Goal: Task Accomplishment & Management: Use online tool/utility

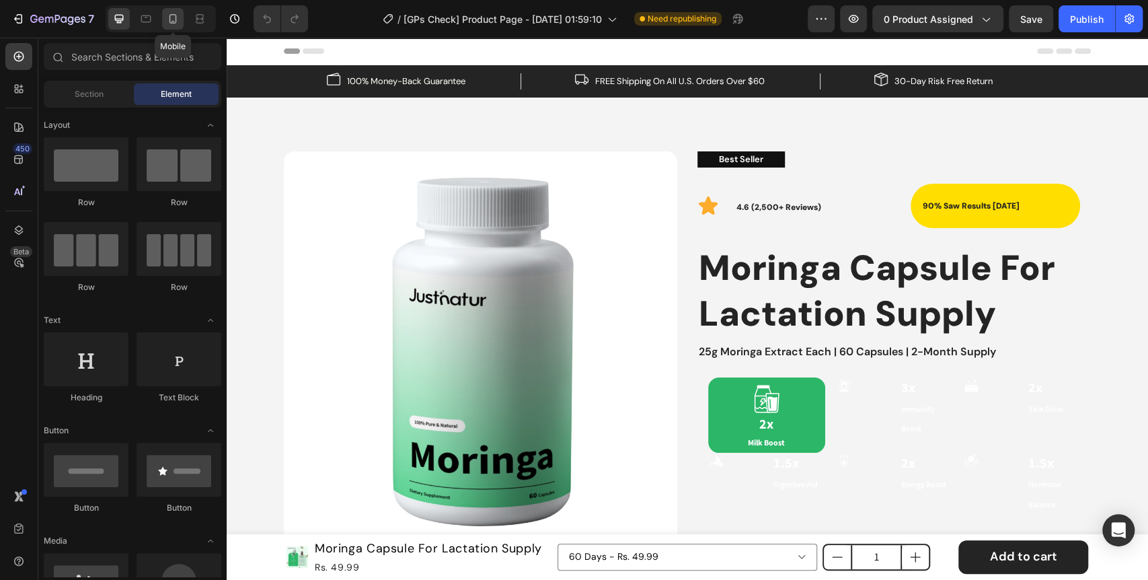
drag, startPoint x: 172, startPoint y: 15, endPoint x: 20, endPoint y: 68, distance: 160.9
click at [172, 15] on icon at bounding box center [172, 18] width 7 height 9
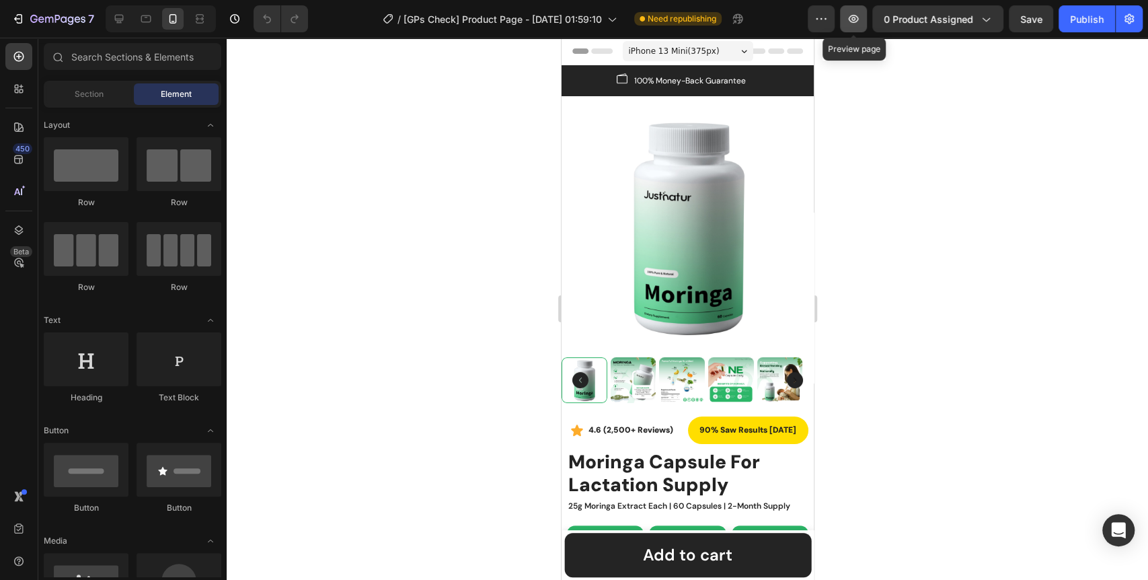
click at [856, 18] on icon "button" at bounding box center [852, 18] width 13 height 13
click at [27, 16] on div "7" at bounding box center [52, 19] width 83 height 16
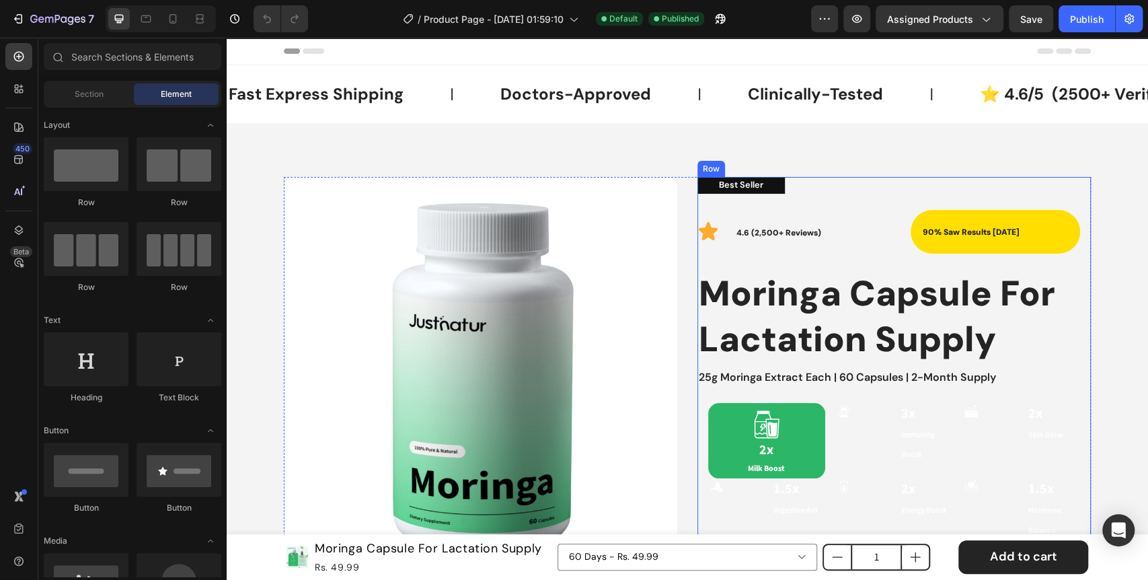
scroll to position [224, 0]
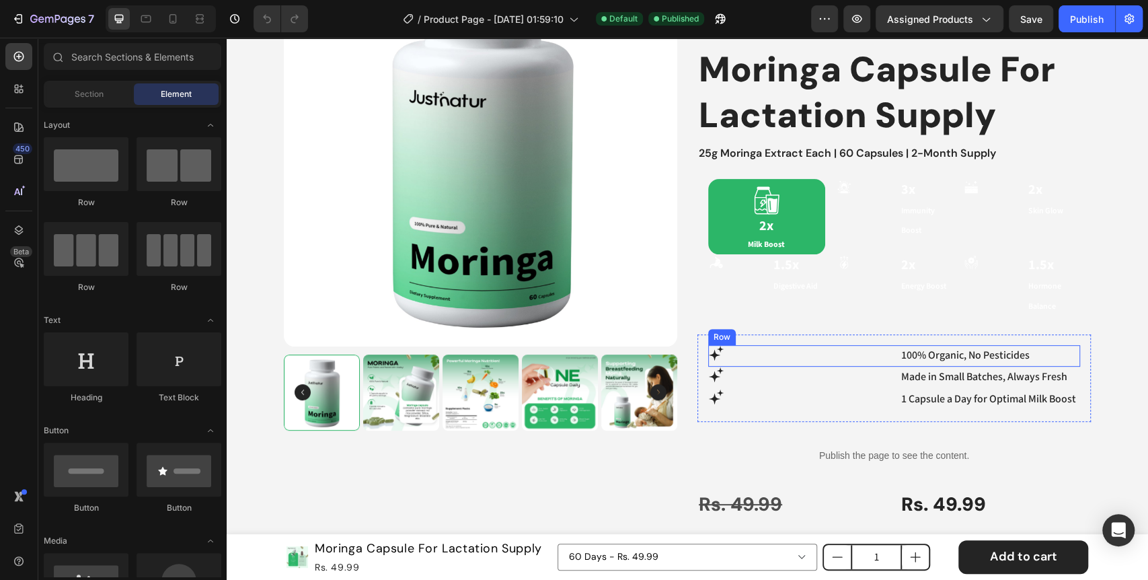
click at [883, 364] on div "Icon 100% Organic, No Pesticides Text Block Row" at bounding box center [894, 356] width 372 height 22
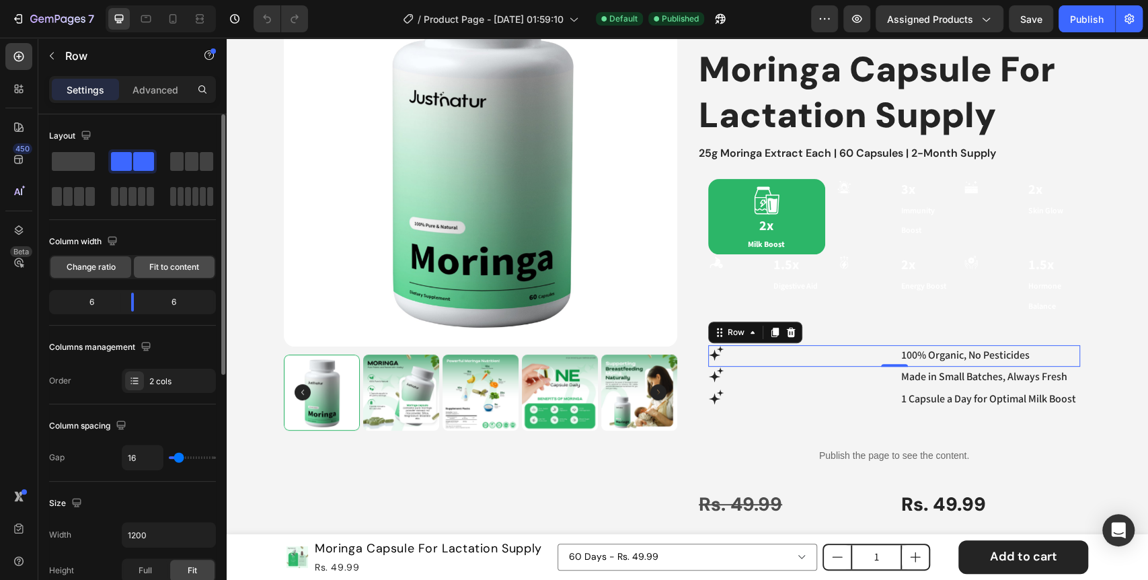
click at [159, 269] on span "Fit to content" at bounding box center [174, 267] width 50 height 12
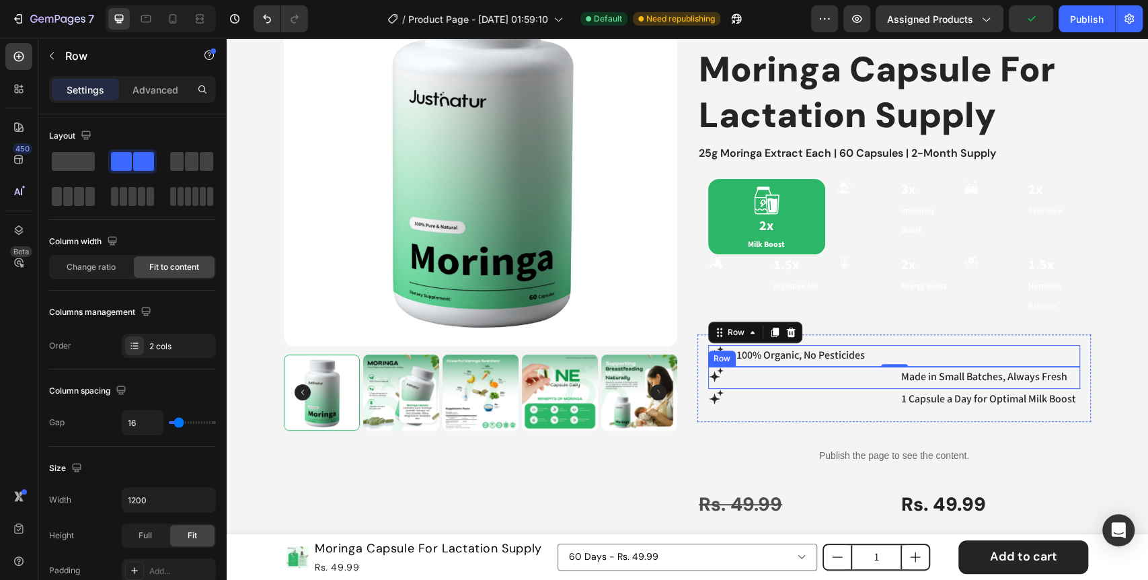
click at [756, 383] on div "Icon" at bounding box center [798, 377] width 181 height 22
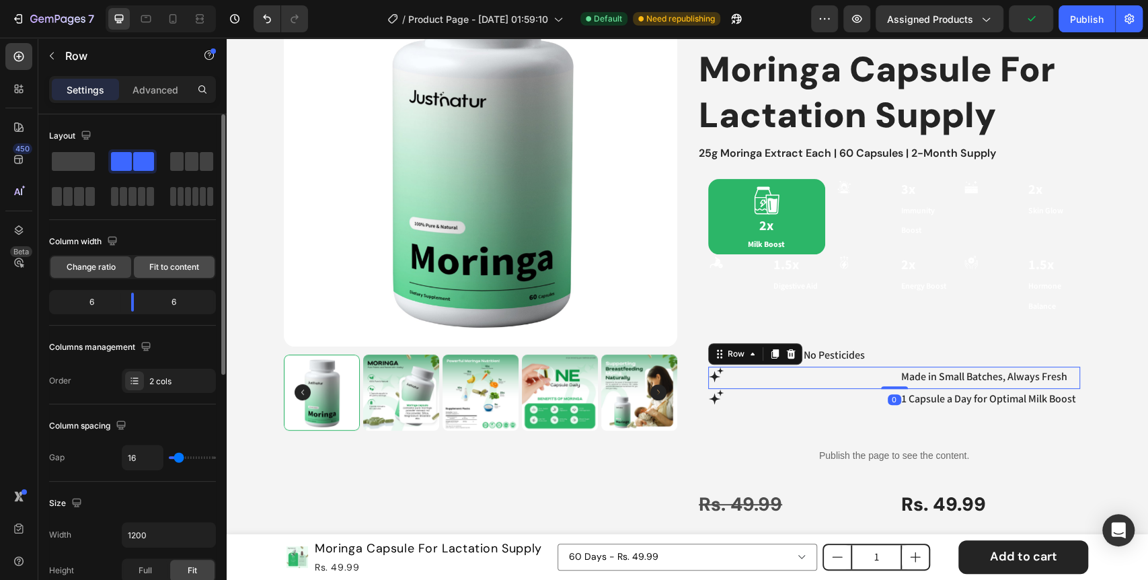
drag, startPoint x: 160, startPoint y: 265, endPoint x: 293, endPoint y: 340, distance: 152.9
click at [160, 265] on span "Fit to content" at bounding box center [174, 267] width 50 height 12
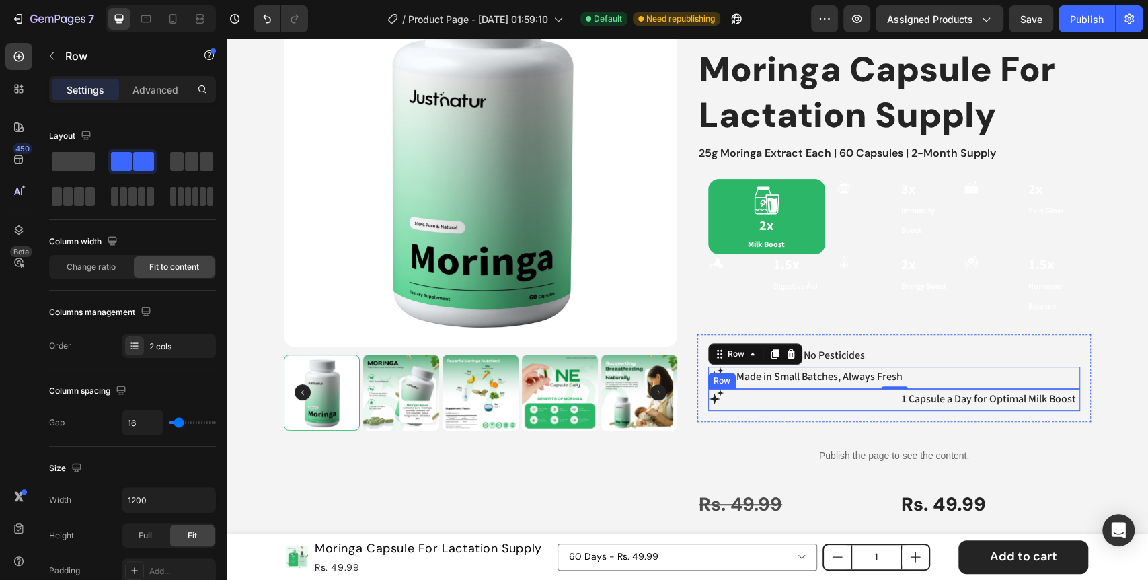
click at [738, 404] on div "Icon" at bounding box center [798, 400] width 181 height 22
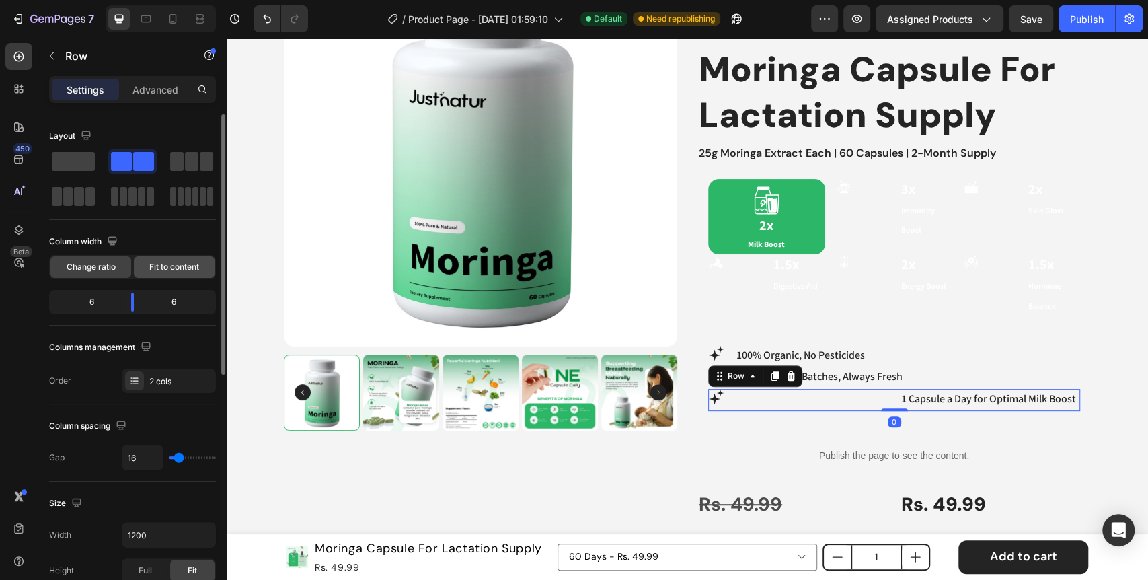
click at [155, 270] on span "Fit to content" at bounding box center [174, 267] width 50 height 12
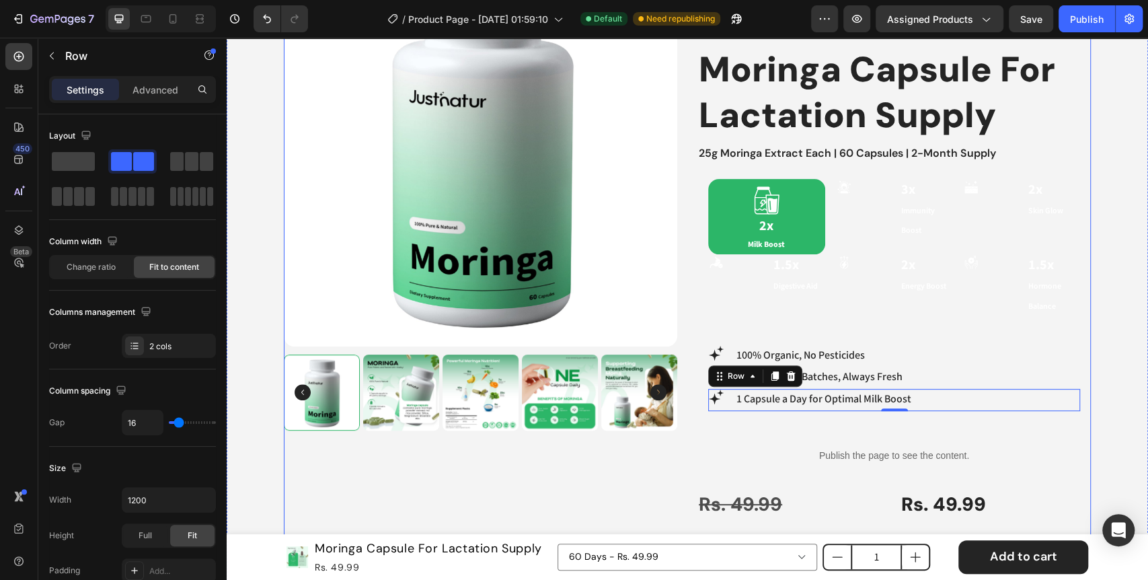
click at [582, 458] on div "Product Images" at bounding box center [480, 468] width 393 height 1031
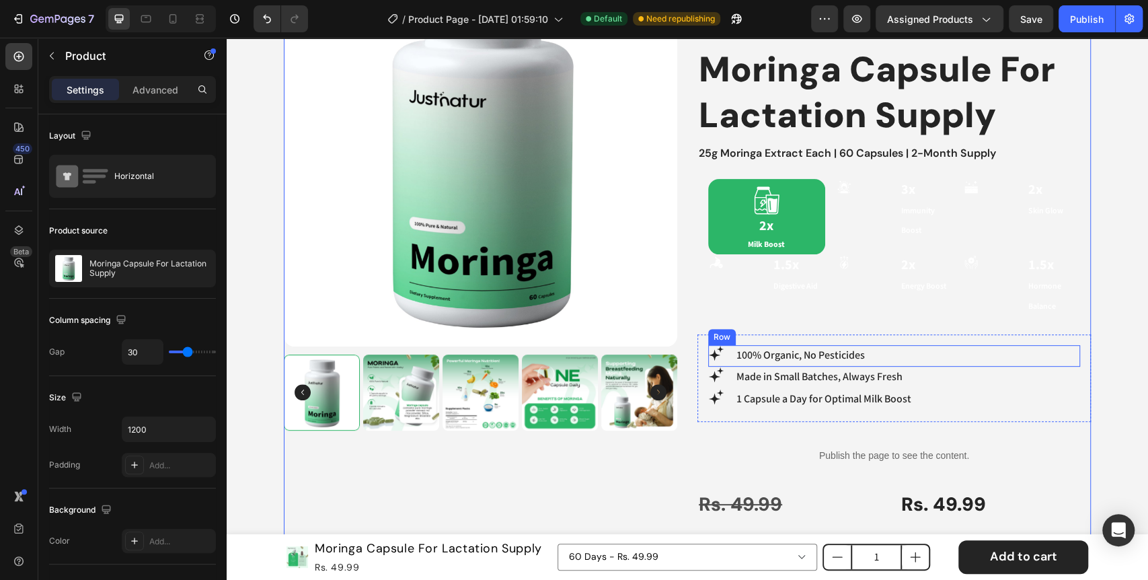
click at [910, 360] on div "Icon 100% Organic, No Pesticides Text Block Row" at bounding box center [894, 356] width 372 height 22
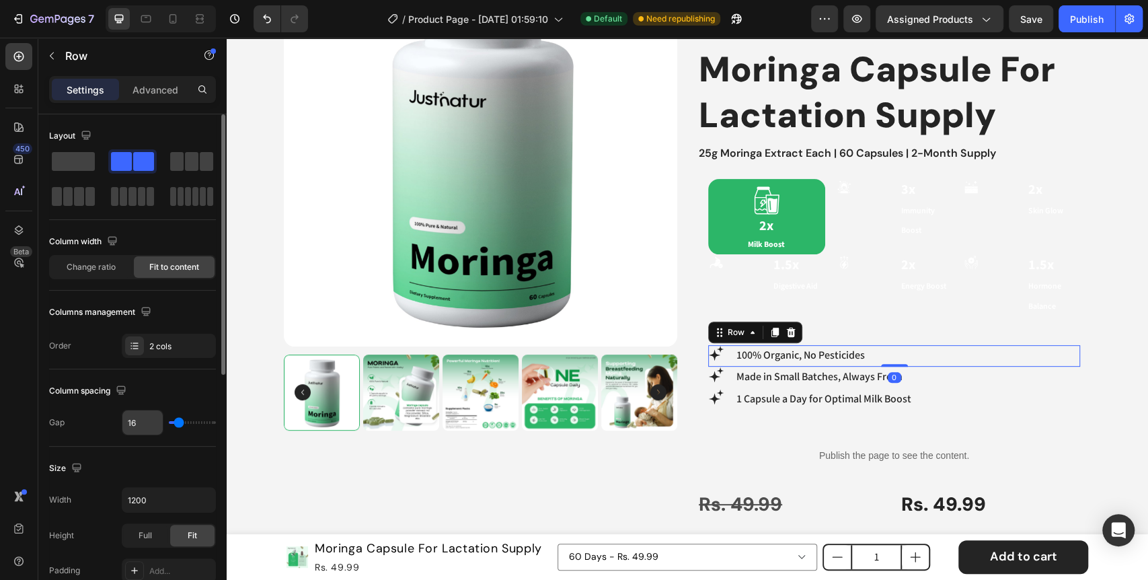
scroll to position [448, 0]
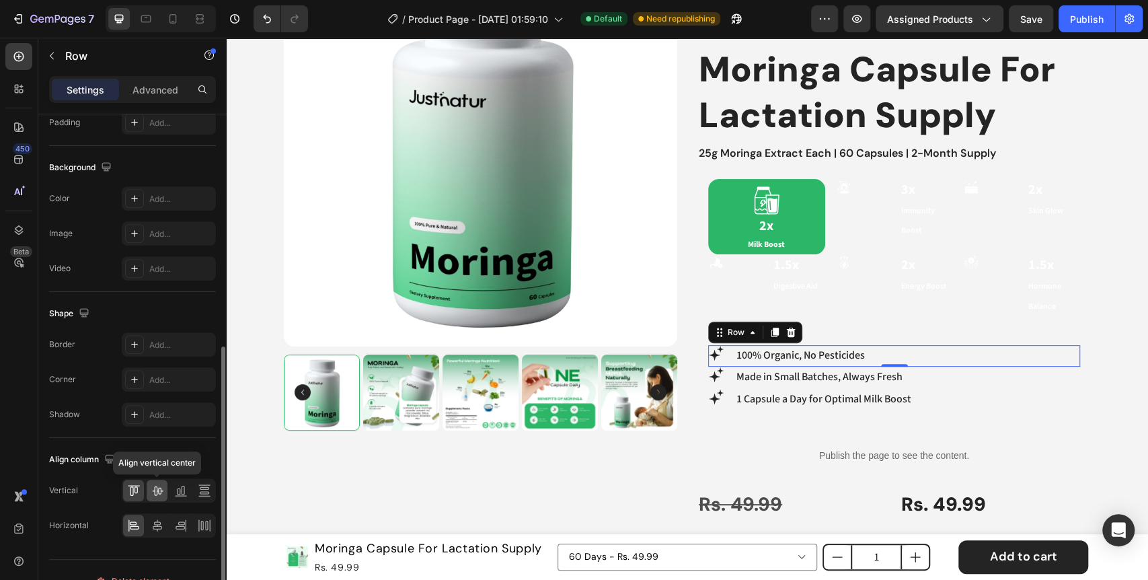
click at [158, 495] on icon at bounding box center [157, 489] width 13 height 13
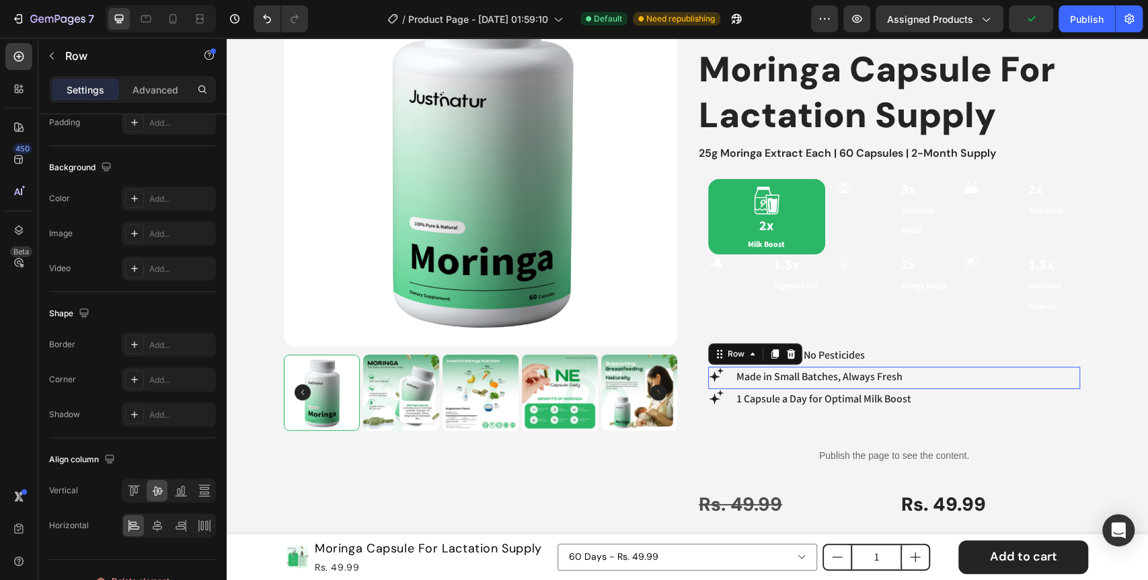
click at [934, 383] on div "Icon Made in Small Batches, Always Fresh Text Block Row 0" at bounding box center [894, 377] width 372 height 22
click at [156, 491] on icon at bounding box center [157, 491] width 11 height 9
click at [938, 403] on div "Icon 1 Capsule a Day for Optimal Milk Boost Text Block Row" at bounding box center [894, 400] width 372 height 22
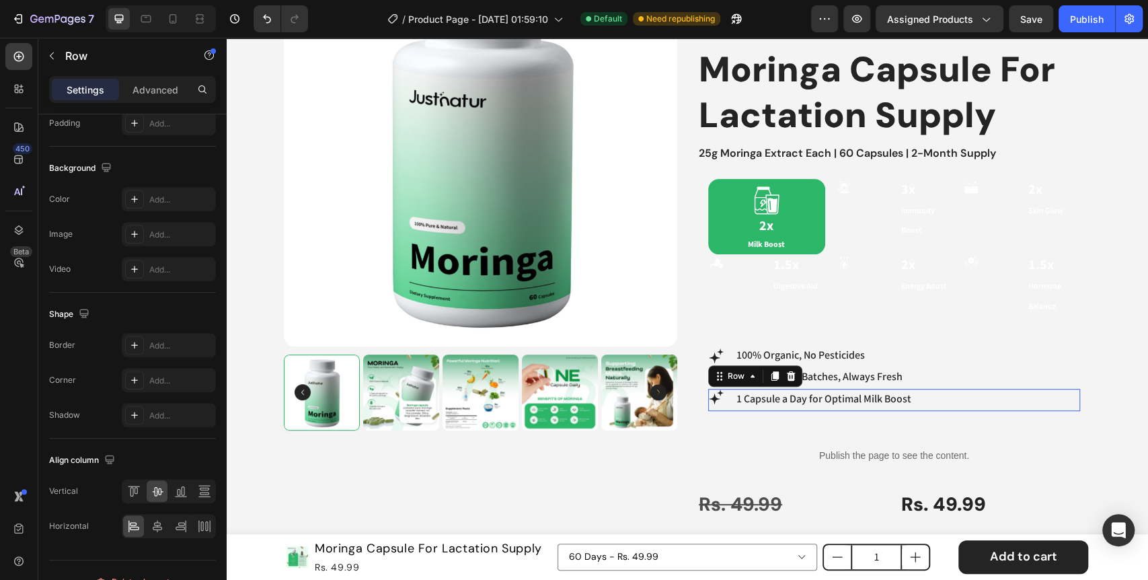
scroll to position [446, 0]
click at [155, 494] on icon at bounding box center [157, 491] width 11 height 9
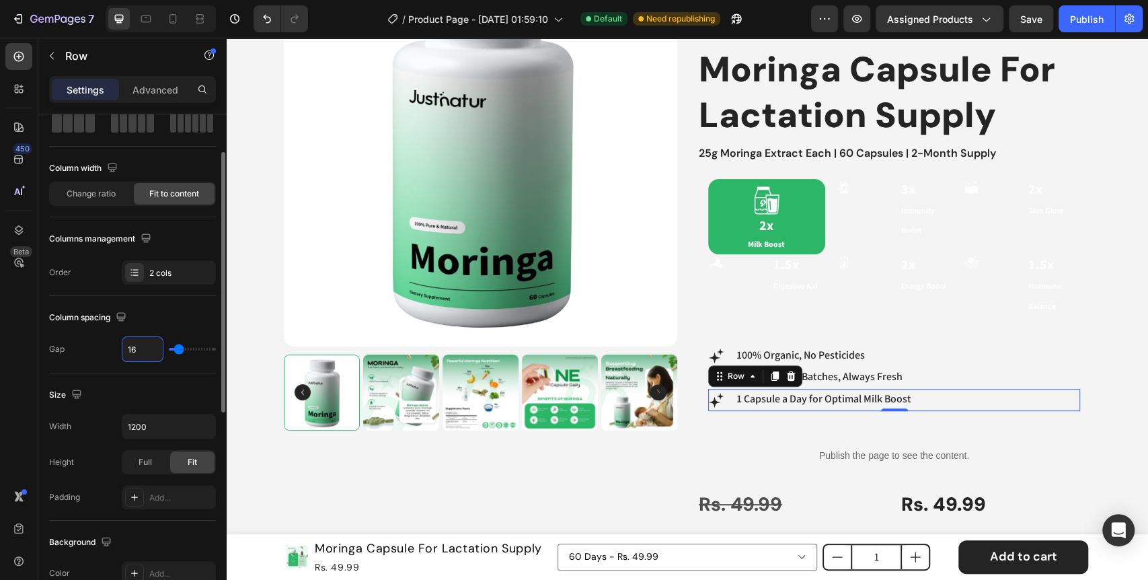
click at [137, 354] on input "16" at bounding box center [142, 349] width 40 height 24
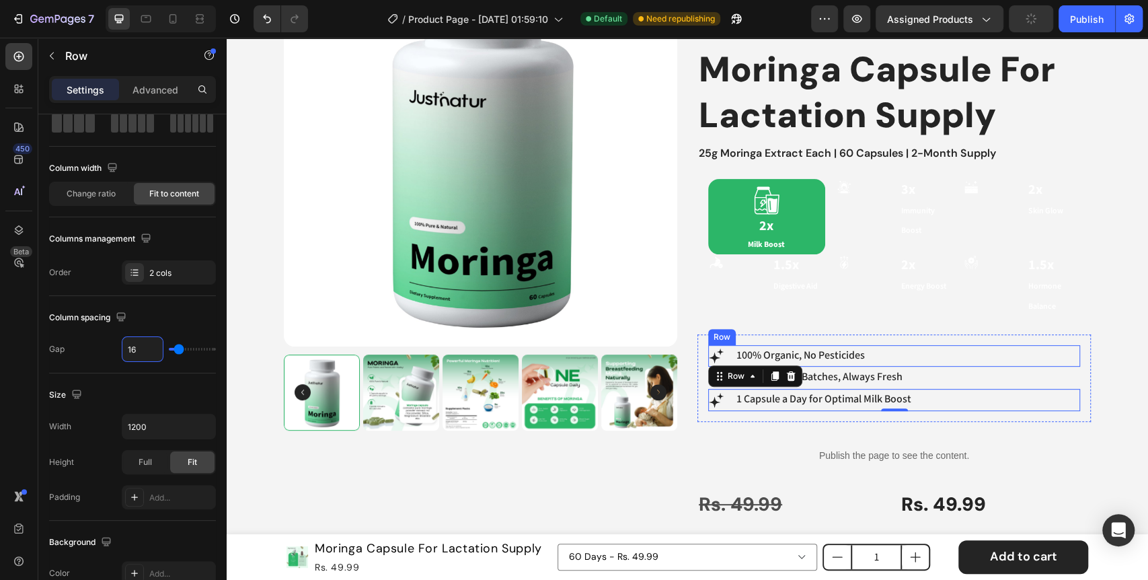
click at [869, 361] on div "Icon 100% Organic, No Pesticides Text Block Row" at bounding box center [894, 356] width 372 height 22
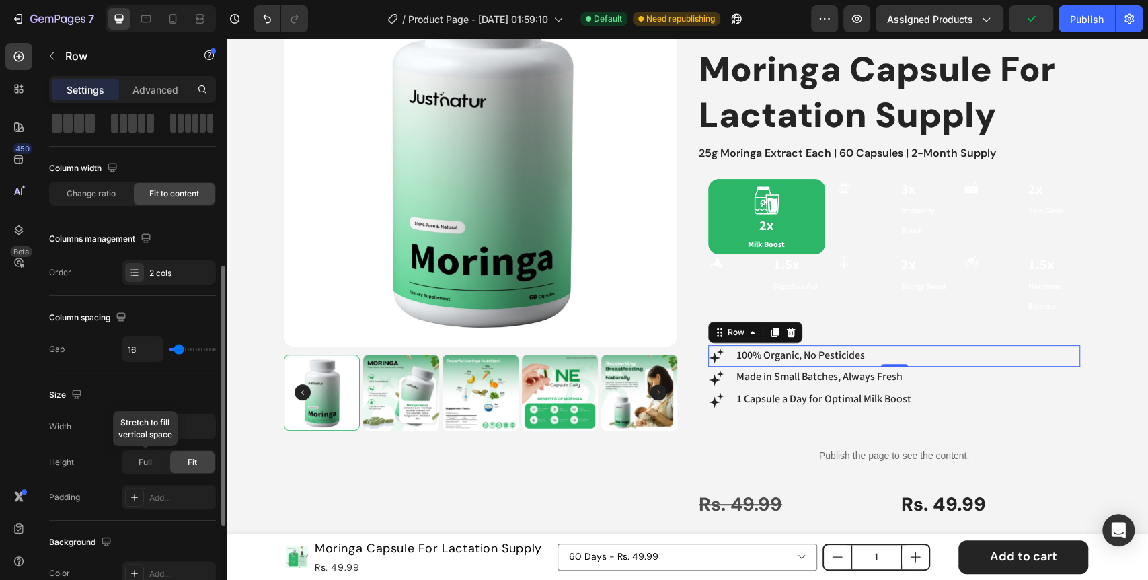
scroll to position [148, 0]
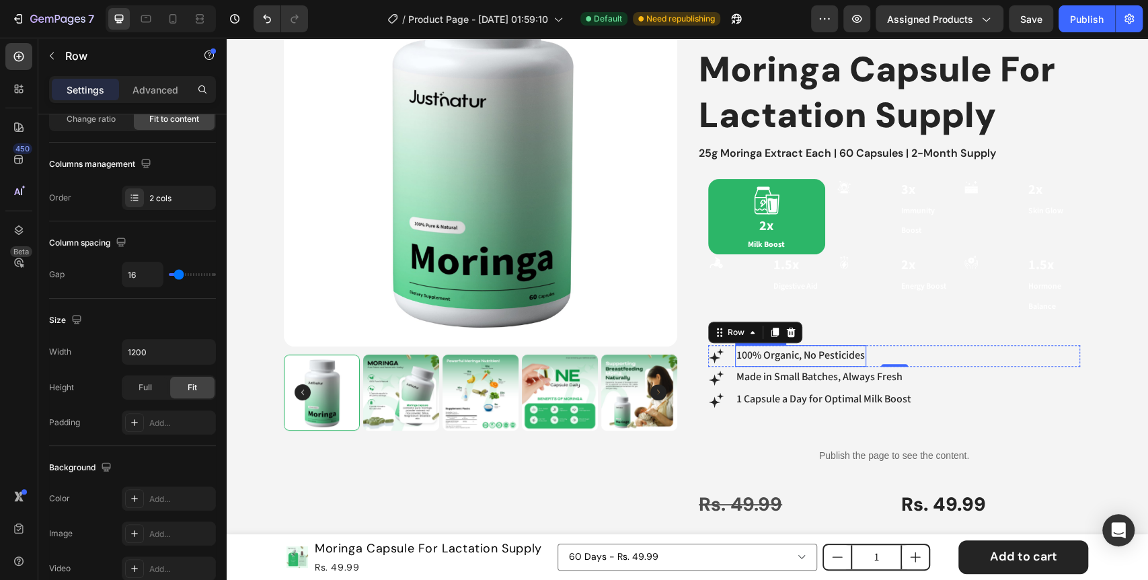
click at [822, 357] on p "100% Organic, No Pesticides" at bounding box center [800, 355] width 128 height 19
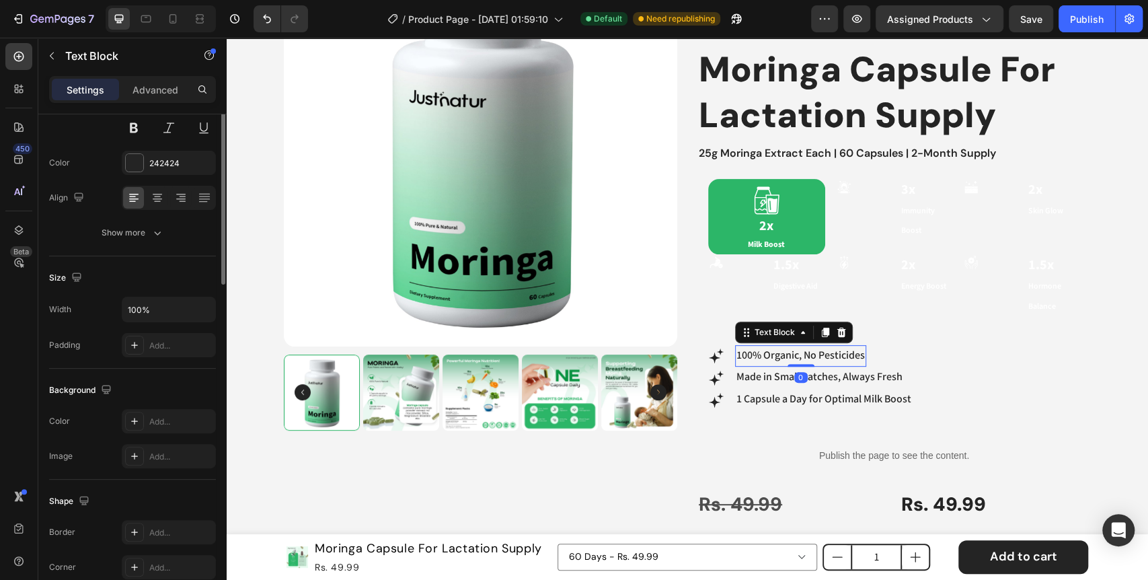
scroll to position [0, 0]
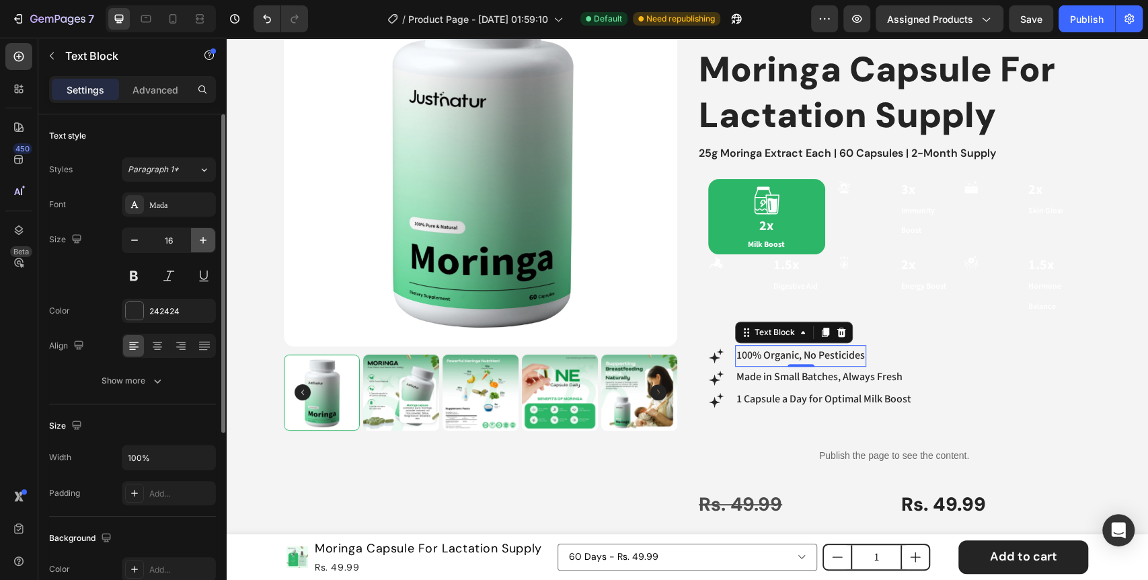
click at [199, 235] on icon "button" at bounding box center [202, 239] width 13 height 13
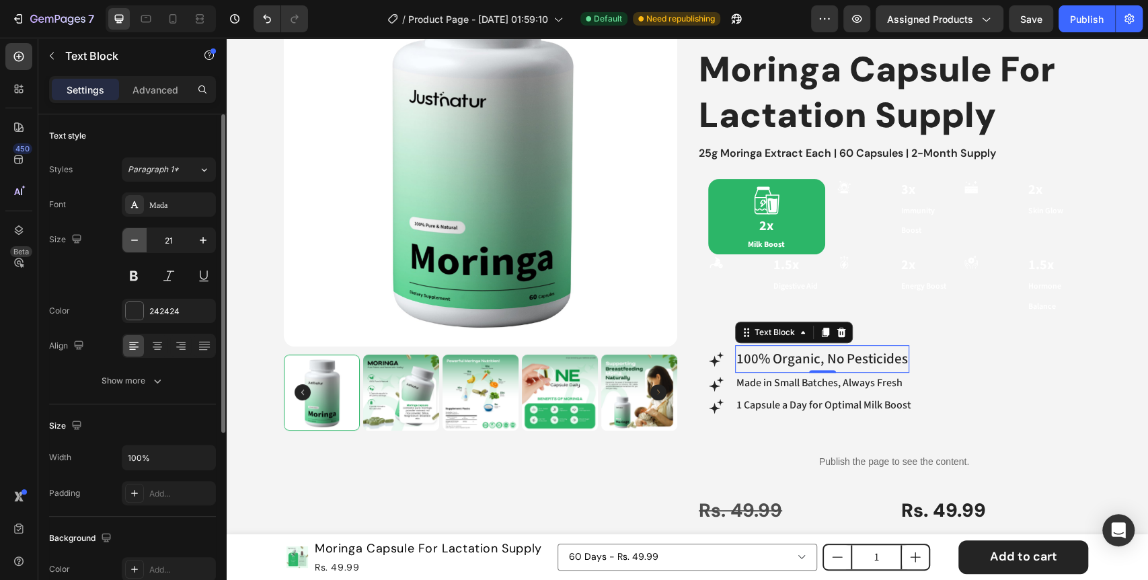
click at [133, 238] on icon "button" at bounding box center [134, 239] width 13 height 13
type input "20"
click at [890, 383] on p "Made in Small Batches, Always Fresh" at bounding box center [819, 382] width 166 height 19
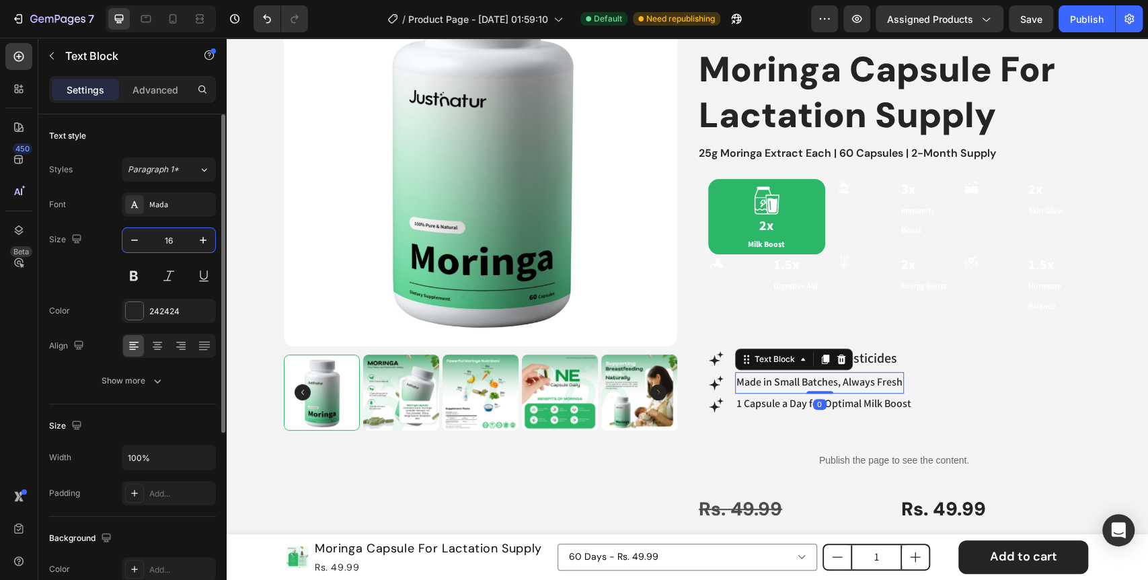
click at [172, 243] on input "16" at bounding box center [169, 240] width 44 height 24
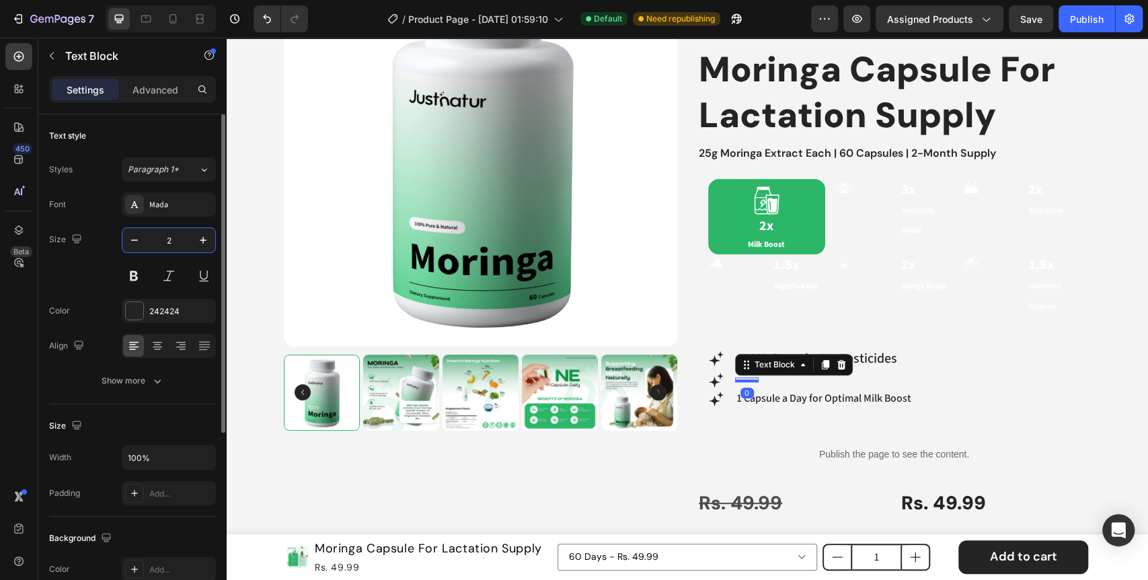
type input "20"
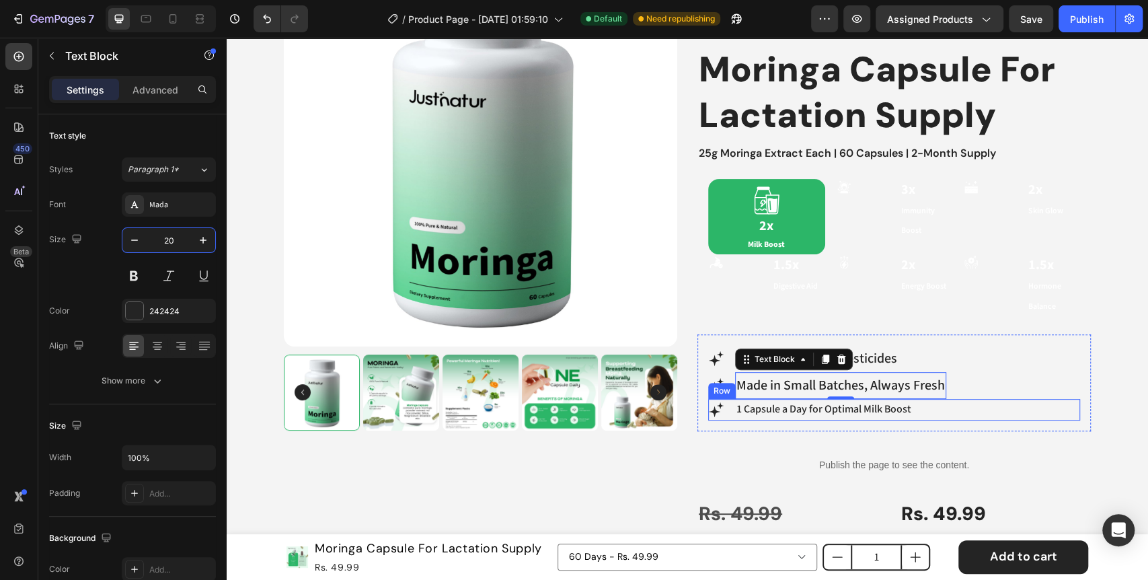
click at [915, 412] on div "Icon 1 Capsule a Day for Optimal Milk Boost Text Block Row" at bounding box center [894, 410] width 372 height 22
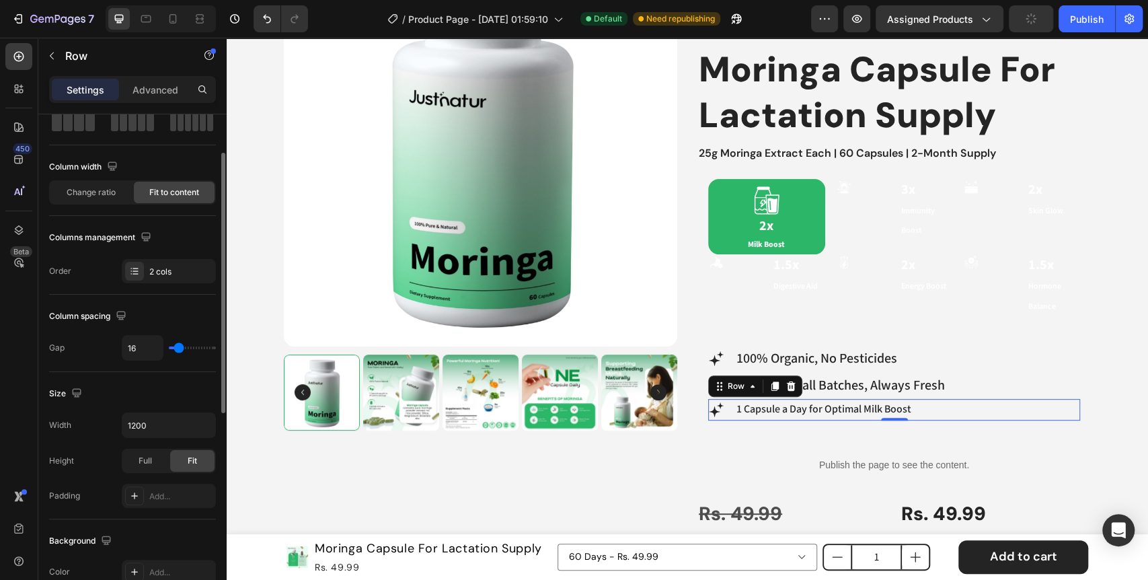
scroll to position [298, 0]
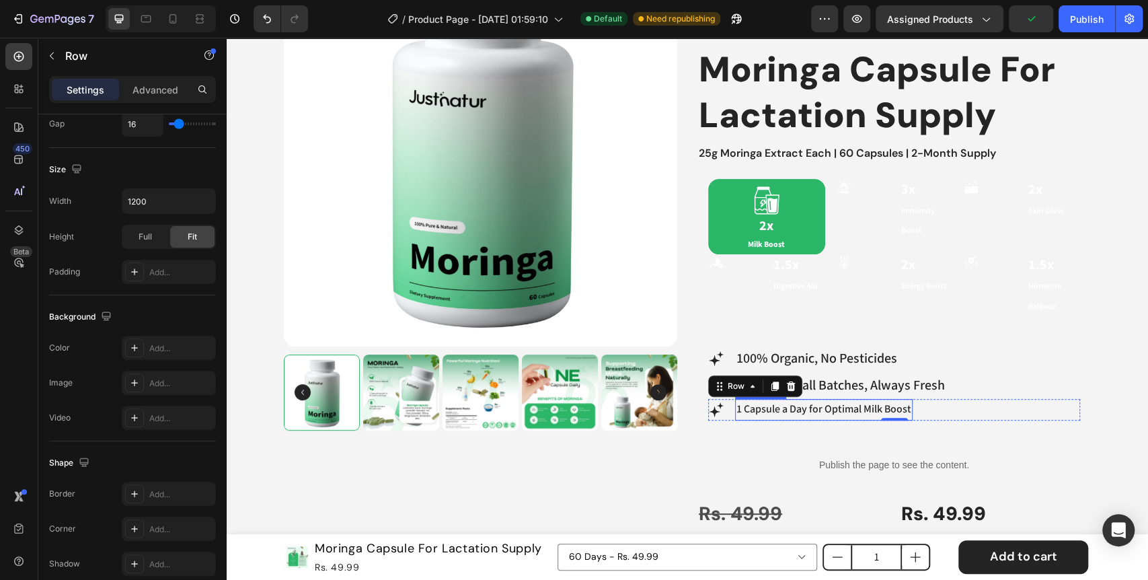
click at [859, 406] on p "1 Capsule a Day for Optimal Milk Boost" at bounding box center [823, 409] width 175 height 19
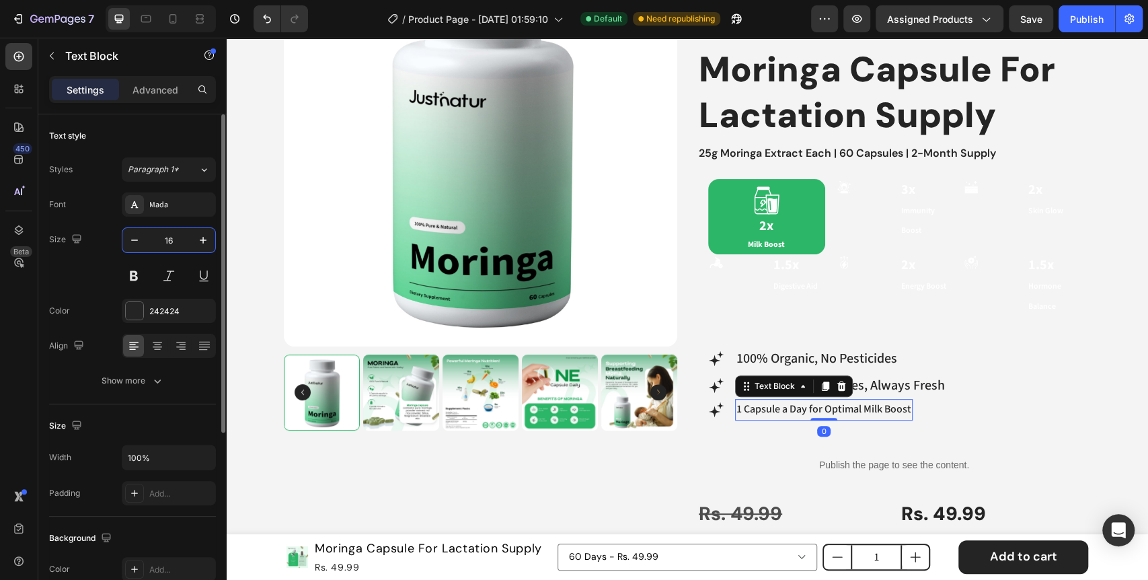
click at [172, 243] on input "16" at bounding box center [169, 240] width 44 height 24
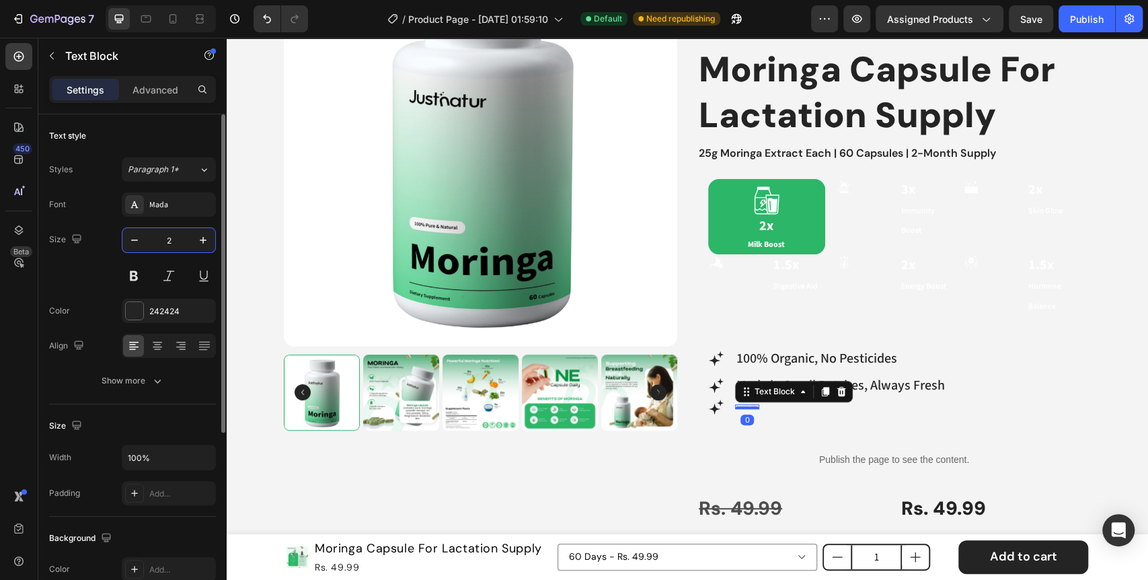
type input "20"
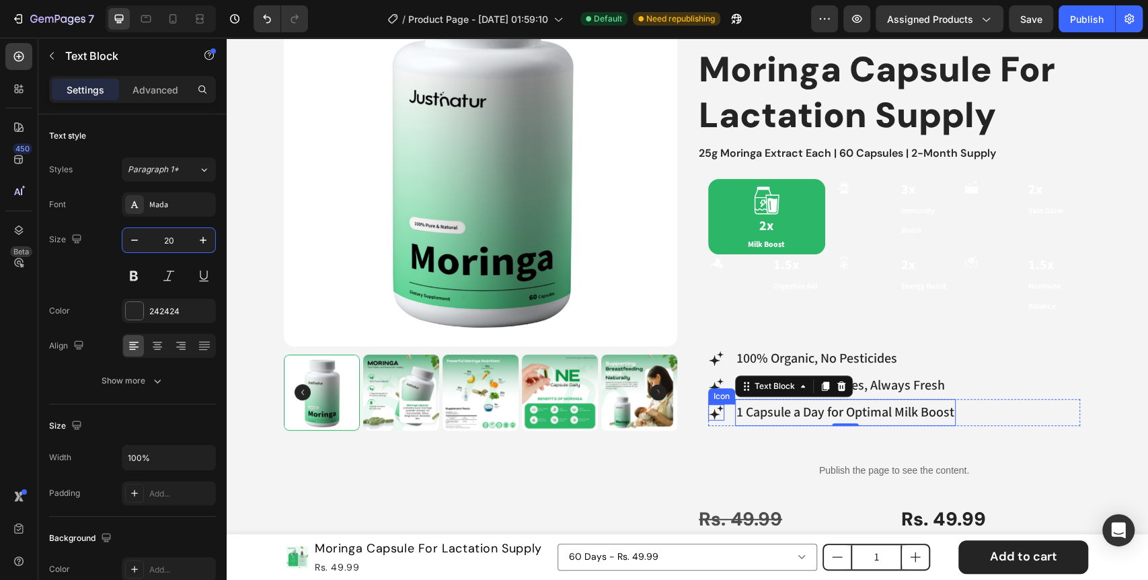
click at [710, 411] on icon at bounding box center [714, 413] width 11 height 11
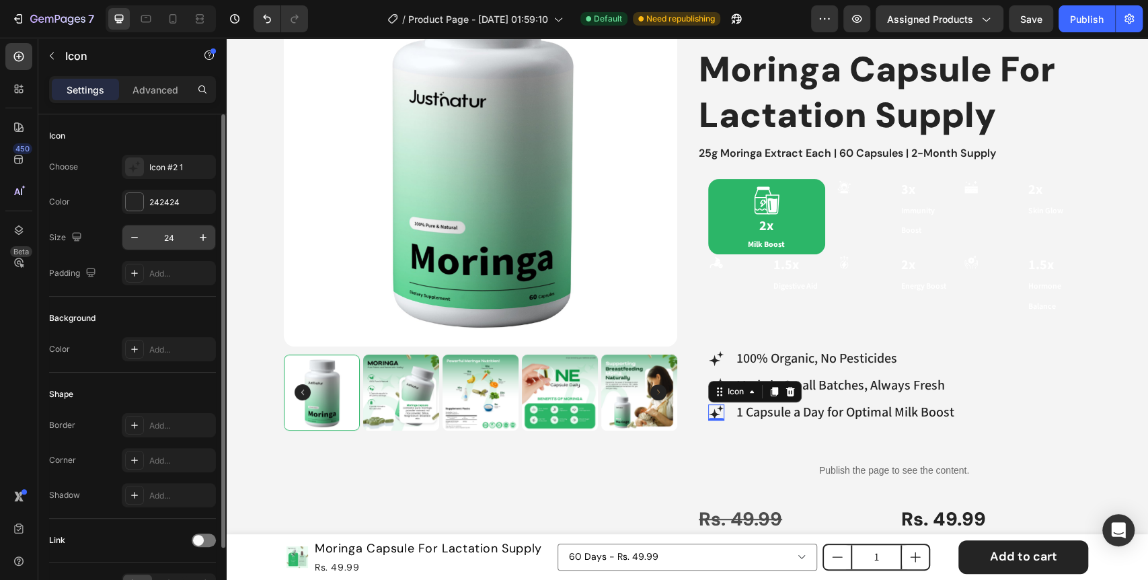
click at [177, 240] on input "24" at bounding box center [169, 237] width 44 height 24
type input "28"
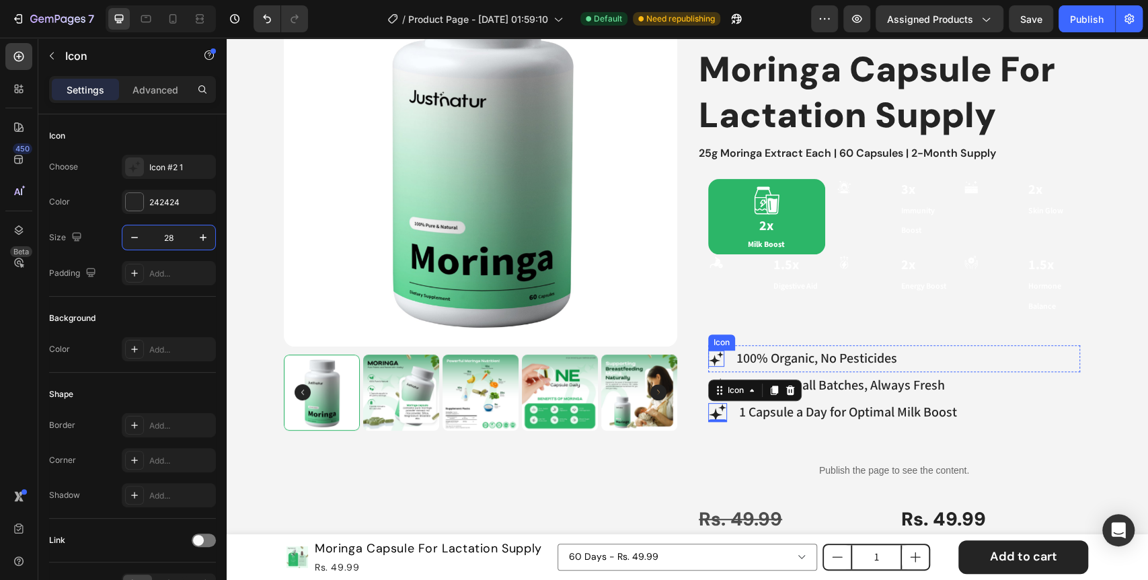
click at [717, 356] on icon at bounding box center [716, 358] width 16 height 16
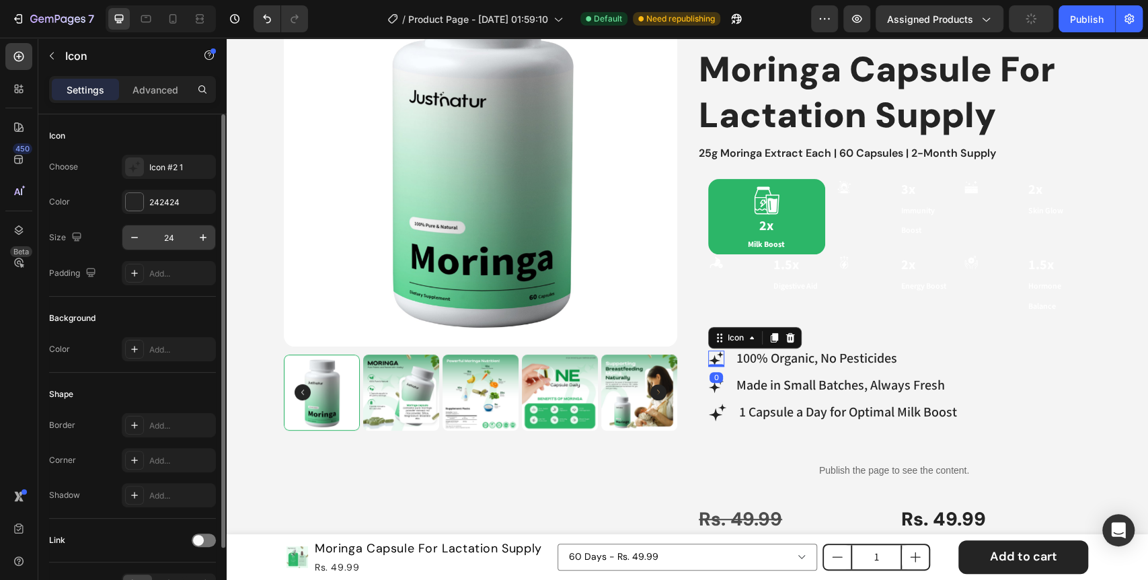
click at [170, 235] on input "24" at bounding box center [169, 237] width 44 height 24
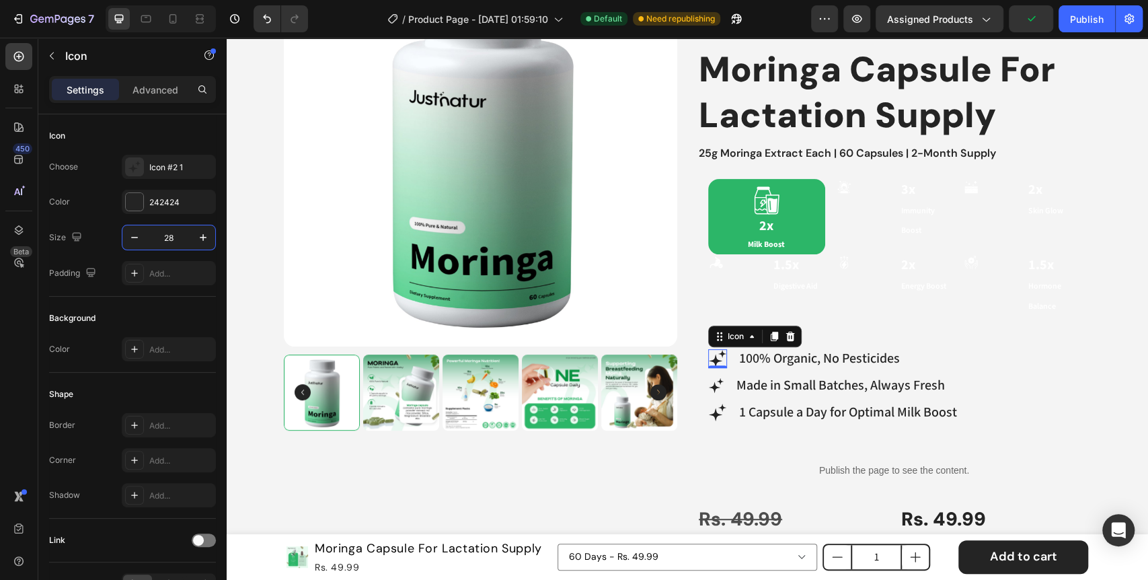
type input "28"
click at [716, 378] on div "0" at bounding box center [717, 378] width 13 height 11
click at [709, 383] on icon at bounding box center [714, 386] width 11 height 11
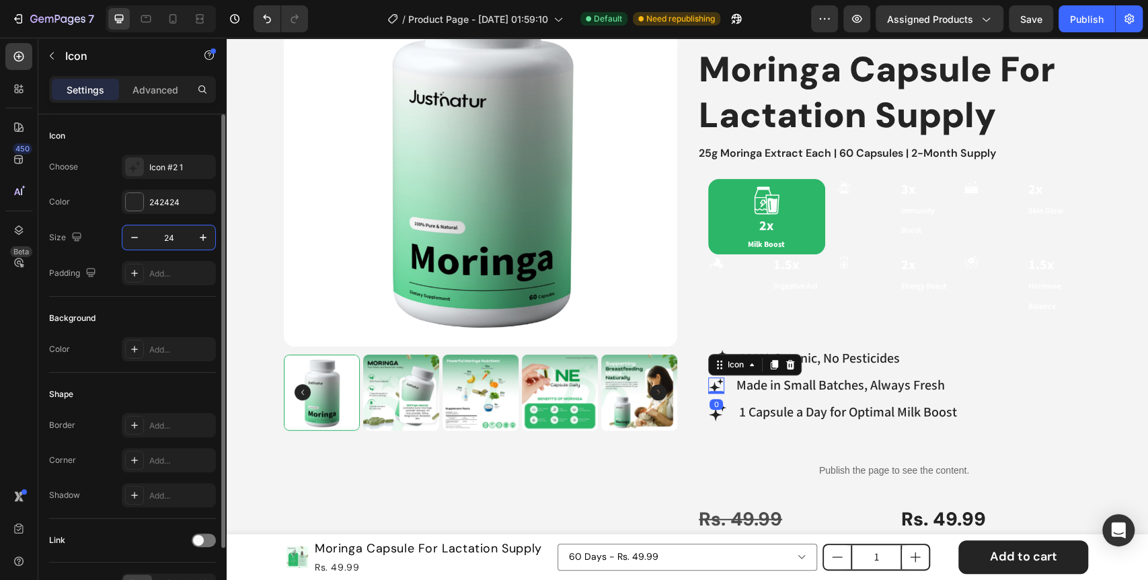
click at [165, 233] on input "24" at bounding box center [169, 237] width 44 height 24
type input "28"
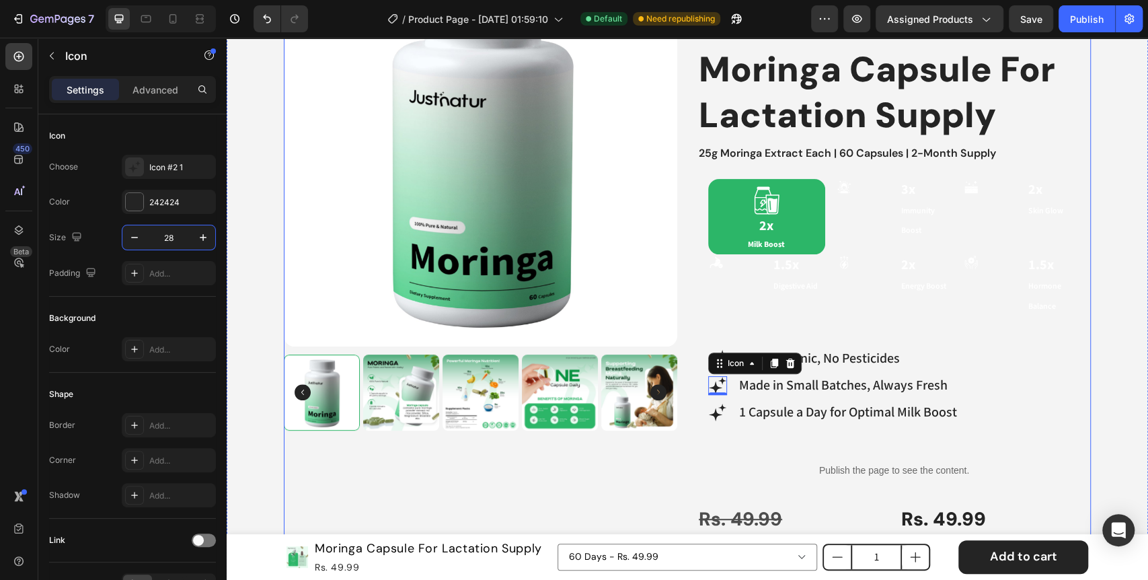
click at [657, 458] on div "Product Images" at bounding box center [480, 475] width 393 height 1045
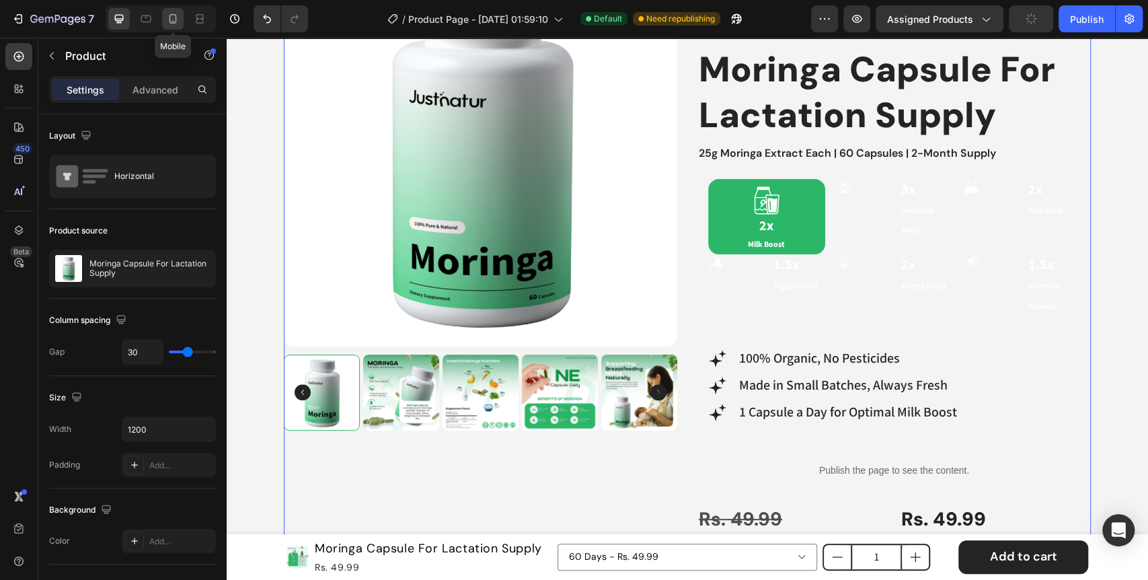
click at [177, 17] on icon at bounding box center [172, 18] width 13 height 13
type input "0"
type input "100%"
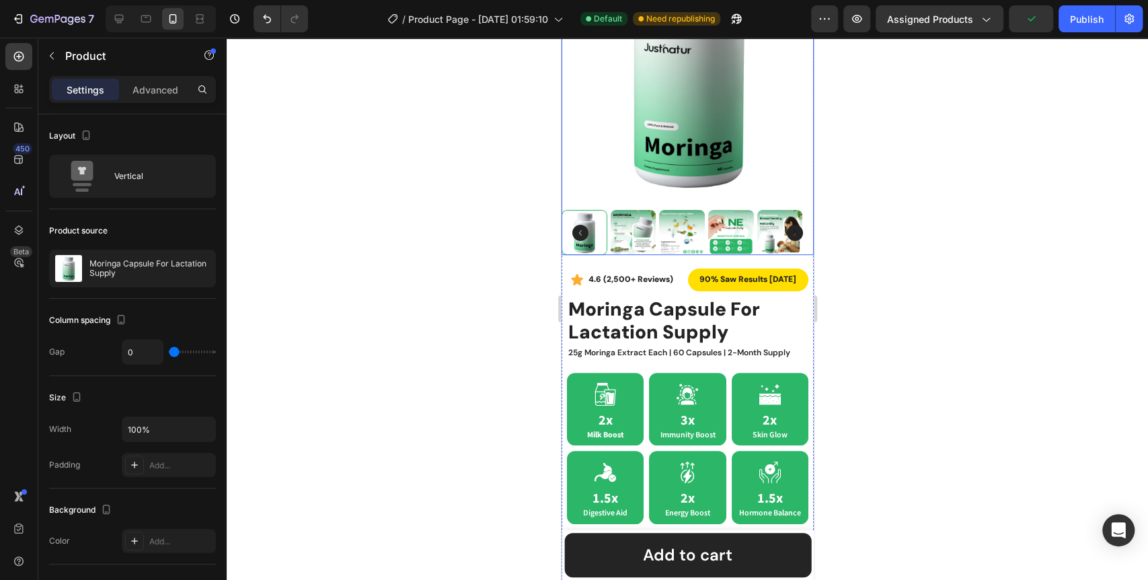
scroll to position [422, 0]
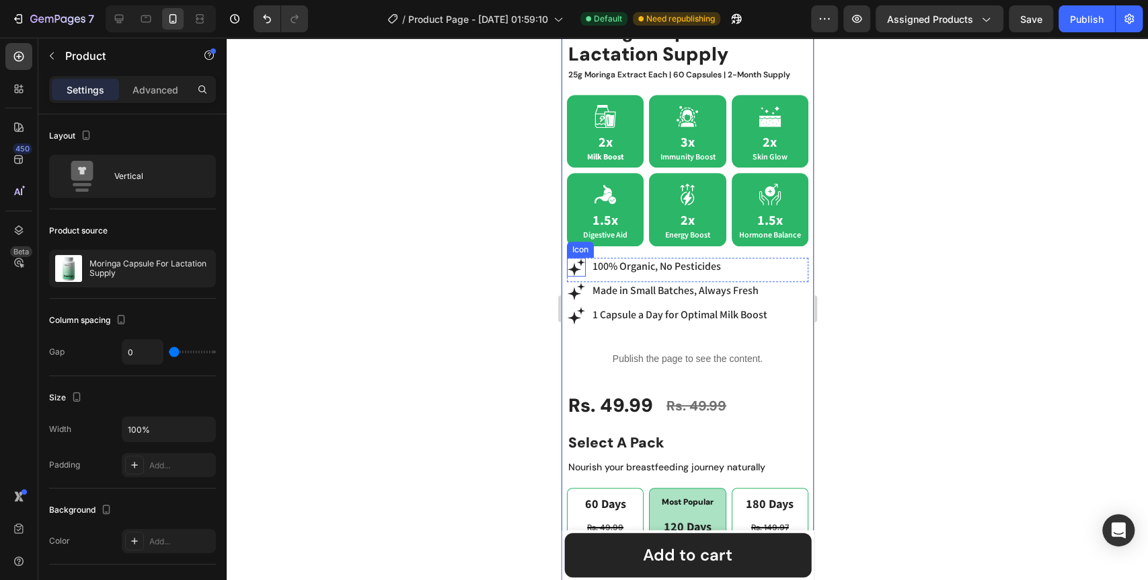
click at [574, 262] on icon at bounding box center [573, 268] width 13 height 13
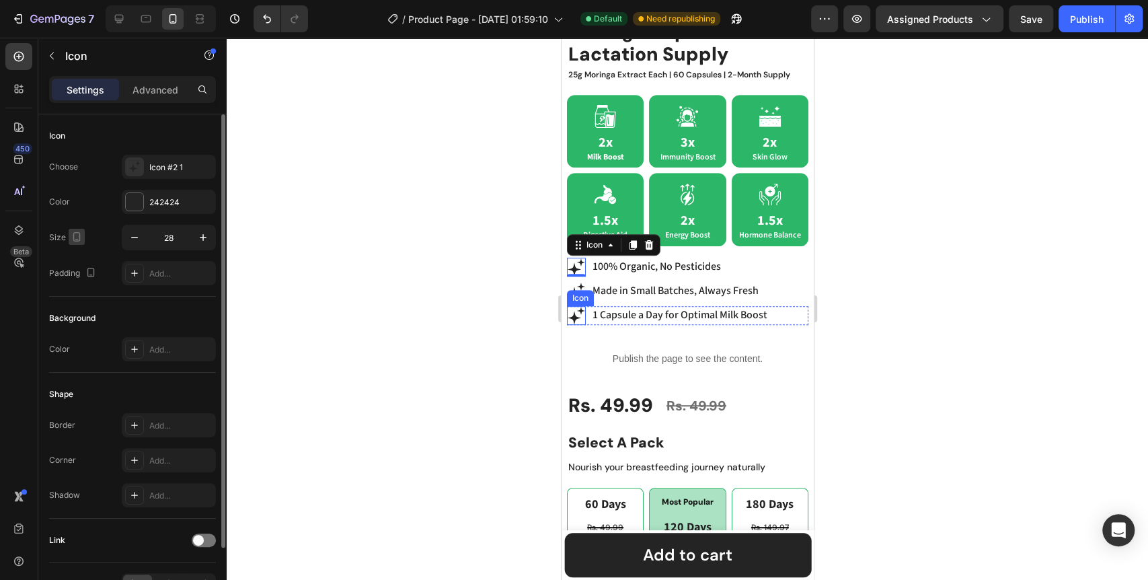
click at [78, 234] on icon "button" at bounding box center [76, 236] width 13 height 13
click at [75, 253] on icon "button" at bounding box center [79, 257] width 9 height 9
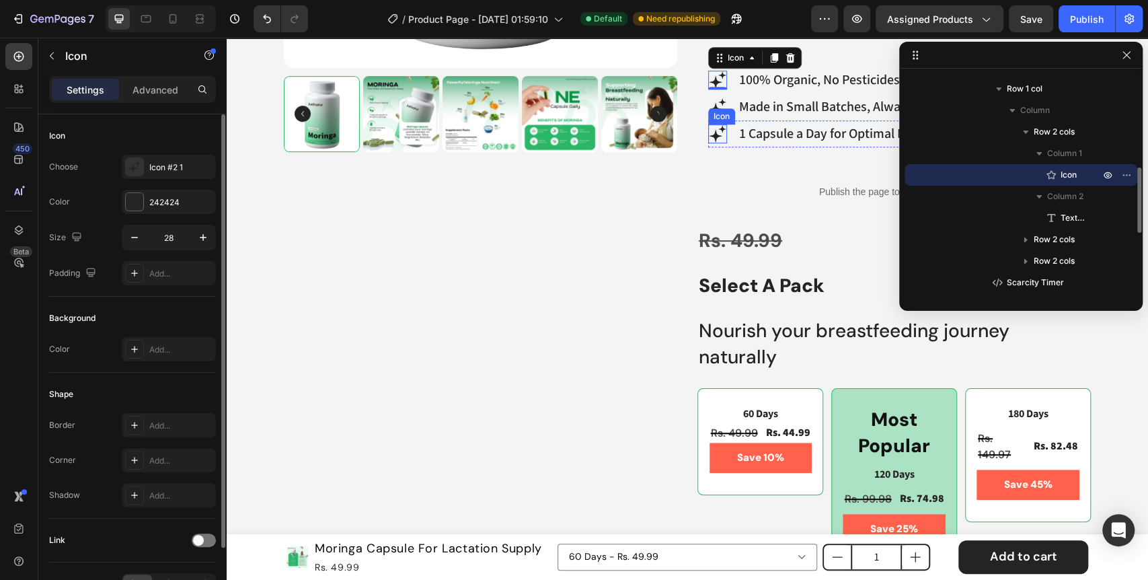
scroll to position [457, 0]
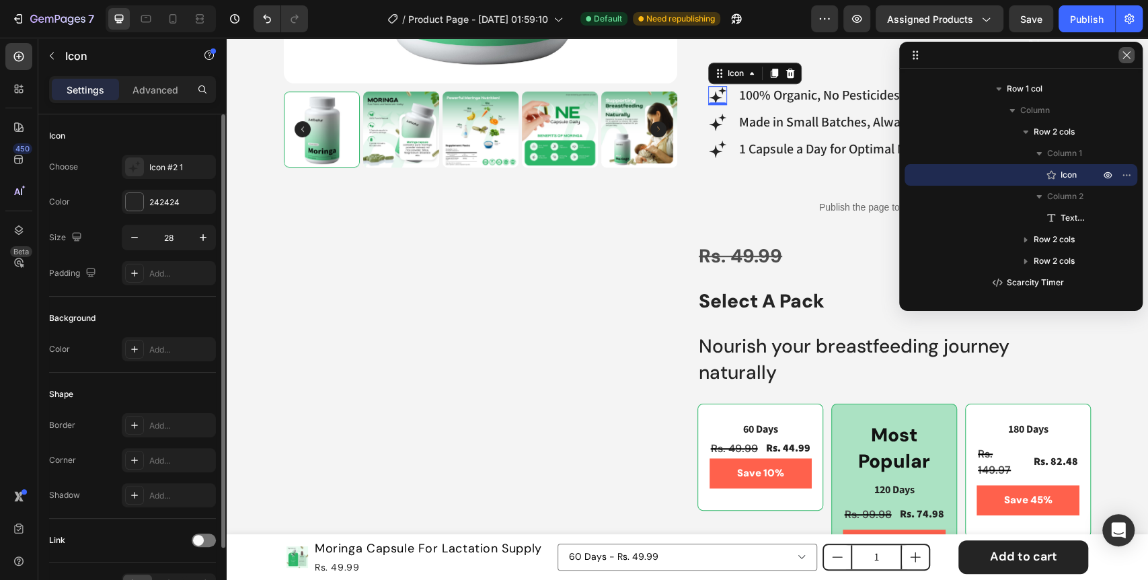
click at [1128, 59] on icon "button" at bounding box center [1126, 55] width 11 height 11
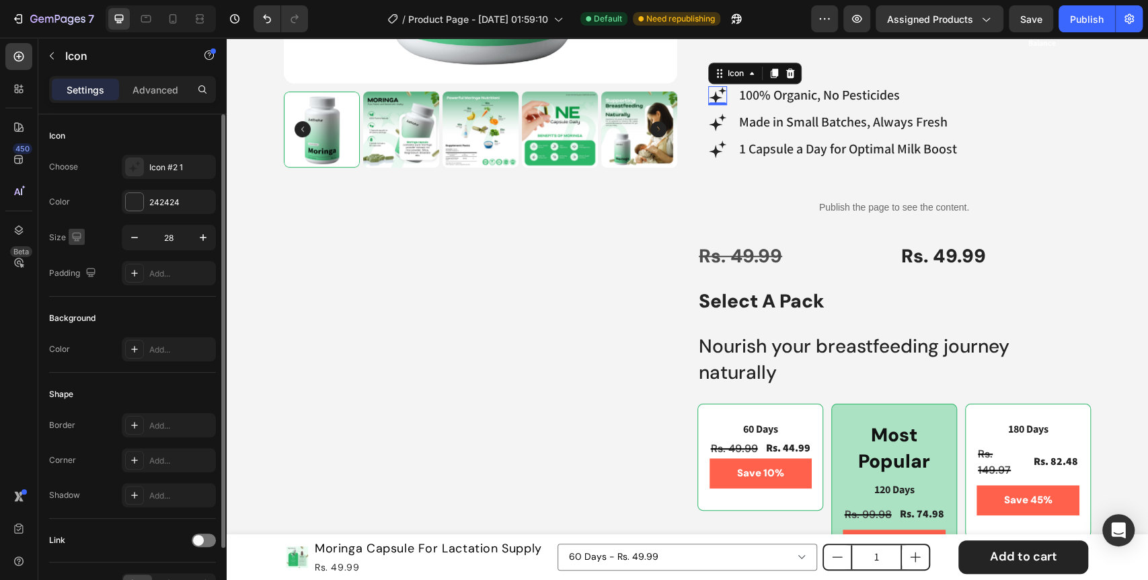
click at [77, 233] on icon "button" at bounding box center [76, 236] width 13 height 13
click at [76, 309] on icon "button" at bounding box center [79, 306] width 7 height 9
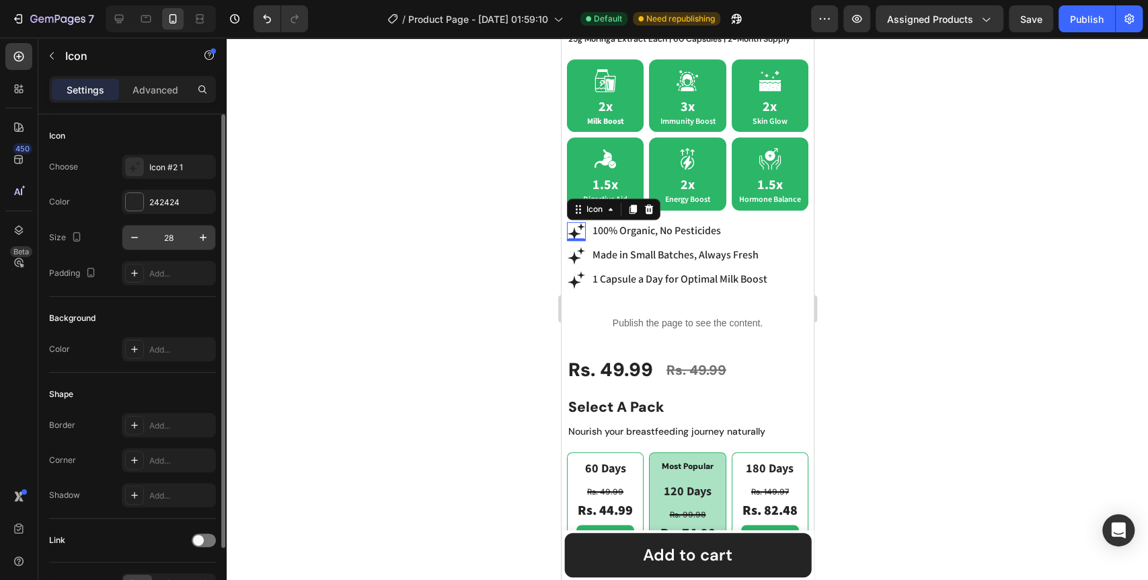
scroll to position [585, 0]
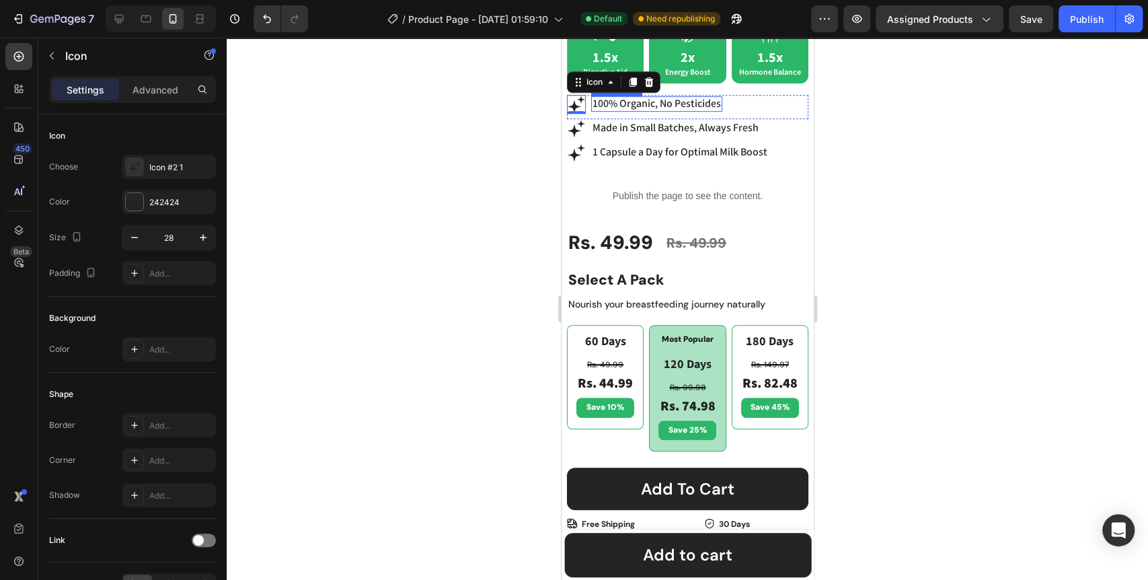
click at [677, 97] on p "100% Organic, No Pesticides" at bounding box center [656, 103] width 128 height 13
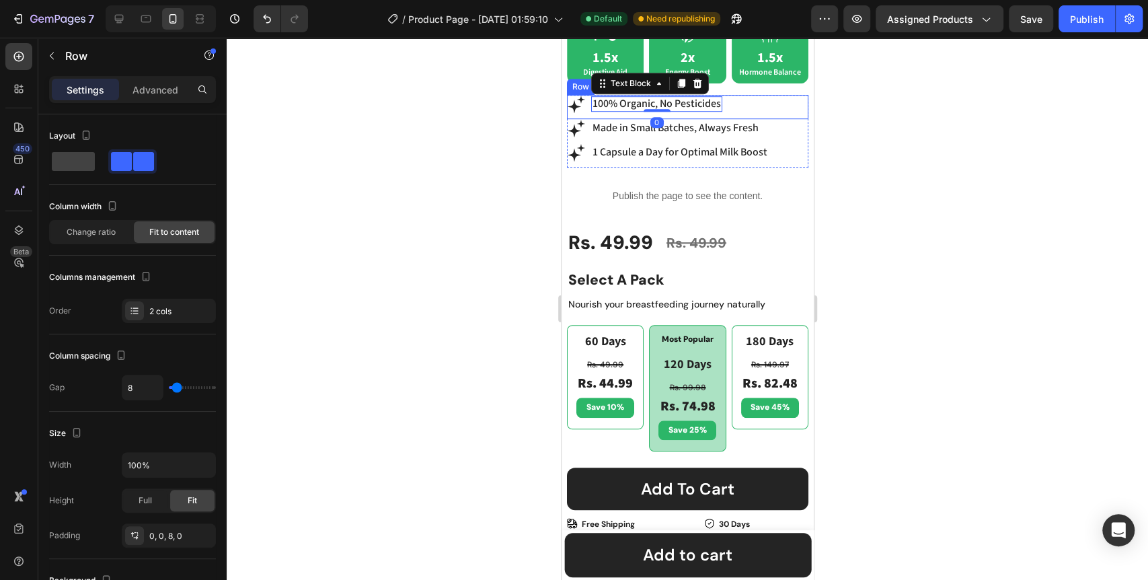
click at [788, 105] on div "Icon 100% Organic, No Pesticides Text Block 0 Row" at bounding box center [686, 107] width 241 height 24
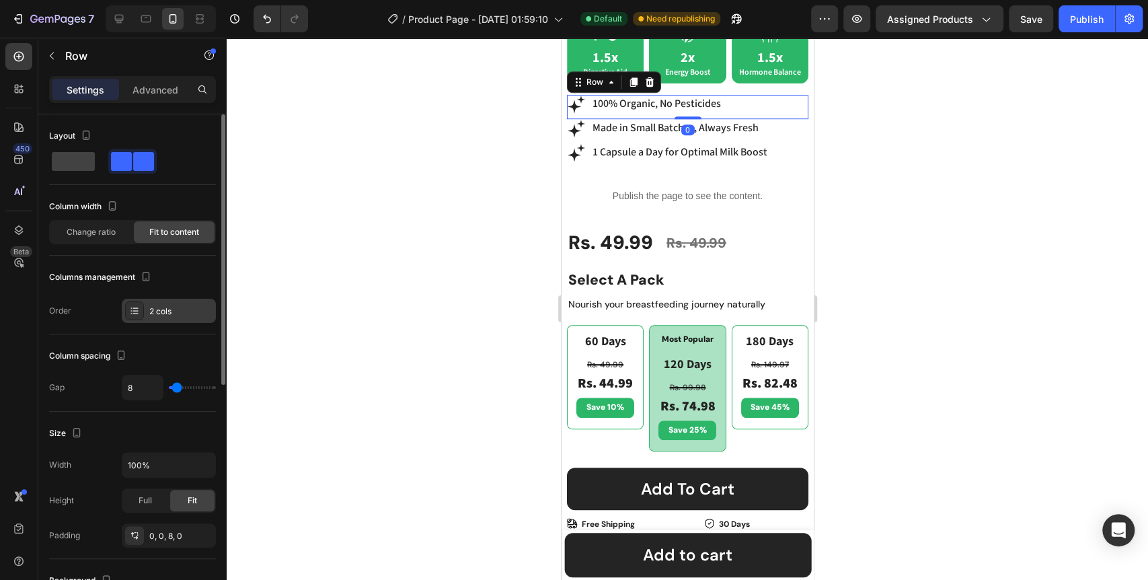
scroll to position [434, 0]
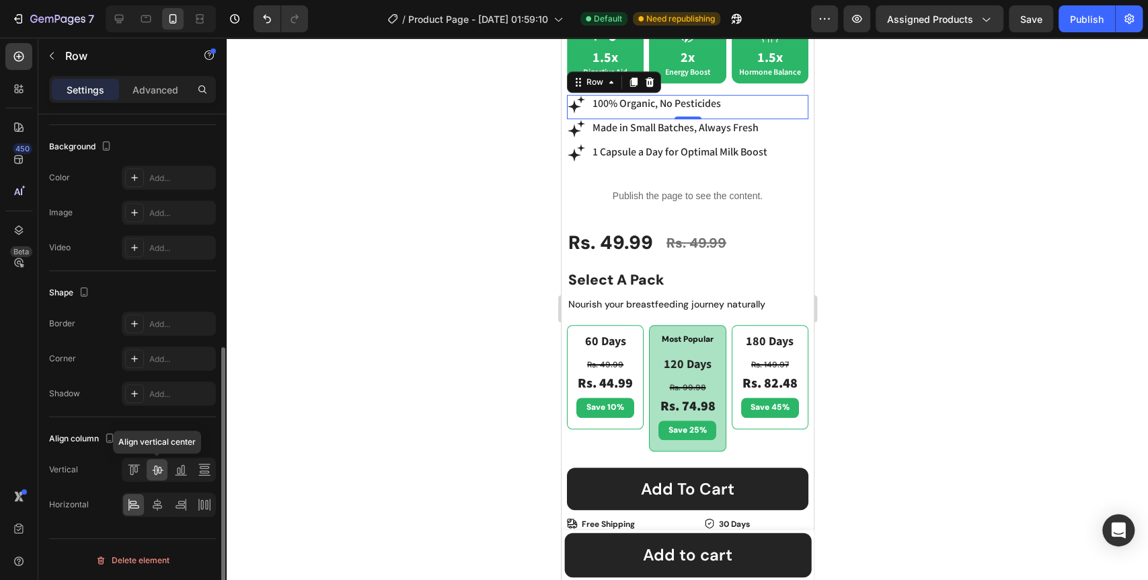
click at [152, 463] on icon at bounding box center [157, 469] width 13 height 13
click at [159, 506] on icon at bounding box center [157, 503] width 13 height 13
click at [127, 503] on icon at bounding box center [133, 503] width 13 height 13
click at [204, 475] on icon at bounding box center [204, 475] width 12 height 1
click at [155, 465] on icon at bounding box center [157, 469] width 13 height 13
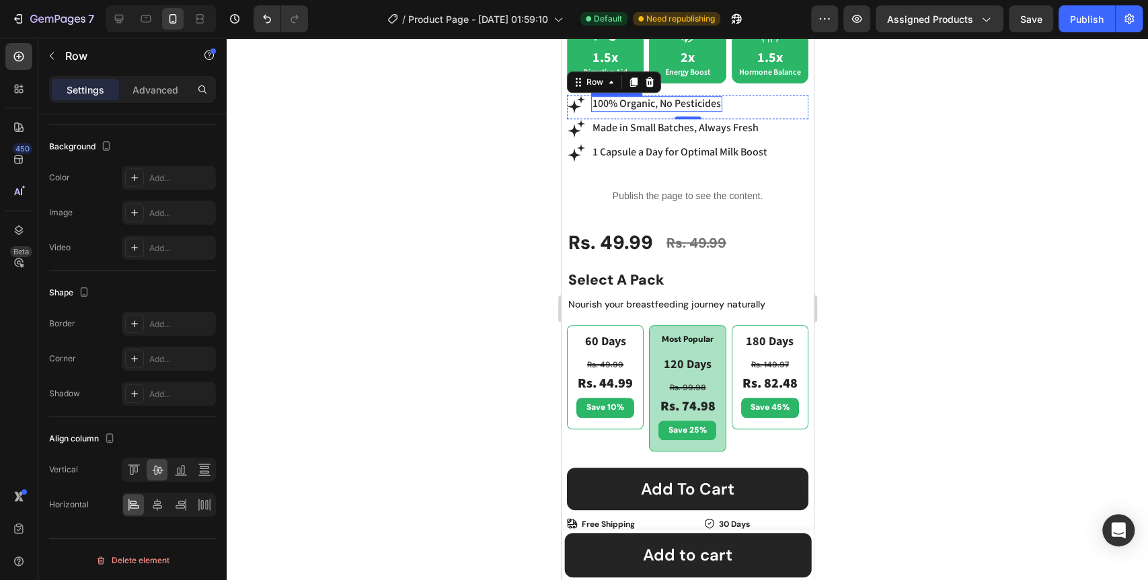
click at [710, 99] on p "100% Organic, No Pesticides" at bounding box center [656, 103] width 128 height 13
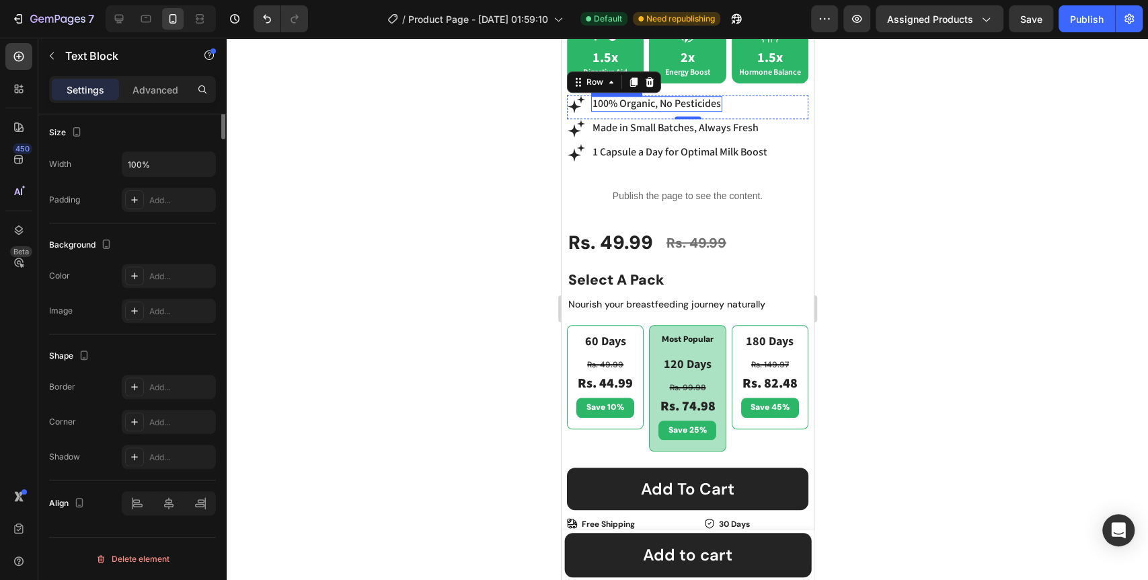
scroll to position [0, 0]
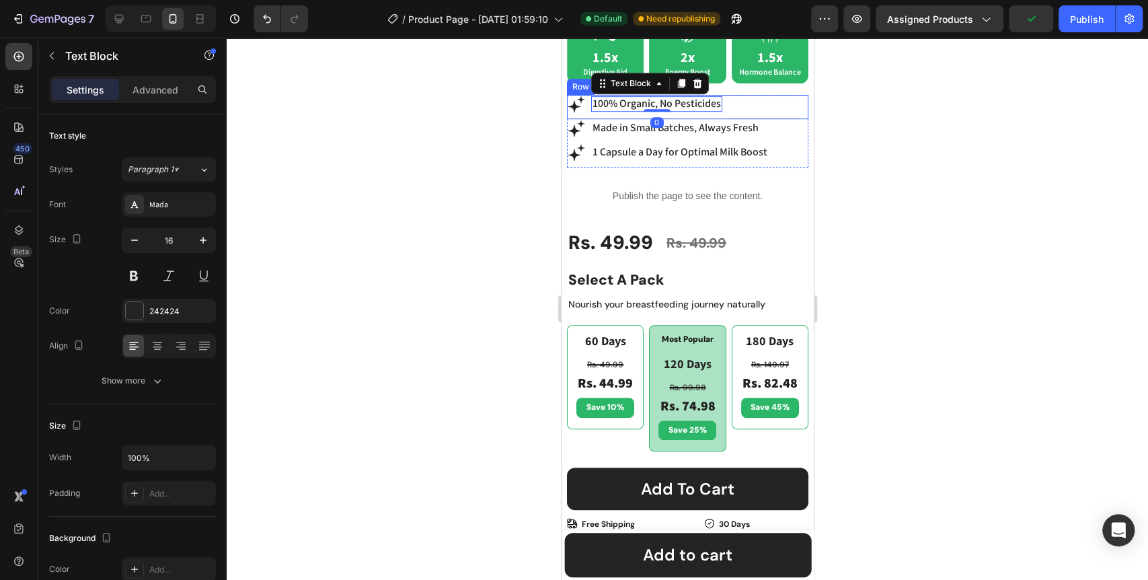
click at [735, 105] on div "Icon 100% Organic, No Pesticides Text Block 0 Row" at bounding box center [686, 107] width 241 height 24
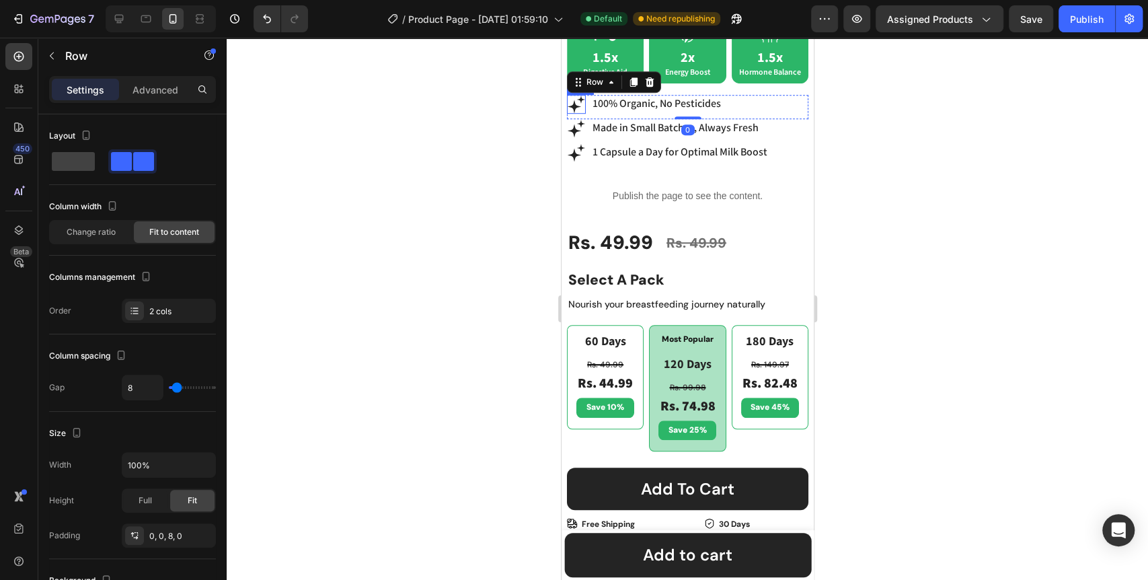
click at [573, 102] on icon at bounding box center [573, 105] width 13 height 13
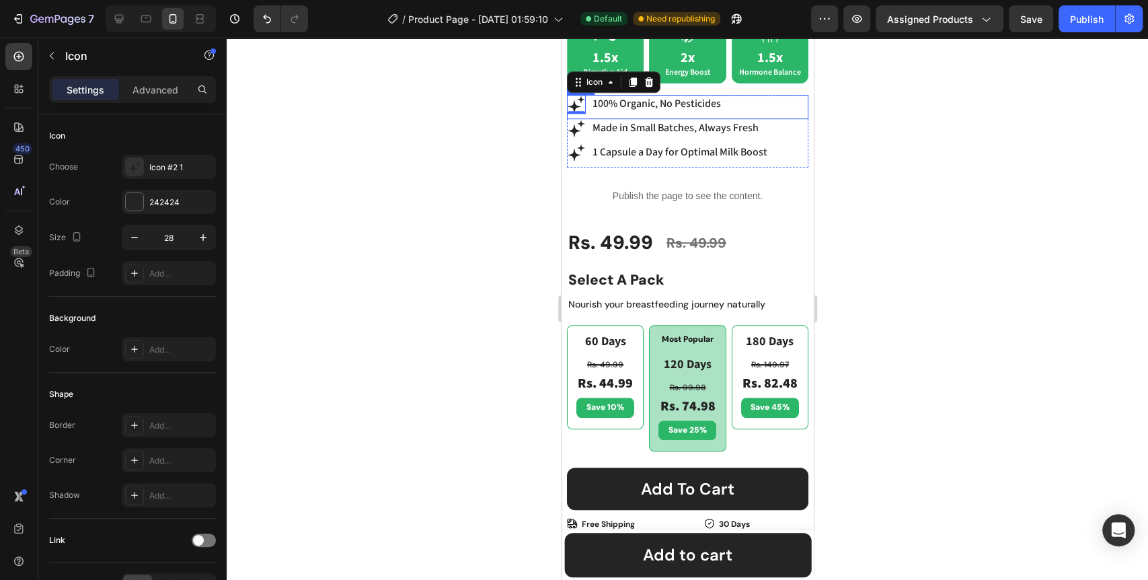
click at [596, 104] on div "Icon 0 100% Organic, No Pesticides Text Block Row" at bounding box center [686, 107] width 241 height 24
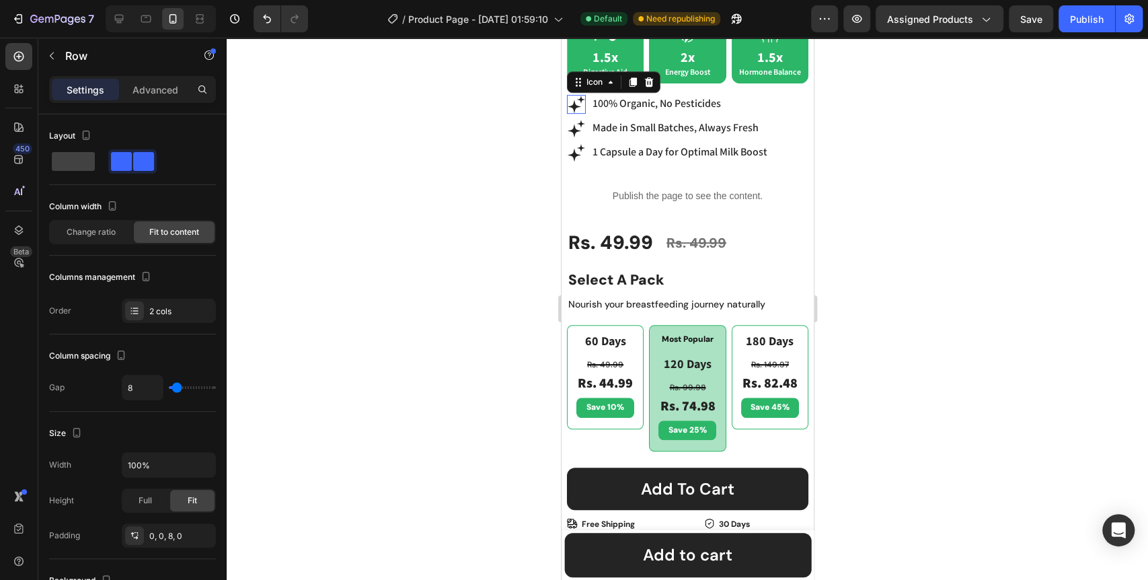
click at [583, 98] on icon at bounding box center [575, 104] width 19 height 19
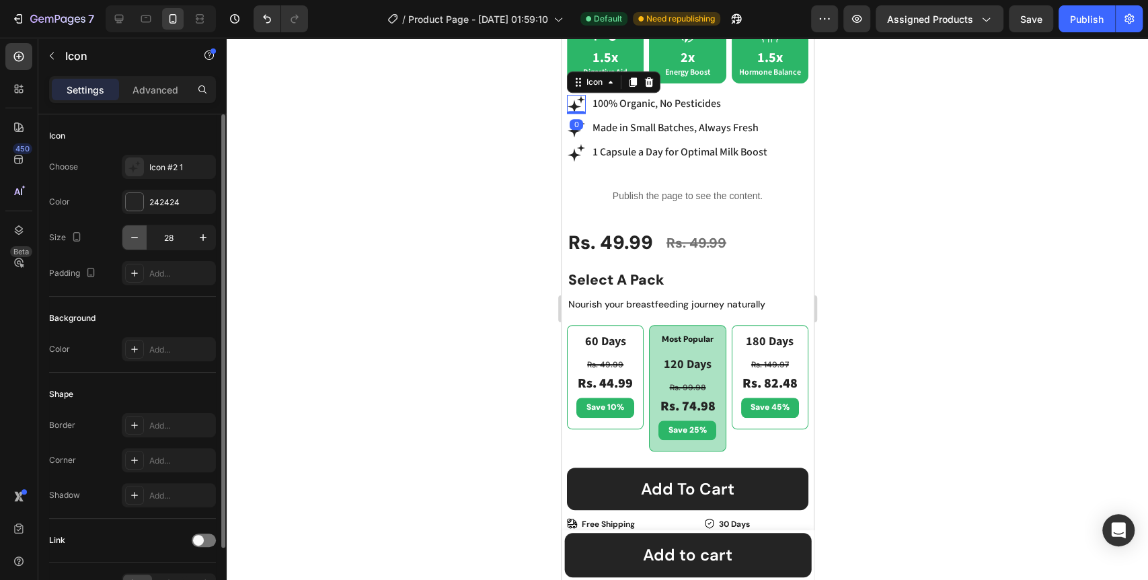
click at [140, 241] on icon "button" at bounding box center [134, 237] width 13 height 13
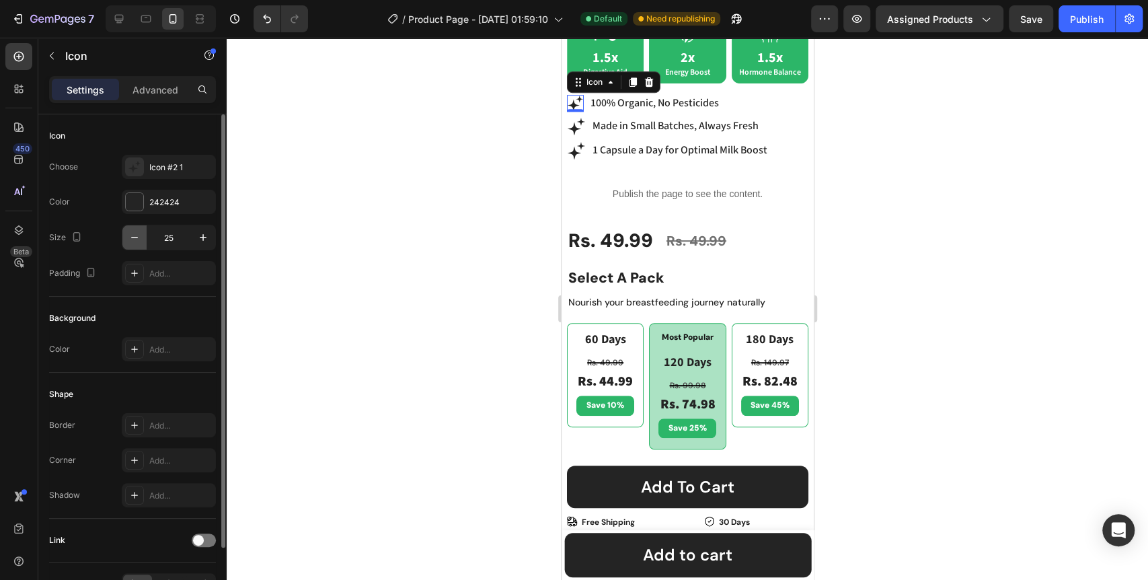
click at [140, 241] on icon "button" at bounding box center [134, 237] width 13 height 13
type input "24"
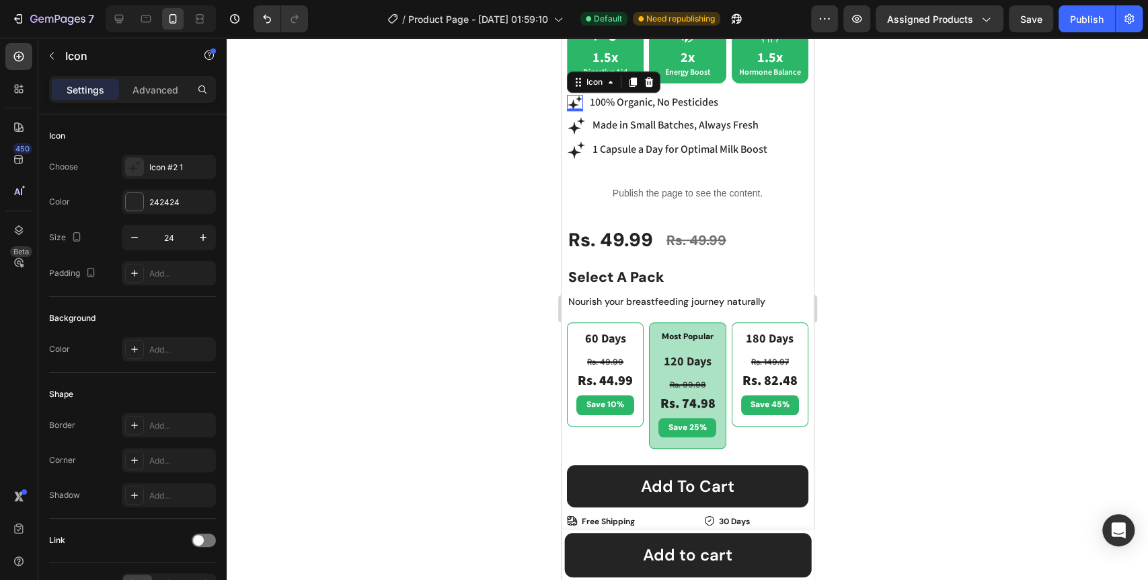
click at [369, 230] on div at bounding box center [687, 309] width 921 height 542
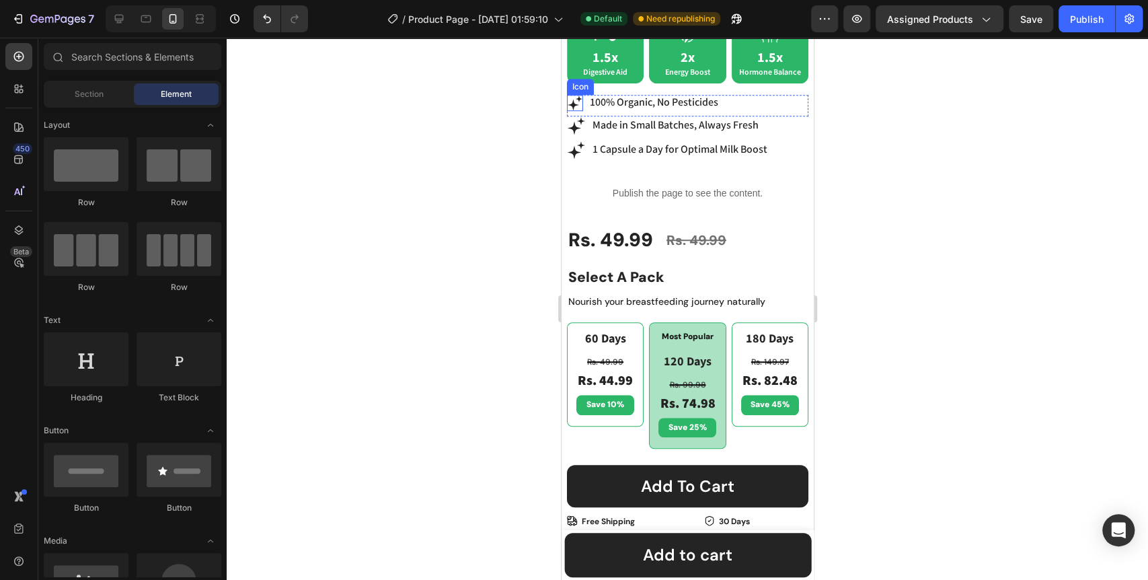
click at [570, 95] on icon at bounding box center [574, 103] width 16 height 16
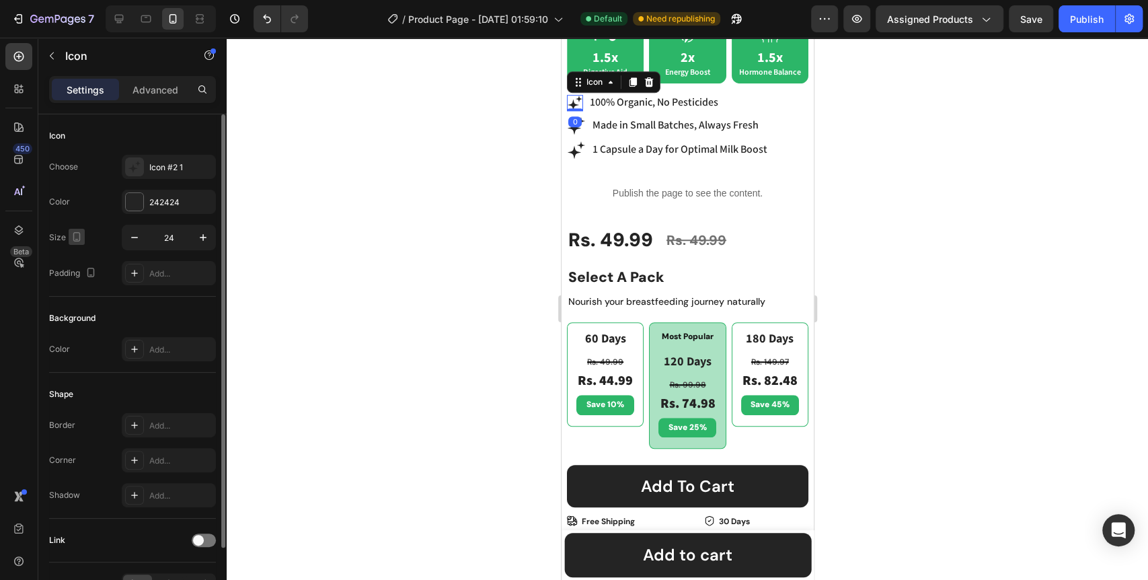
click at [75, 237] on icon "button" at bounding box center [76, 236] width 13 height 13
click at [76, 260] on icon "button" at bounding box center [79, 257] width 13 height 13
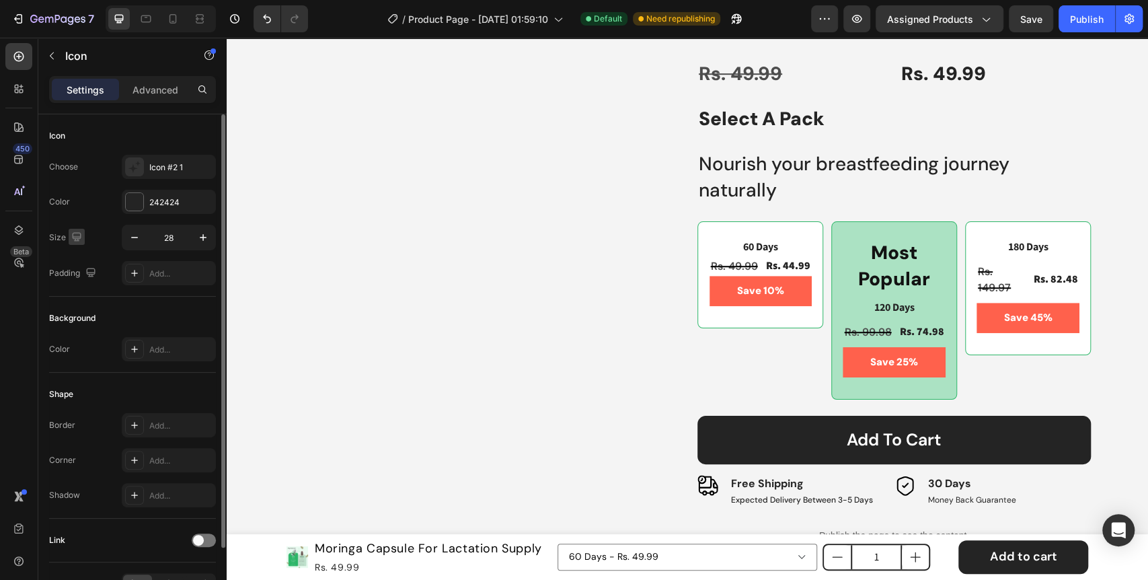
scroll to position [457, 0]
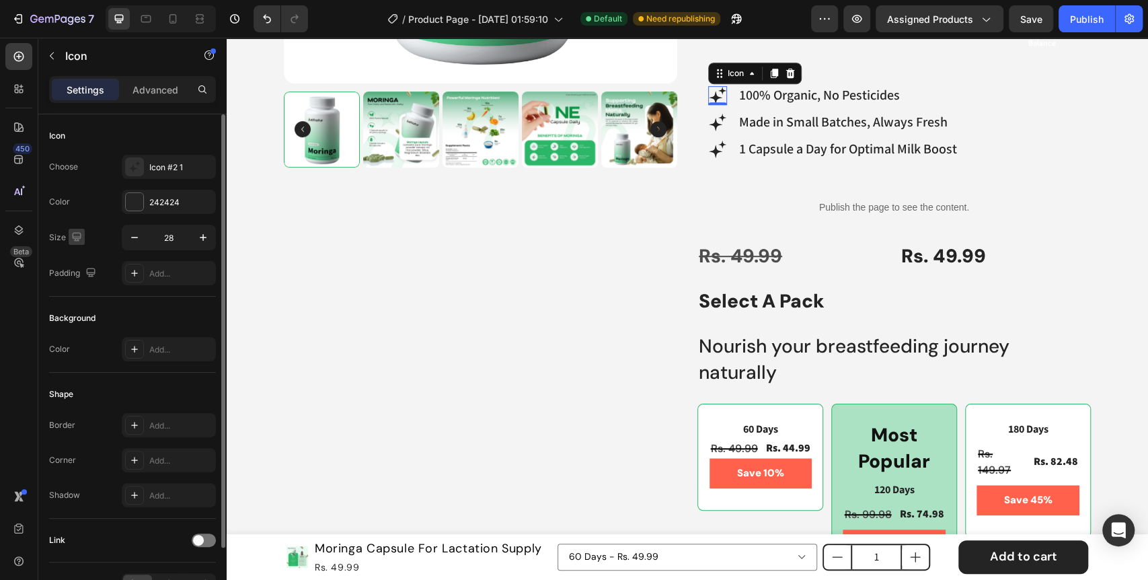
click at [75, 233] on icon "button" at bounding box center [76, 236] width 9 height 9
click at [76, 304] on icon "button" at bounding box center [79, 306] width 13 height 13
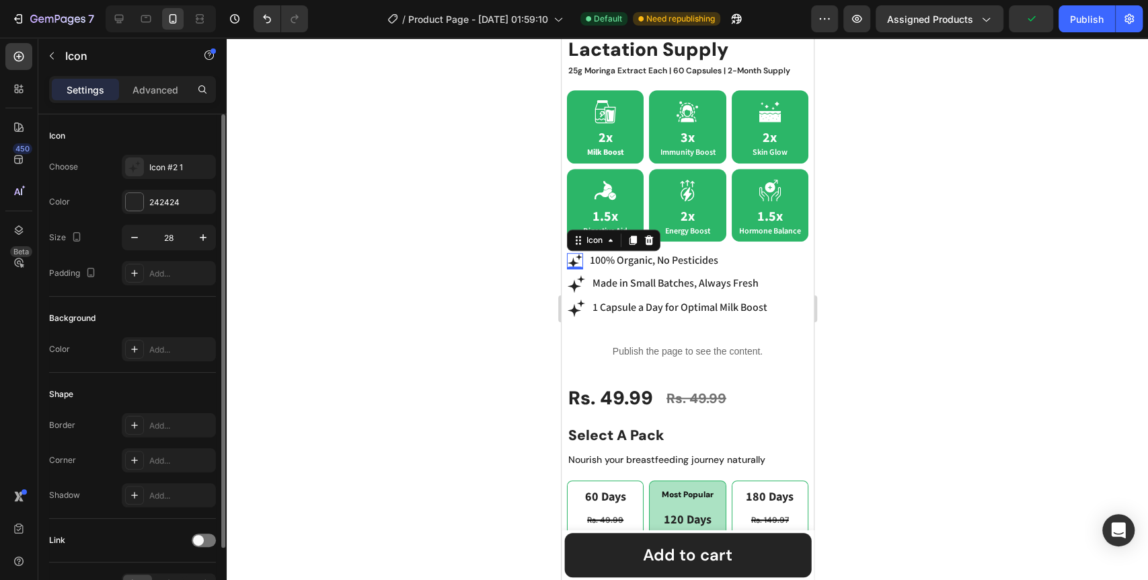
type input "24"
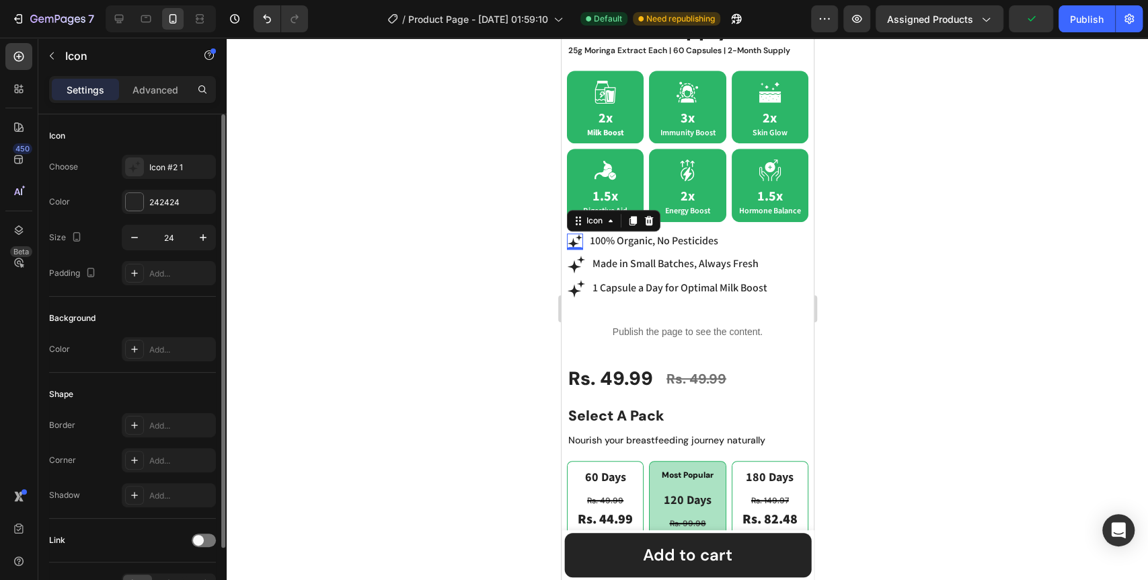
scroll to position [585, 0]
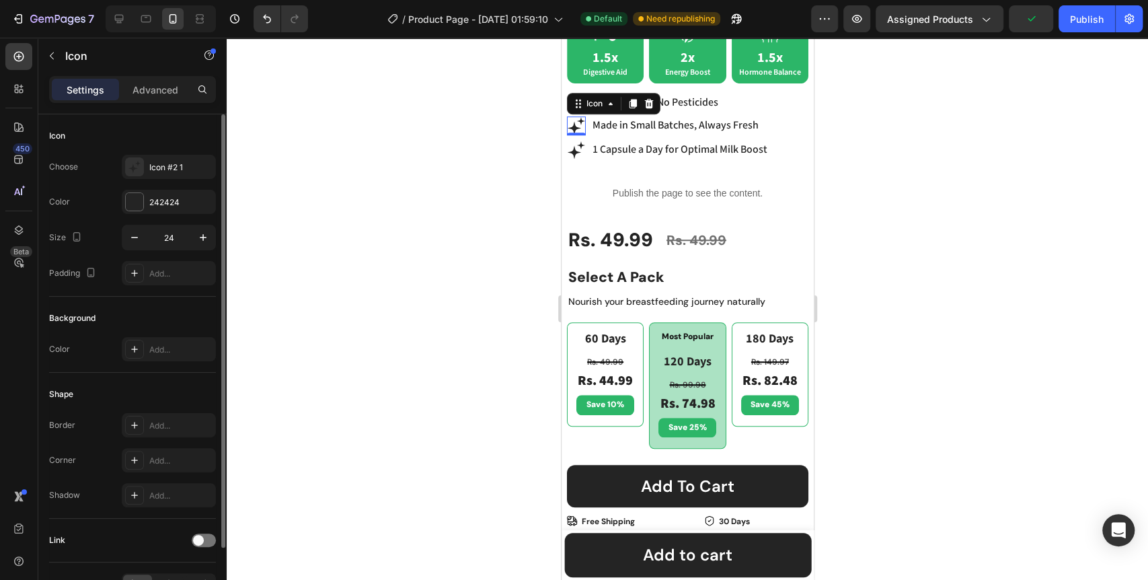
drag, startPoint x: 578, startPoint y: 116, endPoint x: 1077, endPoint y: 169, distance: 501.6
click at [578, 116] on icon at bounding box center [575, 125] width 19 height 19
click at [133, 239] on icon "button" at bounding box center [134, 237] width 13 height 13
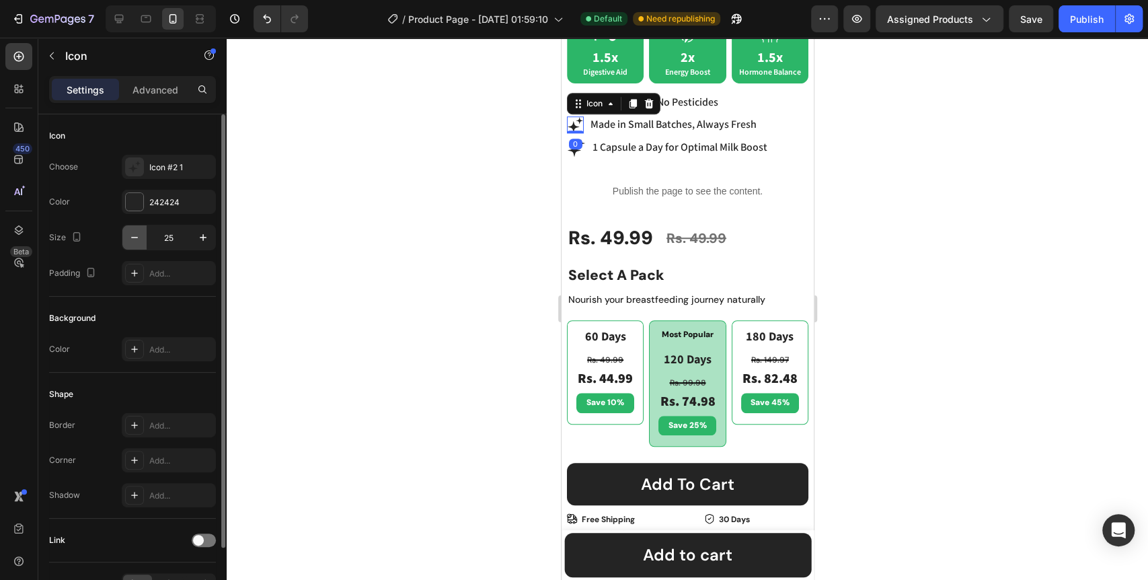
click at [133, 239] on icon "button" at bounding box center [134, 237] width 13 height 13
type input "24"
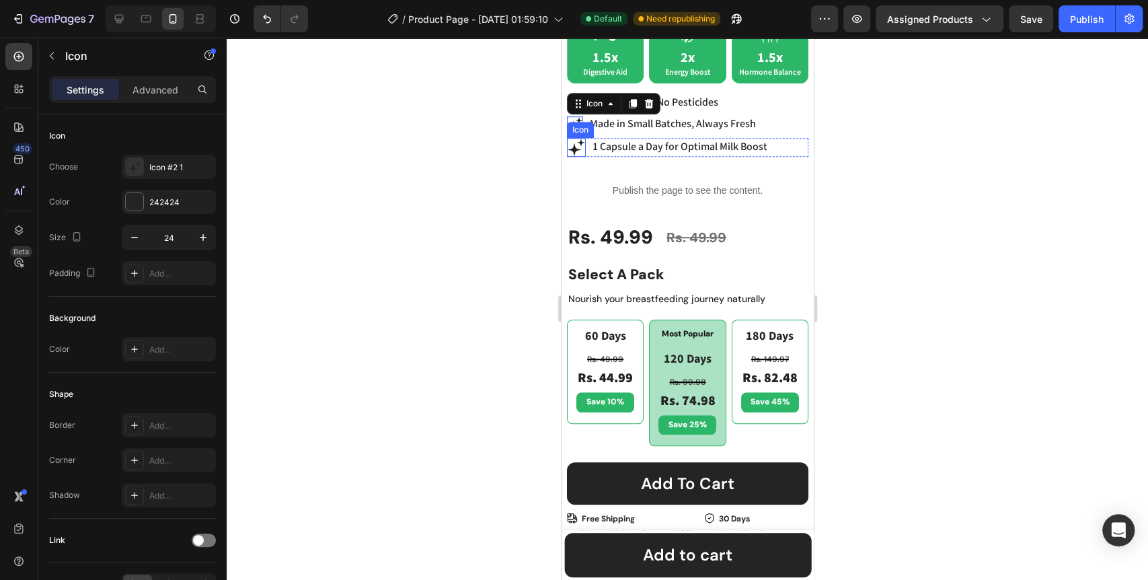
click at [575, 143] on icon at bounding box center [573, 149] width 13 height 13
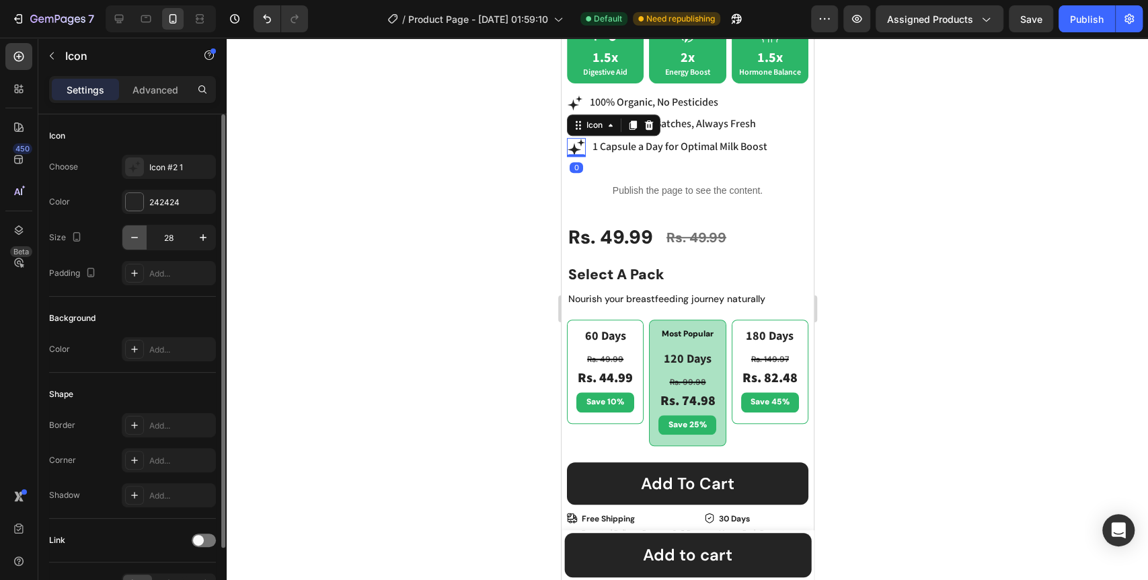
click at [129, 237] on icon "button" at bounding box center [134, 237] width 13 height 13
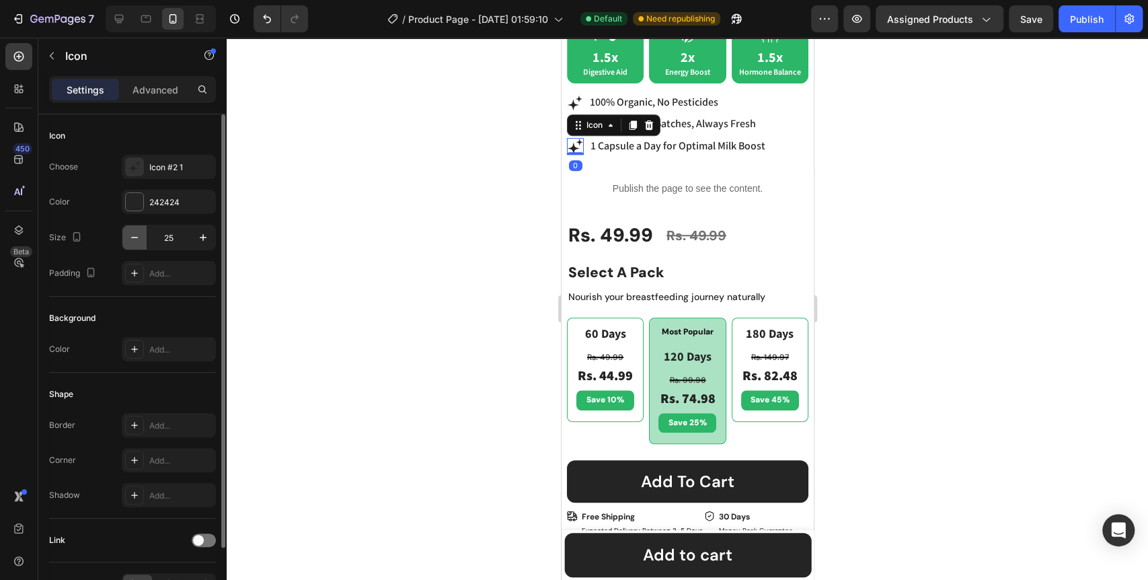
click at [129, 237] on icon "button" at bounding box center [134, 237] width 13 height 13
type input "24"
click at [414, 222] on div at bounding box center [687, 309] width 921 height 542
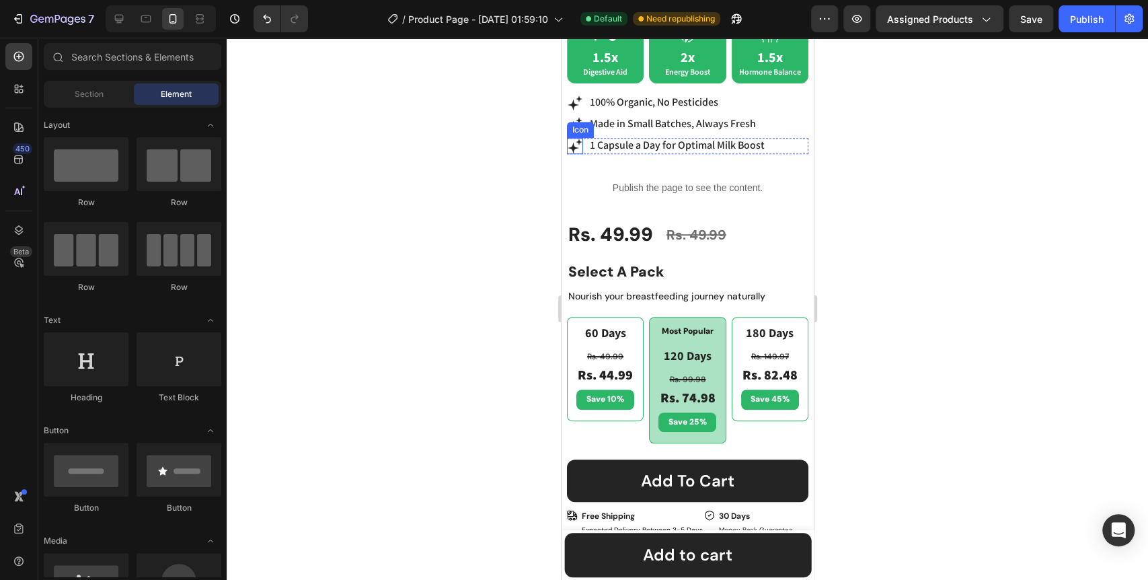
click at [567, 138] on icon at bounding box center [574, 146] width 16 height 16
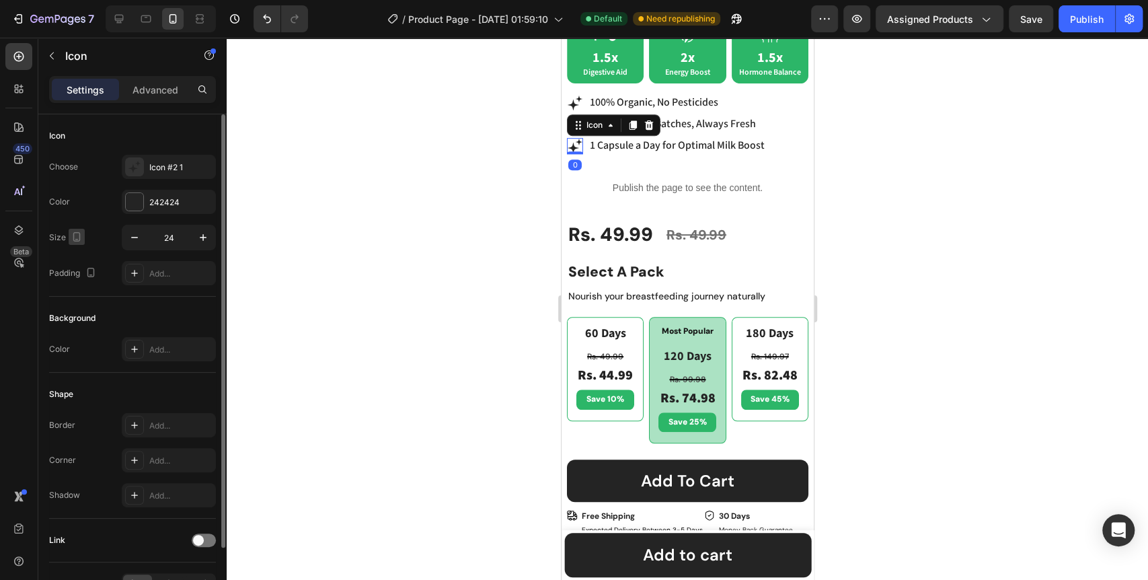
click at [83, 239] on button "button" at bounding box center [77, 237] width 16 height 16
click at [79, 264] on icon "button" at bounding box center [79, 257] width 13 height 13
type input "28"
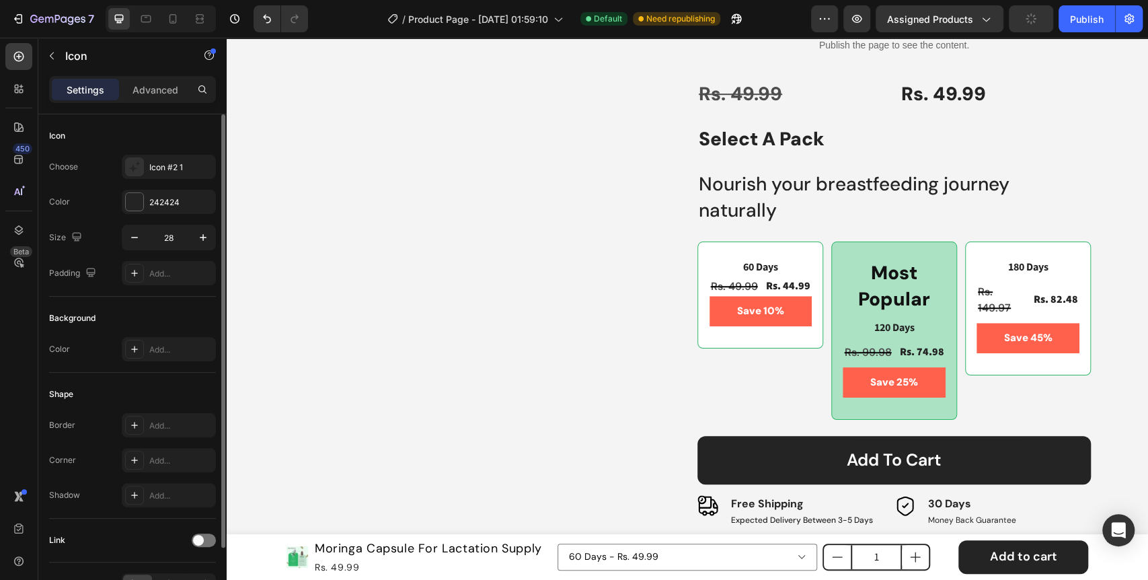
scroll to position [511, 0]
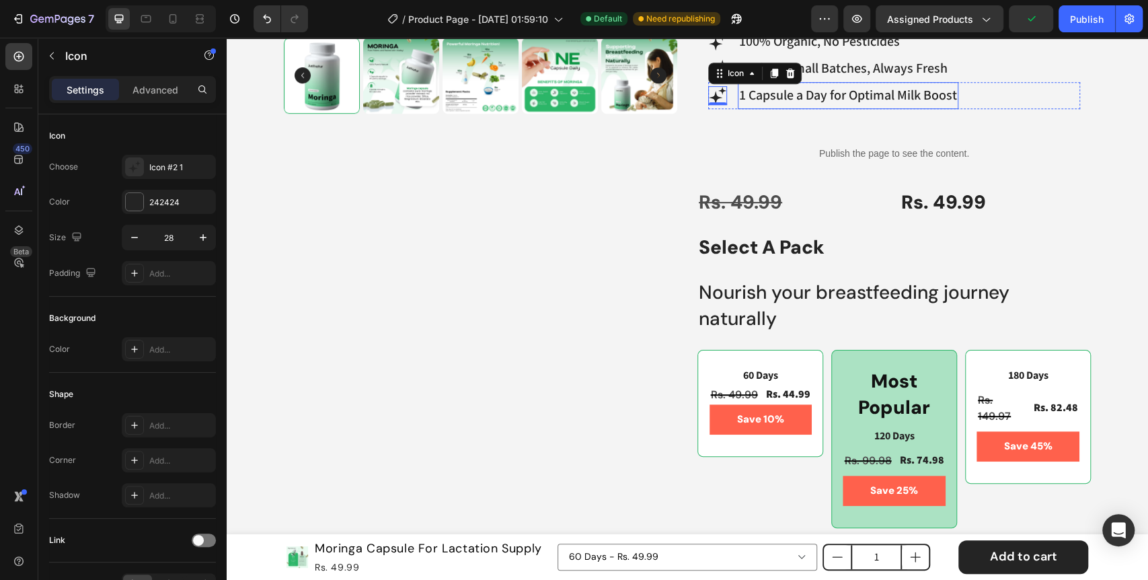
click at [840, 97] on p "1 Capsule a Day for Optimal Milk Boost" at bounding box center [848, 95] width 218 height 24
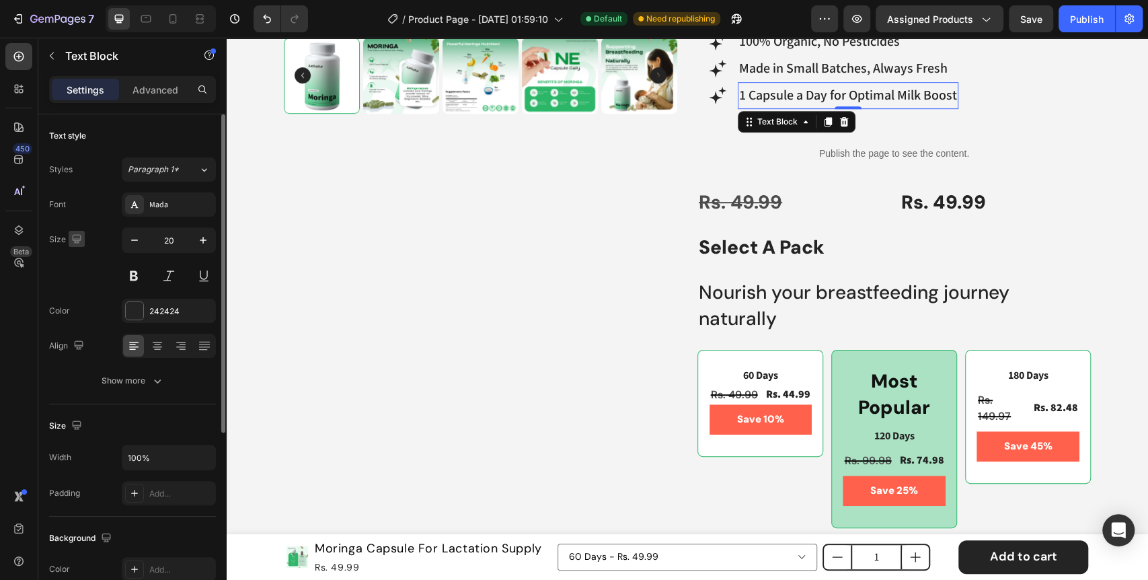
click at [75, 235] on icon "button" at bounding box center [76, 238] width 13 height 13
click at [80, 313] on icon "button" at bounding box center [79, 308] width 13 height 13
type input "16"
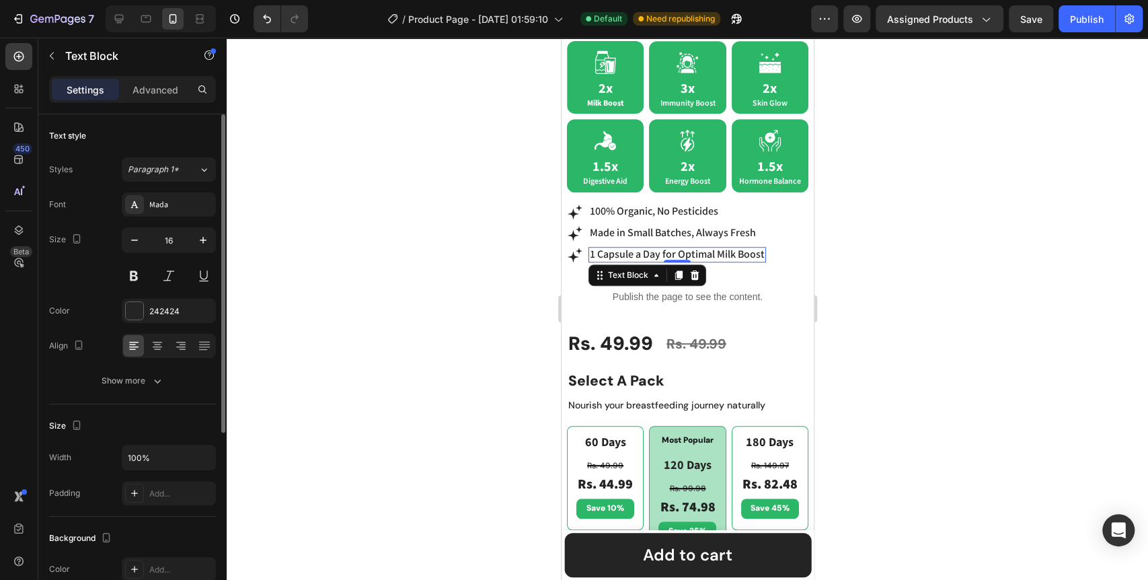
scroll to position [628, 0]
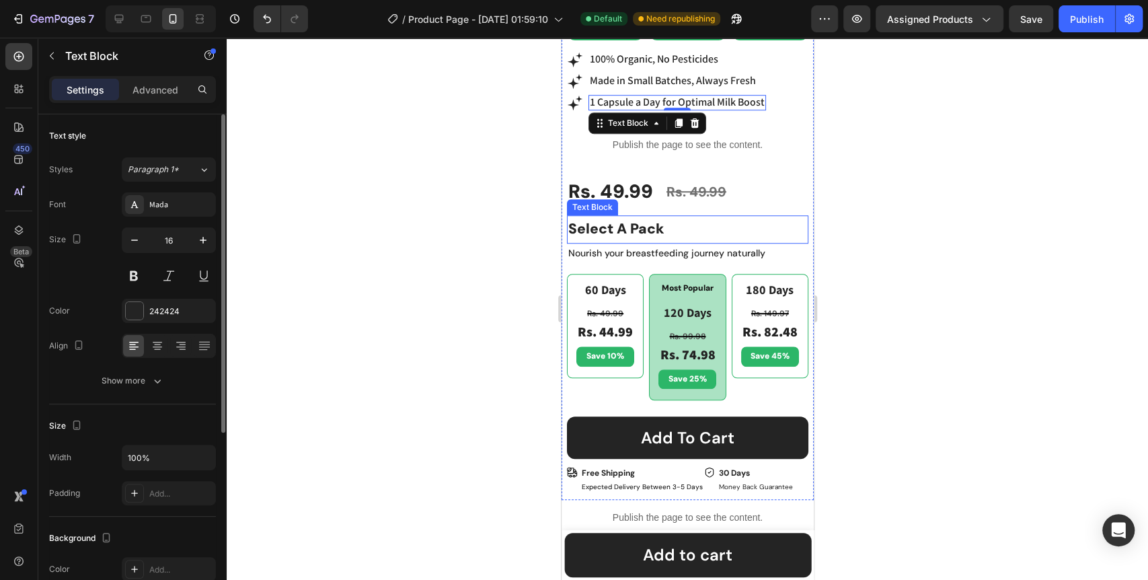
click at [744, 216] on p "Select A Pack" at bounding box center [686, 229] width 239 height 26
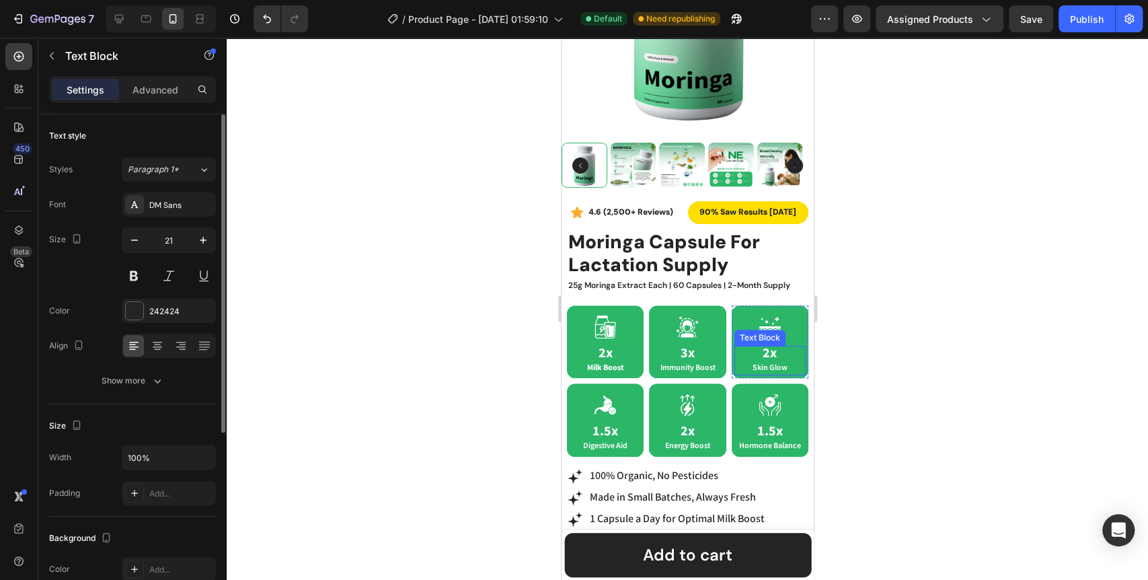
scroll to position [179, 0]
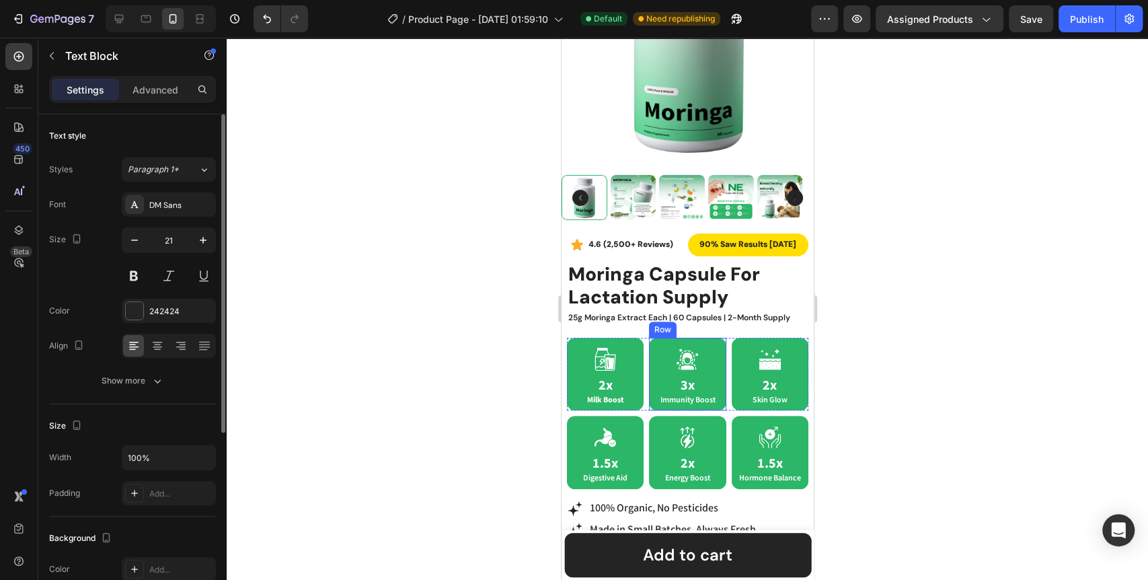
click at [648, 389] on div "Icon 3x Immunity Boost Text Block Row" at bounding box center [686, 373] width 77 height 73
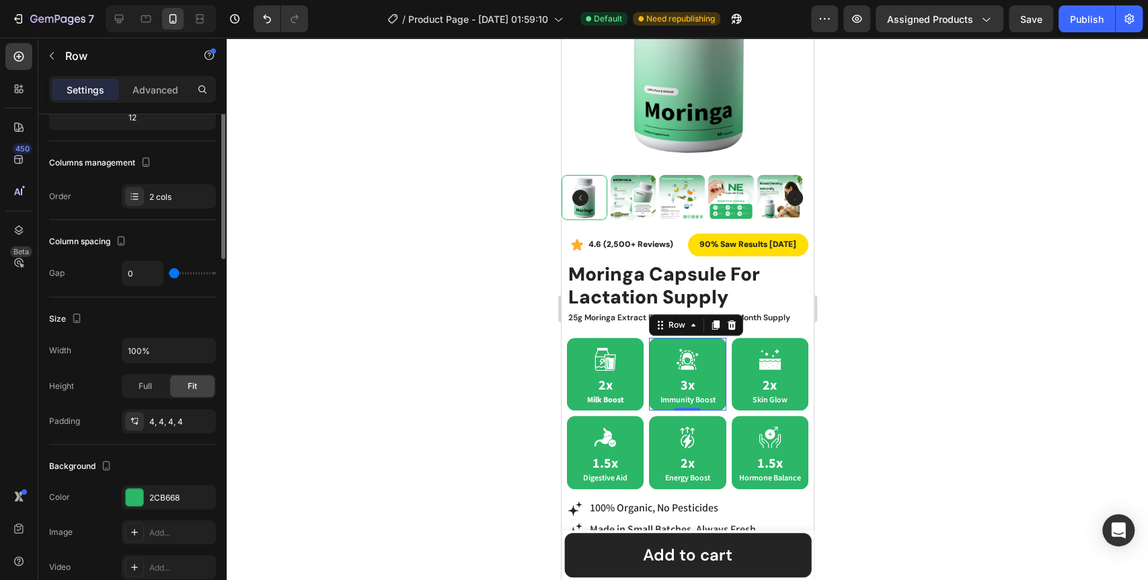
scroll to position [0, 0]
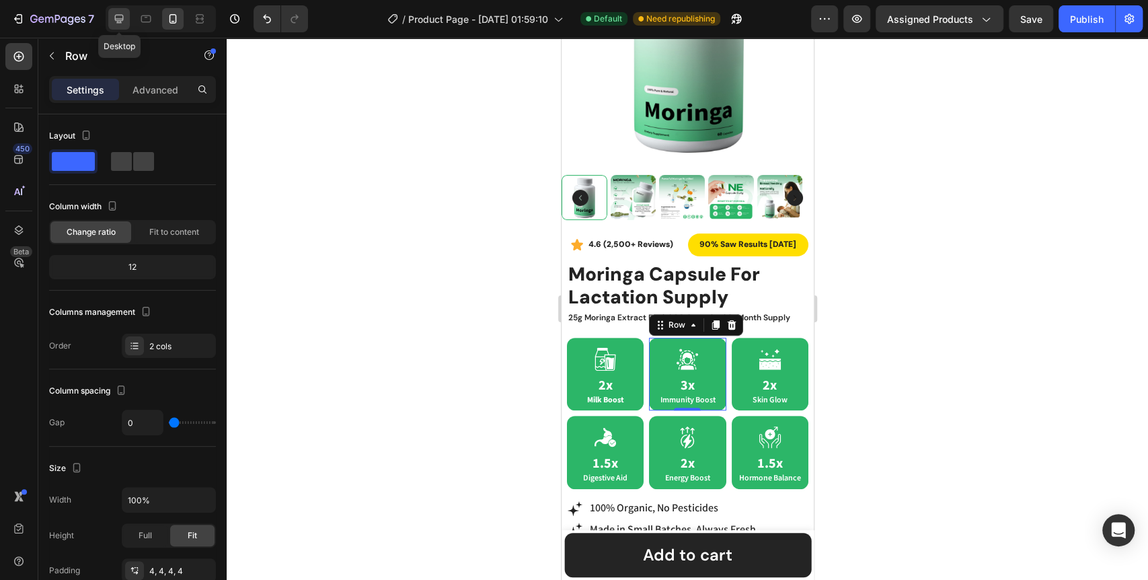
click at [122, 24] on icon at bounding box center [118, 18] width 13 height 13
type input "16"
type input "1200"
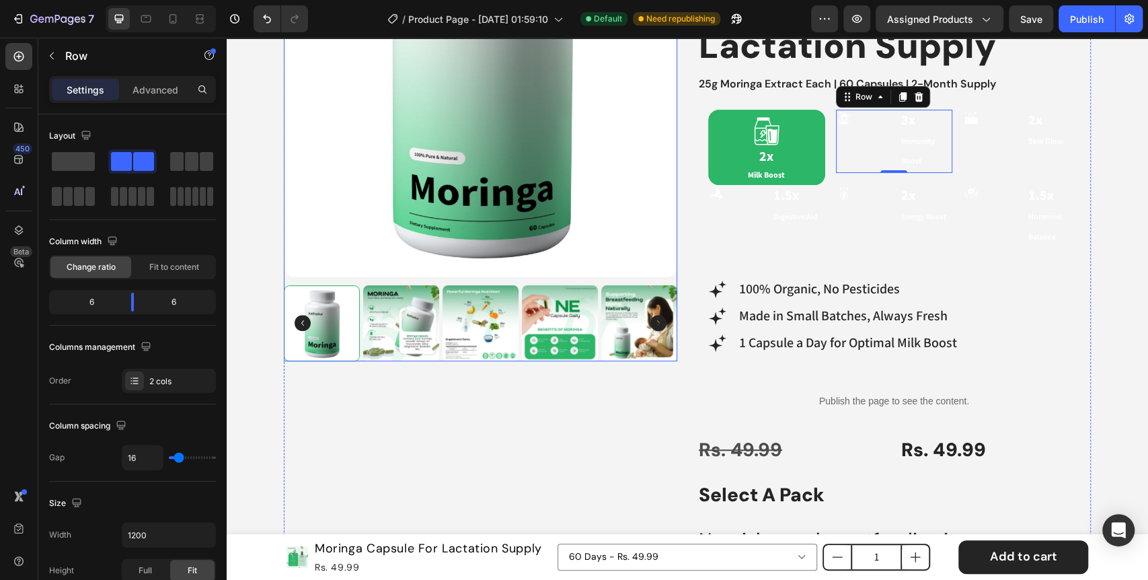
scroll to position [288, 0]
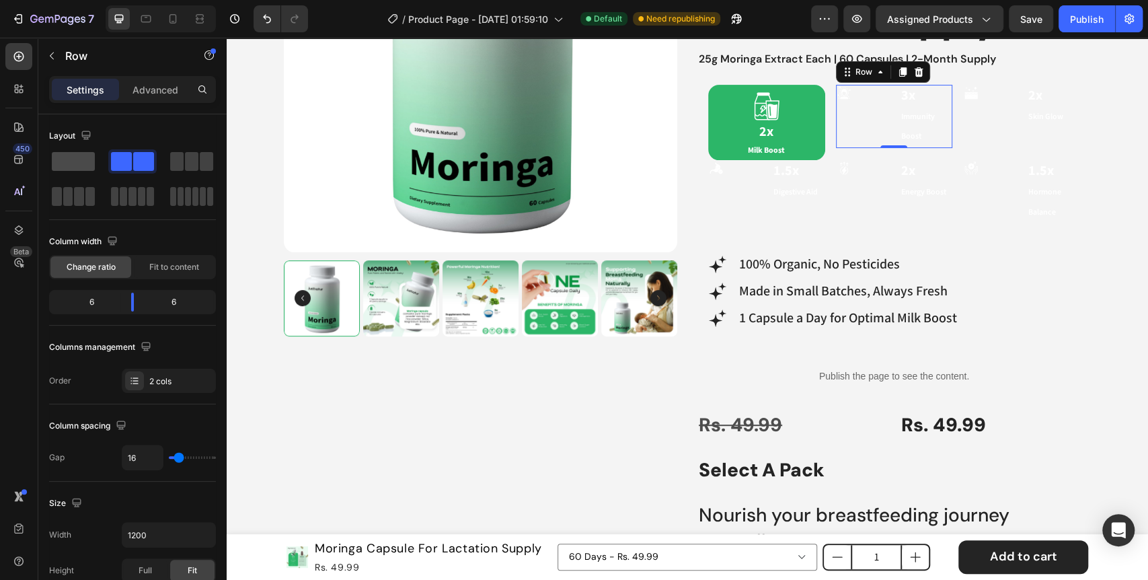
click at [70, 161] on span at bounding box center [73, 161] width 43 height 19
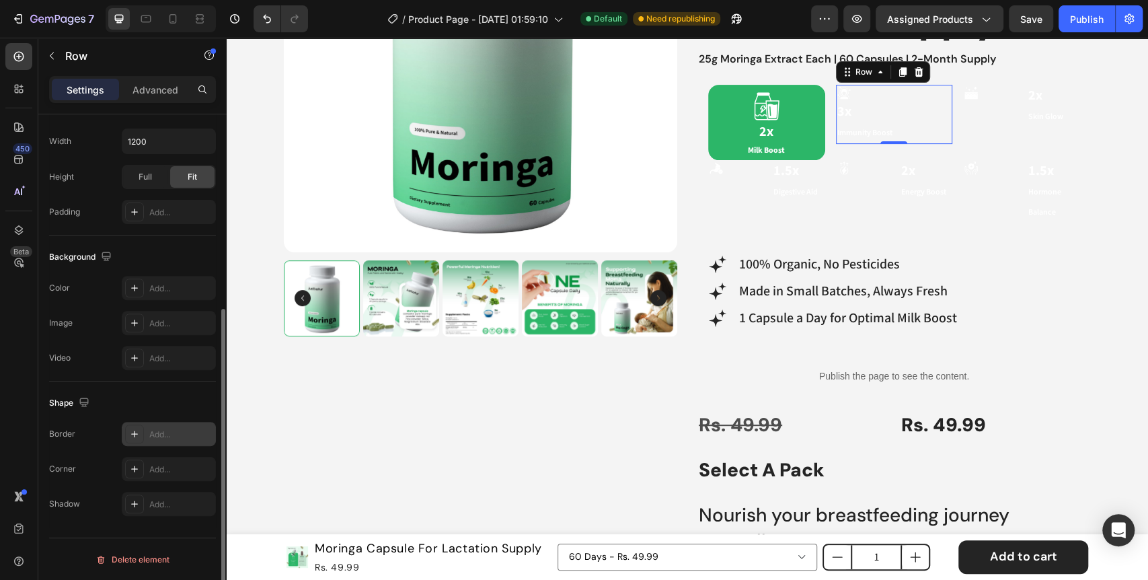
scroll to position [0, 0]
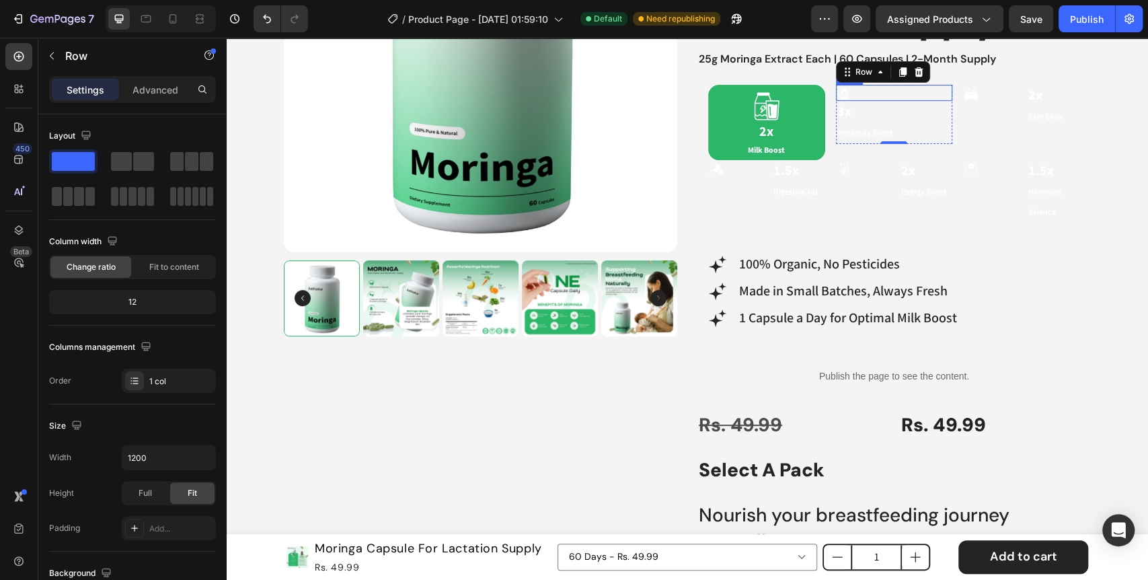
click at [881, 98] on div "Icon" at bounding box center [894, 93] width 117 height 16
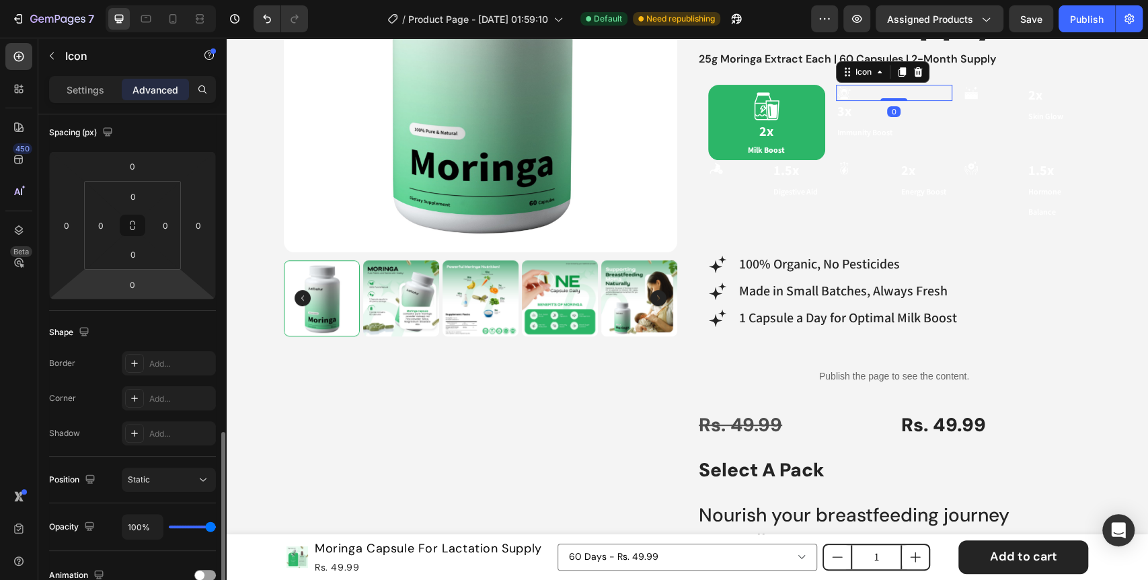
scroll to position [298, 0]
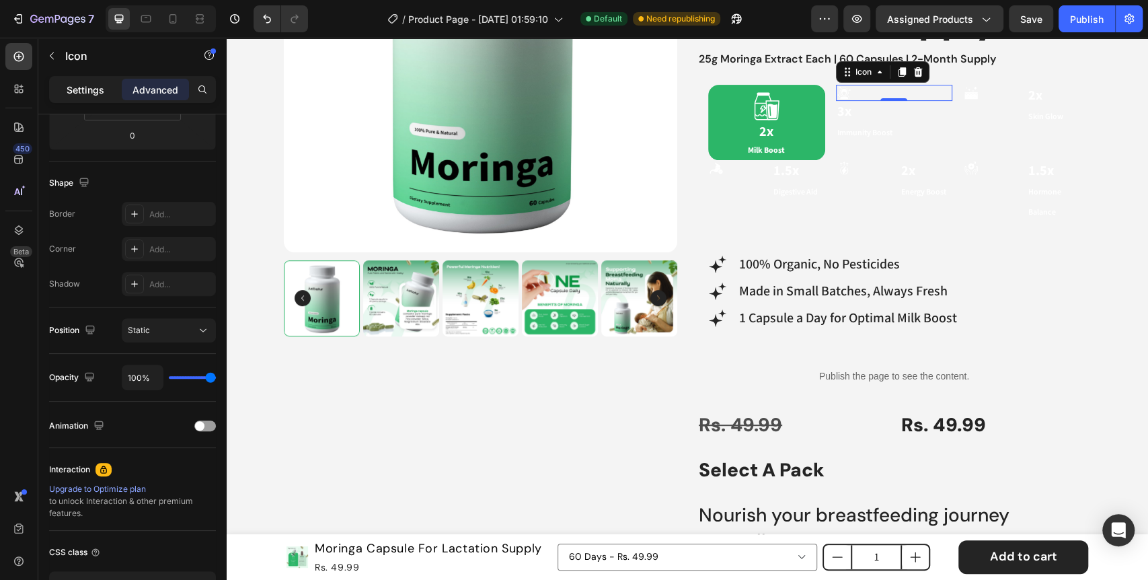
drag, startPoint x: 93, startPoint y: 93, endPoint x: 133, endPoint y: 308, distance: 218.9
click at [93, 93] on p "Settings" at bounding box center [86, 90] width 38 height 14
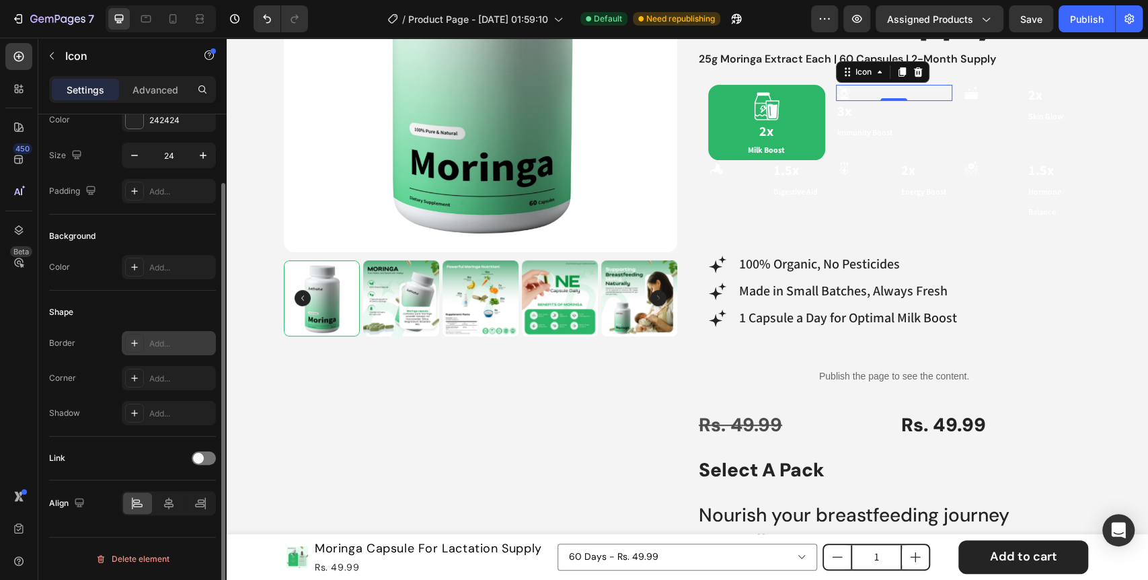
scroll to position [81, 0]
click at [165, 501] on icon at bounding box center [168, 504] width 9 height 12
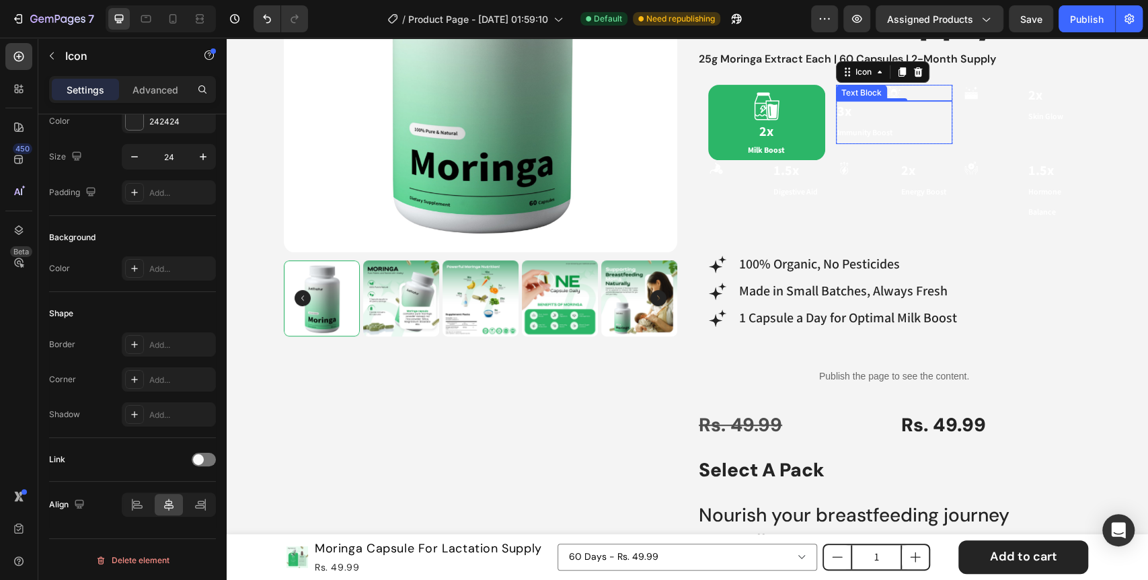
click at [879, 114] on p "3x" at bounding box center [894, 112] width 114 height 21
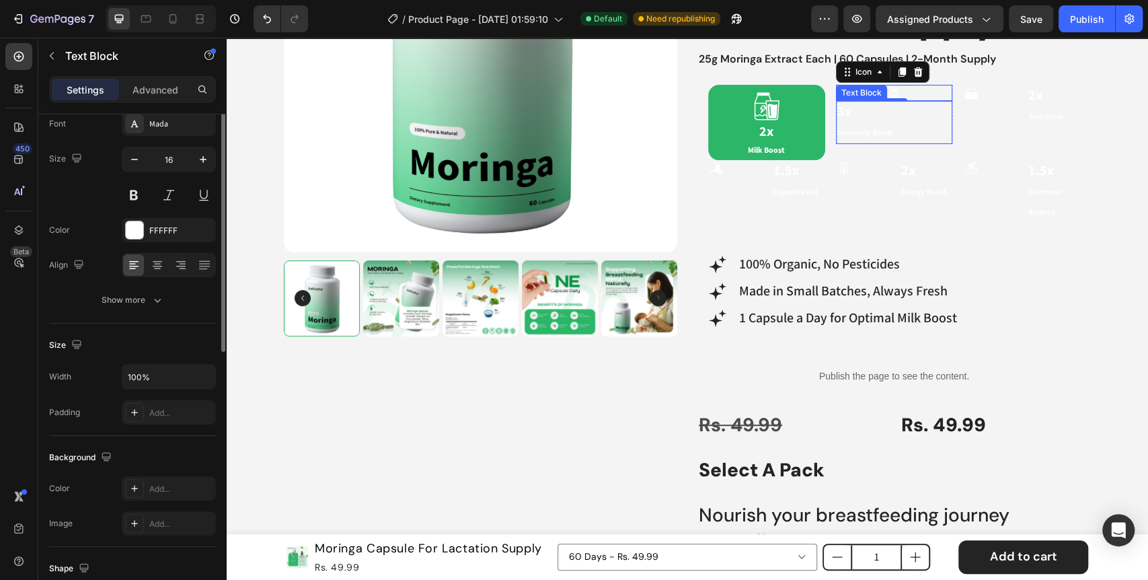
scroll to position [0, 0]
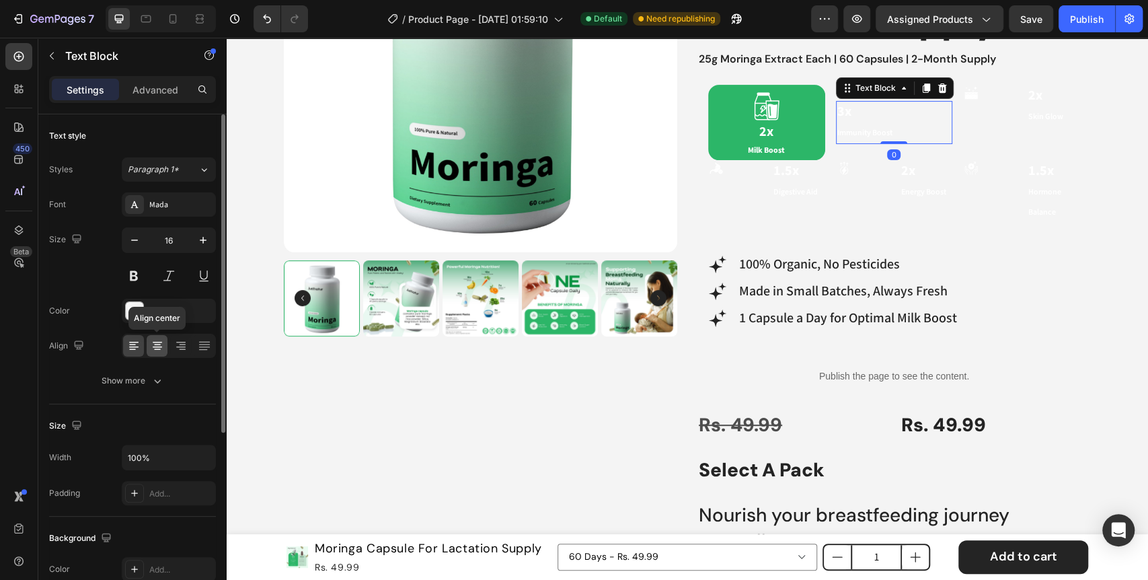
click at [152, 350] on icon at bounding box center [157, 345] width 13 height 13
click at [815, 142] on div "Icon 2x Milk Boost Text Block Row" at bounding box center [766, 122] width 117 height 75
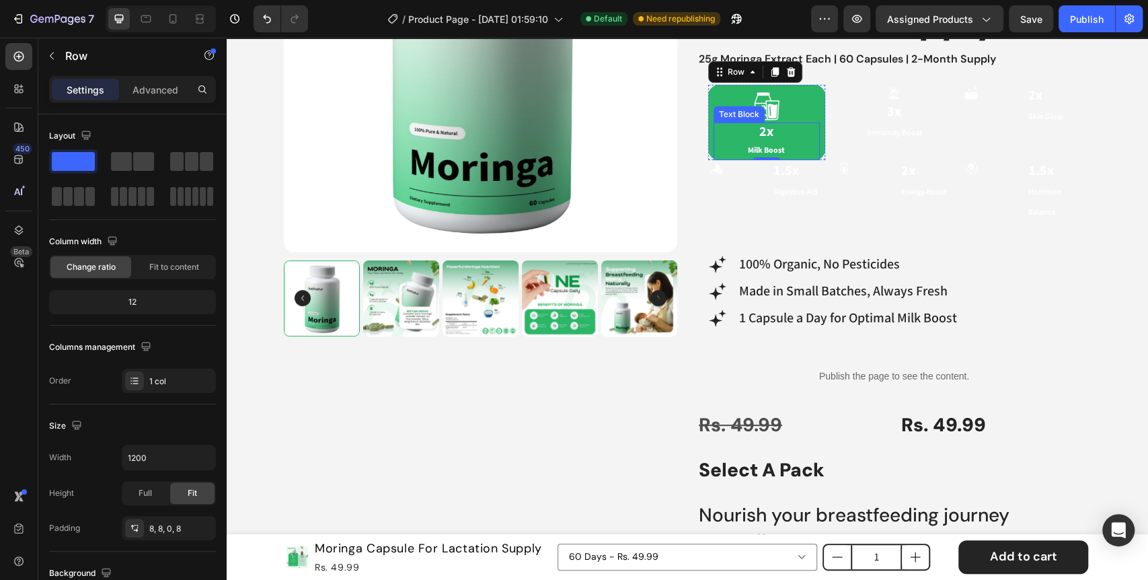
click at [770, 151] on span "Milk Boost" at bounding box center [766, 150] width 37 height 10
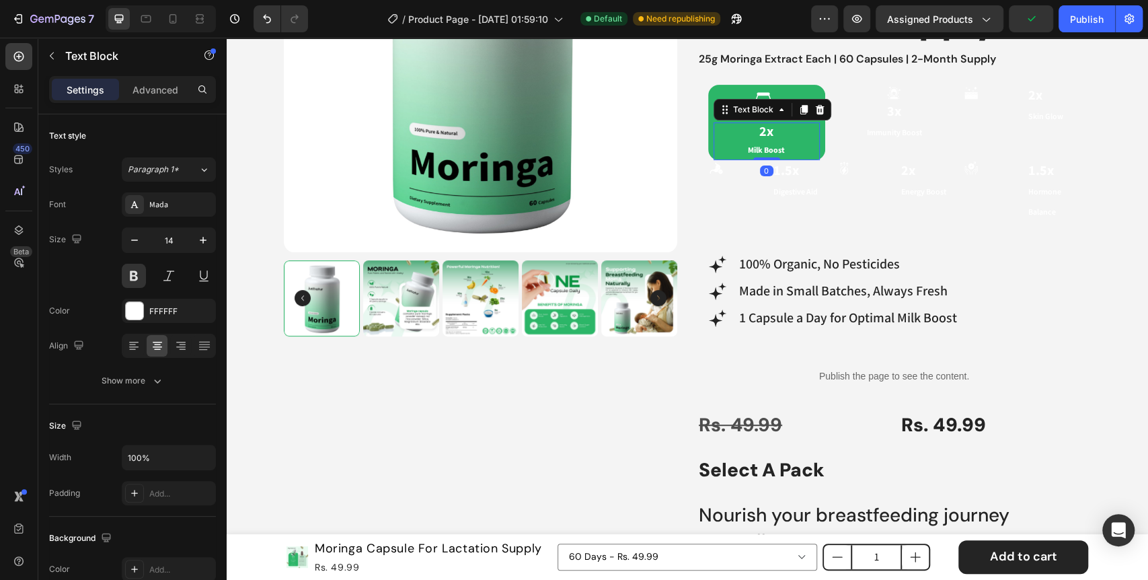
click at [721, 151] on p "2x Milk Boost" at bounding box center [767, 141] width 104 height 35
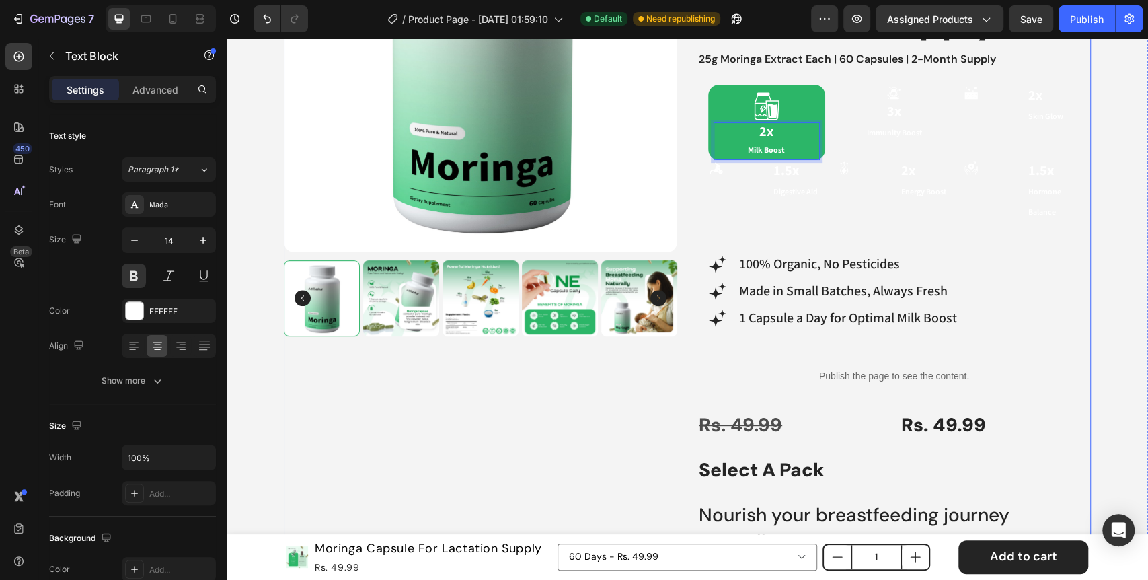
click at [690, 184] on div "Product Images Best Seller Text Block Icon 4.6 (2,500+ Reviews) Text Block 90% …" at bounding box center [687, 381] width 807 height 1045
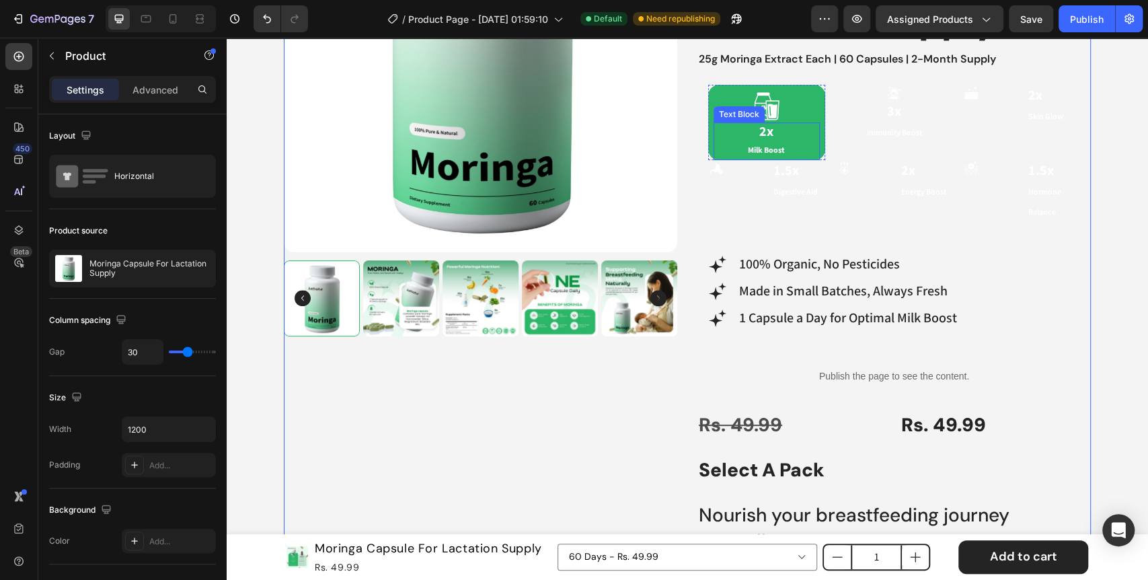
click at [734, 149] on p "2x Milk Boost" at bounding box center [767, 141] width 104 height 35
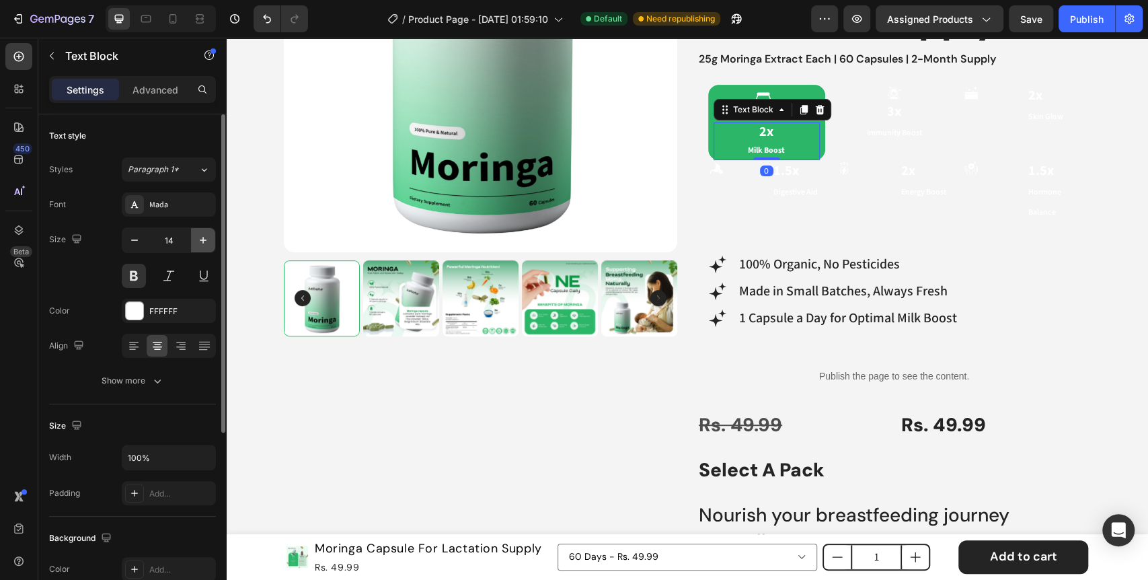
click at [199, 237] on icon "button" at bounding box center [202, 239] width 13 height 13
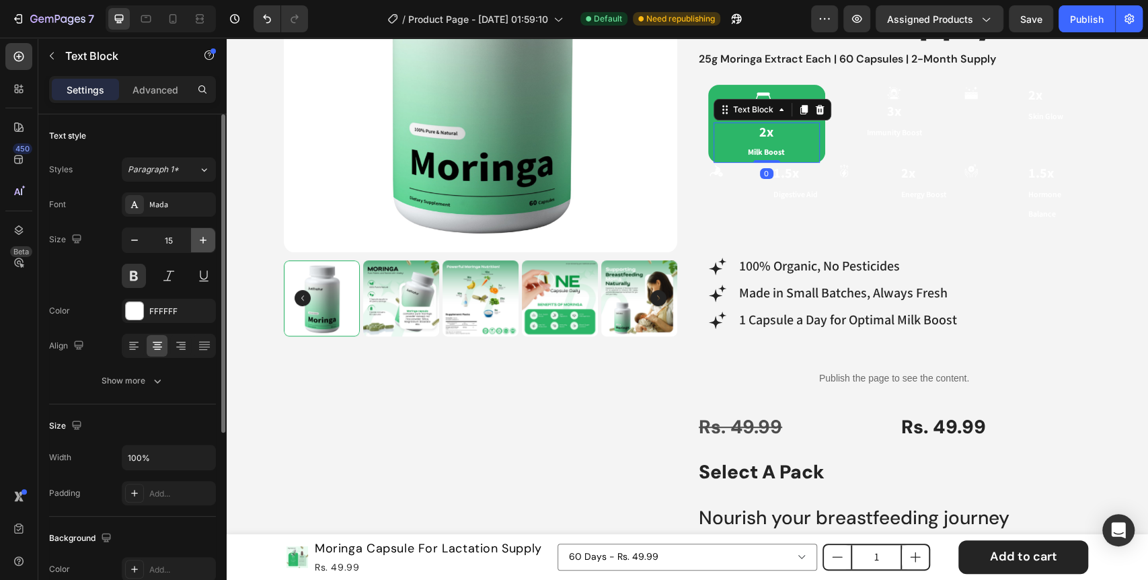
click at [199, 237] on icon "button" at bounding box center [202, 239] width 13 height 13
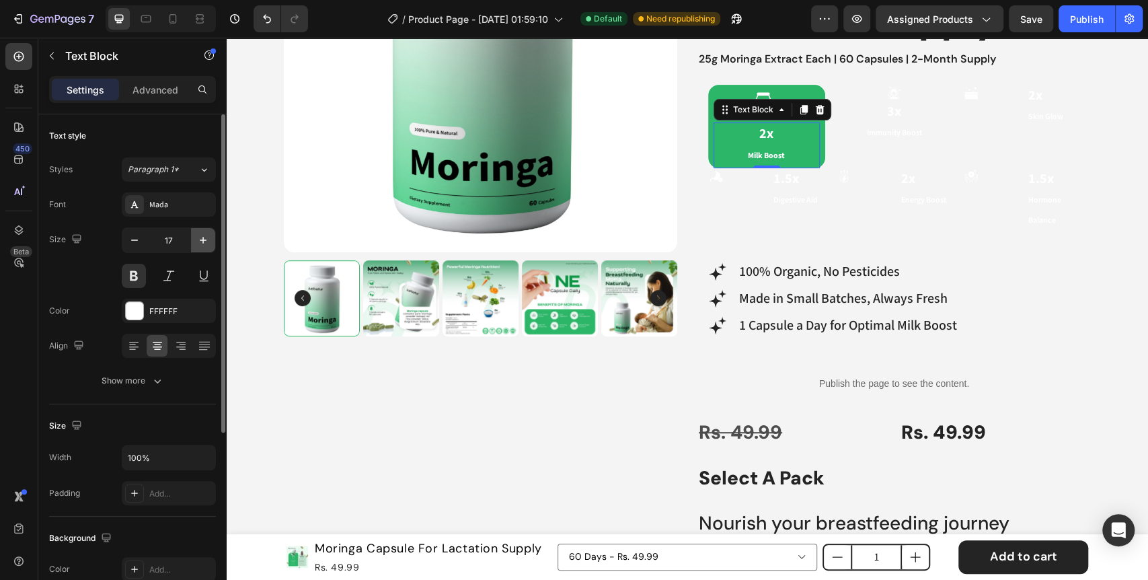
click at [199, 237] on icon "button" at bounding box center [202, 239] width 13 height 13
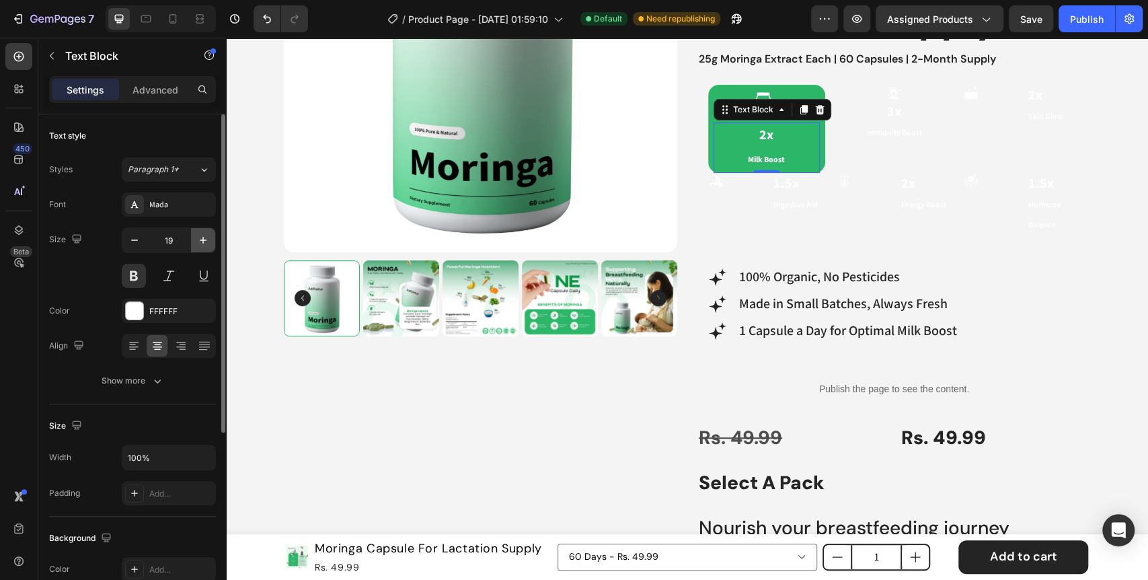
click at [199, 236] on icon "button" at bounding box center [202, 239] width 13 height 13
type input "20"
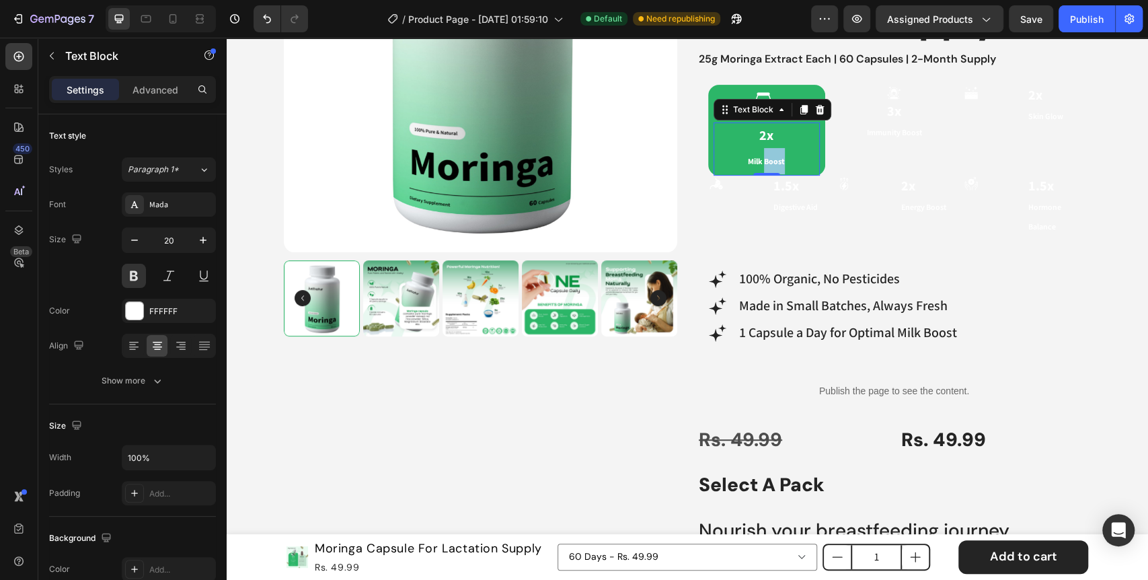
click at [763, 162] on span "Milk Boost" at bounding box center [766, 162] width 37 height 10
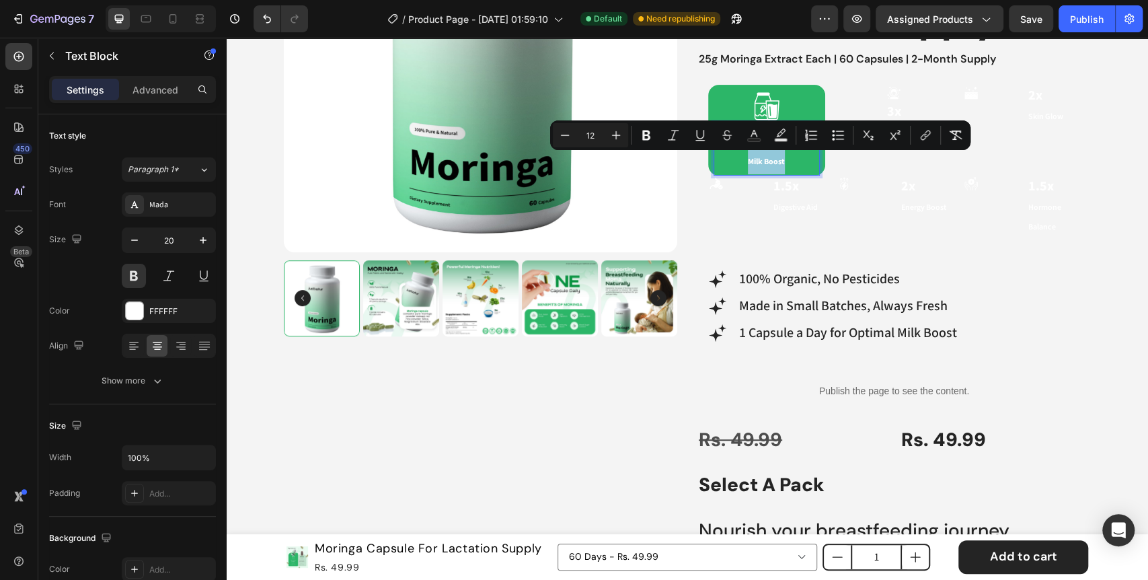
click at [763, 162] on span "Milk Boost" at bounding box center [766, 162] width 37 height 10
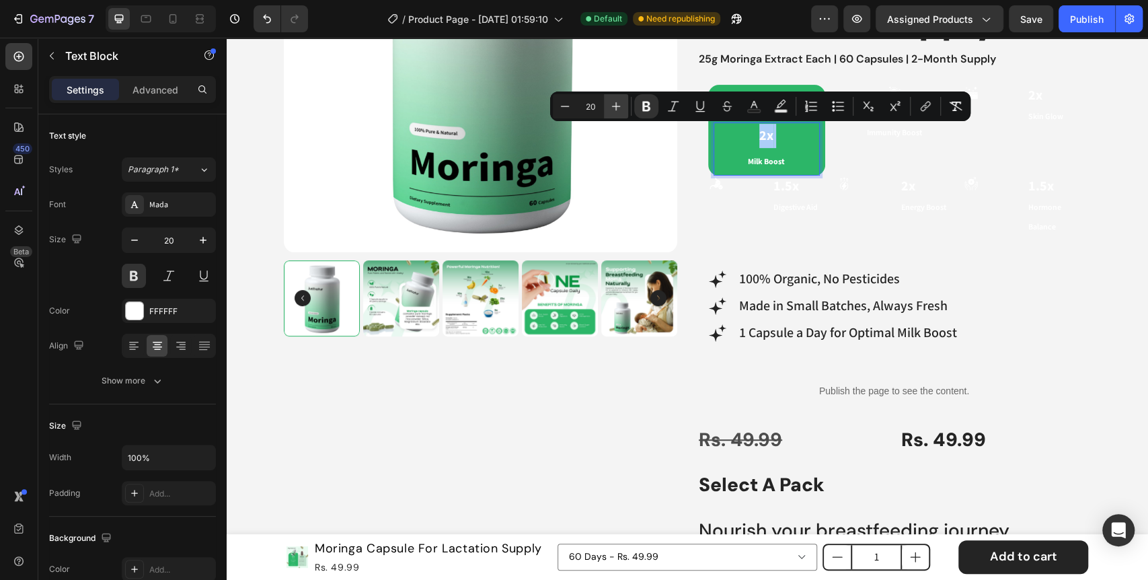
click at [617, 104] on icon "Editor contextual toolbar" at bounding box center [615, 105] width 13 height 13
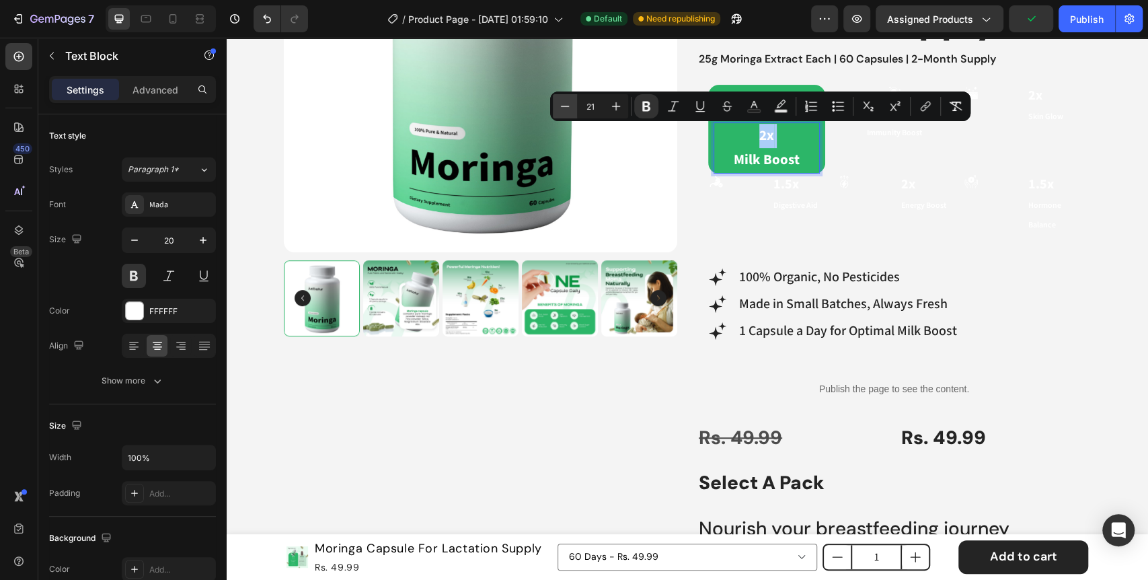
click at [561, 110] on icon "Editor contextual toolbar" at bounding box center [564, 105] width 13 height 13
type input "20"
click at [718, 155] on p "2x Milk Boost" at bounding box center [767, 148] width 104 height 48
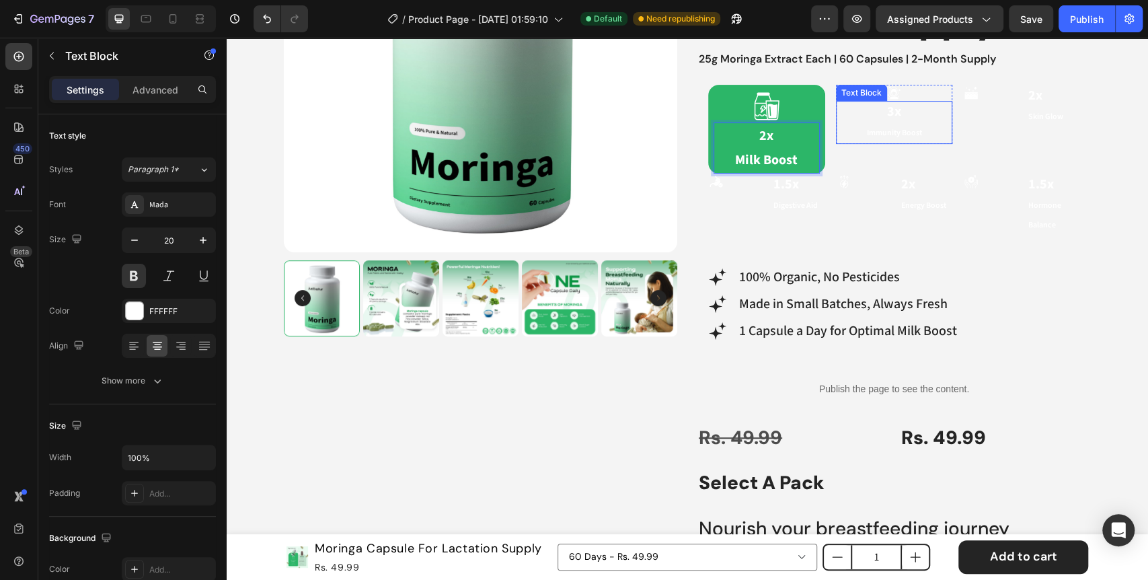
click at [867, 123] on p "Immunity Boost" at bounding box center [894, 133] width 114 height 20
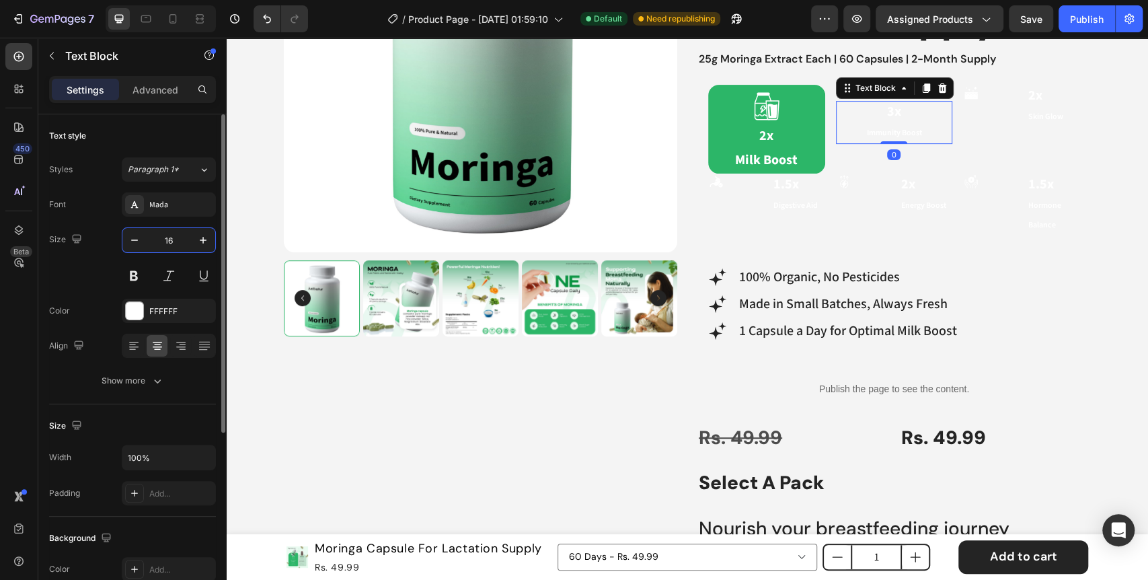
click at [184, 234] on input "16" at bounding box center [169, 240] width 44 height 24
type input "20"
click at [770, 151] on span "Milk Boost" at bounding box center [766, 159] width 63 height 17
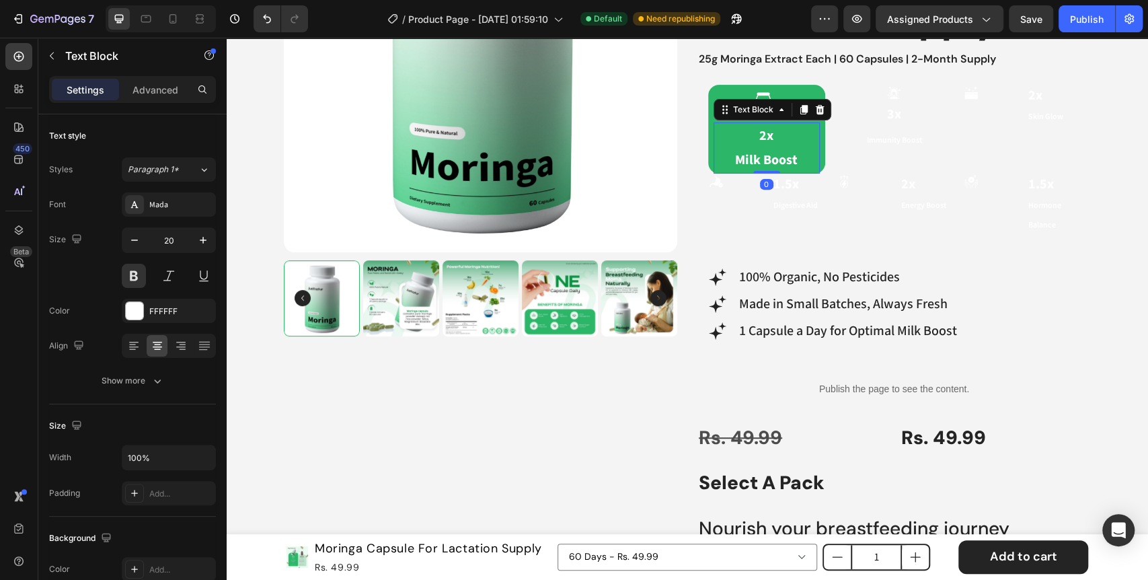
click at [759, 138] on strong "2x" at bounding box center [766, 135] width 14 height 17
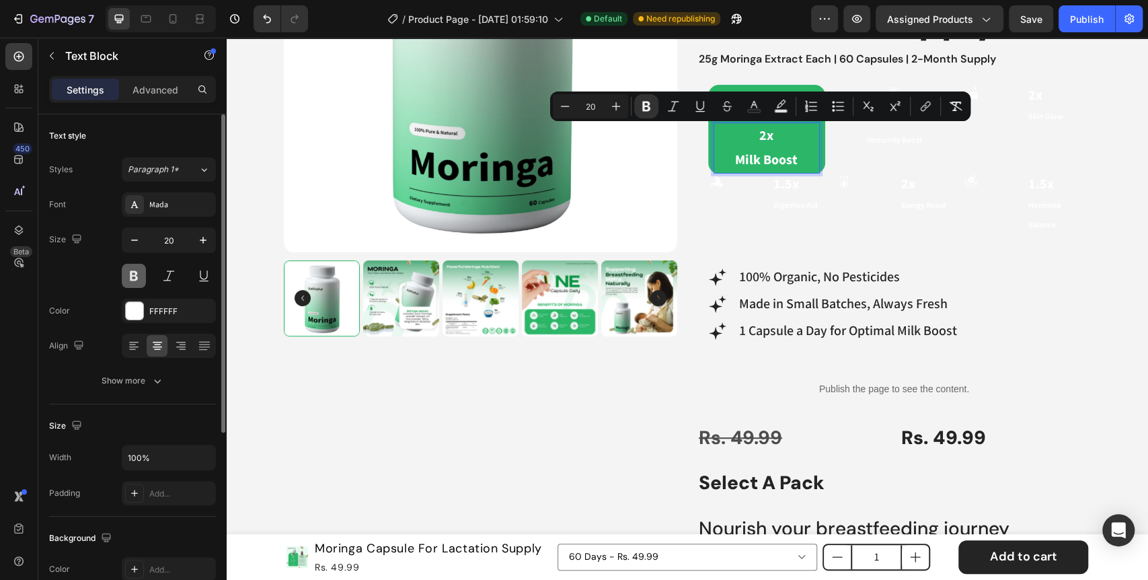
click at [136, 271] on button at bounding box center [134, 276] width 24 height 24
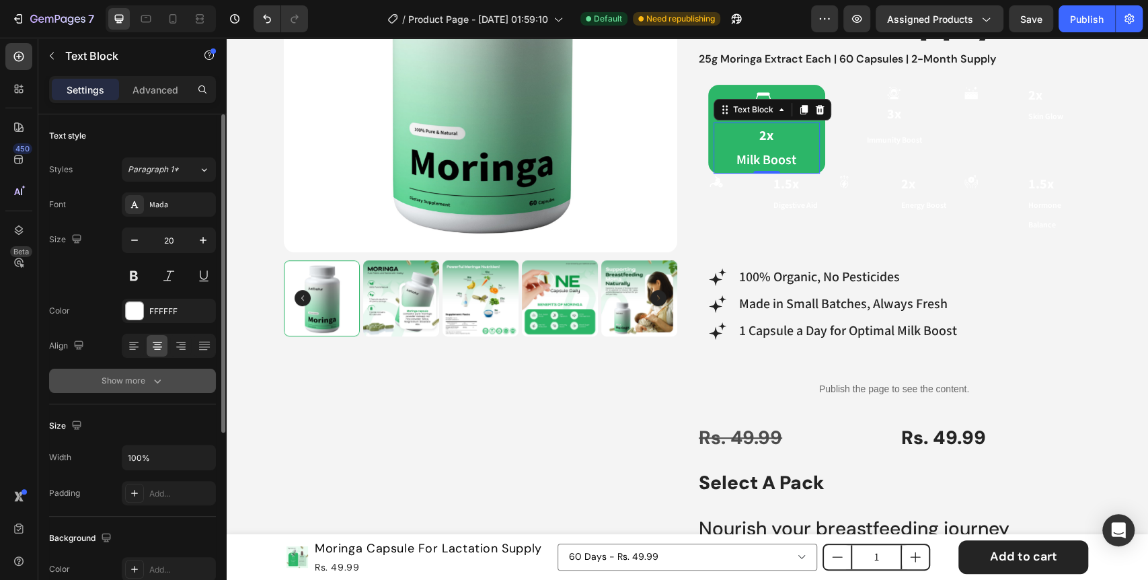
click at [153, 372] on button "Show more" at bounding box center [132, 380] width 167 height 24
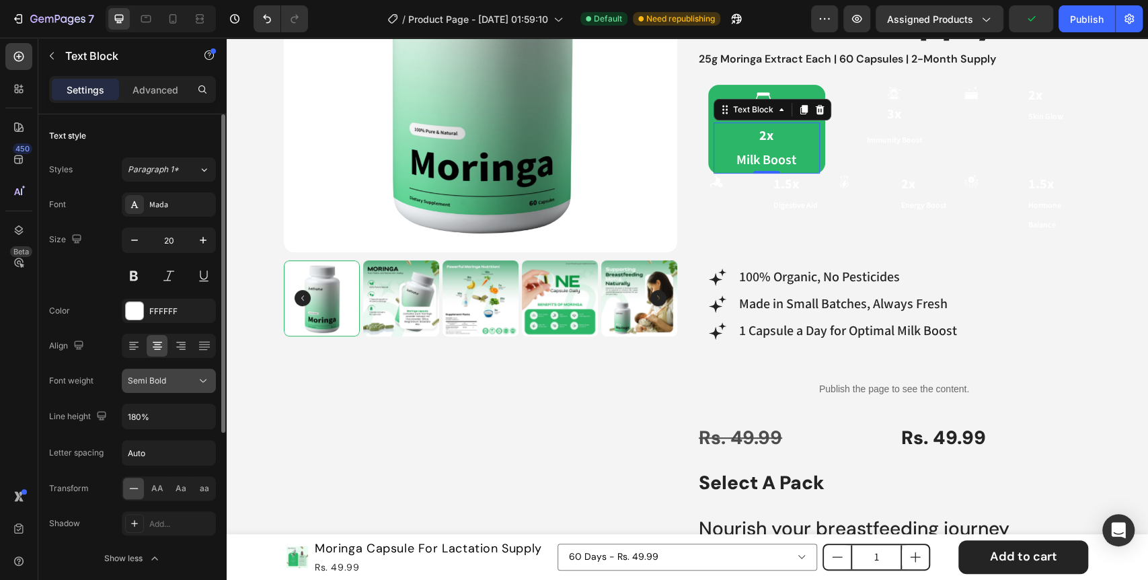
click at [204, 382] on icon at bounding box center [202, 380] width 13 height 13
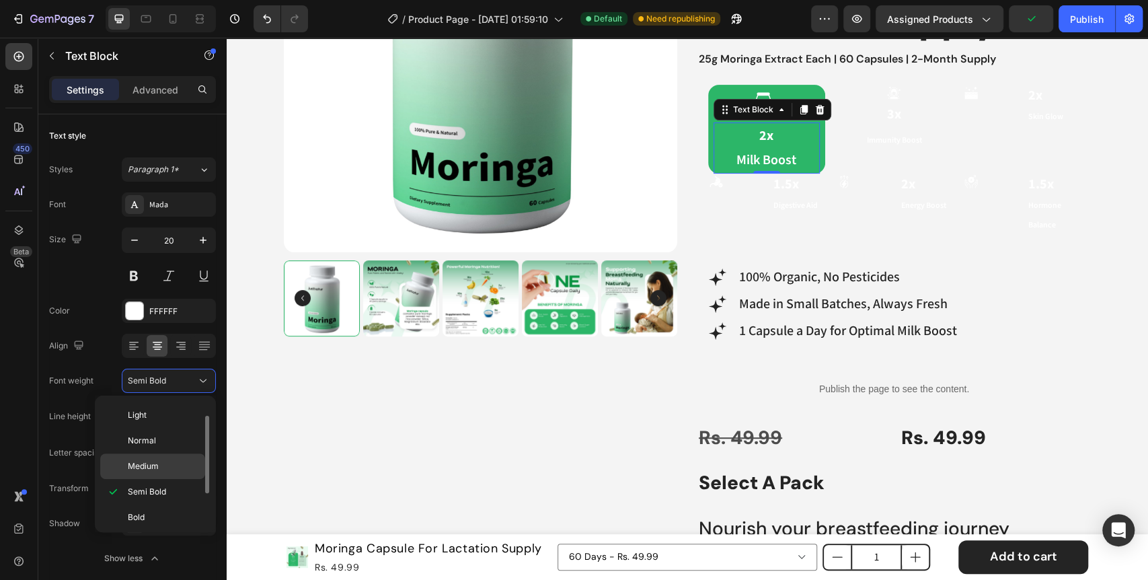
scroll to position [77, 0]
click at [156, 502] on div "Extra Bold" at bounding box center [152, 515] width 105 height 26
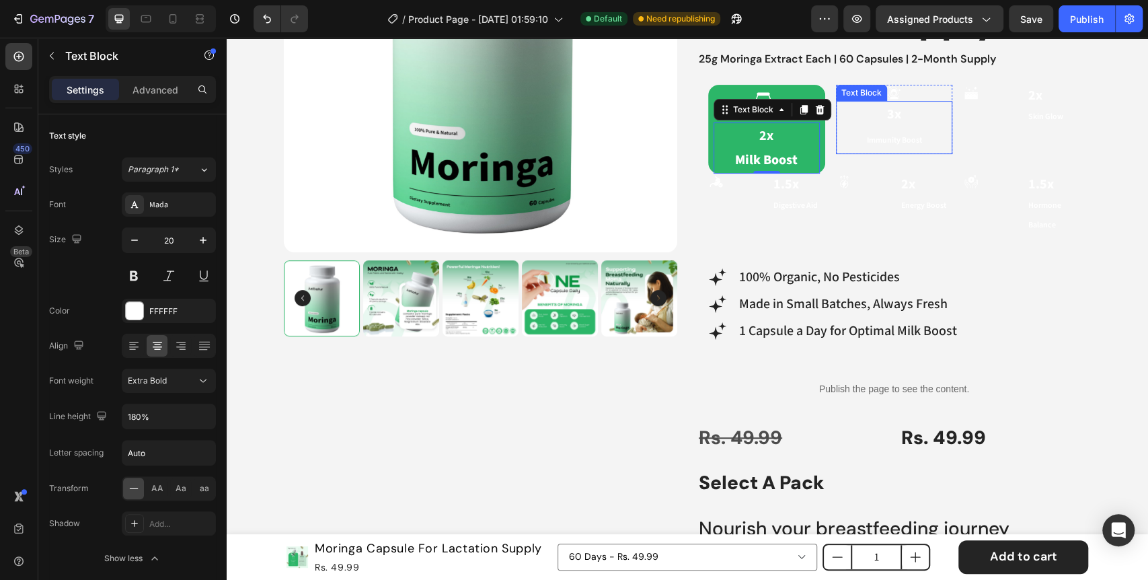
click at [856, 125] on p "3x" at bounding box center [894, 114] width 114 height 24
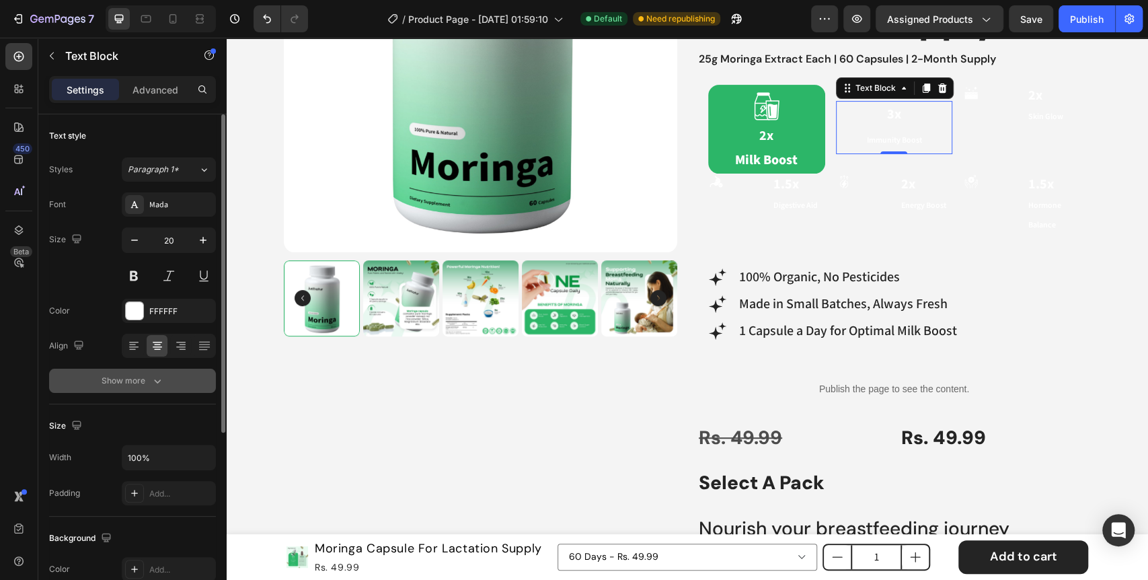
click at [151, 374] on icon "button" at bounding box center [157, 380] width 13 height 13
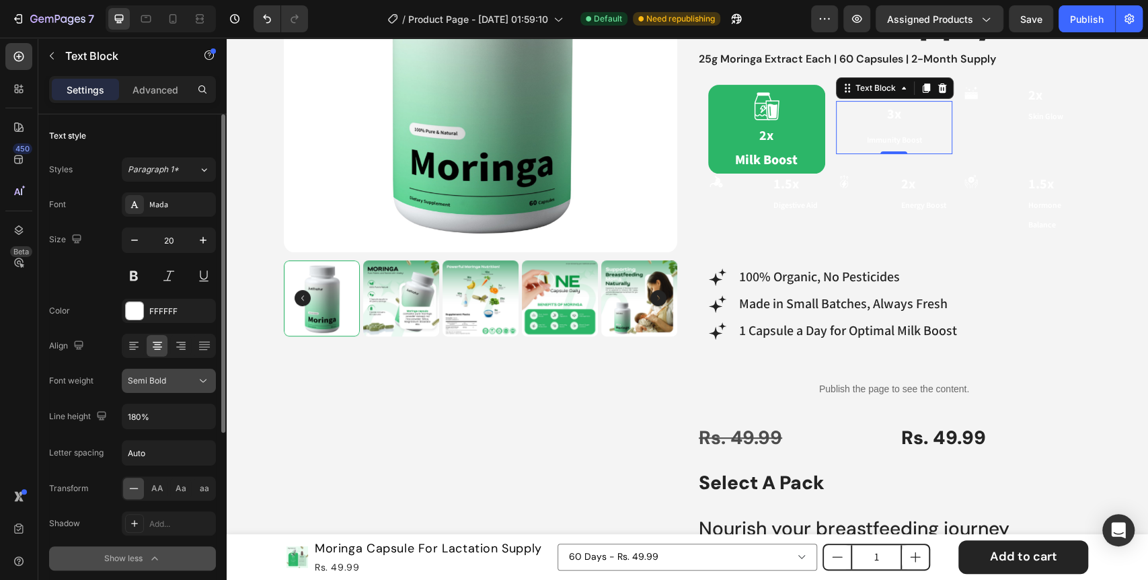
click at [204, 383] on icon at bounding box center [202, 380] width 13 height 13
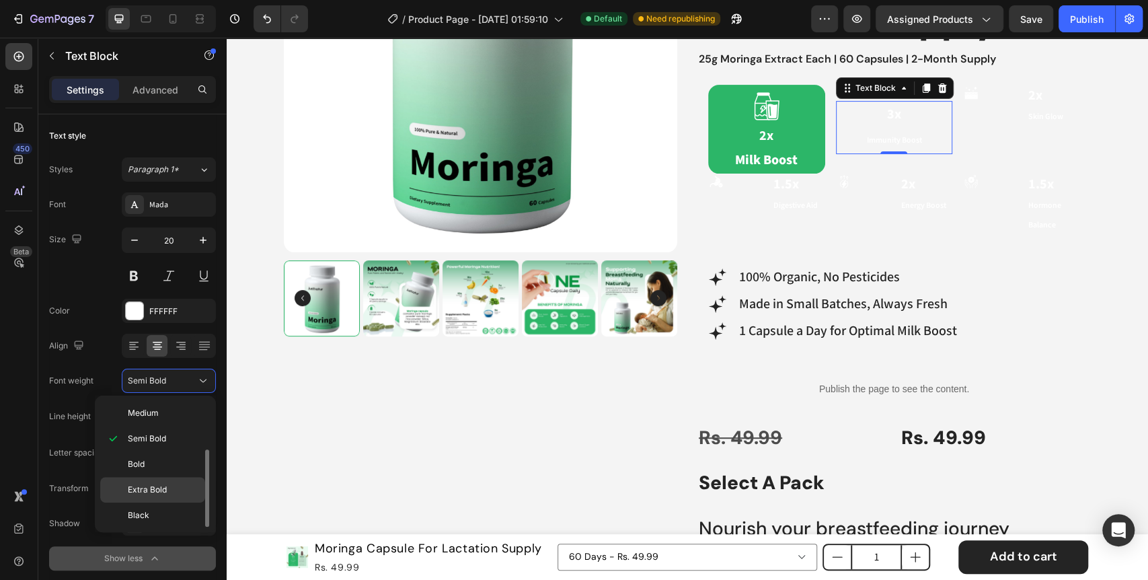
click at [161, 485] on span "Extra Bold" at bounding box center [147, 489] width 39 height 12
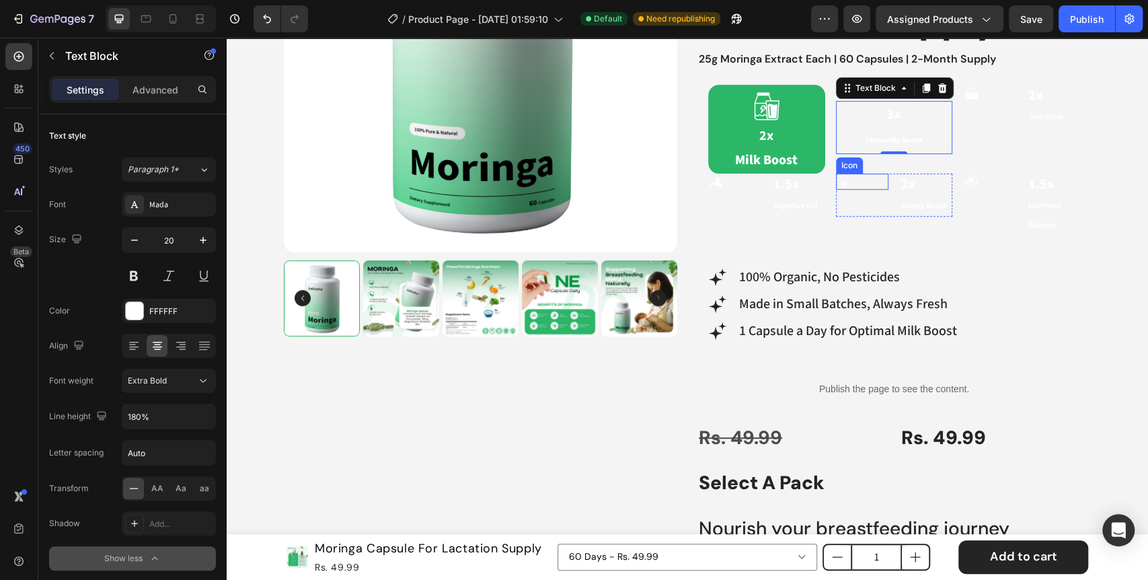
click at [850, 174] on div "Icon" at bounding box center [862, 181] width 53 height 16
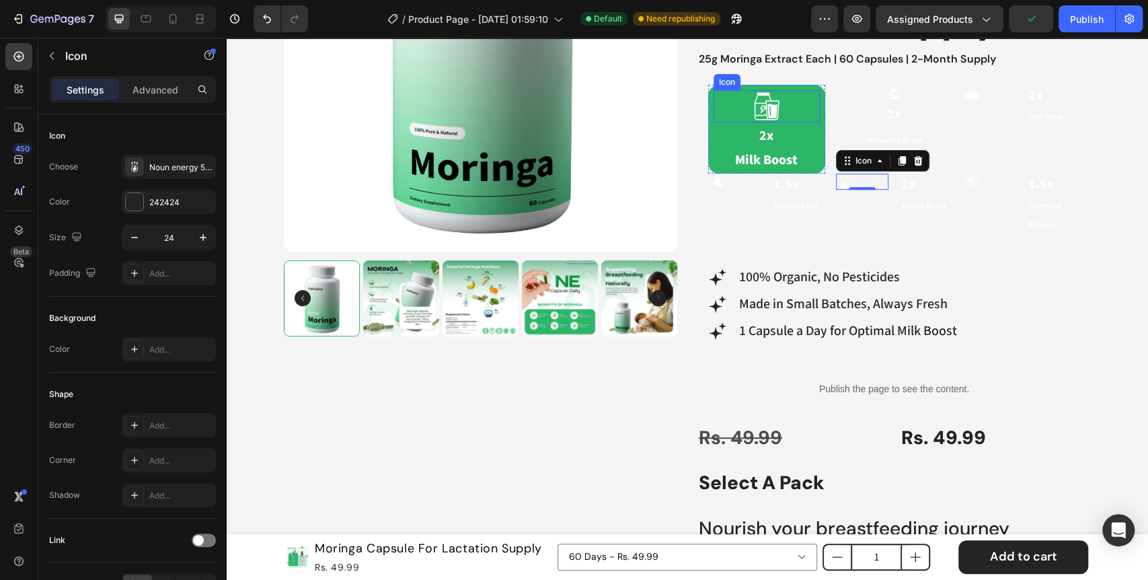
click at [758, 114] on icon at bounding box center [766, 106] width 32 height 32
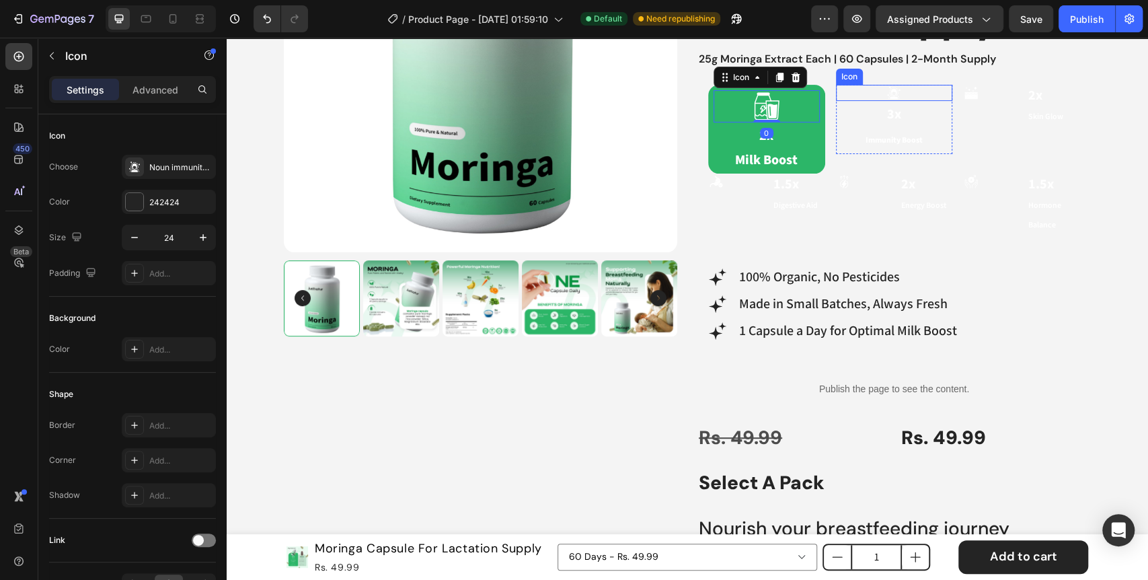
click at [897, 97] on div "Icon" at bounding box center [894, 93] width 117 height 16
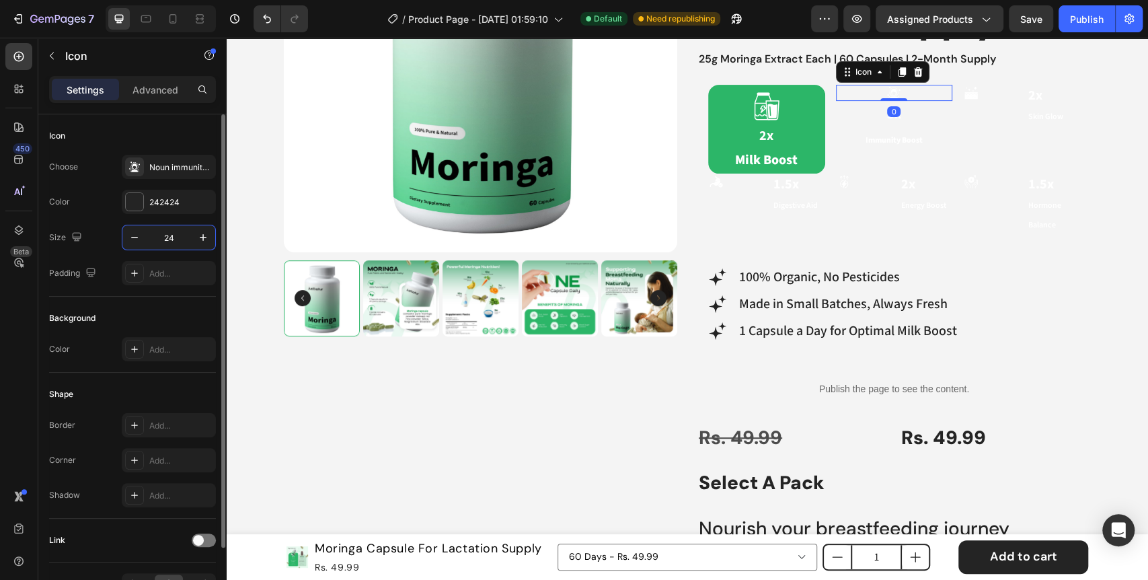
click at [172, 237] on input "24" at bounding box center [169, 237] width 44 height 24
type input "48"
click at [845, 148] on p "Immunity Boost" at bounding box center [894, 156] width 114 height 26
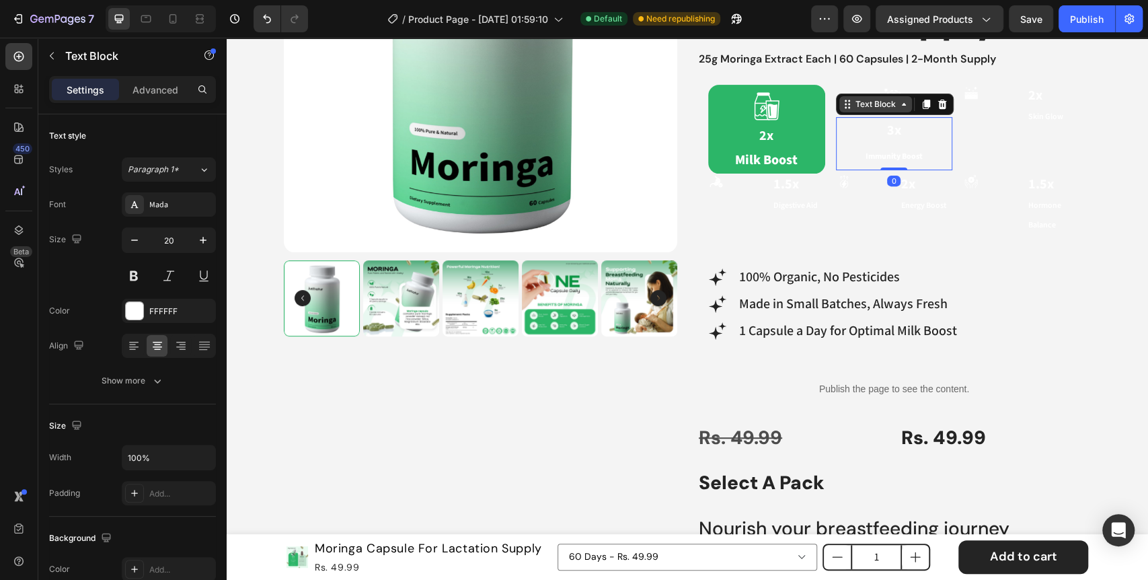
click at [879, 100] on div "Text Block" at bounding box center [875, 104] width 46 height 12
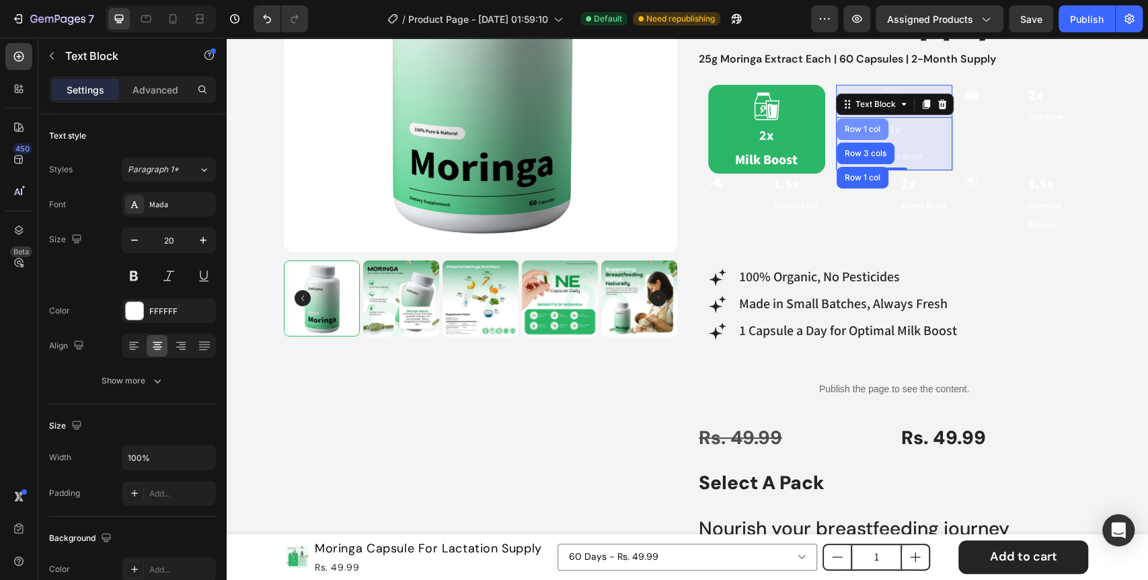
click at [866, 128] on div "Row 1 col" at bounding box center [862, 129] width 41 height 8
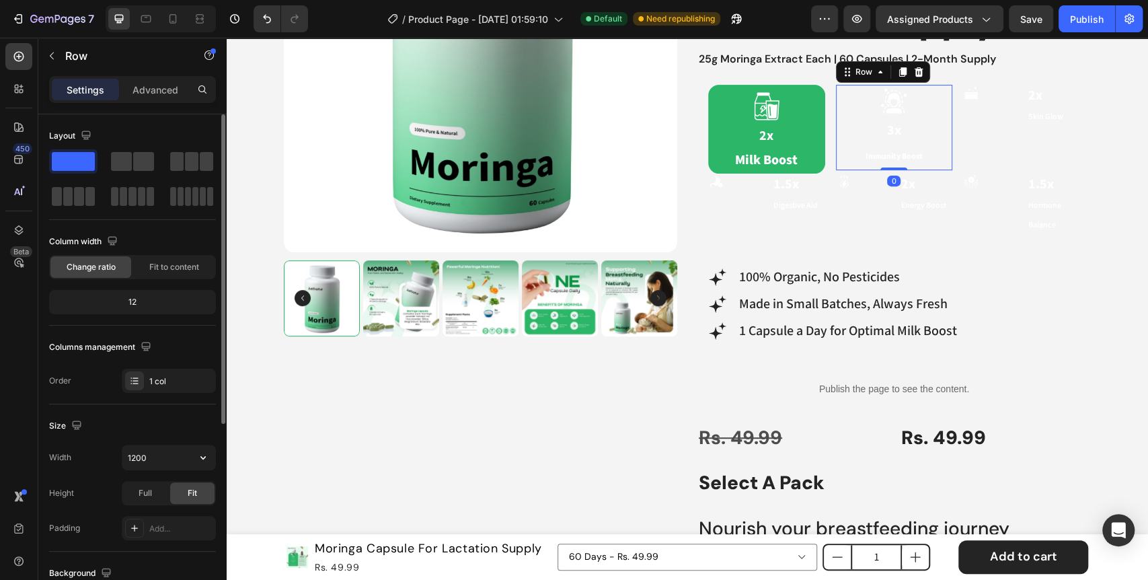
scroll to position [224, 0]
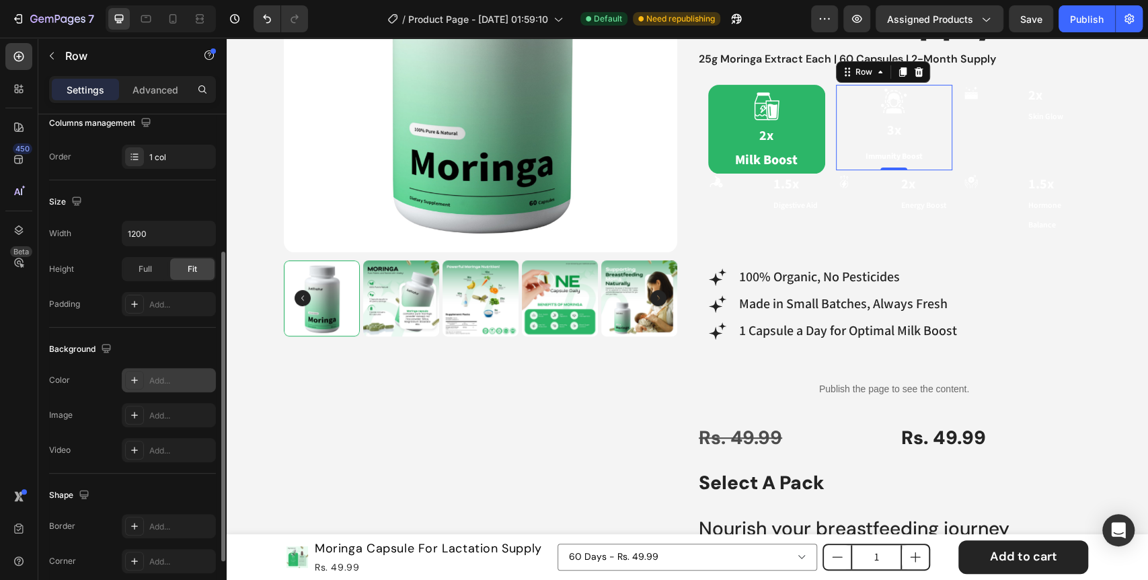
click at [131, 383] on icon at bounding box center [134, 379] width 11 height 11
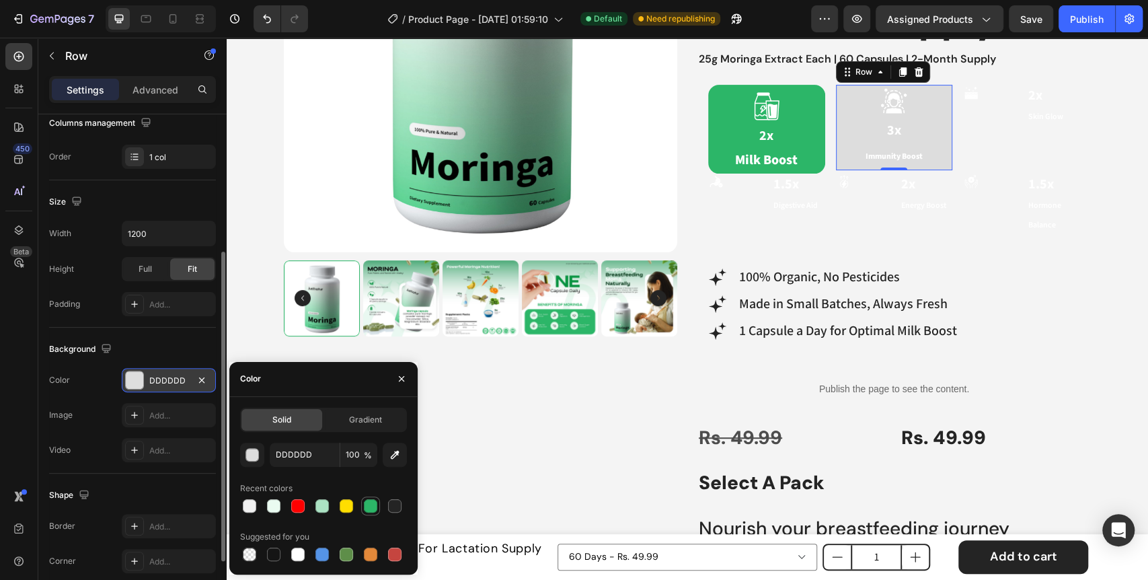
click at [370, 504] on div at bounding box center [370, 505] width 13 height 13
type input "2CB668"
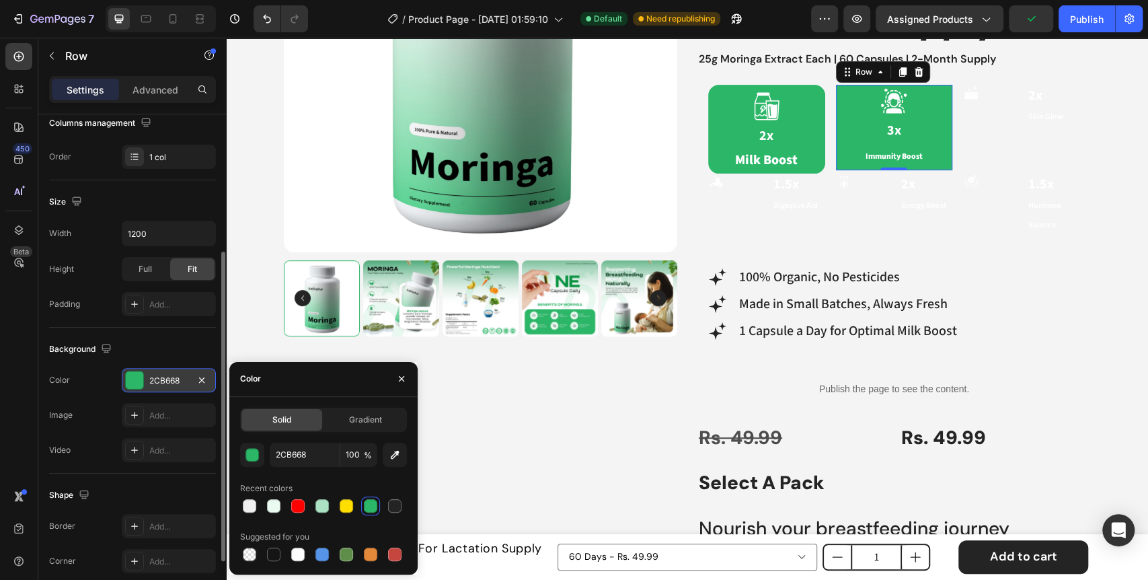
scroll to position [298, 0]
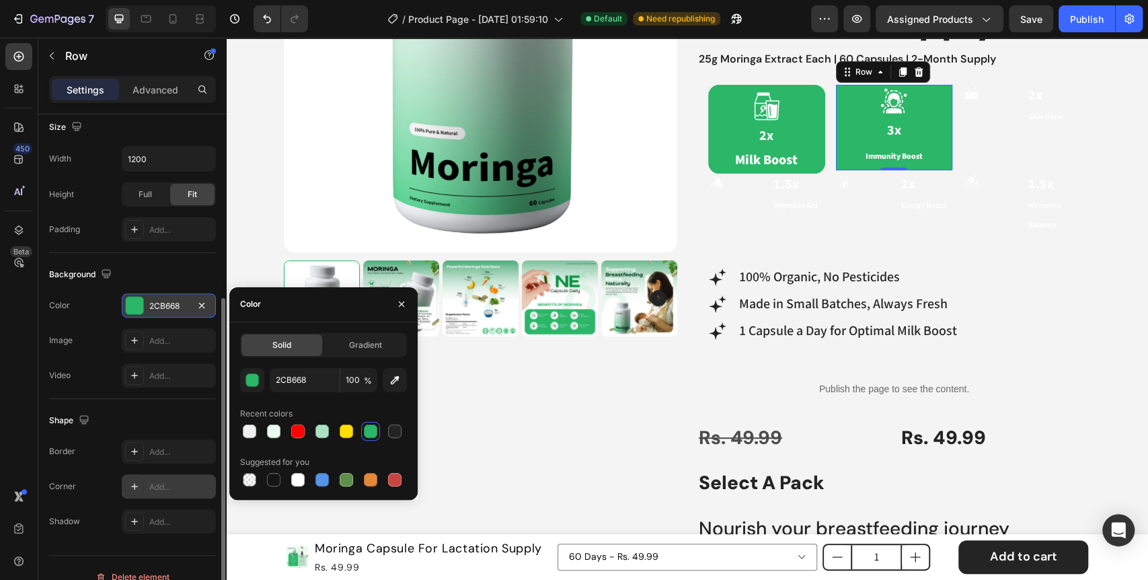
click at [129, 485] on icon at bounding box center [134, 486] width 11 height 11
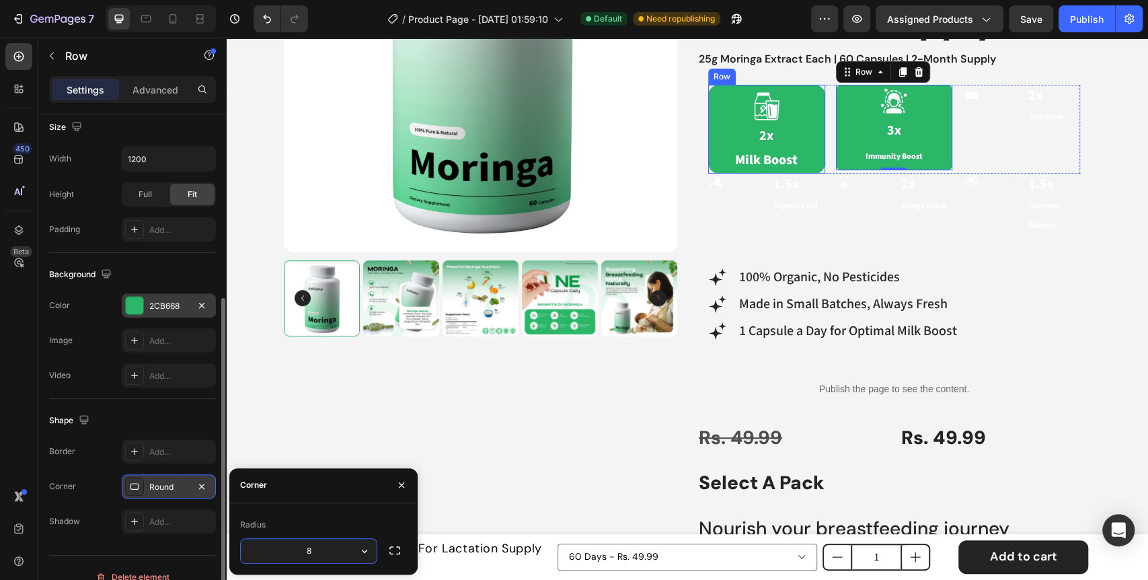
click at [708, 157] on div "Icon 2x Milk Boost Text Block Row" at bounding box center [766, 129] width 117 height 89
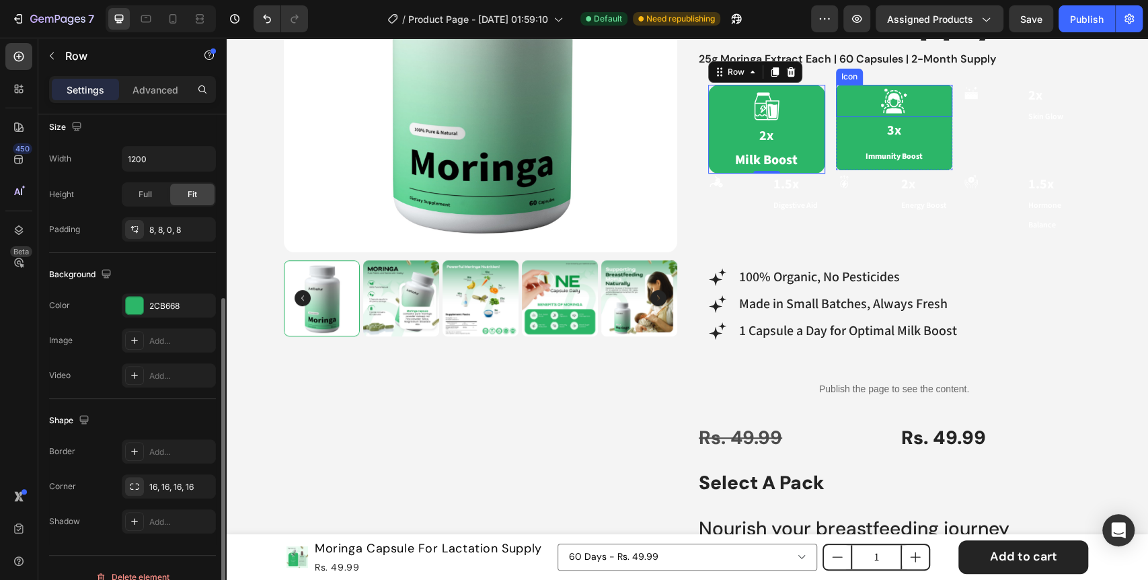
click at [843, 94] on div "Icon" at bounding box center [894, 101] width 117 height 32
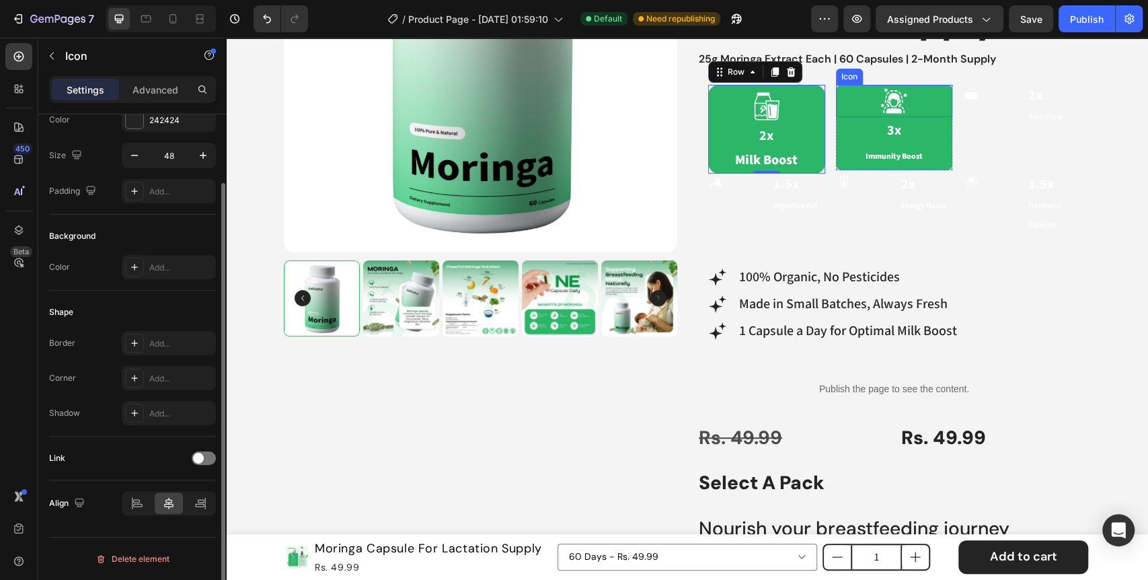
scroll to position [0, 0]
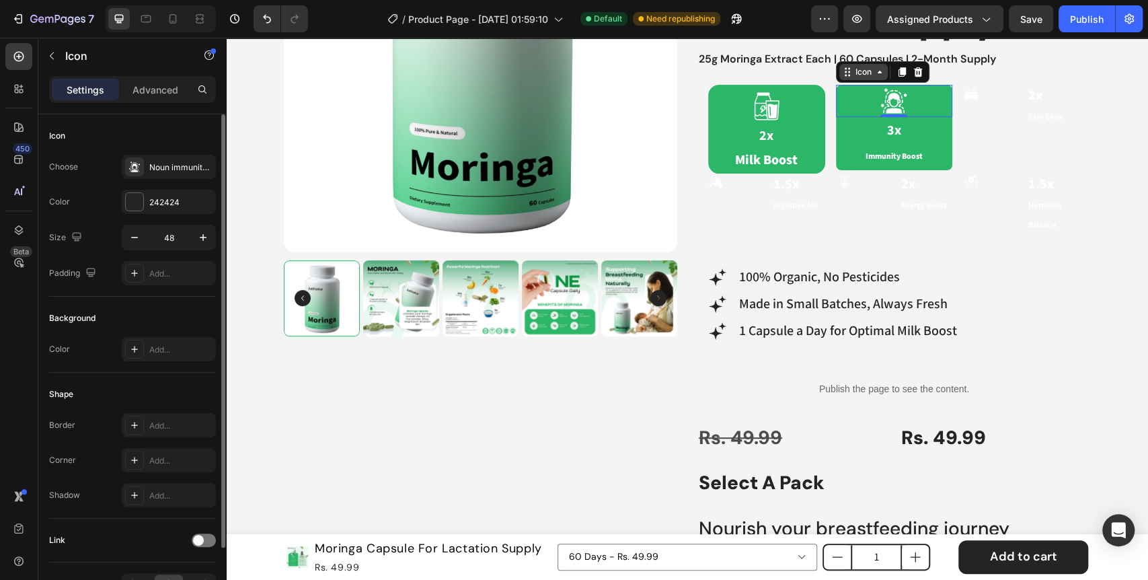
click at [867, 75] on div "Icon" at bounding box center [863, 72] width 48 height 16
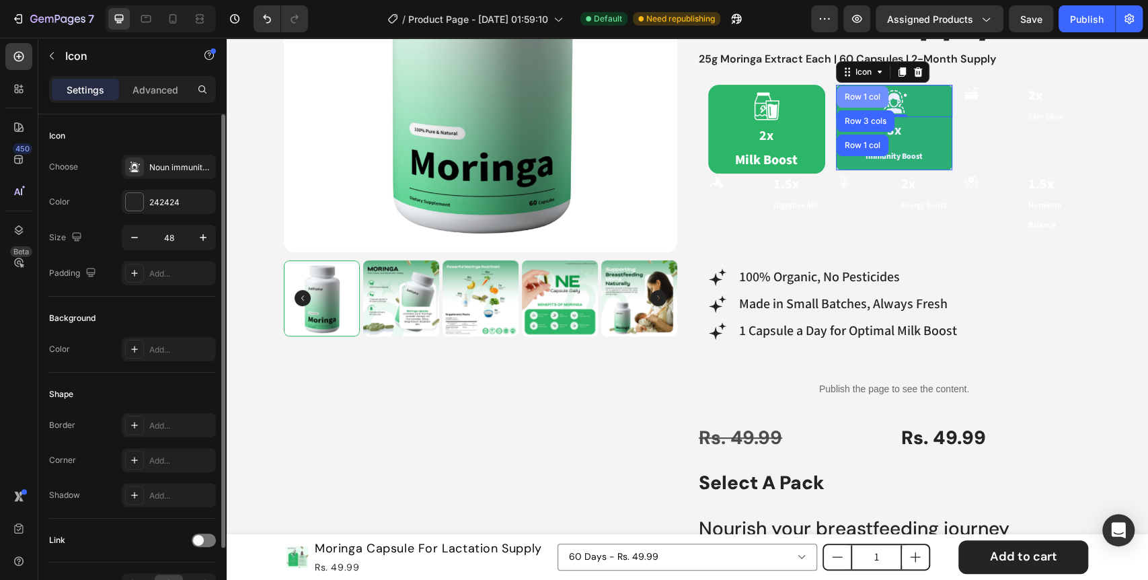
click at [850, 103] on div "Row 1 col" at bounding box center [862, 97] width 52 height 22
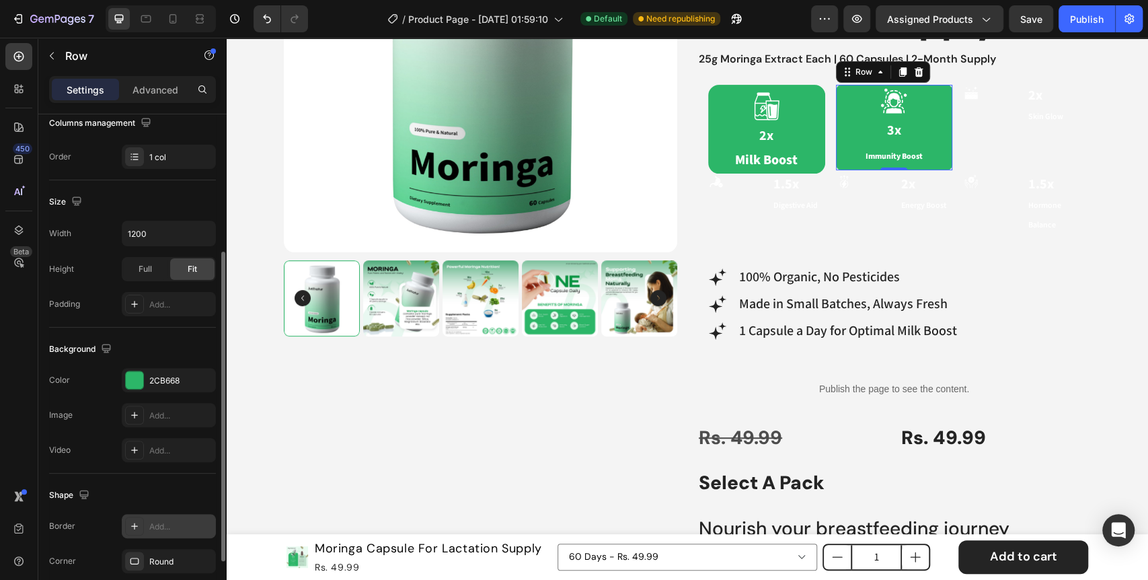
scroll to position [298, 0]
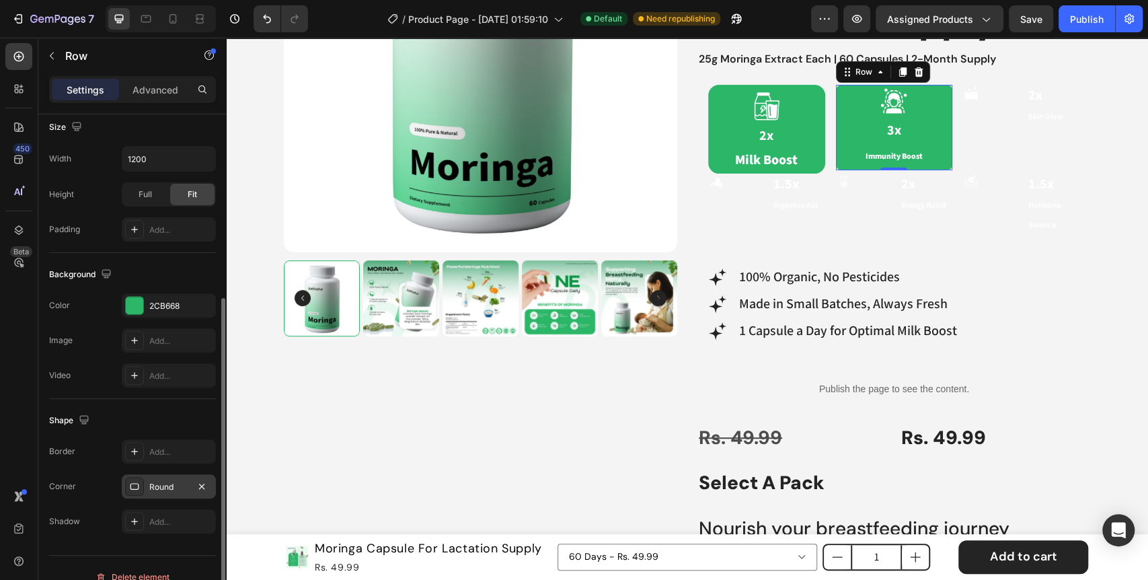
click at [134, 488] on icon at bounding box center [134, 486] width 11 height 11
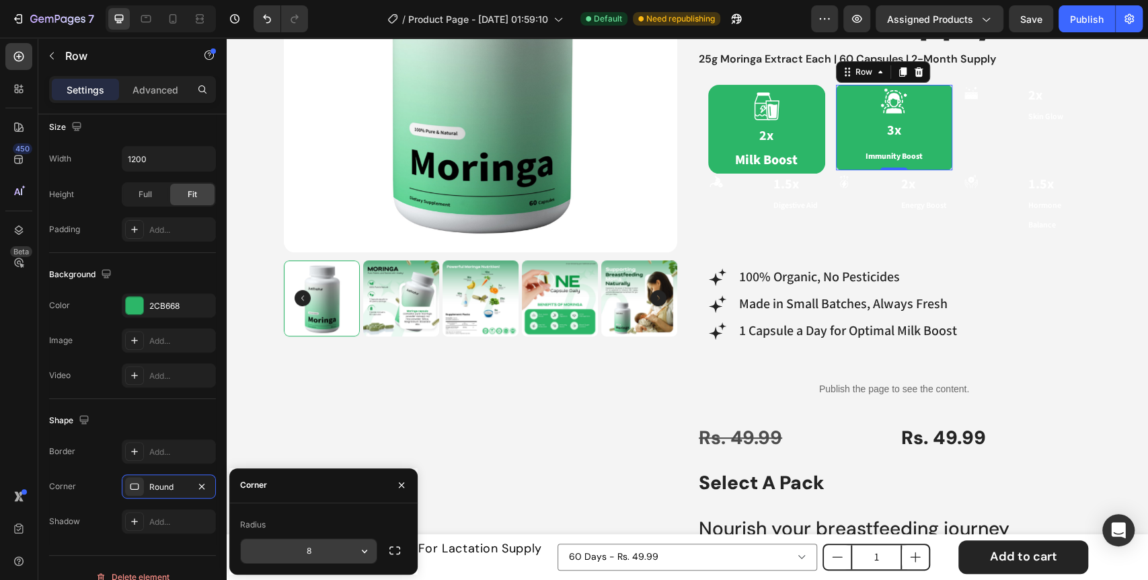
click at [290, 551] on input "8" at bounding box center [309, 550] width 136 height 24
type input "16"
click at [141, 409] on div "Shape" at bounding box center [132, 420] width 167 height 22
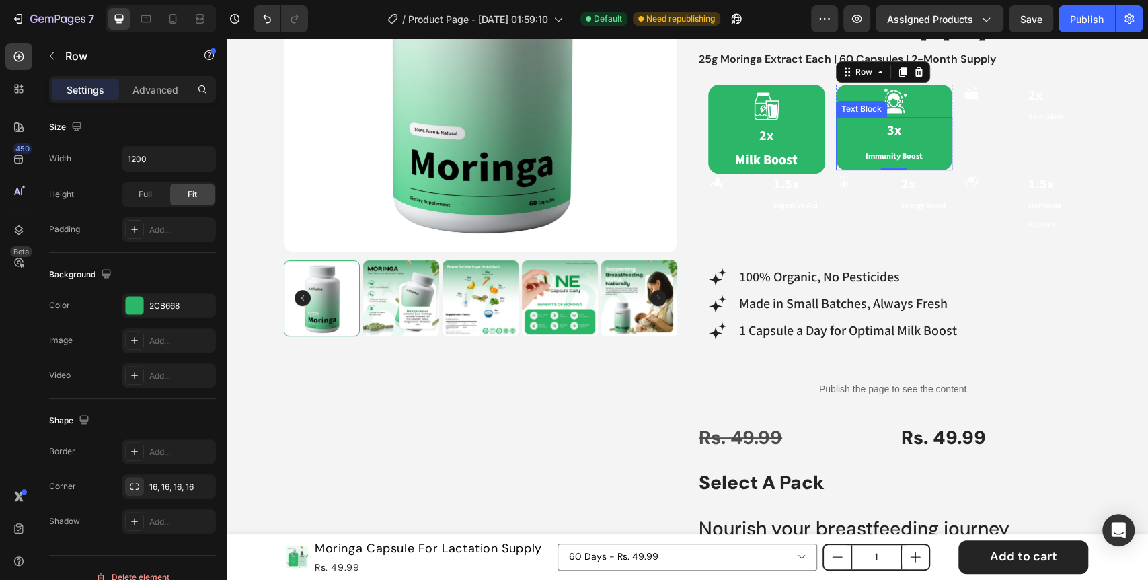
click at [901, 143] on p "Immunity Boost" at bounding box center [894, 156] width 114 height 26
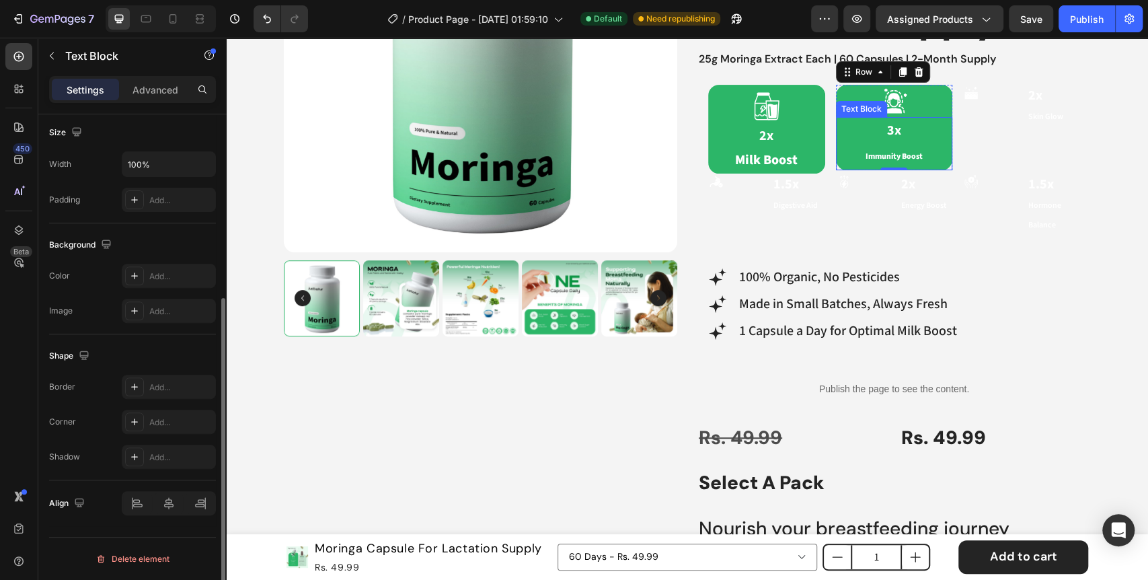
scroll to position [0, 0]
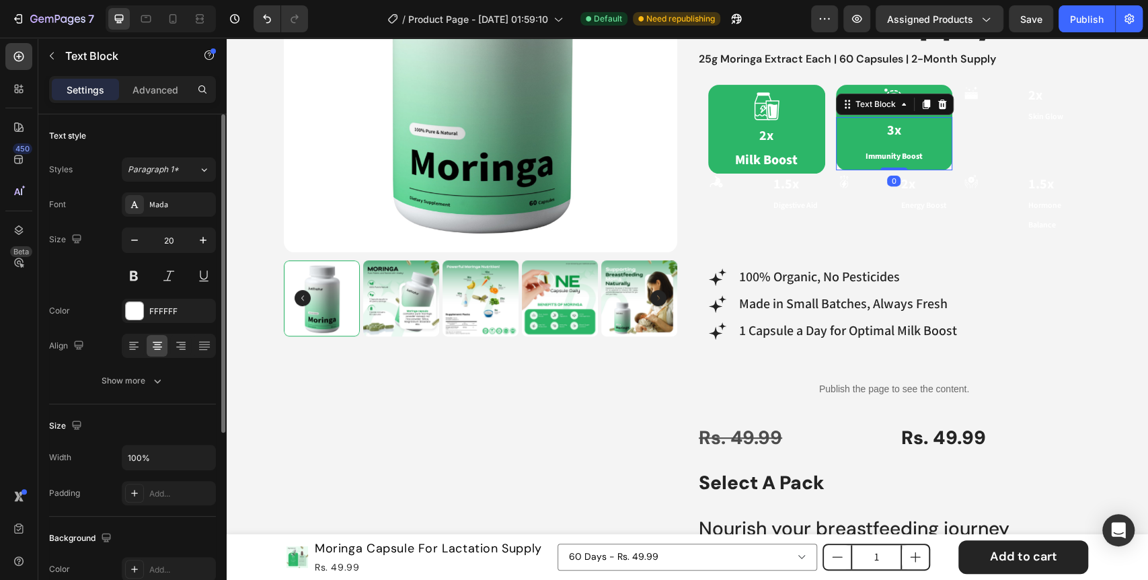
click at [901, 143] on p "Immunity Boost" at bounding box center [894, 156] width 114 height 26
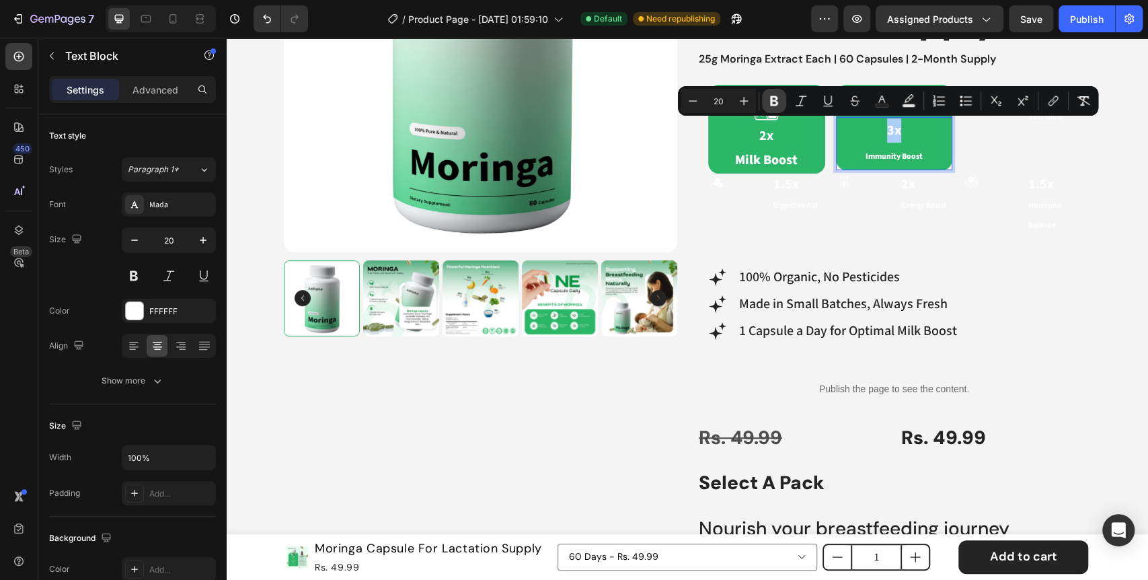
click at [773, 105] on icon "Editor contextual toolbar" at bounding box center [774, 101] width 8 height 10
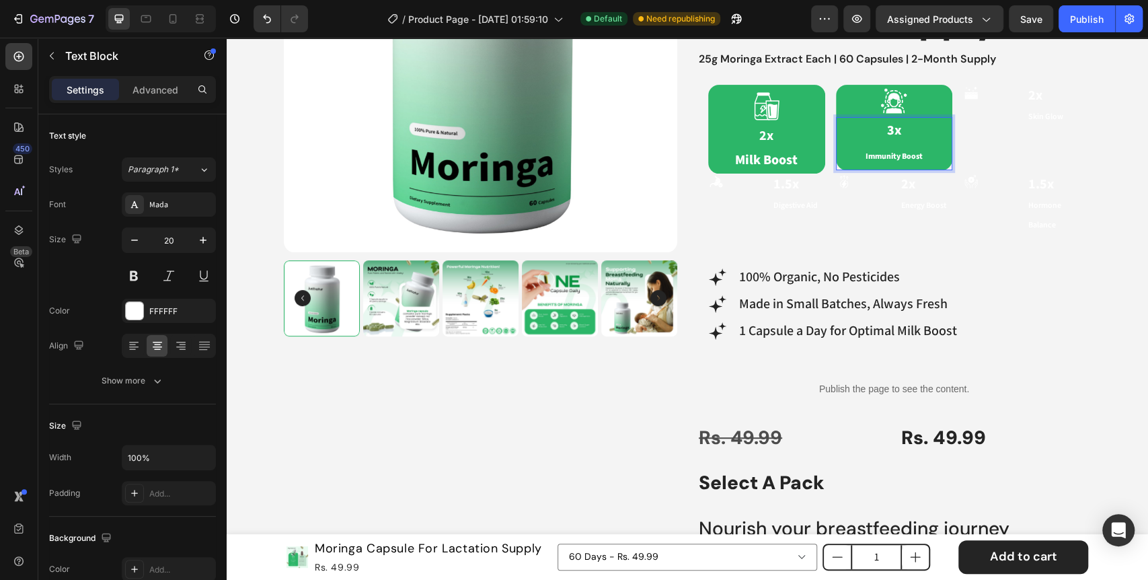
click at [852, 153] on p "Immunity Boost" at bounding box center [894, 156] width 114 height 26
click at [915, 138] on p "3x" at bounding box center [894, 130] width 114 height 24
drag, startPoint x: 917, startPoint y: 152, endPoint x: 863, endPoint y: 120, distance: 63.0
click at [863, 120] on div "3x Immunity Boost" at bounding box center [894, 143] width 117 height 53
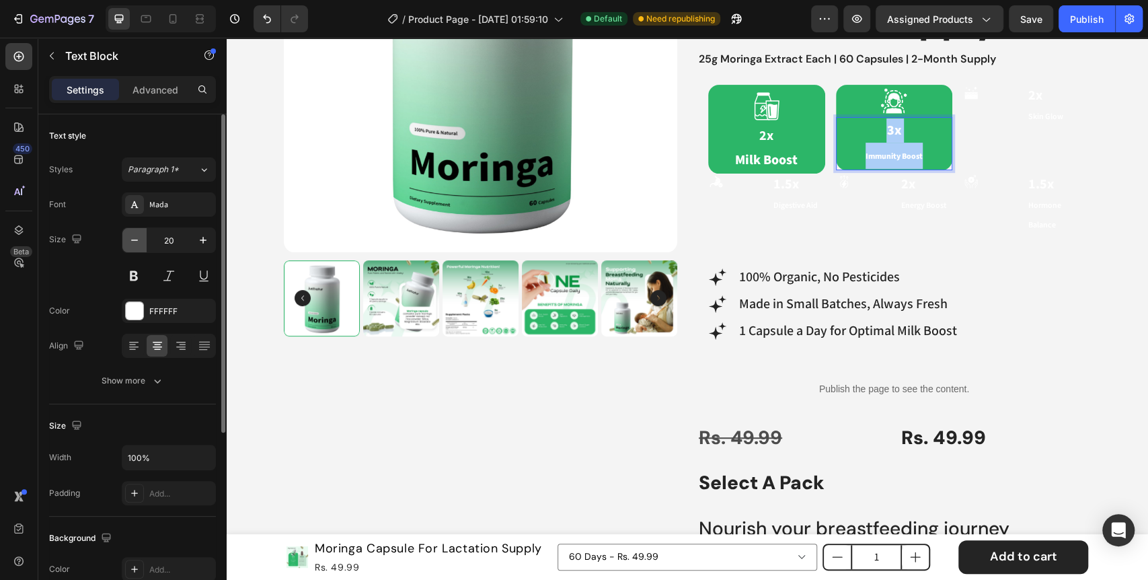
click at [132, 240] on icon "button" at bounding box center [134, 239] width 13 height 13
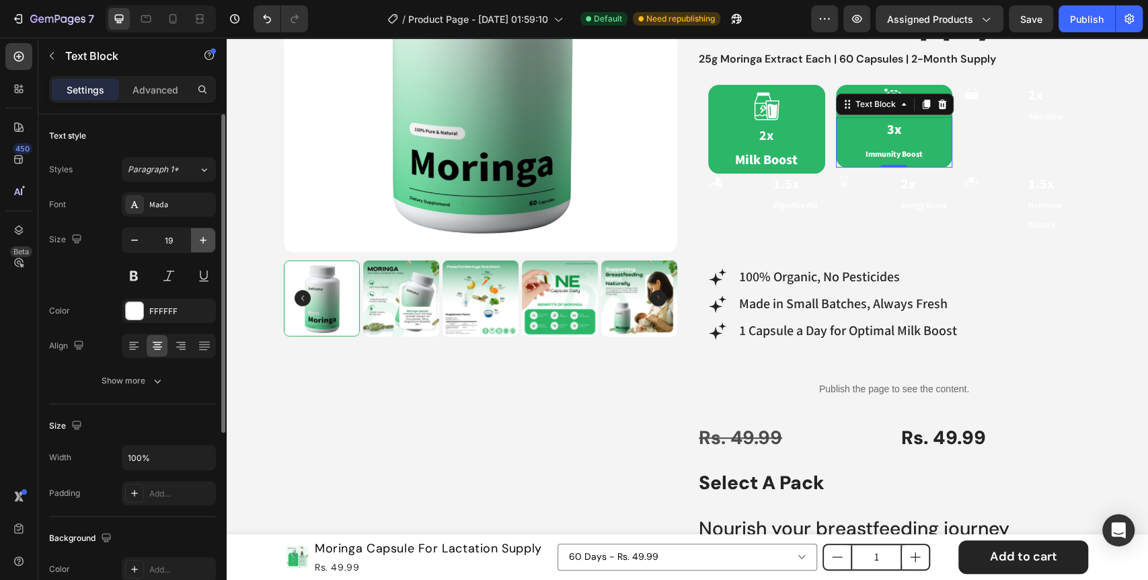
click at [204, 245] on icon "button" at bounding box center [202, 239] width 13 height 13
type input "20"
click at [865, 157] on span "Immunity Boost" at bounding box center [893, 156] width 57 height 10
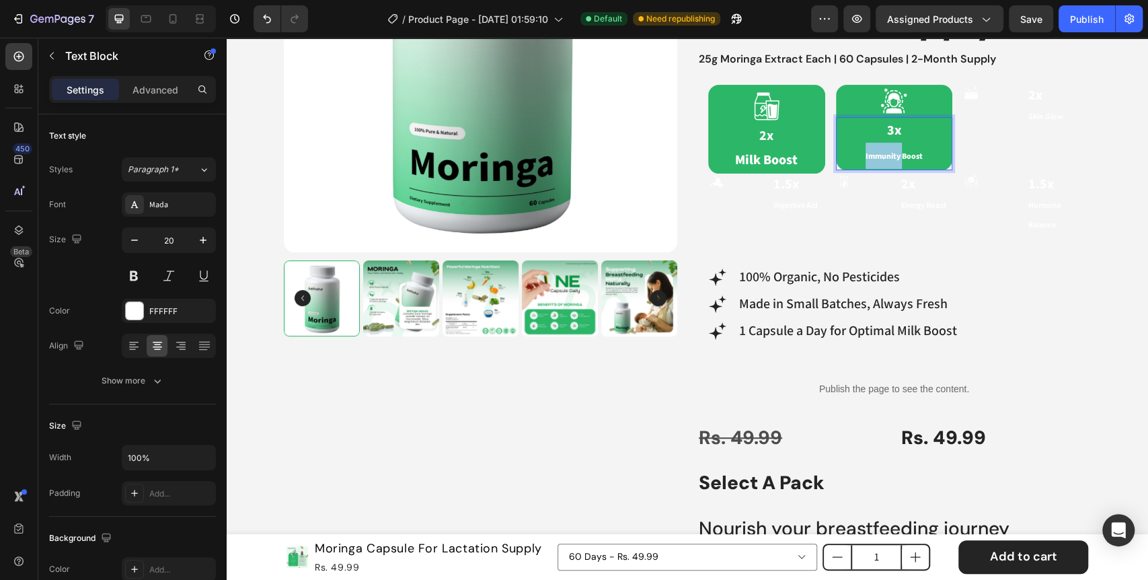
click at [865, 157] on span "Immunity Boost" at bounding box center [893, 156] width 57 height 10
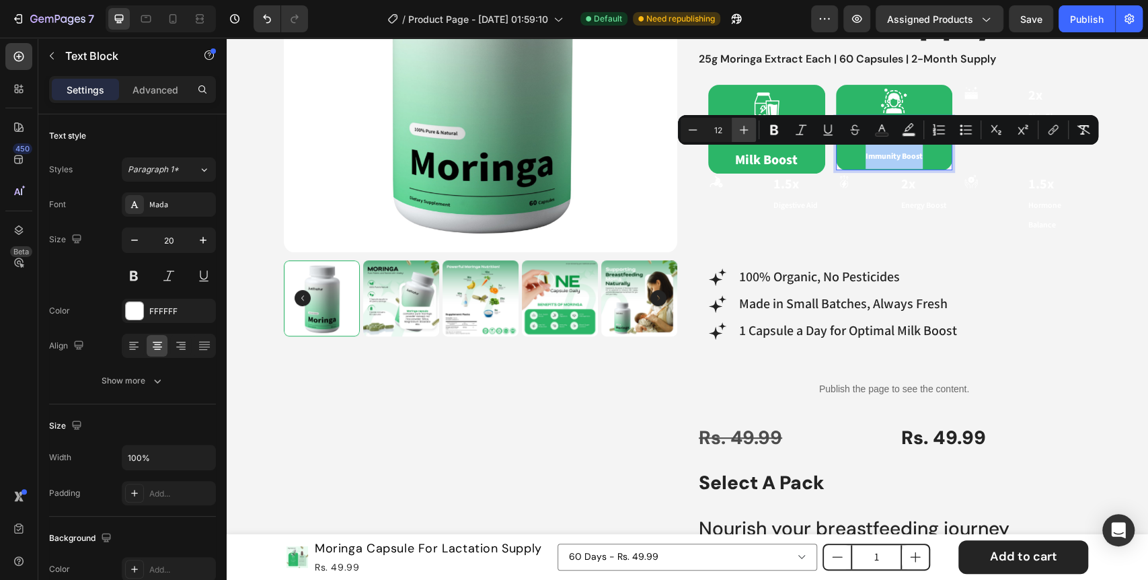
click at [742, 135] on icon "Editor contextual toolbar" at bounding box center [743, 129] width 13 height 13
click at [715, 132] on input "13" at bounding box center [718, 130] width 27 height 16
click at [712, 130] on input "13" at bounding box center [718, 130] width 27 height 16
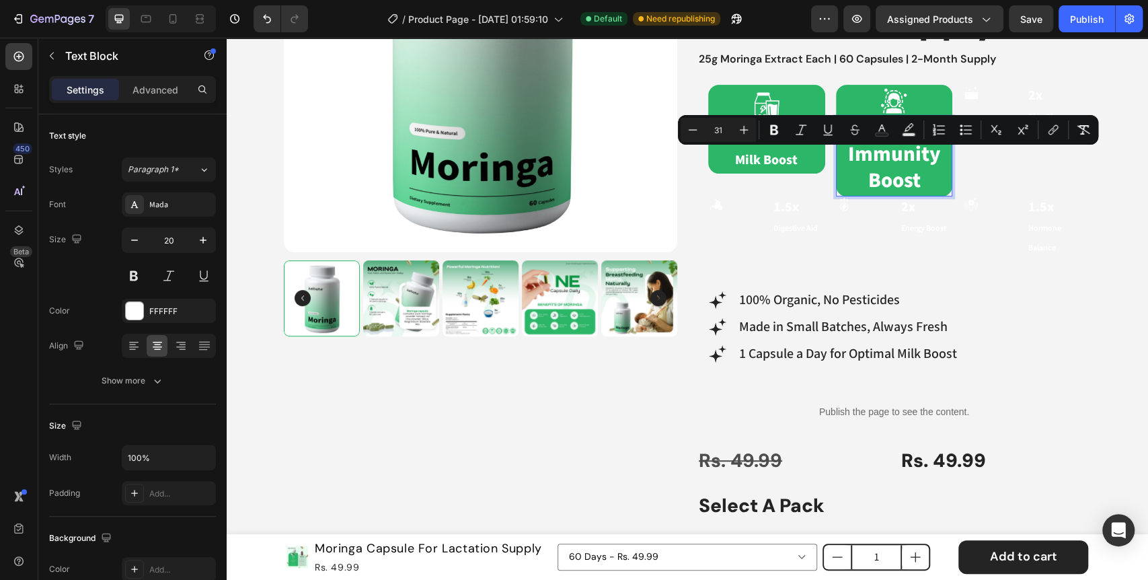
drag, startPoint x: 711, startPoint y: 131, endPoint x: 727, endPoint y: 131, distance: 16.1
click at [727, 131] on input "31" at bounding box center [718, 130] width 27 height 16
type input "2"
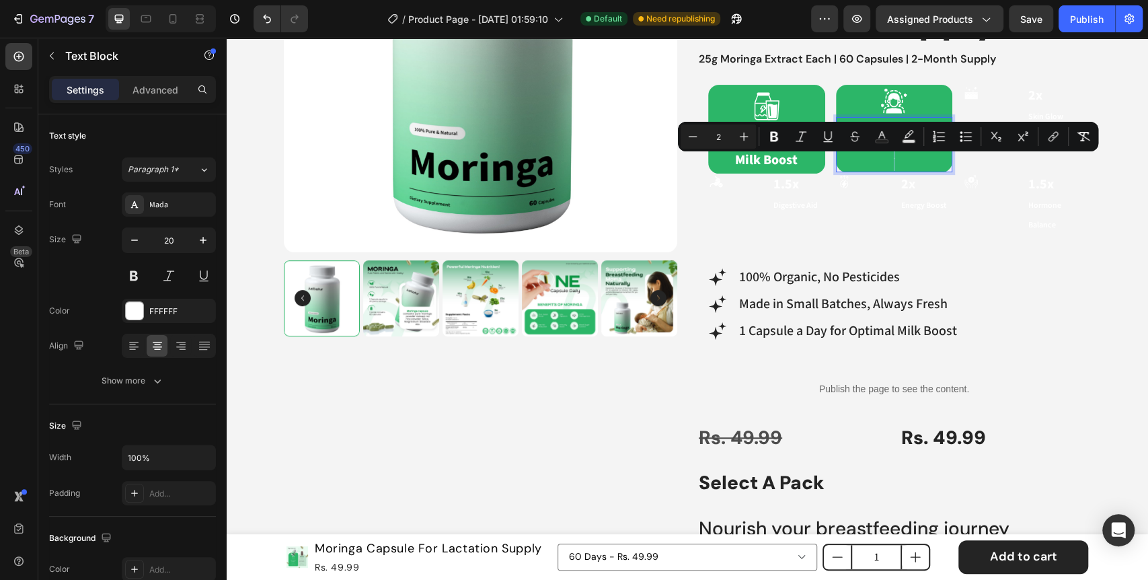
drag, startPoint x: 881, startPoint y: 158, endPoint x: 900, endPoint y: 157, distance: 19.5
click at [900, 157] on p "0" at bounding box center [894, 157] width 114 height 28
click at [726, 140] on input "2" at bounding box center [718, 136] width 27 height 16
type input "2"
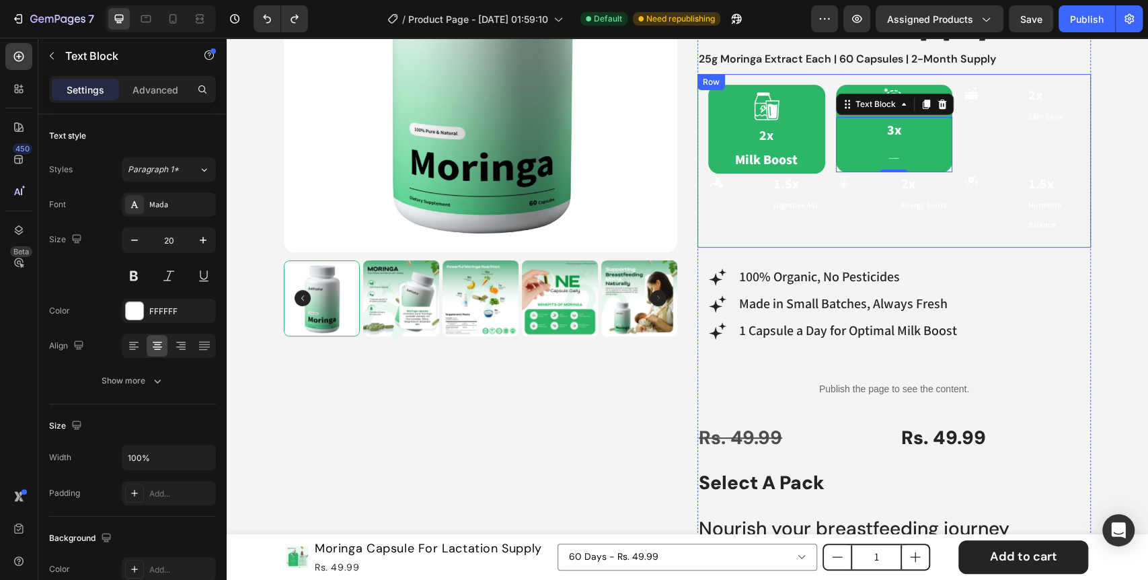
click at [697, 219] on div "Icon 2x Milk Boost Text Block Row Icon 3x Immunity Boost Text Block 0 Row Icon …" at bounding box center [893, 160] width 393 height 173
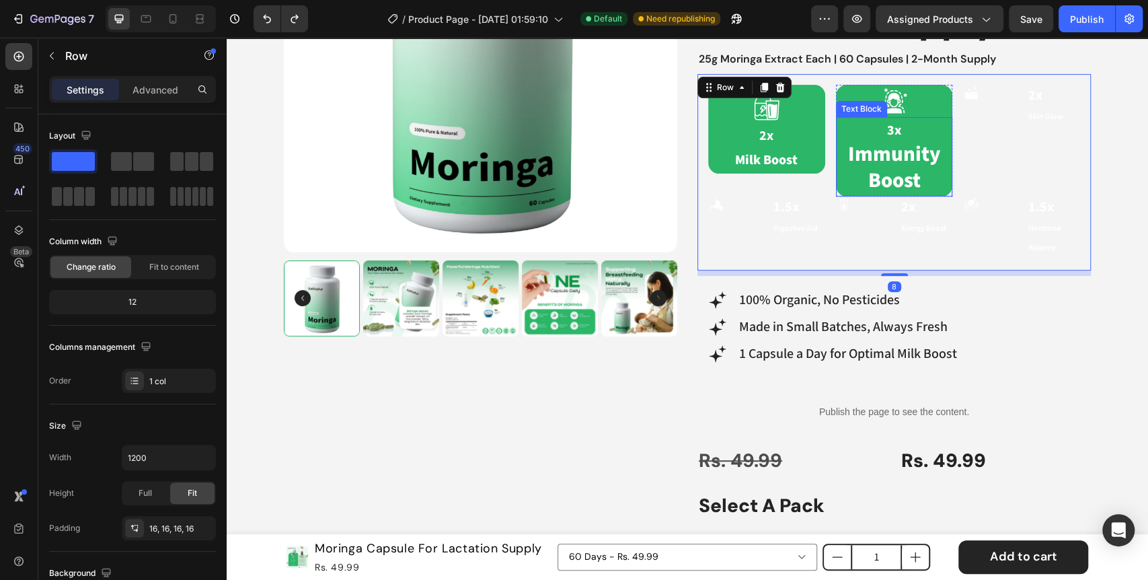
click at [890, 173] on span "Immunity Boost" at bounding box center [894, 167] width 92 height 53
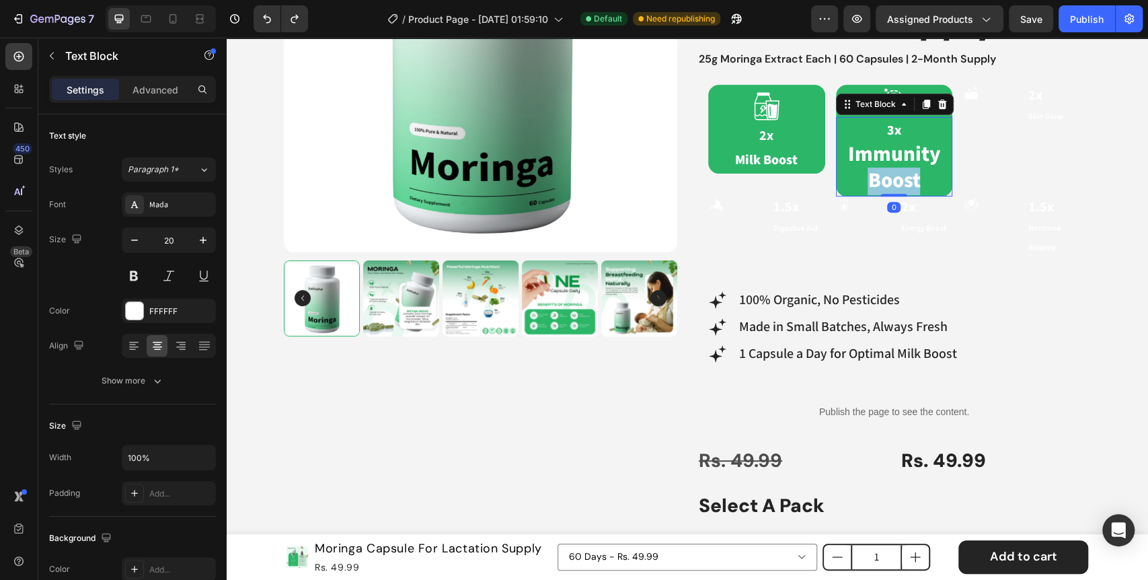
click at [890, 173] on span "Immunity Boost" at bounding box center [894, 167] width 92 height 53
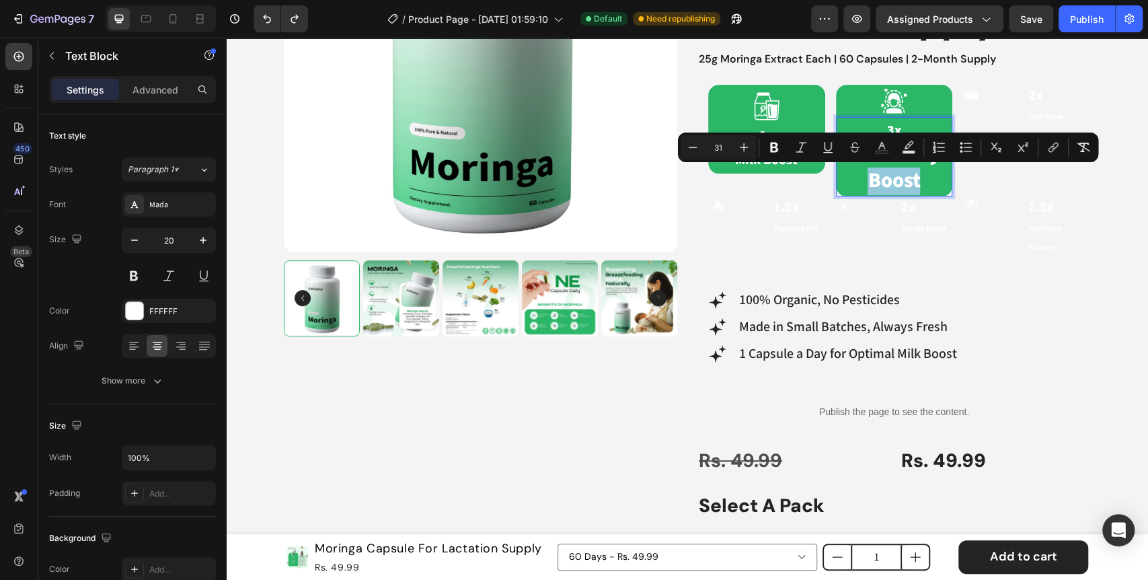
click at [890, 173] on span "Immunity Boost" at bounding box center [894, 167] width 92 height 53
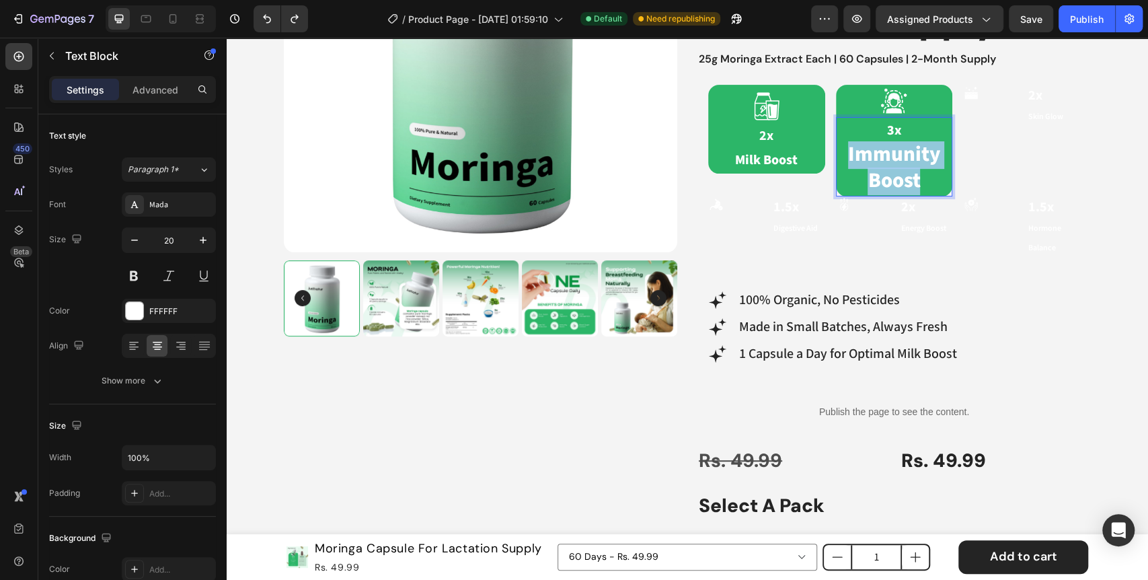
drag, startPoint x: 917, startPoint y: 176, endPoint x: 840, endPoint y: 153, distance: 80.2
click at [840, 153] on p "Immunity Boost" at bounding box center [894, 169] width 114 height 52
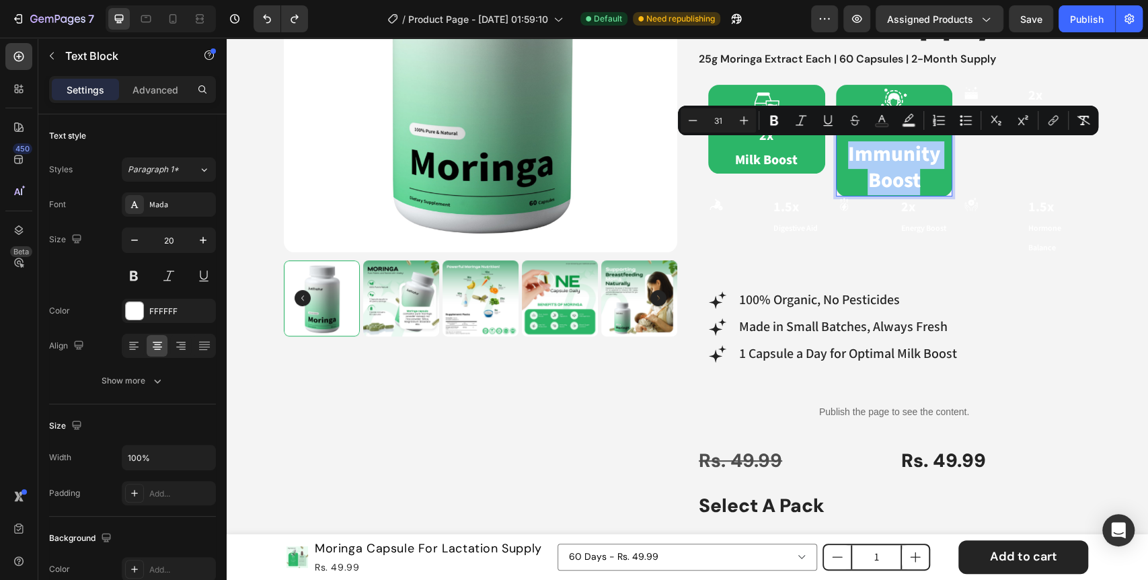
click at [722, 126] on input "31" at bounding box center [718, 120] width 27 height 16
type input "20"
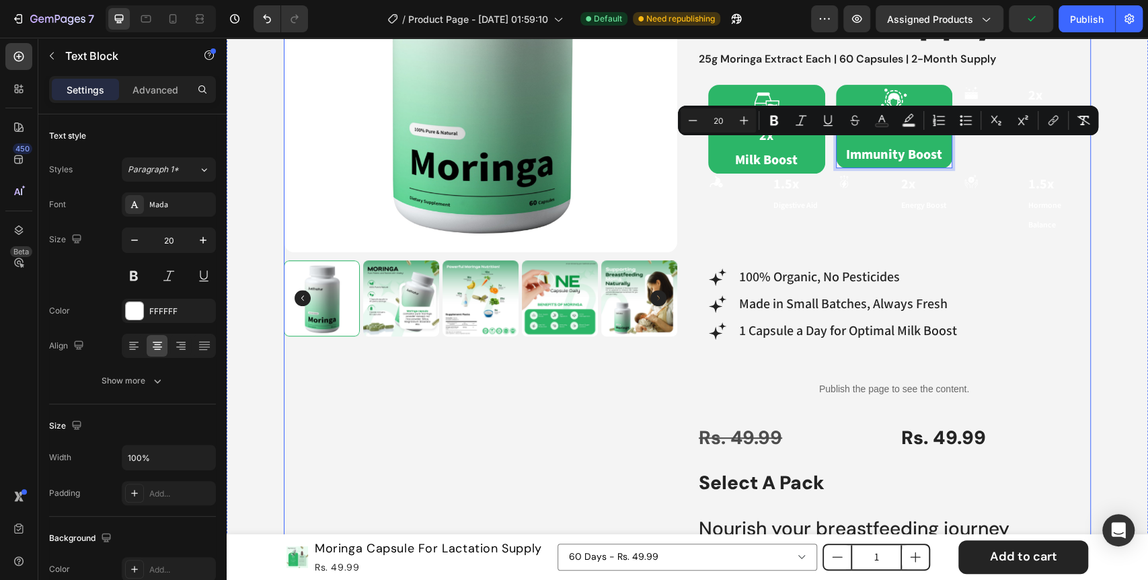
click at [684, 179] on div "Product Images Best Seller Text Block Icon 4.6 (2,500+ Reviews) Text Block 90% …" at bounding box center [687, 388] width 807 height 1059
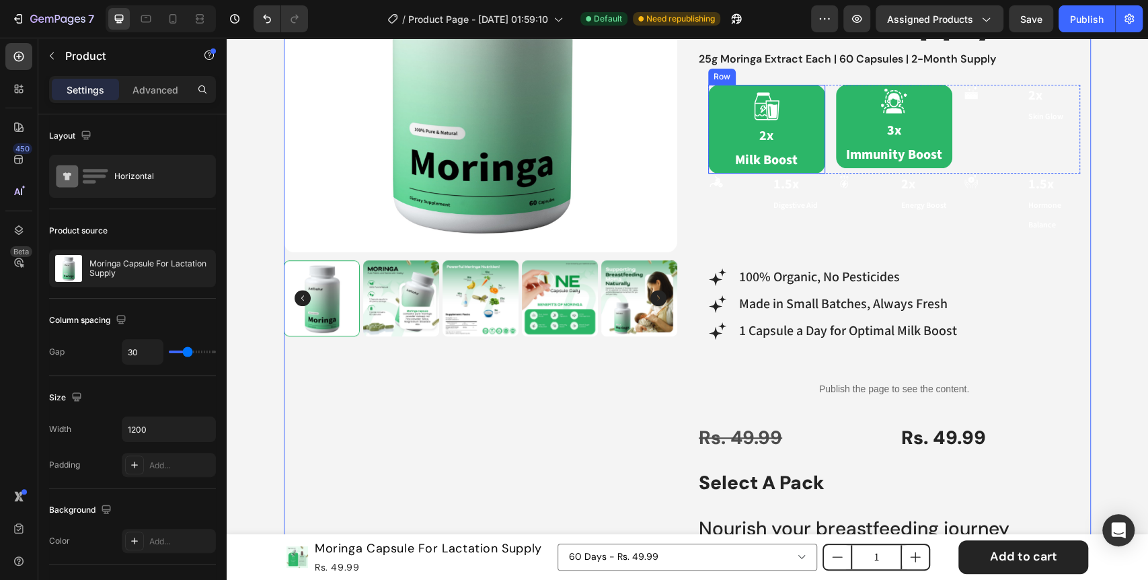
click at [816, 133] on div "Icon 2x Milk Boost Text Block Row" at bounding box center [766, 129] width 117 height 89
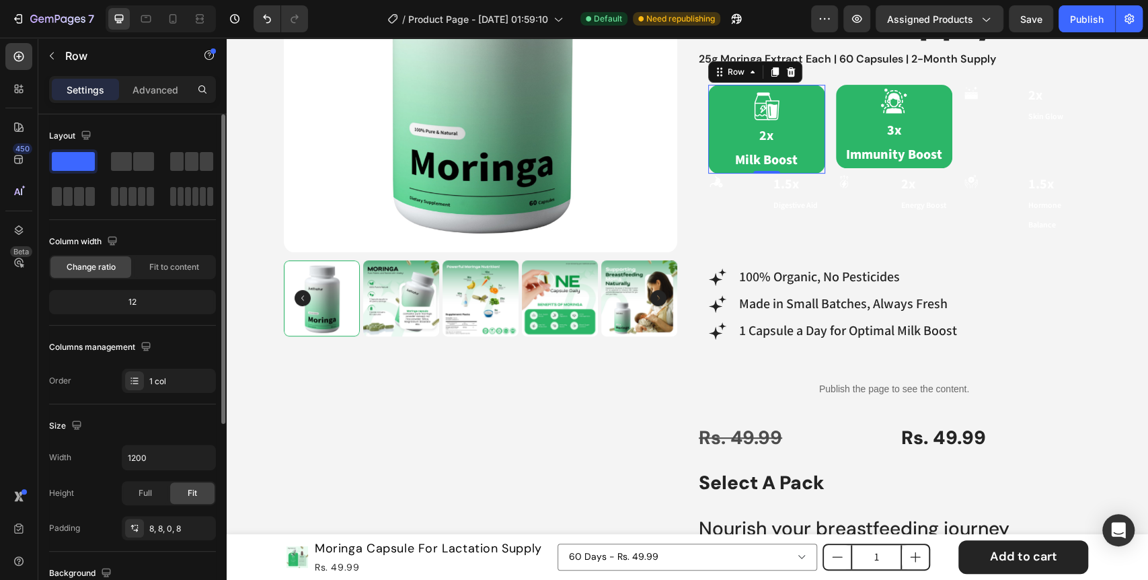
scroll to position [75, 0]
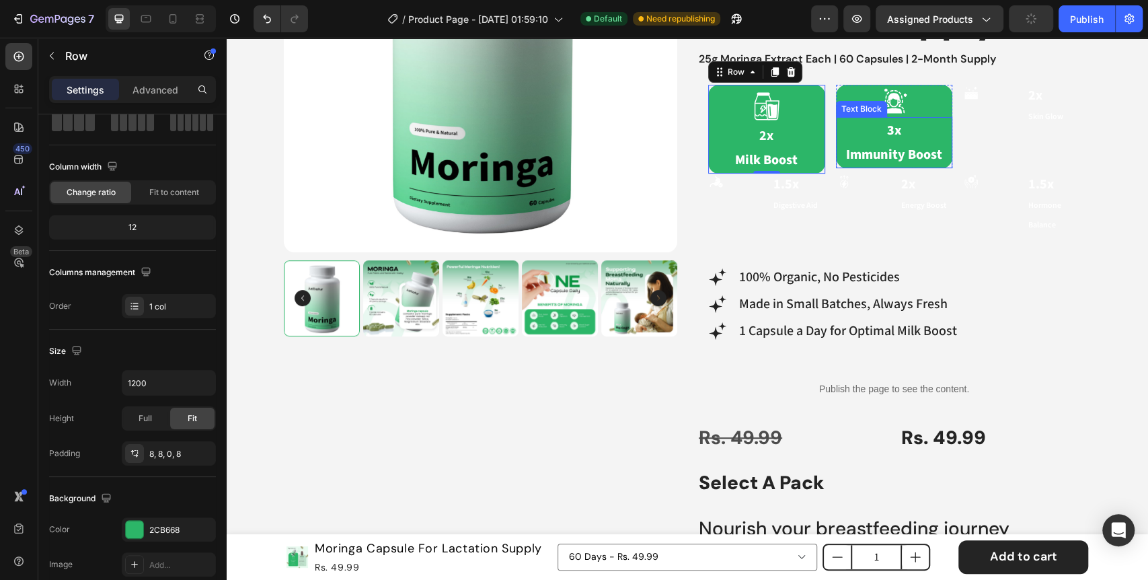
click at [837, 128] on p "3x" at bounding box center [894, 130] width 114 height 24
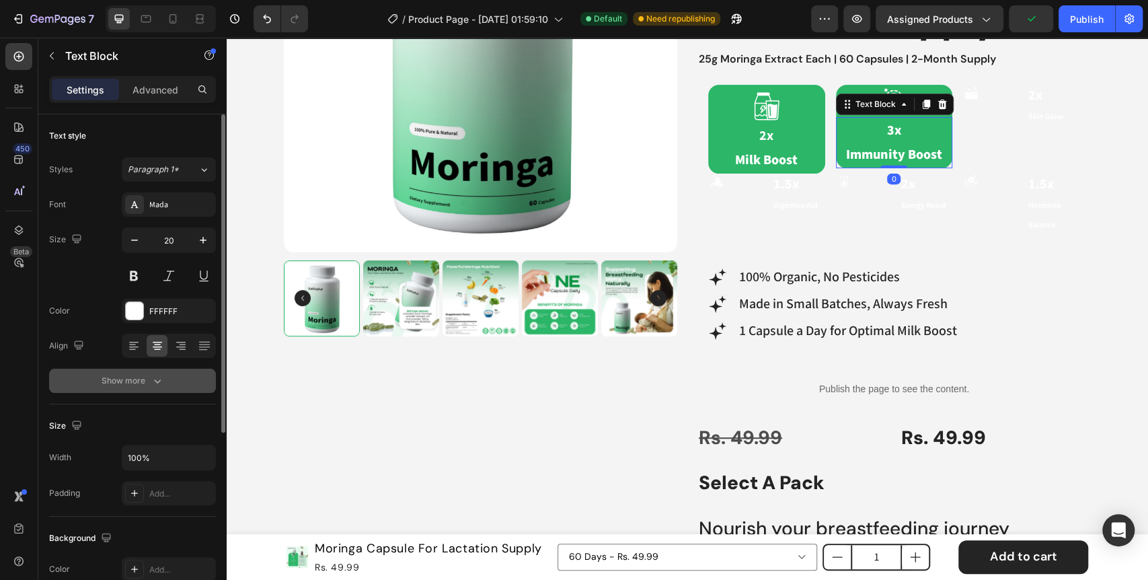
scroll to position [149, 0]
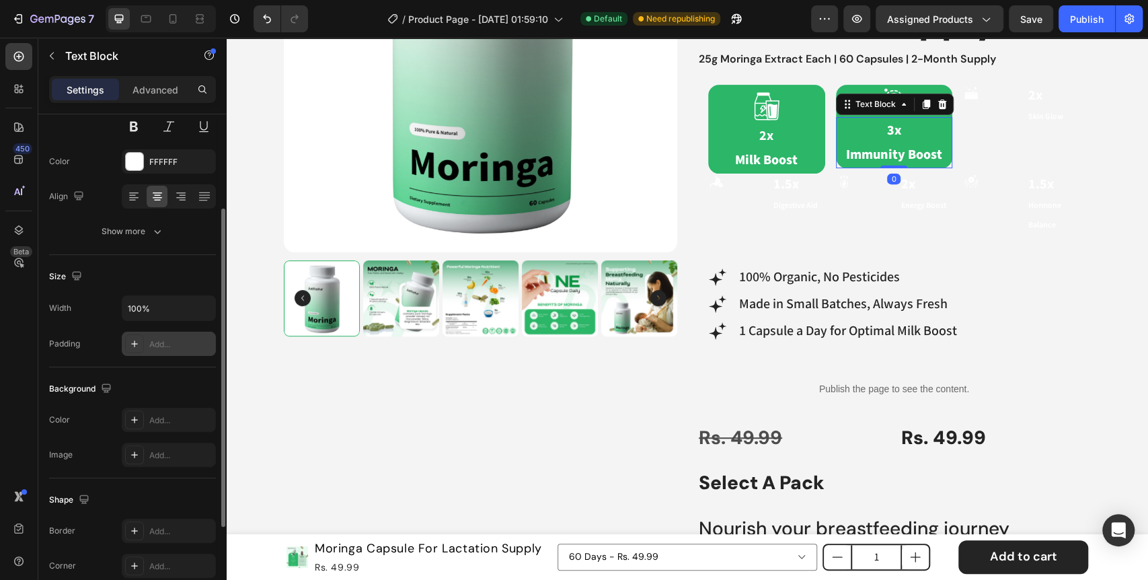
click at [123, 346] on div "Add..." at bounding box center [169, 343] width 94 height 24
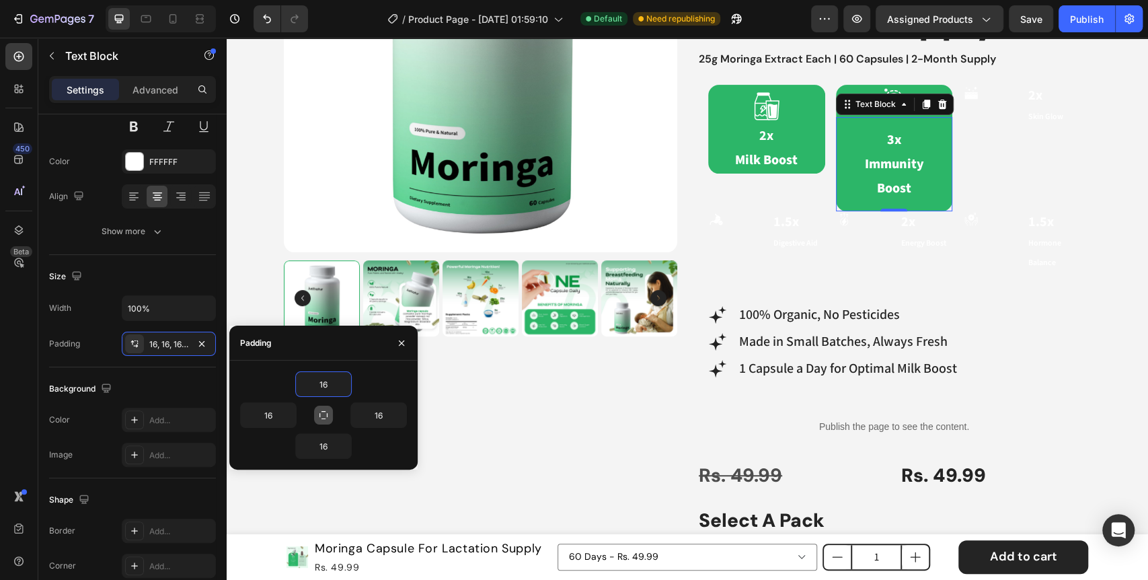
click at [328, 412] on icon "button" at bounding box center [323, 414] width 11 height 11
click at [344, 388] on icon "button" at bounding box center [344, 383] width 11 height 11
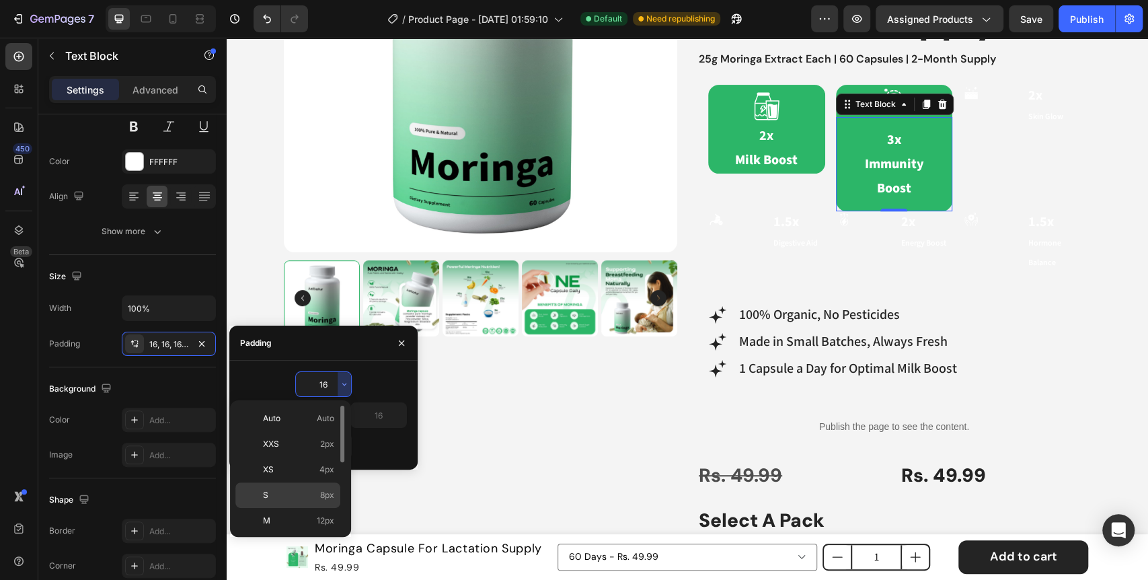
click at [323, 496] on span "8px" at bounding box center [327, 495] width 14 height 12
type input "8"
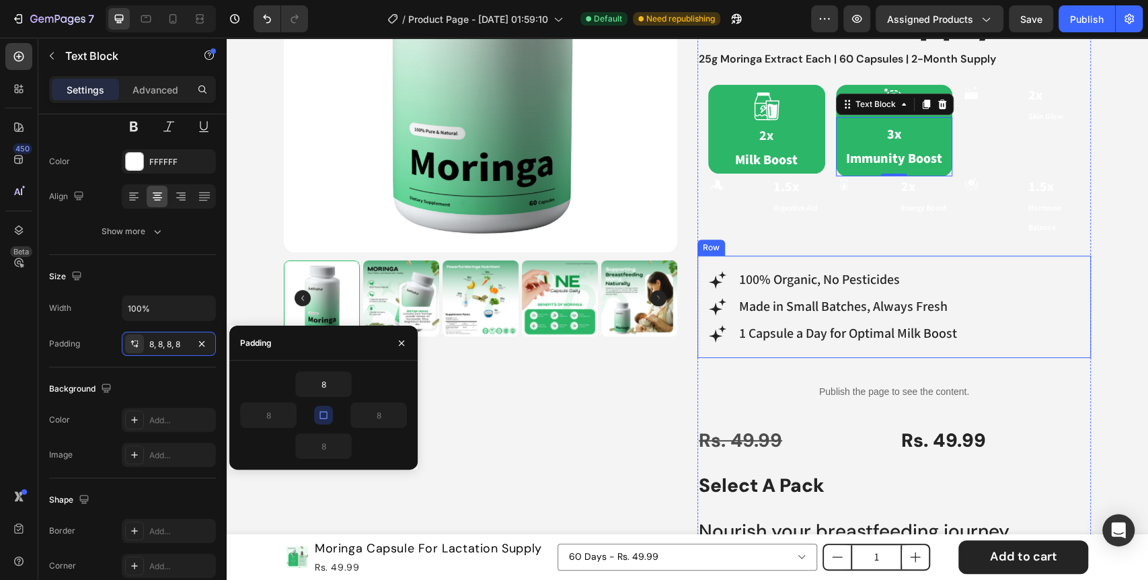
click at [697, 239] on div "Row" at bounding box center [711, 247] width 28 height 16
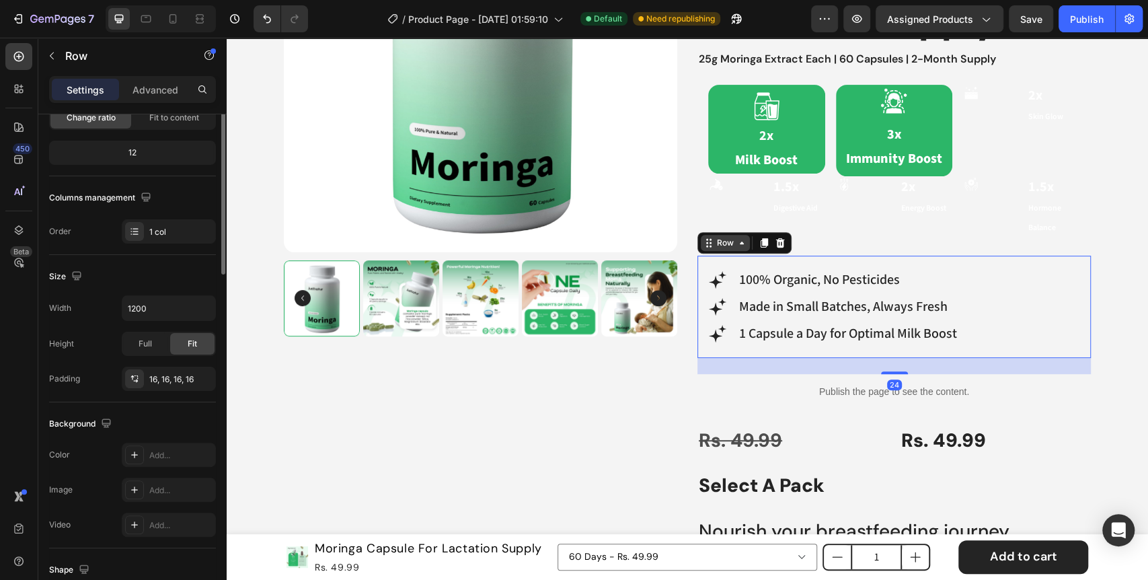
scroll to position [0, 0]
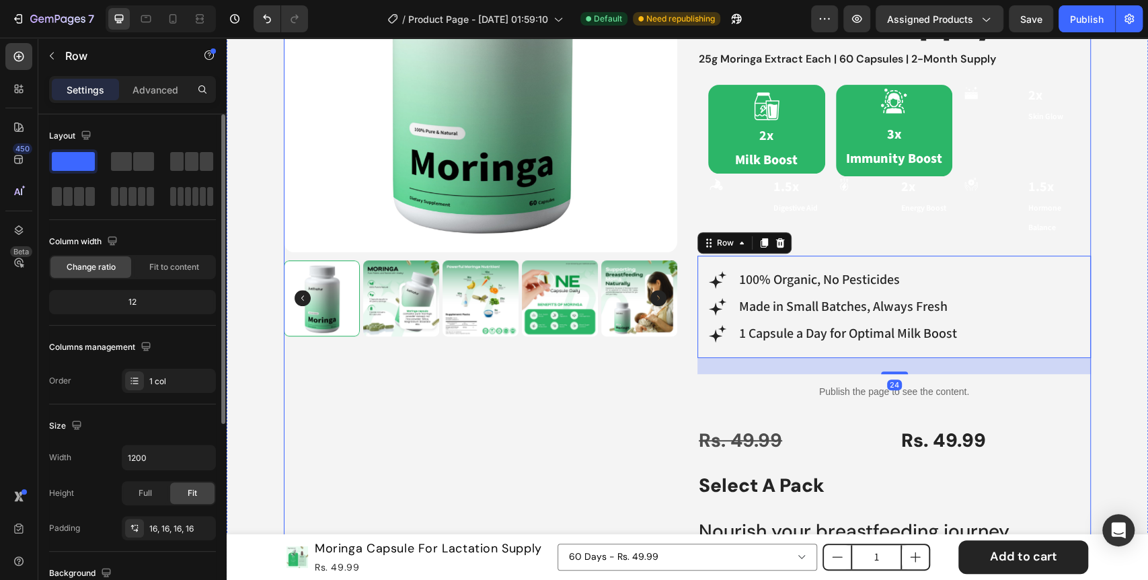
click at [683, 222] on div "Product Images Best Seller Text Block Icon 4.6 (2,500+ Reviews) Text Block 90% …" at bounding box center [687, 390] width 807 height 1062
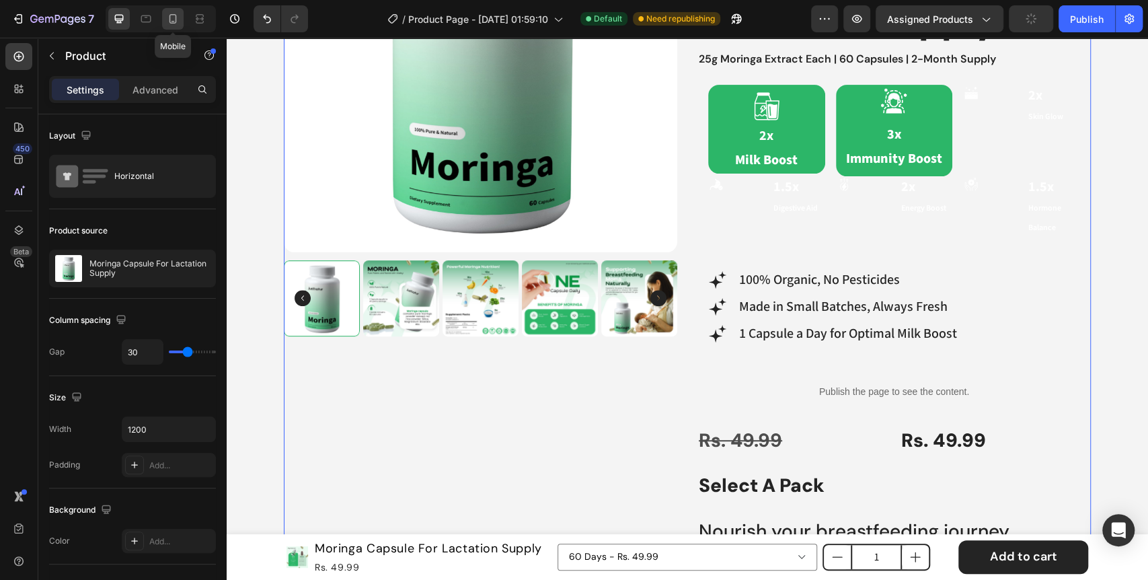
click at [177, 17] on icon at bounding box center [172, 18] width 13 height 13
type input "0"
type input "100%"
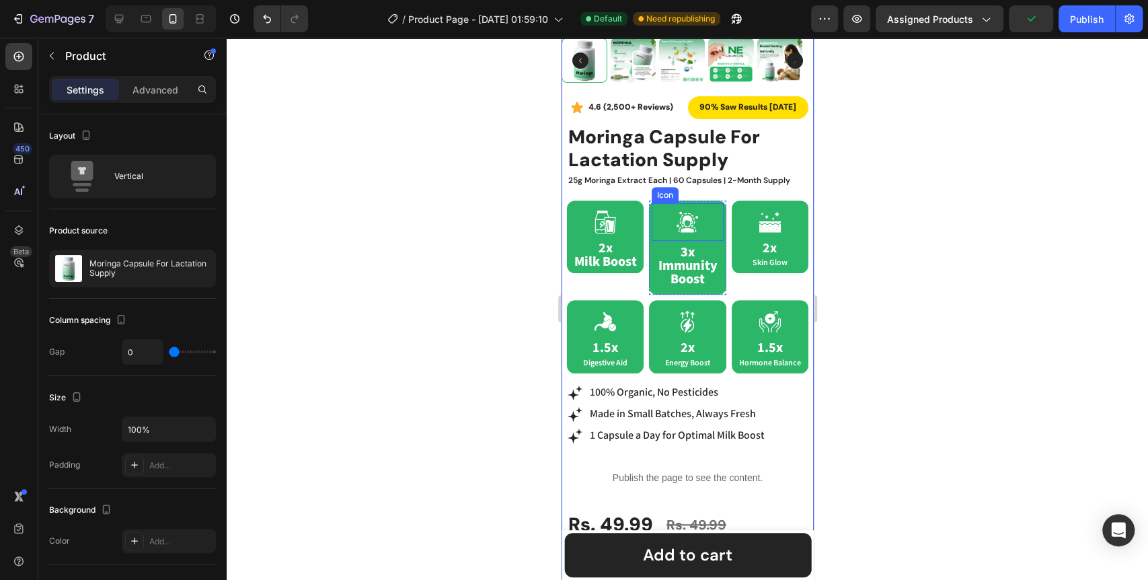
scroll to position [317, 0]
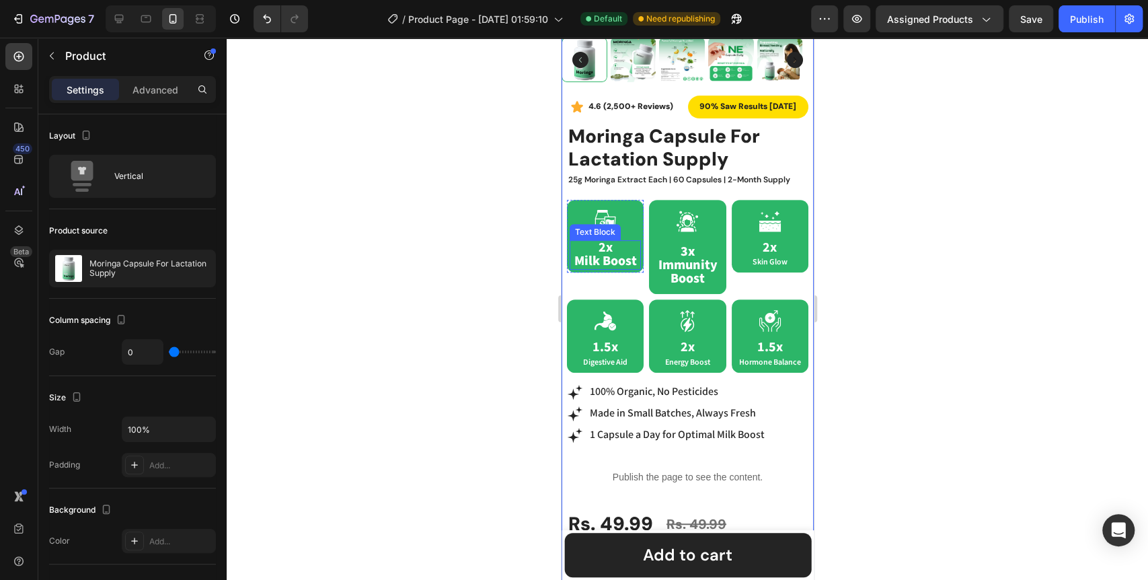
click at [607, 252] on span "Milk Boost" at bounding box center [604, 260] width 63 height 17
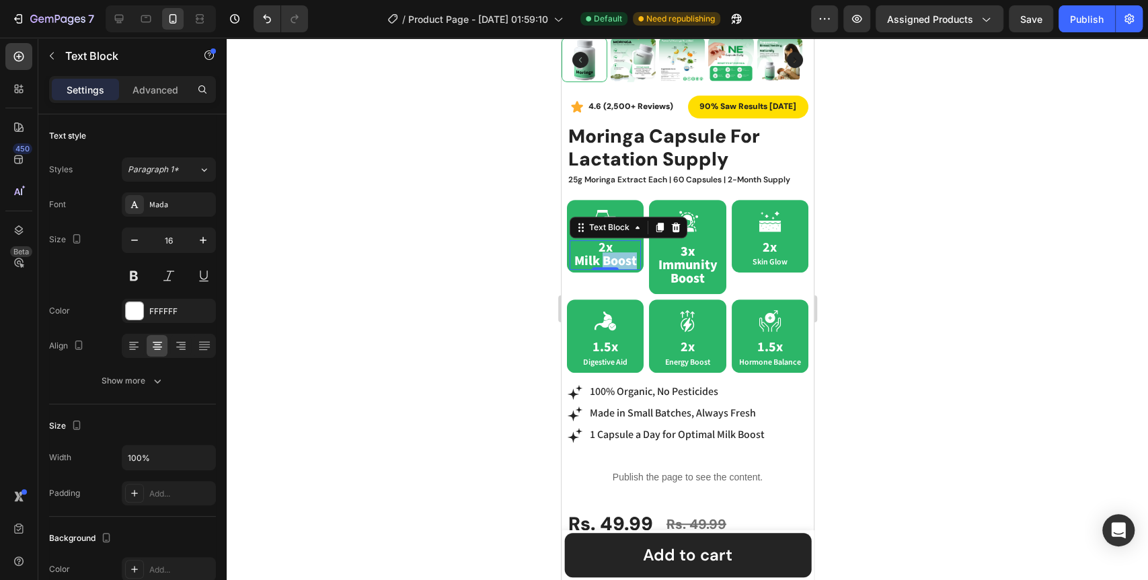
click at [620, 252] on span "Milk Boost" at bounding box center [604, 260] width 63 height 17
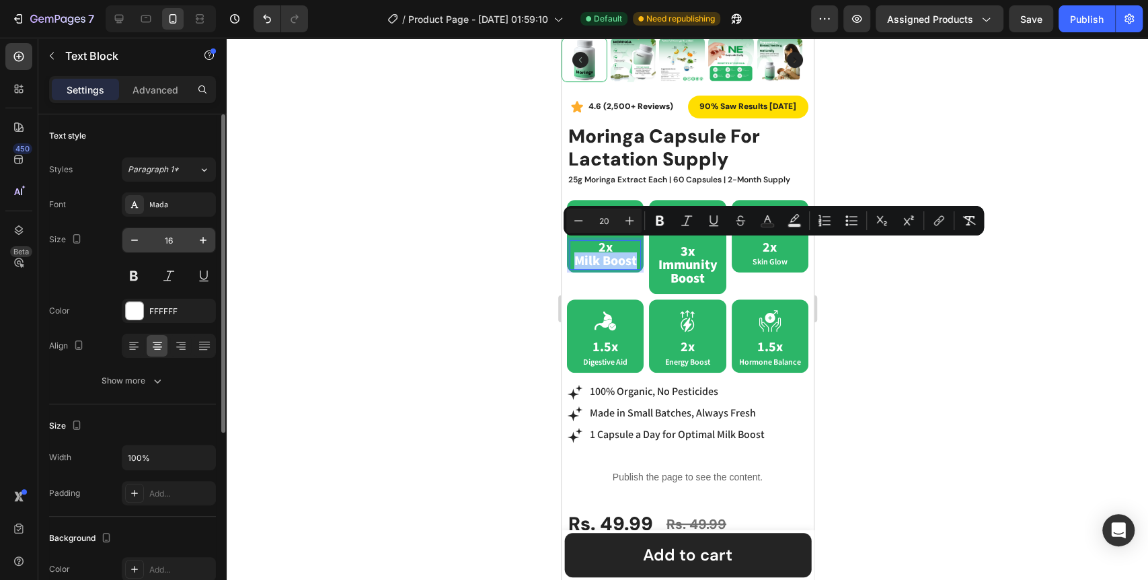
click at [177, 244] on input "16" at bounding box center [169, 240] width 44 height 24
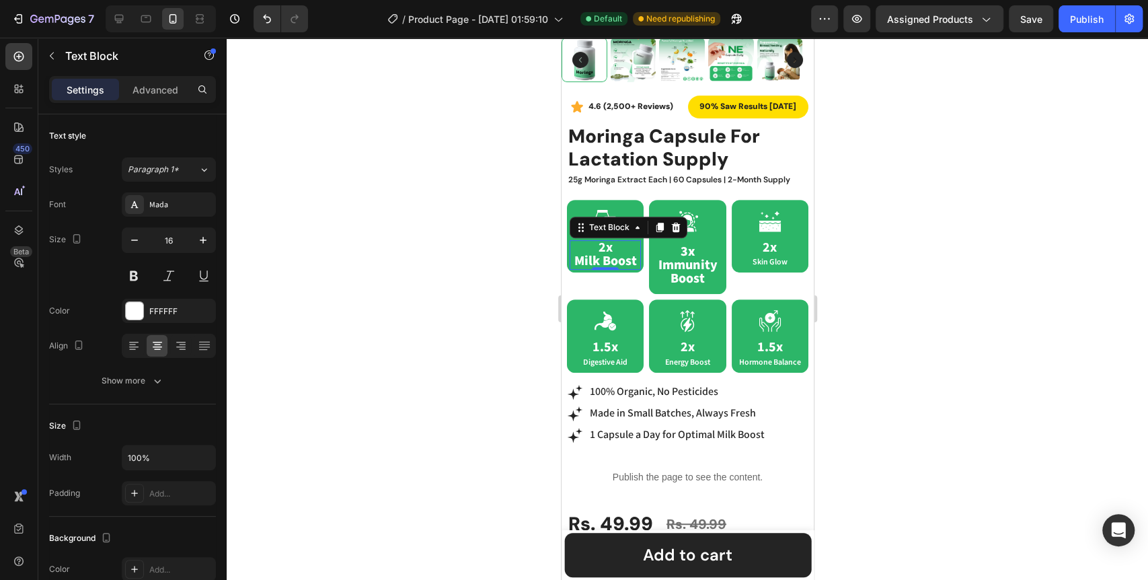
click at [614, 252] on span "Milk Boost" at bounding box center [604, 260] width 63 height 17
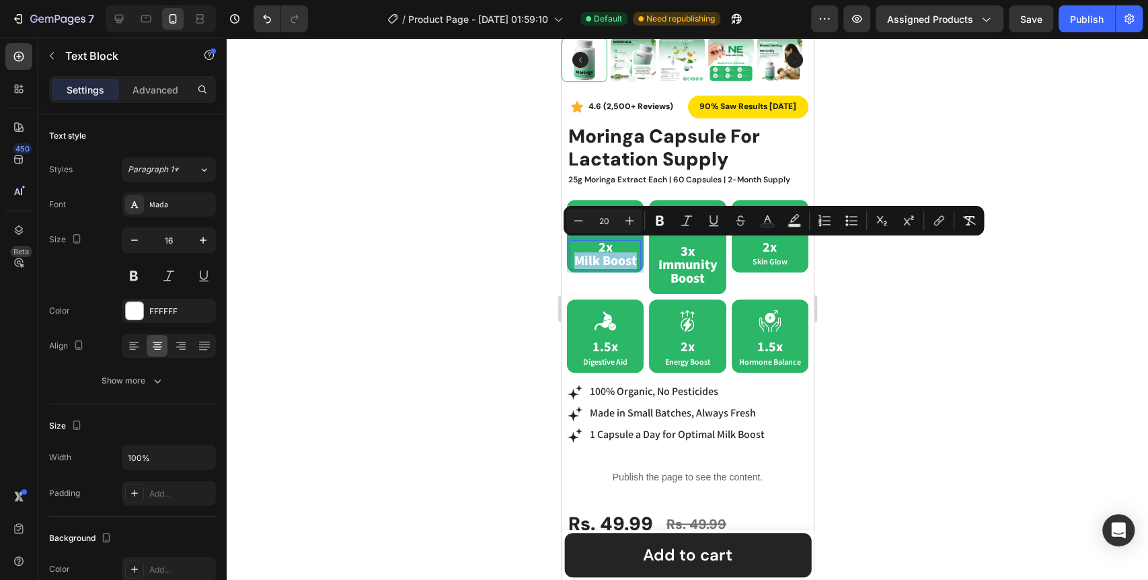
click at [614, 252] on span "Milk Boost" at bounding box center [604, 260] width 63 height 17
click at [605, 214] on input "20" at bounding box center [603, 220] width 27 height 16
drag, startPoint x: 610, startPoint y: 217, endPoint x: 593, endPoint y: 216, distance: 16.8
click at [593, 216] on input "20" at bounding box center [603, 220] width 27 height 16
type input "12"
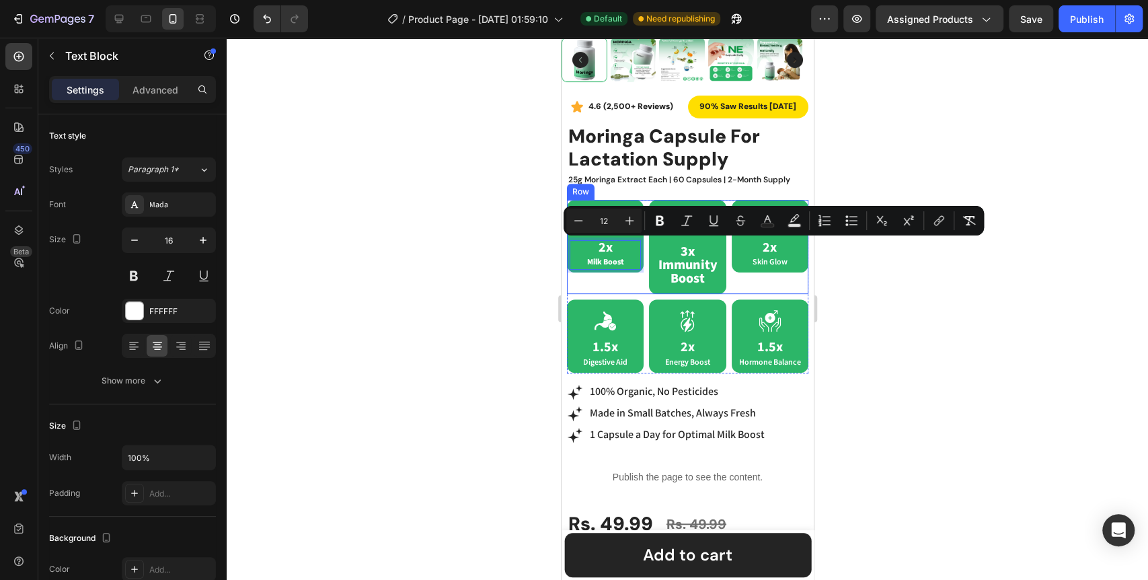
click at [590, 264] on div "Icon 2x Milk Boost Text Block 0 Row" at bounding box center [604, 247] width 77 height 95
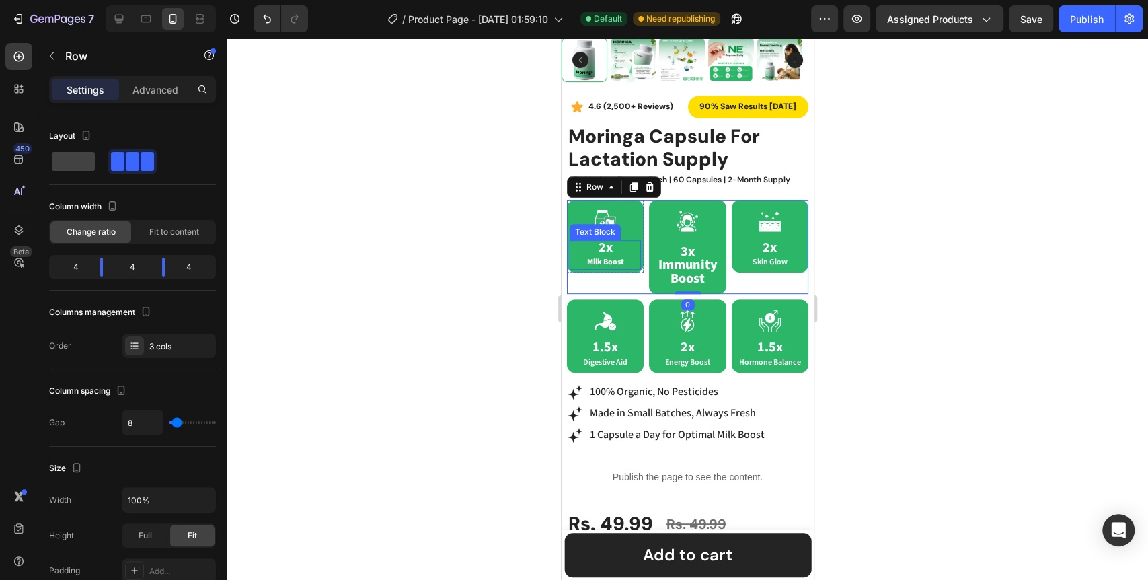
click at [613, 241] on p "2x Milk Boost" at bounding box center [604, 254] width 69 height 27
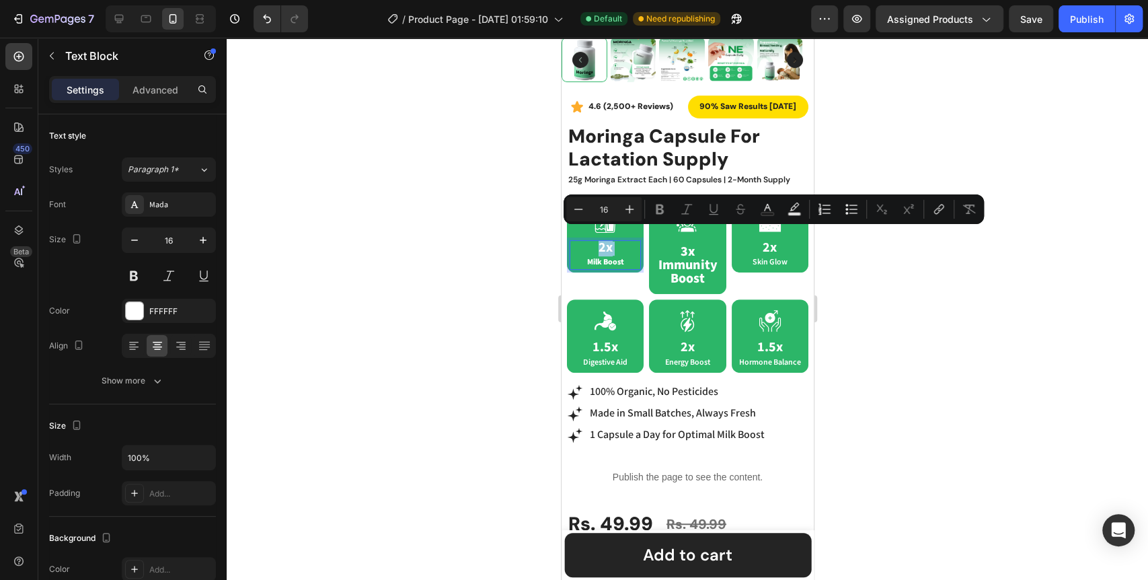
type input "20"
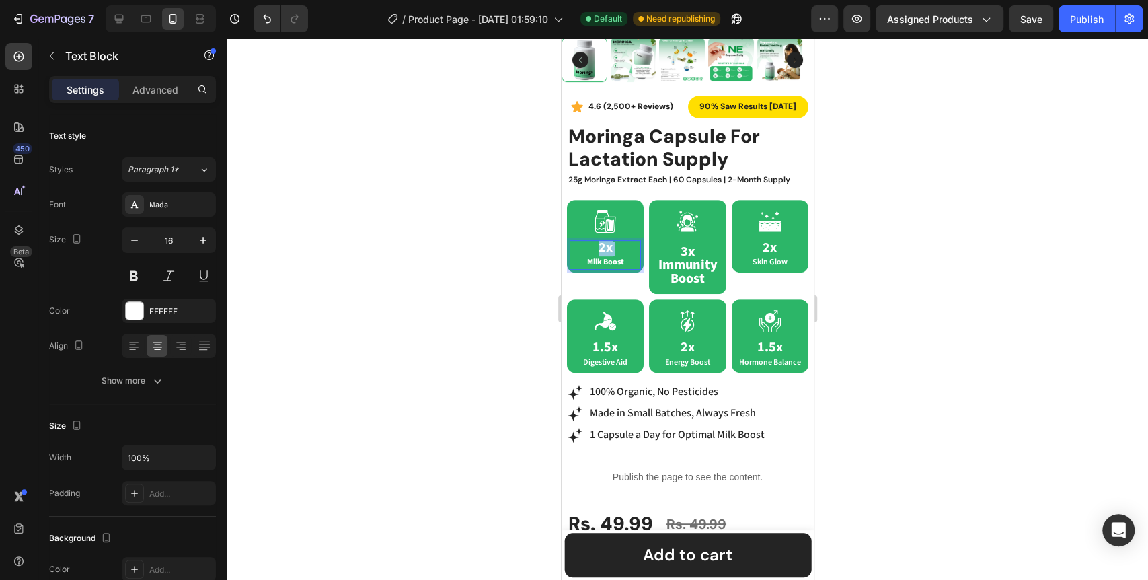
drag, startPoint x: 613, startPoint y: 237, endPoint x: 588, endPoint y: 236, distance: 25.6
click at [588, 241] on p "2x Milk Boost" at bounding box center [604, 254] width 69 height 27
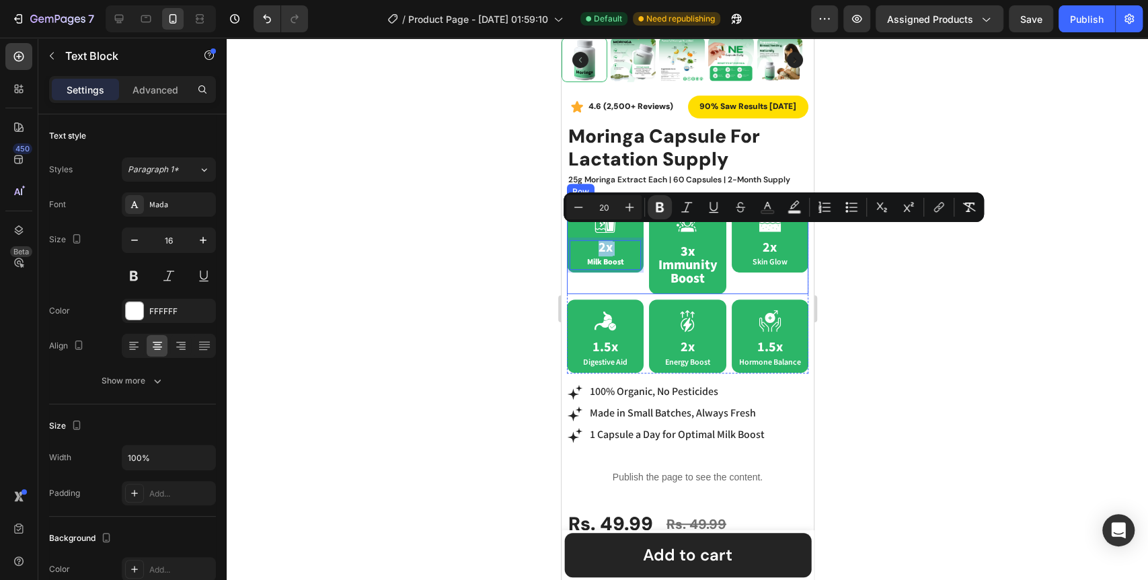
click at [594, 276] on div "Icon 2x Milk Boost Text Block 0 Row" at bounding box center [604, 247] width 77 height 95
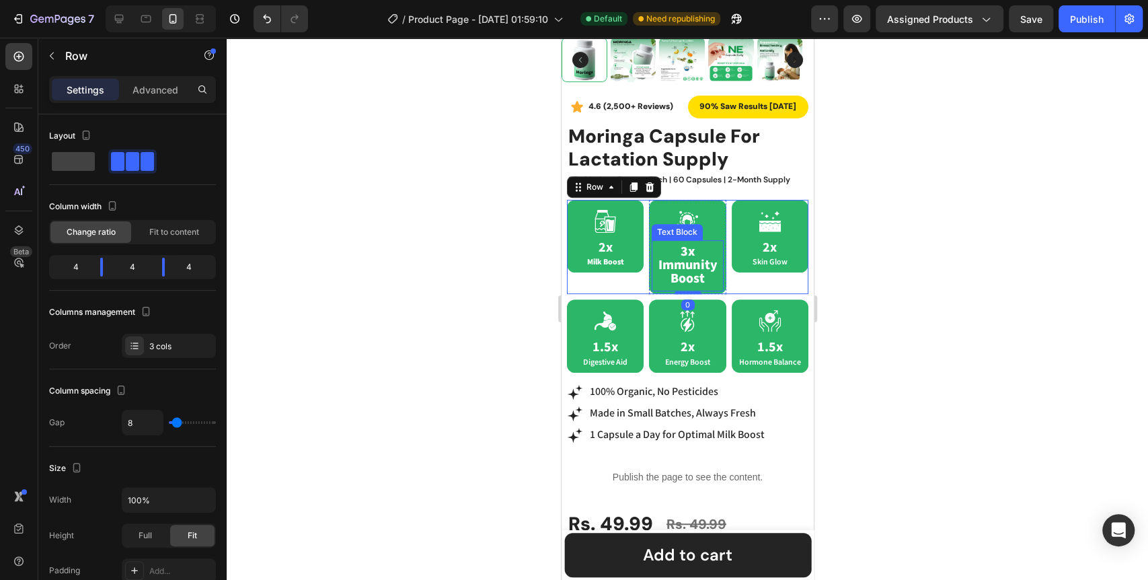
click at [670, 263] on span "Immunity Boost" at bounding box center [686, 271] width 59 height 31
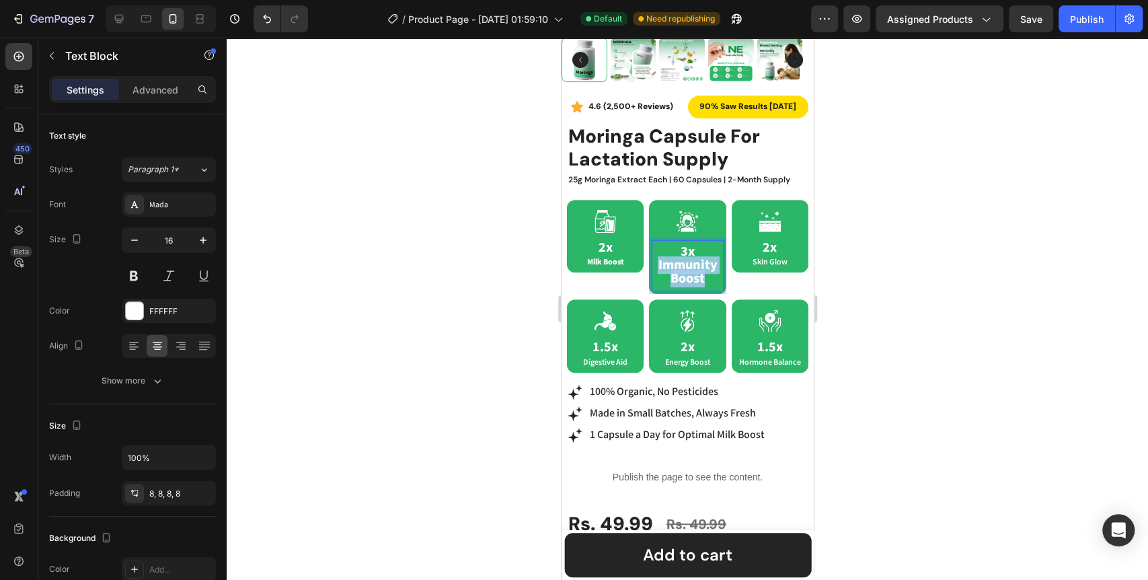
drag, startPoint x: 705, startPoint y: 270, endPoint x: 656, endPoint y: 253, distance: 51.7
click at [656, 259] on p "Immunity Boost" at bounding box center [686, 272] width 61 height 27
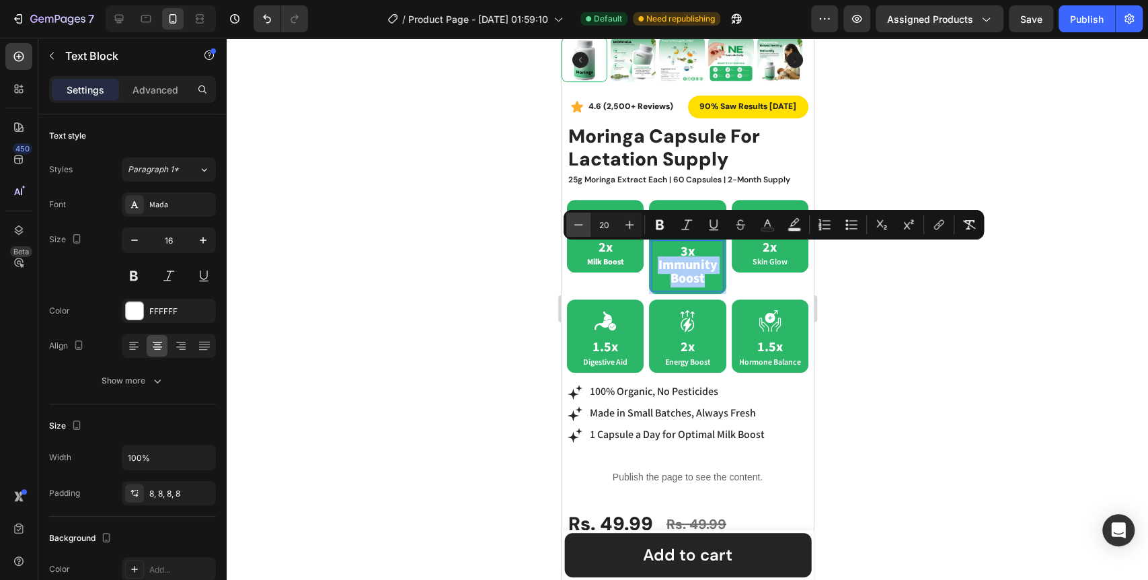
drag, startPoint x: 607, startPoint y: 228, endPoint x: 589, endPoint y: 227, distance: 18.2
click at [589, 227] on div "Minus 20 Plus" at bounding box center [603, 224] width 75 height 24
type input "12"
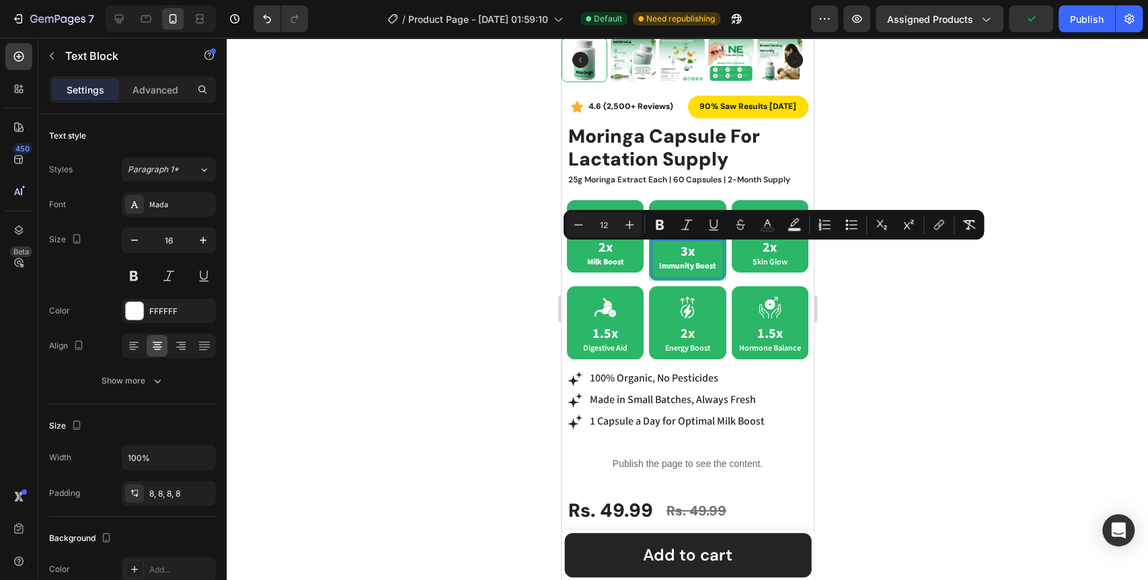
click at [651, 264] on div "3x Immunity Boost" at bounding box center [686, 259] width 71 height 38
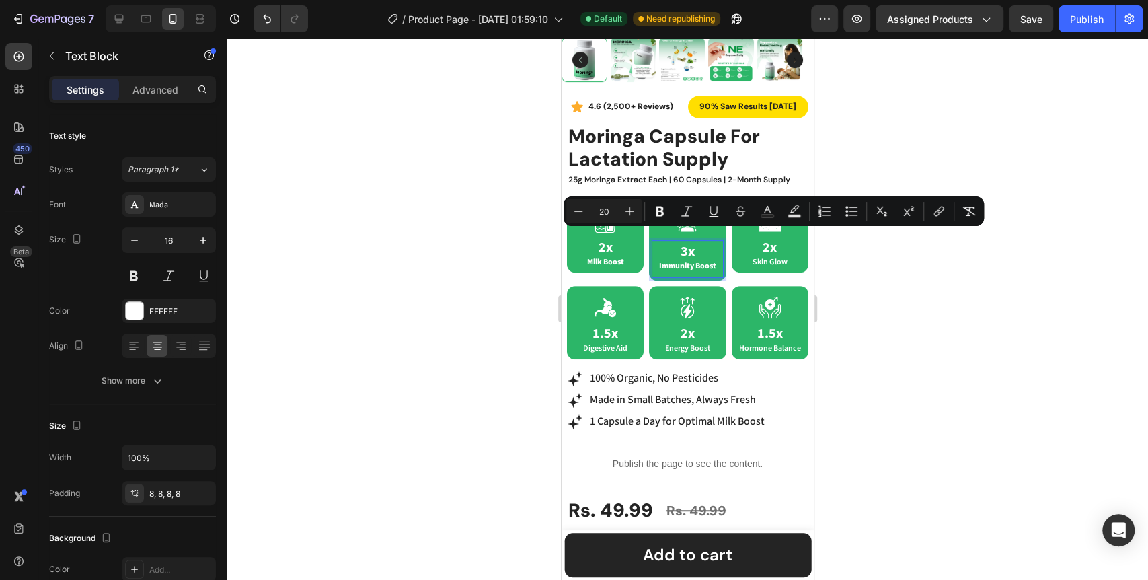
drag, startPoint x: 694, startPoint y: 235, endPoint x: 666, endPoint y: 235, distance: 28.9
click at [666, 245] on p "3x" at bounding box center [686, 251] width 61 height 13
click at [631, 276] on div "Icon 2x Milk Boost Text Block Row" at bounding box center [604, 240] width 77 height 81
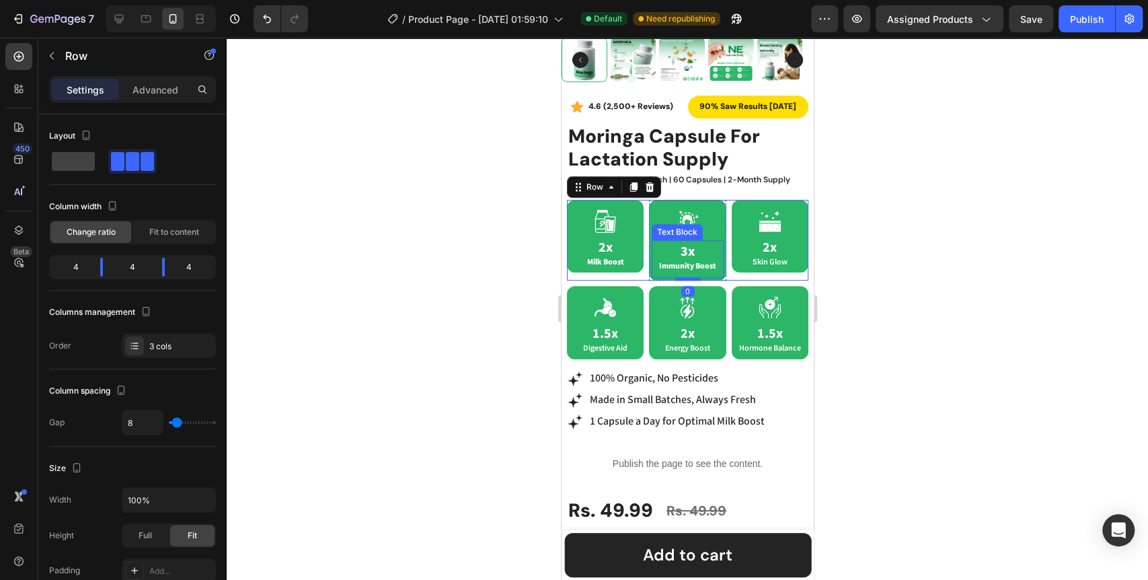
click at [676, 268] on span "Immunity Boost" at bounding box center [686, 266] width 57 height 10
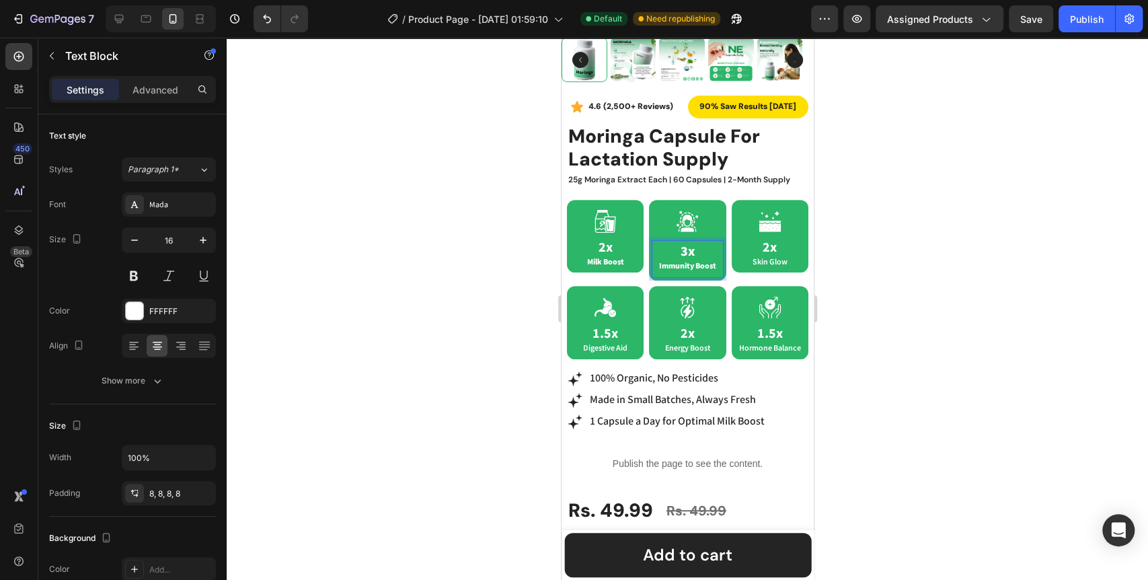
click at [667, 269] on p "Immunity Boost" at bounding box center [686, 265] width 61 height 13
click at [634, 259] on div "Icon 2x Milk Boost Text Block Row" at bounding box center [604, 236] width 77 height 73
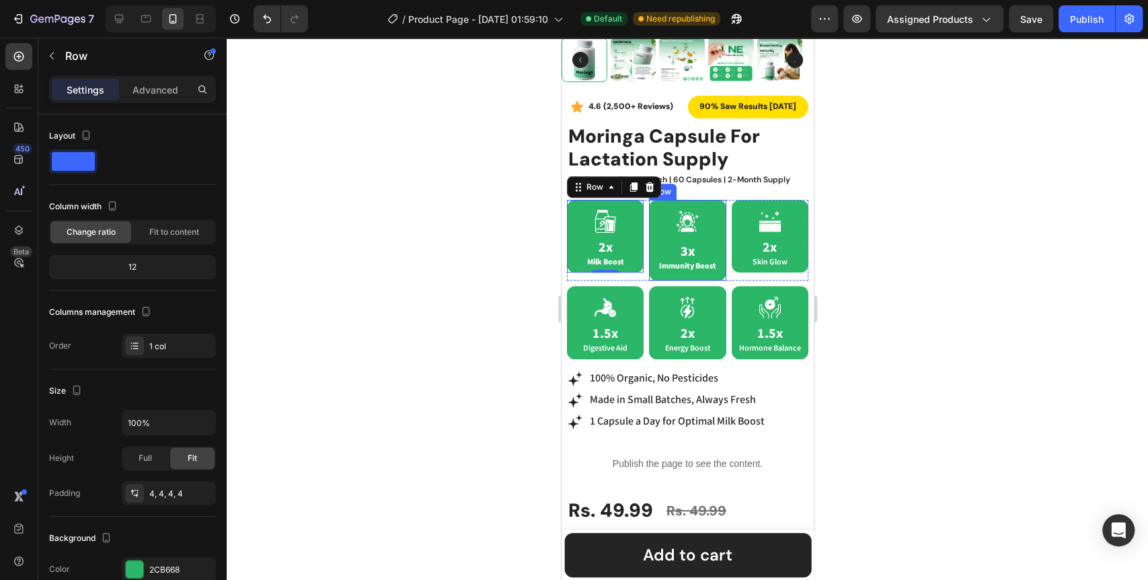
click at [648, 270] on div "Icon 3x Immunity Boost Text Block Row" at bounding box center [686, 240] width 77 height 81
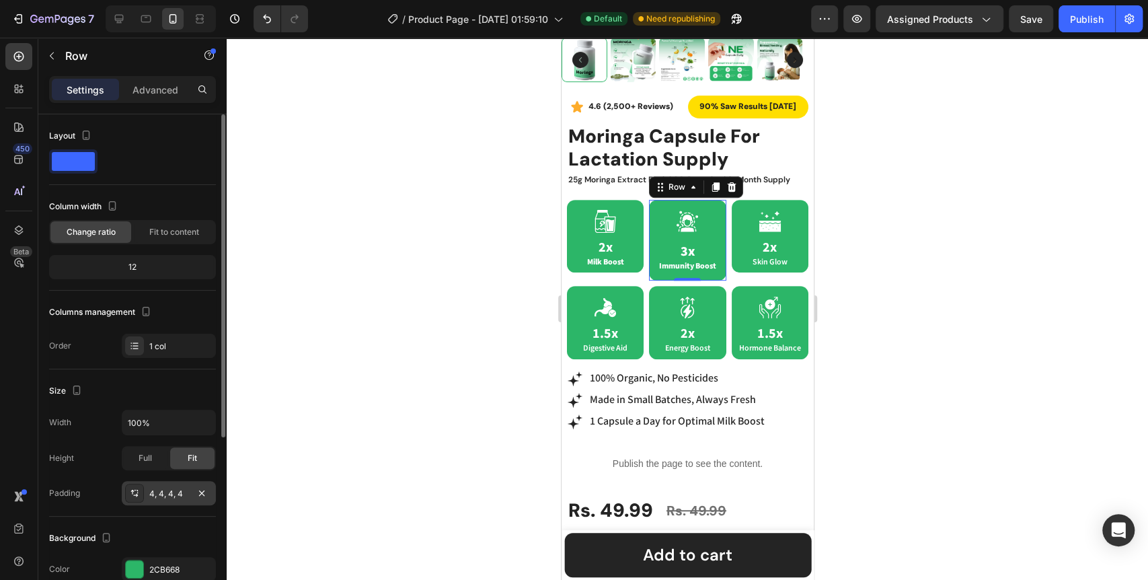
click at [171, 495] on div "4, 4, 4, 4" at bounding box center [168, 493] width 39 height 12
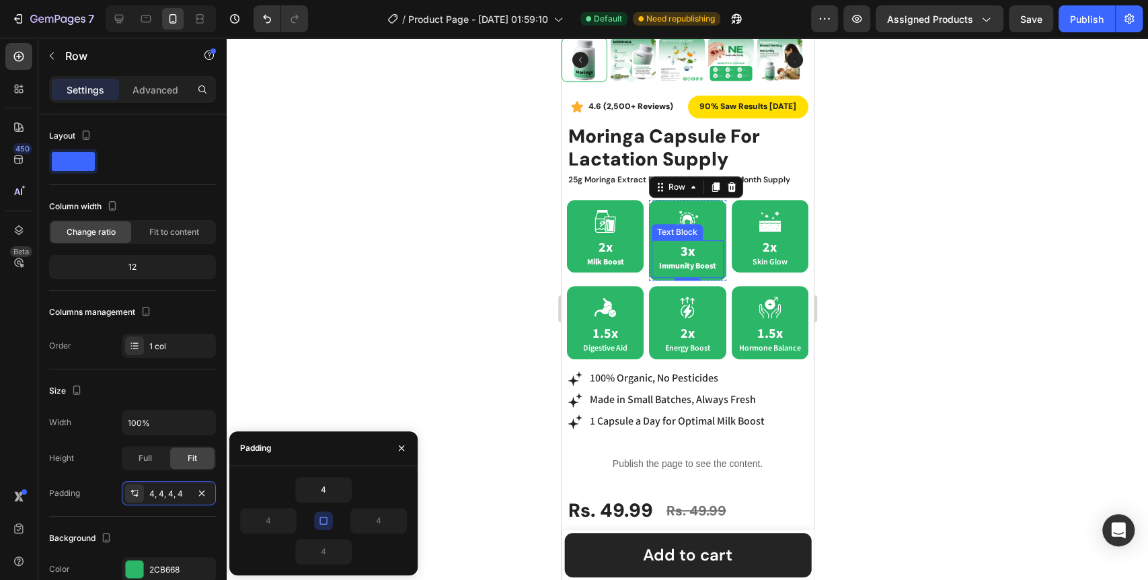
click at [678, 259] on p "Immunity Boost" at bounding box center [686, 265] width 61 height 13
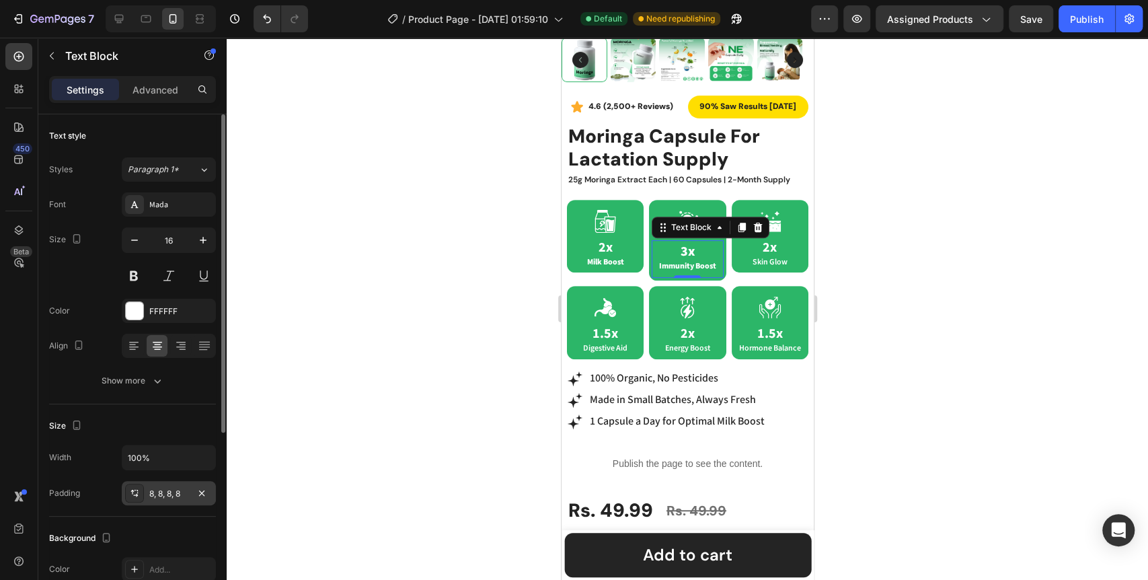
click at [178, 493] on div "8, 8, 8, 8" at bounding box center [168, 493] width 39 height 12
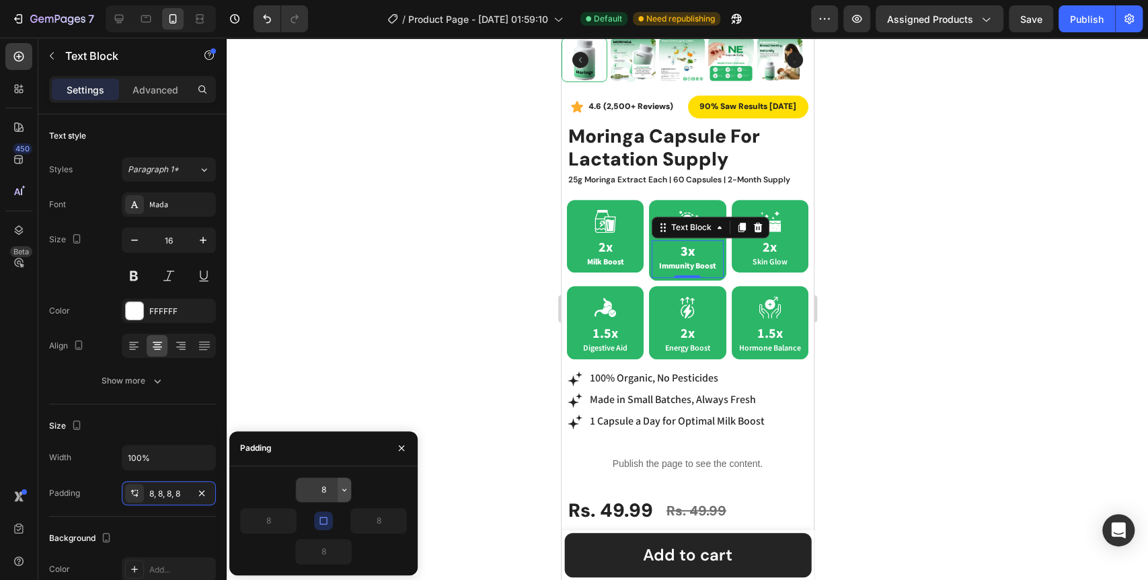
click at [350, 493] on icon "button" at bounding box center [344, 489] width 11 height 11
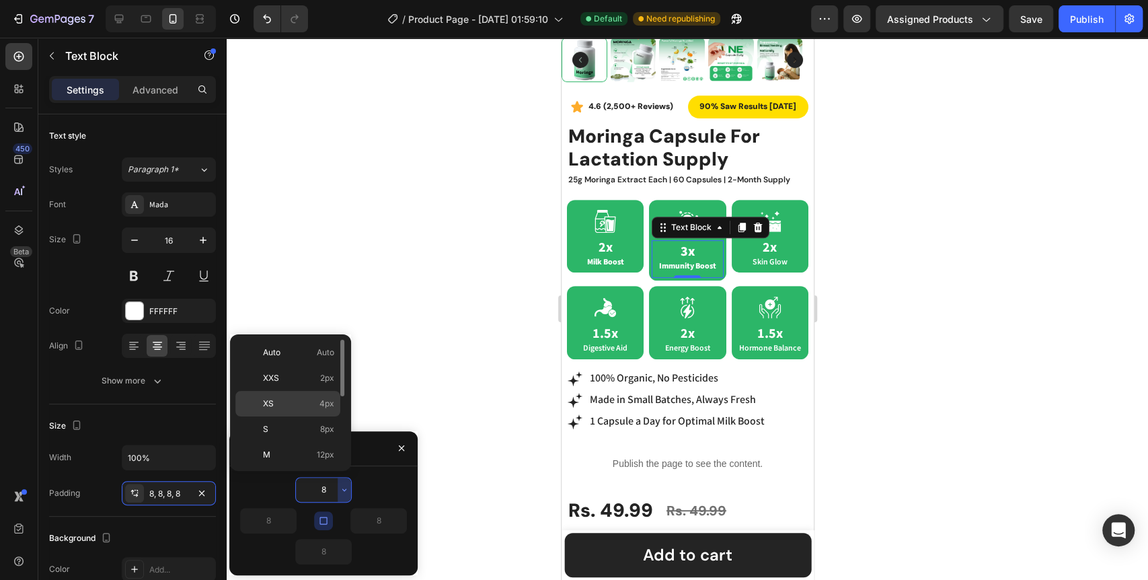
click at [317, 398] on p "XS 4px" at bounding box center [298, 403] width 71 height 12
type input "4"
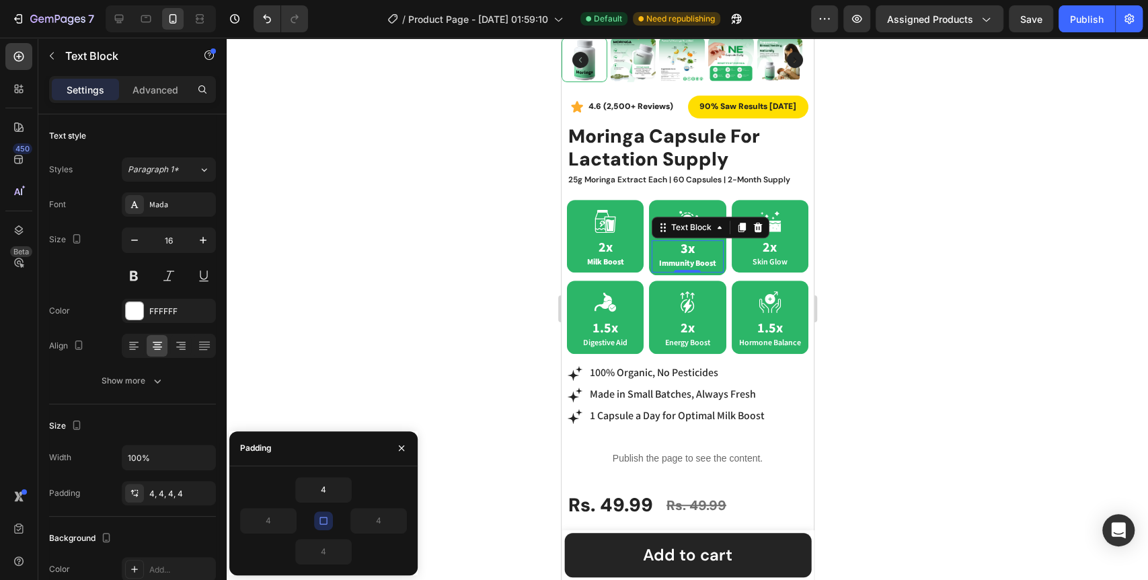
click at [441, 324] on div at bounding box center [687, 309] width 921 height 542
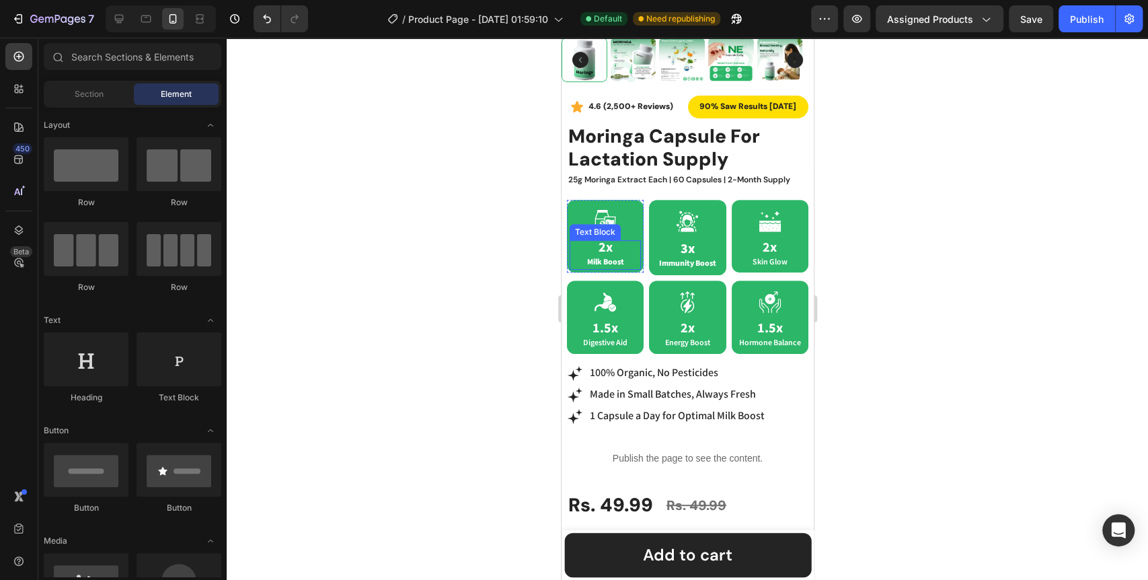
click at [603, 239] on strong "2x" at bounding box center [605, 247] width 14 height 17
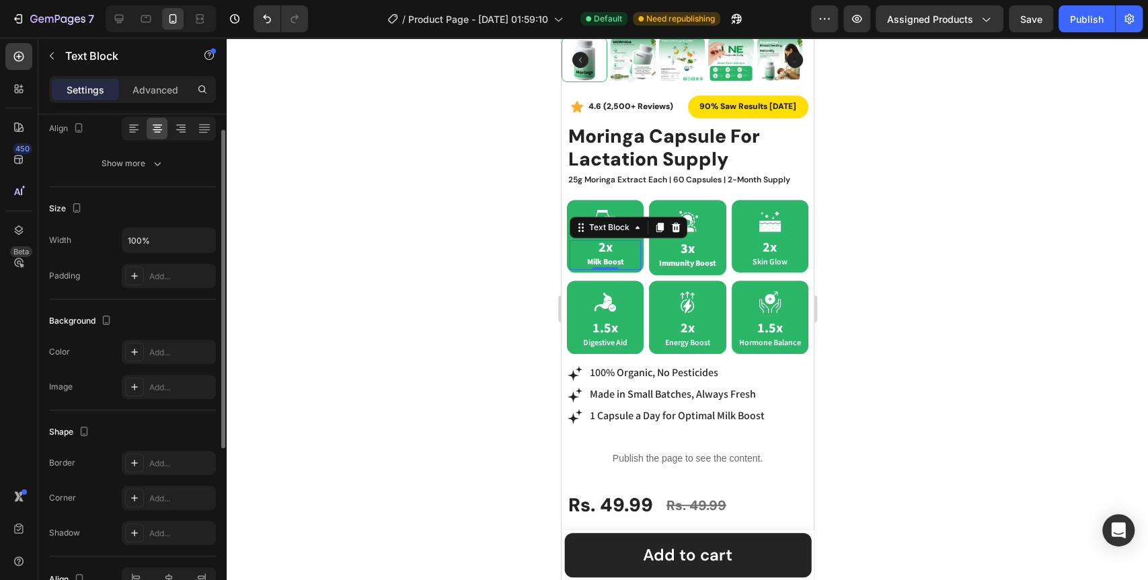
scroll to position [143, 0]
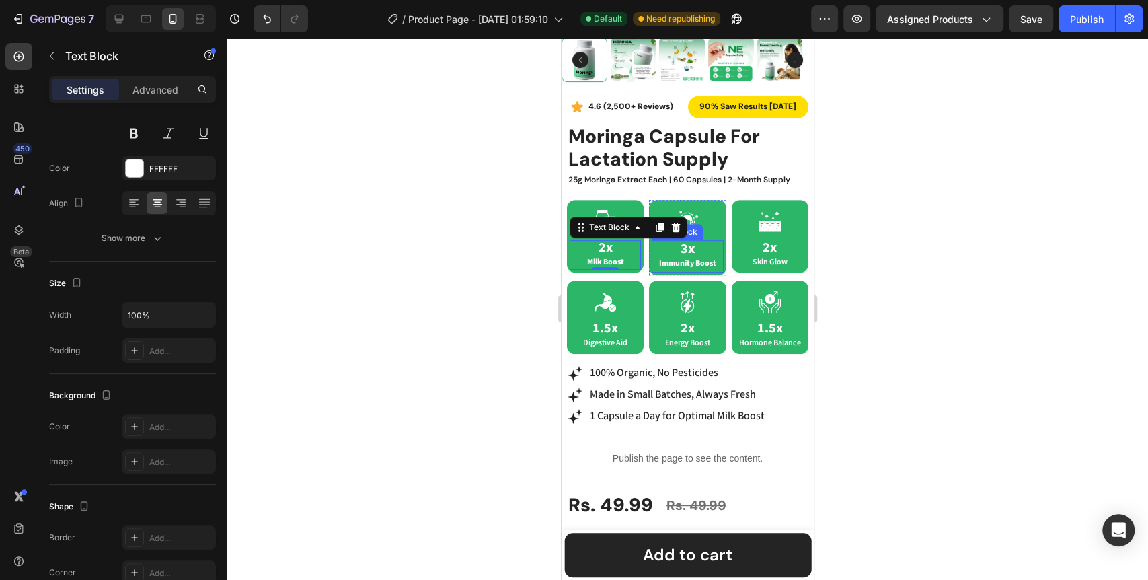
click at [673, 258] on span "Immunity Boost" at bounding box center [686, 263] width 57 height 10
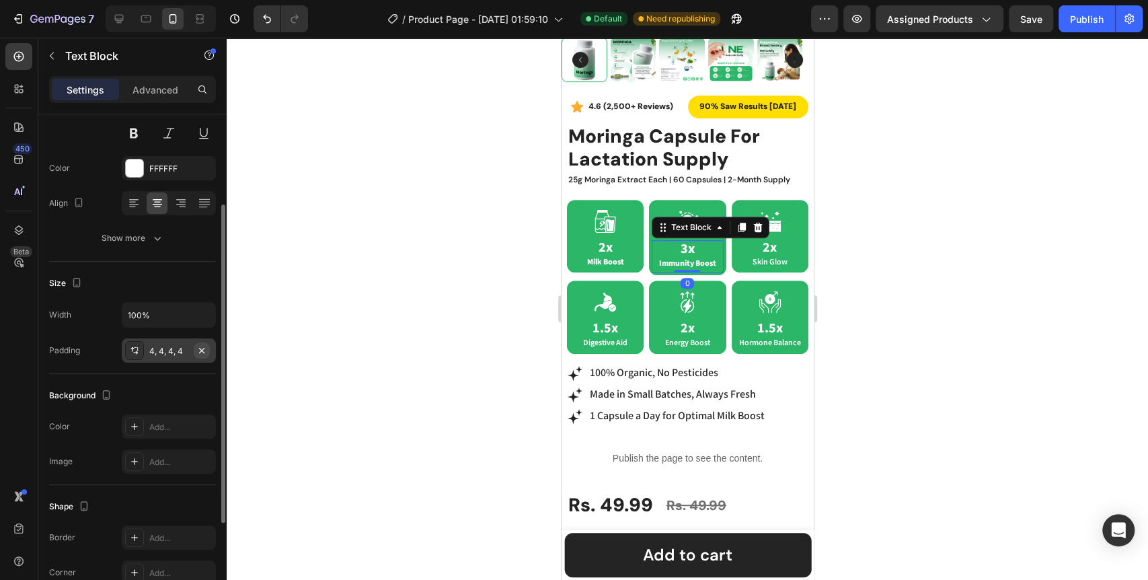
click at [200, 352] on icon "button" at bounding box center [201, 350] width 11 height 11
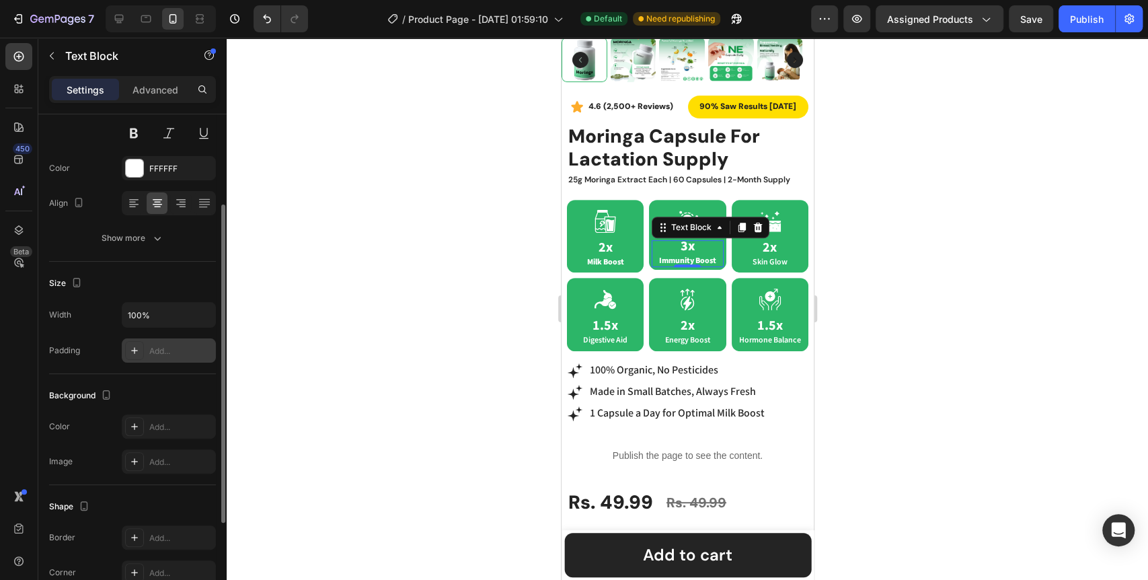
click at [350, 328] on div at bounding box center [687, 309] width 921 height 542
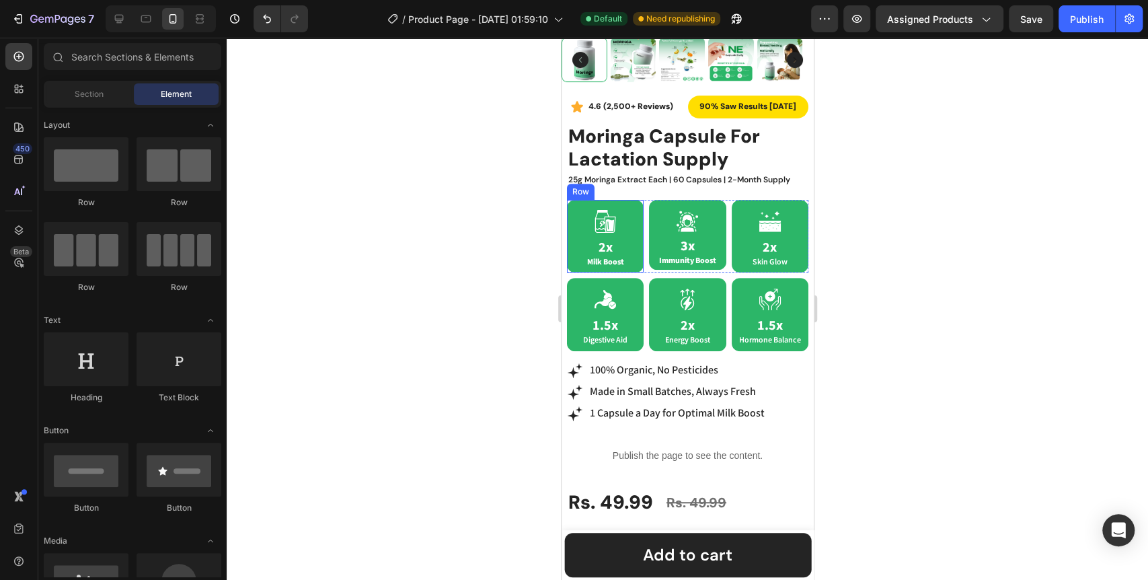
click at [637, 231] on div "Icon 2x Milk Boost Text Block Row" at bounding box center [604, 236] width 77 height 73
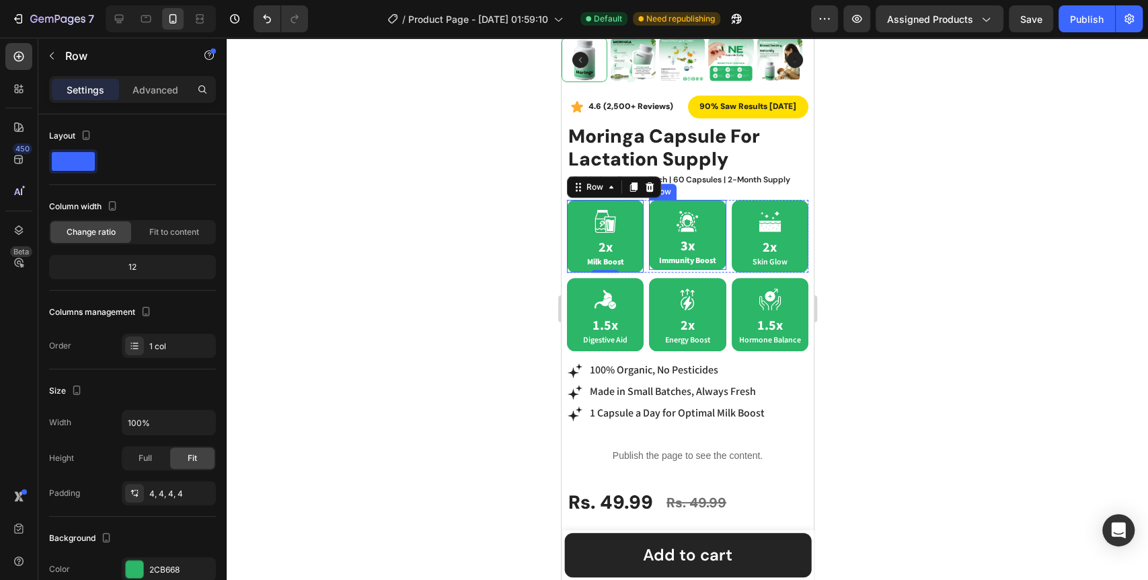
click at [648, 225] on div "Icon 3x Immunity Boost Text Block Row" at bounding box center [686, 235] width 77 height 70
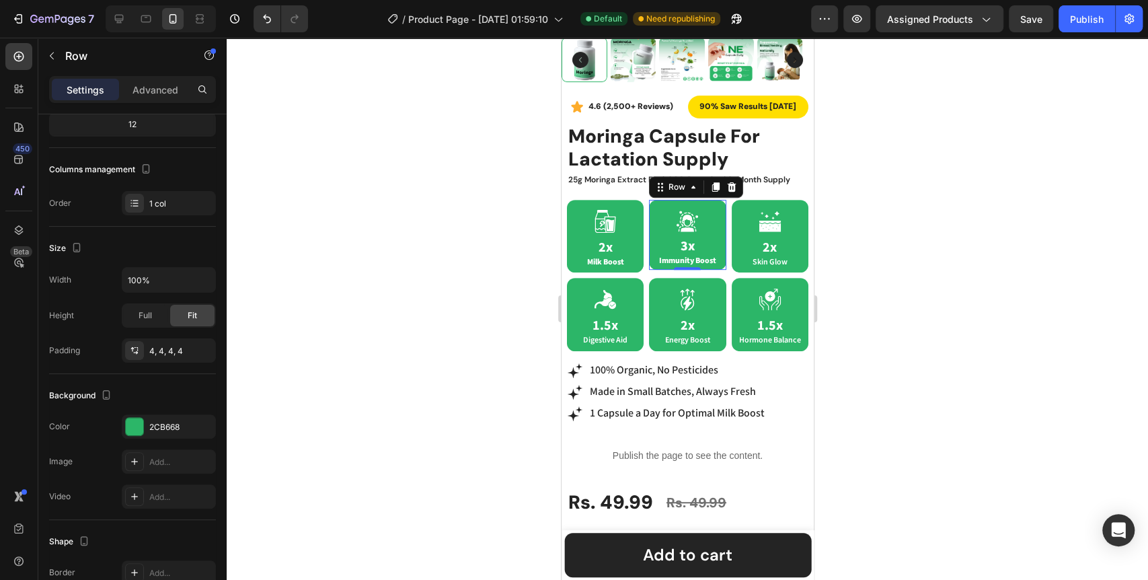
click at [442, 354] on div at bounding box center [687, 309] width 921 height 542
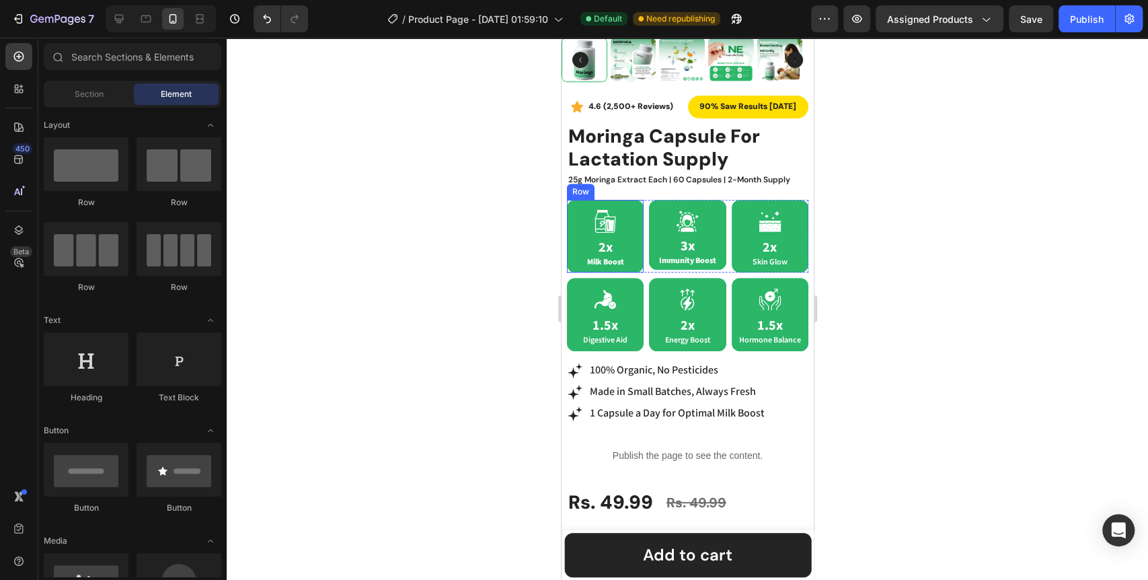
click at [606, 259] on div "Icon 2x Milk Boost Text Block Row" at bounding box center [604, 236] width 77 height 73
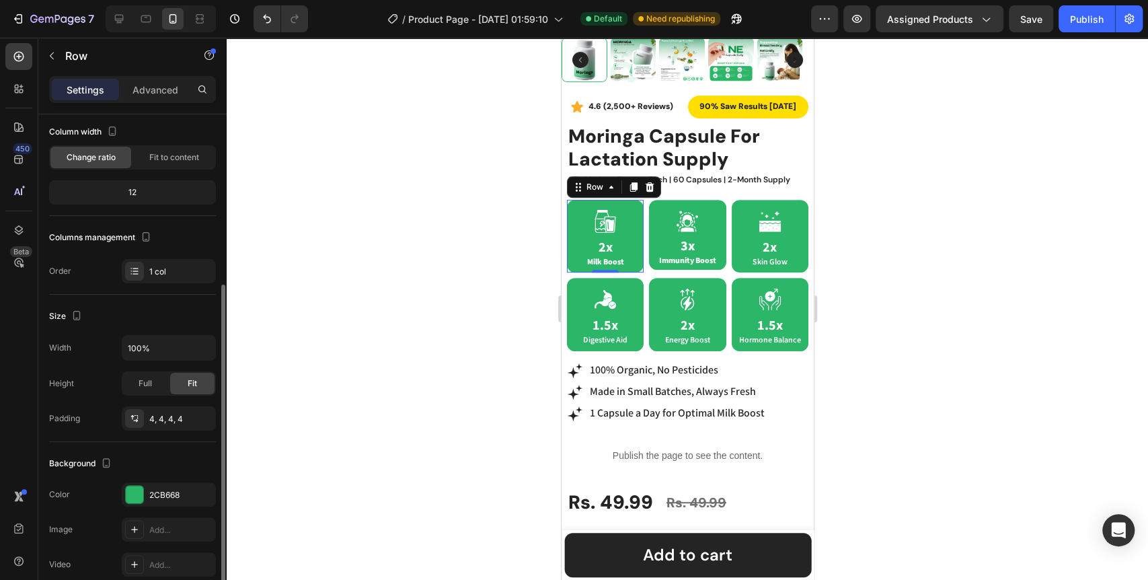
scroll to position [224, 0]
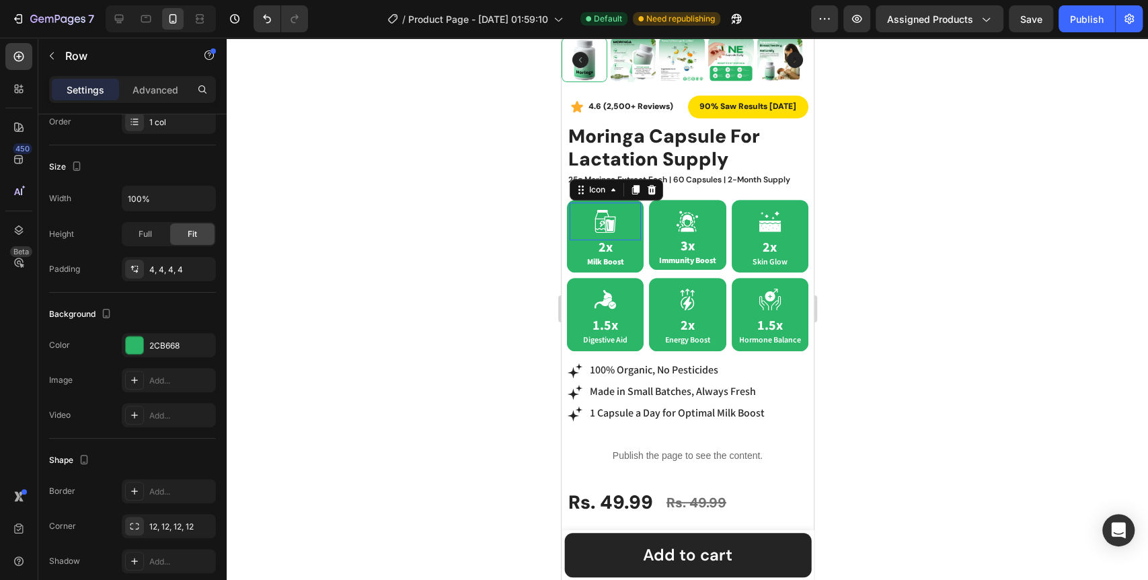
click at [601, 216] on icon at bounding box center [604, 221] width 27 height 27
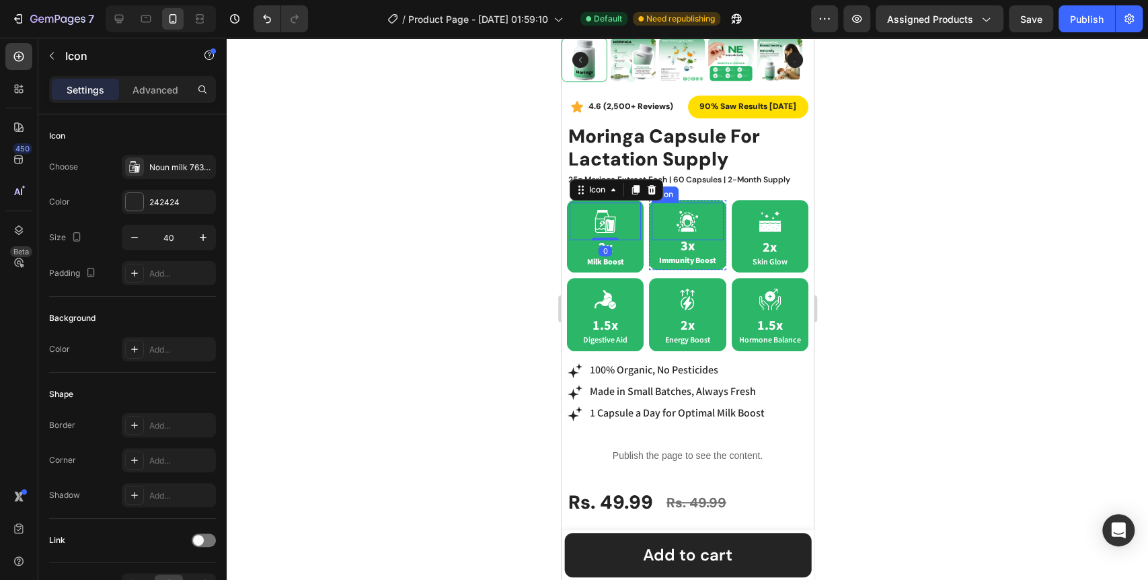
click at [681, 214] on icon at bounding box center [686, 220] width 11 height 12
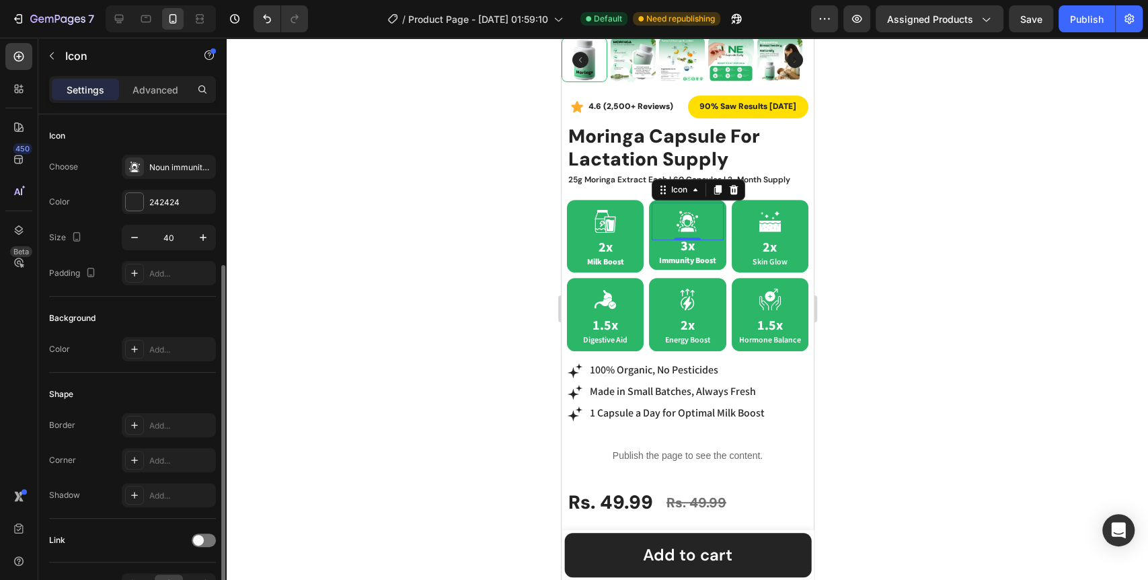
scroll to position [81, 0]
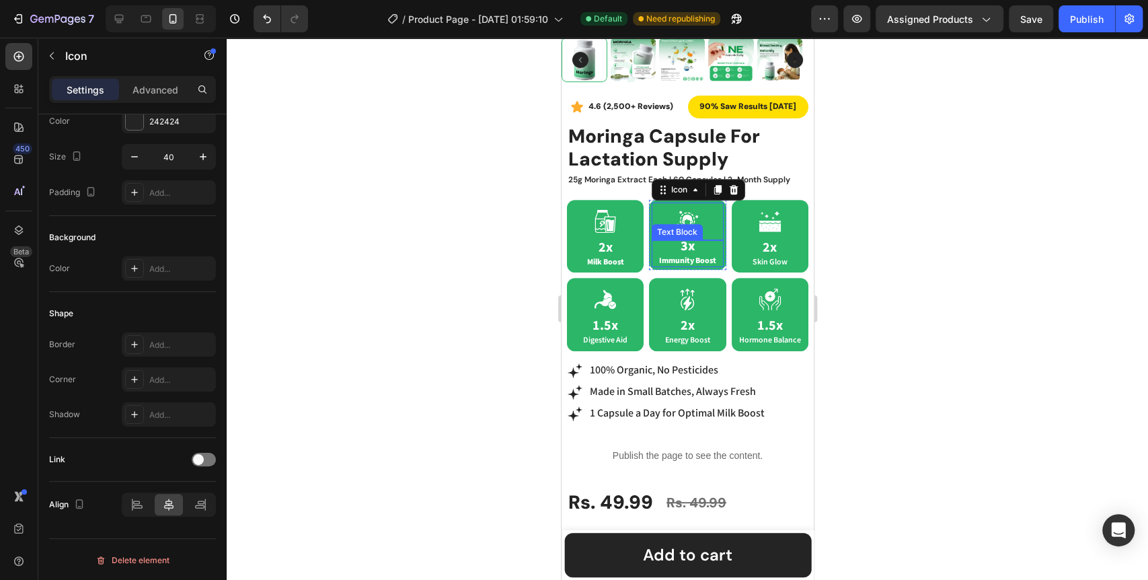
click at [694, 255] on span "Immunity Boost" at bounding box center [686, 260] width 57 height 10
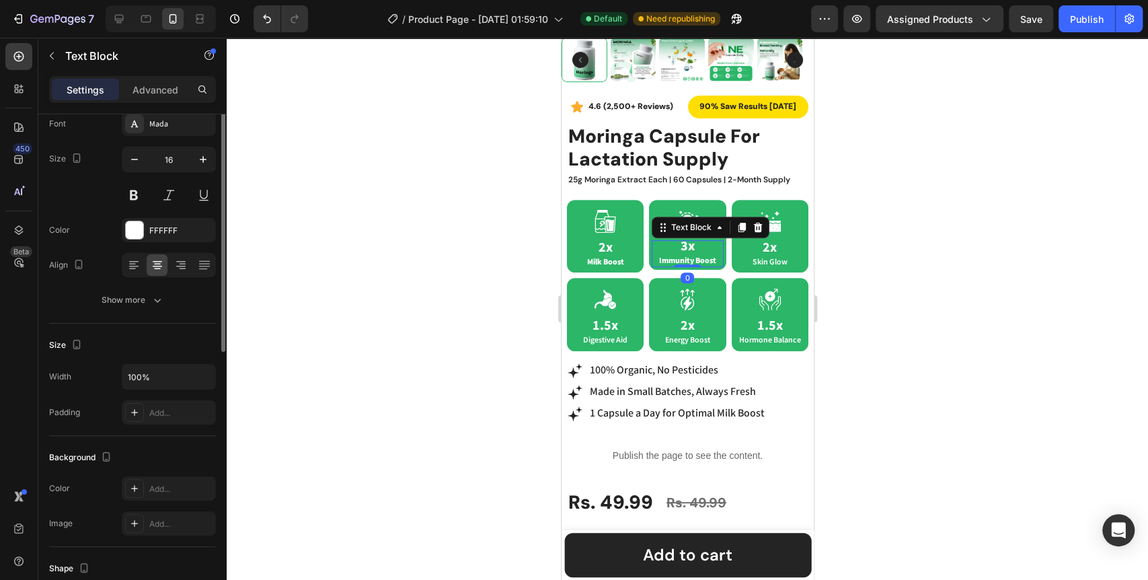
scroll to position [0, 0]
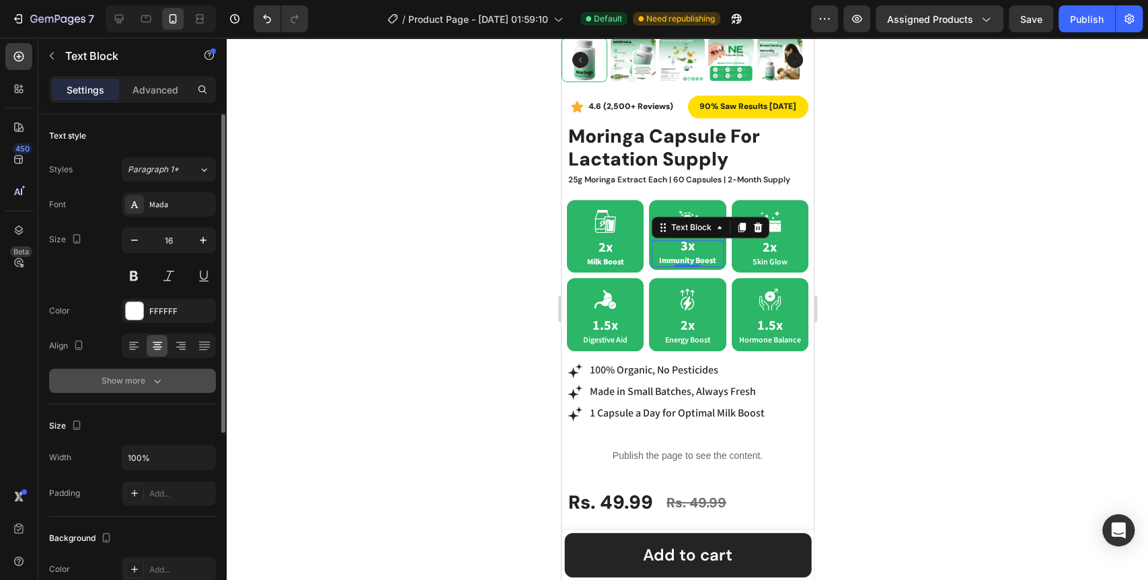
click at [146, 388] on button "Show more" at bounding box center [132, 380] width 167 height 24
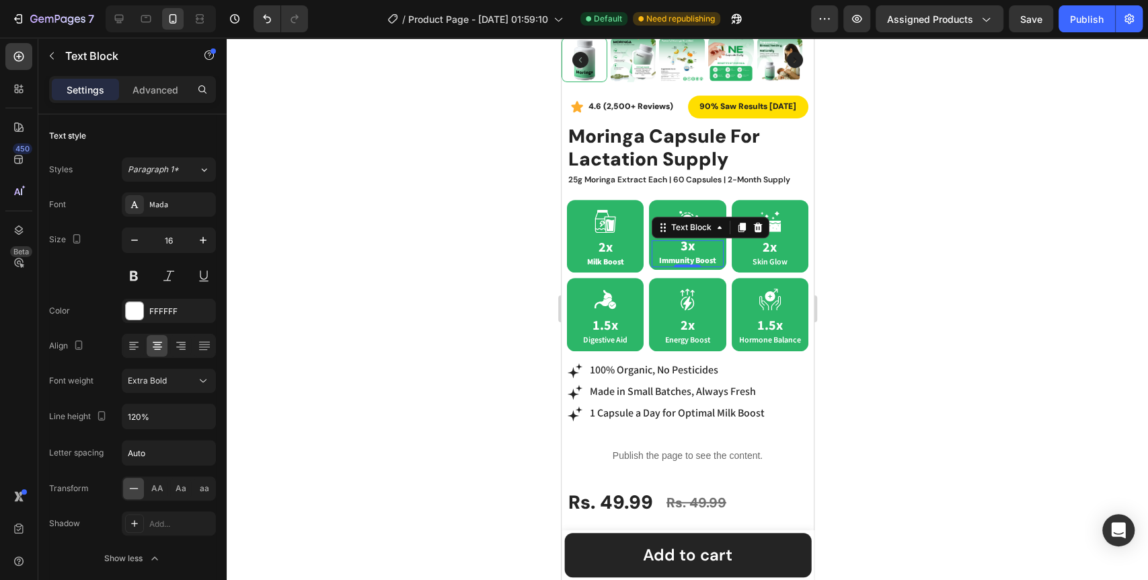
click at [247, 372] on div at bounding box center [687, 309] width 921 height 542
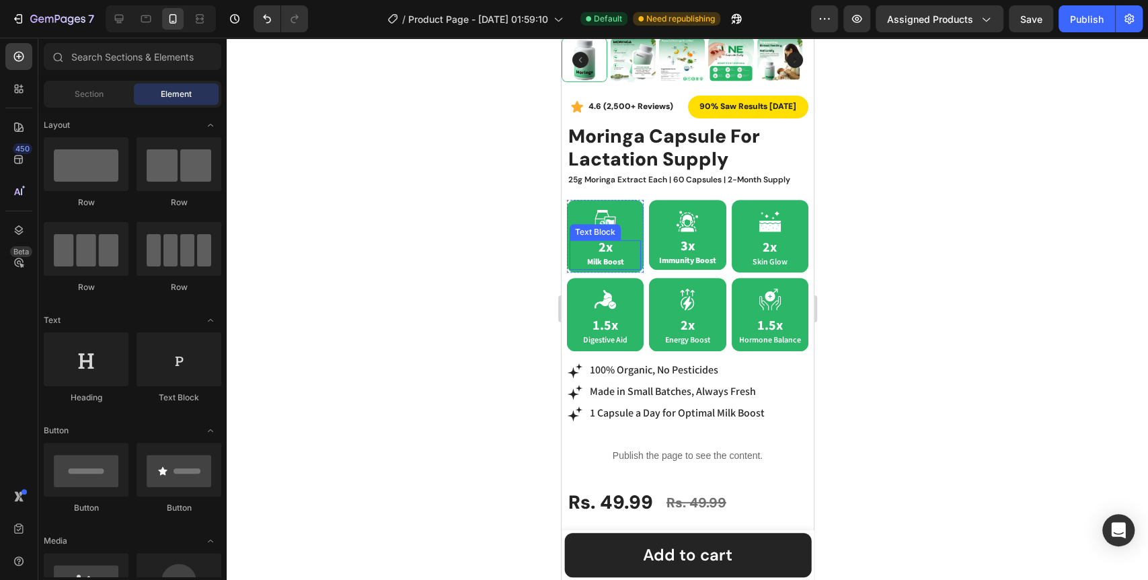
click at [607, 241] on strong "2x" at bounding box center [605, 247] width 14 height 17
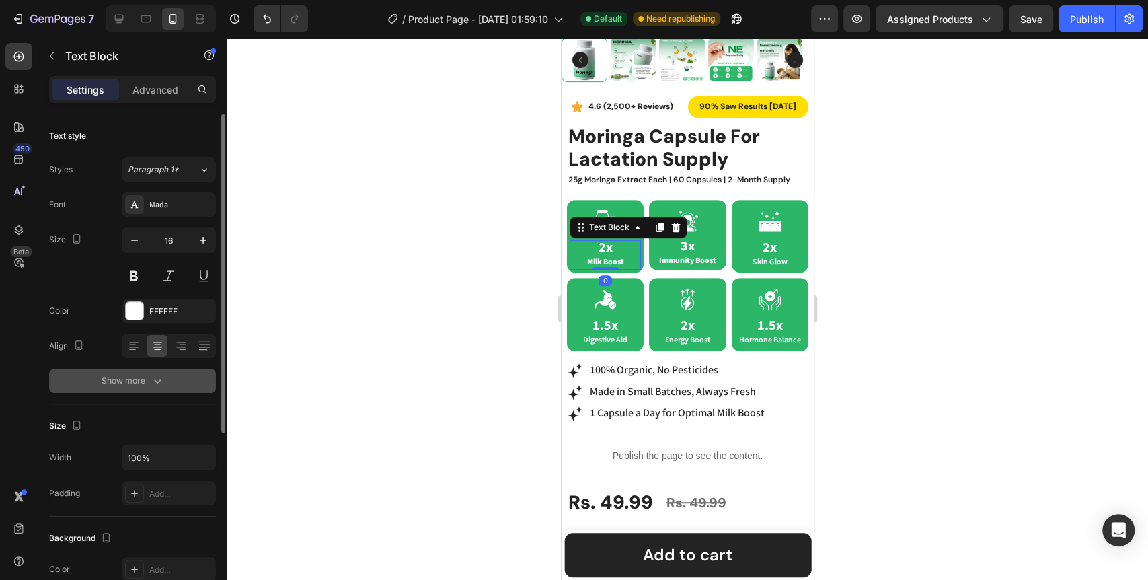
click at [151, 379] on icon "button" at bounding box center [157, 380] width 13 height 13
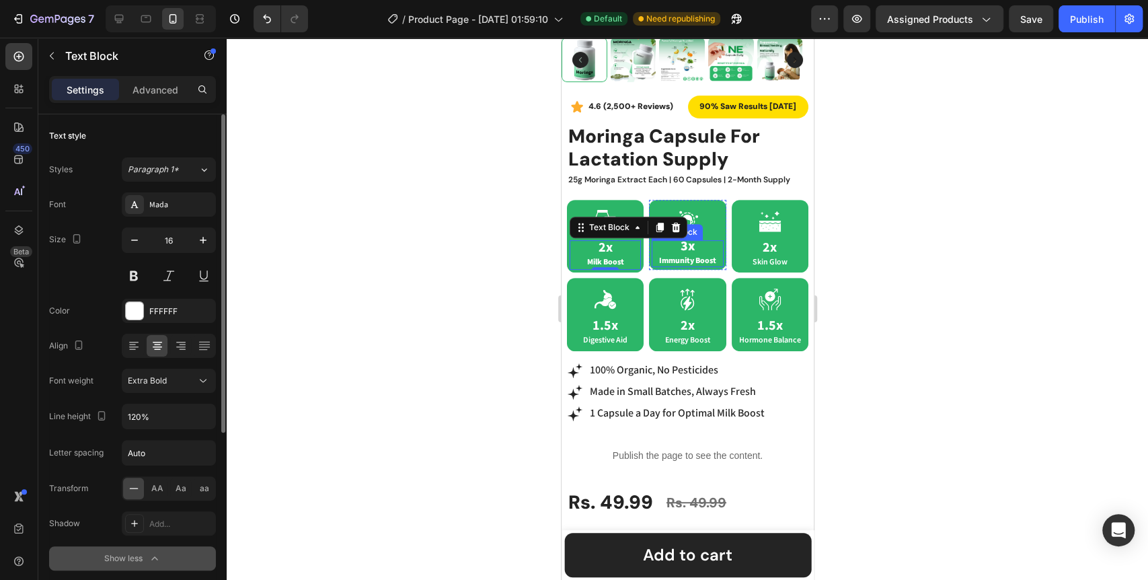
click at [658, 255] on span "Immunity Boost" at bounding box center [686, 260] width 57 height 10
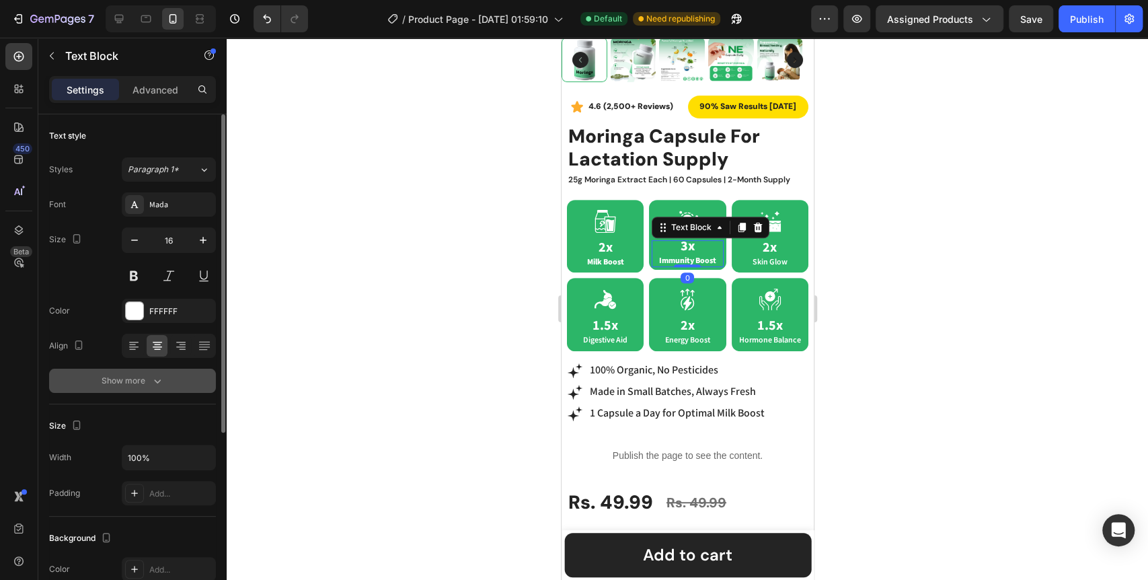
click at [157, 379] on icon "button" at bounding box center [157, 380] width 13 height 13
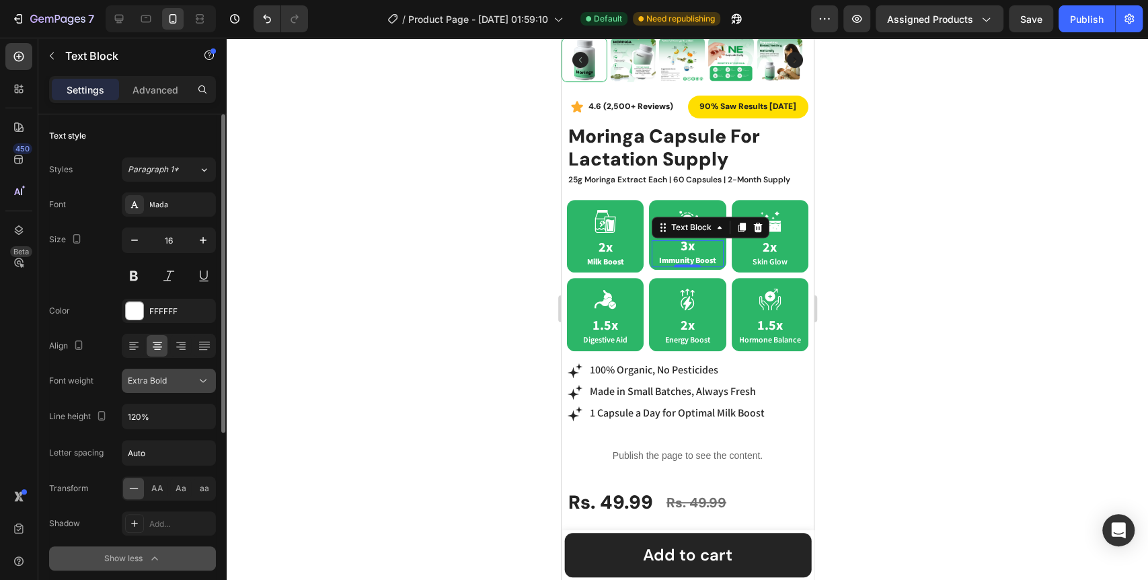
click at [202, 386] on icon at bounding box center [202, 380] width 13 height 13
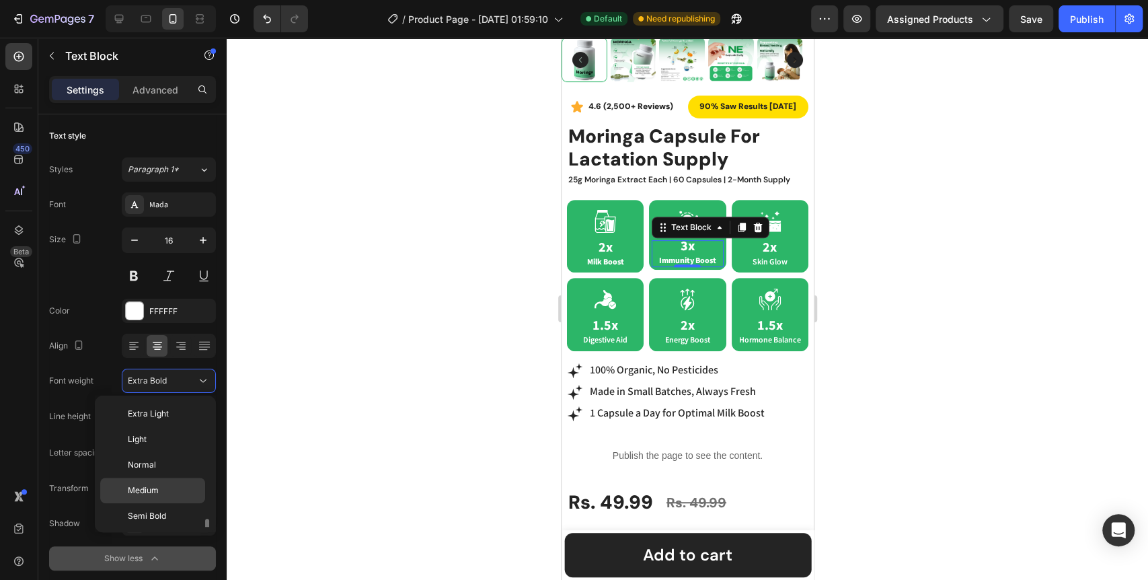
scroll to position [73, 0]
click at [163, 456] on div "Semi Bold" at bounding box center [152, 469] width 105 height 26
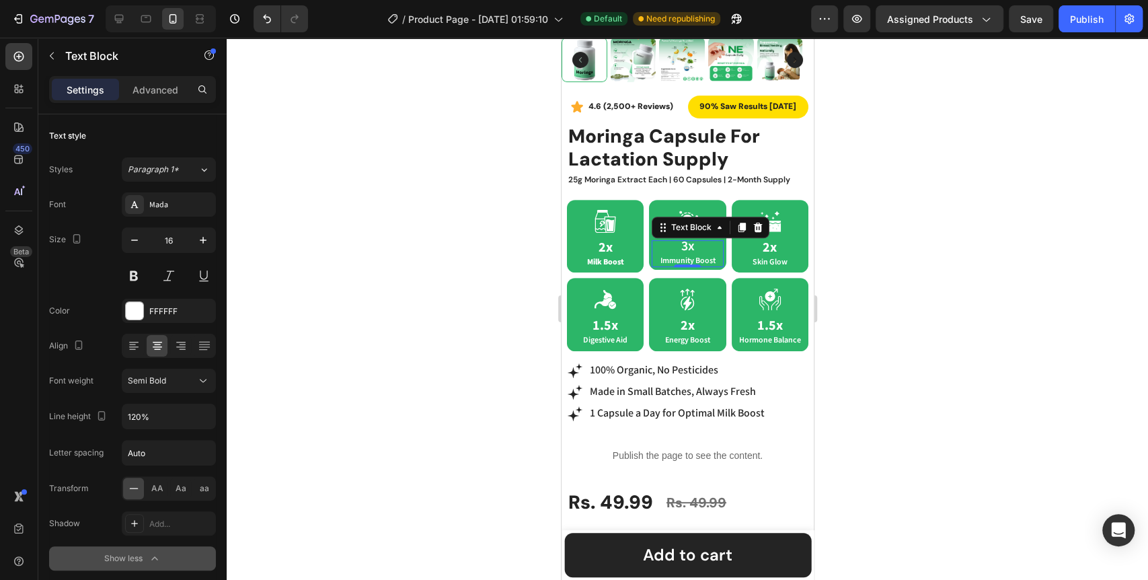
click at [355, 415] on div at bounding box center [687, 309] width 921 height 542
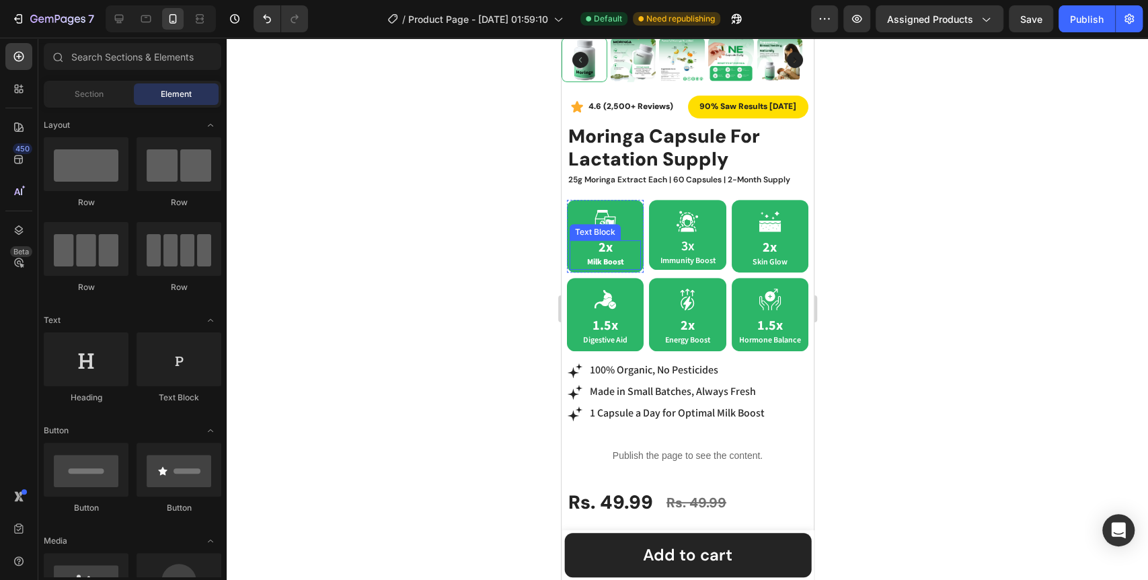
click at [610, 257] on span "Milk Boost" at bounding box center [604, 262] width 37 height 10
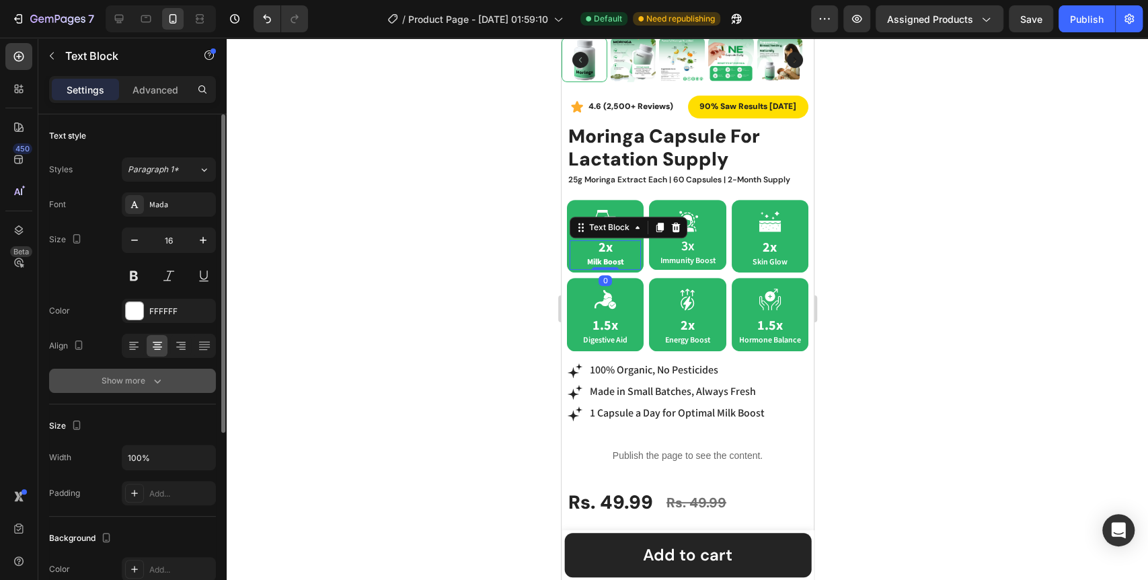
click at [156, 383] on icon "button" at bounding box center [157, 380] width 13 height 13
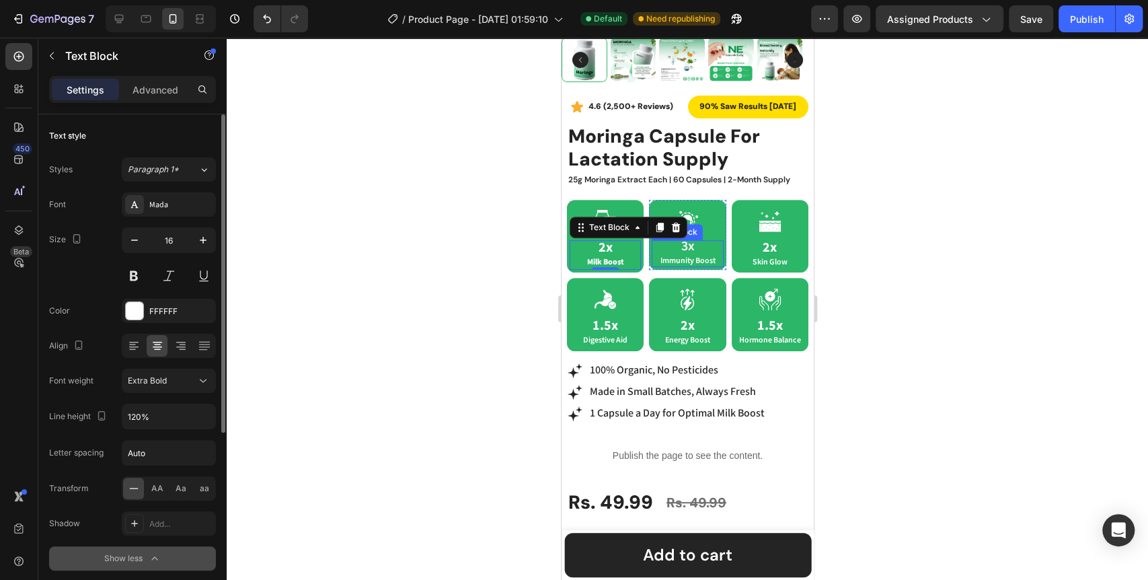
click at [682, 255] on span "Immunity Boost" at bounding box center [686, 260] width 55 height 10
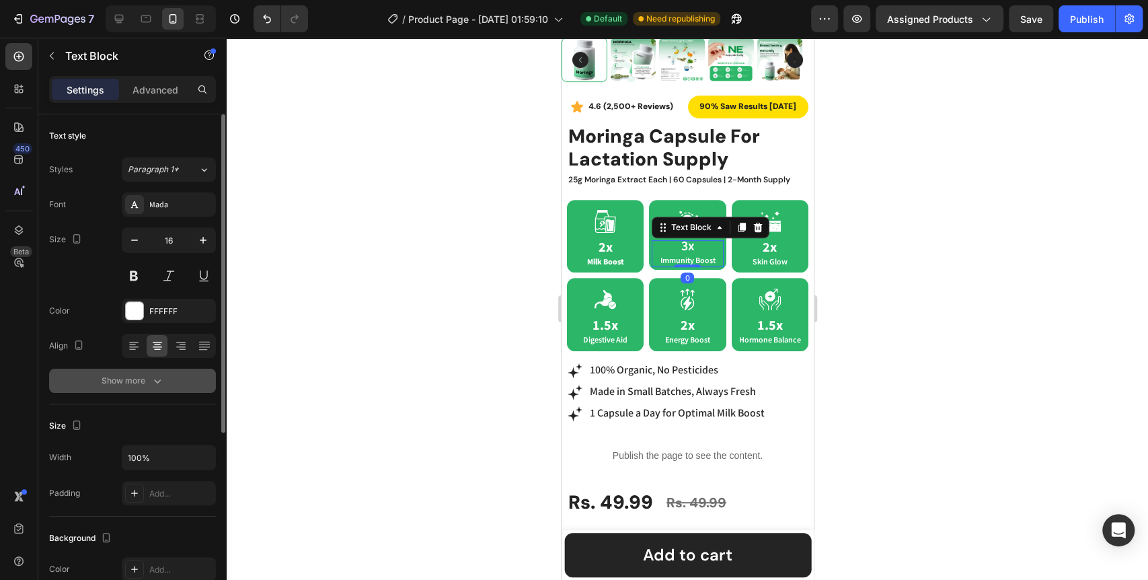
click at [118, 379] on div "Show more" at bounding box center [133, 380] width 63 height 13
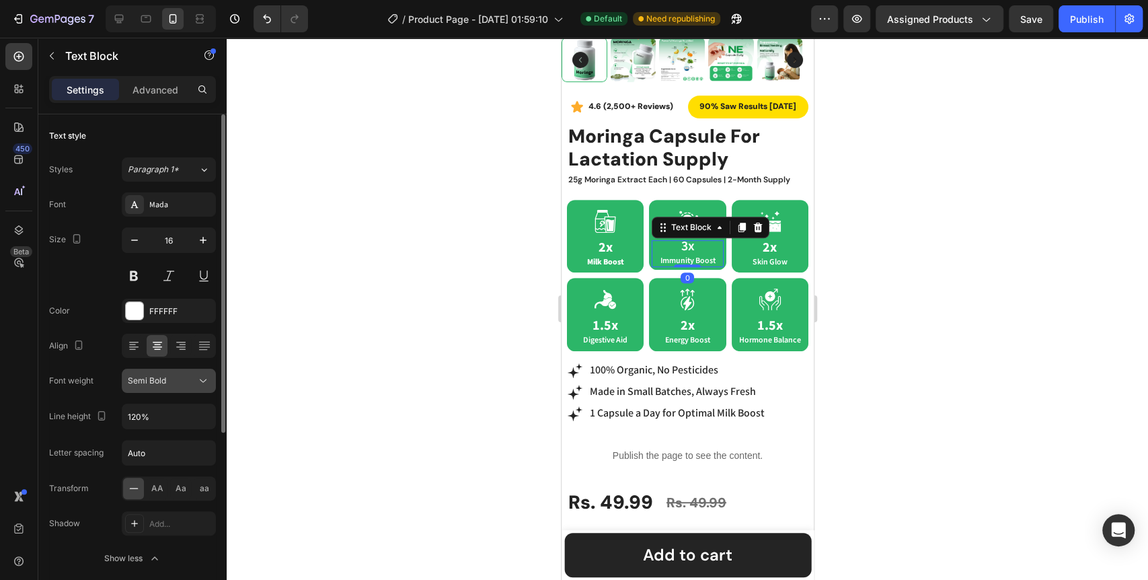
click at [207, 384] on icon at bounding box center [202, 380] width 13 height 13
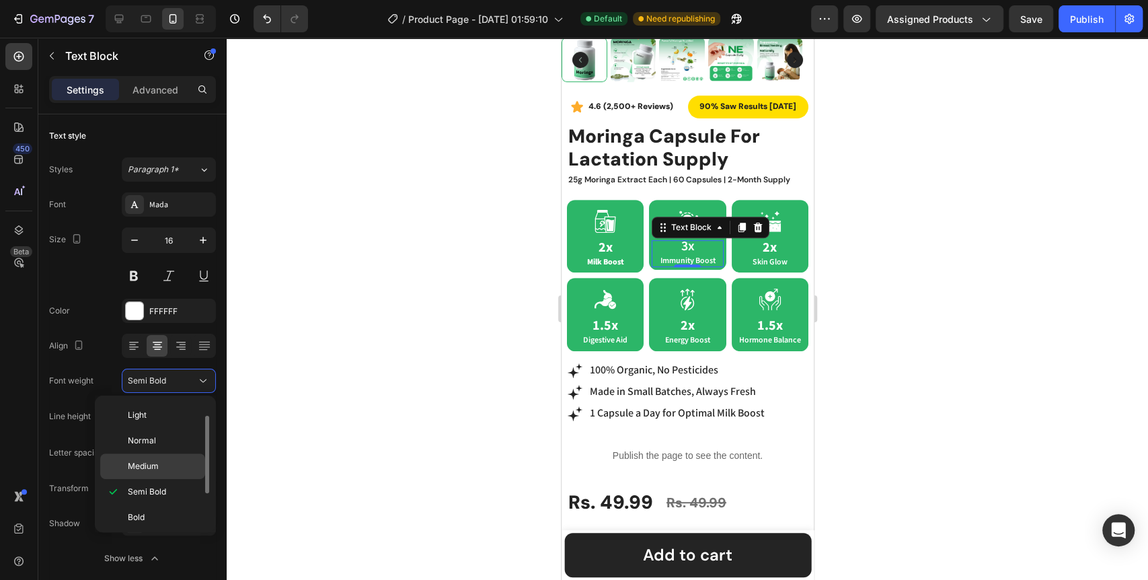
scroll to position [77, 0]
click at [151, 487] on span "Extra Bold" at bounding box center [147, 489] width 39 height 12
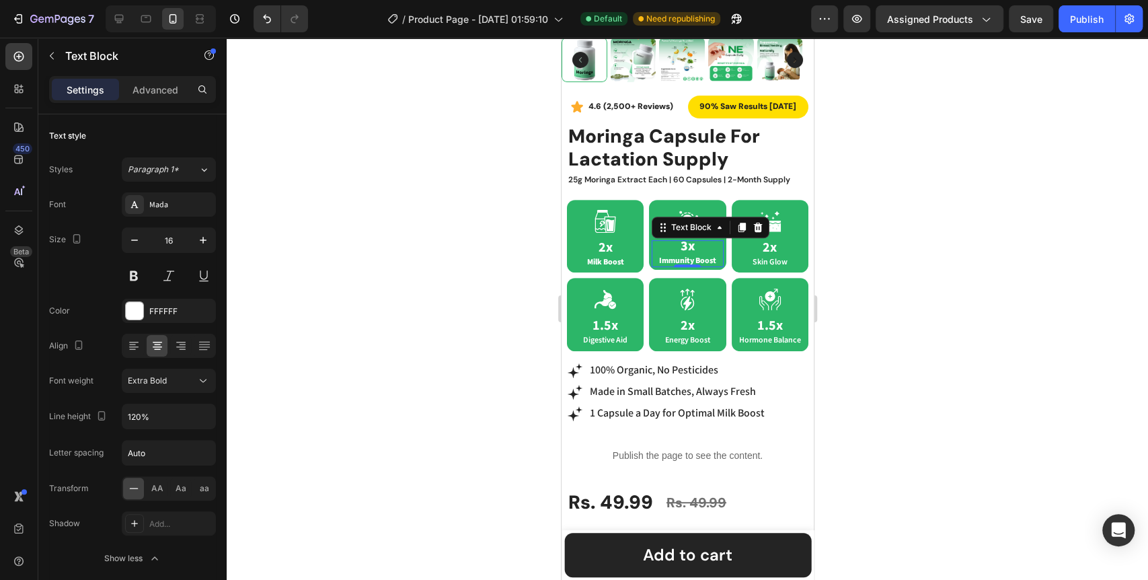
click at [403, 409] on div at bounding box center [687, 309] width 921 height 542
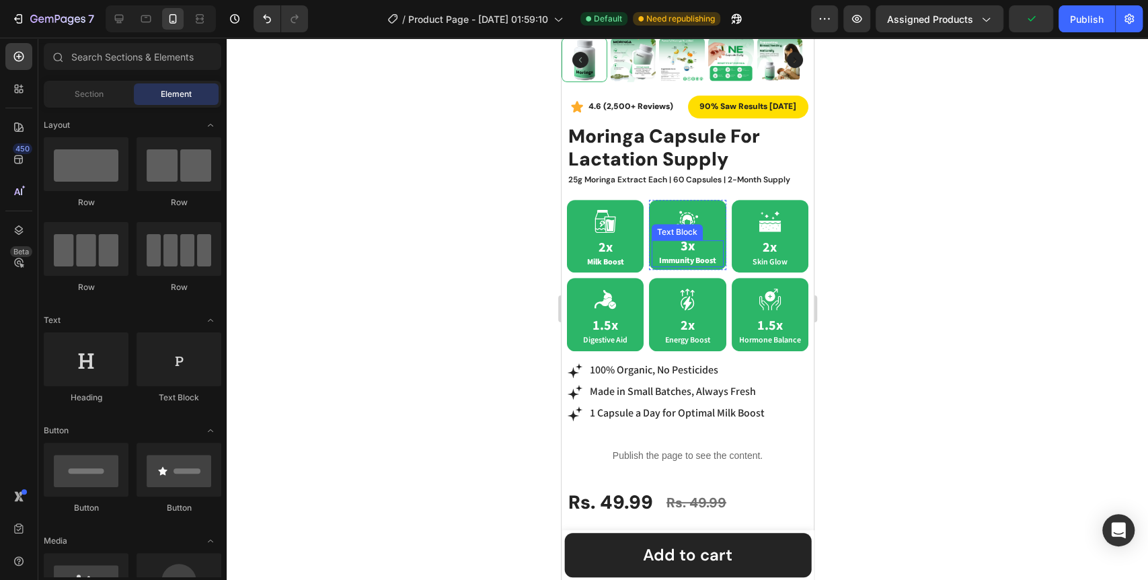
click at [674, 255] on span "Immunity Boost" at bounding box center [686, 260] width 57 height 10
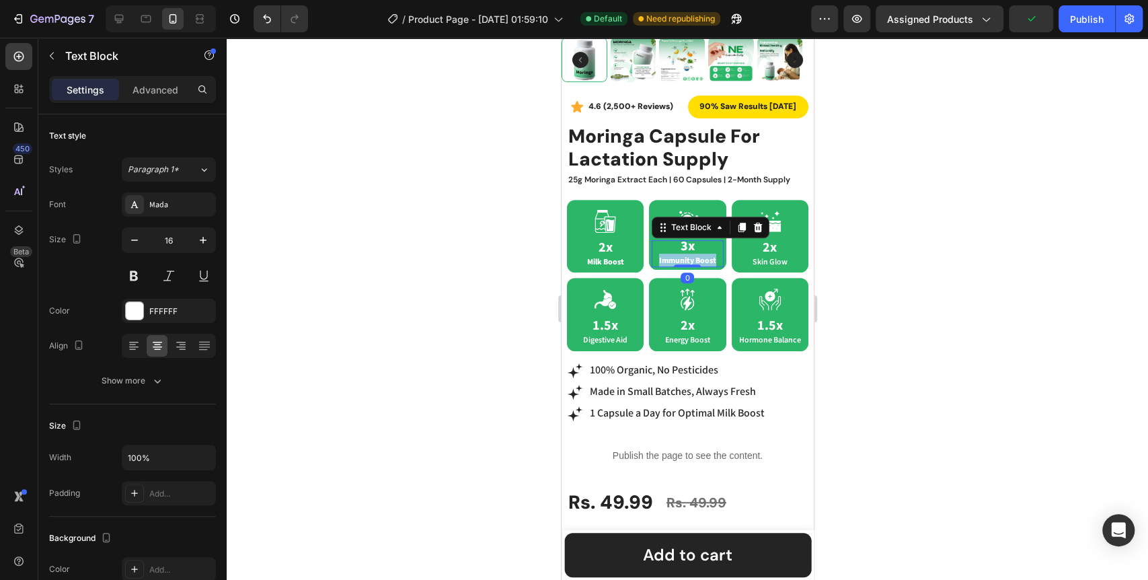
click at [674, 255] on span "Immunity Boost" at bounding box center [686, 260] width 57 height 10
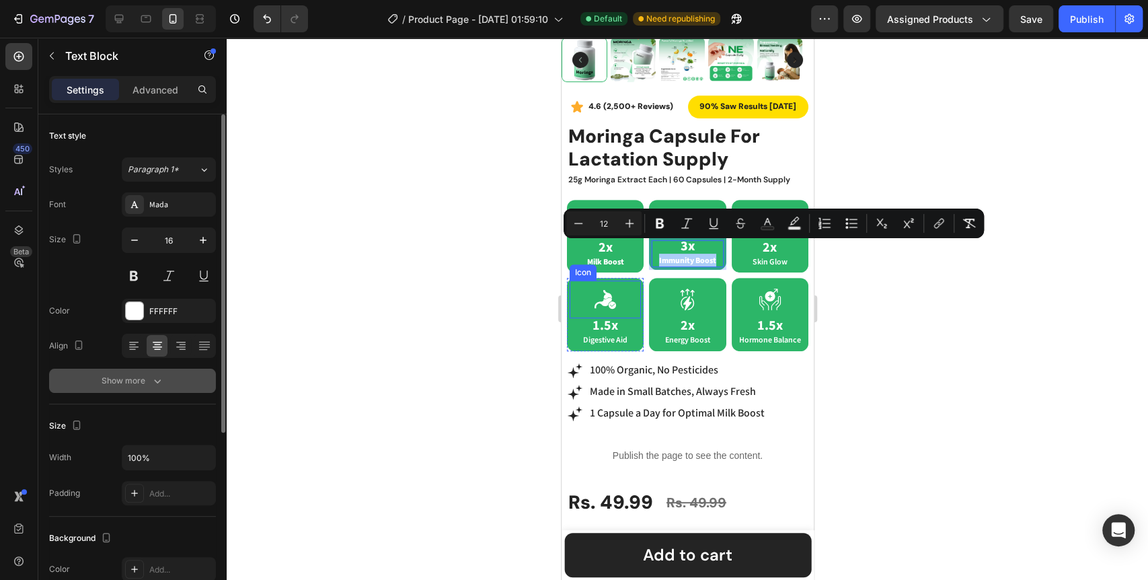
click at [177, 372] on button "Show more" at bounding box center [132, 380] width 167 height 24
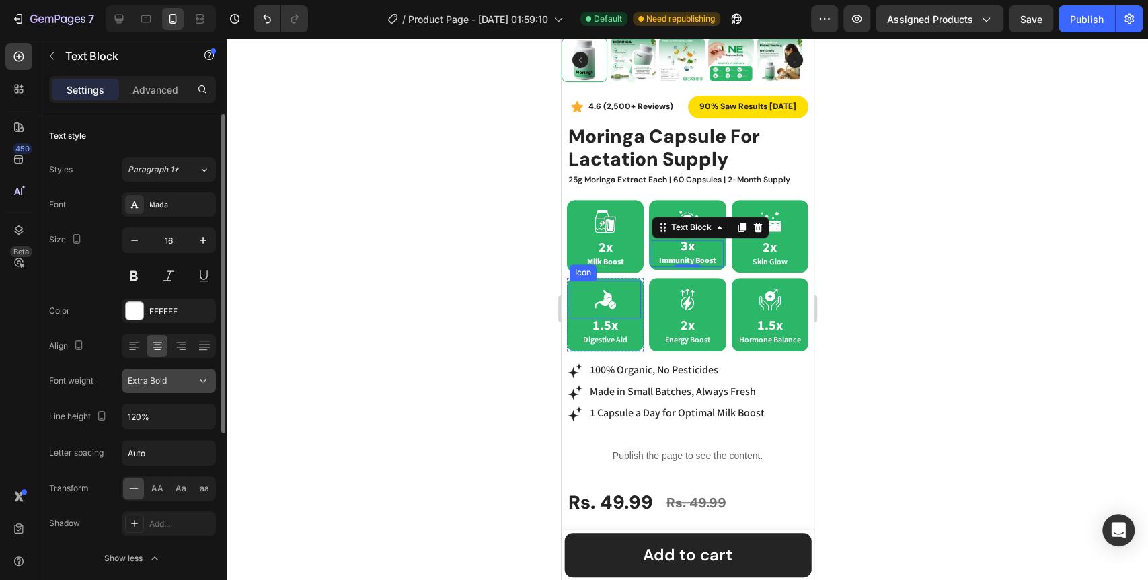
click at [205, 387] on icon at bounding box center [202, 380] width 13 height 13
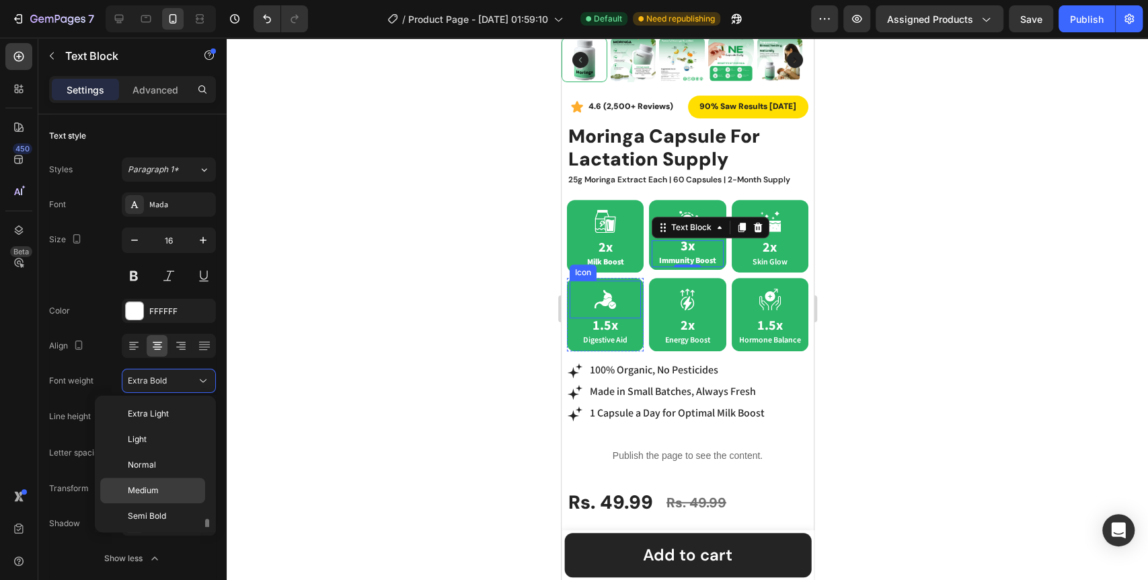
scroll to position [73, 0]
click at [157, 456] on div "Semi Bold" at bounding box center [152, 469] width 105 height 26
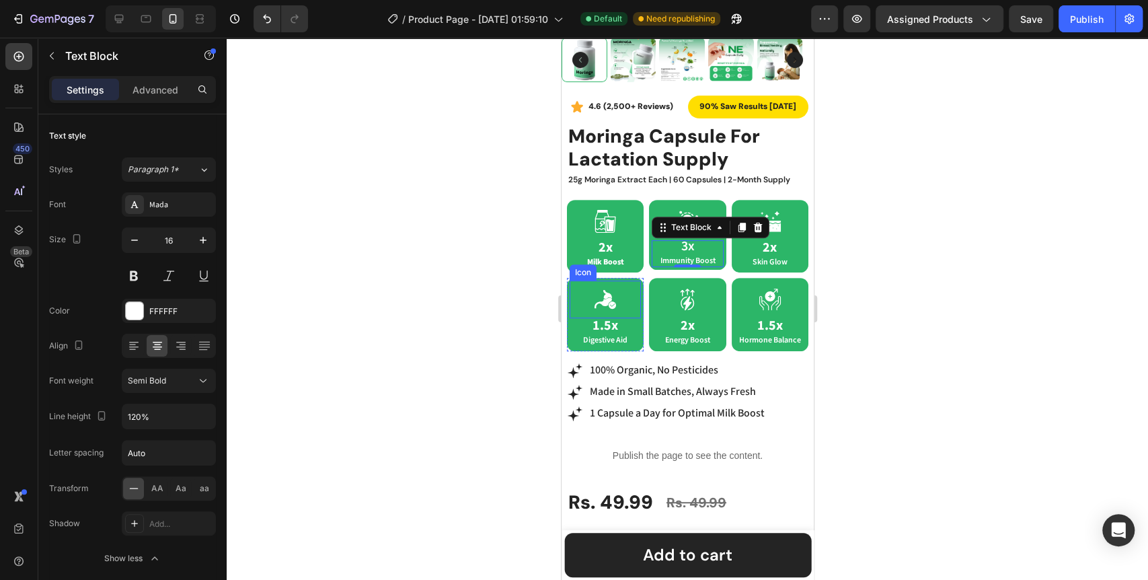
click at [393, 383] on div at bounding box center [687, 309] width 921 height 542
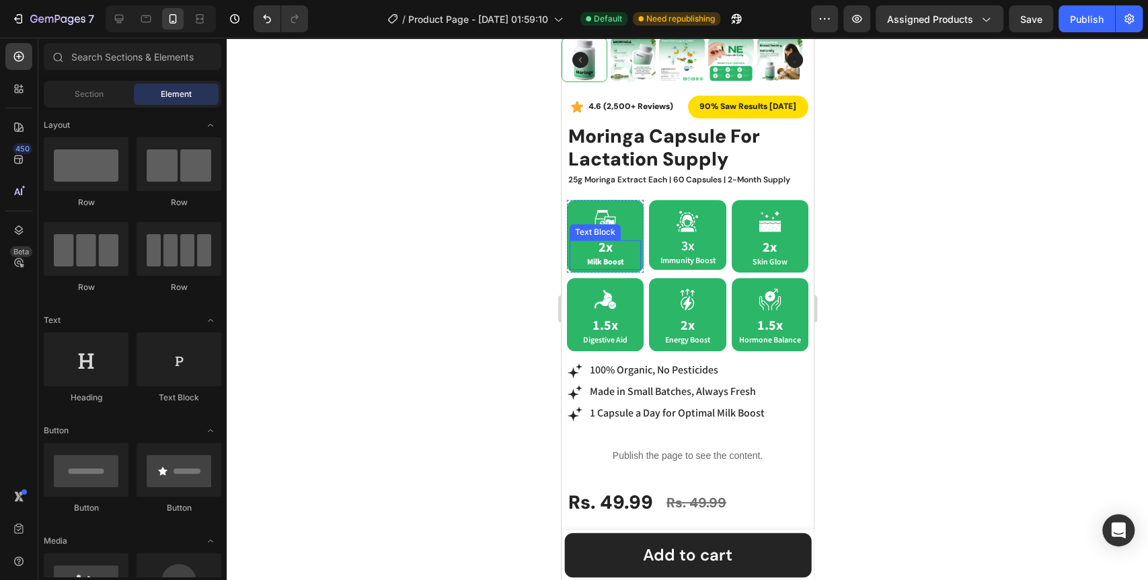
click at [612, 257] on span "Milk Boost" at bounding box center [604, 262] width 37 height 10
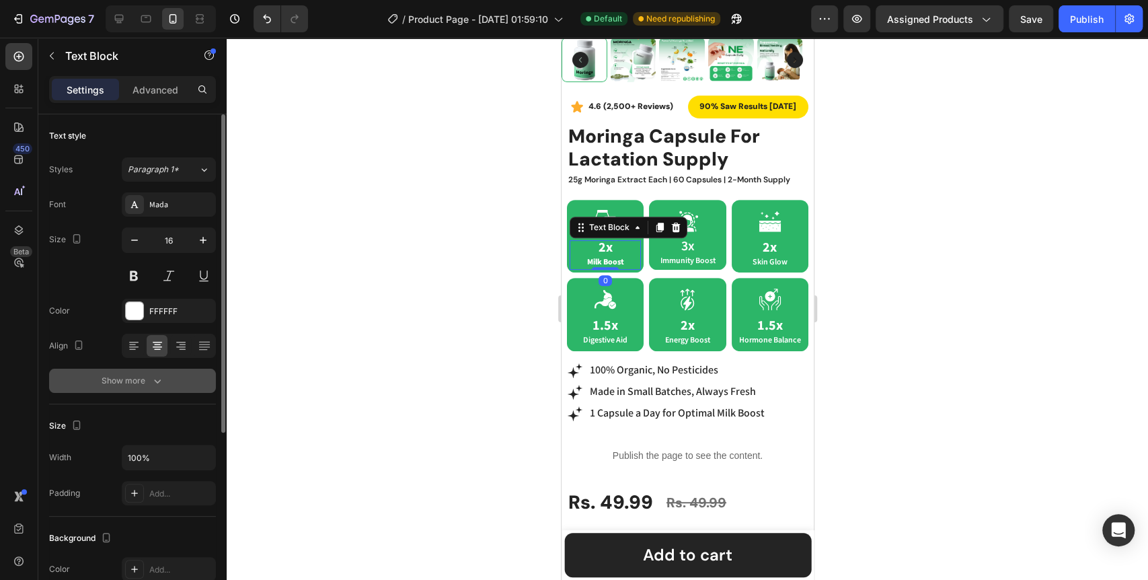
click at [112, 383] on div "Show more" at bounding box center [133, 380] width 63 height 13
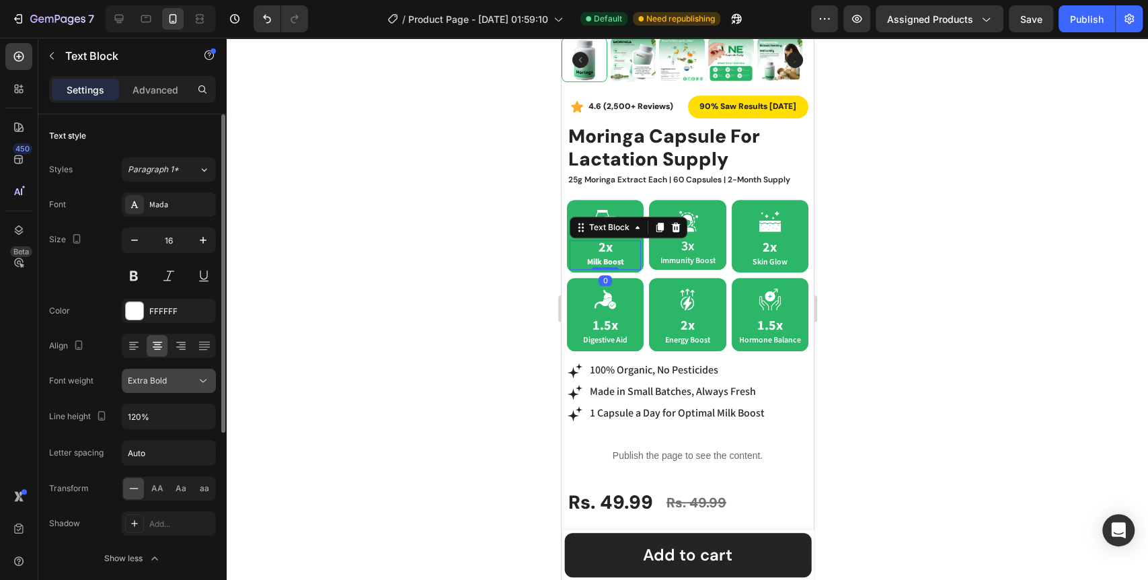
click at [206, 383] on icon at bounding box center [202, 380] width 13 height 13
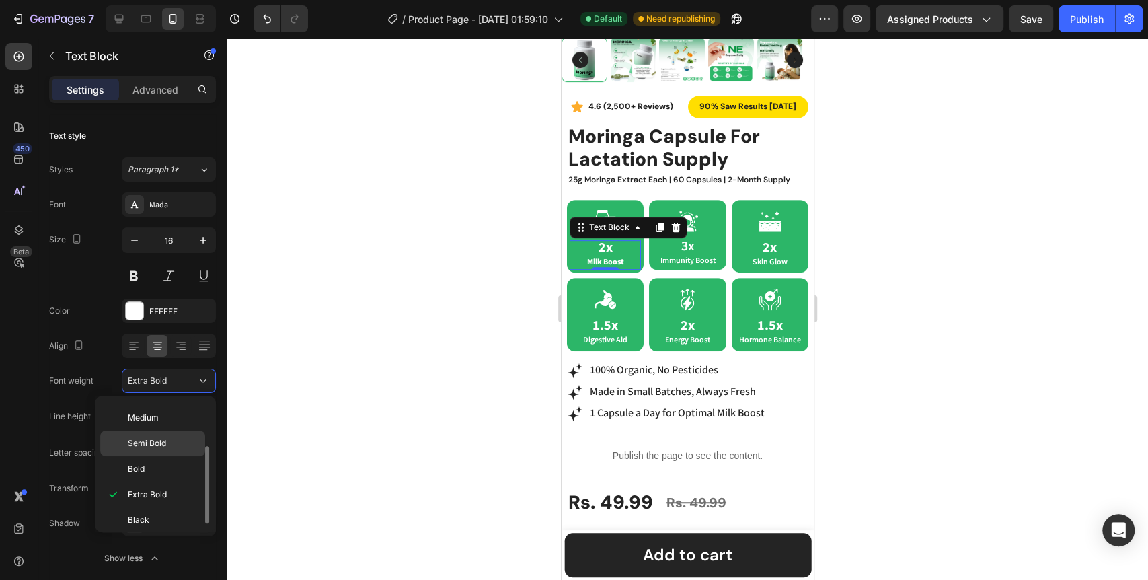
click at [153, 456] on div "Semi Bold" at bounding box center [152, 469] width 105 height 26
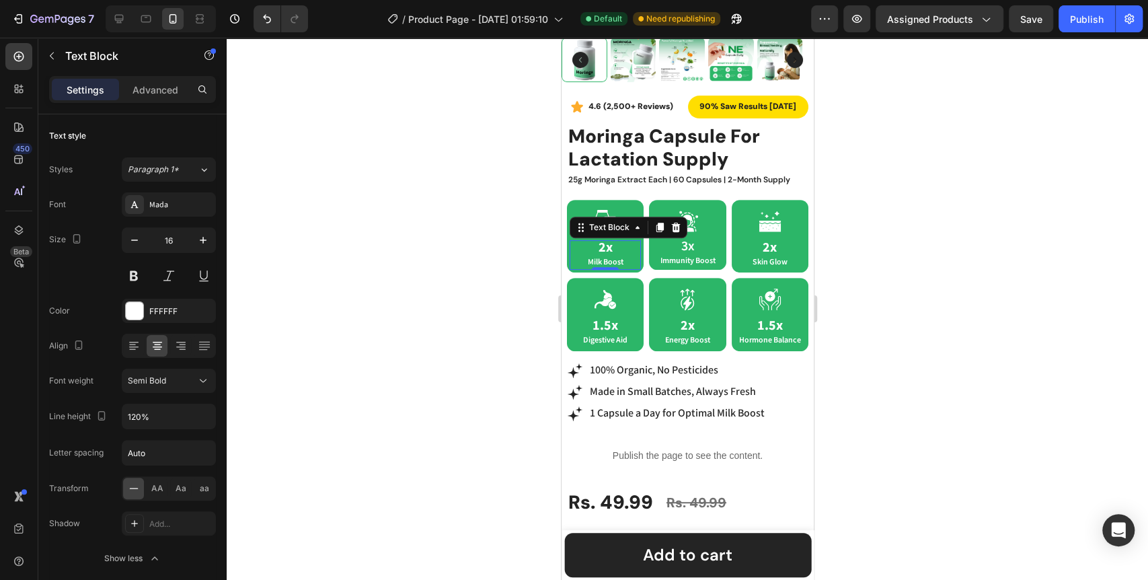
click at [407, 367] on div at bounding box center [687, 309] width 921 height 542
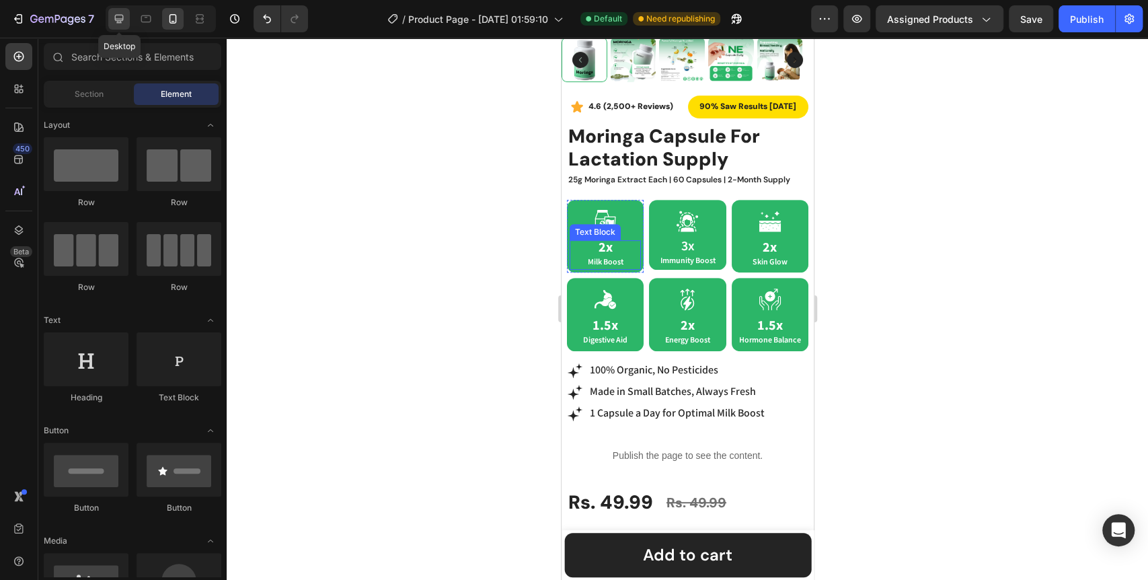
click at [120, 15] on icon at bounding box center [119, 19] width 9 height 9
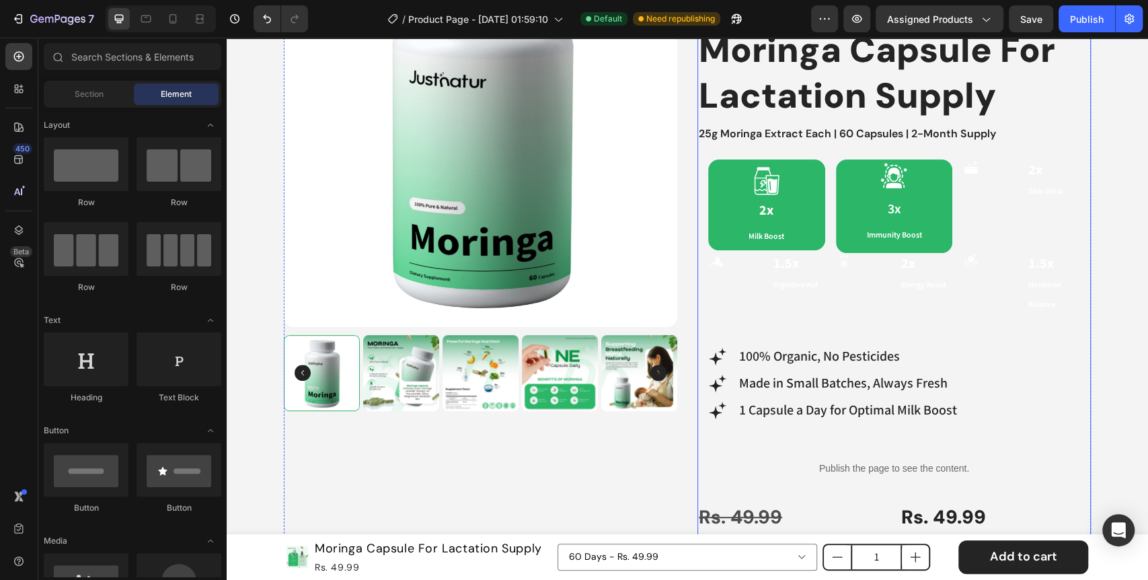
scroll to position [298, 0]
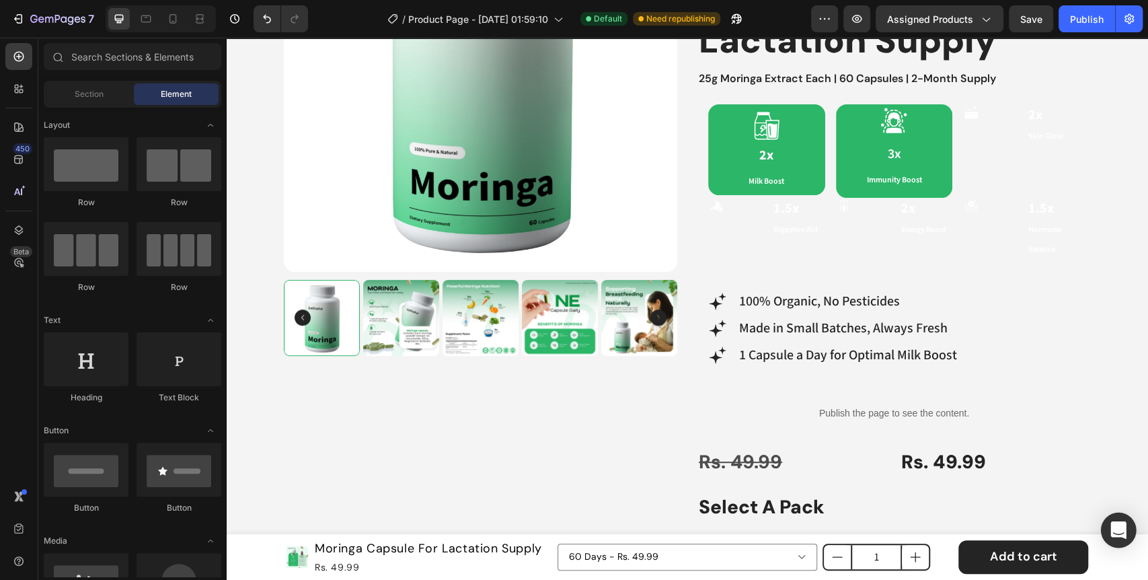
click at [1113, 537] on div "Open Intercom Messenger" at bounding box center [1119, 530] width 36 height 36
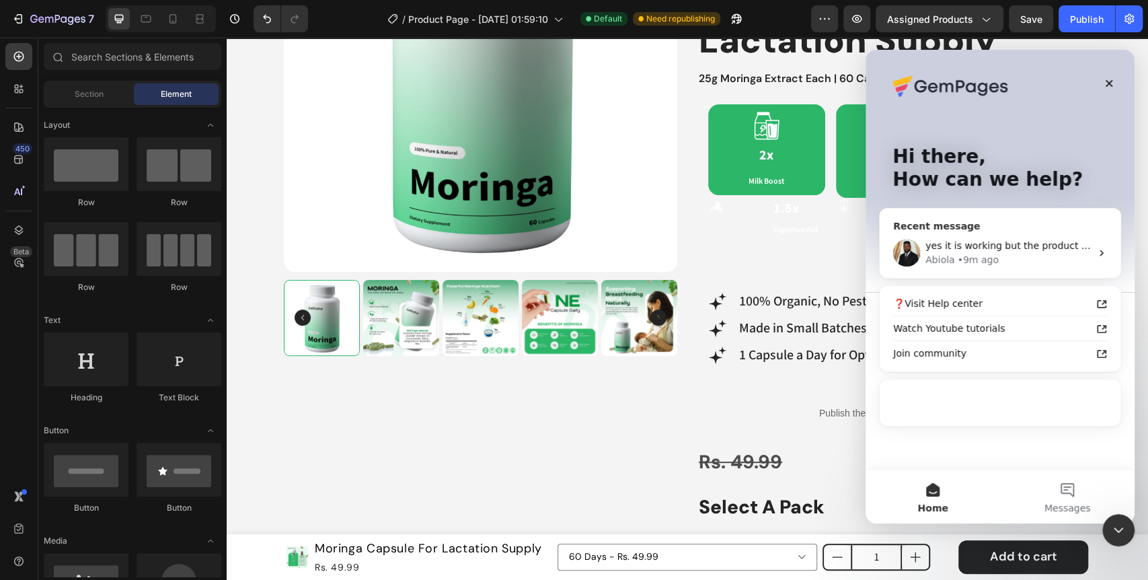
scroll to position [0, 0]
click at [981, 237] on div "yes it is working but the product bundle make the same design for desktop and i…" at bounding box center [999, 253] width 241 height 50
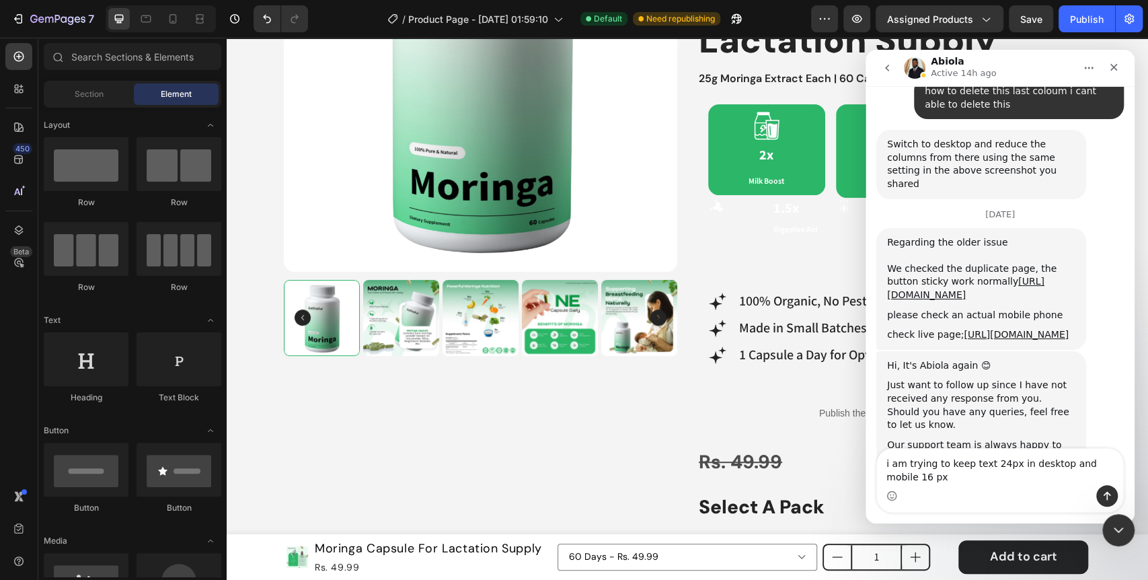
scroll to position [8606, 0]
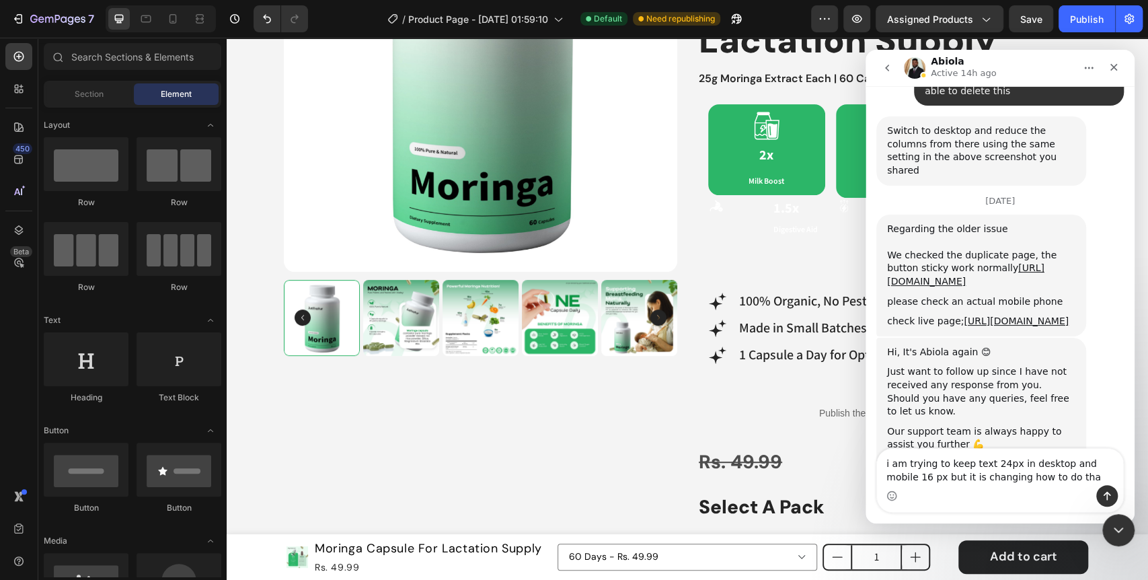
type textarea "i am trying to keep text 24px in desktop and mobile 16 px but it is changing ho…"
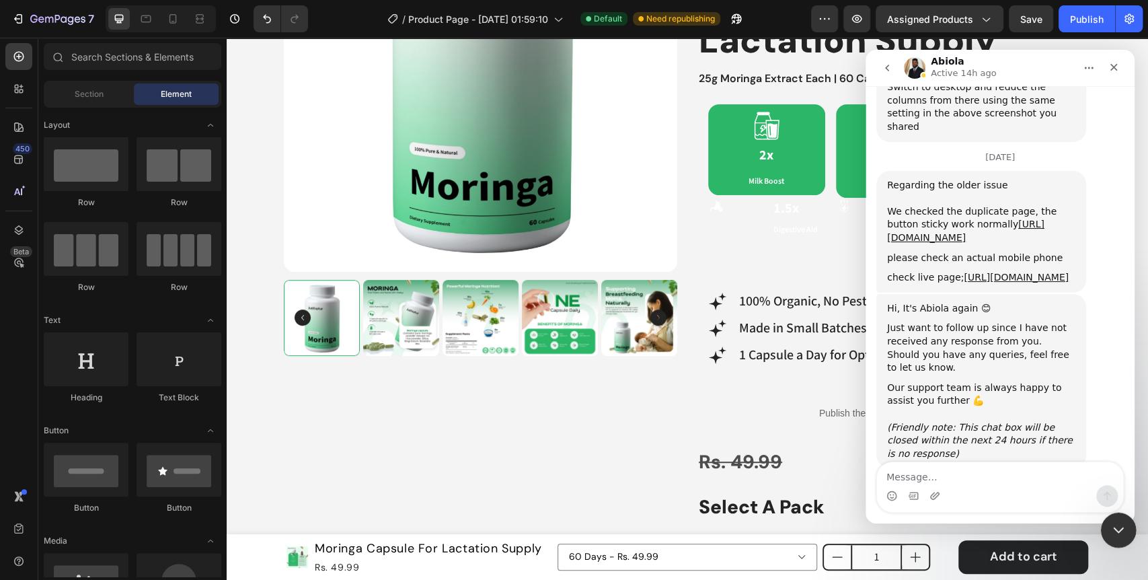
click at [1123, 524] on icon "Close Intercom Messenger" at bounding box center [1116, 528] width 16 height 16
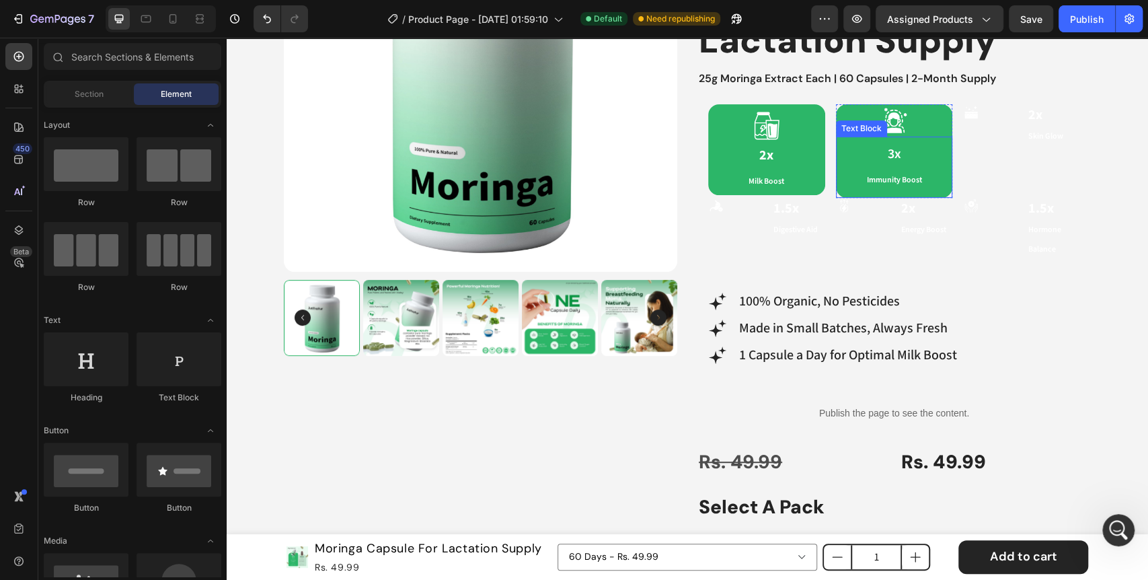
click at [845, 147] on p "3x" at bounding box center [894, 154] width 106 height 24
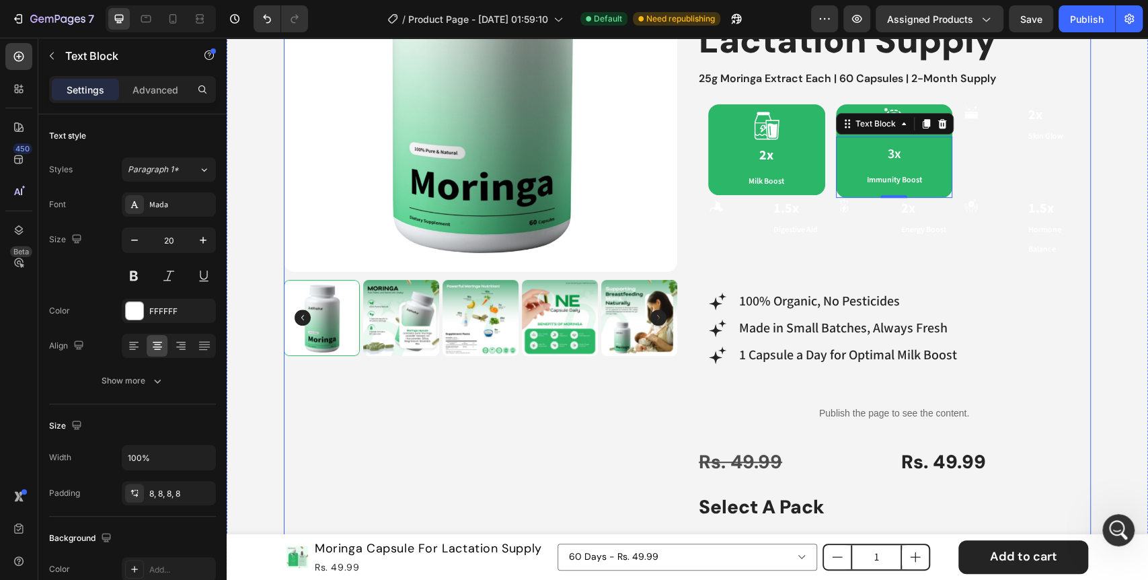
click at [686, 219] on div "Product Images Best Seller Text Block Icon 4.6 (2,500+ Reviews) Text Block 90% …" at bounding box center [687, 410] width 807 height 1064
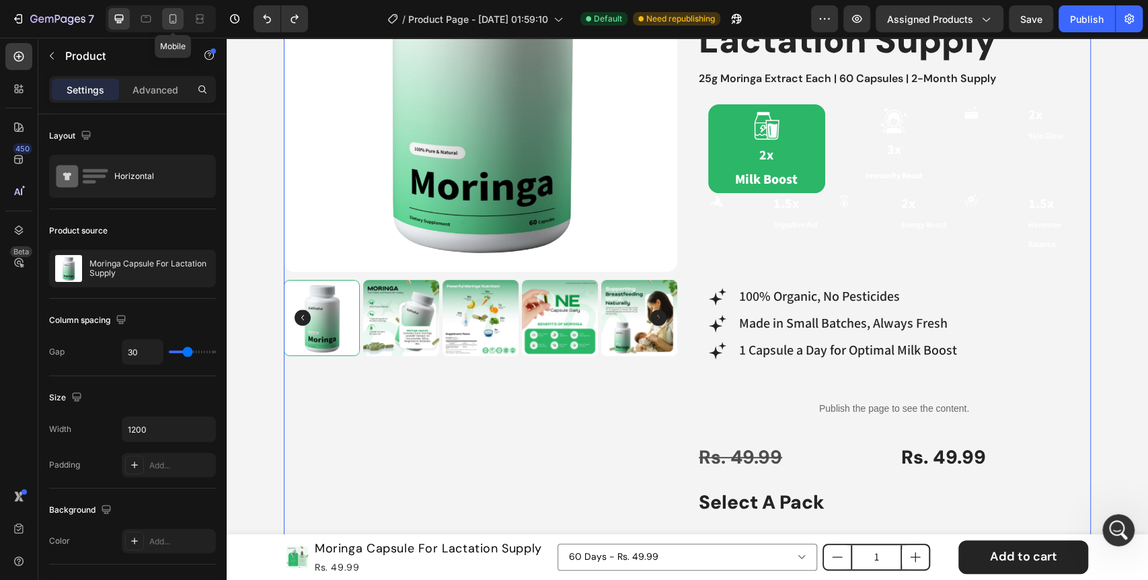
click at [183, 17] on div at bounding box center [173, 19] width 22 height 22
type input "0"
type input "100%"
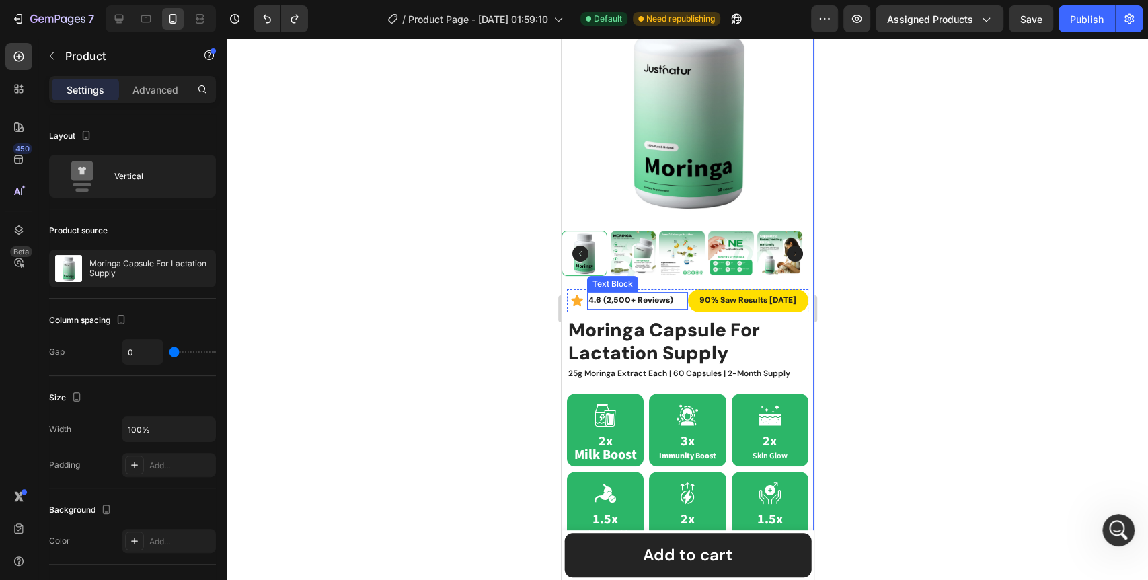
scroll to position [198, 0]
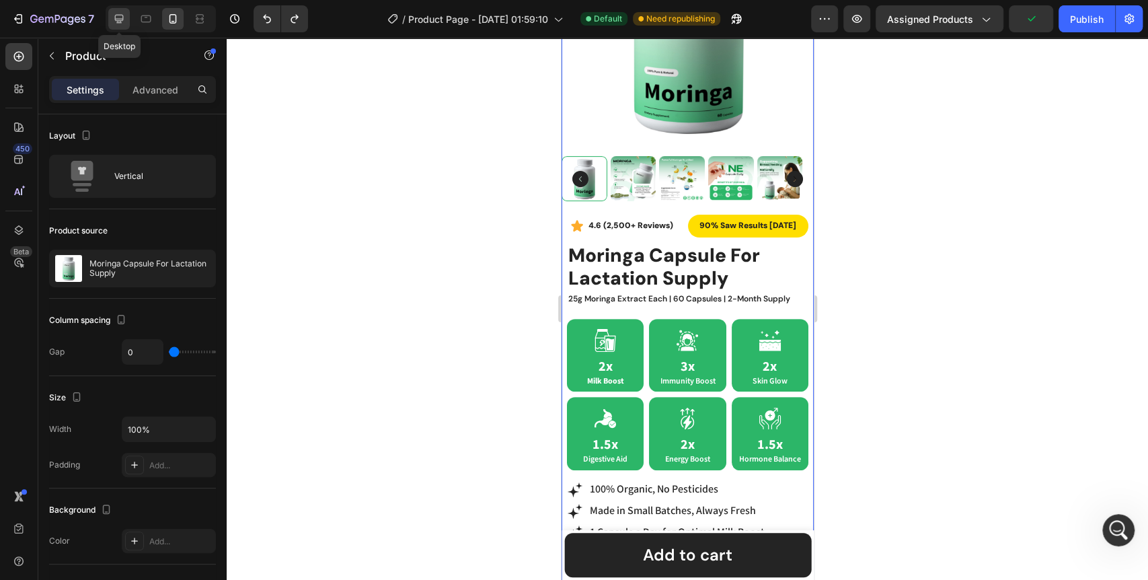
click at [119, 24] on icon at bounding box center [118, 18] width 13 height 13
type input "30"
type input "1200"
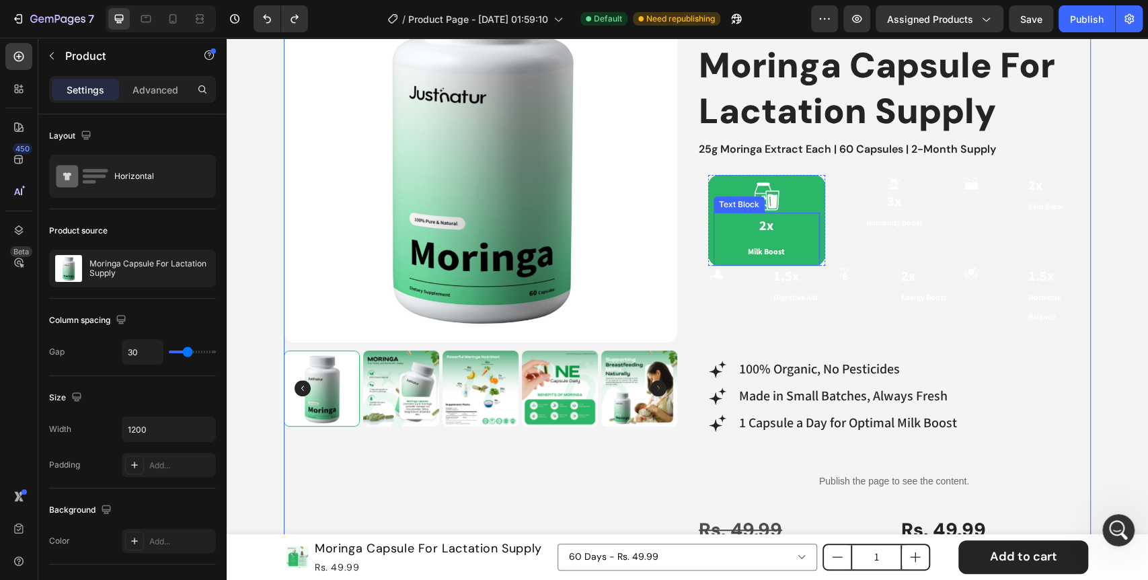
scroll to position [62, 0]
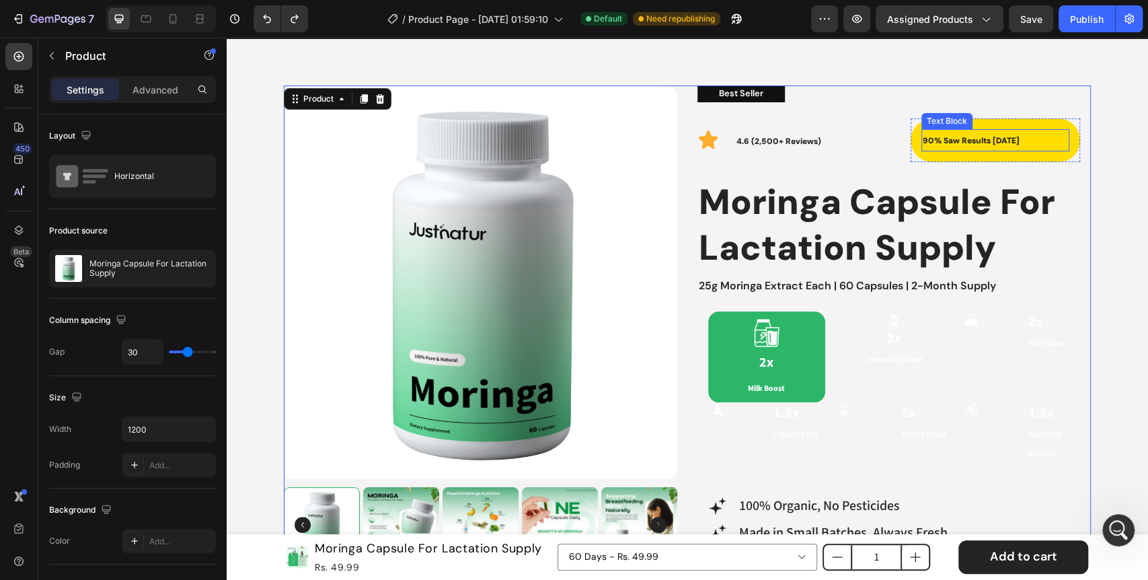
click at [934, 142] on span "90% saw results [DATE]" at bounding box center [970, 140] width 97 height 11
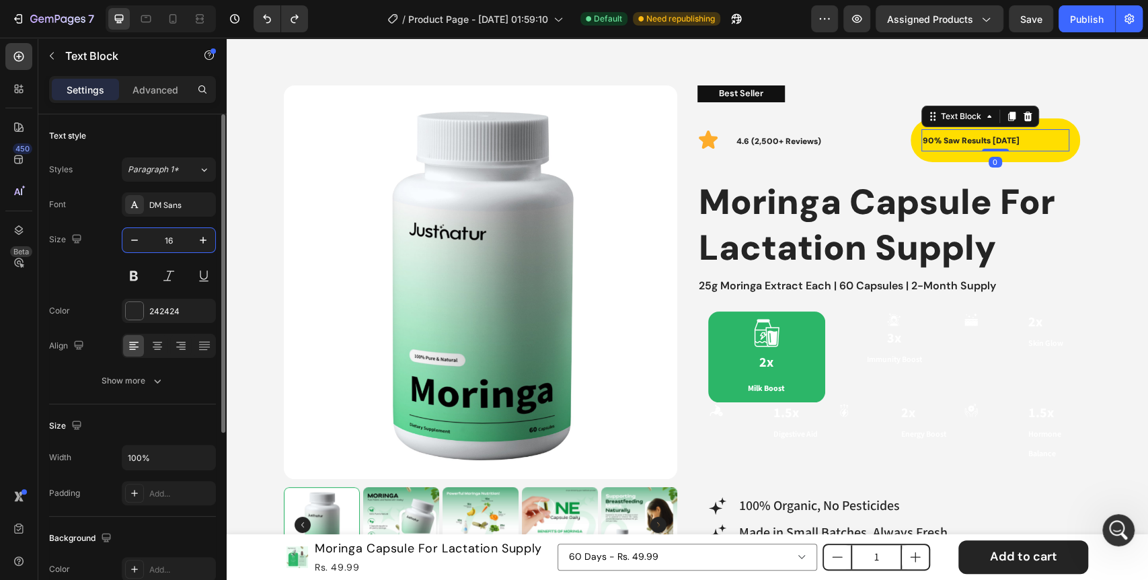
click at [173, 242] on input "16" at bounding box center [169, 240] width 44 height 24
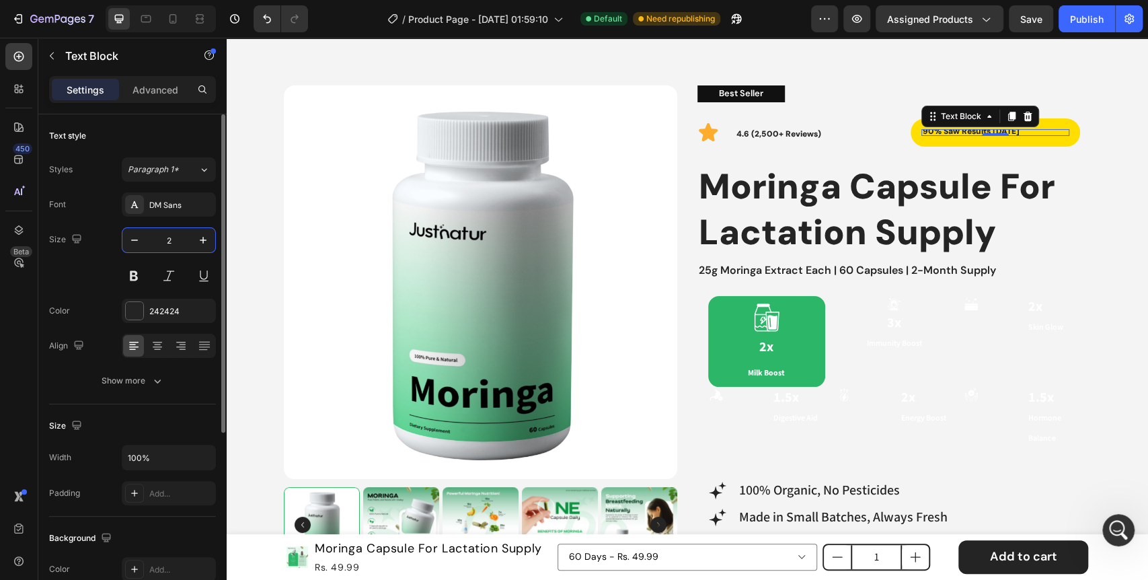
type input "24"
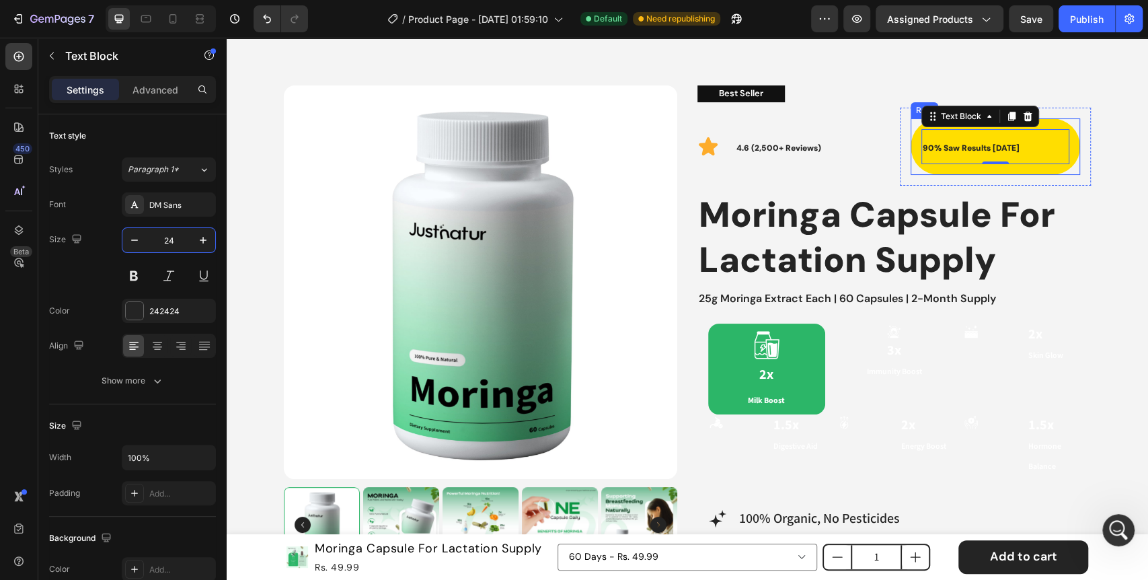
click at [910, 147] on div "90% saw results in 7 days Text Block 0 Row" at bounding box center [995, 146] width 170 height 56
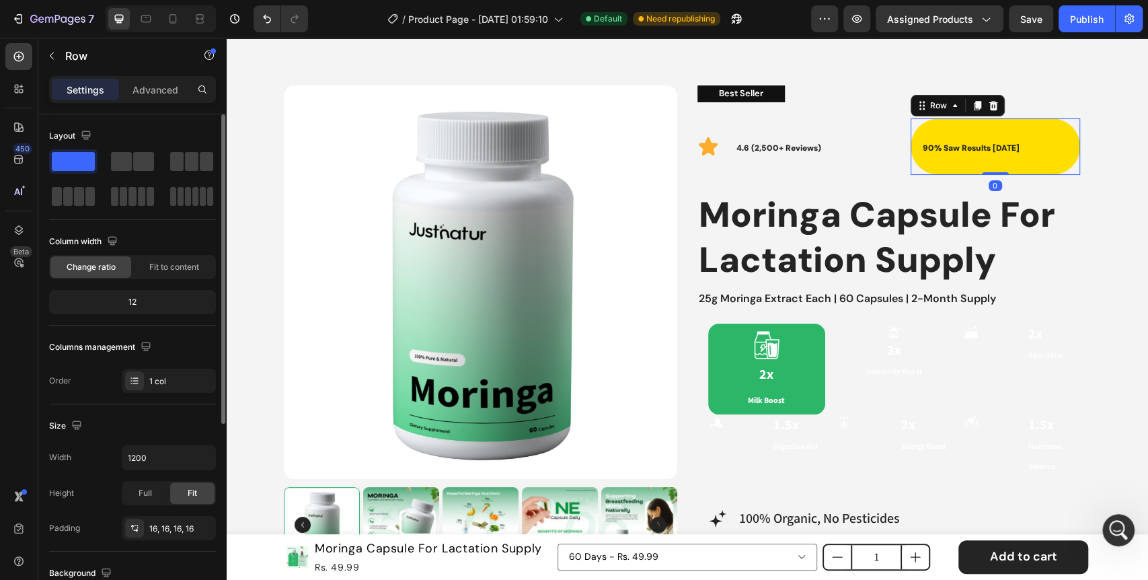
scroll to position [149, 0]
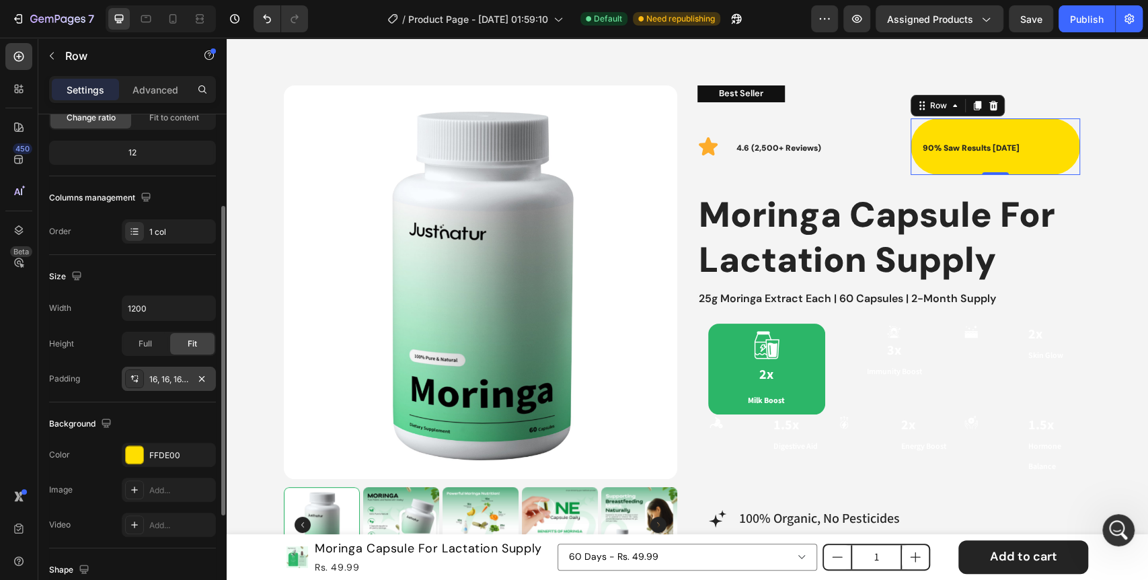
click at [164, 377] on div "16, 16, 16, 16" at bounding box center [168, 379] width 39 height 12
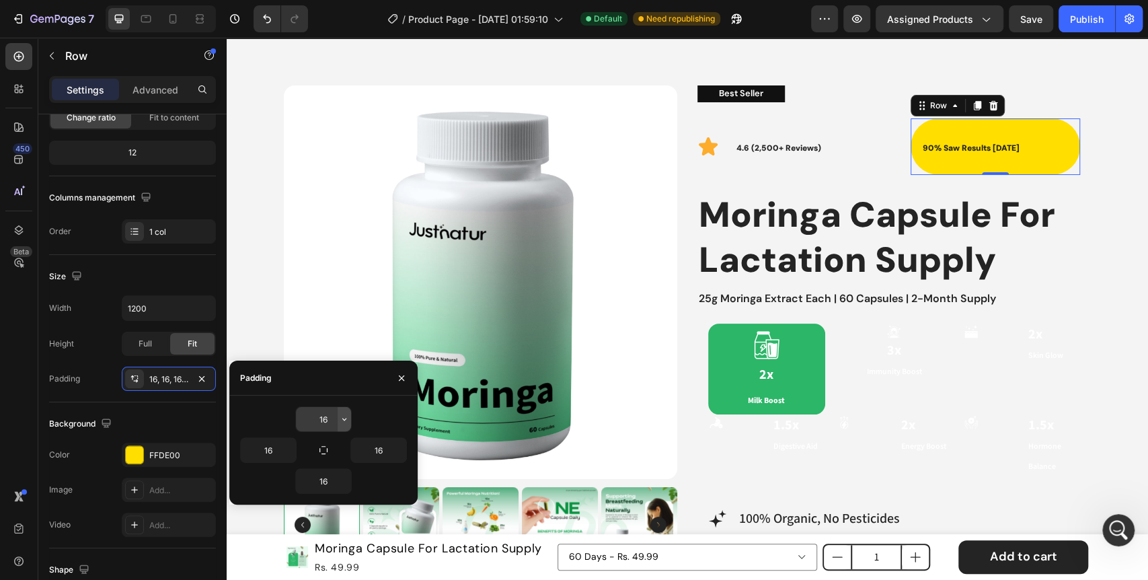
click at [346, 415] on icon "button" at bounding box center [344, 418] width 11 height 11
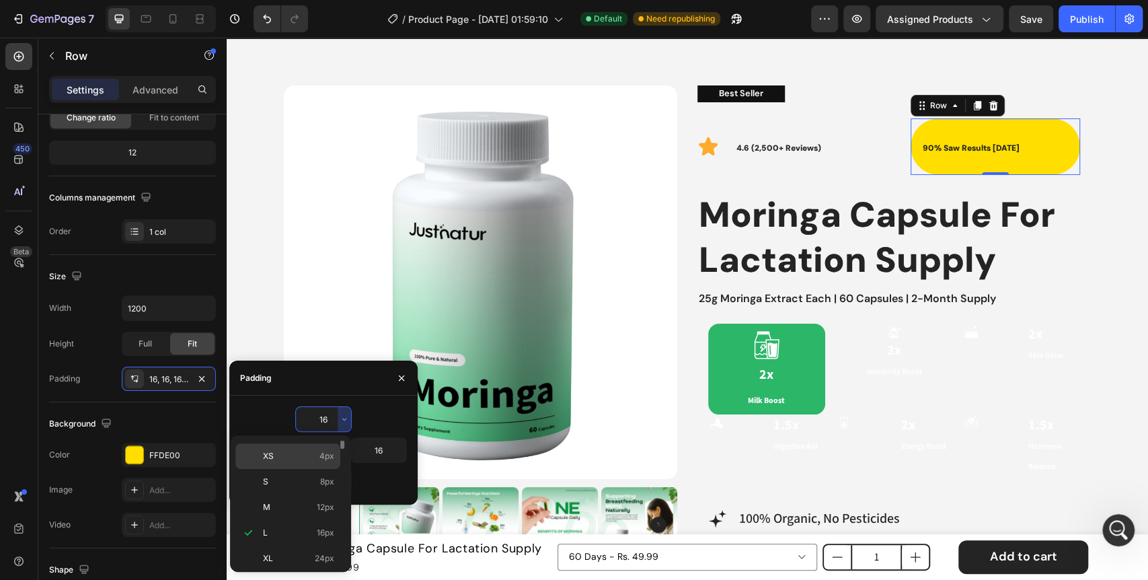
scroll to position [0, 0]
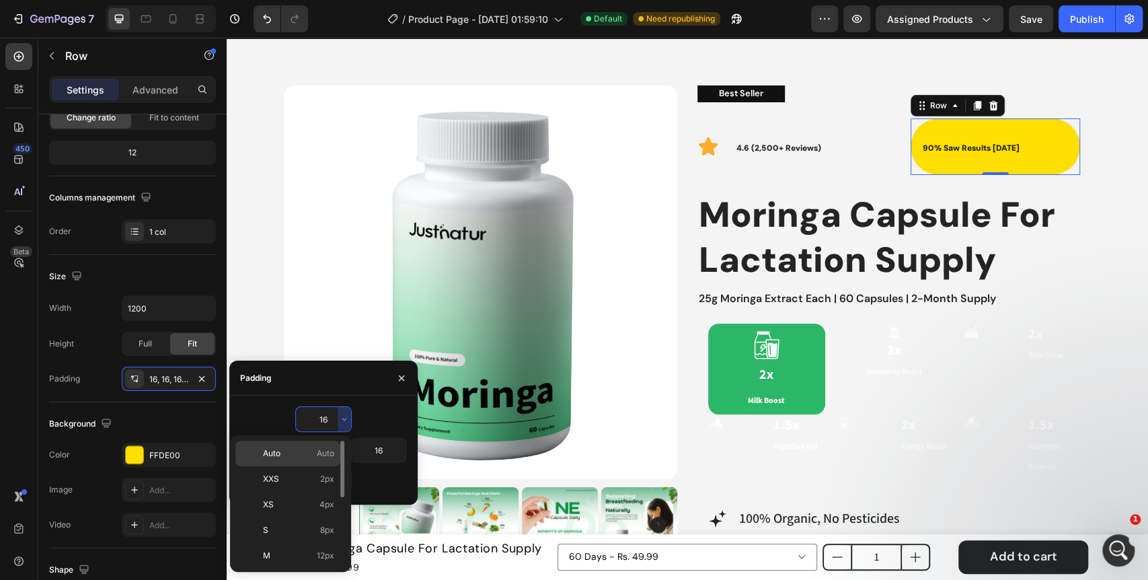
click at [306, 455] on p "Auto Auto" at bounding box center [298, 453] width 71 height 12
type input "Auto"
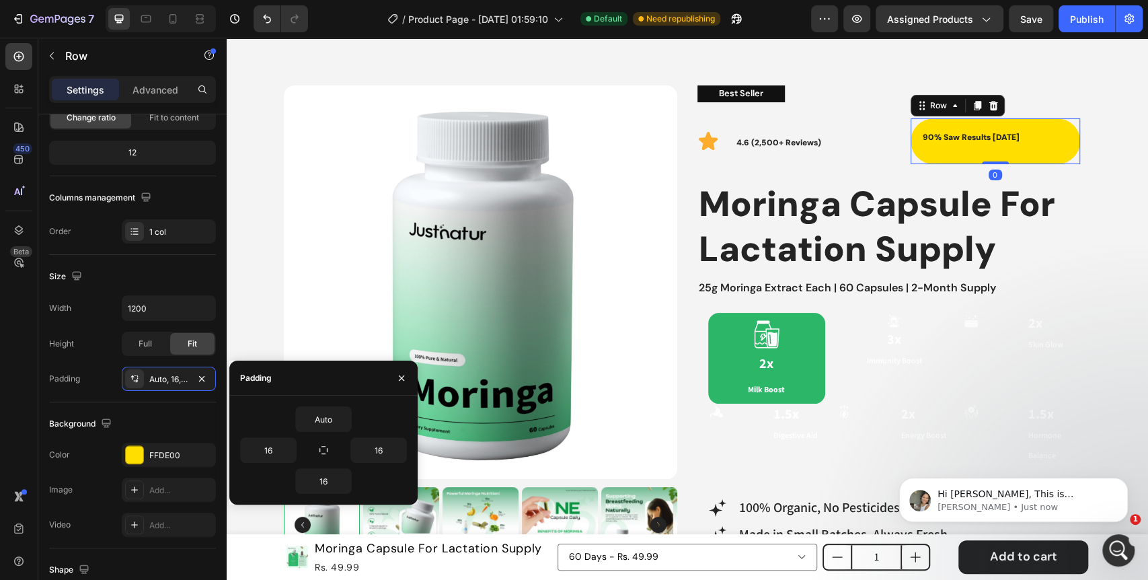
scroll to position [8716, 0]
click at [319, 453] on icon "button" at bounding box center [323, 449] width 11 height 11
type input "Auto"
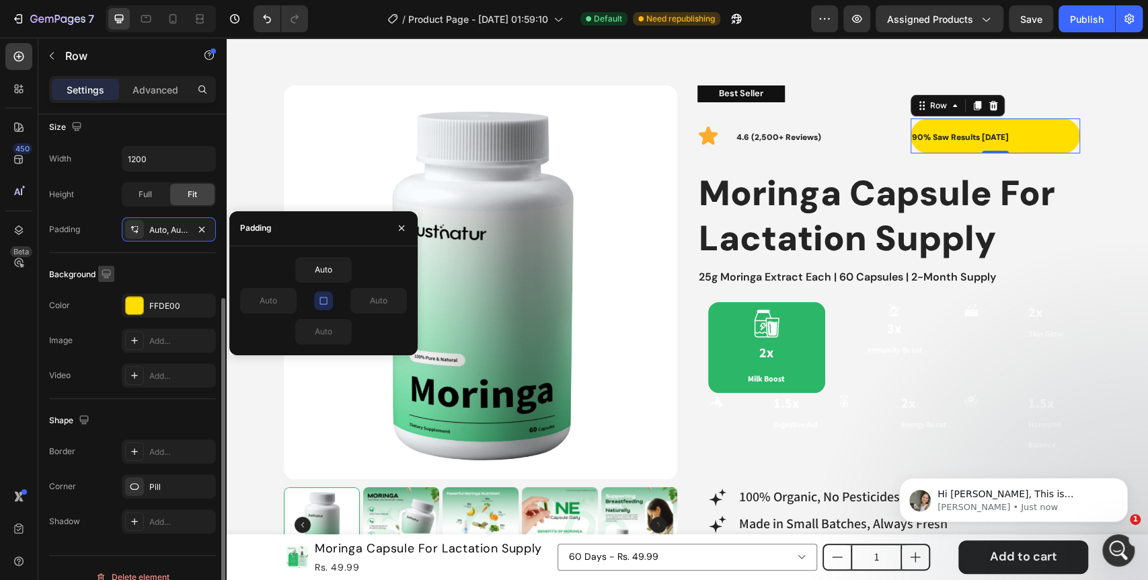
scroll to position [316, 0]
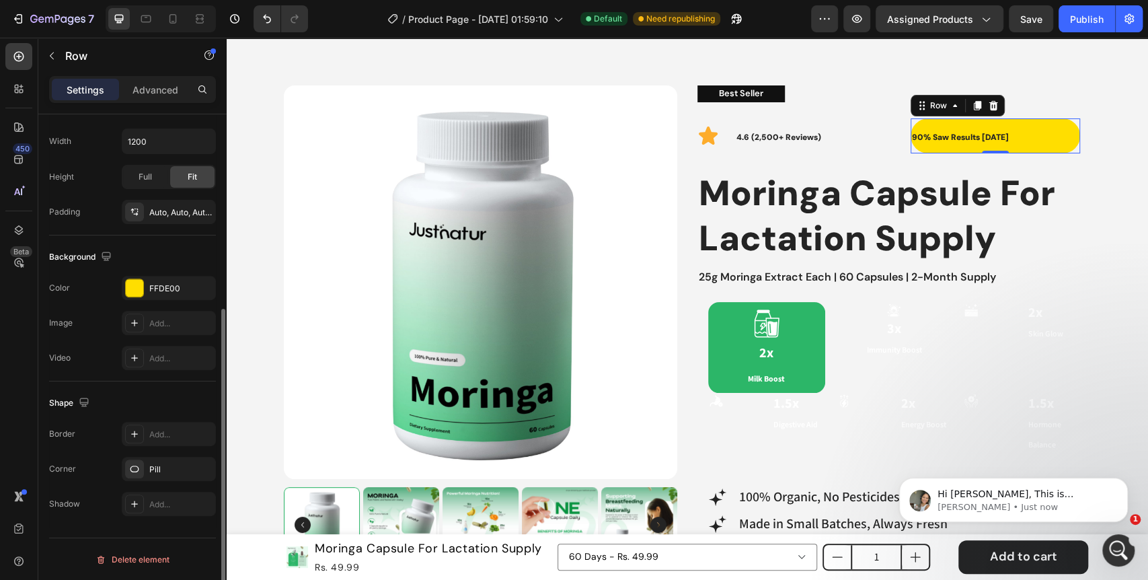
click at [102, 382] on div "Shape Border Add... Corner Pill Shadow Add..." at bounding box center [132, 453] width 167 height 145
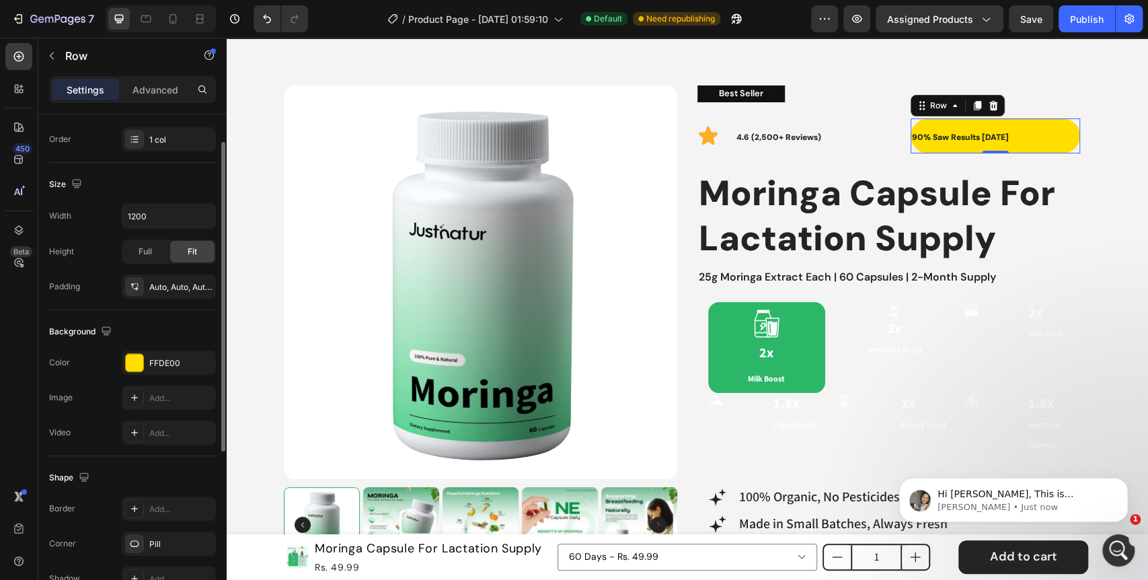
scroll to position [167, 0]
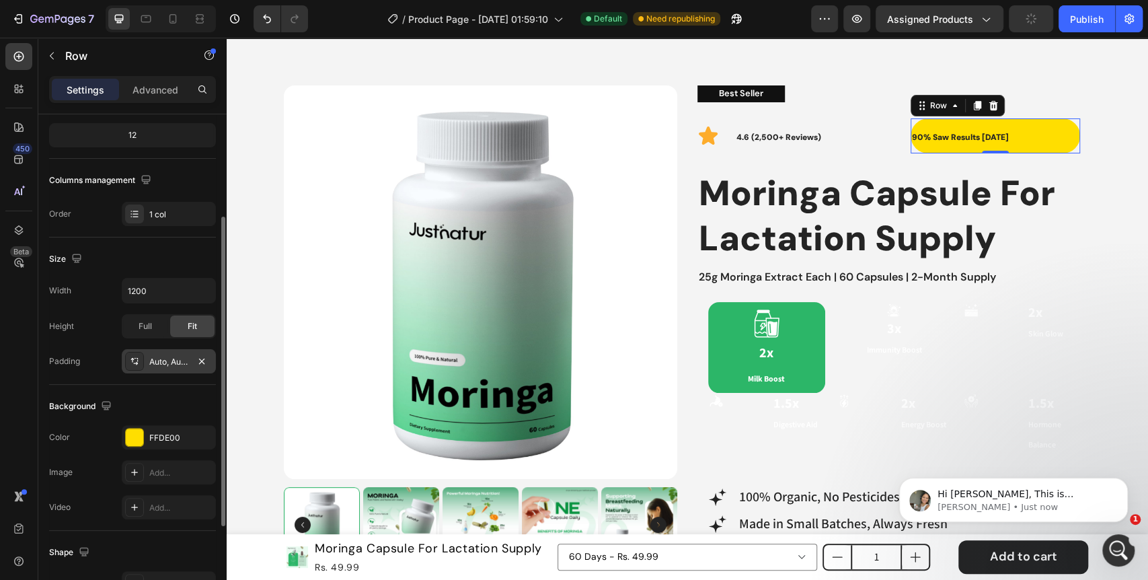
click at [156, 362] on div "Auto, Auto, Auto, Auto" at bounding box center [168, 362] width 39 height 12
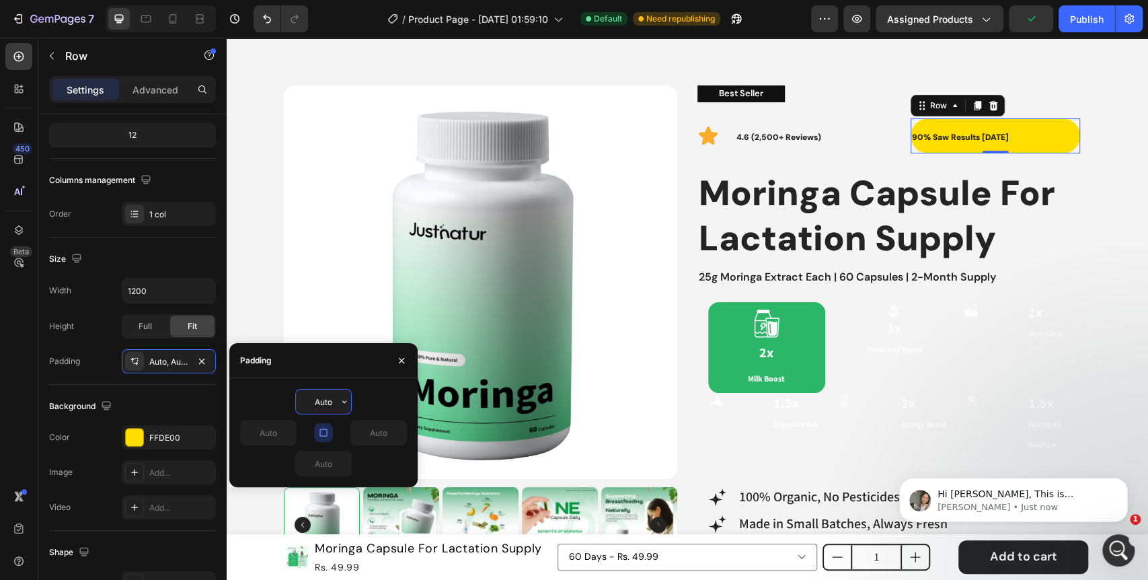
click at [303, 434] on div "Auto" at bounding box center [281, 432] width 83 height 26
click at [328, 433] on icon "button" at bounding box center [323, 432] width 11 height 11
click at [294, 438] on button "button" at bounding box center [288, 432] width 13 height 24
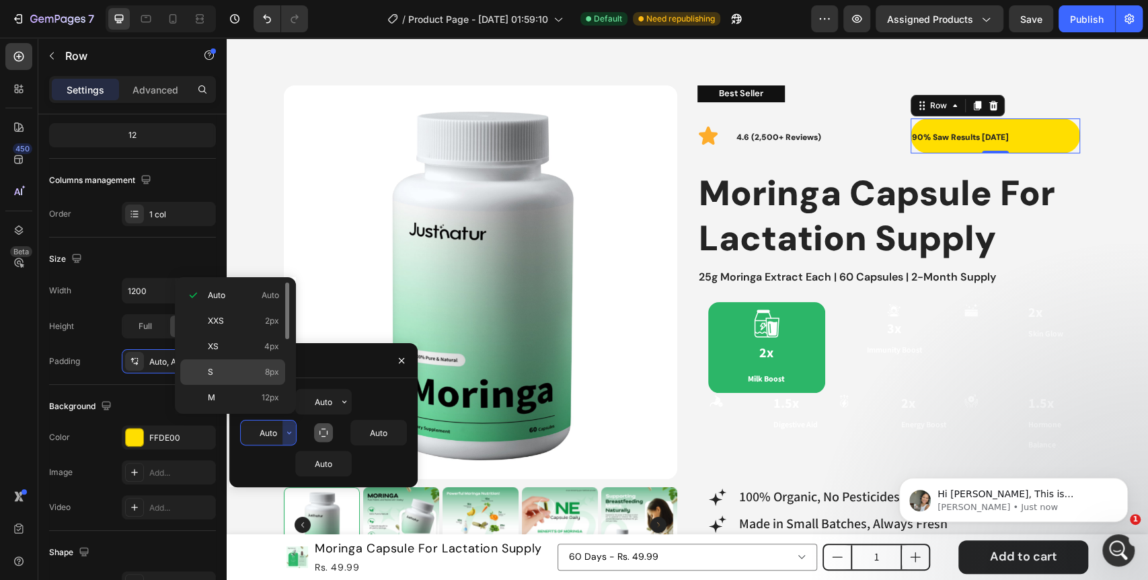
click at [243, 385] on div "S 8px" at bounding box center [232, 398] width 105 height 26
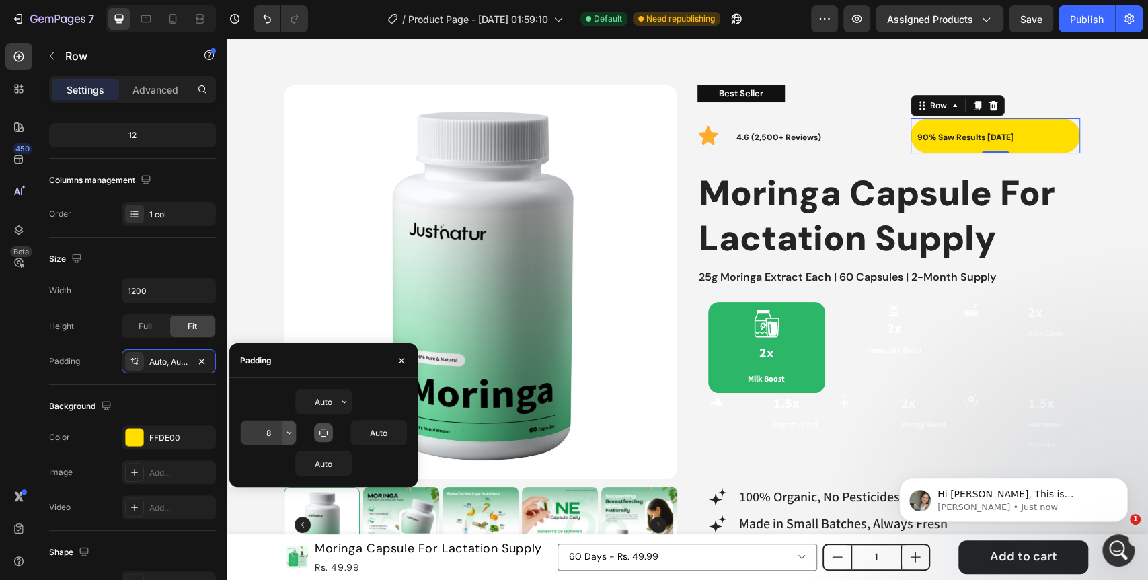
click at [285, 434] on icon "button" at bounding box center [289, 432] width 11 height 11
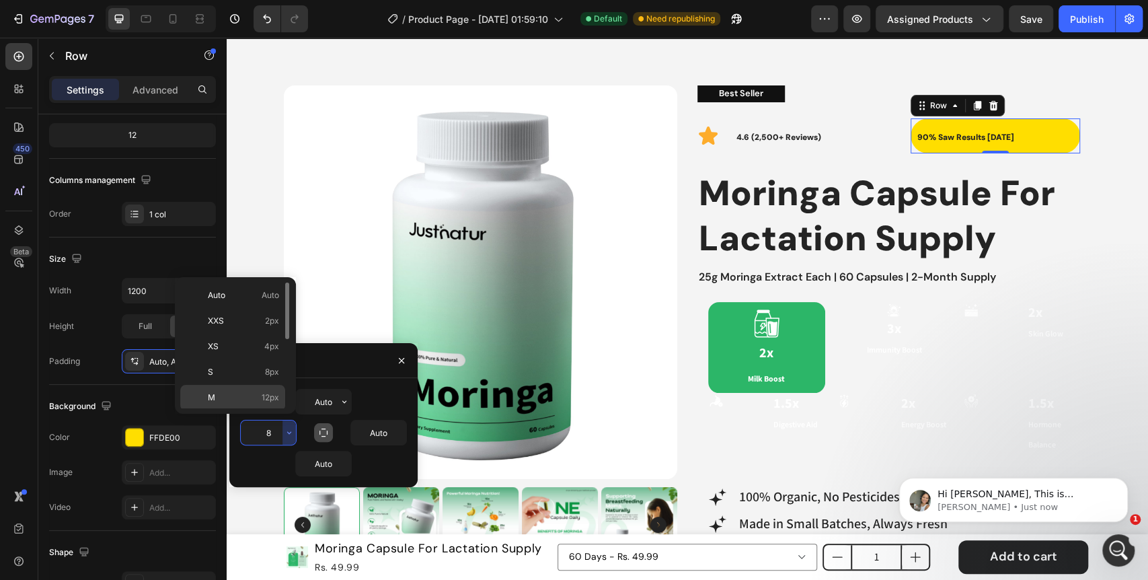
scroll to position [75, 0]
click at [249, 351] on p "L 16px" at bounding box center [243, 348] width 71 height 12
type input "16"
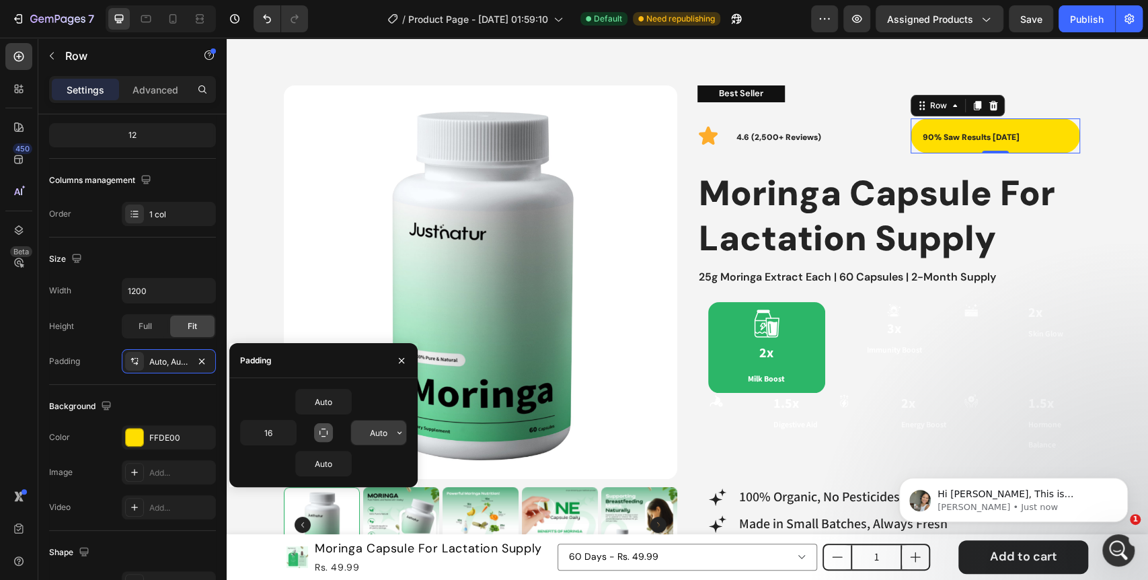
click at [399, 434] on icon "button" at bounding box center [399, 432] width 11 height 11
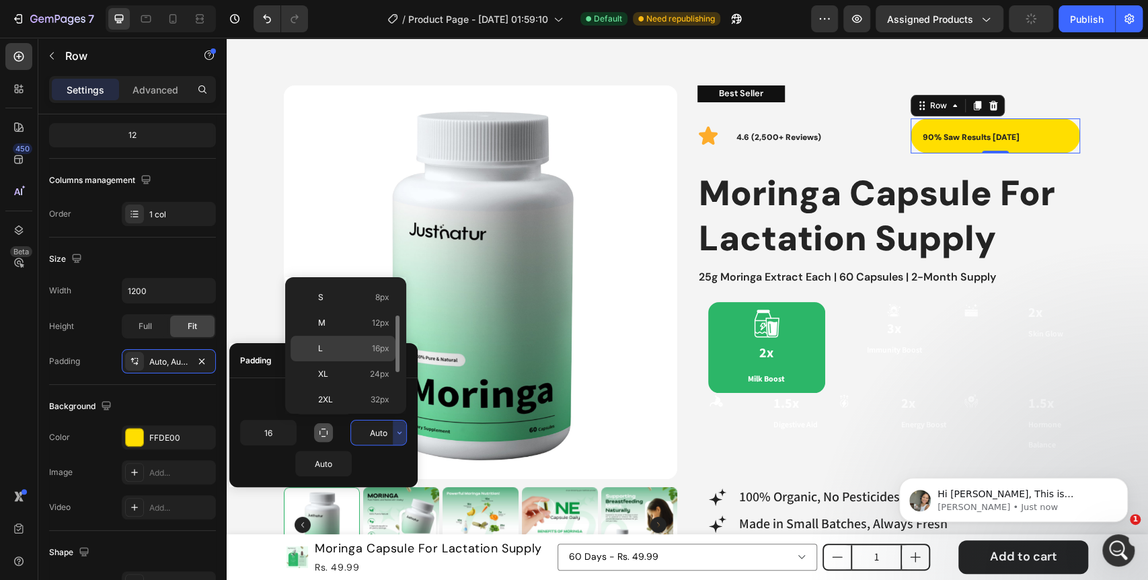
click at [350, 349] on p "L 16px" at bounding box center [353, 348] width 71 height 12
type input "16"
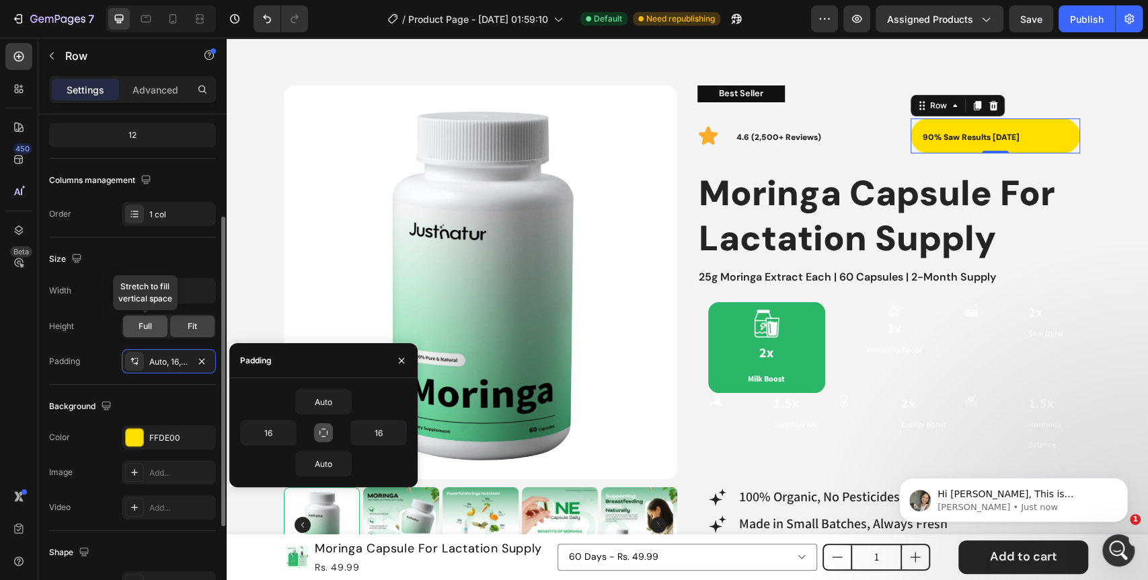
click at [145, 333] on div "Full" at bounding box center [145, 326] width 44 height 22
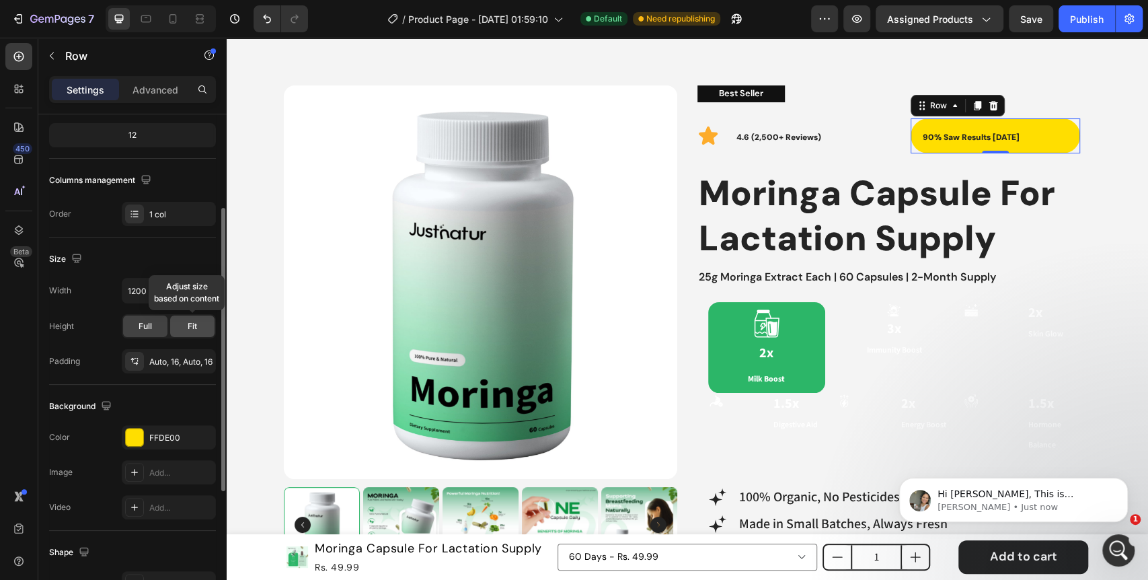
click at [198, 329] on div "Fit" at bounding box center [192, 326] width 44 height 22
click at [118, 378] on div "Size Width 1200 Height Full Fit Padding Auto, 16, Auto, 16" at bounding box center [132, 310] width 167 height 147
click at [75, 257] on icon "button" at bounding box center [76, 257] width 13 height 13
click at [79, 333] on icon "button" at bounding box center [79, 327] width 13 height 13
type input "100%"
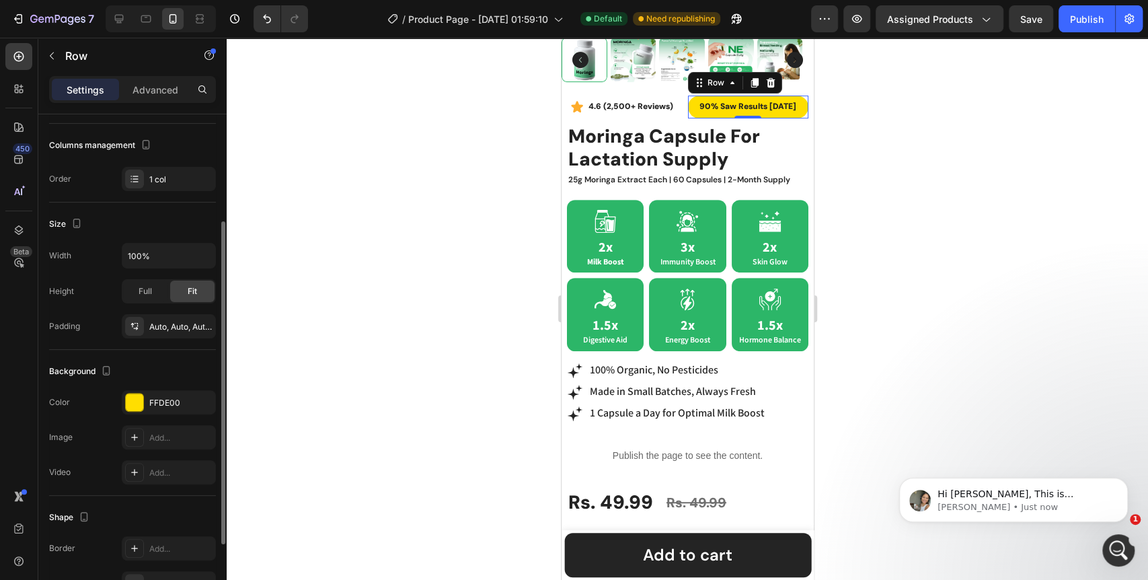
scroll to position [8767, 0]
click at [92, 339] on div "Size Width 100% Height Full Fit Padding Auto, Auto, Auto, Auto" at bounding box center [132, 275] width 167 height 147
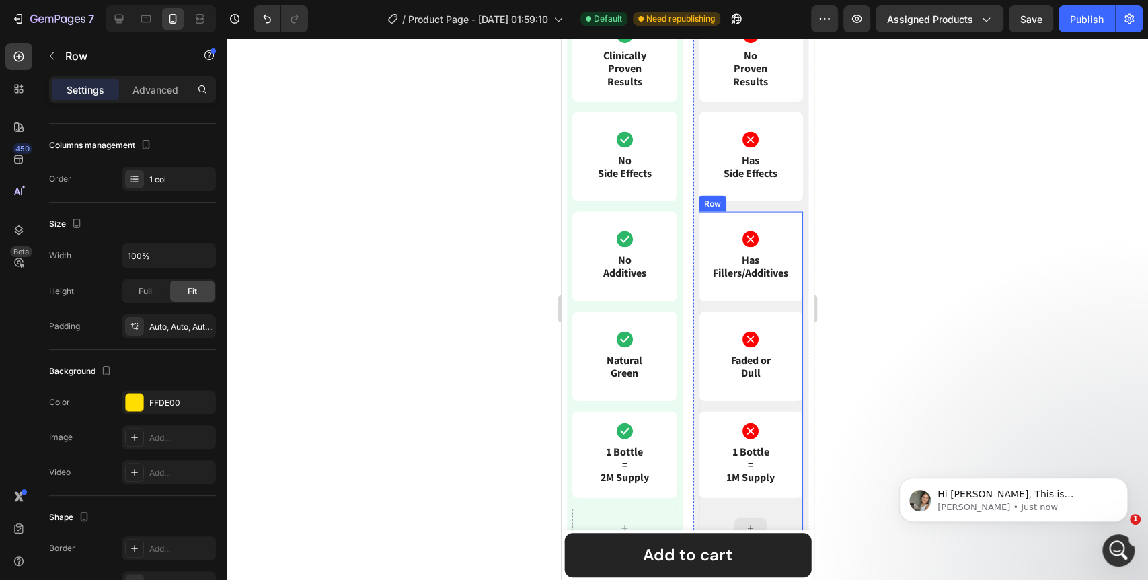
scroll to position [1811, 0]
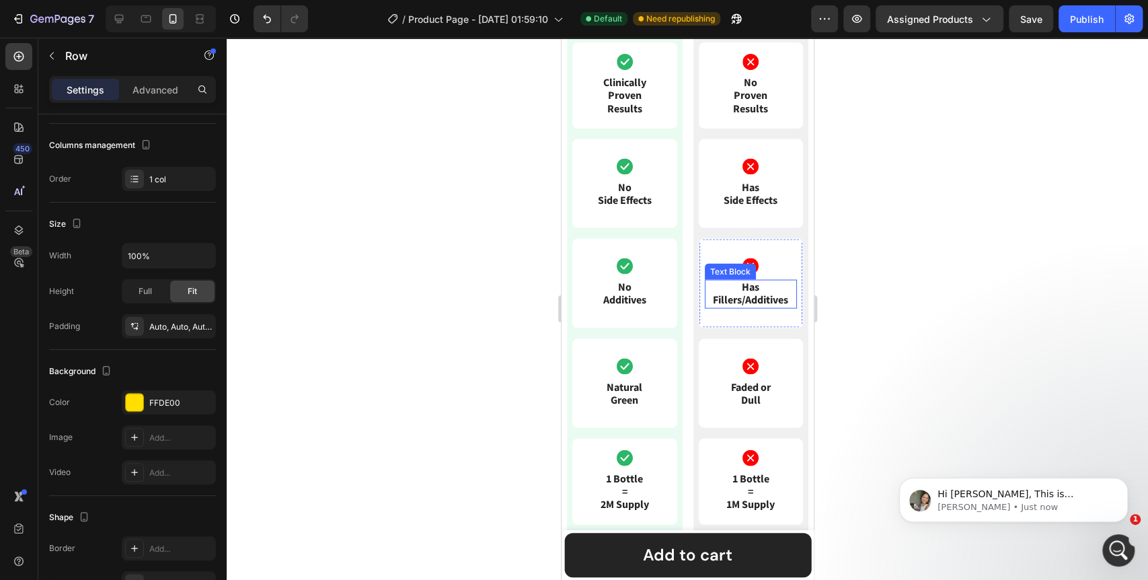
click at [737, 307] on p "Has Fillers/Additives" at bounding box center [750, 294] width 90 height 26
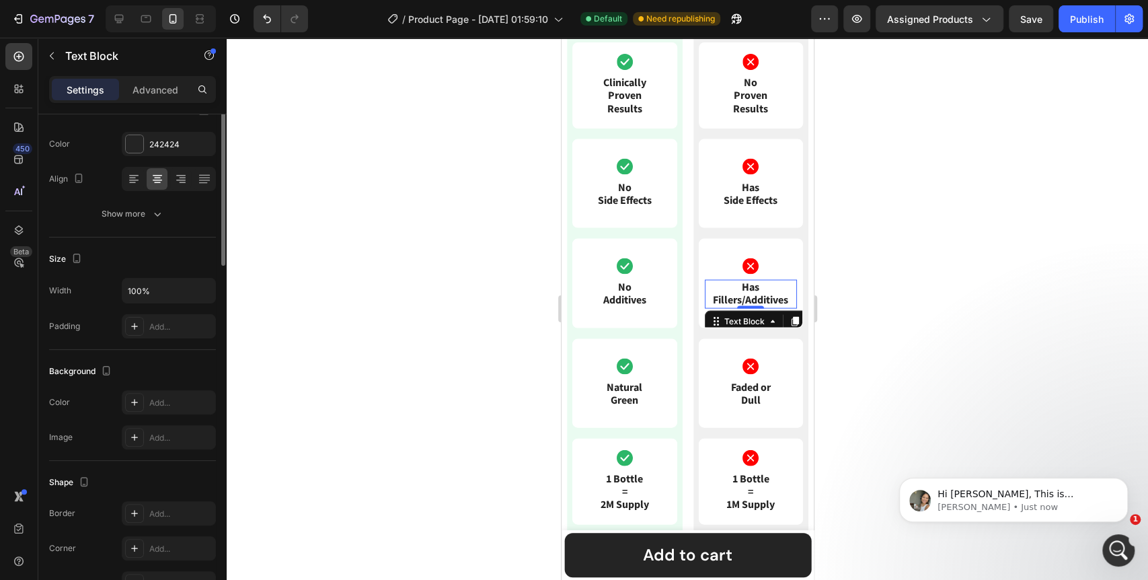
scroll to position [0, 0]
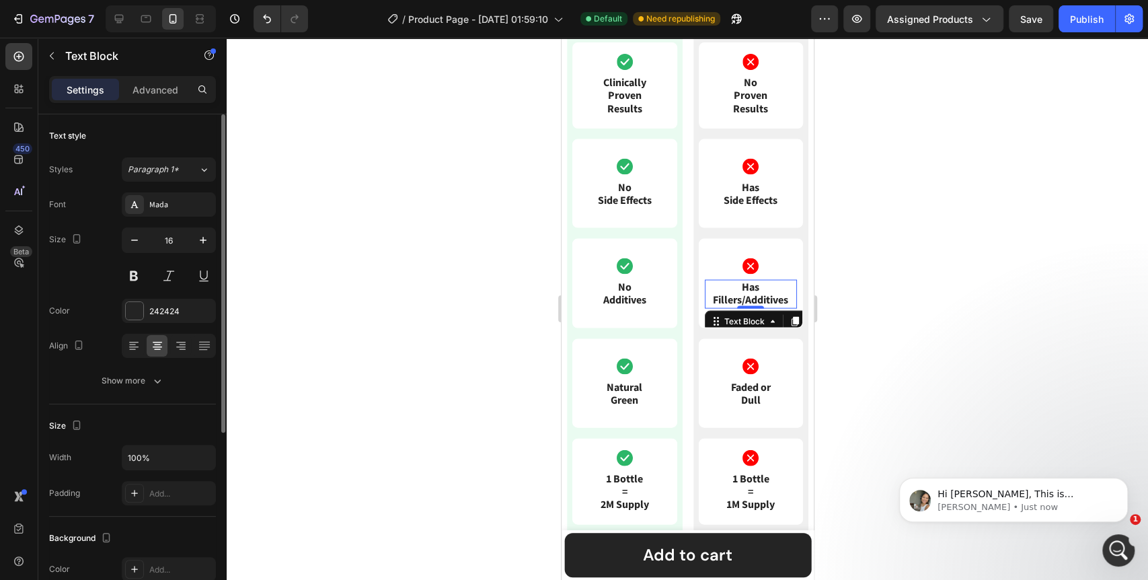
click at [740, 307] on p "Has Fillers/Additives" at bounding box center [750, 294] width 90 height 26
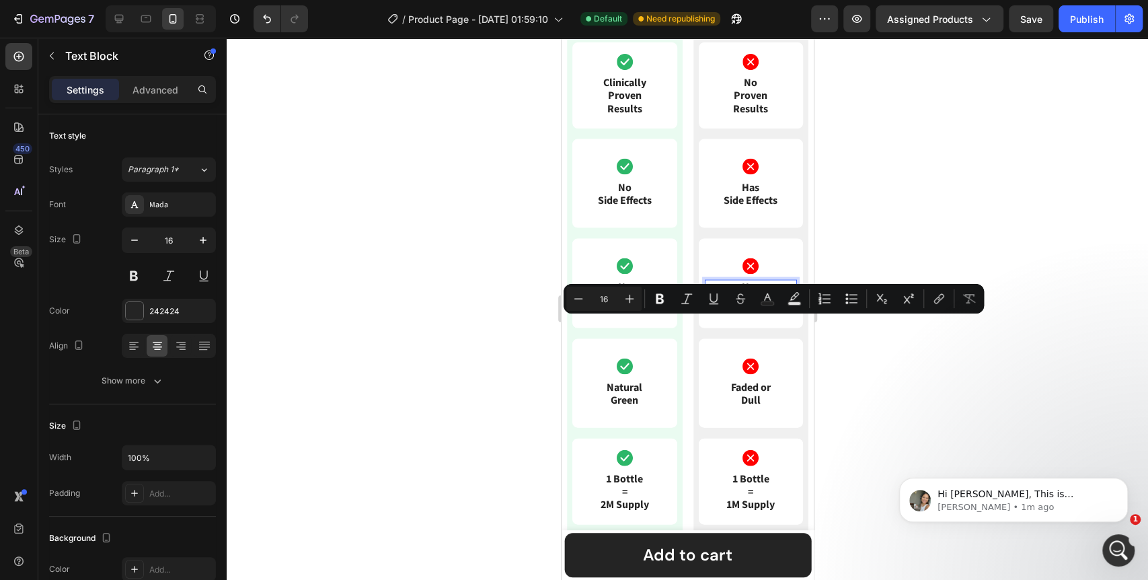
click at [742, 307] on p "Has Fillers/Additives" at bounding box center [750, 294] width 90 height 26
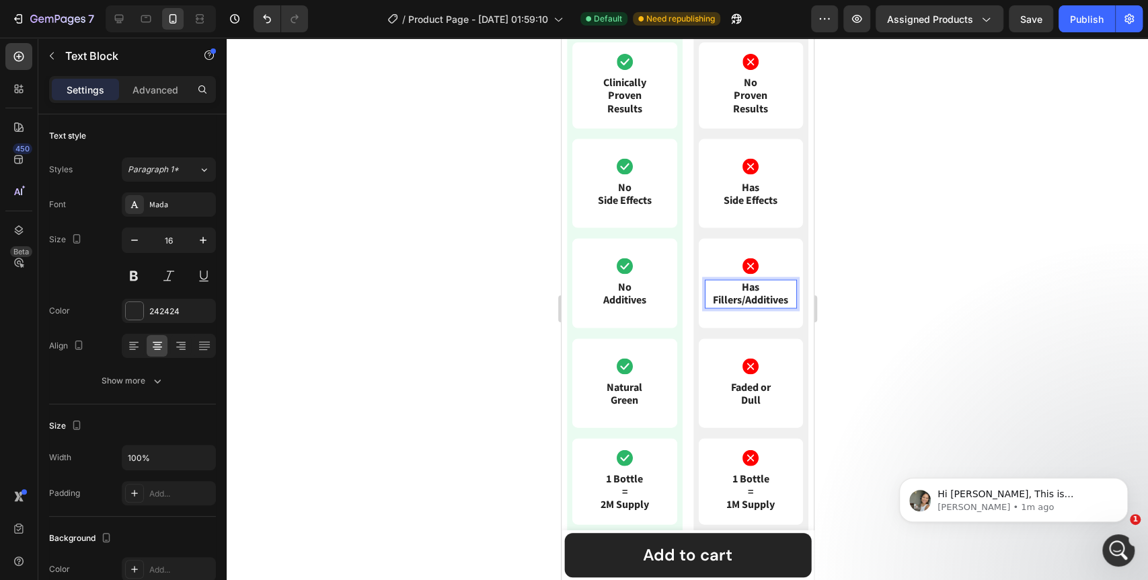
click at [706, 307] on p "Has Fillers/Additives" at bounding box center [750, 294] width 90 height 26
click at [511, 378] on div at bounding box center [687, 309] width 921 height 542
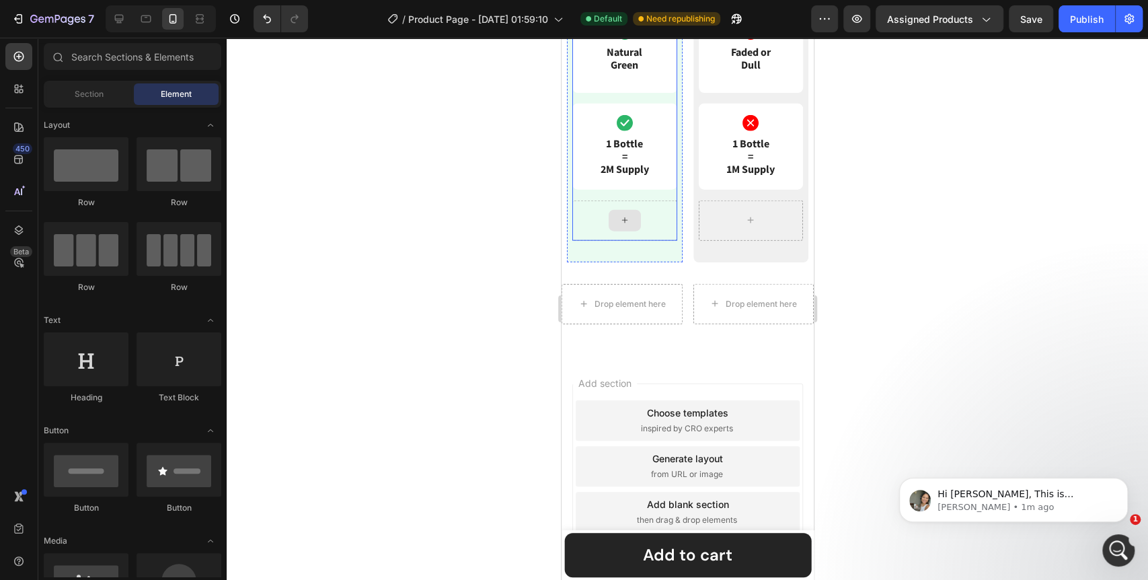
scroll to position [2147, 0]
click at [640, 434] on span "inspired by CRO experts" at bounding box center [686, 428] width 92 height 12
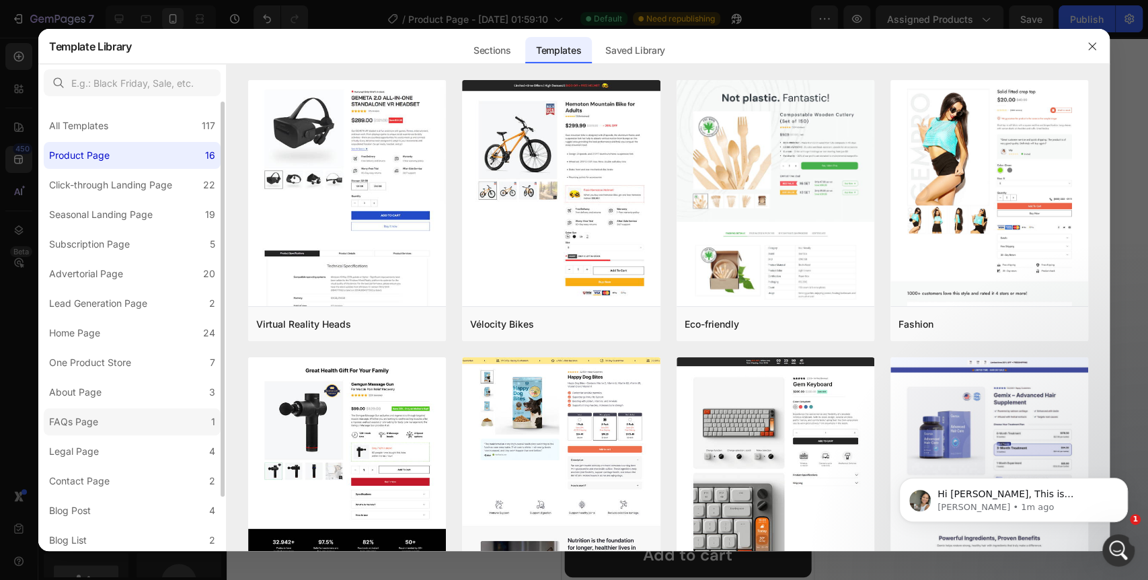
click at [88, 416] on div "FAQs Page" at bounding box center [73, 421] width 49 height 16
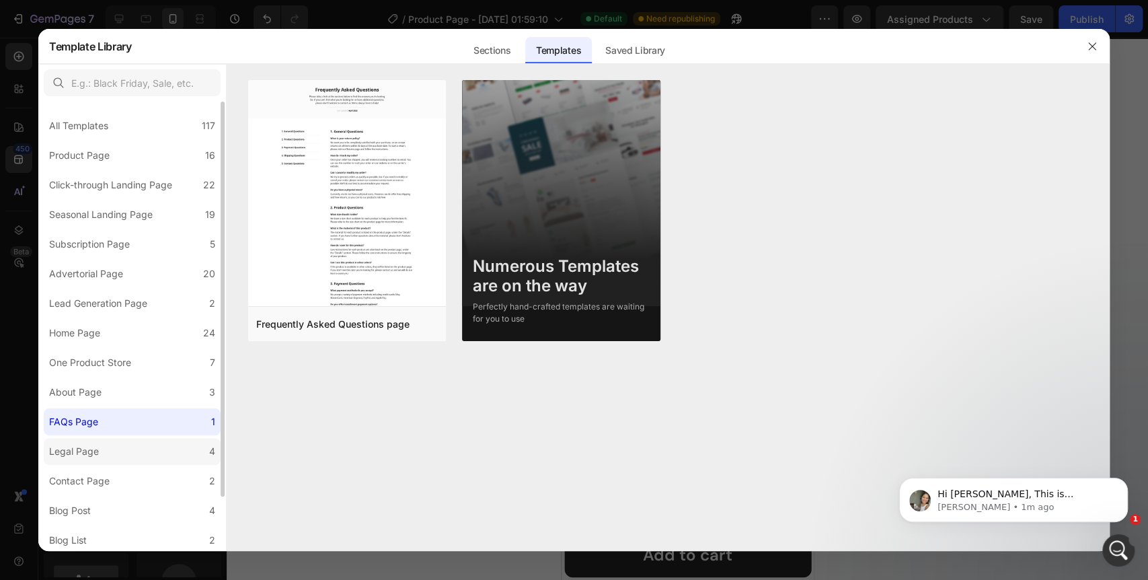
scroll to position [61, 0]
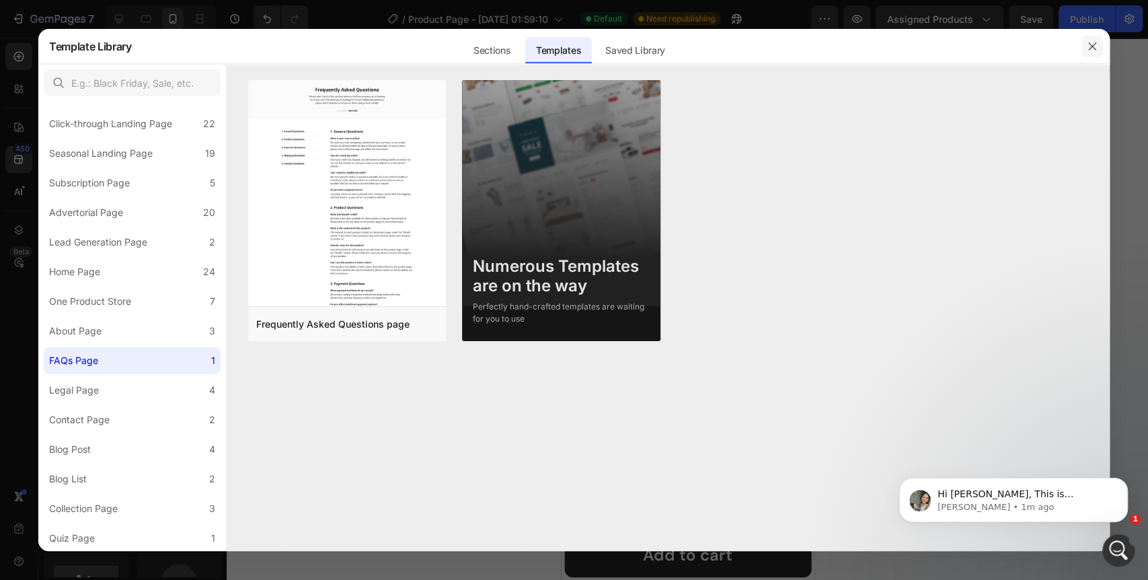
click at [1089, 49] on icon "button" at bounding box center [1091, 46] width 11 height 11
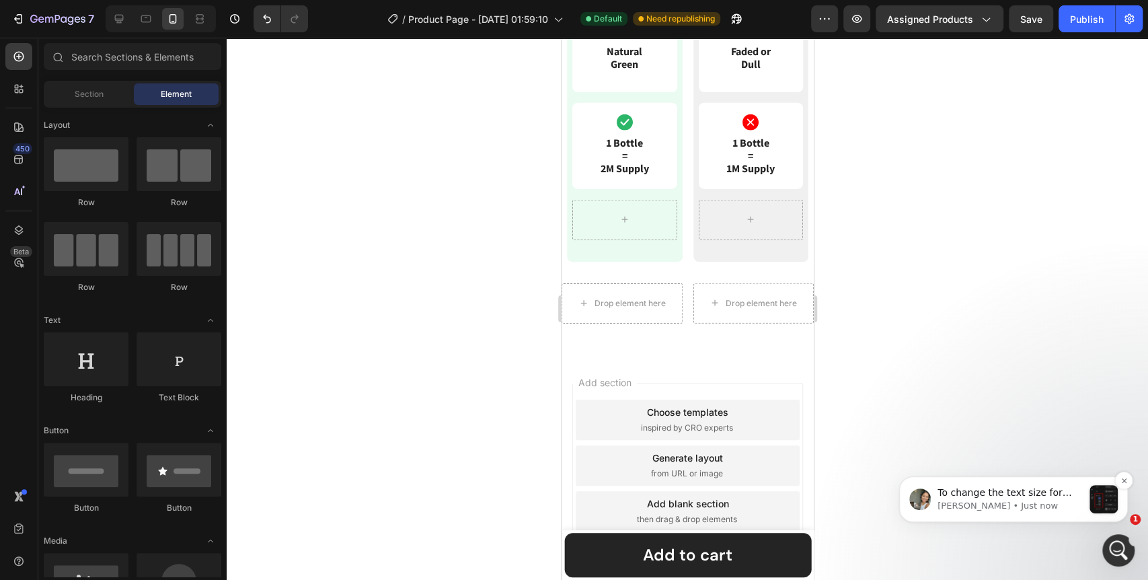
scroll to position [9018, 0]
click at [1113, 561] on div "Open Intercom Messenger" at bounding box center [1116, 548] width 44 height 44
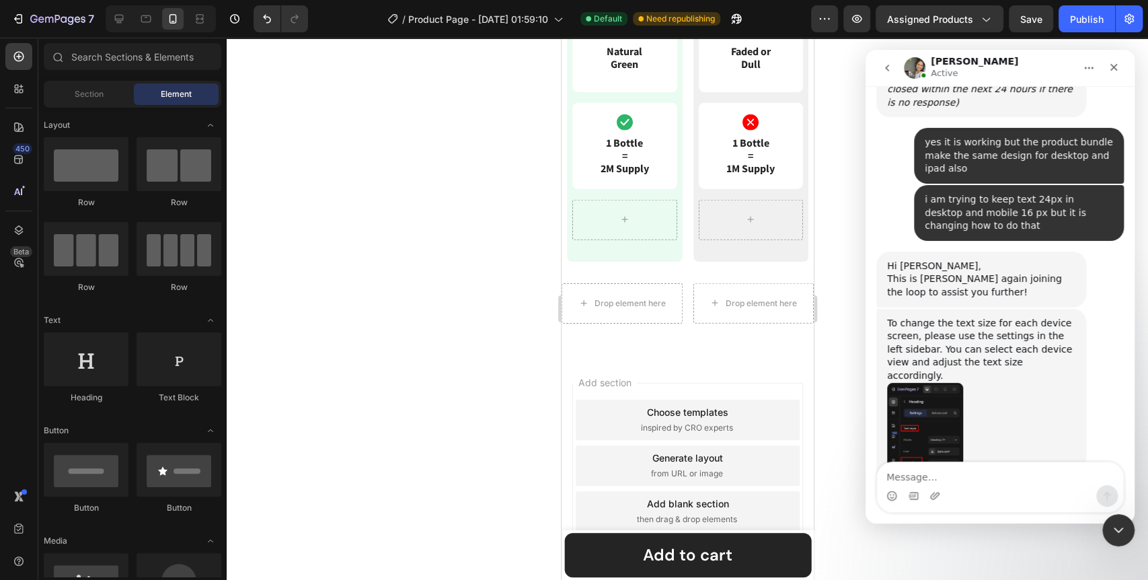
scroll to position [8997, 0]
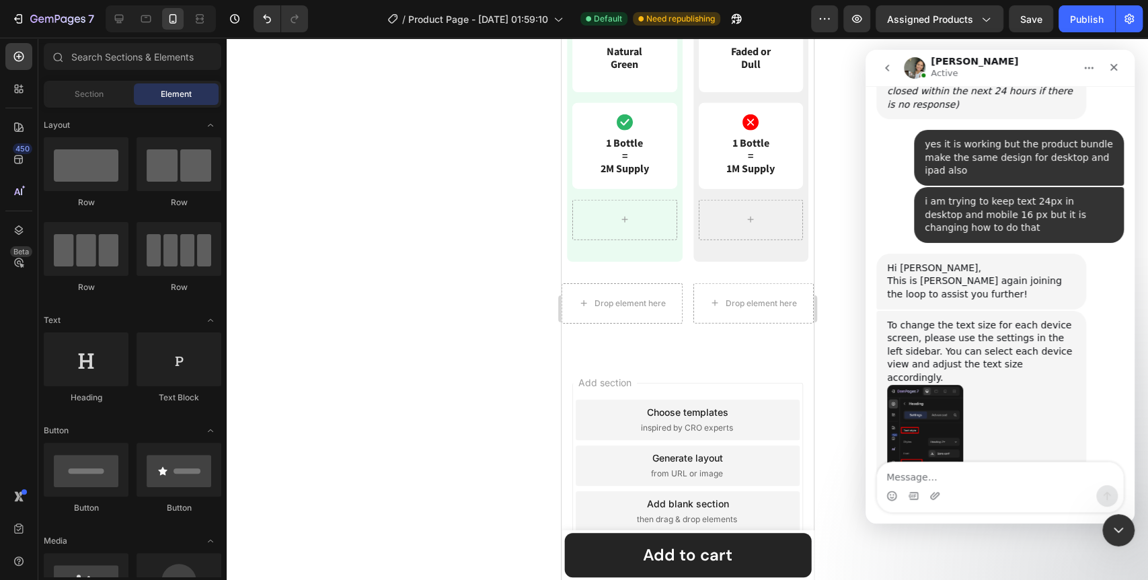
click at [959, 472] on textarea "Message…" at bounding box center [1000, 473] width 246 height 23
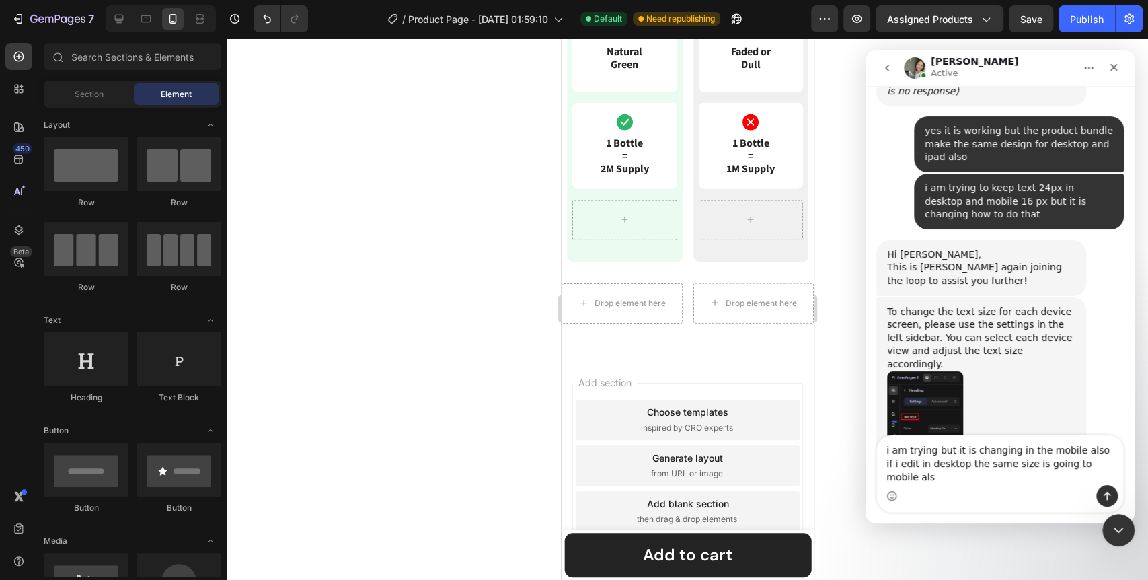
type textarea "i am trying but it is changing in the mobile also if i edit in desktop the same…"
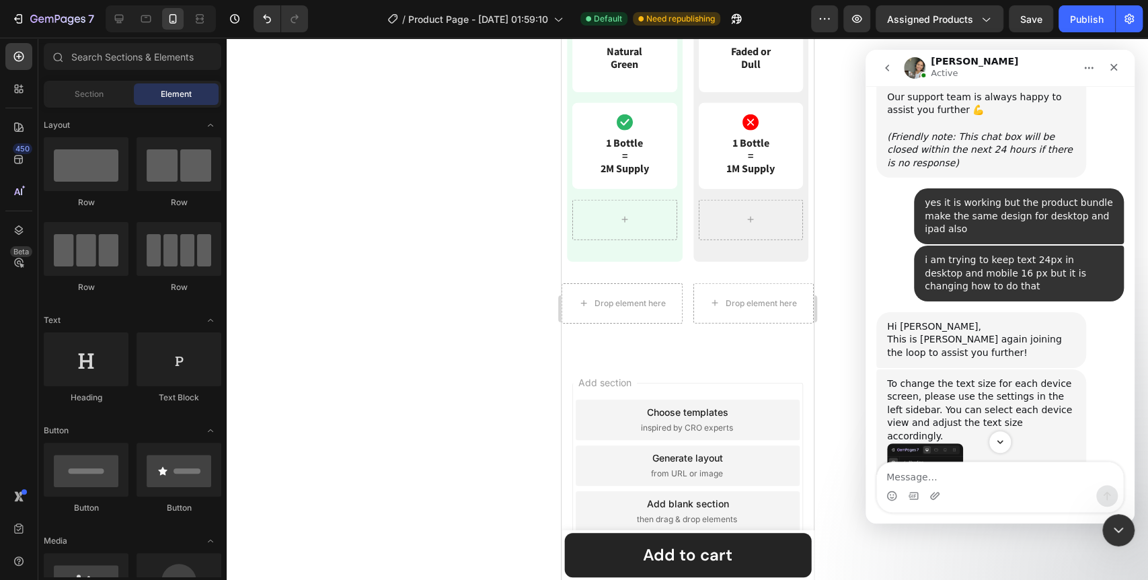
scroll to position [8914, 0]
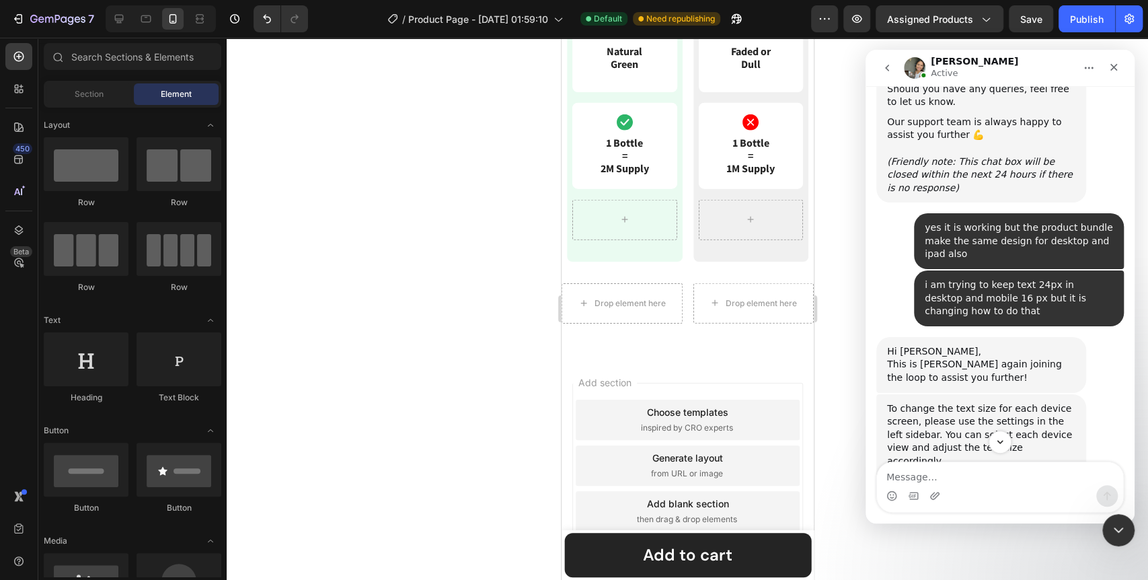
click at [982, 468] on div "Zoe says…" at bounding box center [981, 558] width 188 height 180
click at [932, 468] on img "Zoe says…" at bounding box center [925, 558] width 76 height 180
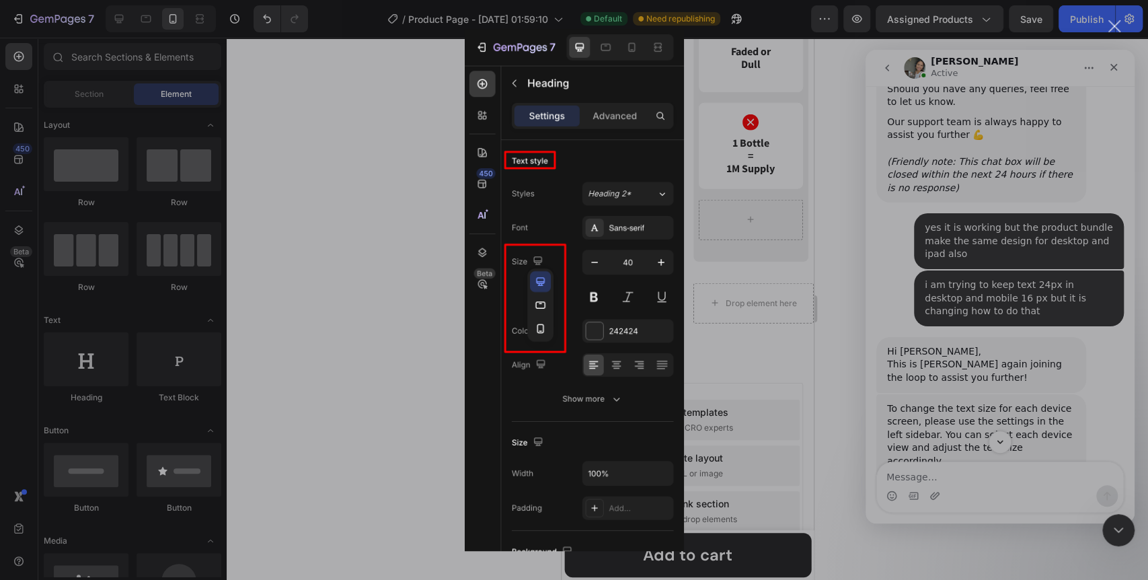
scroll to position [0, 0]
click at [1016, 360] on div "Intercom messenger" at bounding box center [574, 290] width 1148 height 580
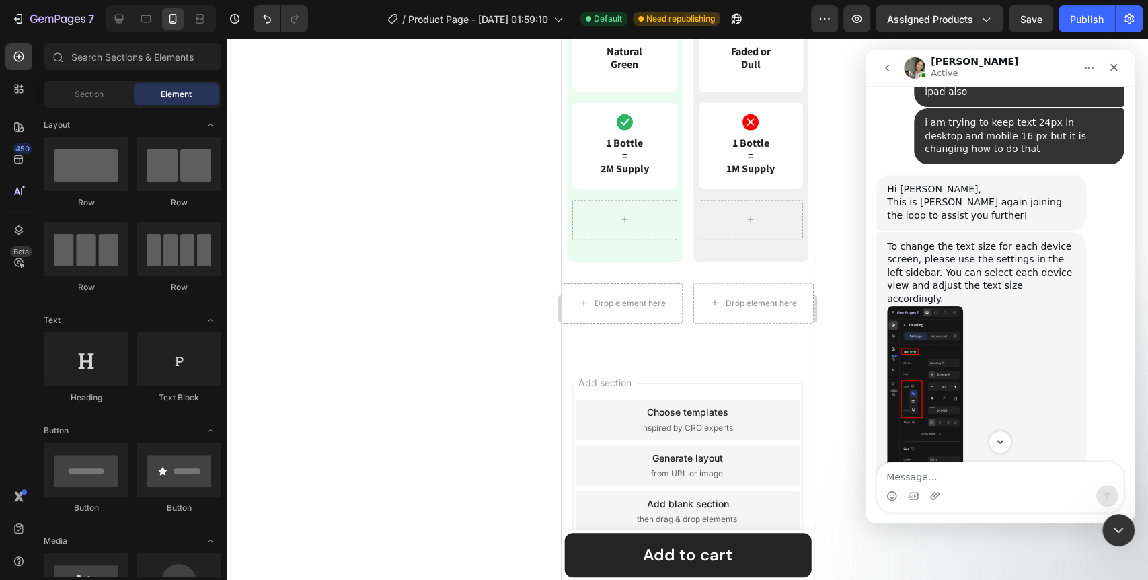
scroll to position [9077, 0]
click at [1109, 524] on icon "Close Intercom Messenger" at bounding box center [1116, 528] width 16 height 16
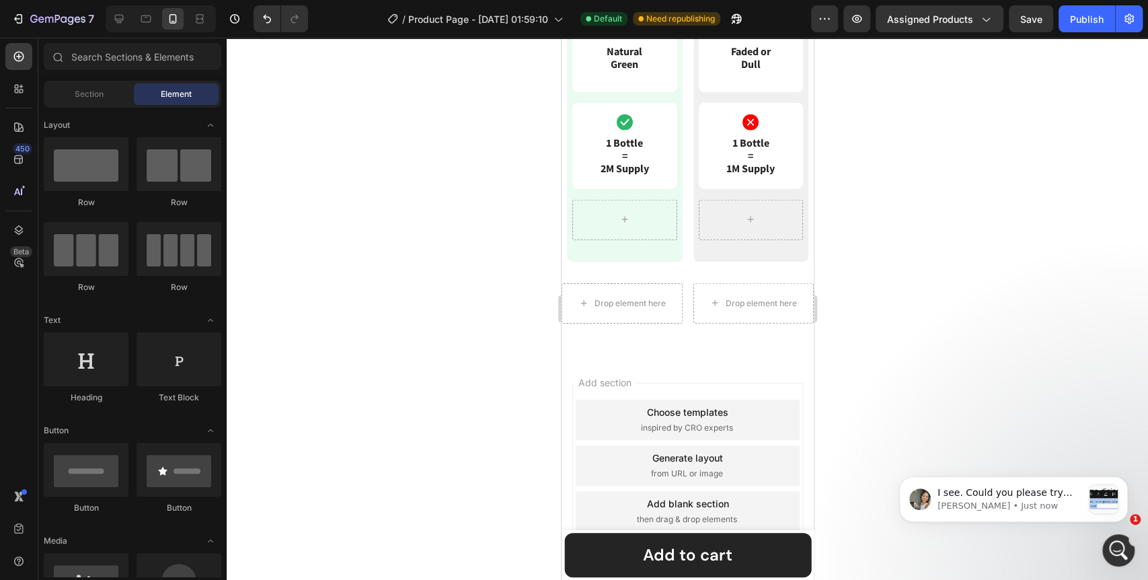
scroll to position [9250, 0]
click at [1113, 553] on icon "Open Intercom Messenger" at bounding box center [1116, 548] width 22 height 22
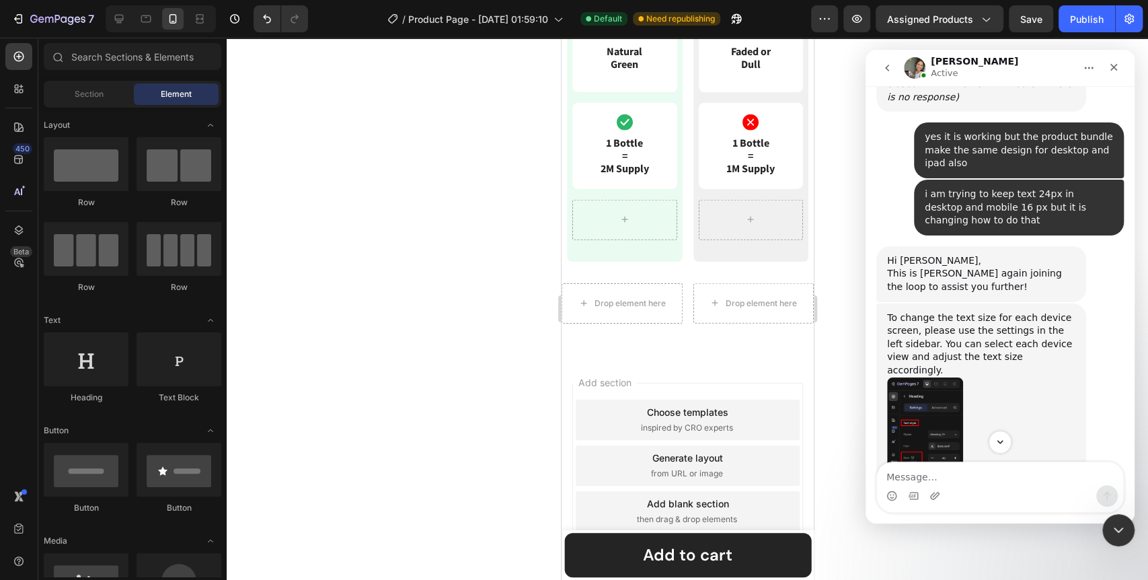
scroll to position [9259, 0]
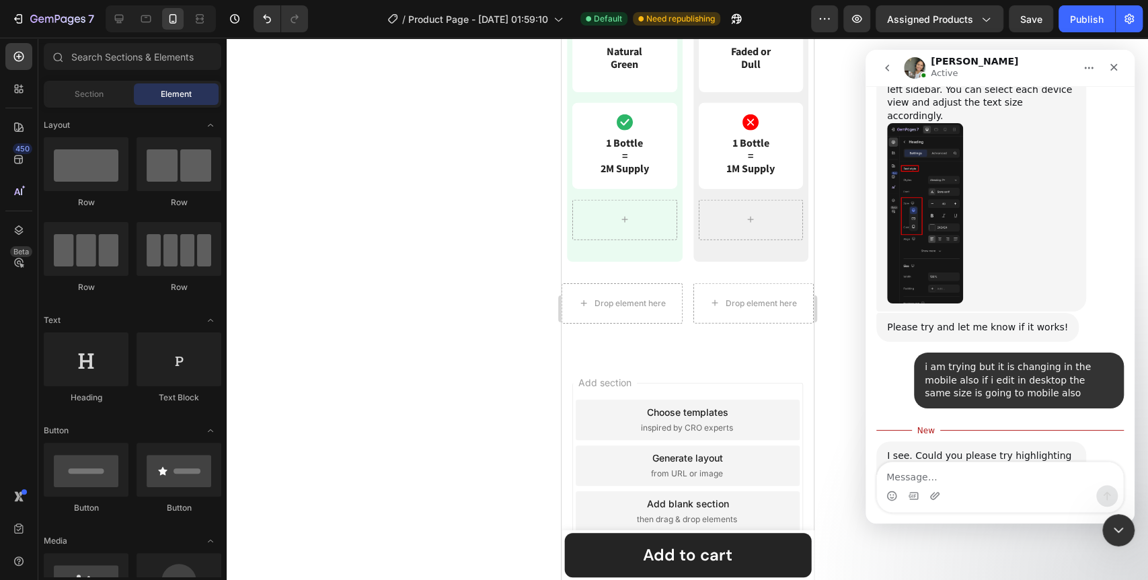
click at [994, 449] on div "I see. Could you please try highlighting the text block you want to adjust, the…" at bounding box center [981, 475] width 188 height 52
click at [1064, 502] on img "Zoe says…" at bounding box center [977, 523] width 180 height 42
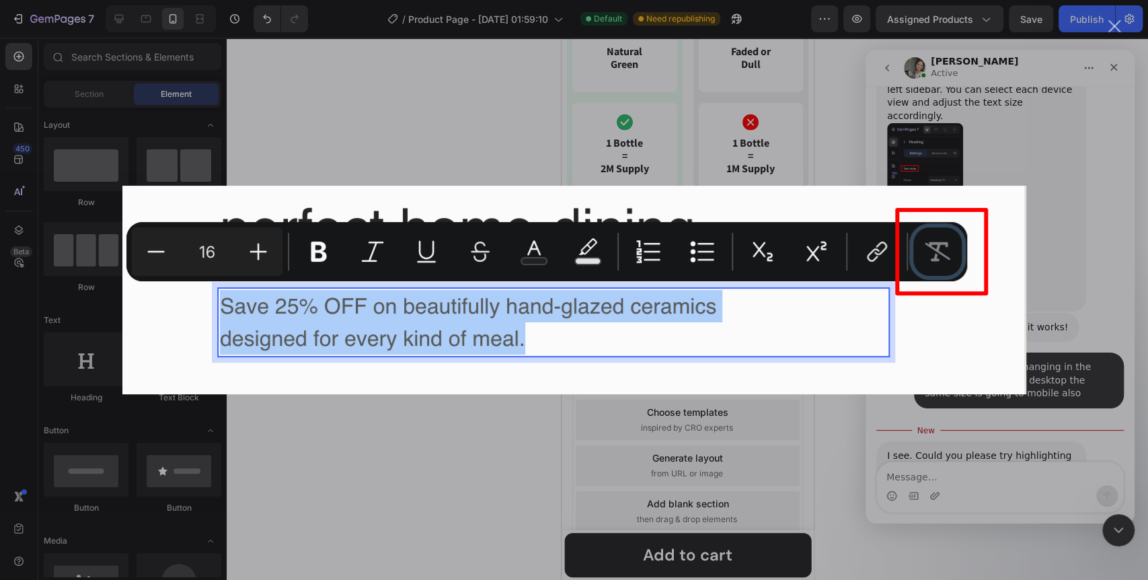
click at [1015, 417] on div "Intercom messenger" at bounding box center [574, 290] width 1148 height 580
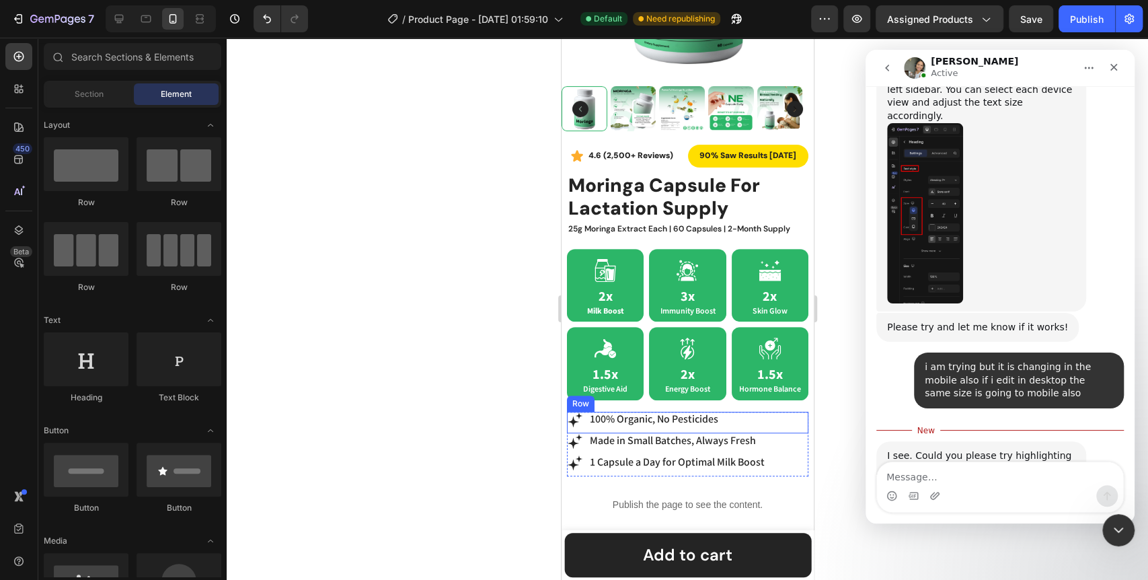
scroll to position [280, 0]
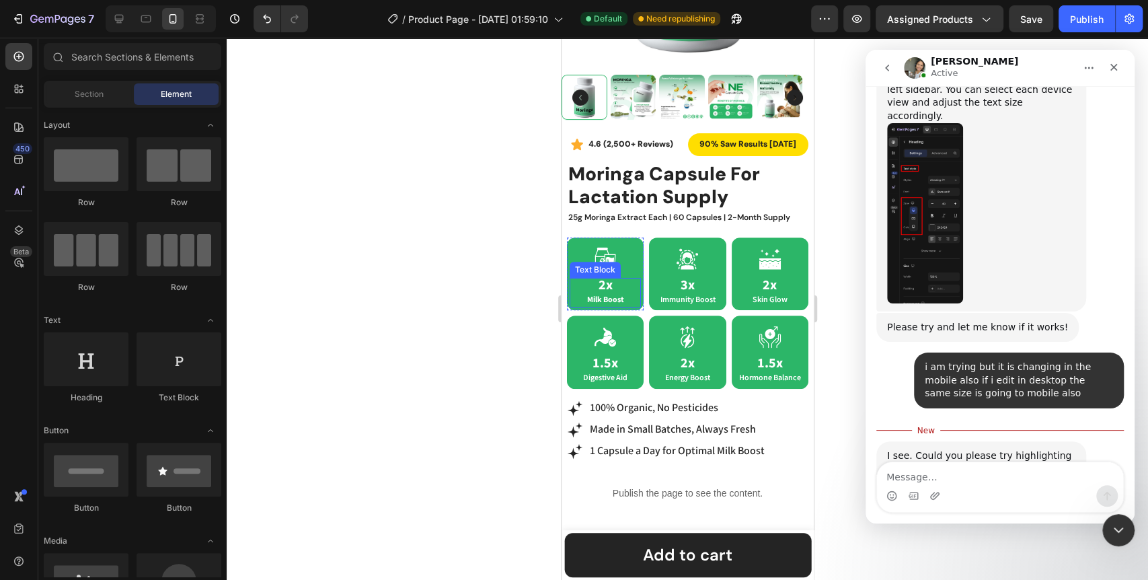
click at [614, 294] on span "Milk Boost" at bounding box center [604, 299] width 37 height 10
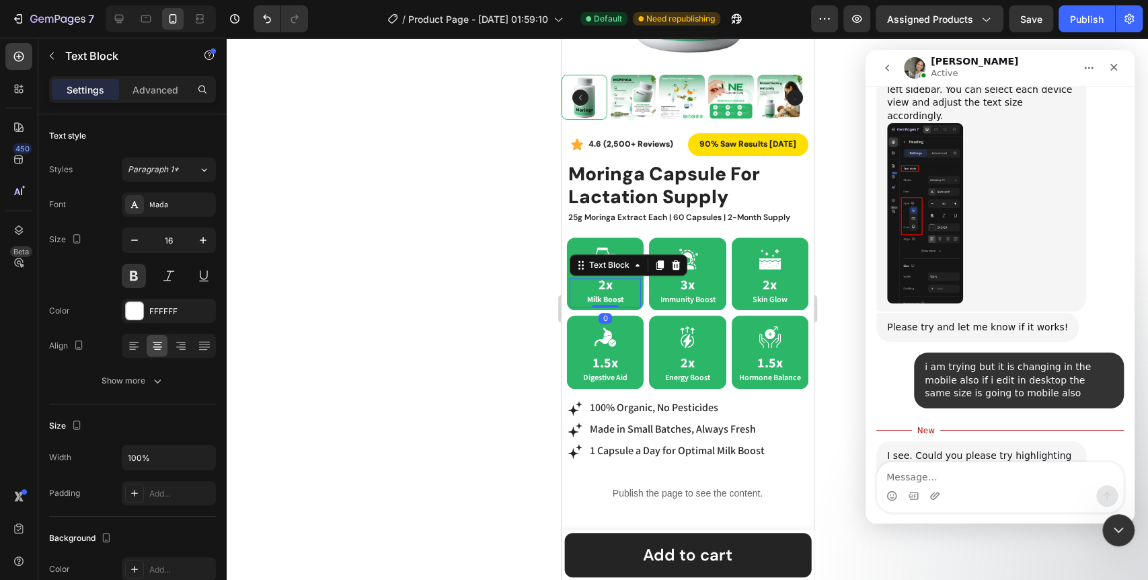
click at [614, 294] on span "Milk Boost" at bounding box center [604, 299] width 37 height 10
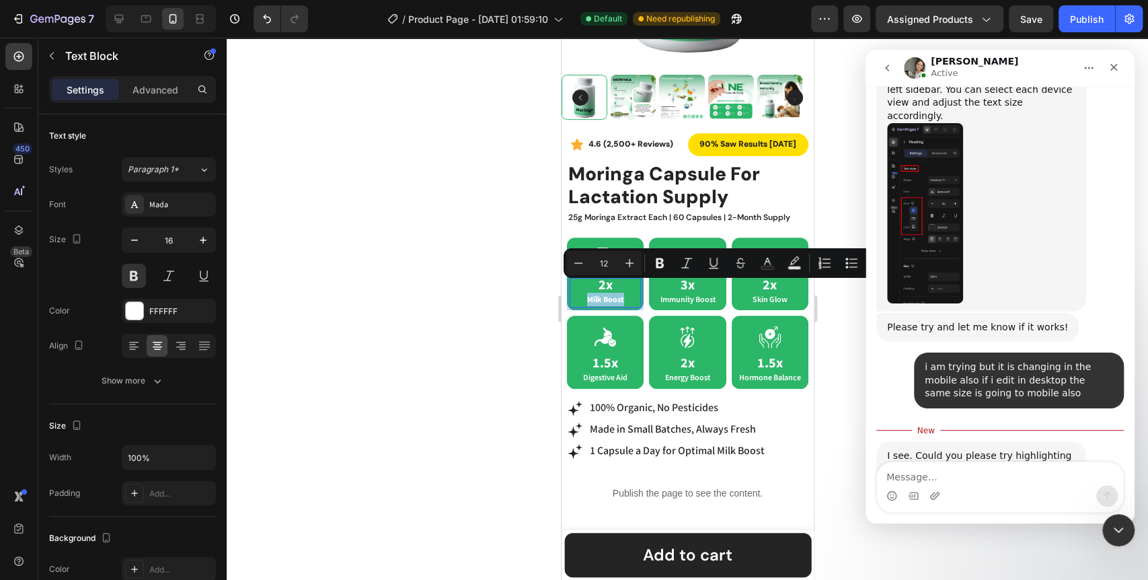
click at [614, 294] on span "Milk Boost" at bounding box center [604, 299] width 37 height 10
click at [1106, 524] on div "Close Intercom Messenger" at bounding box center [1116, 528] width 32 height 32
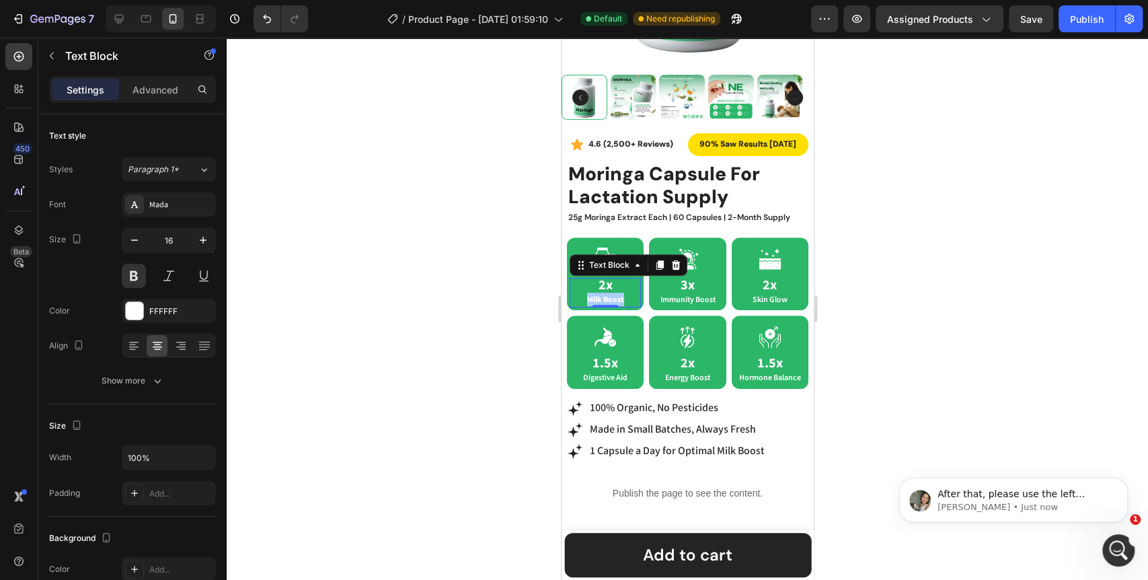
scroll to position [0, 0]
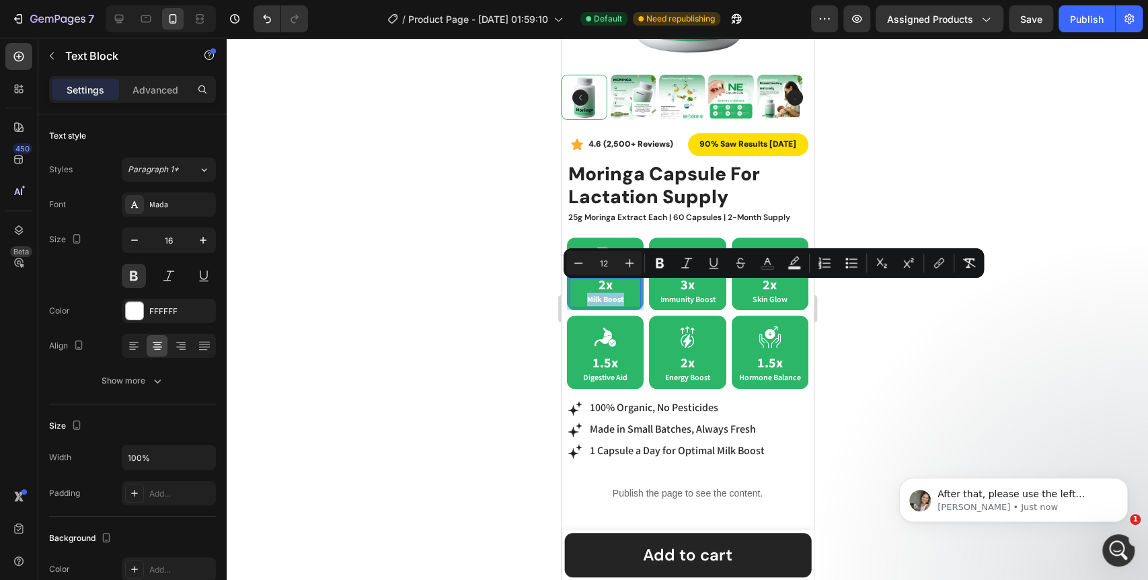
click at [618, 294] on span "Milk Boost" at bounding box center [604, 299] width 37 height 10
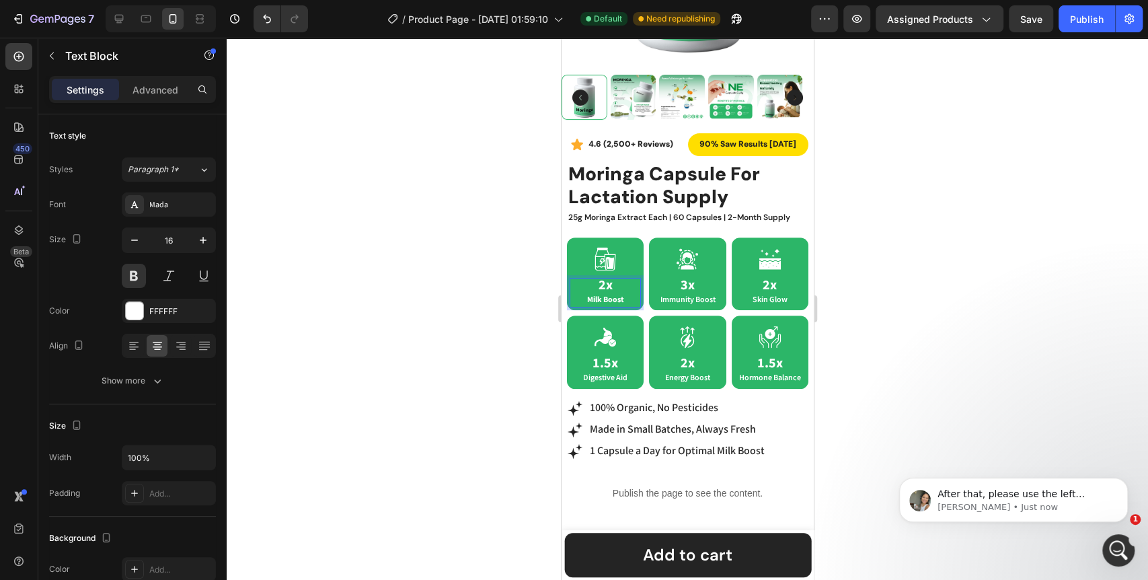
click at [618, 294] on span "Milk Boost" at bounding box center [604, 299] width 37 height 10
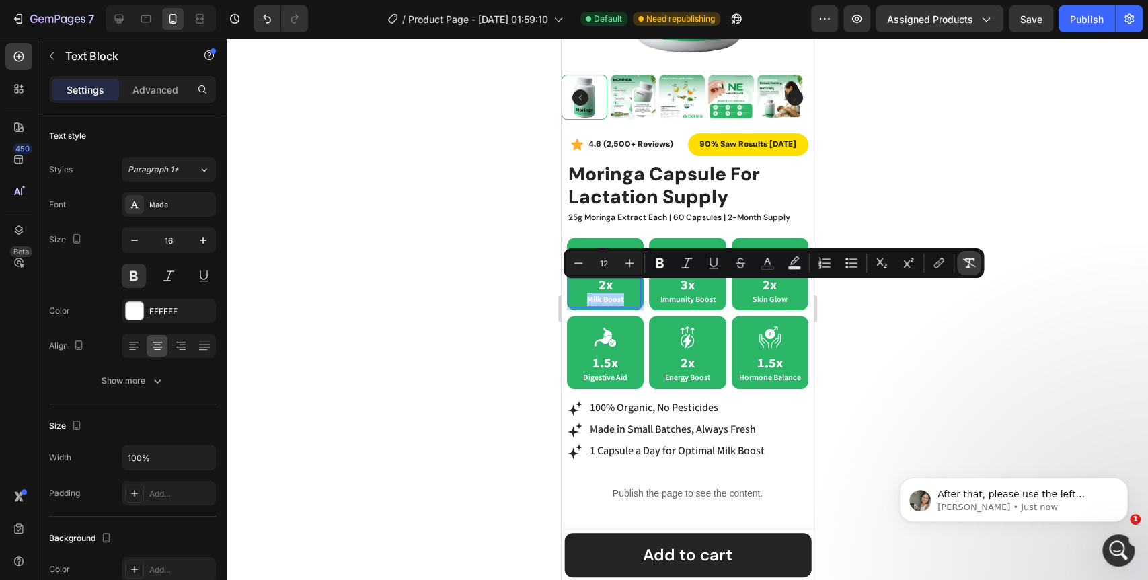
click at [966, 261] on icon "Editor contextual toolbar" at bounding box center [969, 262] width 13 height 9
type input "16"
click at [908, 321] on div at bounding box center [687, 309] width 921 height 542
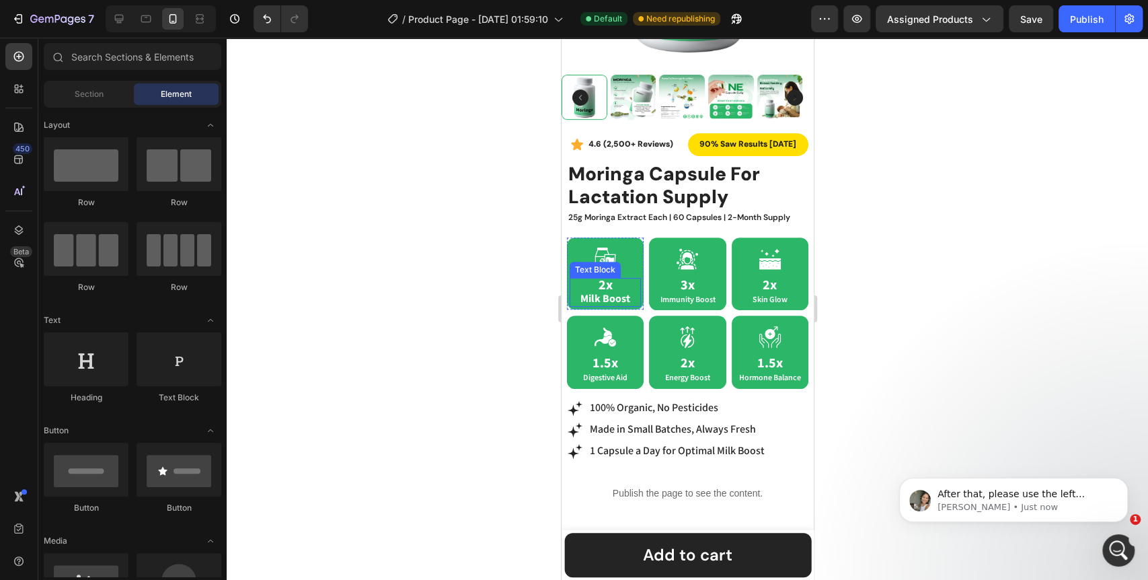
click at [600, 276] on strong "2x" at bounding box center [605, 284] width 14 height 17
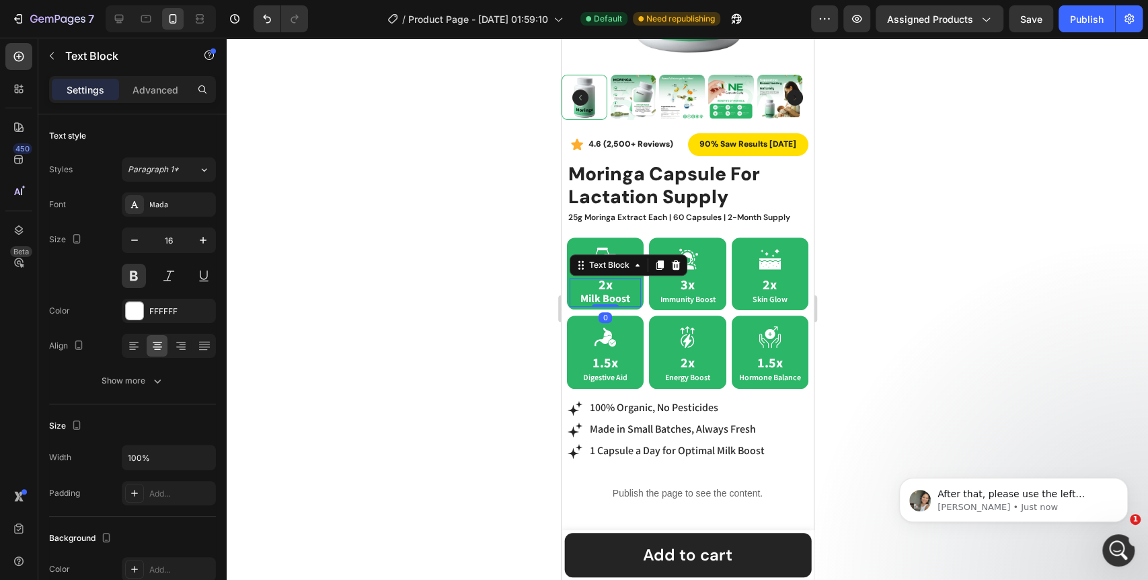
click at [600, 276] on strong "2x" at bounding box center [605, 284] width 14 height 17
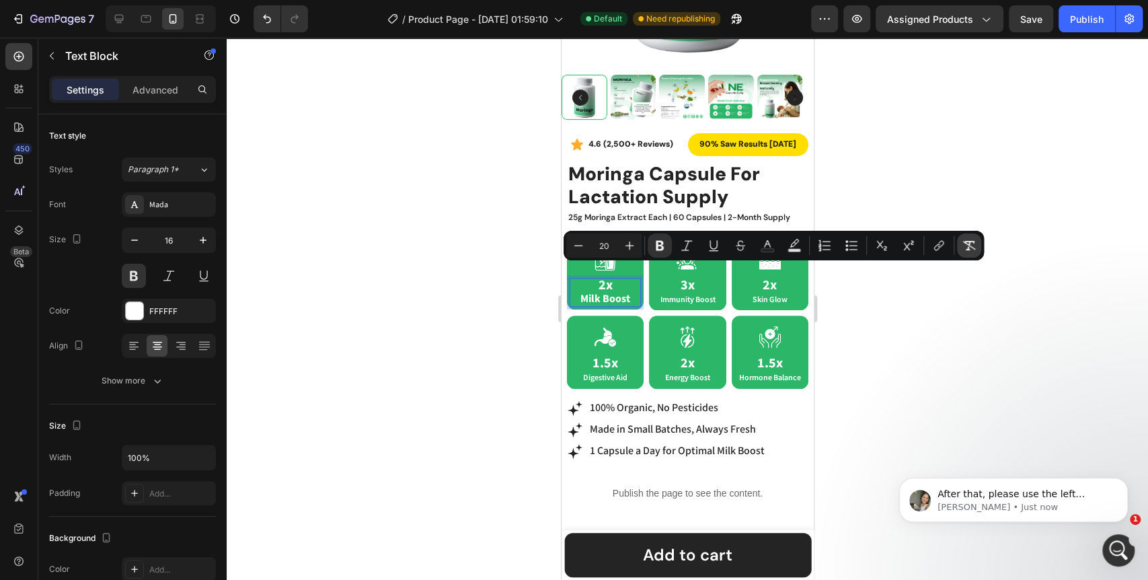
click at [968, 241] on icon "Editor contextual toolbar" at bounding box center [969, 245] width 13 height 9
type input "16"
click at [965, 249] on icon "Editor contextual toolbar" at bounding box center [968, 245] width 13 height 13
click at [975, 243] on button "Remove Format" at bounding box center [969, 245] width 24 height 24
click at [926, 303] on div at bounding box center [687, 309] width 921 height 542
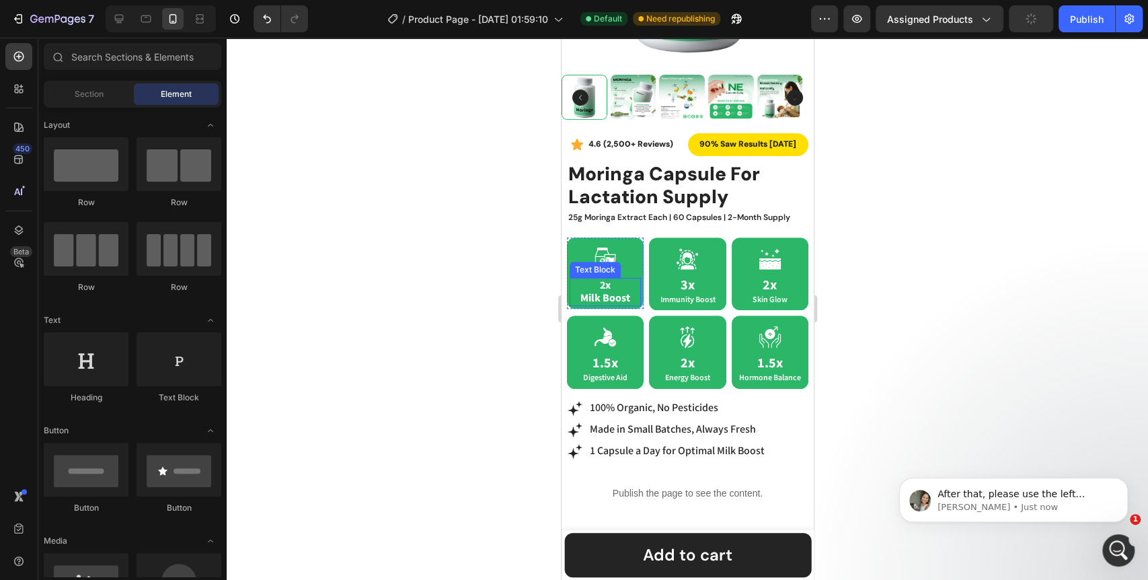
click at [608, 290] on p "2x Milk Boost" at bounding box center [604, 292] width 69 height 26
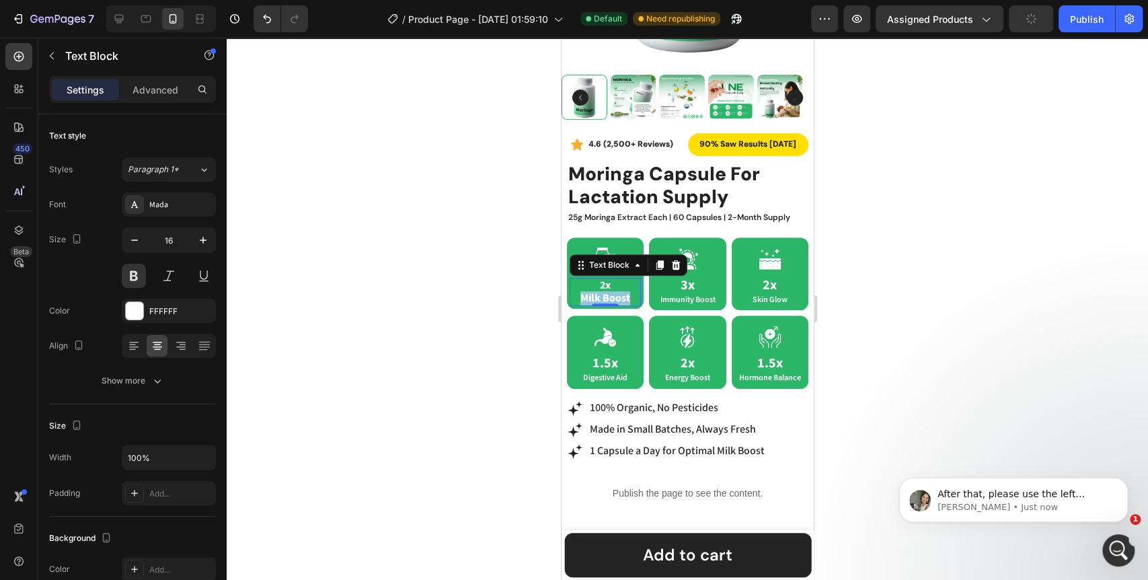
click at [608, 290] on p "2x Milk Boost" at bounding box center [604, 292] width 69 height 26
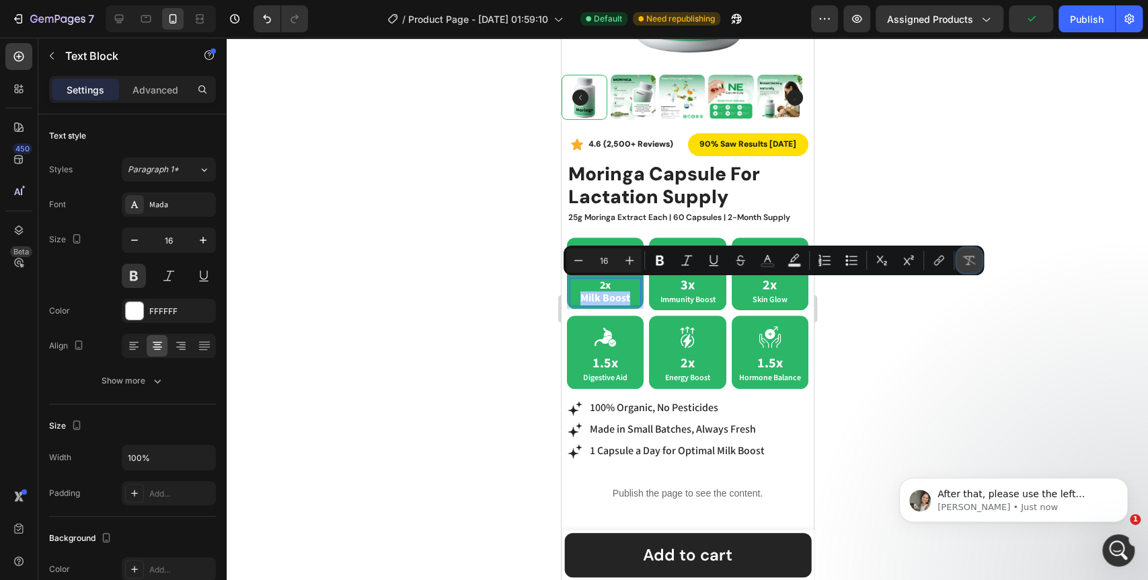
click at [963, 259] on icon "Editor contextual toolbar" at bounding box center [968, 259] width 13 height 13
click at [897, 335] on div at bounding box center [687, 309] width 921 height 542
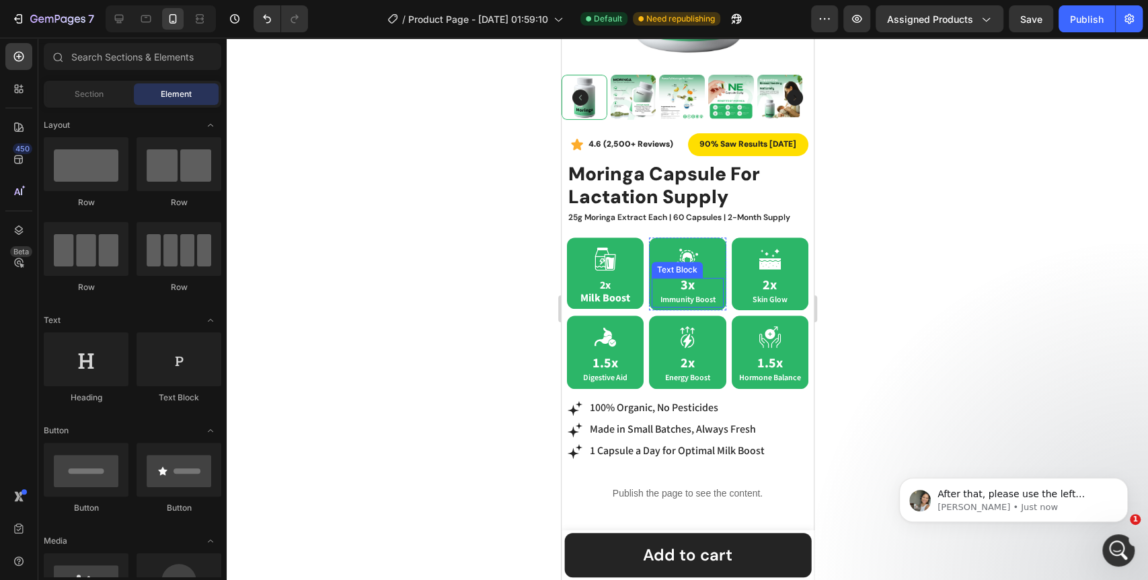
click at [683, 294] on span "Immunity Boost" at bounding box center [686, 299] width 55 height 10
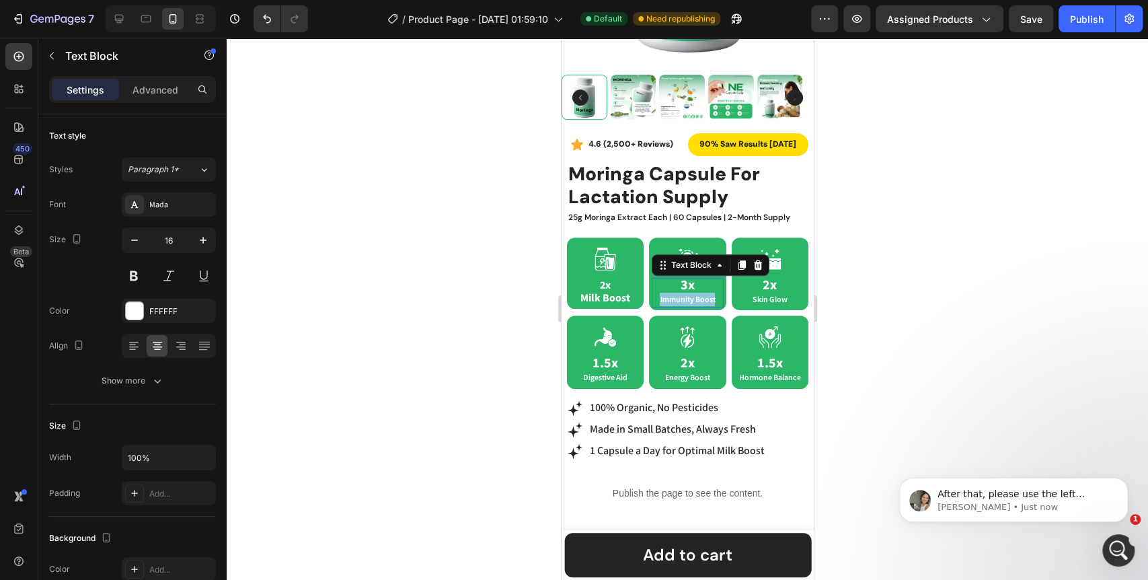
click at [683, 294] on span "Immunity Boost" at bounding box center [686, 299] width 55 height 10
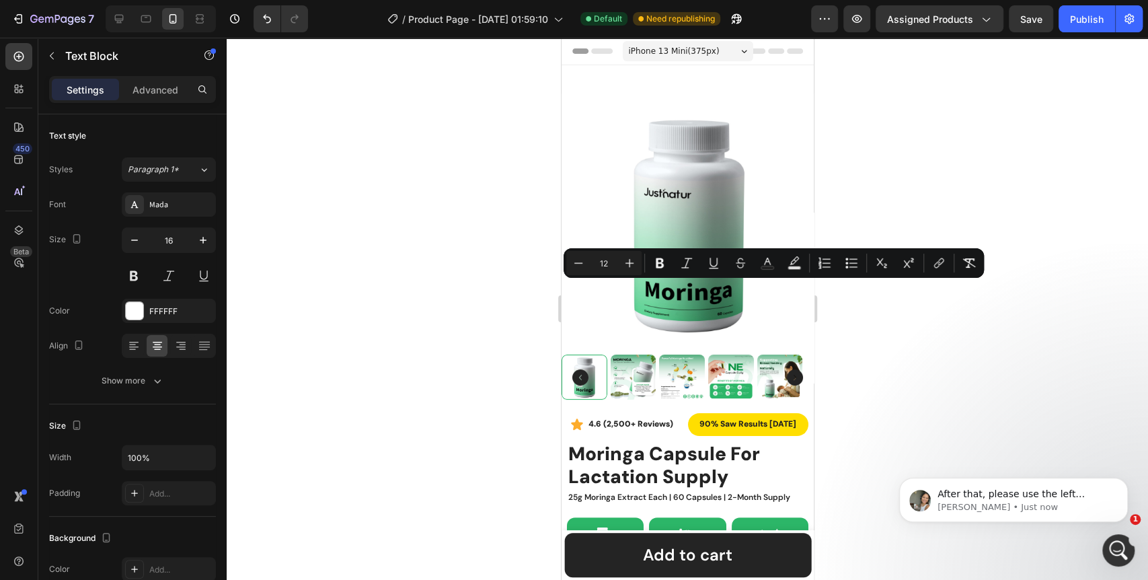
scroll to position [280, 0]
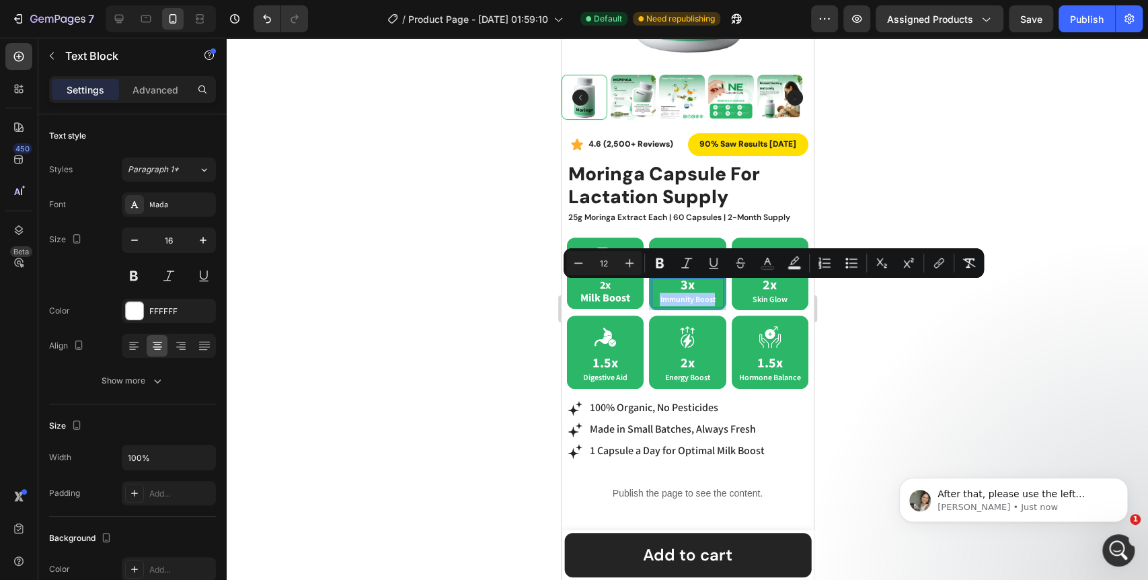
click at [969, 266] on icon "Editor contextual toolbar" at bounding box center [968, 262] width 13 height 13
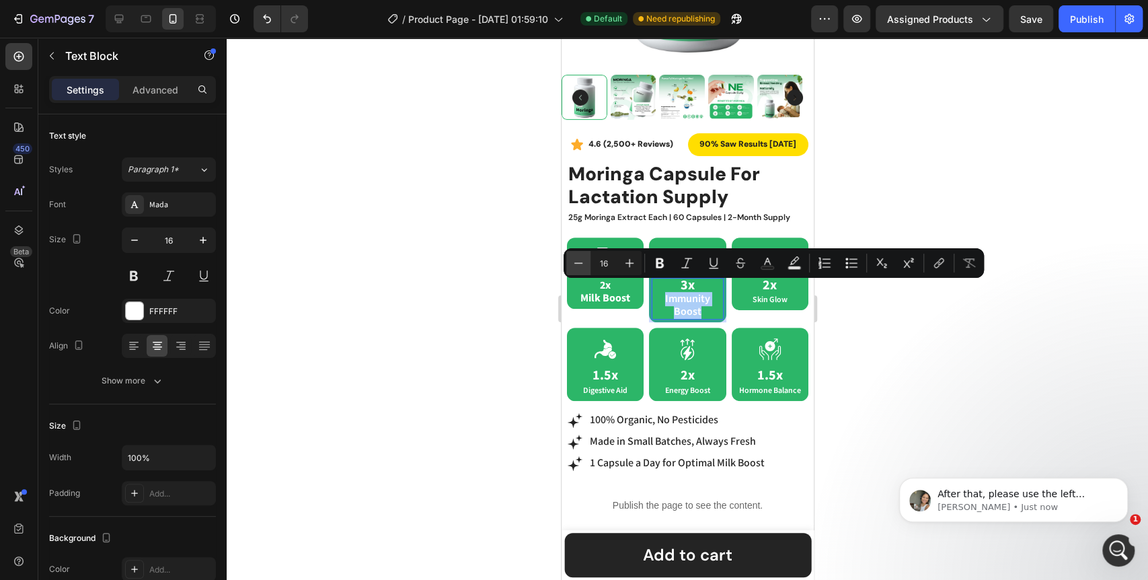
click at [581, 264] on icon "Editor contextual toolbar" at bounding box center [577, 262] width 13 height 13
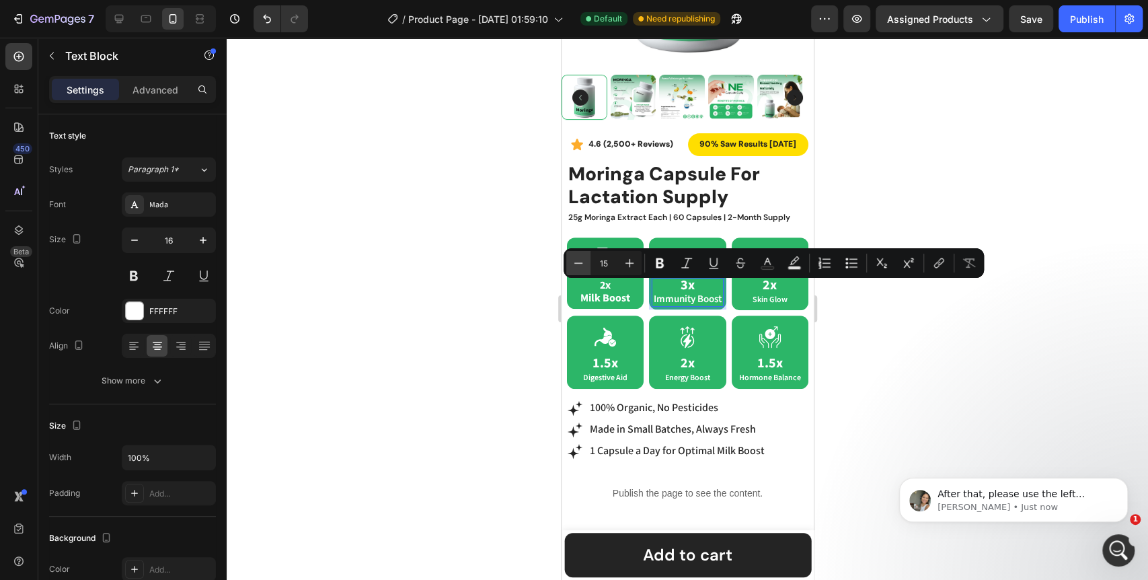
click at [581, 264] on icon "Editor contextual toolbar" at bounding box center [577, 262] width 13 height 13
type input "12"
click at [462, 298] on div at bounding box center [687, 309] width 921 height 542
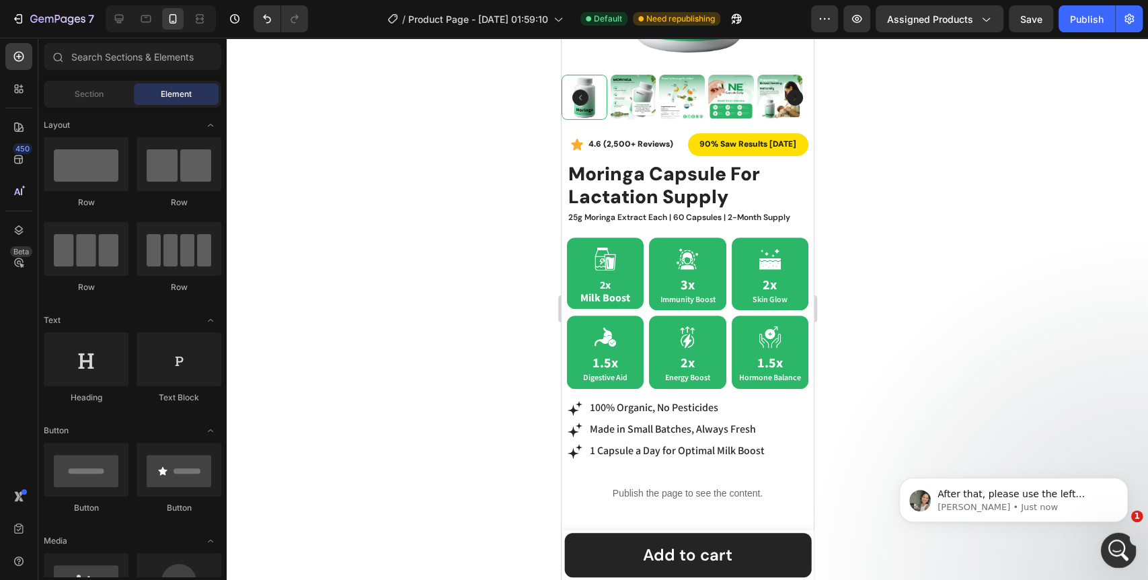
click at [1102, 539] on div "Open Intercom Messenger" at bounding box center [1116, 548] width 44 height 44
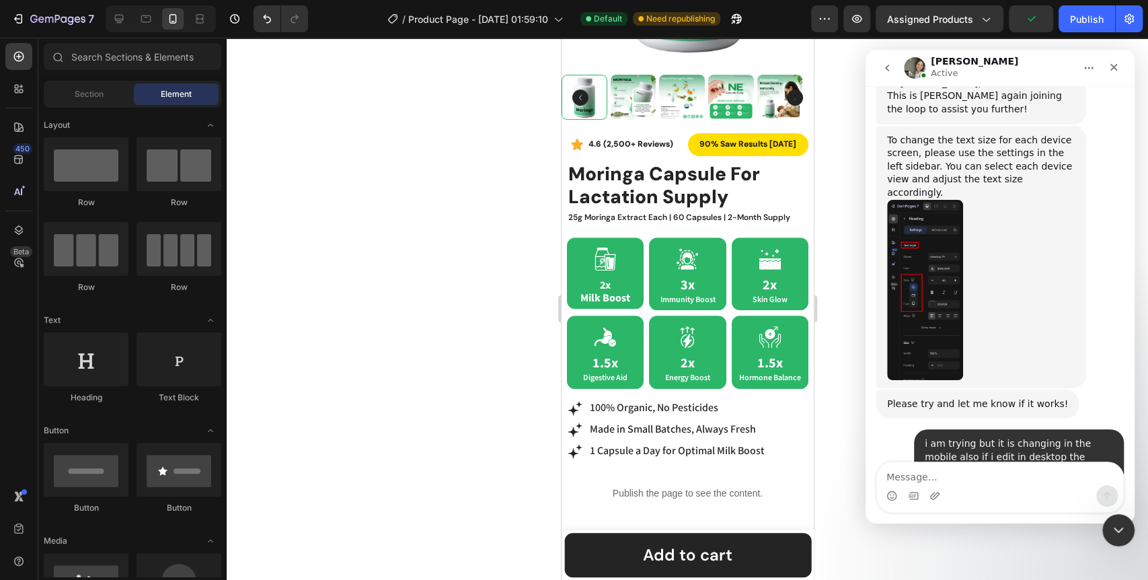
scroll to position [9228, 0]
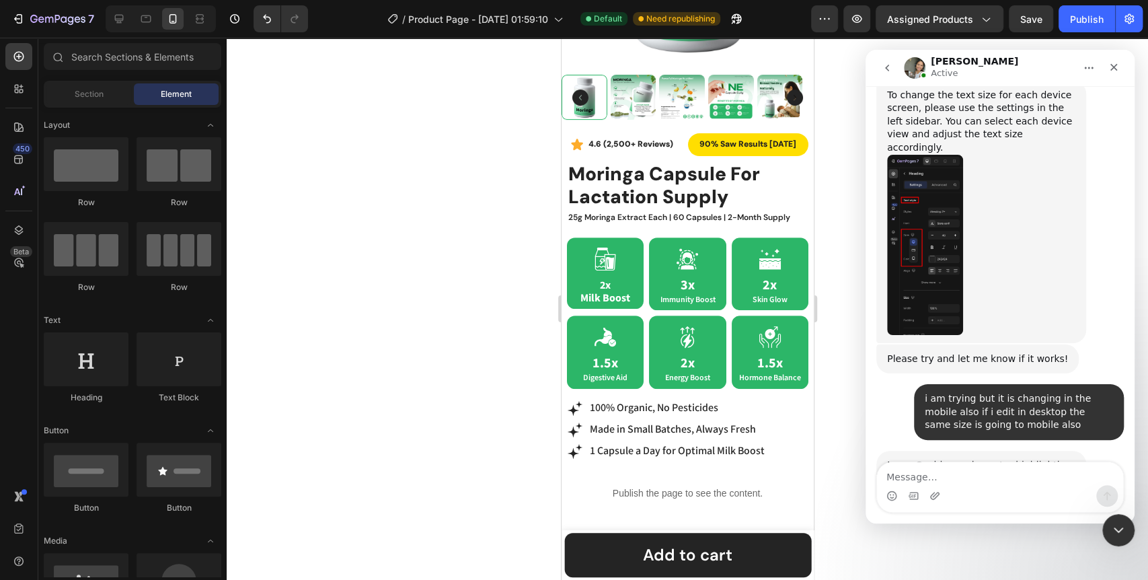
click at [928, 478] on textarea "Message…" at bounding box center [1000, 473] width 246 height 23
type textarea "ok"
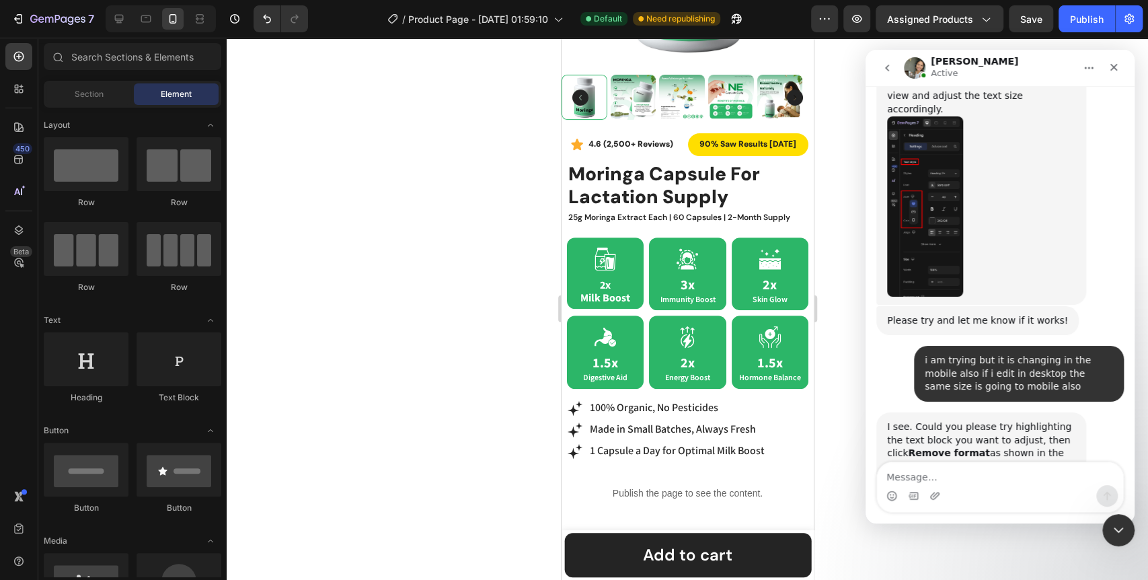
scroll to position [9268, 0]
click at [400, 391] on div at bounding box center [687, 309] width 921 height 542
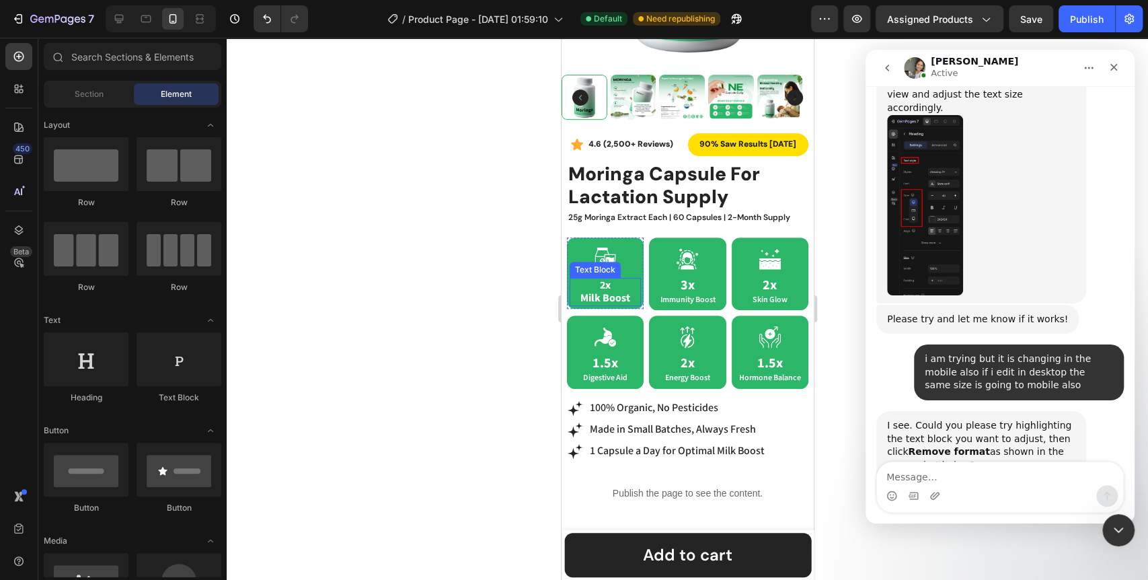
click at [612, 281] on p "2x Milk Boost" at bounding box center [604, 292] width 69 height 26
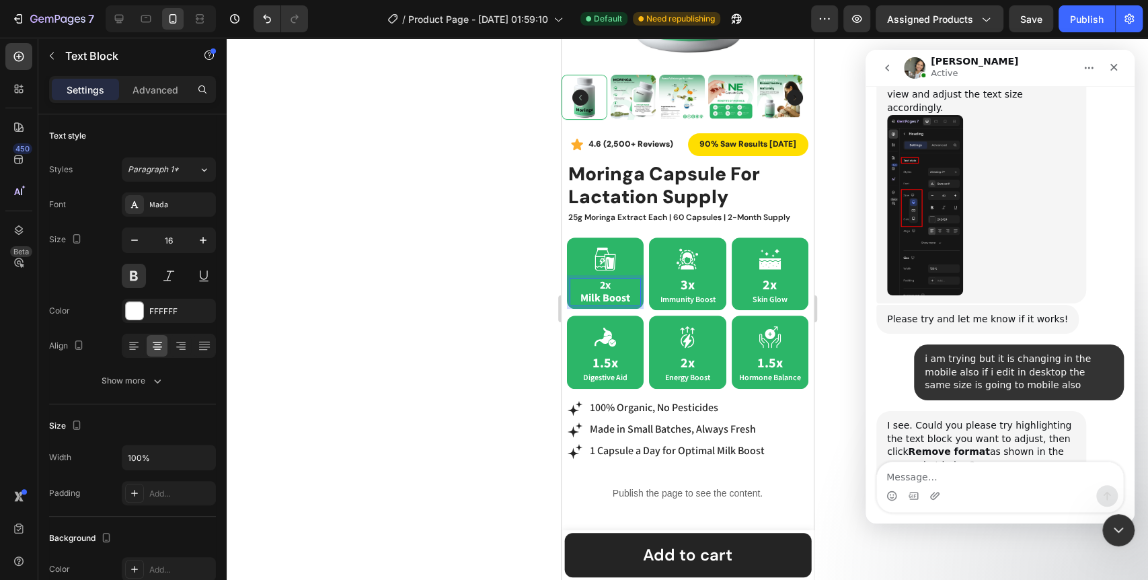
click at [607, 286] on p "2x Milk Boost" at bounding box center [604, 292] width 69 height 26
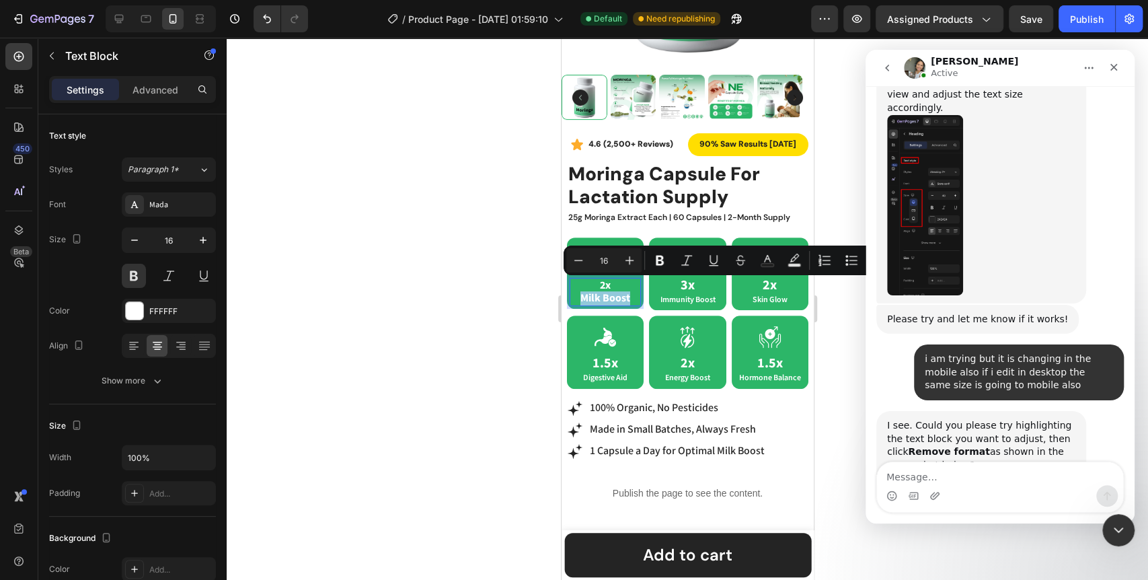
click at [607, 286] on p "2x Milk Boost" at bounding box center [604, 292] width 69 height 26
click at [580, 264] on icon "Editor contextual toolbar" at bounding box center [577, 259] width 13 height 13
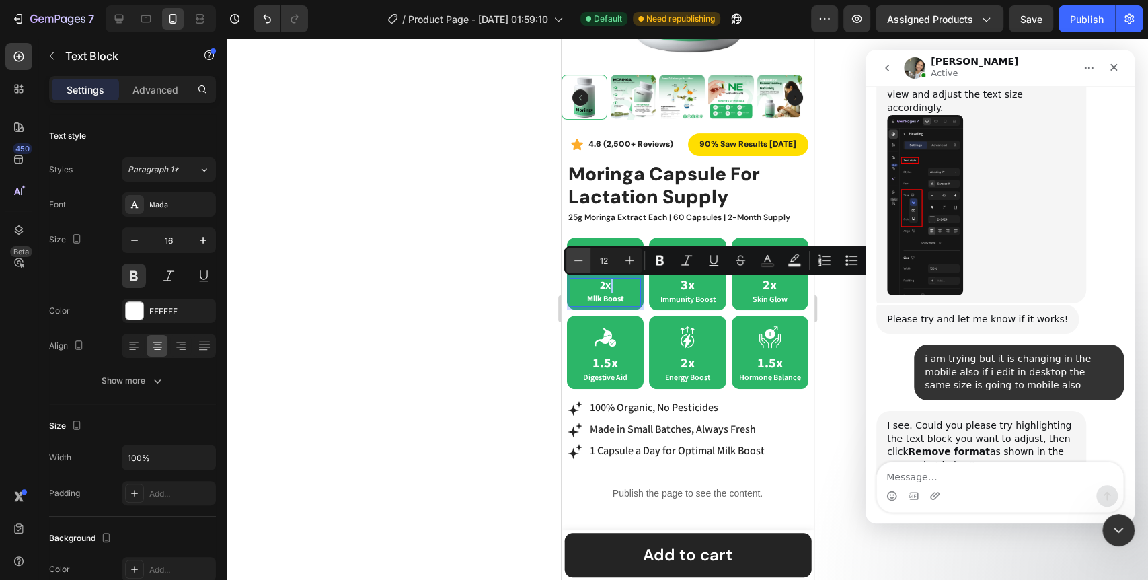
click at [580, 264] on icon "Editor contextual toolbar" at bounding box center [577, 259] width 13 height 13
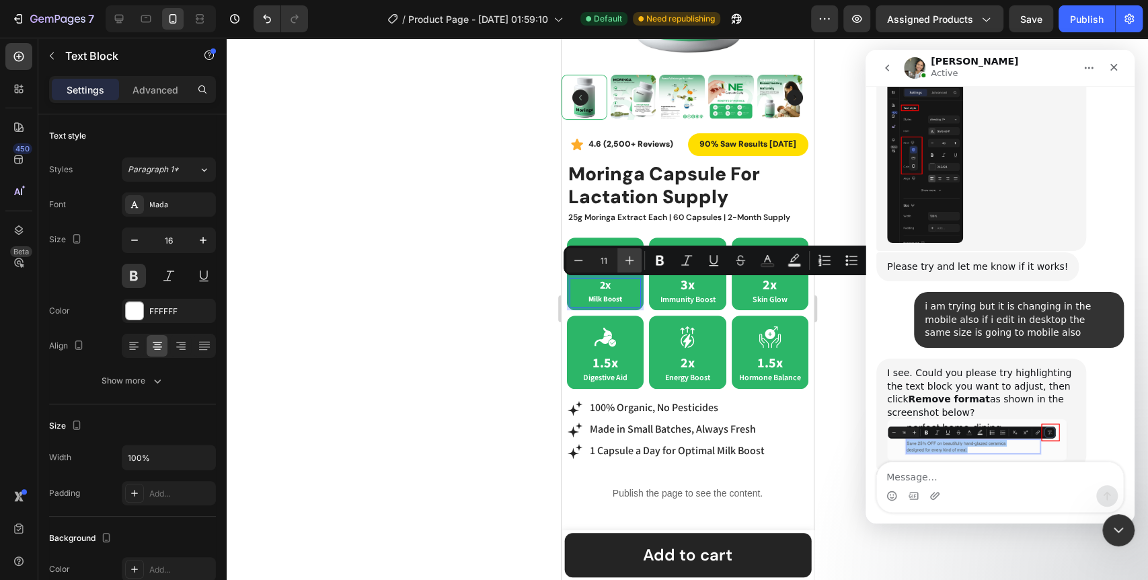
click at [631, 256] on icon "Editor contextual toolbar" at bounding box center [629, 259] width 13 height 13
type input "12"
click at [511, 313] on div at bounding box center [687, 309] width 921 height 542
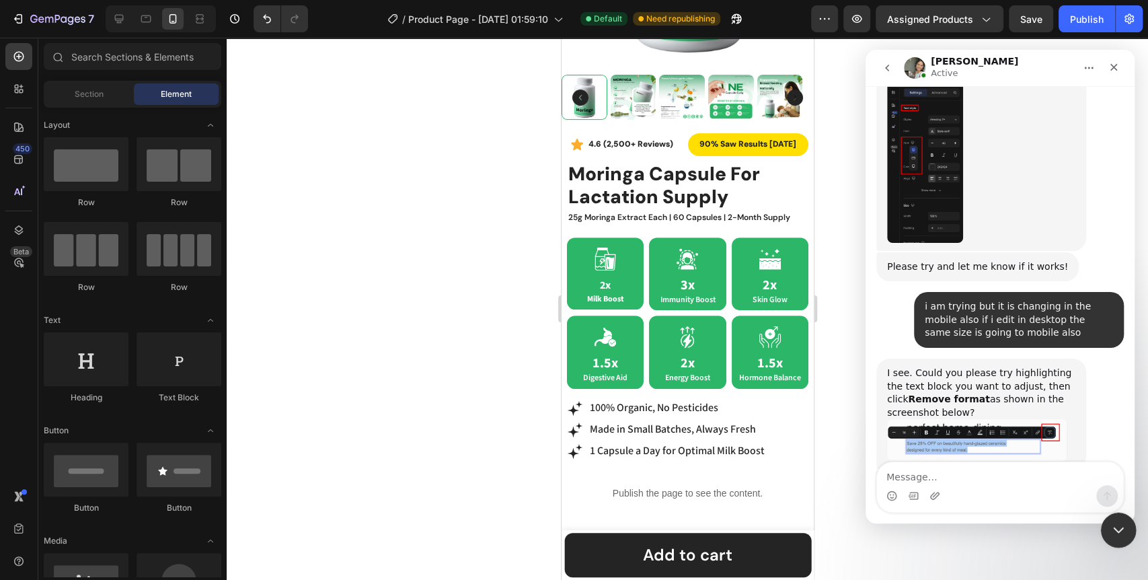
click at [1115, 524] on icon "Close Intercom Messenger" at bounding box center [1116, 528] width 16 height 16
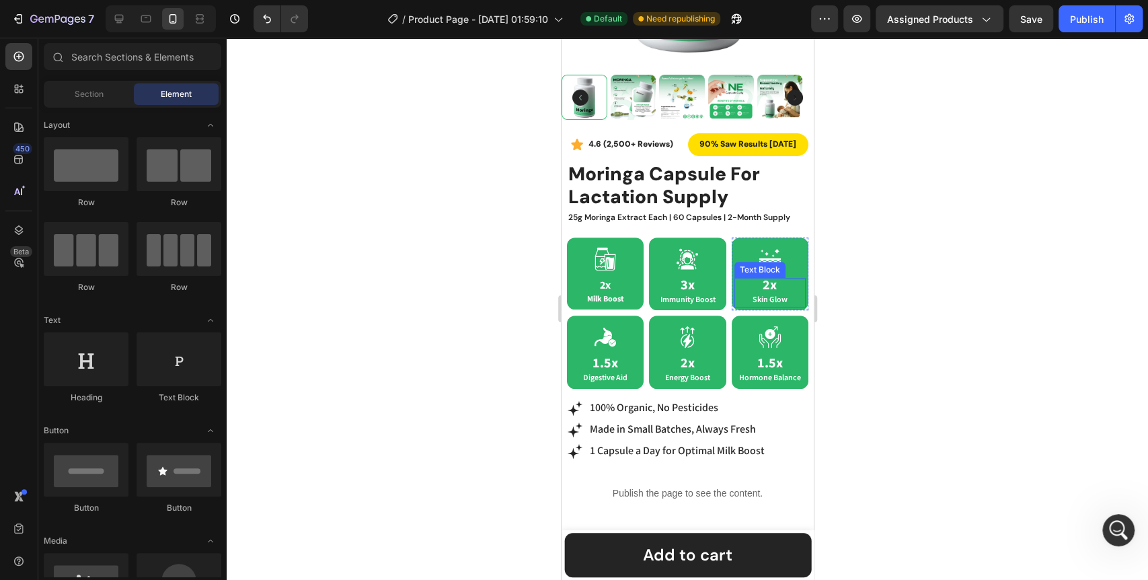
click at [766, 294] on span "Skin Glow" at bounding box center [769, 299] width 35 height 10
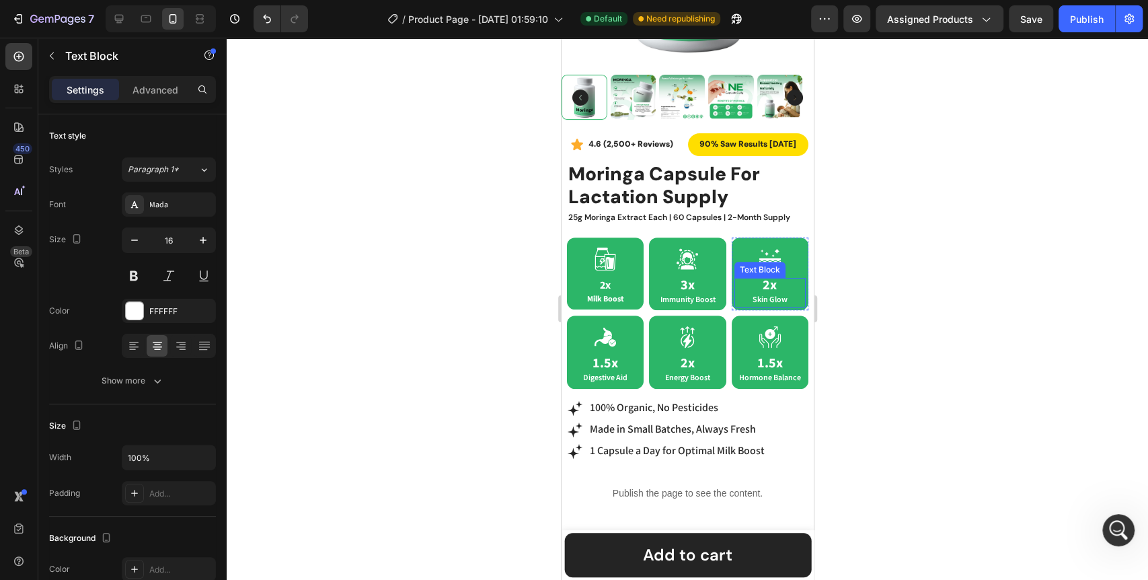
click at [766, 294] on span "Skin Glow" at bounding box center [769, 299] width 35 height 10
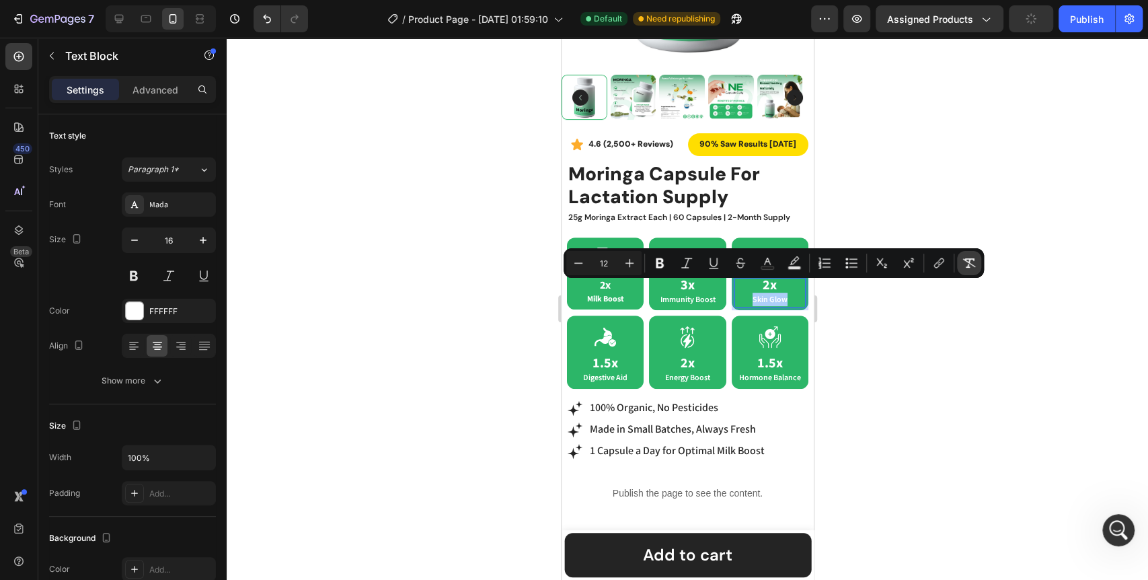
click at [965, 270] on button "Remove Format" at bounding box center [969, 263] width 24 height 24
click at [602, 264] on input "16" at bounding box center [603, 263] width 27 height 16
type input "12"
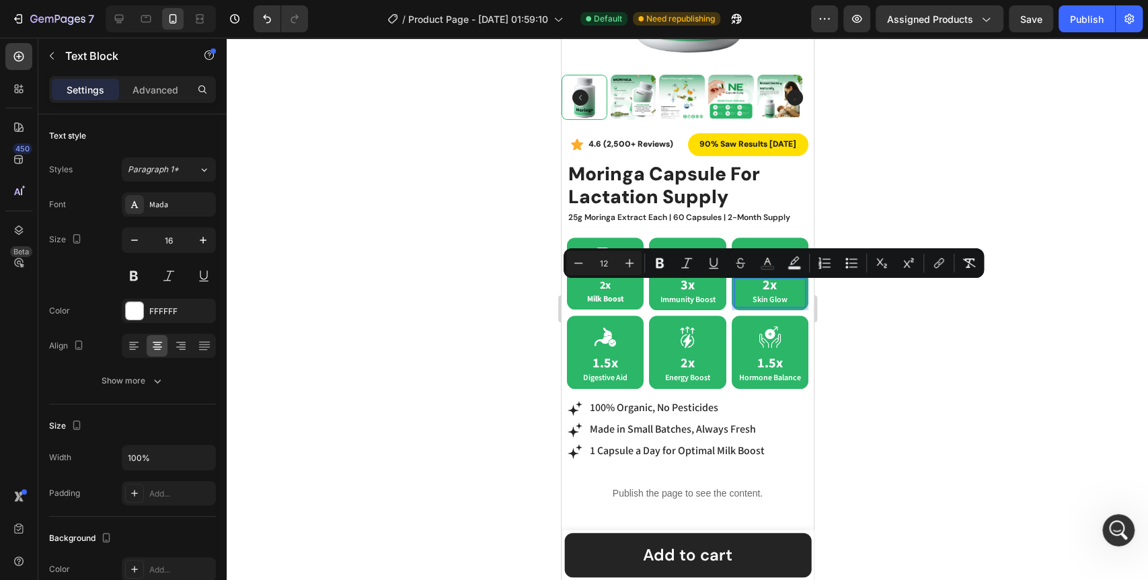
click at [475, 309] on div at bounding box center [687, 309] width 921 height 542
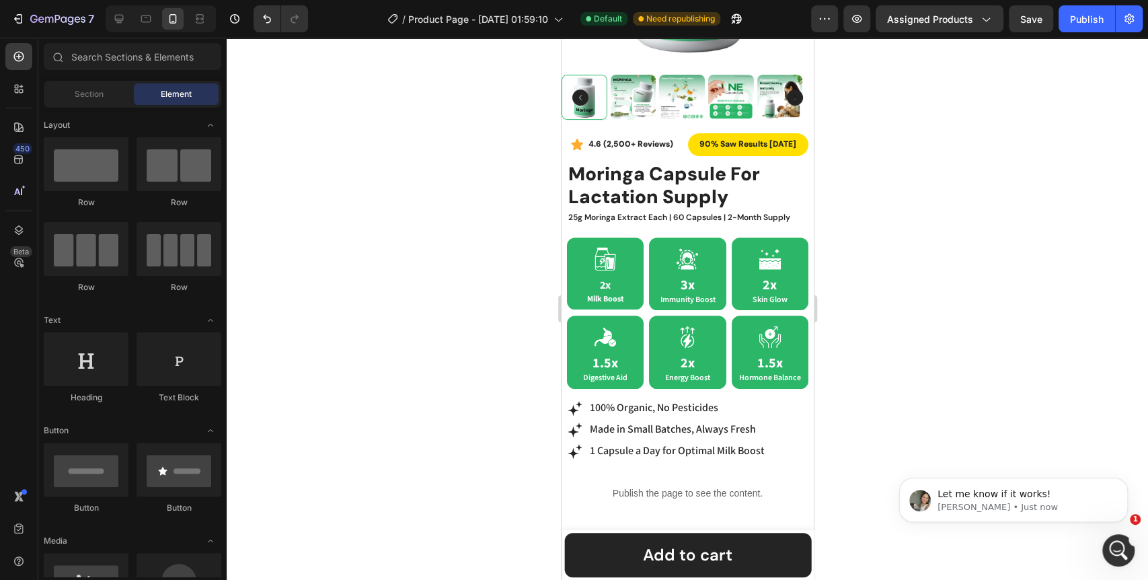
scroll to position [9308, 0]
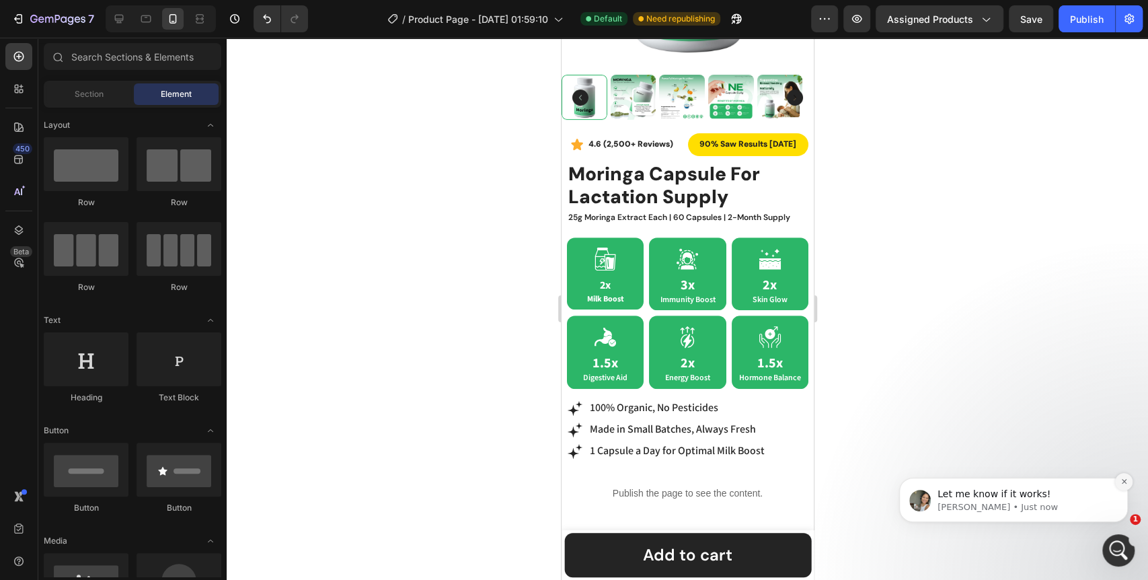
click at [1126, 487] on button "Dismiss notification" at bounding box center [1123, 481] width 17 height 17
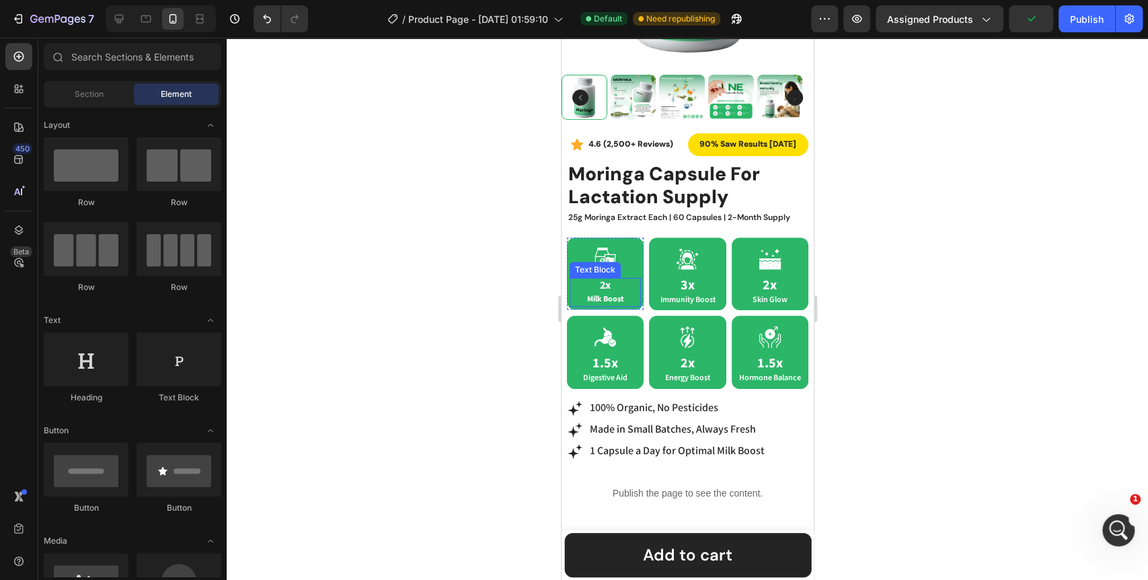
click at [613, 281] on p "2x Milk Boost" at bounding box center [604, 292] width 69 height 26
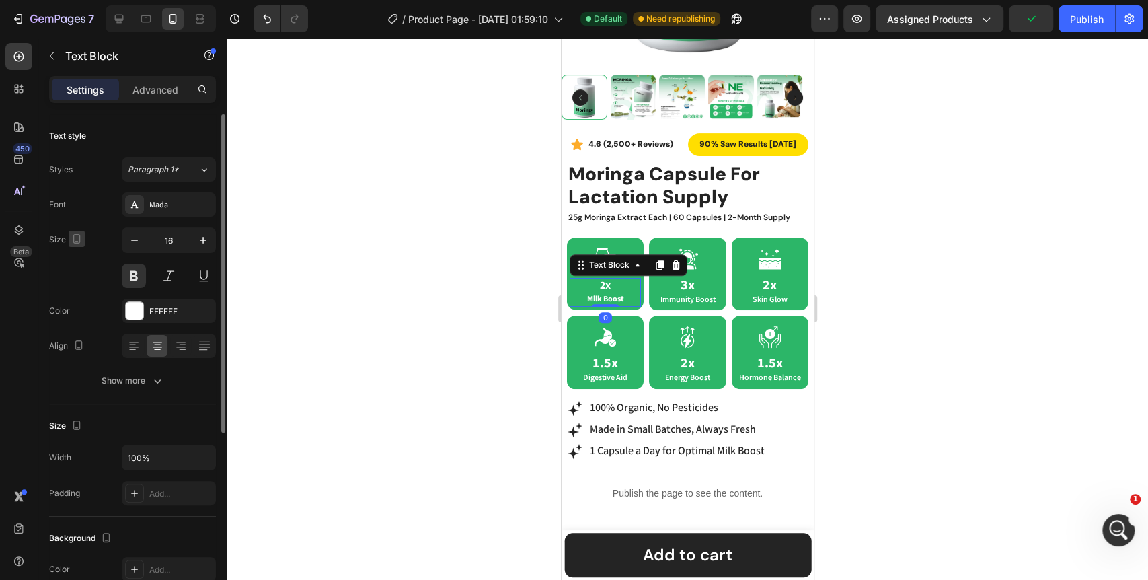
click at [73, 237] on icon "button" at bounding box center [76, 238] width 7 height 9
click at [75, 258] on icon "button" at bounding box center [79, 259] width 13 height 13
type input "20"
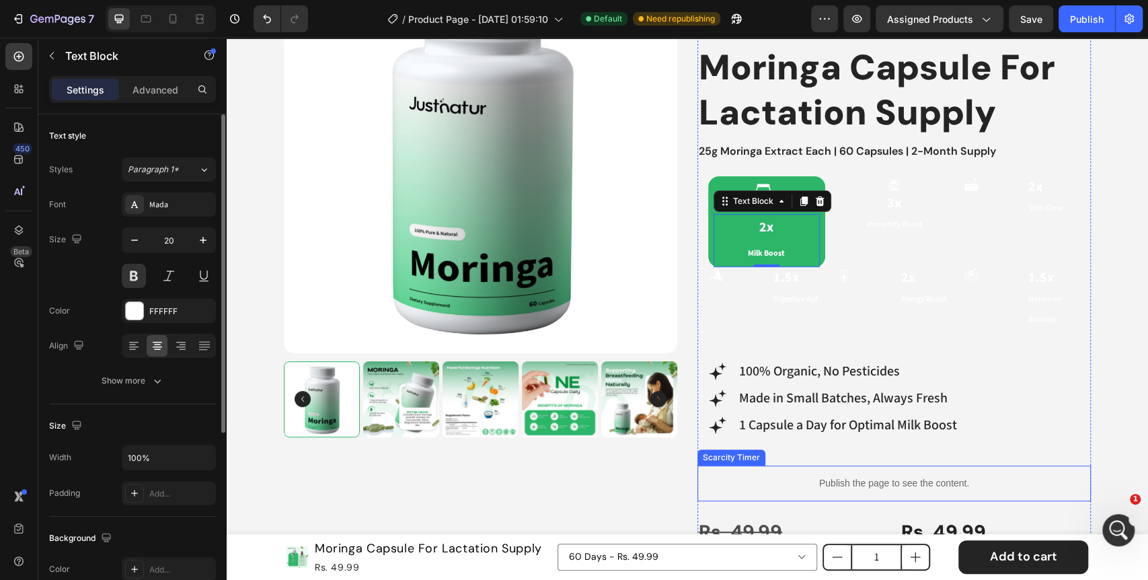
scroll to position [167, 0]
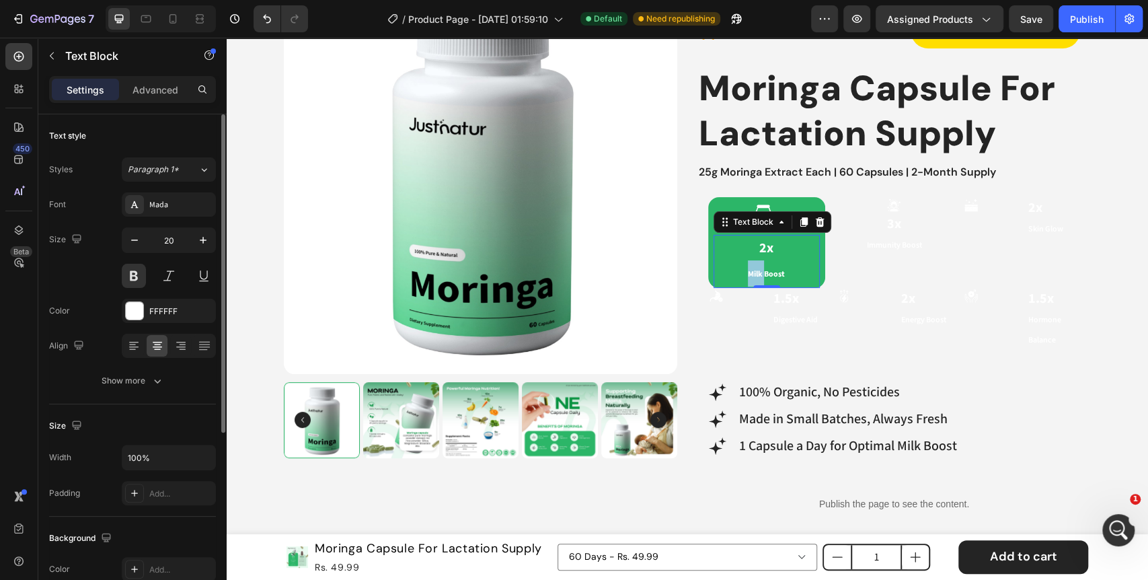
click at [754, 273] on span "Milk Boost" at bounding box center [766, 274] width 37 height 10
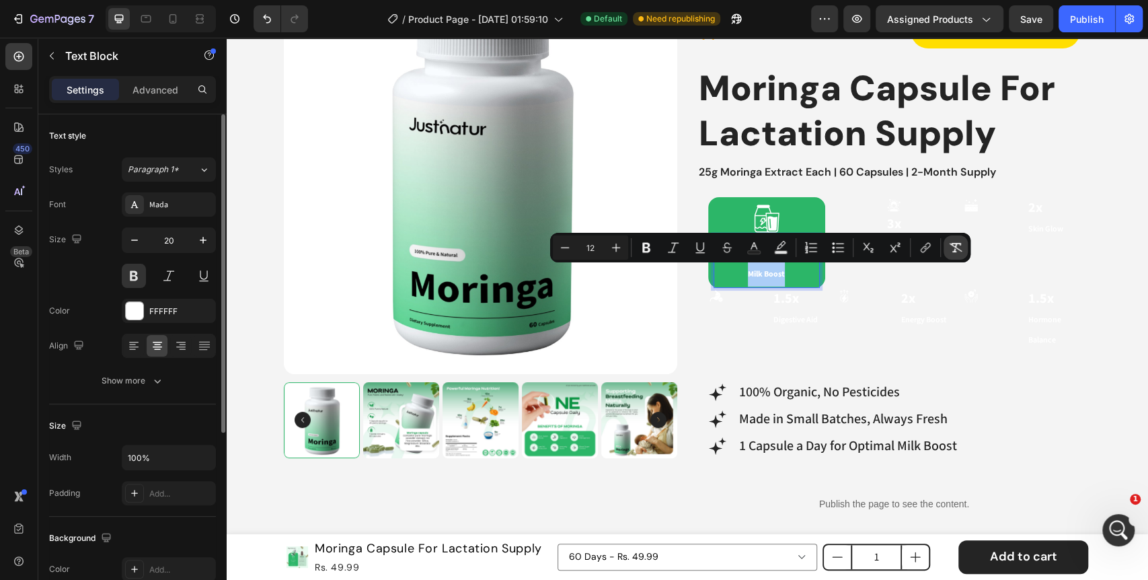
click at [951, 251] on icon "Editor contextual toolbar" at bounding box center [955, 247] width 13 height 13
type input "20"
click at [71, 243] on icon "button" at bounding box center [76, 238] width 13 height 13
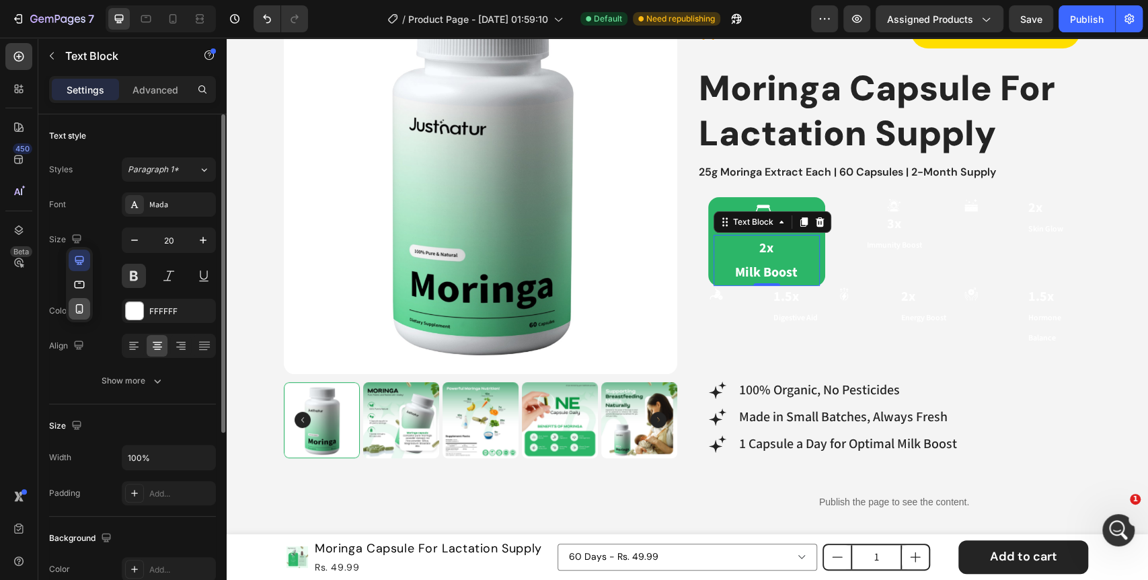
click at [75, 303] on icon "button" at bounding box center [79, 308] width 13 height 13
type input "16"
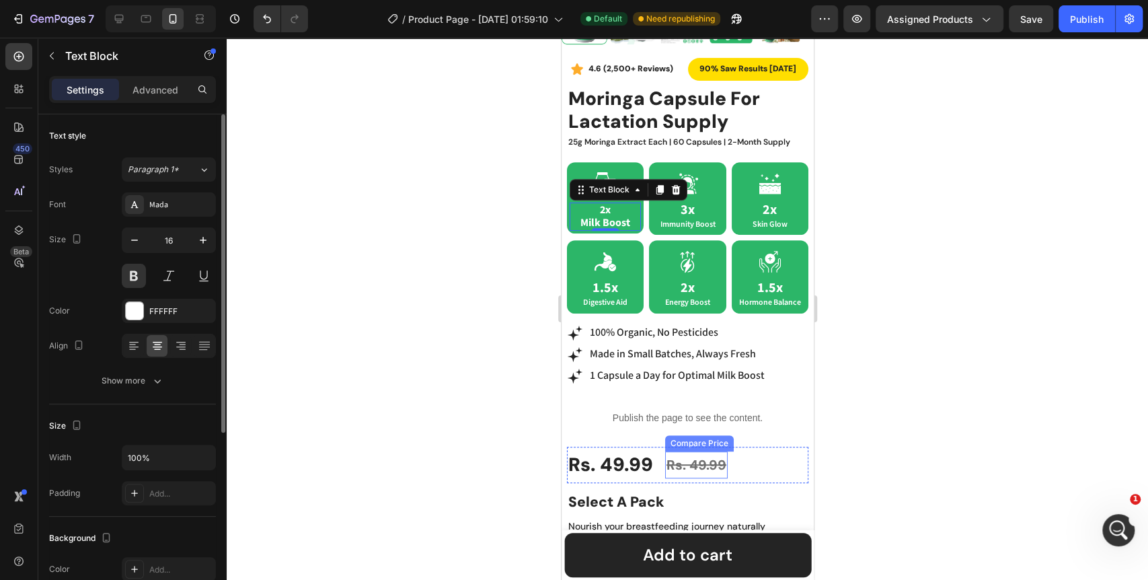
scroll to position [237, 0]
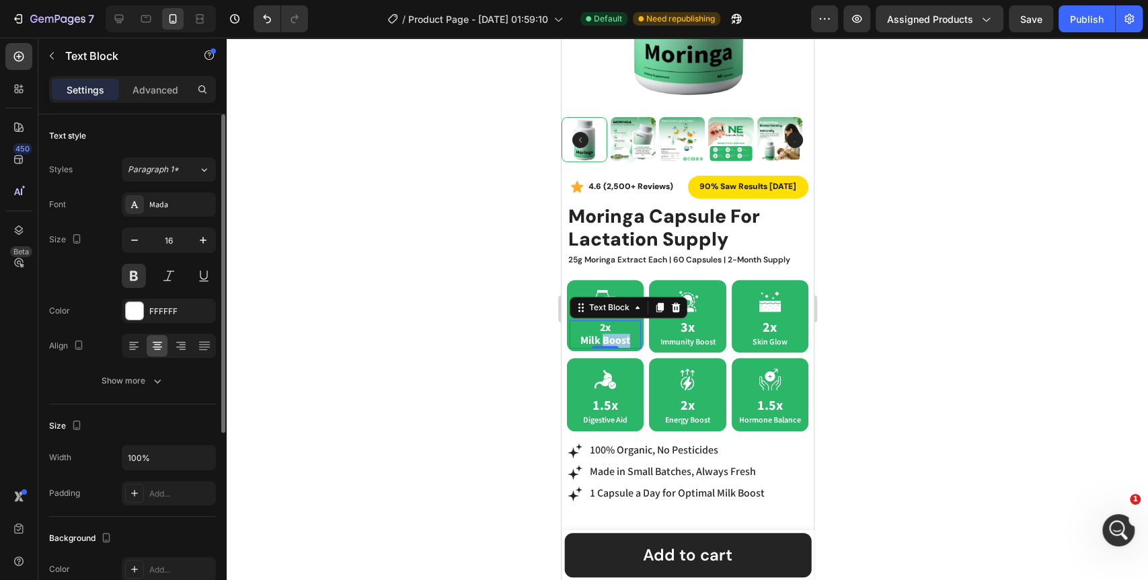
click at [622, 328] on p "2x Milk Boost" at bounding box center [604, 334] width 69 height 26
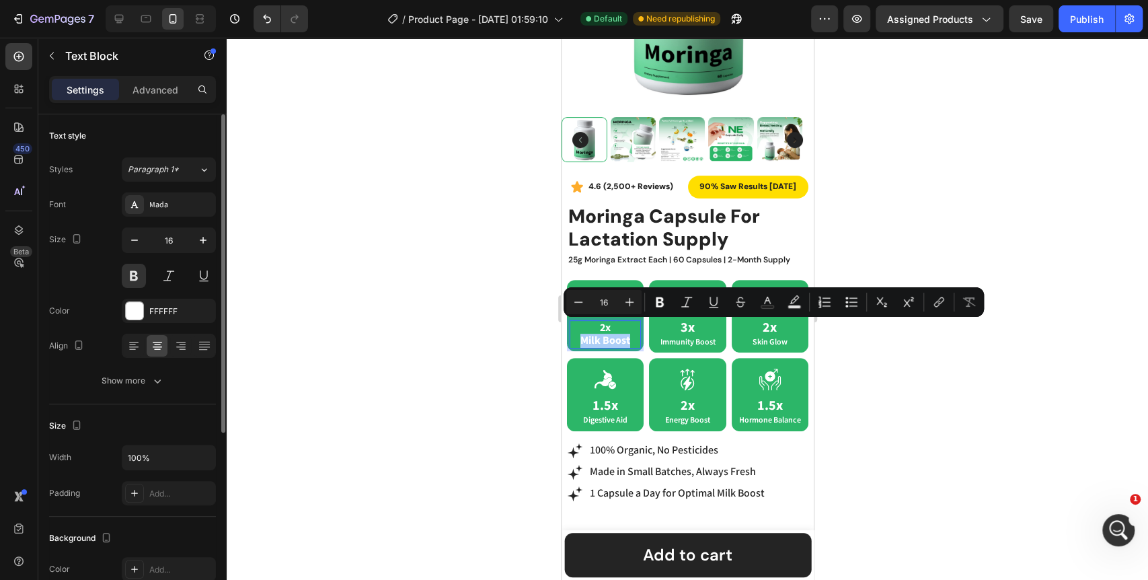
click at [607, 303] on input "16" at bounding box center [603, 302] width 27 height 16
type input "12"
click at [503, 352] on div at bounding box center [687, 309] width 921 height 542
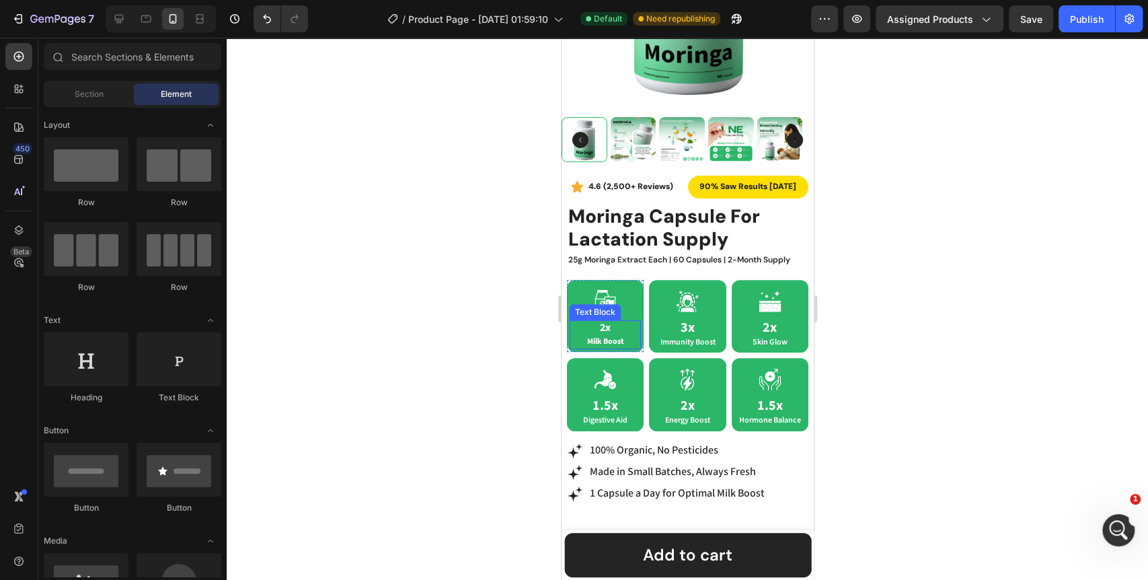
click at [598, 336] on span "Milk Boost" at bounding box center [604, 341] width 37 height 10
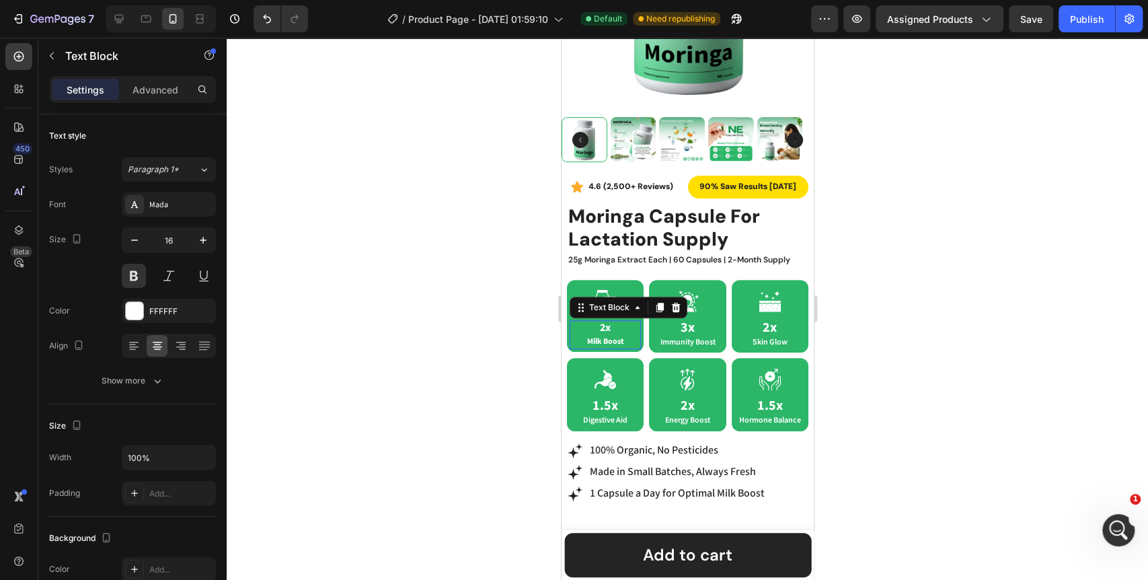
click at [598, 336] on span "Milk Boost" at bounding box center [604, 341] width 37 height 10
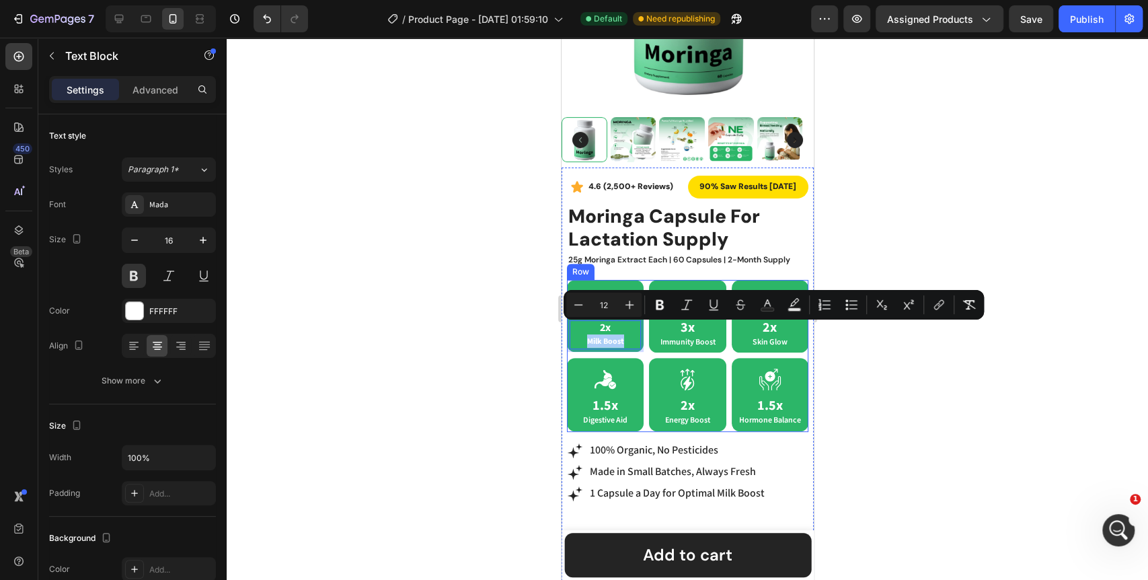
click at [492, 362] on div at bounding box center [687, 309] width 921 height 542
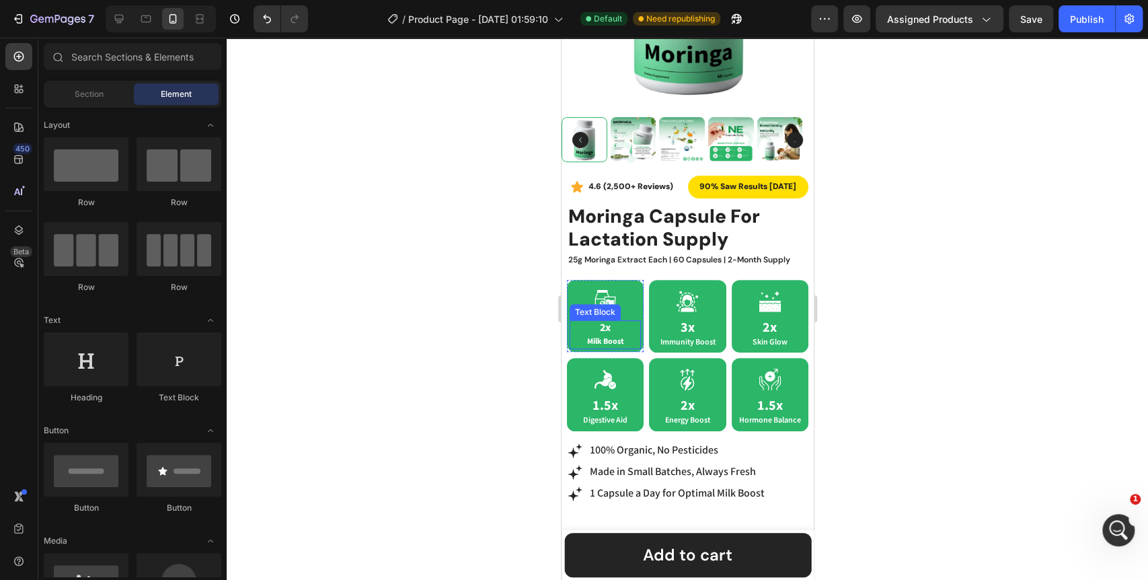
click at [618, 336] on span "Milk Boost" at bounding box center [604, 341] width 37 height 10
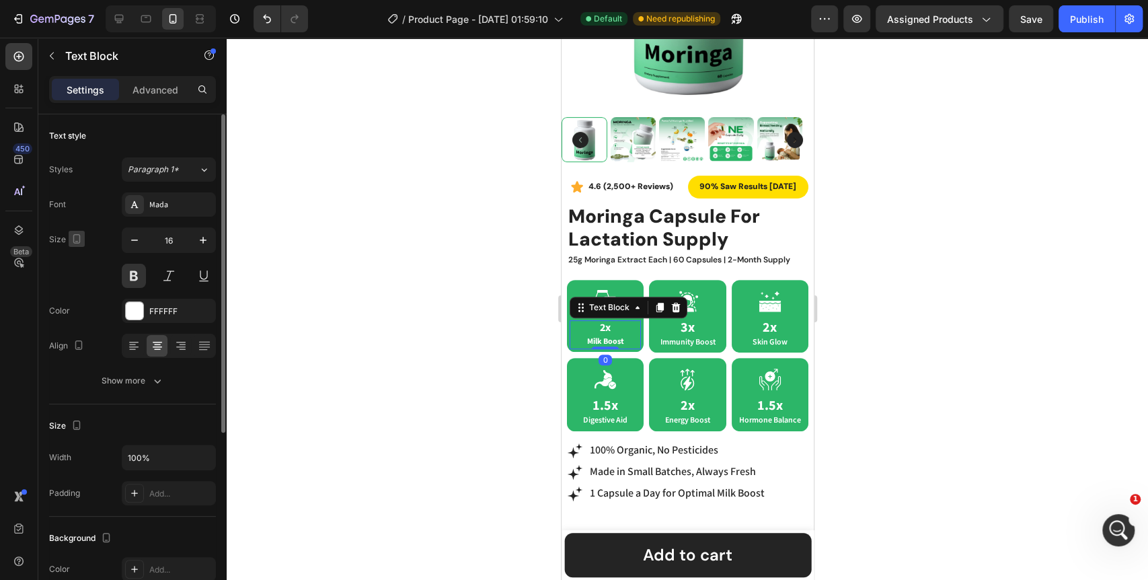
click at [70, 239] on icon "button" at bounding box center [76, 238] width 13 height 13
click at [77, 259] on icon "button" at bounding box center [79, 259] width 13 height 13
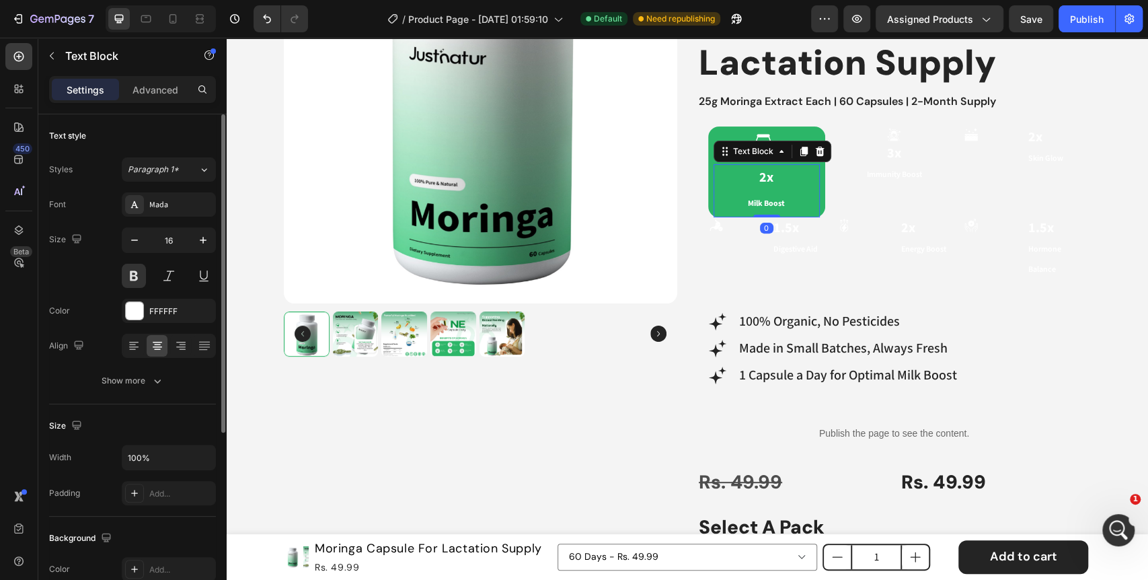
type input "20"
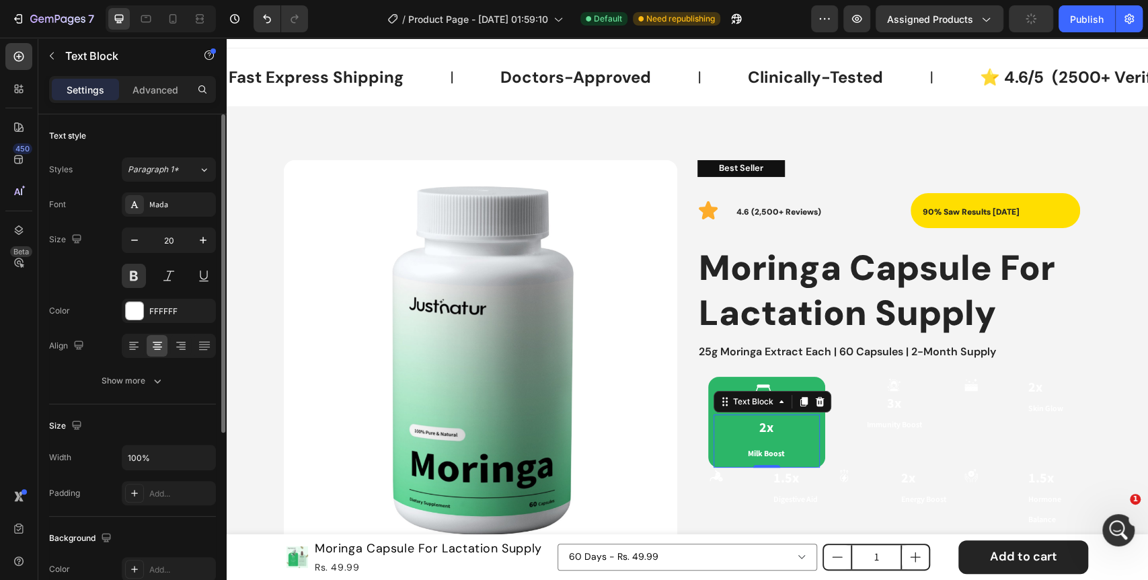
scroll to position [91, 0]
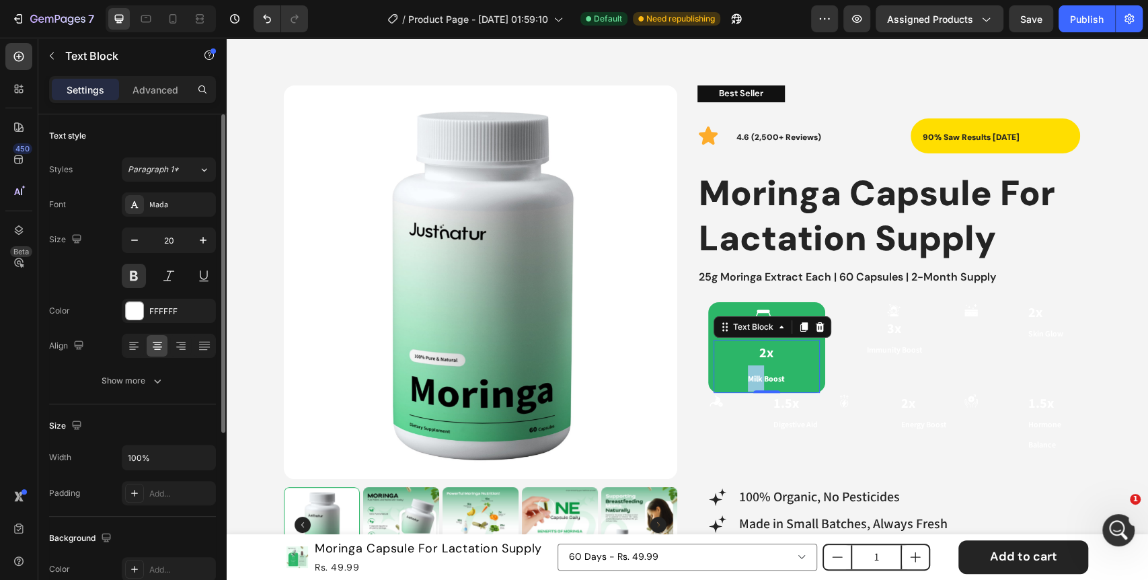
click at [748, 374] on span "Milk Boost" at bounding box center [766, 379] width 37 height 10
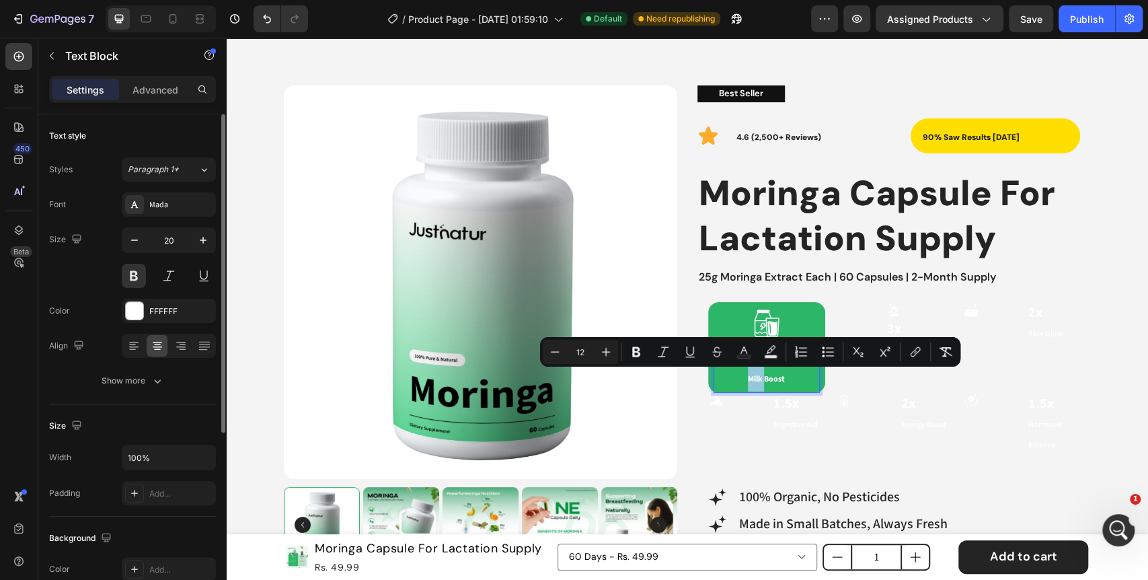
click at [748, 374] on span "Milk Boost" at bounding box center [766, 379] width 37 height 10
click at [951, 358] on button "Remove Format" at bounding box center [955, 351] width 24 height 24
type input "20"
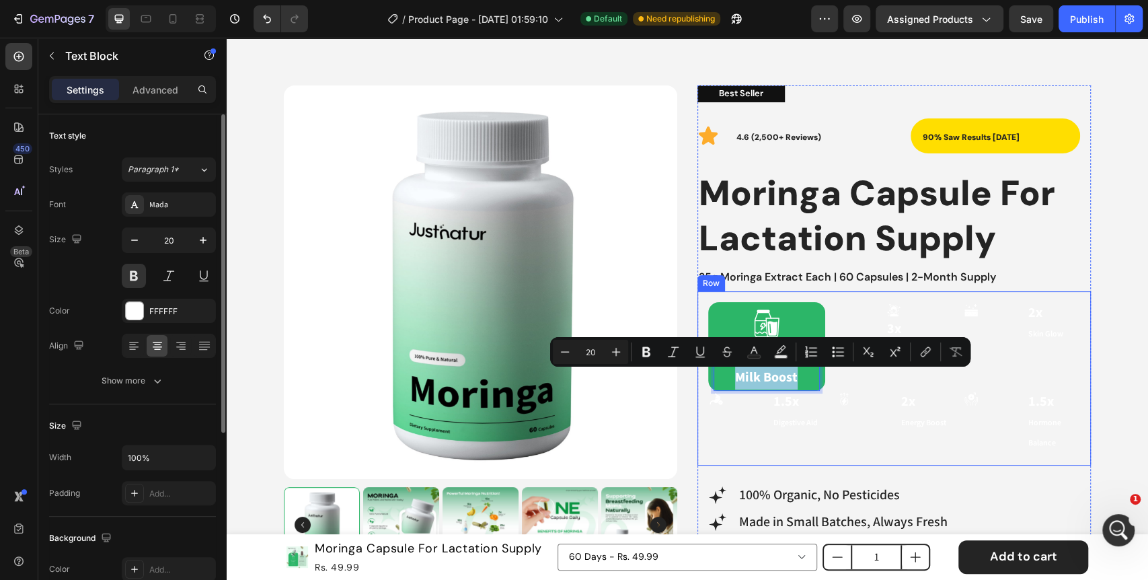
click at [718, 453] on div "Icon 2x Milk Boost Text Block 0 Row Icon 3x Immunity Boost Text Block Row Icon …" at bounding box center [893, 377] width 393 height 173
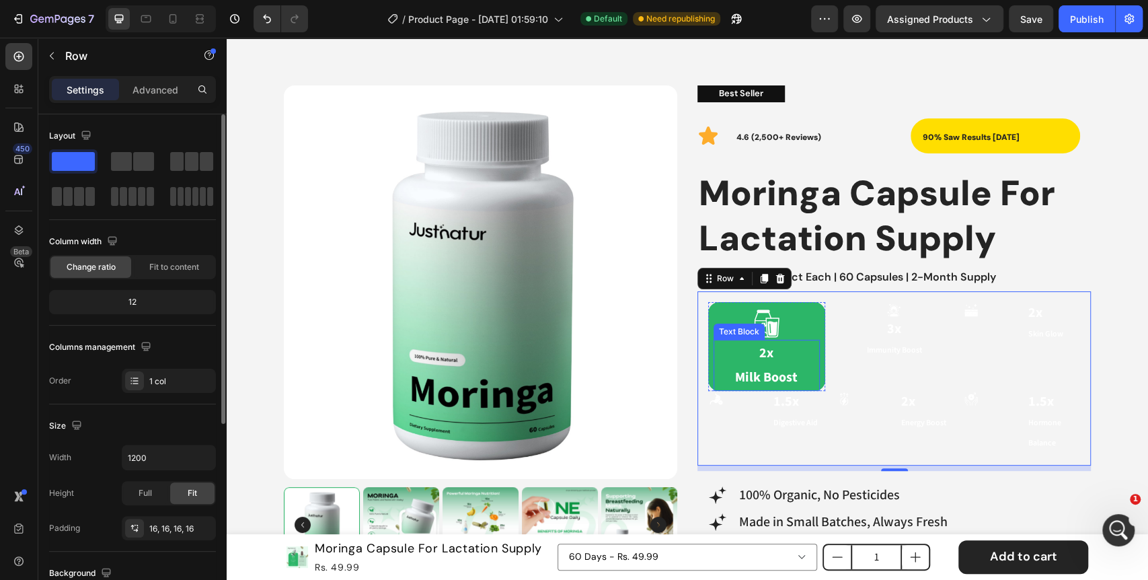
click at [717, 359] on p "2x Milk Boost" at bounding box center [767, 365] width 104 height 48
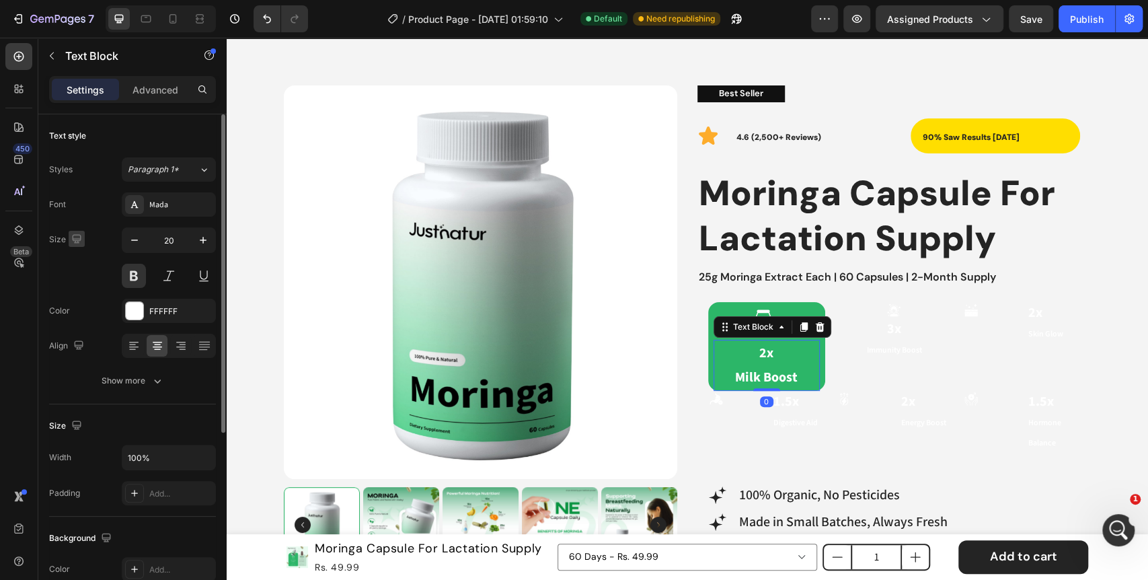
click at [76, 232] on icon "button" at bounding box center [76, 238] width 13 height 13
click at [81, 304] on icon "button" at bounding box center [79, 308] width 7 height 9
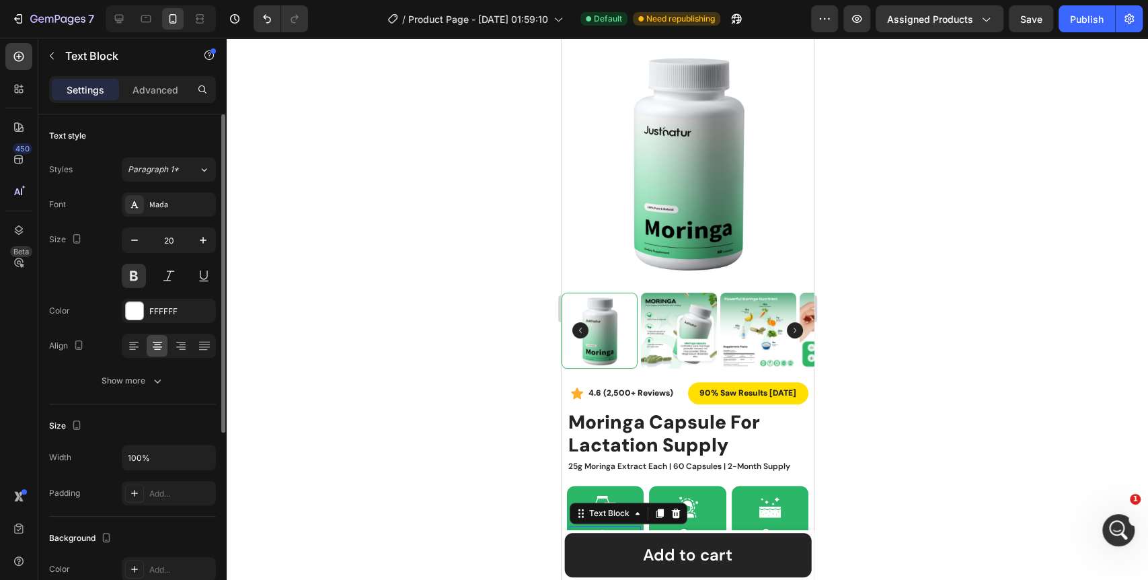
type input "16"
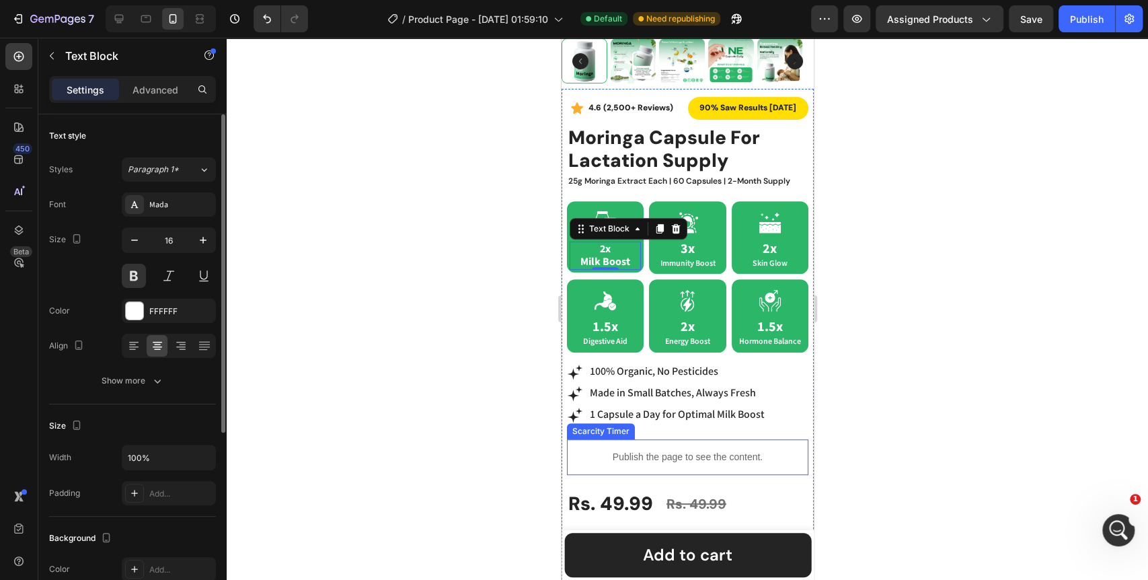
scroll to position [267, 0]
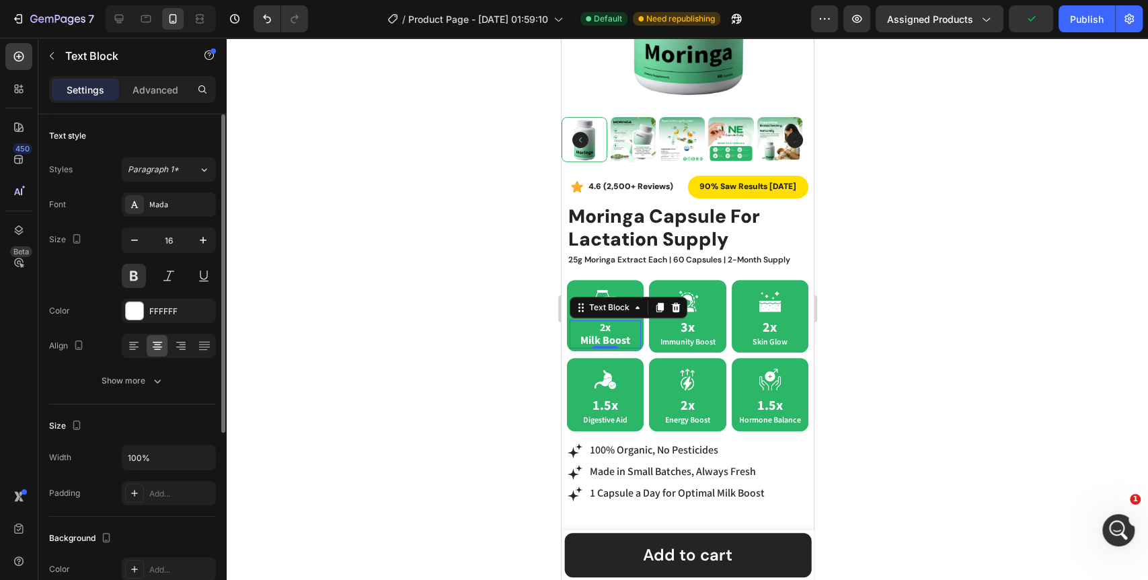
click at [528, 341] on div at bounding box center [687, 309] width 921 height 542
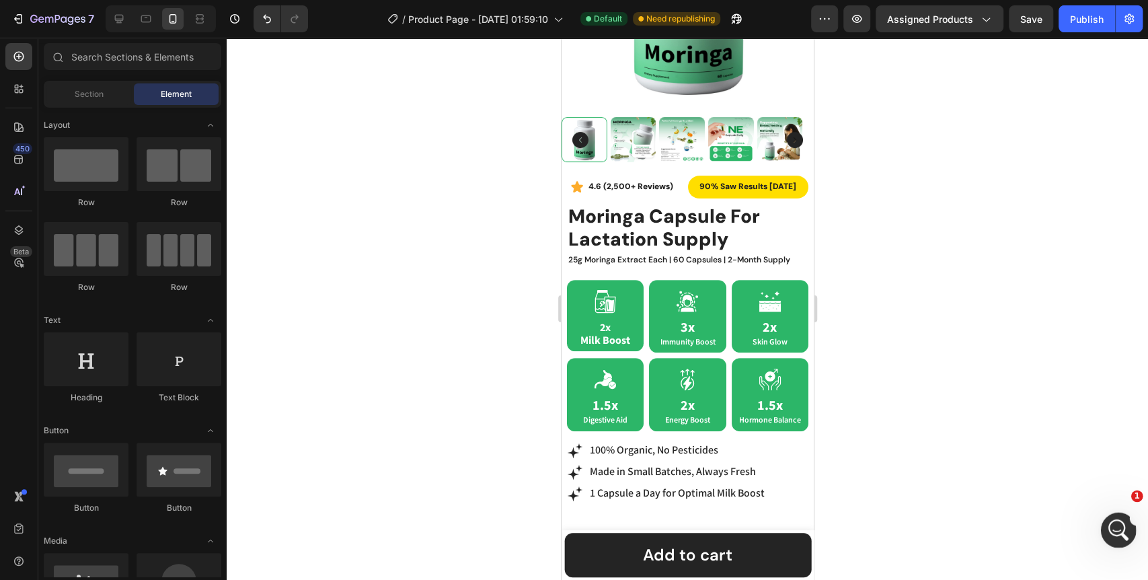
click at [1107, 530] on icon "Open Intercom Messenger" at bounding box center [1116, 528] width 22 height 22
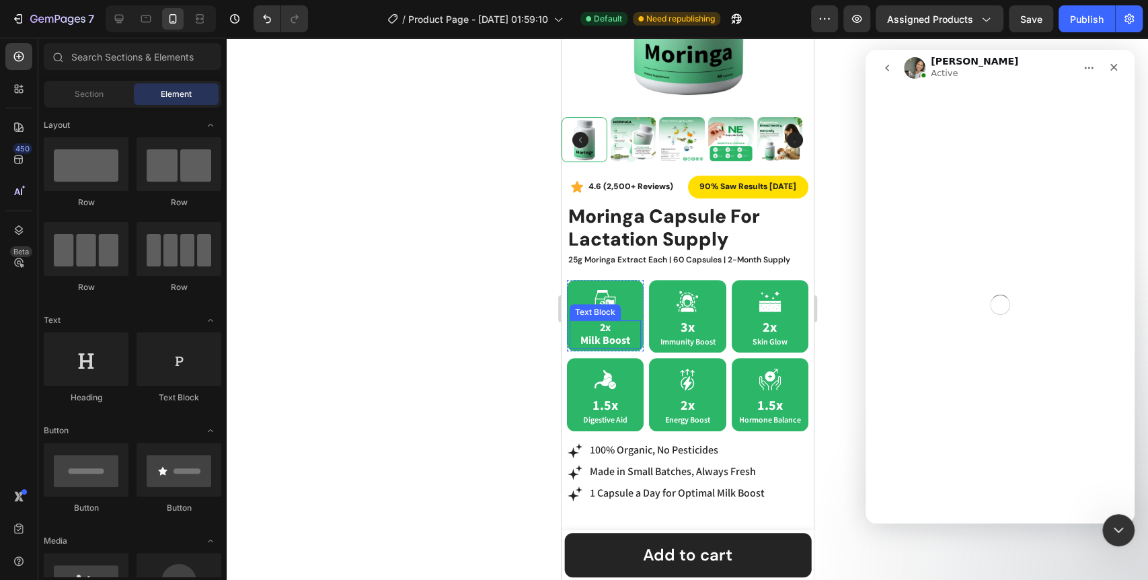
click at [608, 329] on p "2x Milk Boost" at bounding box center [604, 334] width 69 height 26
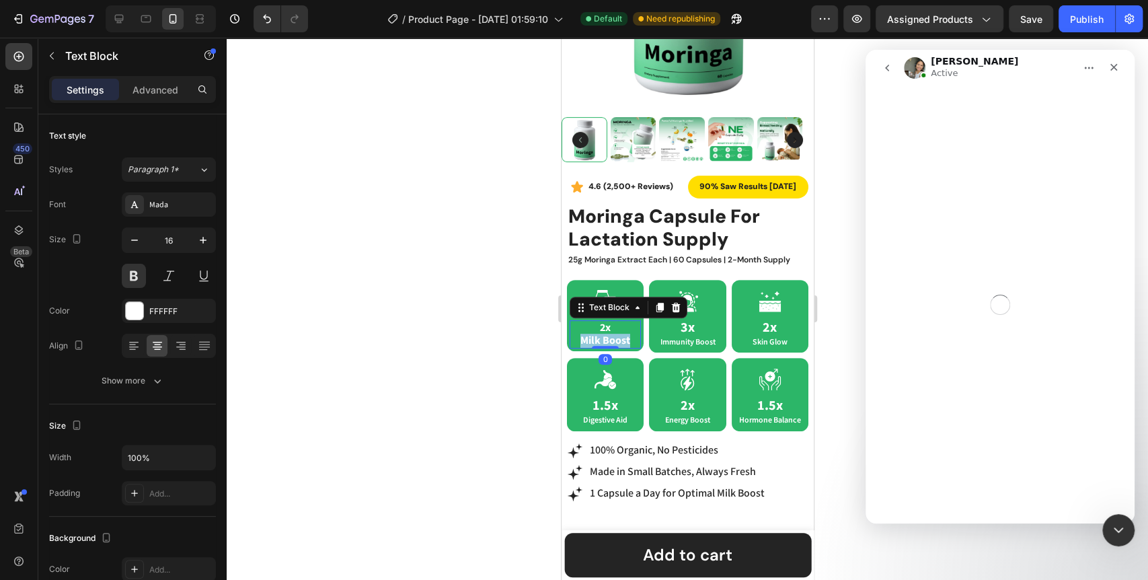
click at [610, 329] on p "2x Milk Boost" at bounding box center [604, 334] width 69 height 26
click at [498, 374] on div at bounding box center [687, 309] width 921 height 542
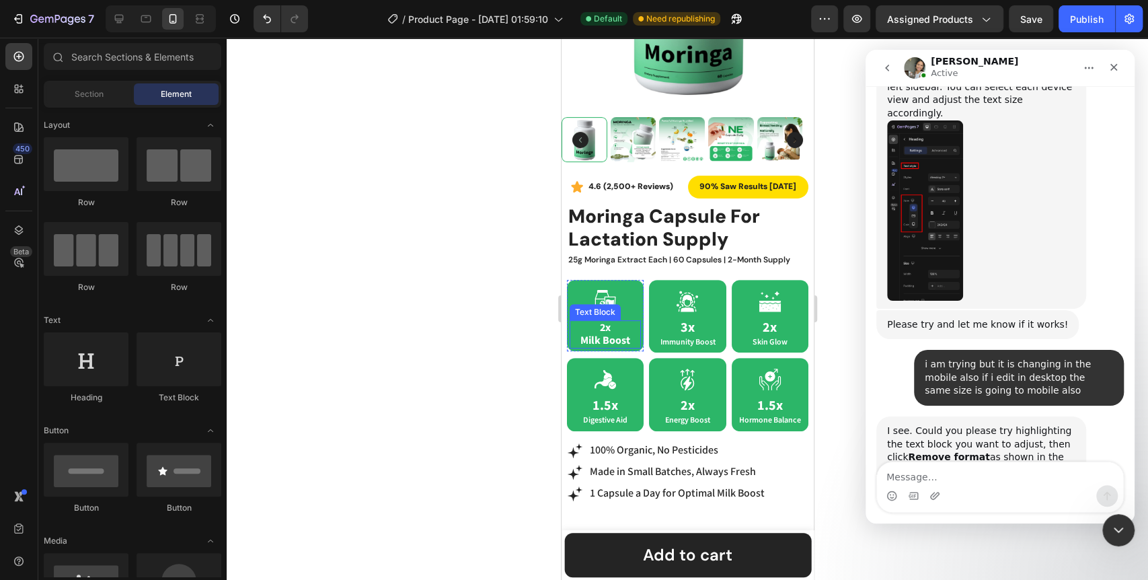
click at [623, 329] on p "2x Milk Boost" at bounding box center [604, 334] width 69 height 26
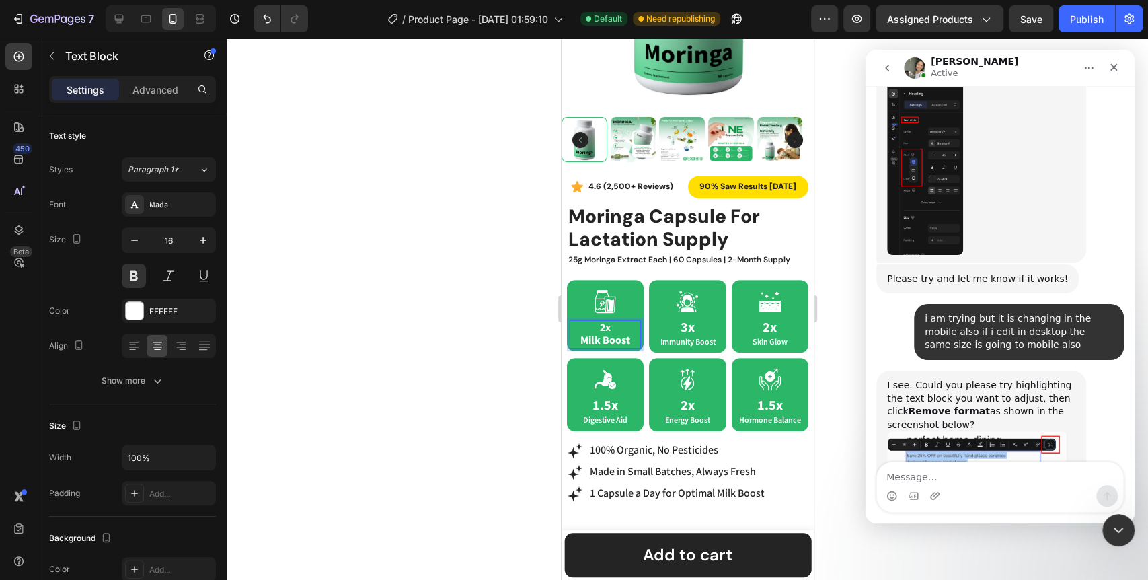
click at [623, 329] on p "2x Milk Boost" at bounding box center [604, 334] width 69 height 26
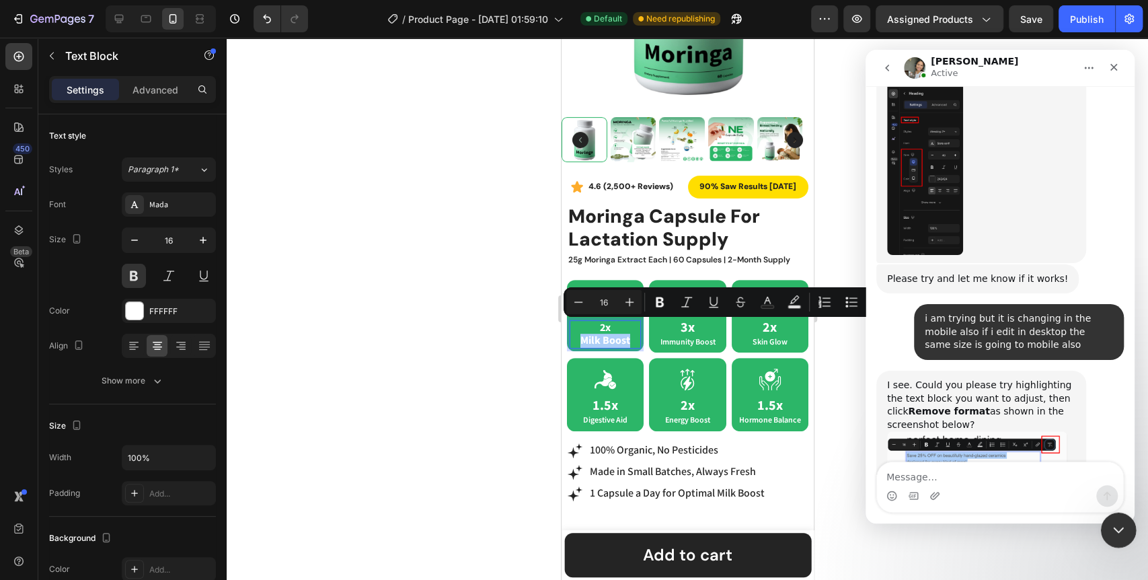
click at [1115, 531] on icon "Close Intercom Messenger" at bounding box center [1116, 528] width 16 height 16
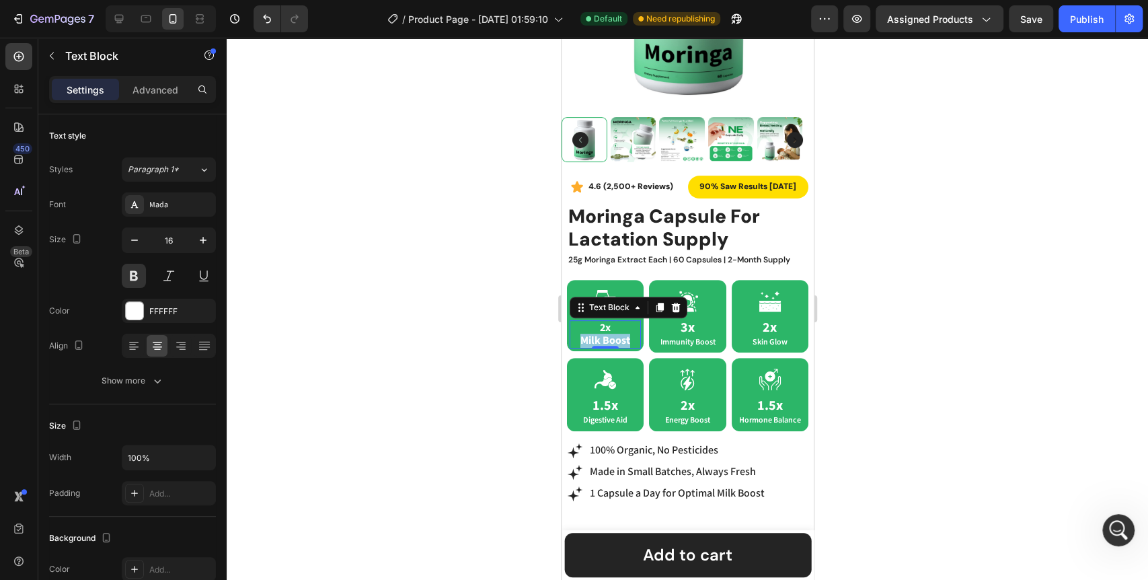
click at [625, 330] on p "2x Milk Boost" at bounding box center [604, 334] width 69 height 26
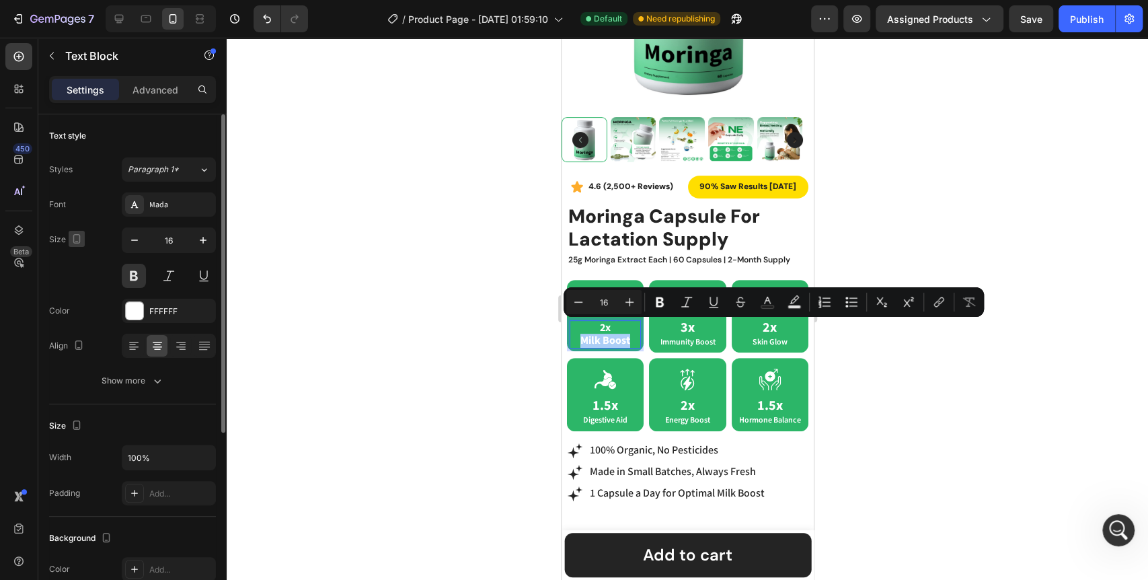
click at [79, 241] on icon "button" at bounding box center [76, 238] width 7 height 9
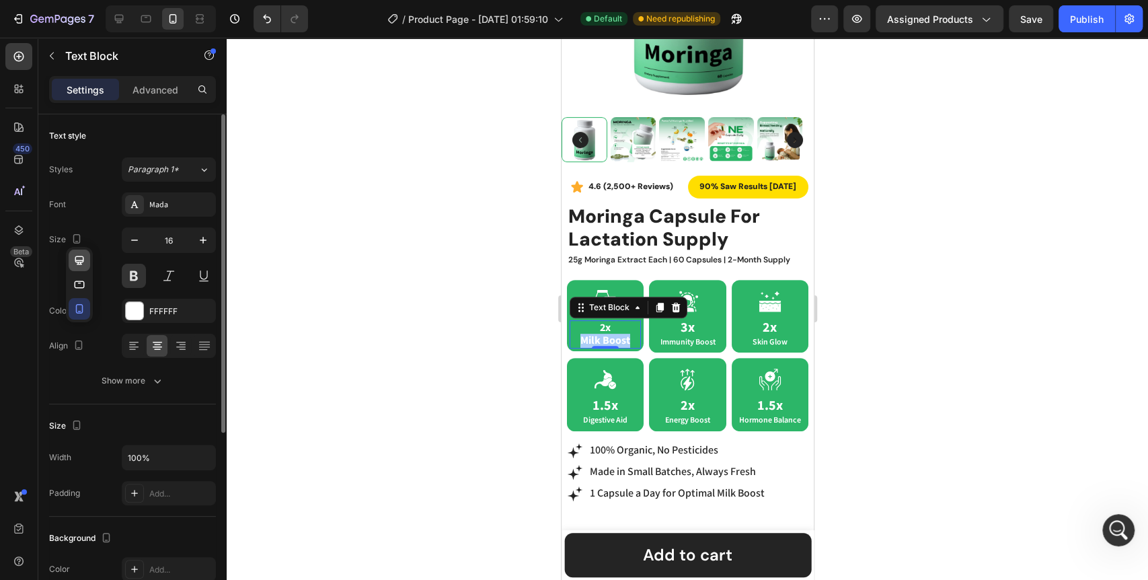
click at [79, 262] on icon "button" at bounding box center [79, 259] width 9 height 9
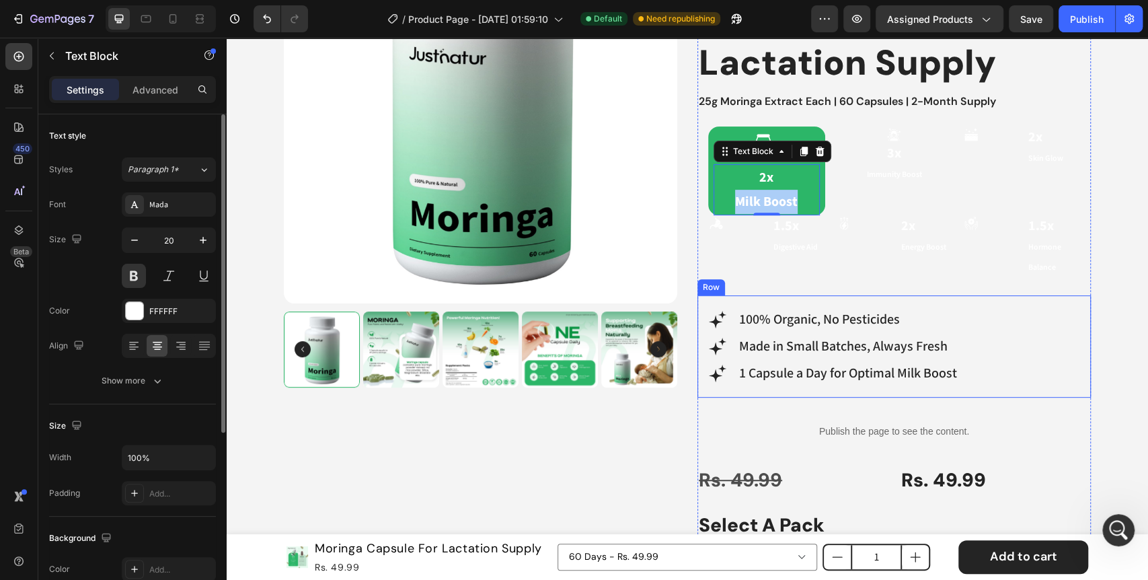
scroll to position [346, 0]
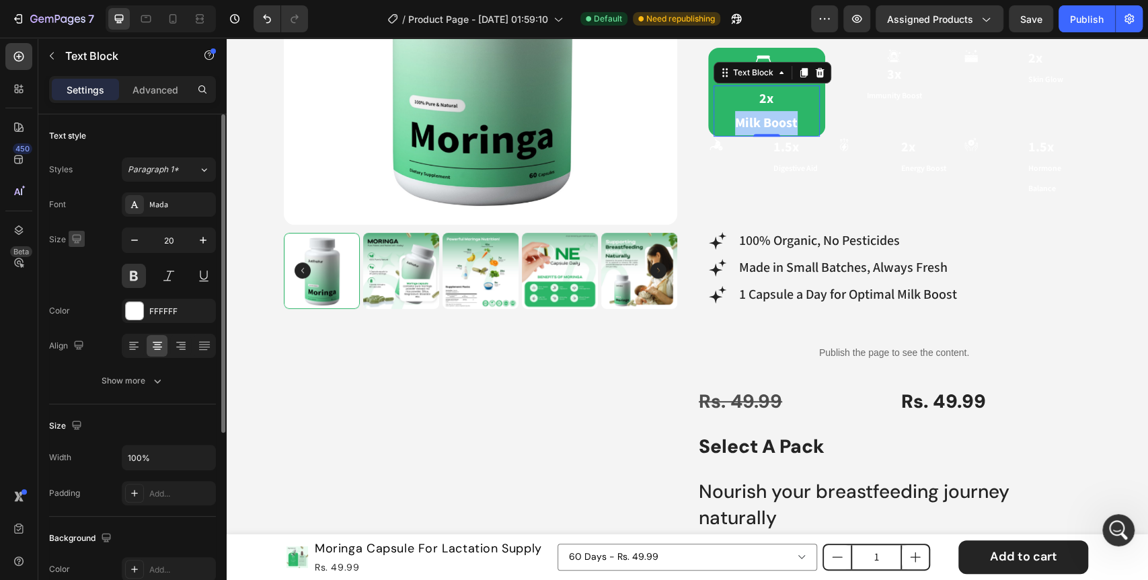
click at [78, 234] on icon "button" at bounding box center [76, 238] width 9 height 9
click at [79, 306] on icon "button" at bounding box center [79, 308] width 13 height 13
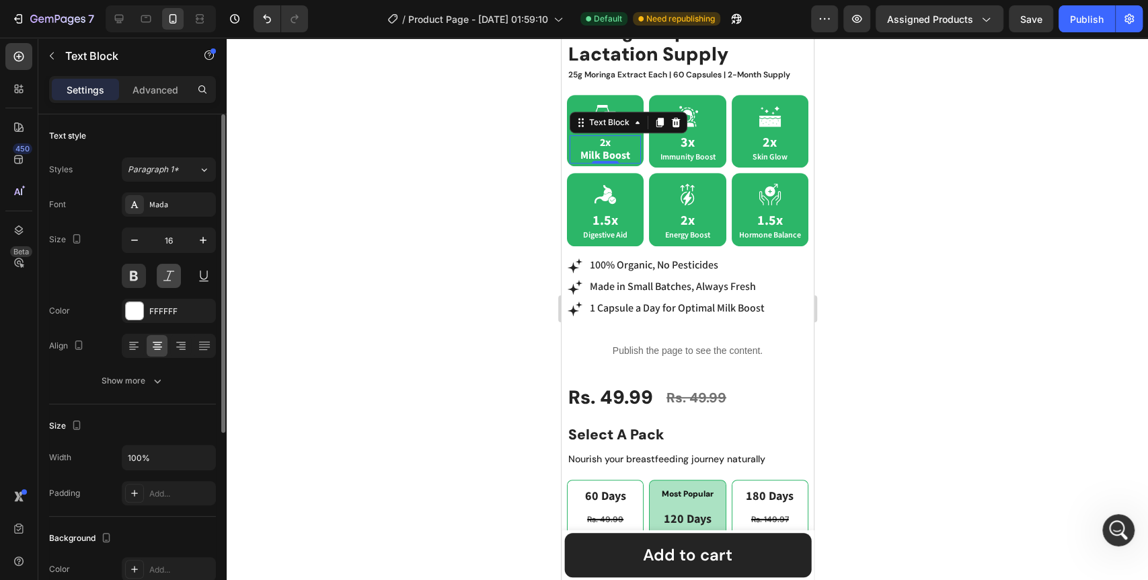
scroll to position [491, 0]
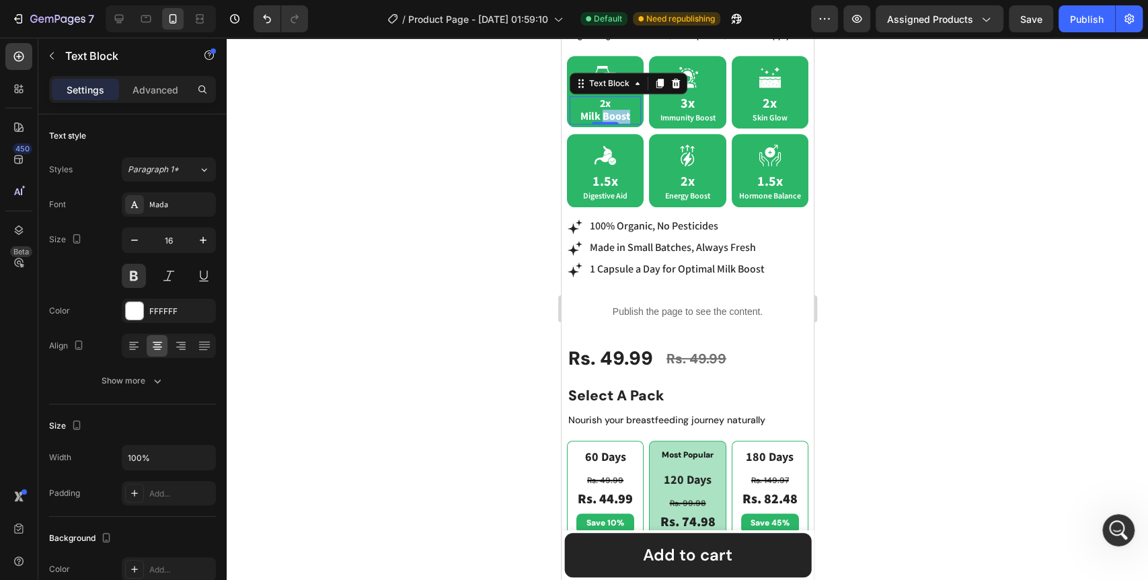
click at [615, 106] on p "2x Milk Boost" at bounding box center [604, 110] width 69 height 26
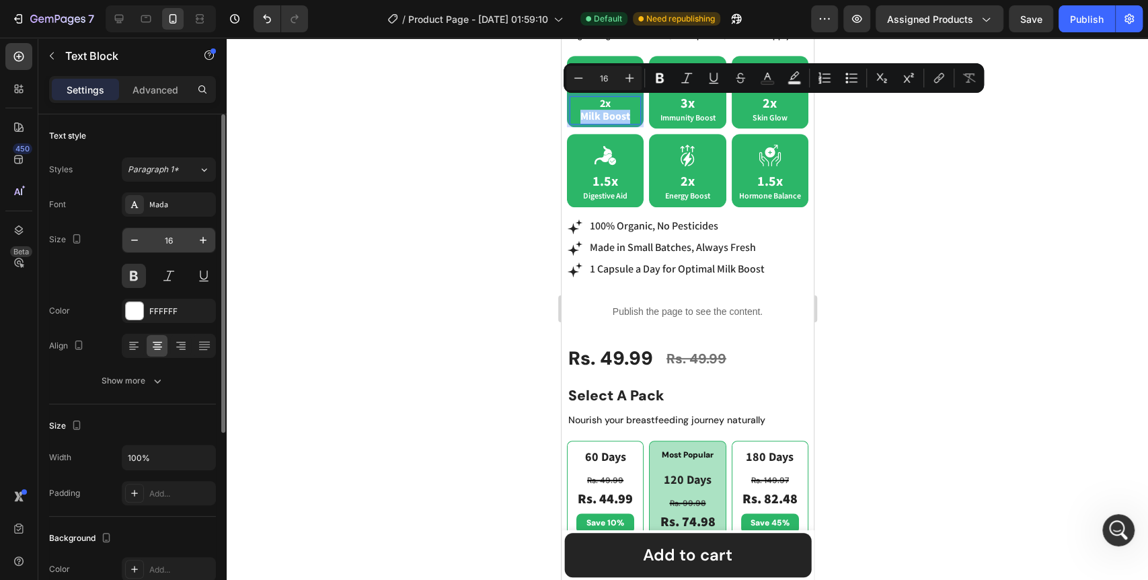
click at [177, 239] on input "16" at bounding box center [169, 240] width 44 height 24
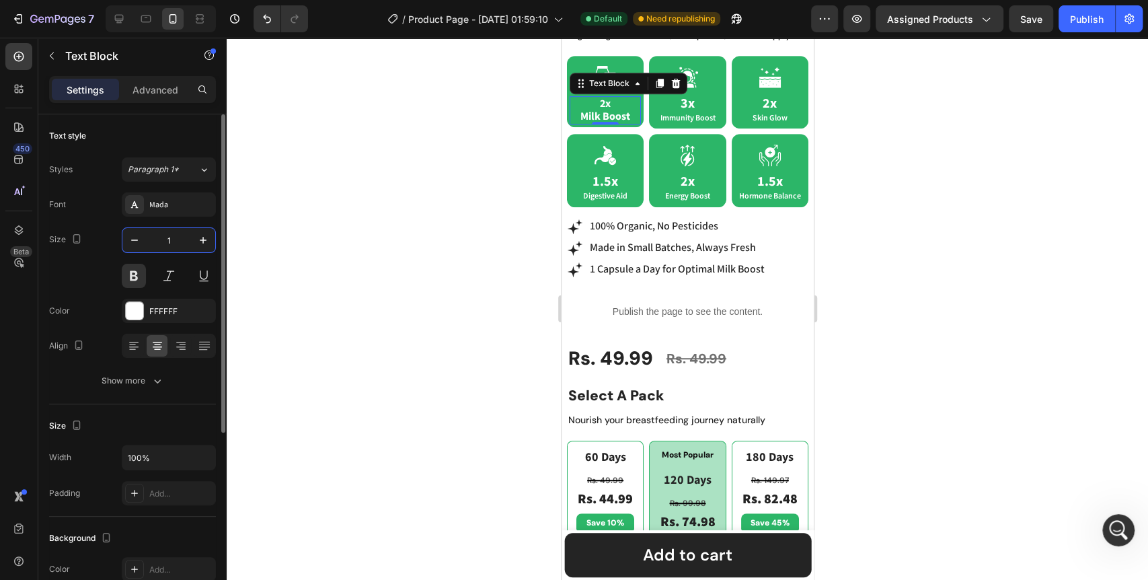
type input "12"
click at [436, 233] on div at bounding box center [687, 309] width 921 height 542
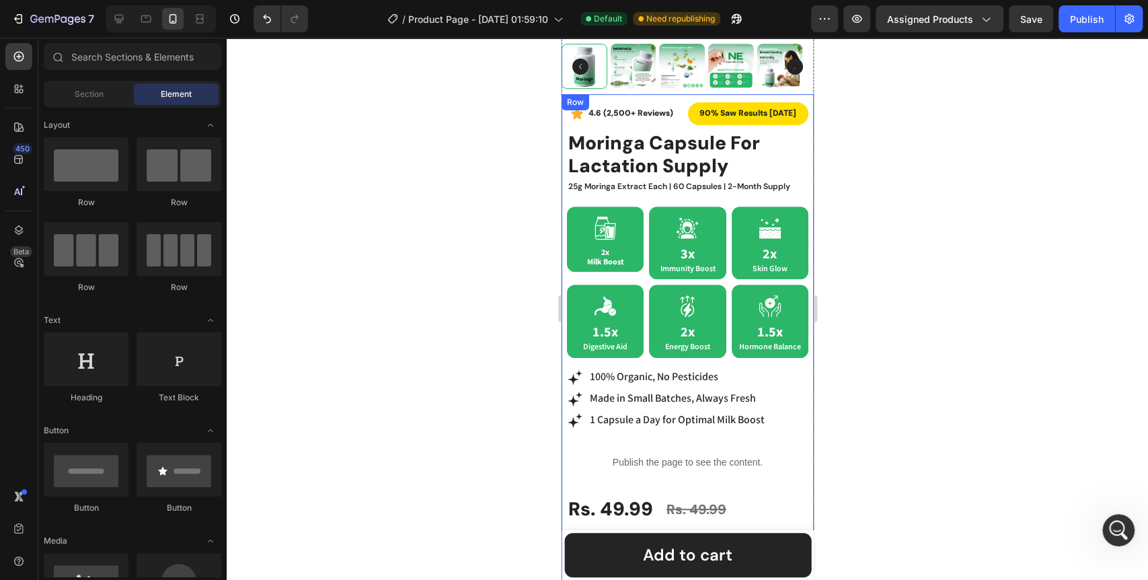
scroll to position [267, 0]
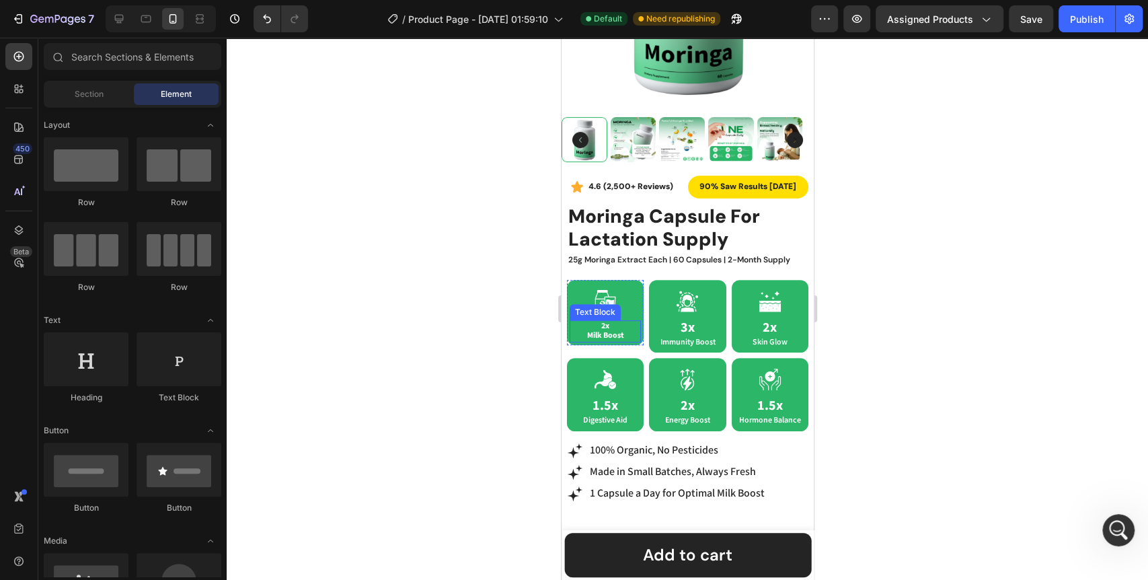
click at [604, 321] on p "2x Milk Boost" at bounding box center [604, 330] width 69 height 19
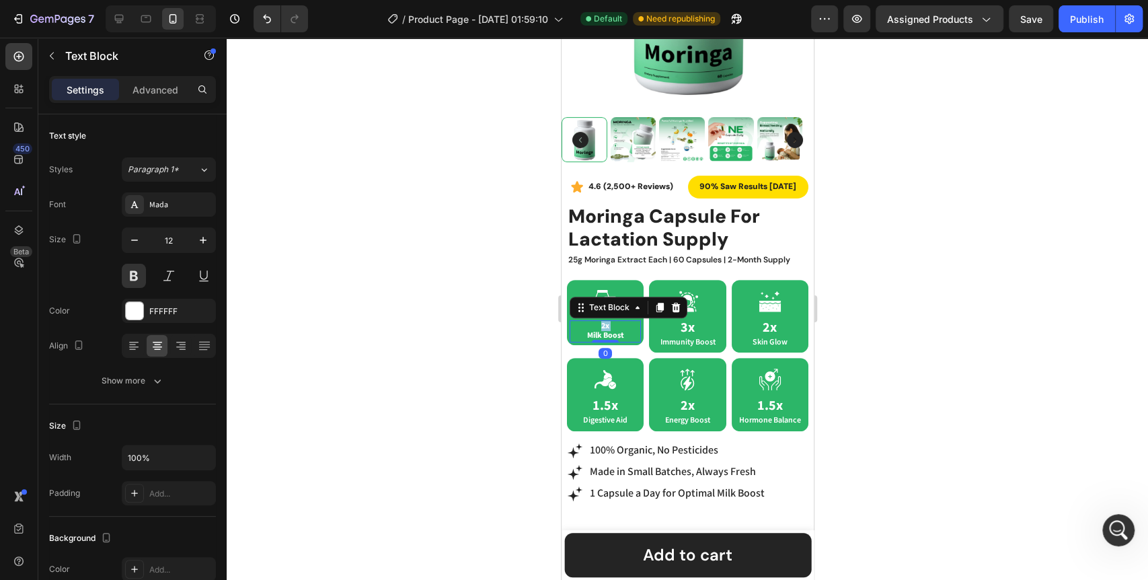
click at [609, 321] on p "2x Milk Boost" at bounding box center [604, 330] width 69 height 19
drag, startPoint x: 609, startPoint y: 317, endPoint x: 599, endPoint y: 313, distance: 10.9
click at [599, 321] on p "2x Milk Boost" at bounding box center [604, 330] width 69 height 19
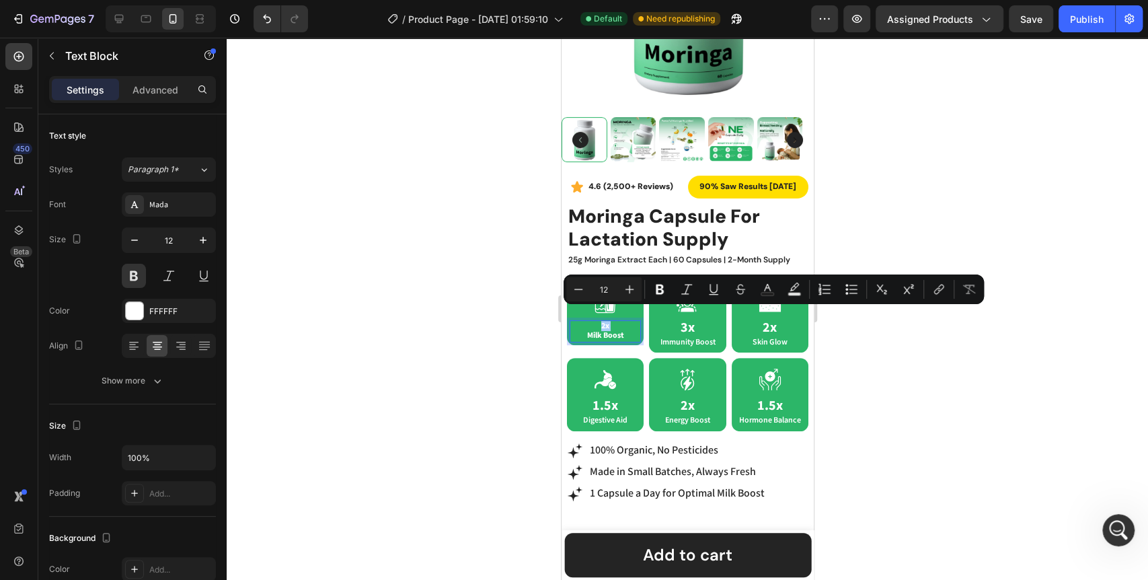
click at [613, 292] on input "12" at bounding box center [603, 289] width 27 height 16
type input "16"
click at [134, 278] on button at bounding box center [134, 276] width 24 height 24
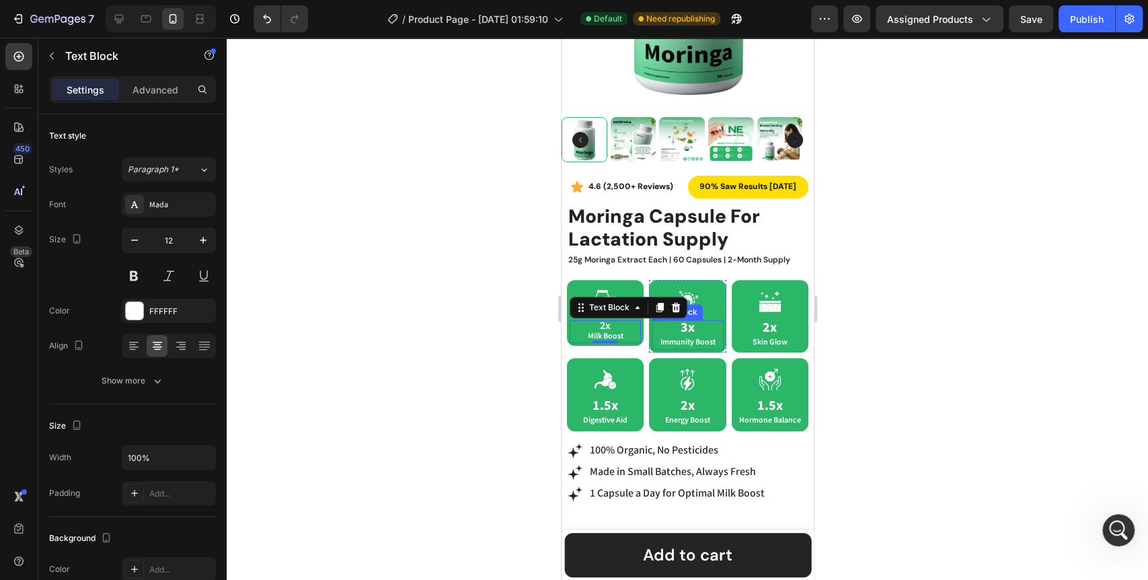
click at [690, 321] on p "3x" at bounding box center [686, 327] width 69 height 13
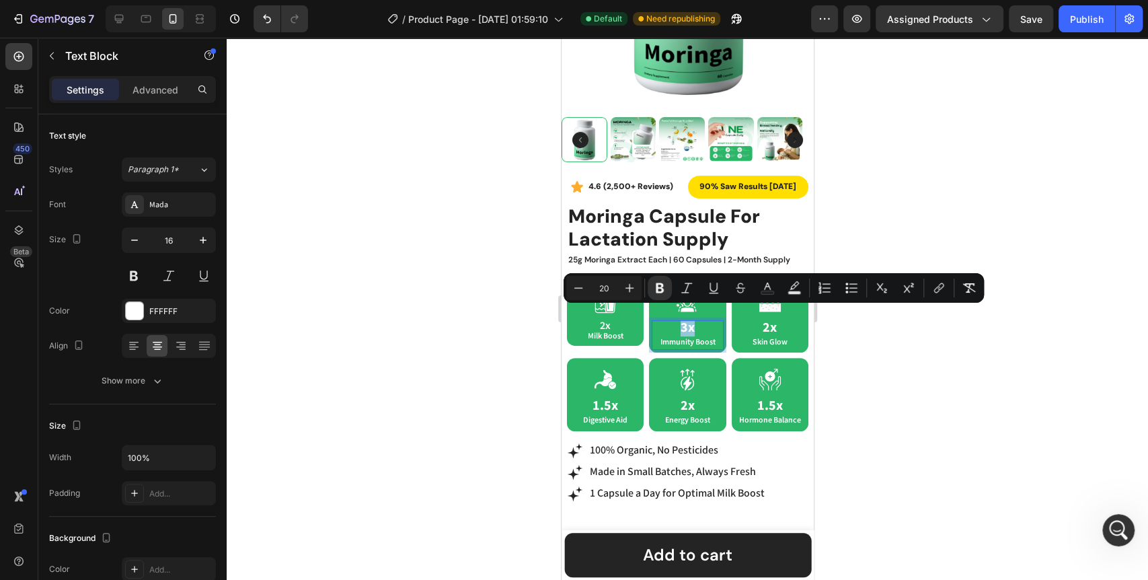
drag, startPoint x: 690, startPoint y: 316, endPoint x: 681, endPoint y: 315, distance: 9.5
click at [681, 321] on p "3x" at bounding box center [686, 327] width 69 height 13
click at [475, 342] on div at bounding box center [687, 309] width 921 height 542
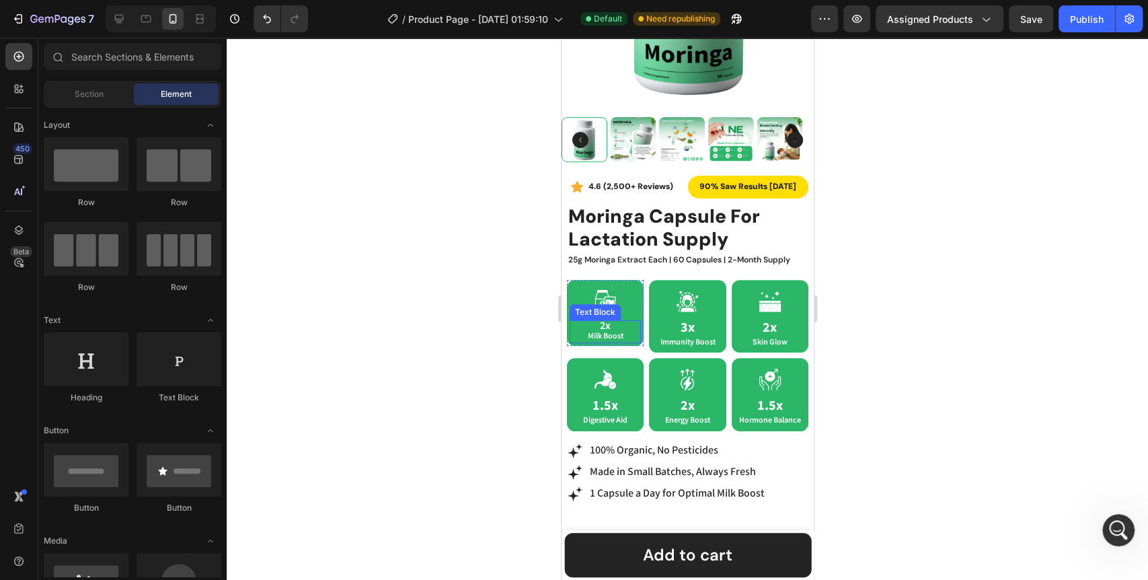
click at [604, 319] on span "2x" at bounding box center [604, 326] width 11 height 14
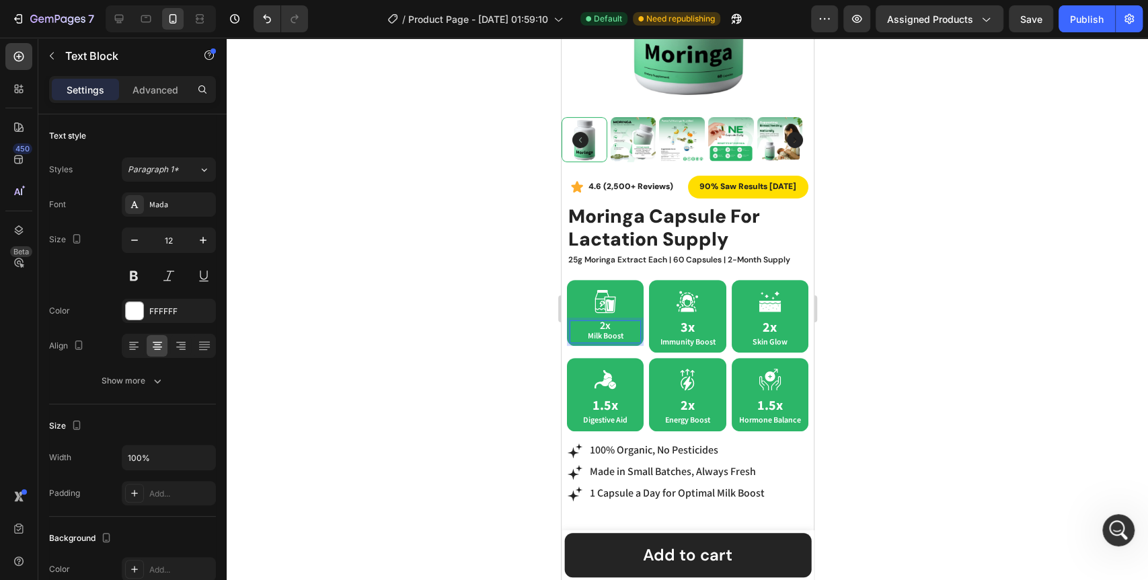
click at [604, 319] on span "2x" at bounding box center [604, 326] width 11 height 14
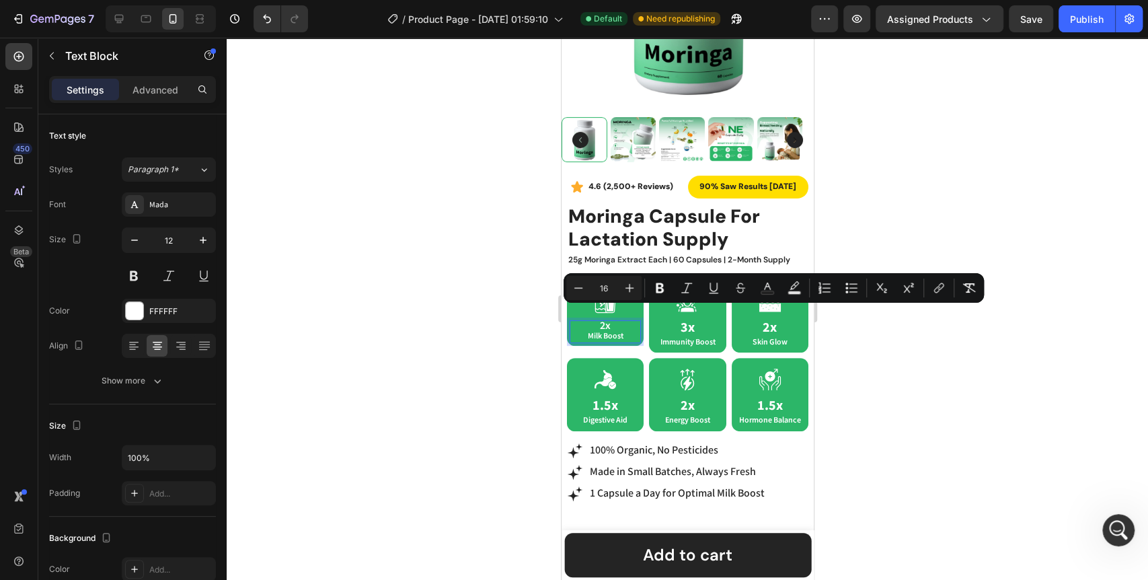
drag, startPoint x: 605, startPoint y: 313, endPoint x: 596, endPoint y: 313, distance: 9.4
click at [599, 319] on span "2x" at bounding box center [604, 326] width 11 height 14
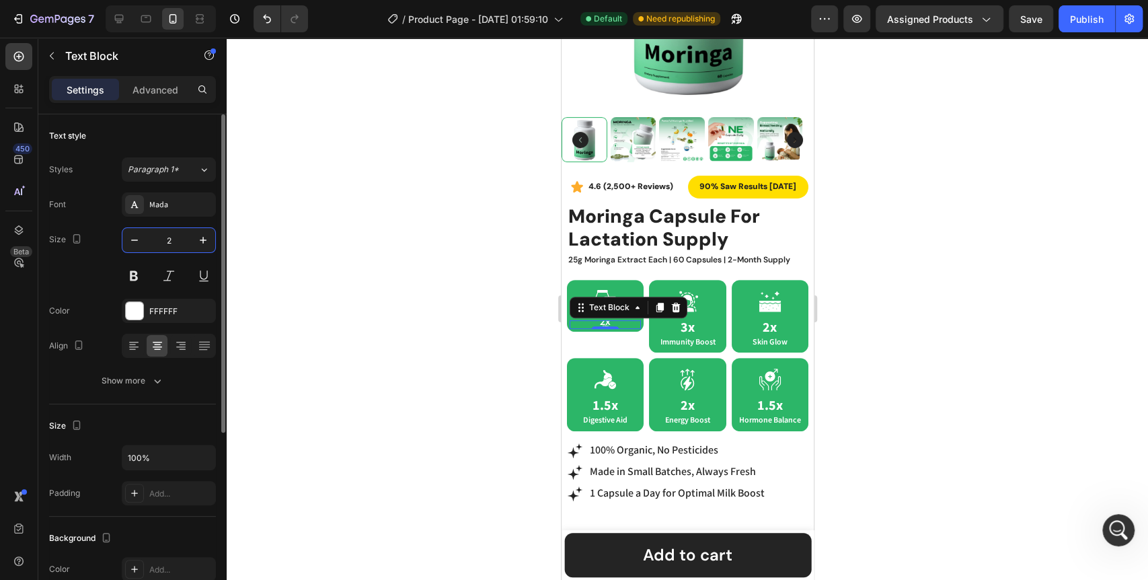
type input "20"
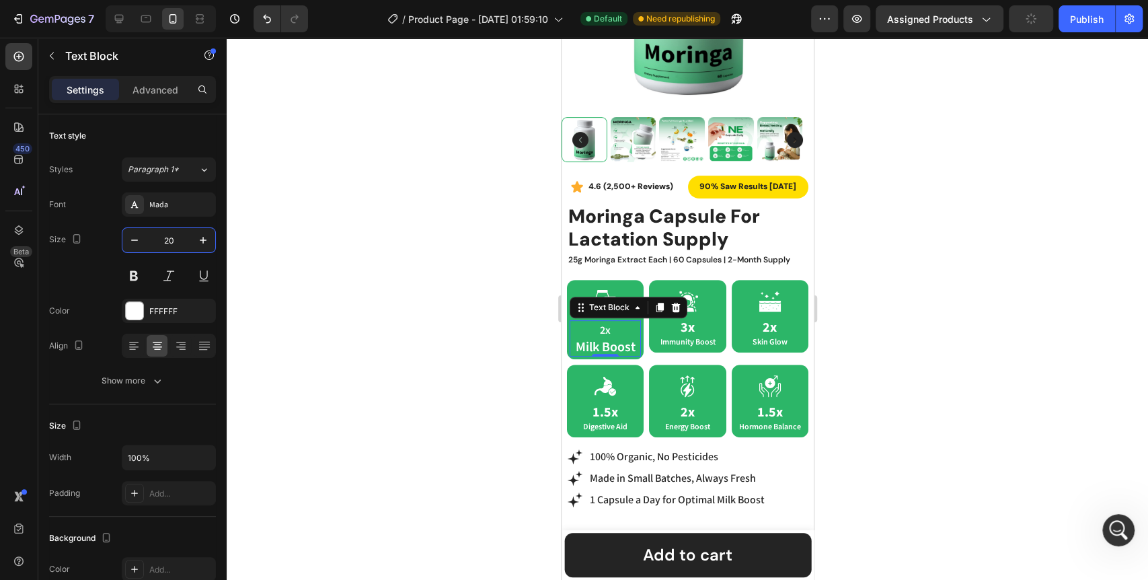
click at [401, 310] on div at bounding box center [687, 309] width 921 height 542
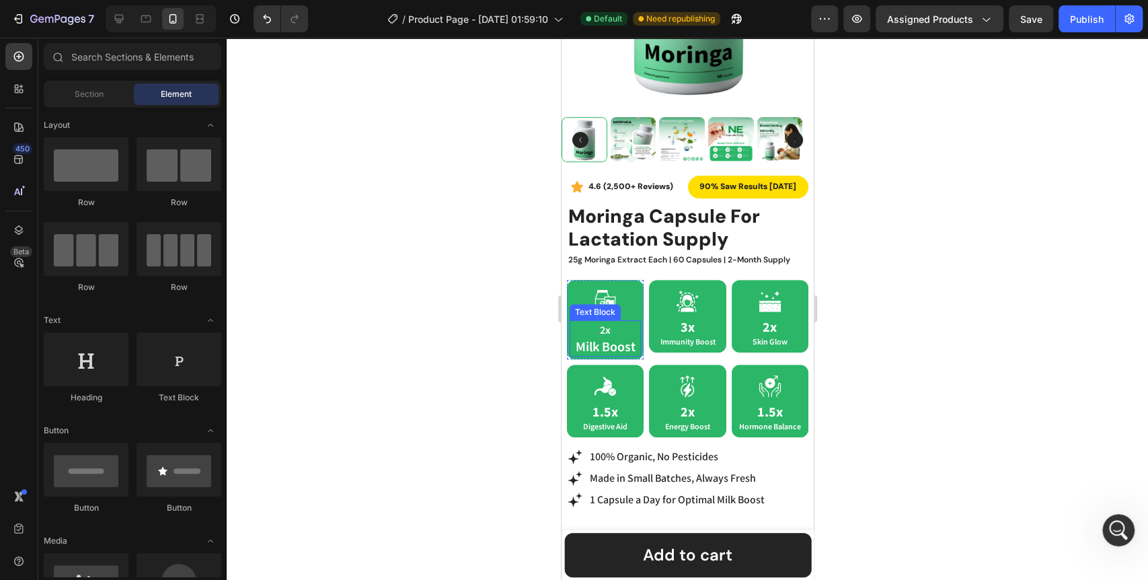
click at [606, 323] on span "2x" at bounding box center [604, 330] width 11 height 14
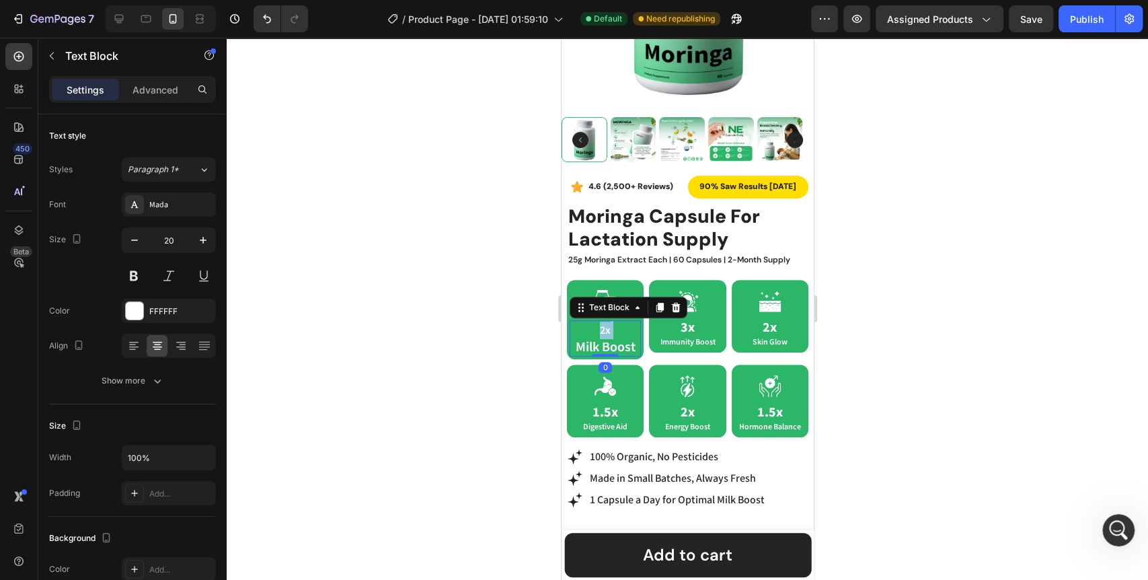
click at [609, 321] on p "2x Milk Boost" at bounding box center [604, 338] width 69 height 34
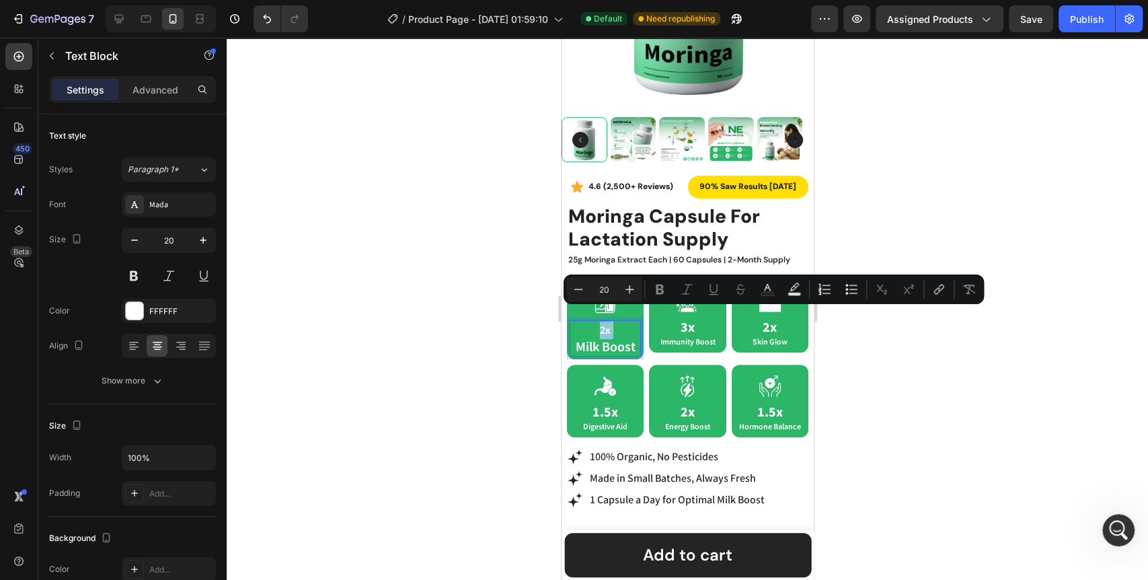
click at [609, 321] on p "2x Milk Boost" at bounding box center [604, 338] width 69 height 34
type input "16"
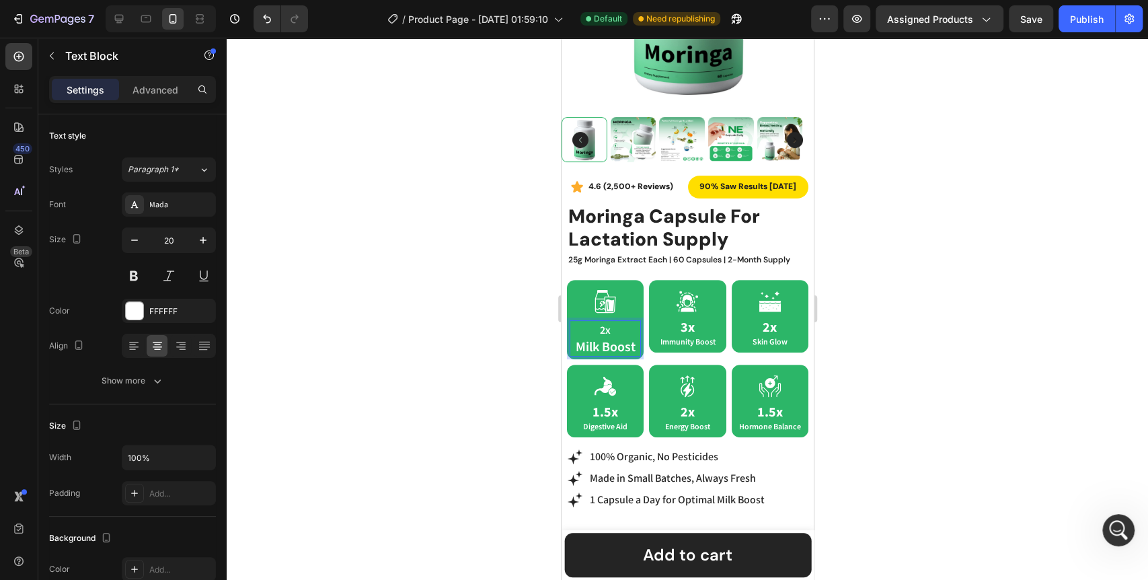
drag, startPoint x: 615, startPoint y: 319, endPoint x: 592, endPoint y: 319, distance: 23.5
click at [592, 321] on p "2x Milk Boost" at bounding box center [604, 338] width 69 height 34
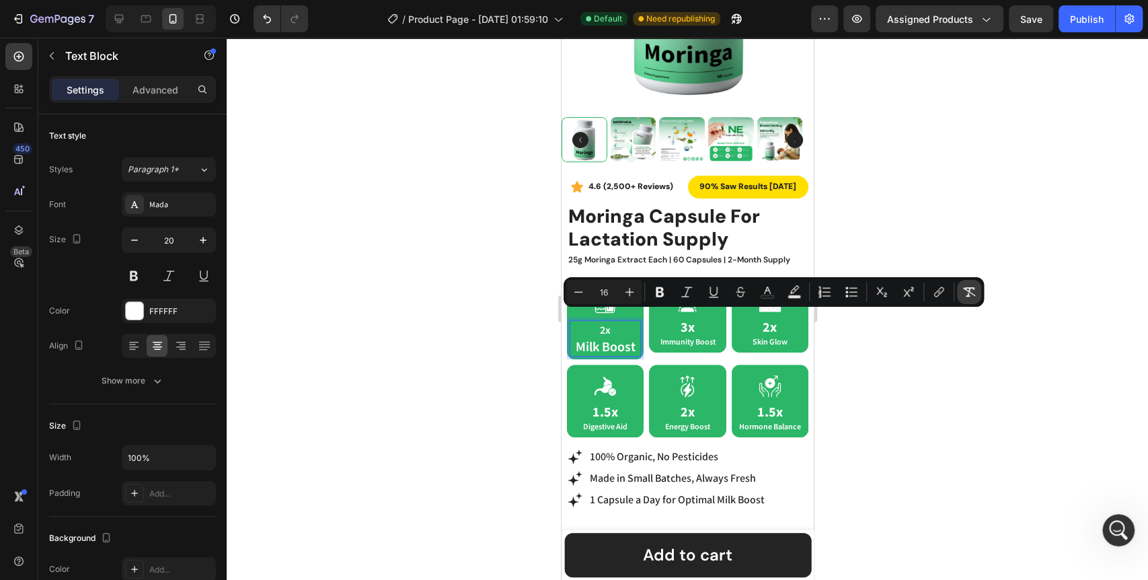
click at [967, 293] on icon "Editor contextual toolbar" at bounding box center [968, 291] width 13 height 13
type input "20"
click at [664, 296] on icon "Editor contextual toolbar" at bounding box center [659, 291] width 13 height 13
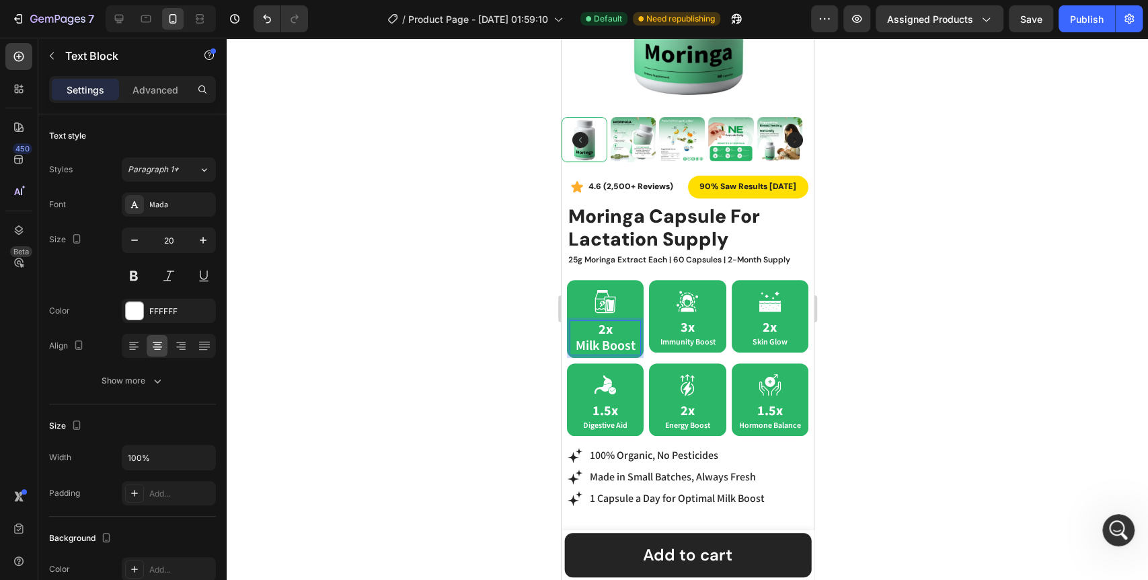
click at [516, 339] on div at bounding box center [687, 309] width 921 height 542
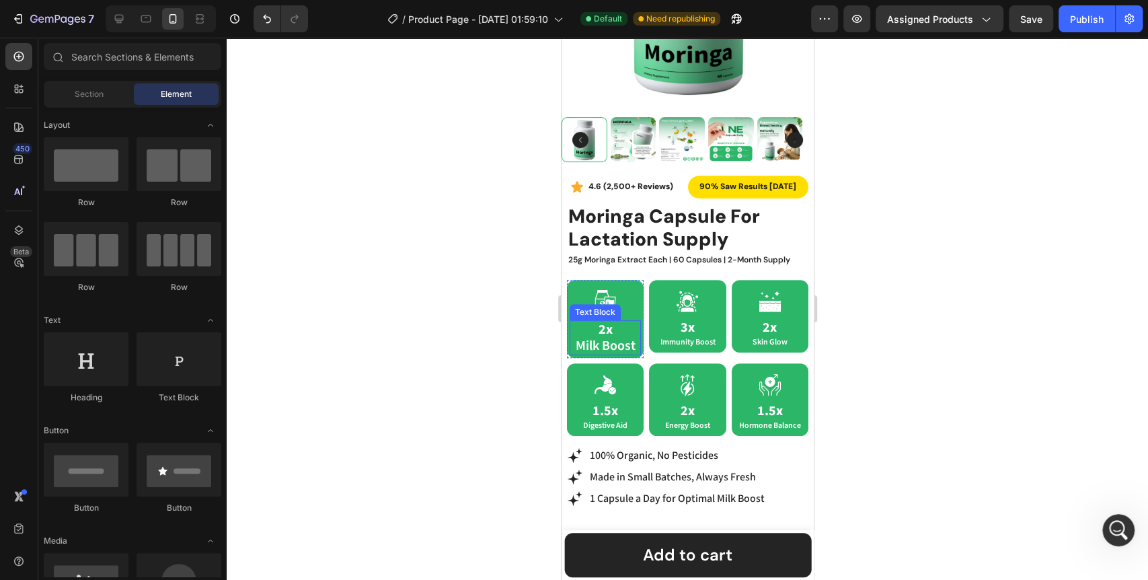
click at [604, 337] on p "2x Milk Boost" at bounding box center [604, 337] width 69 height 32
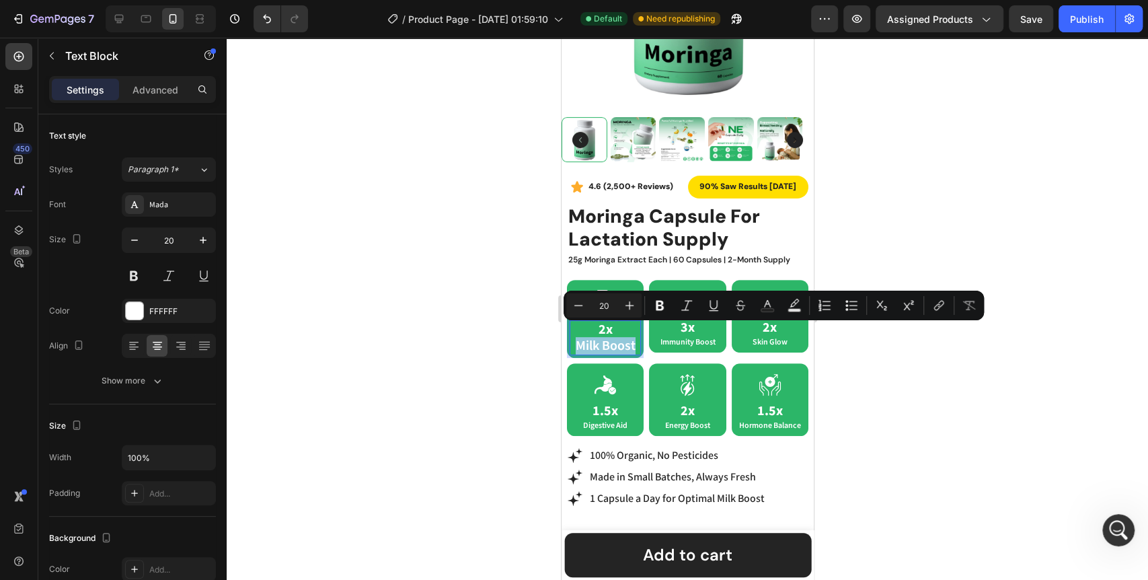
click at [612, 331] on p "2x Milk Boost" at bounding box center [604, 337] width 69 height 32
drag, startPoint x: 608, startPoint y: 302, endPoint x: 594, endPoint y: 301, distance: 14.1
click at [594, 301] on input "20" at bounding box center [603, 305] width 27 height 16
type input "12"
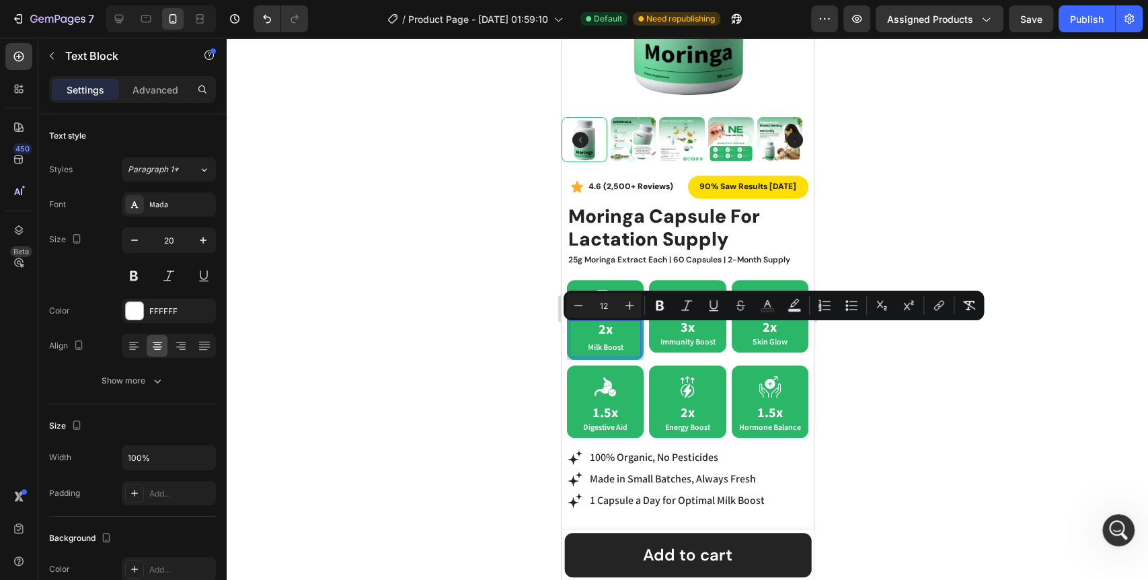
click at [519, 360] on div at bounding box center [687, 309] width 921 height 542
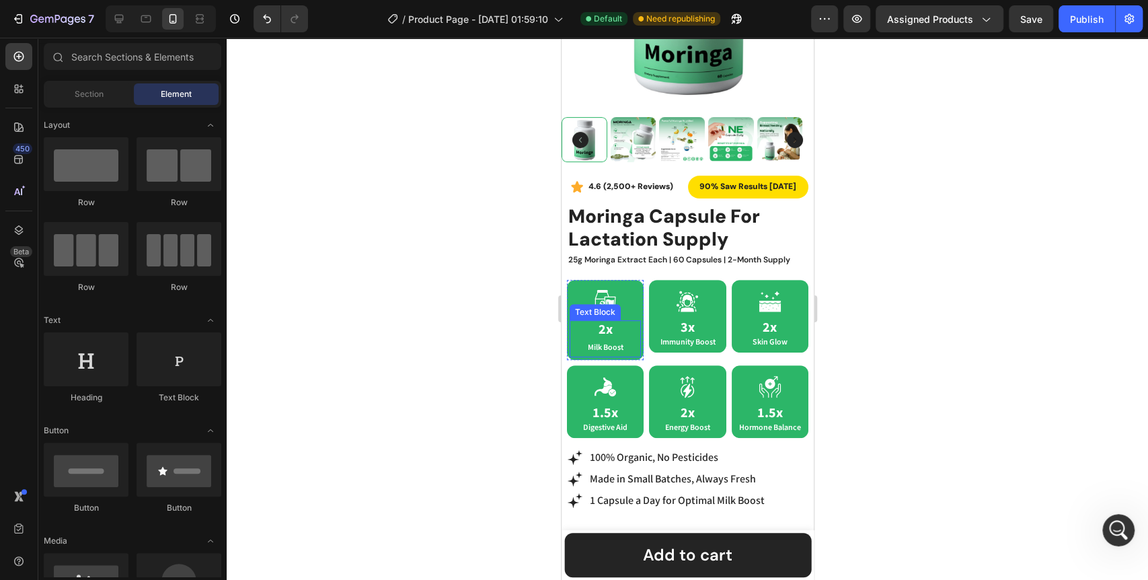
click at [614, 325] on p "2x Milk Boost" at bounding box center [604, 338] width 69 height 34
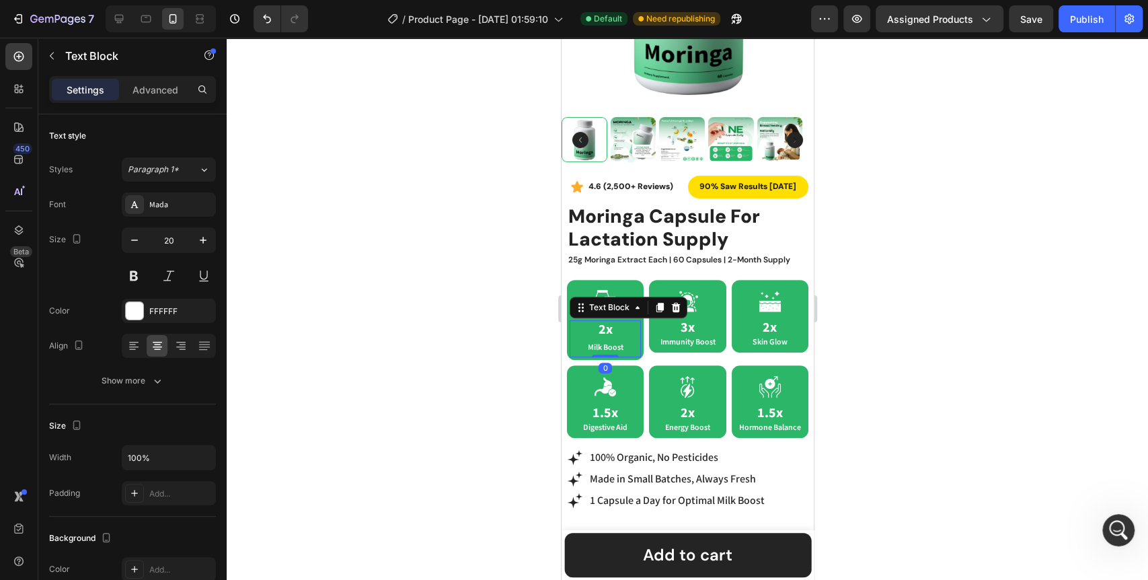
click at [625, 335] on p "2x Milk Boost" at bounding box center [604, 338] width 69 height 34
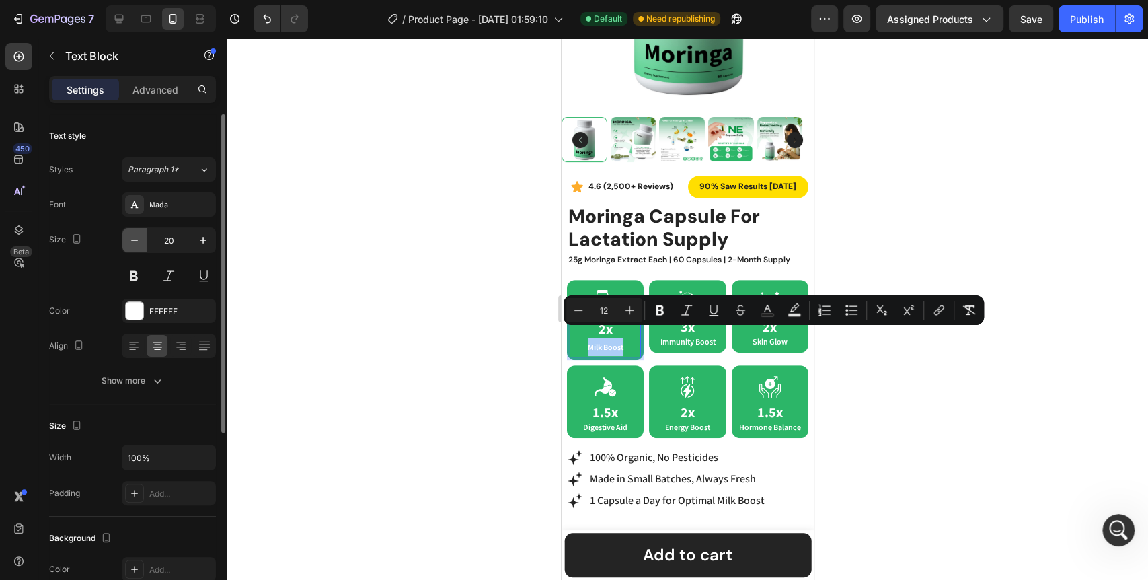
click at [136, 242] on icon "button" at bounding box center [134, 239] width 13 height 13
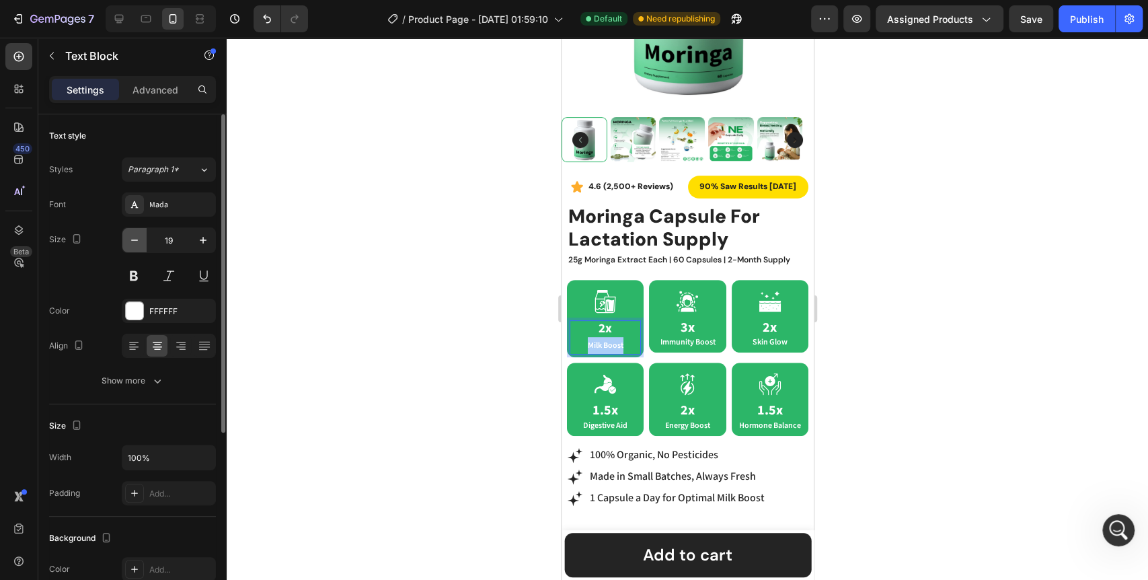
click at [136, 242] on icon "button" at bounding box center [134, 239] width 13 height 13
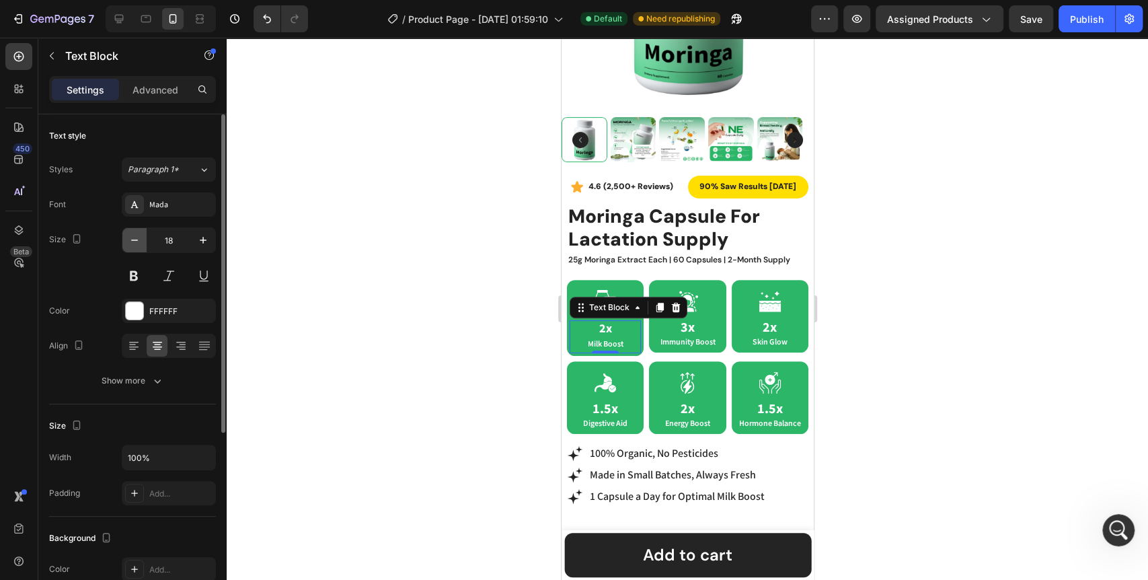
click at [136, 242] on icon "button" at bounding box center [134, 239] width 13 height 13
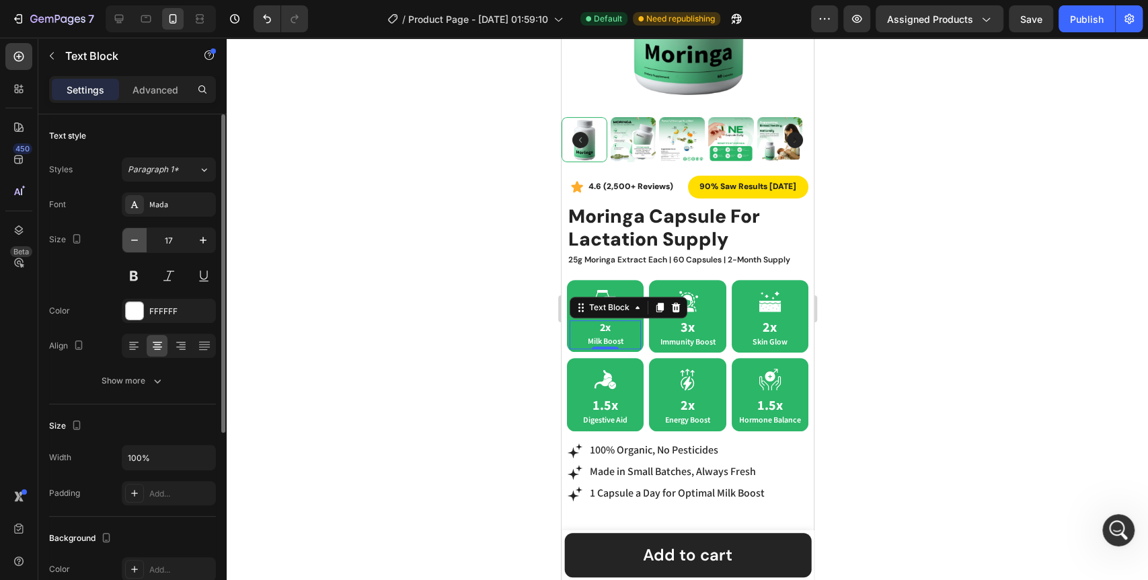
type input "16"
click at [374, 314] on div at bounding box center [687, 309] width 921 height 542
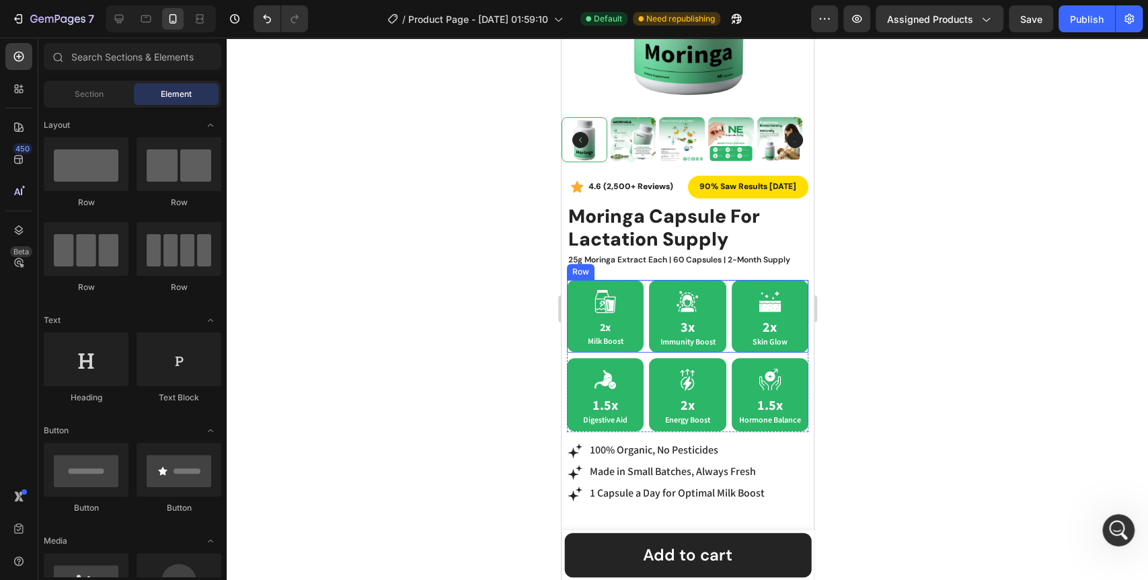
click at [720, 280] on div "Icon 2x Milk Boost Text Block Row Icon 3x Immunity Boost Text Block Row Icon 2x…" at bounding box center [686, 316] width 241 height 73
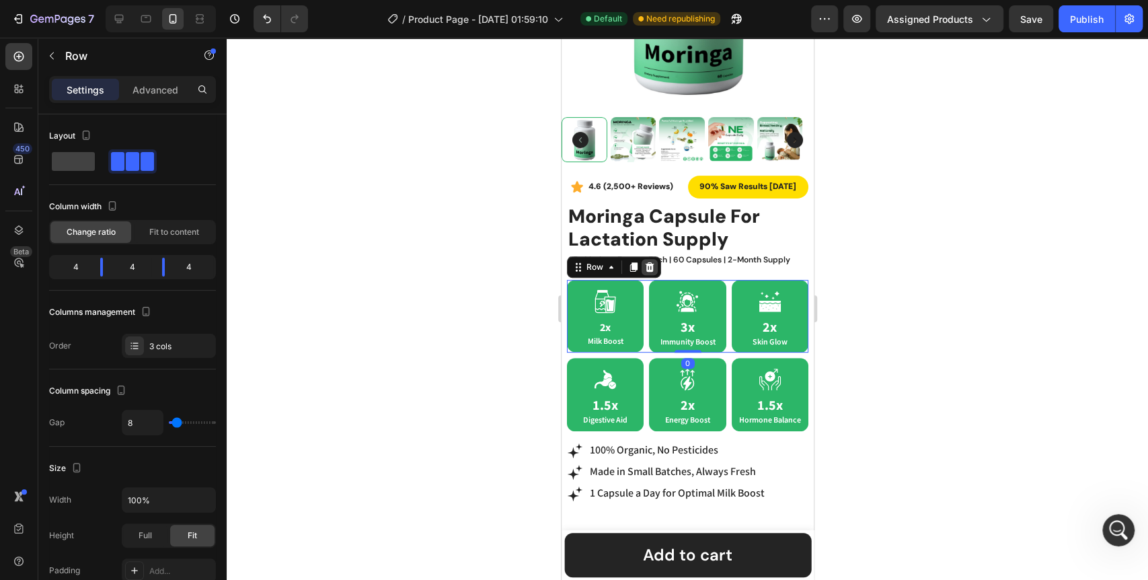
click at [647, 262] on div at bounding box center [649, 267] width 16 height 16
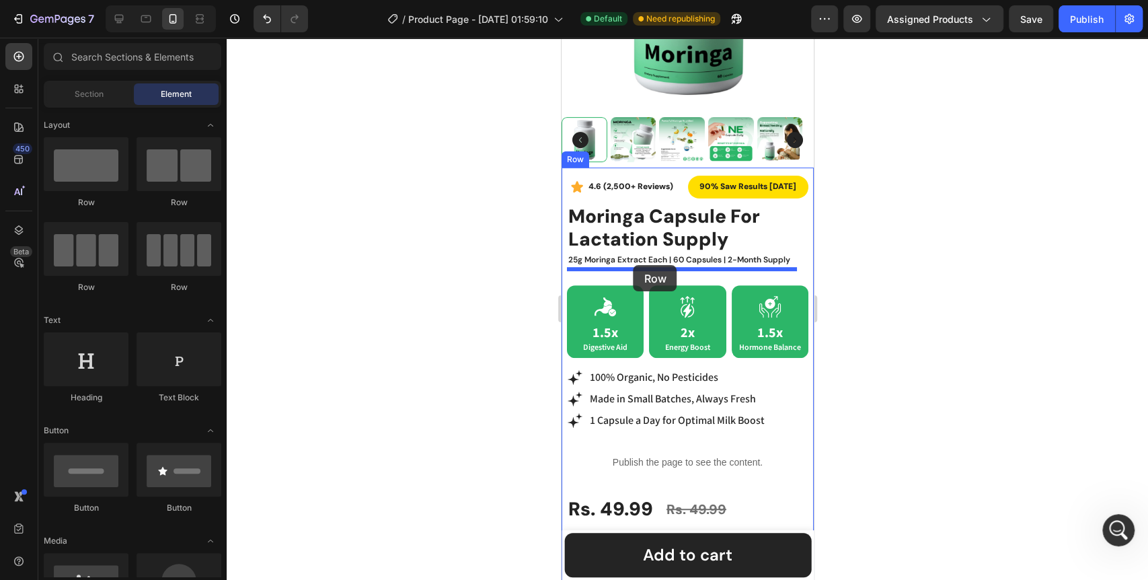
drag, startPoint x: 639, startPoint y: 298, endPoint x: 633, endPoint y: 265, distance: 34.2
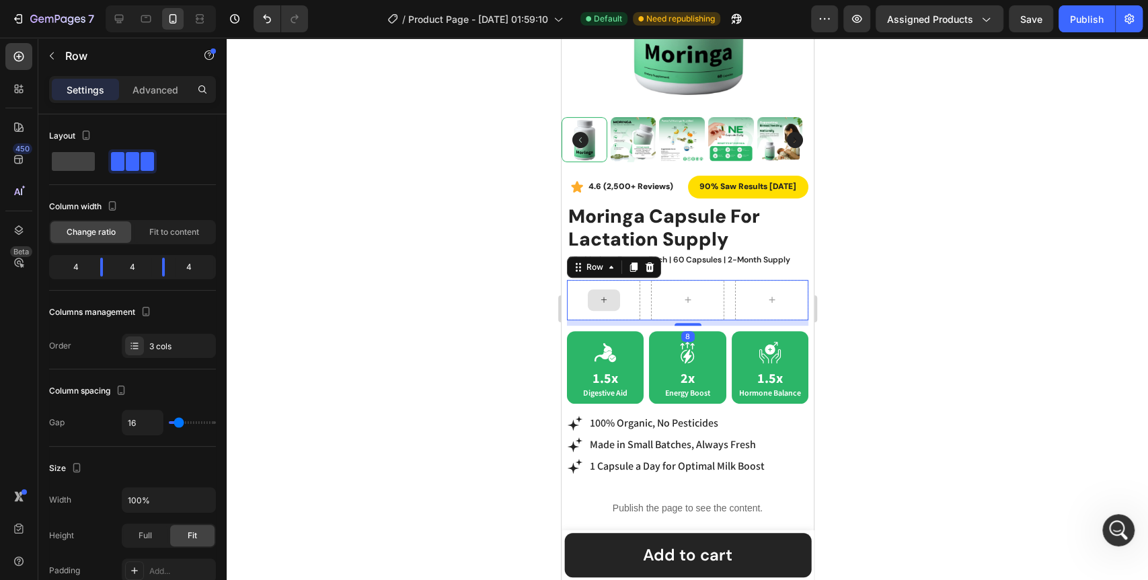
click at [600, 294] on icon at bounding box center [603, 299] width 11 height 11
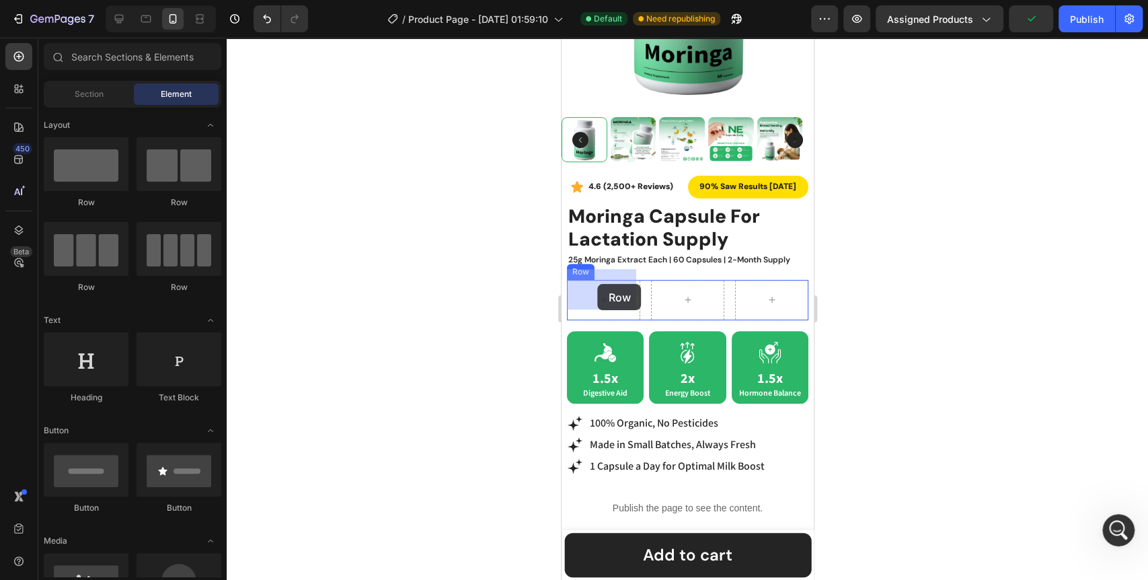
drag, startPoint x: 633, startPoint y: 288, endPoint x: 1110, endPoint y: 310, distance: 477.8
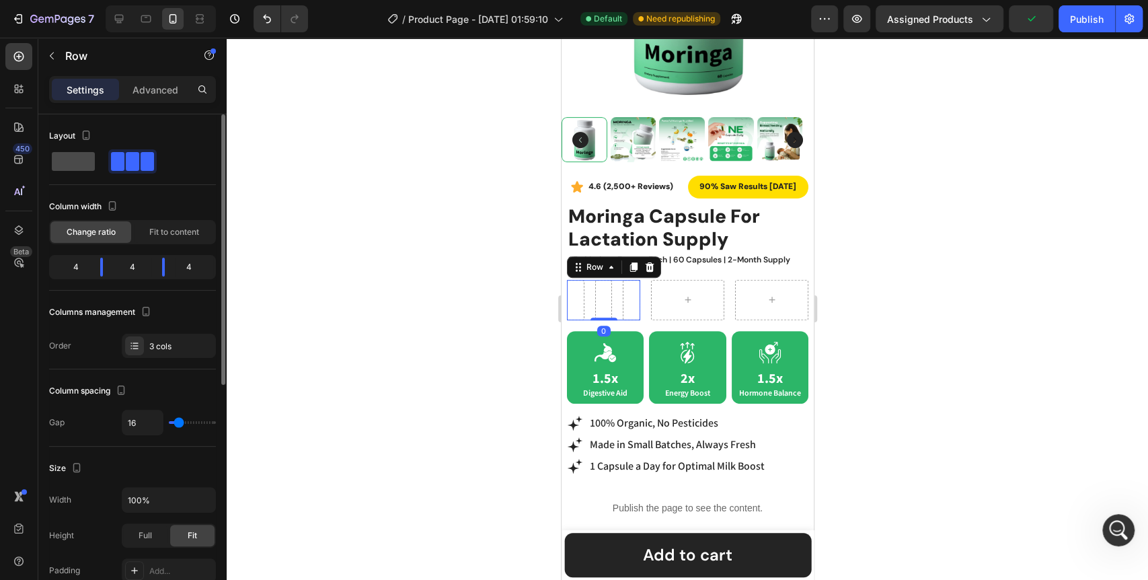
click at [77, 163] on span at bounding box center [73, 161] width 43 height 19
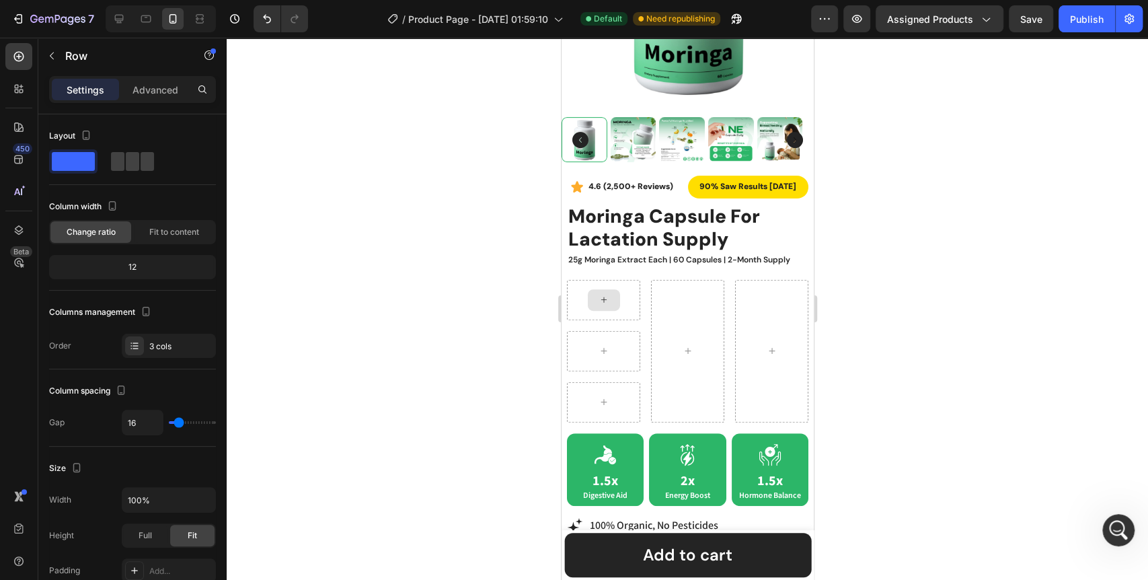
click at [598, 294] on icon at bounding box center [603, 299] width 11 height 11
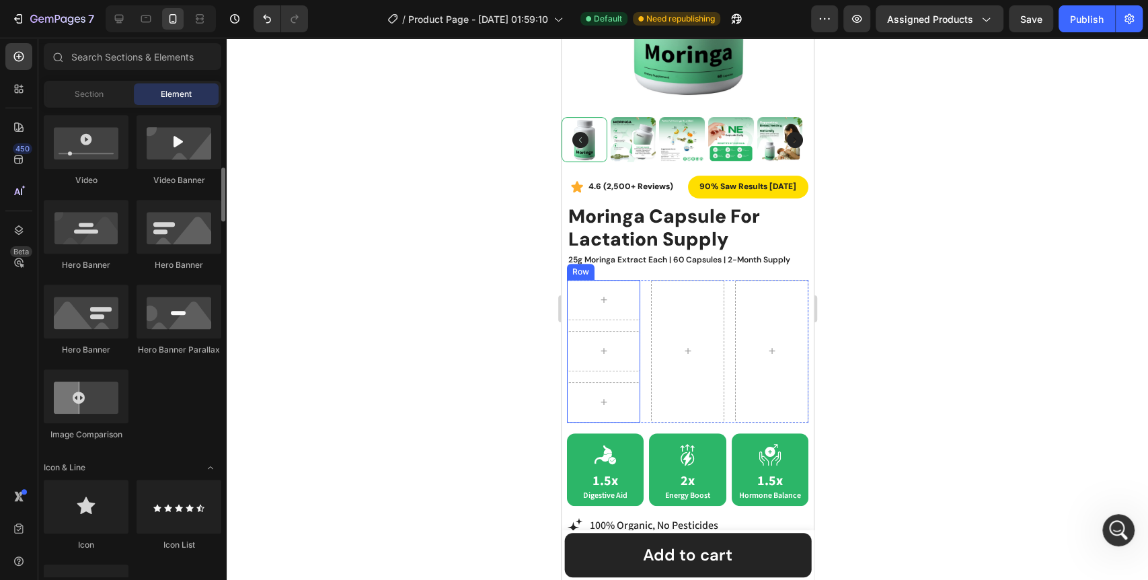
scroll to position [597, 0]
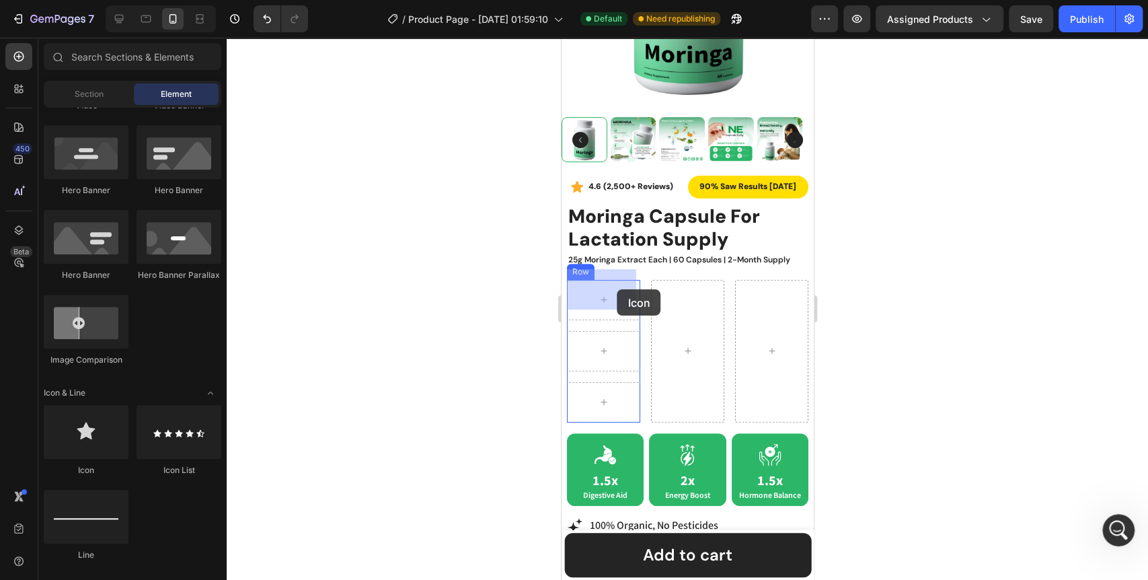
drag, startPoint x: 642, startPoint y: 475, endPoint x: 613, endPoint y: 290, distance: 187.8
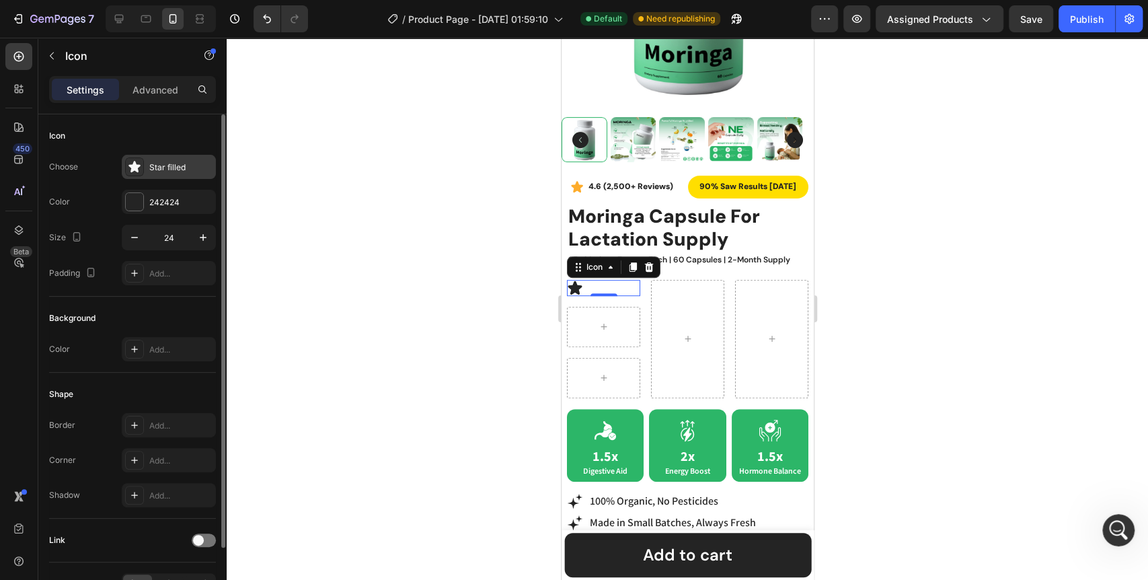
click at [134, 168] on icon at bounding box center [133, 166] width 11 height 11
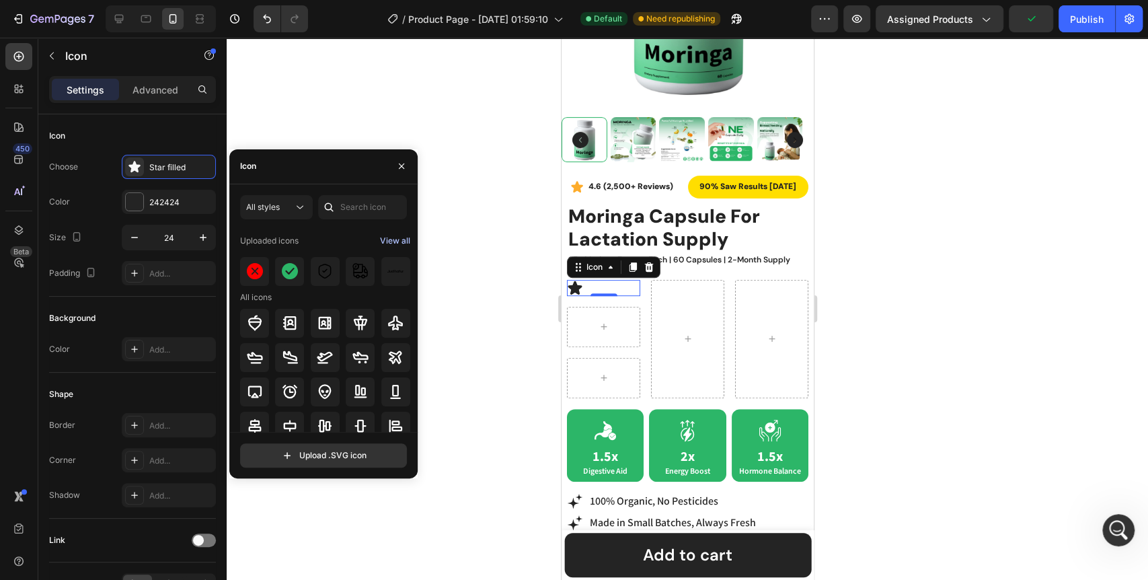
click at [392, 237] on div "View all" at bounding box center [395, 241] width 30 height 16
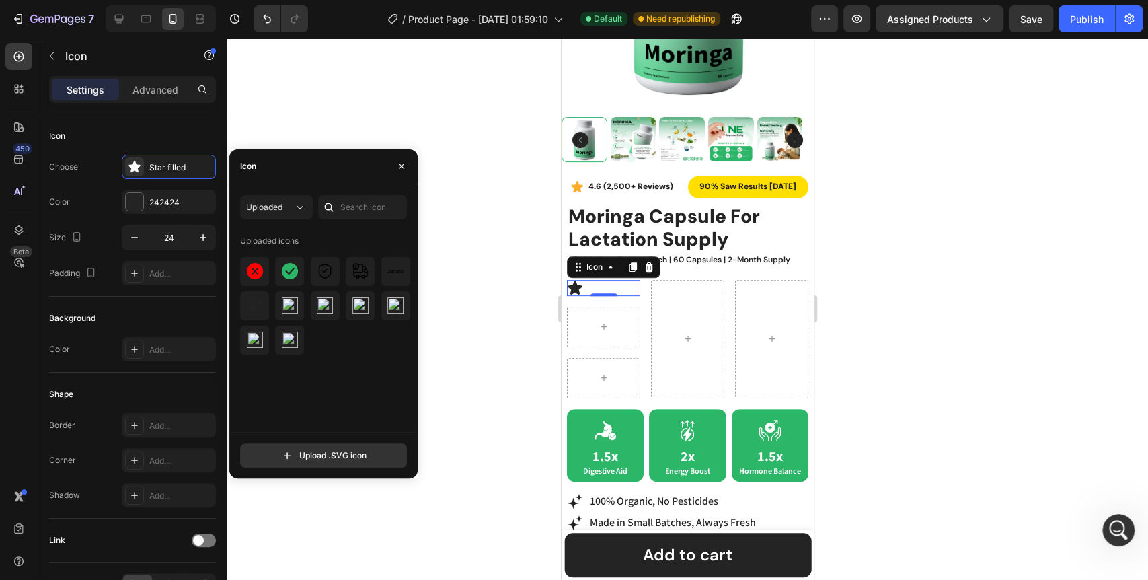
click at [344, 384] on div "Uploaded icons" at bounding box center [328, 331] width 176 height 202
click at [288, 346] on img at bounding box center [290, 339] width 16 height 16
click at [261, 339] on img at bounding box center [255, 339] width 16 height 16
click at [288, 346] on img at bounding box center [290, 339] width 16 height 16
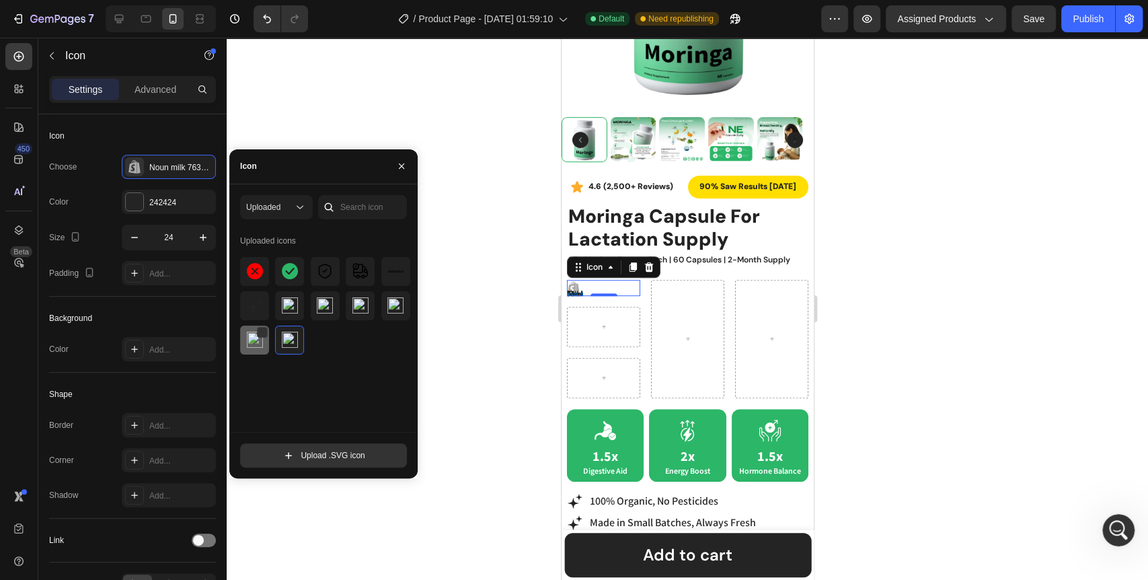
click at [262, 346] on img at bounding box center [255, 339] width 16 height 16
click at [301, 346] on div at bounding box center [289, 339] width 29 height 29
click at [328, 346] on div at bounding box center [325, 305] width 171 height 97
click at [346, 458] on input "file" at bounding box center [323, 455] width 165 height 23
type input "C:\fakepath\noun-milk-7639515 2.svg"
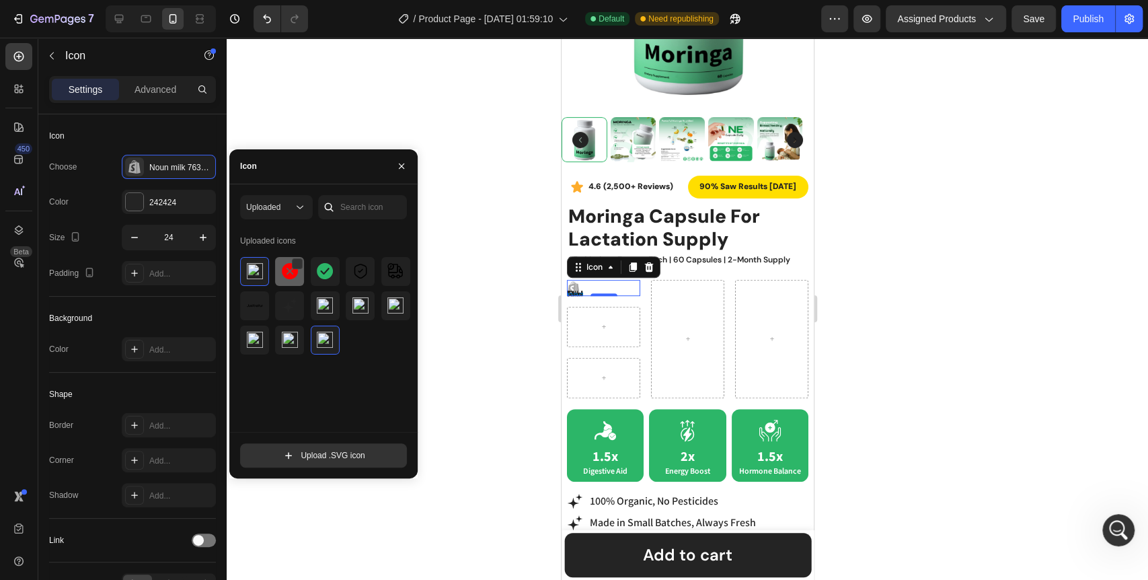
click at [311, 284] on div at bounding box center [325, 271] width 29 height 29
click at [257, 275] on img at bounding box center [255, 271] width 16 height 16
click at [261, 264] on div at bounding box center [261, 264] width 11 height 11
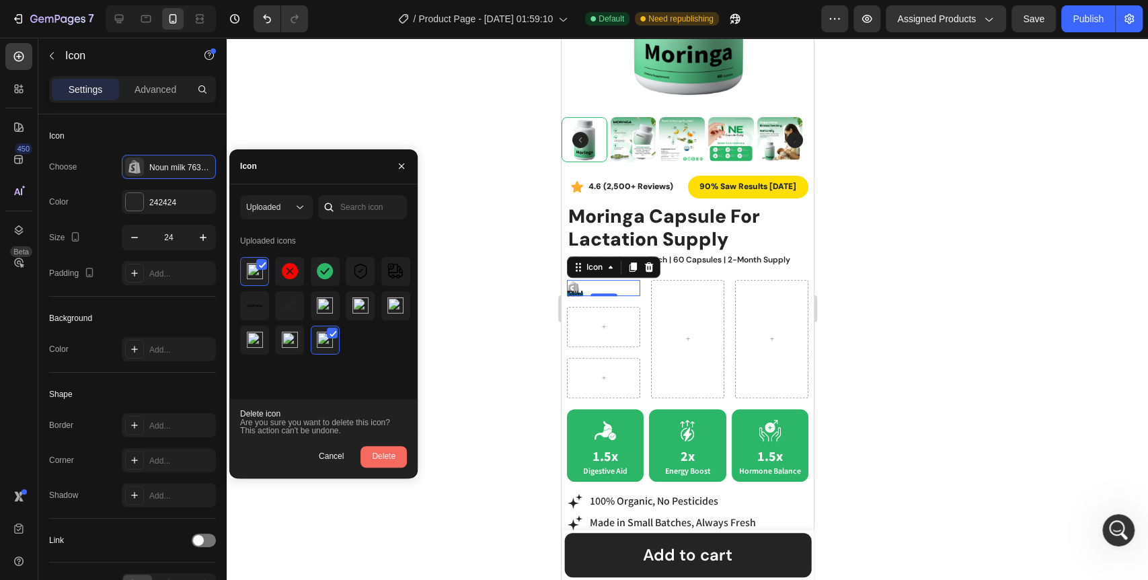
click at [386, 455] on div "Delete" at bounding box center [384, 456] width 24 height 10
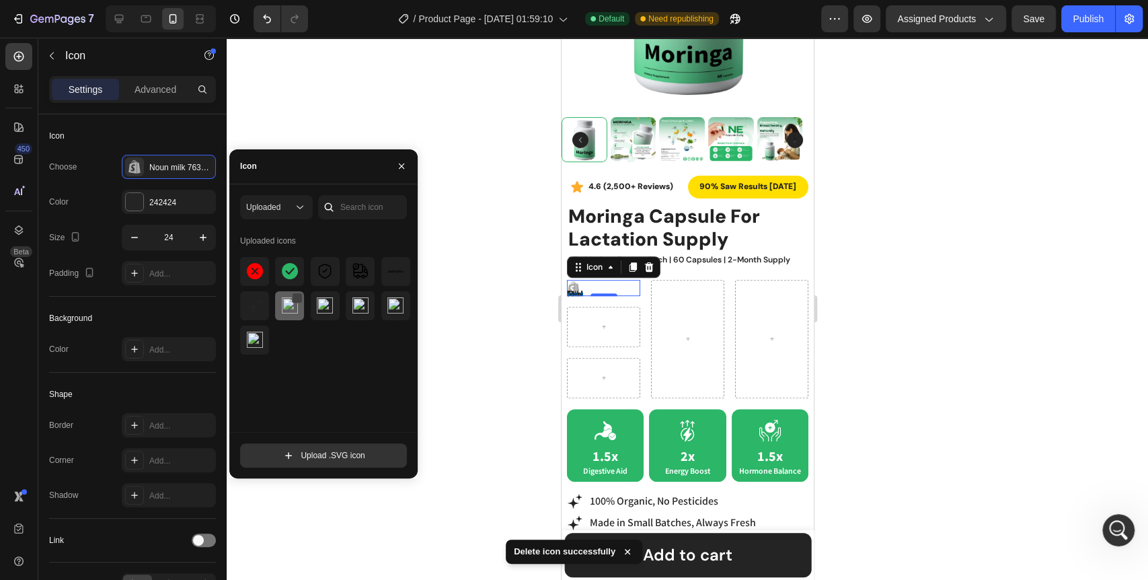
click at [298, 299] on div at bounding box center [297, 297] width 11 height 11
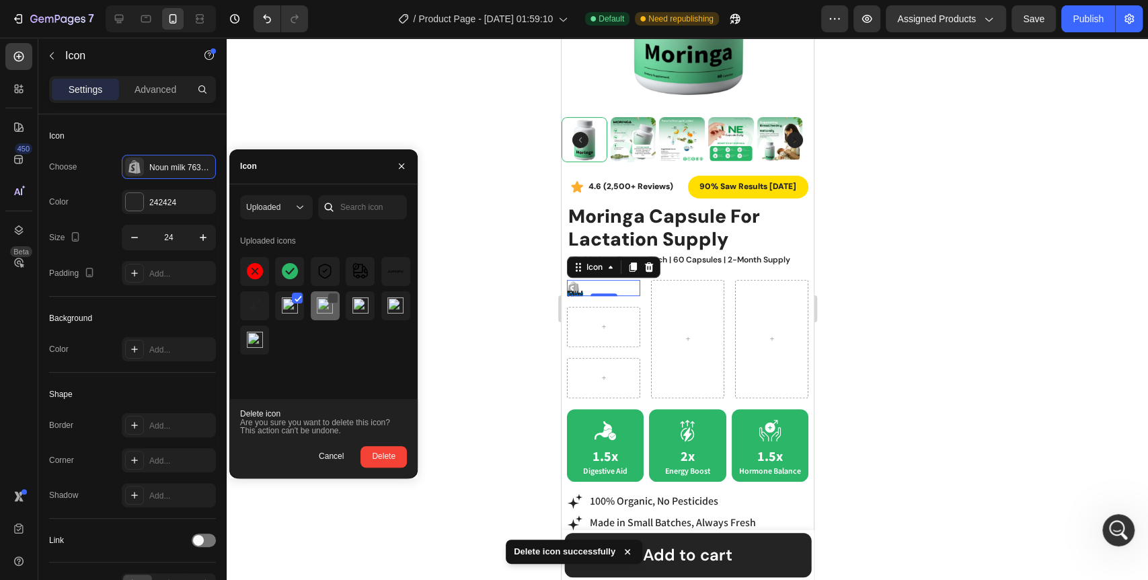
click at [333, 296] on div at bounding box center [332, 297] width 11 height 11
click at [366, 297] on div at bounding box center [367, 297] width 11 height 11
click at [401, 298] on div at bounding box center [403, 297] width 11 height 11
click at [264, 335] on div at bounding box center [262, 332] width 11 height 11
click at [397, 462] on button "Delete" at bounding box center [383, 457] width 46 height 22
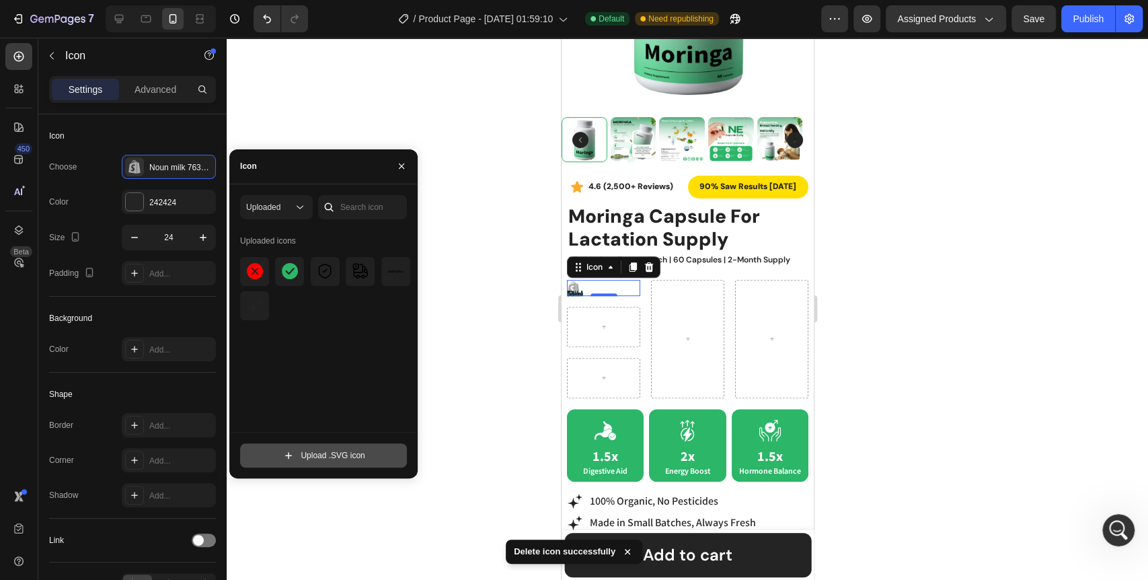
click at [348, 453] on input "file" at bounding box center [323, 455] width 165 height 23
click at [317, 371] on div "Uploaded icons" at bounding box center [328, 331] width 176 height 202
click at [317, 464] on input "file" at bounding box center [323, 455] width 165 height 23
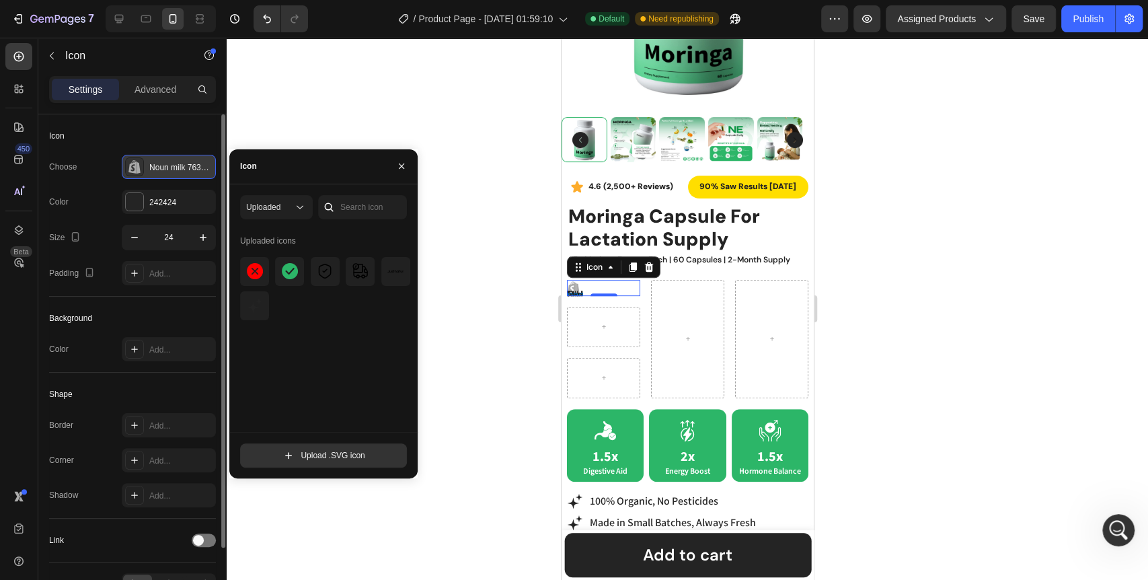
click at [132, 165] on icon at bounding box center [134, 166] width 13 height 13
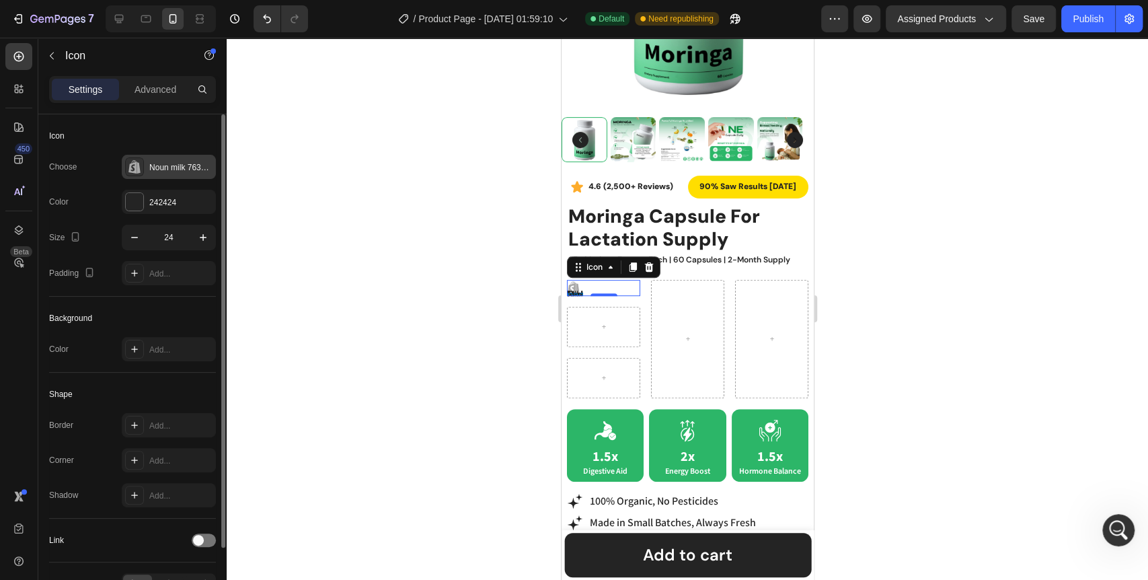
click at [132, 165] on icon at bounding box center [134, 166] width 13 height 13
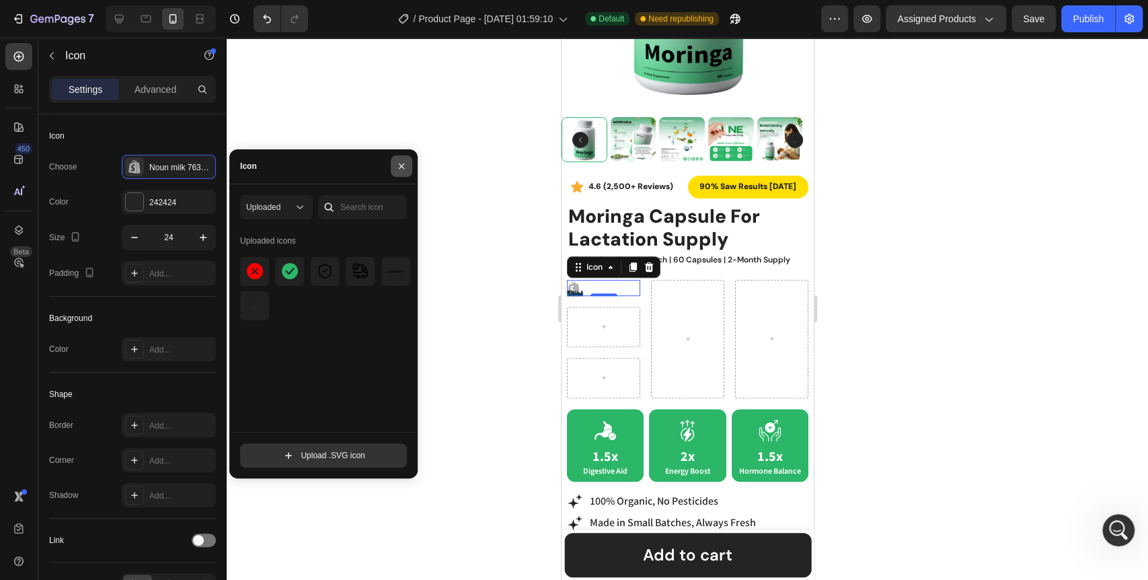
click at [405, 163] on icon "button" at bounding box center [401, 166] width 11 height 11
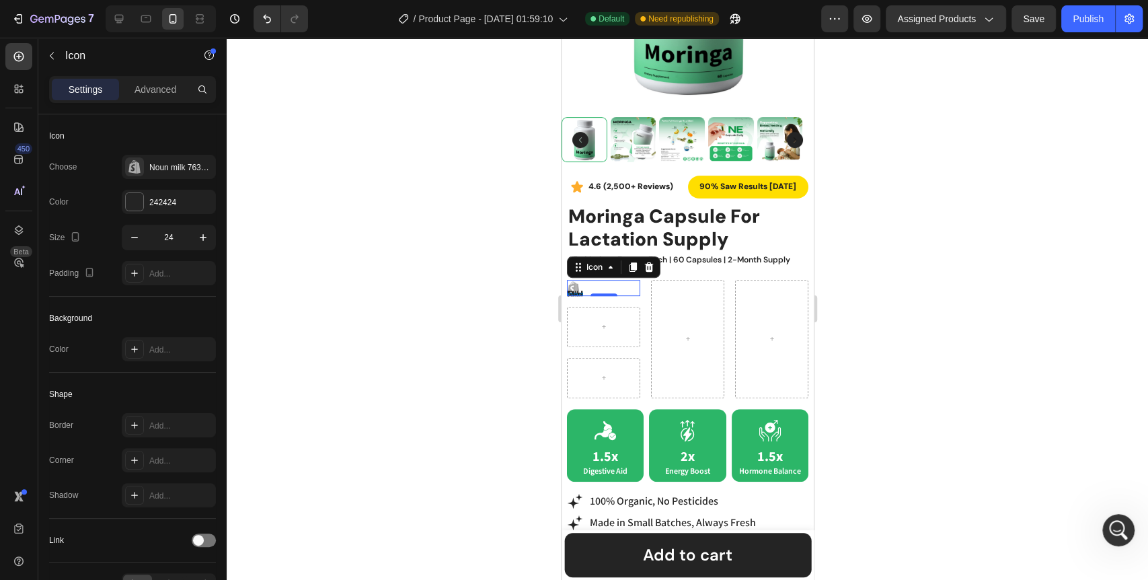
click at [487, 273] on div at bounding box center [687, 309] width 921 height 542
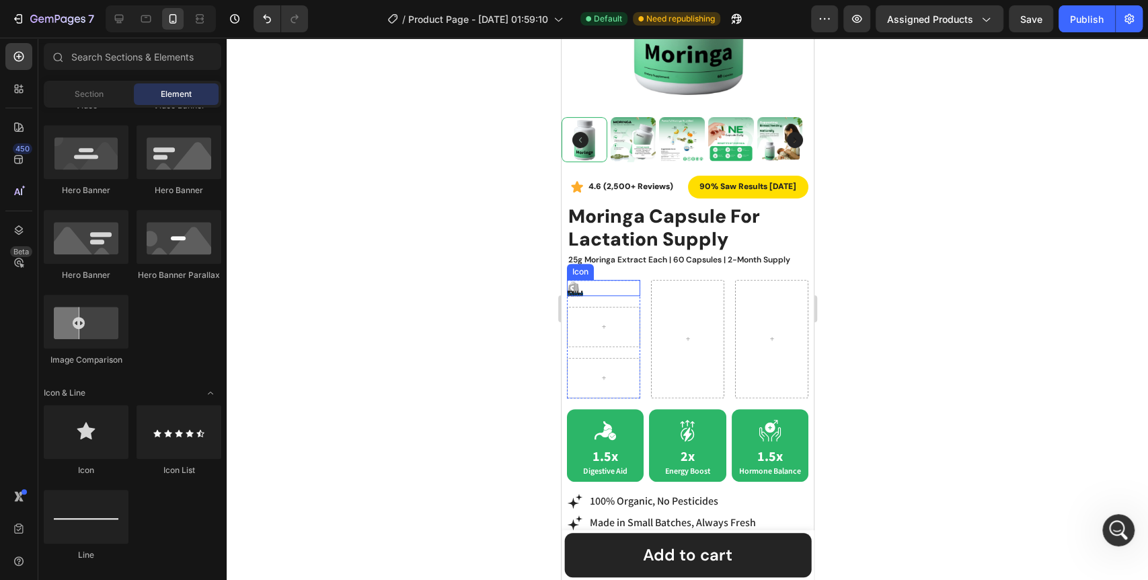
drag, startPoint x: 573, startPoint y: 276, endPoint x: 602, endPoint y: 286, distance: 30.6
click at [573, 288] on link "home page" at bounding box center [587, 294] width 43 height 13
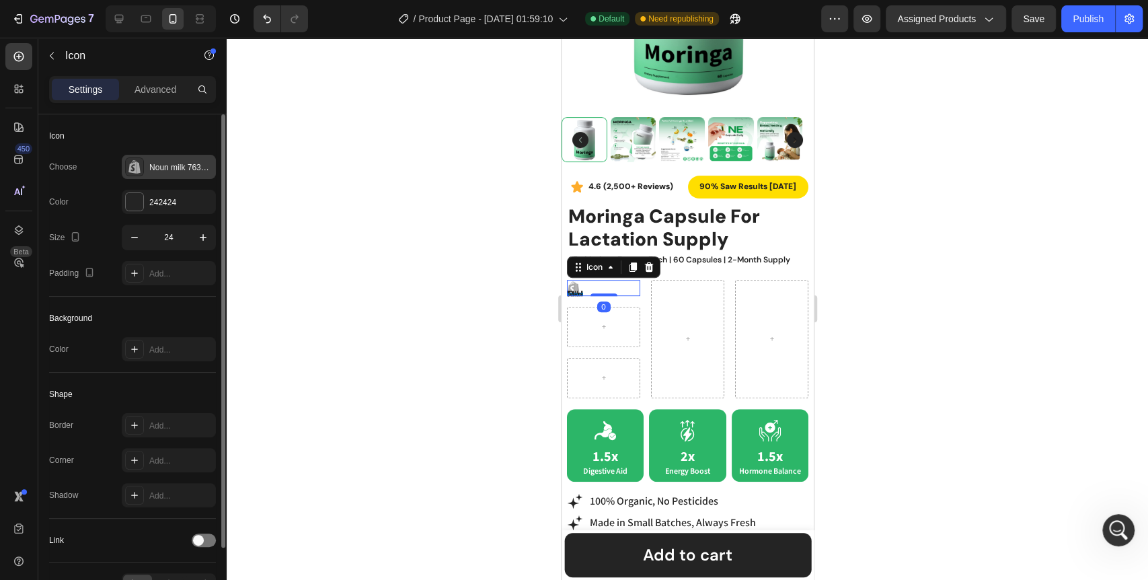
click at [128, 173] on p "The page you’re looking for couldn’t be found." at bounding box center [134, 221] width 13 height 97
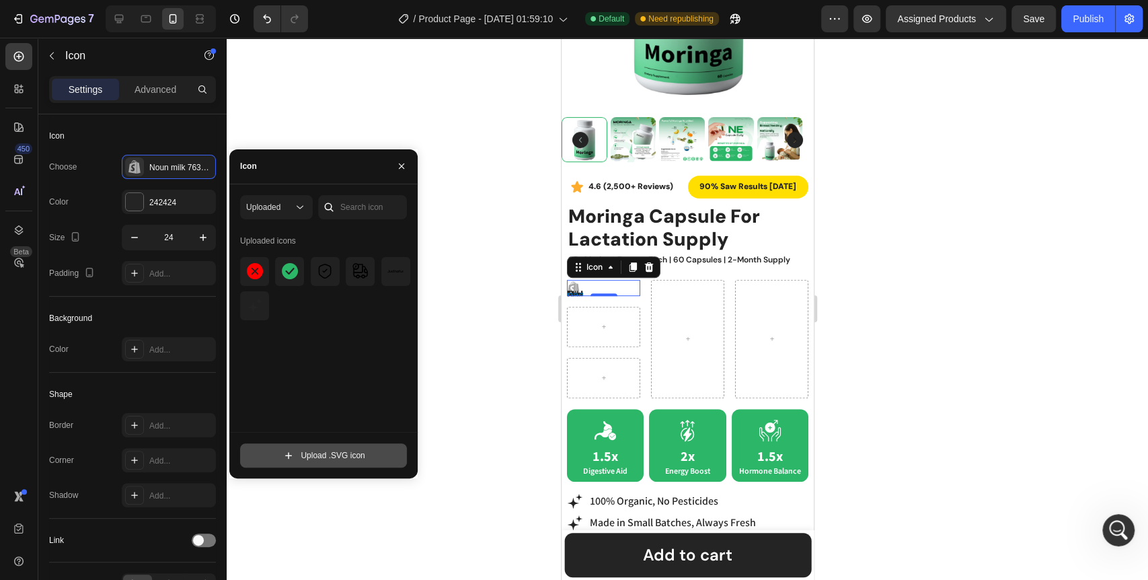
click at [333, 446] on input "file" at bounding box center [323, 455] width 165 height 23
type input "C:\fakepath\noun-milk-7639515 2.svg"
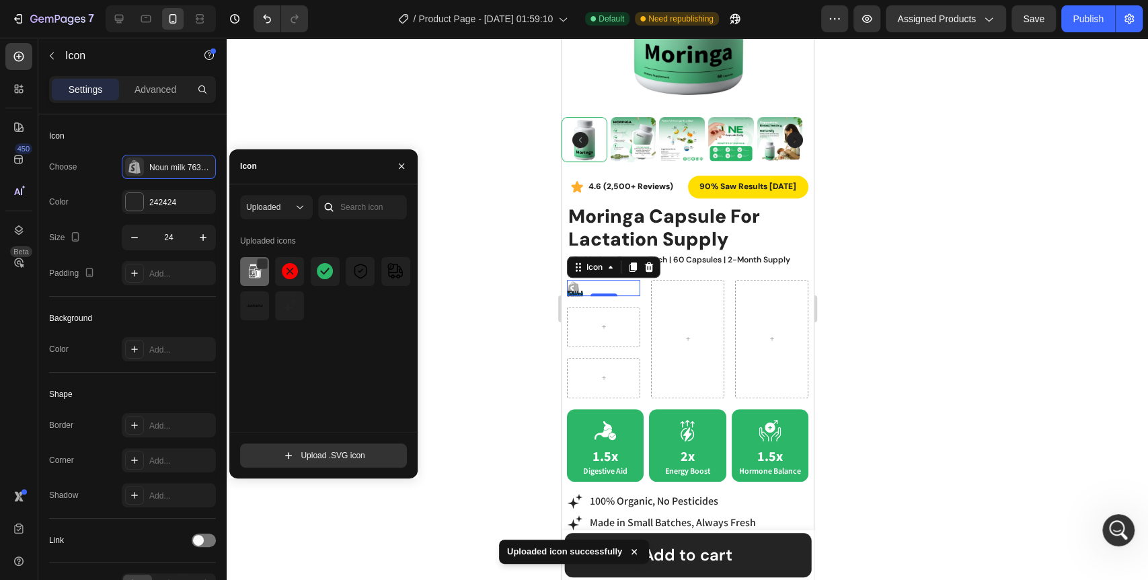
click at [258, 273] on img at bounding box center [255, 271] width 16 height 16
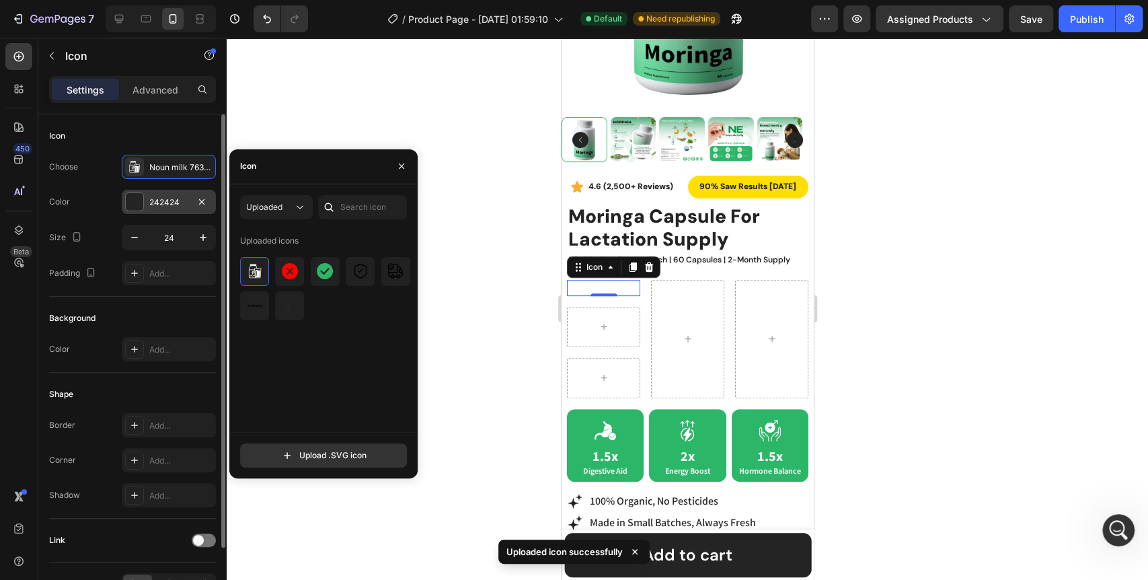
click at [138, 203] on div at bounding box center [134, 201] width 17 height 17
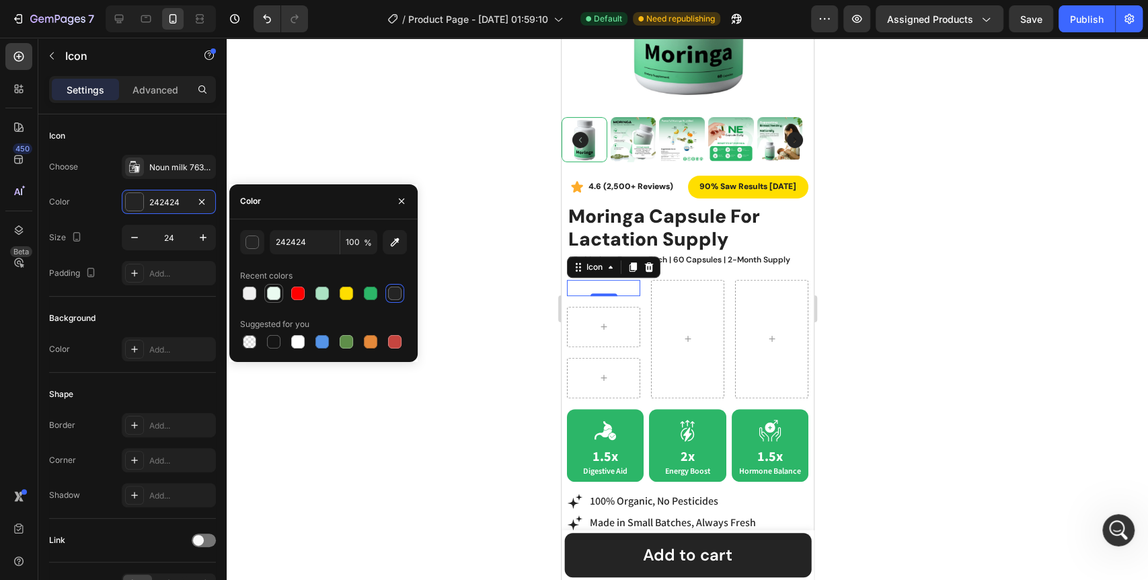
click at [274, 296] on div at bounding box center [273, 292] width 13 height 13
click at [301, 343] on div at bounding box center [297, 341] width 13 height 13
type input "FFFFFF"
click at [293, 409] on div at bounding box center [687, 309] width 921 height 542
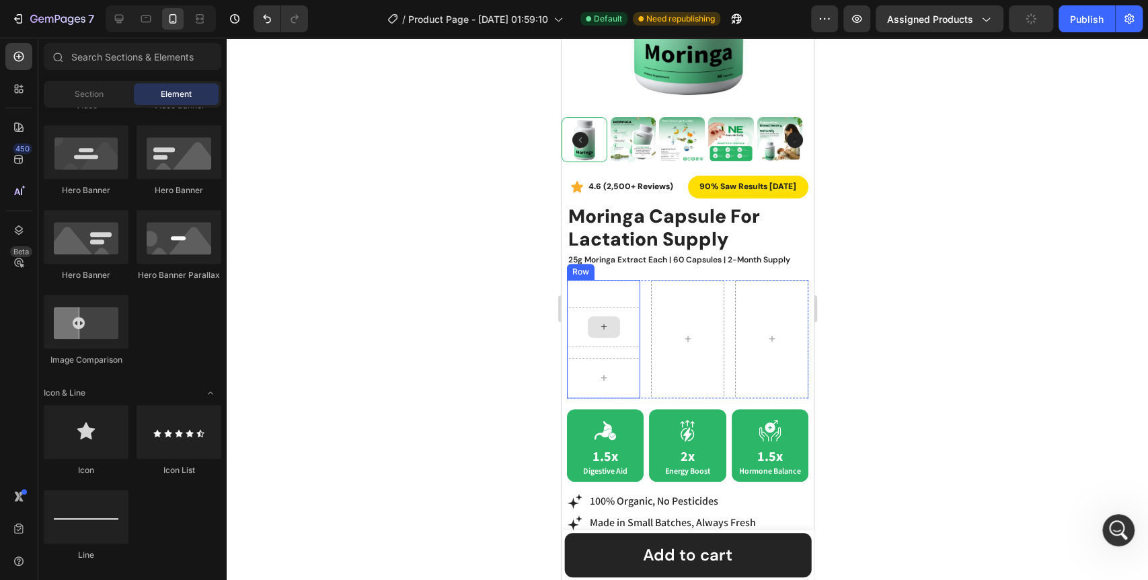
click at [603, 322] on div at bounding box center [603, 327] width 32 height 22
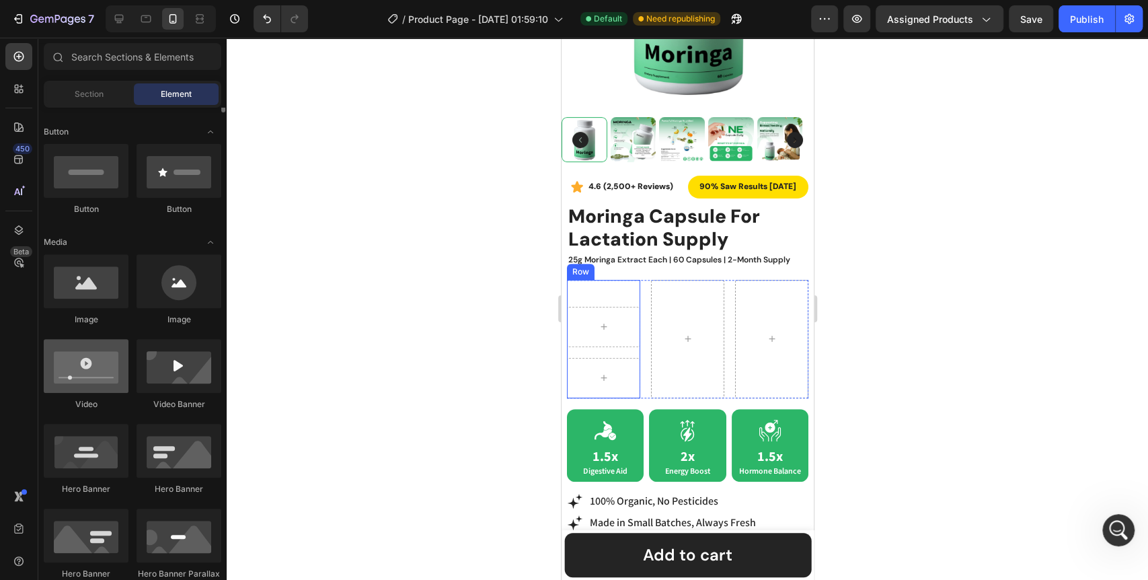
scroll to position [224, 0]
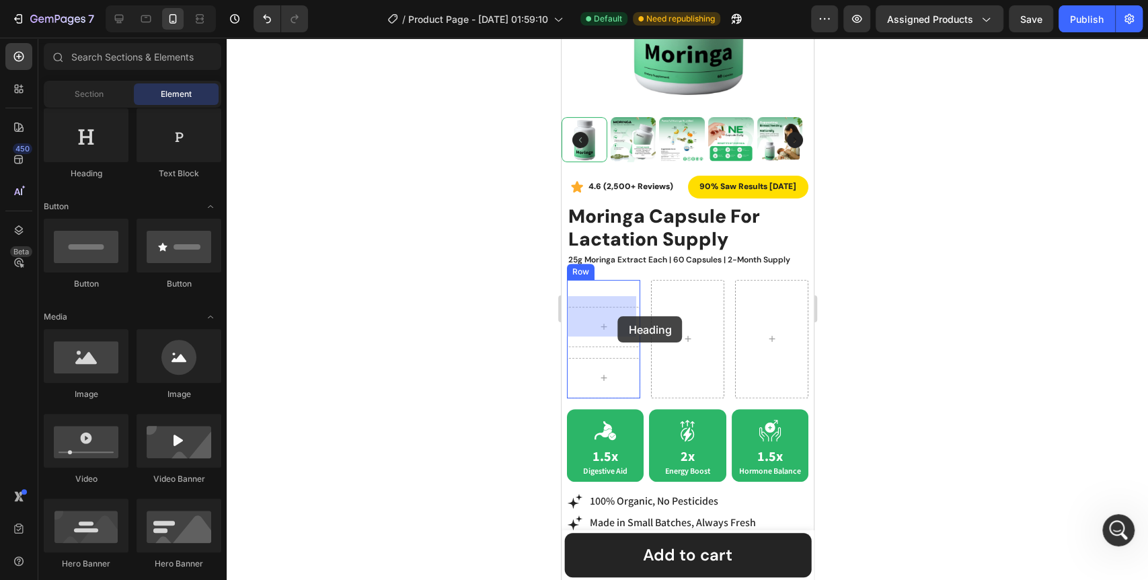
drag, startPoint x: 636, startPoint y: 167, endPoint x: 617, endPoint y: 316, distance: 149.8
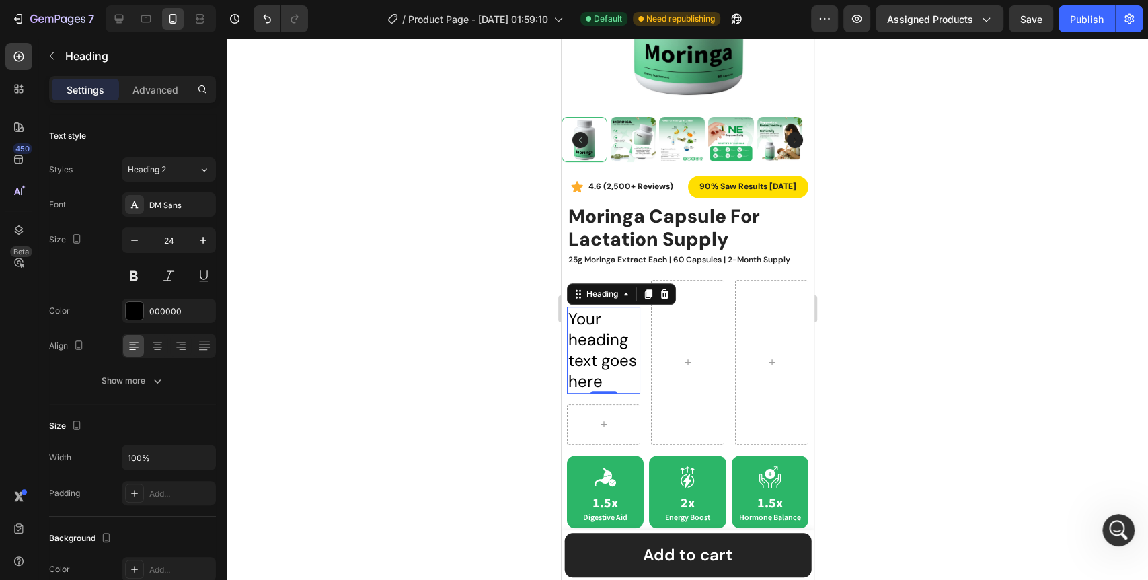
click at [603, 369] on h2 "Your heading text goes here" at bounding box center [602, 350] width 73 height 87
click at [603, 369] on p "Your heading text goes here" at bounding box center [602, 350] width 71 height 84
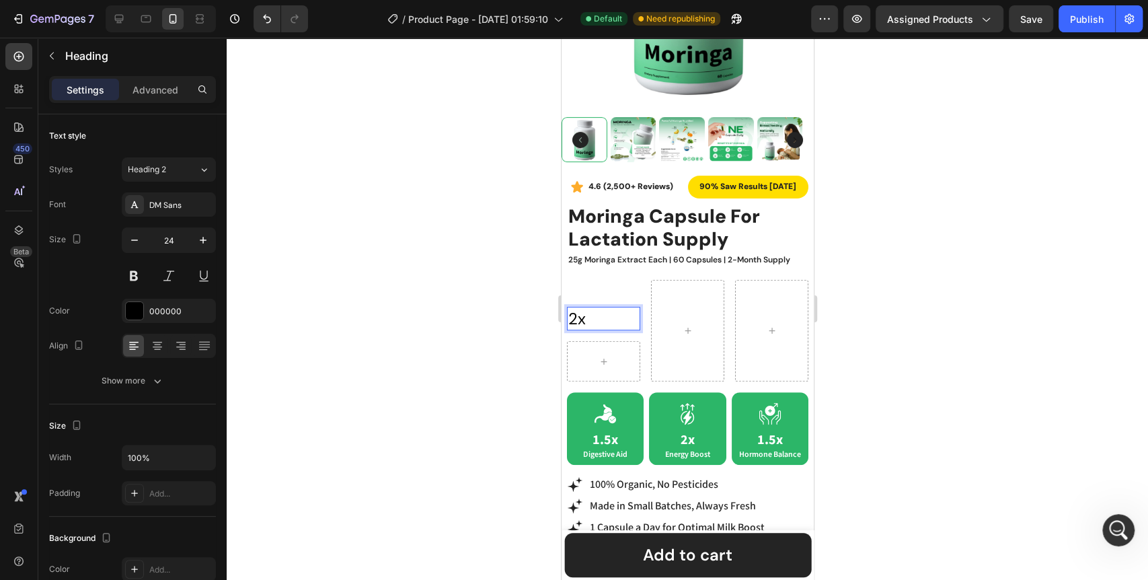
click at [484, 393] on div at bounding box center [687, 309] width 921 height 542
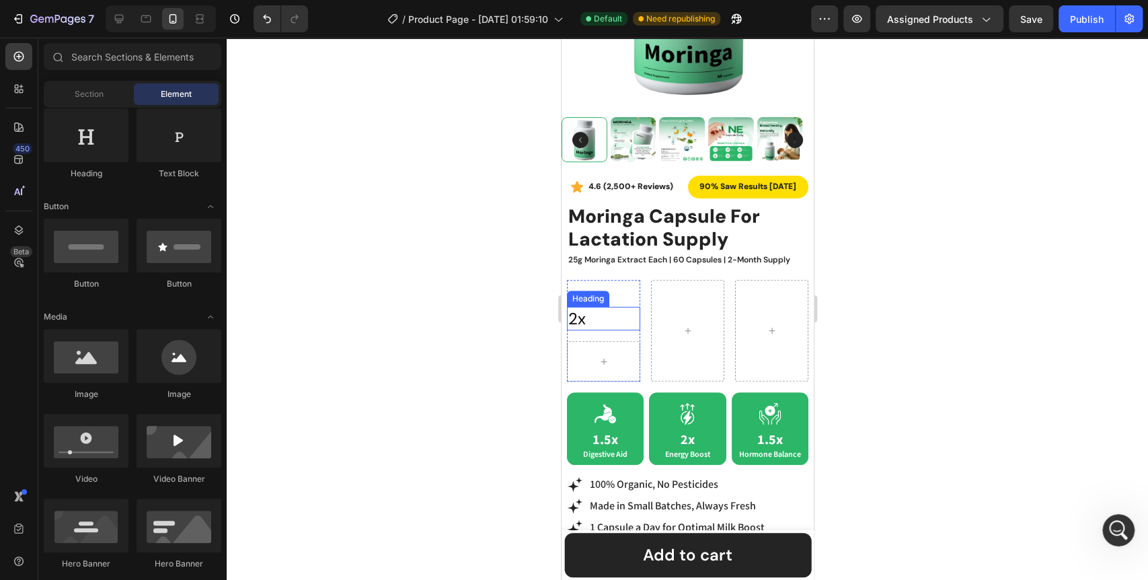
click at [591, 314] on p "2x" at bounding box center [602, 318] width 71 height 21
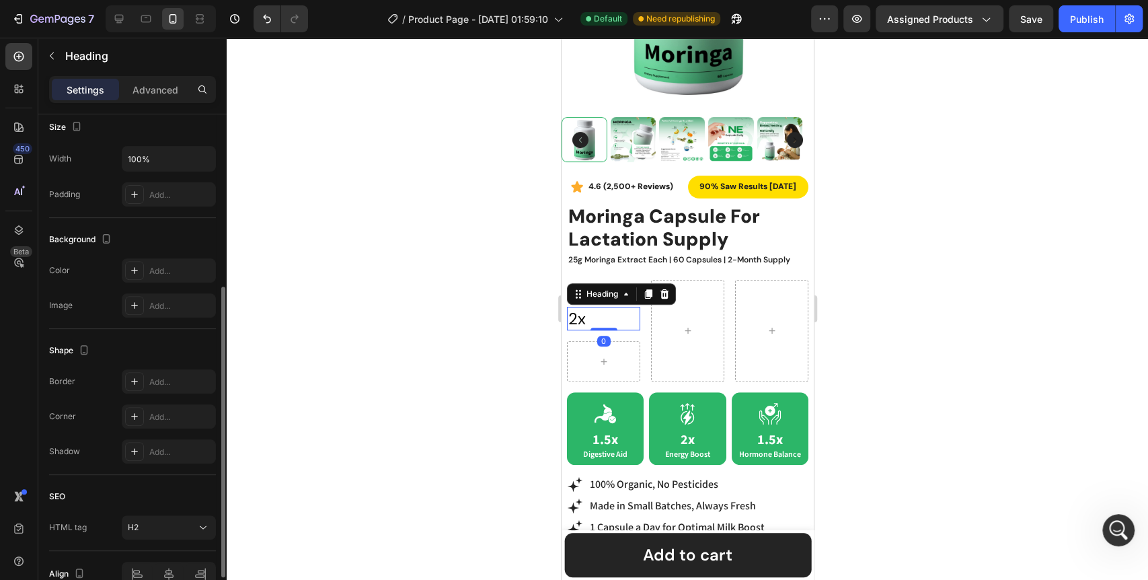
scroll to position [368, 0]
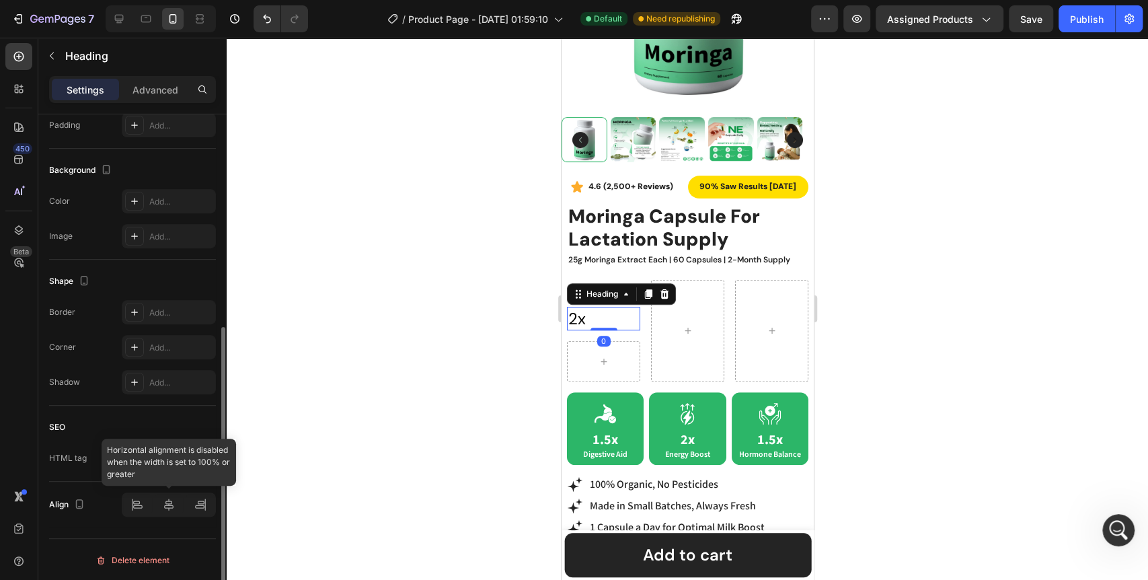
click at [170, 501] on div at bounding box center [169, 504] width 94 height 24
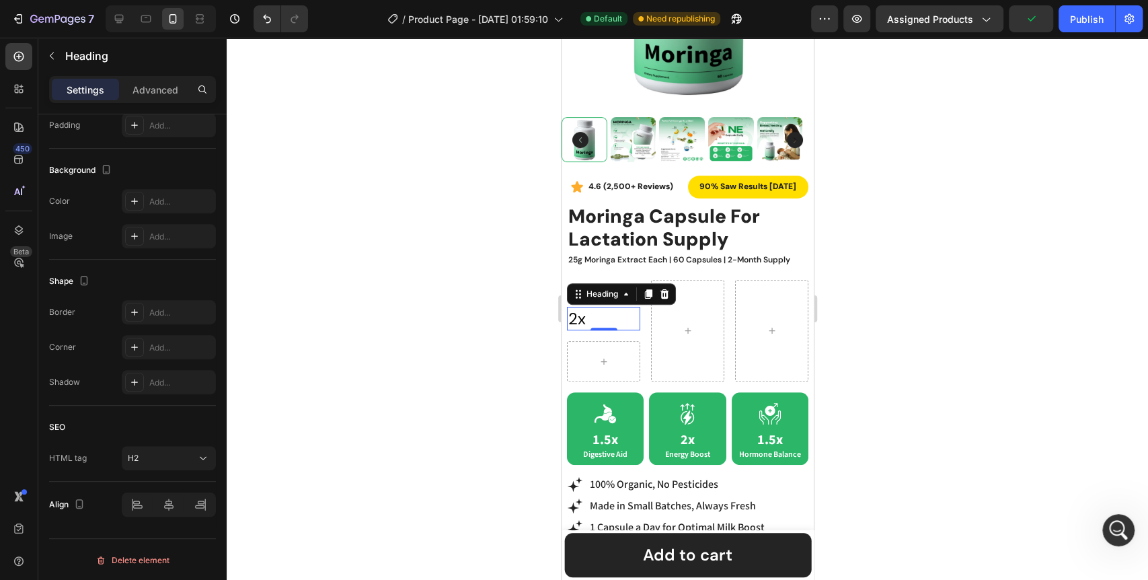
scroll to position [0, 0]
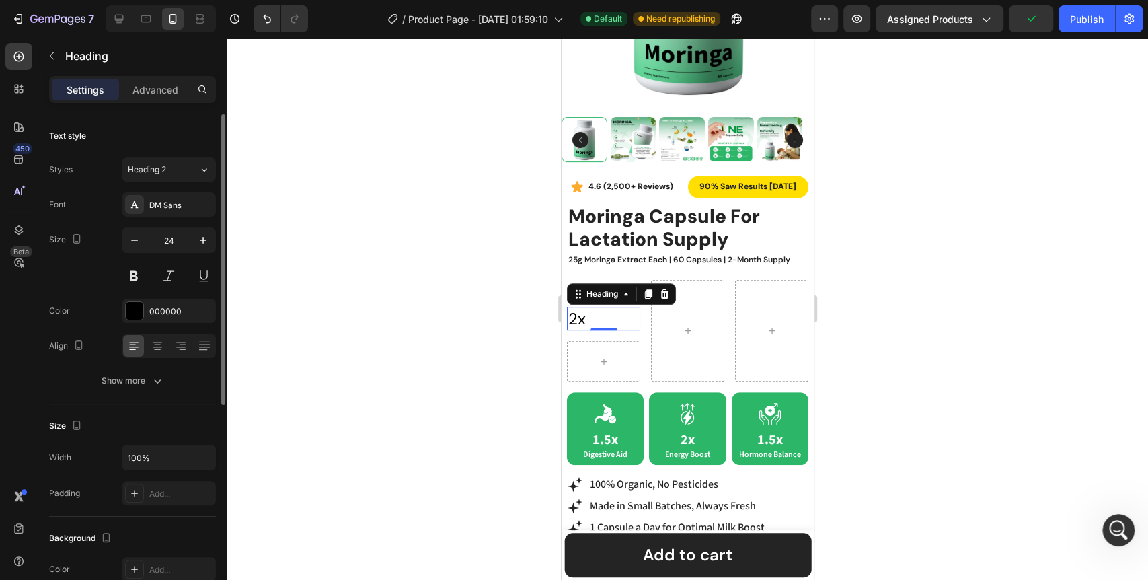
click at [159, 362] on div "Font DM Sans Size 24 Color 000000 Align Show more" at bounding box center [132, 292] width 167 height 200
click at [157, 354] on div at bounding box center [157, 346] width 21 height 22
click at [594, 350] on div at bounding box center [603, 361] width 32 height 22
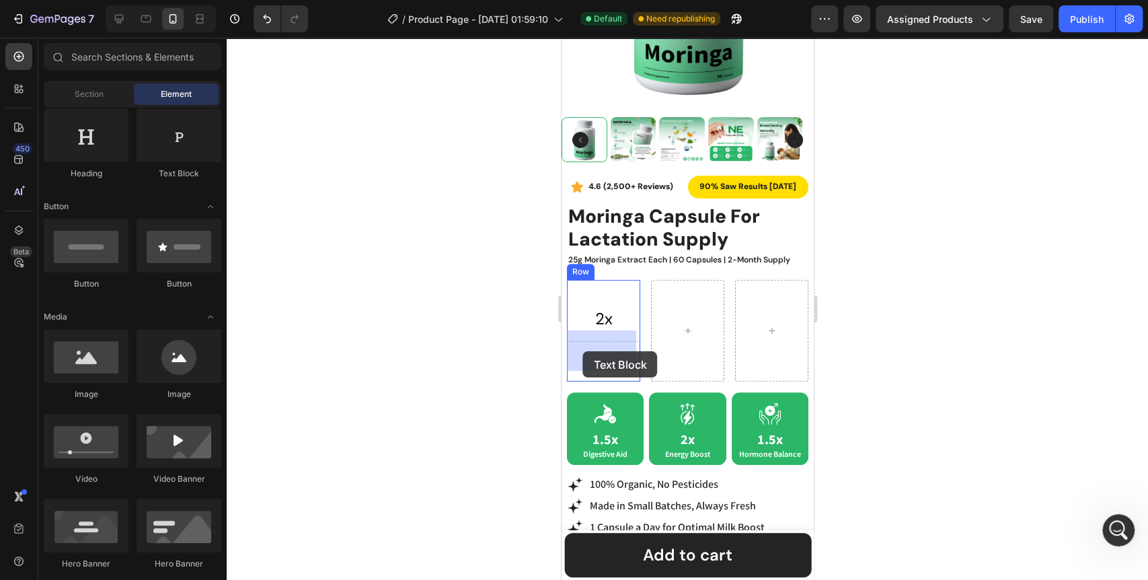
drag, startPoint x: 735, startPoint y: 186, endPoint x: 583, endPoint y: 351, distance: 224.5
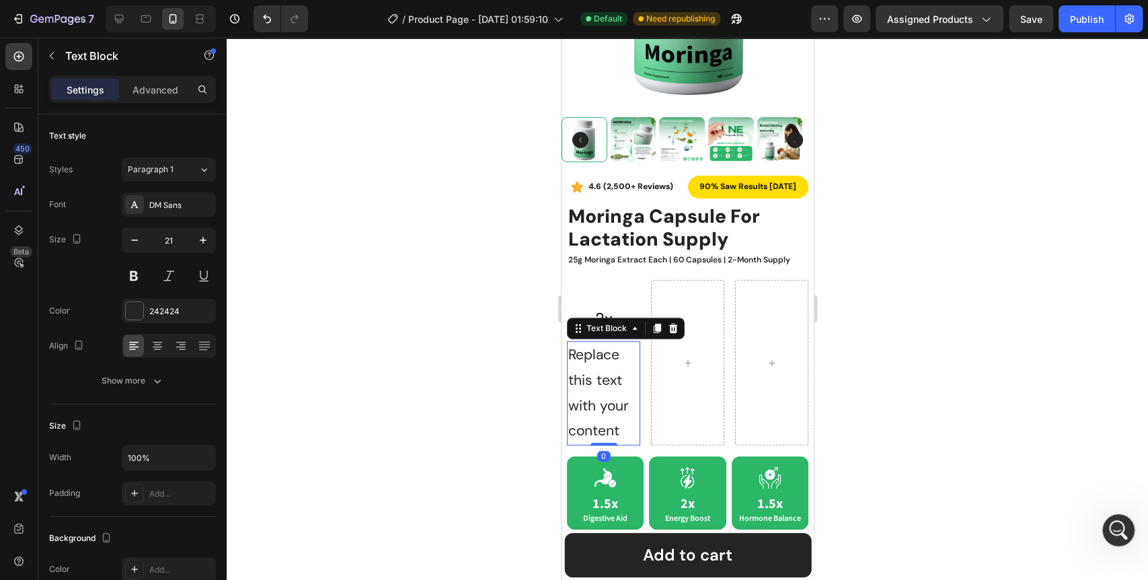
click at [580, 368] on div "Replace this text with your content" at bounding box center [602, 393] width 73 height 104
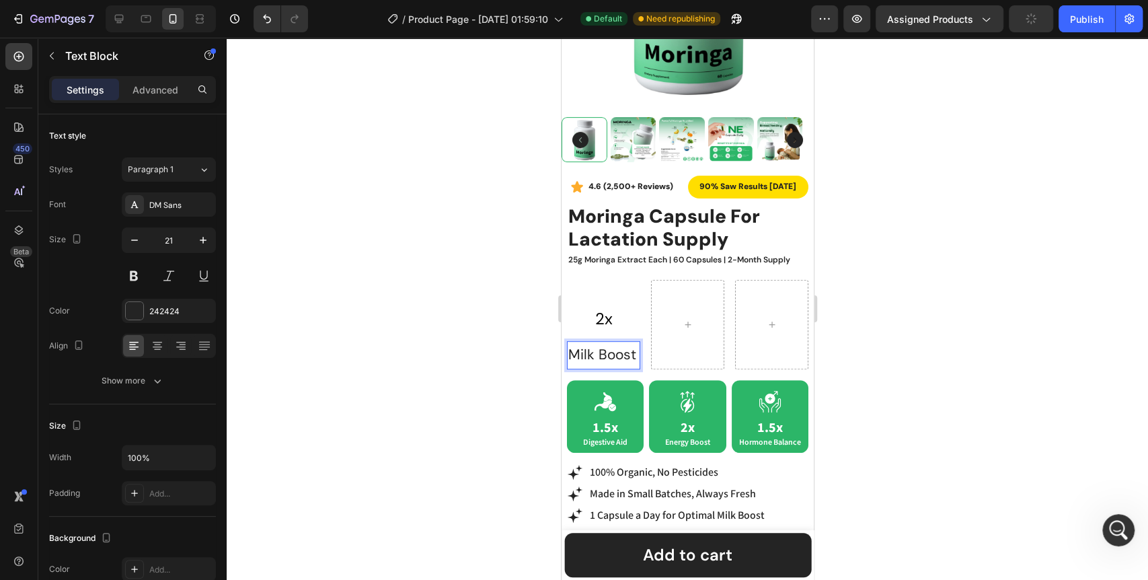
click at [481, 411] on div at bounding box center [687, 309] width 921 height 542
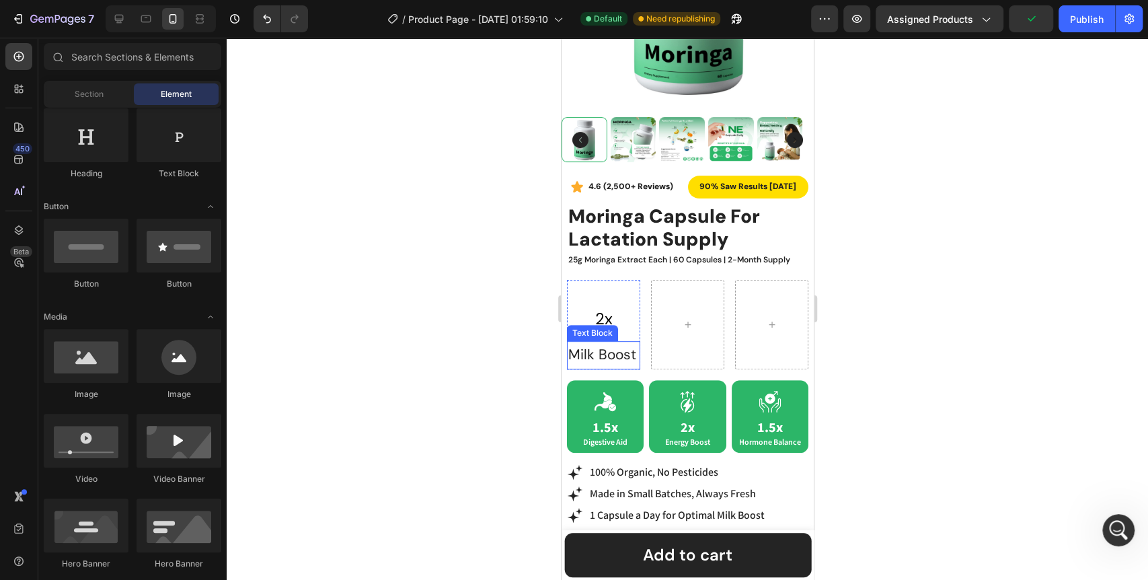
click at [586, 349] on p "Milk Boost" at bounding box center [602, 355] width 71 height 26
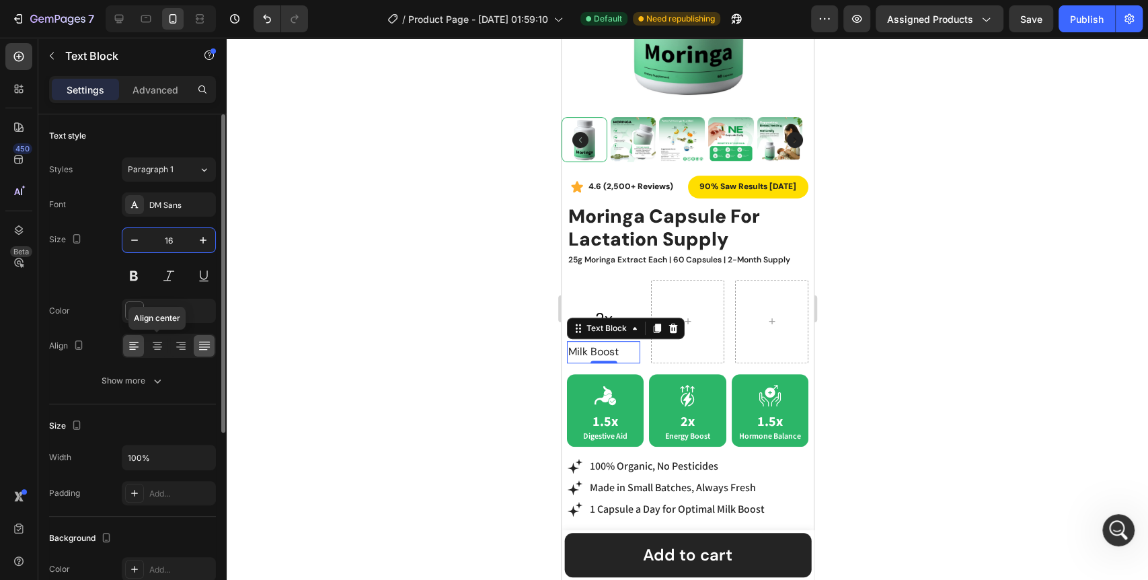
type input "16"
click at [156, 346] on icon at bounding box center [157, 346] width 9 height 1
click at [477, 346] on div at bounding box center [687, 309] width 921 height 542
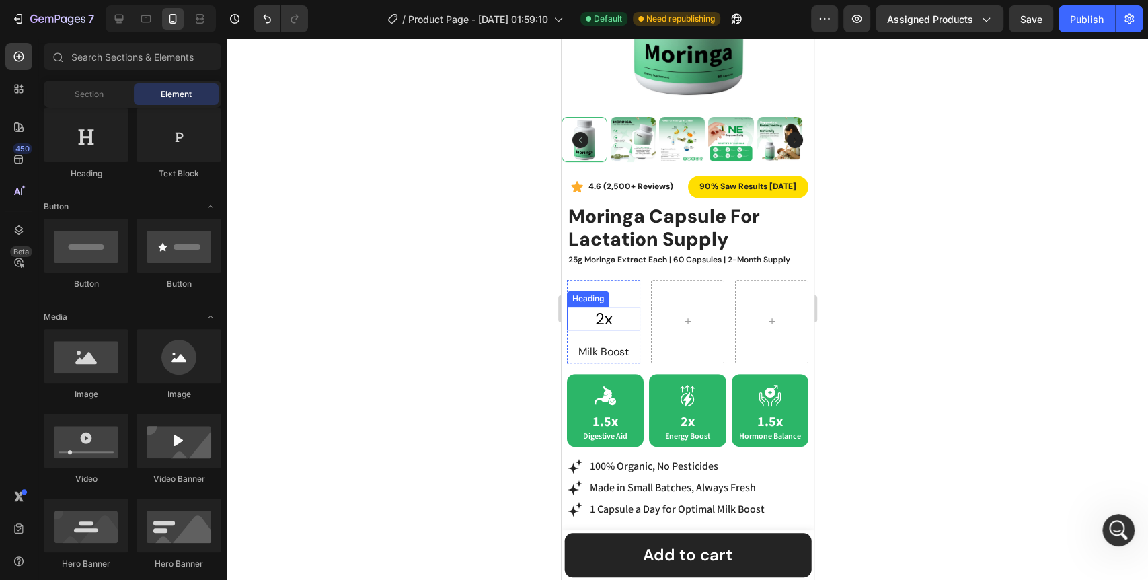
click at [608, 310] on p "2x" at bounding box center [602, 318] width 71 height 21
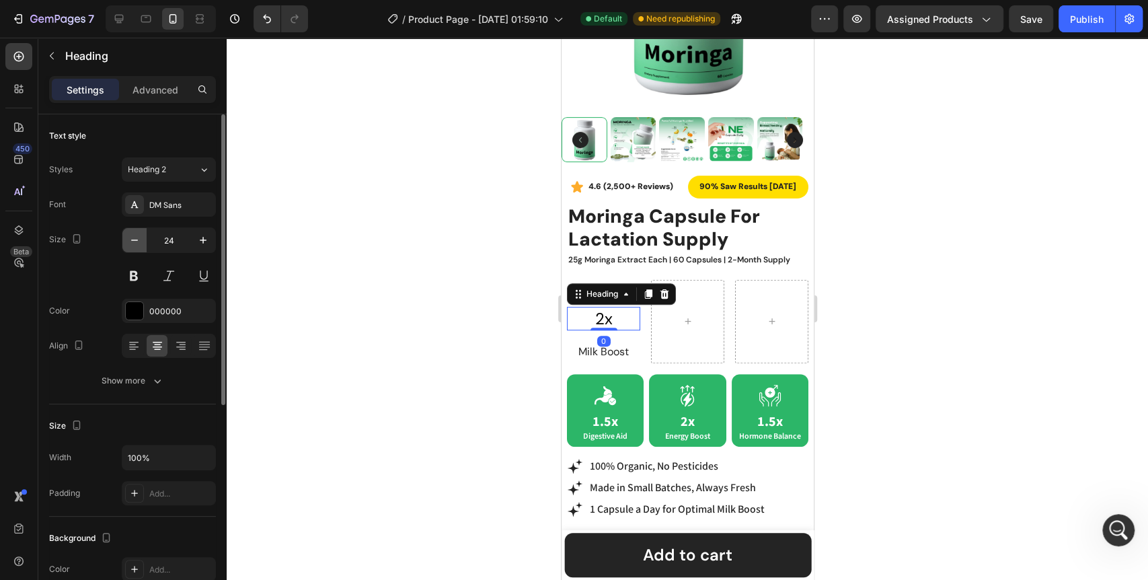
click at [140, 241] on icon "button" at bounding box center [134, 239] width 13 height 13
click at [139, 241] on icon "button" at bounding box center [134, 239] width 13 height 13
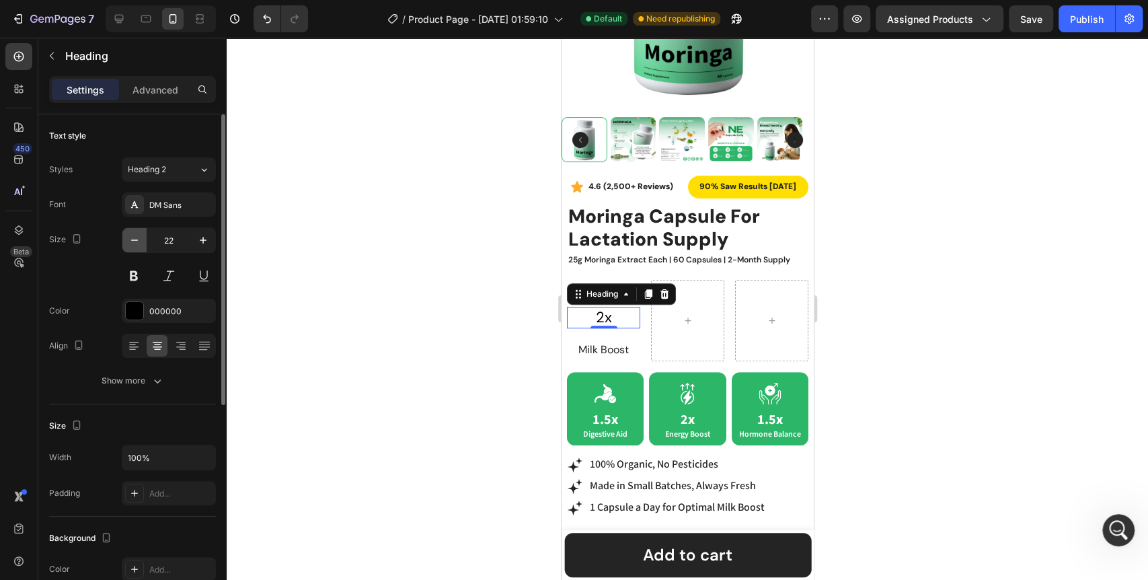
click at [139, 241] on icon "button" at bounding box center [134, 239] width 13 height 13
type input "20"
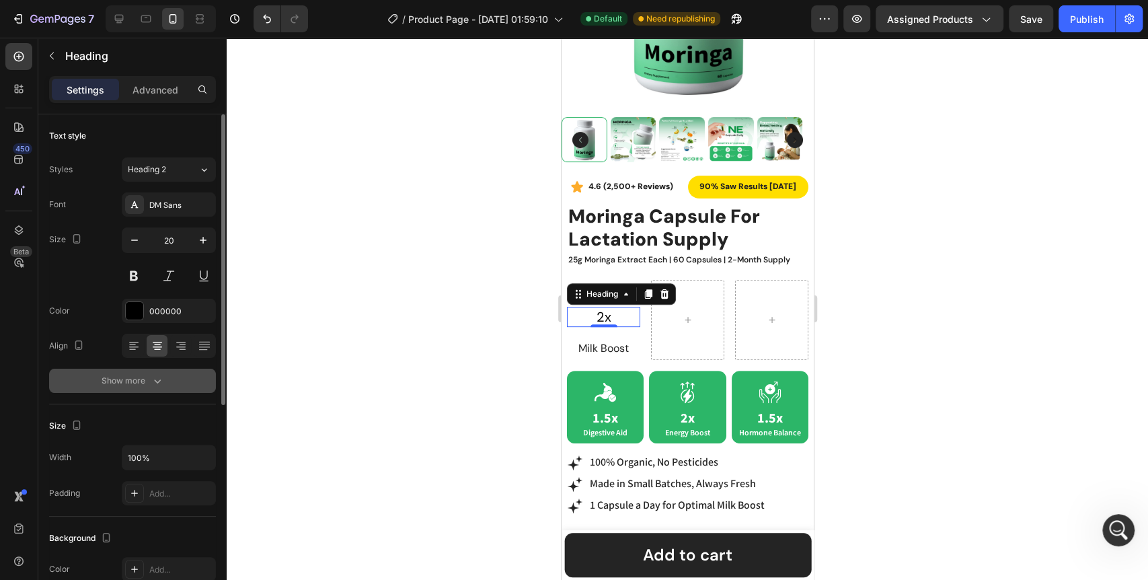
click at [151, 383] on icon "button" at bounding box center [157, 380] width 13 height 13
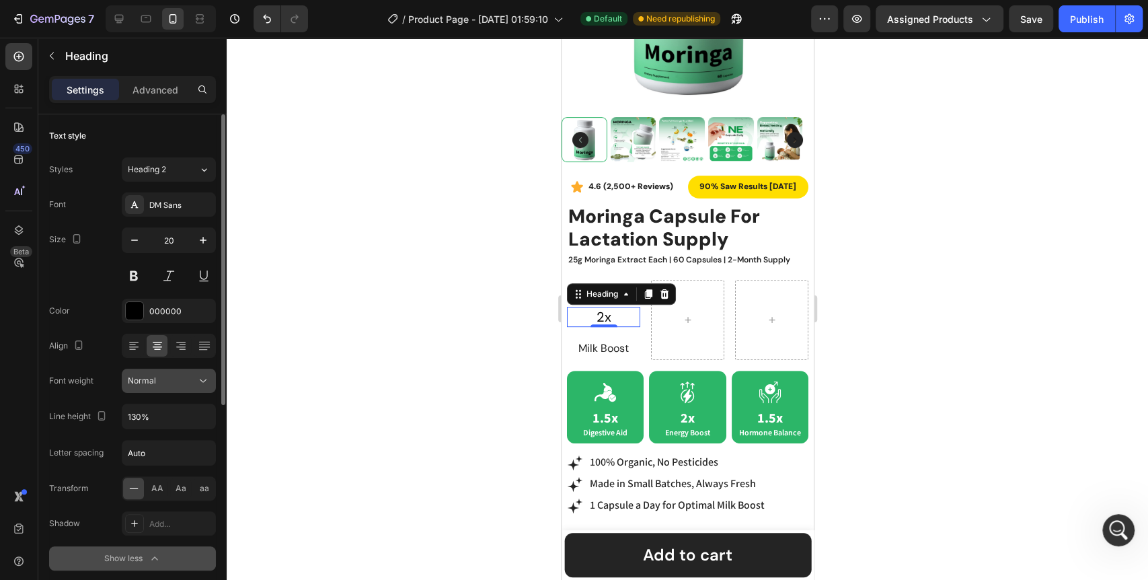
click at [199, 381] on icon at bounding box center [202, 380] width 13 height 13
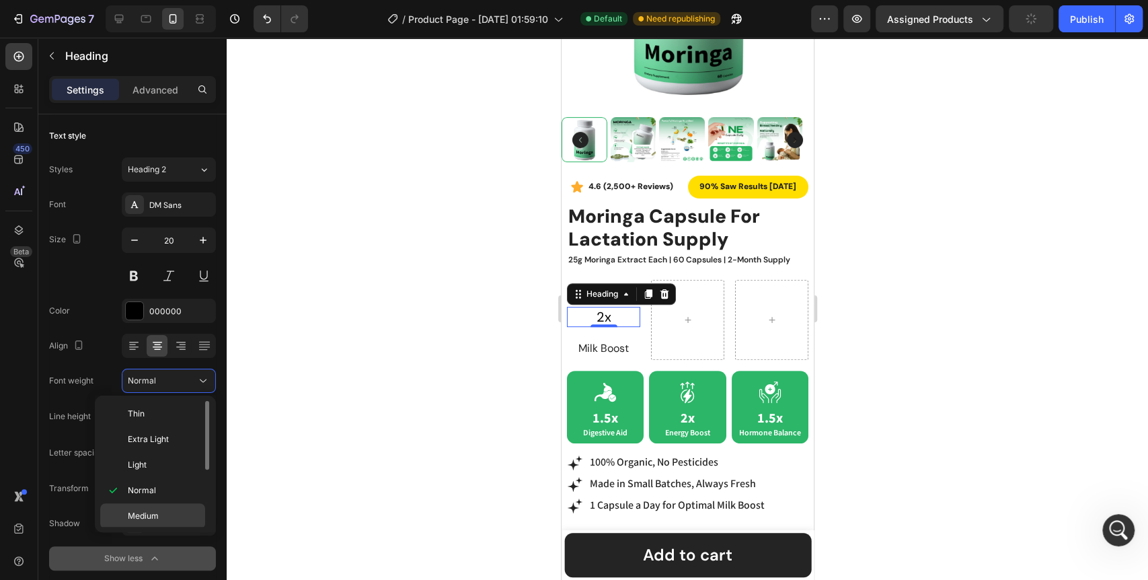
scroll to position [103, 0]
click at [159, 483] on span "Extra Bold" at bounding box center [147, 489] width 39 height 12
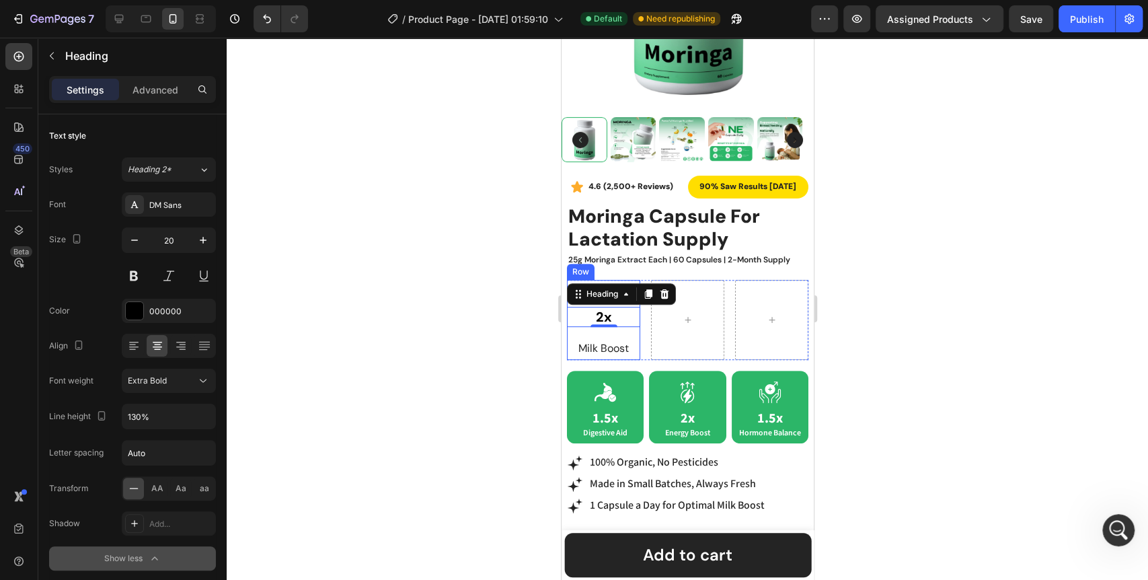
click at [633, 322] on div "Icon 2x Heading 0 Milk Boost Text Block Row" at bounding box center [602, 320] width 73 height 80
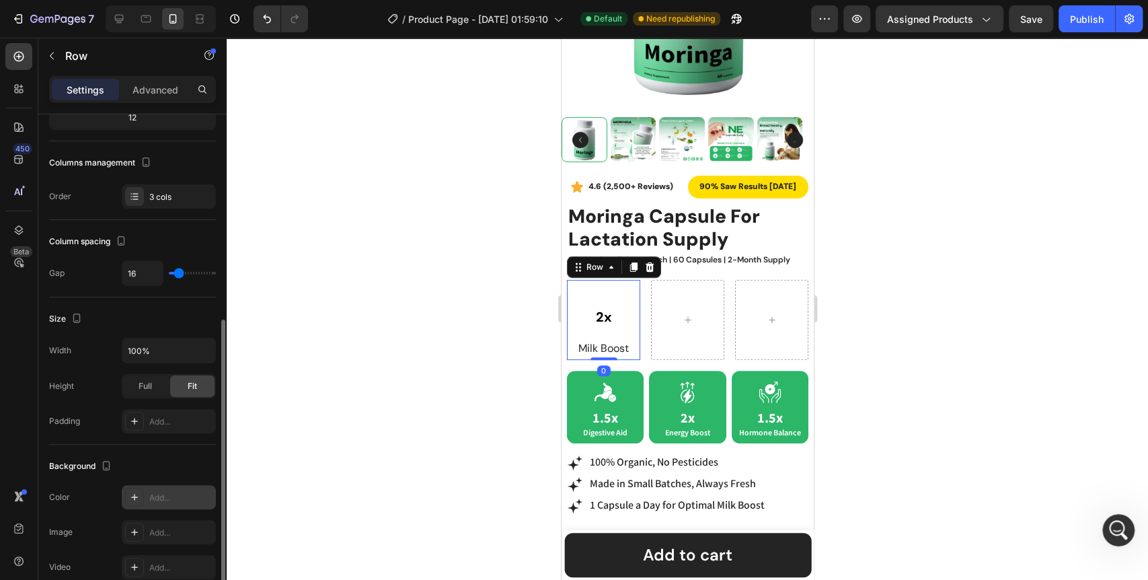
scroll to position [224, 0]
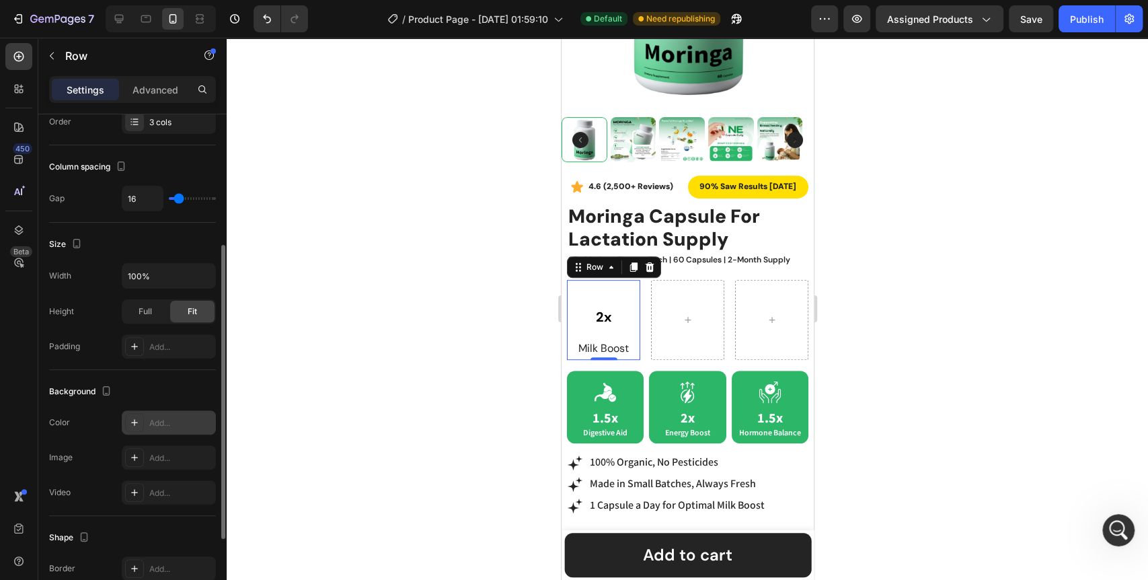
click at [129, 421] on icon at bounding box center [134, 422] width 11 height 11
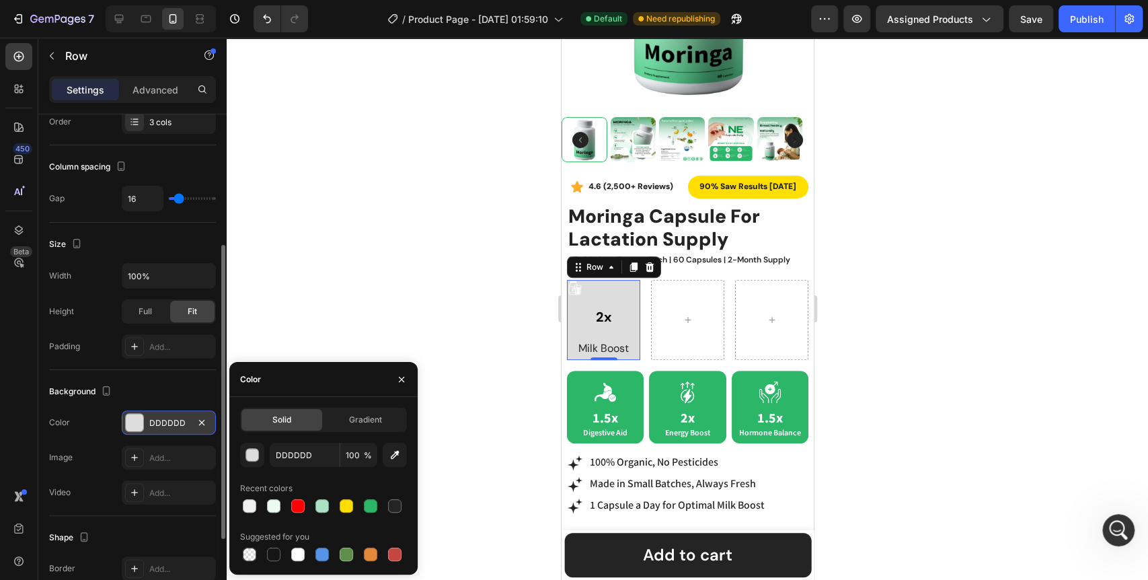
click at [381, 501] on div at bounding box center [323, 505] width 167 height 19
click at [372, 502] on div at bounding box center [370, 505] width 13 height 13
type input "2CB668"
click at [610, 280] on div "Icon" at bounding box center [602, 288] width 73 height 16
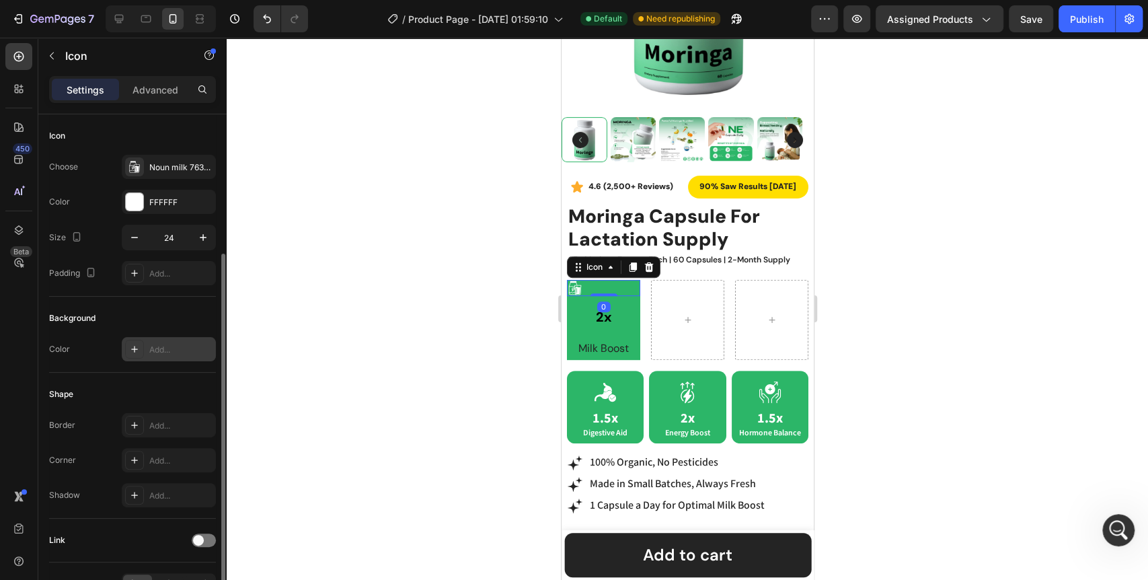
scroll to position [81, 0]
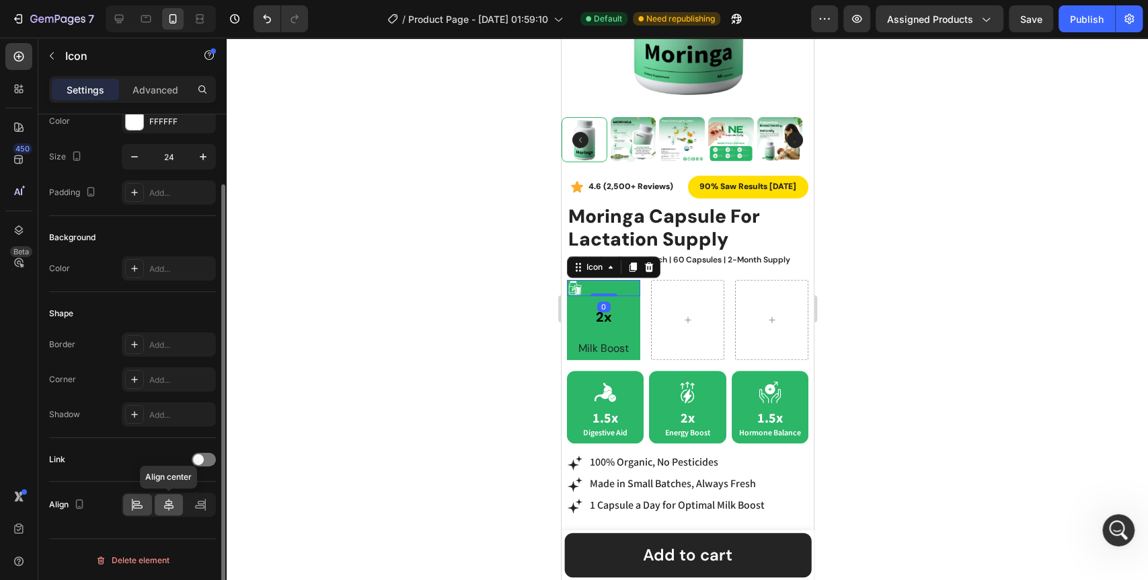
click at [166, 497] on icon at bounding box center [168, 503] width 13 height 13
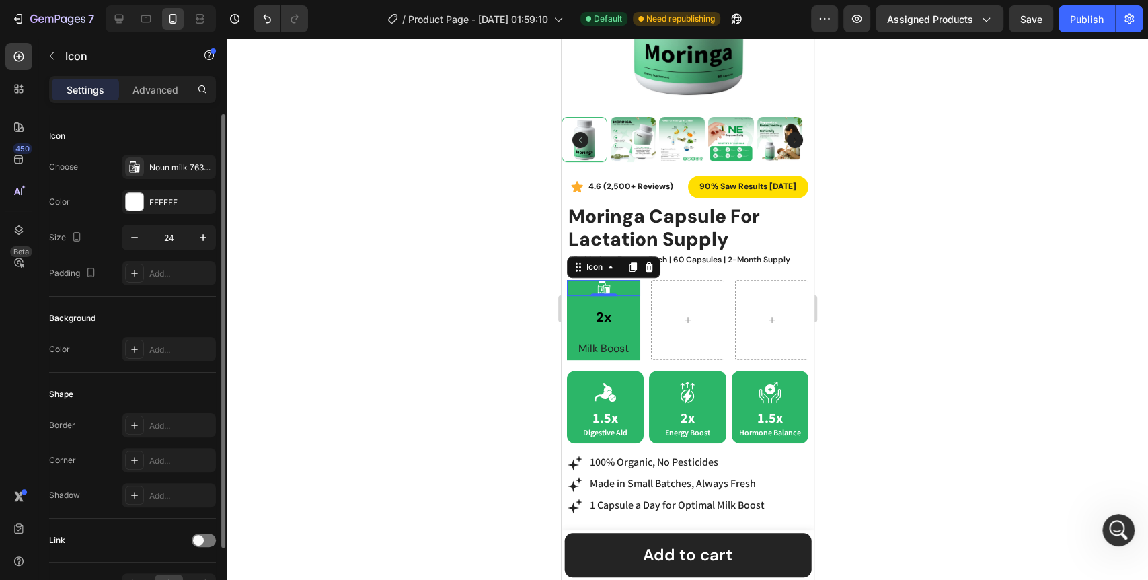
click at [353, 349] on div at bounding box center [687, 309] width 921 height 542
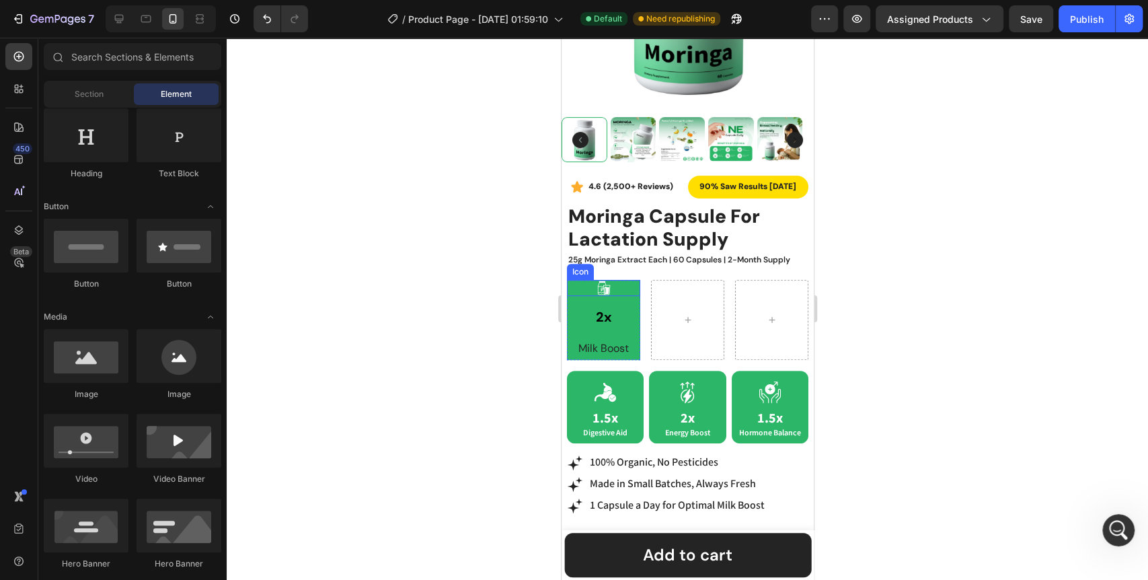
click at [622, 280] on div "Icon" at bounding box center [602, 288] width 73 height 16
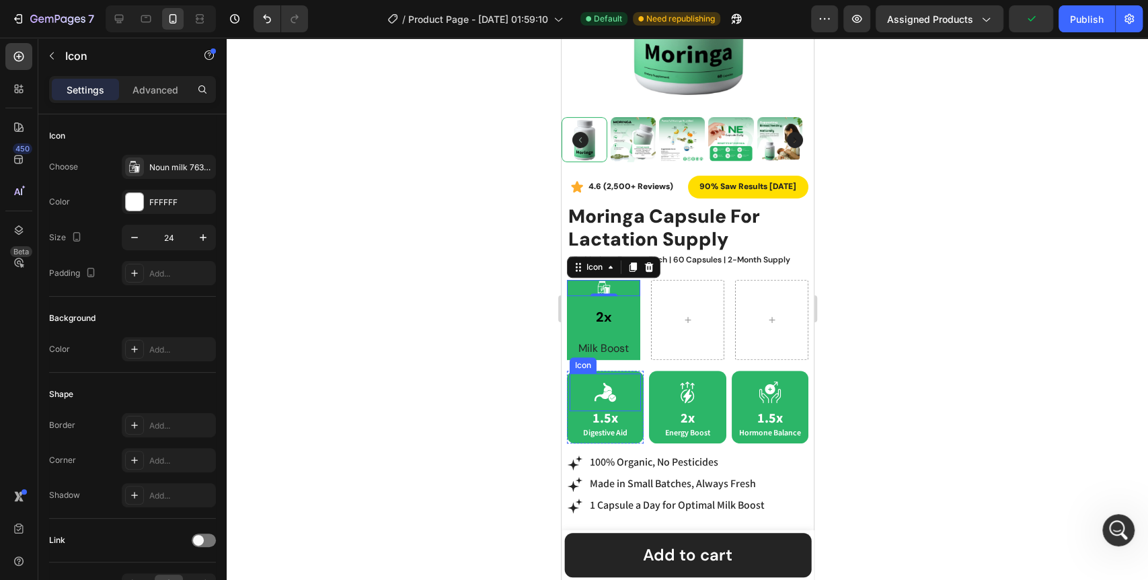
click at [603, 383] on icon at bounding box center [605, 392] width 22 height 19
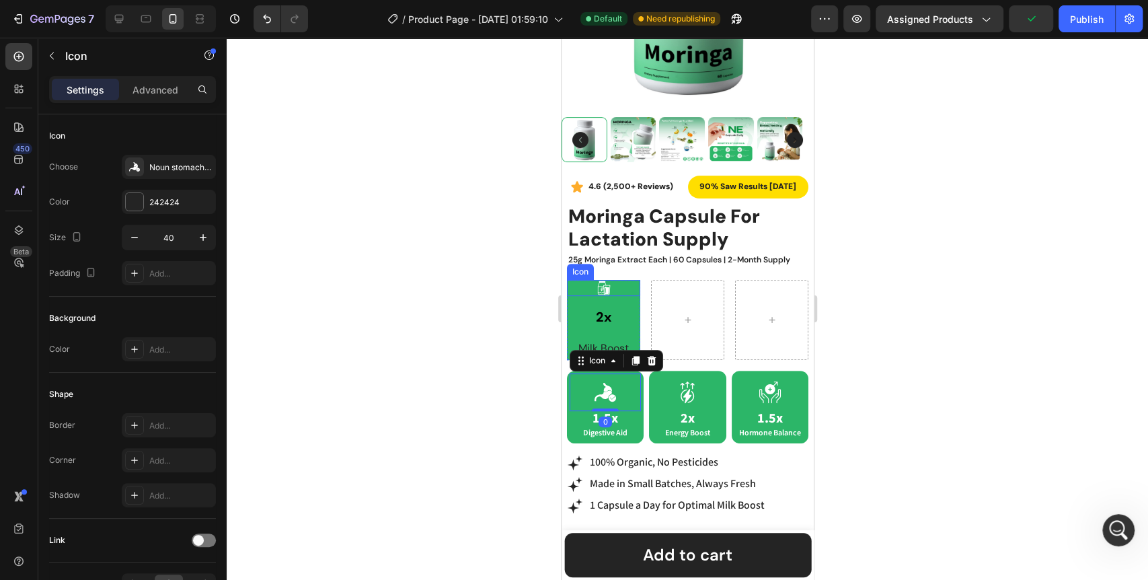
click at [606, 283] on icon at bounding box center [603, 288] width 16 height 16
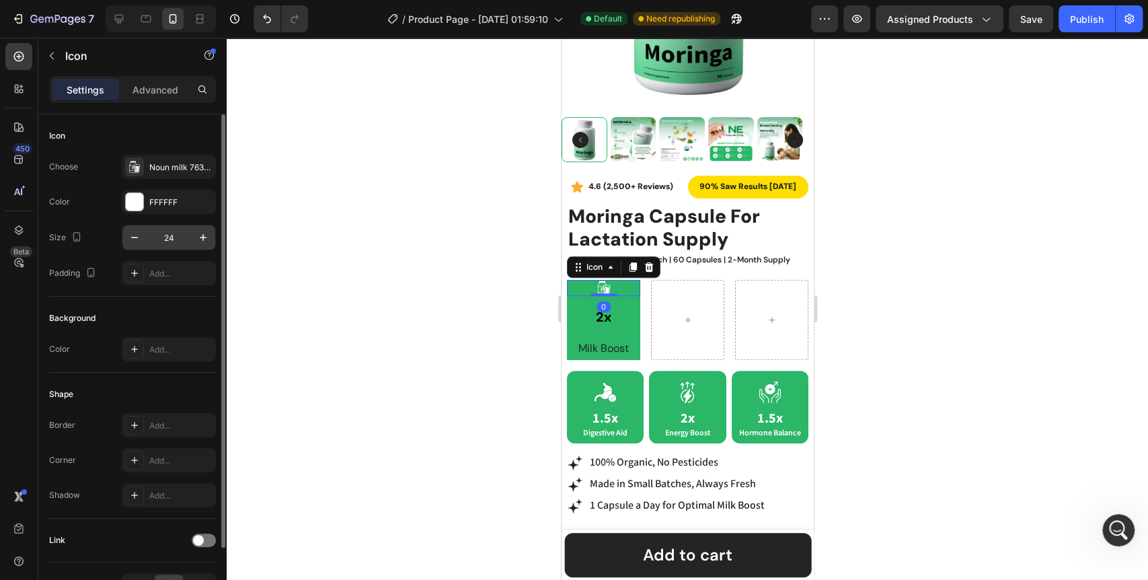
click at [182, 241] on input "24" at bounding box center [169, 237] width 44 height 24
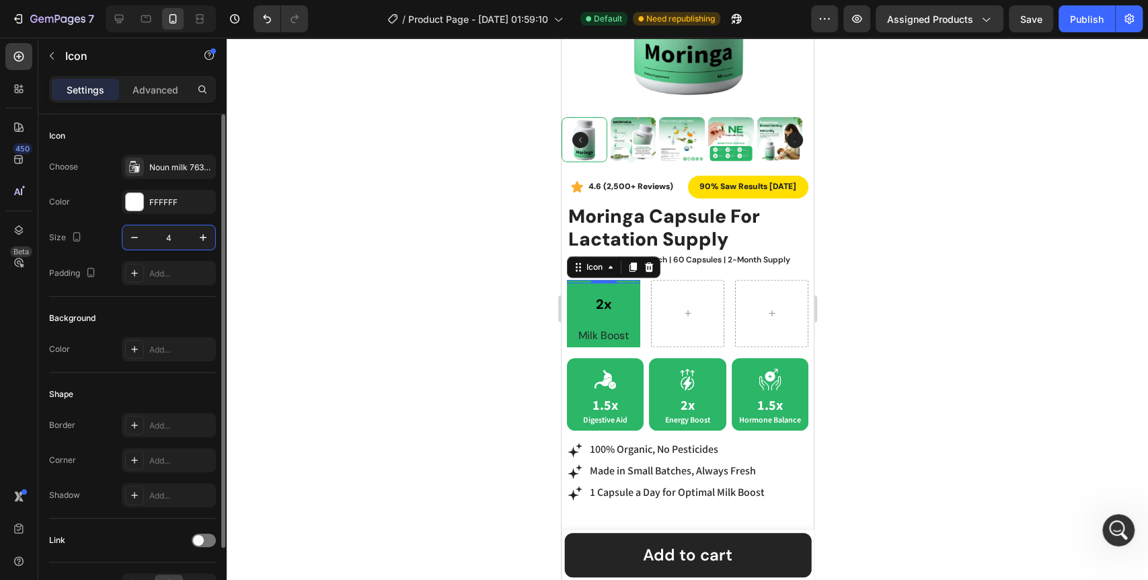
type input "40"
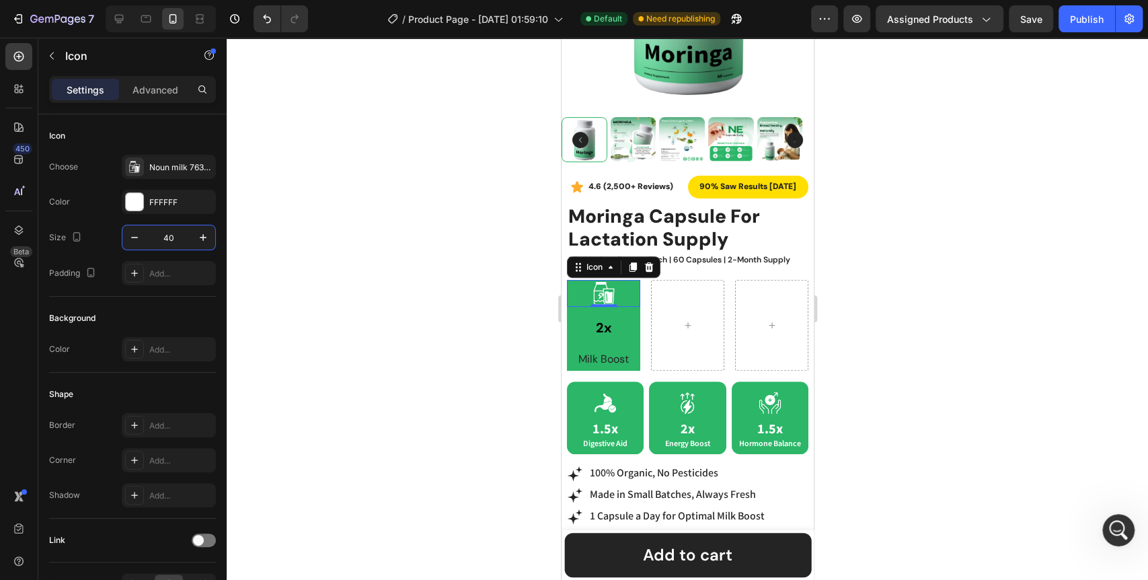
click at [391, 378] on div at bounding box center [687, 309] width 921 height 542
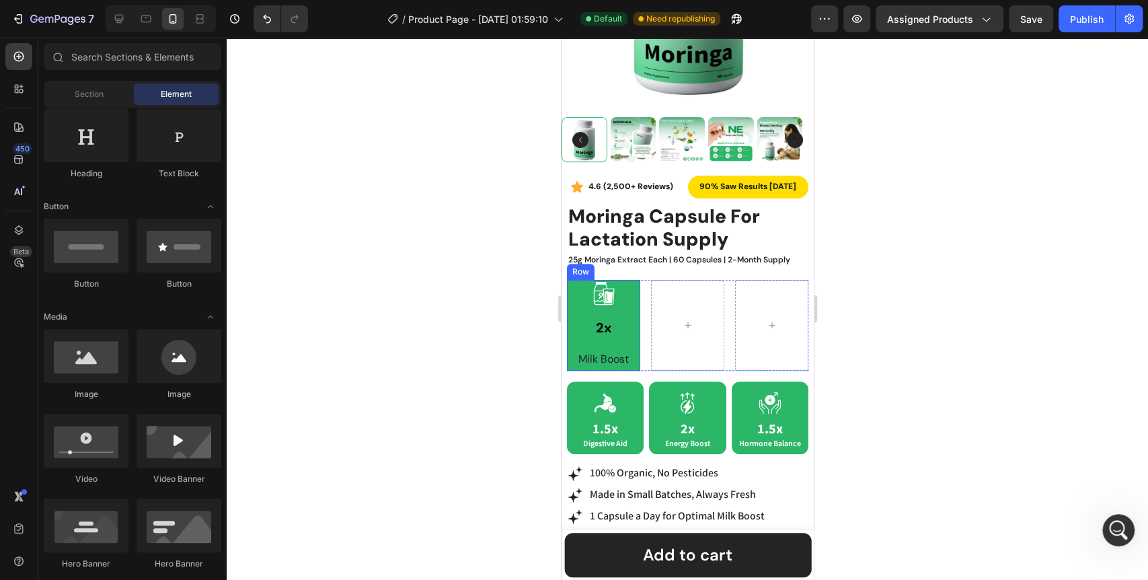
click at [628, 330] on div "Icon 2x Heading Milk Boost Text Block Row" at bounding box center [602, 325] width 73 height 91
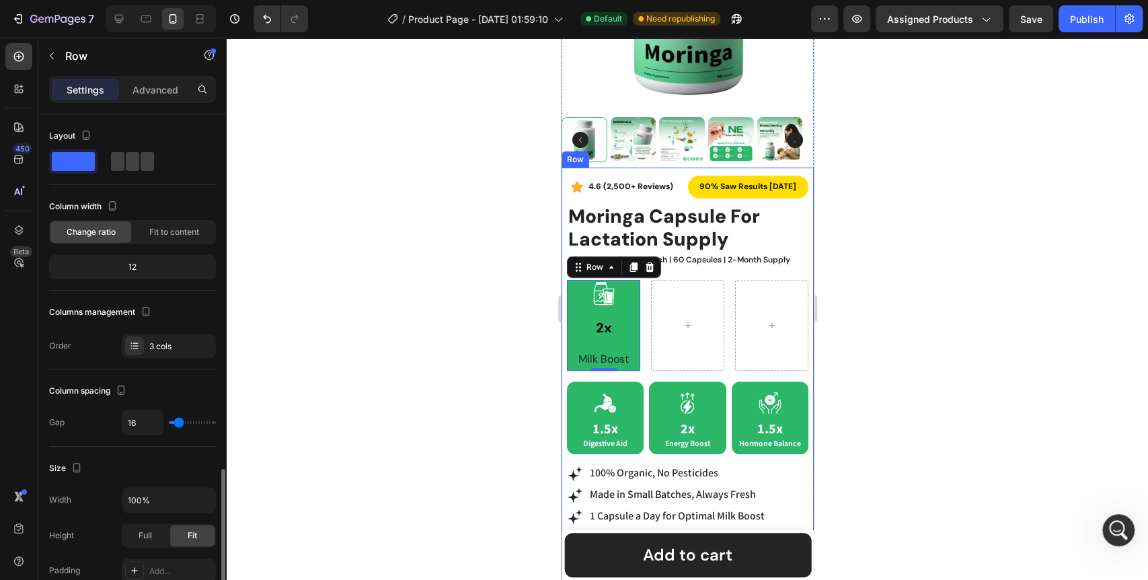
scroll to position [358, 0]
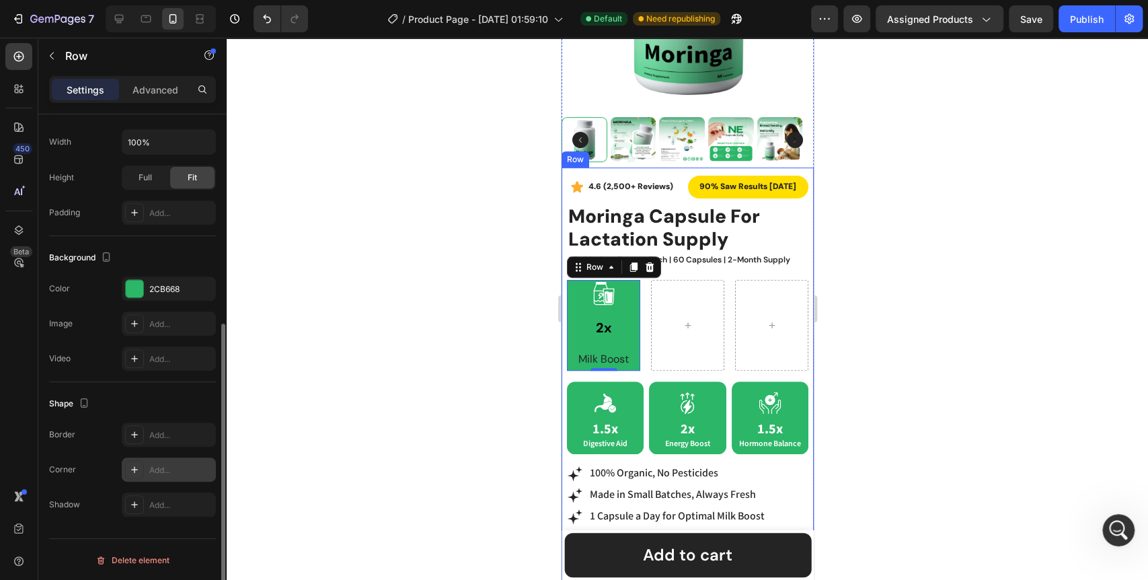
click at [134, 464] on icon at bounding box center [134, 469] width 11 height 11
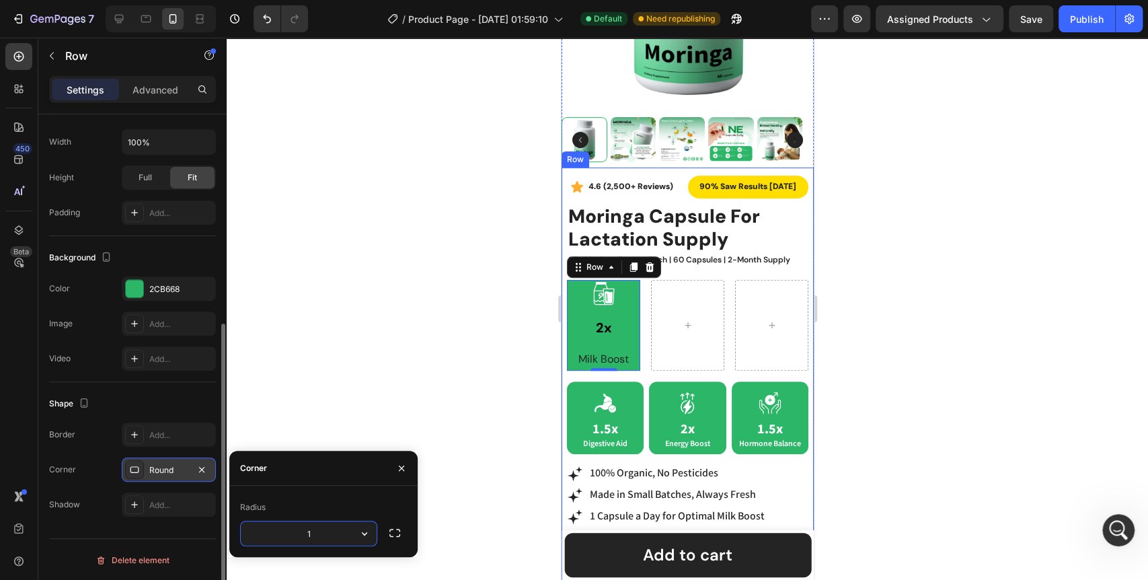
type input "16"
click at [461, 426] on div at bounding box center [687, 309] width 921 height 542
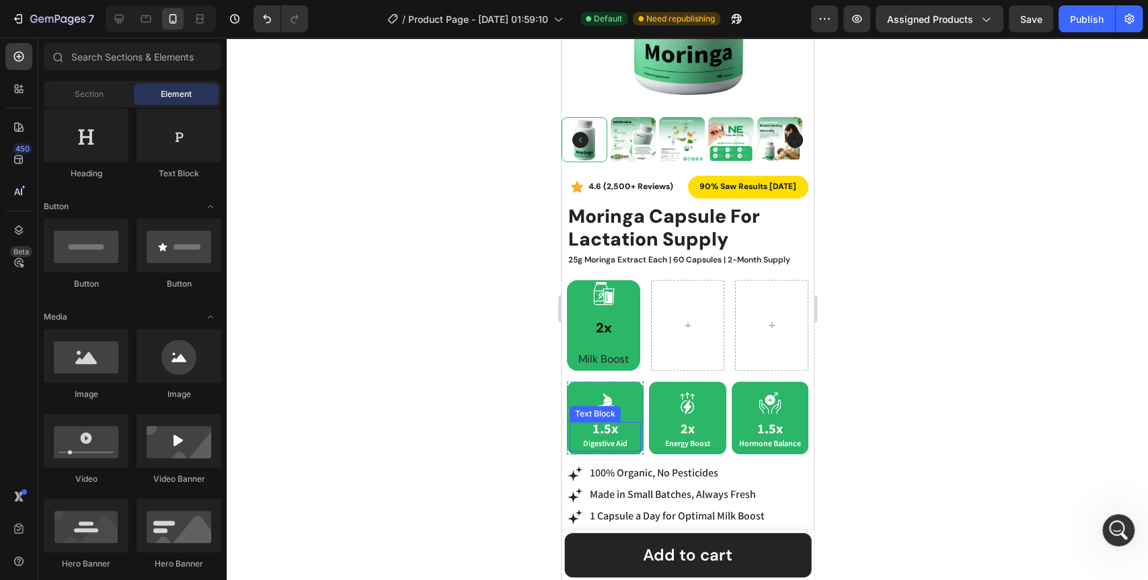
click at [633, 440] on div "1.5x Digestive Aid" at bounding box center [604, 437] width 71 height 30
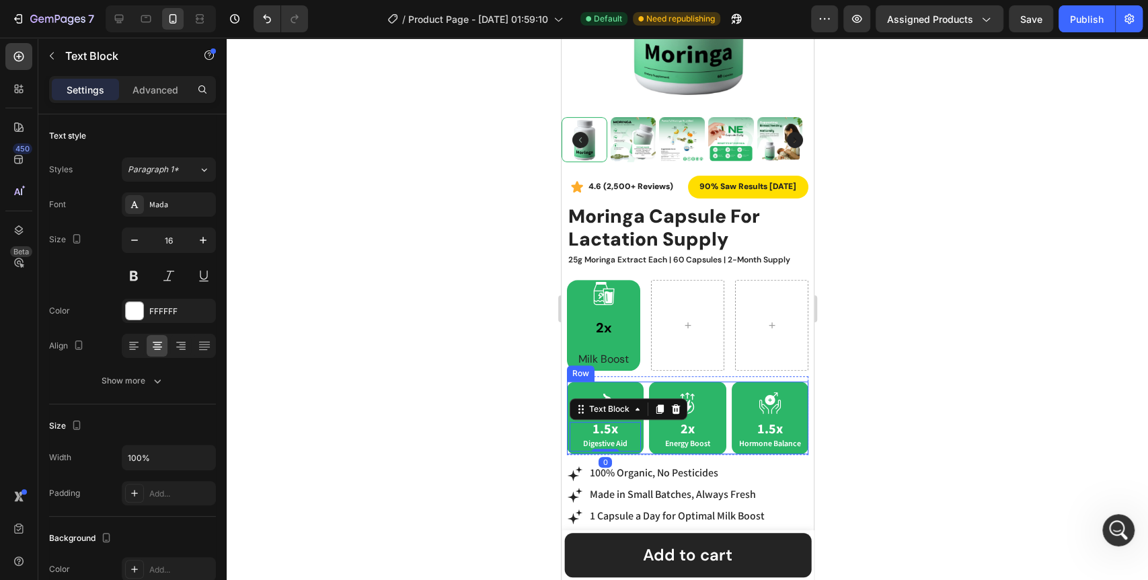
click at [639, 430] on div "Icon 1.5x Digestive Aid Text Block 0 Row Icon 2x Energy Boost Text Block Row Ic…" at bounding box center [686, 417] width 241 height 73
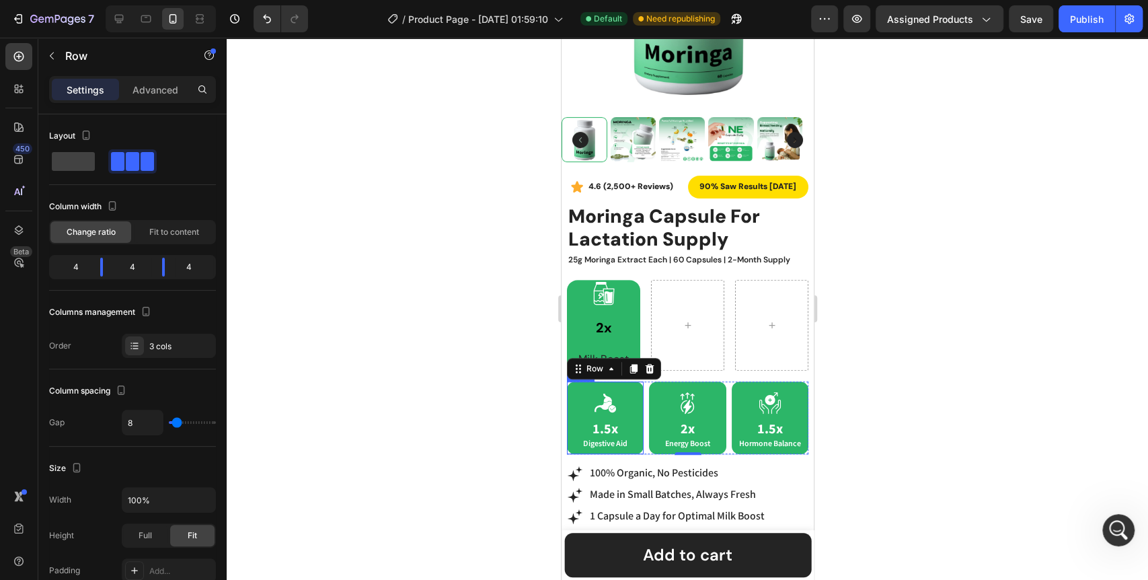
click at [567, 381] on div "Icon 1.5x Digestive Aid Text Block Row" at bounding box center [604, 417] width 77 height 73
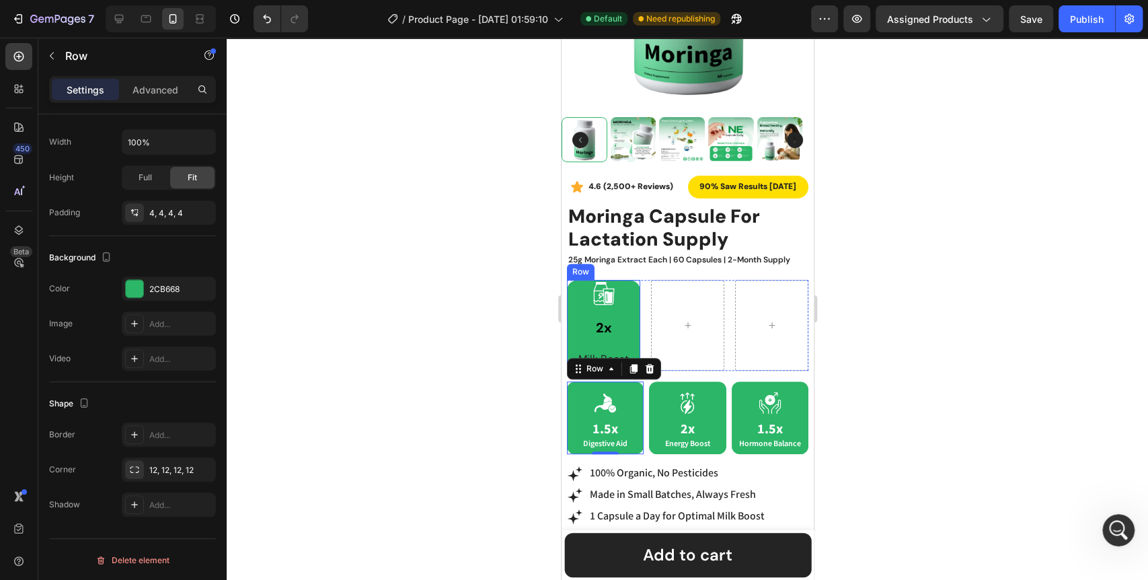
click at [567, 333] on div "Icon 2x Heading Milk Boost Text Block Row" at bounding box center [602, 325] width 73 height 91
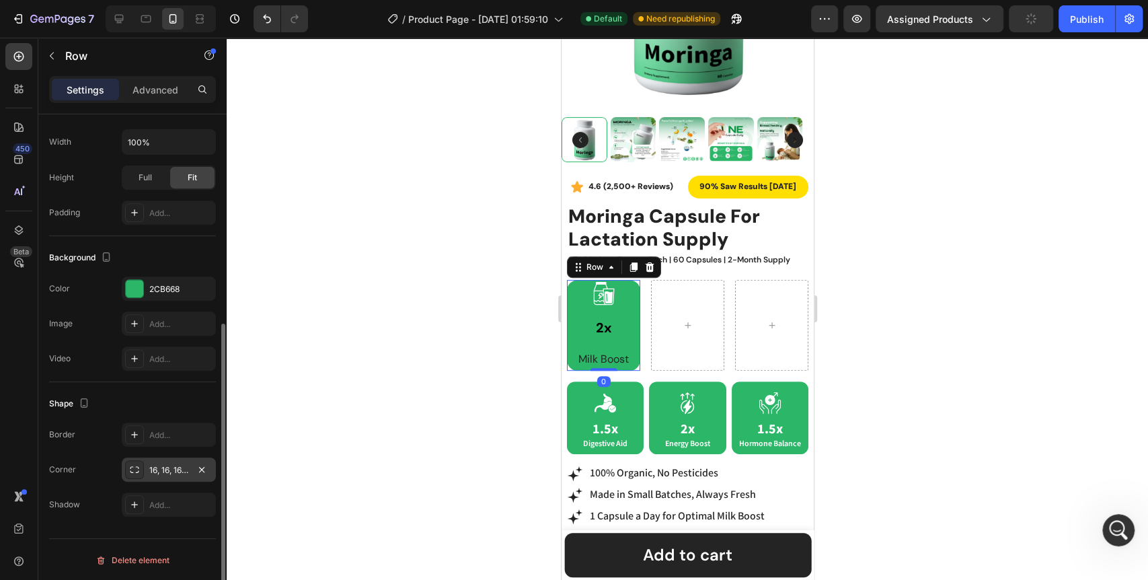
click at [162, 464] on div "16, 16, 16, 16" at bounding box center [168, 470] width 39 height 12
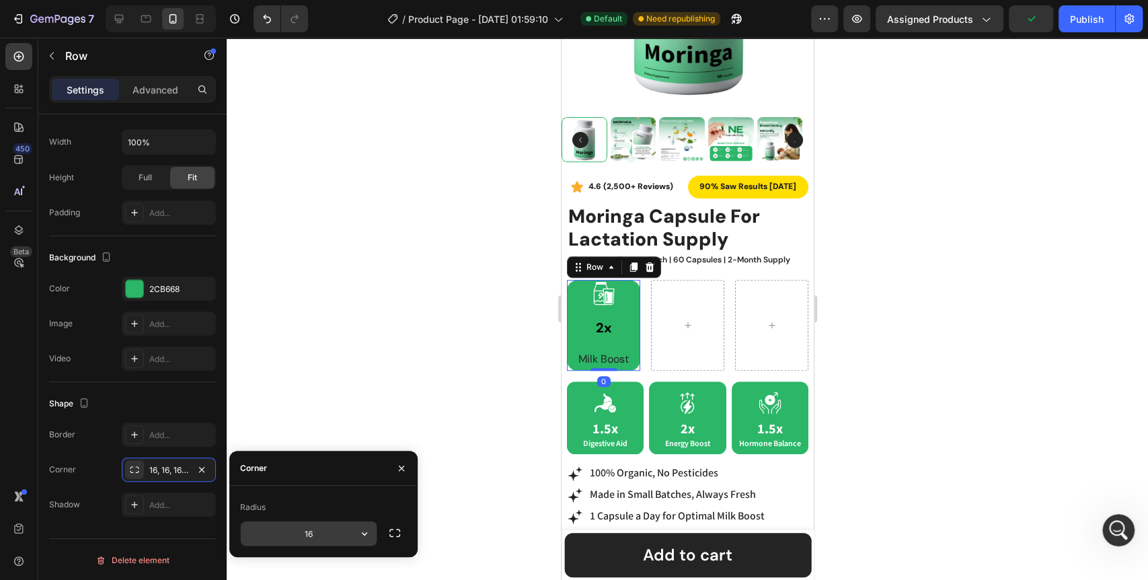
click at [317, 534] on input "16" at bounding box center [309, 533] width 136 height 24
type input "12"
click at [393, 389] on div at bounding box center [687, 309] width 921 height 542
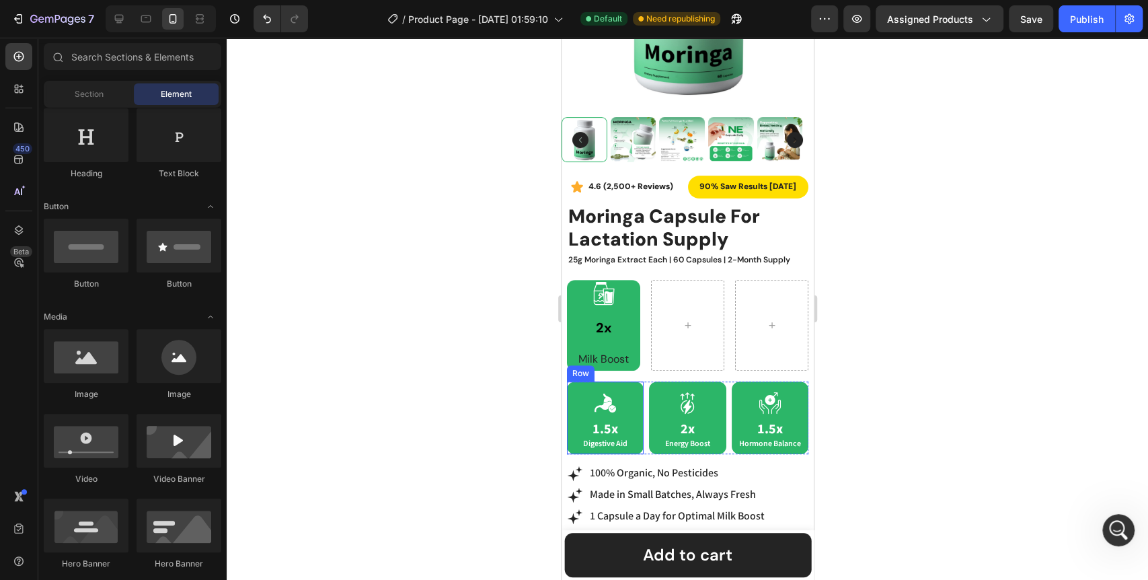
click at [567, 401] on div "Icon 1.5x Digestive Aid Text Block Row" at bounding box center [604, 417] width 77 height 73
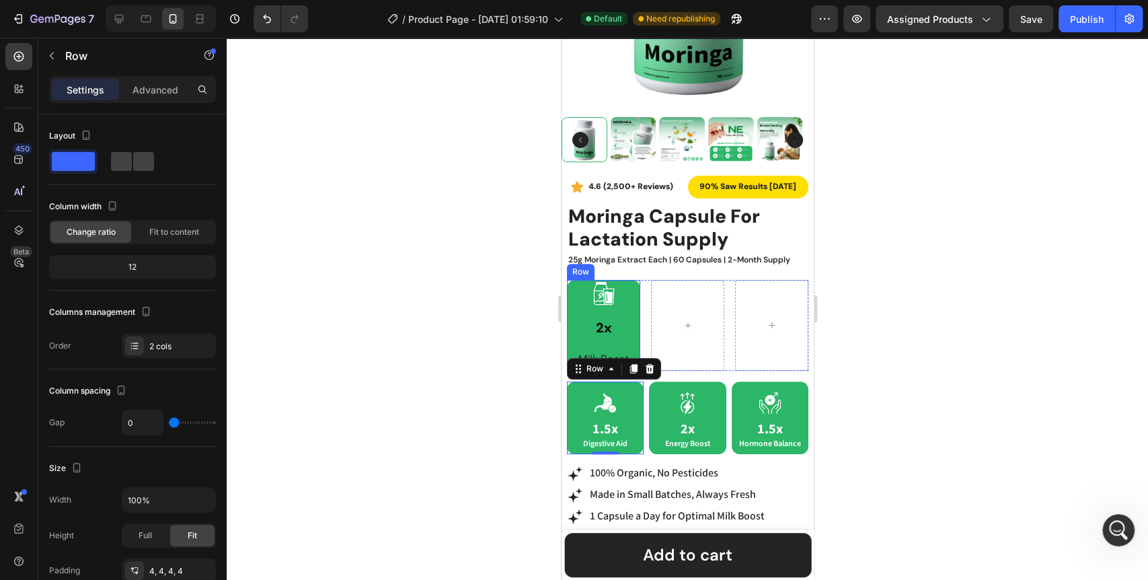
click at [568, 327] on div "Icon 2x Heading Milk Boost Text Block Row" at bounding box center [602, 325] width 73 height 91
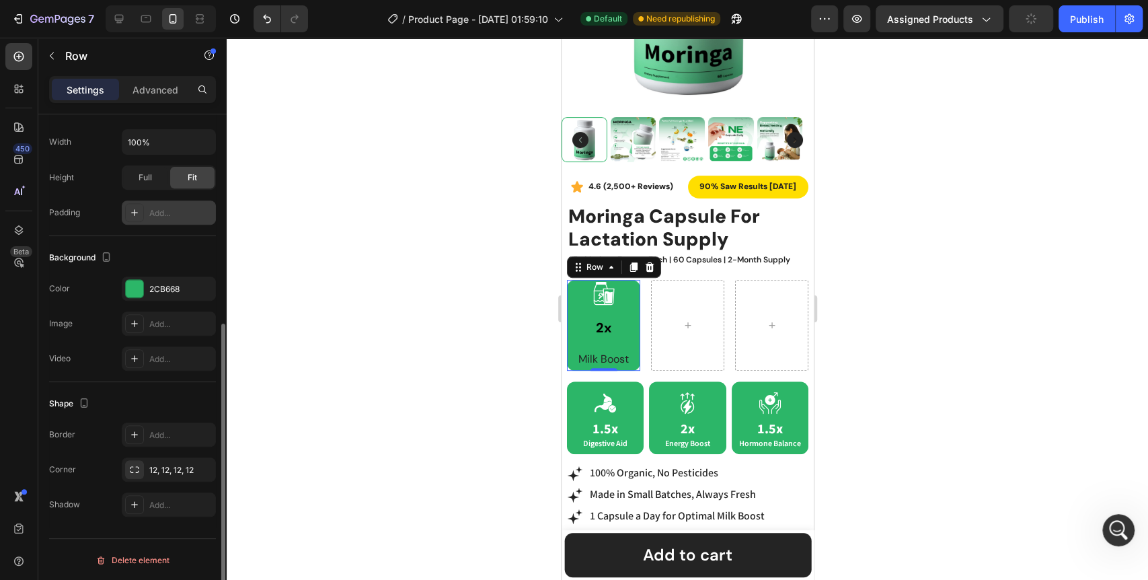
click at [143, 213] on div at bounding box center [134, 212] width 19 height 19
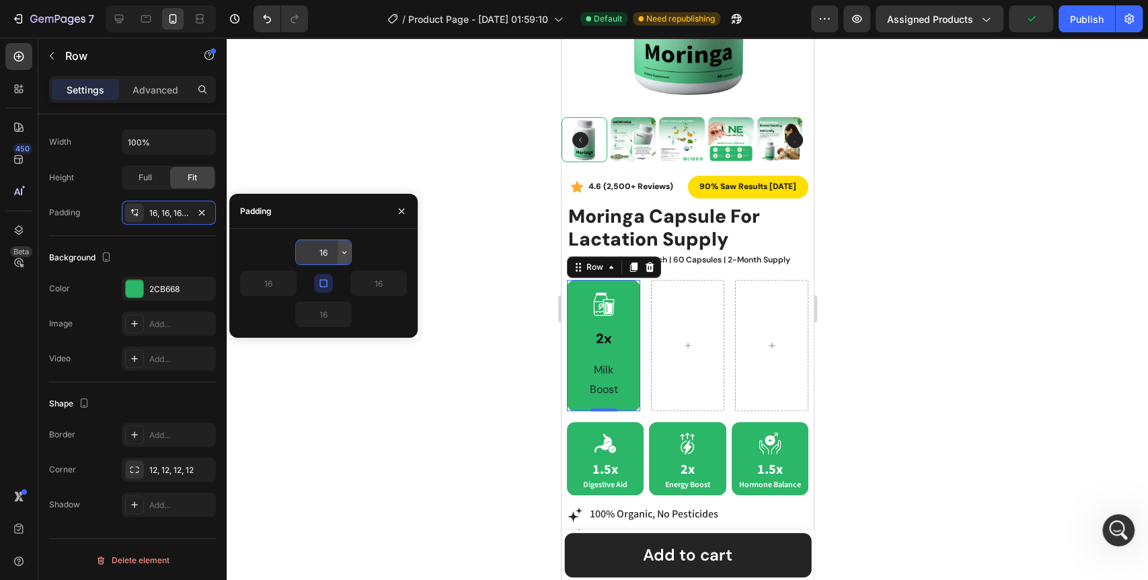
click at [342, 255] on icon "button" at bounding box center [344, 252] width 11 height 11
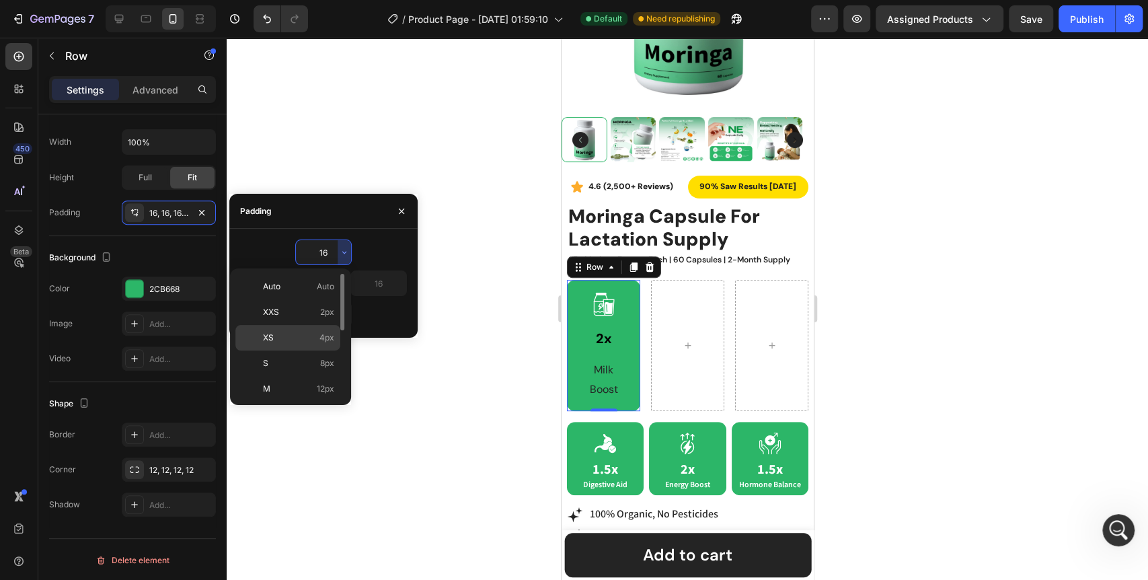
click at [312, 337] on p "XS 4px" at bounding box center [298, 337] width 71 height 12
type input "4"
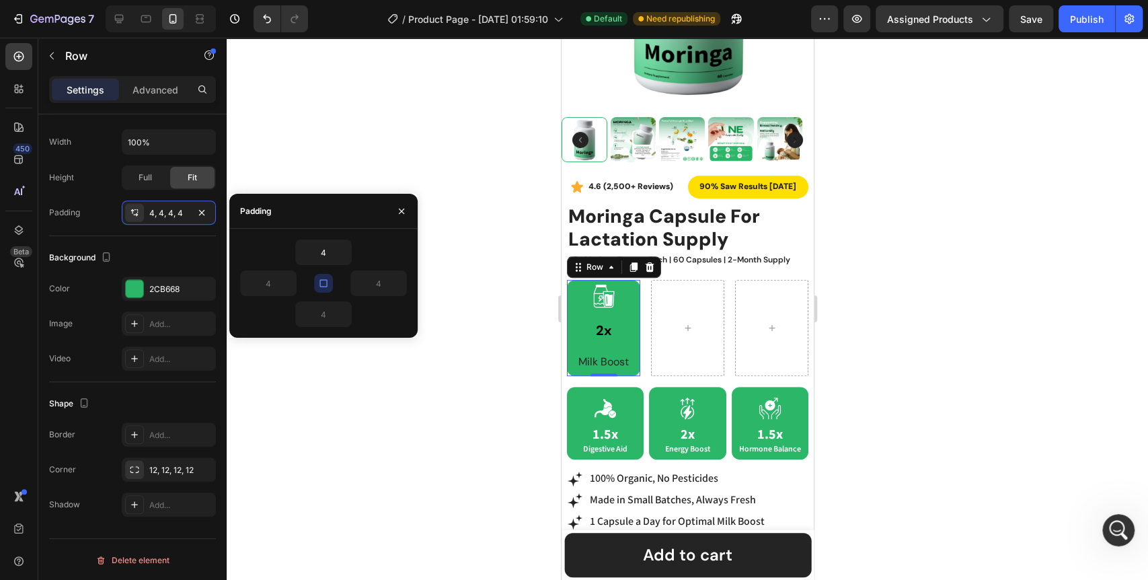
click at [324, 281] on icon "button" at bounding box center [323, 283] width 11 height 11
click at [328, 411] on div at bounding box center [687, 309] width 921 height 542
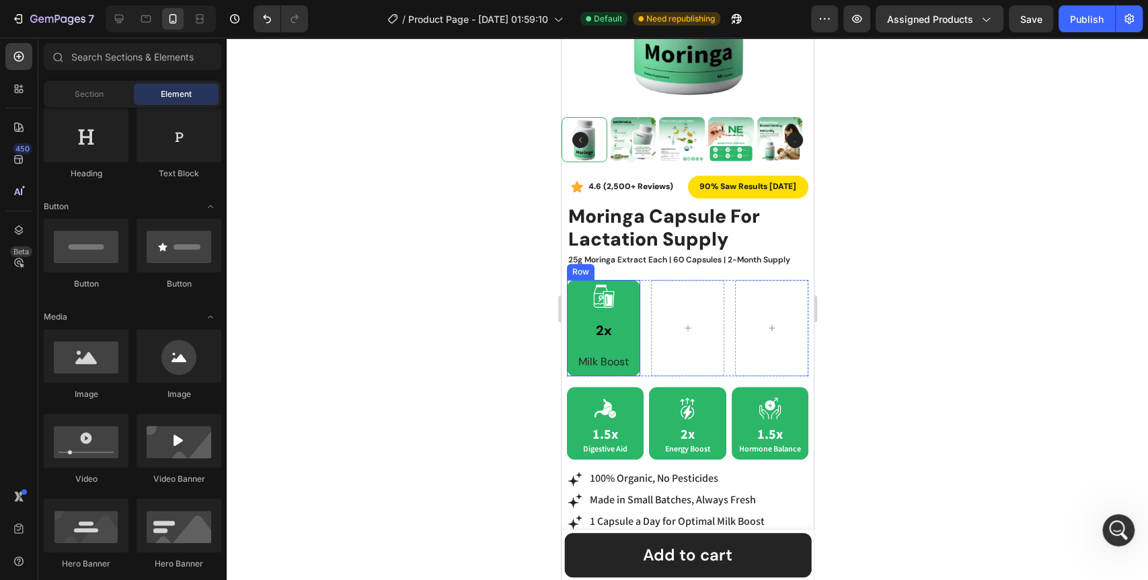
click at [567, 322] on div "Icon 2x Heading Milk Boost Text Block Row" at bounding box center [602, 328] width 73 height 96
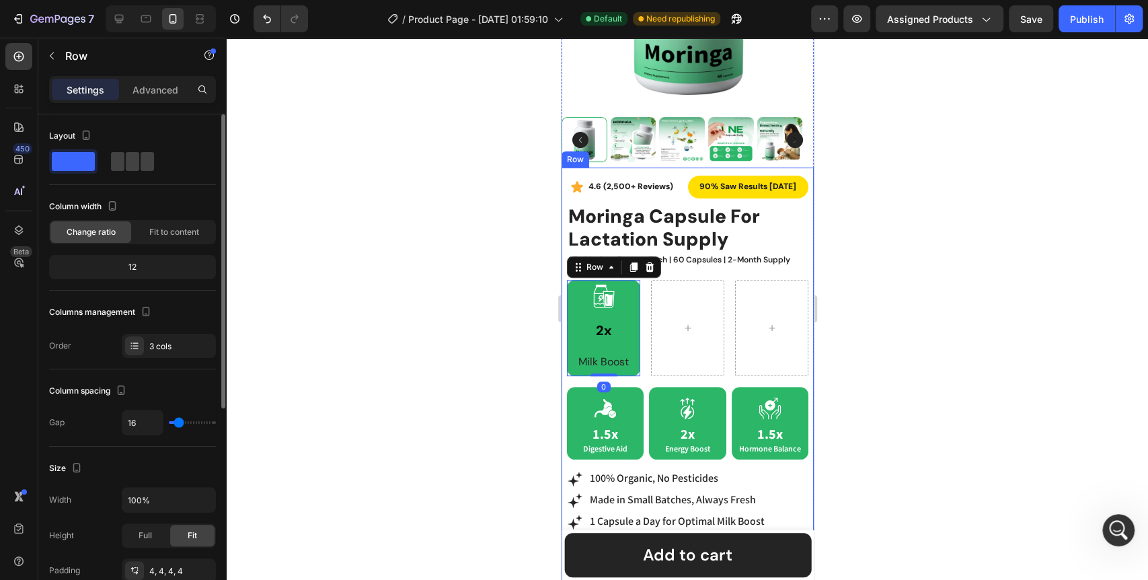
scroll to position [75, 0]
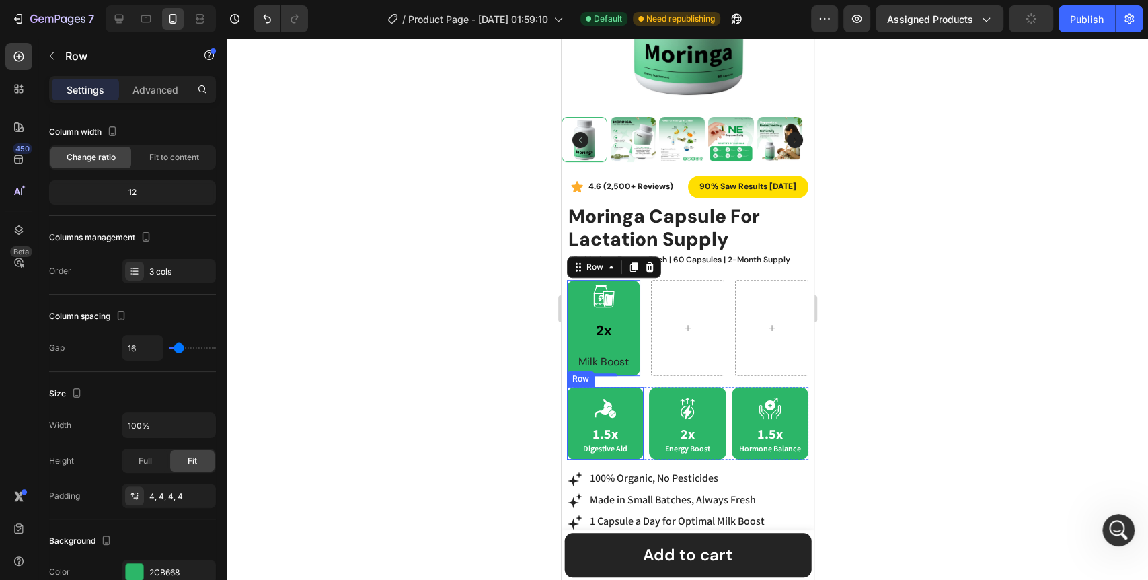
click at [568, 413] on div "Icon 1.5x Digestive Aid Text Block Row" at bounding box center [604, 423] width 77 height 73
click at [568, 319] on div "Icon 2x Heading Milk Boost Text Block Row" at bounding box center [602, 328] width 73 height 96
type input "0"
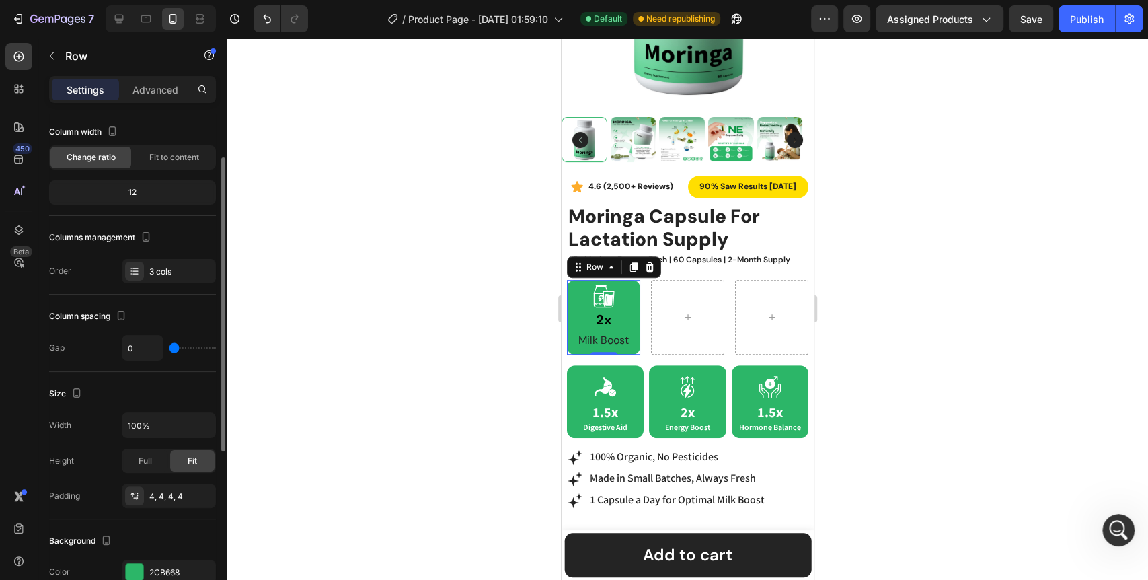
drag, startPoint x: 177, startPoint y: 348, endPoint x: 157, endPoint y: 346, distance: 20.3
type input "0"
click at [169, 346] on input "range" at bounding box center [192, 347] width 47 height 3
click at [616, 331] on p "Milk Boost" at bounding box center [602, 340] width 65 height 19
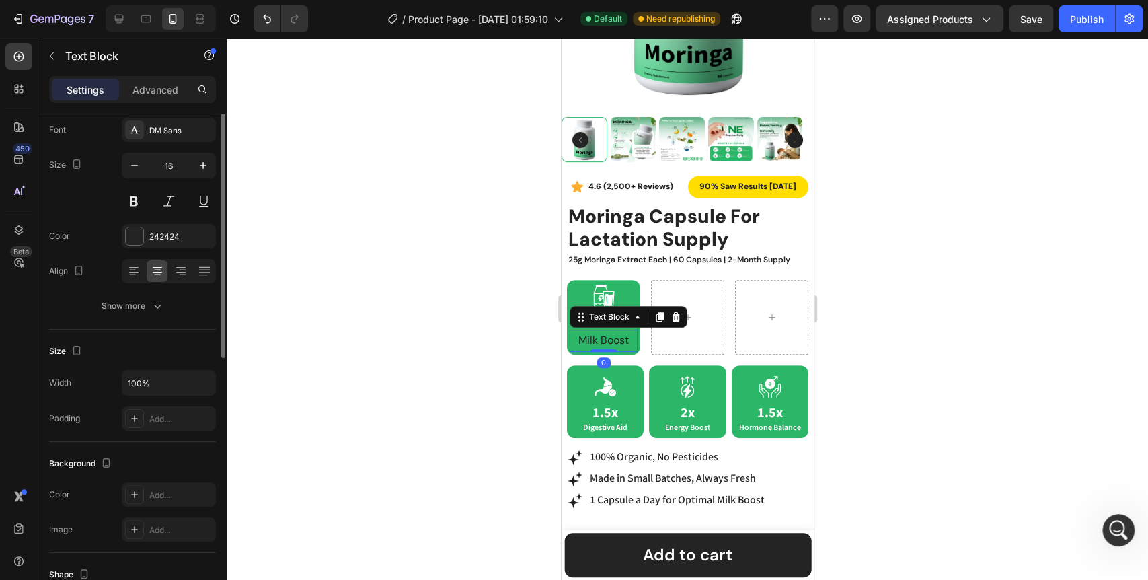
scroll to position [0, 0]
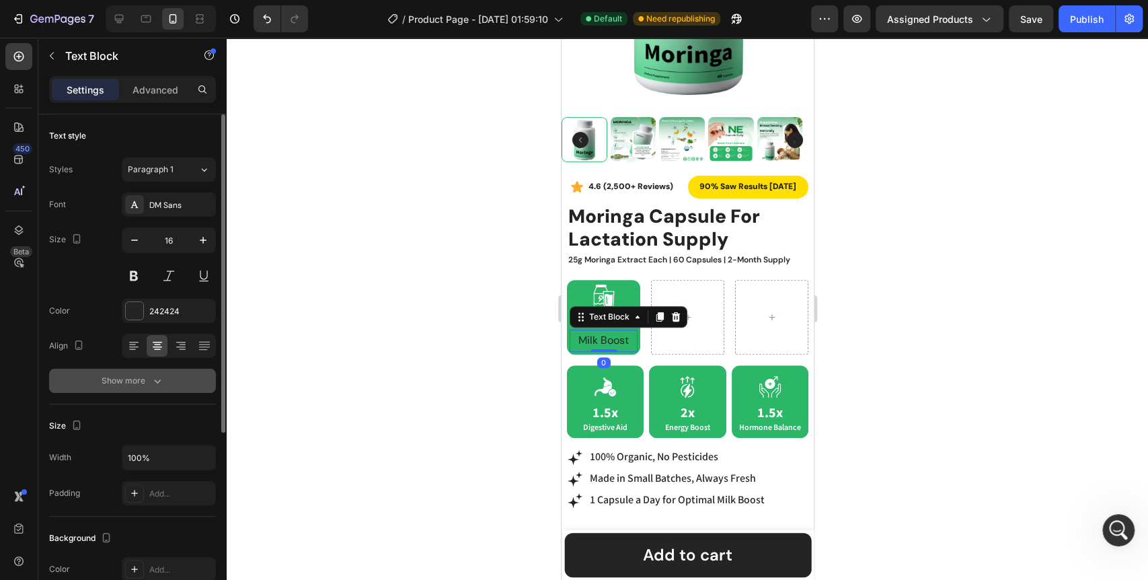
click at [155, 384] on icon "button" at bounding box center [157, 380] width 13 height 13
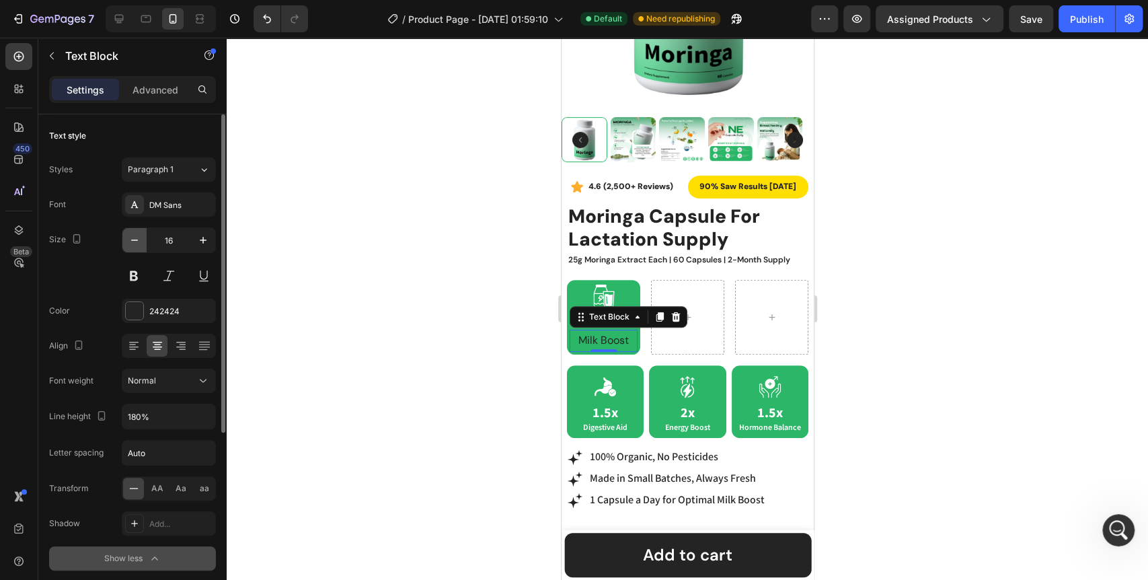
click at [133, 243] on icon "button" at bounding box center [134, 239] width 13 height 13
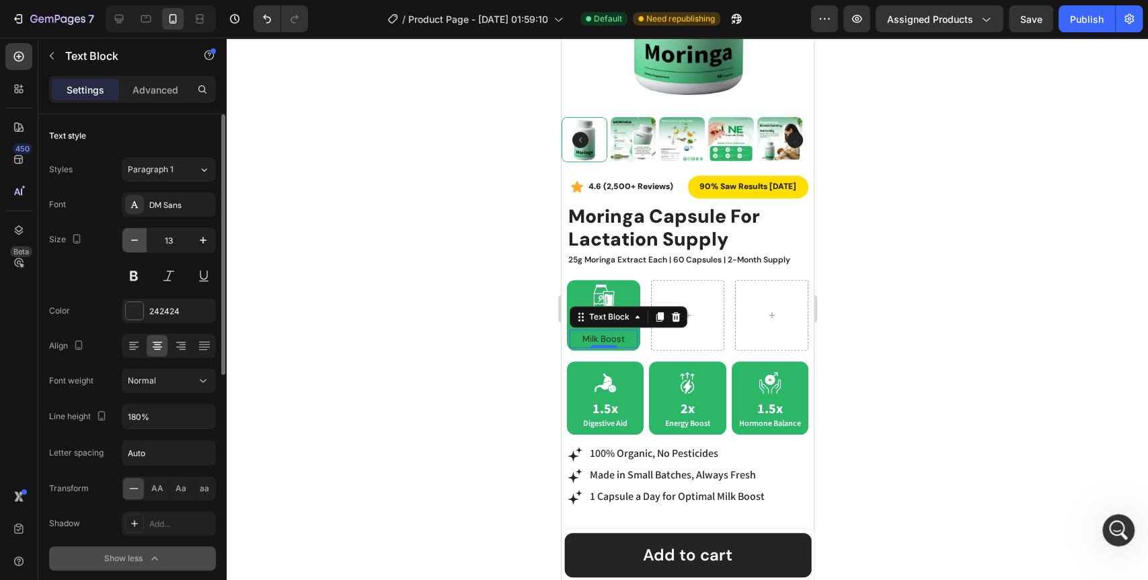
click at [133, 243] on icon "button" at bounding box center [134, 239] width 13 height 13
type input "12"
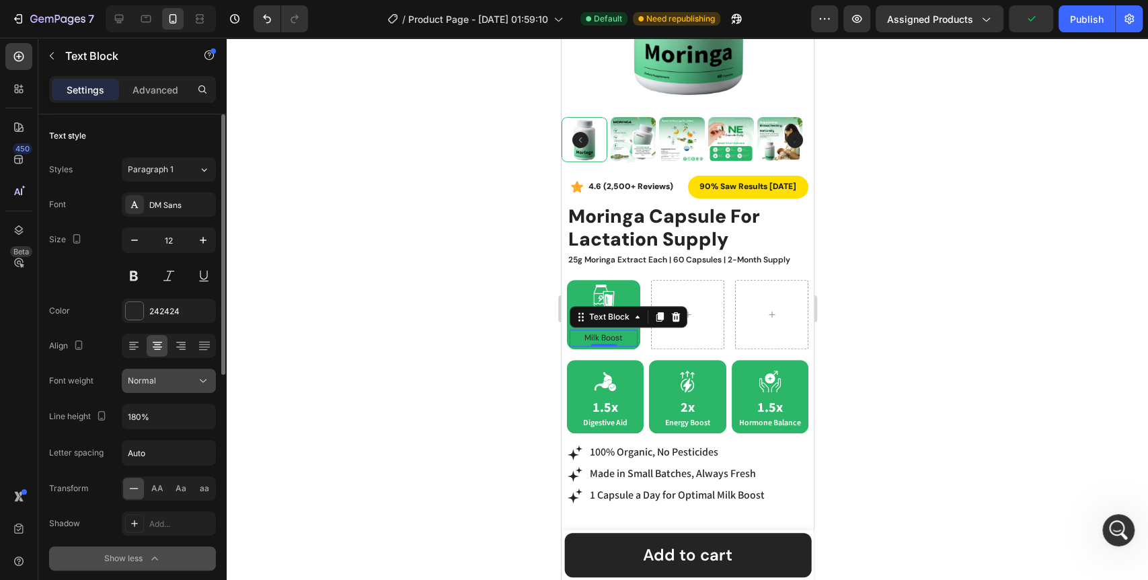
click at [199, 372] on button "Normal" at bounding box center [169, 380] width 94 height 24
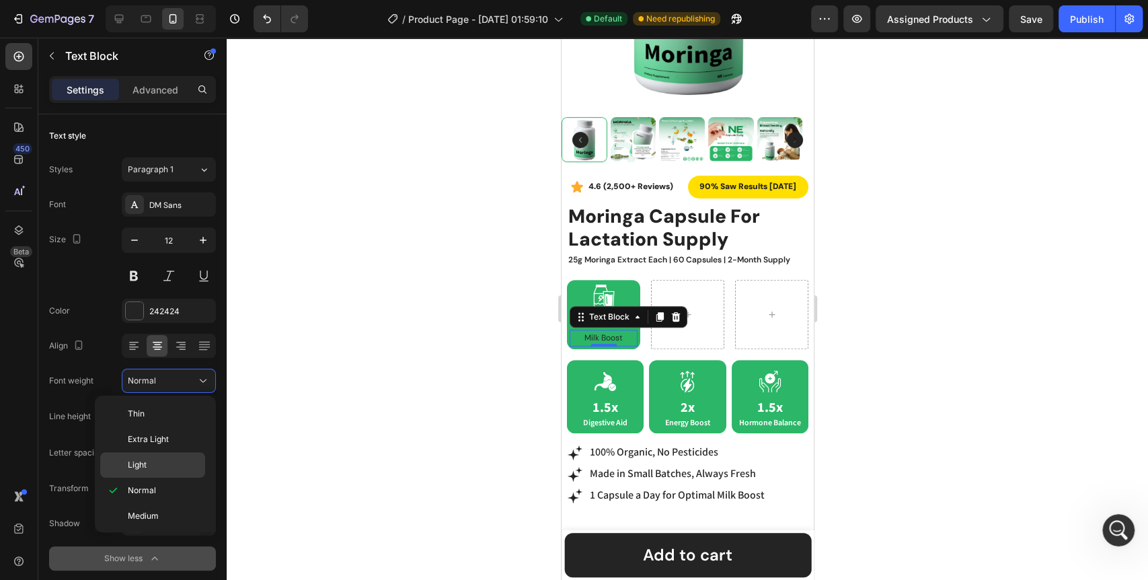
scroll to position [103, 0]
click at [141, 502] on div "Extra Bold" at bounding box center [152, 515] width 105 height 26
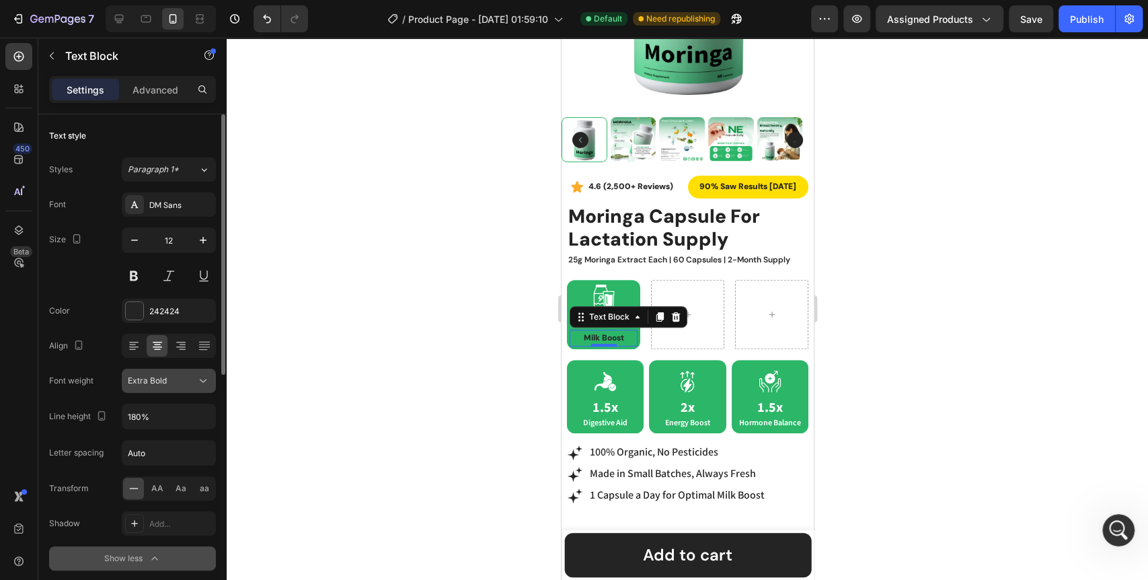
click at [204, 385] on icon at bounding box center [202, 380] width 13 height 13
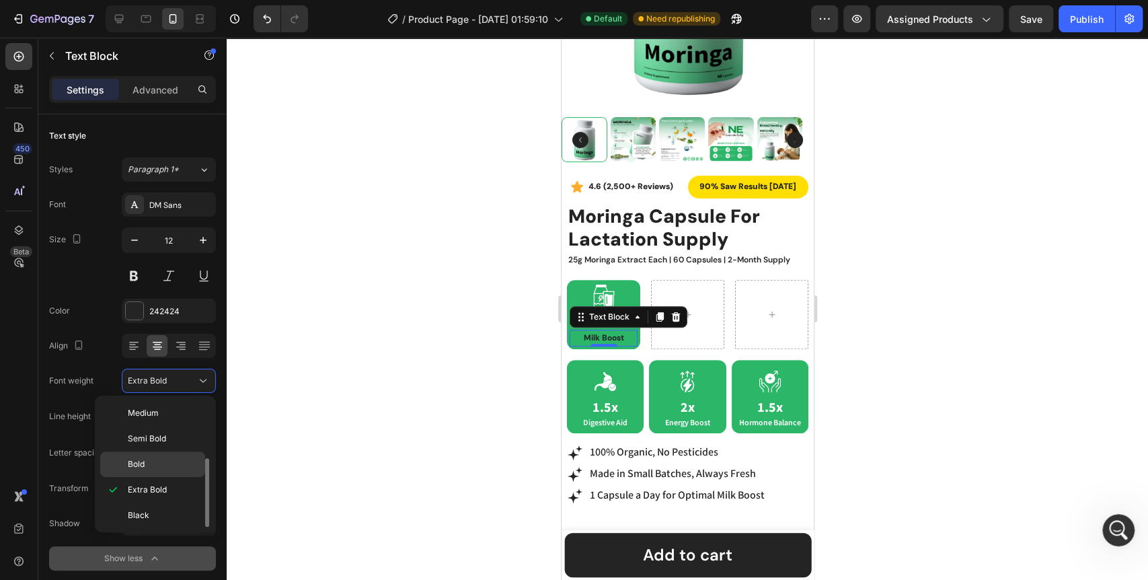
click at [153, 458] on p "Bold" at bounding box center [163, 464] width 71 height 12
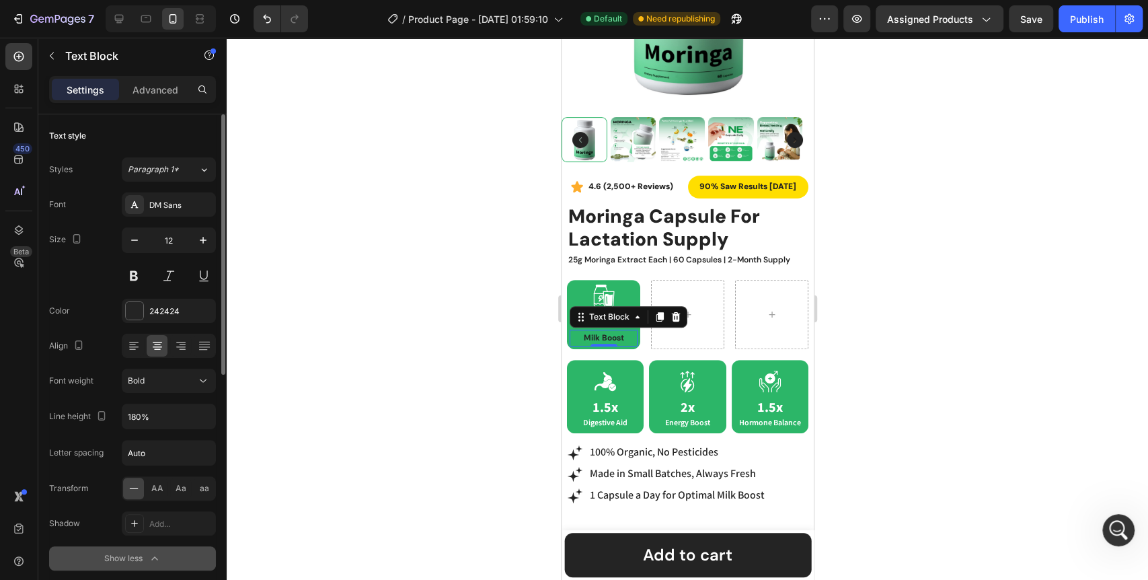
click at [136, 327] on div "Font DM Sans Size 12 Color 242424 Align Font weight Bold Line height 180% Lette…" at bounding box center [132, 381] width 167 height 378
click at [136, 318] on div at bounding box center [134, 310] width 17 height 17
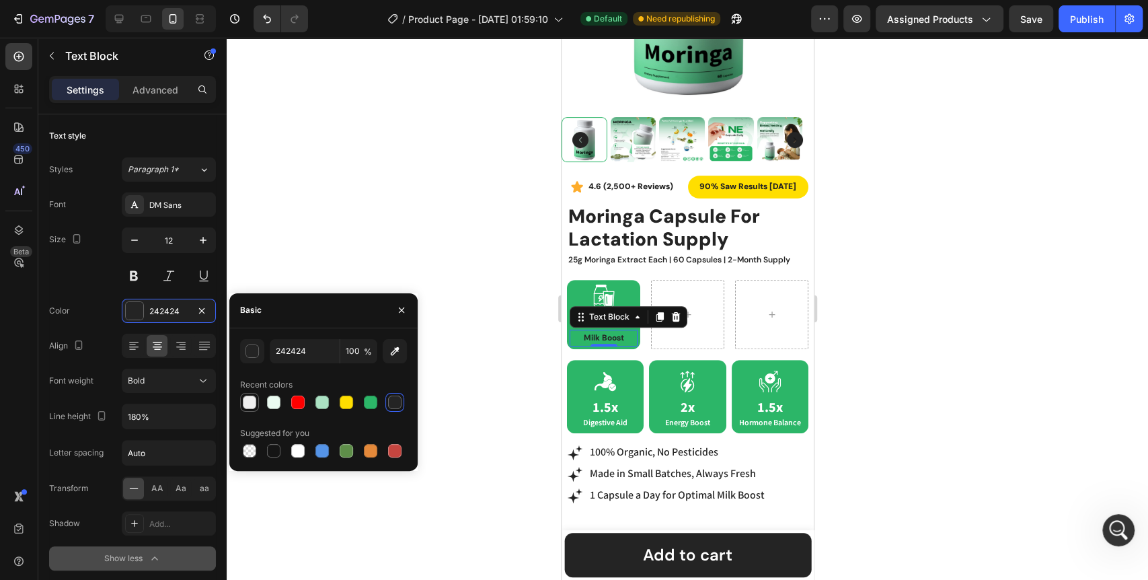
click at [245, 402] on div at bounding box center [249, 401] width 13 height 13
type input "F0F0F0"
click at [458, 361] on div at bounding box center [687, 309] width 921 height 542
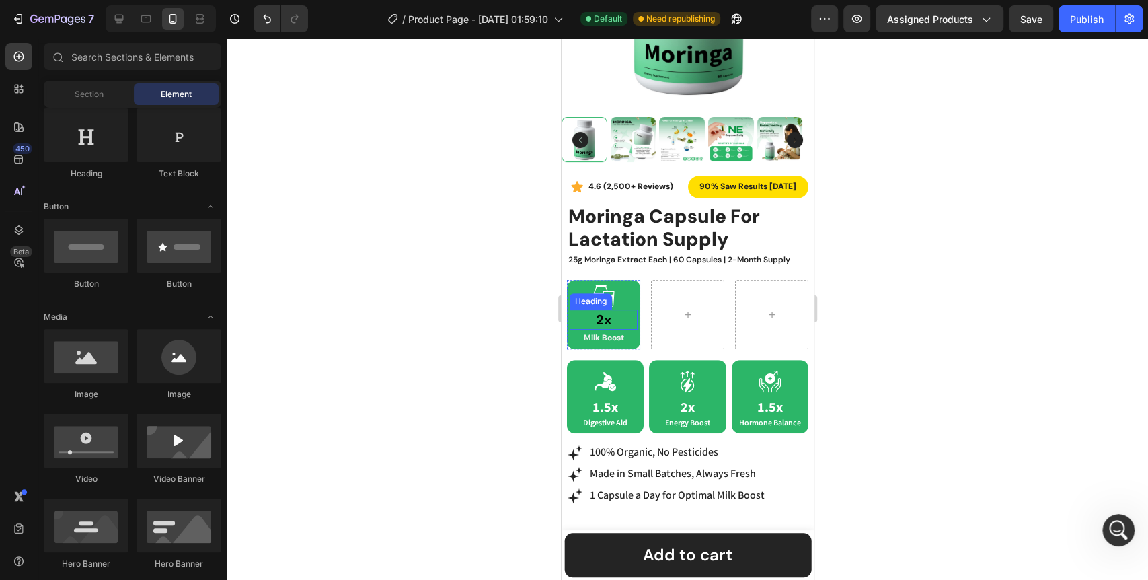
click at [628, 311] on p "2x" at bounding box center [602, 319] width 65 height 17
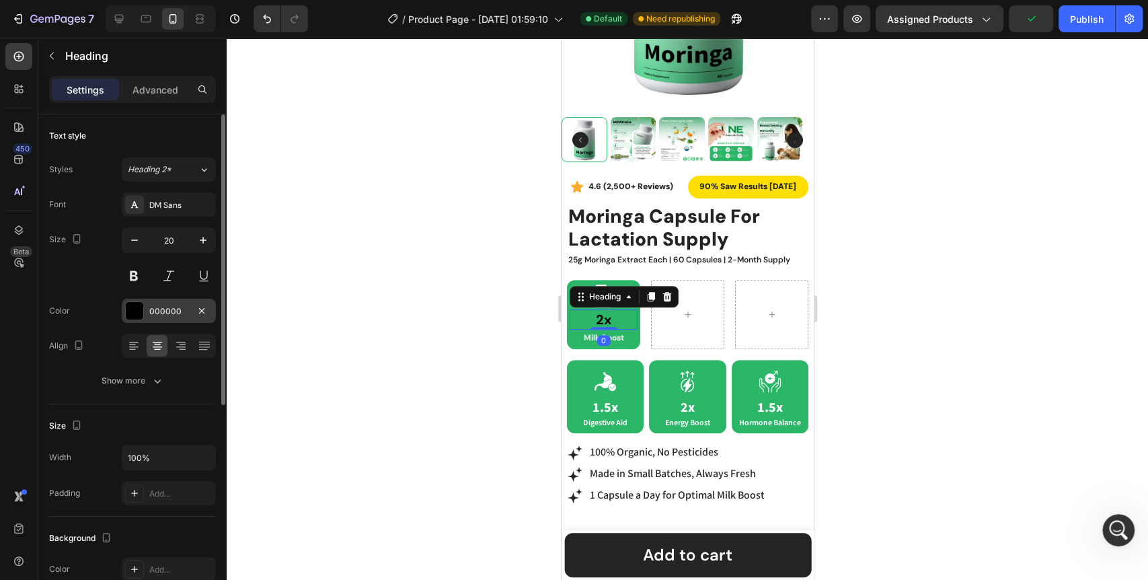
click at [128, 310] on div at bounding box center [134, 310] width 17 height 17
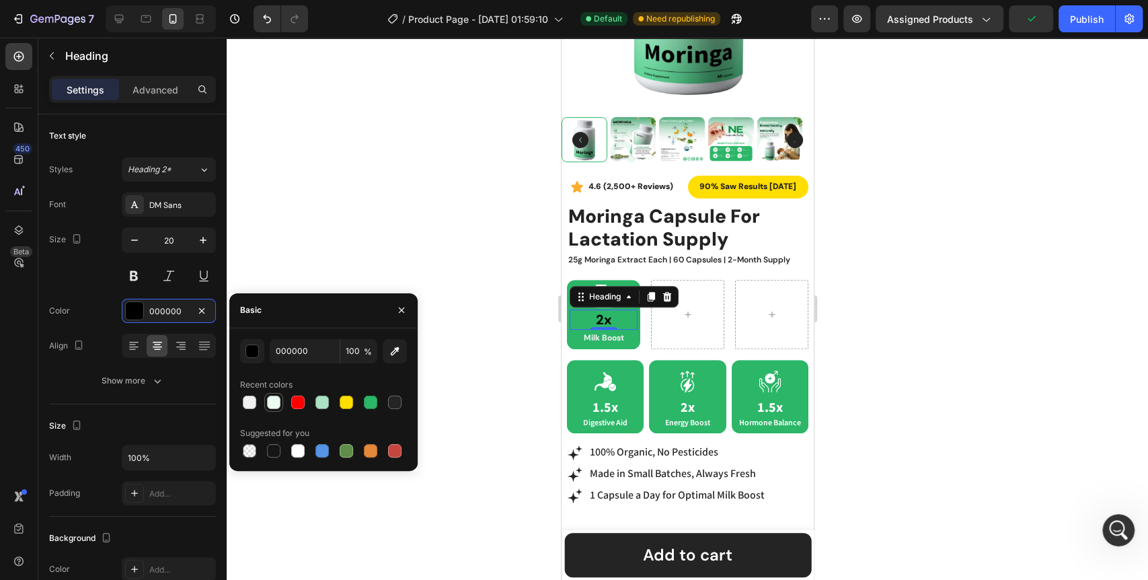
click at [280, 405] on div at bounding box center [273, 401] width 13 height 13
click at [301, 444] on div at bounding box center [297, 450] width 13 height 13
type input "FFFFFF"
click at [493, 344] on div at bounding box center [687, 309] width 921 height 542
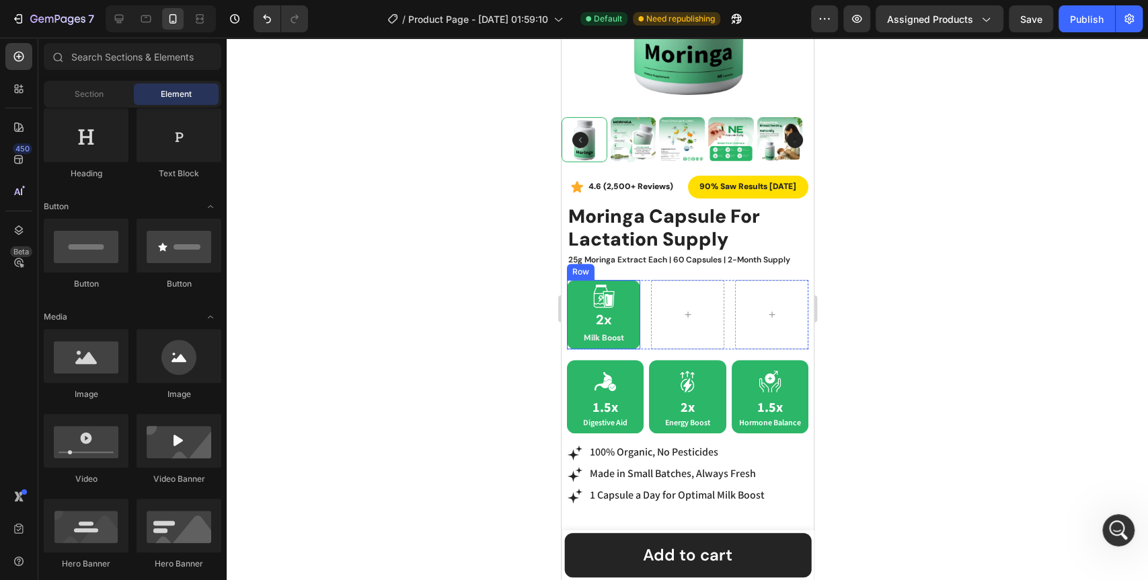
click at [567, 331] on div "Icon 2x Heading Milk Boost Text Block Row" at bounding box center [602, 315] width 73 height 70
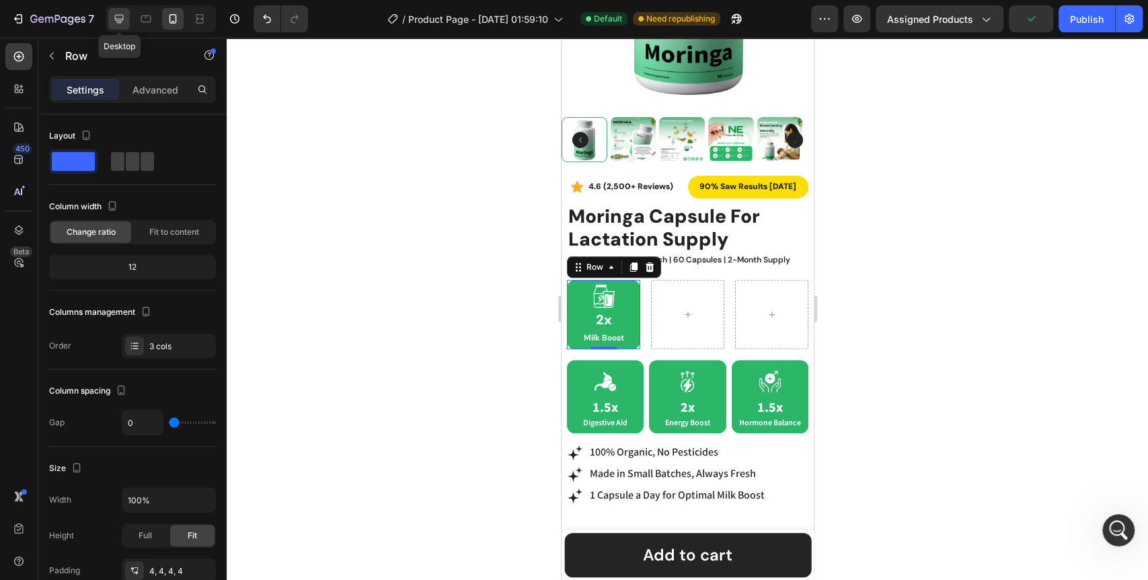
click at [118, 17] on icon at bounding box center [118, 18] width 13 height 13
type input "16"
type input "1200"
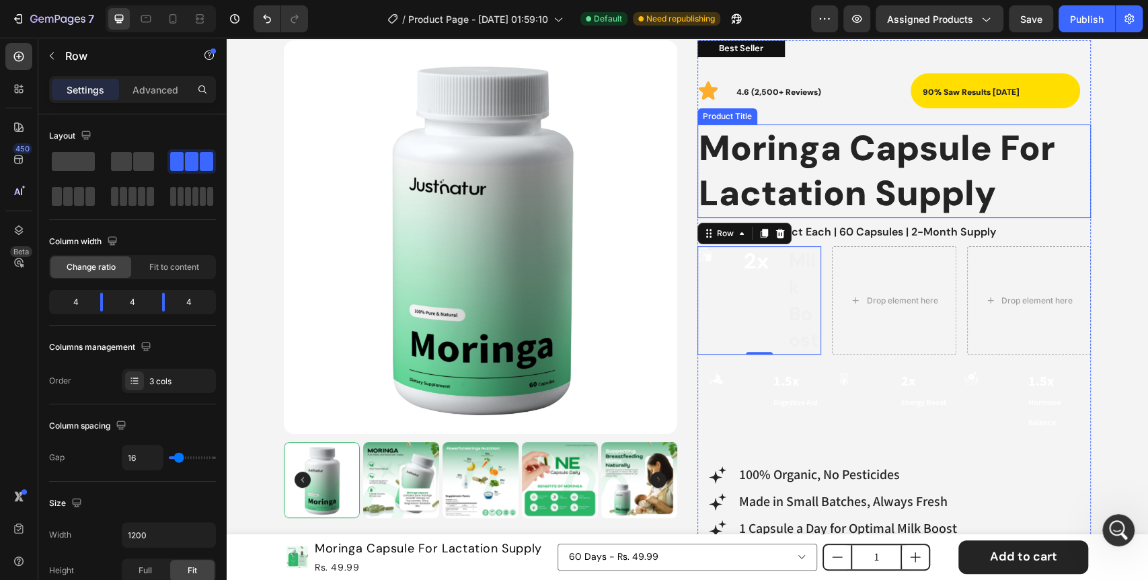
scroll to position [73, 0]
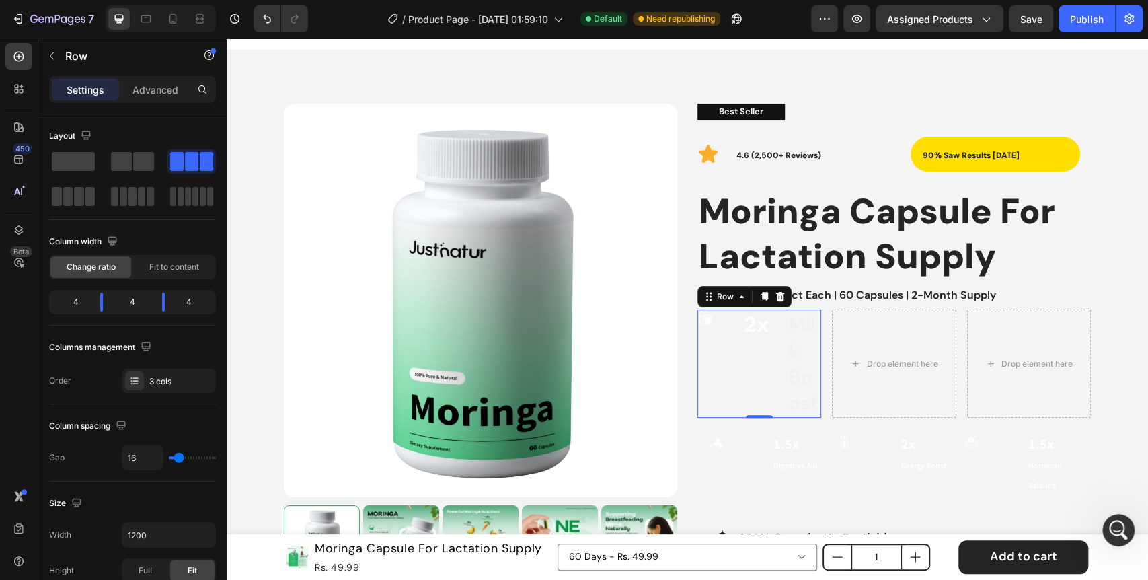
click at [700, 361] on div "Icon" at bounding box center [714, 363] width 34 height 108
click at [78, 169] on span at bounding box center [73, 161] width 43 height 19
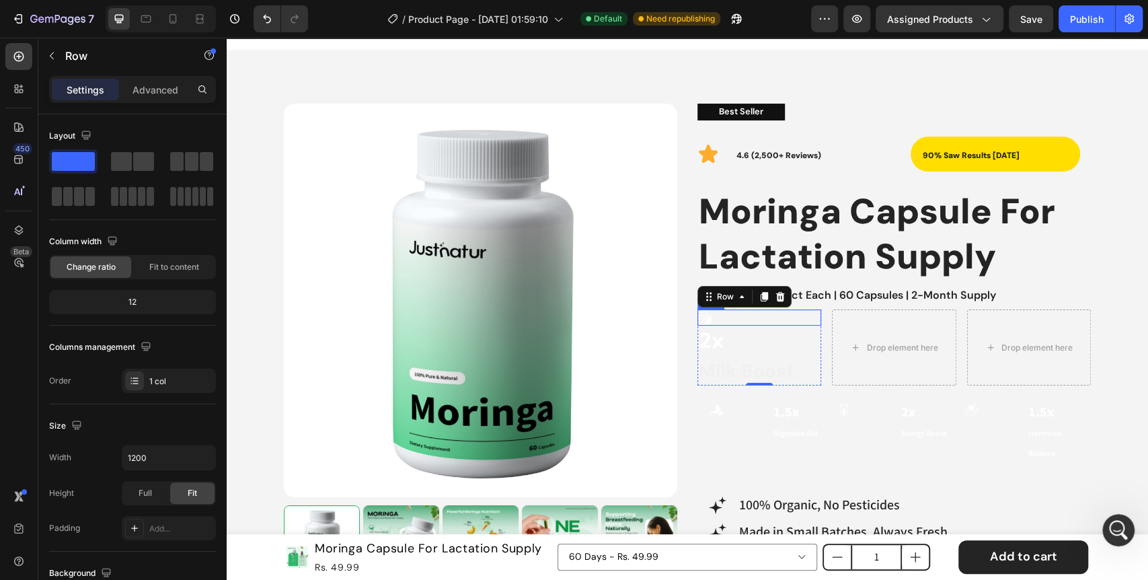
click at [752, 319] on div "Icon" at bounding box center [759, 317] width 124 height 16
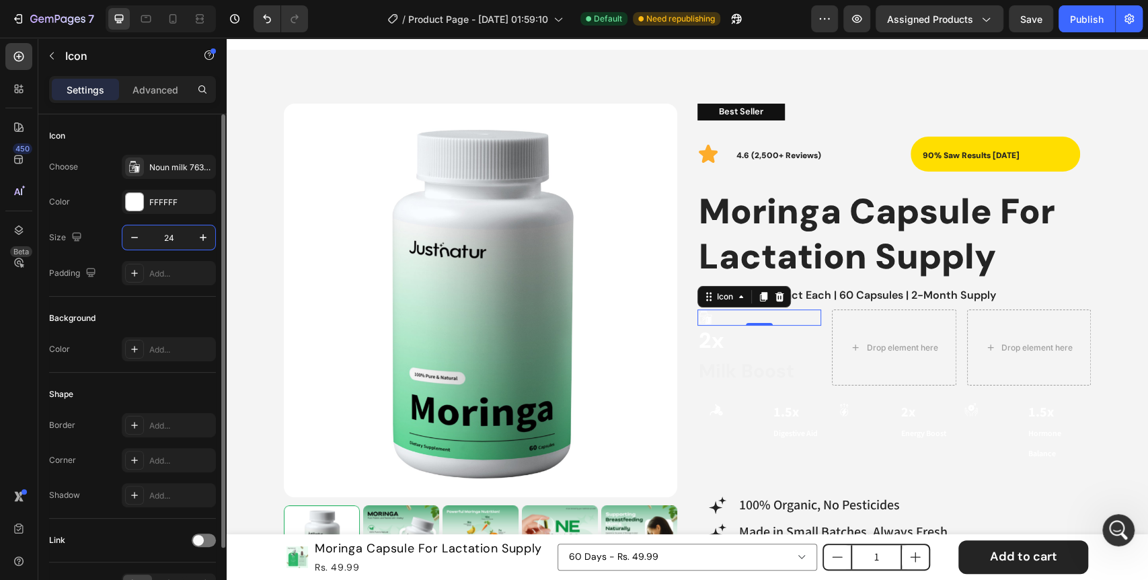
click at [164, 237] on input "24" at bounding box center [169, 237] width 44 height 24
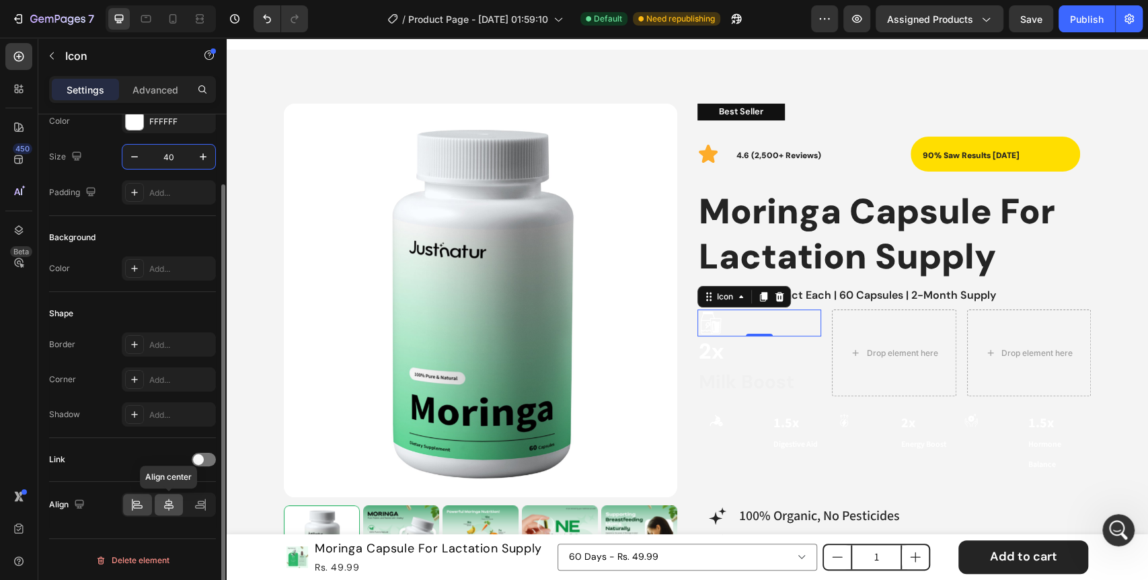
type input "40"
click at [162, 509] on icon at bounding box center [168, 503] width 13 height 13
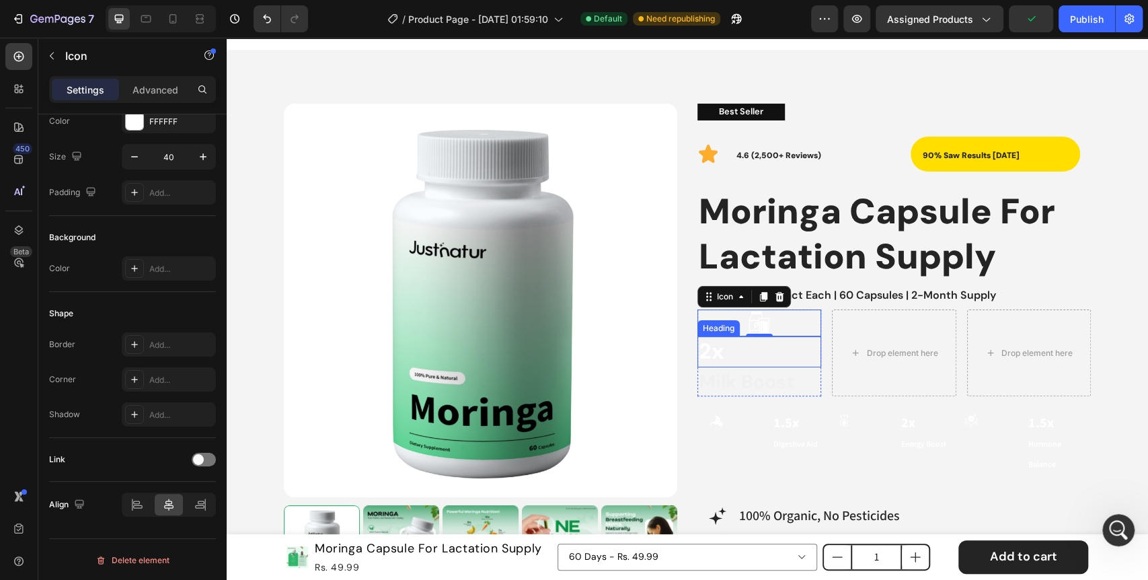
click at [785, 356] on h2 "2x" at bounding box center [759, 351] width 124 height 31
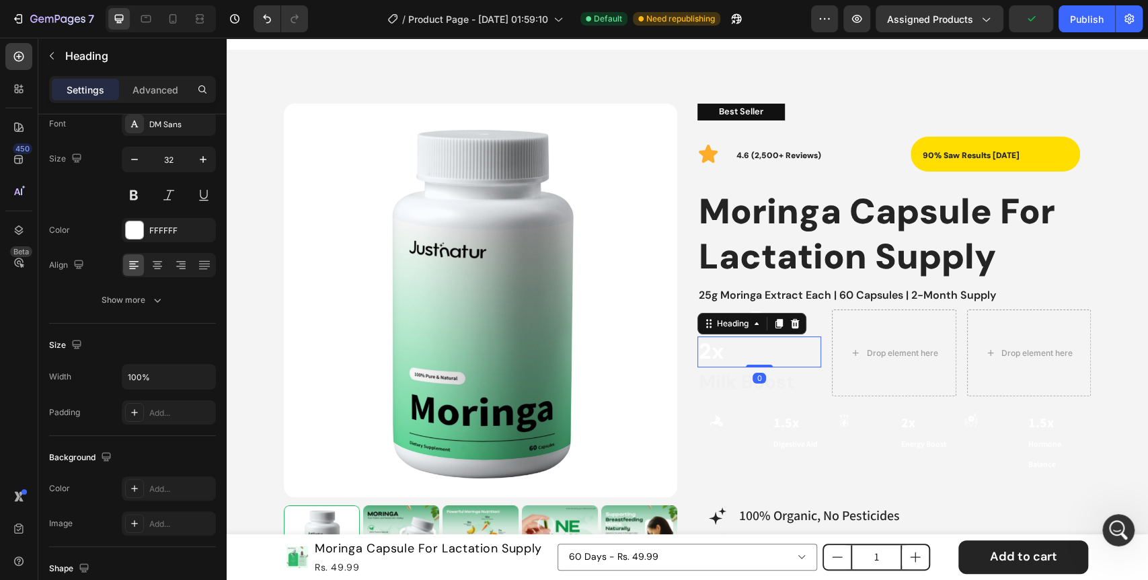
scroll to position [0, 0]
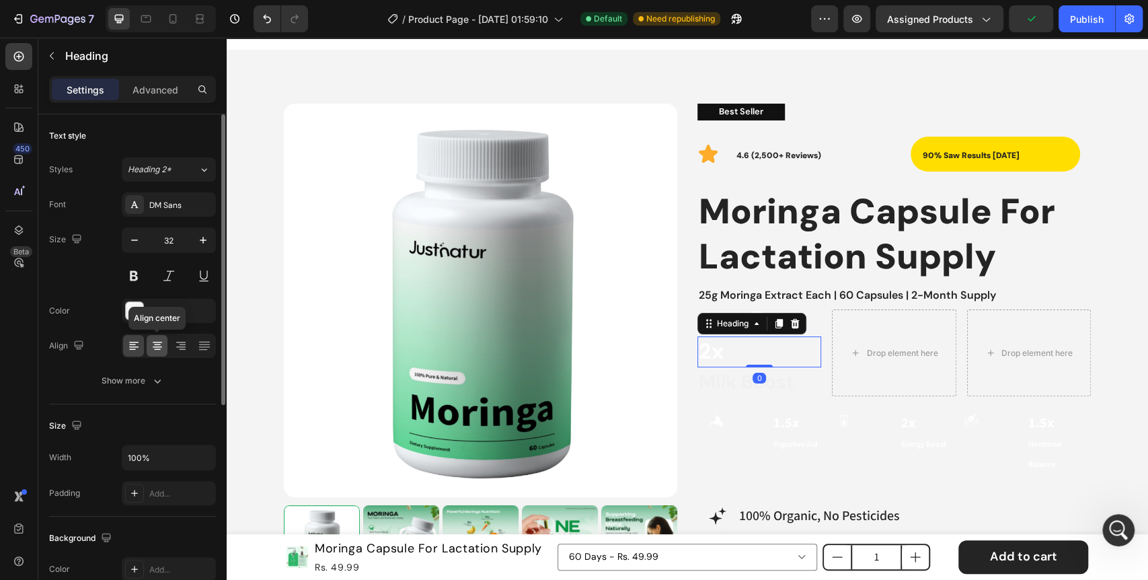
click at [155, 343] on icon at bounding box center [157, 345] width 13 height 13
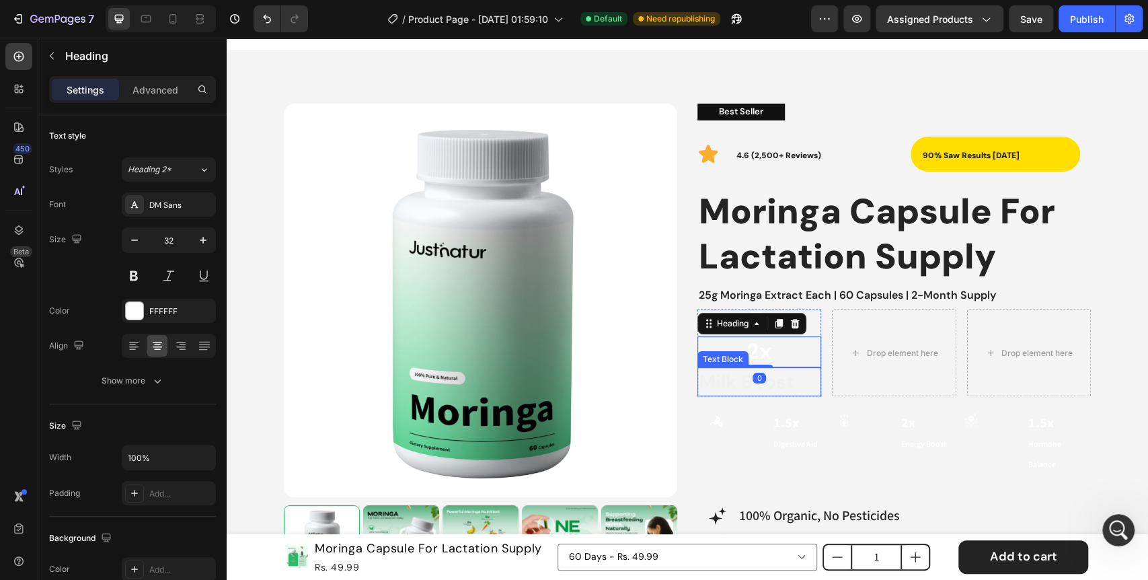
click at [791, 385] on p "Milk Boost" at bounding box center [758, 381] width 121 height 26
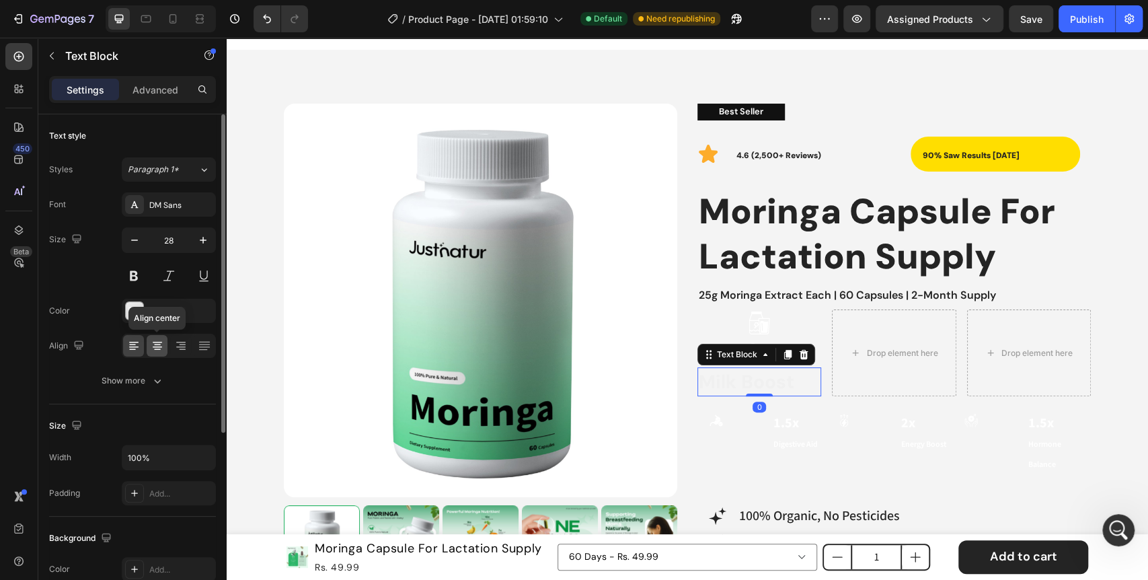
click at [153, 350] on icon at bounding box center [157, 345] width 13 height 13
click at [814, 331] on div "Icon" at bounding box center [759, 322] width 124 height 27
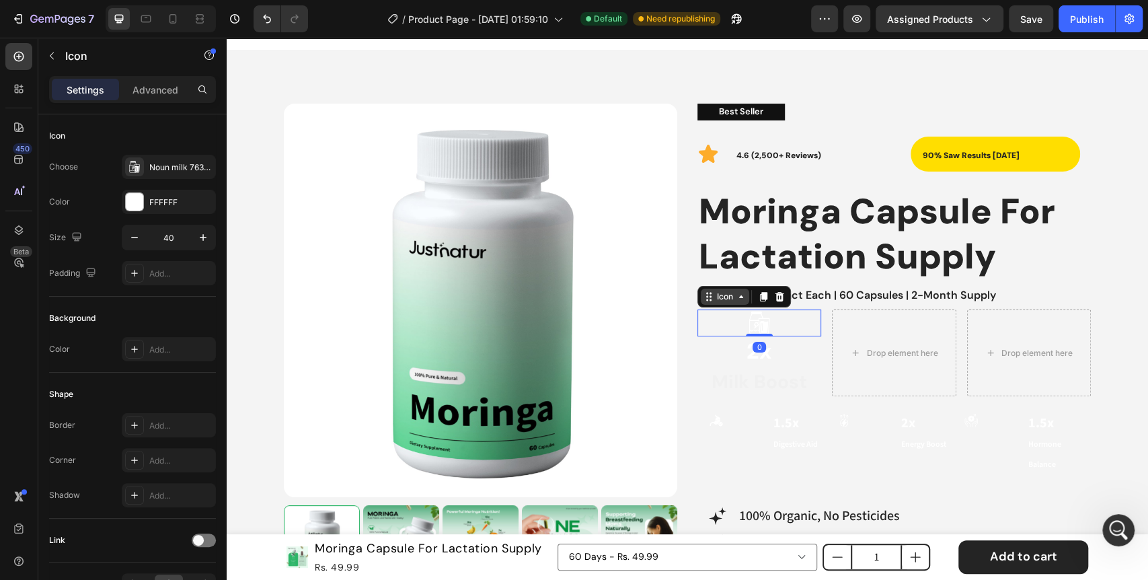
click at [735, 294] on icon at bounding box center [740, 296] width 11 height 11
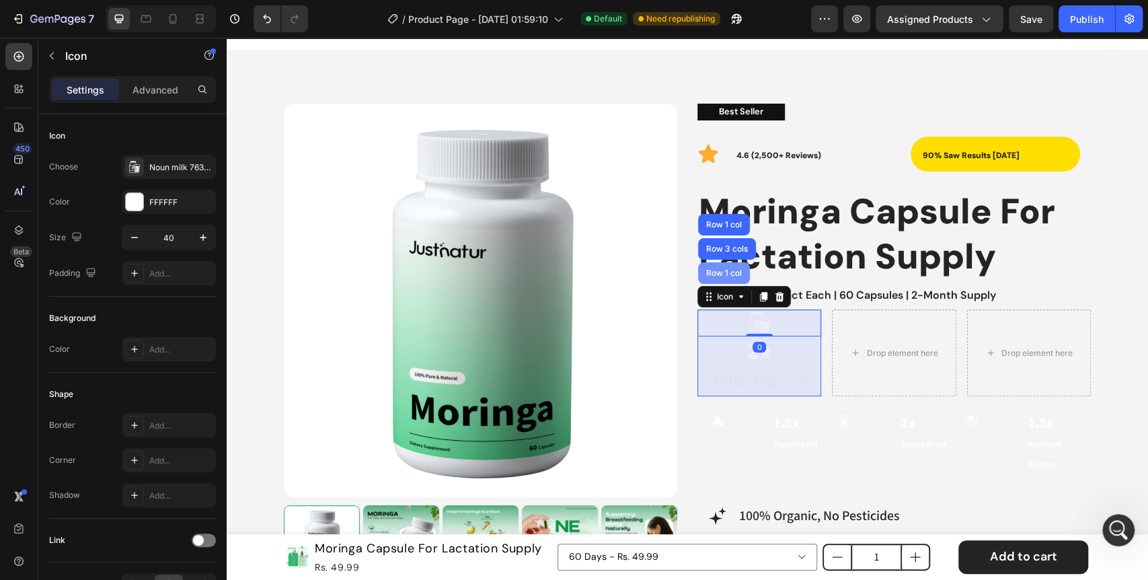
click at [723, 276] on div "Row 1 col" at bounding box center [723, 273] width 41 height 8
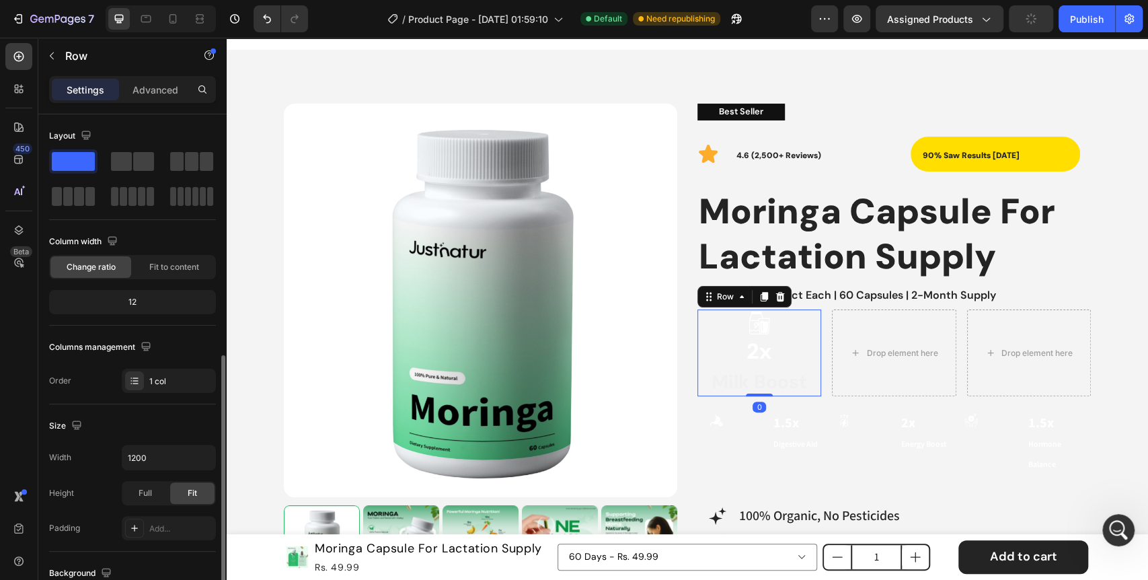
scroll to position [224, 0]
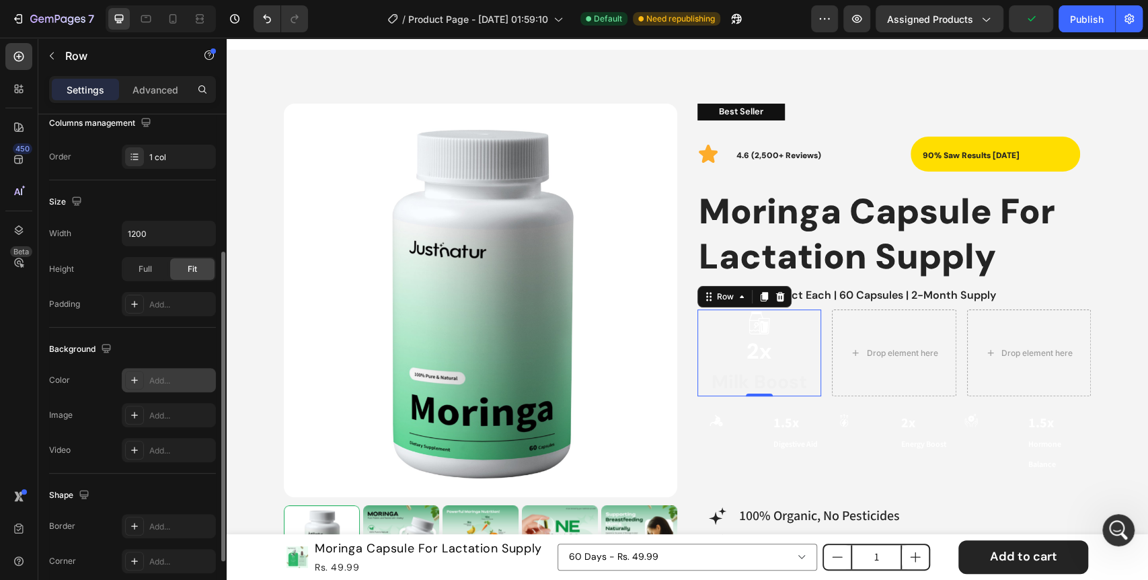
click at [136, 383] on icon at bounding box center [134, 379] width 11 height 11
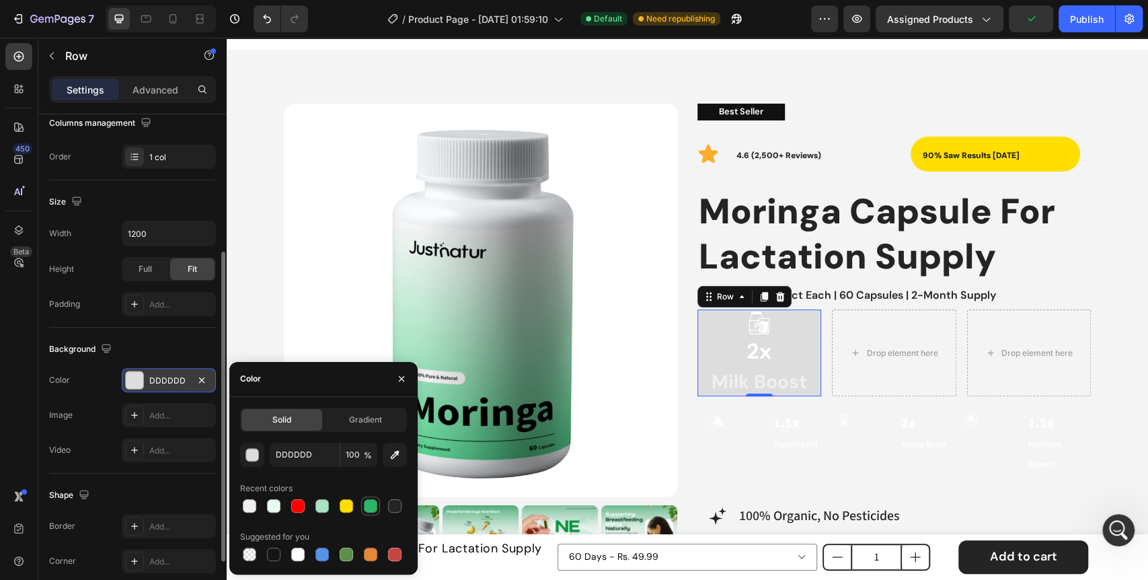
click at [372, 504] on div at bounding box center [370, 505] width 13 height 13
type input "2CB668"
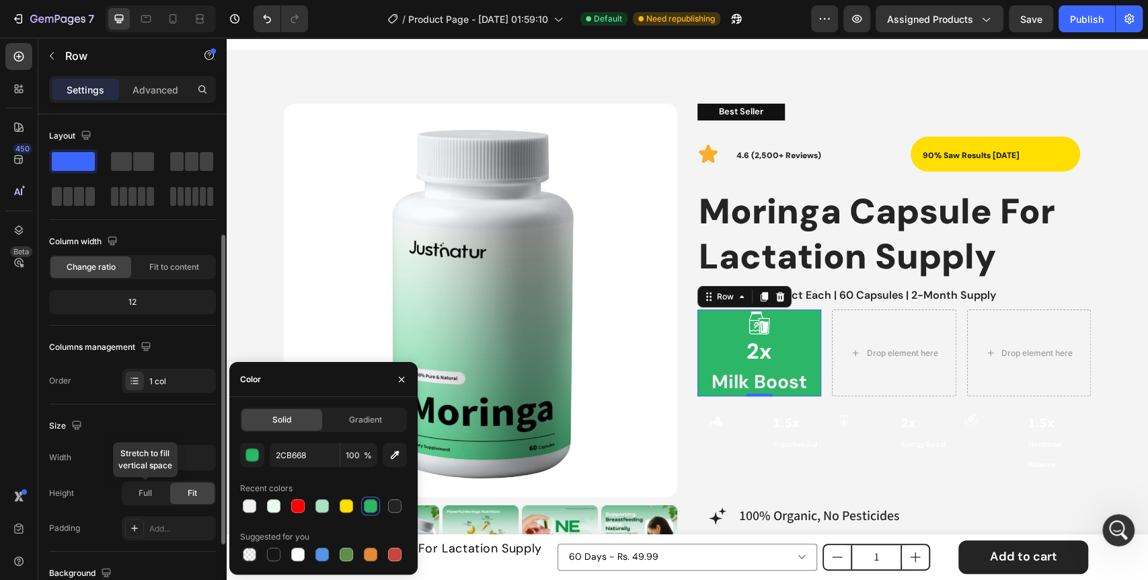
scroll to position [75, 0]
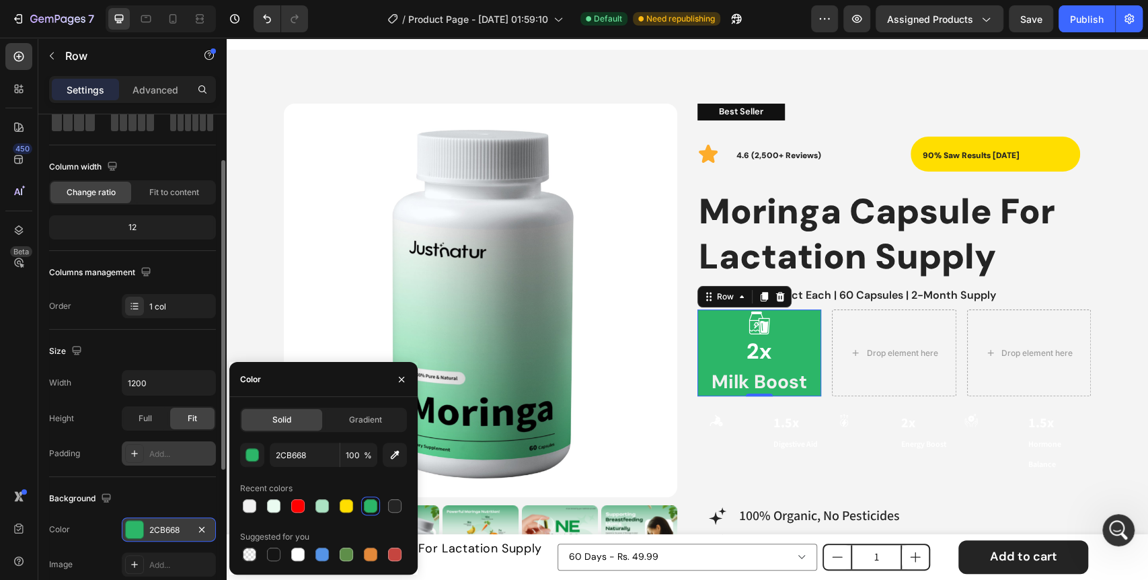
click at [129, 452] on icon at bounding box center [134, 453] width 11 height 11
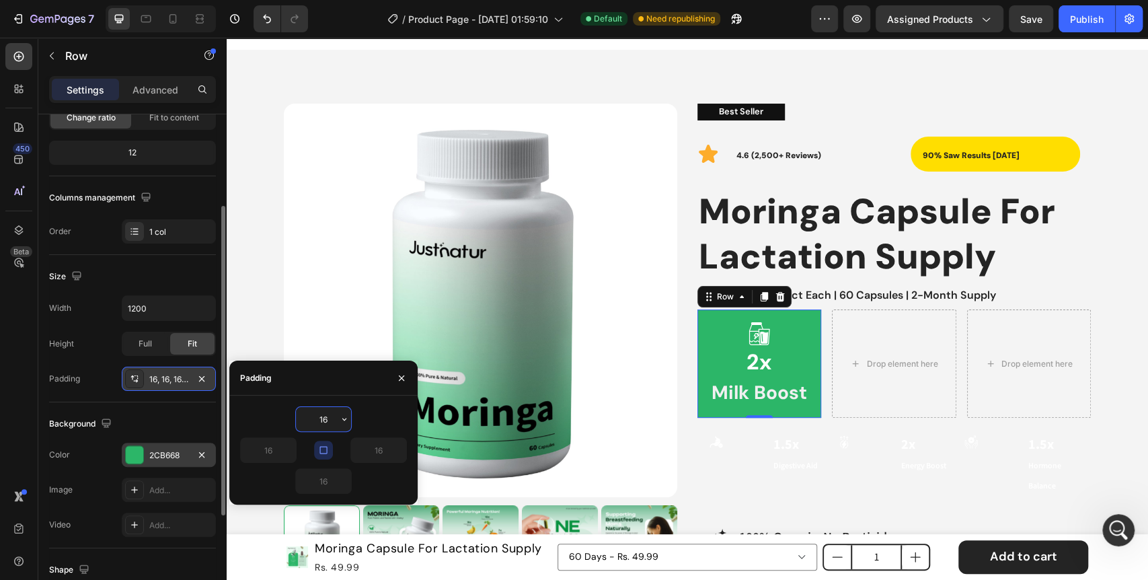
scroll to position [298, 0]
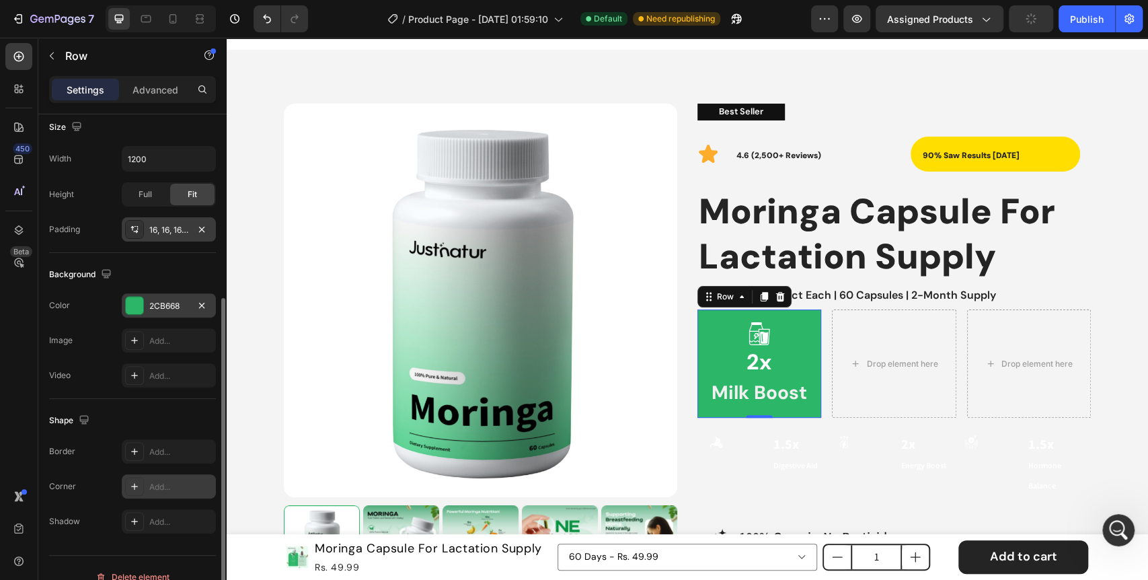
click at [129, 487] on icon at bounding box center [134, 486] width 11 height 11
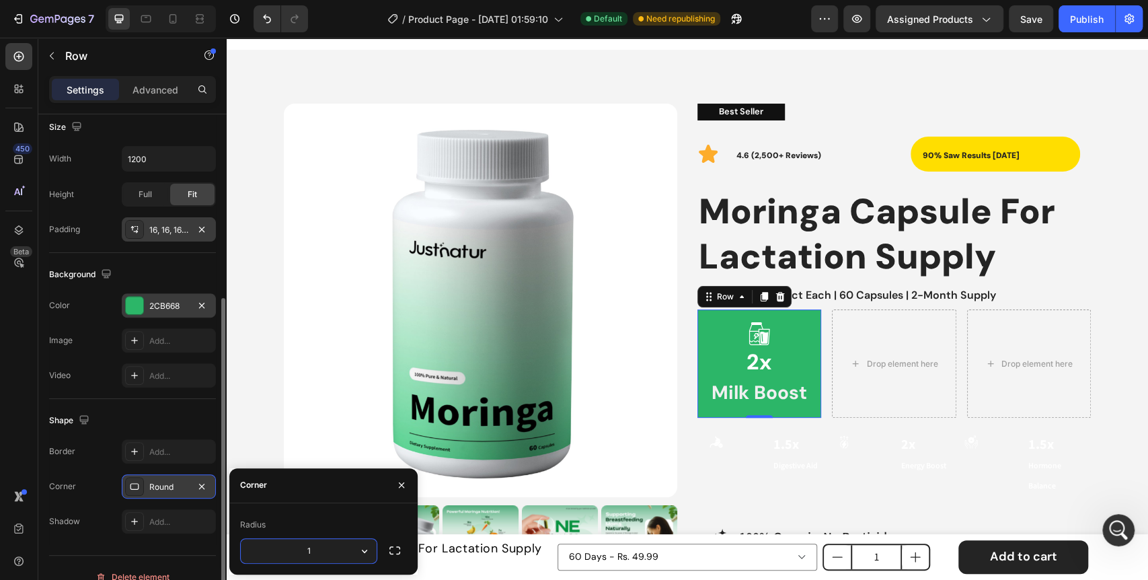
type input "12"
click at [81, 552] on div "Layout Column width Change ratio Fit to content 12 Columns management Order 1 c…" at bounding box center [132, 226] width 188 height 820
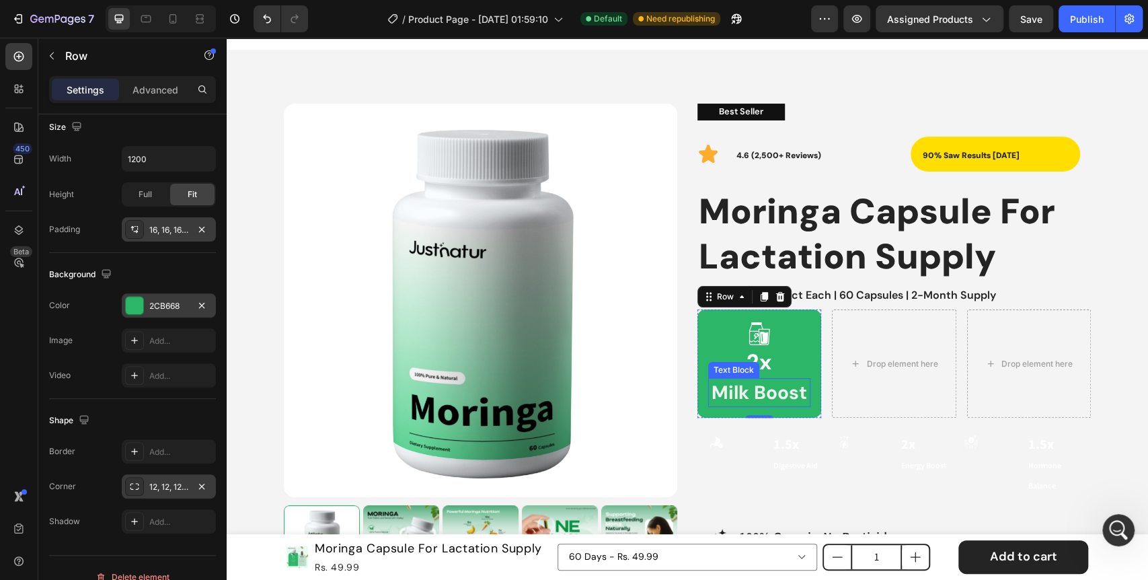
click at [786, 392] on p "Milk Boost" at bounding box center [758, 392] width 99 height 26
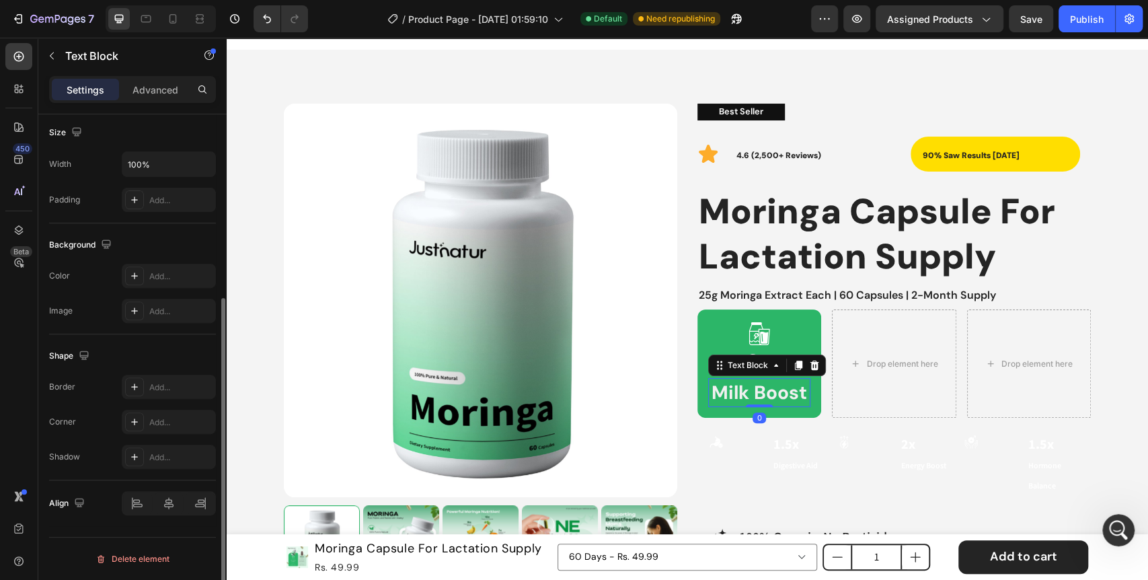
scroll to position [0, 0]
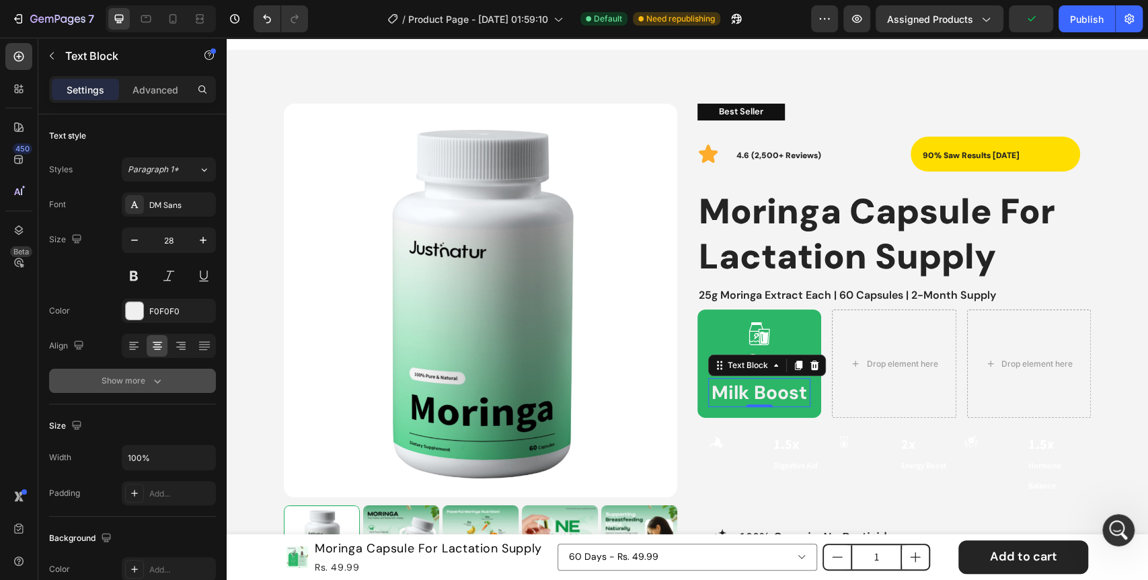
click at [156, 376] on icon "button" at bounding box center [157, 380] width 13 height 13
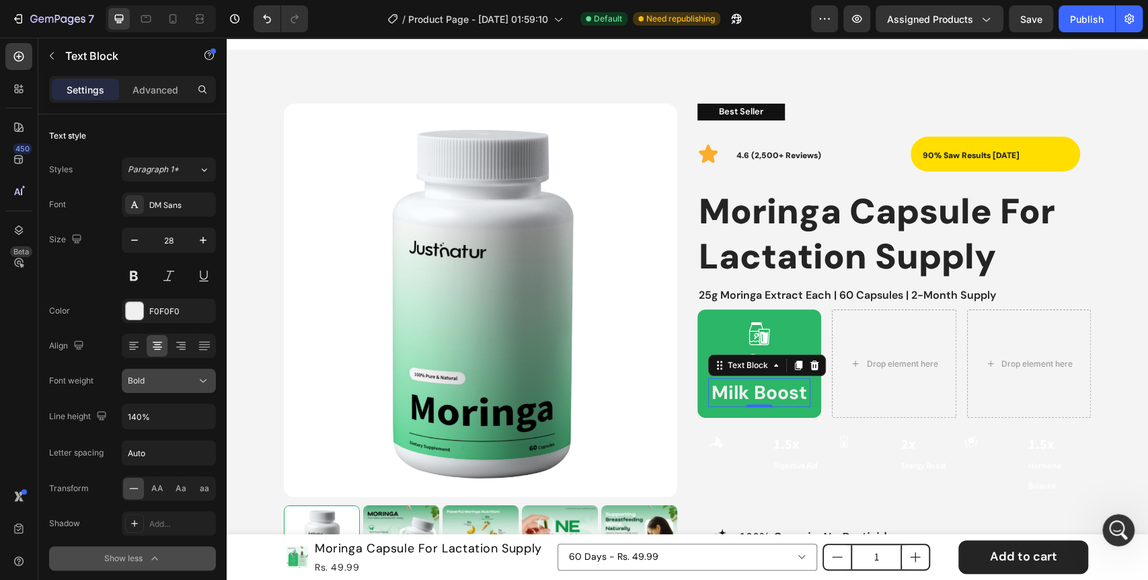
click at [198, 382] on icon at bounding box center [202, 380] width 13 height 13
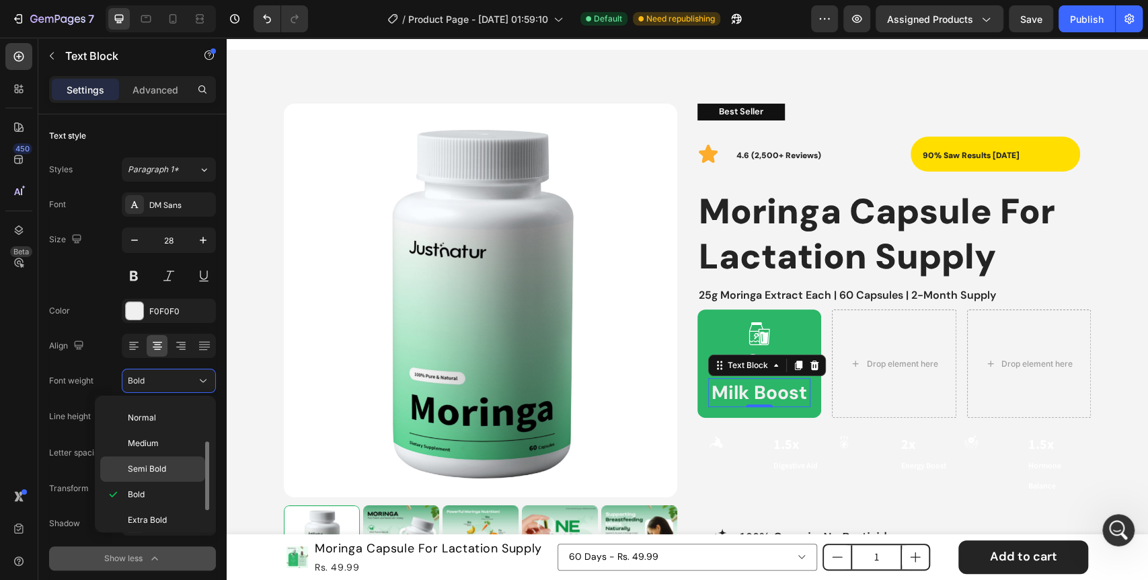
click at [159, 471] on span "Semi Bold" at bounding box center [147, 469] width 38 height 12
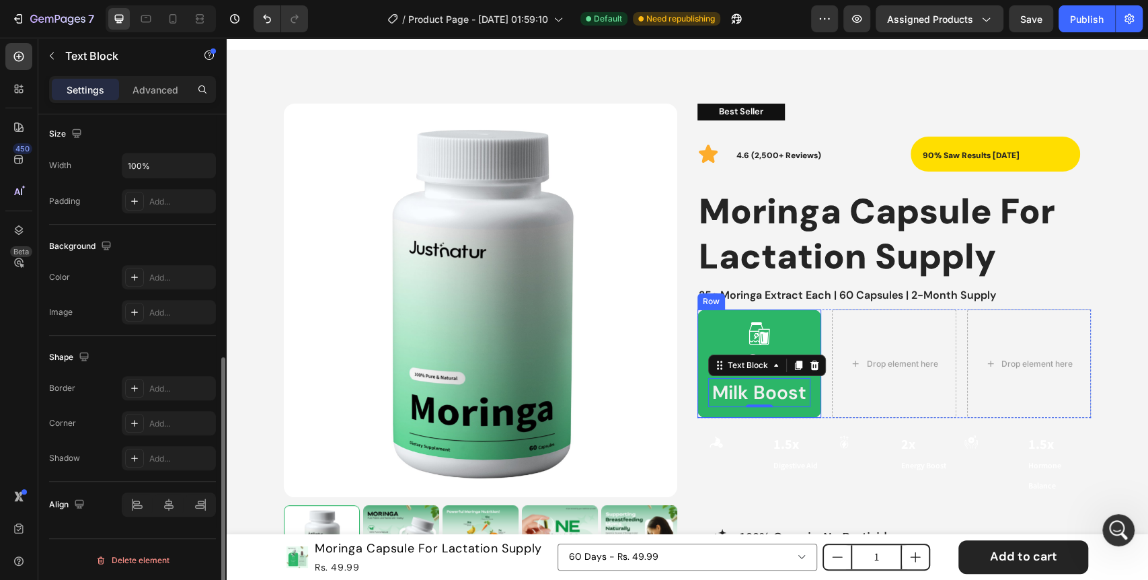
click at [697, 350] on div "Icon 2x Heading Milk Boost Text Block 0 Row" at bounding box center [759, 363] width 124 height 108
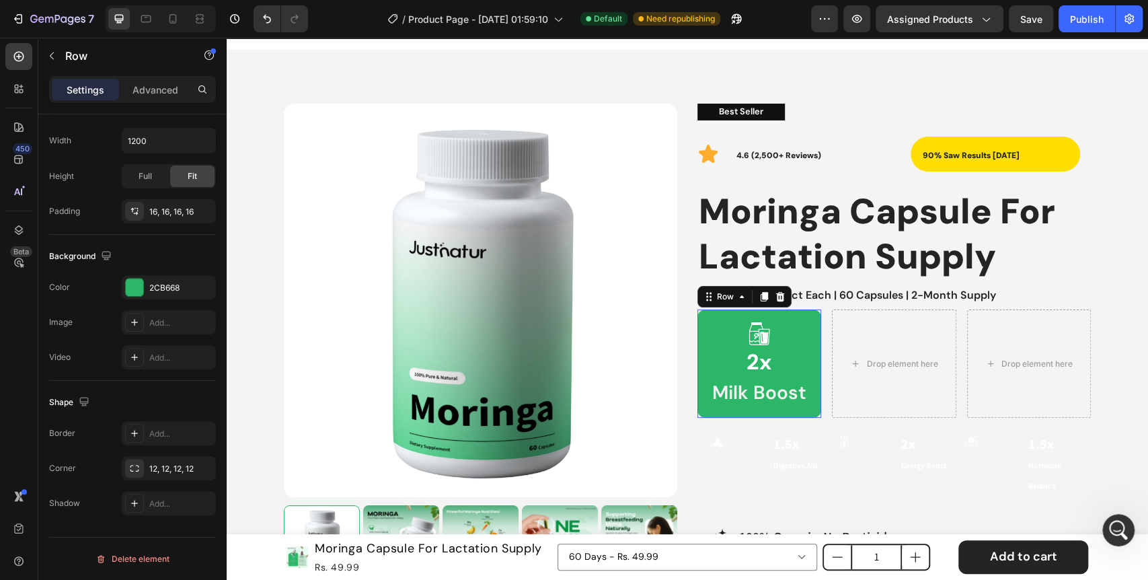
scroll to position [0, 0]
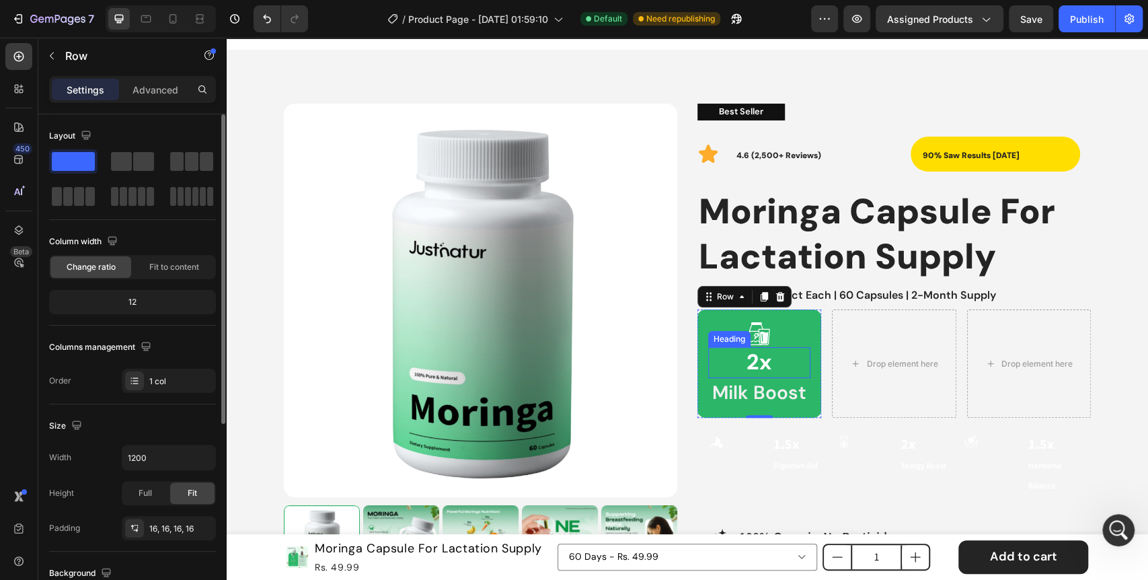
click at [748, 365] on h2 "2x" at bounding box center [759, 362] width 102 height 31
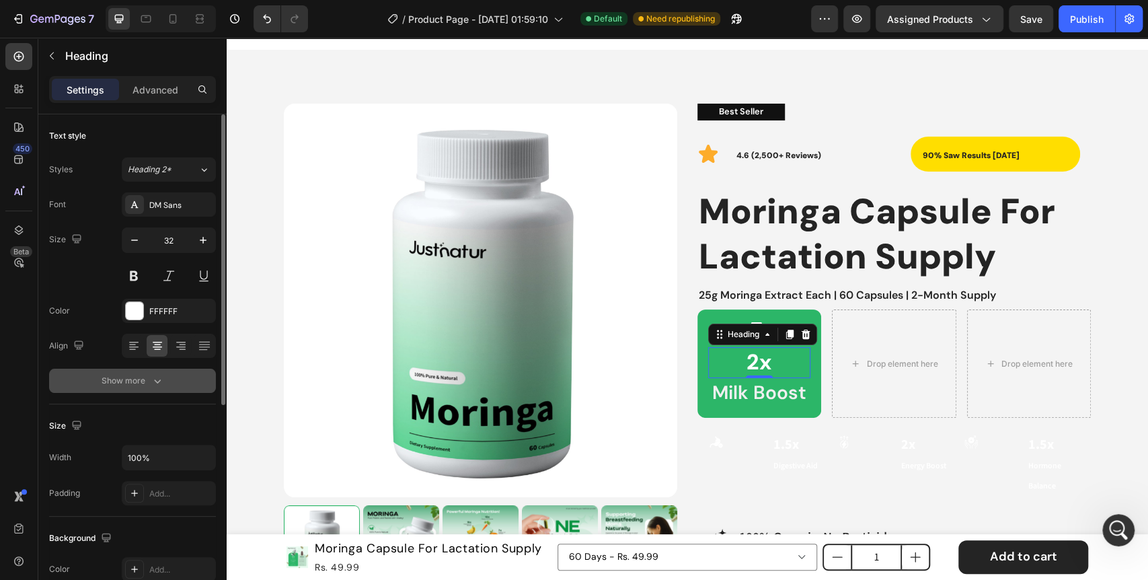
click at [151, 381] on icon "button" at bounding box center [157, 380] width 13 height 13
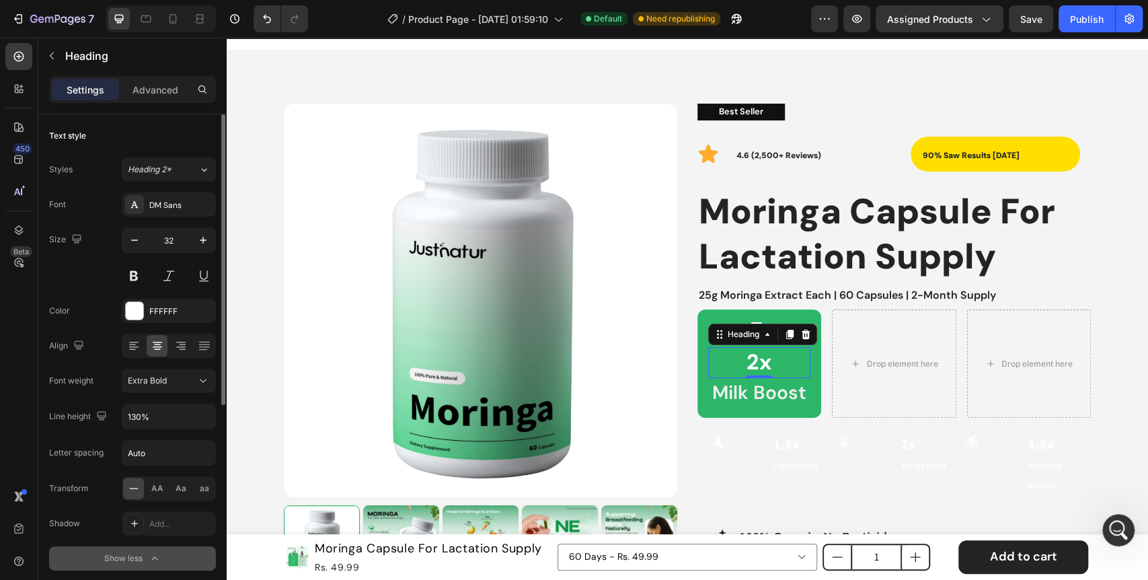
click at [81, 549] on button "Show less" at bounding box center [132, 558] width 167 height 24
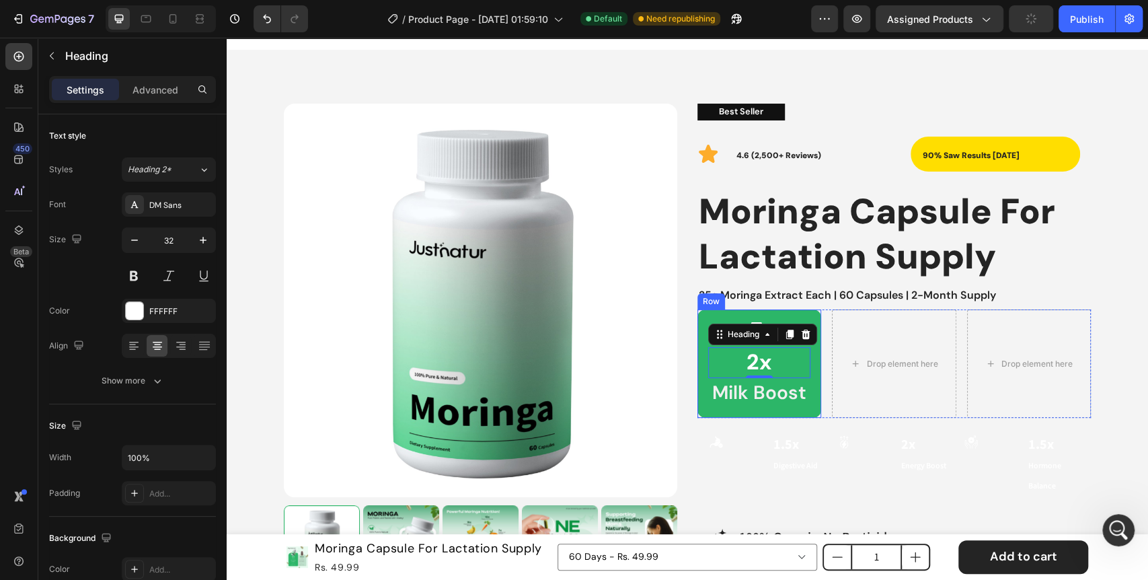
click at [705, 411] on div "Icon 2x Heading 0 Milk Boost Text Block Row" at bounding box center [759, 363] width 124 height 108
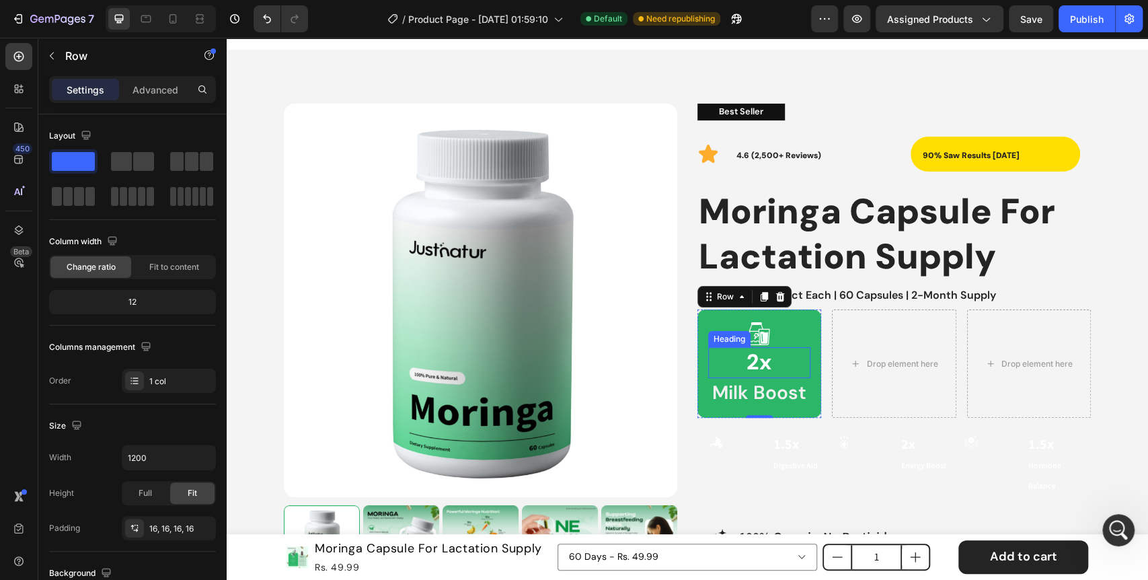
click at [781, 370] on h2 "2x" at bounding box center [759, 362] width 102 height 31
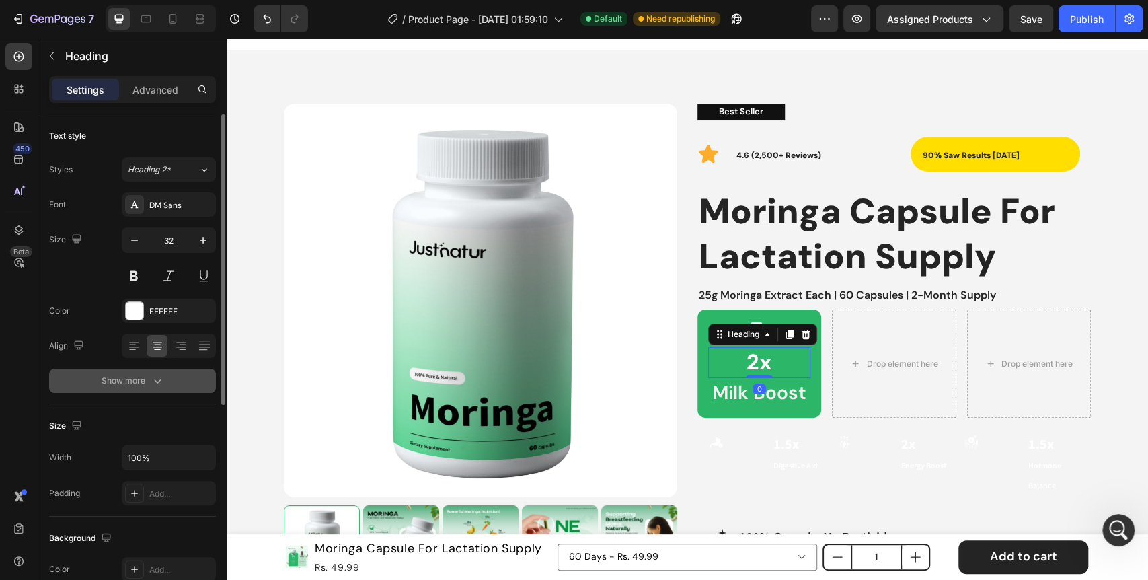
click at [145, 374] on div "Show more" at bounding box center [133, 380] width 63 height 13
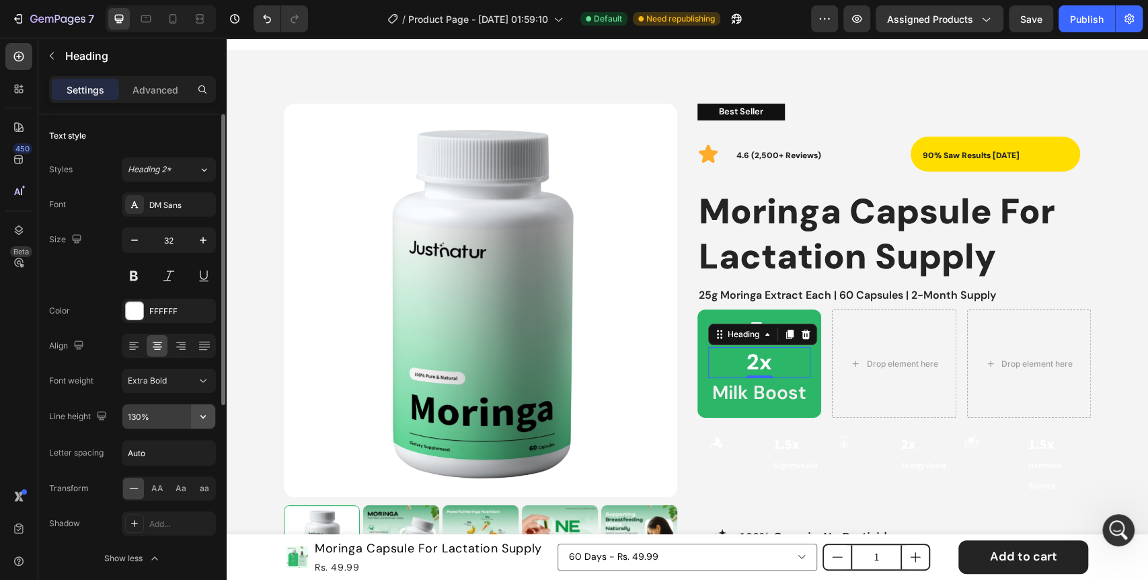
click at [215, 412] on button "button" at bounding box center [203, 416] width 24 height 24
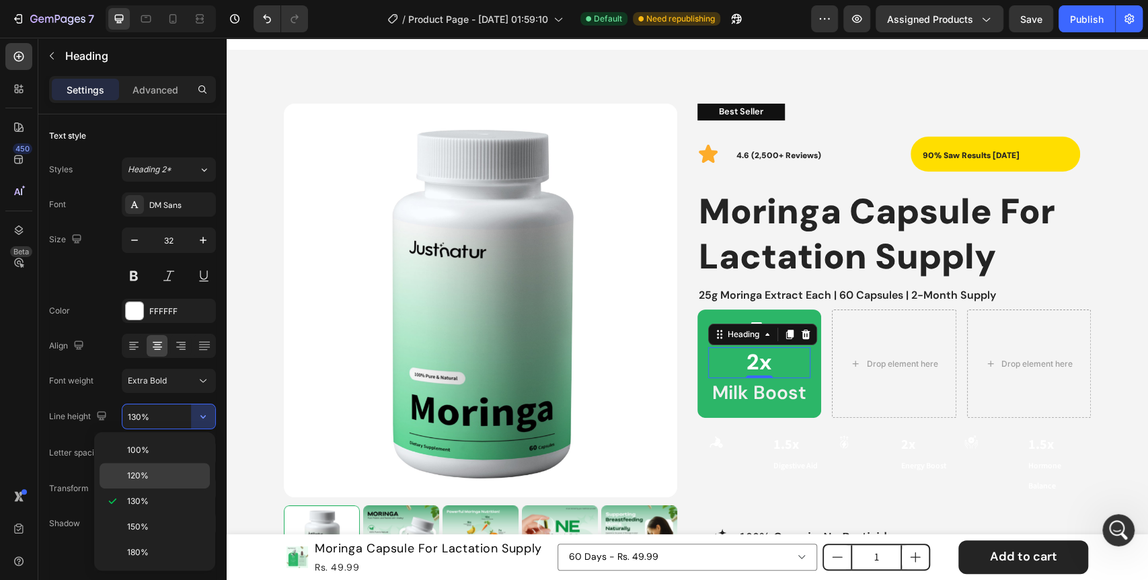
click at [145, 477] on span "120%" at bounding box center [138, 475] width 22 height 12
type input "120%"
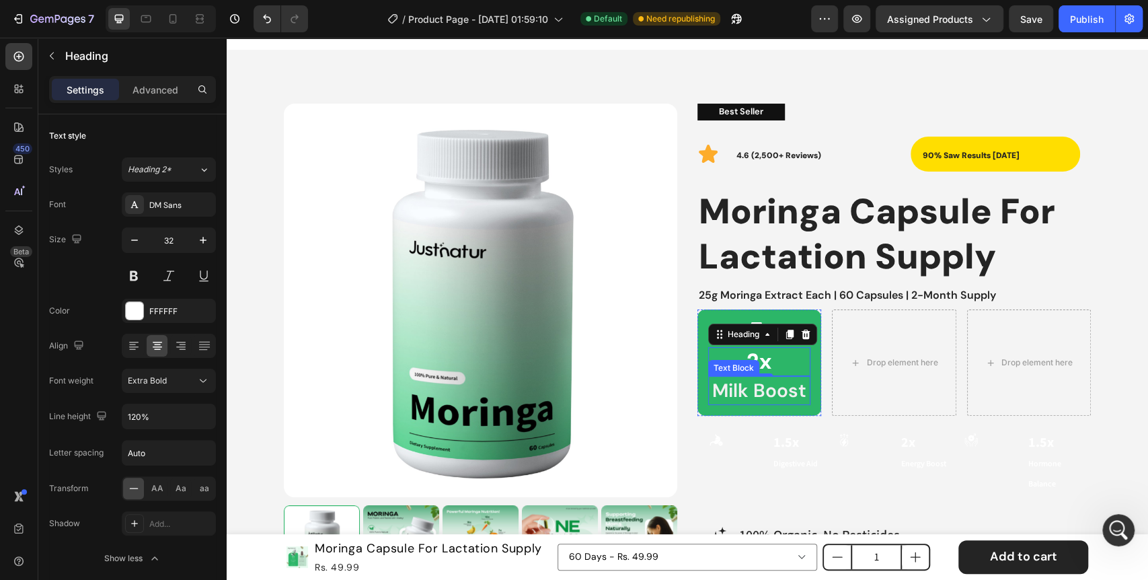
click at [782, 396] on p "Milk Boost" at bounding box center [758, 390] width 99 height 26
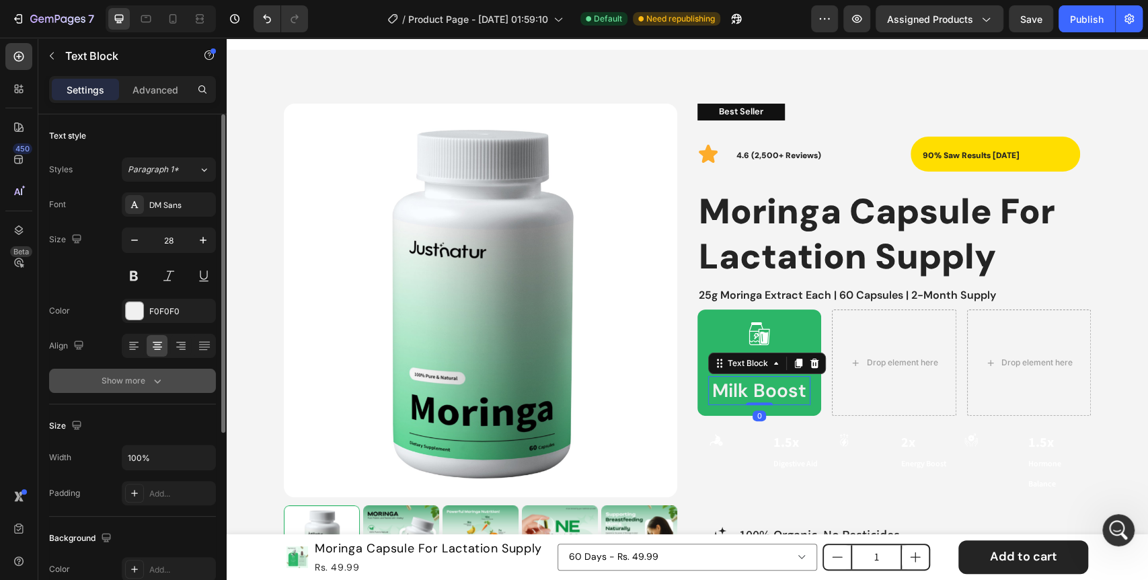
click at [117, 387] on div "Show more" at bounding box center [133, 380] width 63 height 13
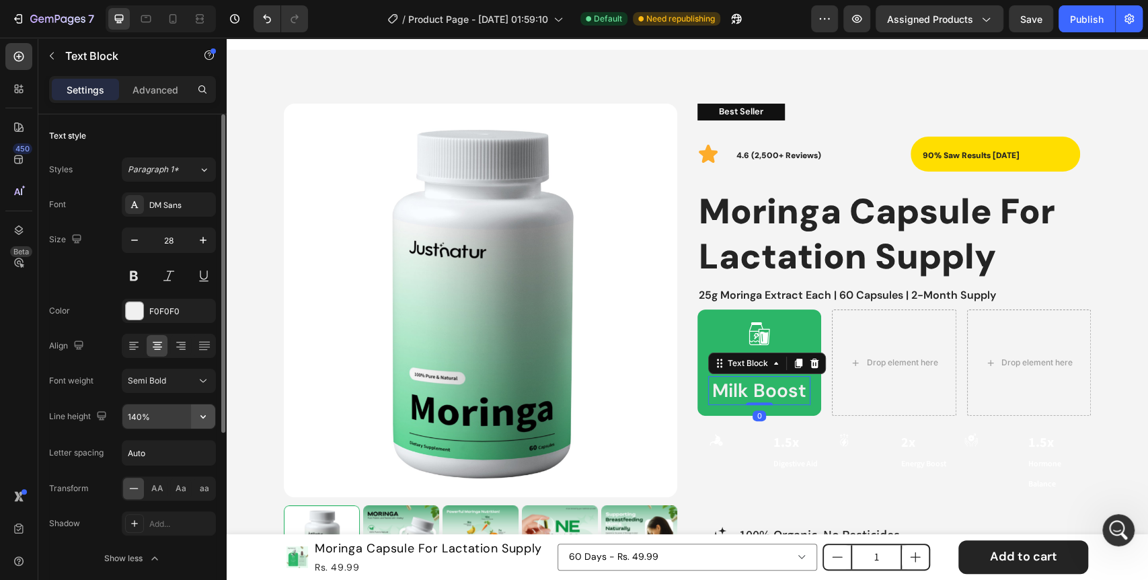
click at [208, 422] on icon "button" at bounding box center [202, 415] width 13 height 13
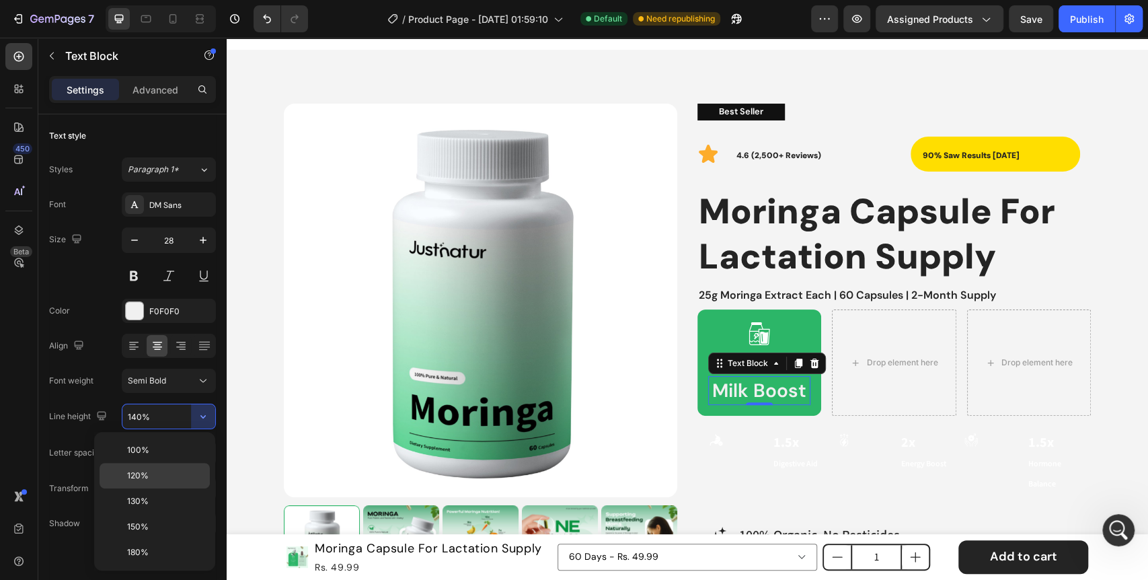
click at [164, 471] on p "120%" at bounding box center [165, 475] width 77 height 12
type input "120%"
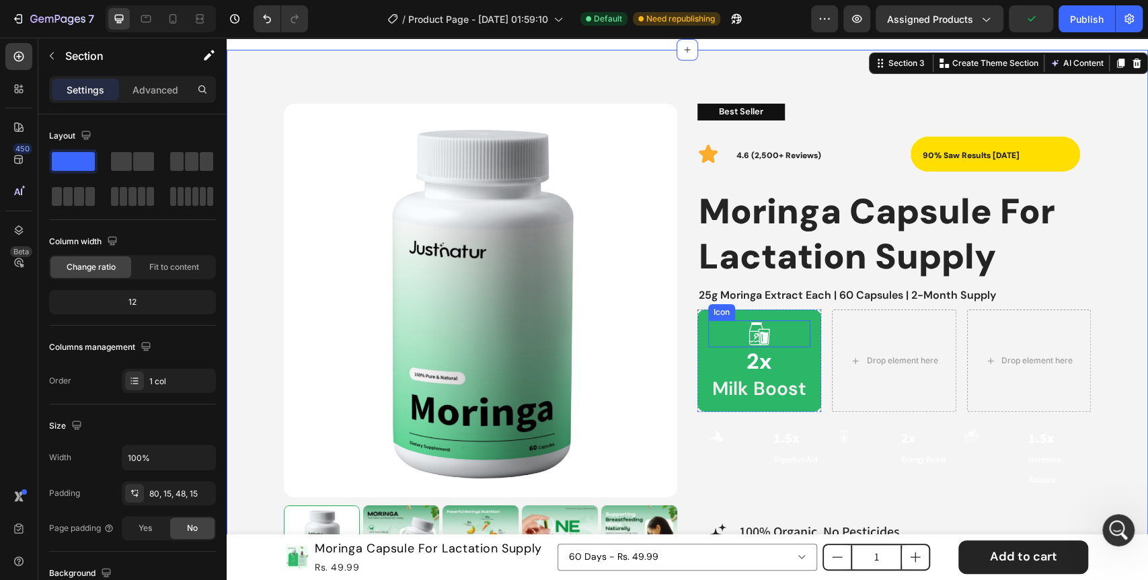
click at [758, 339] on icon at bounding box center [763, 337] width 11 height 16
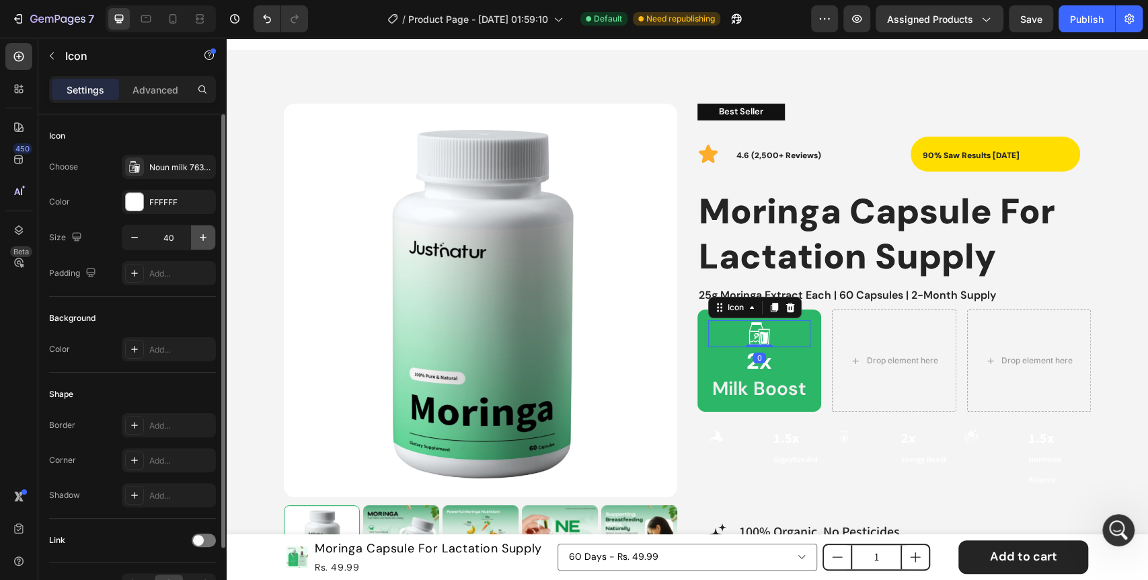
click at [202, 239] on icon "button" at bounding box center [202, 237] width 13 height 13
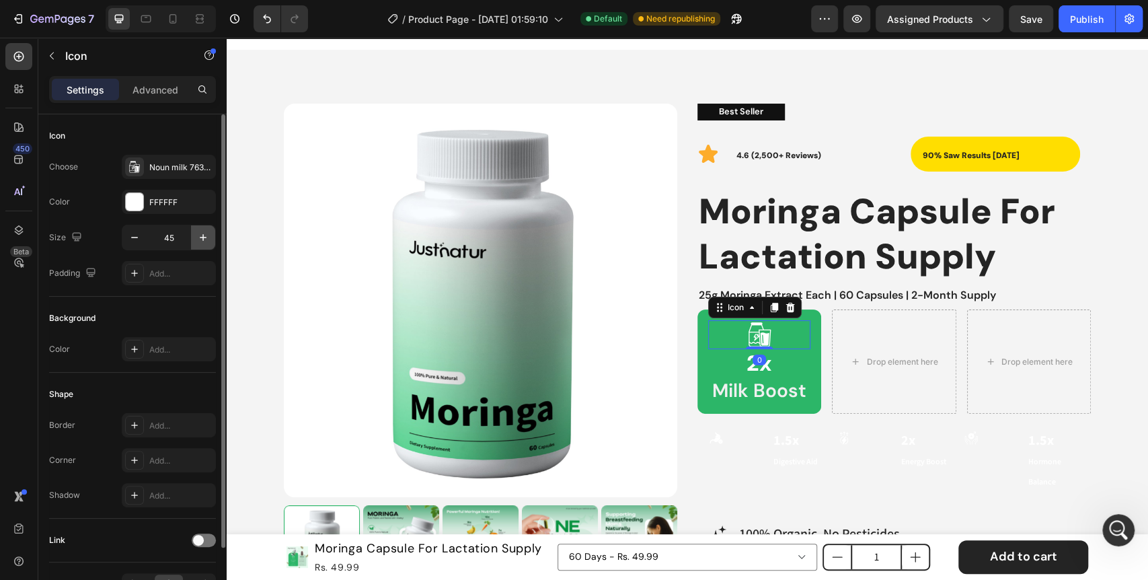
click at [202, 239] on icon "button" at bounding box center [202, 237] width 13 height 13
type input "48"
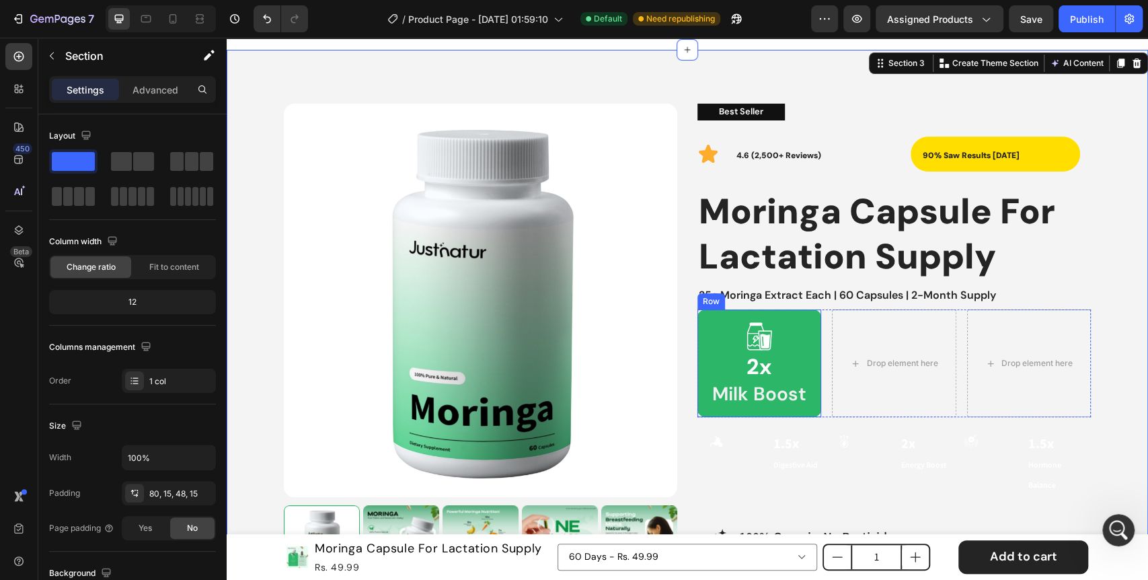
click at [697, 362] on div "Icon 2x Heading Milk Boost Text Block Row" at bounding box center [759, 363] width 124 height 108
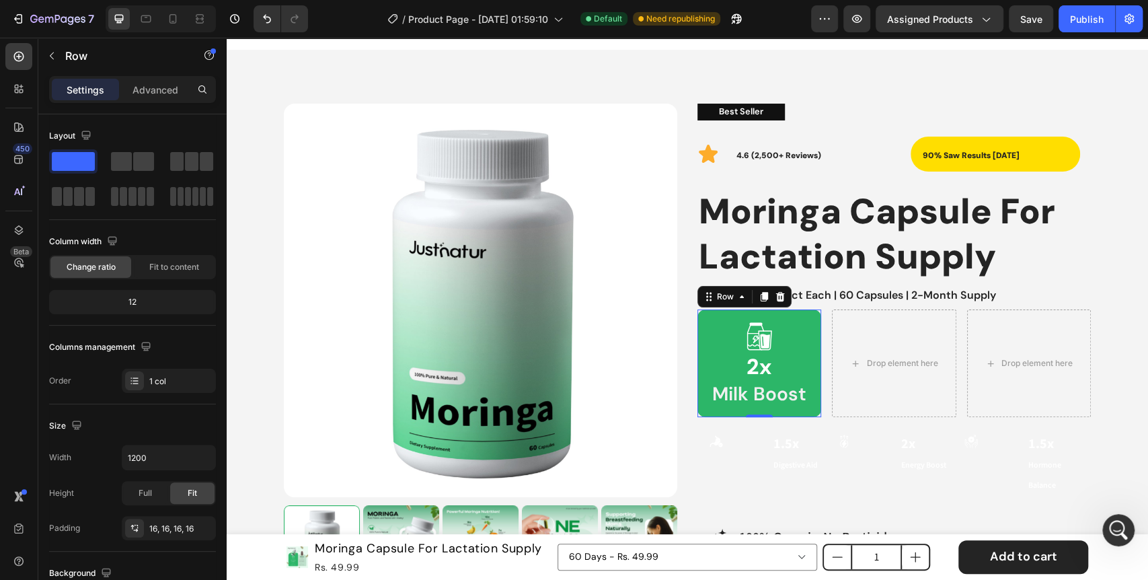
click at [808, 335] on div "Icon 2x Heading Milk Boost Text Block Row 0" at bounding box center [759, 363] width 124 height 108
click at [151, 83] on p "Advanced" at bounding box center [155, 90] width 46 height 14
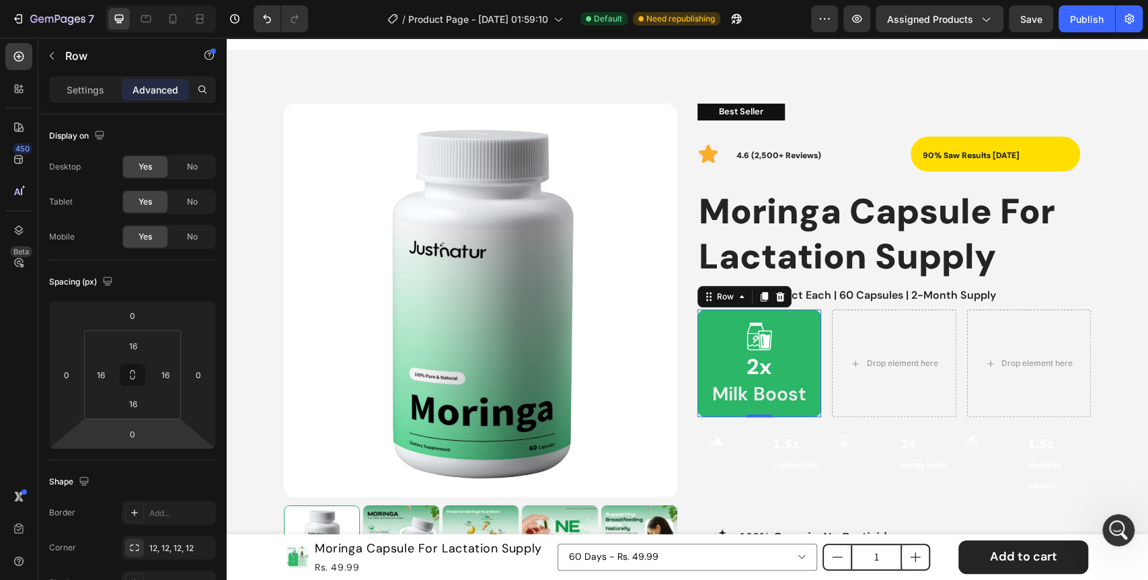
click at [811, 342] on div "Icon 2x Heading Milk Boost Text Block Row 0" at bounding box center [759, 363] width 124 height 108
click at [91, 83] on p "Settings" at bounding box center [86, 90] width 38 height 14
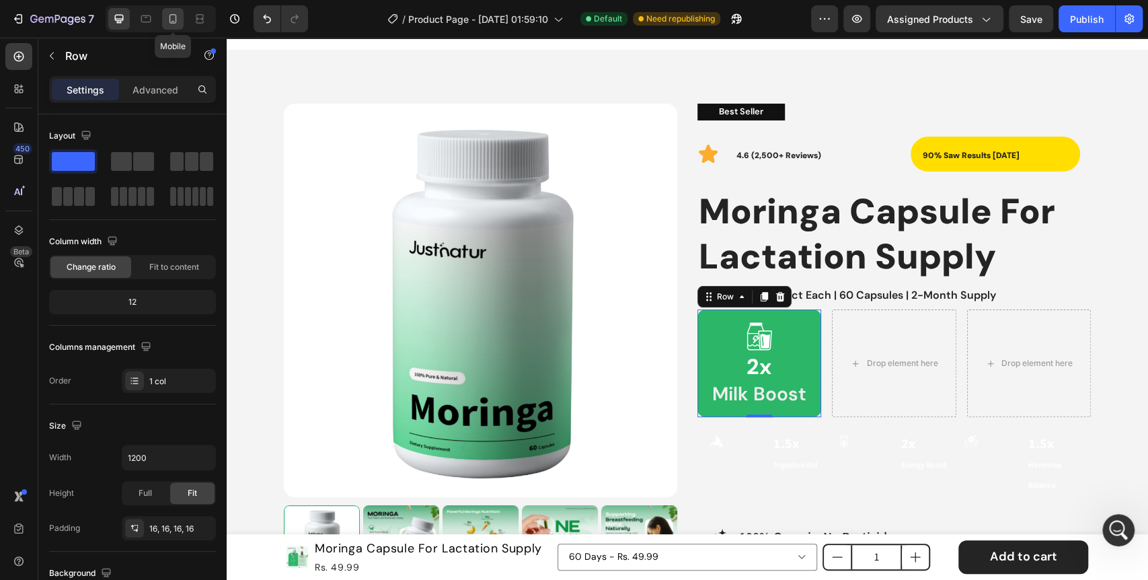
click at [176, 21] on icon at bounding box center [172, 18] width 7 height 9
type input "100%"
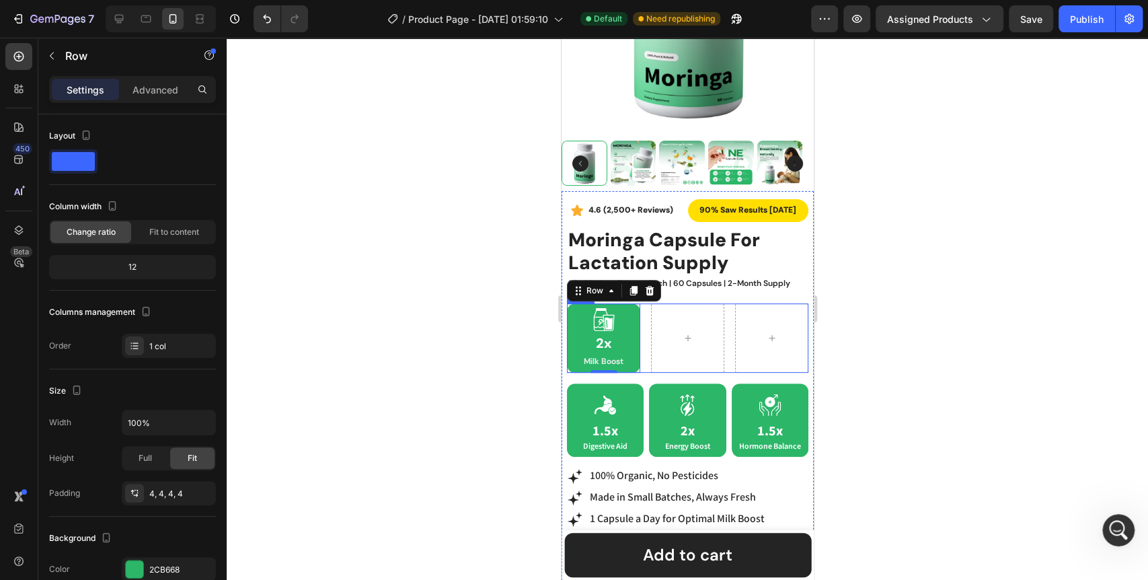
scroll to position [197, 0]
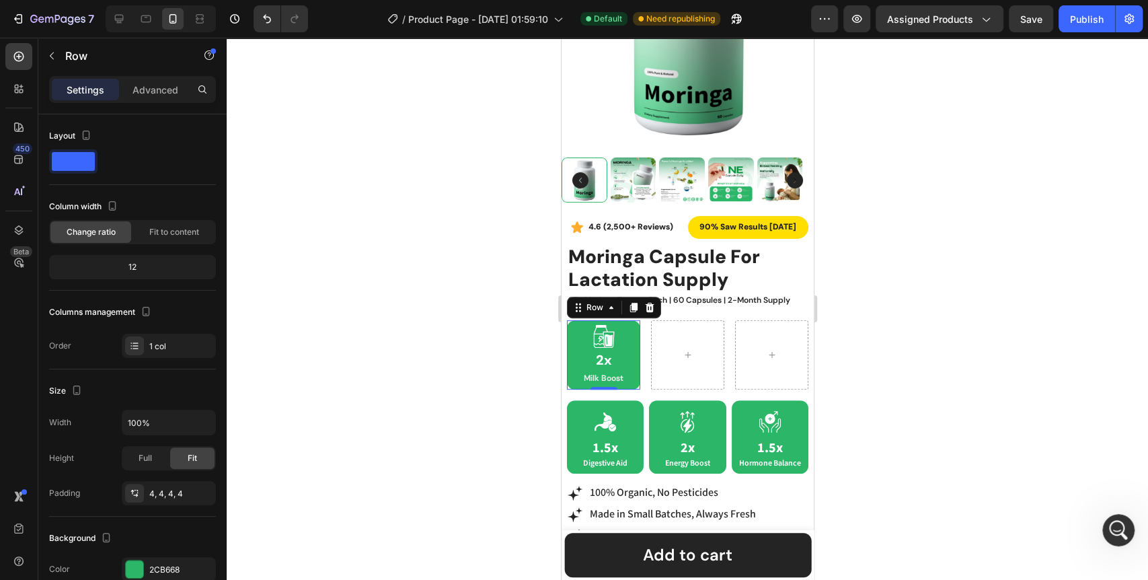
click at [633, 353] on div "Icon 2x Heading Milk Boost Text Block Row 0" at bounding box center [602, 355] width 73 height 70
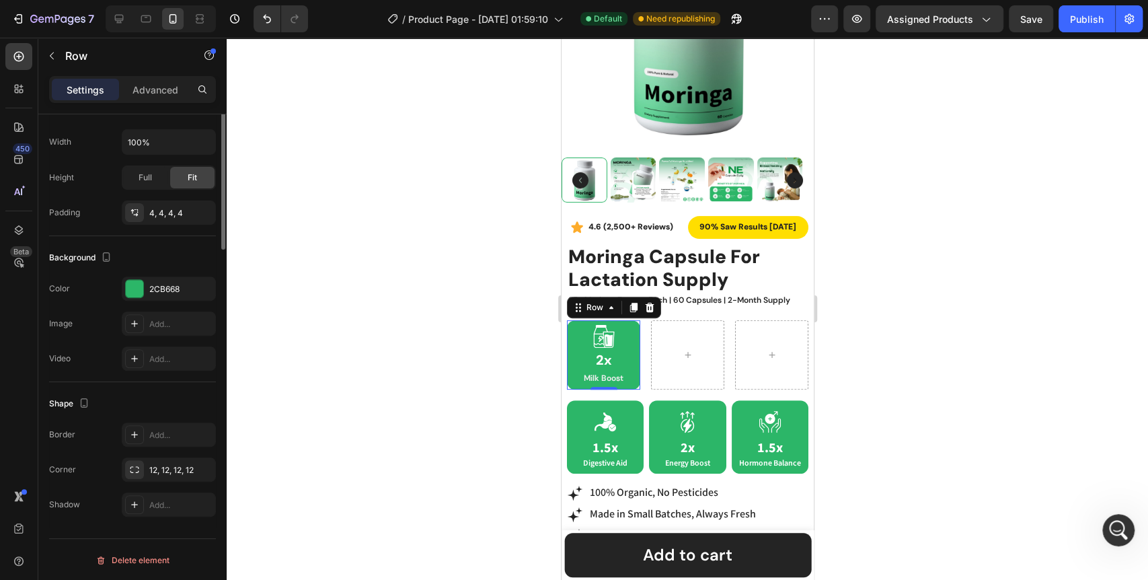
scroll to position [0, 0]
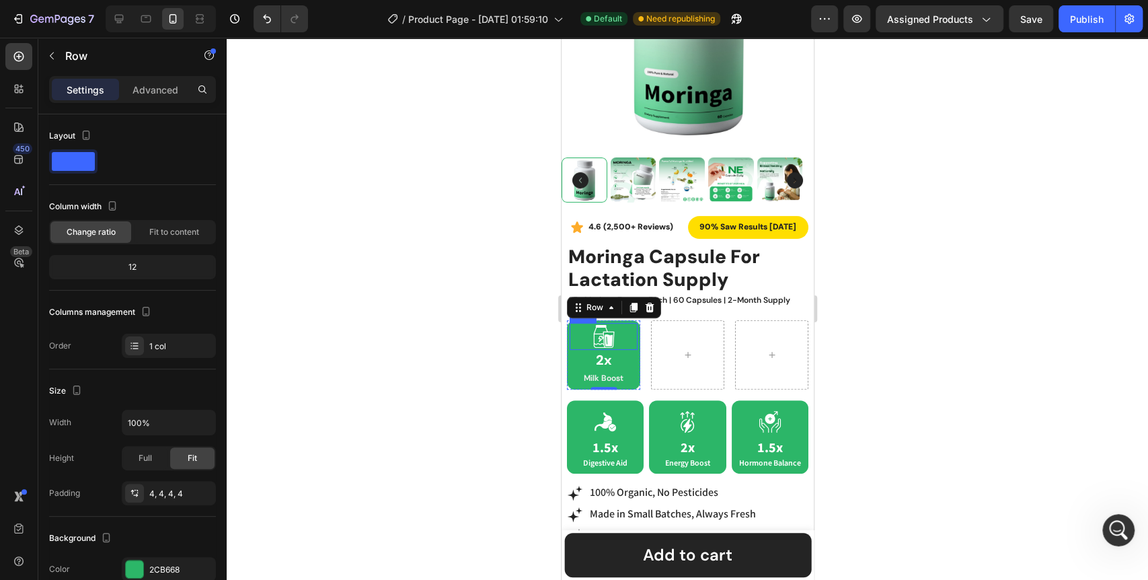
click at [625, 329] on div "Icon" at bounding box center [603, 336] width 68 height 27
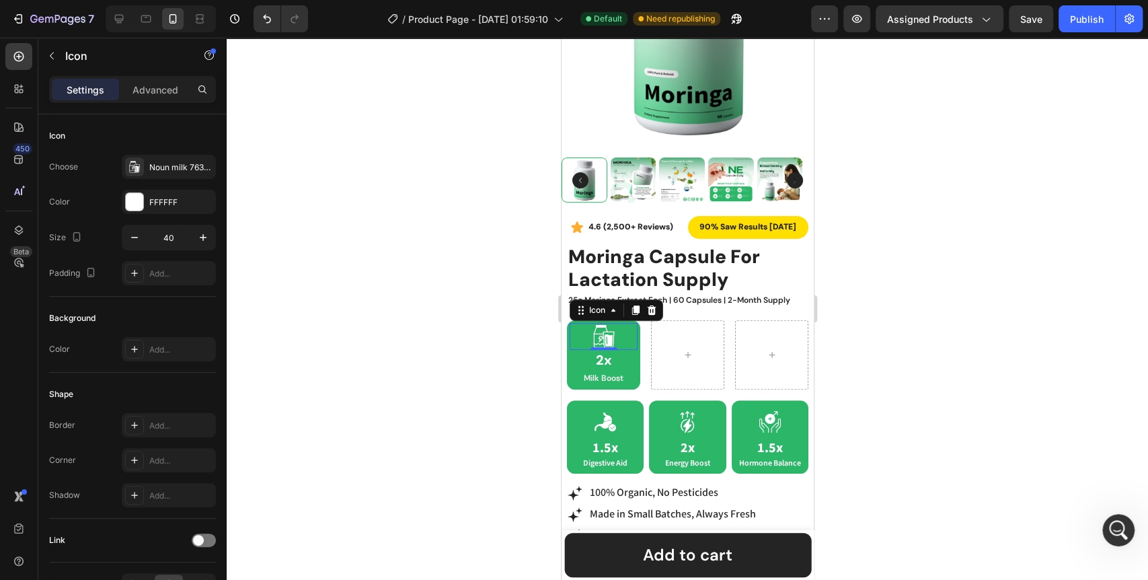
click at [378, 216] on div at bounding box center [687, 309] width 921 height 542
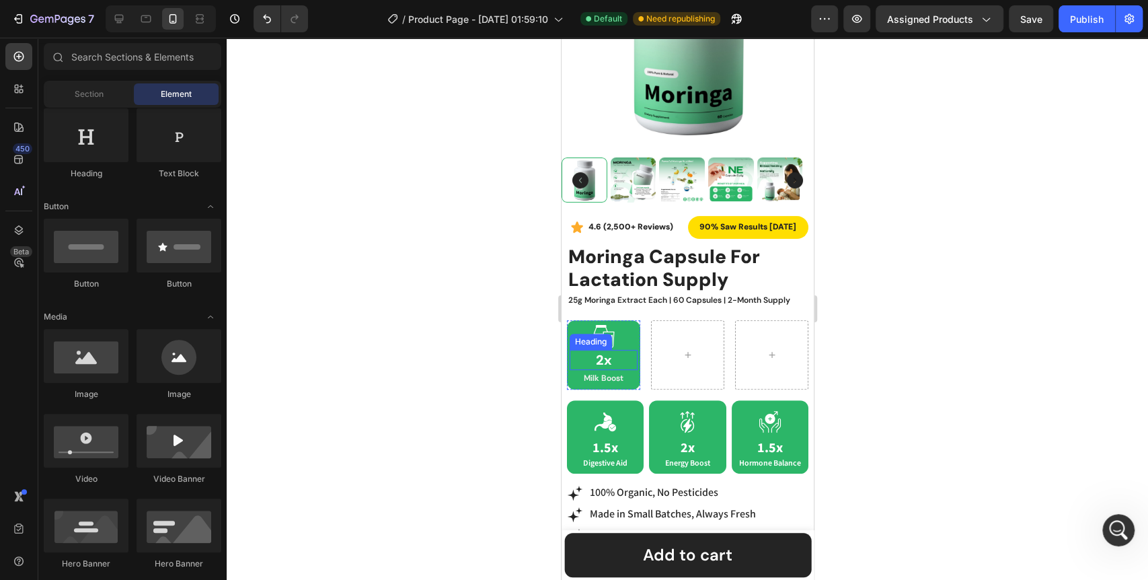
drag, startPoint x: 602, startPoint y: 350, endPoint x: 582, endPoint y: 351, distance: 20.2
click at [602, 351] on h2 "2x" at bounding box center [603, 360] width 68 height 20
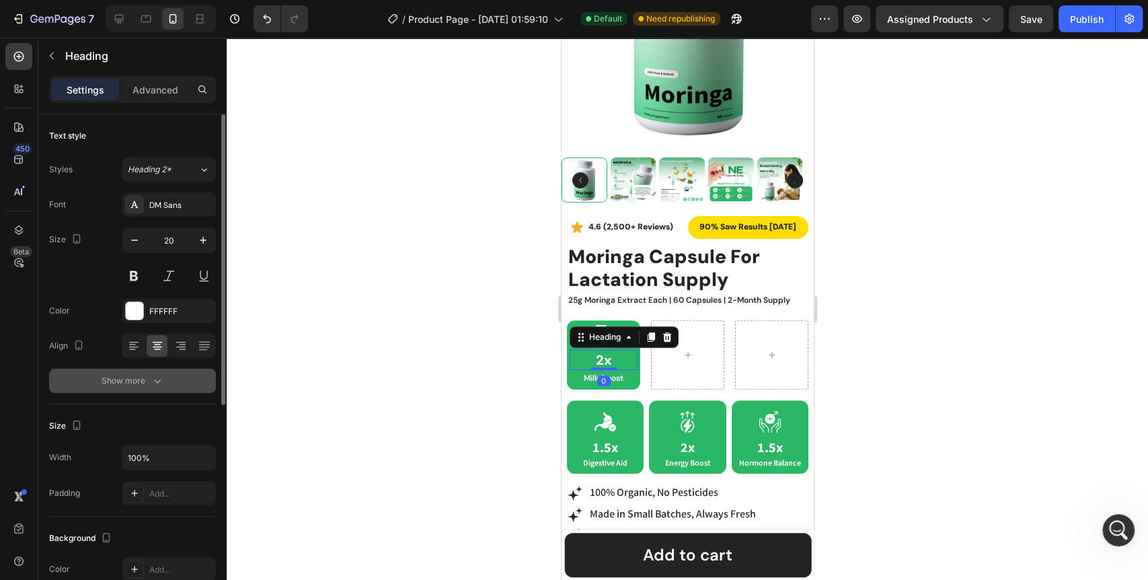
click at [151, 383] on icon "button" at bounding box center [157, 380] width 13 height 13
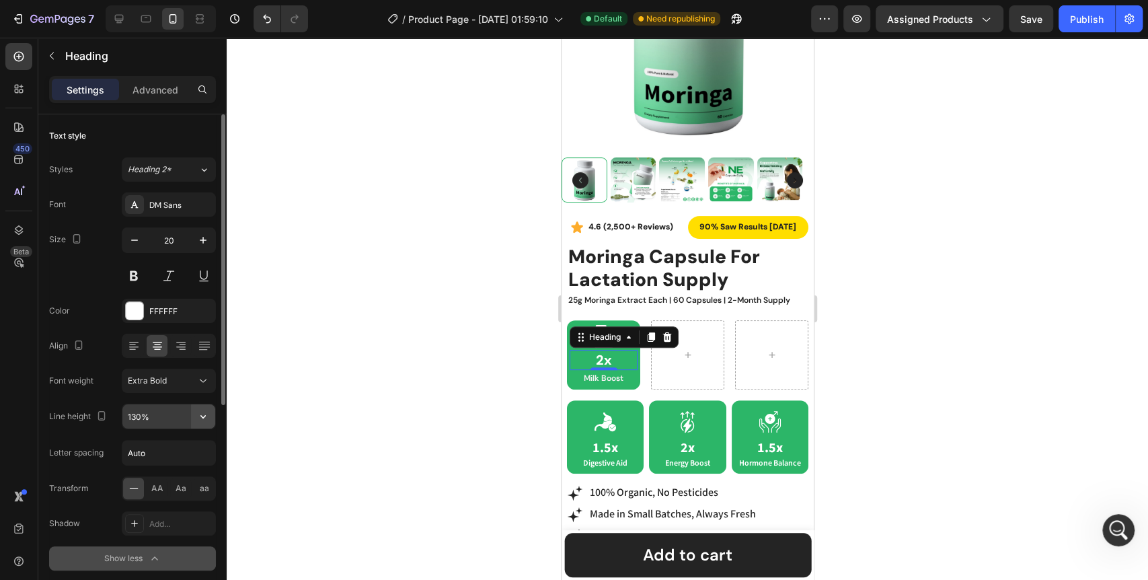
click at [208, 420] on icon "button" at bounding box center [202, 415] width 13 height 13
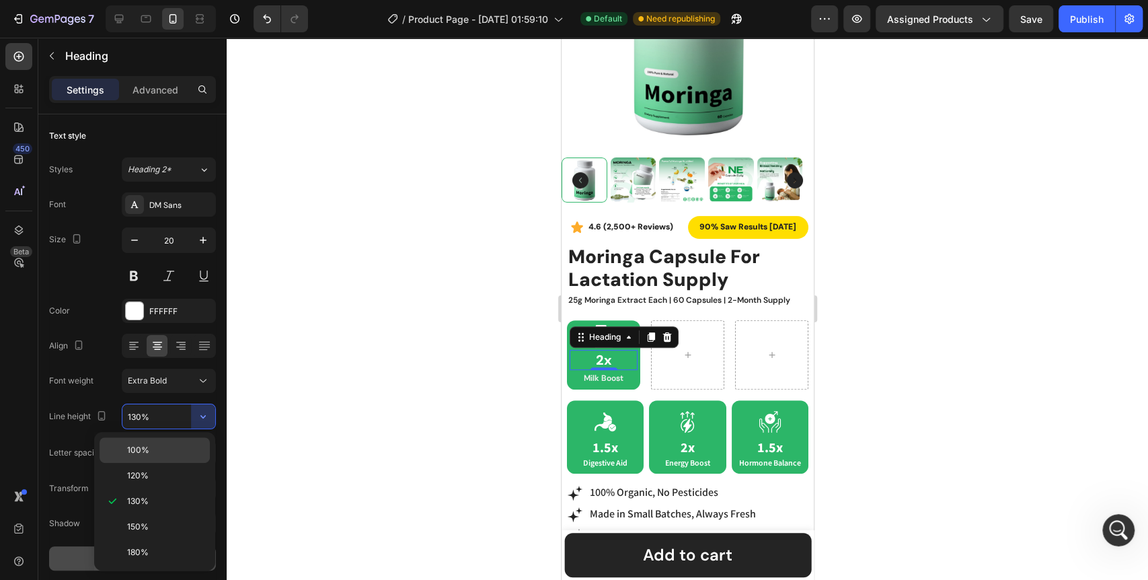
click at [143, 452] on span "100%" at bounding box center [138, 450] width 22 height 12
type input "100%"
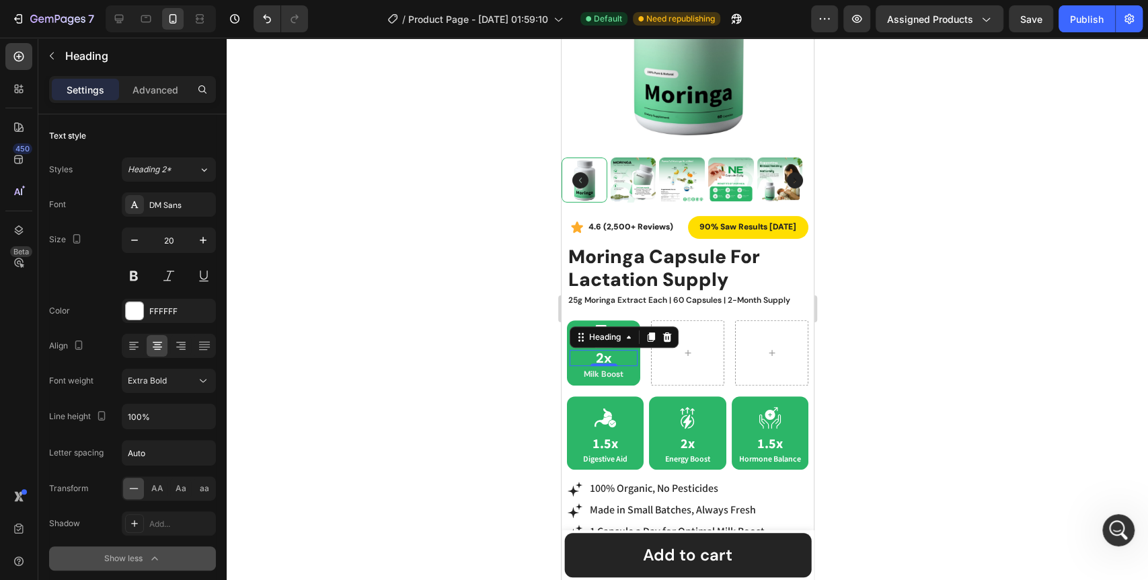
click at [600, 371] on div "0" at bounding box center [602, 376] width 13 height 11
click at [592, 367] on p "Milk Boost" at bounding box center [602, 374] width 65 height 15
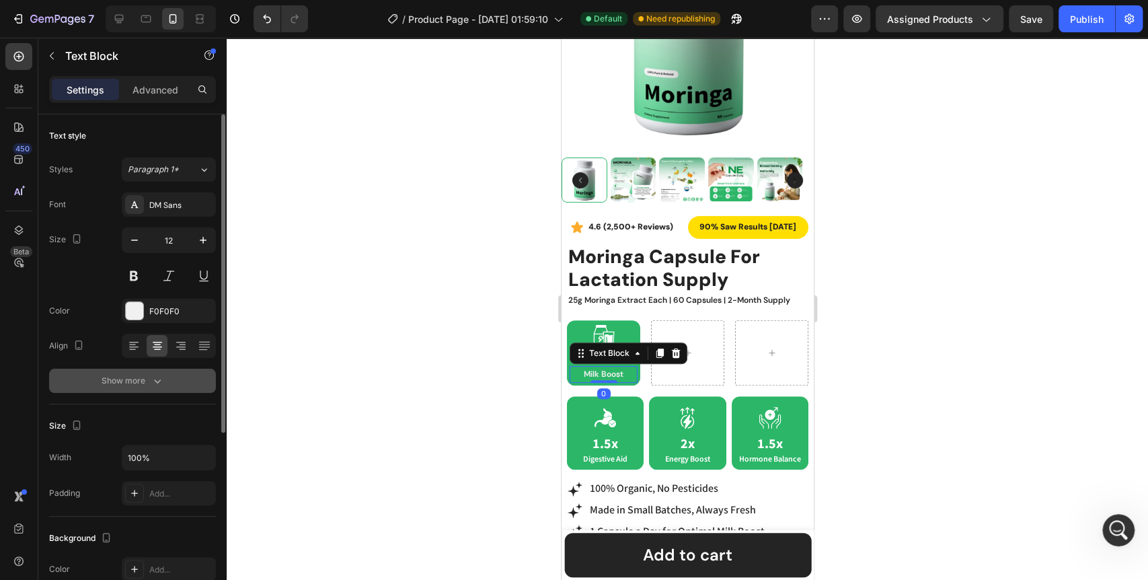
click at [182, 384] on button "Show more" at bounding box center [132, 380] width 167 height 24
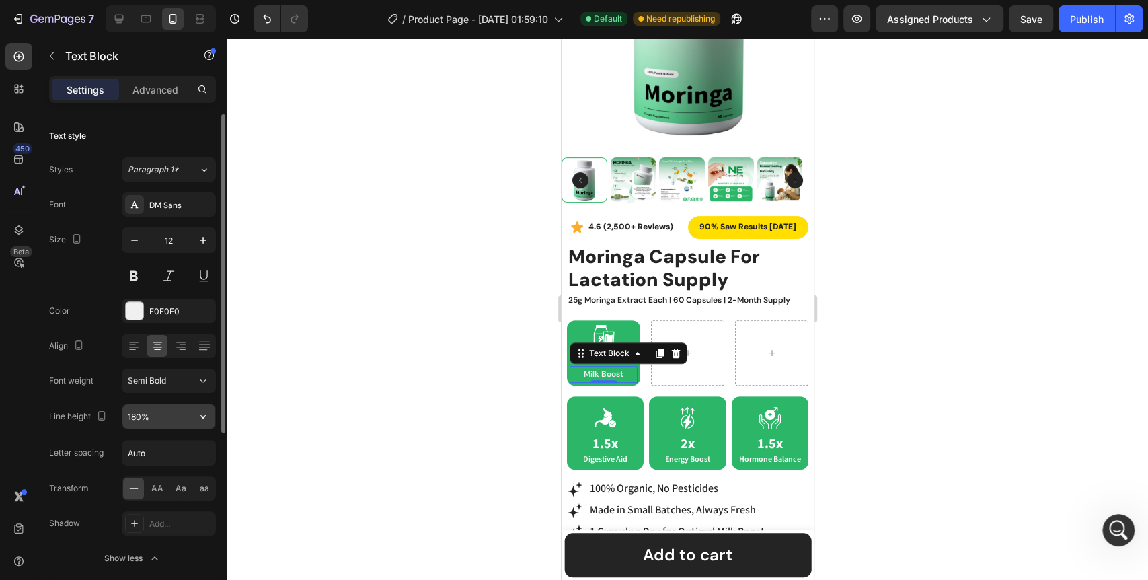
click at [201, 410] on icon "button" at bounding box center [202, 415] width 13 height 13
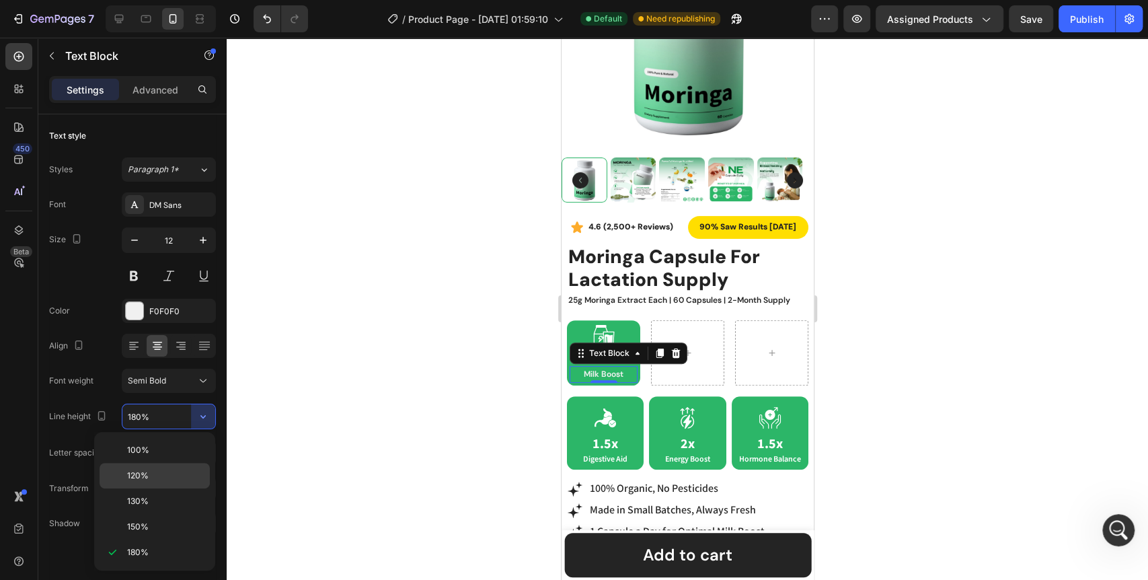
click at [155, 472] on p "120%" at bounding box center [165, 475] width 77 height 12
type input "120%"
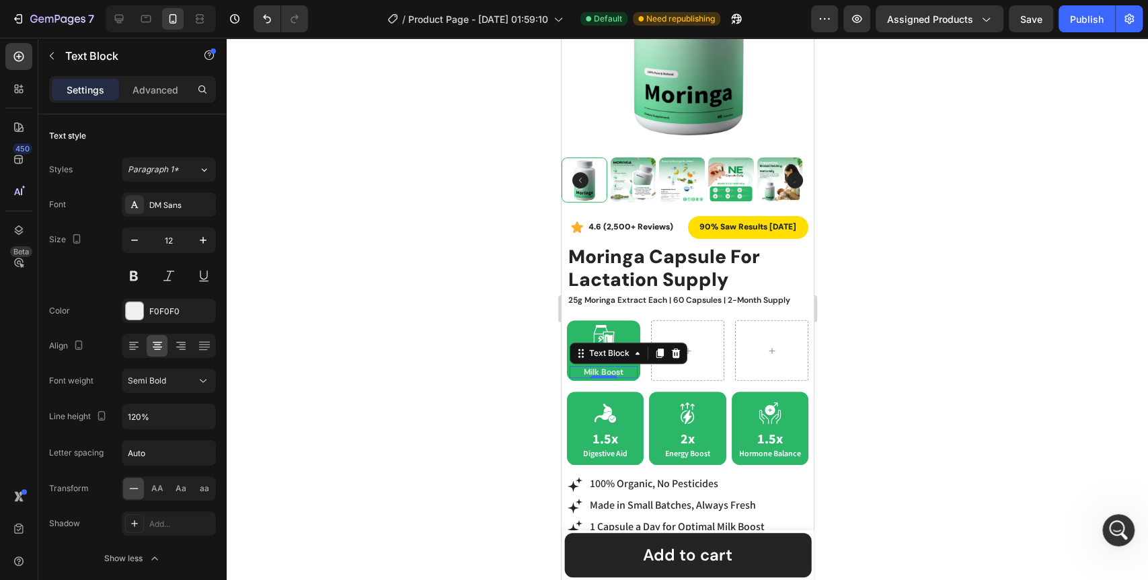
click at [367, 434] on div at bounding box center [687, 309] width 921 height 542
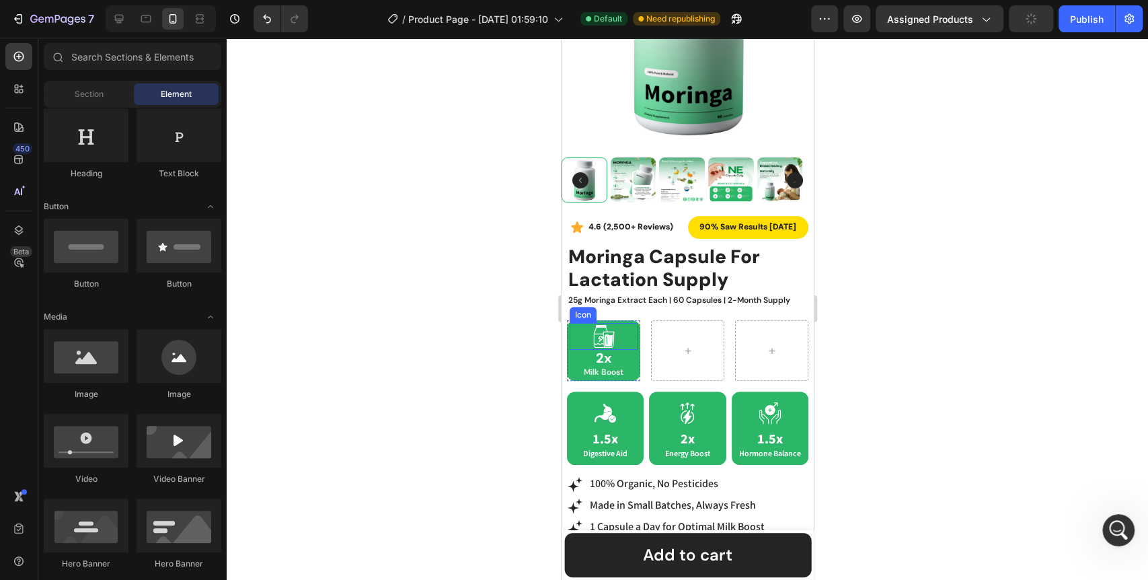
click at [614, 326] on div "Icon" at bounding box center [603, 336] width 68 height 27
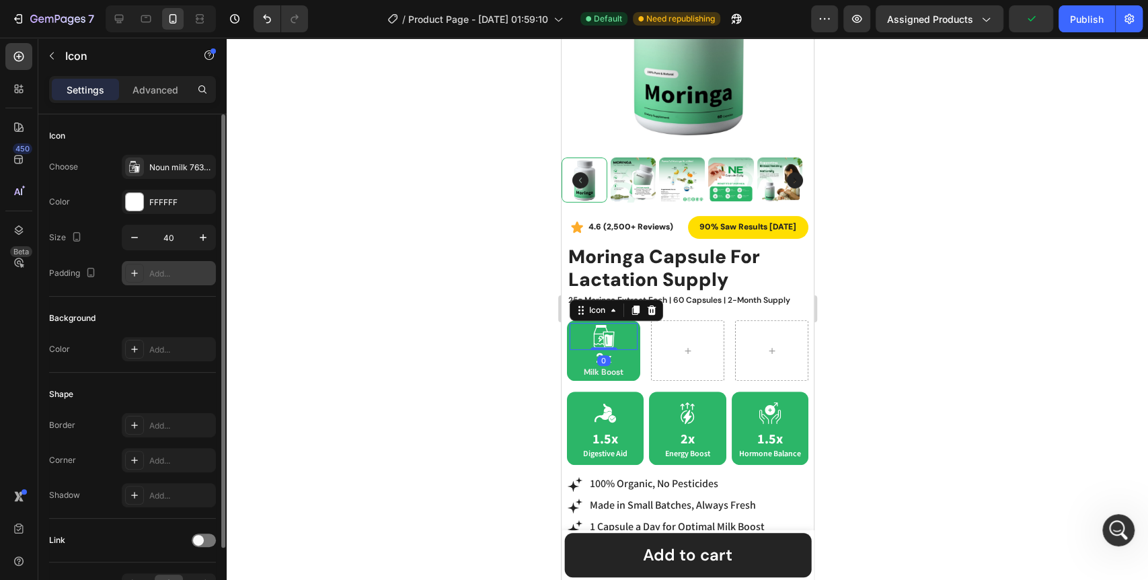
click at [134, 277] on icon at bounding box center [134, 273] width 11 height 11
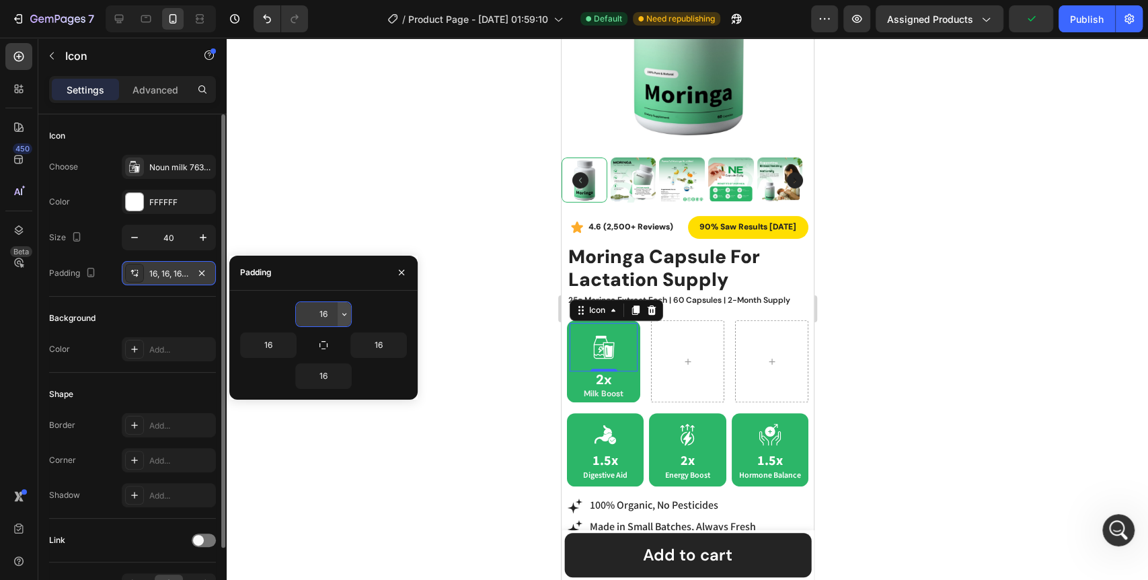
click at [344, 320] on button "button" at bounding box center [343, 314] width 13 height 24
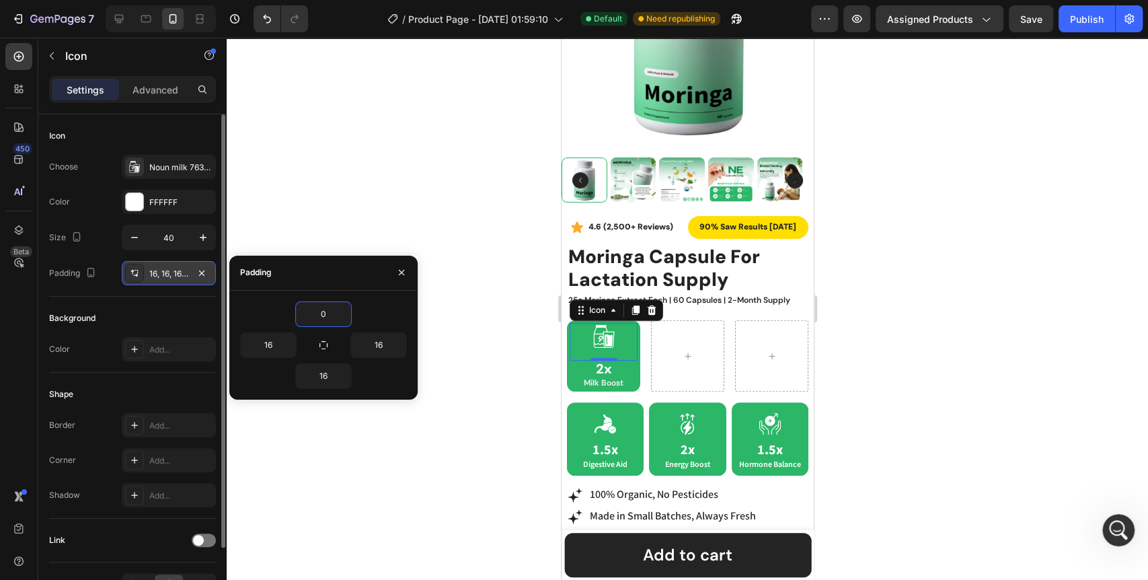
type input "0"
click at [270, 313] on div "0" at bounding box center [323, 314] width 167 height 26
click at [332, 373] on input "16" at bounding box center [323, 376] width 55 height 24
click at [342, 378] on icon "button" at bounding box center [344, 375] width 11 height 11
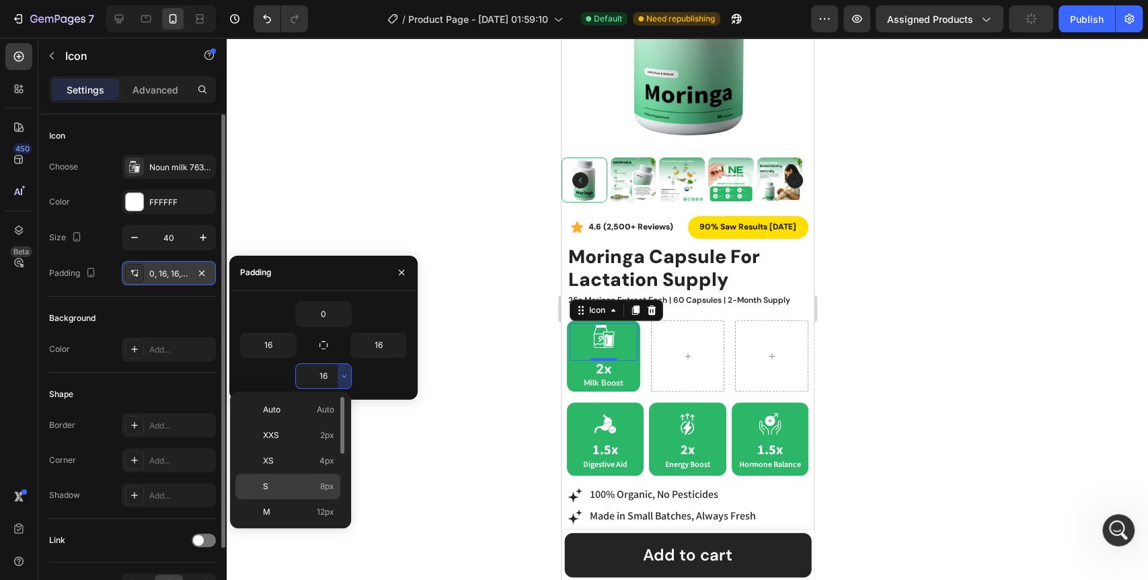
click at [301, 485] on p "S 8px" at bounding box center [298, 486] width 71 height 12
type input "8"
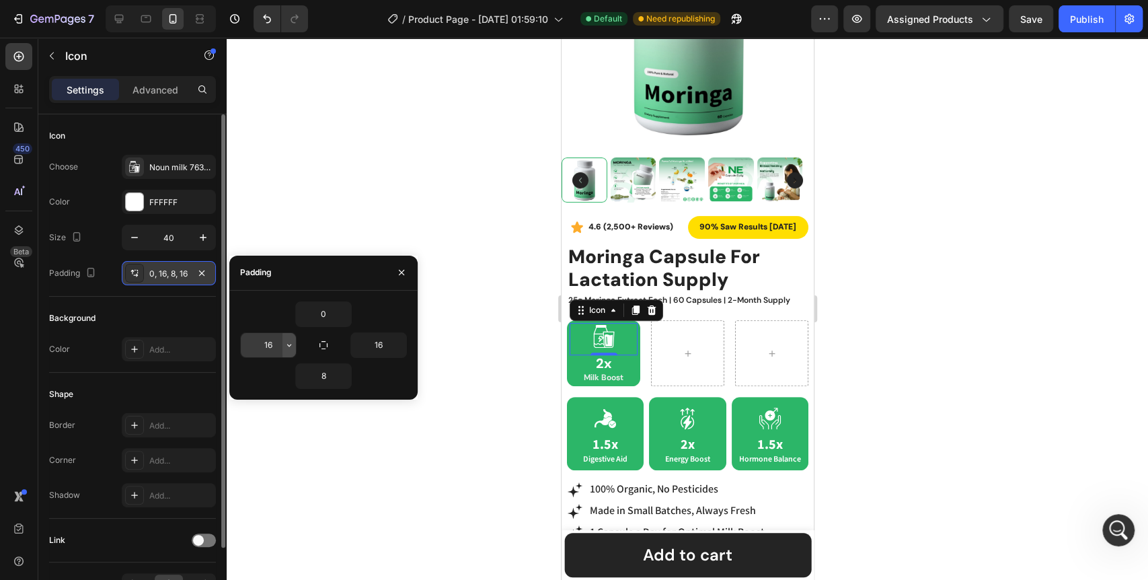
click at [286, 346] on icon "button" at bounding box center [289, 344] width 11 height 11
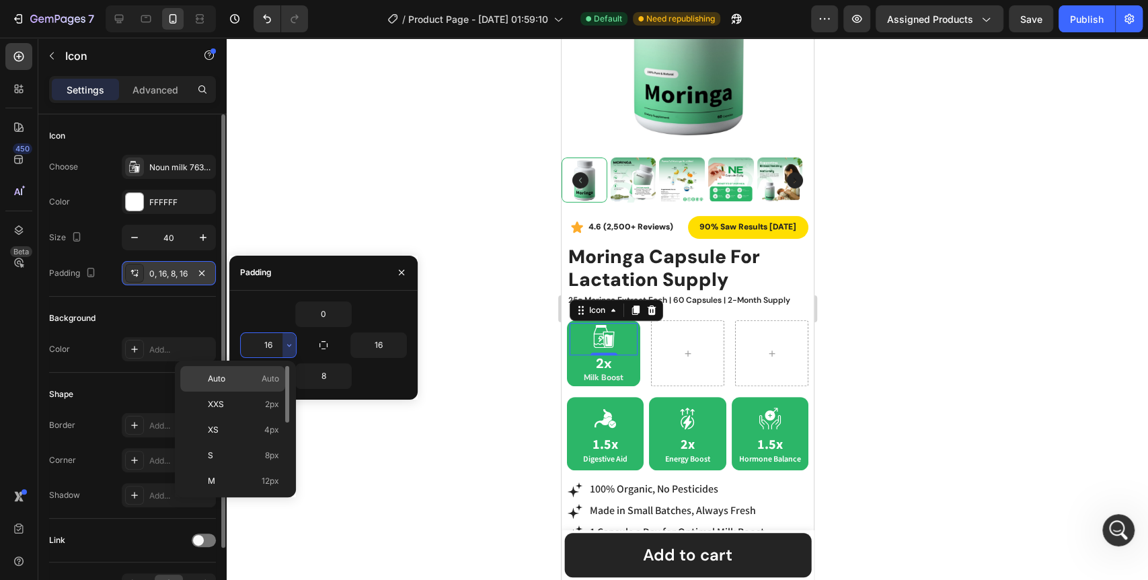
click at [250, 391] on div "Auto Auto" at bounding box center [232, 404] width 105 height 26
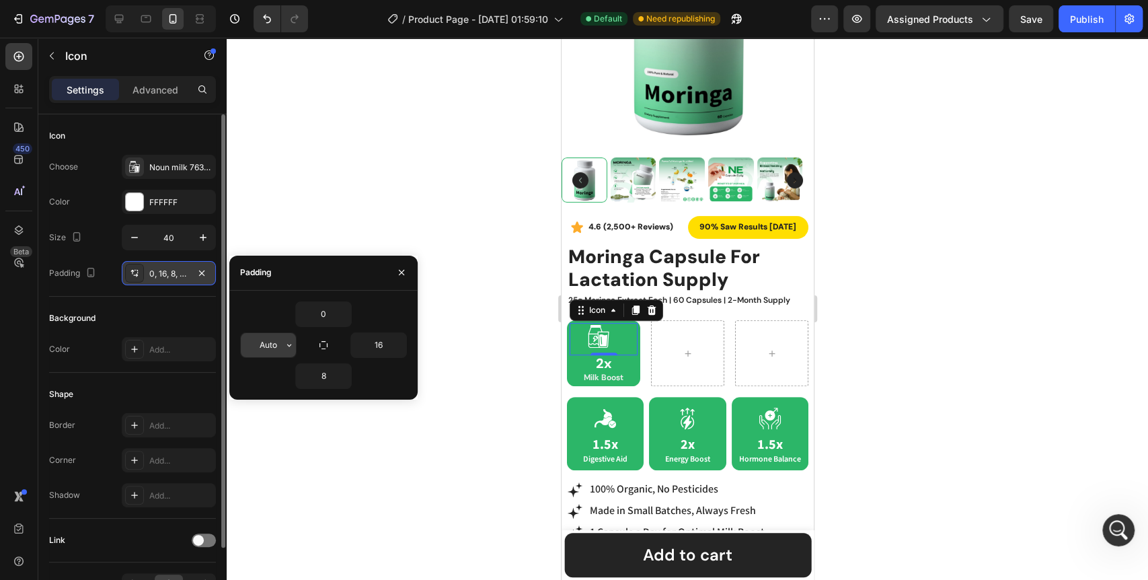
click at [293, 346] on icon "button" at bounding box center [289, 344] width 11 height 11
type input "0"
click at [276, 319] on div "0" at bounding box center [323, 314] width 167 height 26
type input "0"
click at [376, 324] on div "0" at bounding box center [323, 314] width 167 height 26
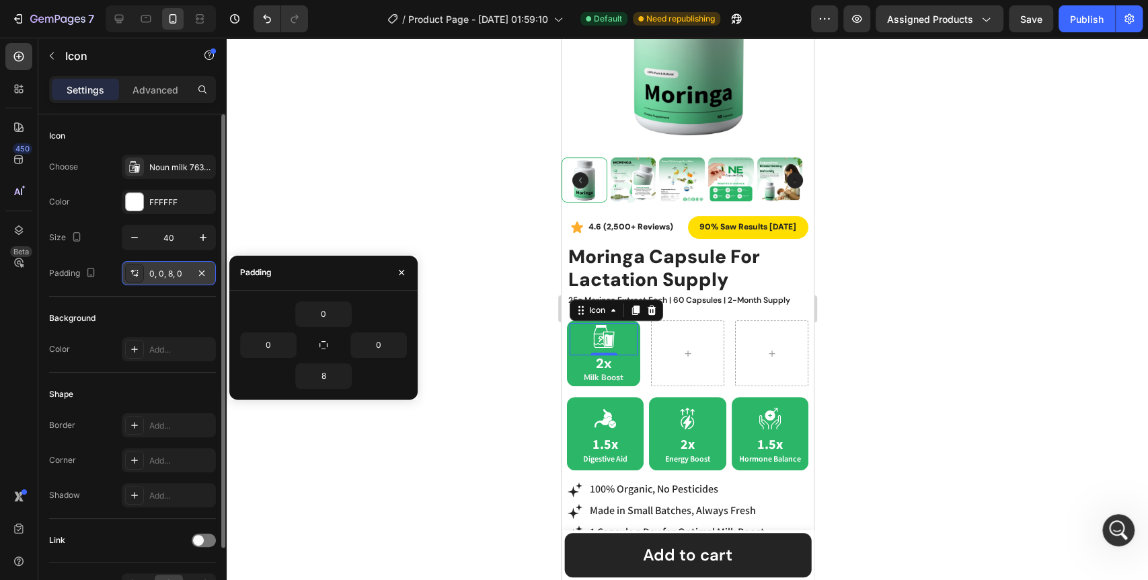
click at [465, 365] on div at bounding box center [687, 309] width 921 height 542
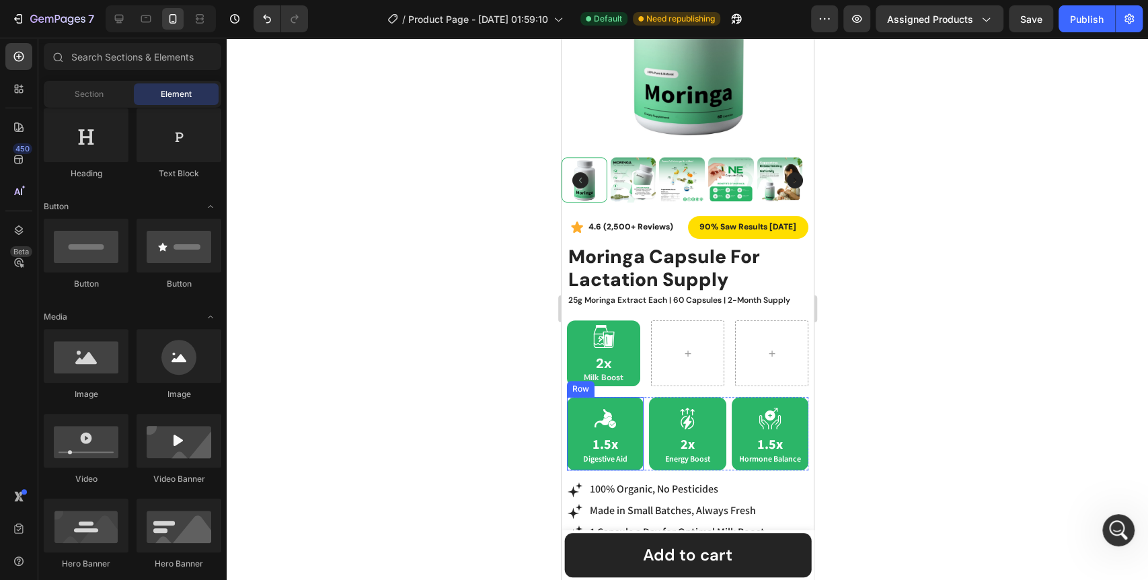
click at [568, 407] on div "Icon 1.5x Digestive Aid Text Block Row" at bounding box center [604, 433] width 77 height 73
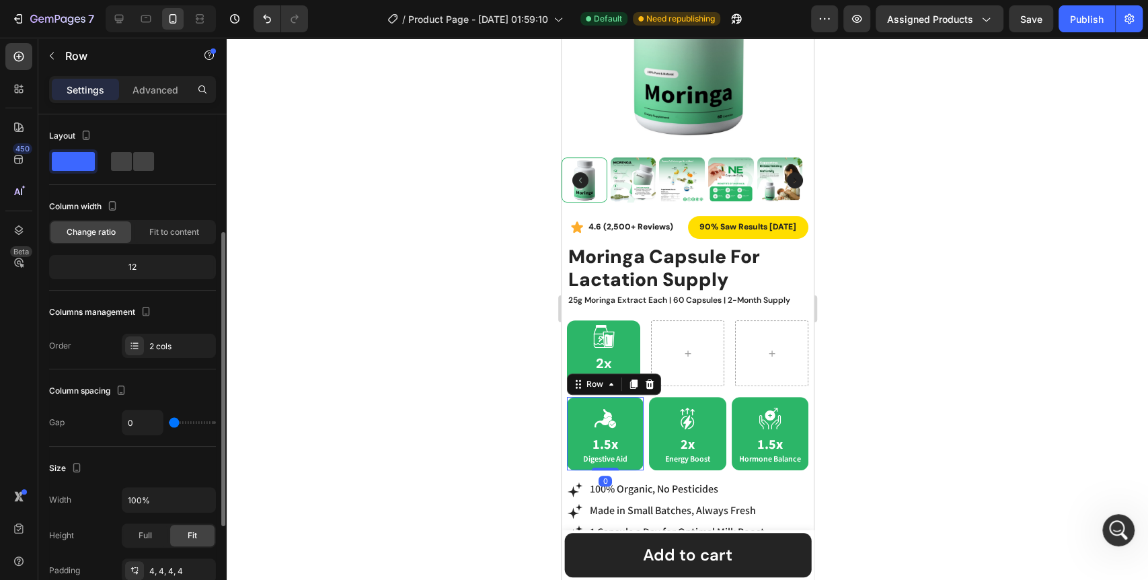
scroll to position [75, 0]
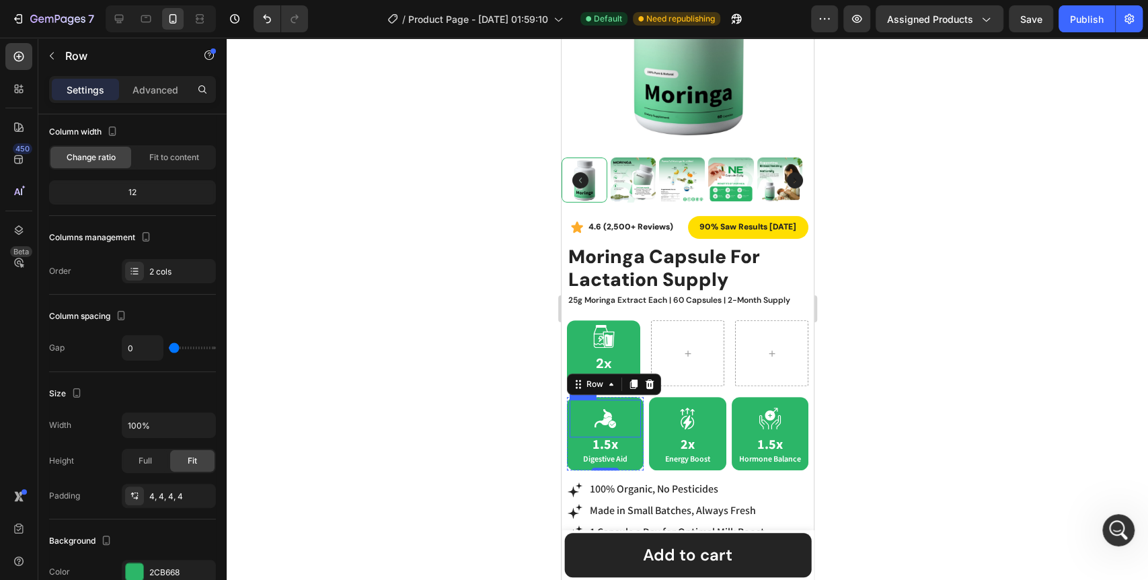
click at [598, 409] on icon at bounding box center [605, 418] width 22 height 19
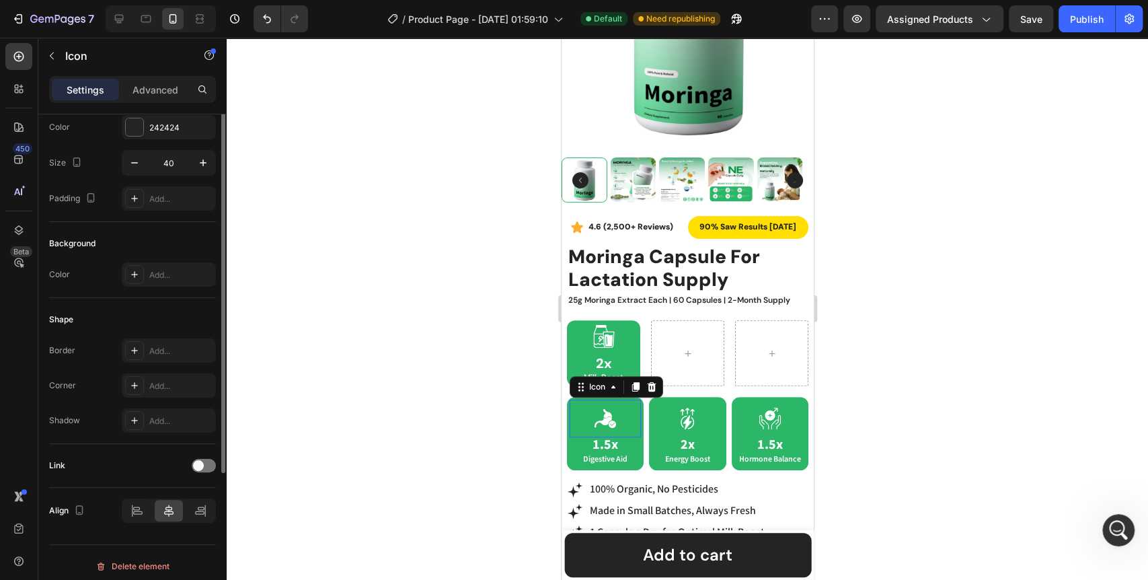
scroll to position [0, 0]
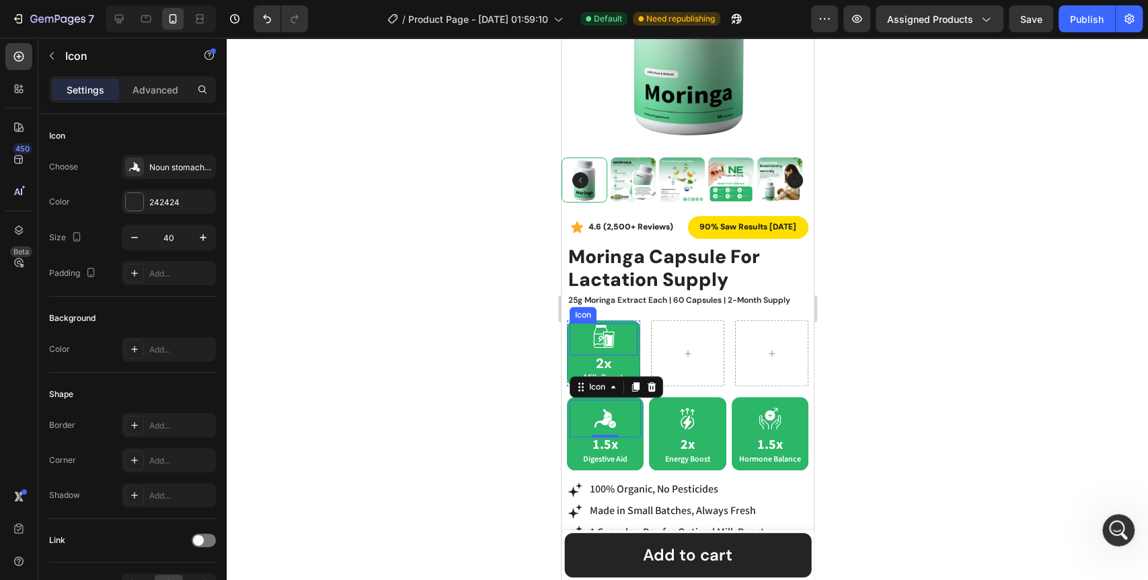
click at [606, 334] on icon at bounding box center [607, 340] width 8 height 12
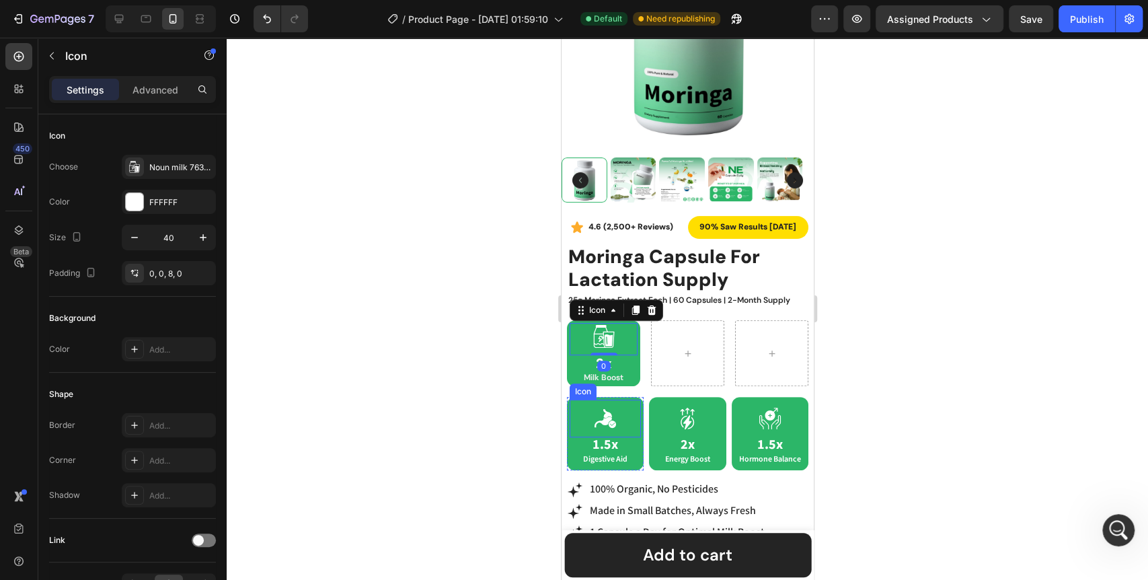
click at [607, 410] on icon at bounding box center [605, 418] width 22 height 19
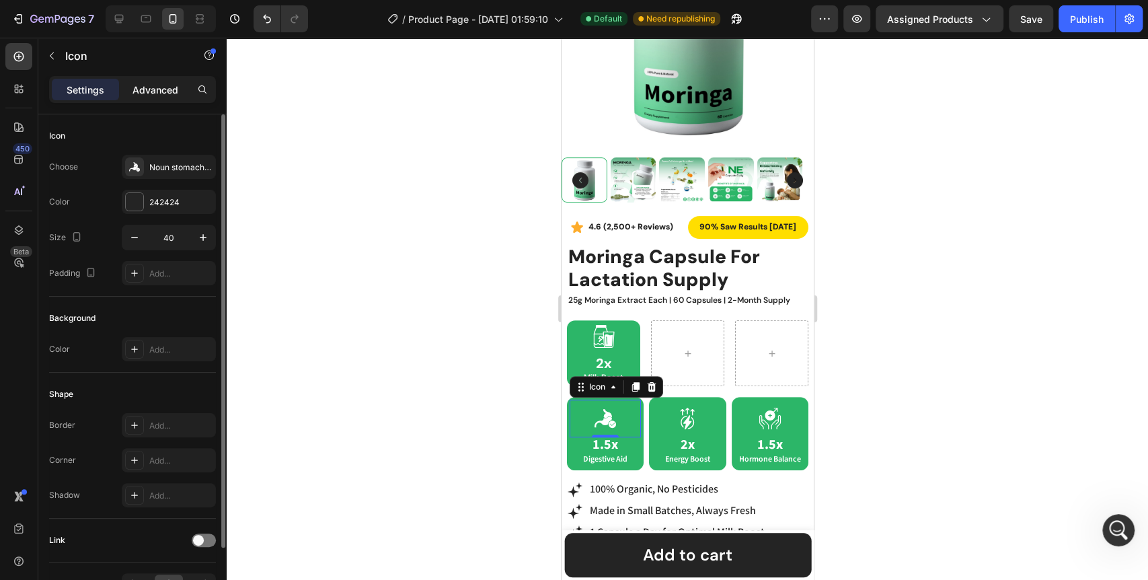
click at [164, 93] on p "Advanced" at bounding box center [155, 90] width 46 height 14
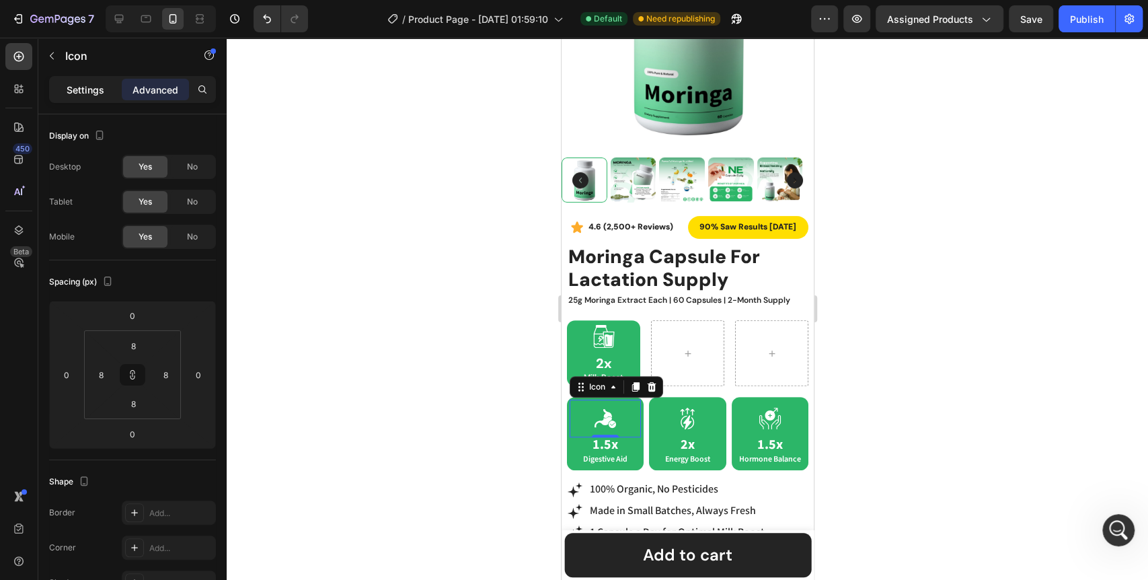
click at [101, 85] on p "Settings" at bounding box center [86, 90] width 38 height 14
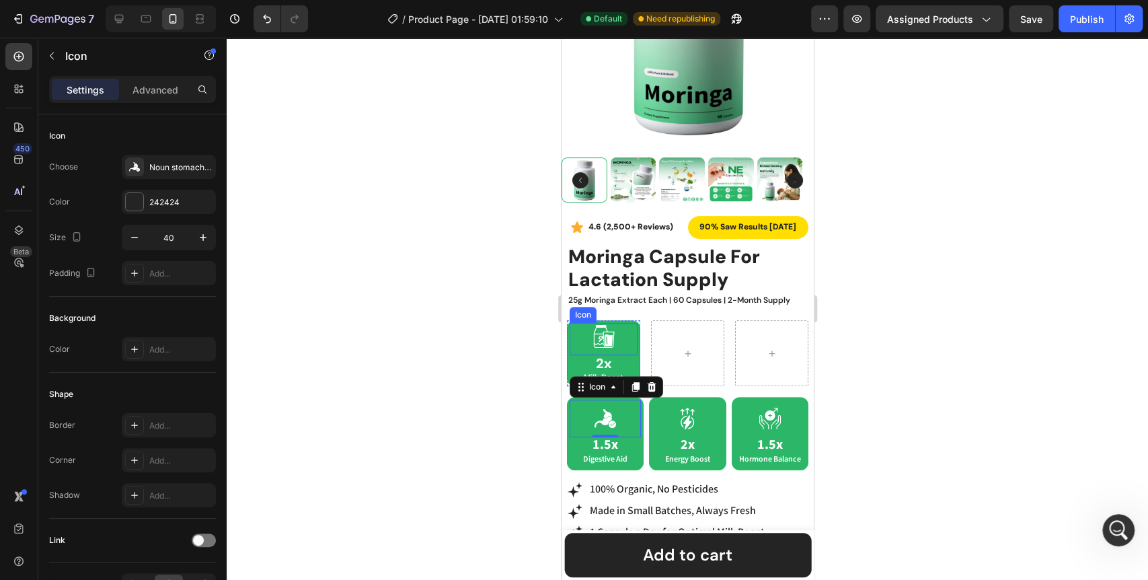
click at [598, 327] on icon at bounding box center [603, 336] width 27 height 27
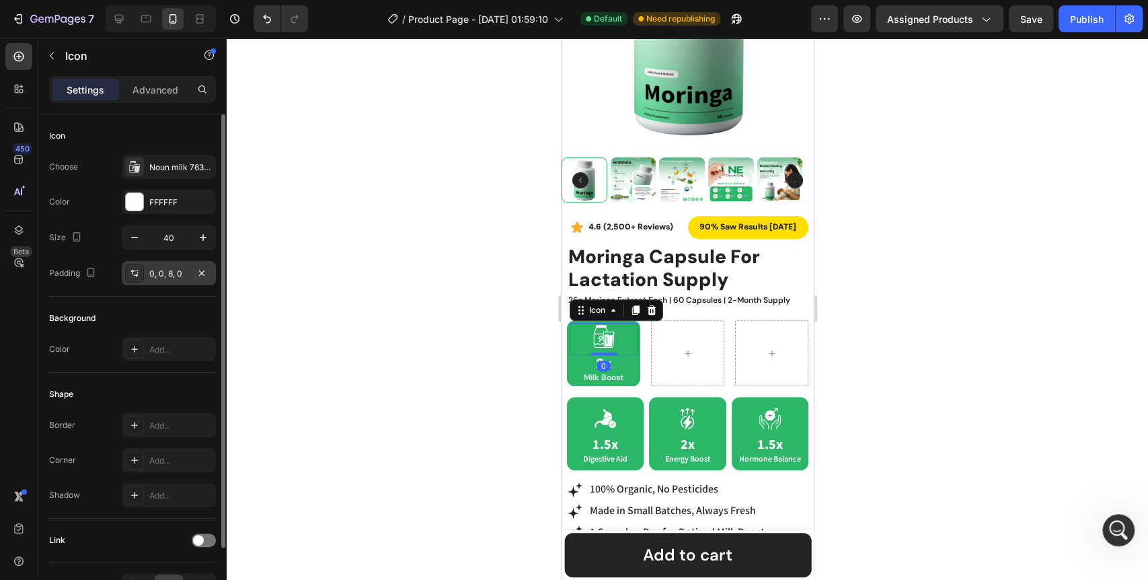
click at [133, 276] on icon at bounding box center [134, 273] width 11 height 11
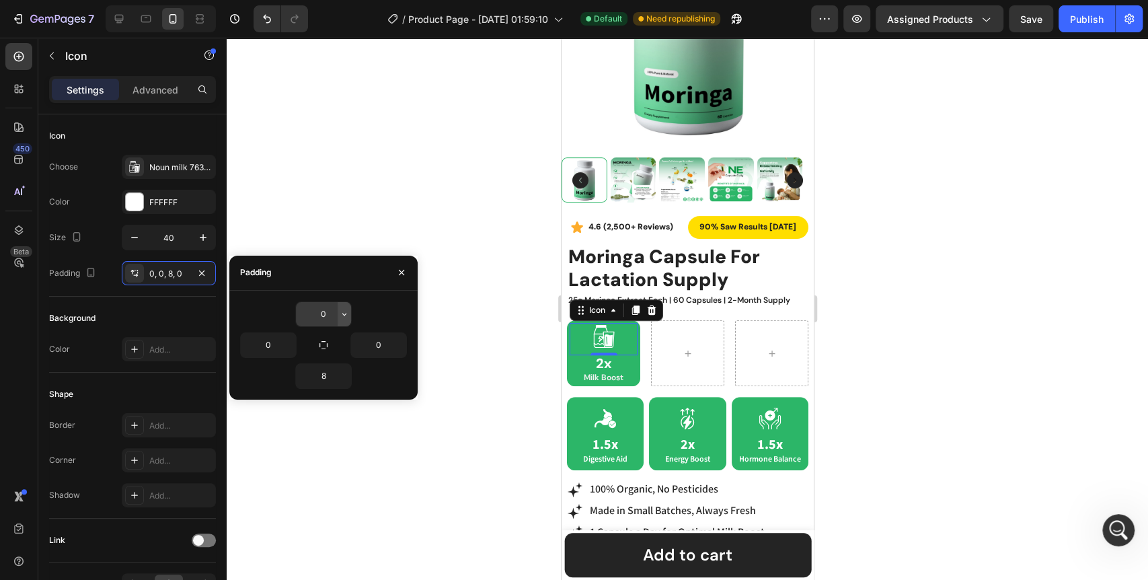
click at [339, 319] on button "button" at bounding box center [343, 314] width 13 height 24
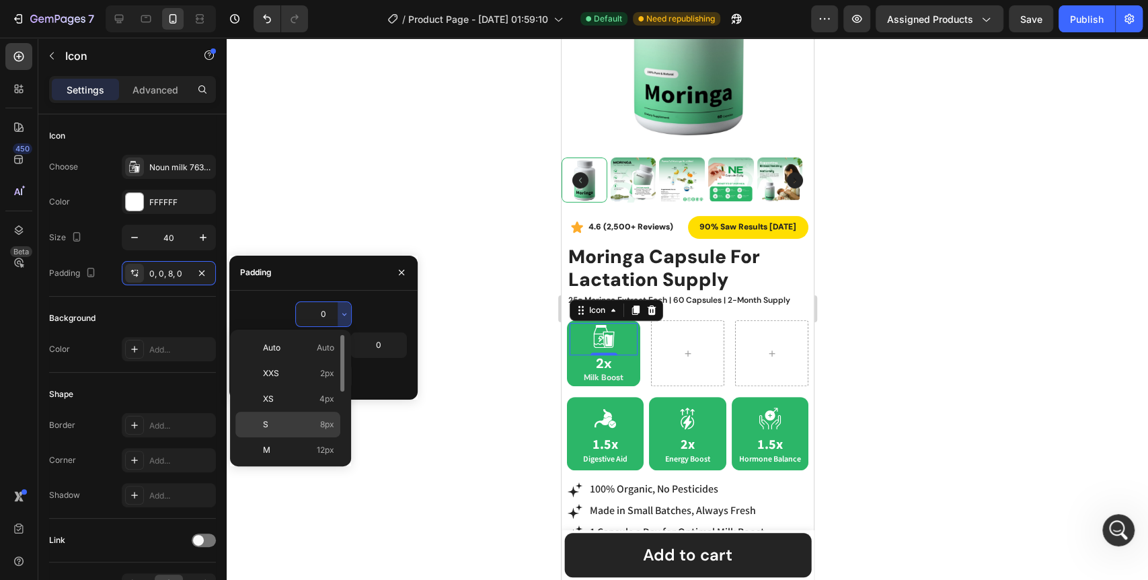
click at [318, 426] on p "S 8px" at bounding box center [298, 424] width 71 height 12
type input "8"
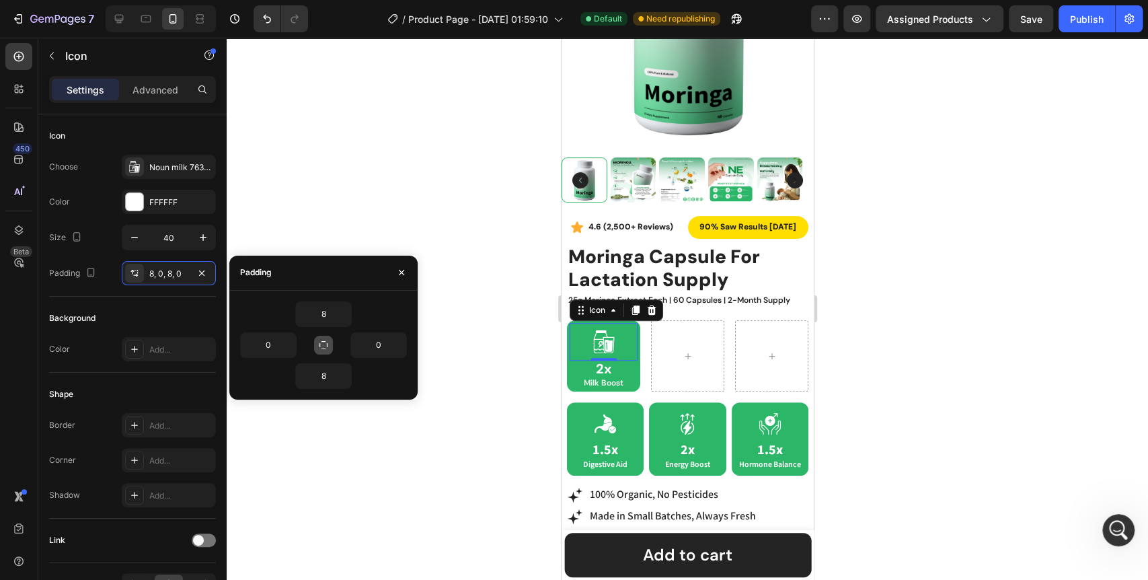
click at [326, 348] on icon "button" at bounding box center [323, 344] width 11 height 11
type input "8"
click at [413, 465] on div at bounding box center [687, 309] width 921 height 542
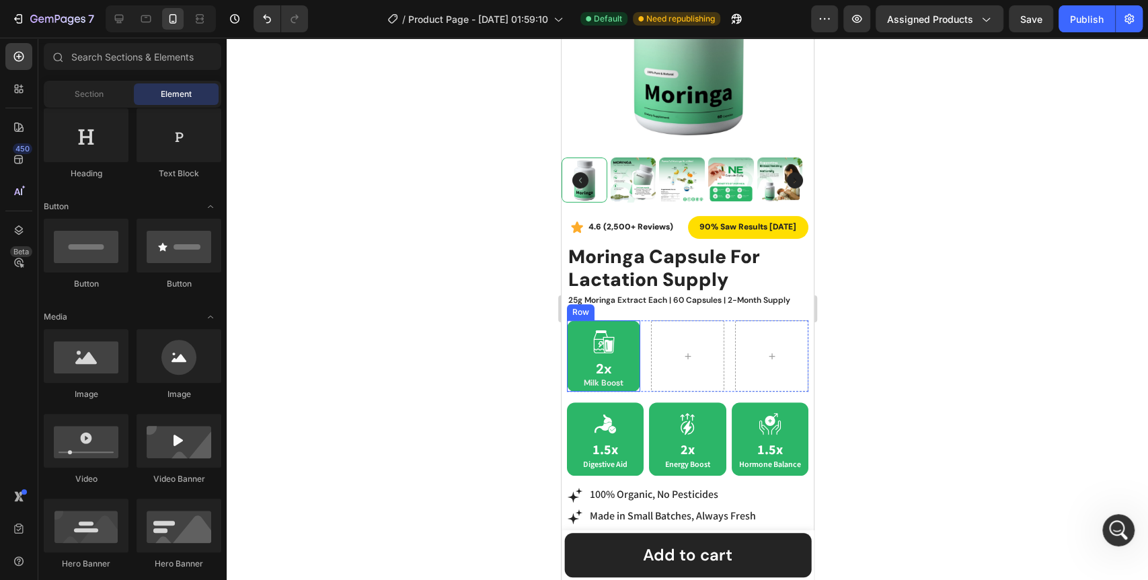
click at [633, 372] on div "Icon 2x Heading Milk Boost Text Block Row" at bounding box center [602, 355] width 73 height 71
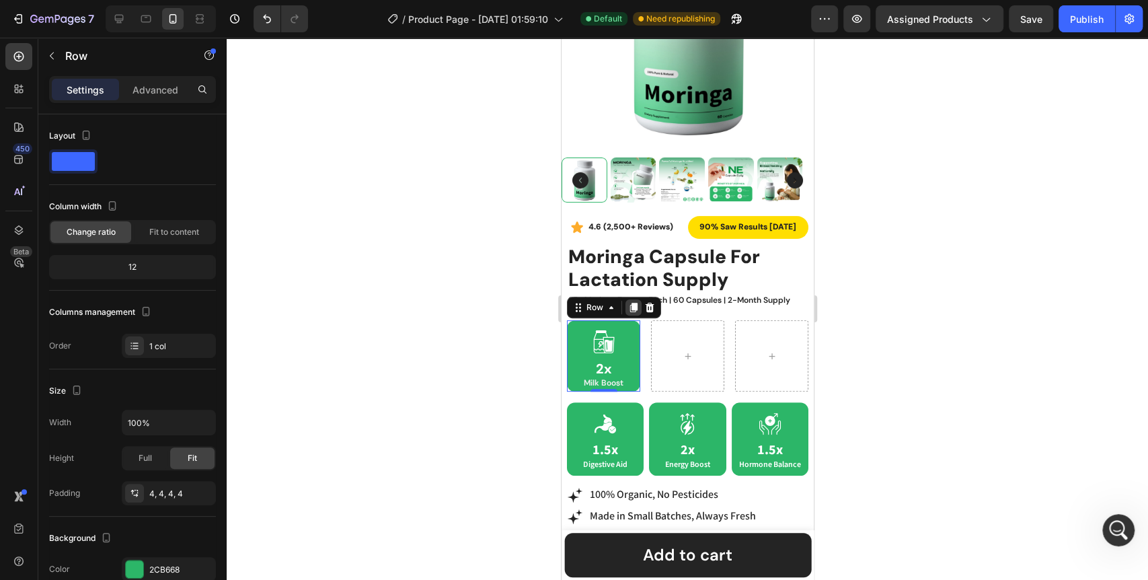
click at [629, 303] on icon at bounding box center [632, 307] width 7 height 9
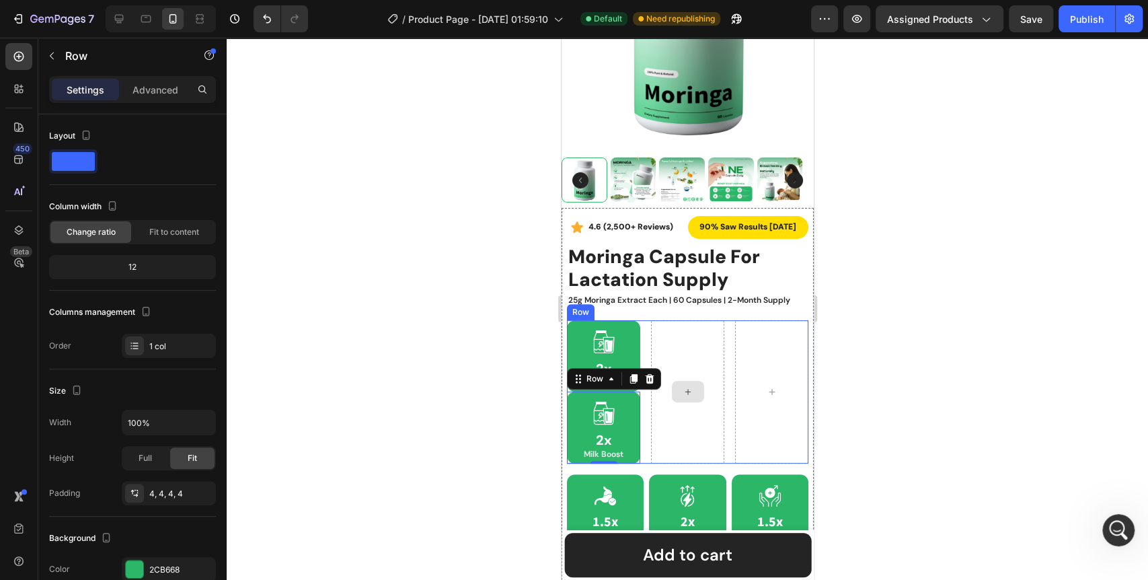
drag, startPoint x: 632, startPoint y: 365, endPoint x: 684, endPoint y: 360, distance: 52.6
click at [684, 360] on div "Icon 2x Heading Milk Boost Text Block Row Icon 2x Heading Milk Boost Text Block…" at bounding box center [686, 391] width 241 height 143
drag, startPoint x: 632, startPoint y: 365, endPoint x: 701, endPoint y: 356, distance: 69.8
click at [701, 356] on div "Icon 2x Heading Milk Boost Text Block Row Icon 2x Heading Milk Boost Text Block…" at bounding box center [686, 391] width 241 height 143
drag, startPoint x: 630, startPoint y: 365, endPoint x: 651, endPoint y: 409, distance: 49.3
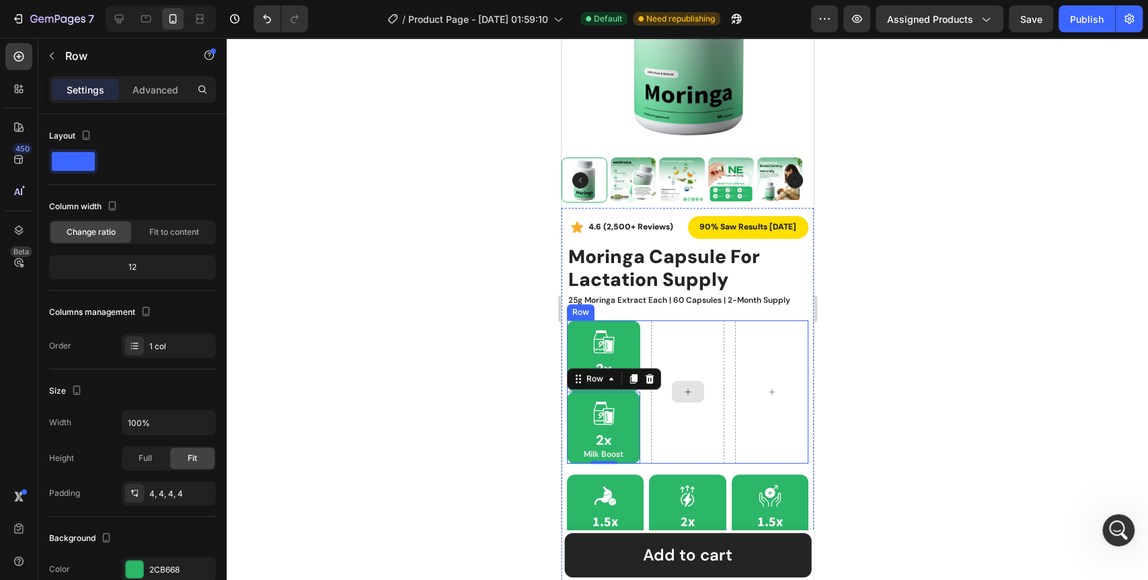
click at [651, 409] on div "Icon 2x Heading Milk Boost Text Block Row Icon 2x Heading Milk Boost Text Block…" at bounding box center [686, 391] width 241 height 143
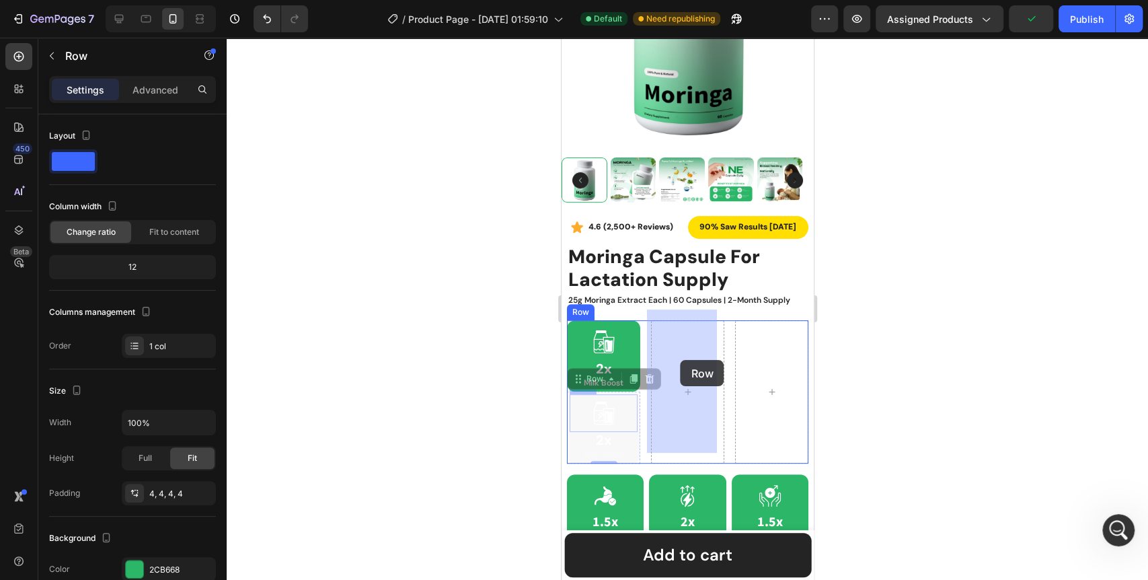
drag, startPoint x: 576, startPoint y: 367, endPoint x: 680, endPoint y: 359, distance: 103.8
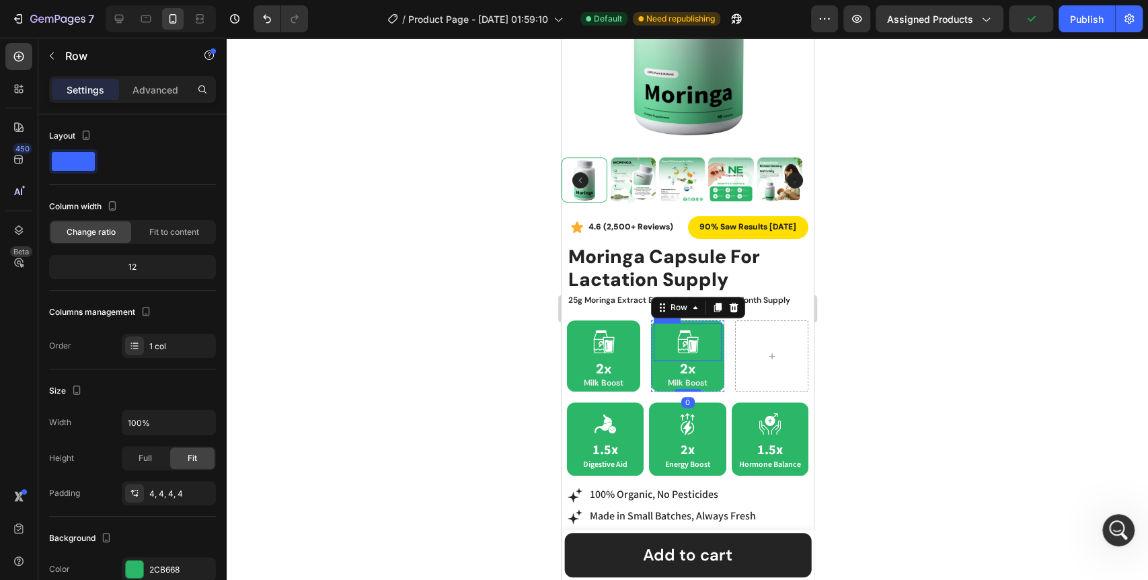
click at [687, 339] on icon at bounding box center [691, 345] width 8 height 12
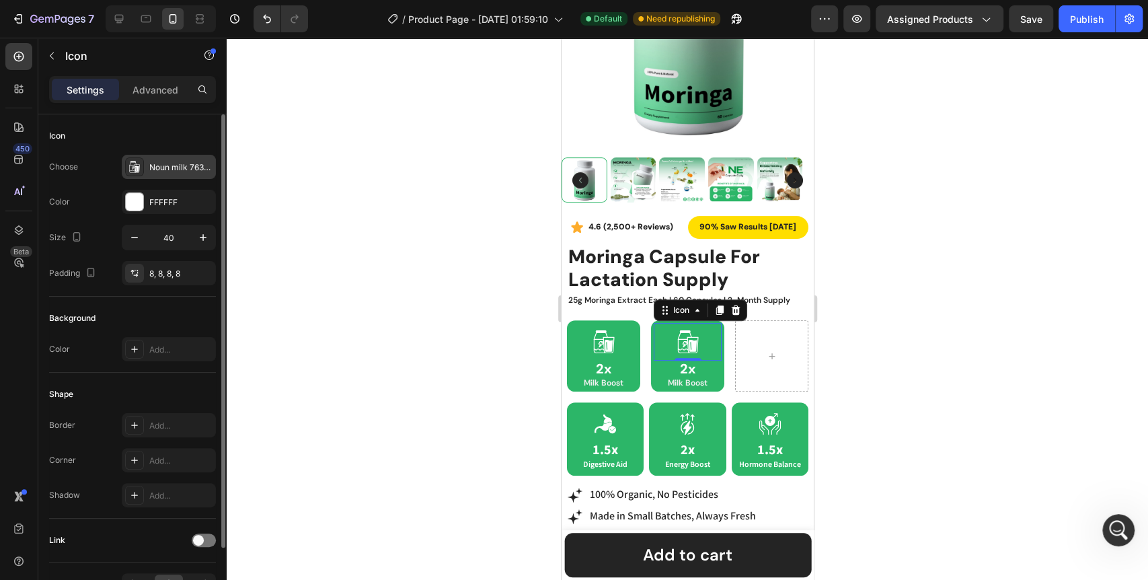
click at [134, 172] on icon at bounding box center [132, 167] width 6 height 11
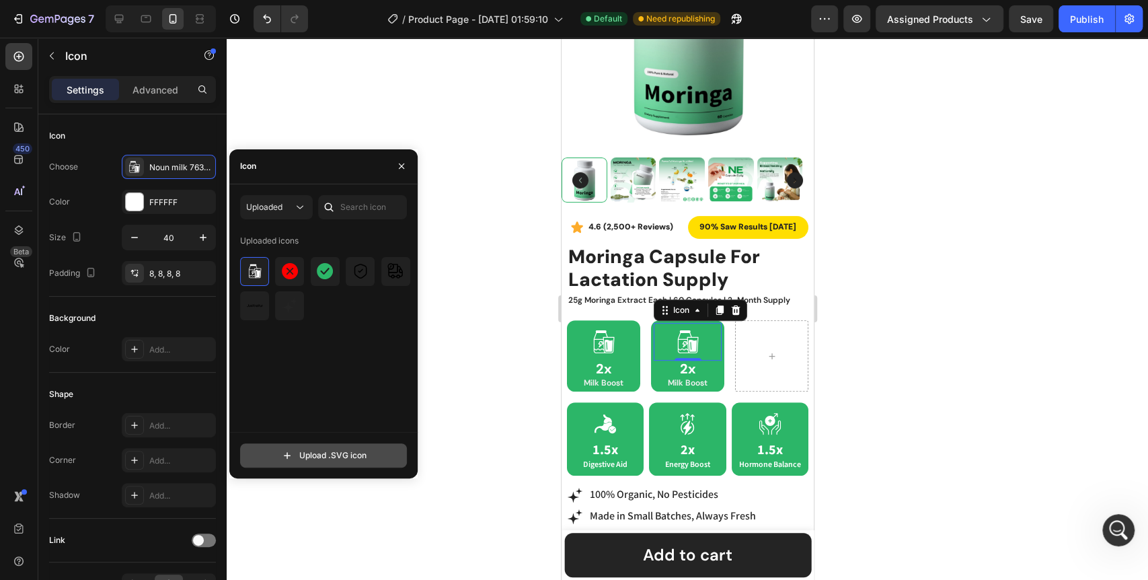
click at [319, 459] on input "file" at bounding box center [323, 455] width 165 height 23
type input "C:\fakepath\noun-immunity-4732985 1.svg"
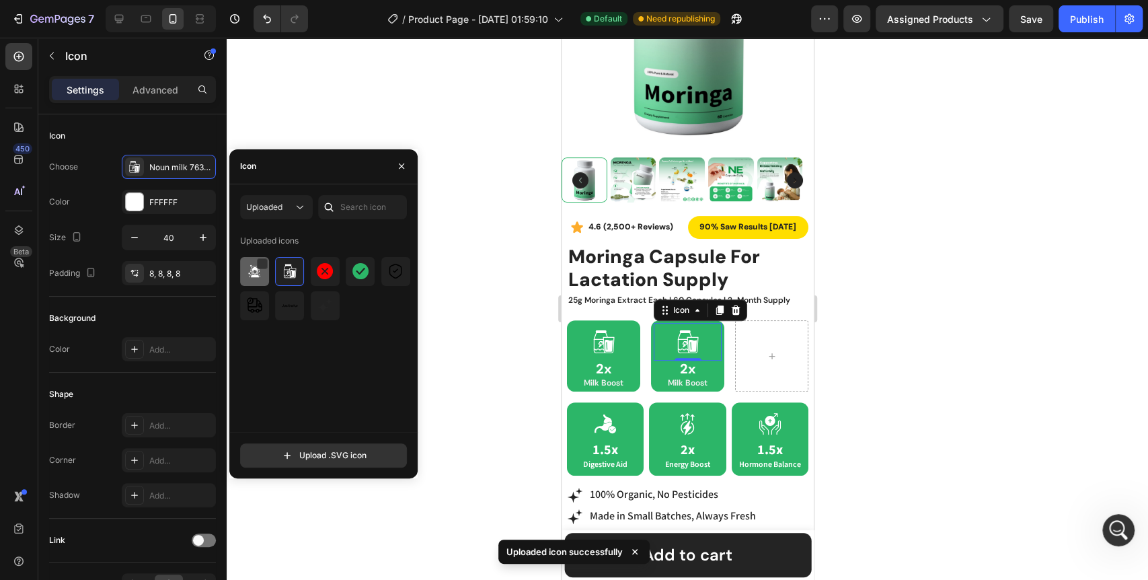
click at [255, 266] on img at bounding box center [255, 271] width 16 height 16
click at [468, 395] on div at bounding box center [687, 309] width 921 height 542
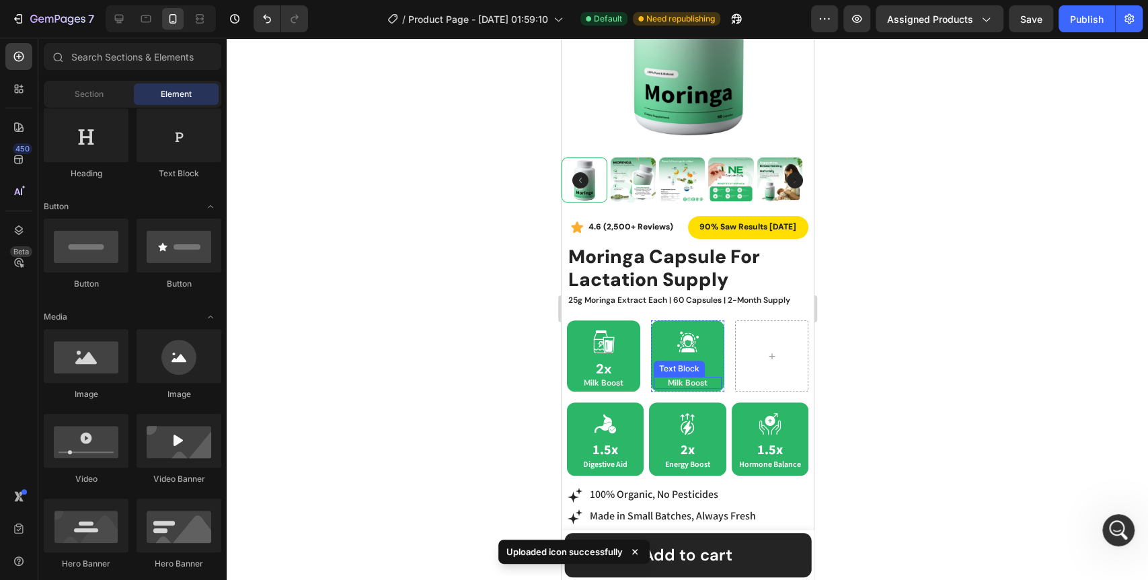
click at [687, 378] on p "Milk Boost" at bounding box center [686, 382] width 65 height 9
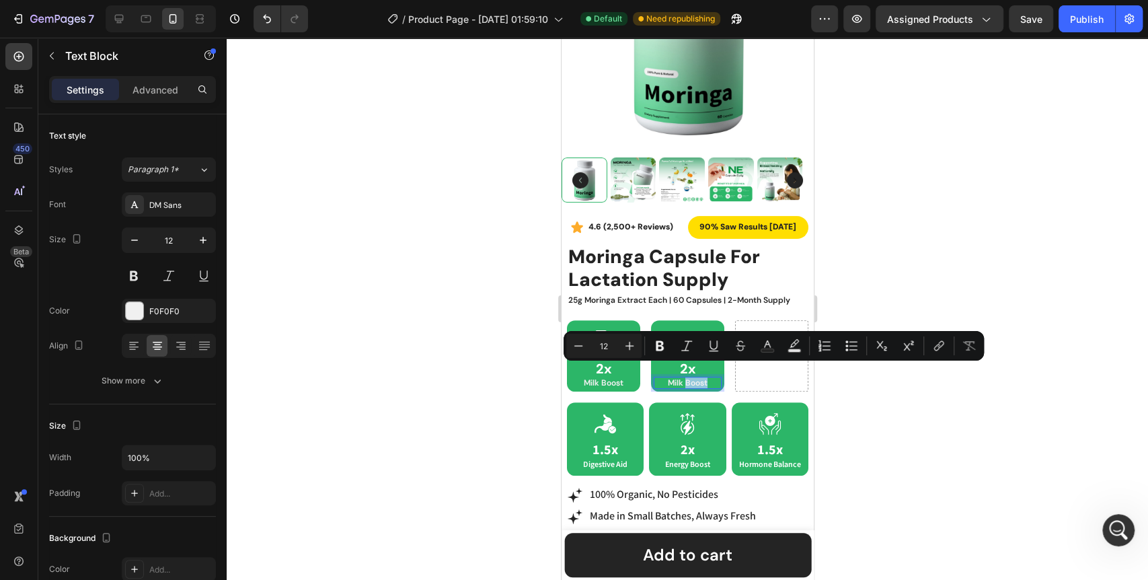
click at [687, 378] on p "Milk Boost" at bounding box center [686, 382] width 65 height 9
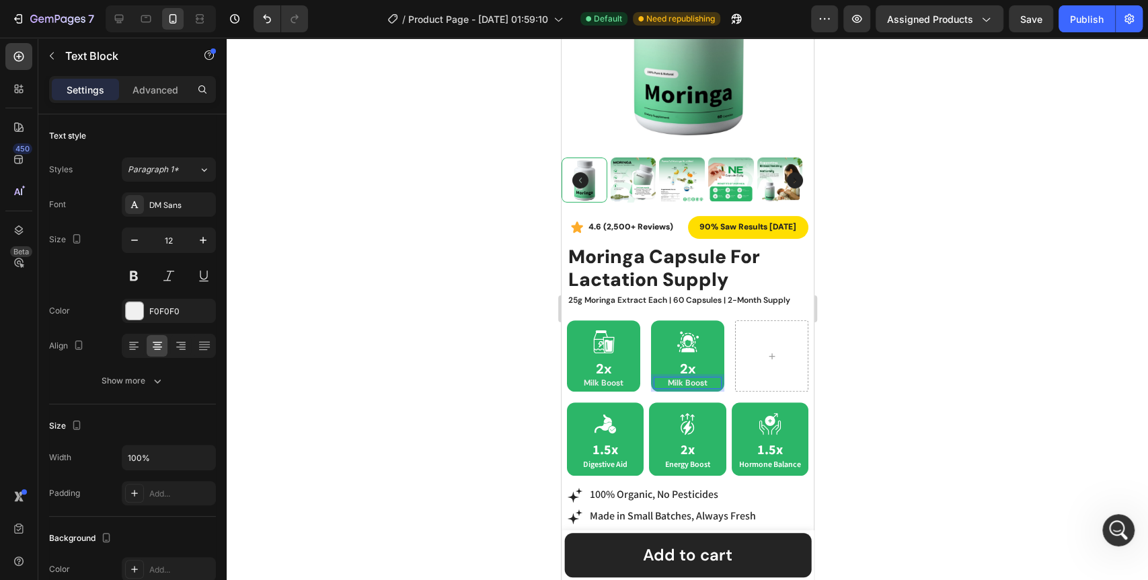
click at [676, 378] on p "Milk Boost" at bounding box center [686, 382] width 65 height 9
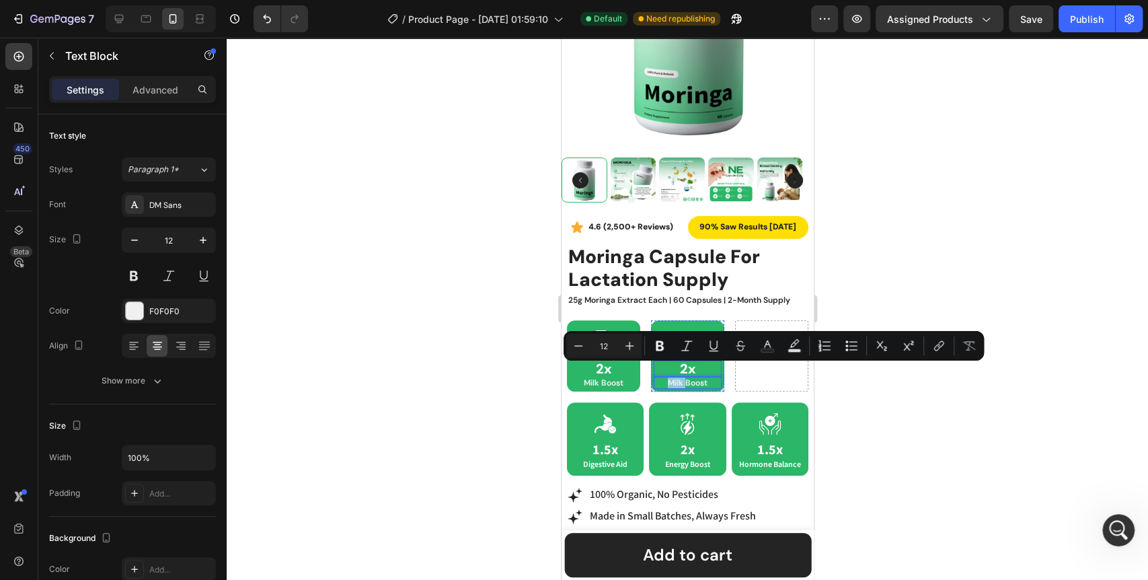
drag, startPoint x: 676, startPoint y: 371, endPoint x: 663, endPoint y: 364, distance: 14.4
click at [663, 364] on div "Icon 2x Heading Milk Boost Text Block 0" at bounding box center [687, 356] width 68 height 66
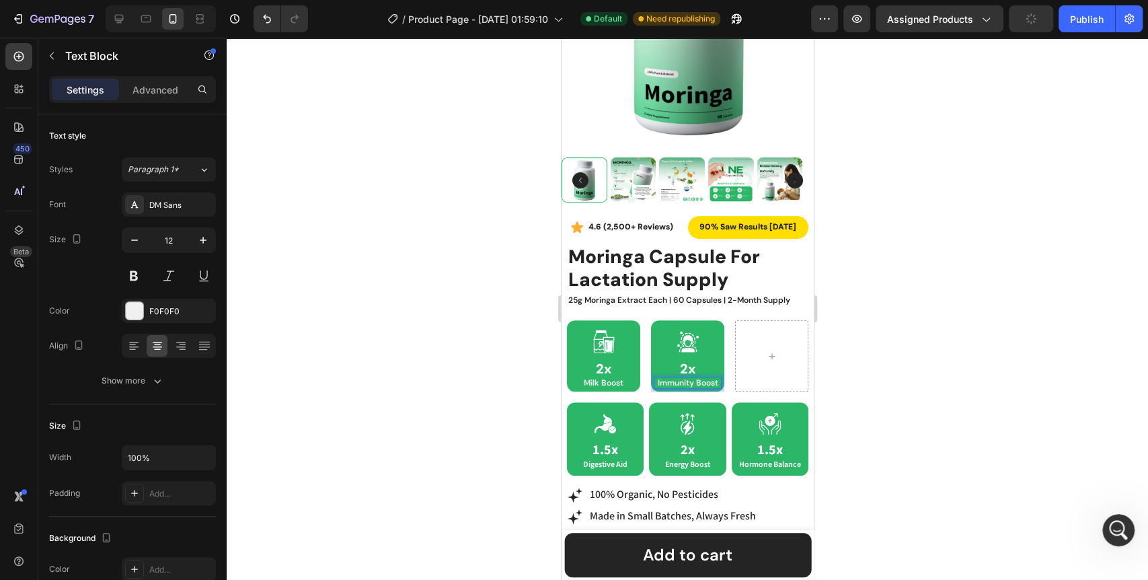
click at [467, 404] on div at bounding box center [687, 309] width 921 height 542
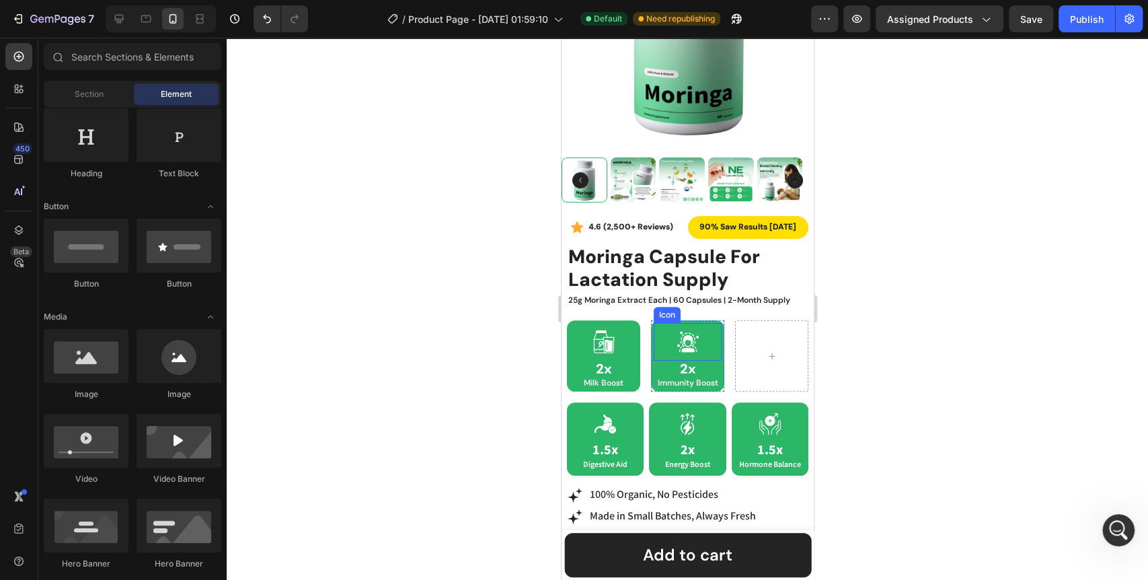
click at [653, 323] on div "Icon" at bounding box center [687, 342] width 68 height 38
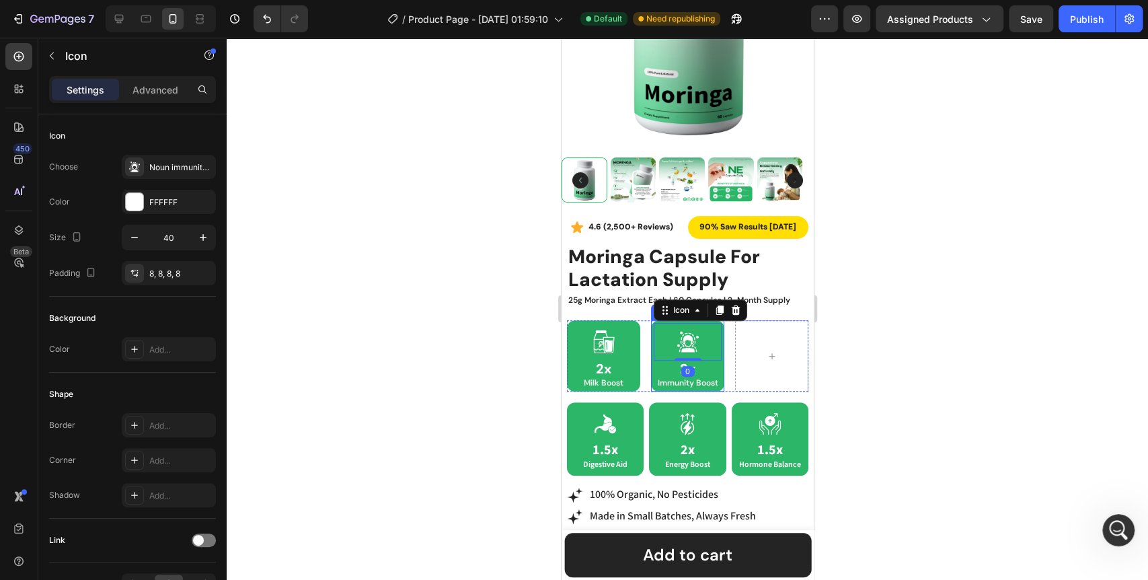
click at [650, 321] on div "Icon 0 2x Heading Immunity Boost Text Block Row" at bounding box center [686, 355] width 73 height 71
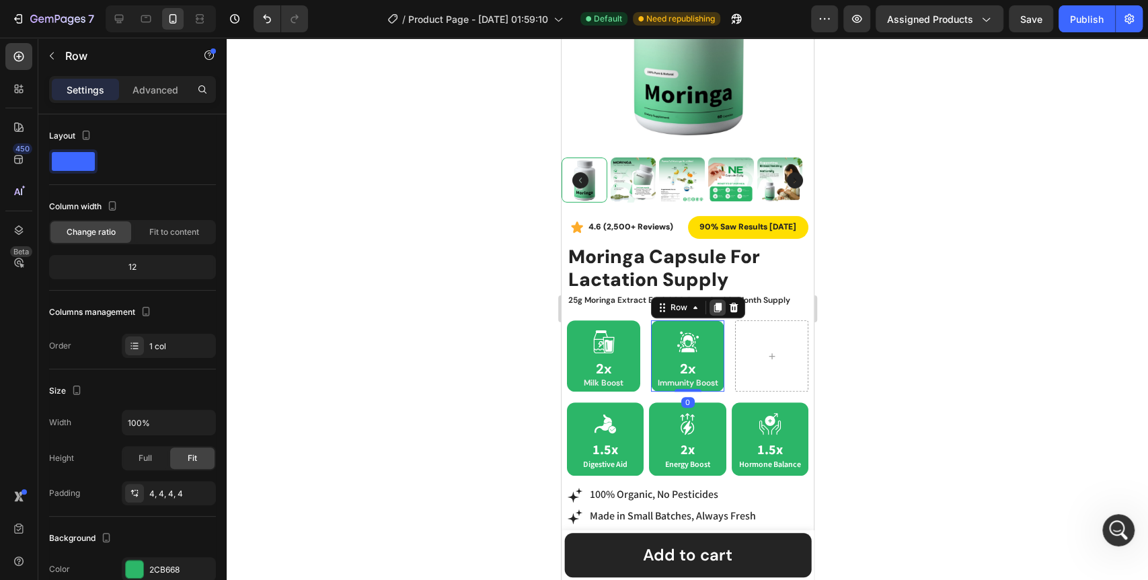
click at [713, 303] on icon at bounding box center [716, 307] width 7 height 9
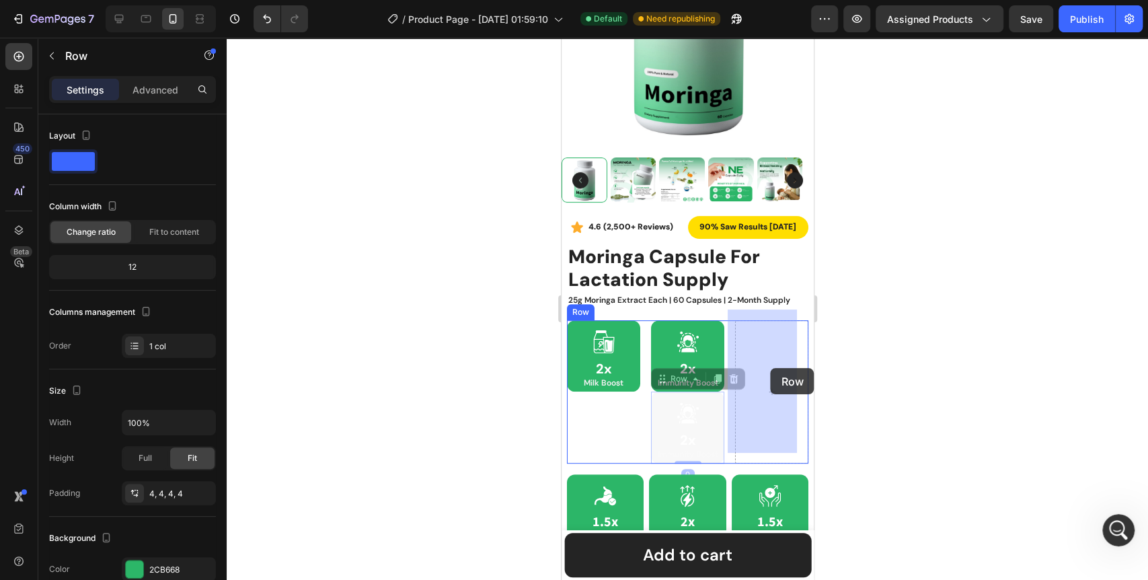
drag, startPoint x: 659, startPoint y: 368, endPoint x: 770, endPoint y: 369, distance: 111.6
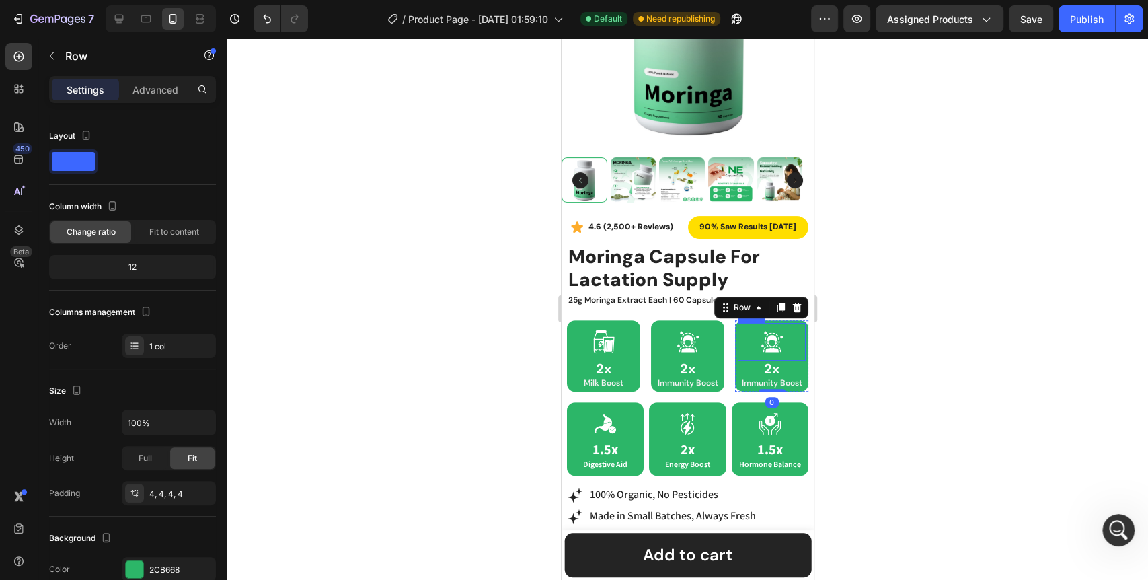
click at [774, 344] on icon at bounding box center [775, 345] width 3 height 3
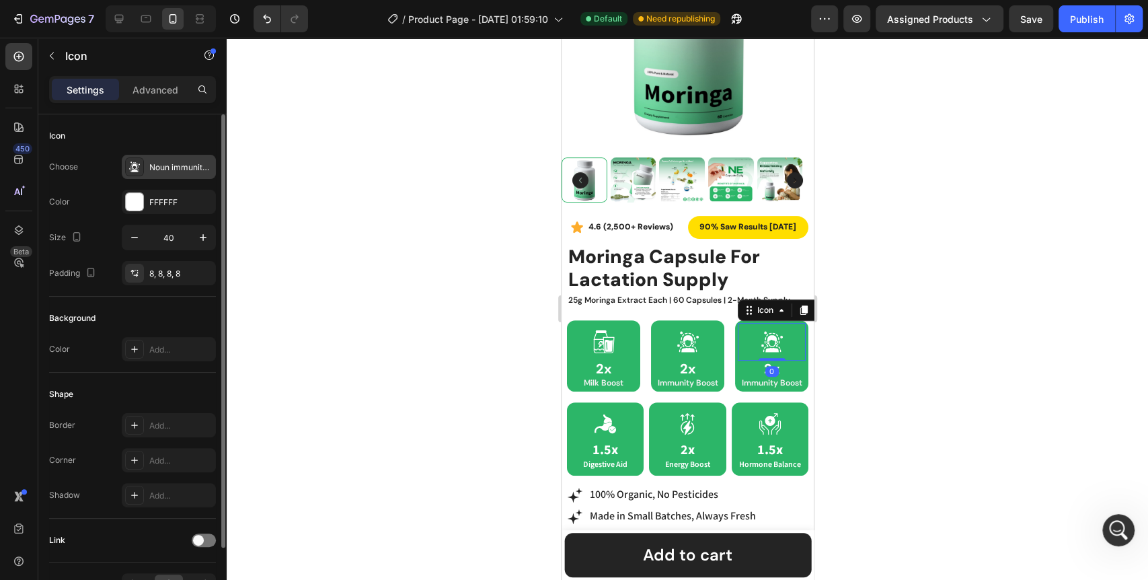
click at [128, 168] on icon at bounding box center [134, 166] width 13 height 13
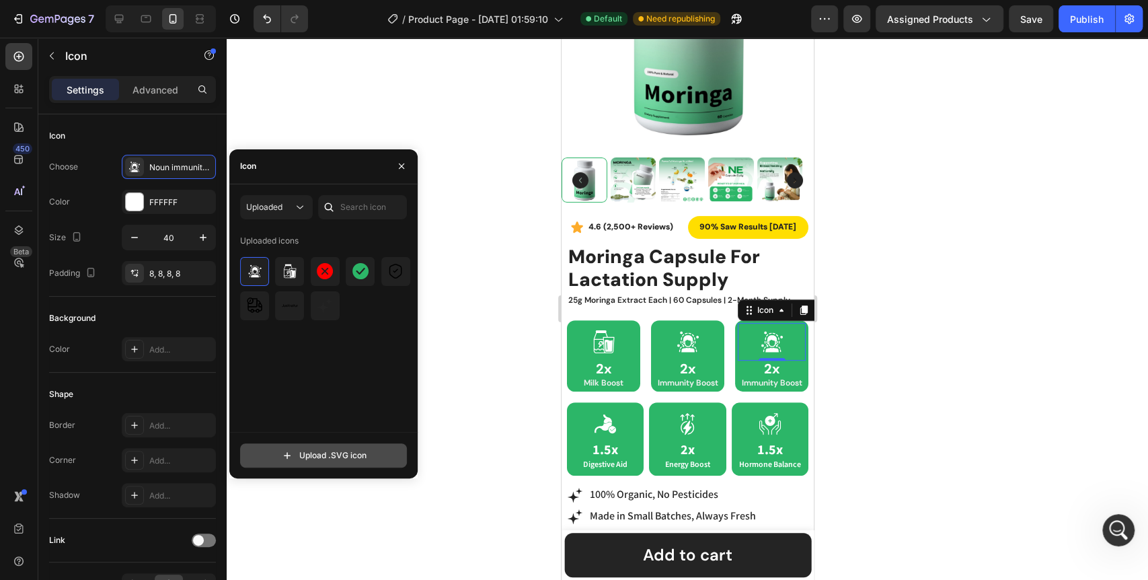
click at [352, 454] on input "file" at bounding box center [323, 455] width 165 height 23
type input "C:\fakepath\noun-glowing-skin-6168096 1.svg"
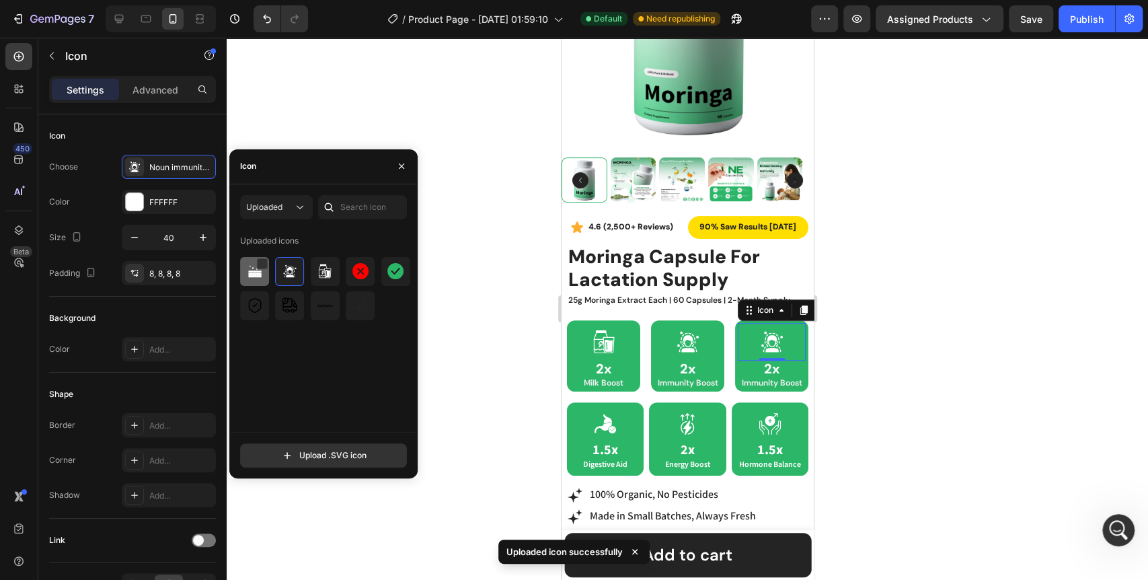
click at [275, 273] on div at bounding box center [289, 271] width 29 height 29
click at [473, 350] on div at bounding box center [687, 309] width 921 height 542
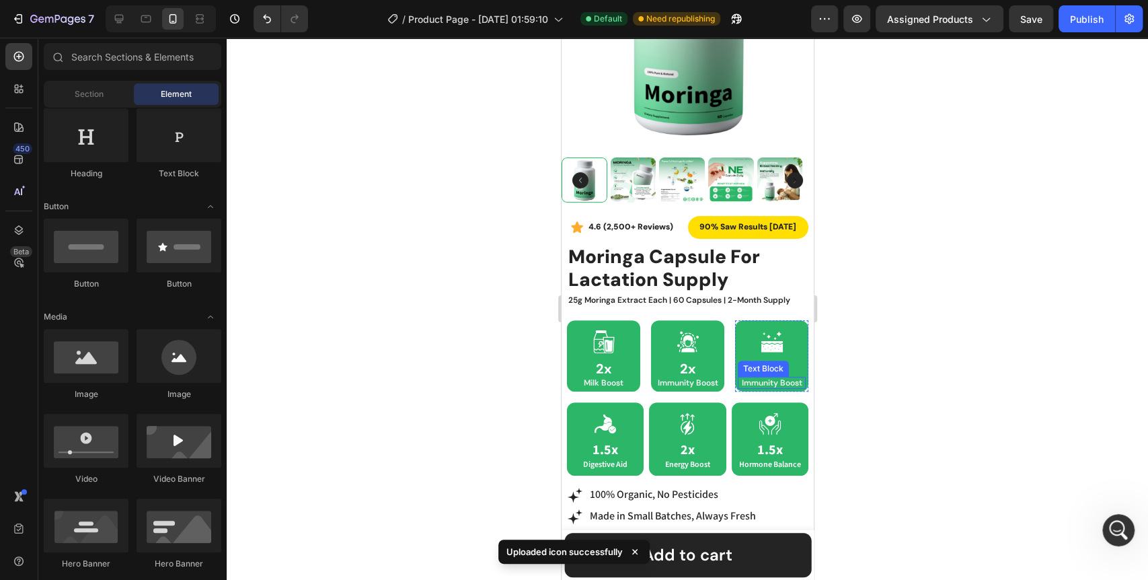
click at [783, 378] on p "Immunity Boost" at bounding box center [770, 382] width 65 height 9
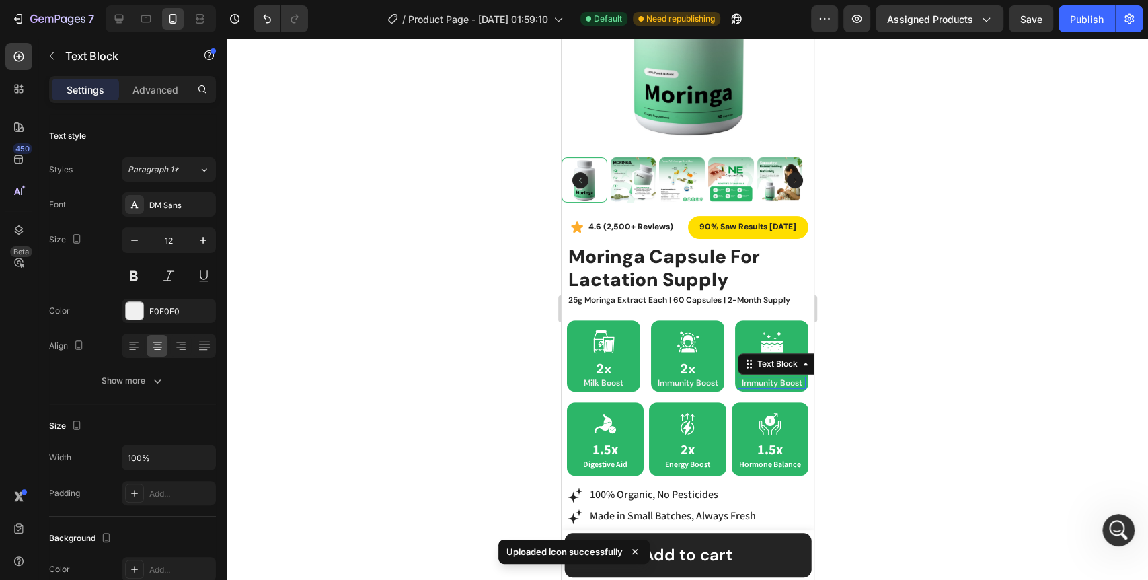
click at [783, 378] on p "Immunity Boost" at bounding box center [770, 382] width 65 height 9
click at [477, 410] on div at bounding box center [687, 309] width 921 height 542
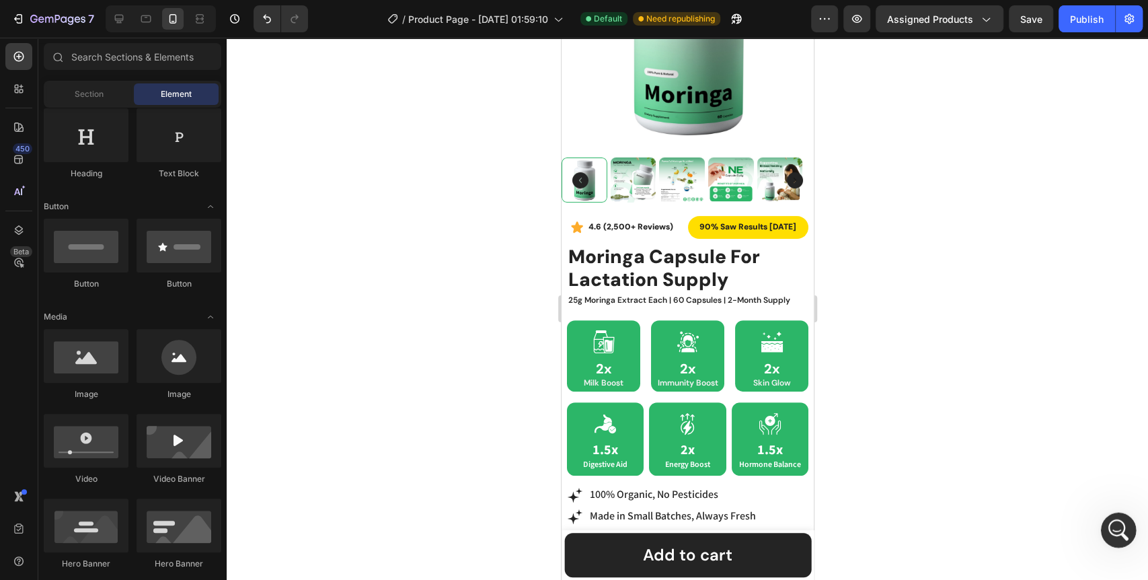
click at [1109, 530] on icon "Open Intercom Messenger" at bounding box center [1116, 528] width 22 height 22
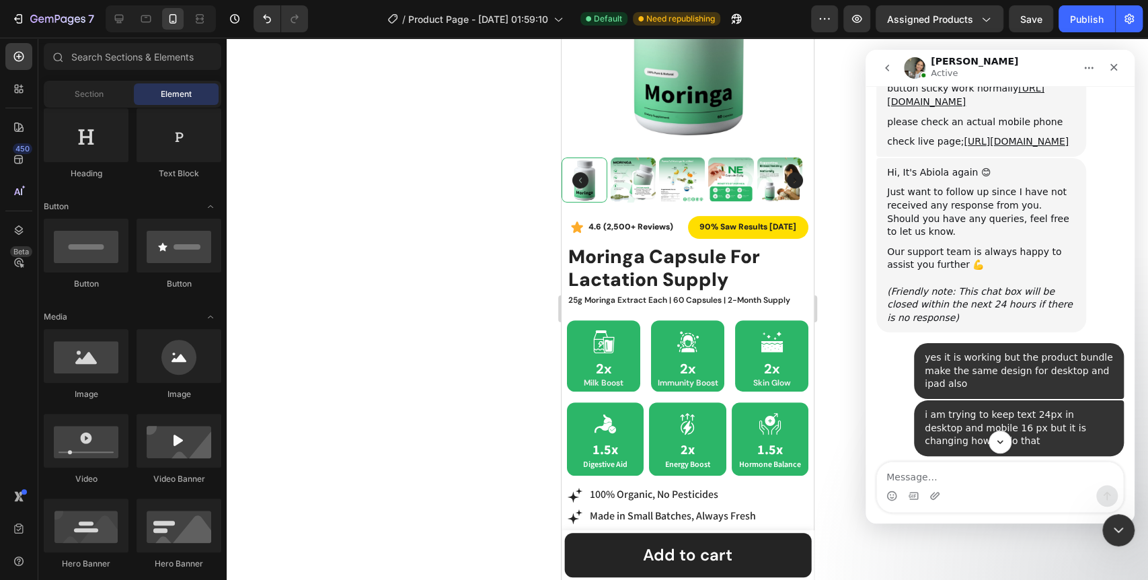
scroll to position [8711, 0]
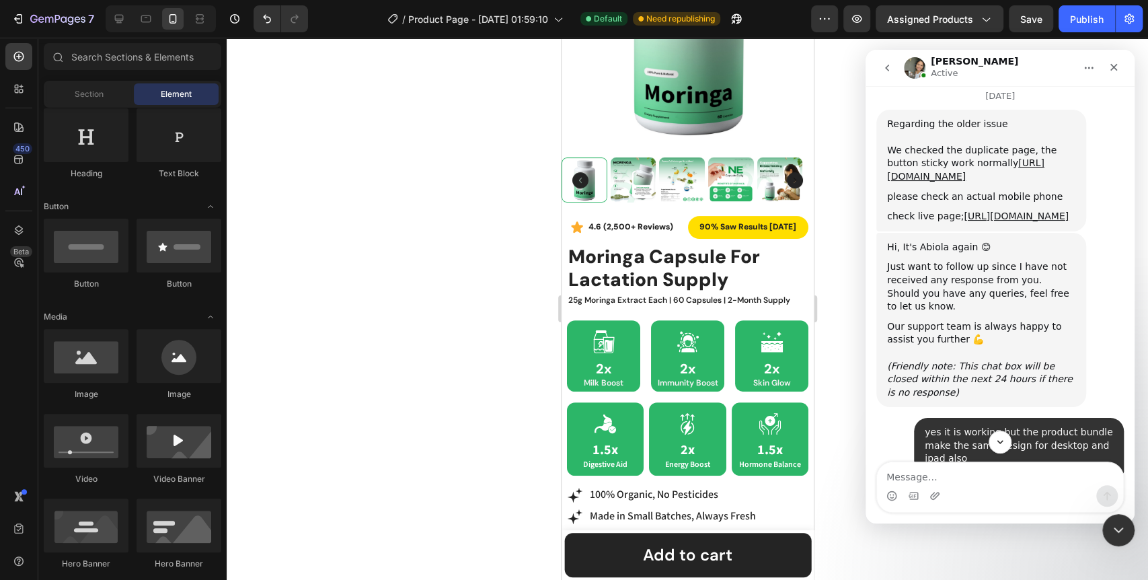
drag, startPoint x: 942, startPoint y: 360, endPoint x: 906, endPoint y: 328, distance: 48.1
click at [914, 475] on div "i am trying to keep text 24px in desktop and mobile 16 px but it is changing ho…" at bounding box center [1019, 503] width 210 height 56
copy div "i am trying to keep text 24px in desktop and mobile 16 px but it is changing ho…"
click at [931, 477] on textarea "Message…" at bounding box center [1000, 473] width 246 height 23
paste textarea "i am trying to keep text 24px in desktop and mobile 16 px but it is changing ho…"
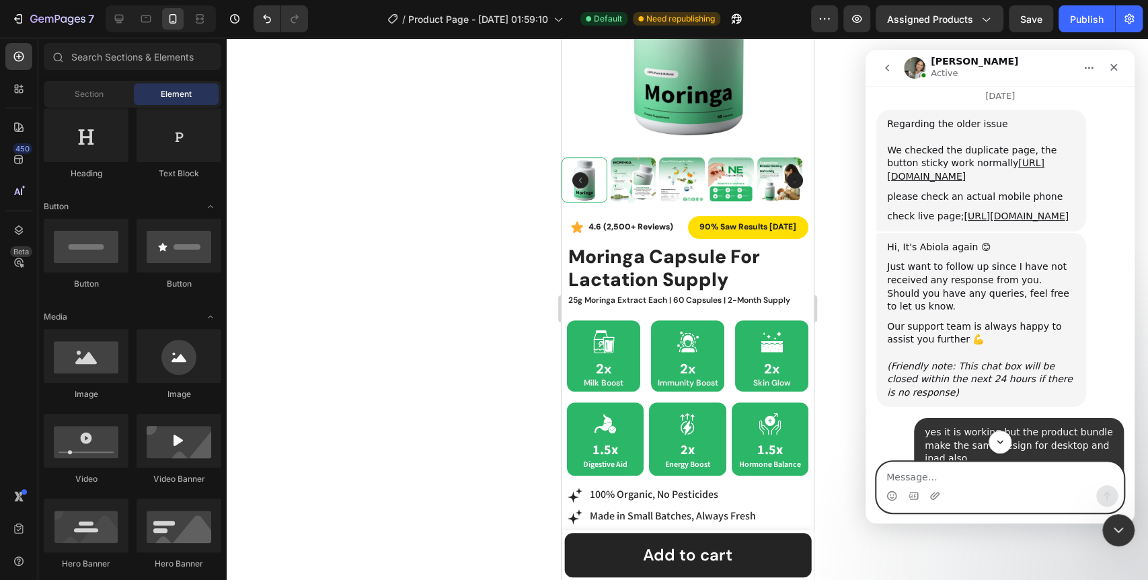
type textarea "i am trying to keep text 24px in desktop and mobile 16 px but it is changing ho…"
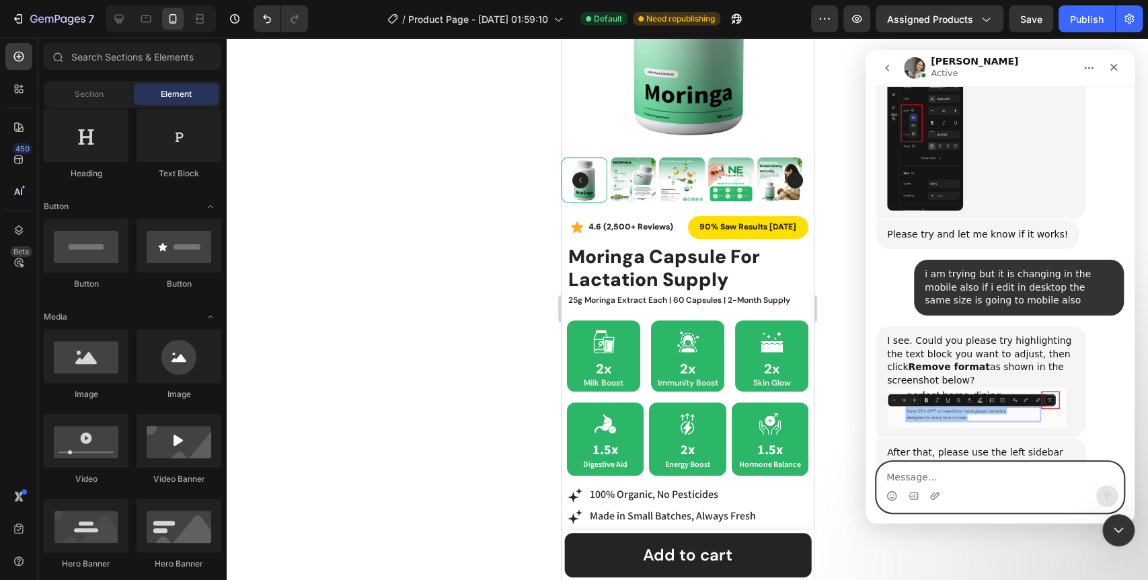
scroll to position [9374, 0]
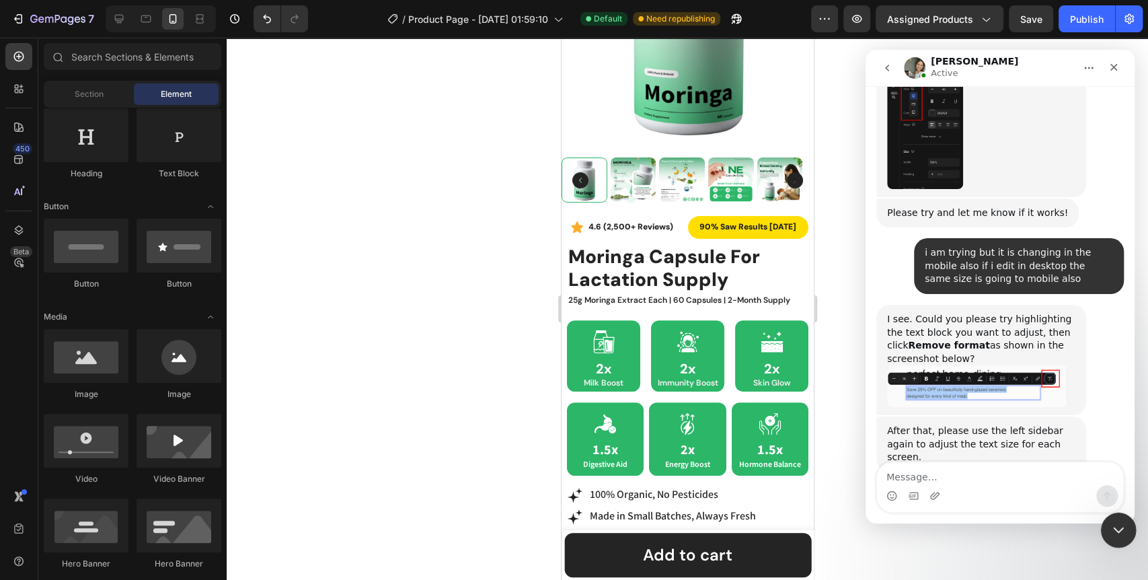
click at [1122, 531] on icon "Close Intercom Messenger" at bounding box center [1116, 528] width 16 height 16
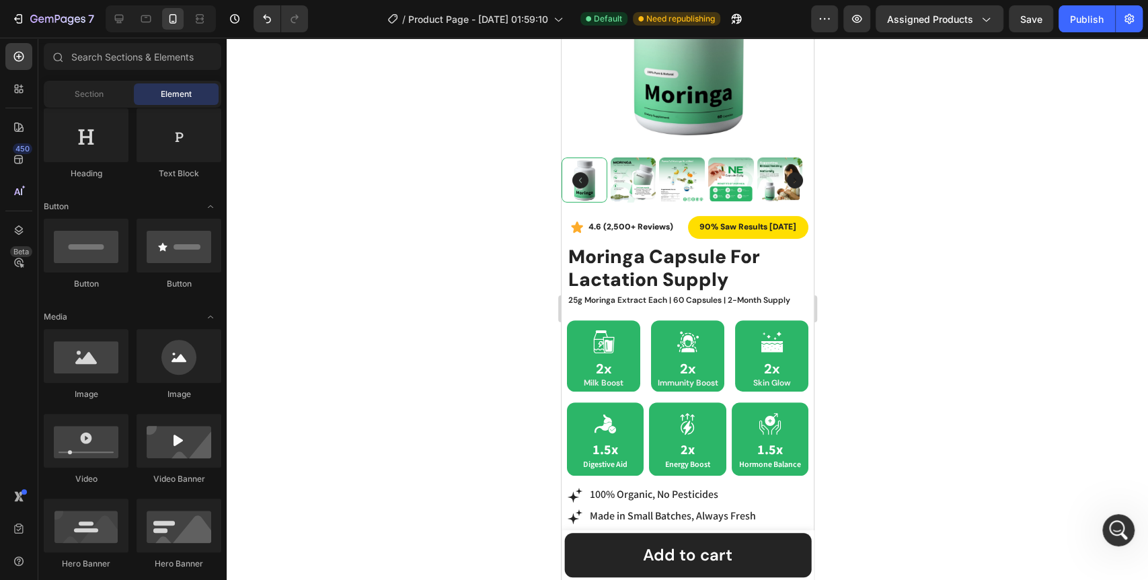
click at [495, 418] on div at bounding box center [687, 309] width 921 height 542
click at [643, 422] on div "Icon 1.5x Digestive Aid Text Block Row Icon 2x Energy Boost Text Block Row Icon…" at bounding box center [686, 438] width 241 height 73
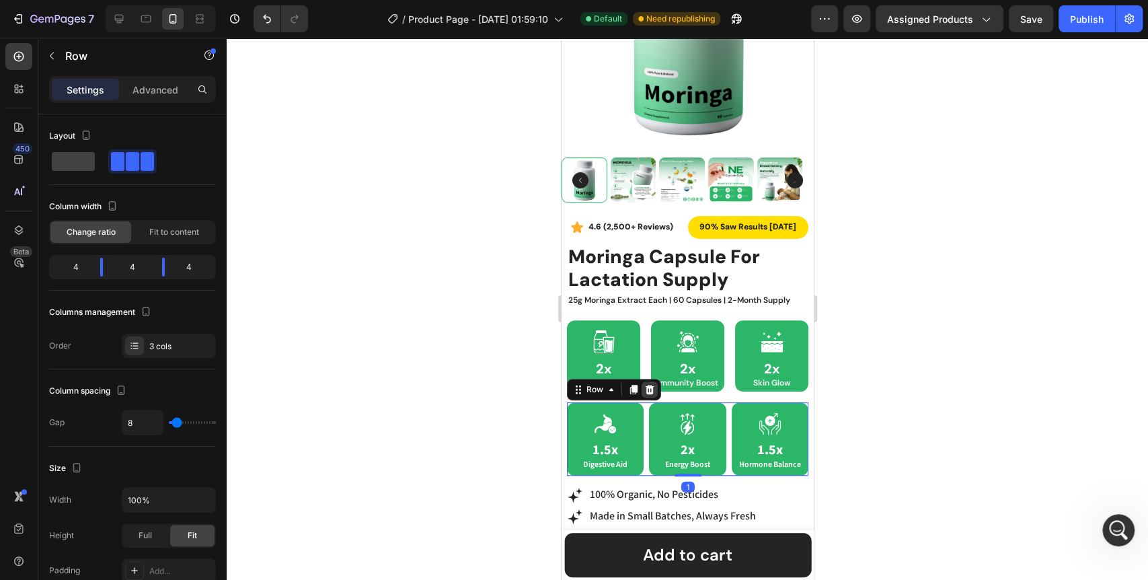
click at [644, 384] on icon at bounding box center [648, 389] width 11 height 11
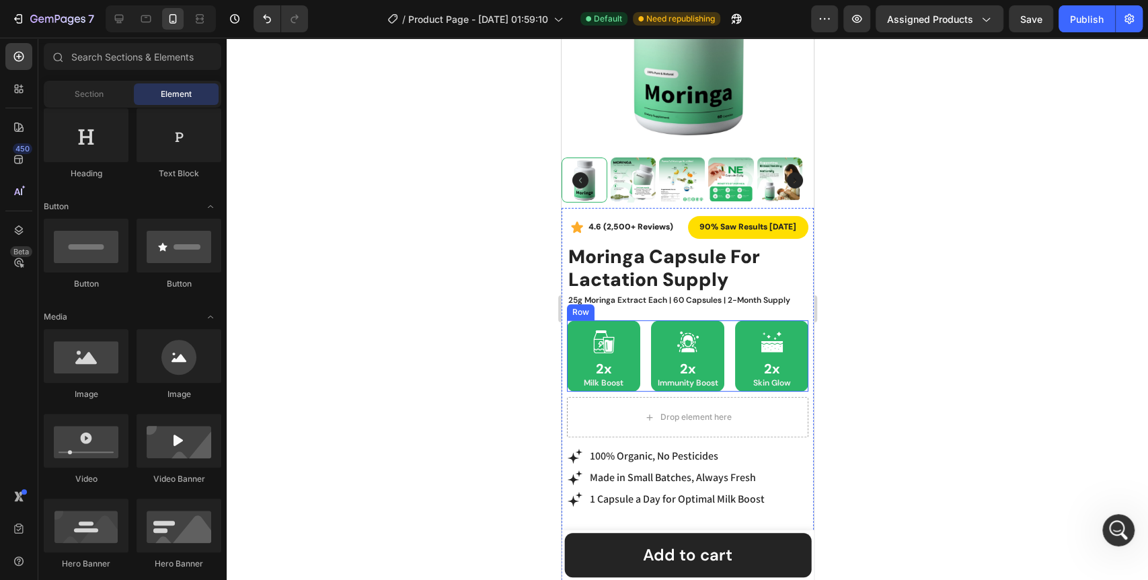
click at [639, 374] on div "Icon 2x Heading Milk Boost Text Block Row Icon 2x Heading Immunity Boost Text B…" at bounding box center [686, 355] width 241 height 71
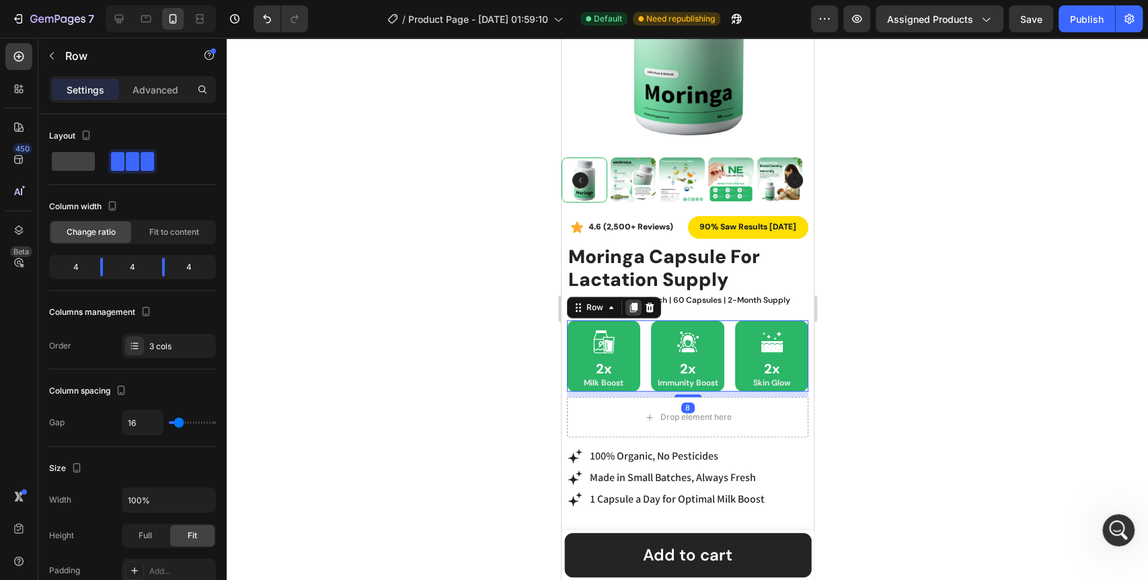
click at [632, 303] on icon at bounding box center [632, 307] width 7 height 9
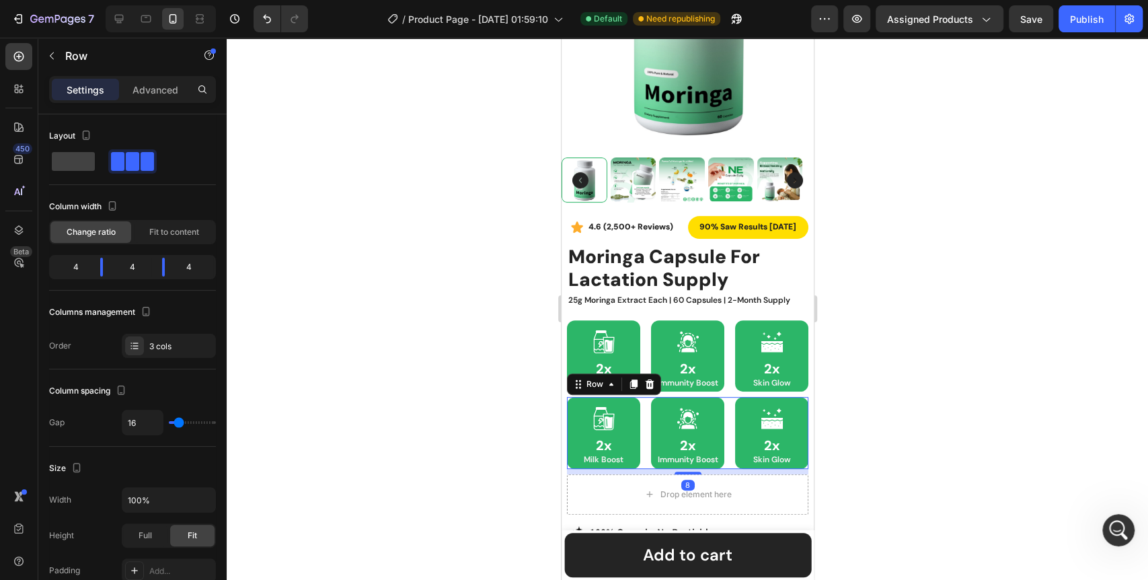
click at [522, 441] on div at bounding box center [687, 309] width 921 height 542
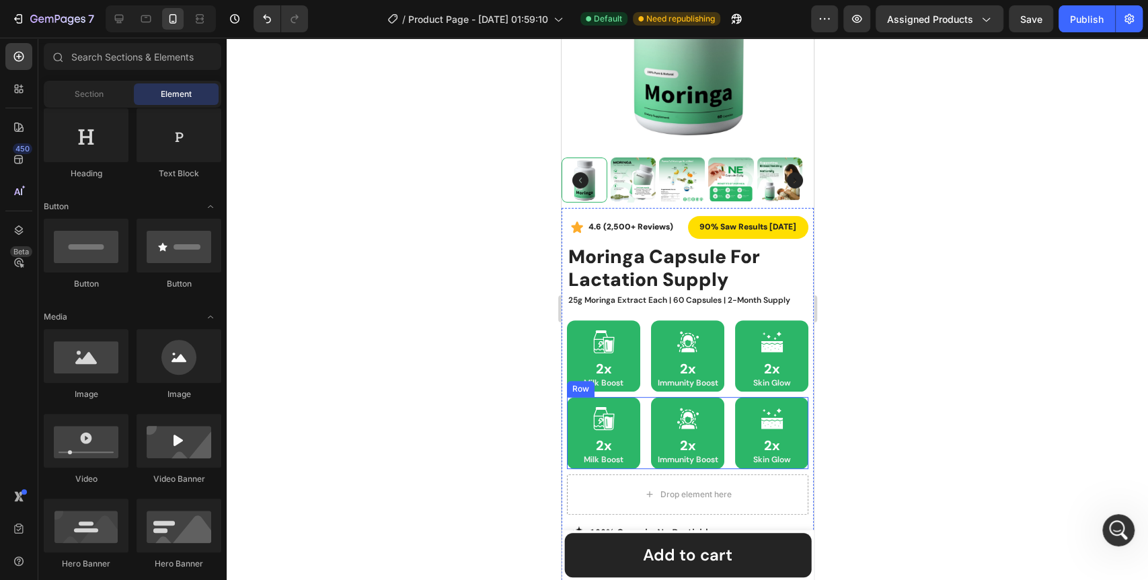
click at [638, 425] on div "Icon 2x Heading Milk Boost Text Block Row Icon 2x Heading Immunity Boost Text B…" at bounding box center [686, 432] width 241 height 71
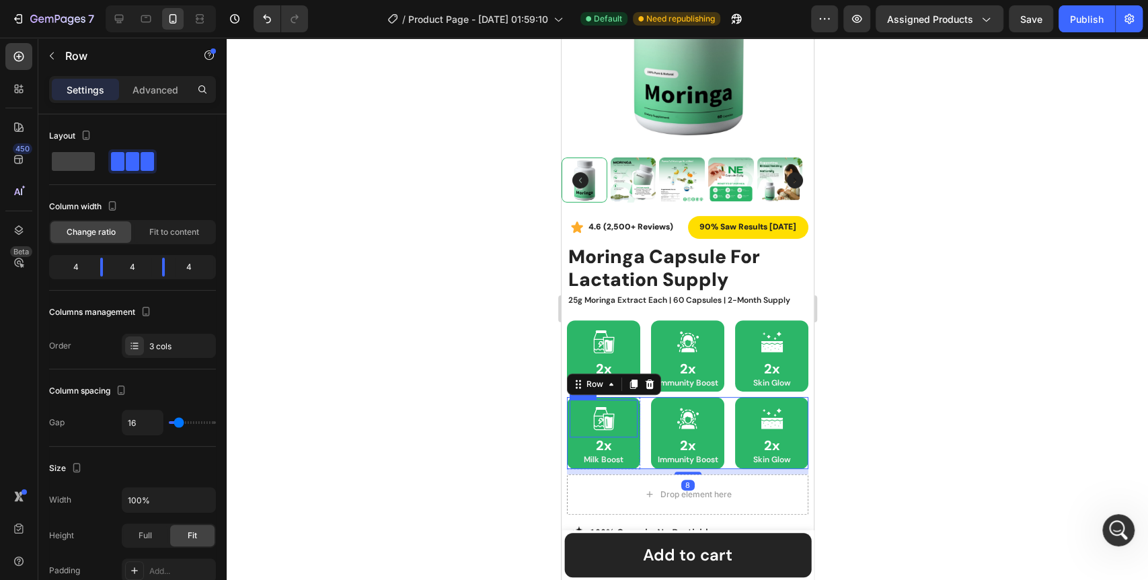
click at [610, 417] on icon at bounding box center [607, 421] width 11 height 16
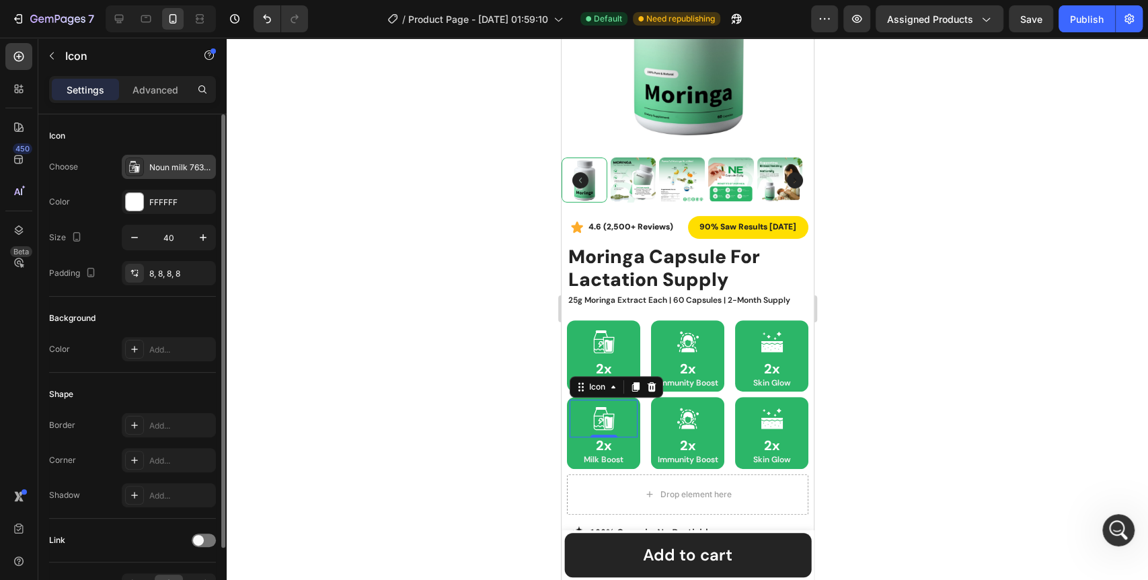
click at [140, 168] on icon at bounding box center [134, 166] width 13 height 13
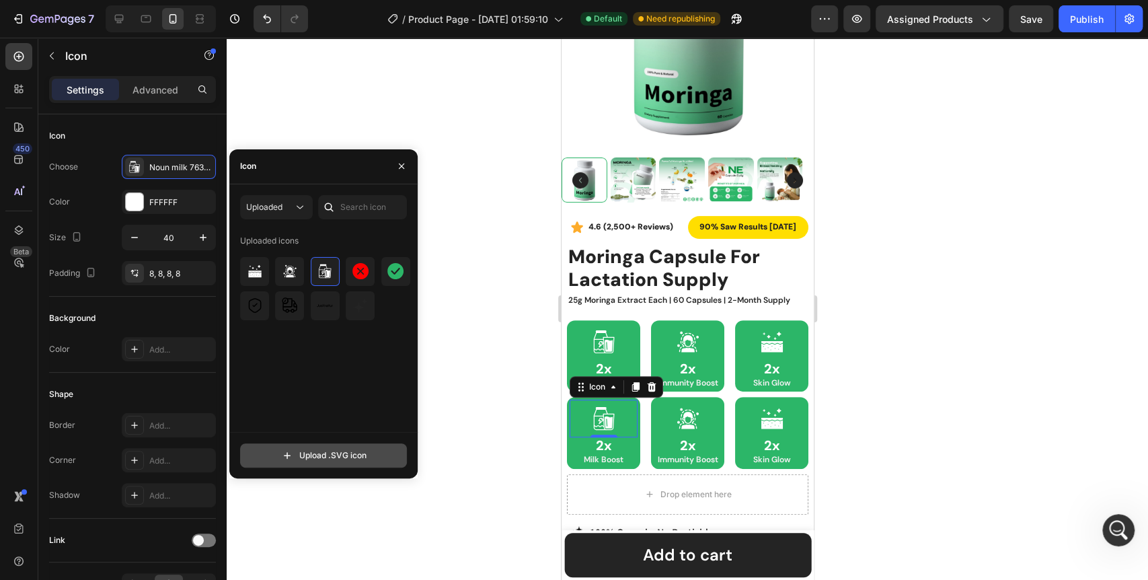
click at [327, 458] on input "file" at bounding box center [323, 455] width 165 height 23
type input "C:\fakepath\noun-stomach-7456713 1.svg"
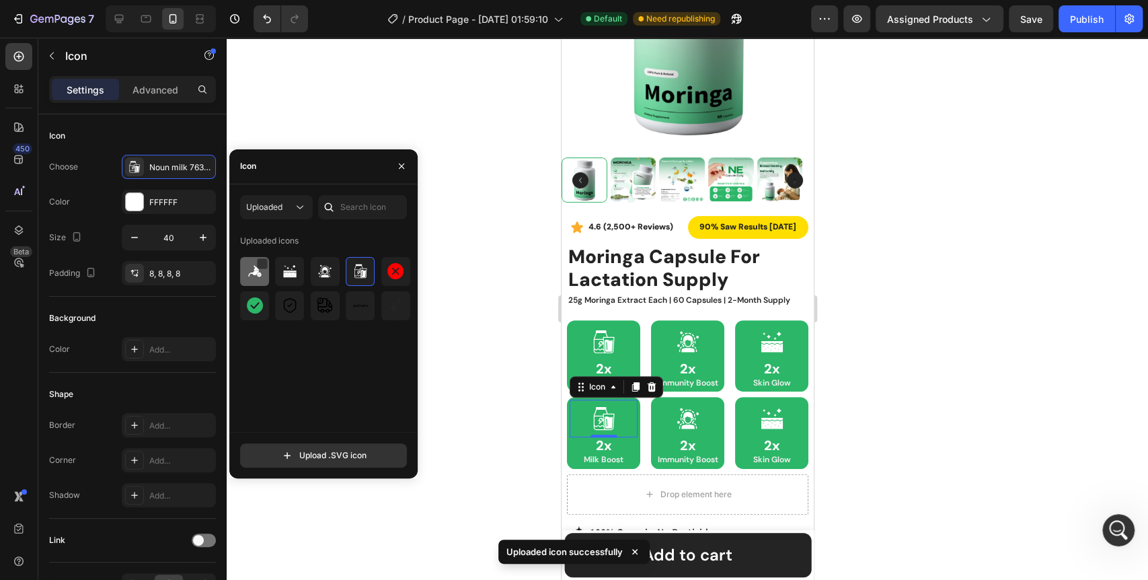
click at [252, 278] on img at bounding box center [255, 271] width 16 height 16
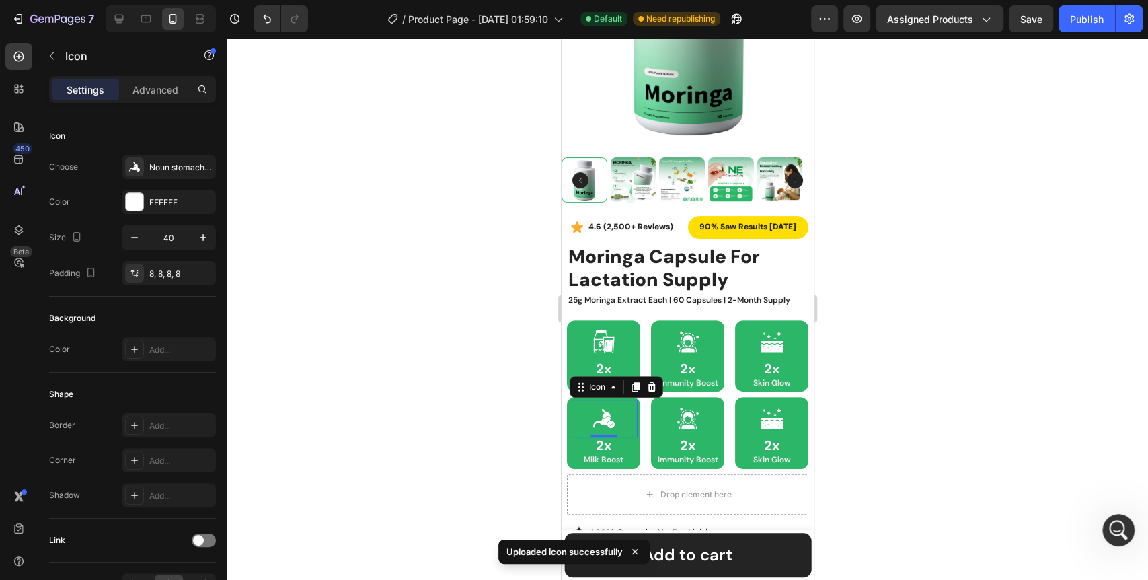
click at [479, 409] on div at bounding box center [687, 309] width 921 height 542
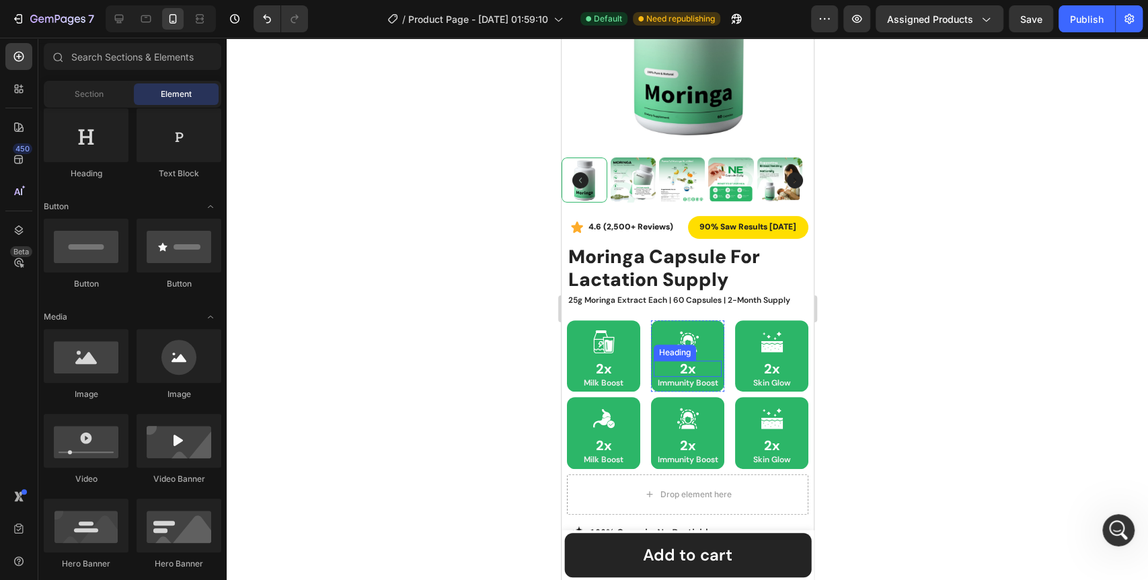
click at [684, 360] on h2 "2x" at bounding box center [687, 368] width 68 height 16
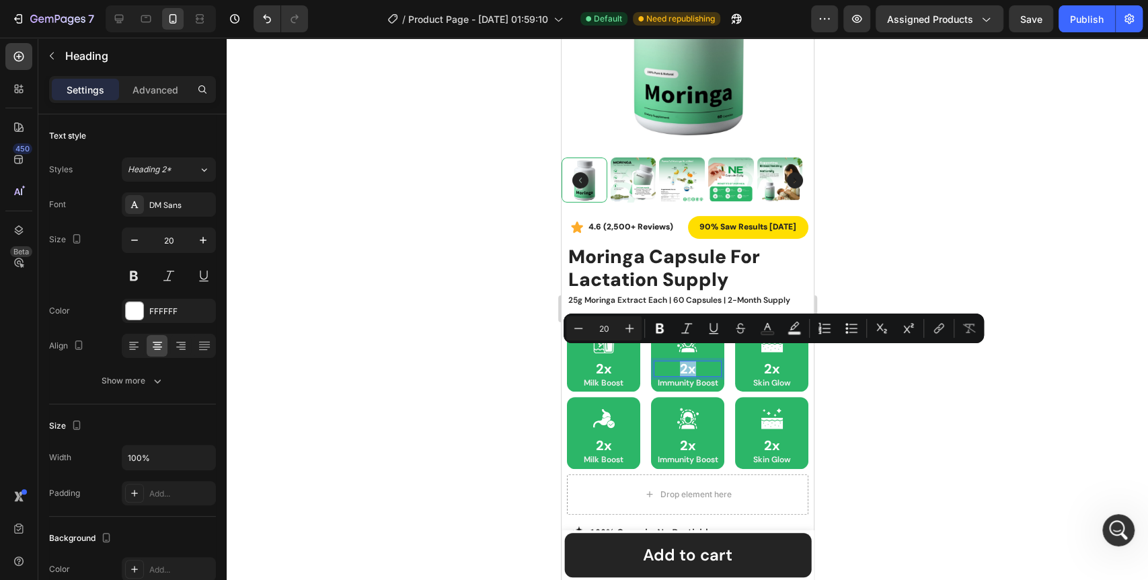
click at [684, 362] on p "2x" at bounding box center [686, 368] width 65 height 13
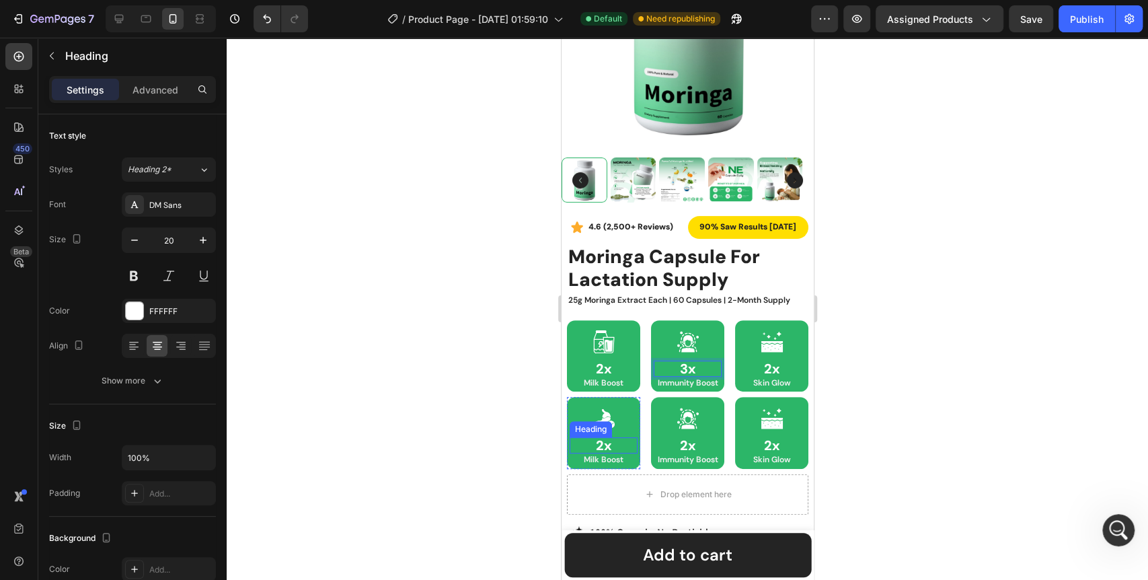
click at [500, 440] on div at bounding box center [687, 309] width 921 height 542
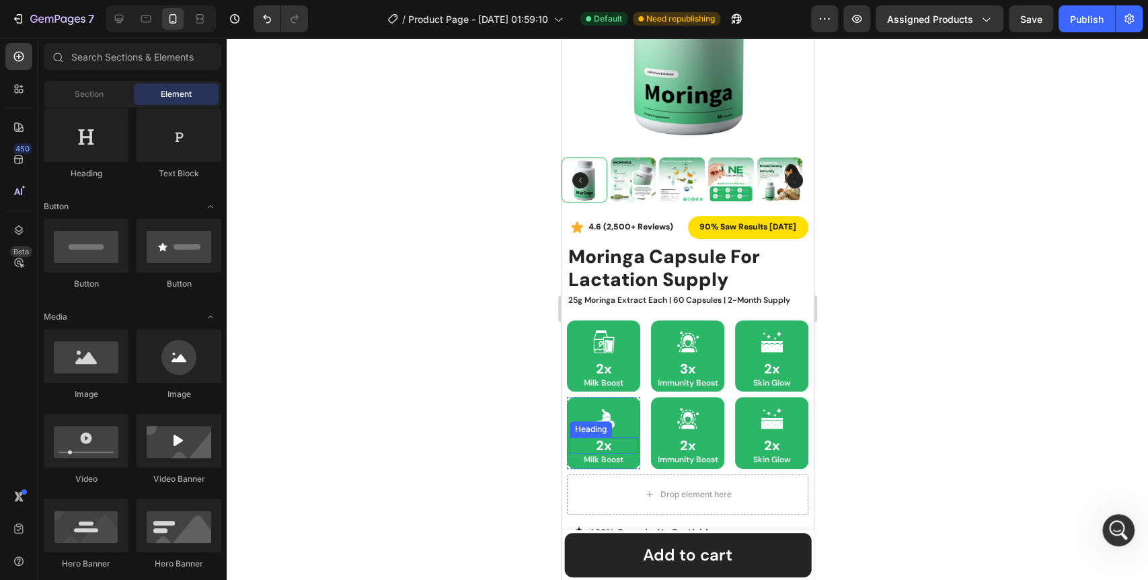
click at [612, 437] on h2 "2x" at bounding box center [603, 445] width 68 height 16
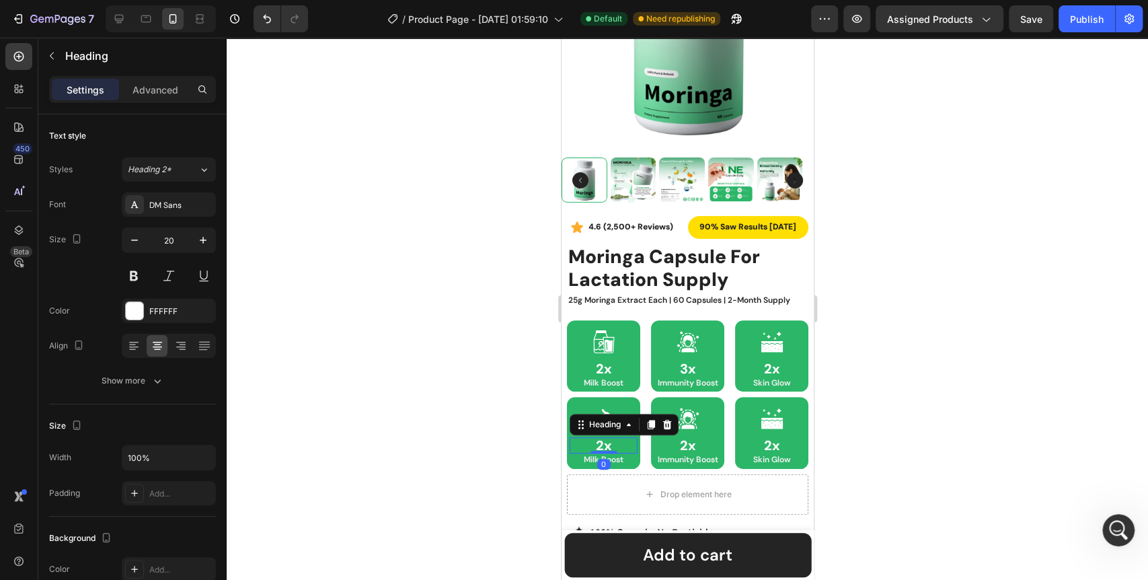
click at [612, 437] on h2 "2x" at bounding box center [603, 445] width 68 height 16
click at [612, 438] on p "2x" at bounding box center [602, 444] width 65 height 13
click at [502, 446] on div at bounding box center [687, 309] width 921 height 542
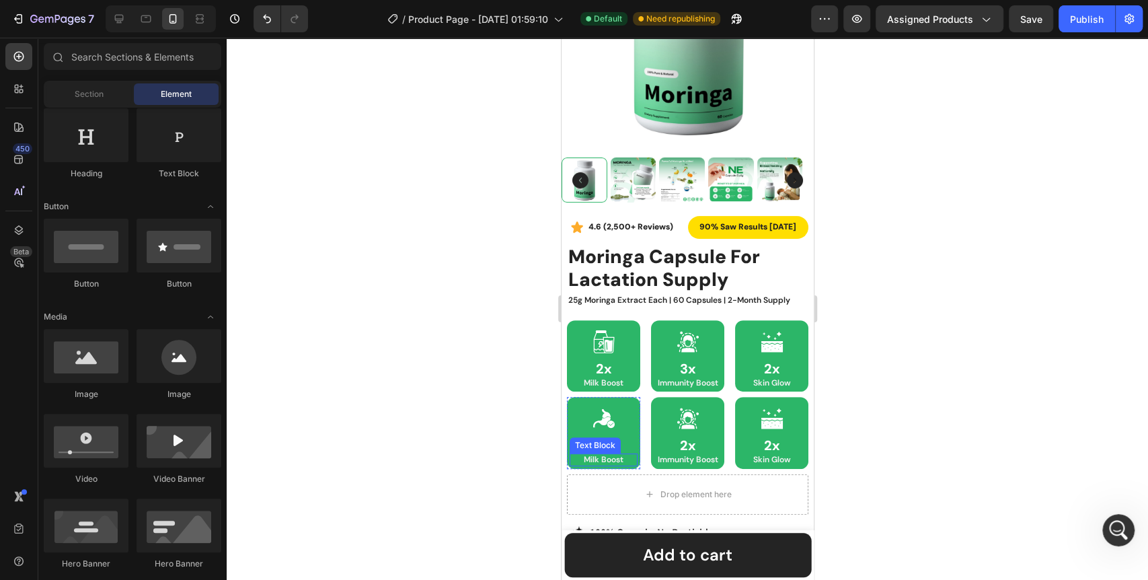
click at [607, 454] on p "Milk Boost" at bounding box center [602, 458] width 65 height 9
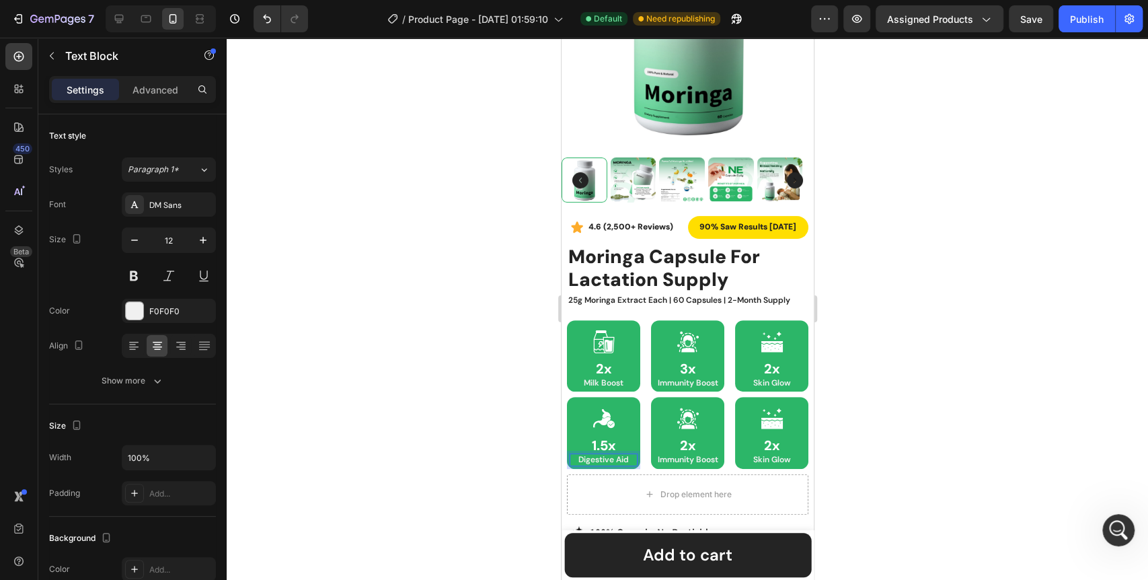
click at [511, 457] on div at bounding box center [687, 309] width 921 height 542
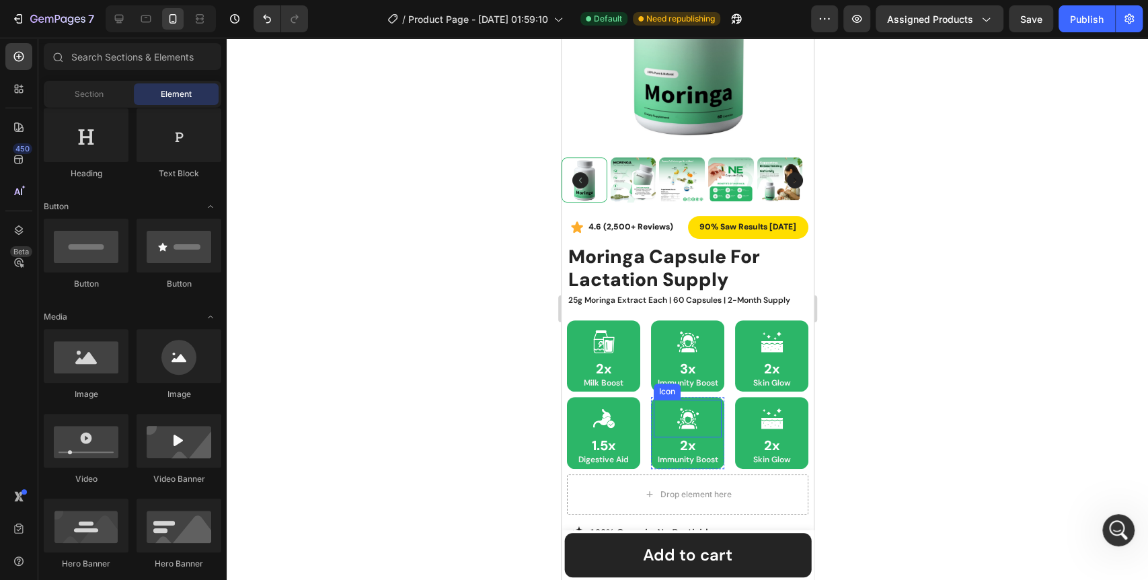
click at [684, 412] on icon at bounding box center [687, 418] width 27 height 27
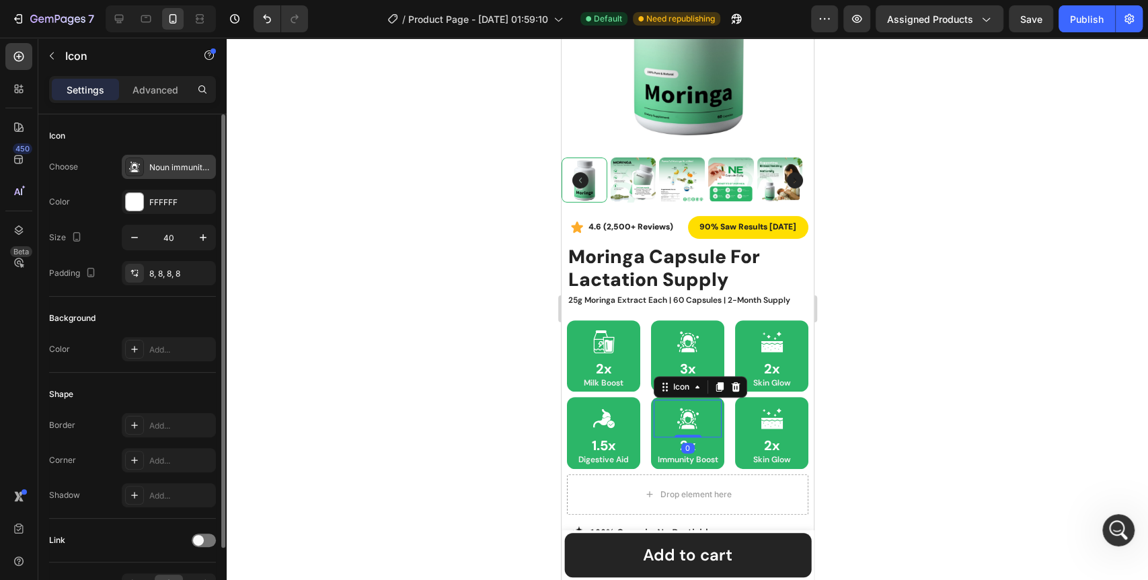
click at [128, 172] on icon at bounding box center [134, 166] width 13 height 13
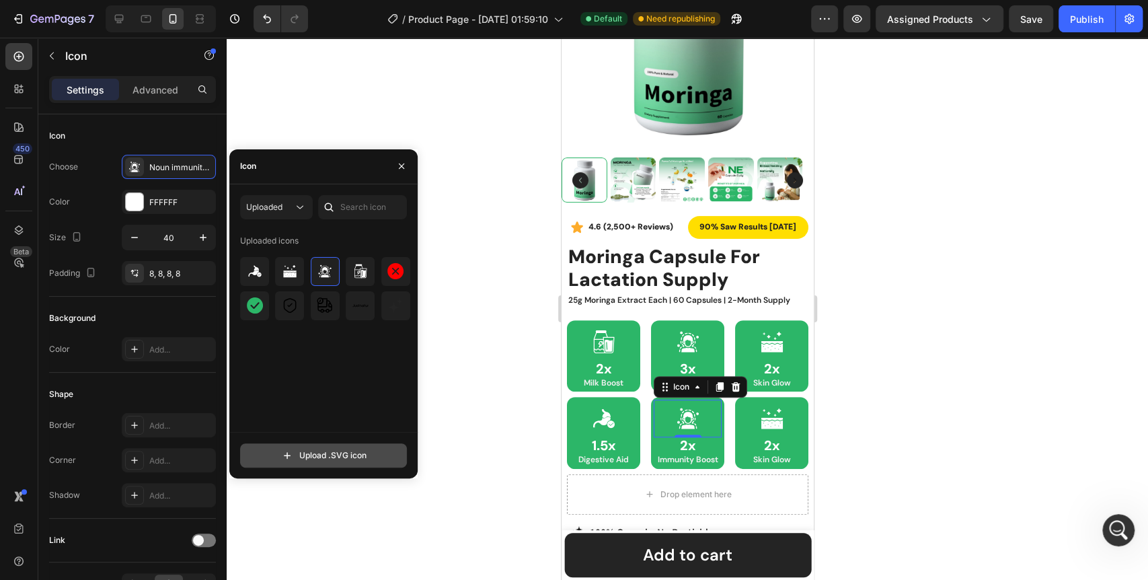
click at [310, 459] on input "file" at bounding box center [323, 455] width 165 height 23
type input "C:\fakepath\noun-energy-5300425 1.svg"
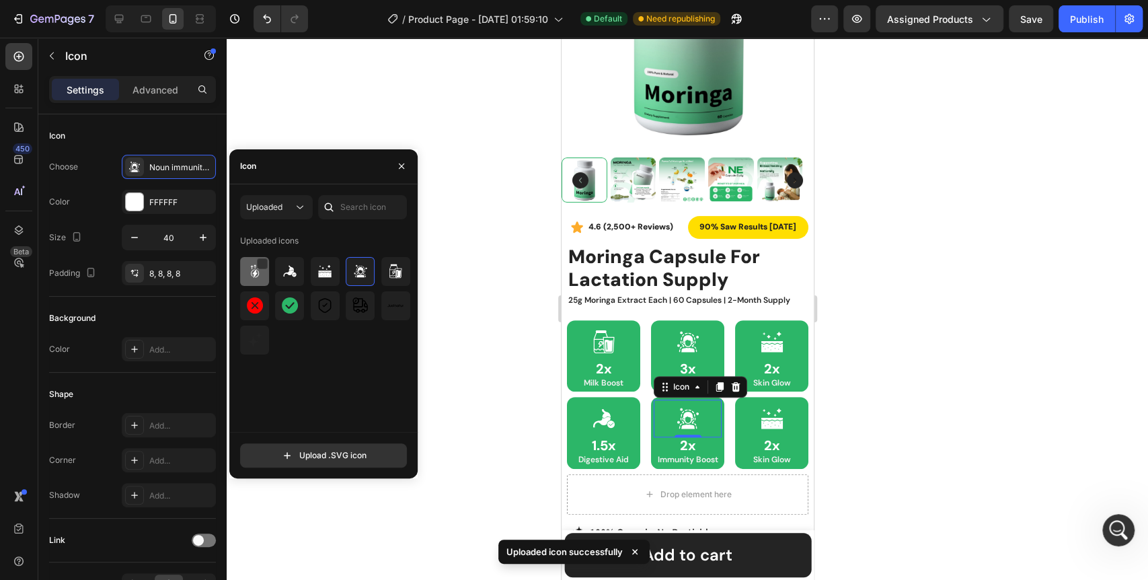
click at [258, 274] on img at bounding box center [255, 271] width 16 height 16
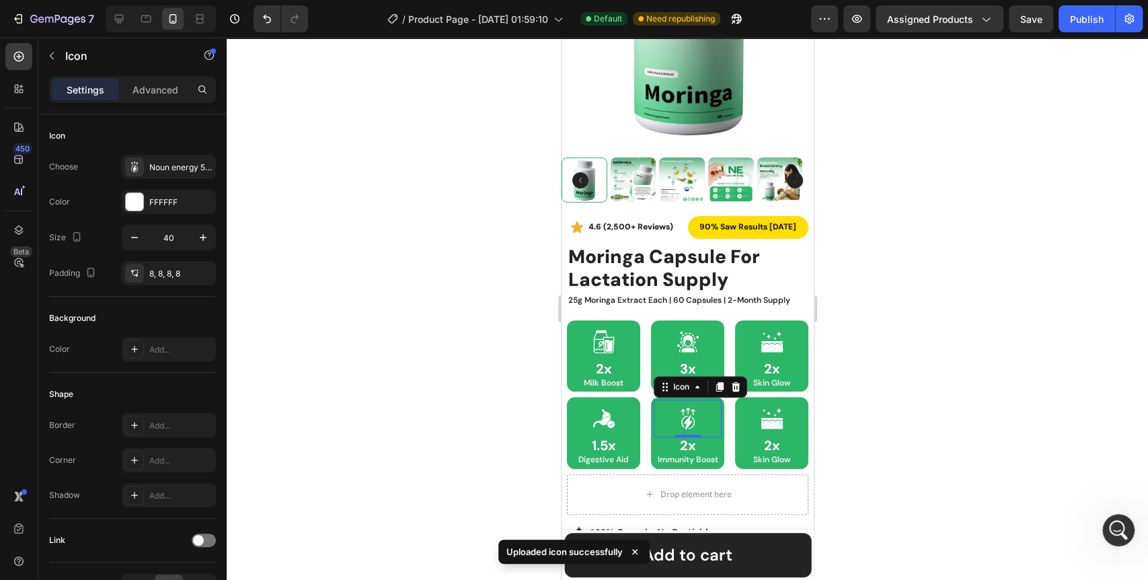
click at [470, 388] on div at bounding box center [687, 309] width 921 height 542
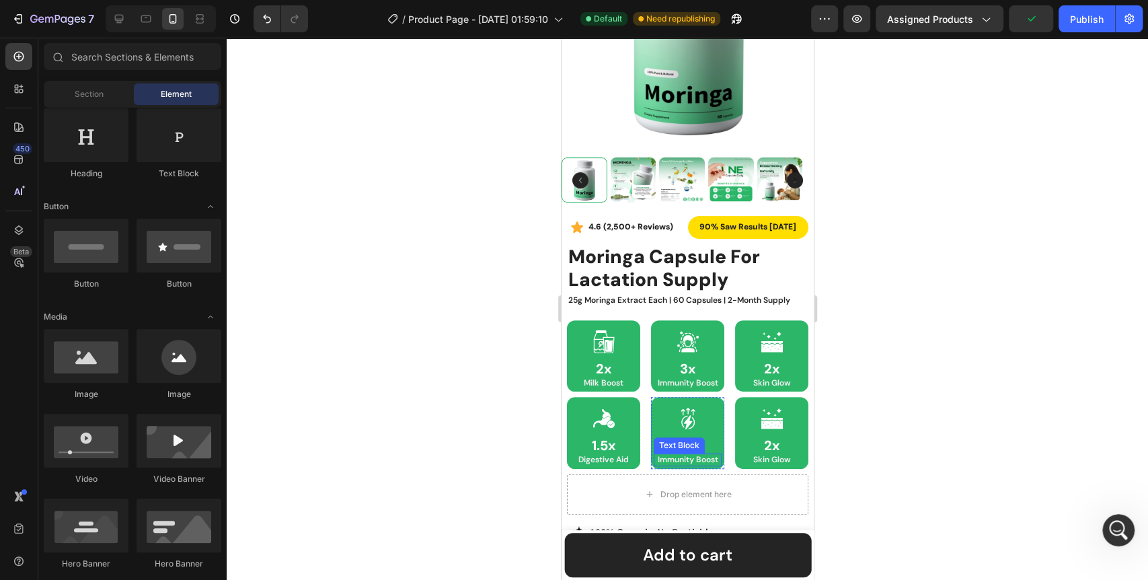
click at [706, 454] on p "Immunity Boost" at bounding box center [686, 458] width 65 height 9
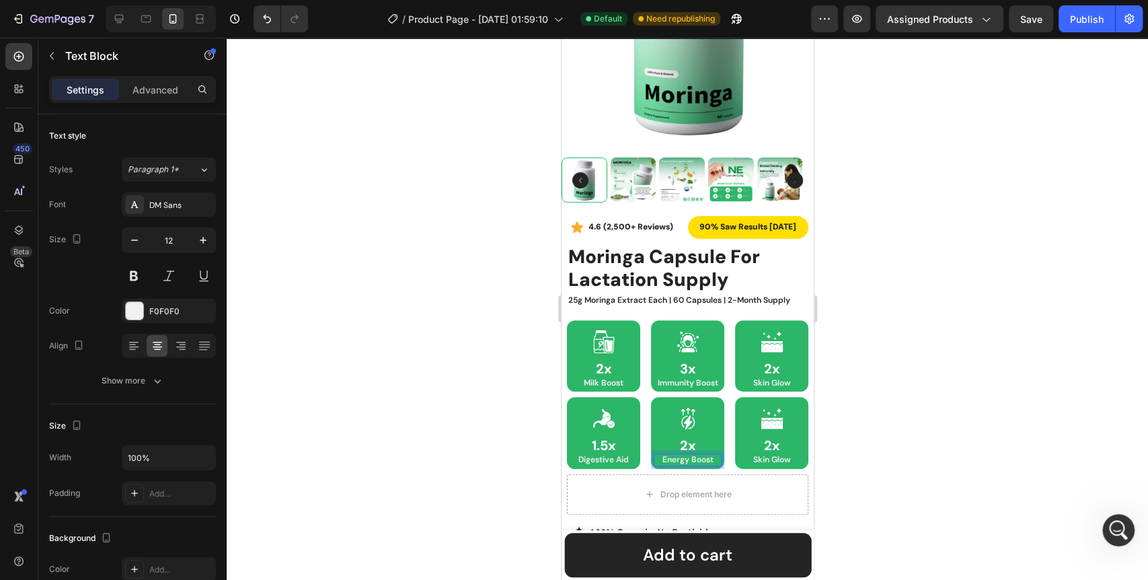
click at [468, 469] on div at bounding box center [687, 309] width 921 height 542
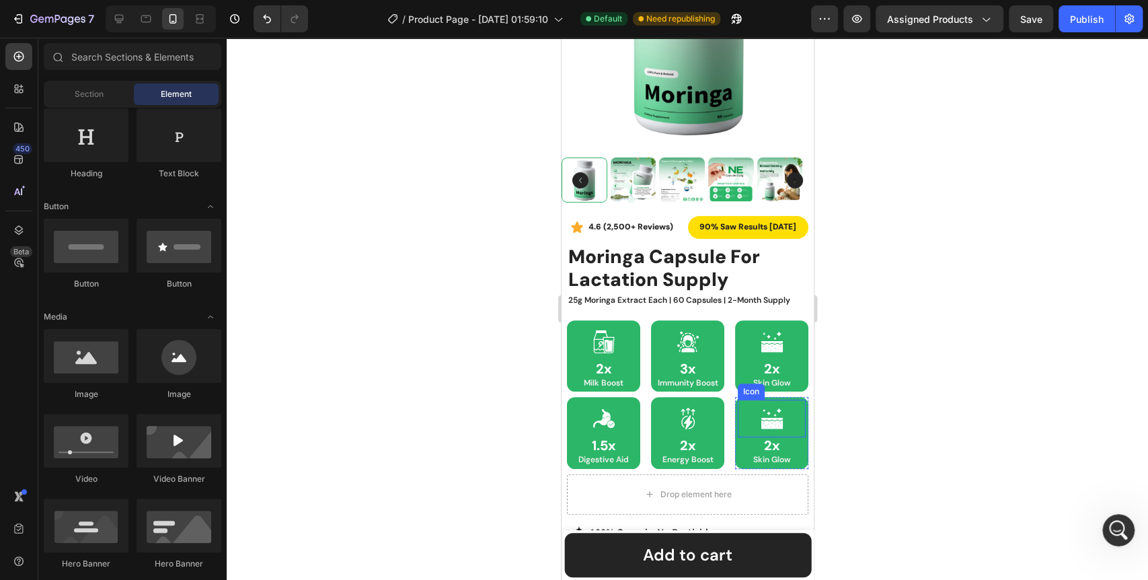
click at [767, 420] on icon at bounding box center [771, 424] width 22 height 9
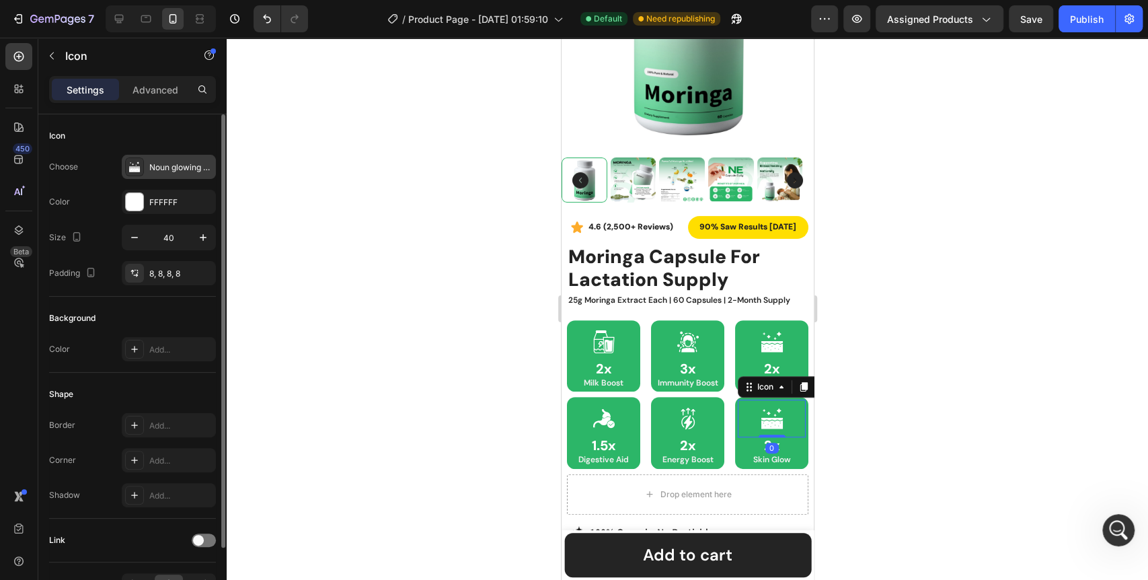
click at [138, 175] on div at bounding box center [134, 166] width 19 height 19
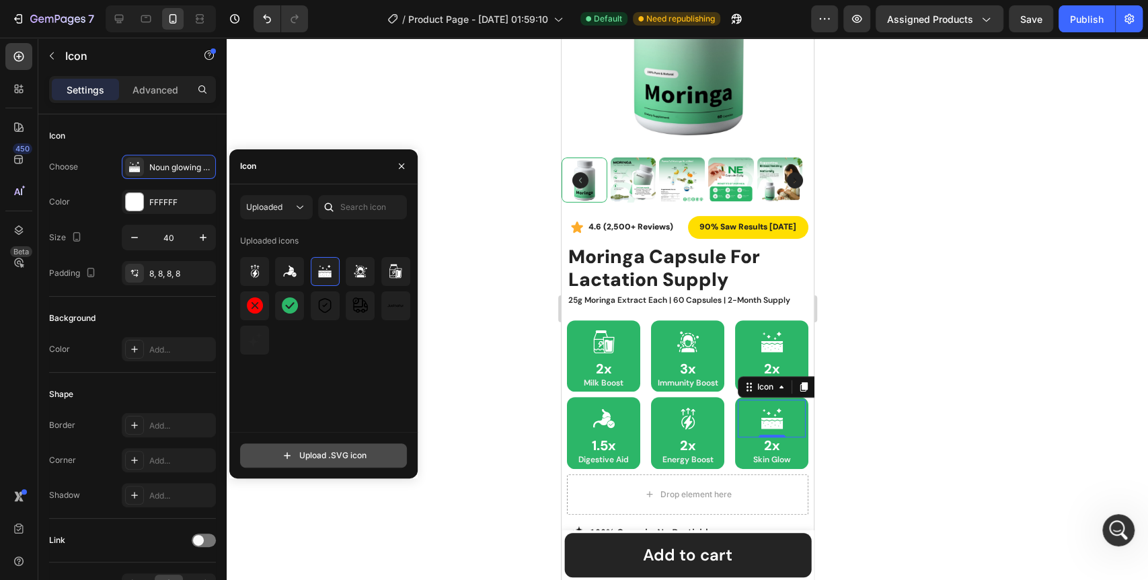
click at [313, 451] on input "file" at bounding box center [323, 455] width 165 height 23
type input "C:\fakepath\noun-women-health-7707815 1.svg"
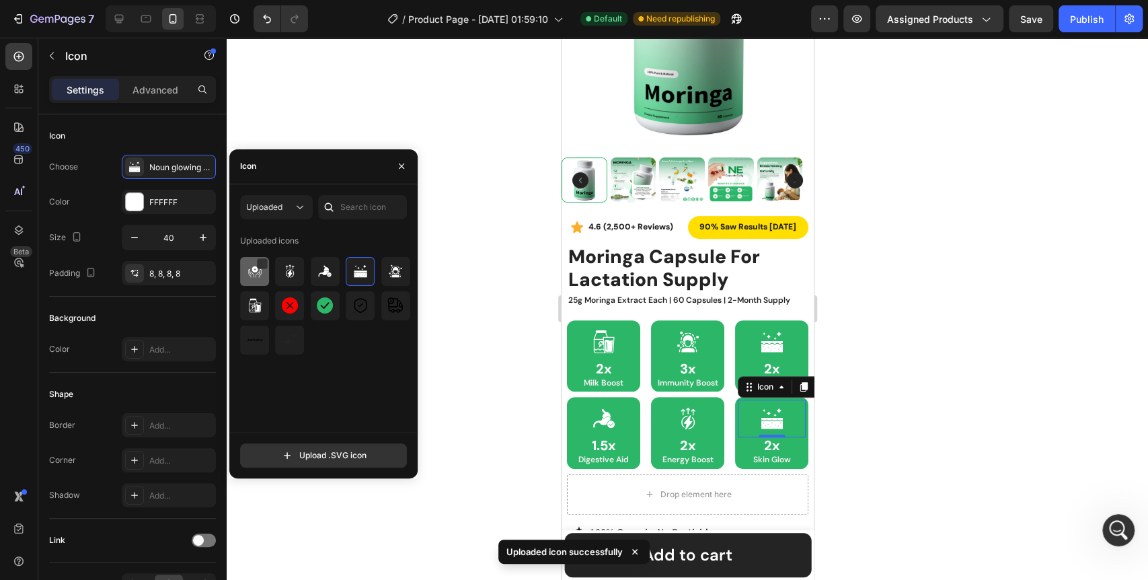
click at [247, 272] on img at bounding box center [255, 271] width 16 height 16
click at [472, 417] on div at bounding box center [687, 309] width 921 height 542
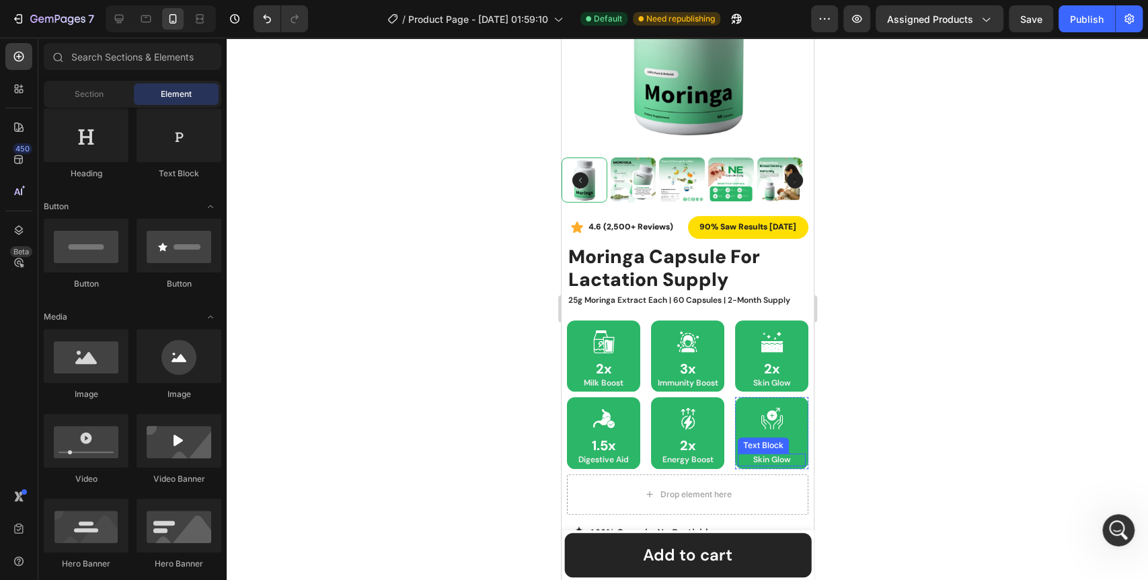
click at [771, 454] on p "Skin Glow" at bounding box center [770, 458] width 65 height 9
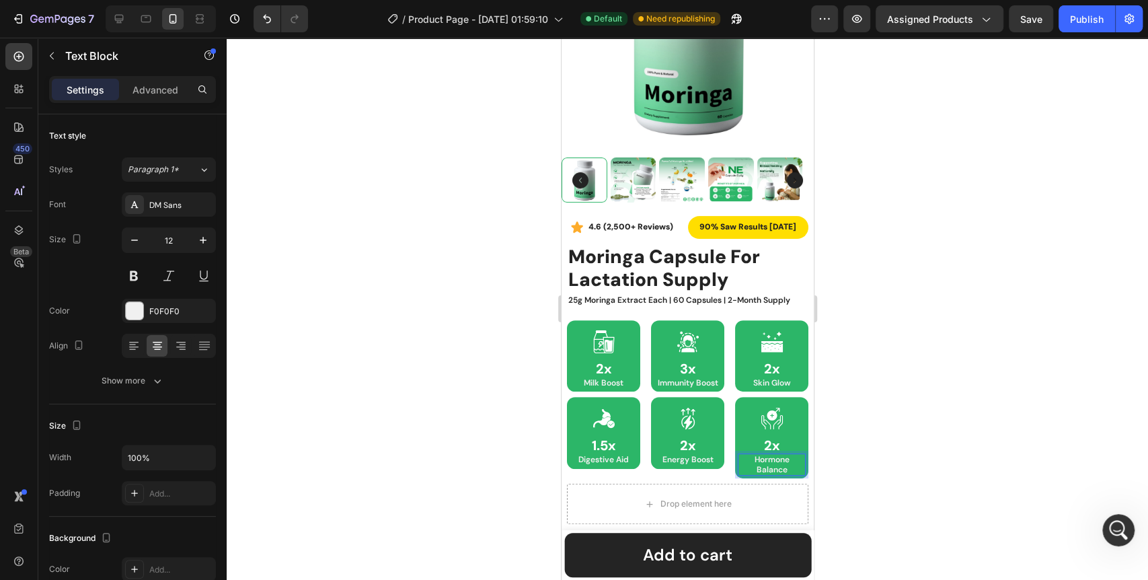
click at [854, 448] on div at bounding box center [687, 309] width 921 height 542
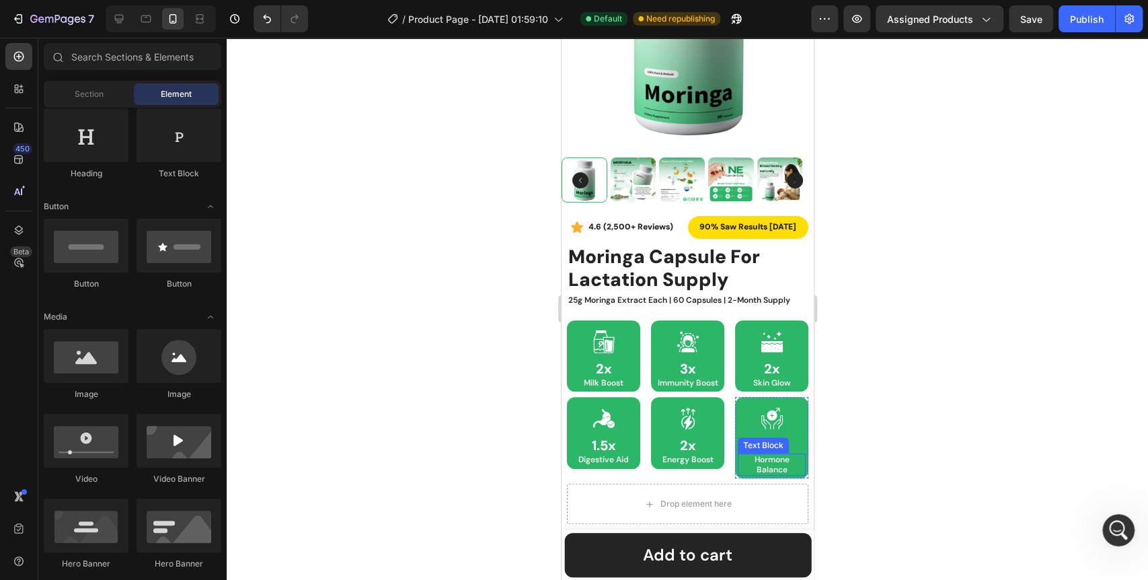
click at [774, 457] on p "Hormone Balance" at bounding box center [770, 463] width 65 height 19
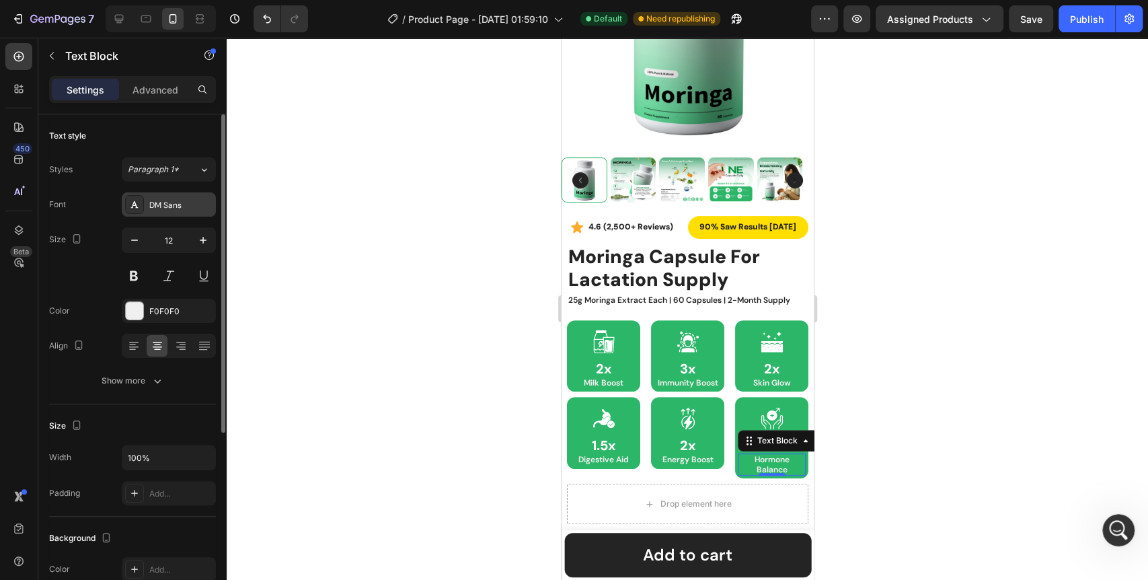
click at [155, 204] on div "DM Sans" at bounding box center [180, 205] width 63 height 12
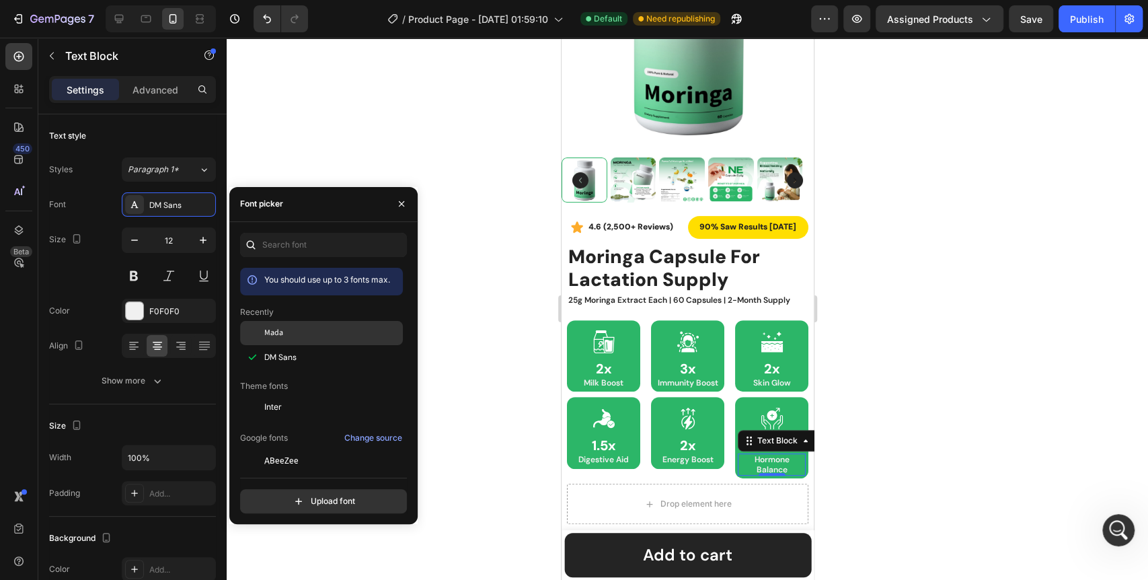
click at [283, 336] on div "Mada" at bounding box center [332, 333] width 136 height 12
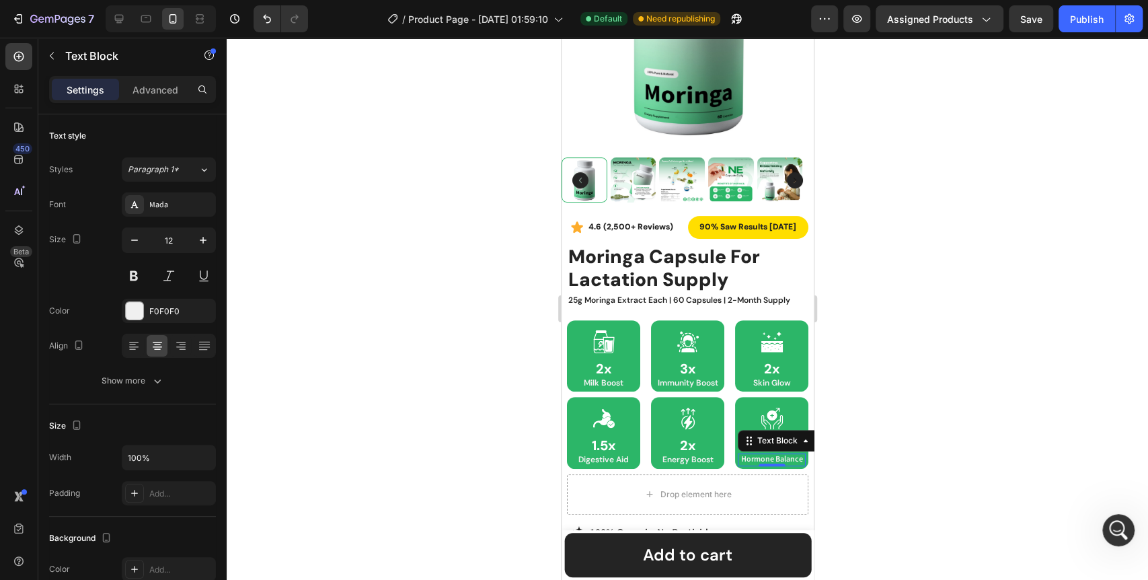
click at [446, 338] on div at bounding box center [687, 309] width 921 height 542
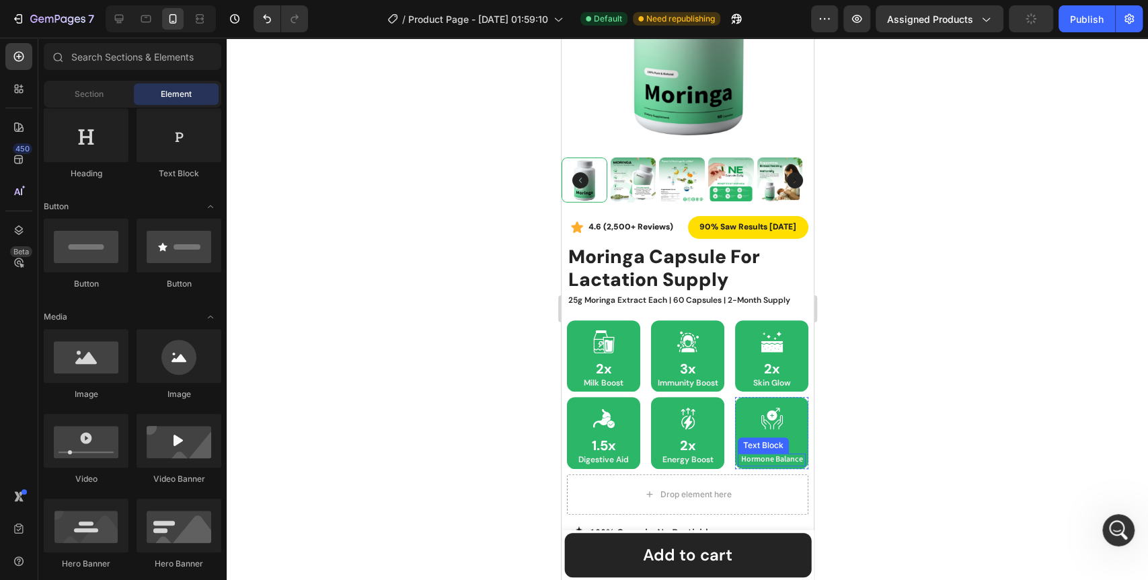
click at [756, 454] on p "Hormone Balance" at bounding box center [770, 458] width 65 height 9
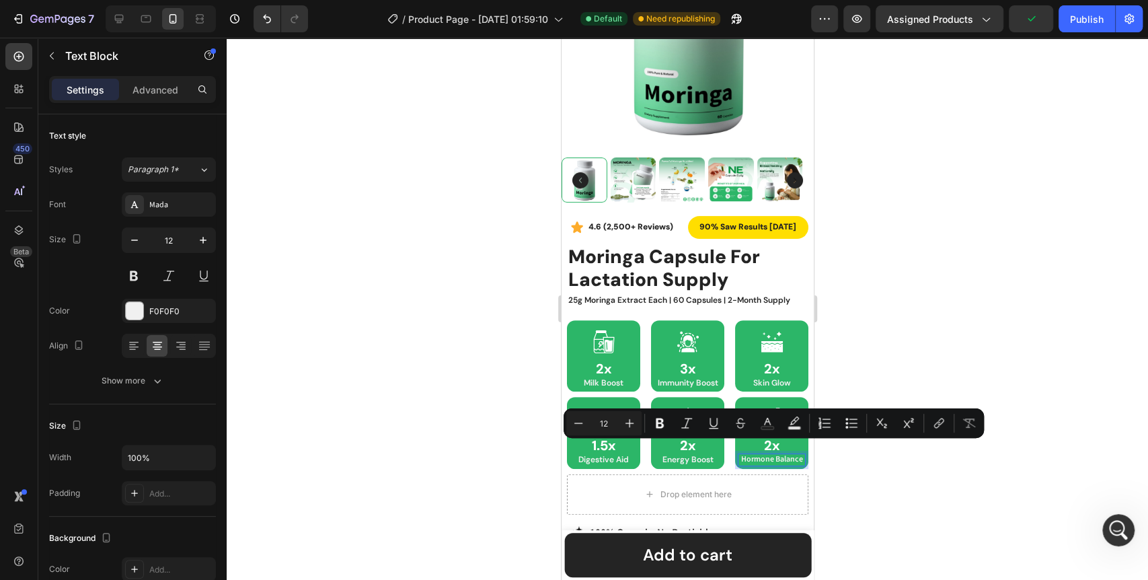
click at [746, 458] on p "Hormone Balance" at bounding box center [770, 458] width 65 height 9
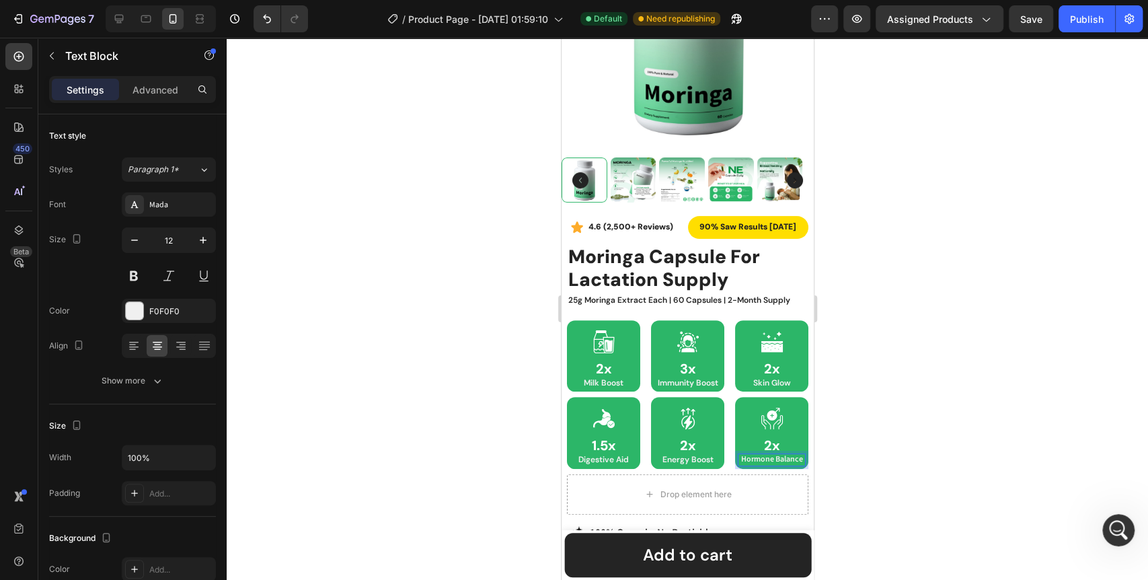
click at [406, 468] on div at bounding box center [687, 309] width 921 height 542
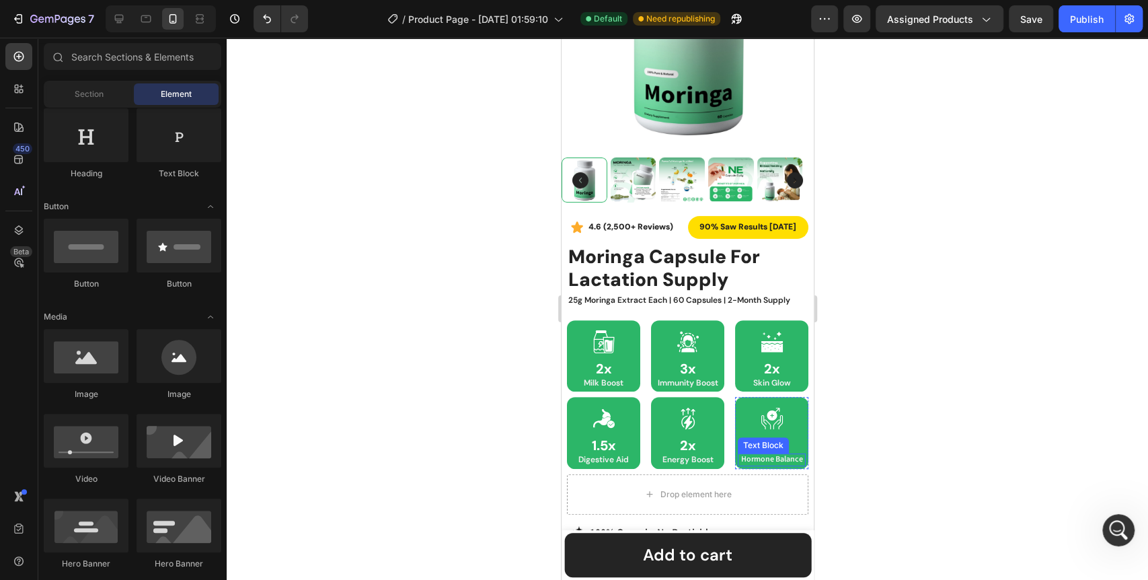
click at [760, 454] on p "Hormone Balance" at bounding box center [770, 458] width 65 height 9
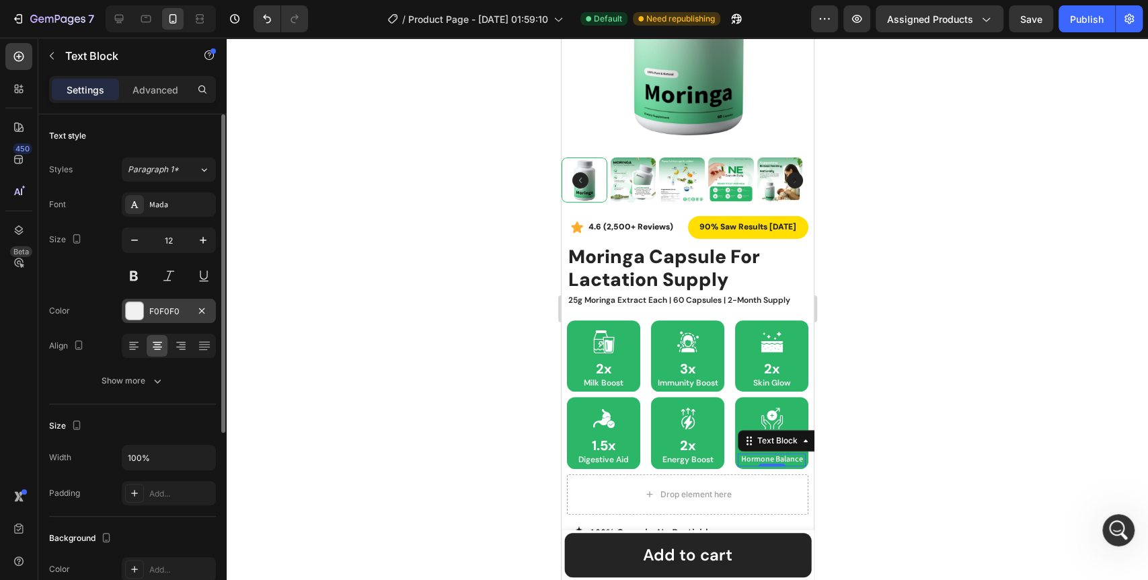
click at [122, 303] on div "F0F0F0" at bounding box center [169, 310] width 94 height 24
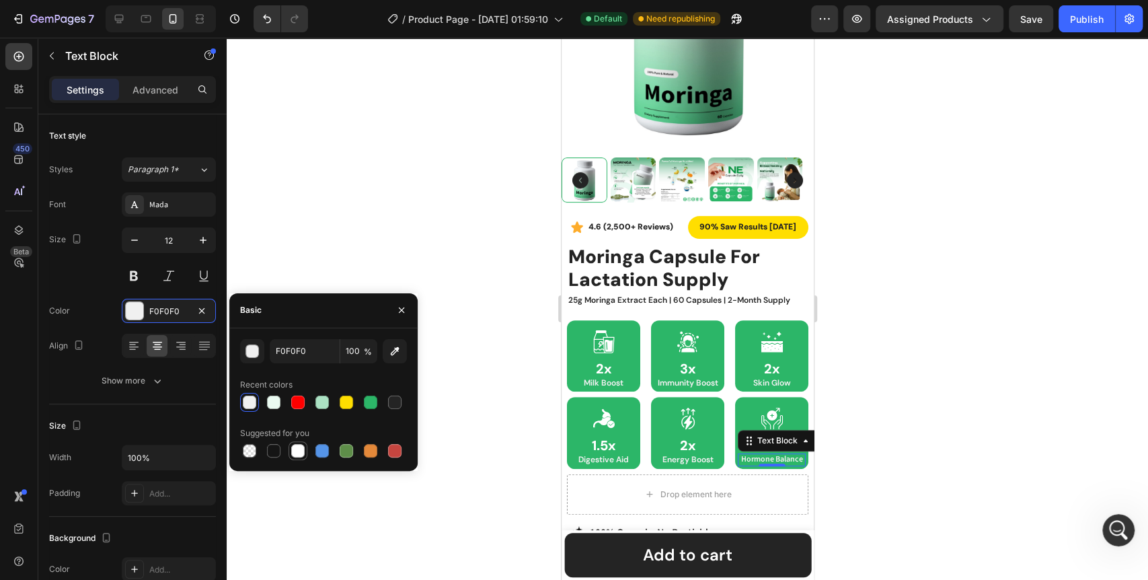
click at [301, 447] on div at bounding box center [297, 450] width 13 height 13
type input "FFFFFF"
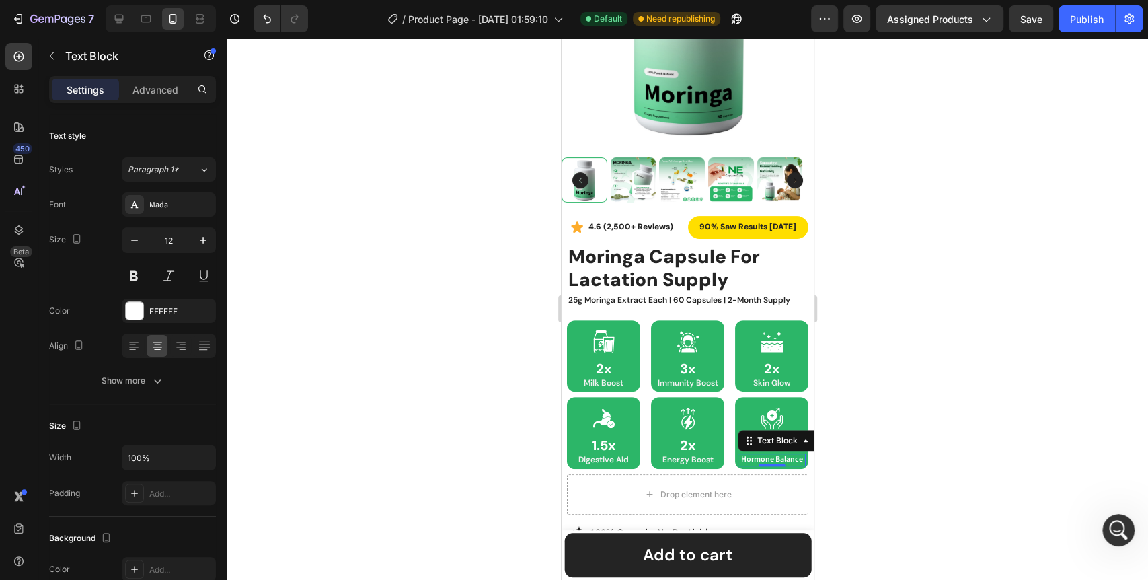
click at [430, 435] on div at bounding box center [687, 309] width 921 height 542
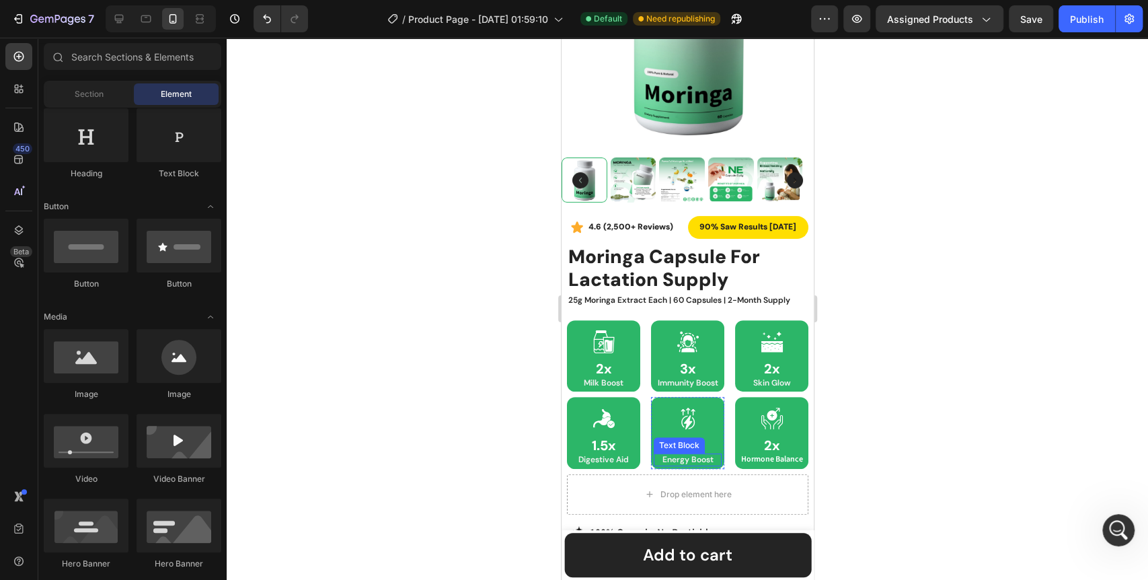
click at [674, 454] on p "Energy Boost" at bounding box center [686, 458] width 65 height 9
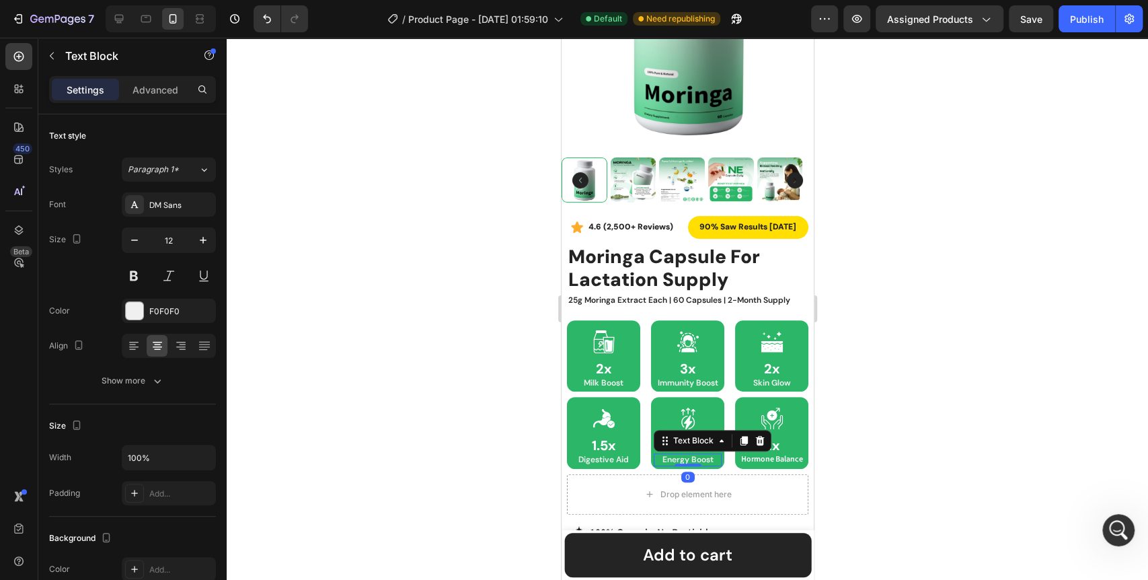
click at [338, 448] on div at bounding box center [687, 309] width 921 height 542
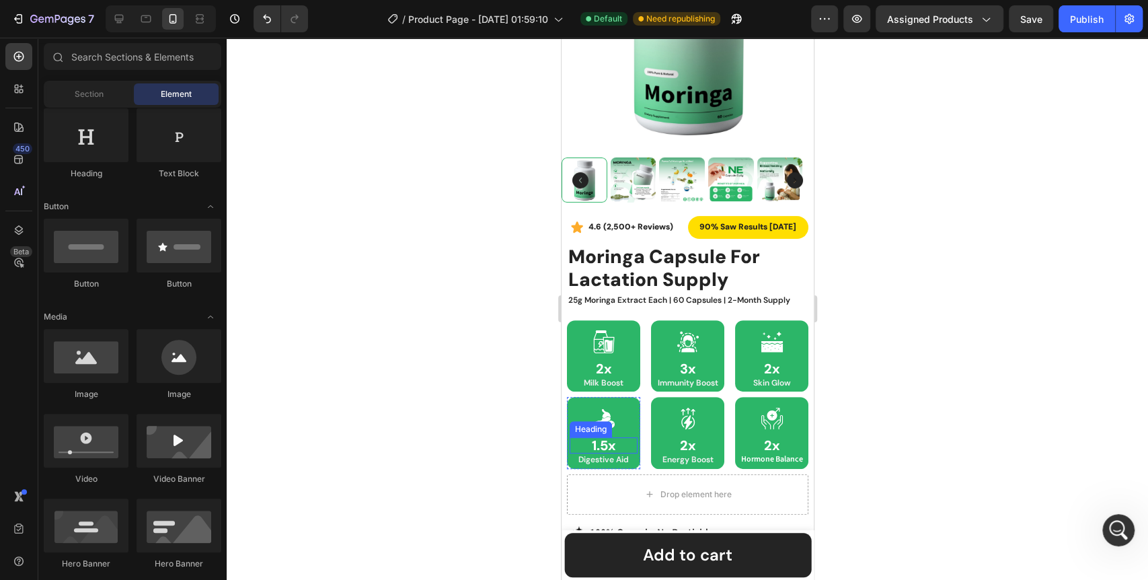
click at [588, 438] on p "1.5x" at bounding box center [602, 444] width 65 height 13
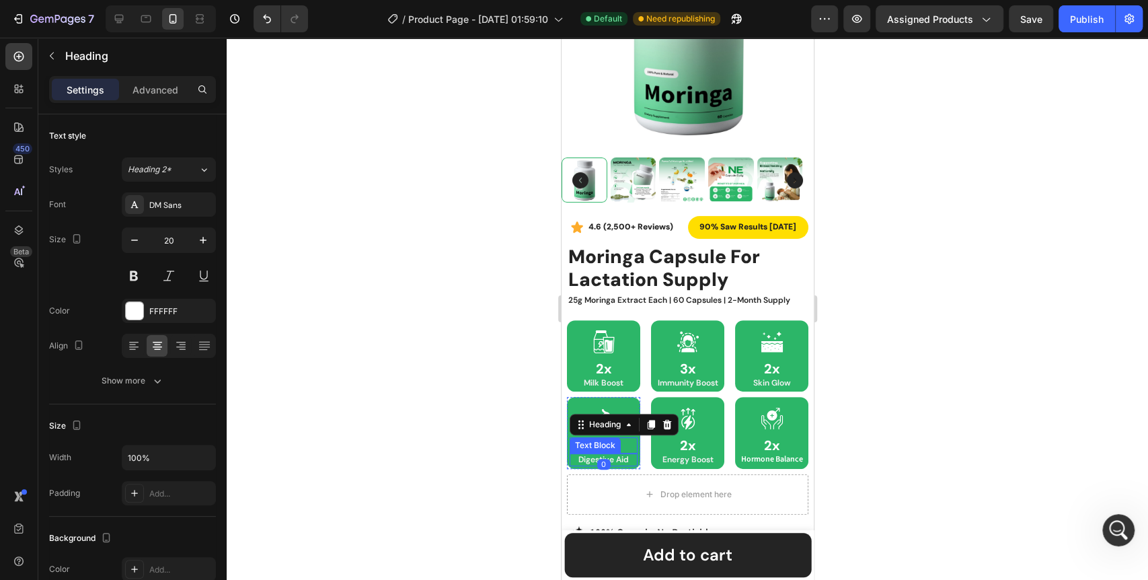
click at [615, 454] on p "Digestive Aid" at bounding box center [602, 458] width 65 height 9
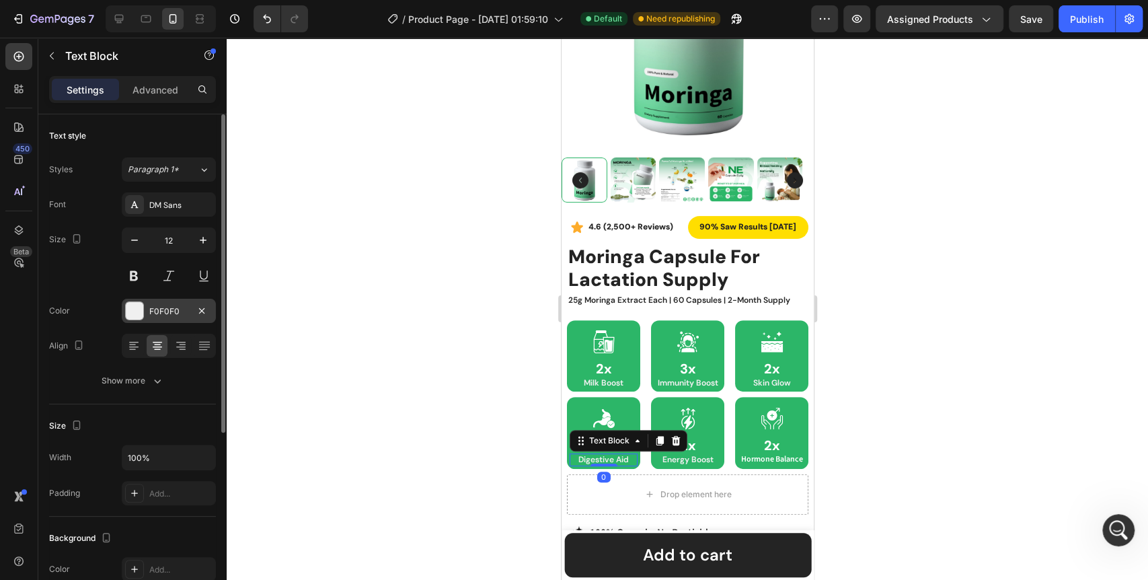
click at [136, 312] on div at bounding box center [134, 310] width 17 height 17
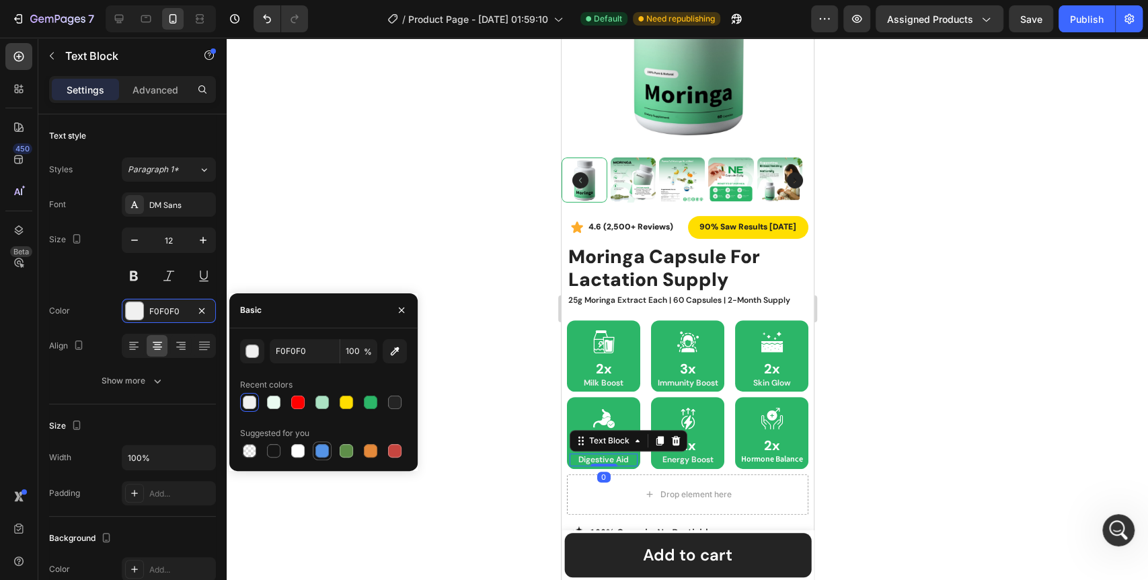
click at [299, 453] on div at bounding box center [297, 450] width 13 height 13
type input "FFFFFF"
click at [677, 454] on p "Energy Boost" at bounding box center [686, 458] width 65 height 9
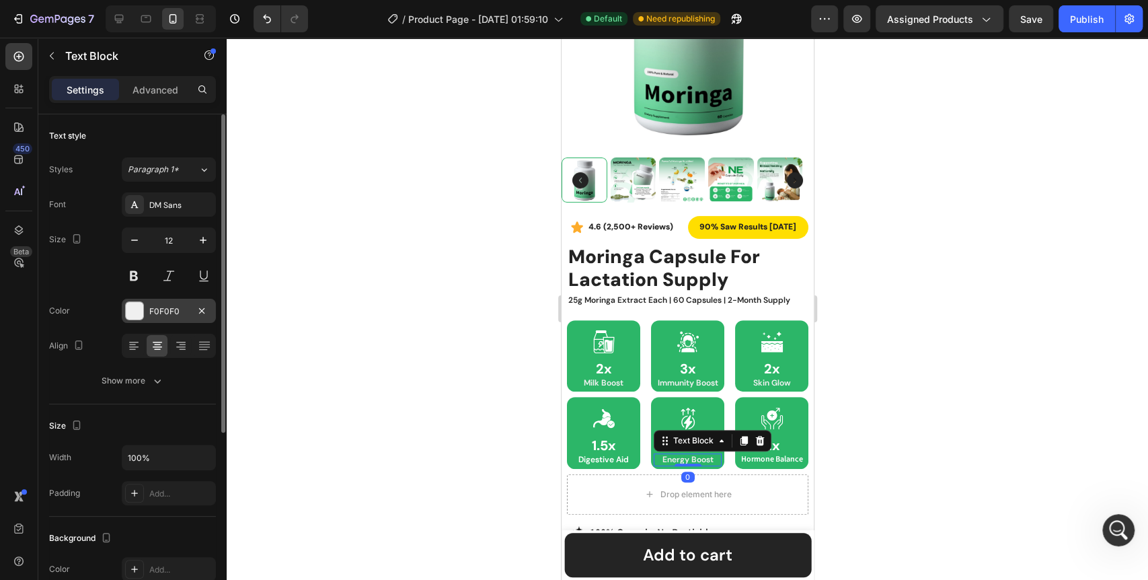
click at [126, 311] on div at bounding box center [134, 310] width 17 height 17
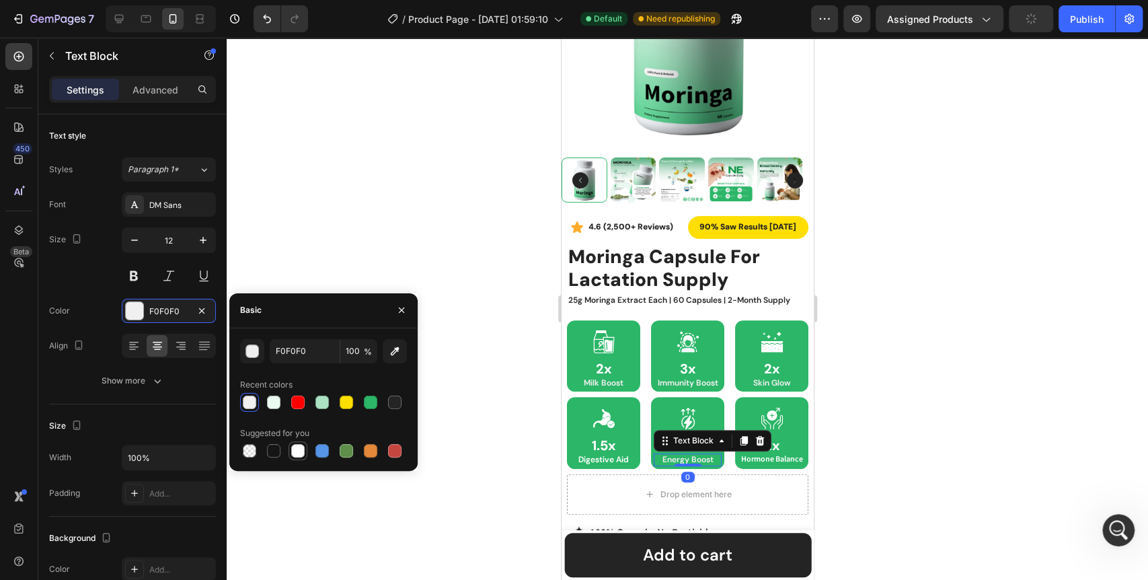
click at [293, 453] on div at bounding box center [297, 450] width 13 height 13
type input "FFFFFF"
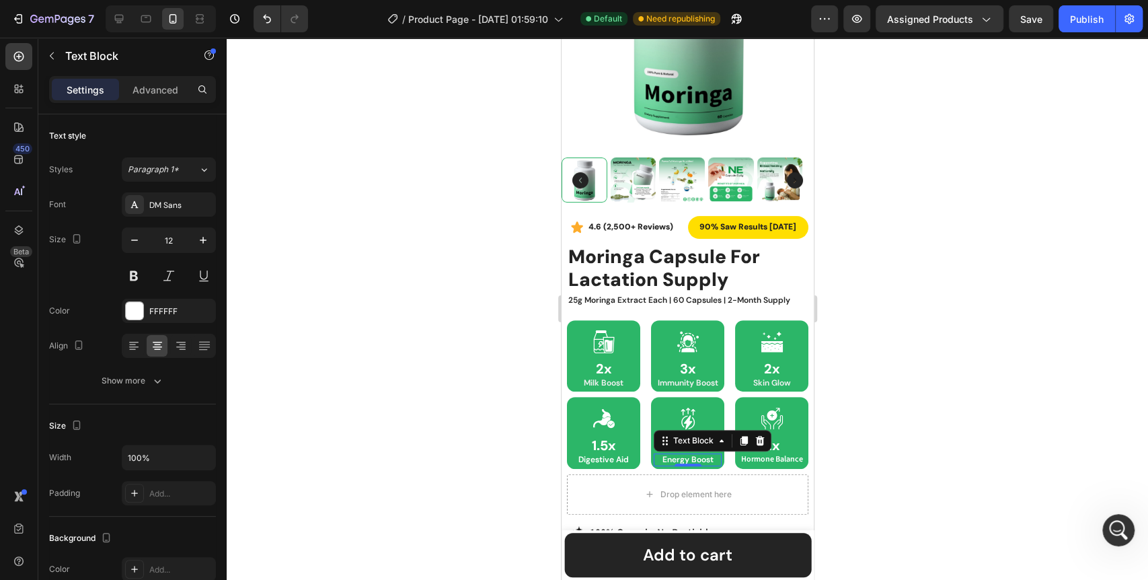
click at [515, 343] on div at bounding box center [687, 309] width 921 height 542
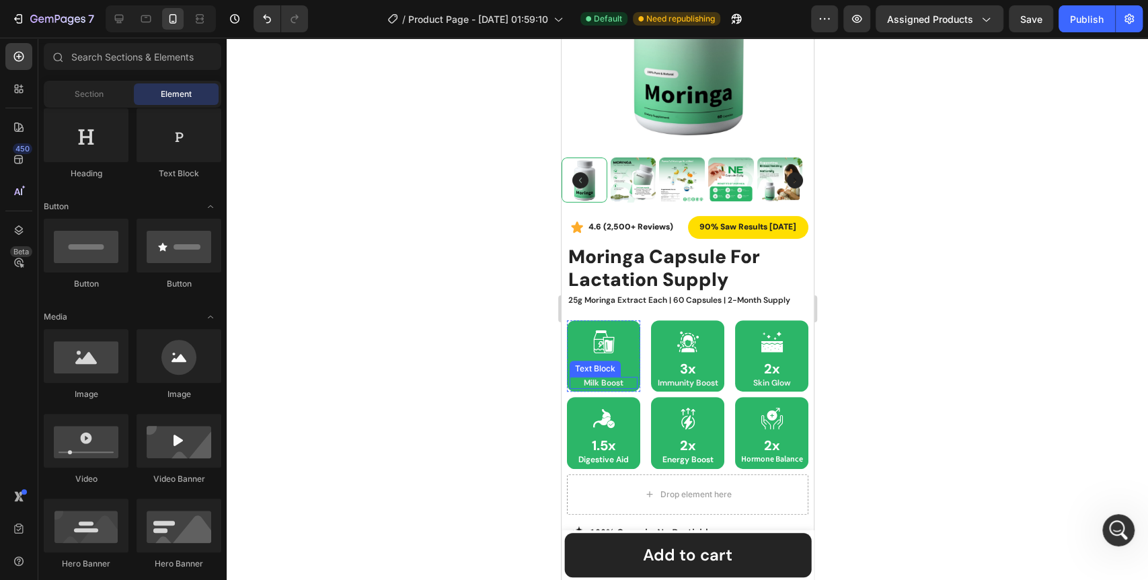
click at [595, 378] on p "Milk Boost" at bounding box center [602, 382] width 65 height 9
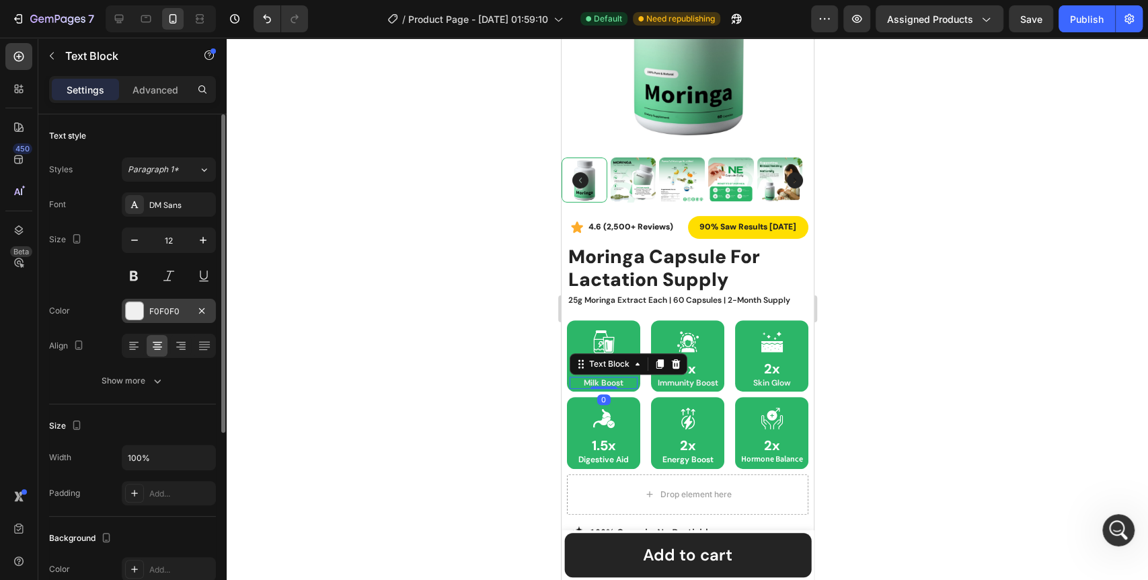
click at [138, 308] on div at bounding box center [134, 310] width 17 height 17
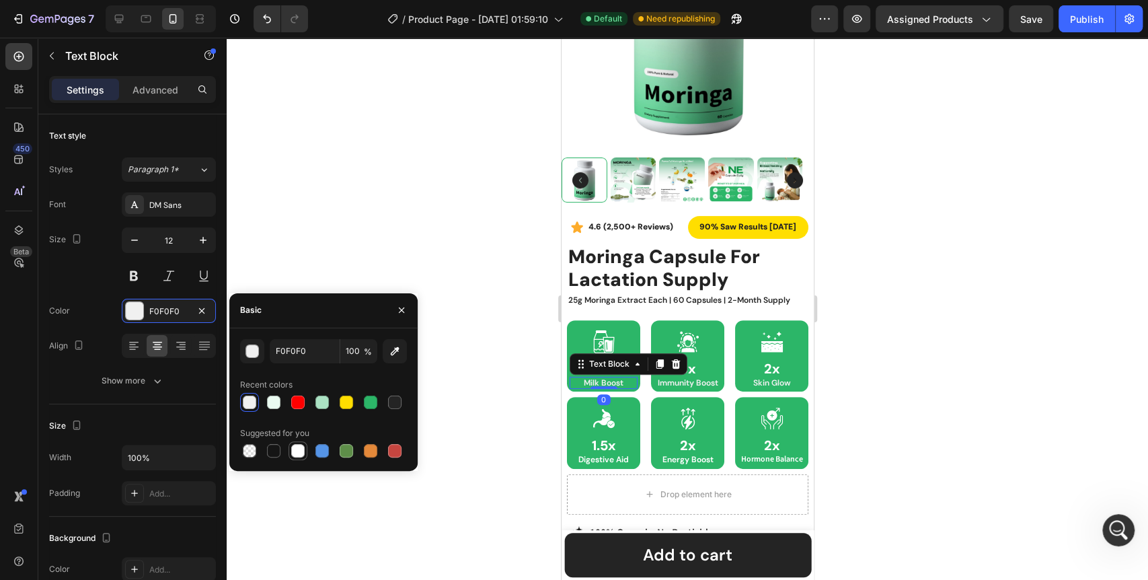
click at [303, 456] on div at bounding box center [297, 450] width 13 height 13
type input "FFFFFF"
click at [673, 378] on p "Immunity Boost" at bounding box center [686, 382] width 65 height 9
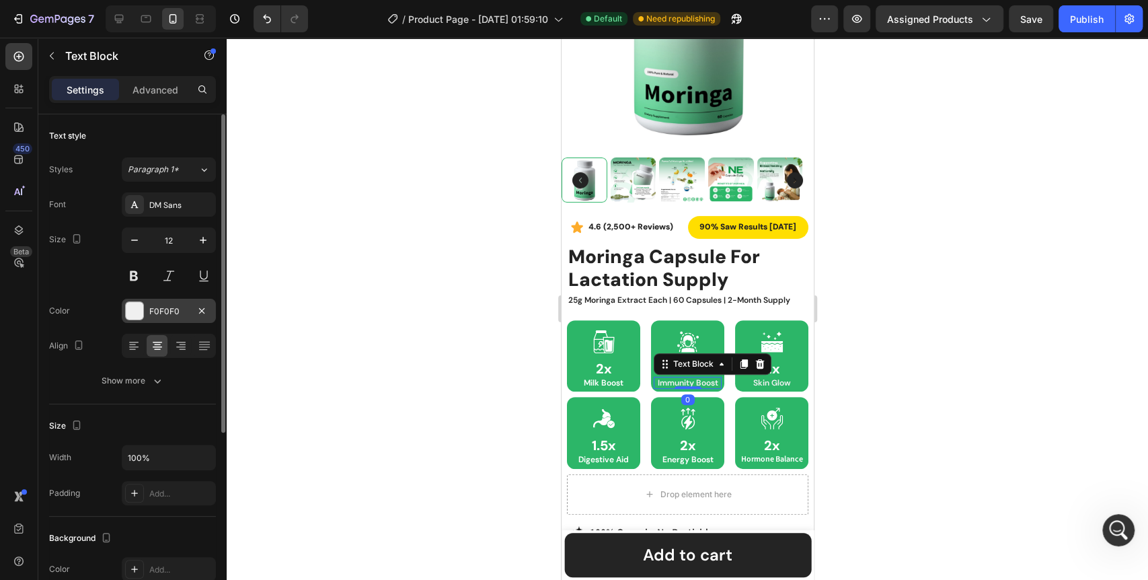
click at [126, 305] on div at bounding box center [134, 310] width 17 height 17
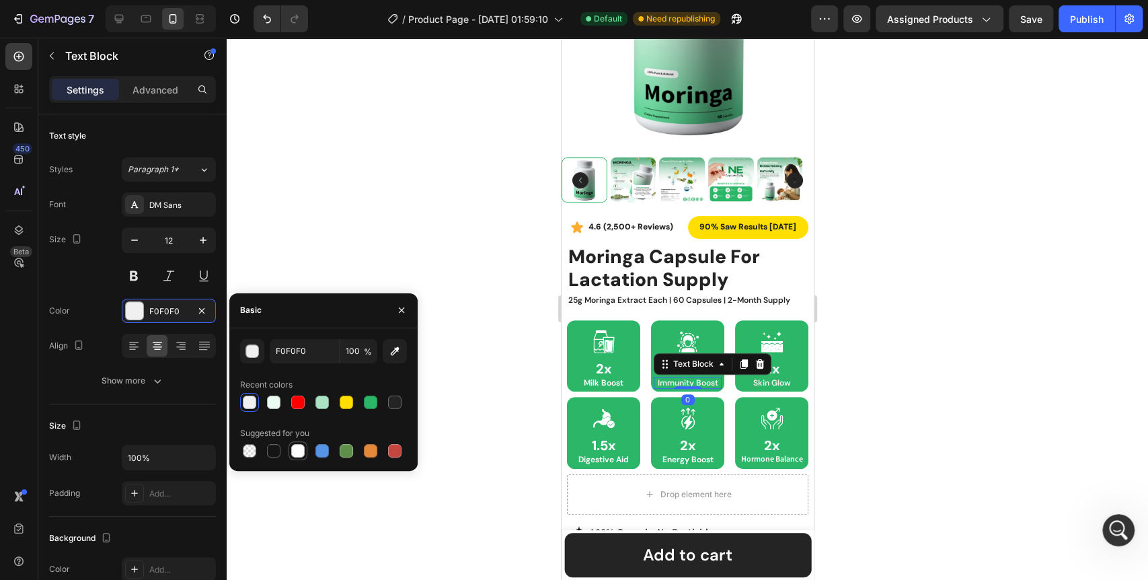
click at [292, 455] on div at bounding box center [297, 450] width 13 height 13
type input "FFFFFF"
click at [762, 378] on p "Skin Glow" at bounding box center [770, 382] width 65 height 9
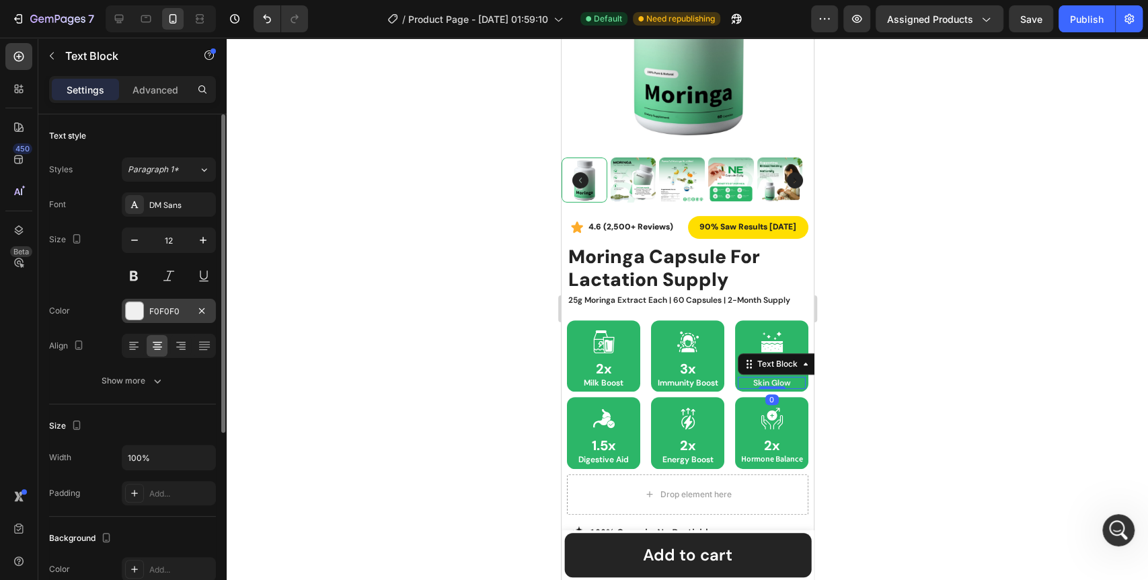
click at [128, 308] on div at bounding box center [134, 310] width 17 height 17
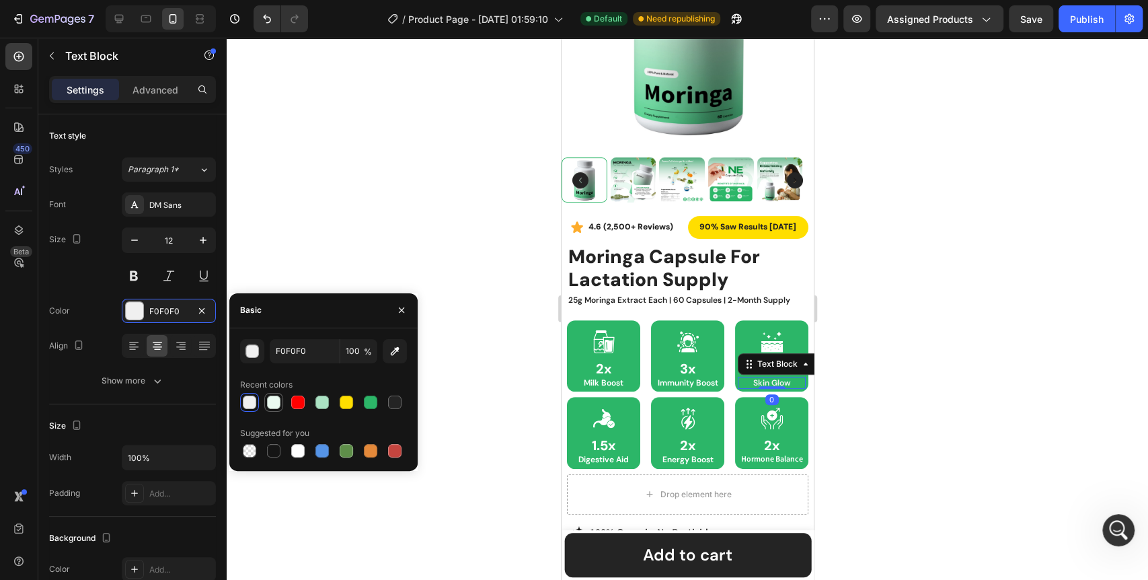
click at [277, 401] on div at bounding box center [273, 401] width 13 height 13
drag, startPoint x: 301, startPoint y: 448, endPoint x: 446, endPoint y: 397, distance: 153.9
click at [300, 448] on div at bounding box center [297, 450] width 13 height 13
type input "FFFFFF"
click at [452, 394] on div at bounding box center [687, 309] width 921 height 542
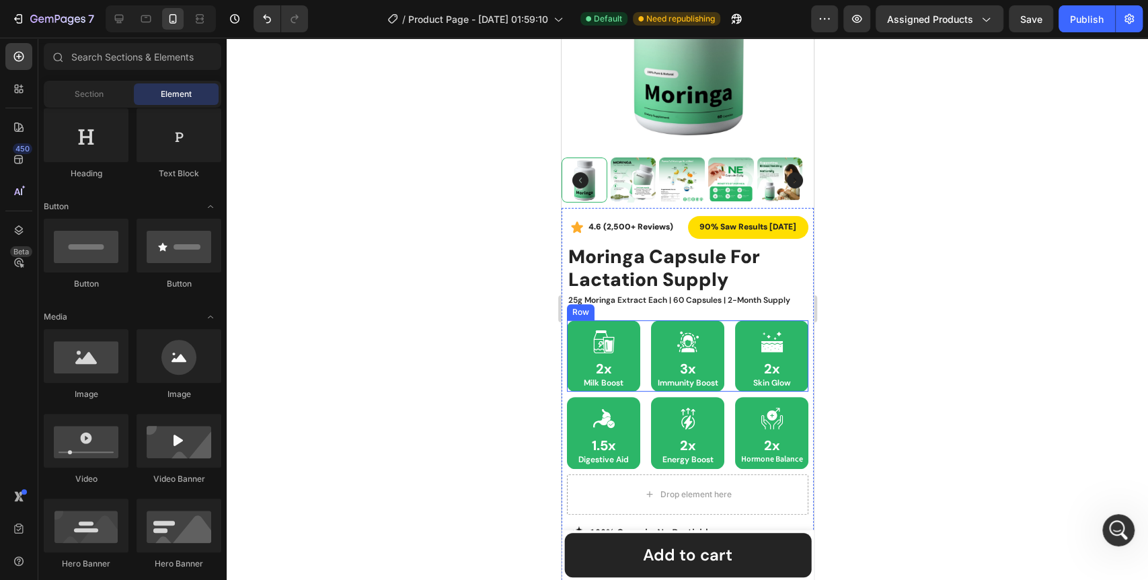
click at [635, 378] on div "Icon 2x Heading Milk Boost Text Block Row" at bounding box center [602, 355] width 73 height 71
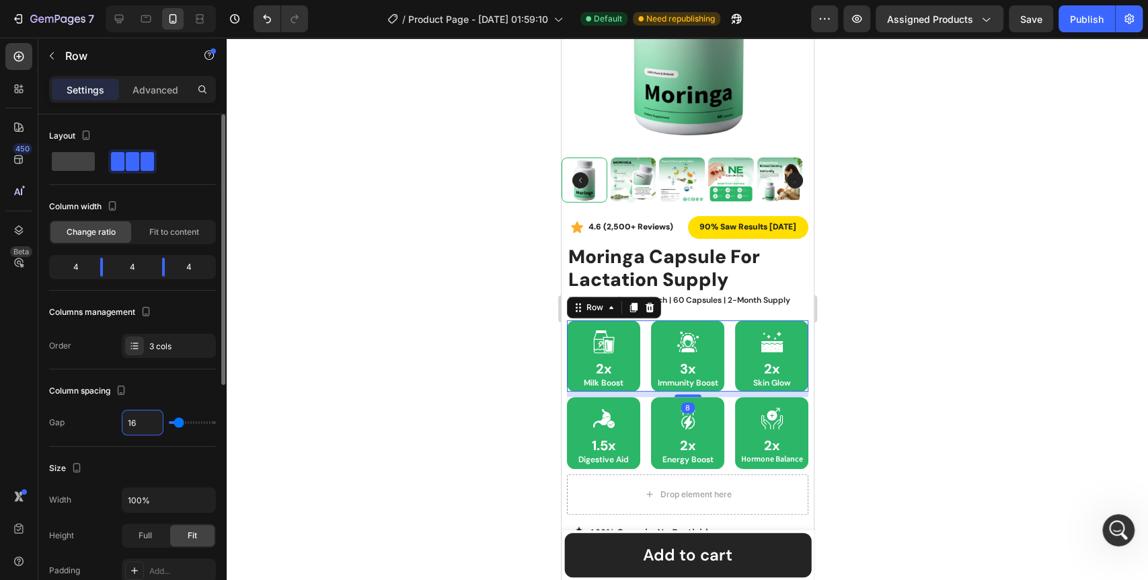
type input "8"
click at [338, 427] on div at bounding box center [687, 309] width 921 height 542
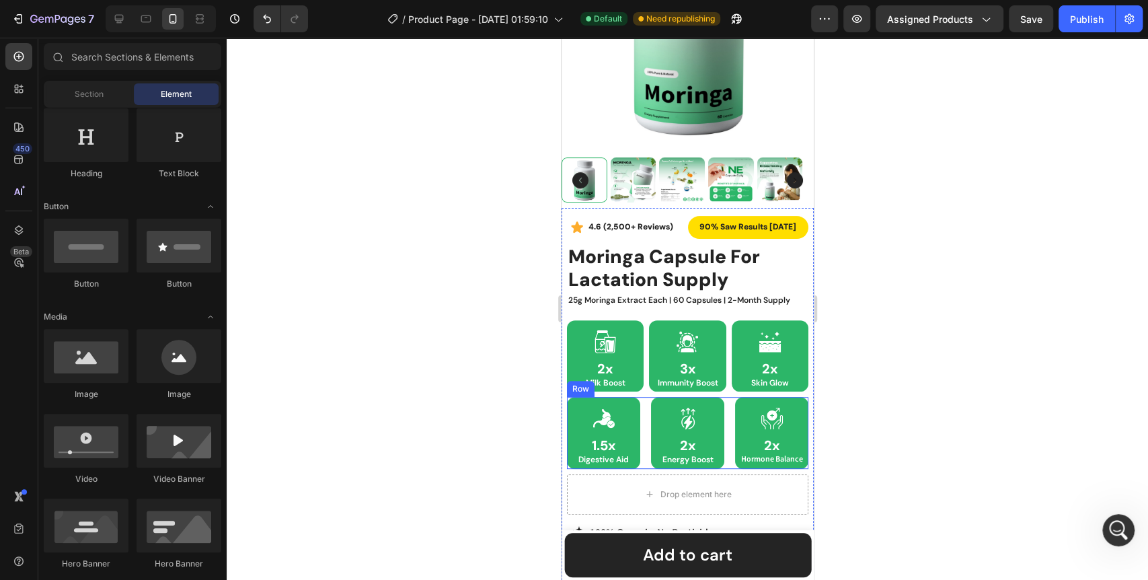
click at [650, 455] on div "Icon 2x Heading Energy Boost Text Block Row" at bounding box center [686, 432] width 73 height 71
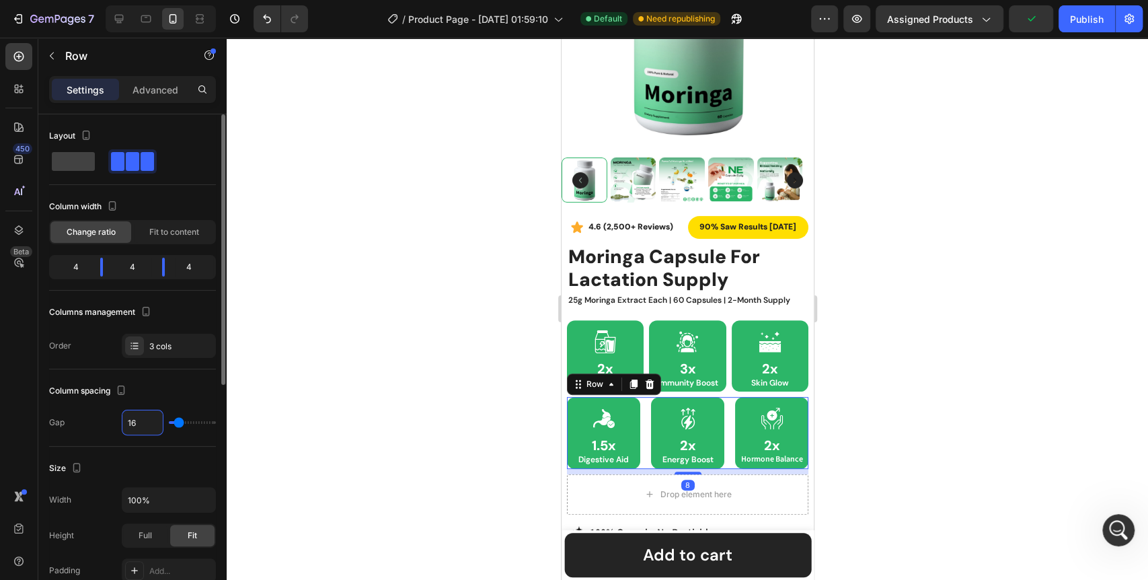
type input "8"
click at [399, 421] on div at bounding box center [687, 309] width 921 height 542
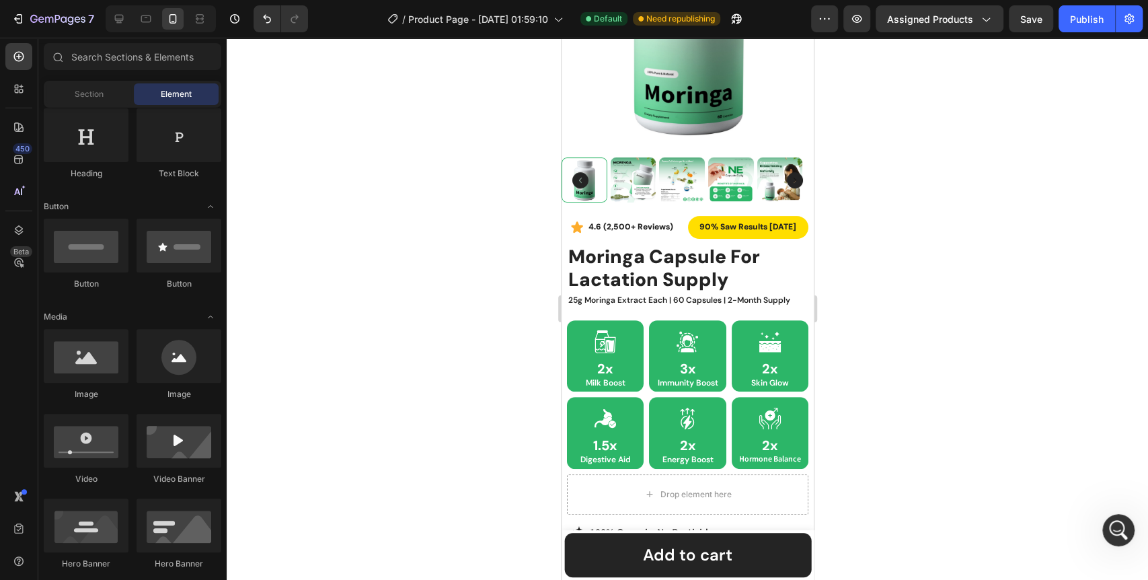
scroll to position [9427, 0]
click at [568, 372] on div "Icon 2x Heading Milk Boost Text Block Row" at bounding box center [604, 355] width 77 height 71
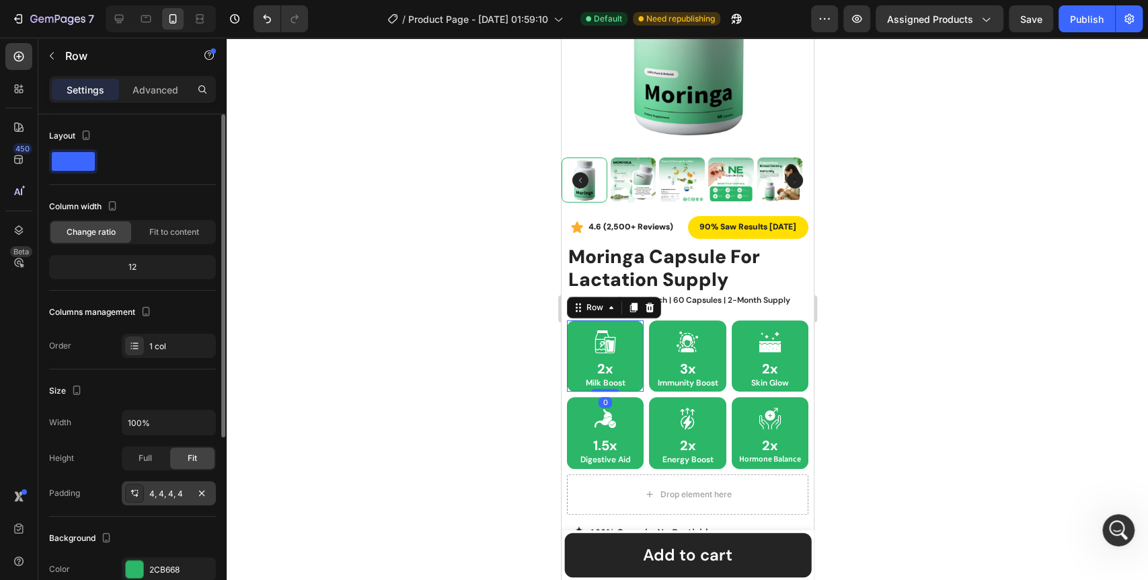
click at [156, 496] on div "4, 4, 4, 4" at bounding box center [168, 493] width 39 height 12
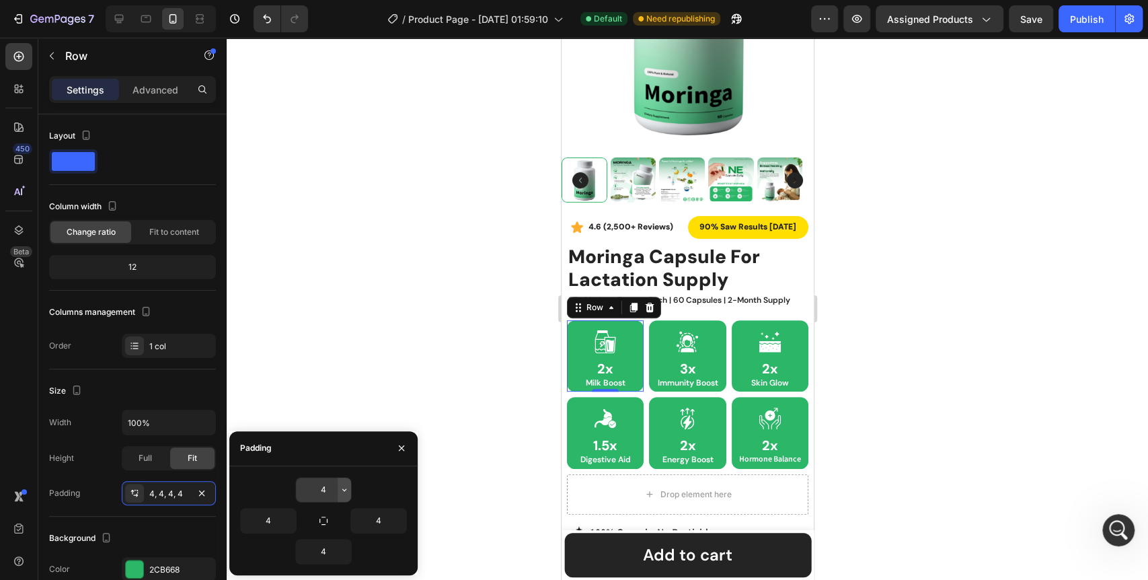
click at [345, 485] on icon "button" at bounding box center [344, 489] width 11 height 11
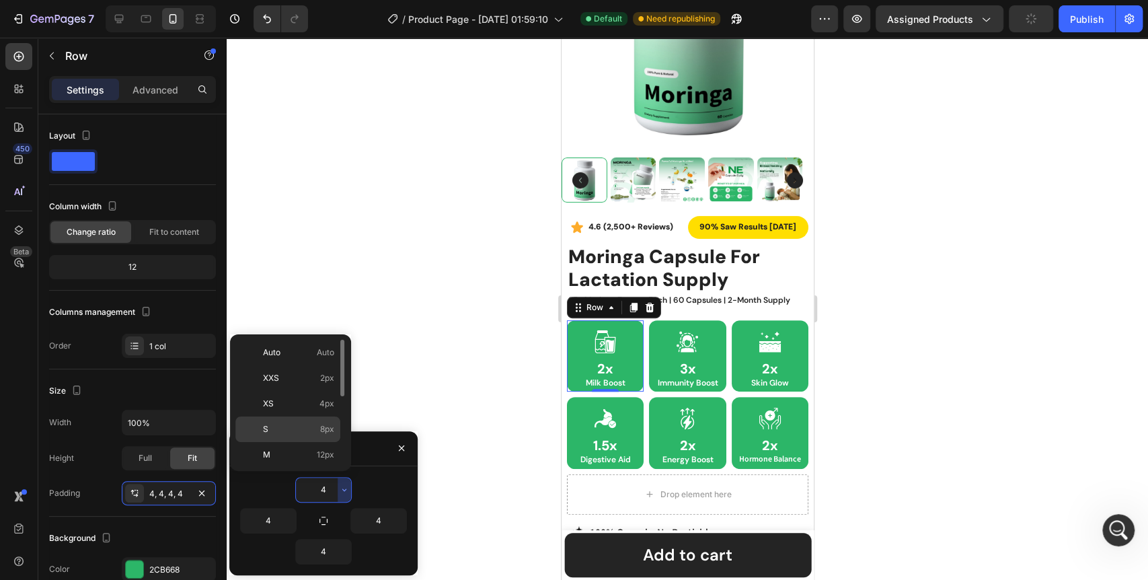
click at [320, 428] on span "8px" at bounding box center [327, 429] width 14 height 12
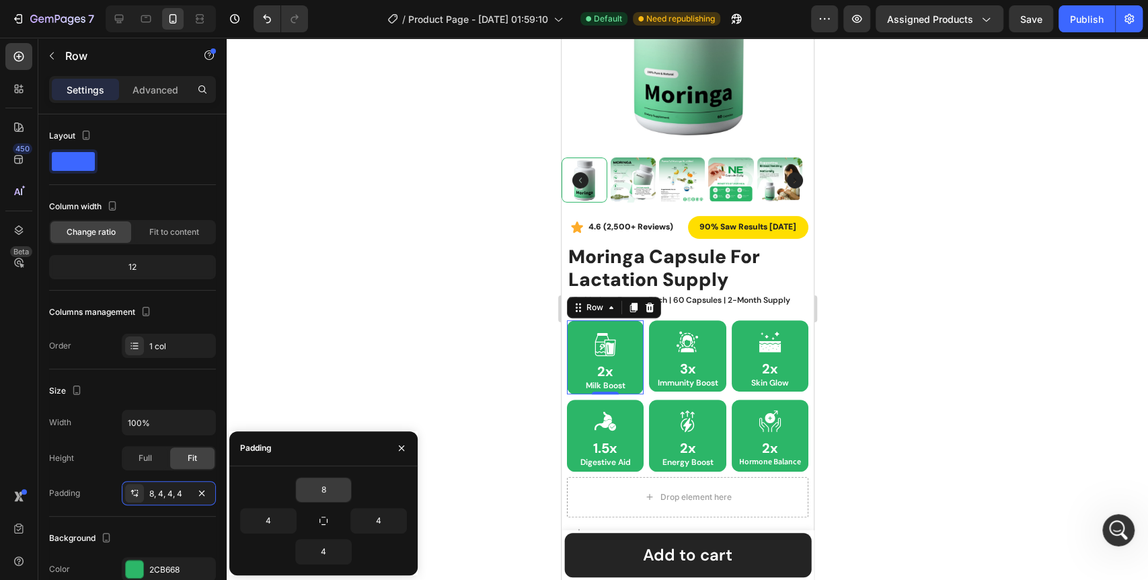
type input "4"
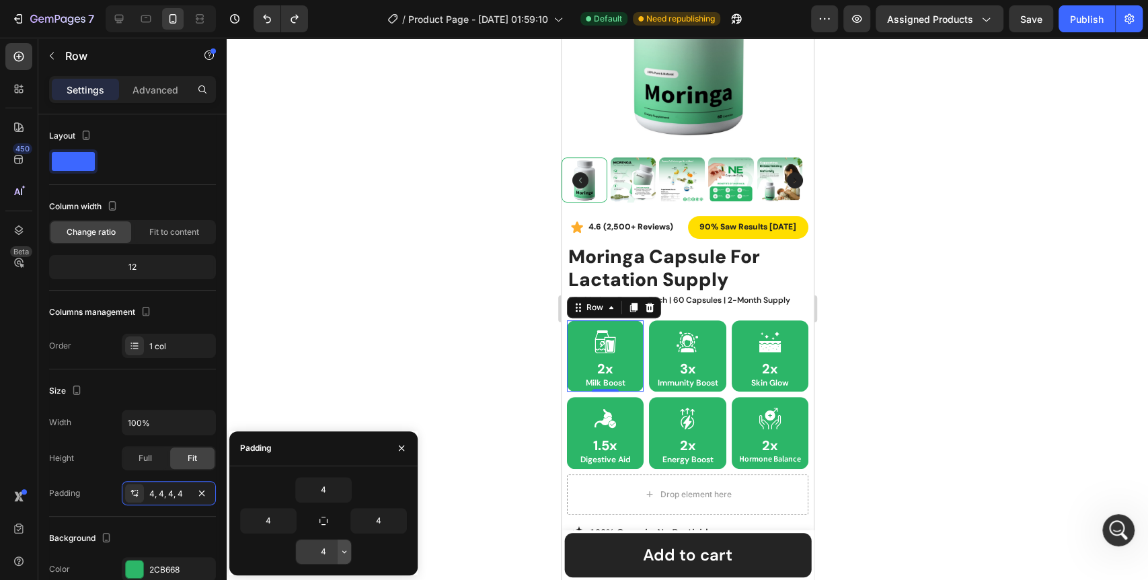
click at [342, 550] on icon "button" at bounding box center [344, 551] width 11 height 11
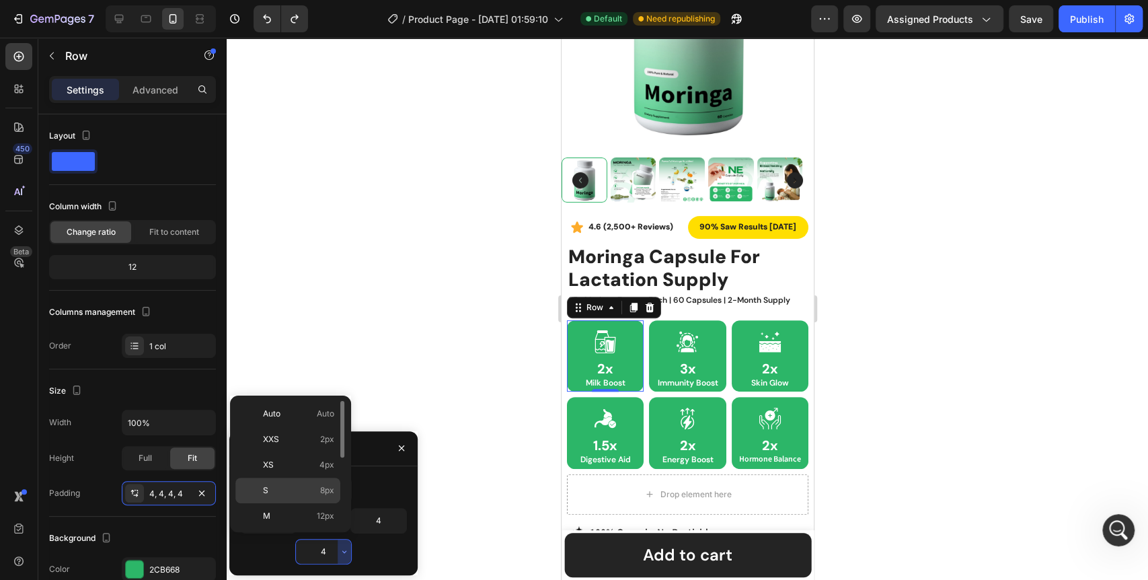
click at [313, 503] on div "S 8px" at bounding box center [287, 516] width 105 height 26
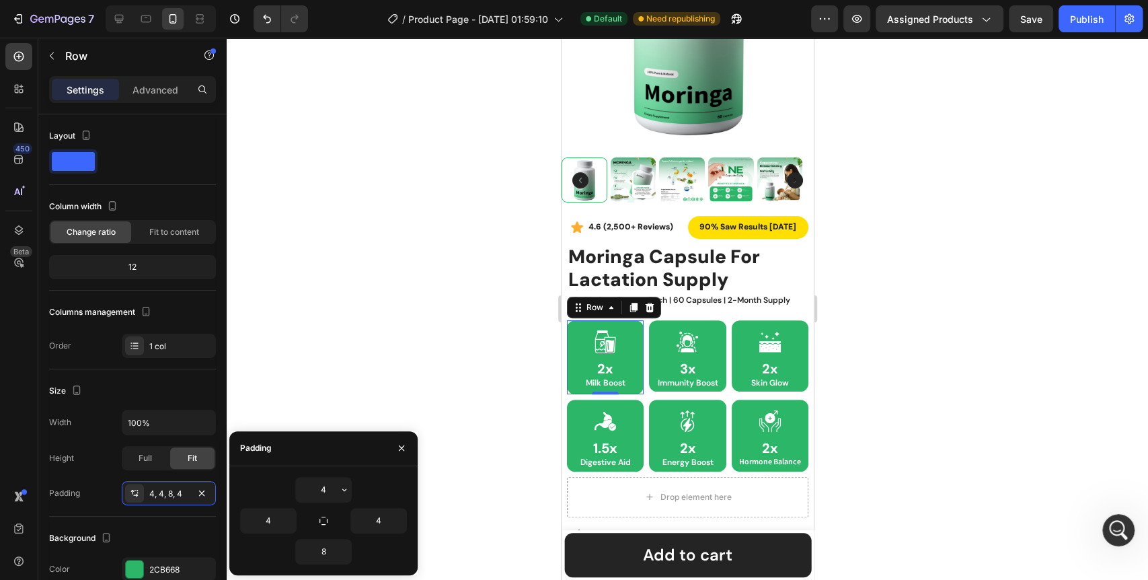
type input "4"
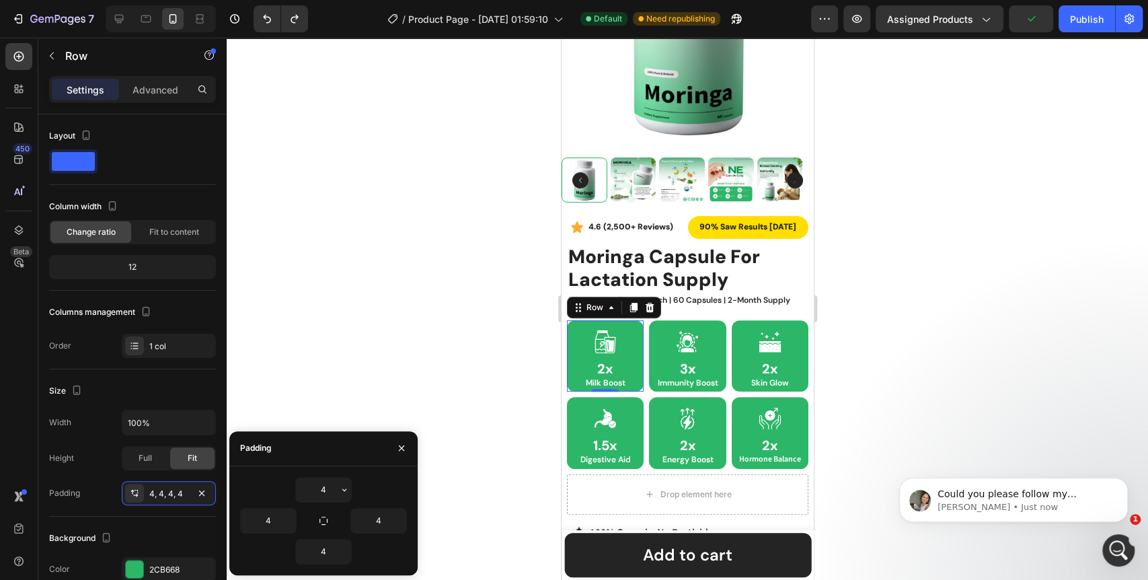
scroll to position [9428, 0]
click at [512, 469] on div at bounding box center [687, 309] width 921 height 542
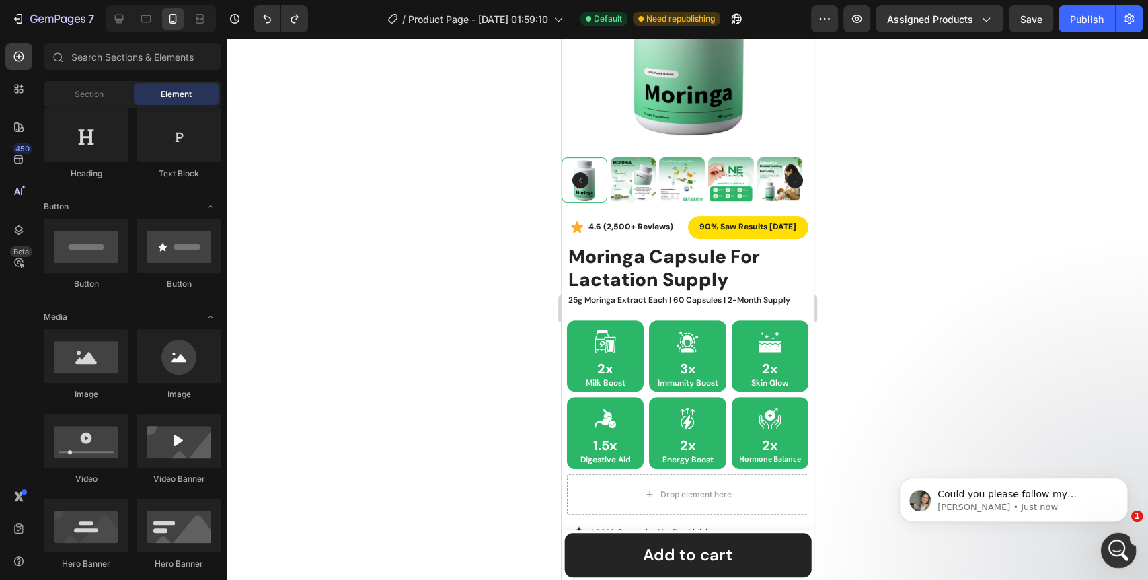
click at [1124, 551] on div "Open Intercom Messenger" at bounding box center [1116, 548] width 44 height 44
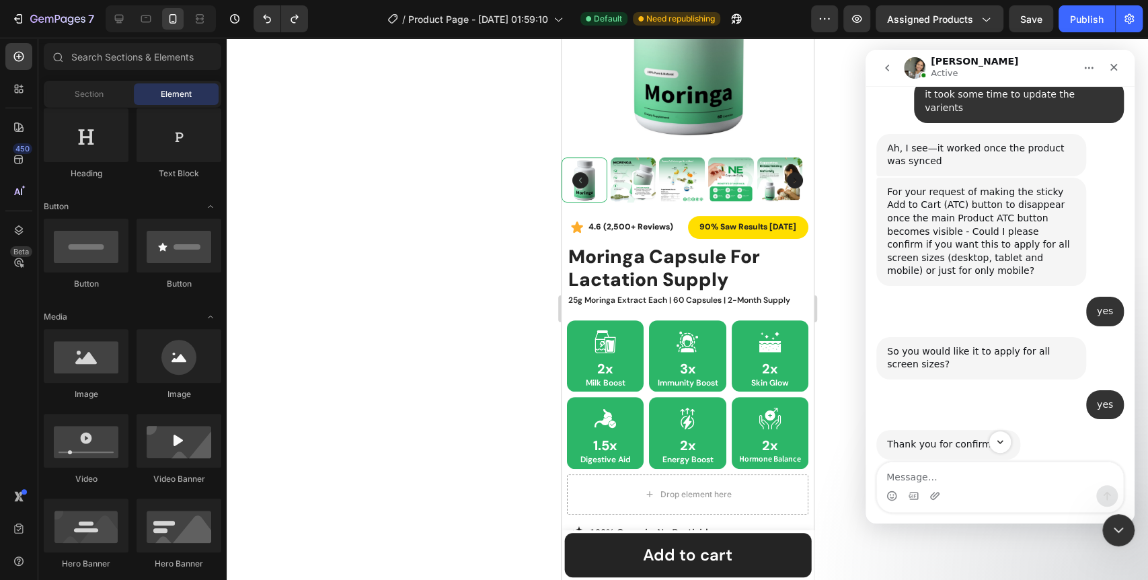
scroll to position [9450, 0]
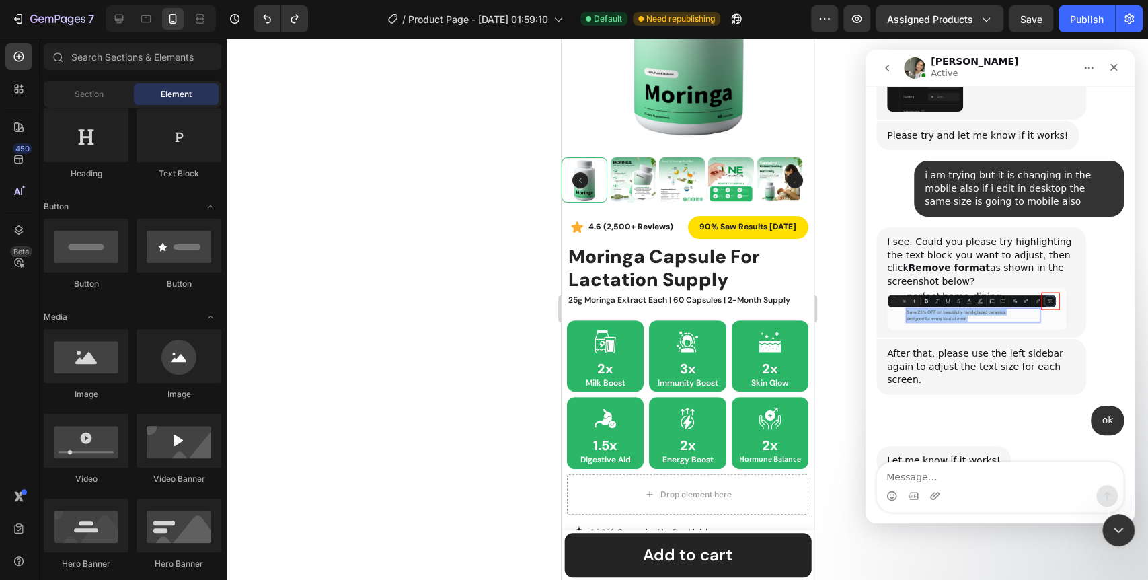
click at [978, 470] on textarea "Message…" at bounding box center [1000, 473] width 246 height 23
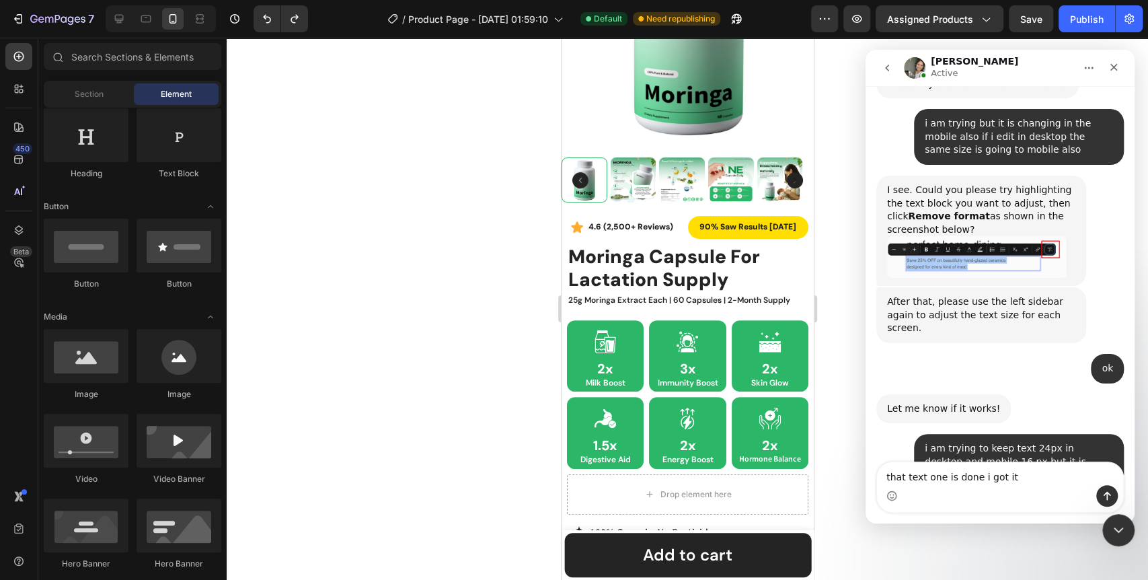
type textarea "that text one is done i got it"
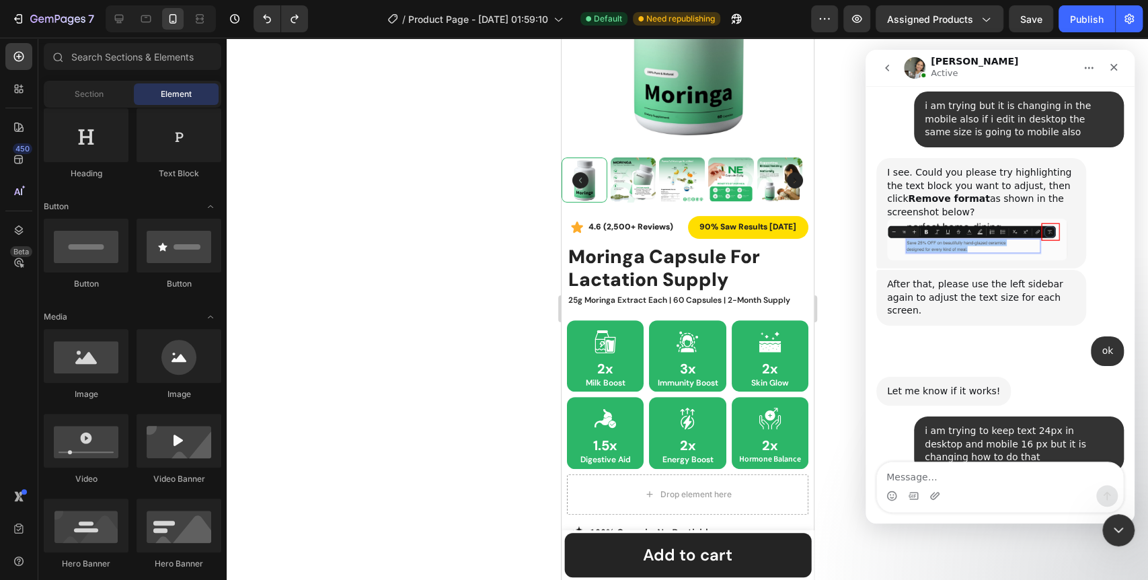
scroll to position [9296, 0]
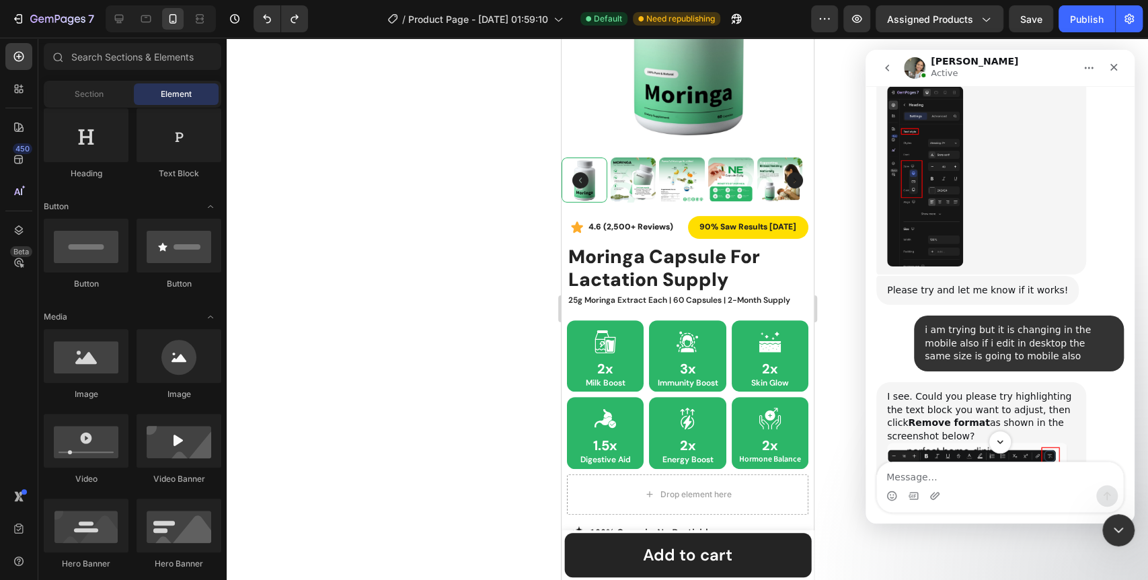
click at [445, 370] on div at bounding box center [687, 309] width 921 height 542
click at [608, 339] on icon at bounding box center [609, 345] width 8 height 12
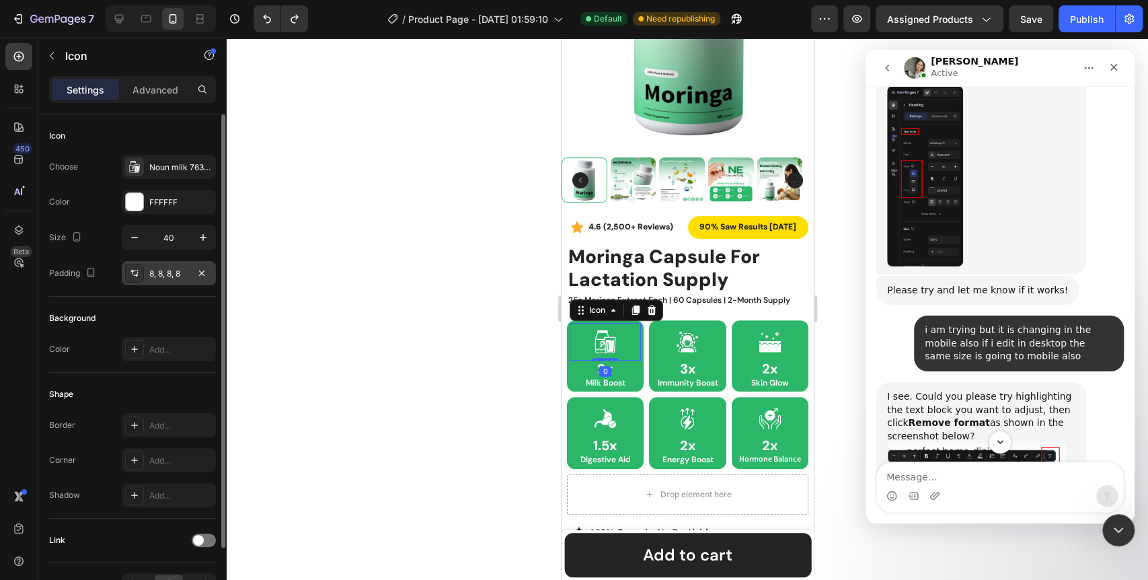
click at [132, 272] on icon at bounding box center [132, 272] width 3 height 5
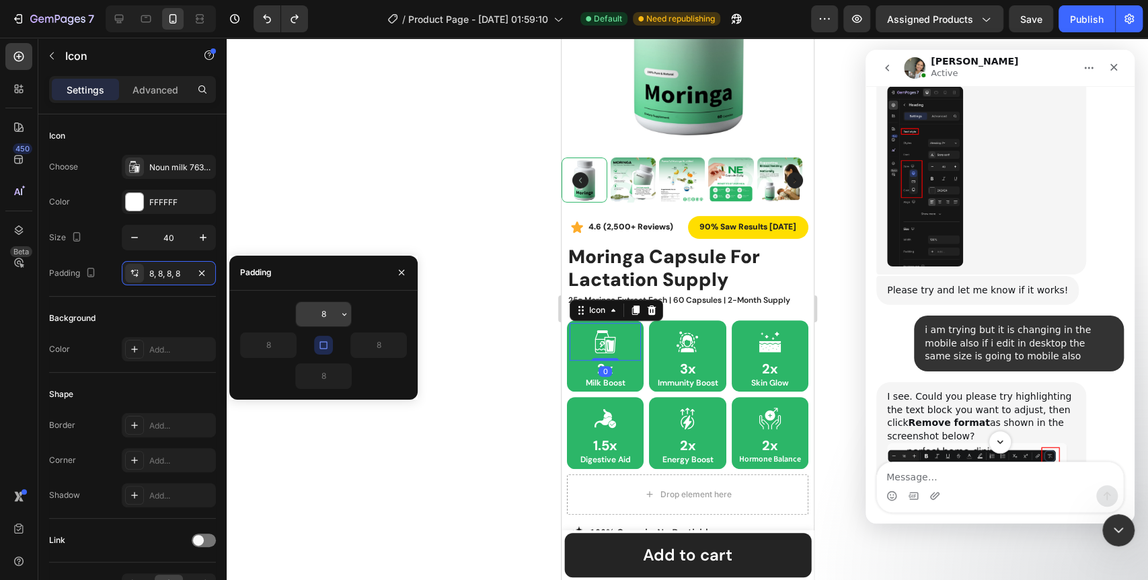
click at [346, 322] on button "button" at bounding box center [343, 314] width 13 height 24
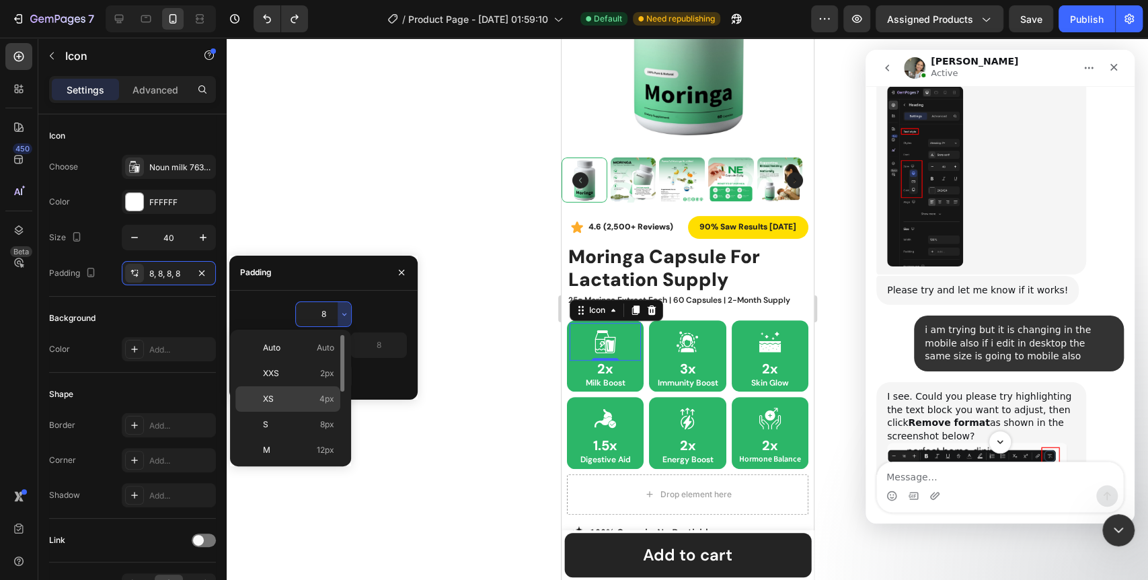
click at [319, 400] on span "4px" at bounding box center [326, 399] width 15 height 12
type input "4"
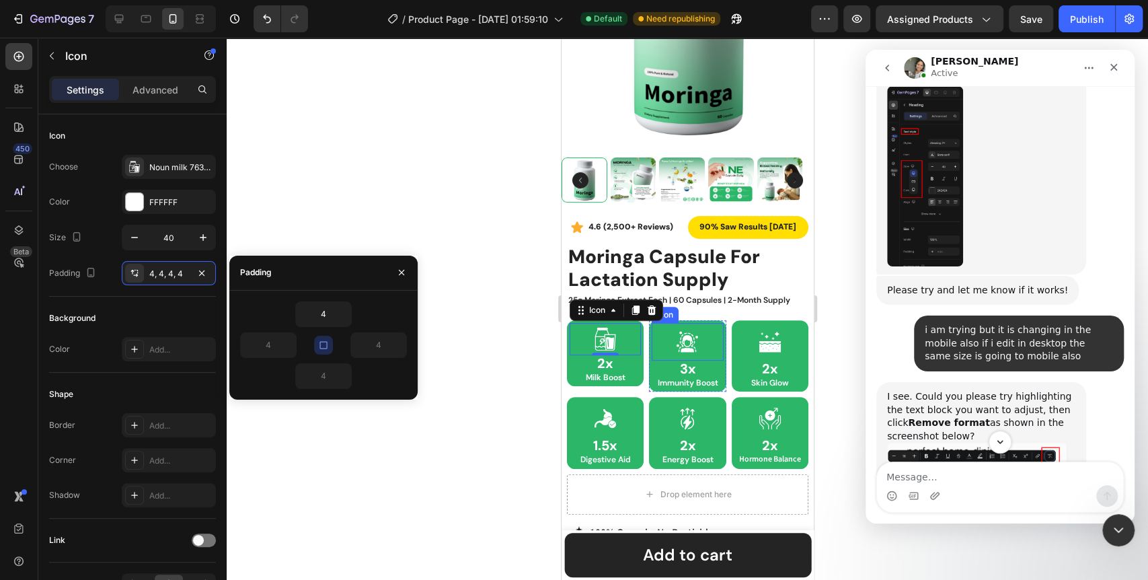
click at [685, 330] on icon at bounding box center [686, 341] width 27 height 27
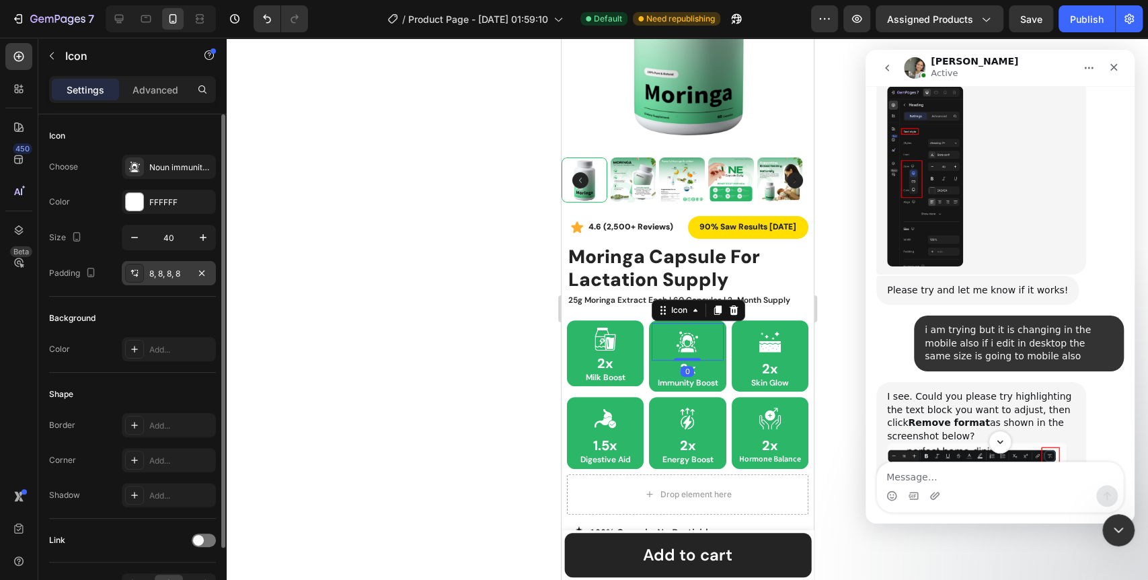
click at [177, 275] on div "8, 8, 8, 8" at bounding box center [168, 274] width 39 height 12
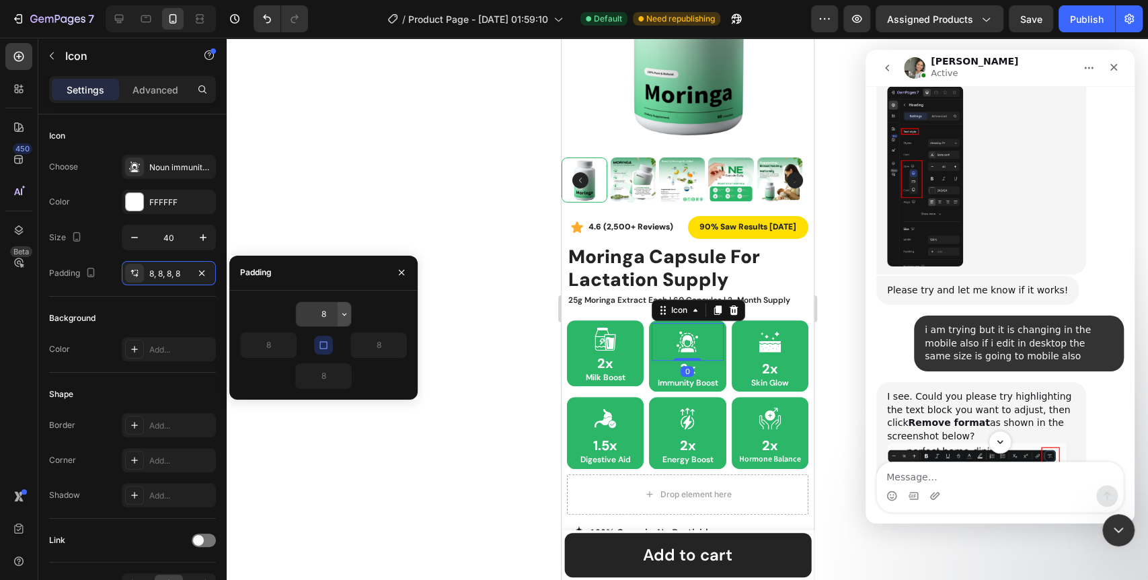
click at [344, 316] on icon "button" at bounding box center [344, 314] width 11 height 11
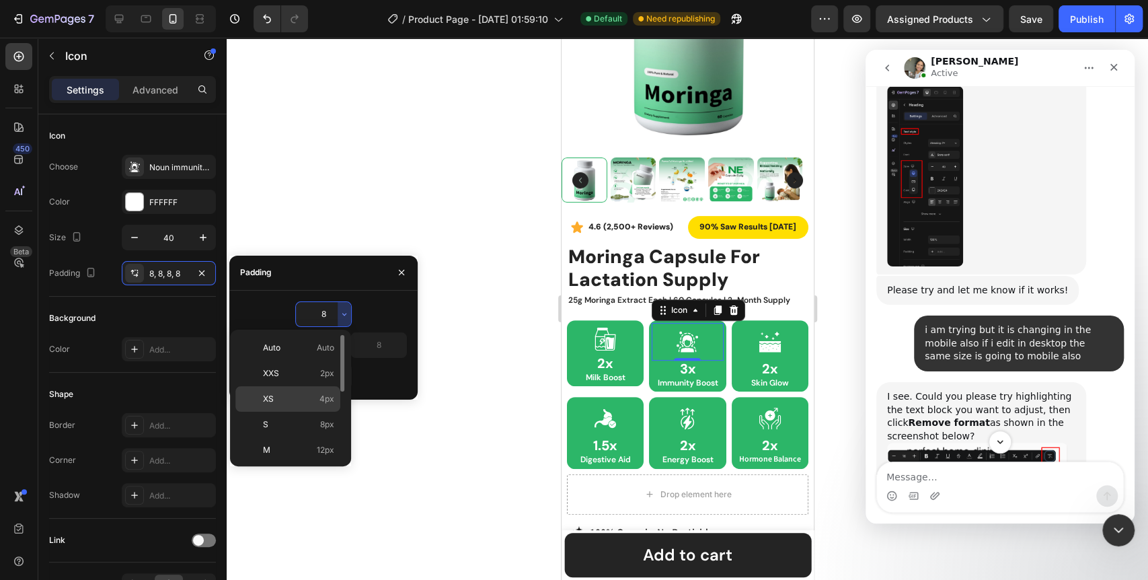
click at [314, 411] on div "XS 4px" at bounding box center [287, 424] width 105 height 26
type input "4"
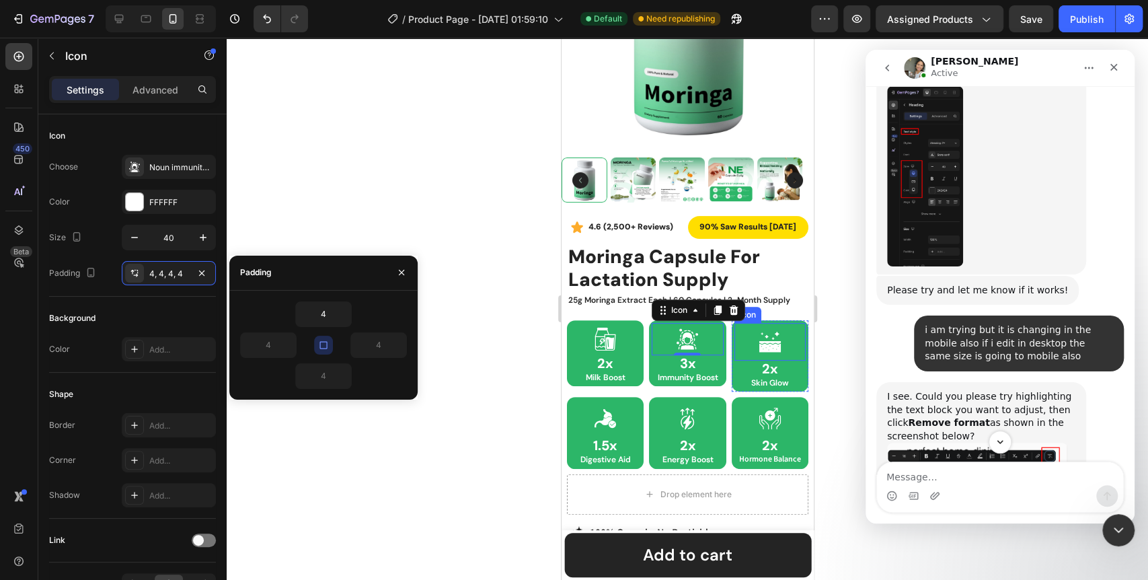
click at [756, 328] on icon at bounding box center [769, 341] width 27 height 27
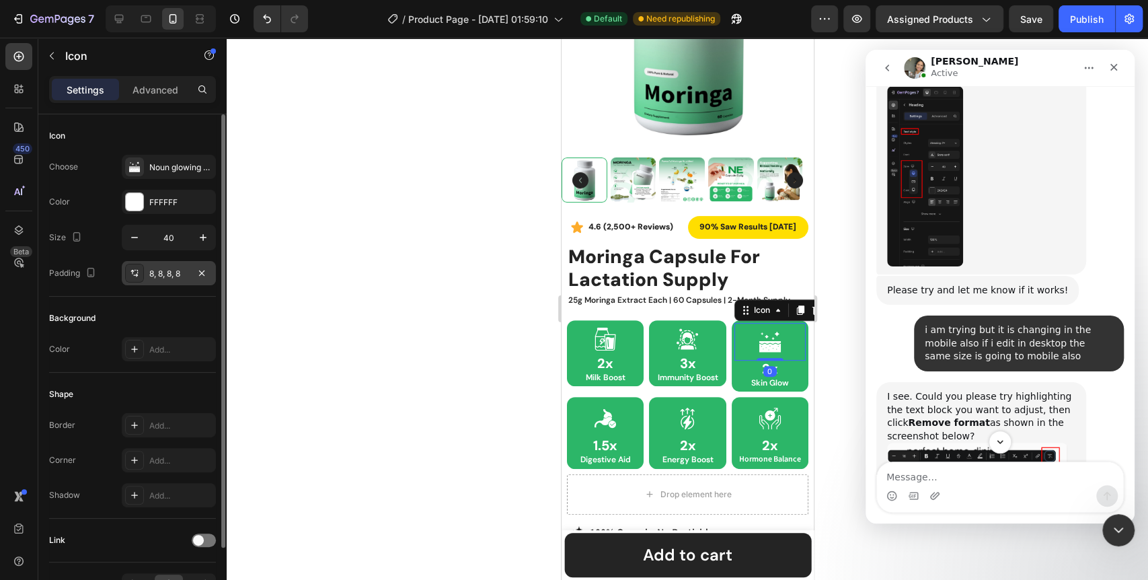
click at [159, 278] on div "8, 8, 8, 8" at bounding box center [168, 274] width 39 height 12
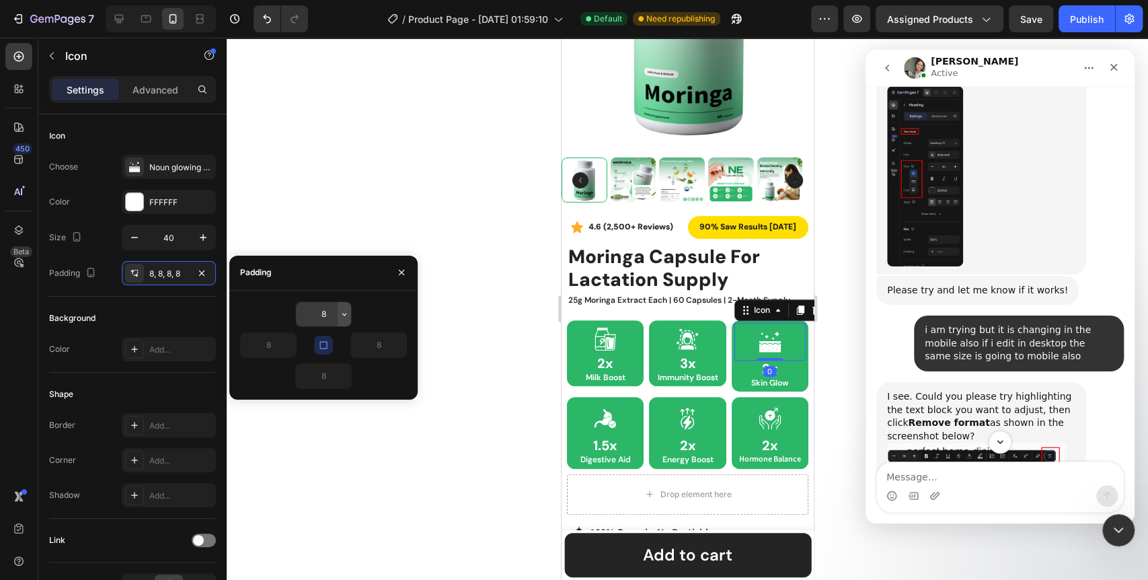
click at [347, 319] on button "button" at bounding box center [343, 314] width 13 height 24
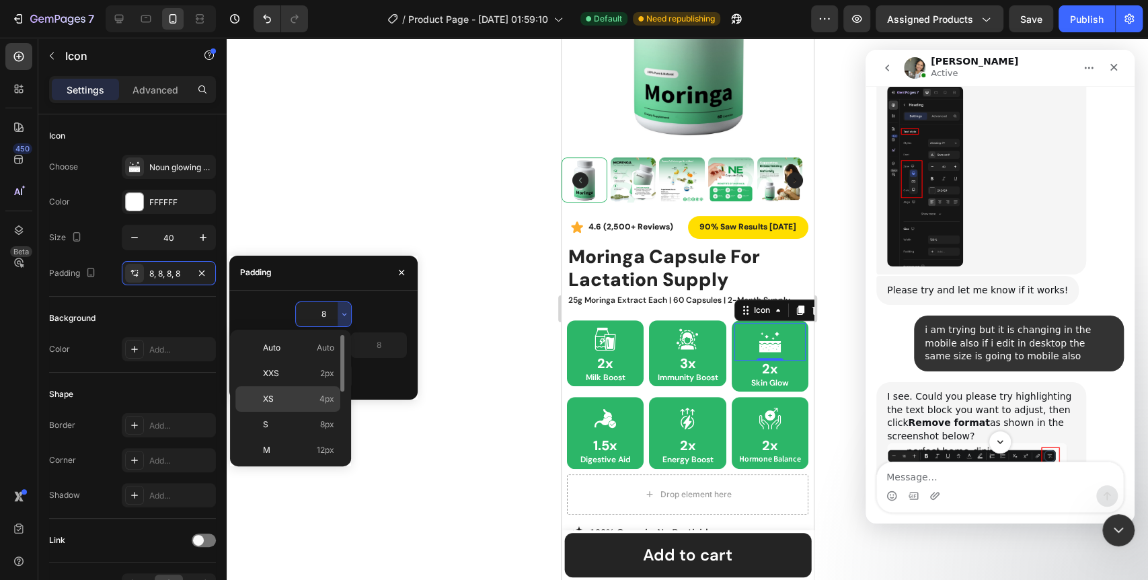
click at [307, 411] on div "XS 4px" at bounding box center [287, 424] width 105 height 26
type input "4"
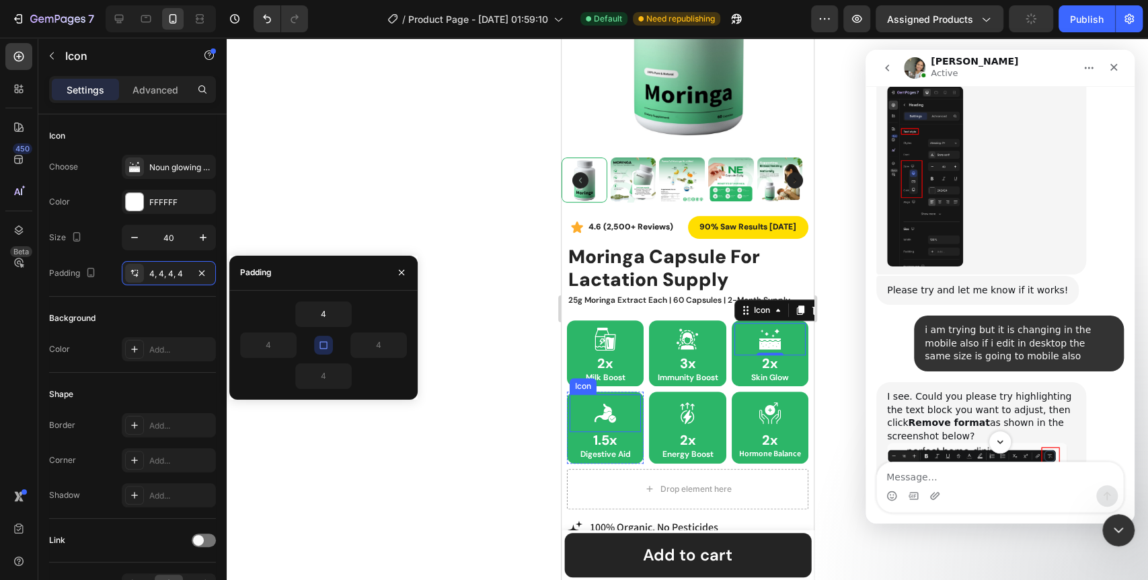
click at [611, 401] on icon at bounding box center [604, 412] width 27 height 27
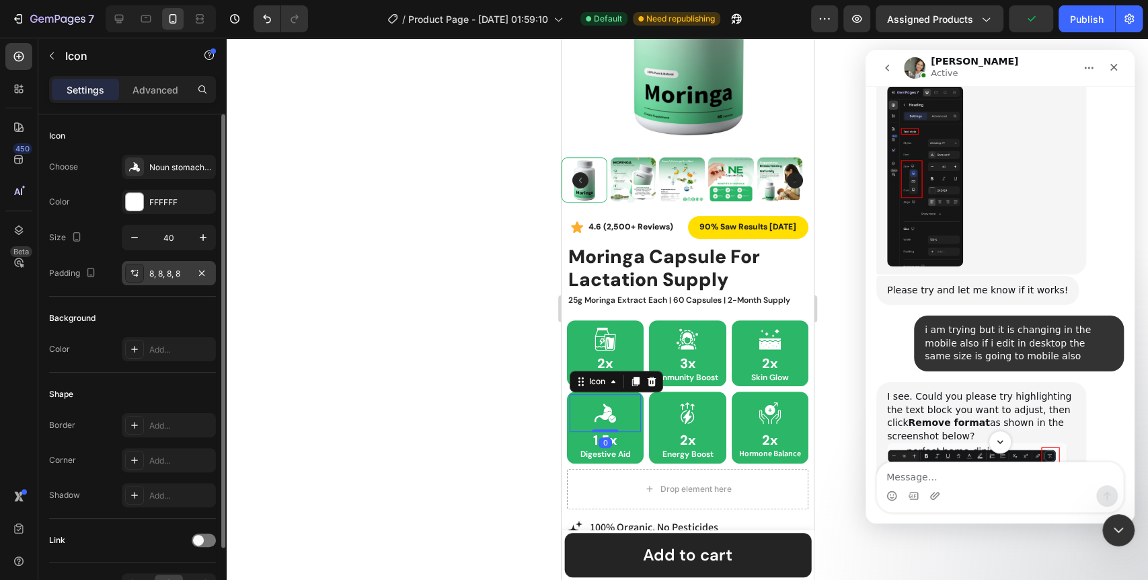
click at [151, 276] on div "8, 8, 8, 8" at bounding box center [168, 274] width 39 height 12
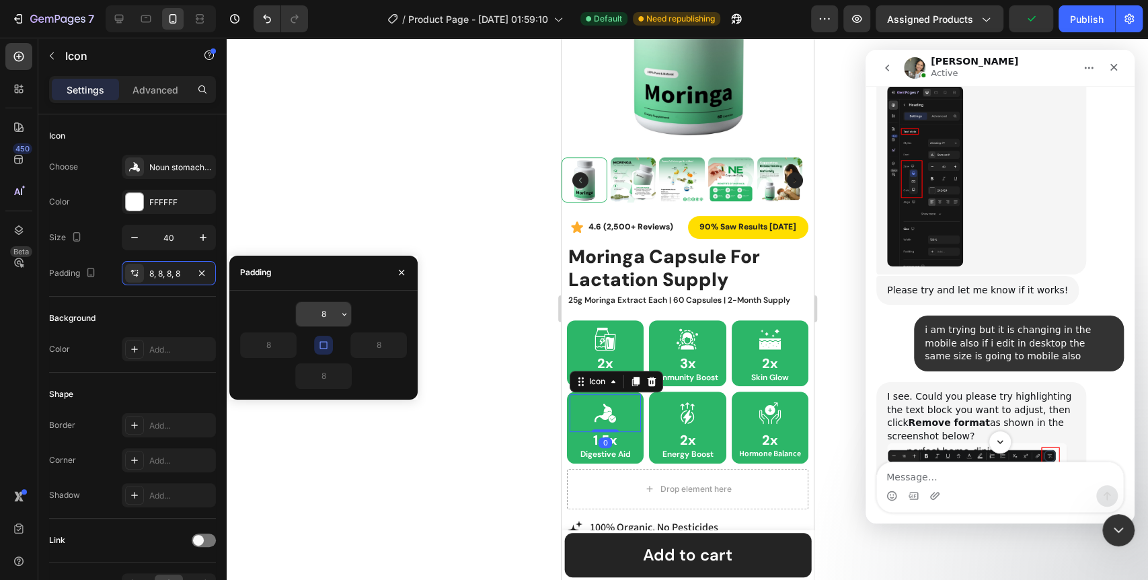
click at [339, 318] on icon "button" at bounding box center [344, 314] width 11 height 11
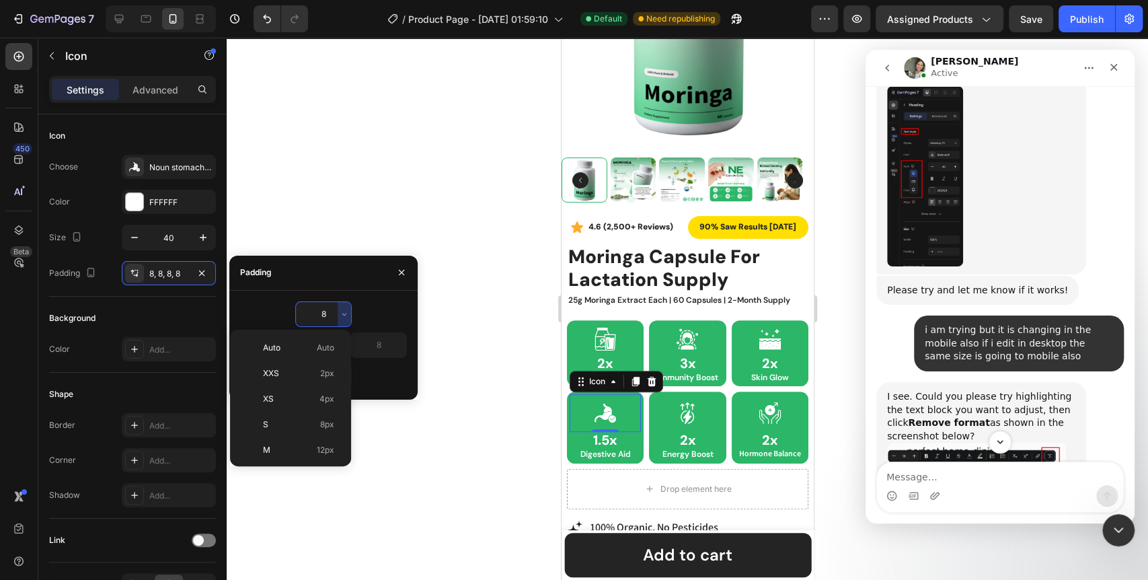
drag, startPoint x: 314, startPoint y: 395, endPoint x: 516, endPoint y: 378, distance: 203.1
click at [314, 395] on p "XS 4px" at bounding box center [298, 399] width 71 height 12
type input "4"
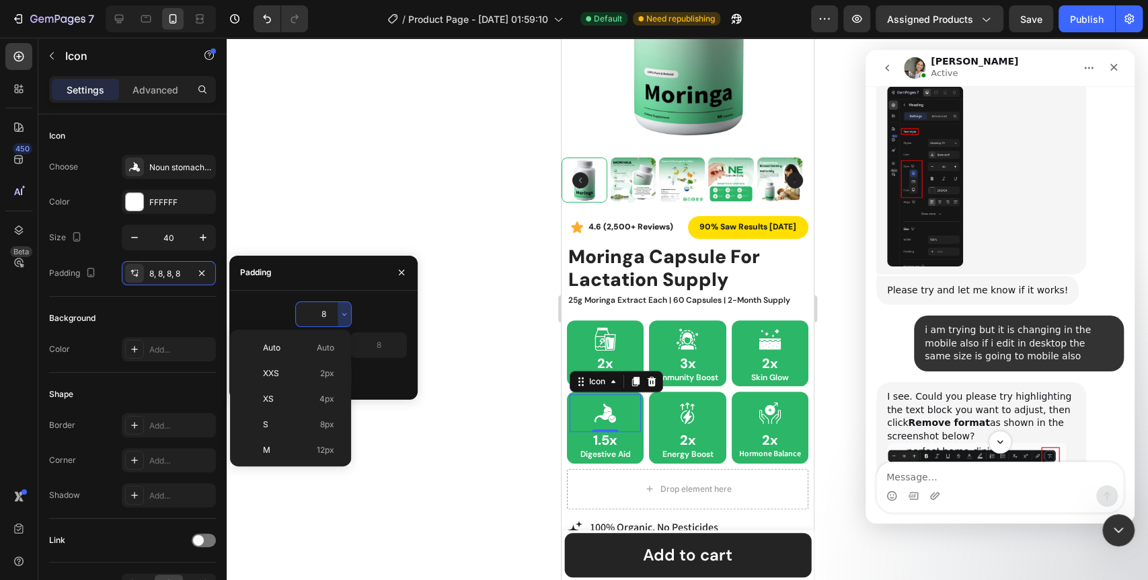
type input "4"
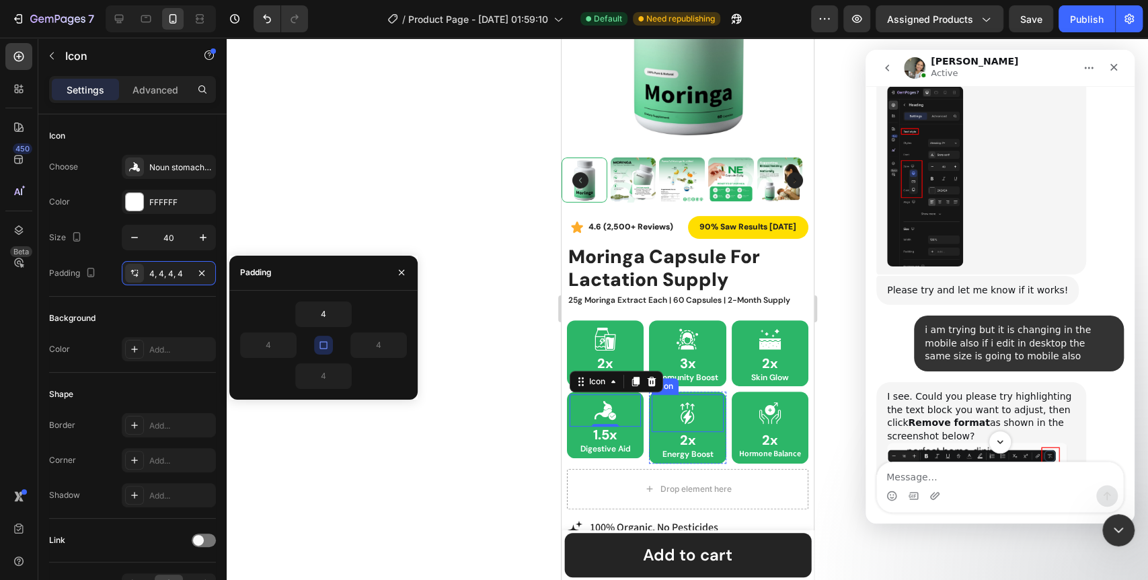
click at [697, 405] on div at bounding box center [687, 413] width 38 height 38
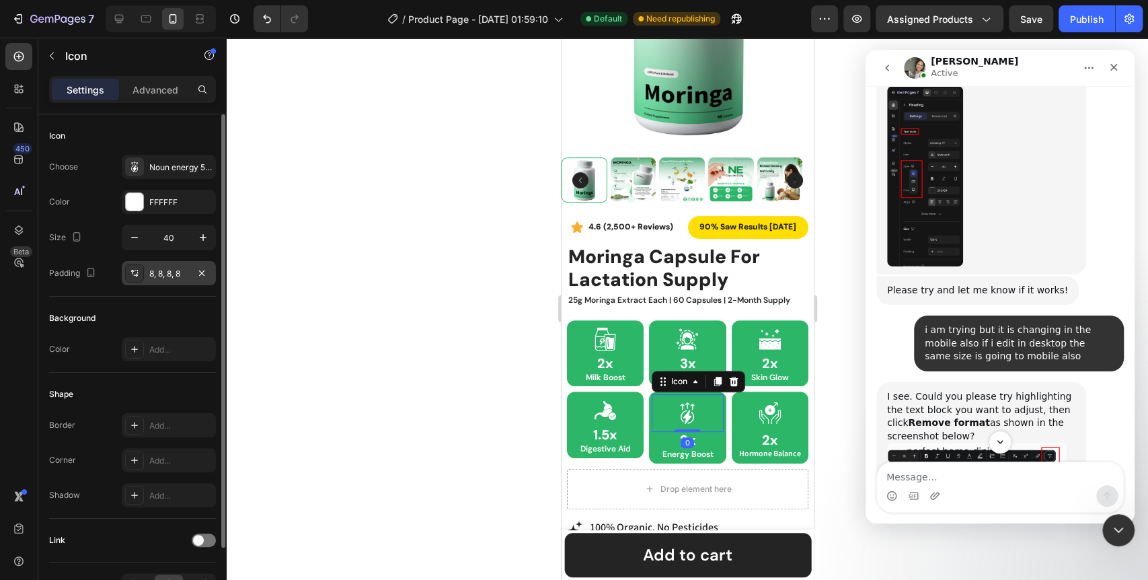
click at [169, 269] on div "8, 8, 8, 8" at bounding box center [168, 274] width 39 height 12
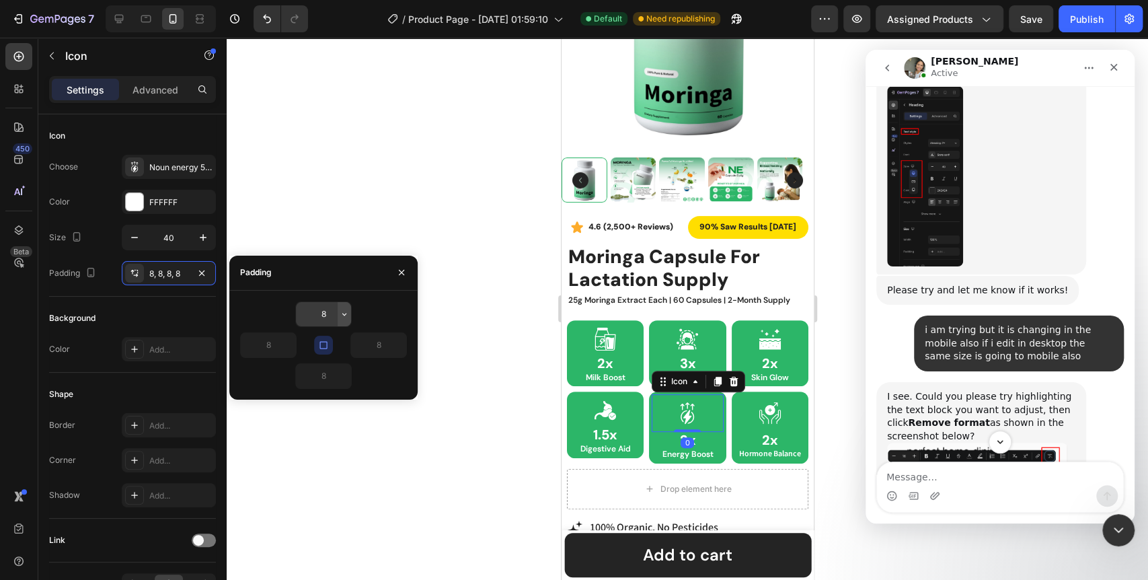
click at [338, 315] on button "button" at bounding box center [343, 314] width 13 height 24
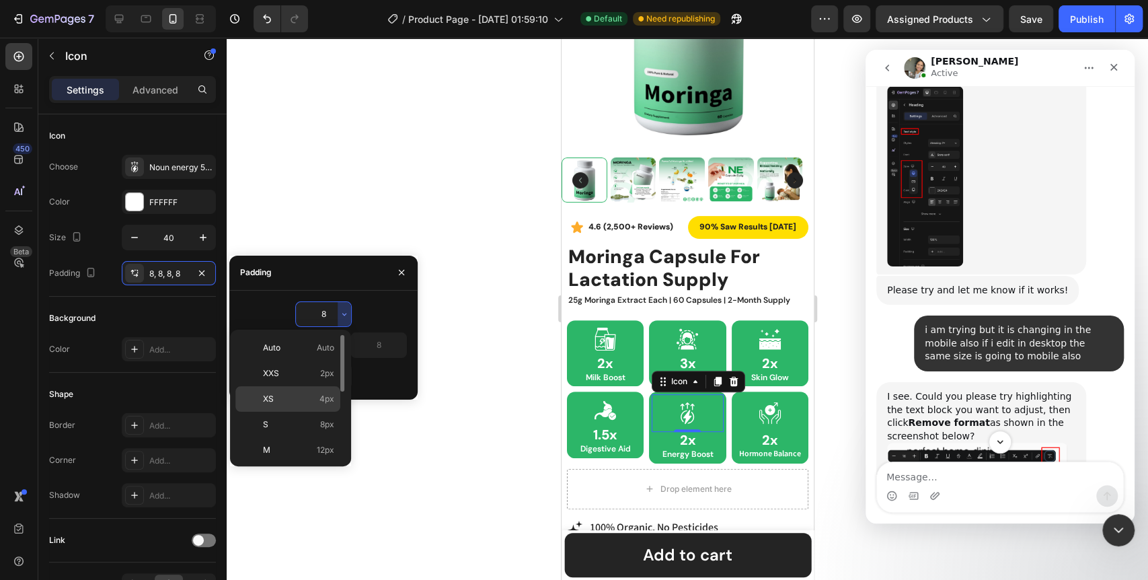
click at [308, 411] on div "XS 4px" at bounding box center [287, 424] width 105 height 26
type input "4"
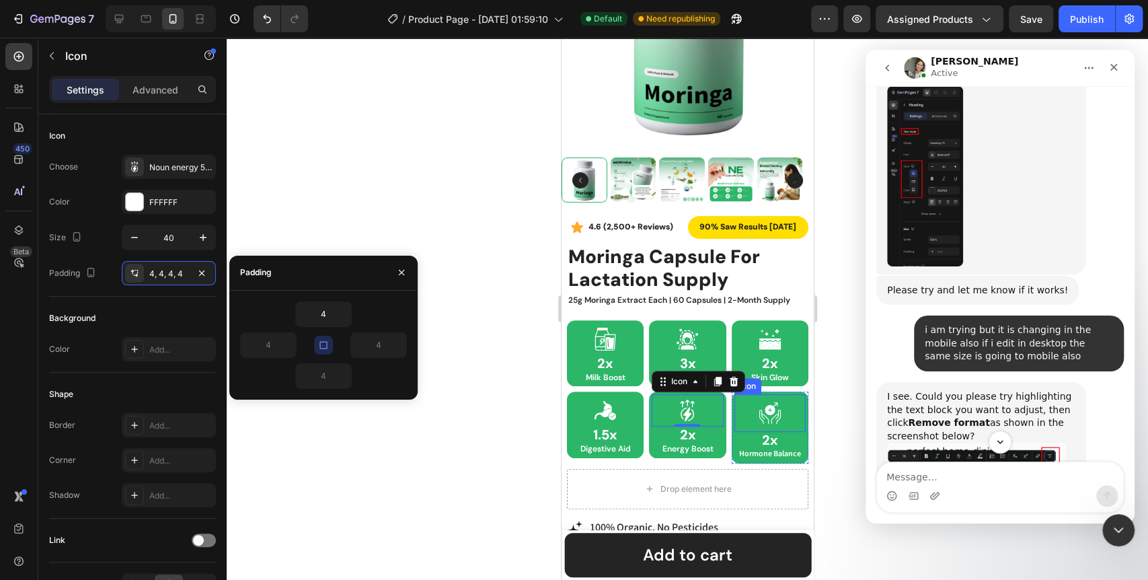
drag, startPoint x: 758, startPoint y: 405, endPoint x: 742, endPoint y: 397, distance: 18.0
click at [758, 406] on icon at bounding box center [769, 412] width 27 height 27
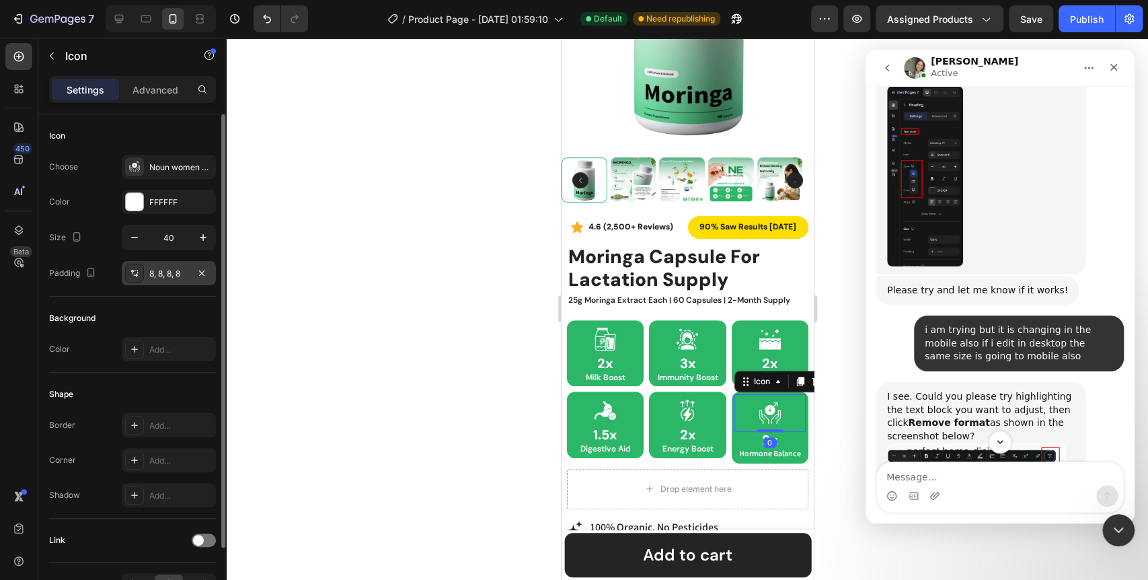
click at [174, 270] on div "8, 8, 8, 8" at bounding box center [168, 274] width 39 height 12
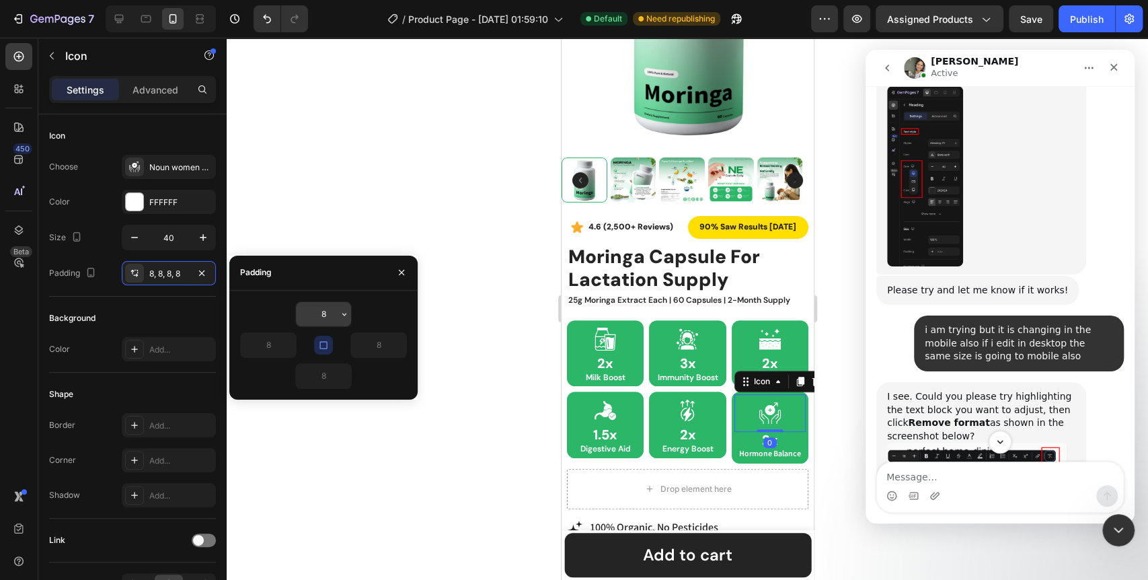
click at [342, 309] on icon "button" at bounding box center [344, 314] width 11 height 11
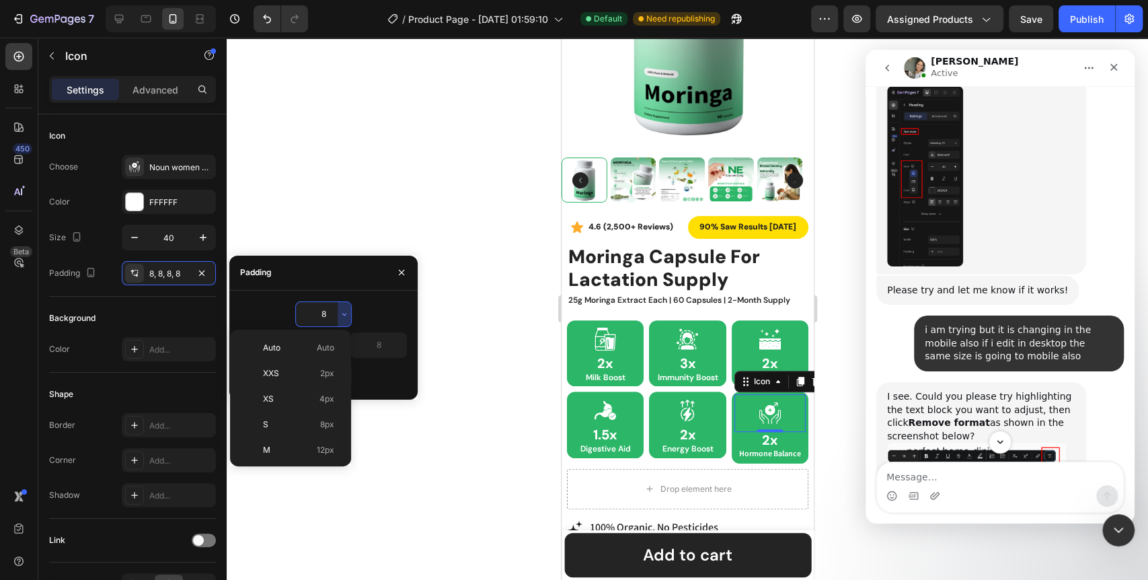
drag, startPoint x: 292, startPoint y: 399, endPoint x: 300, endPoint y: 400, distance: 7.4
click at [292, 400] on p "XS 4px" at bounding box center [298, 399] width 71 height 12
type input "4"
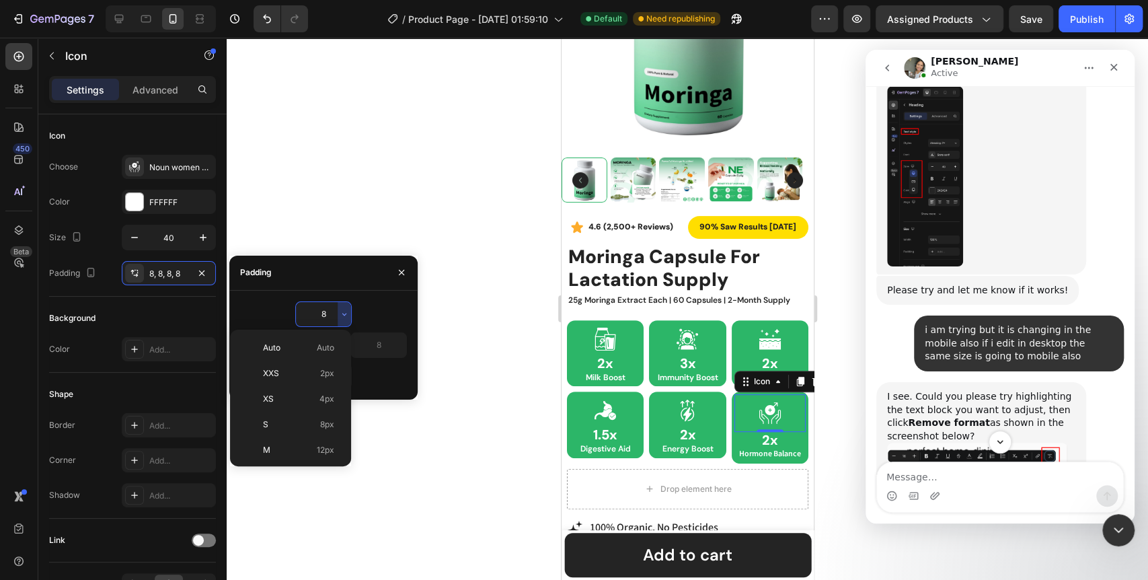
type input "4"
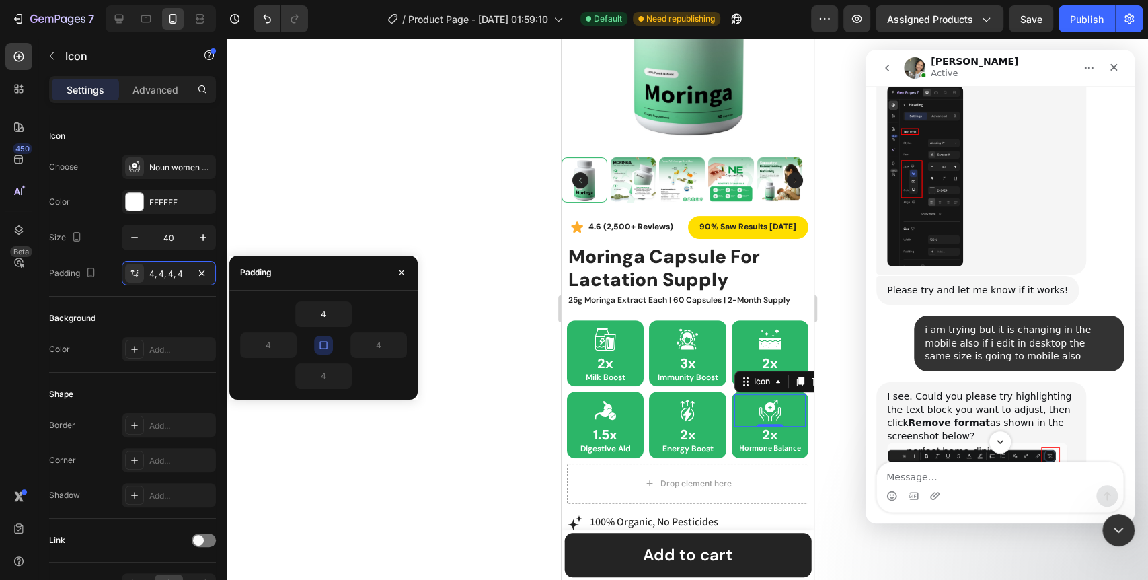
click at [476, 374] on div at bounding box center [687, 309] width 921 height 542
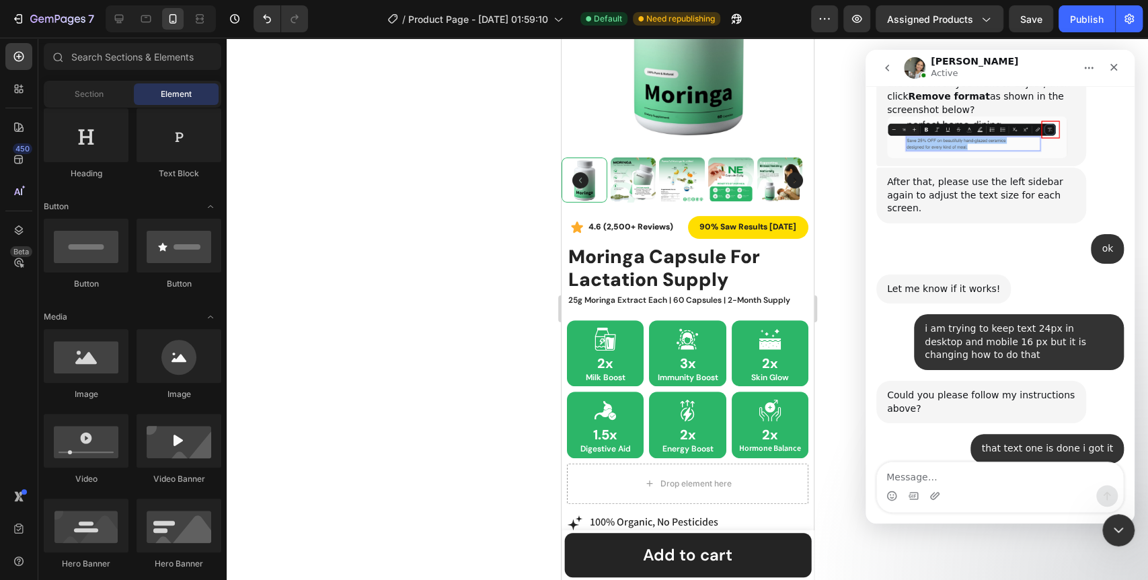
scroll to position [9628, 0]
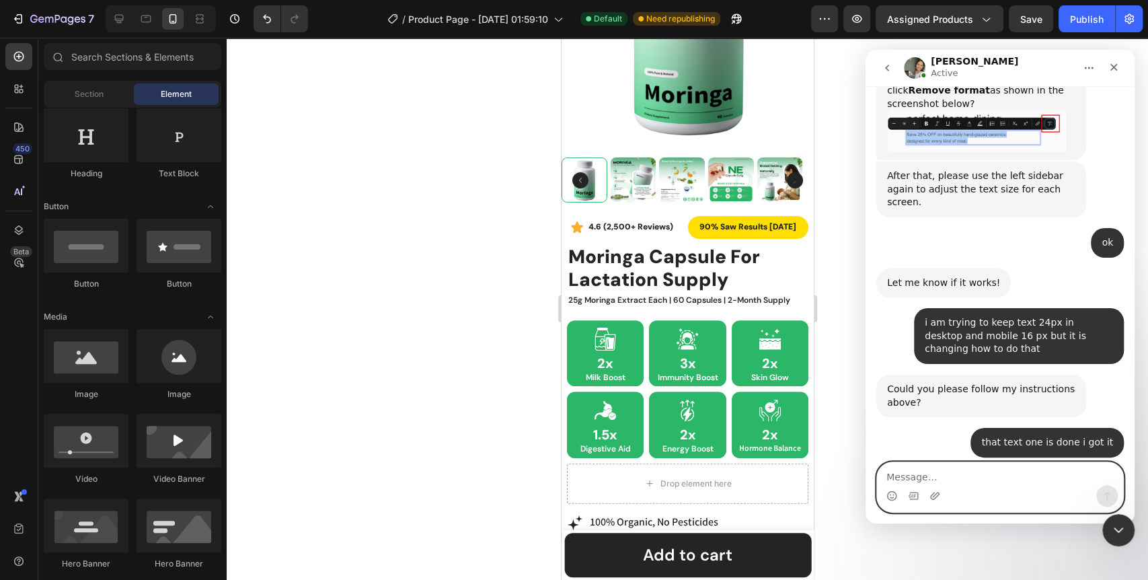
click at [964, 475] on textarea "Message…" at bounding box center [1000, 473] width 246 height 23
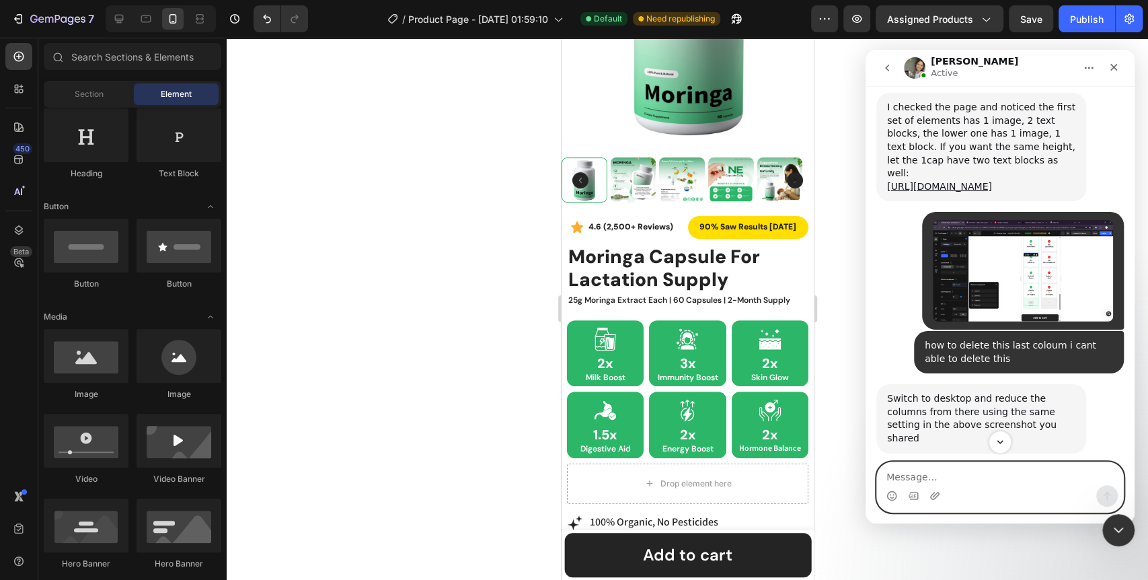
scroll to position [8657, 0]
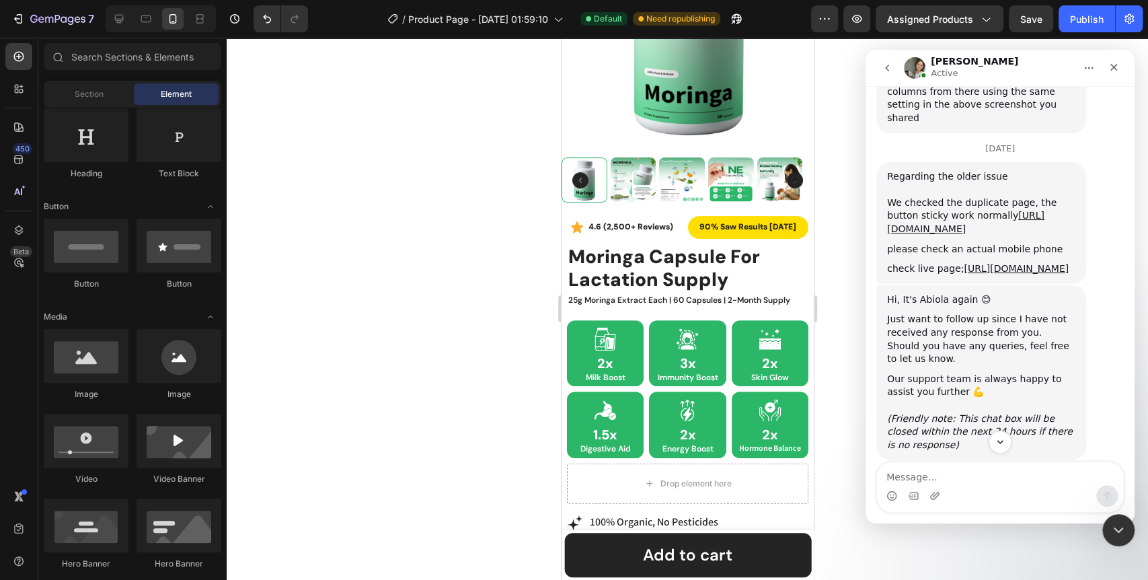
drag, startPoint x: 935, startPoint y: 355, endPoint x: 911, endPoint y: 326, distance: 37.7
click at [914, 470] on div "yes it is working but the product bundle make the same design for desktop and i…" at bounding box center [1019, 498] width 210 height 56
copy div "yes it is working but the product bundle make the same design for desktop and i…"
click at [945, 476] on textarea "Message…" at bounding box center [1000, 473] width 246 height 23
paste textarea "yes it is working but the product bundle make the same design for desktop and i…"
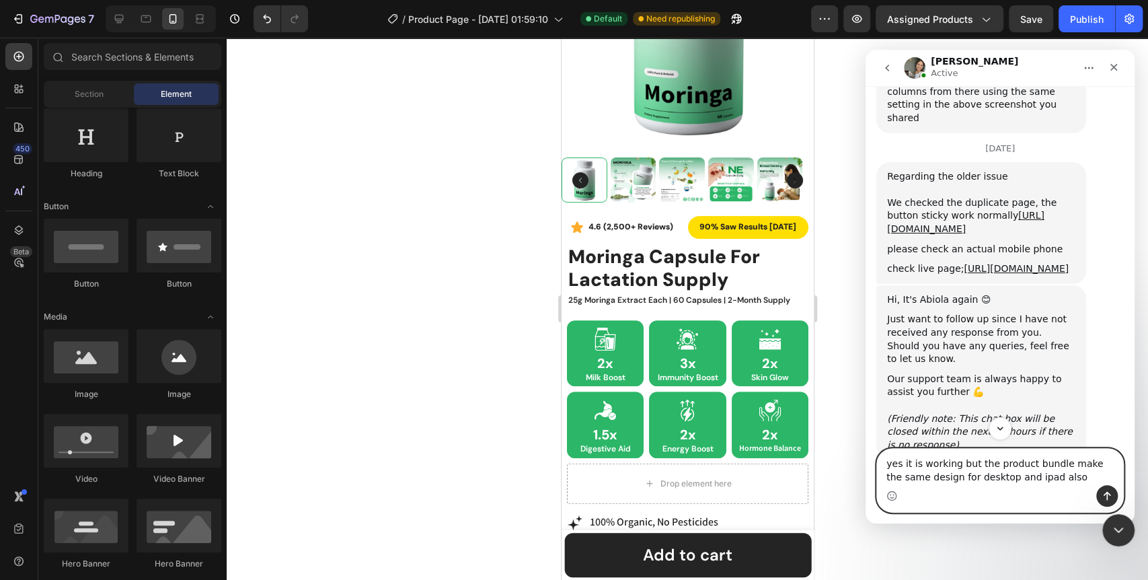
click at [1051, 464] on textarea "yes it is working but the product bundle make the same design for desktop and i…" at bounding box center [1000, 466] width 246 height 36
type textarea "yes it is working but the product bundle offer design make the same design for …"
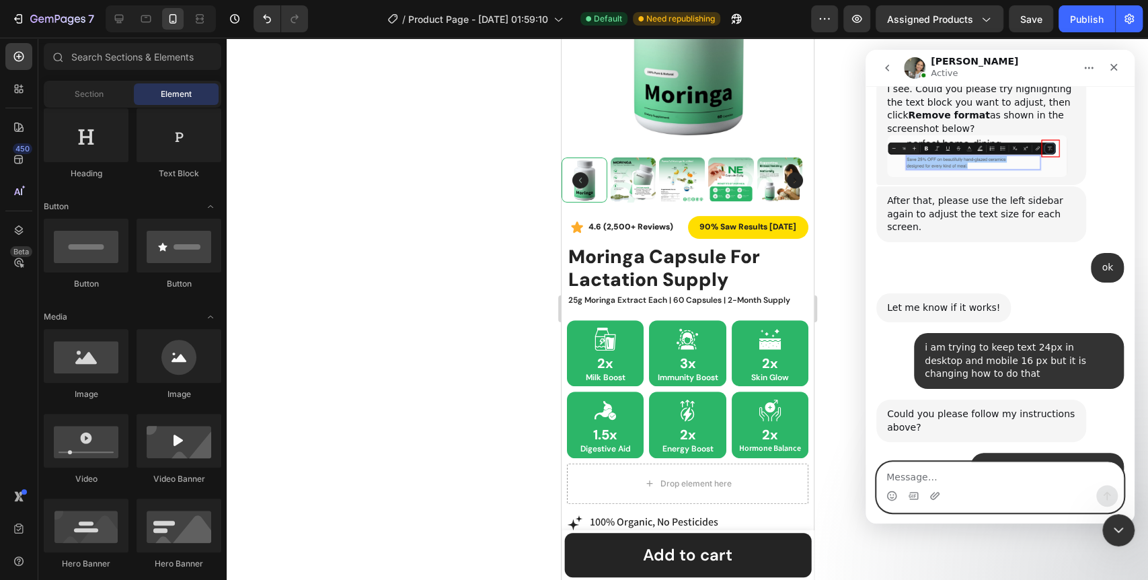
scroll to position [9642, 0]
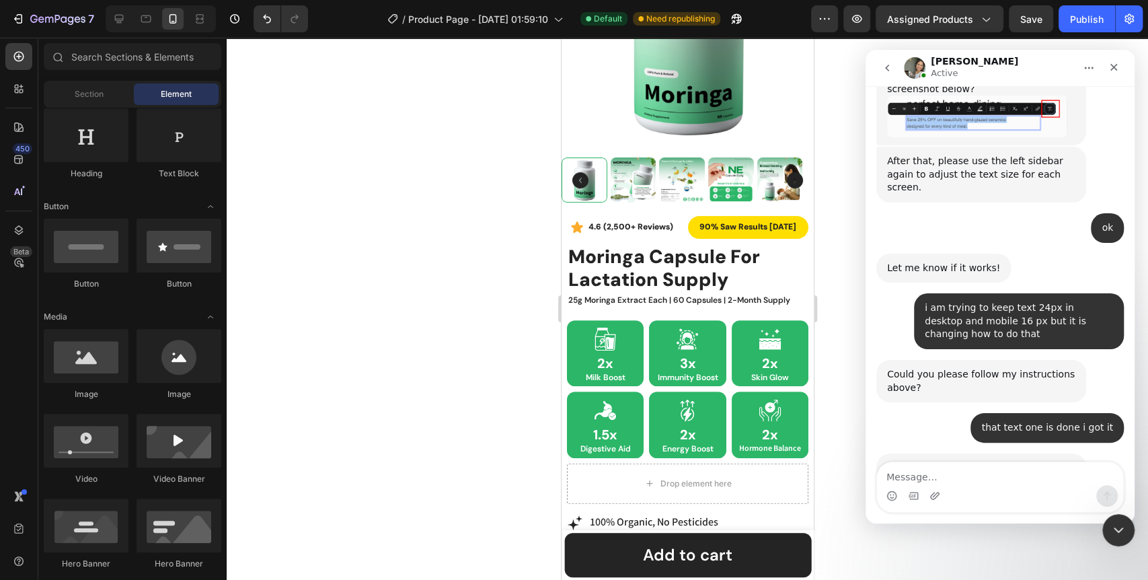
click at [482, 433] on div at bounding box center [687, 309] width 921 height 542
click at [1113, 59] on div "Close" at bounding box center [1113, 67] width 24 height 24
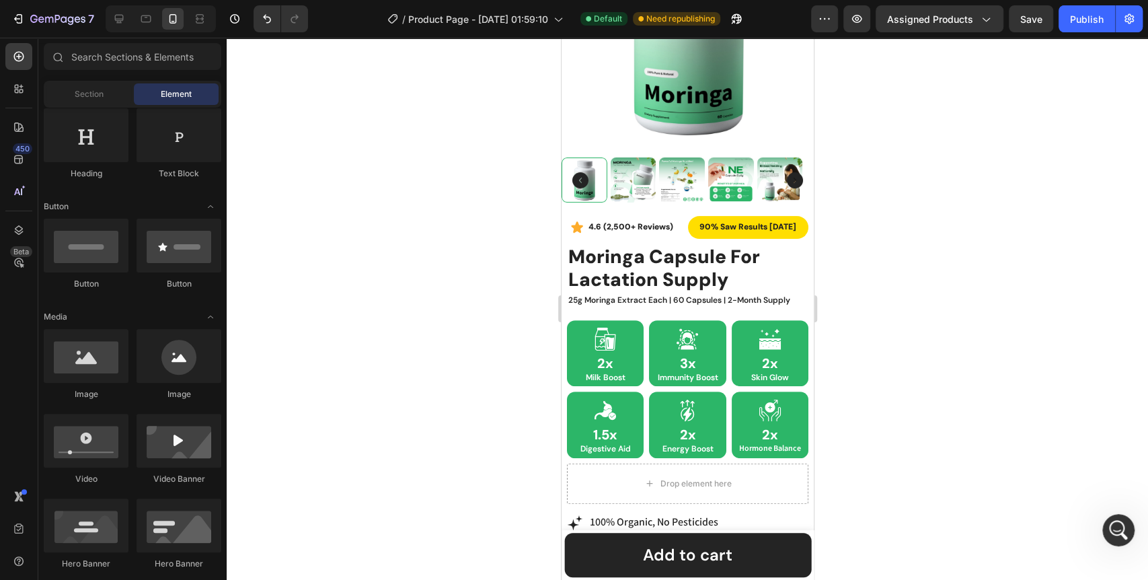
click at [925, 157] on div at bounding box center [687, 309] width 921 height 542
click at [123, 22] on icon at bounding box center [118, 18] width 13 height 13
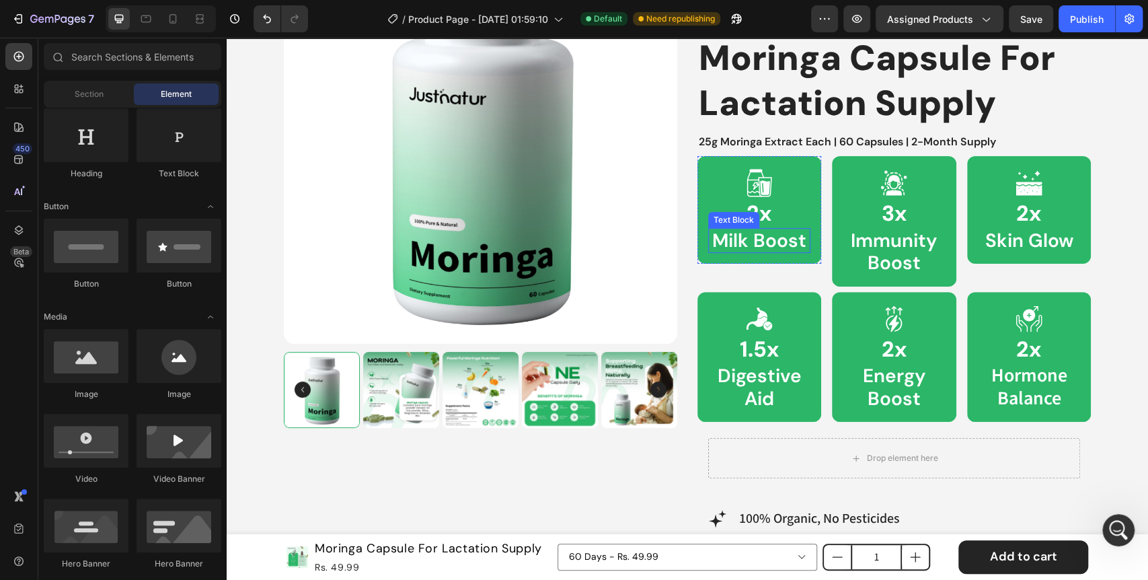
click at [764, 241] on p "Milk Boost" at bounding box center [758, 240] width 99 height 23
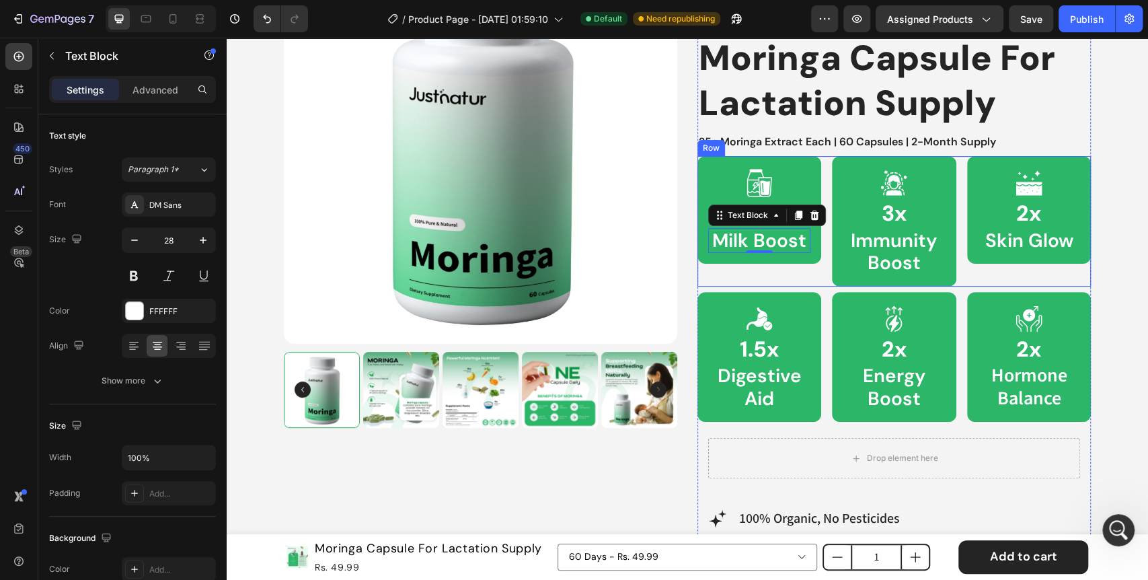
click at [815, 268] on div "Icon 2x Heading Milk Boost Text Block 0 Row" at bounding box center [759, 221] width 124 height 130
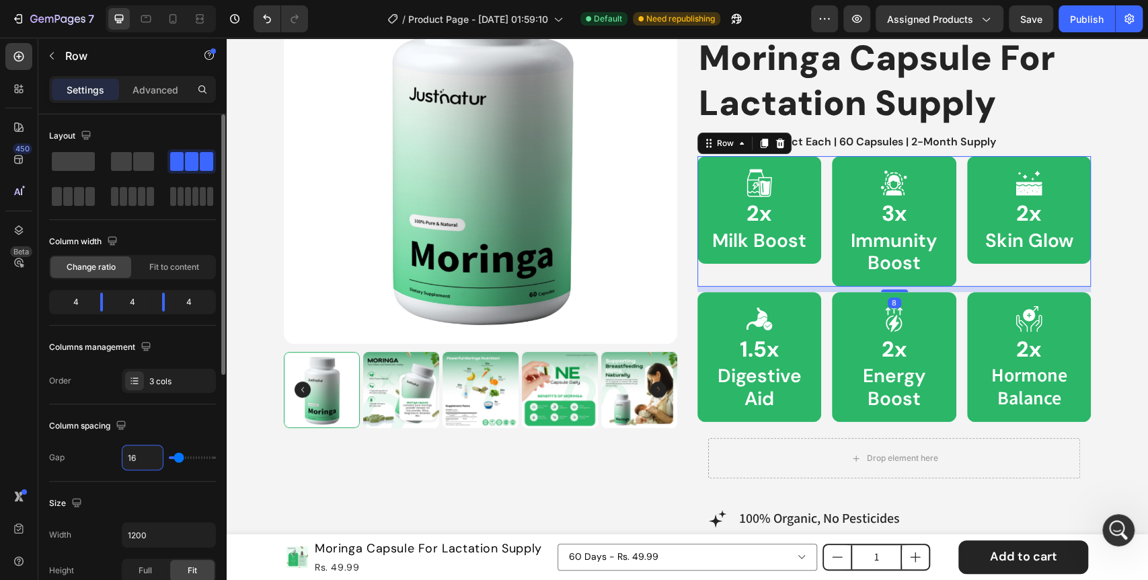
click at [140, 461] on input "16" at bounding box center [142, 457] width 40 height 24
type input "8"
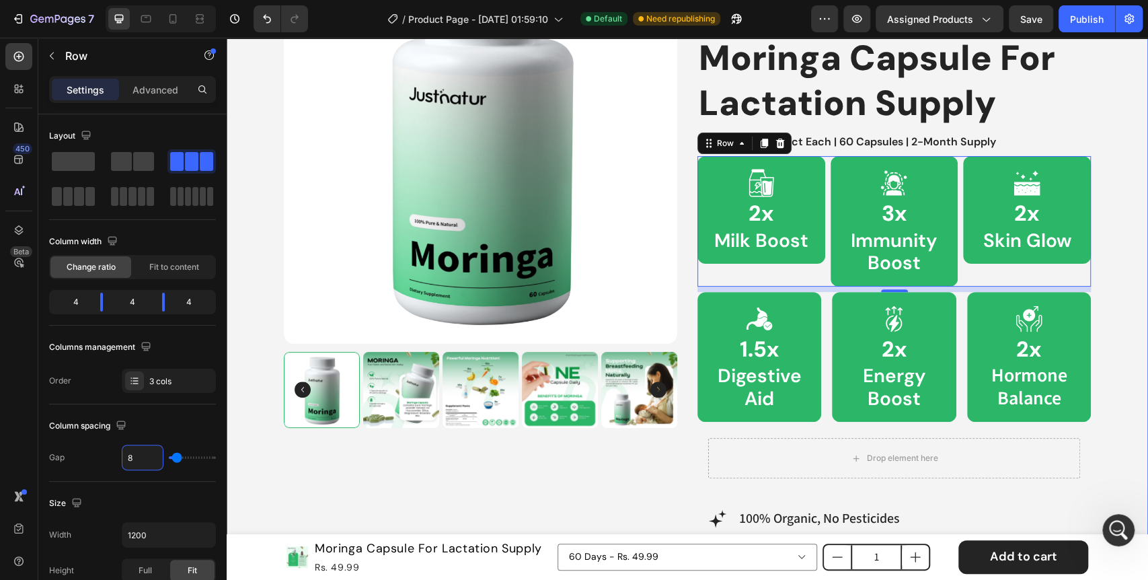
click at [237, 410] on div "Product Images Best Seller Text Block Icon 4.6 (2,500+ Reviews) Text Block 90% …" at bounding box center [687, 554] width 901 height 1209
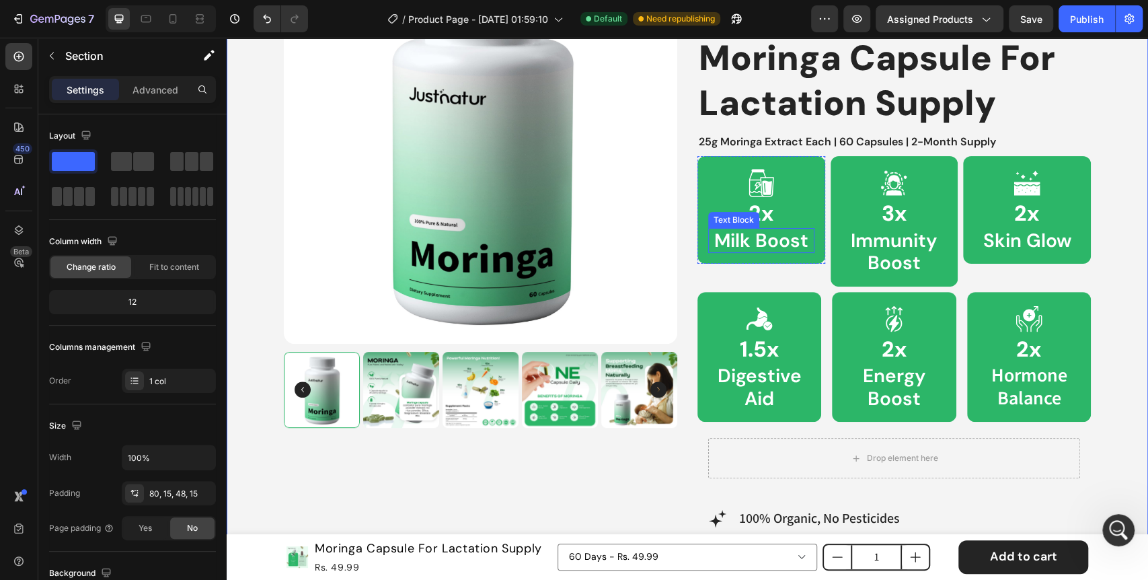
click at [766, 248] on p "Milk Boost" at bounding box center [761, 240] width 104 height 23
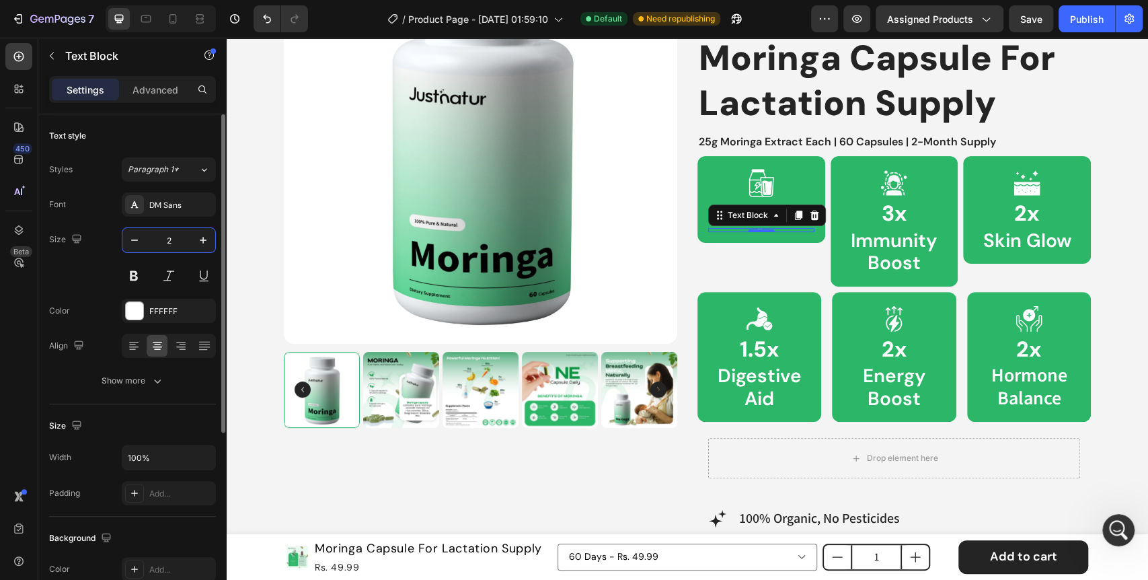
type input "20"
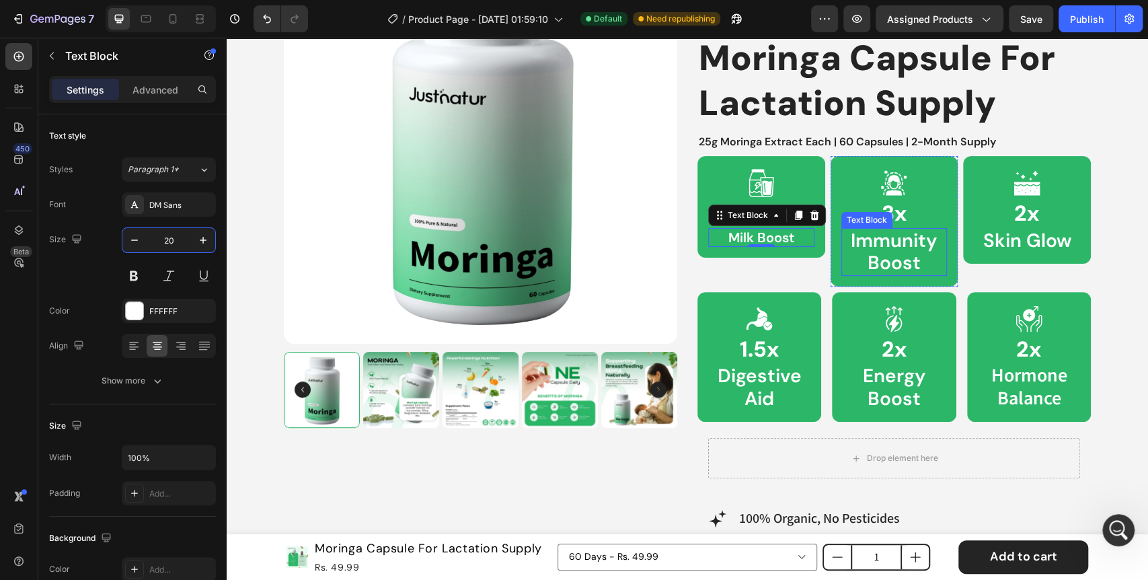
click at [867, 256] on p "Immunity Boost" at bounding box center [894, 251] width 104 height 45
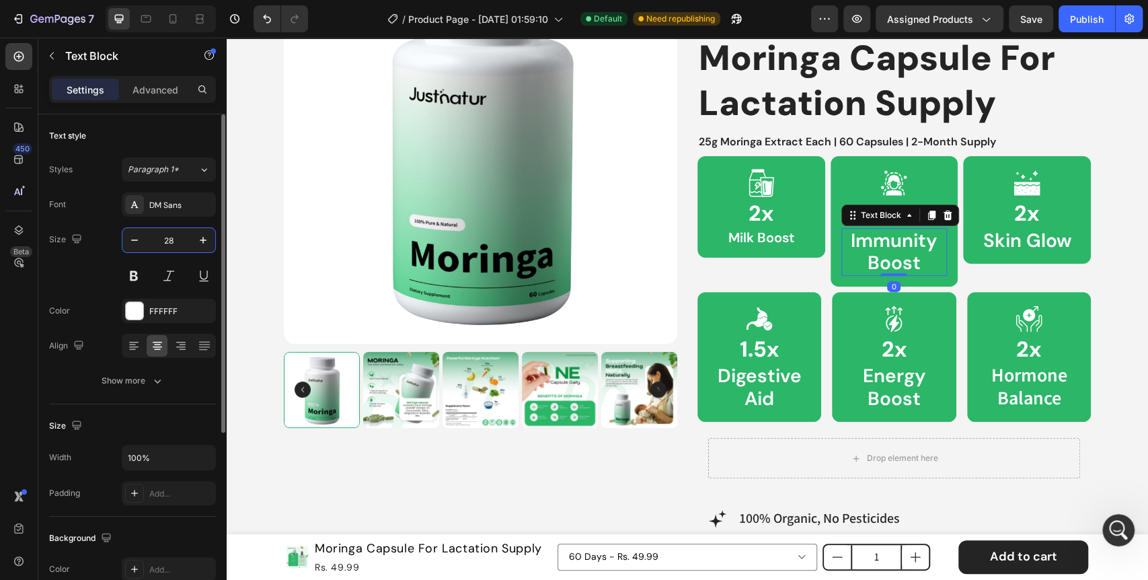
click at [172, 240] on input "28" at bounding box center [169, 240] width 44 height 24
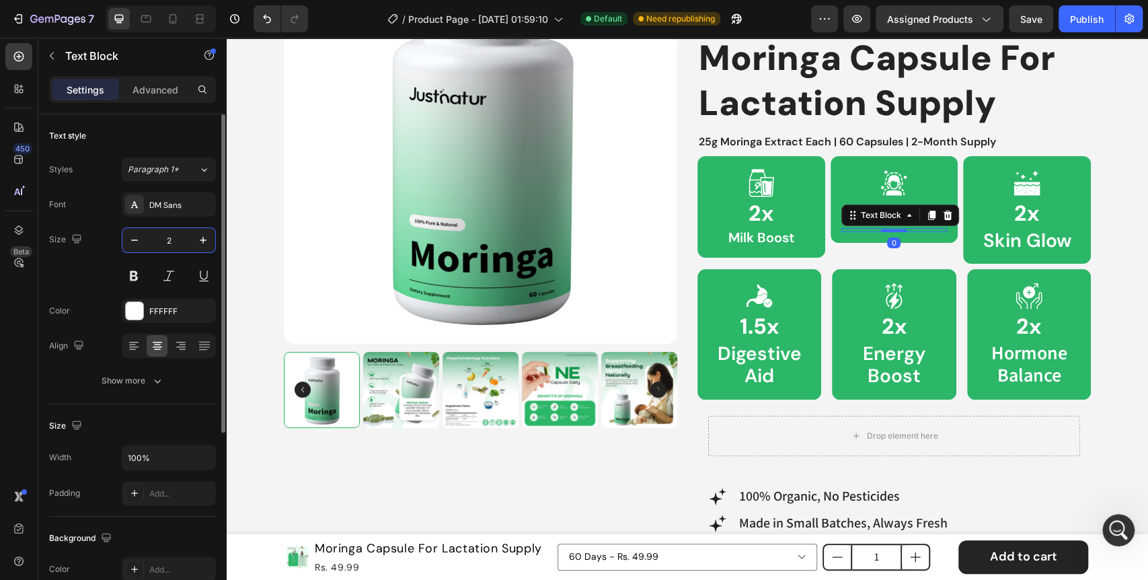
type input "20"
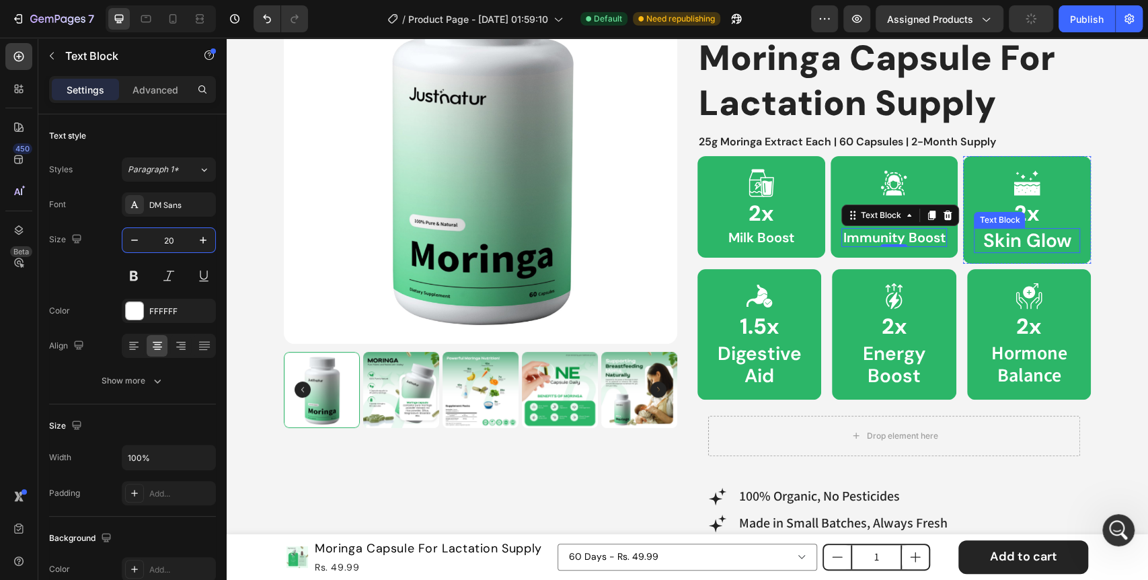
click at [1002, 237] on p "Skin Glow" at bounding box center [1027, 240] width 104 height 23
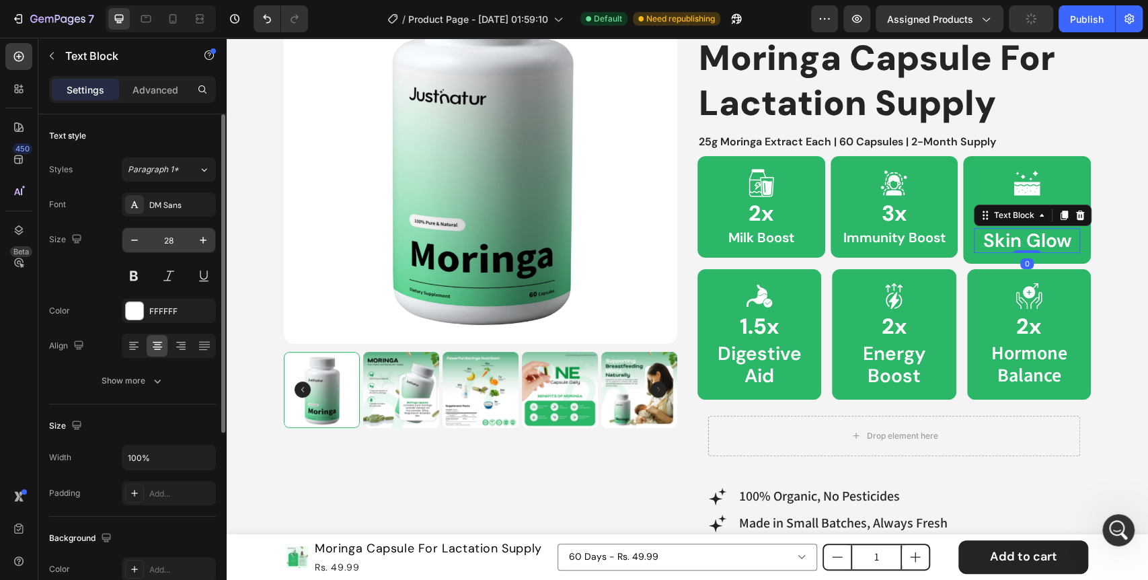
click at [161, 231] on input "28" at bounding box center [169, 240] width 44 height 24
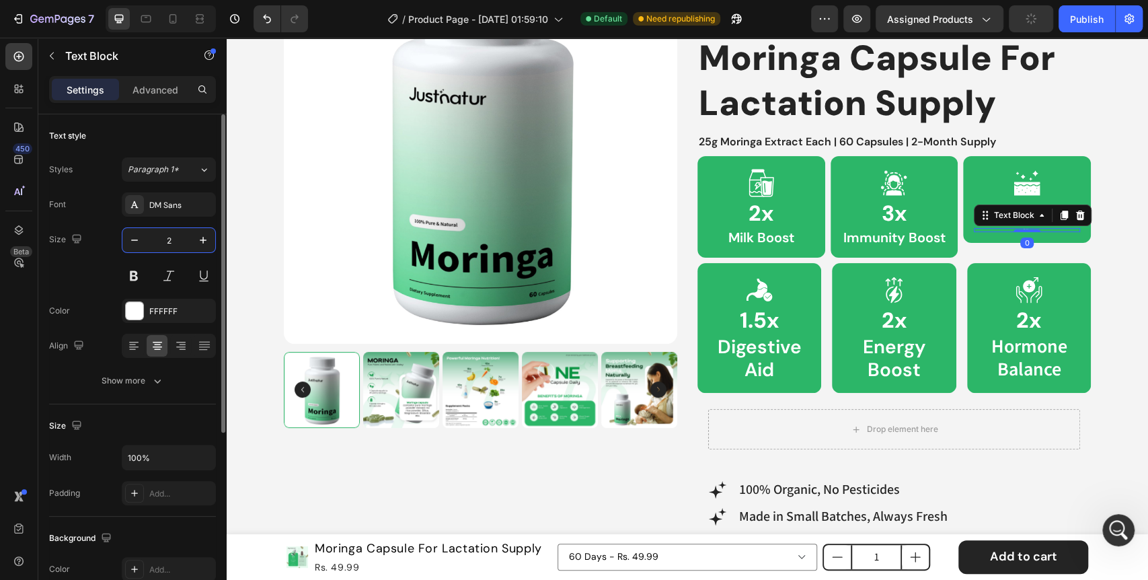
type input "20"
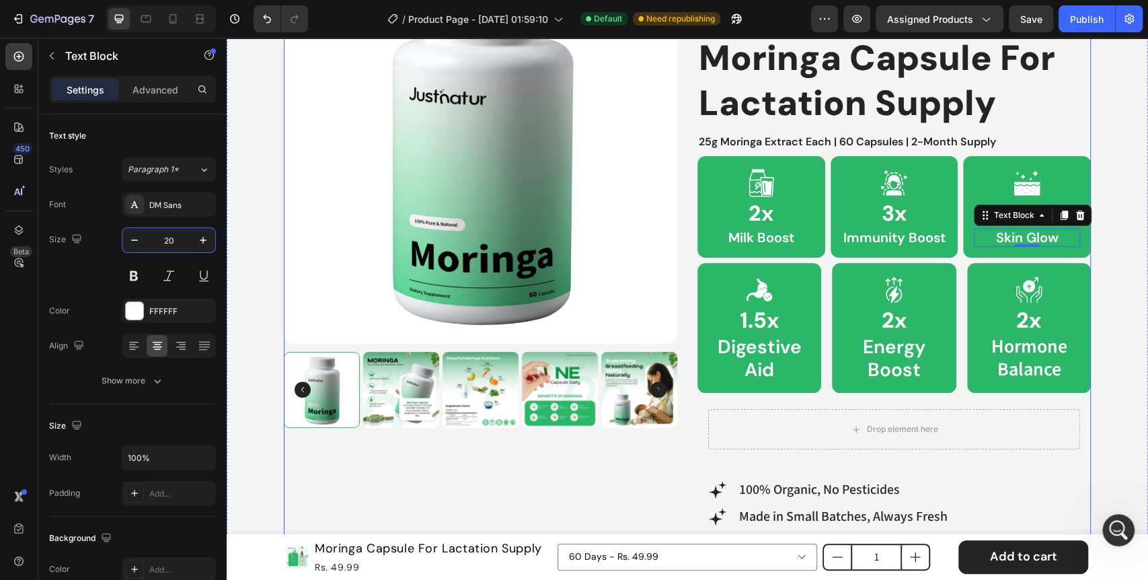
scroll to position [9642, 0]
click at [757, 354] on p "Digestive Aid" at bounding box center [758, 357] width 99 height 45
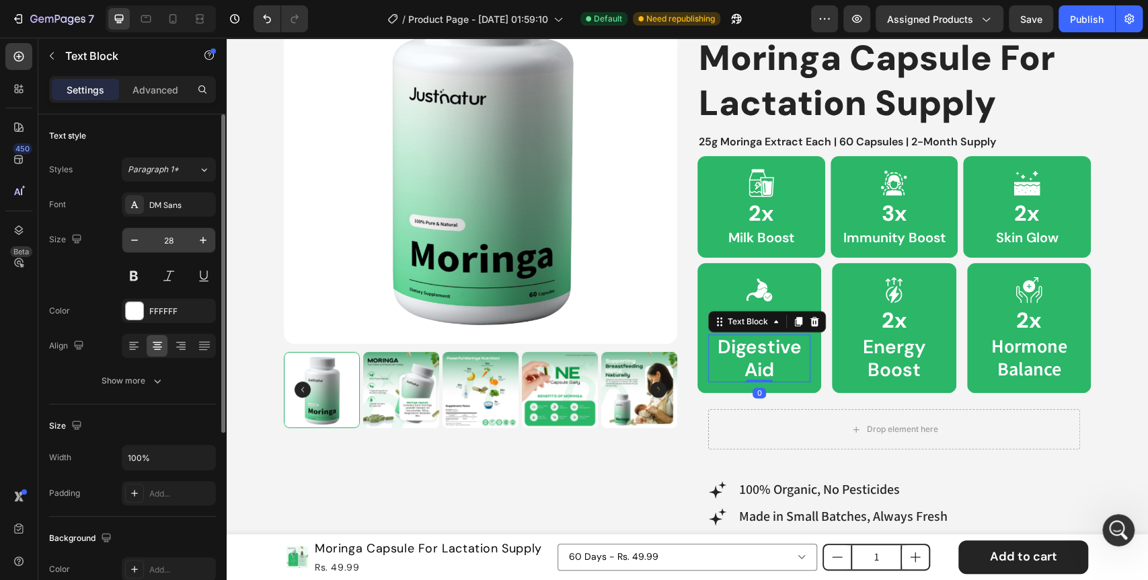
click at [161, 246] on input "28" at bounding box center [169, 240] width 44 height 24
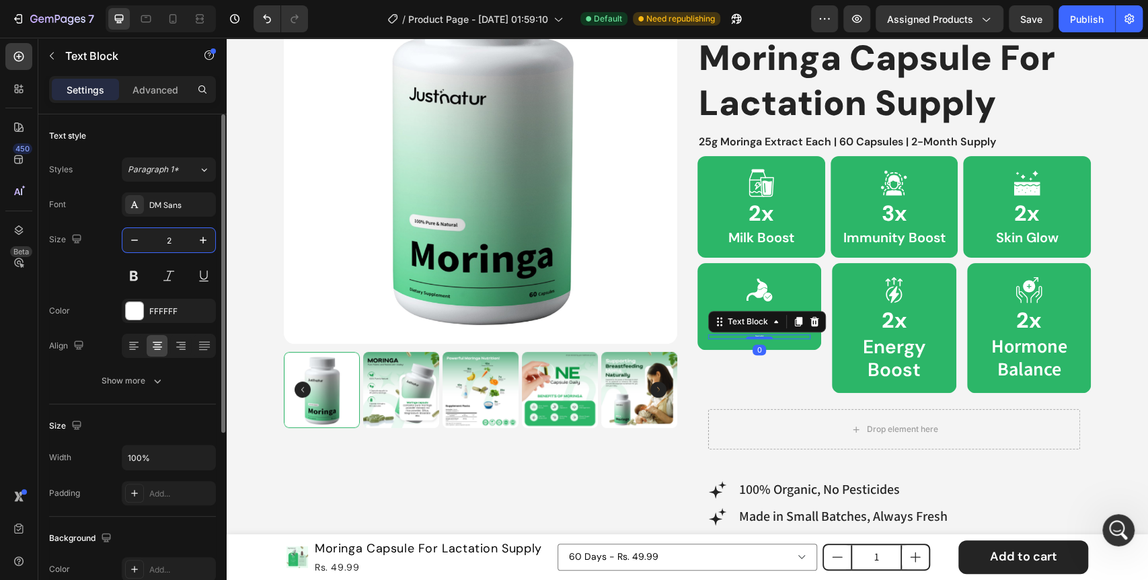
type input "20"
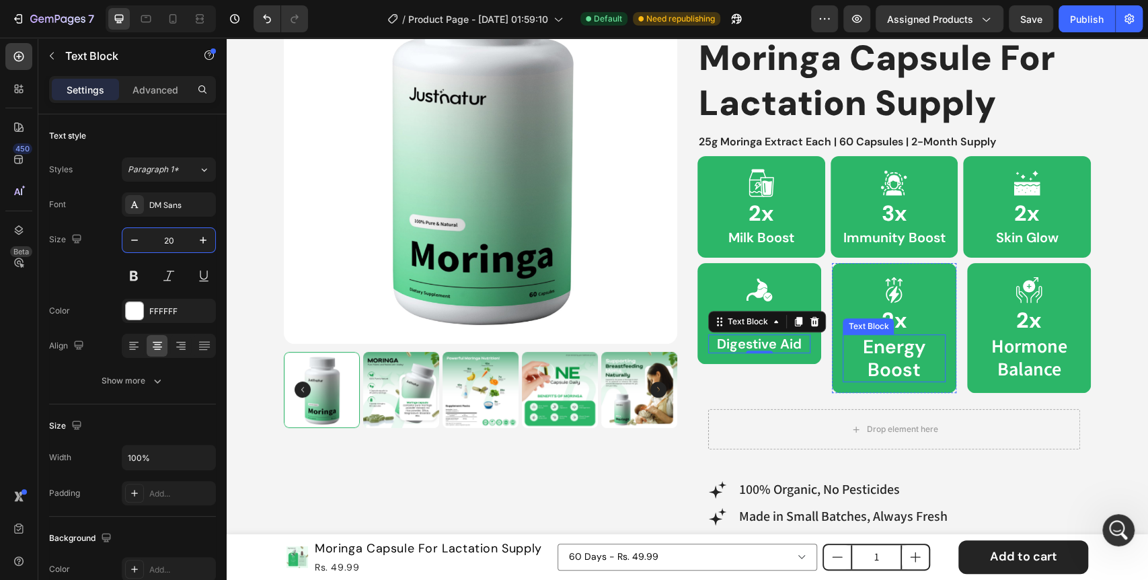
click at [893, 373] on p "Energy Boost" at bounding box center [893, 357] width 99 height 45
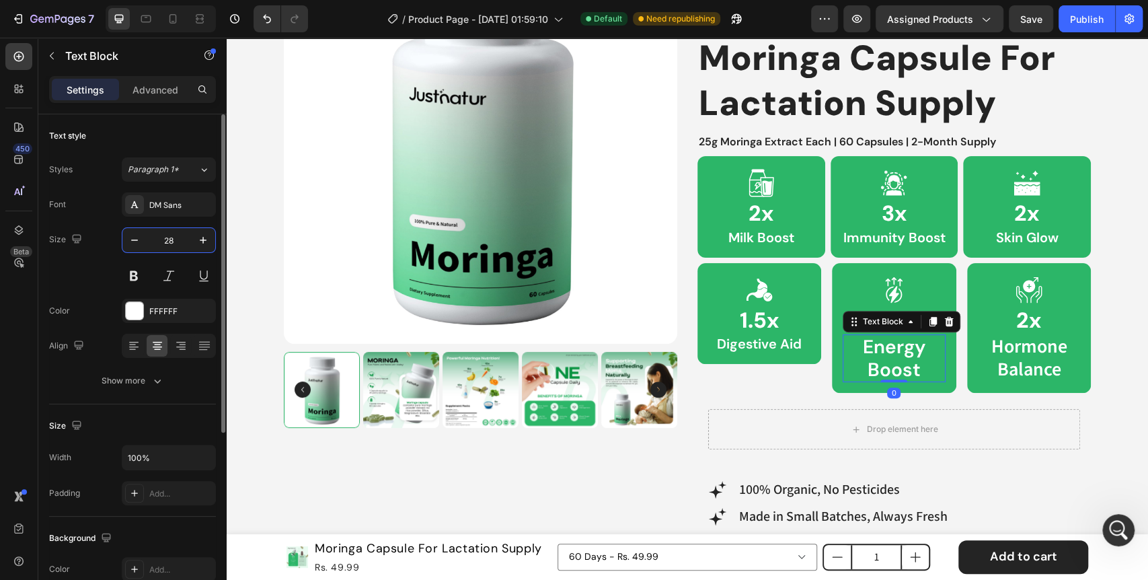
click at [162, 243] on input "28" at bounding box center [169, 240] width 44 height 24
type input "20"
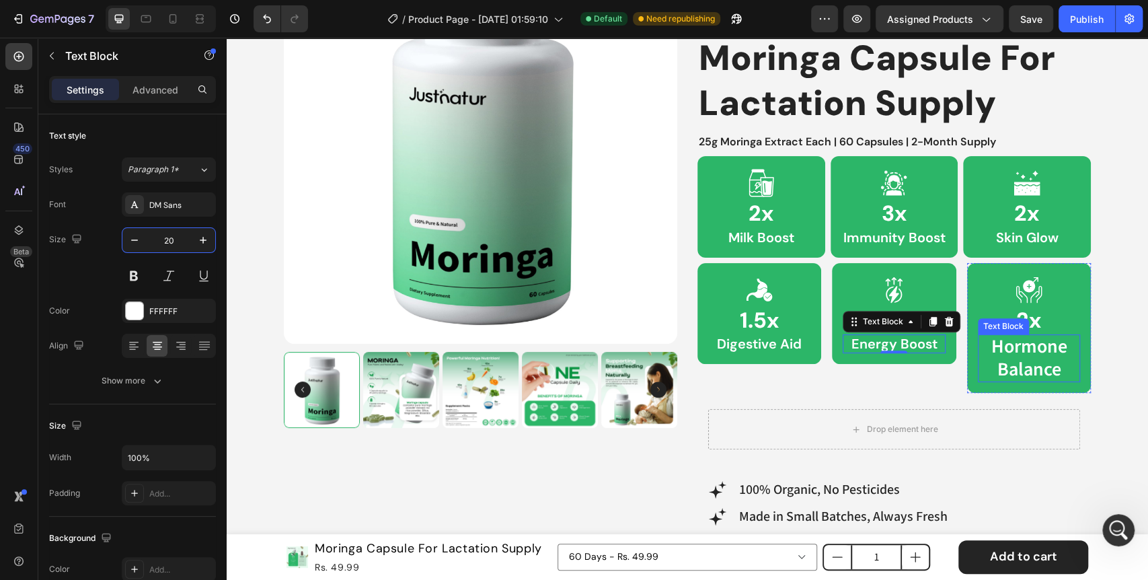
click at [1012, 358] on p "Hormone Balance" at bounding box center [1028, 357] width 99 height 45
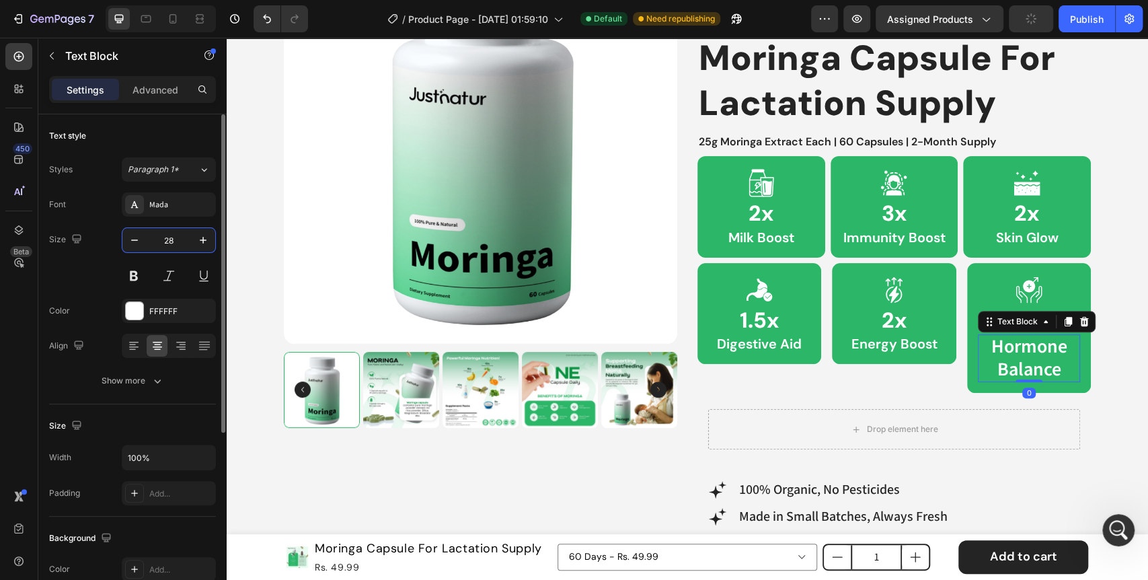
click at [163, 241] on input "28" at bounding box center [169, 240] width 44 height 24
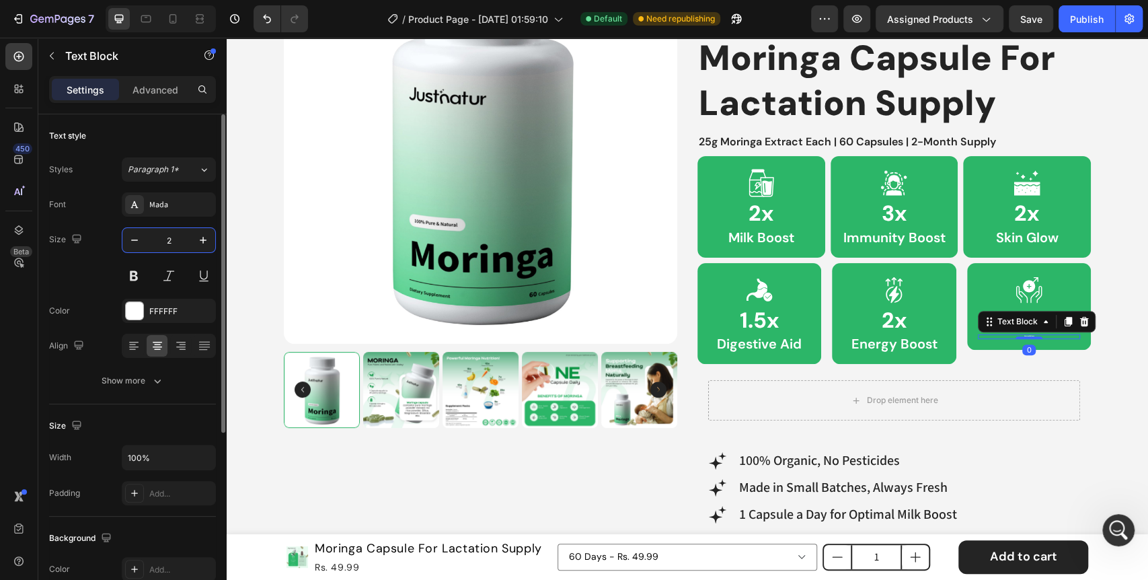
type input "20"
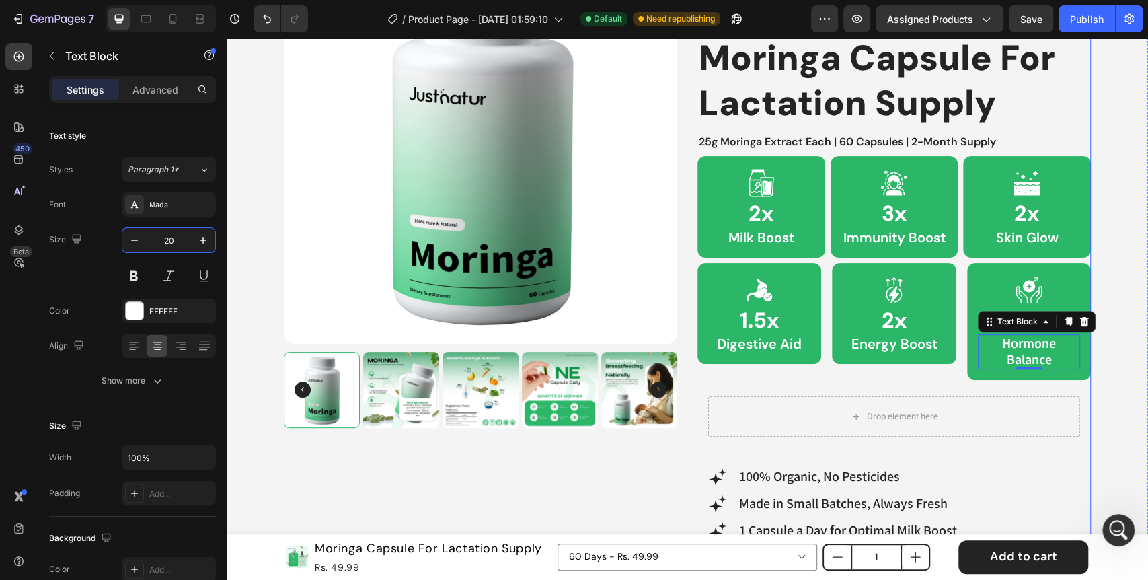
click at [690, 455] on div "Product Images Best Seller Text Block Icon 4.6 (2,500+ Reviews) Text Block 90% …" at bounding box center [687, 533] width 807 height 1166
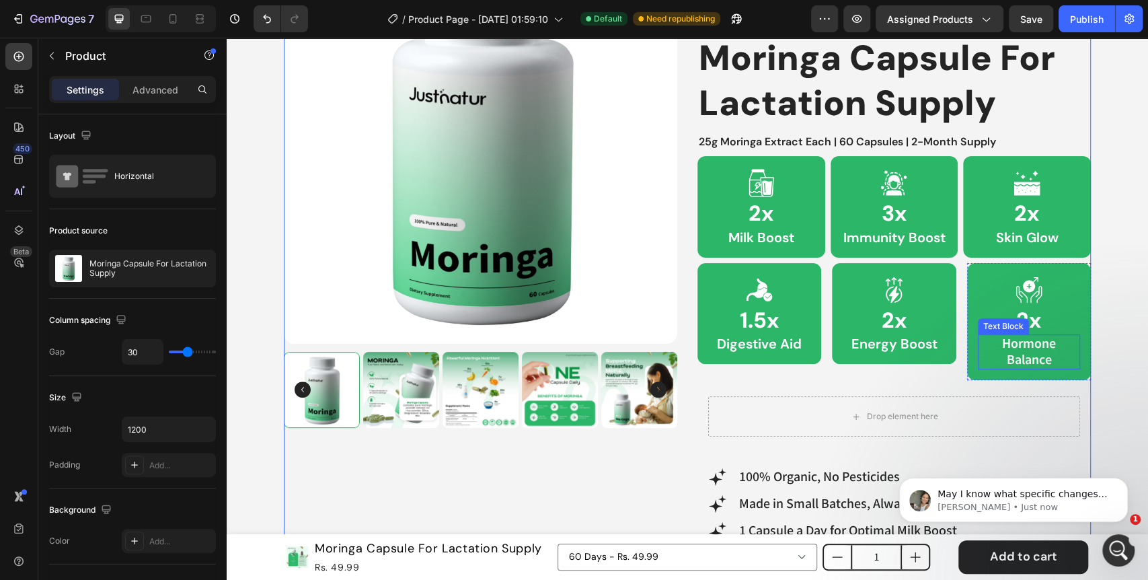
scroll to position [0, 0]
click at [1017, 342] on p "Hormone Balance" at bounding box center [1028, 351] width 99 height 32
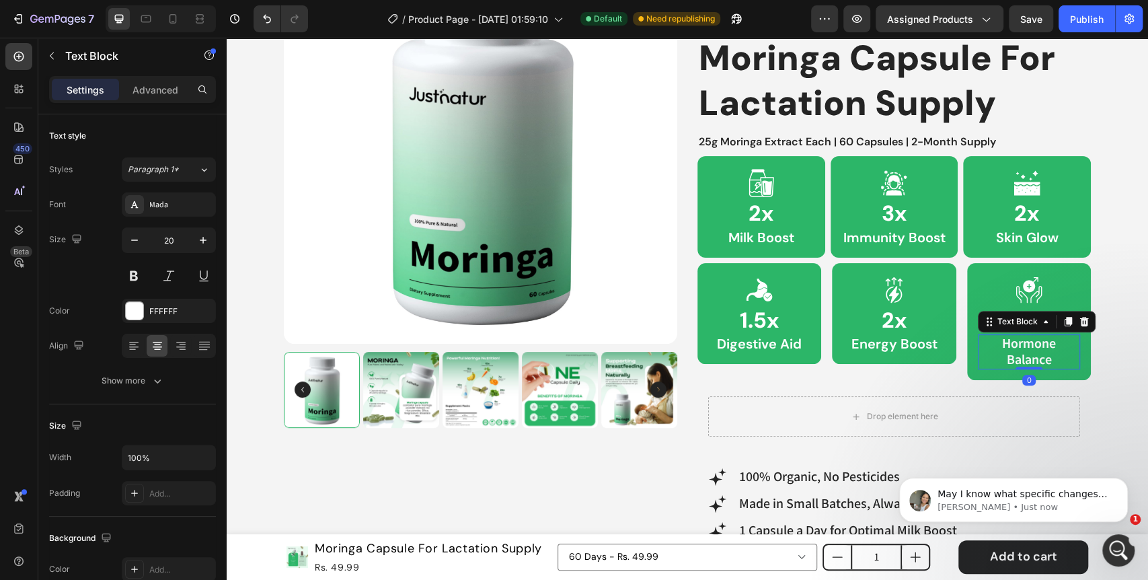
scroll to position [9696, 0]
click at [998, 356] on p "Hormone Balance" at bounding box center [1028, 351] width 99 height 32
click at [1110, 338] on div "Product Images Best Seller Text Block Icon 4.6 (2,500+ Reviews) Text Block 90% …" at bounding box center [687, 533] width 901 height 1166
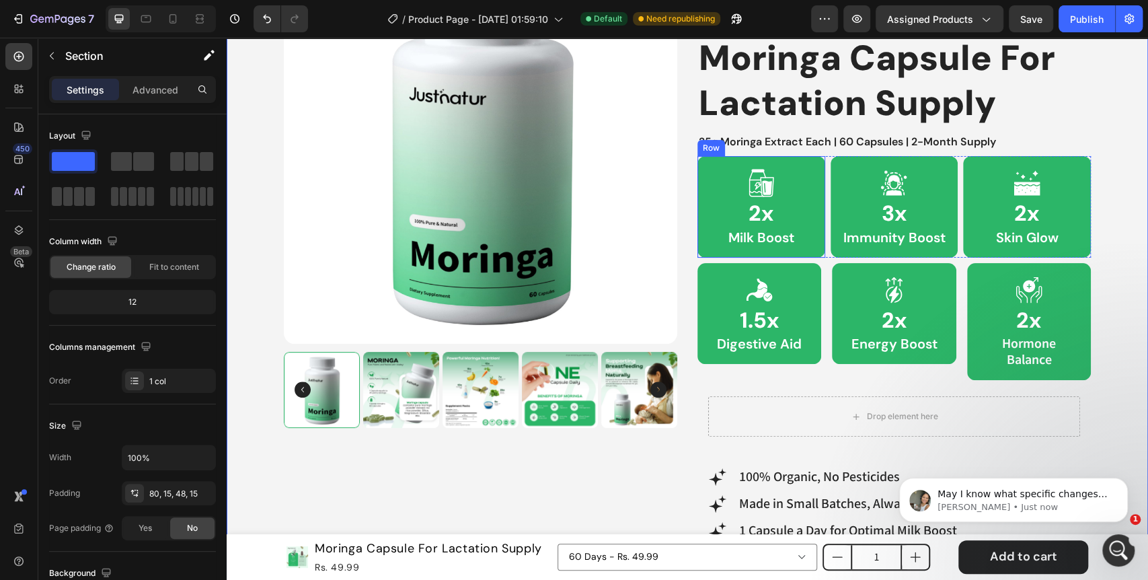
click at [808, 248] on div "Icon 2x Heading Milk Boost Text Block Row" at bounding box center [761, 206] width 128 height 101
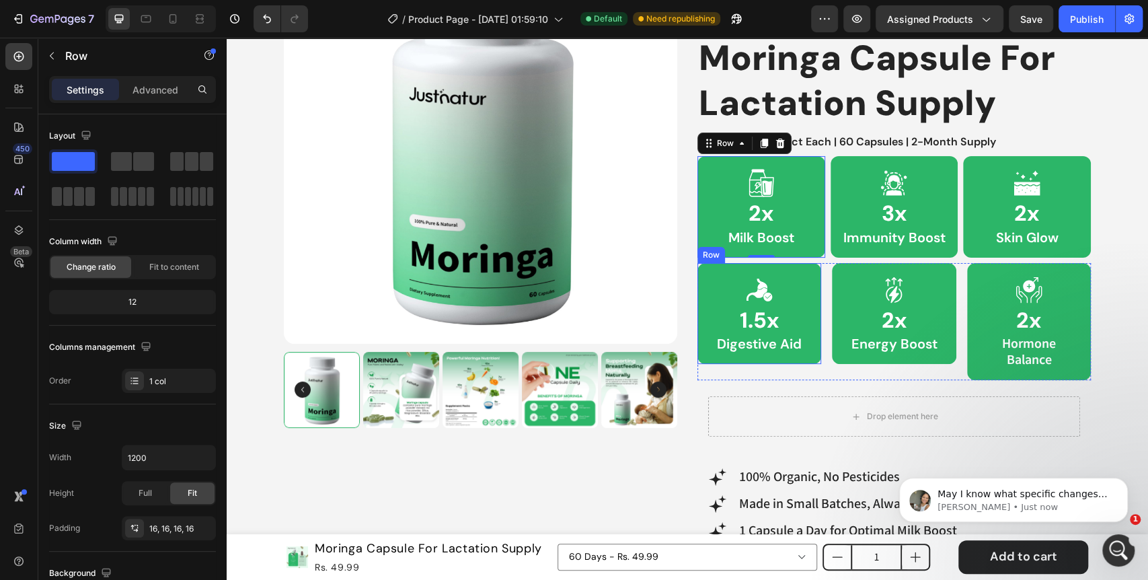
click at [697, 348] on div "Icon 1.5x Heading Digestive Aid Text Block Row" at bounding box center [759, 313] width 124 height 101
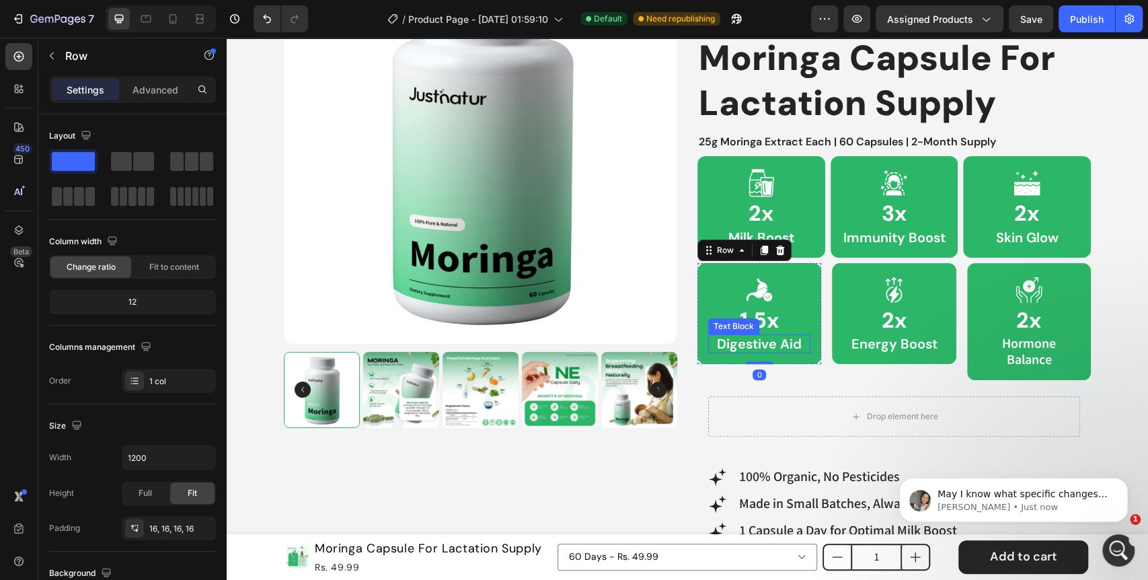
click at [769, 338] on p "Digestive Aid" at bounding box center [758, 343] width 99 height 16
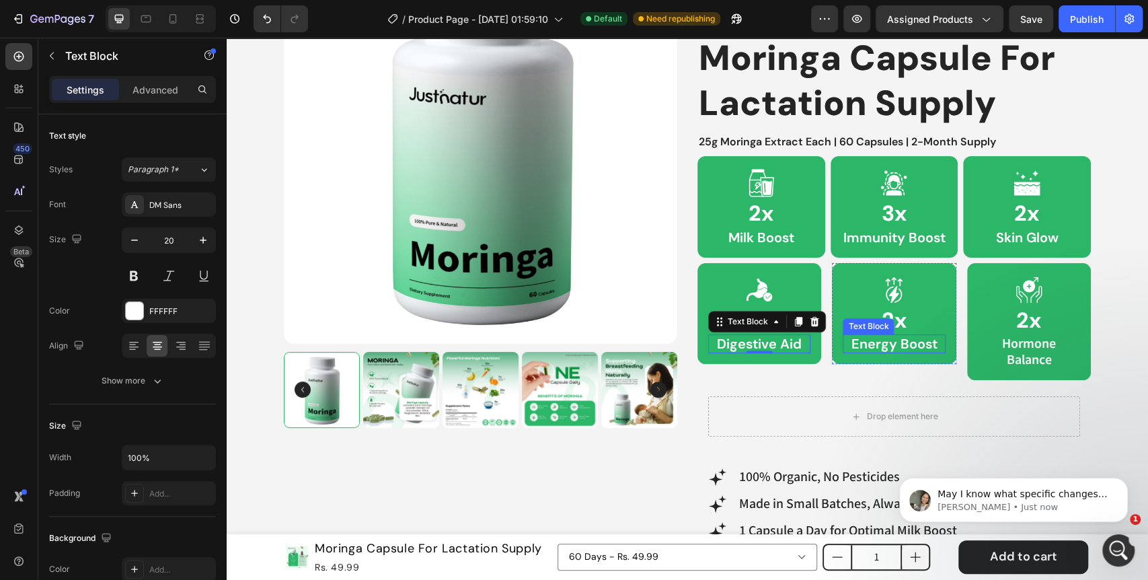
click at [893, 342] on p "Energy Boost" at bounding box center [893, 343] width 99 height 16
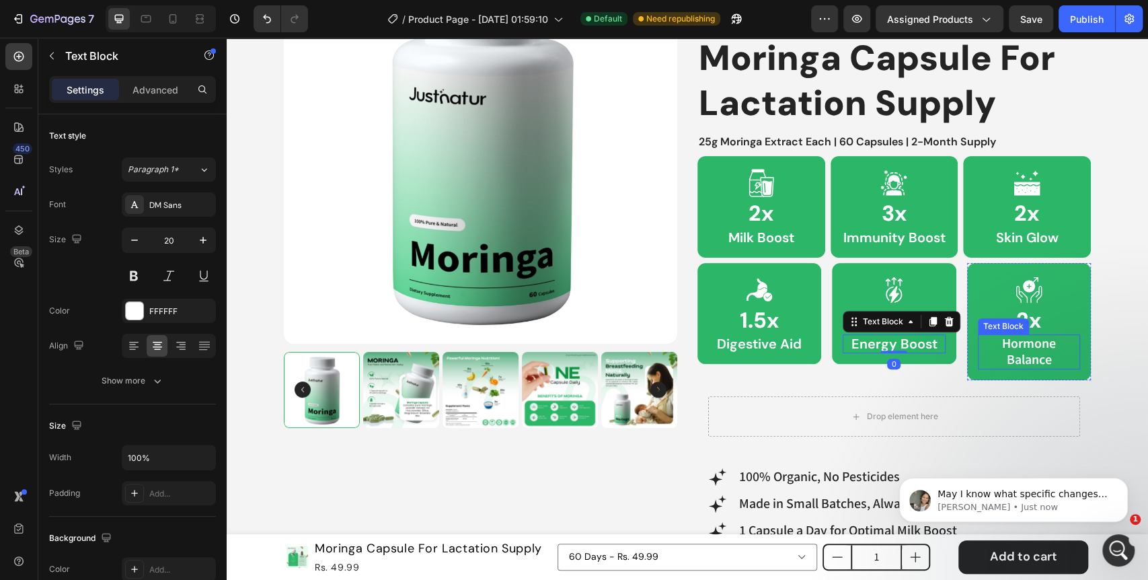
click at [1018, 349] on p "Hormone Balance" at bounding box center [1028, 351] width 99 height 32
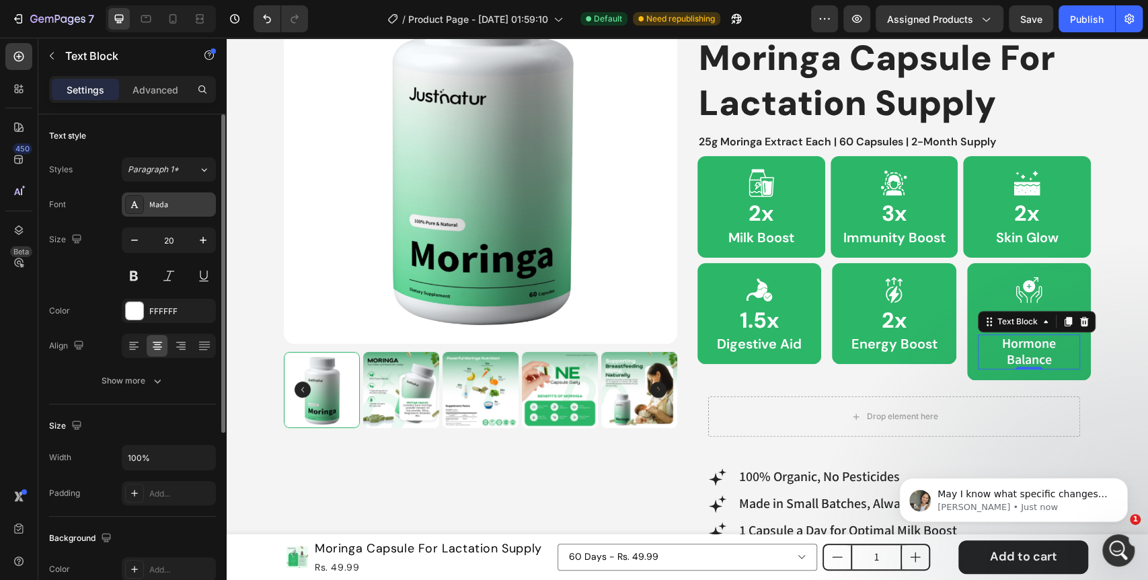
click at [133, 201] on icon at bounding box center [134, 204] width 11 height 11
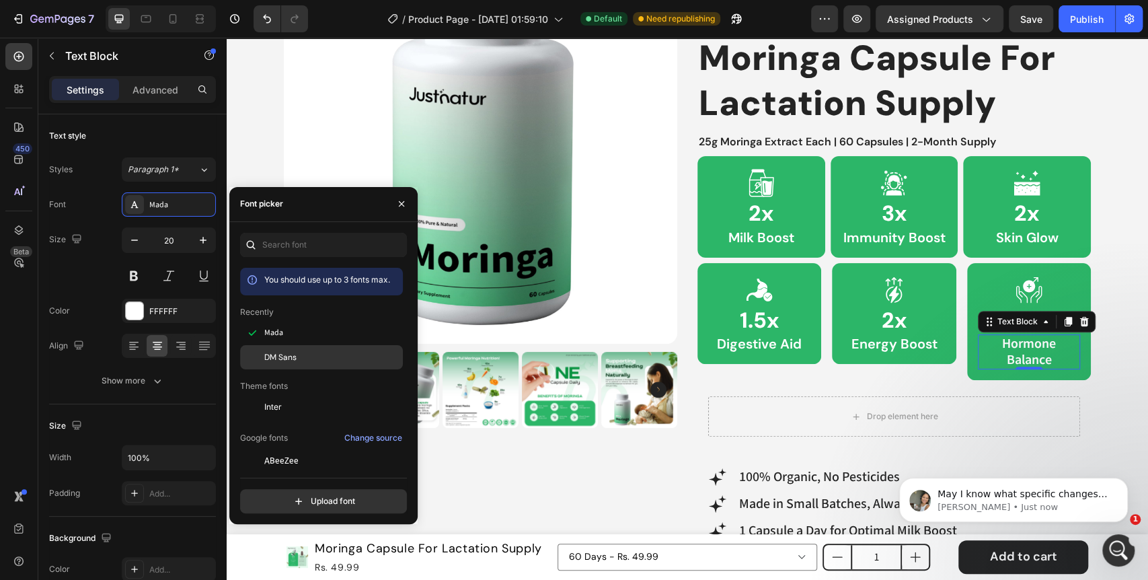
click at [309, 358] on div "DM Sans" at bounding box center [332, 357] width 136 height 12
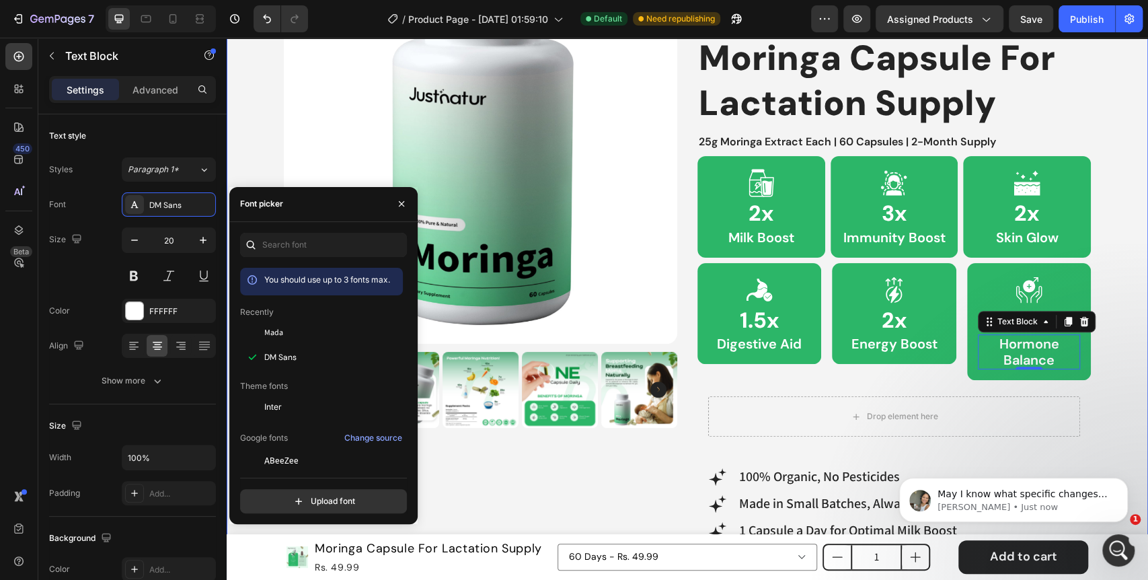
click at [1101, 388] on div "Product Images Best Seller Text Block Icon 4.6 (2,500+ Reviews) Text Block 90% …" at bounding box center [687, 533] width 901 height 1166
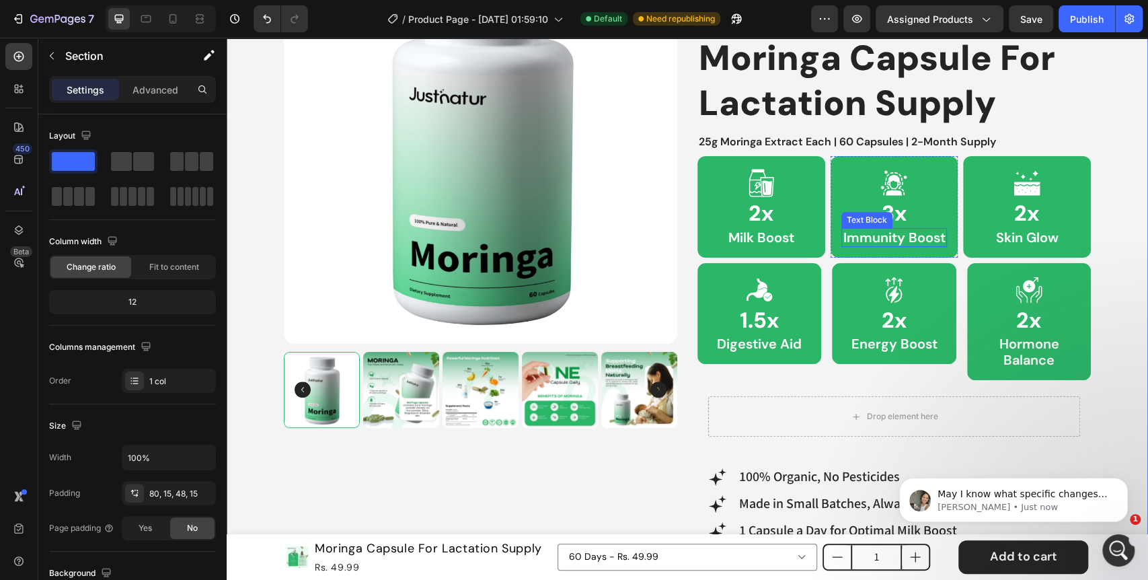
click at [926, 238] on p "Immunity Boost" at bounding box center [894, 237] width 104 height 16
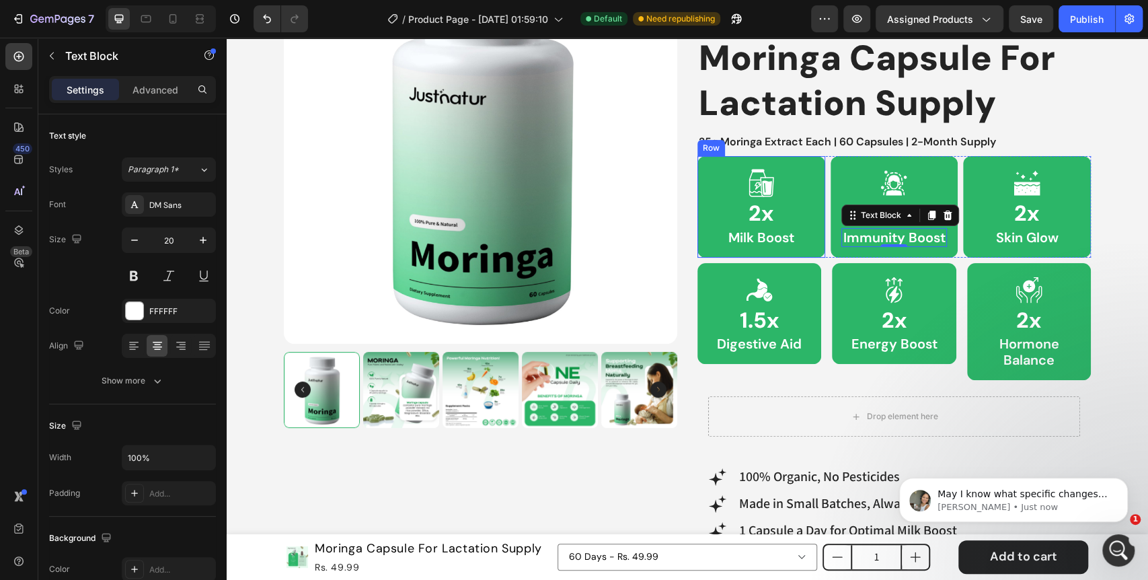
click at [811, 254] on div "Icon 2x Heading Milk Boost Text Block Row" at bounding box center [761, 206] width 128 height 101
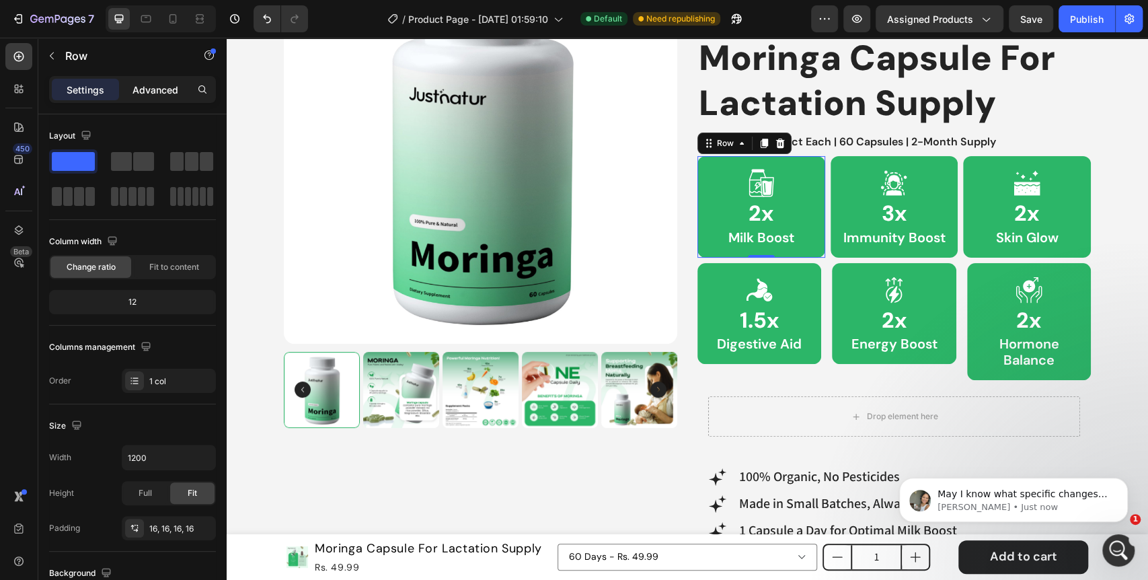
click at [166, 95] on p "Advanced" at bounding box center [155, 90] width 46 height 14
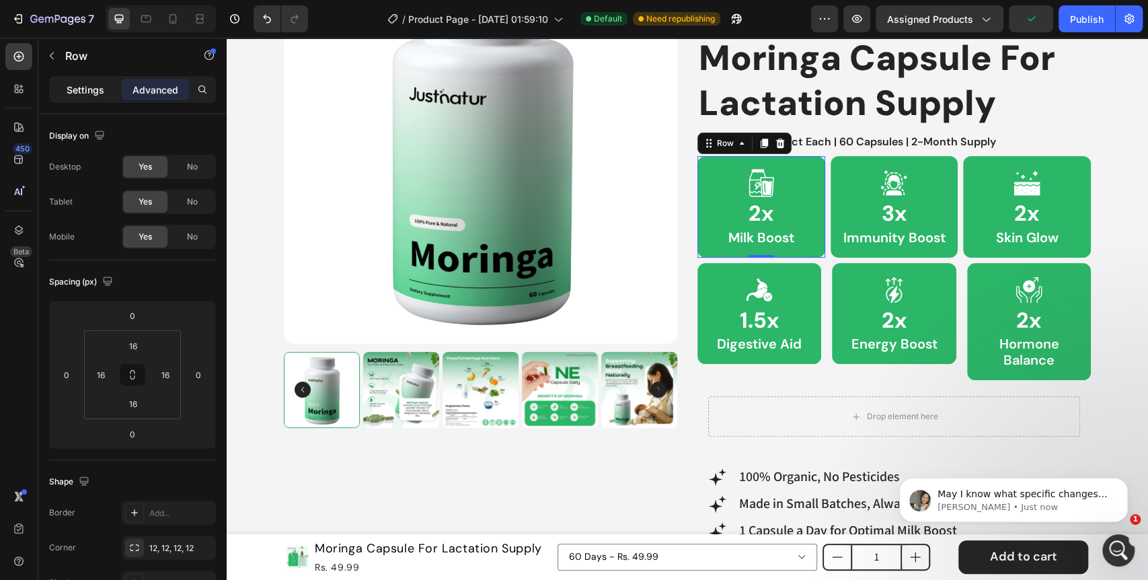
click at [95, 97] on div "Settings" at bounding box center [85, 90] width 67 height 22
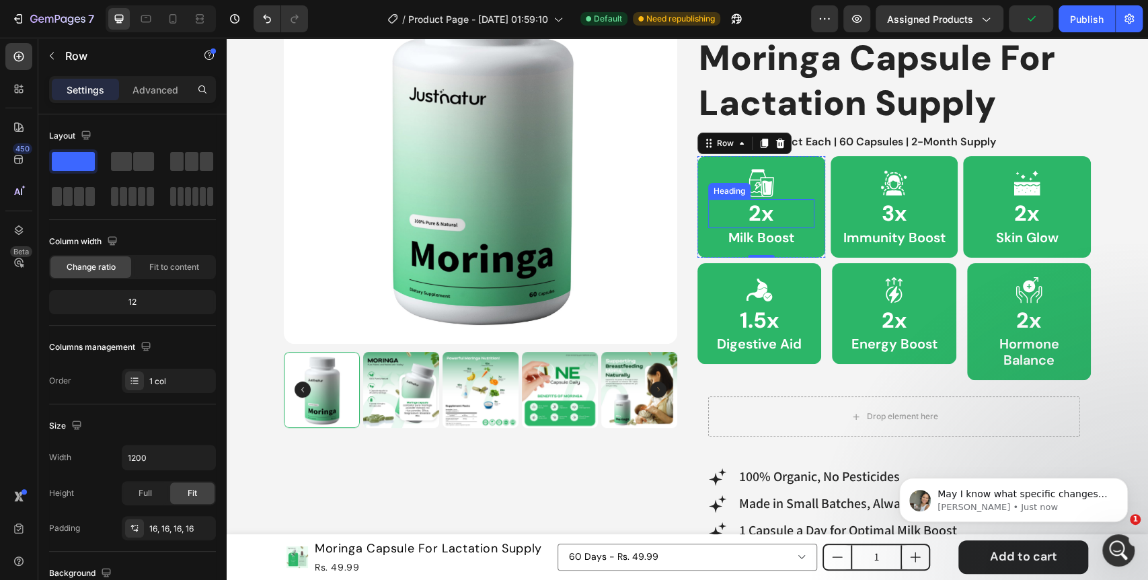
click at [764, 219] on h2 "2x" at bounding box center [761, 213] width 106 height 28
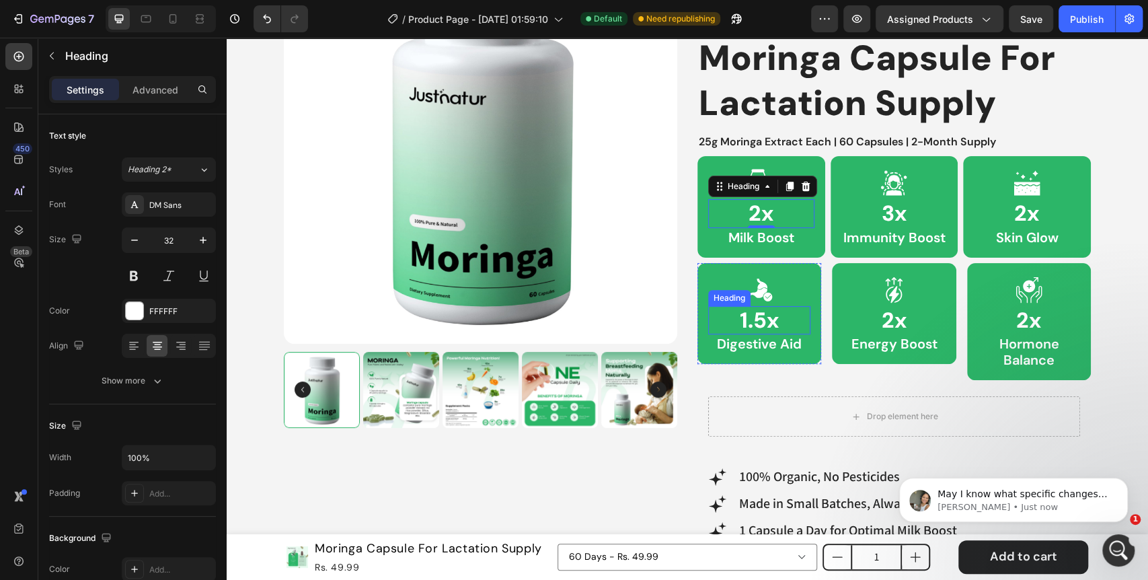
click at [759, 323] on p "1.5x" at bounding box center [758, 320] width 99 height 26
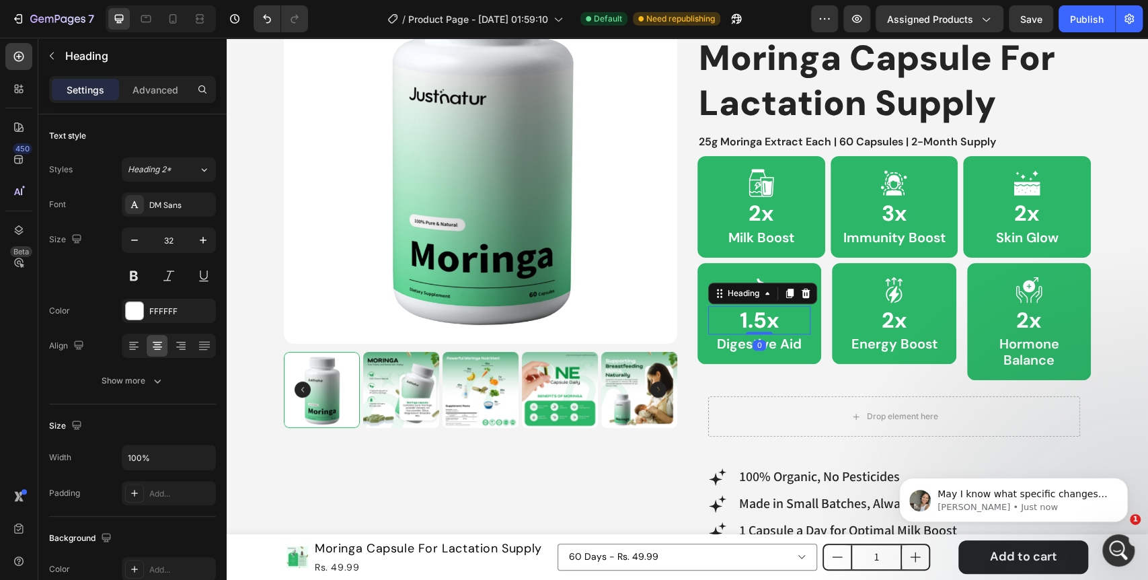
click at [759, 342] on div "0" at bounding box center [758, 344] width 13 height 11
click at [779, 344] on p "Digestive Aid" at bounding box center [758, 343] width 99 height 16
click at [760, 284] on icon at bounding box center [759, 289] width 26 height 23
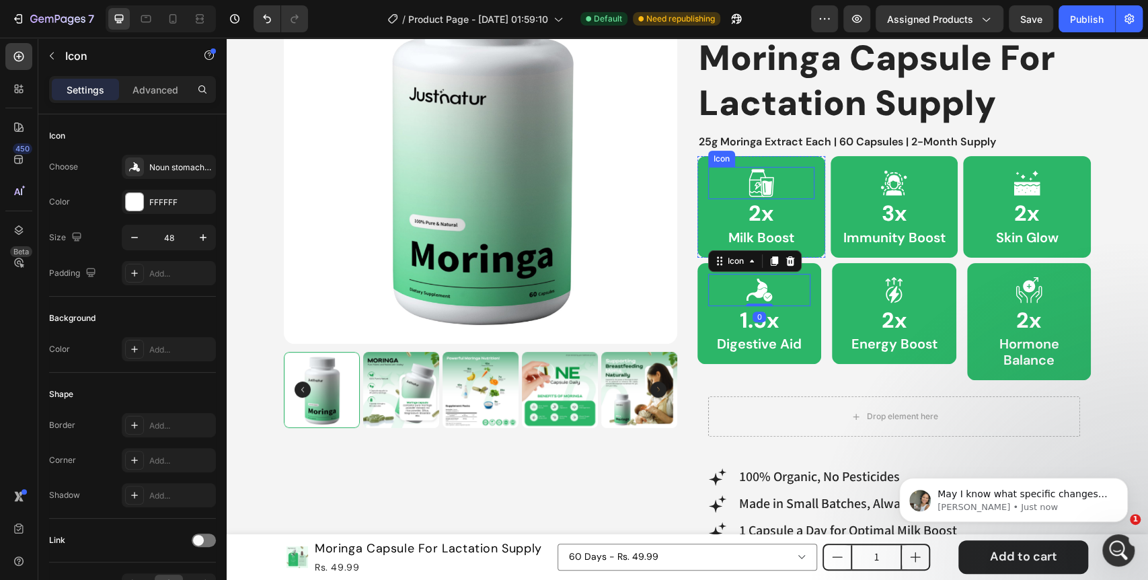
click at [760, 179] on icon at bounding box center [766, 186] width 13 height 19
click at [778, 267] on div "Icon 1.5x Heading Digestive Aid Text Block Row" at bounding box center [759, 313] width 124 height 101
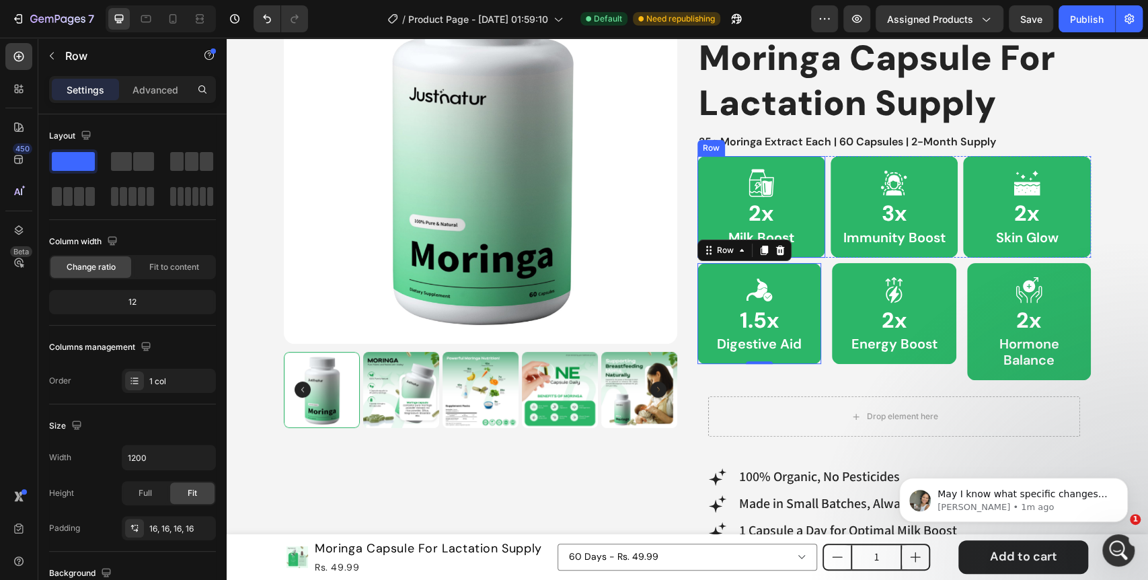
click at [817, 233] on div "Icon 2x Heading Milk Boost Text Block Row" at bounding box center [761, 206] width 128 height 101
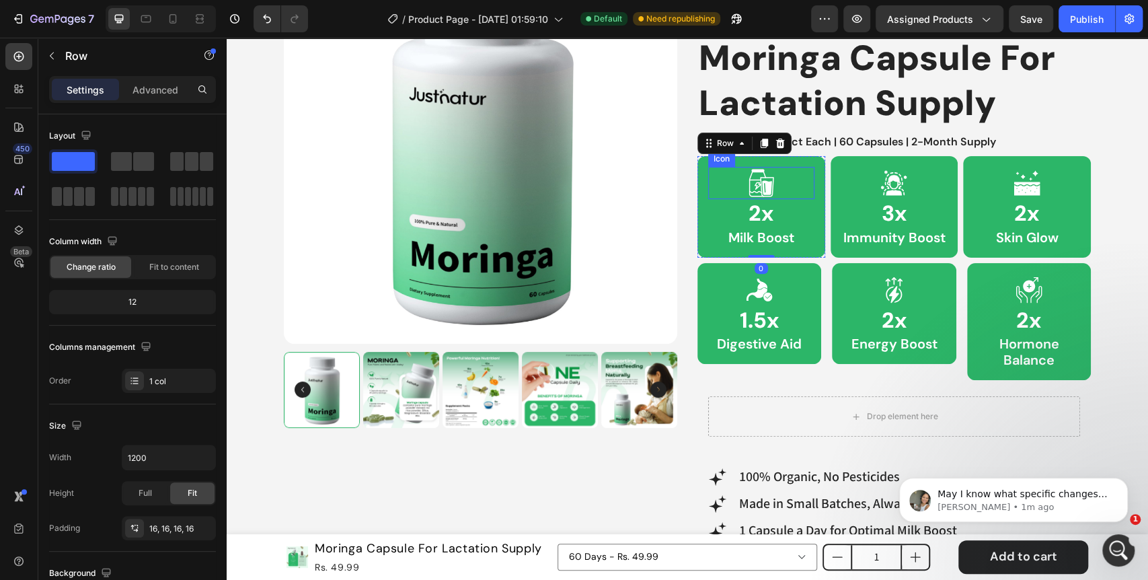
click at [767, 186] on icon at bounding box center [761, 183] width 32 height 32
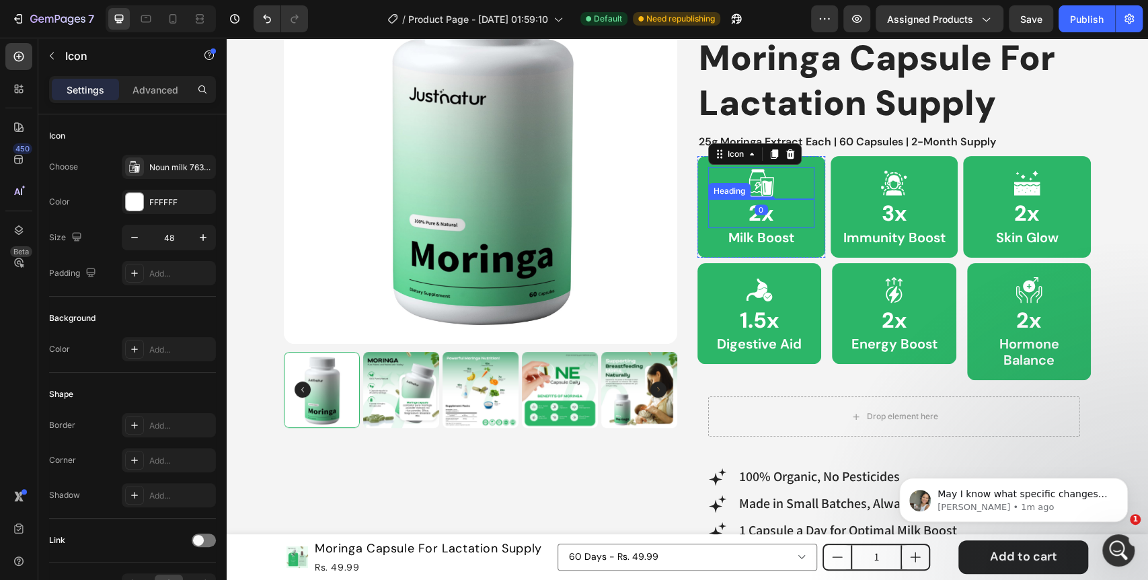
click at [766, 214] on h2 "2x" at bounding box center [761, 213] width 106 height 28
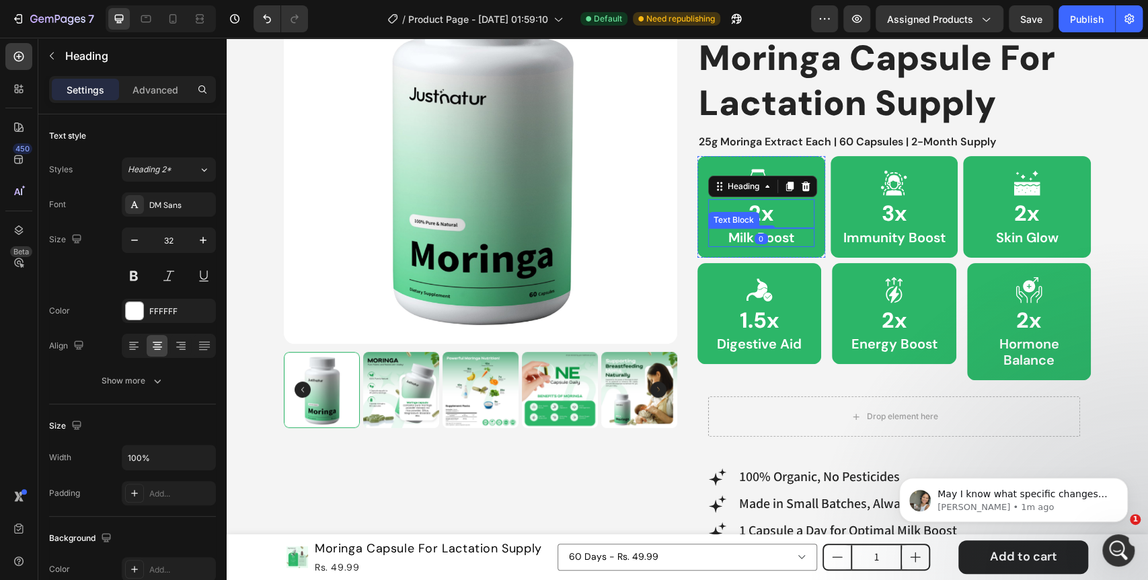
click at [772, 242] on p "Milk Boost" at bounding box center [761, 237] width 104 height 16
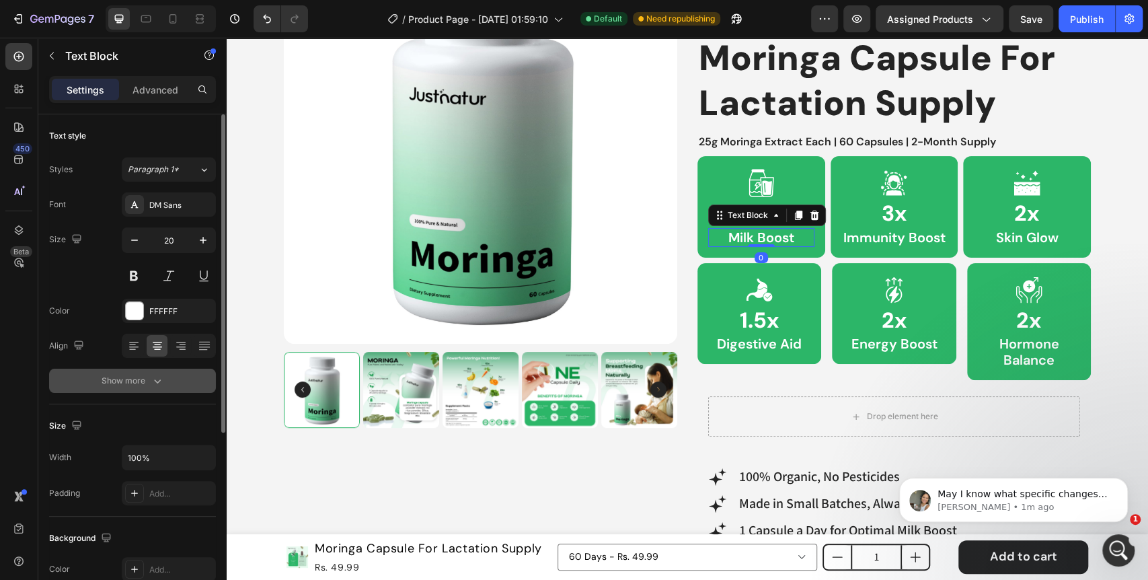
click at [158, 376] on icon "button" at bounding box center [157, 380] width 13 height 13
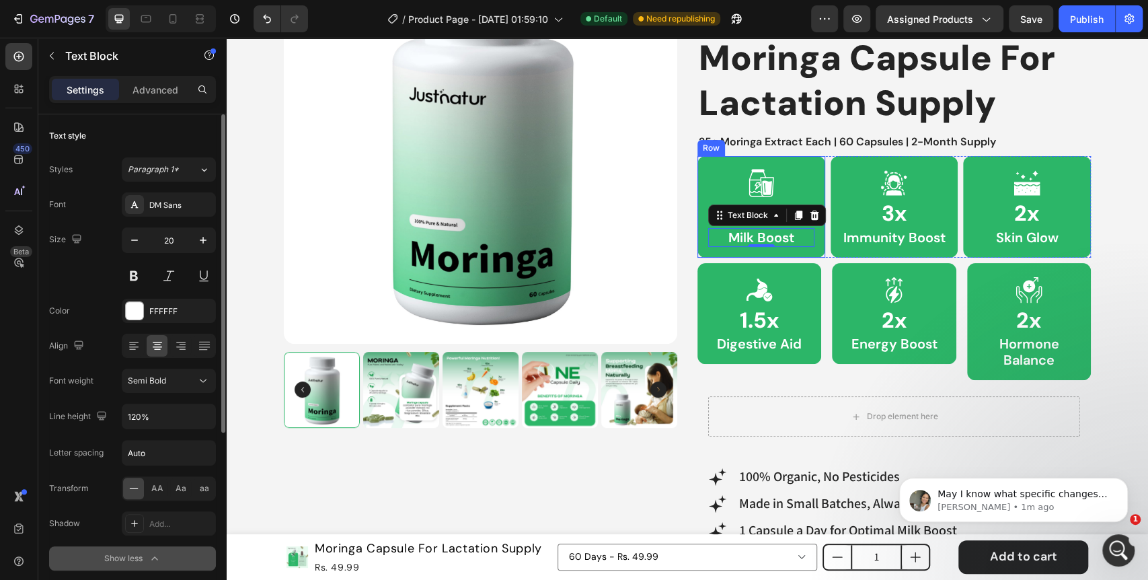
click at [700, 212] on div "Icon 2x Heading Milk Boost Text Block 0 Row" at bounding box center [761, 206] width 128 height 101
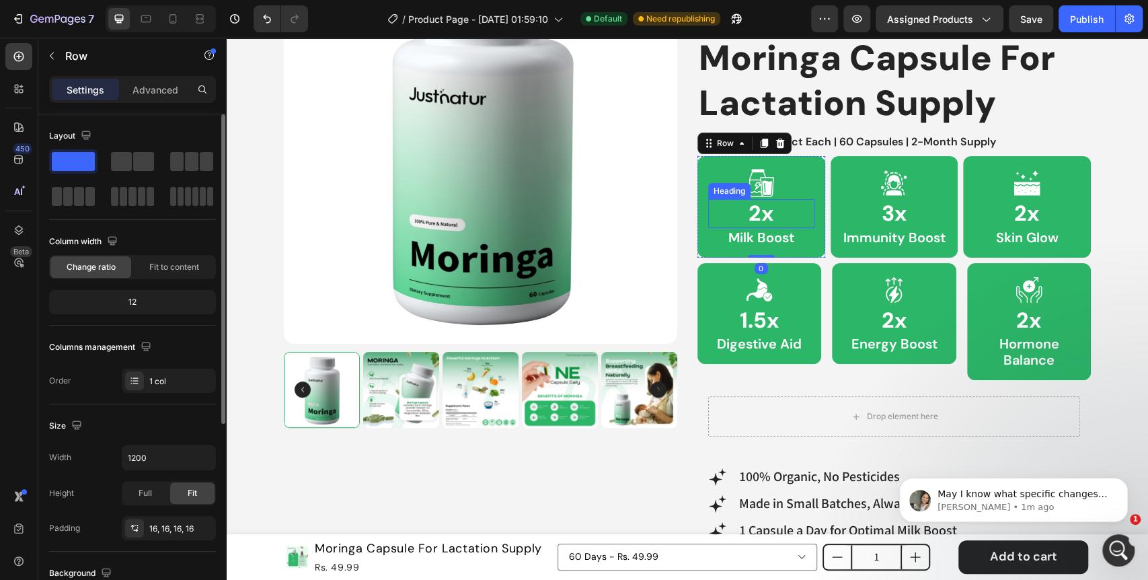
click at [753, 219] on h2 "2x" at bounding box center [761, 213] width 106 height 28
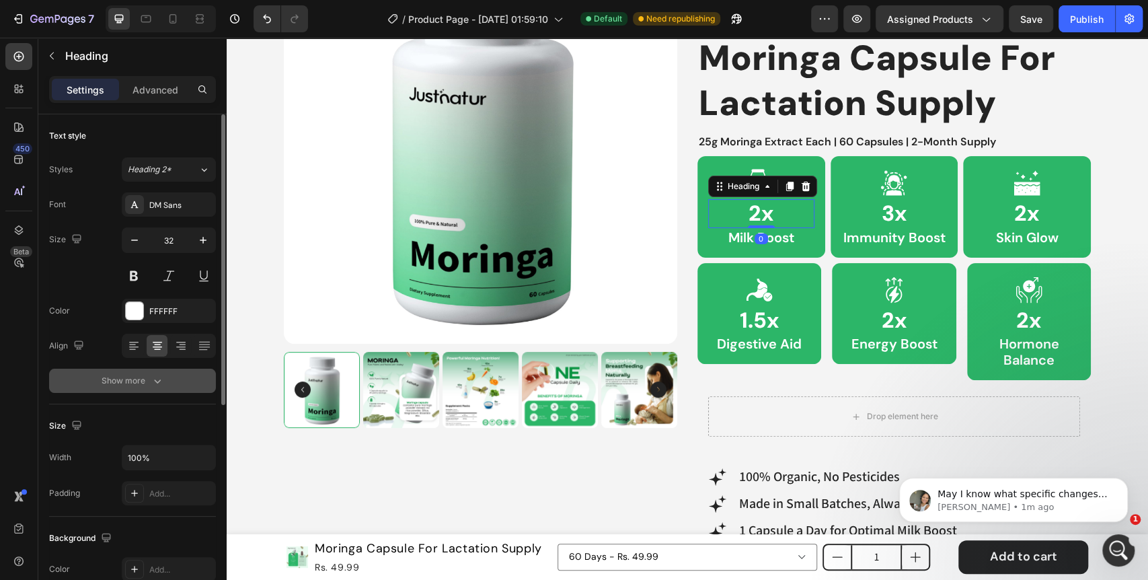
click at [142, 372] on button "Show more" at bounding box center [132, 380] width 167 height 24
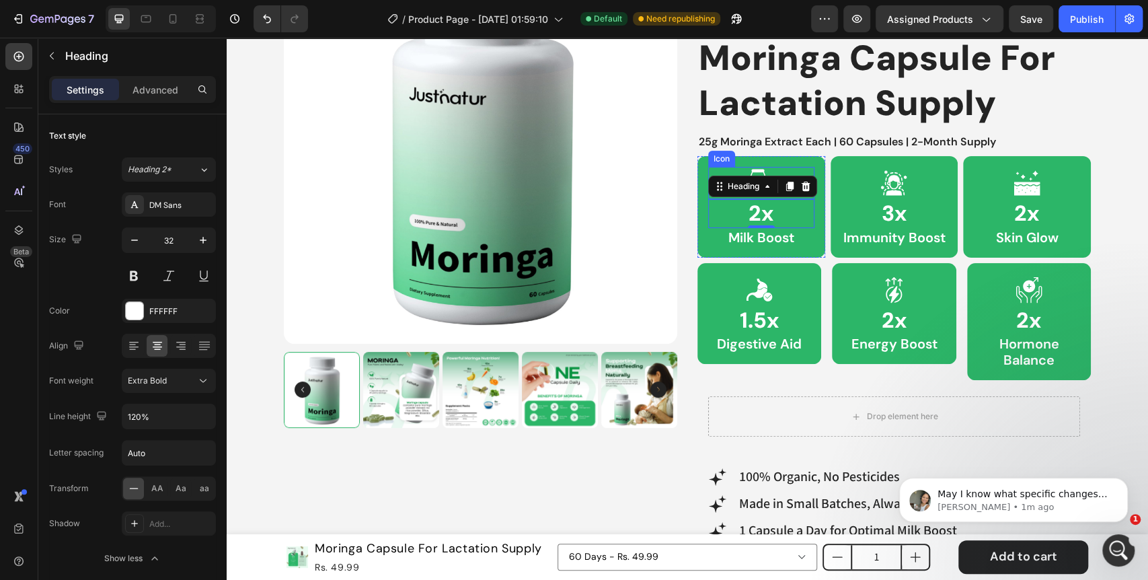
click at [751, 170] on icon at bounding box center [757, 170] width 13 height 3
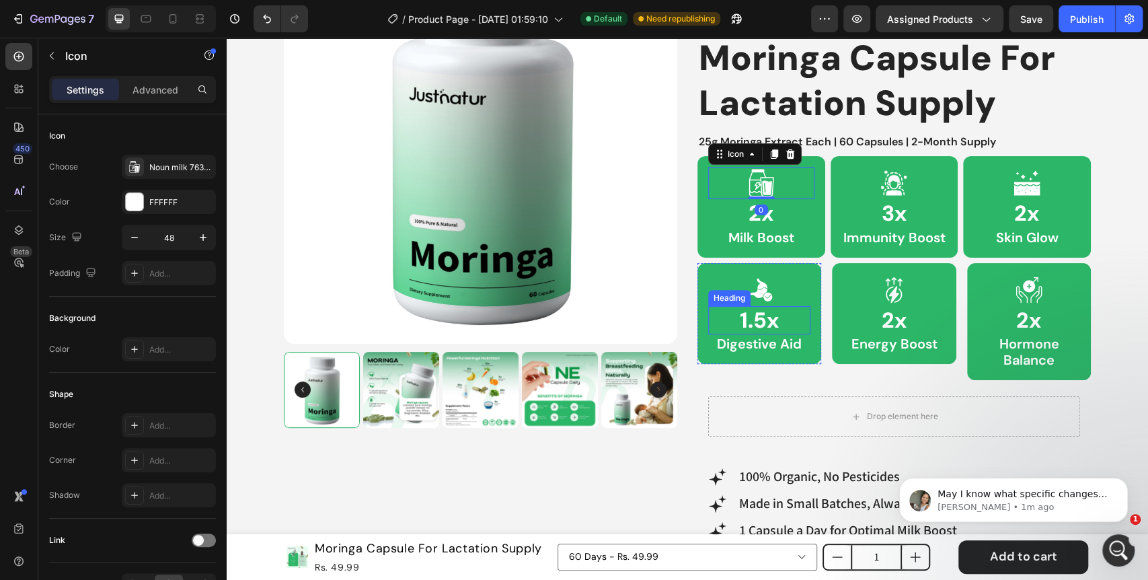
click at [759, 315] on p "1.5x" at bounding box center [758, 320] width 99 height 26
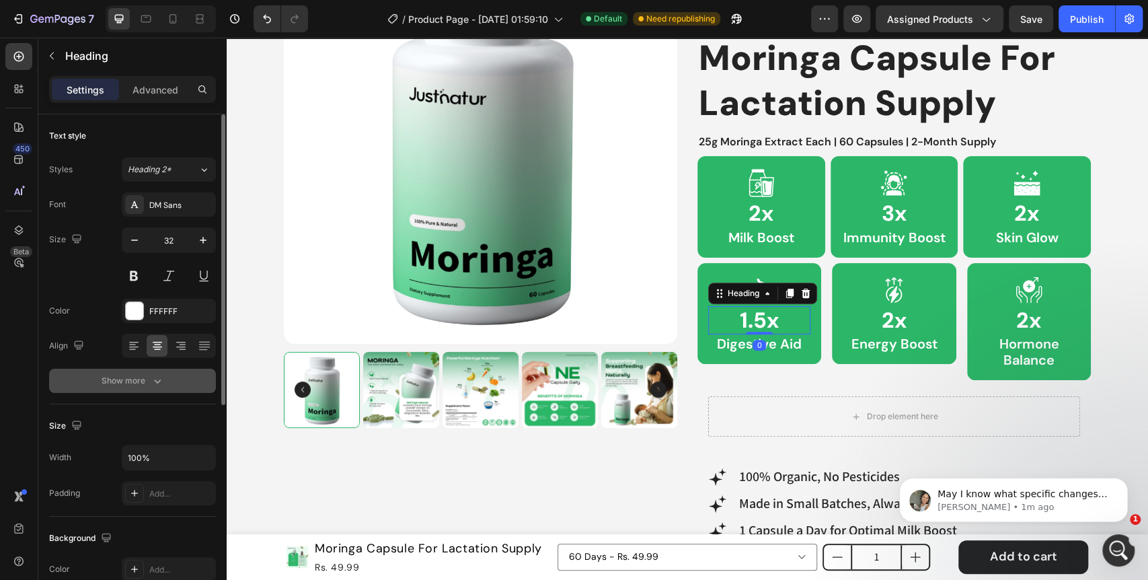
click at [108, 377] on div "Show more" at bounding box center [133, 380] width 63 height 13
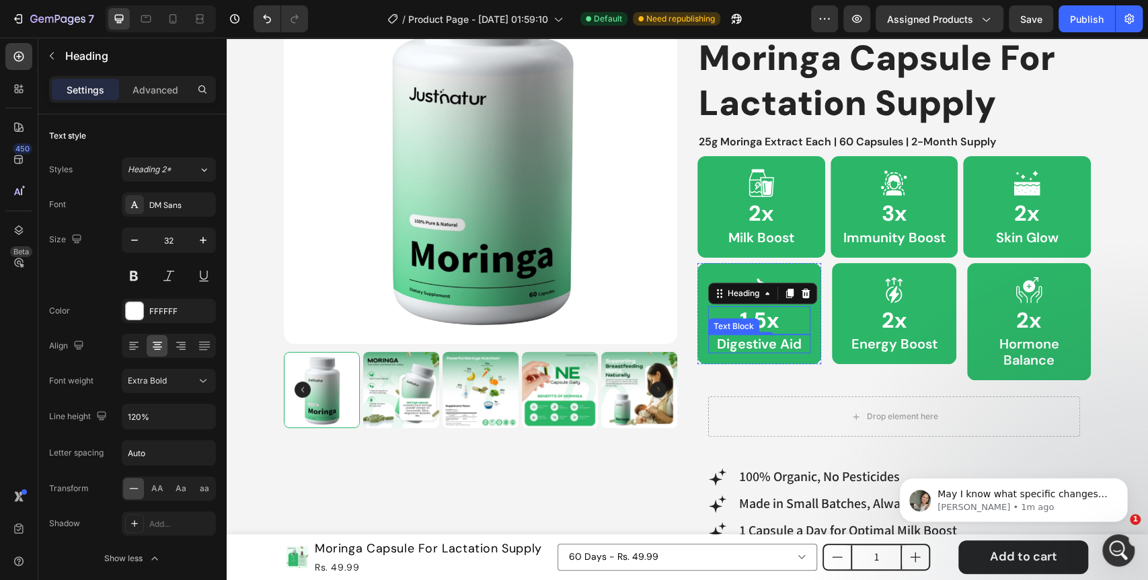
click at [770, 345] on p "Digestive Aid" at bounding box center [758, 343] width 99 height 16
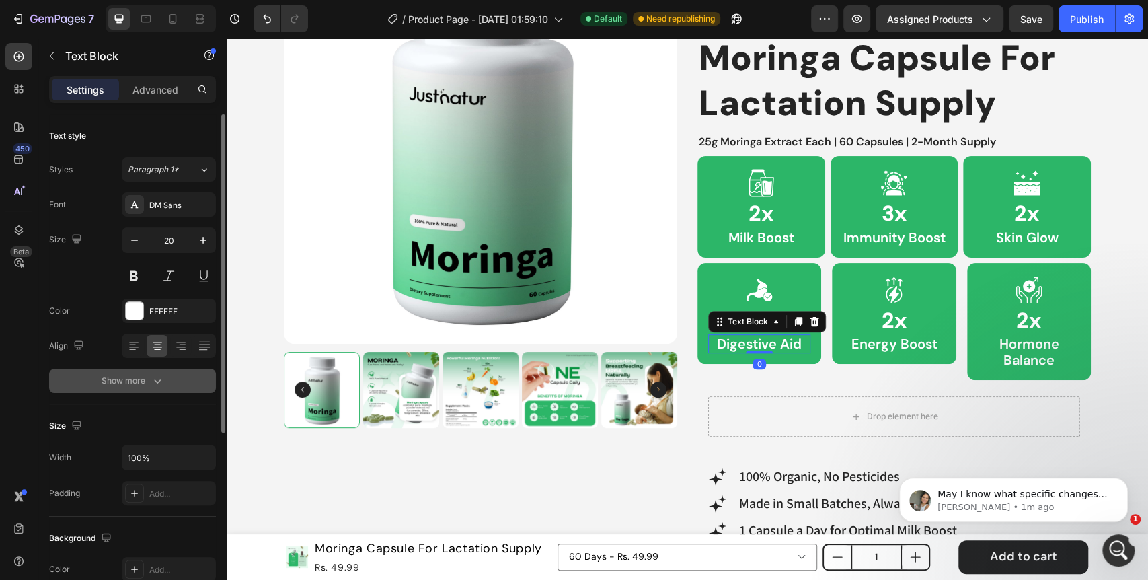
click at [156, 382] on icon "button" at bounding box center [157, 380] width 13 height 13
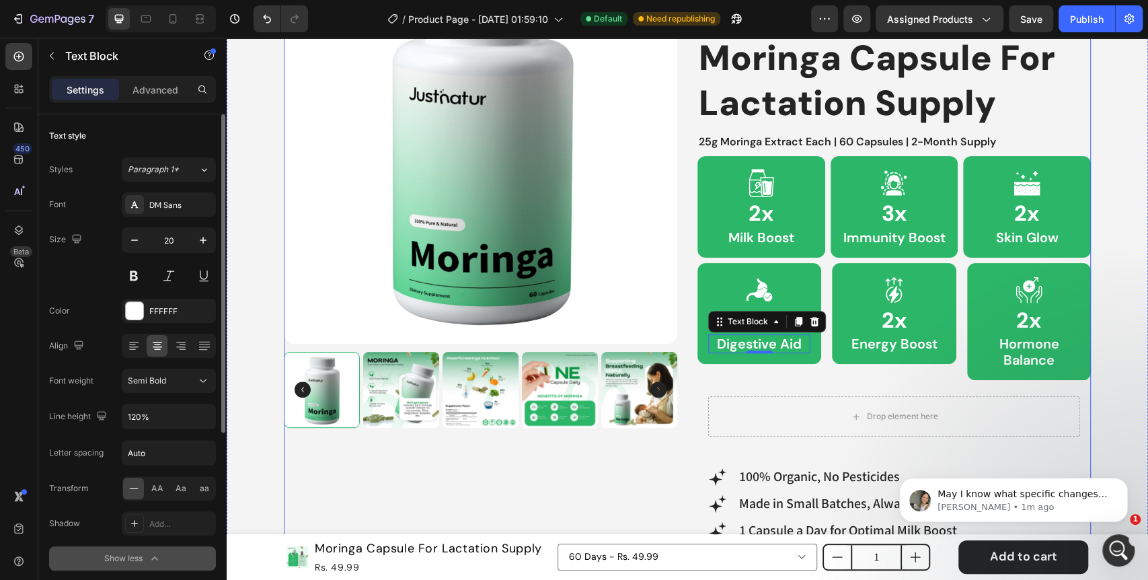
click at [688, 386] on div "Product Images Best Seller Text Block Icon 4.6 (2,500+ Reviews) Text Block 90% …" at bounding box center [687, 533] width 807 height 1166
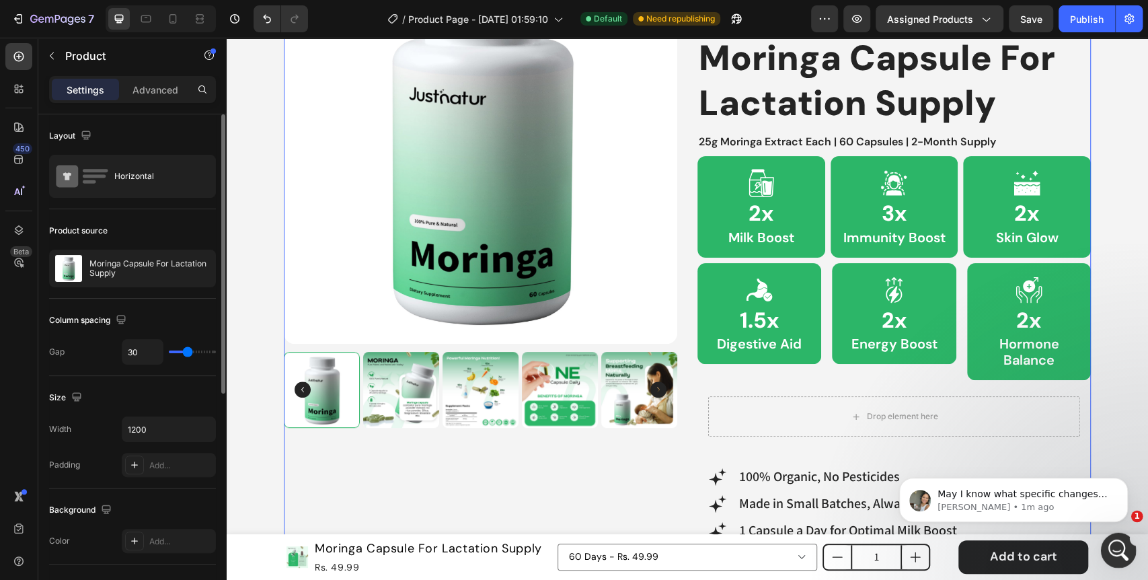
click at [1107, 537] on div "Open Intercom Messenger" at bounding box center [1116, 548] width 44 height 44
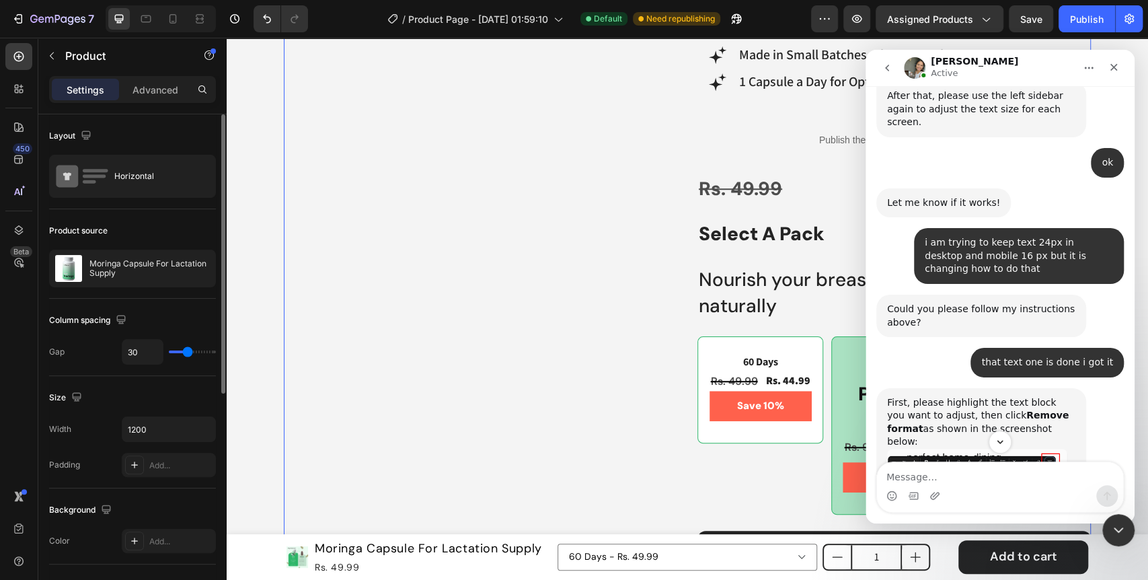
scroll to position [9718, 0]
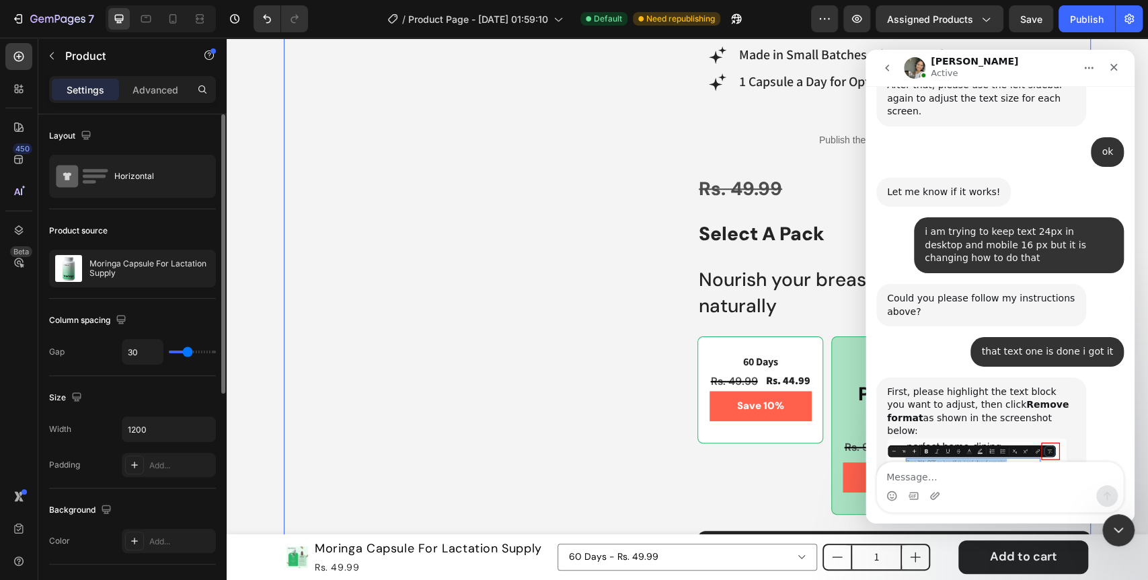
click at [941, 476] on textarea "Message…" at bounding box center [1000, 473] width 246 height 23
type textarea "no changes i want the same design to desktop and tab"
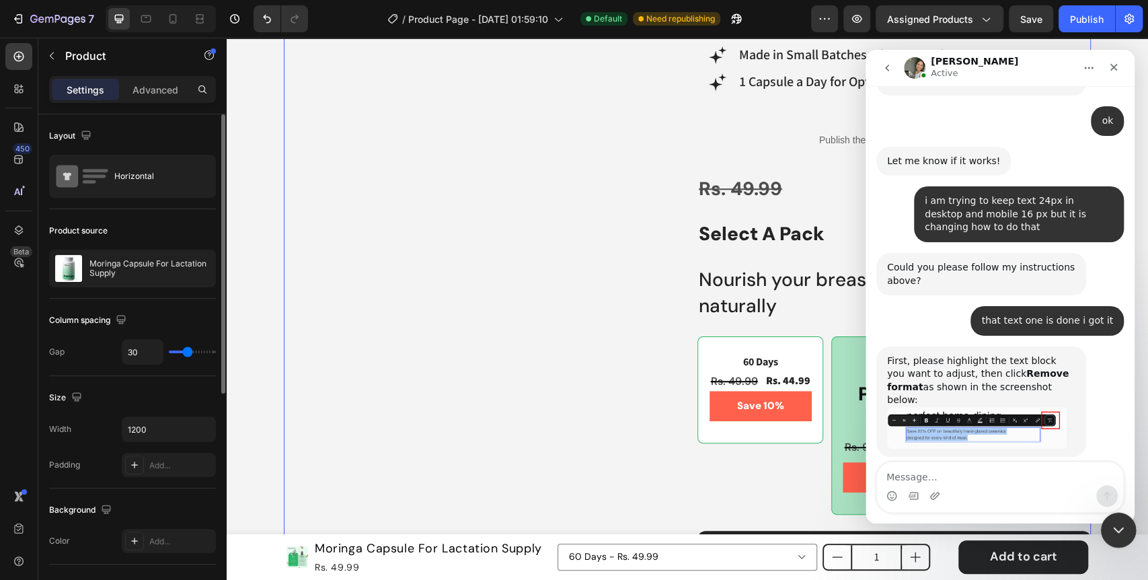
click at [1126, 530] on div "Close Intercom Messenger" at bounding box center [1116, 528] width 32 height 32
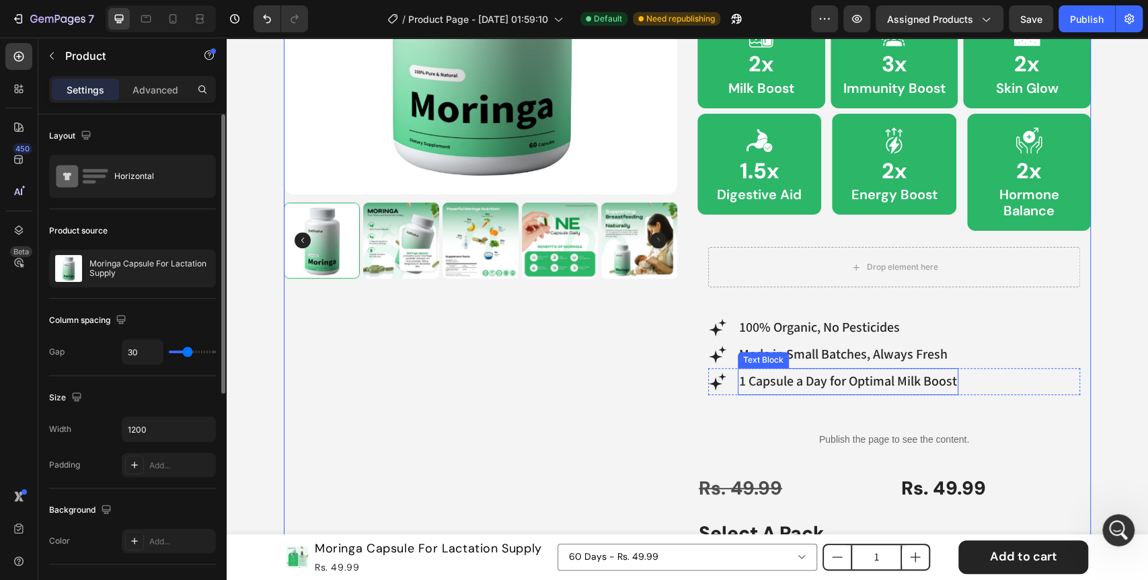
scroll to position [197, 0]
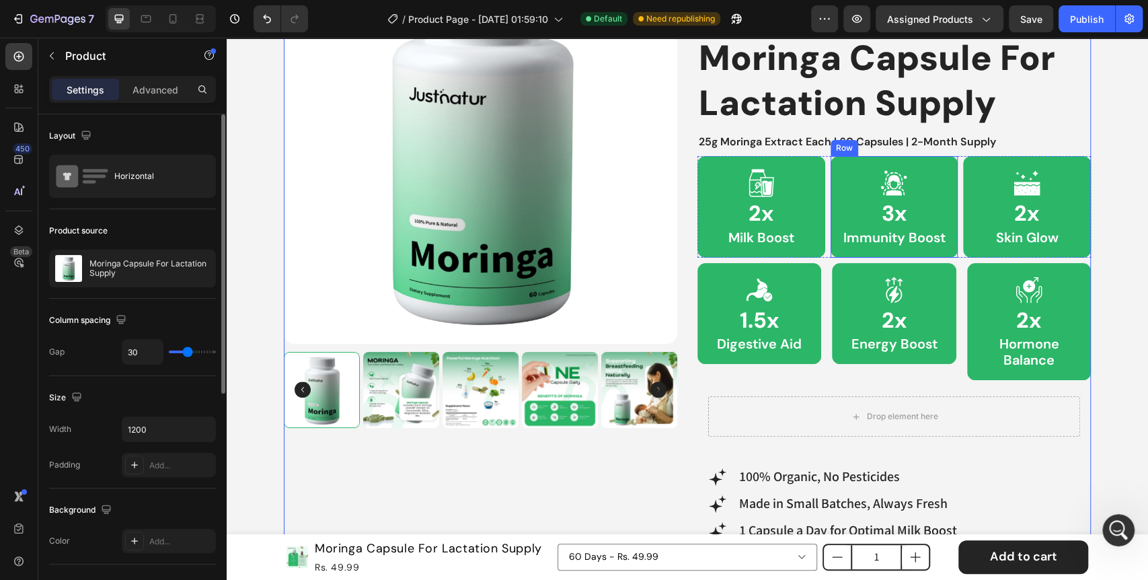
click at [947, 245] on div "Icon 3x Heading Immunity Boost Text Block Row" at bounding box center [894, 206] width 128 height 101
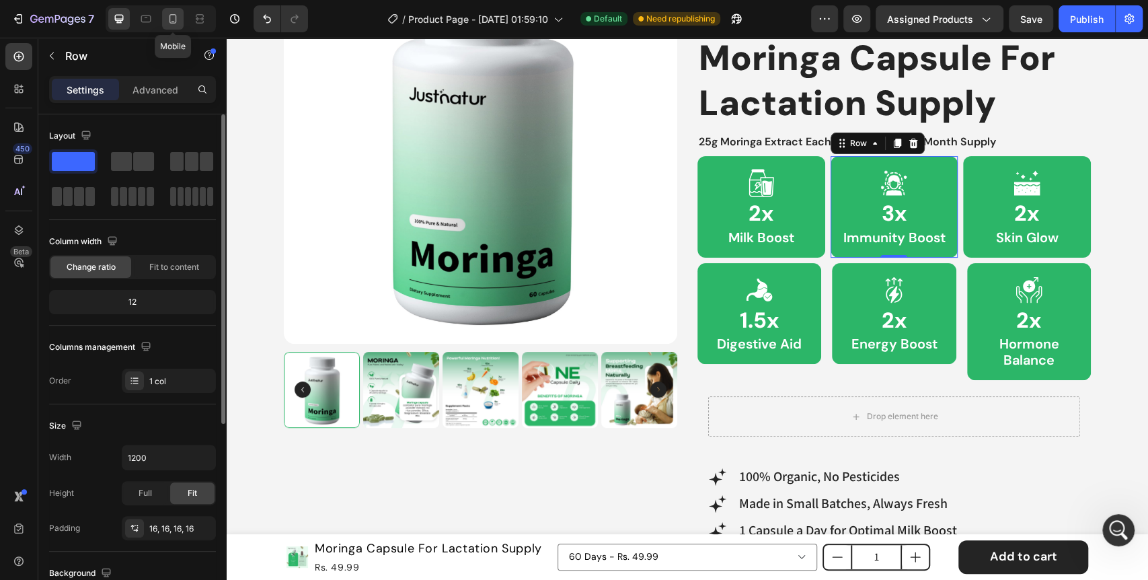
click at [172, 22] on icon at bounding box center [172, 18] width 7 height 9
type input "100%"
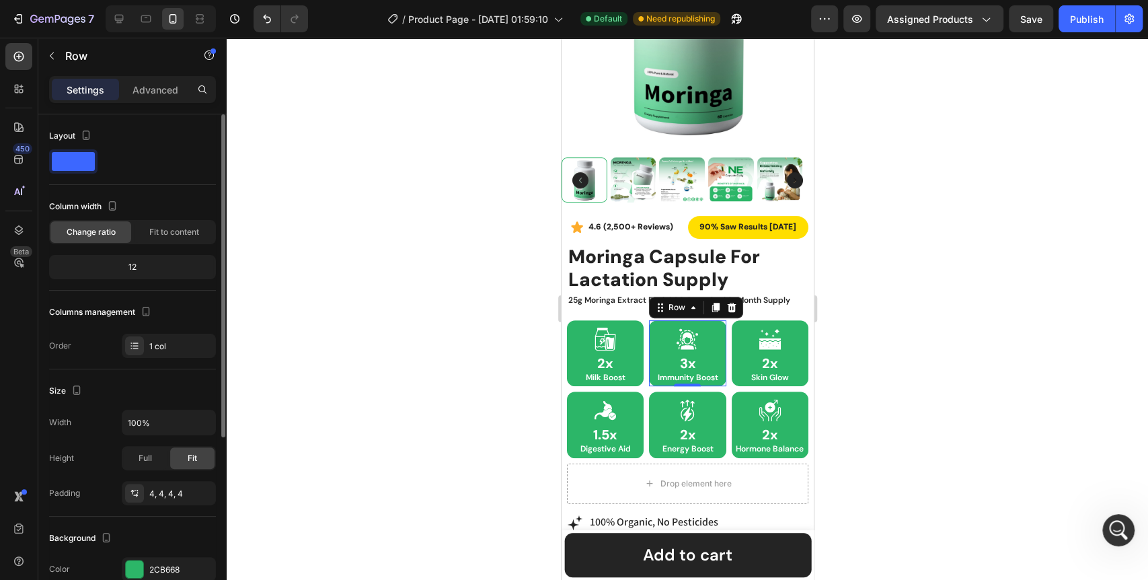
scroll to position [421, 0]
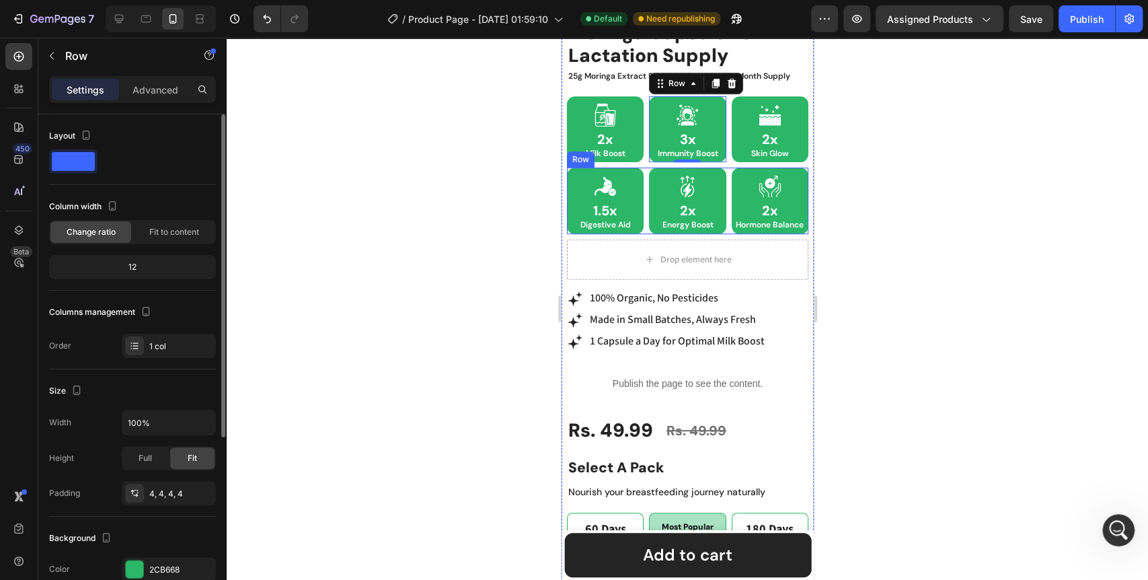
click at [705, 229] on div "Icon 2x Heading Energy Boost Text Block Row" at bounding box center [686, 200] width 77 height 66
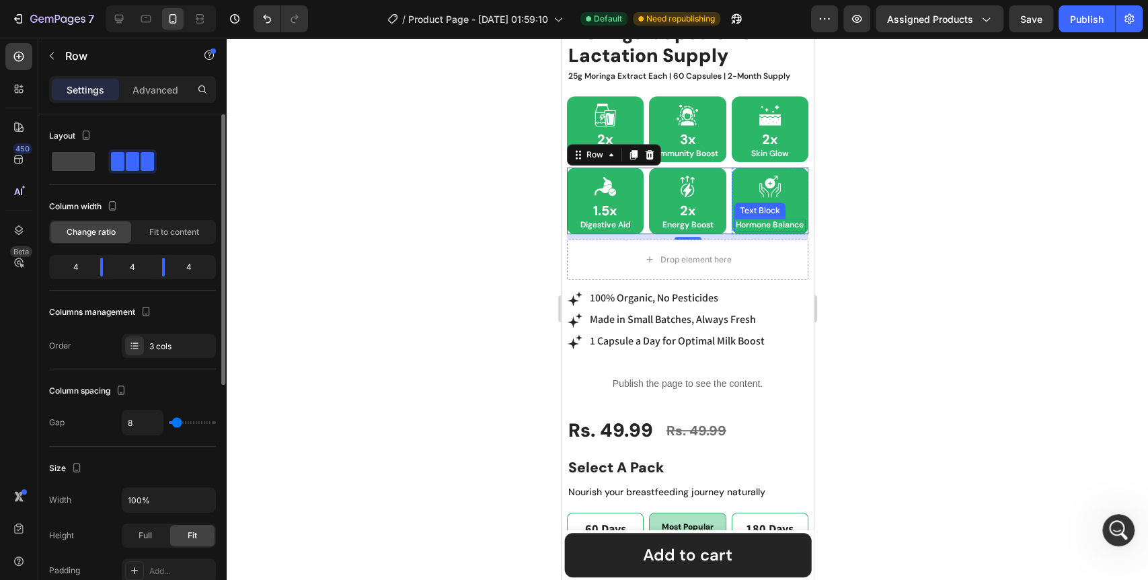
click at [760, 222] on p "Hormone Balance" at bounding box center [769, 224] width 69 height 9
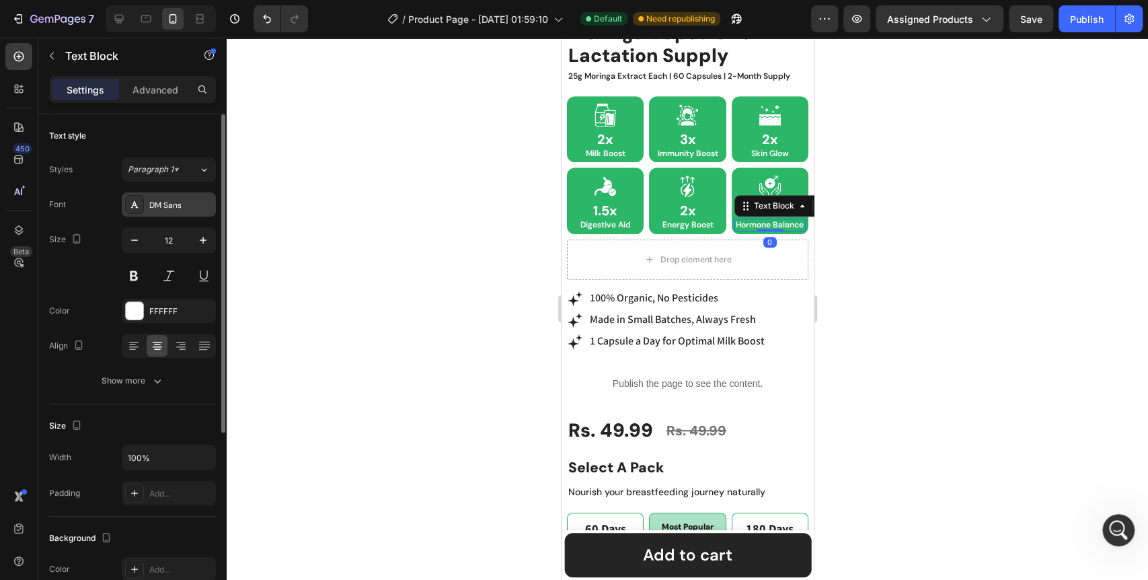
click at [142, 198] on div at bounding box center [134, 204] width 19 height 19
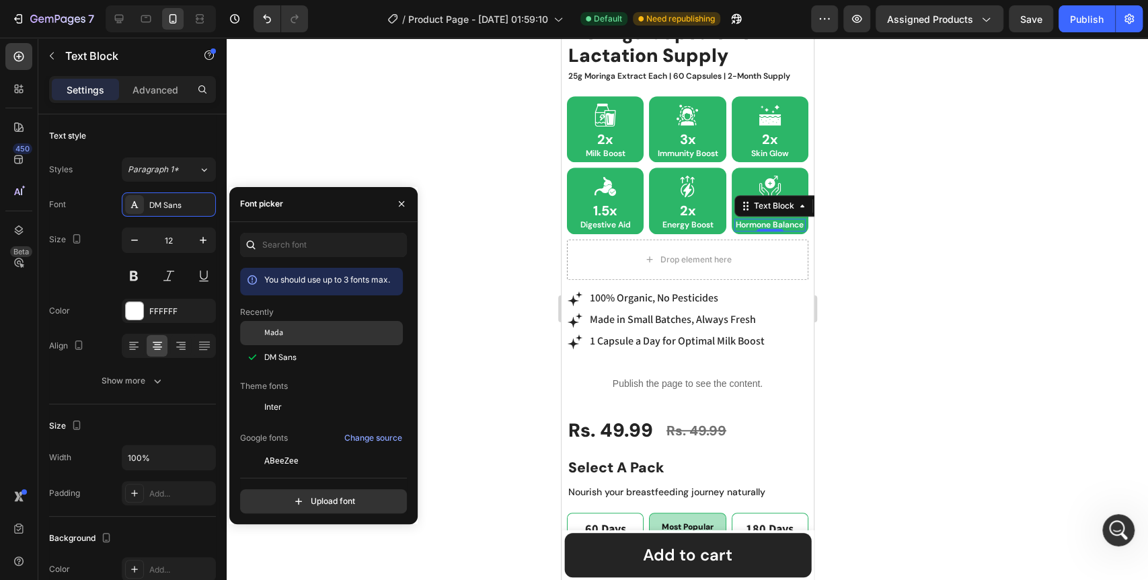
click at [289, 341] on div "Mada" at bounding box center [321, 333] width 163 height 24
click at [701, 220] on p "Energy Boost" at bounding box center [686, 224] width 69 height 9
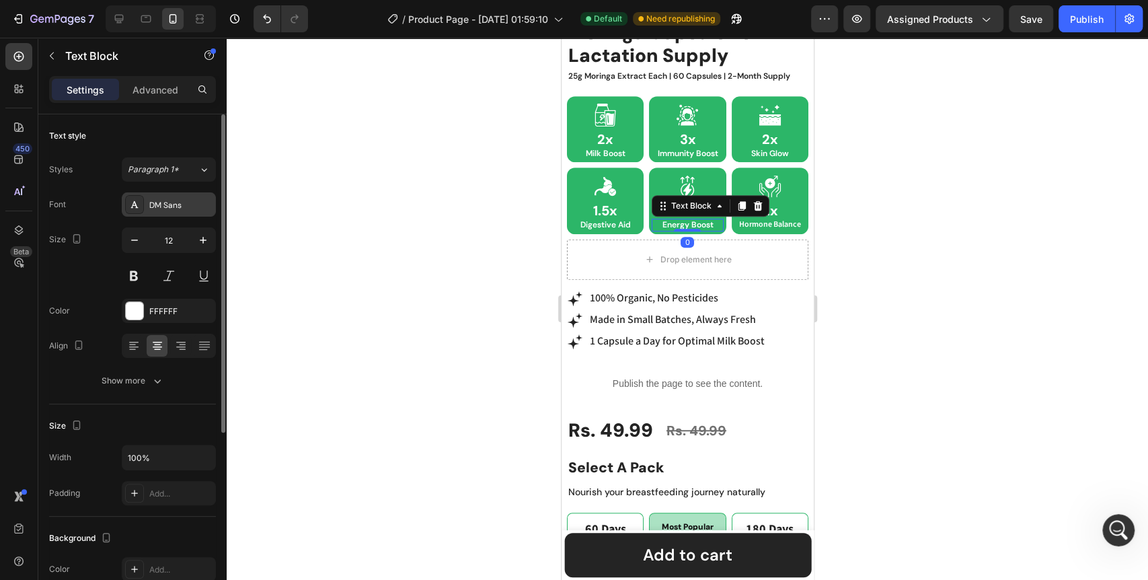
click at [122, 206] on div "DM Sans" at bounding box center [169, 204] width 94 height 24
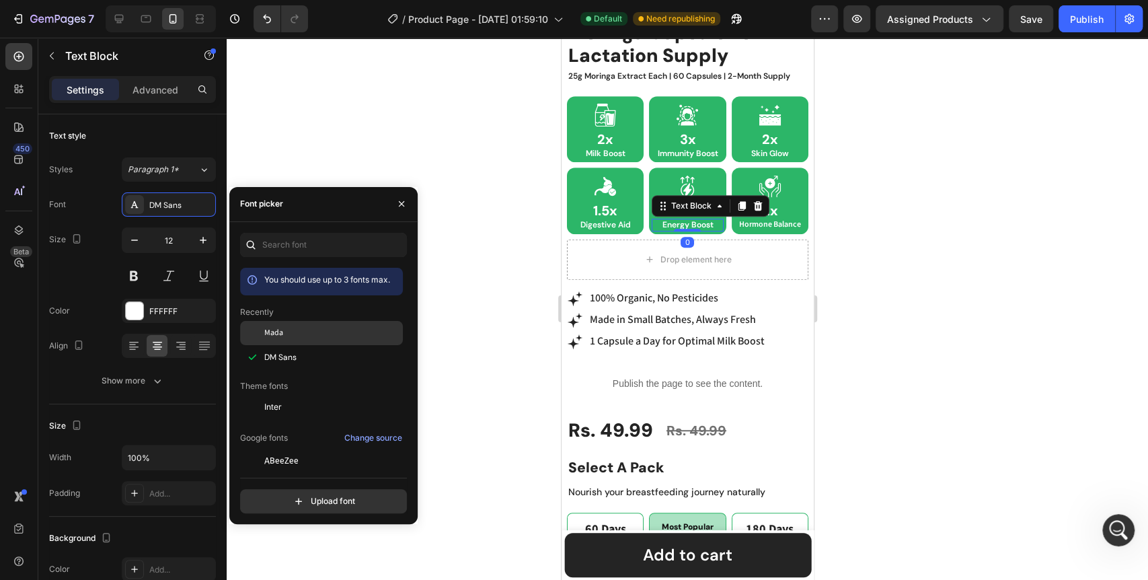
click at [282, 334] on span "Mada" at bounding box center [273, 333] width 19 height 12
click at [614, 220] on p "Digestive Aid" at bounding box center [604, 224] width 69 height 9
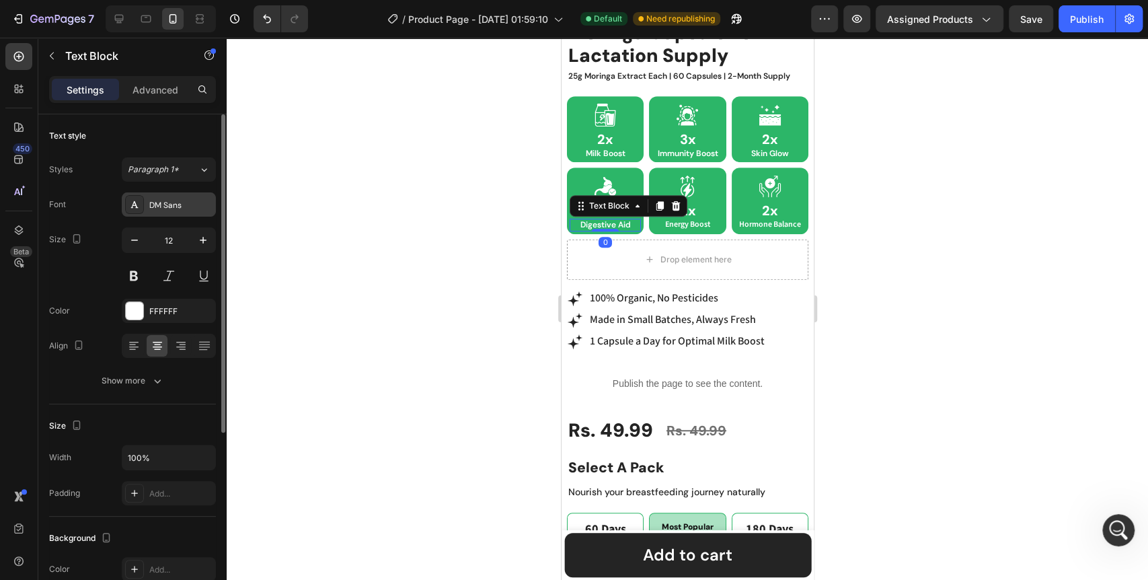
click at [138, 206] on icon at bounding box center [134, 204] width 11 height 11
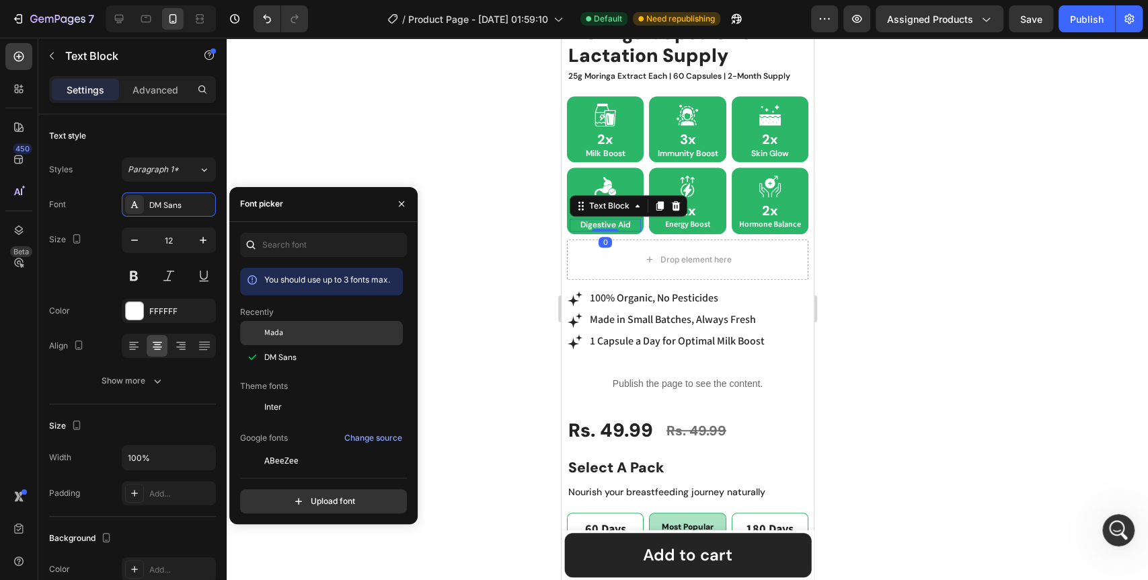
click at [292, 339] on div "Mada" at bounding box center [321, 333] width 163 height 24
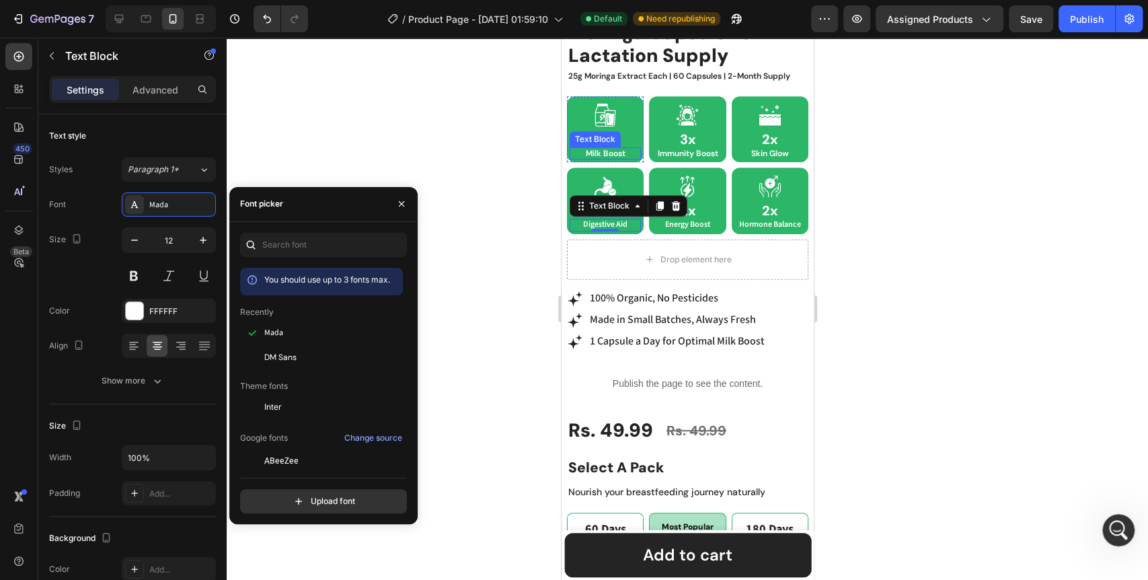
click at [611, 149] on p "Milk Boost" at bounding box center [604, 153] width 69 height 9
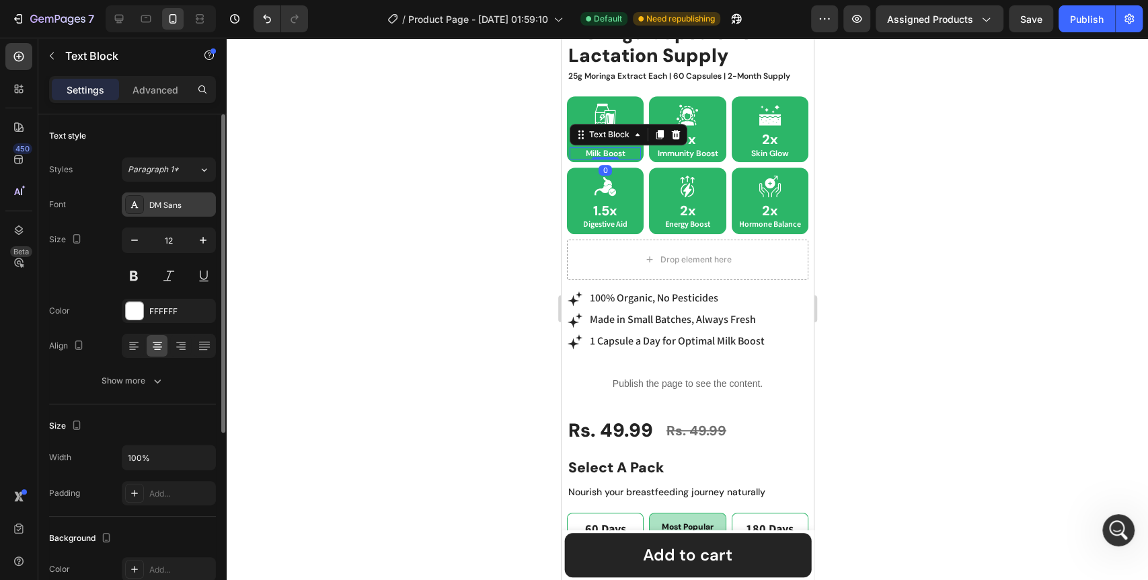
click at [122, 206] on div "DM Sans" at bounding box center [169, 204] width 94 height 24
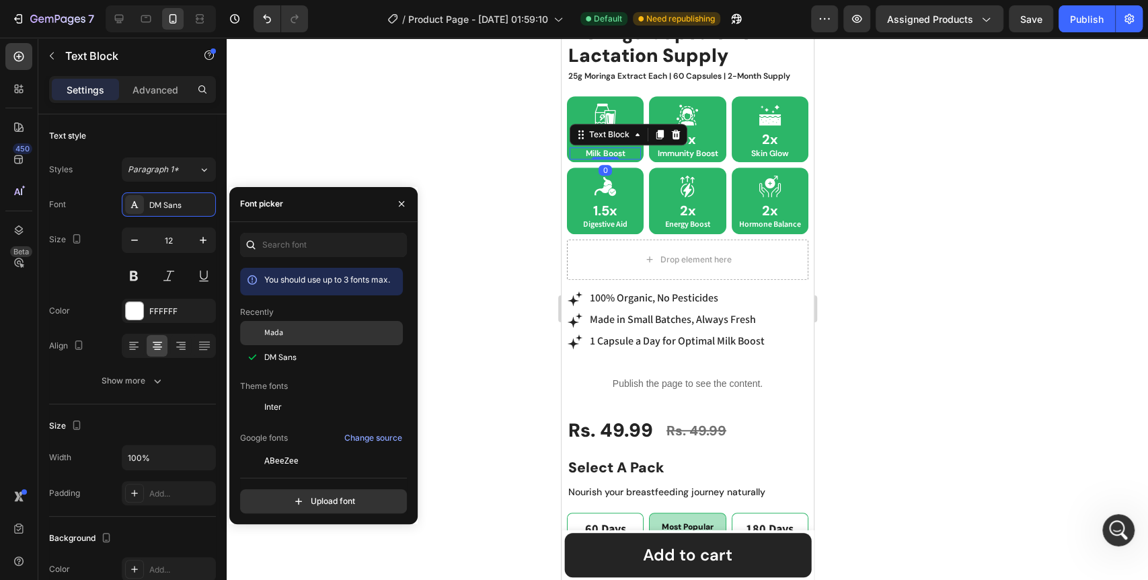
click at [274, 327] on span "Mada" at bounding box center [273, 333] width 19 height 12
click at [707, 149] on p "Immunity Boost" at bounding box center [686, 153] width 69 height 9
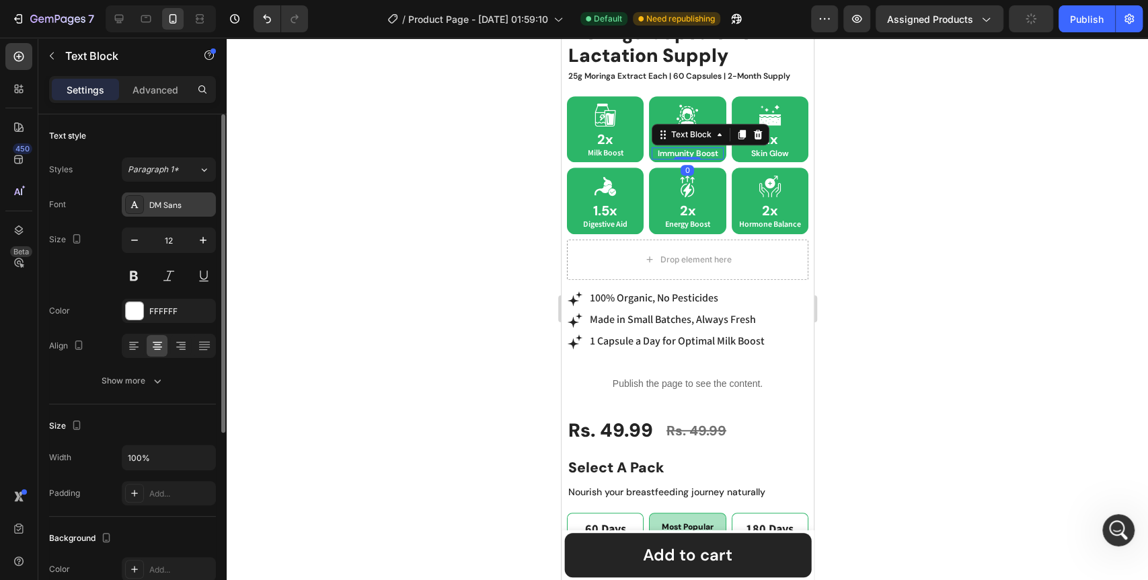
click at [128, 204] on div at bounding box center [134, 204] width 19 height 19
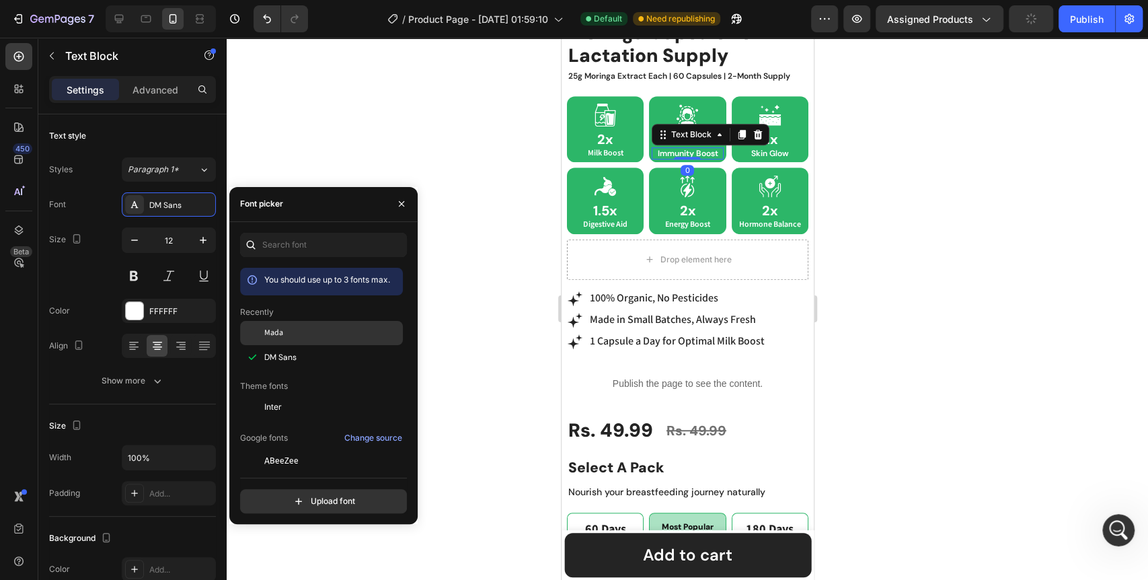
click at [287, 329] on div "Mada" at bounding box center [332, 333] width 136 height 12
click at [750, 149] on p "Skin Glow" at bounding box center [769, 153] width 69 height 9
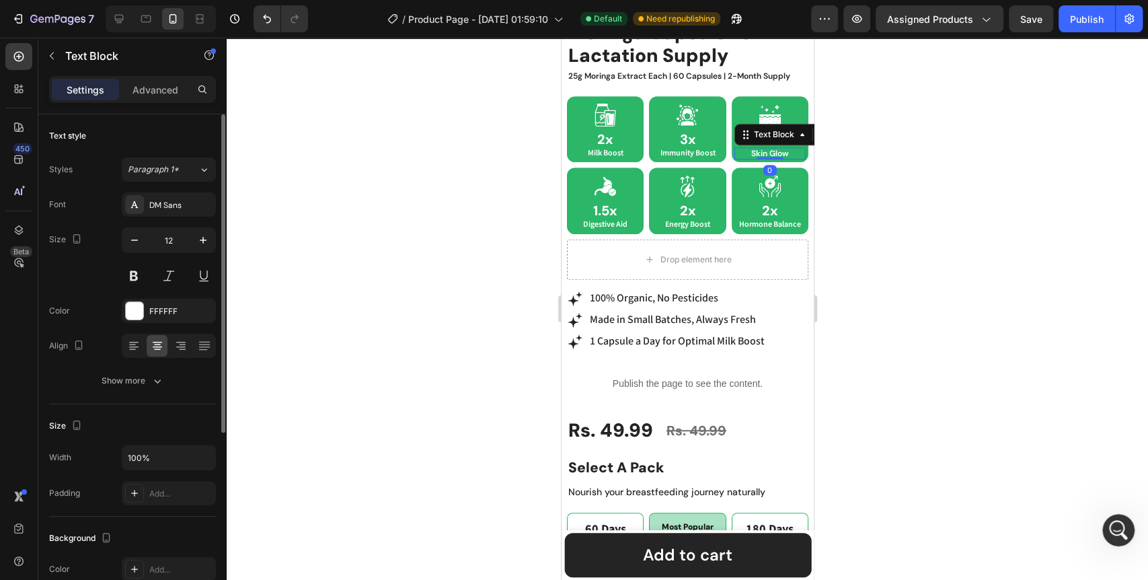
click at [180, 190] on div "Styles Paragraph 1* Font DM Sans Size 12 Color FFFFFF Align Show more" at bounding box center [132, 274] width 167 height 235
click at [175, 202] on div "DM Sans" at bounding box center [180, 205] width 63 height 12
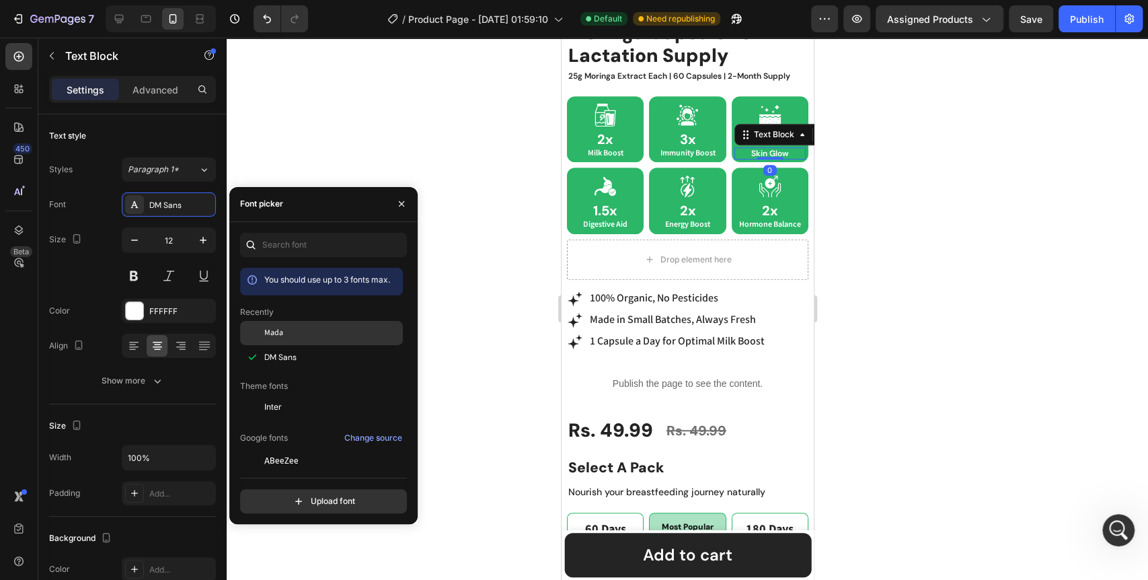
click at [290, 336] on div "Mada" at bounding box center [332, 333] width 136 height 12
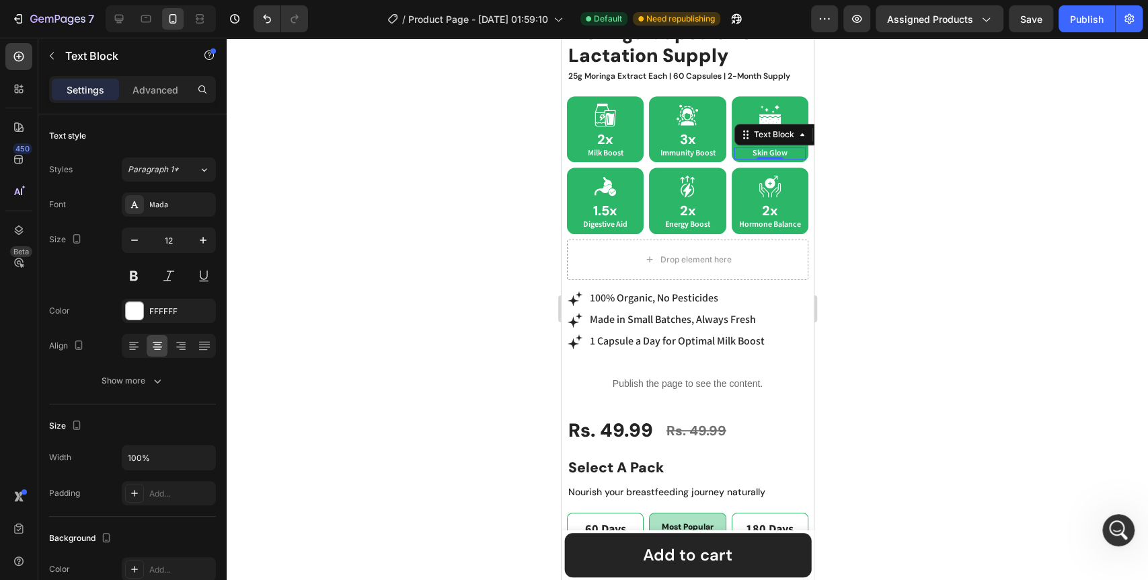
click at [438, 286] on div at bounding box center [687, 309] width 921 height 542
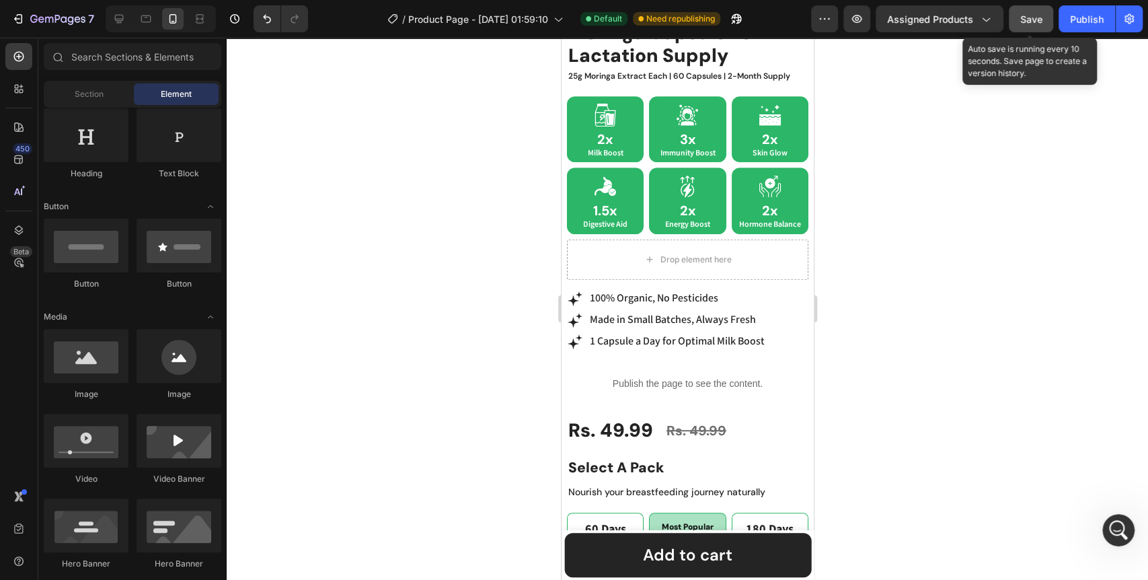
click at [1037, 17] on span "Save" at bounding box center [1031, 18] width 22 height 11
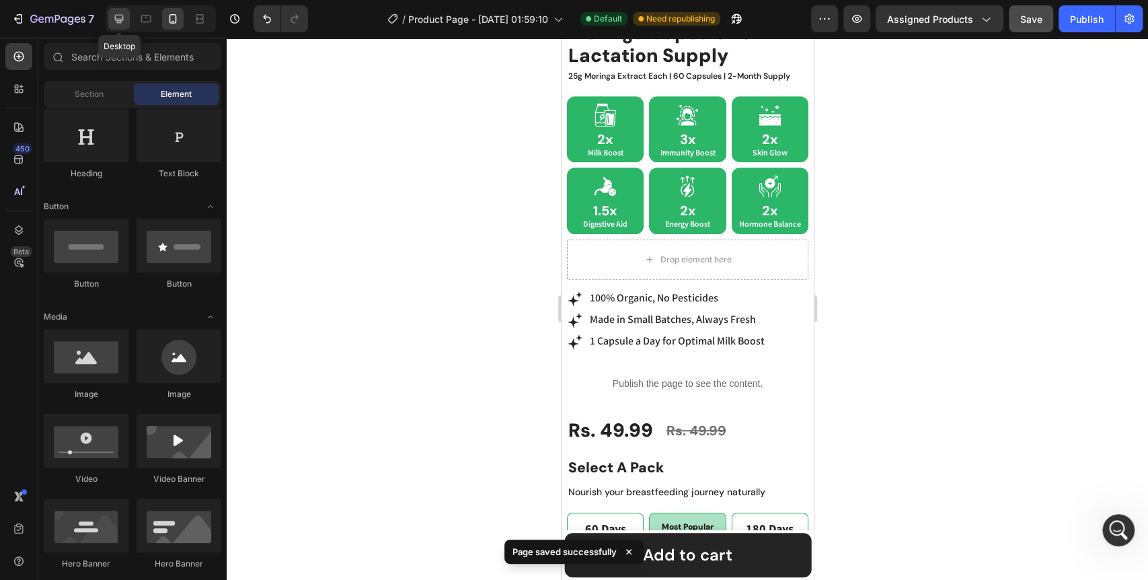
drag, startPoint x: 114, startPoint y: 13, endPoint x: 126, endPoint y: 160, distance: 147.1
click at [114, 13] on icon at bounding box center [118, 18] width 13 height 13
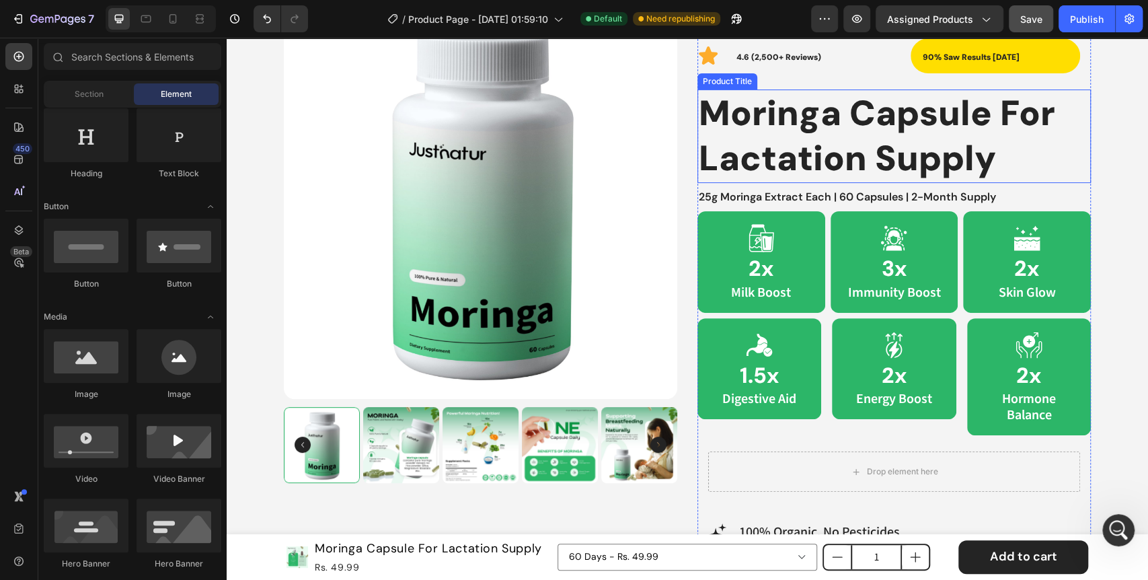
scroll to position [224, 0]
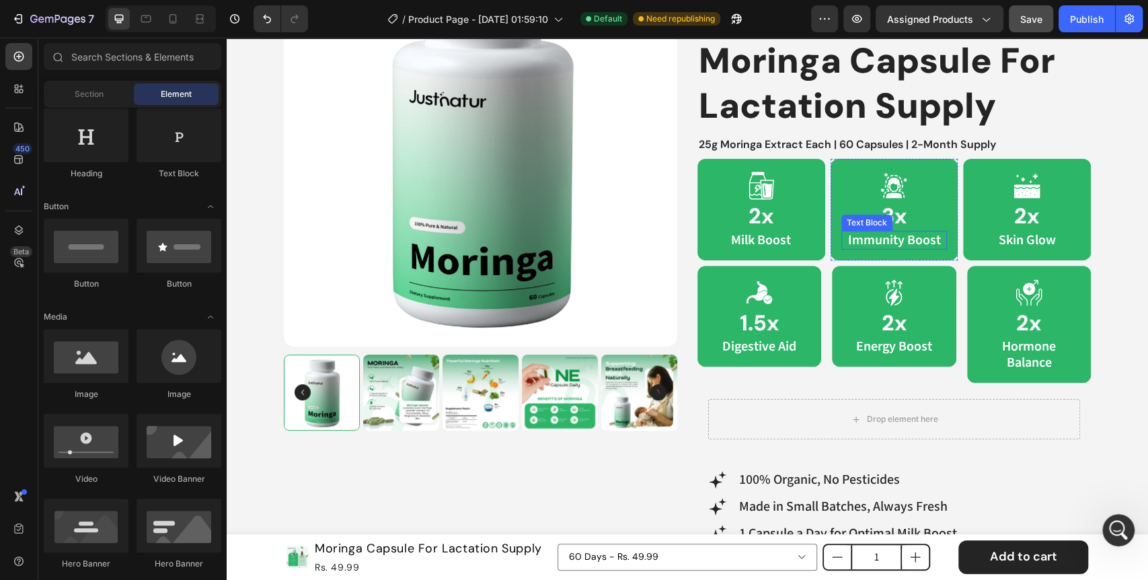
click at [890, 238] on p "Immunity Boost" at bounding box center [894, 240] width 104 height 16
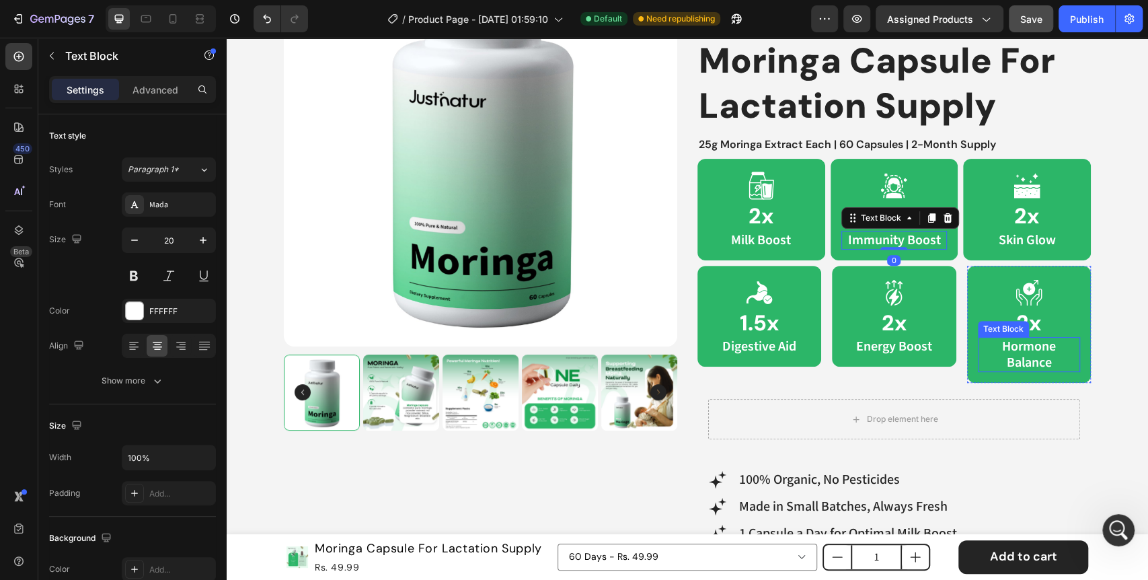
click at [1018, 352] on p "Hormone Balance" at bounding box center [1028, 354] width 99 height 32
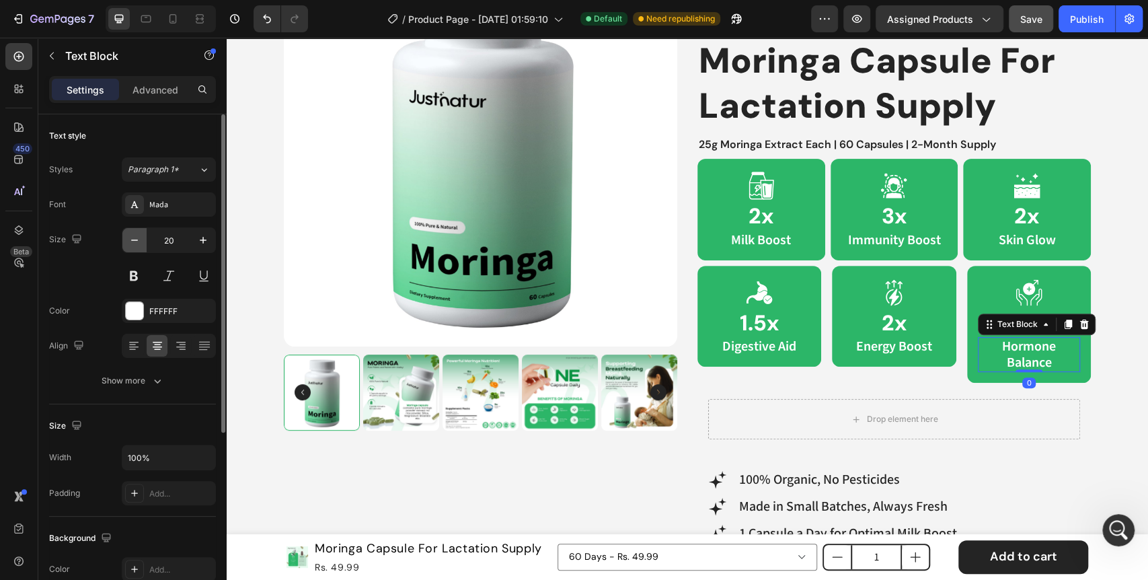
click at [136, 243] on icon "button" at bounding box center [134, 239] width 13 height 13
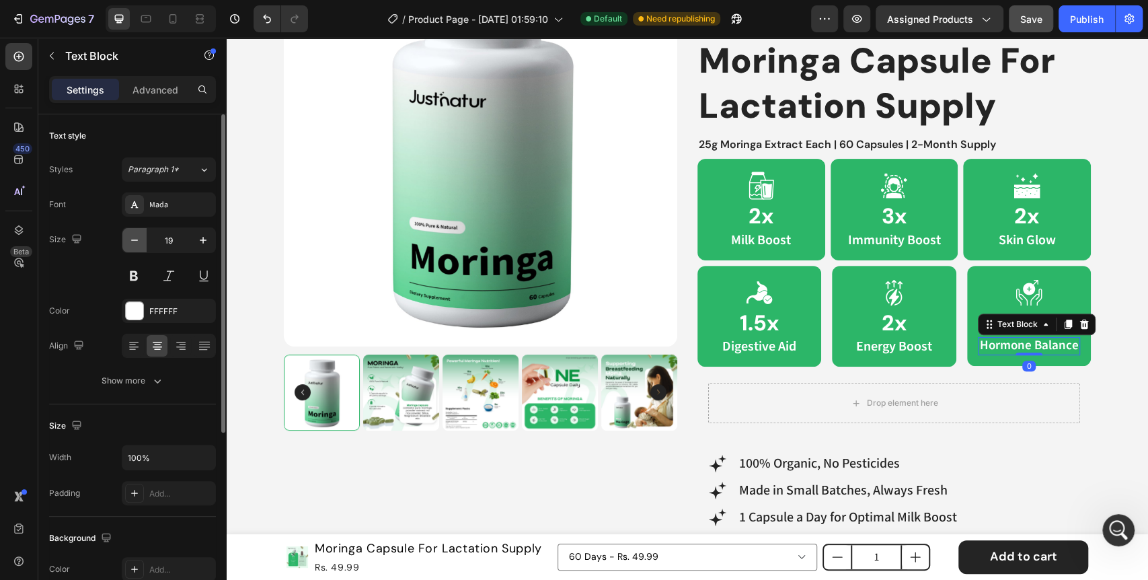
type input "18"
click at [865, 346] on p "Energy Boost" at bounding box center [893, 346] width 99 height 16
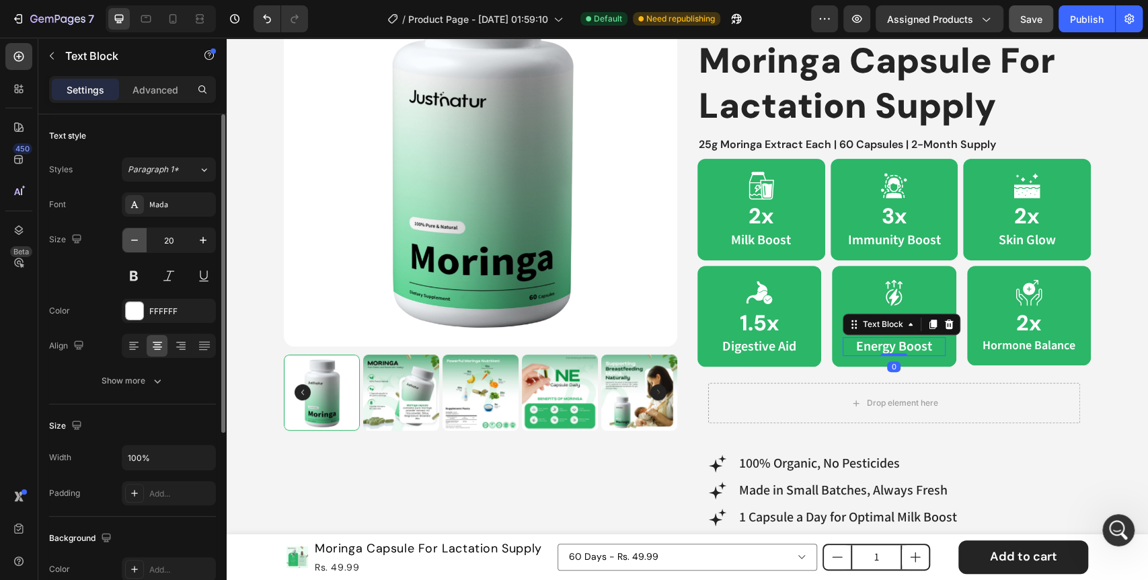
click at [136, 239] on icon "button" at bounding box center [134, 239] width 13 height 13
click at [135, 239] on icon "button" at bounding box center [134, 239] width 13 height 13
type input "18"
click at [742, 342] on p "Digestive Aid" at bounding box center [758, 346] width 99 height 16
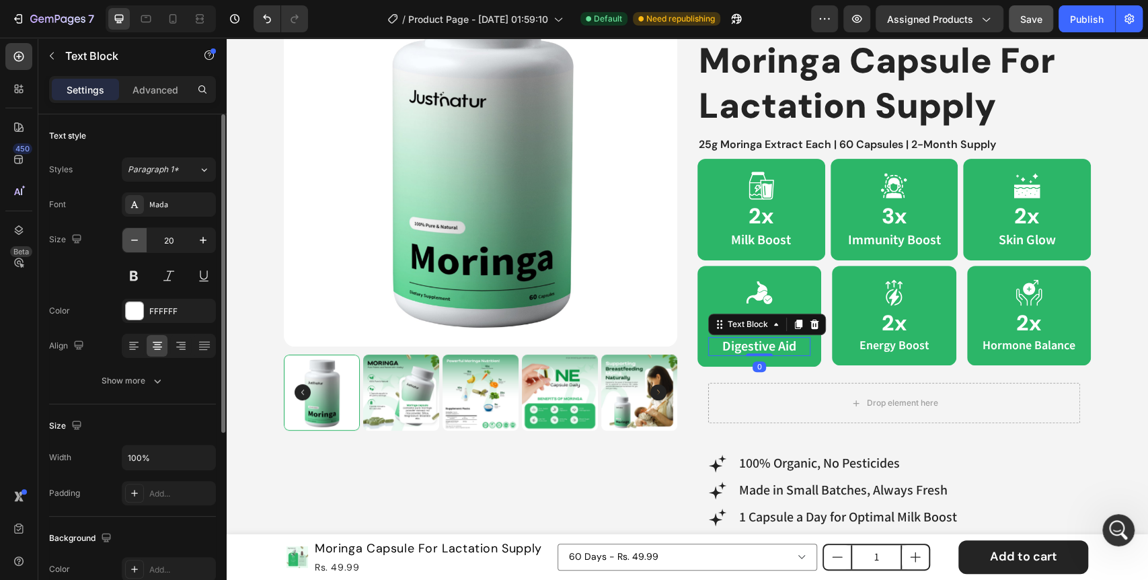
click at [131, 237] on icon "button" at bounding box center [134, 239] width 13 height 13
type input "18"
click at [787, 239] on p "Milk Boost" at bounding box center [761, 240] width 104 height 16
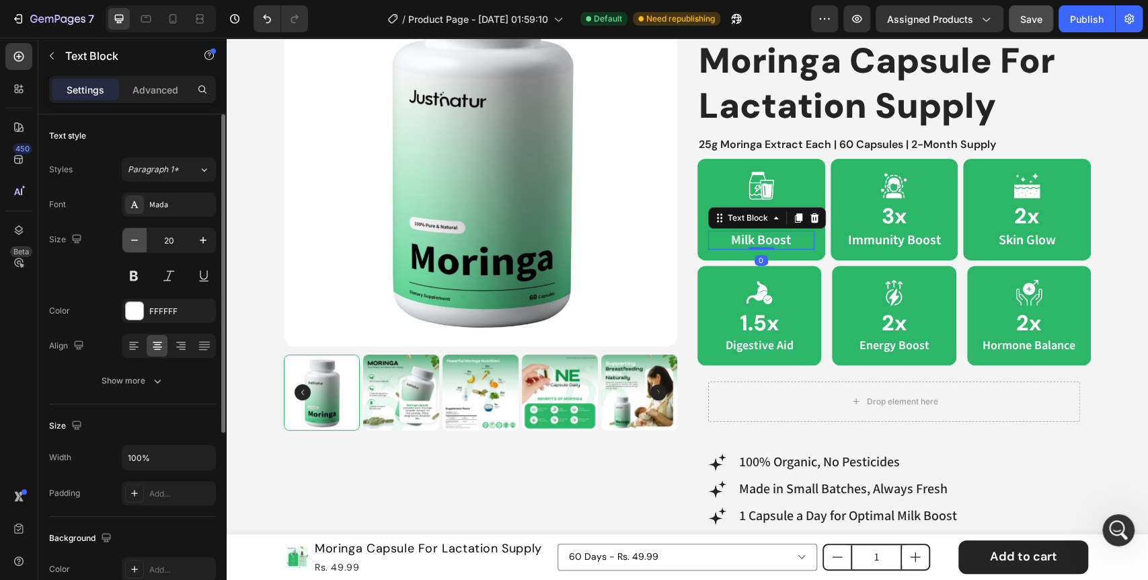
click at [132, 233] on icon "button" at bounding box center [134, 239] width 13 height 13
type input "18"
click at [868, 243] on p "Immunity Boost" at bounding box center [894, 240] width 104 height 16
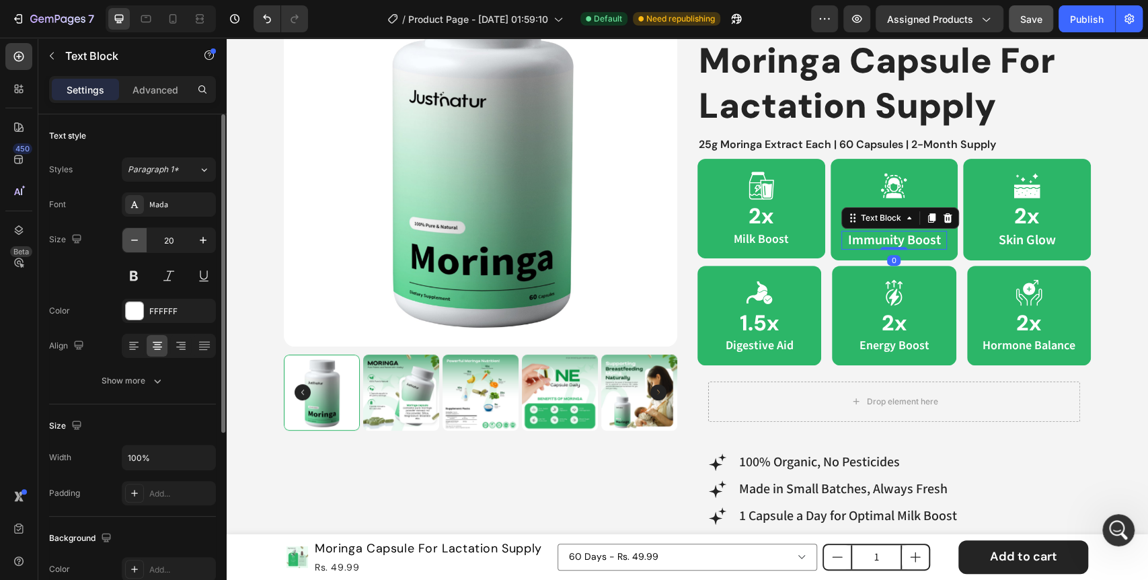
click at [140, 239] on icon "button" at bounding box center [134, 239] width 13 height 13
type input "18"
click at [1022, 243] on p "Skin Glow" at bounding box center [1027, 240] width 104 height 16
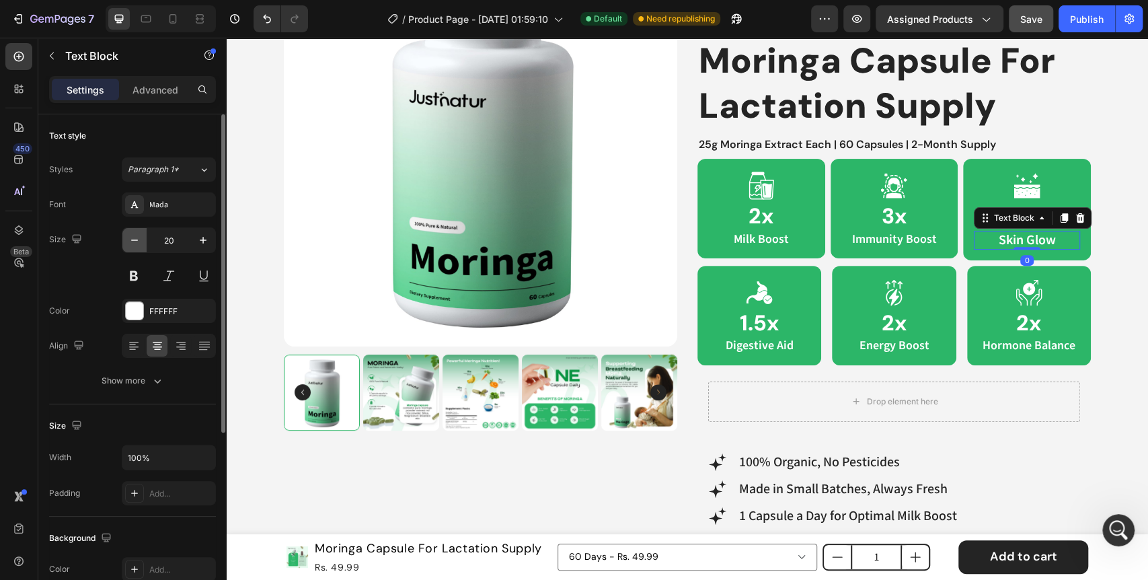
click at [124, 239] on button "button" at bounding box center [134, 240] width 24 height 24
type input "18"
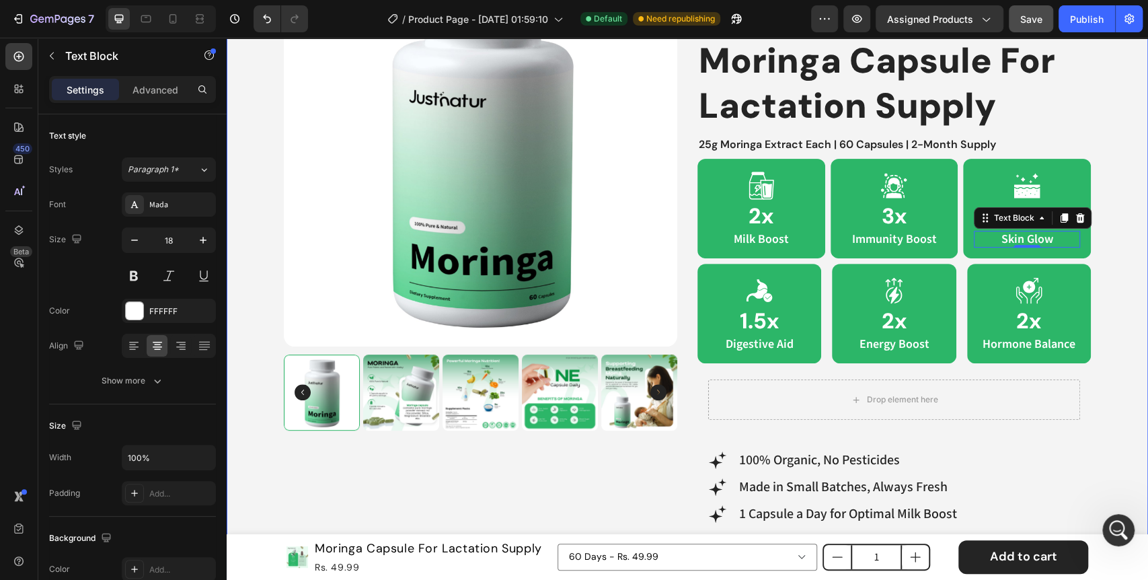
click at [1126, 301] on div "Product Images Best Seller Text Block Icon 4.6 (2,500+ Reviews) Text Block 90% …" at bounding box center [687, 516] width 921 height 1234
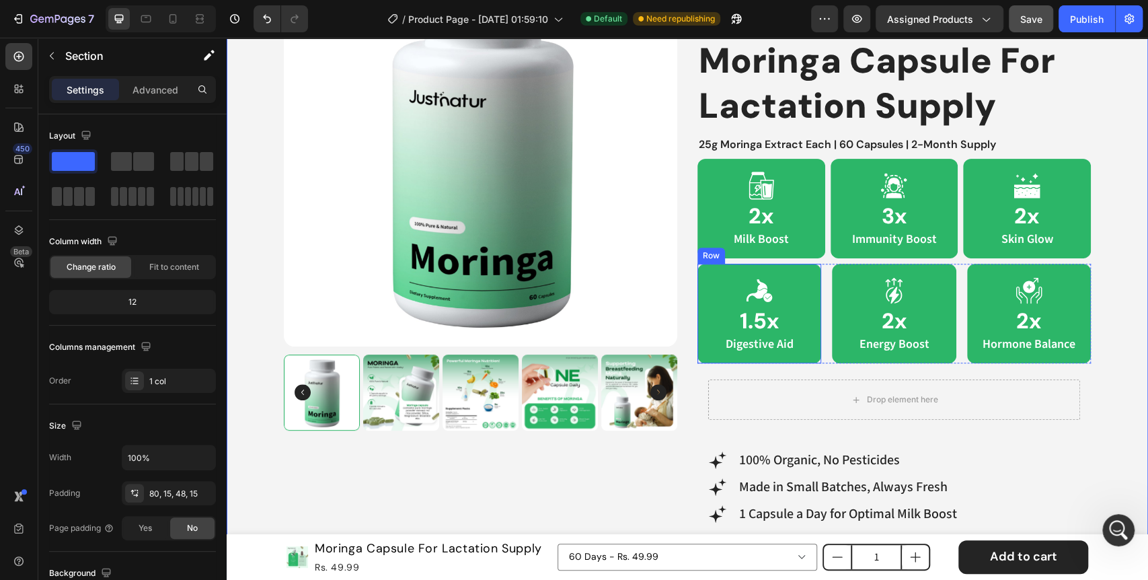
click at [814, 309] on div "Icon 1.5x Heading Digestive Aid Text Block Row" at bounding box center [759, 313] width 124 height 99
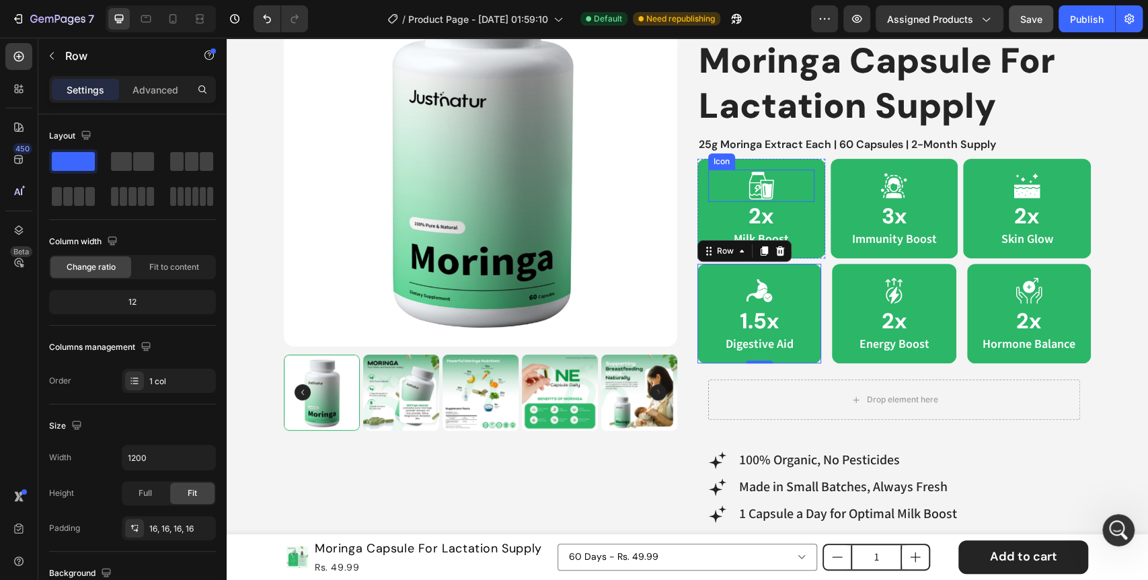
click at [787, 181] on div "Icon" at bounding box center [761, 185] width 106 height 32
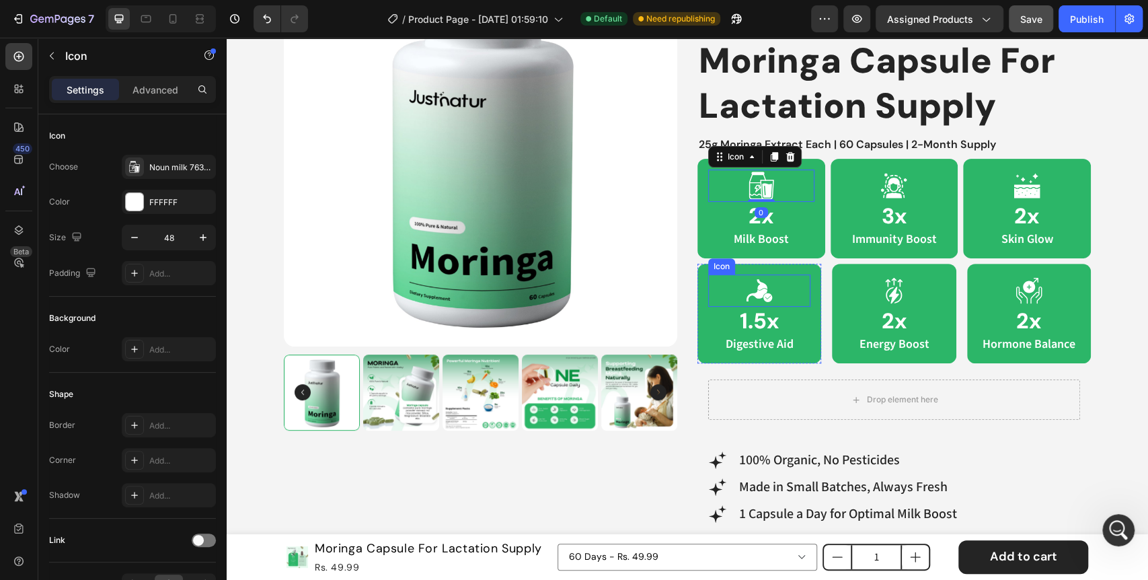
click at [766, 299] on icon at bounding box center [759, 290] width 32 height 32
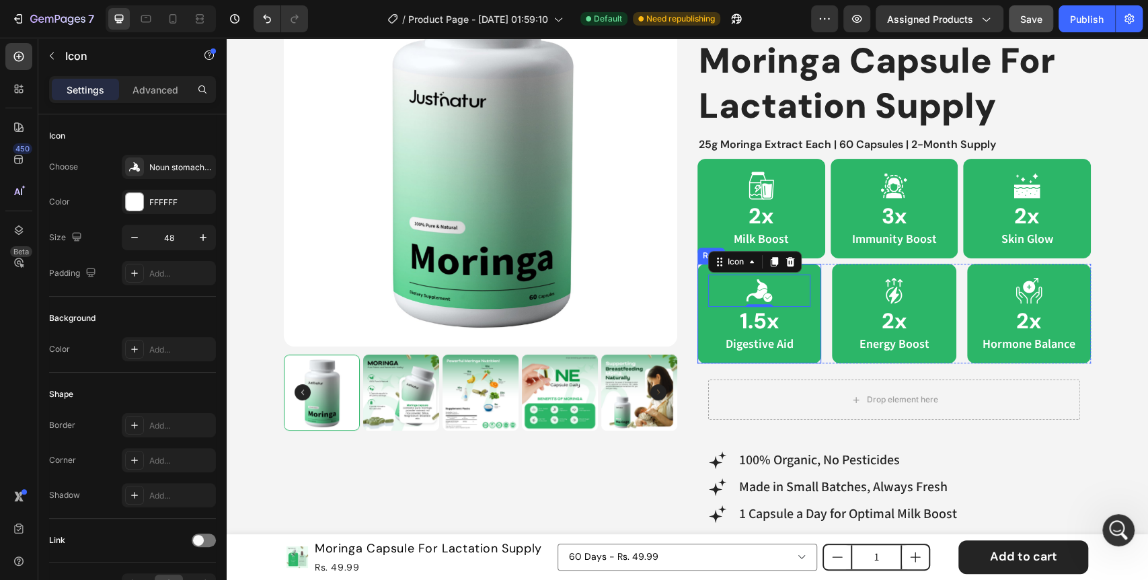
click at [813, 281] on div "Icon 0 1.5x Heading Digestive Aid Text Block Row" at bounding box center [759, 313] width 124 height 99
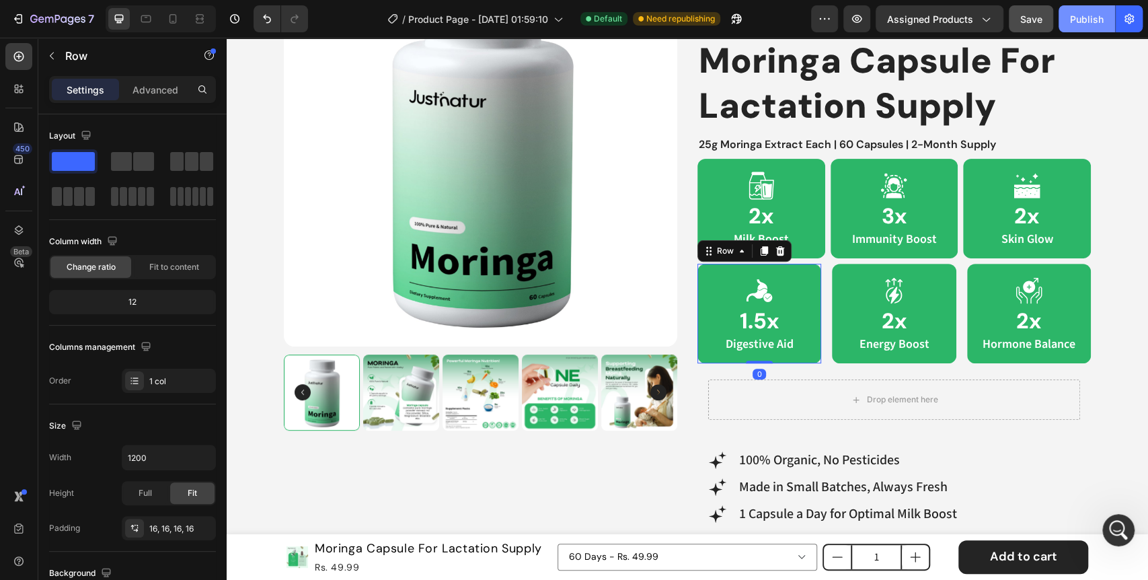
click at [1090, 8] on button "Publish" at bounding box center [1086, 18] width 56 height 27
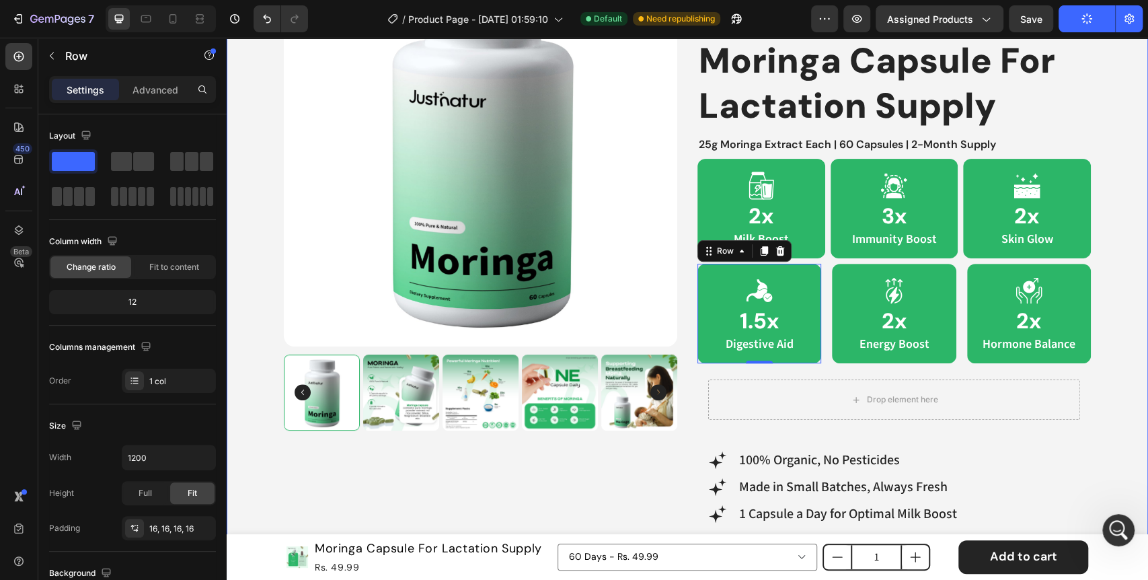
scroll to position [1, 0]
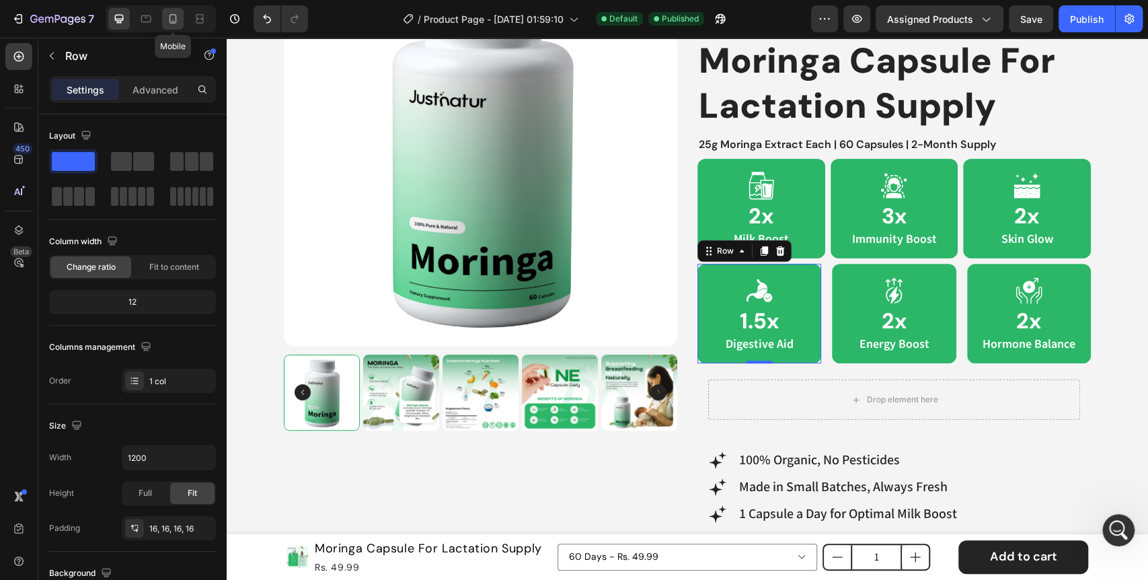
click at [172, 28] on div at bounding box center [173, 19] width 22 height 22
type input "100%"
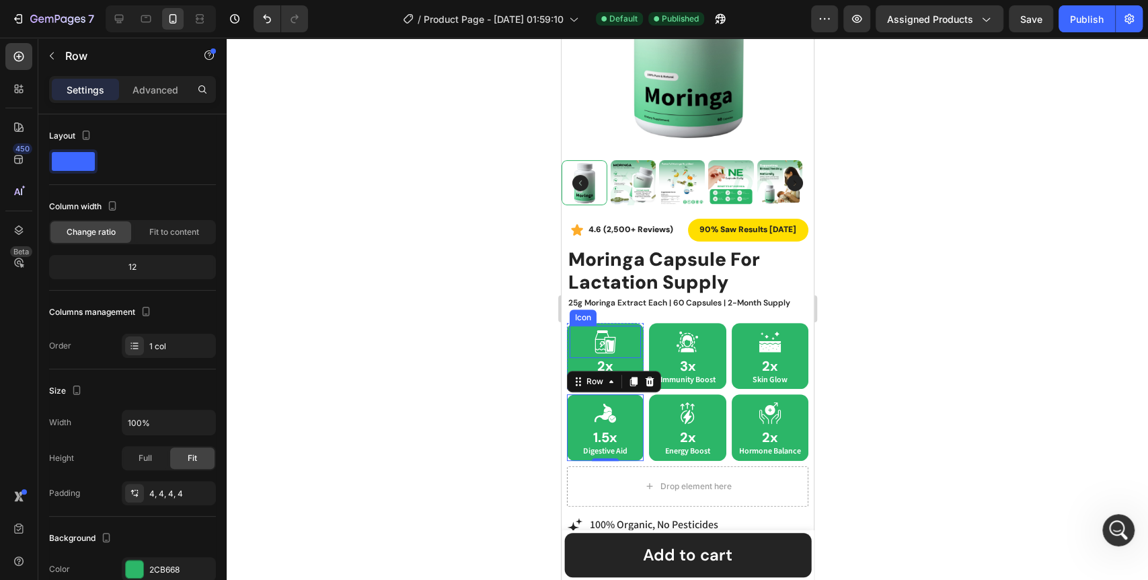
click at [606, 339] on icon at bounding box center [609, 345] width 8 height 12
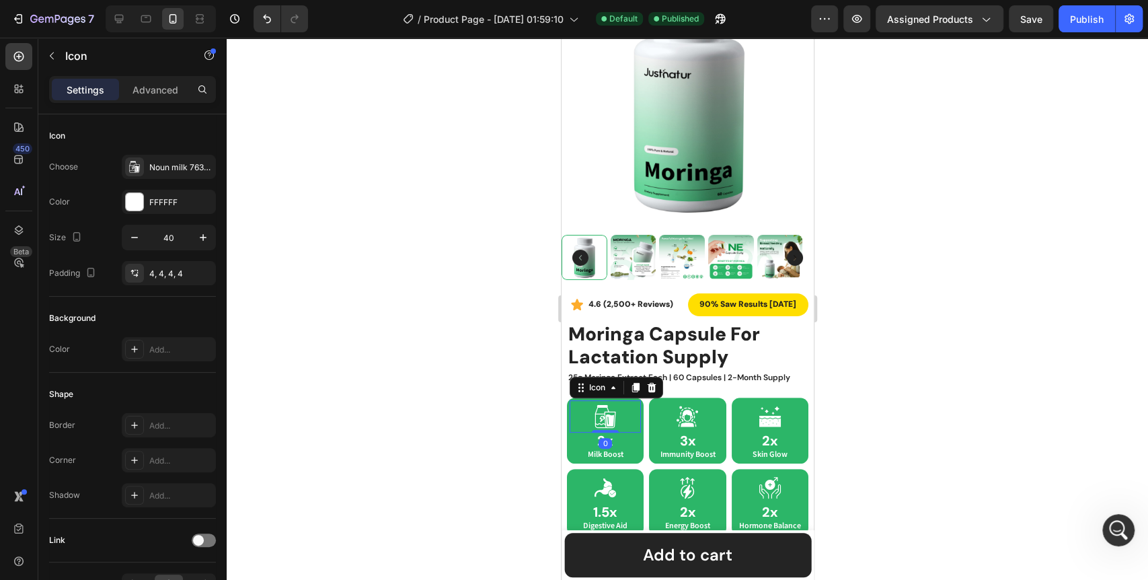
scroll to position [149, 0]
click at [680, 422] on icon at bounding box center [686, 424] width 13 height 5
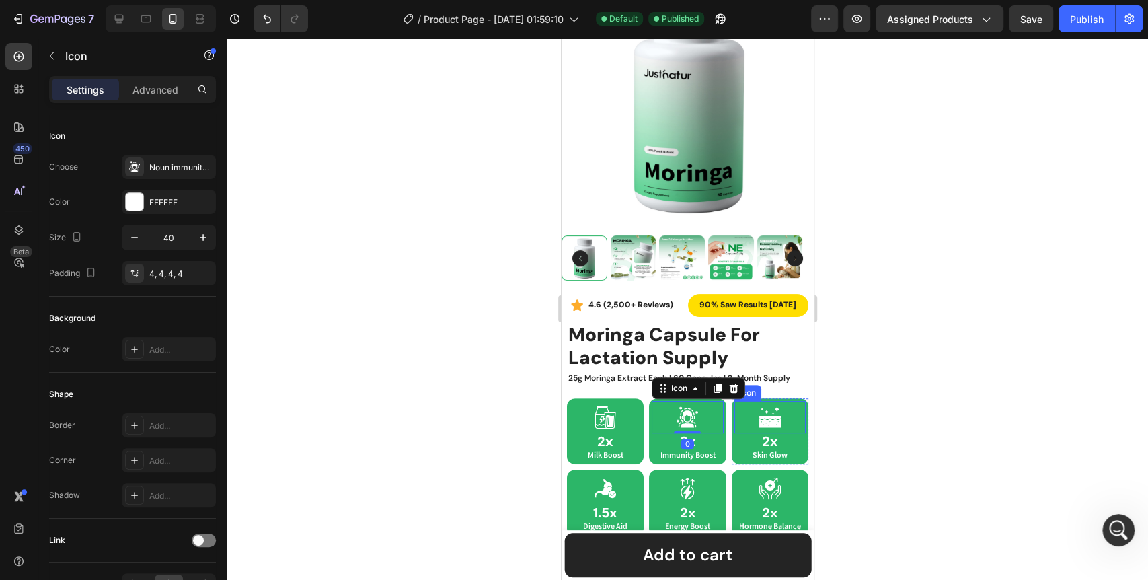
click at [766, 418] on icon at bounding box center [769, 422] width 22 height 9
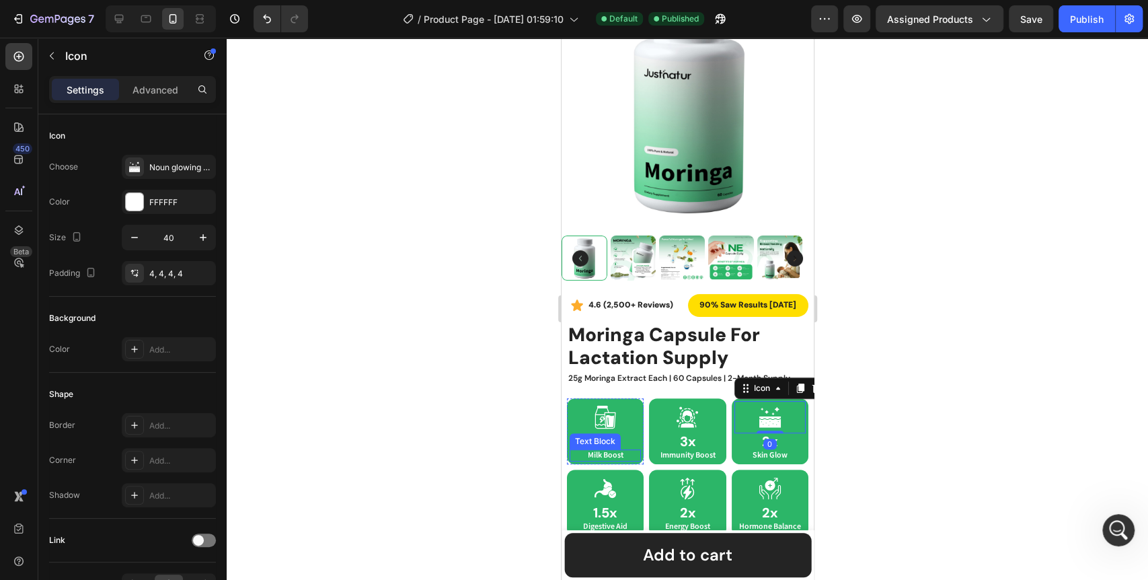
click at [615, 450] on p "Milk Boost" at bounding box center [604, 454] width 69 height 9
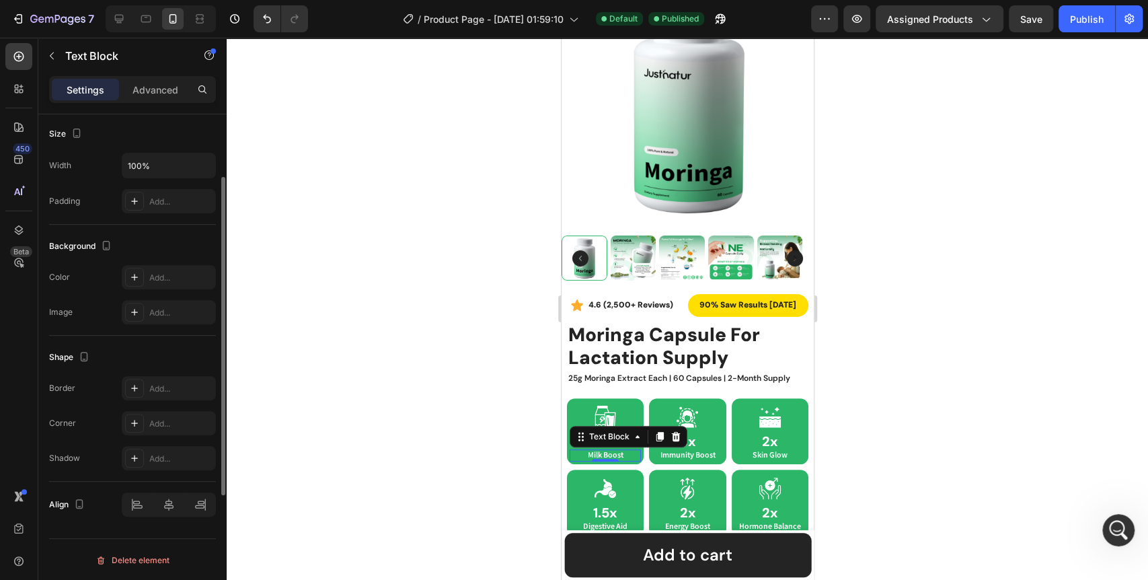
scroll to position [0, 0]
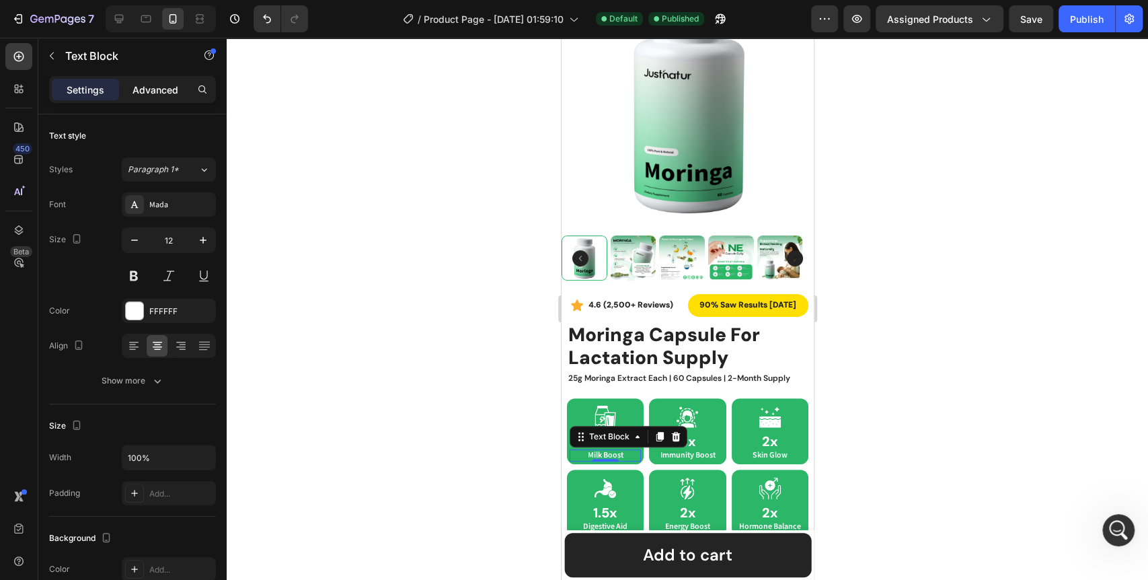
click at [153, 98] on div "Advanced" at bounding box center [155, 90] width 67 height 22
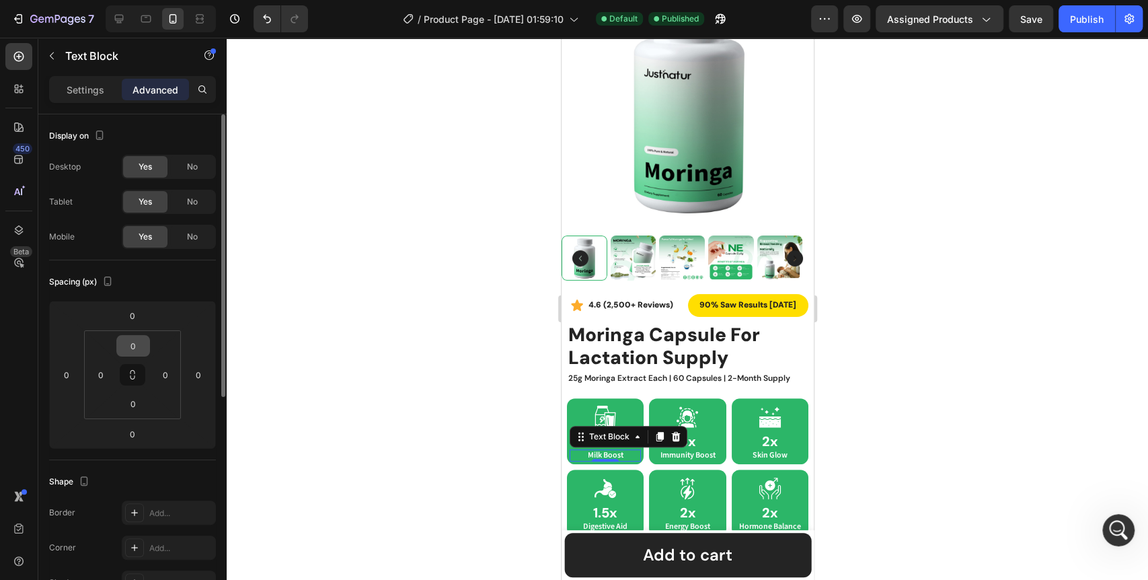
click at [132, 372] on icon at bounding box center [132, 374] width 11 height 11
click at [145, 347] on input "0" at bounding box center [133, 345] width 27 height 20
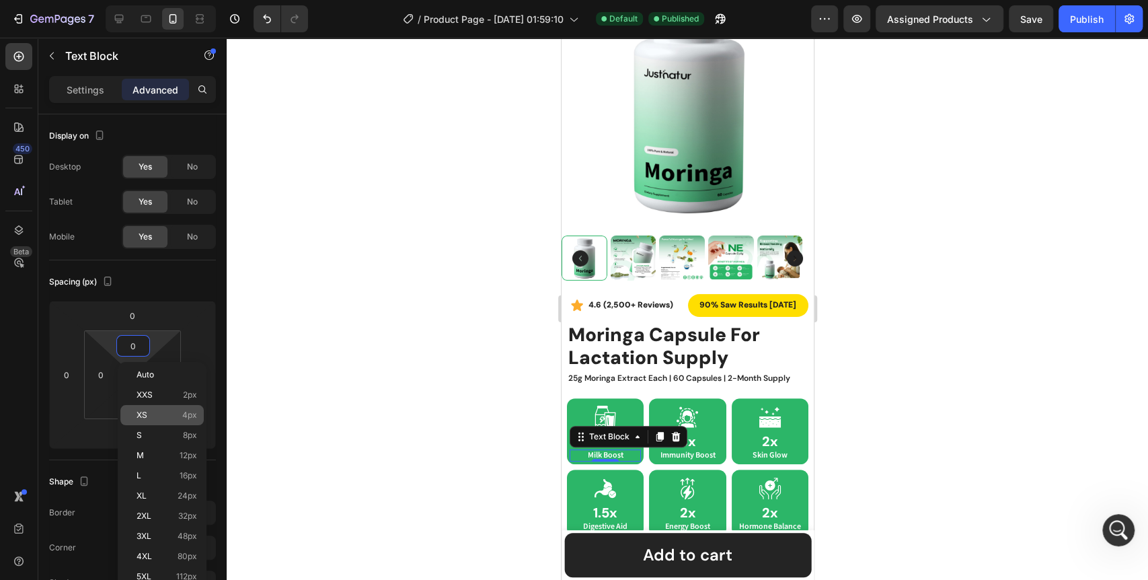
click at [167, 412] on p "XS 4px" at bounding box center [166, 414] width 61 height 9
type input "4"
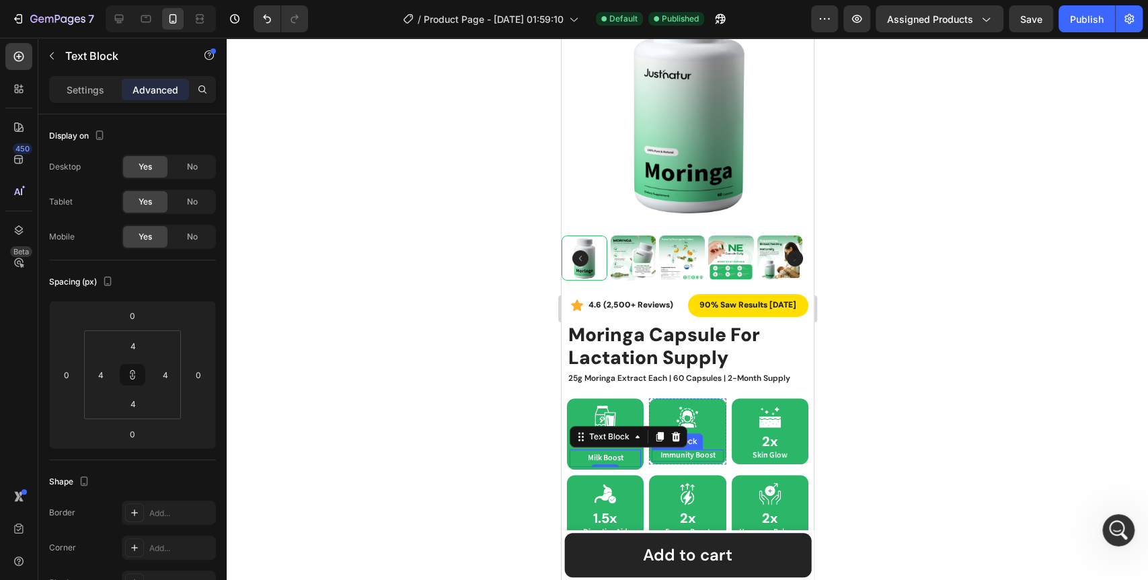
click at [700, 450] on p "Immunity Boost" at bounding box center [686, 454] width 69 height 9
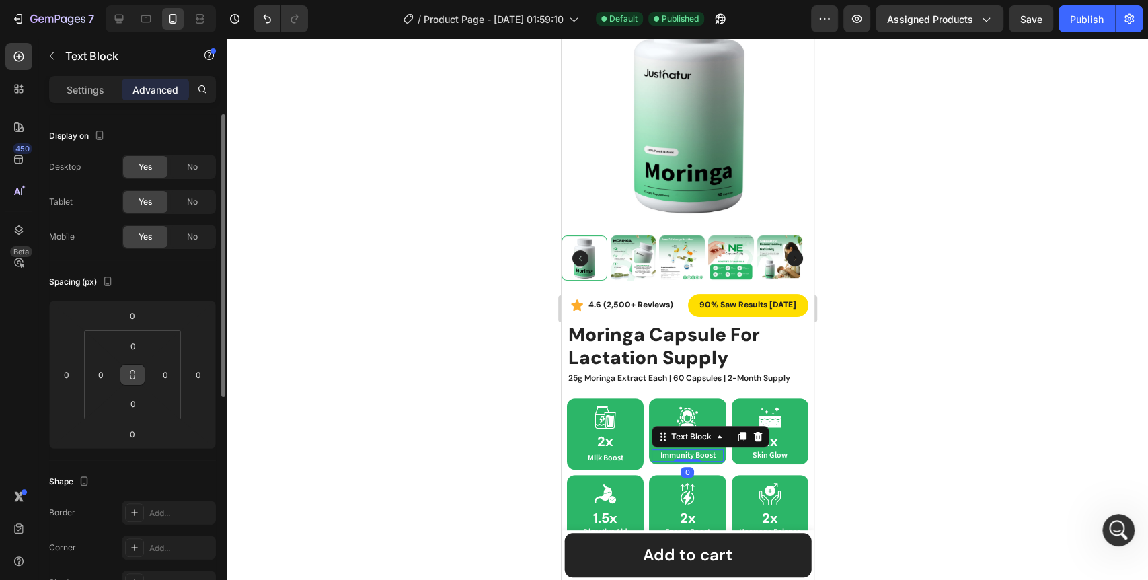
click at [138, 379] on button at bounding box center [133, 375] width 26 height 22
click at [143, 343] on input "0" at bounding box center [133, 345] width 27 height 20
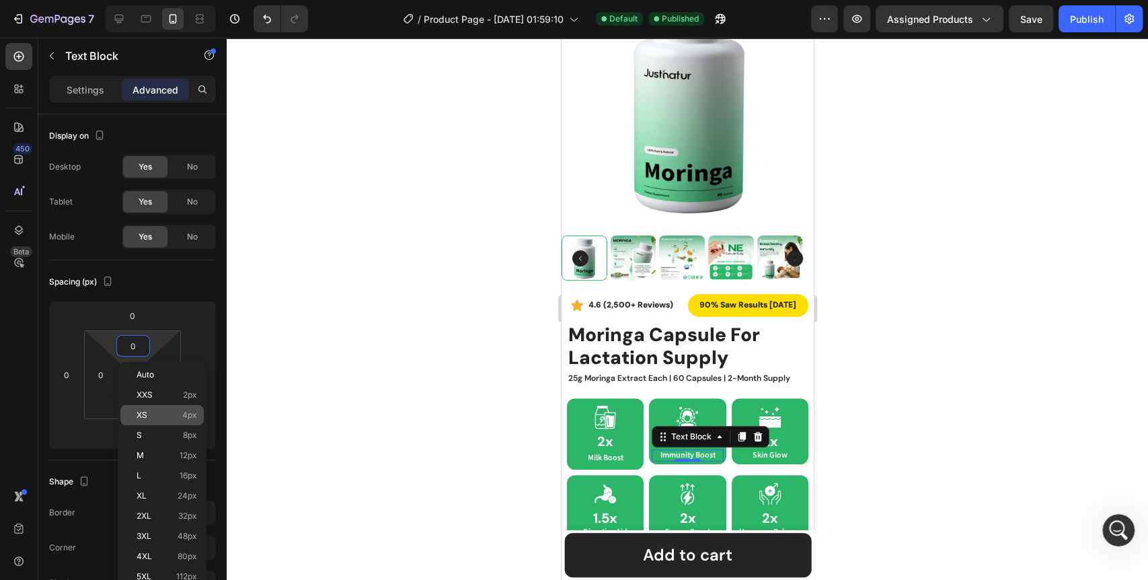
click at [165, 407] on div "XS 4px" at bounding box center [161, 415] width 83 height 20
type input "4"
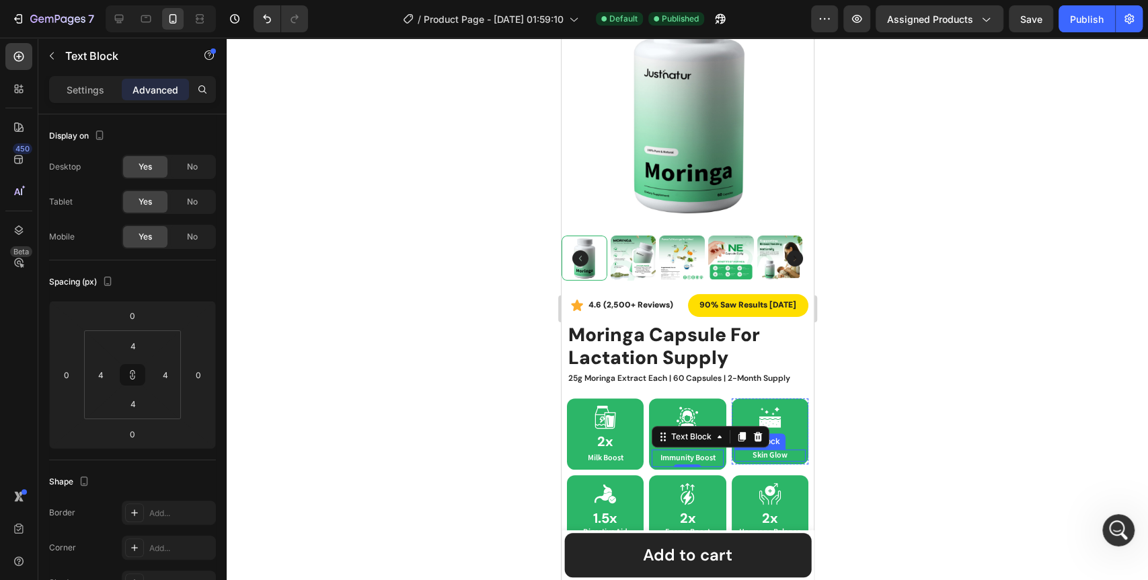
click at [784, 450] on p "Skin Glow" at bounding box center [769, 454] width 69 height 9
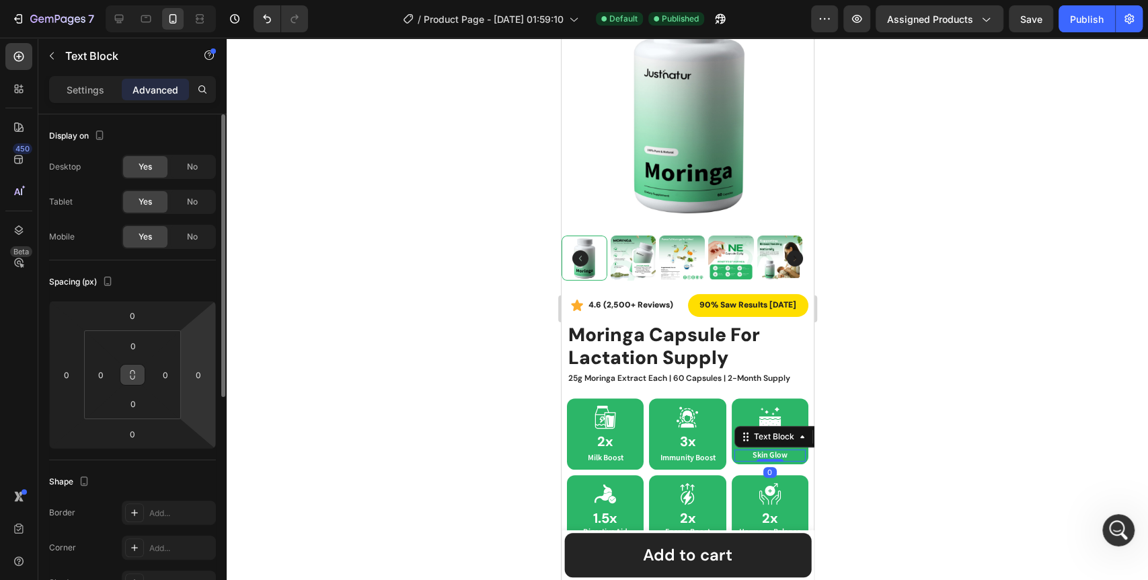
click at [143, 372] on button at bounding box center [133, 375] width 26 height 22
click at [146, 346] on input "0" at bounding box center [133, 345] width 27 height 20
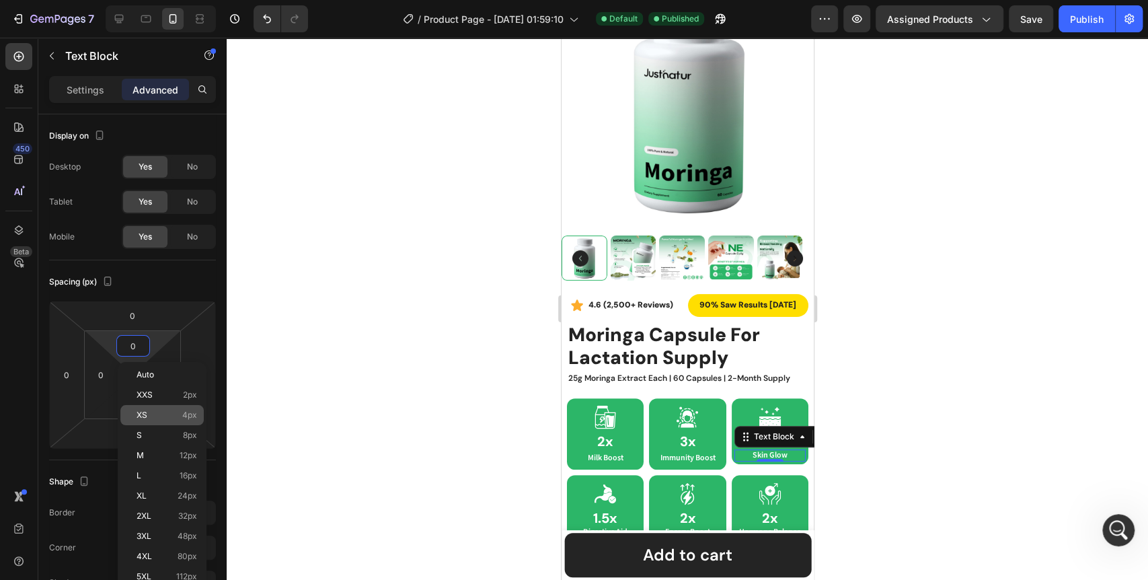
click at [167, 409] on div "XS 4px" at bounding box center [161, 415] width 83 height 20
type input "4"
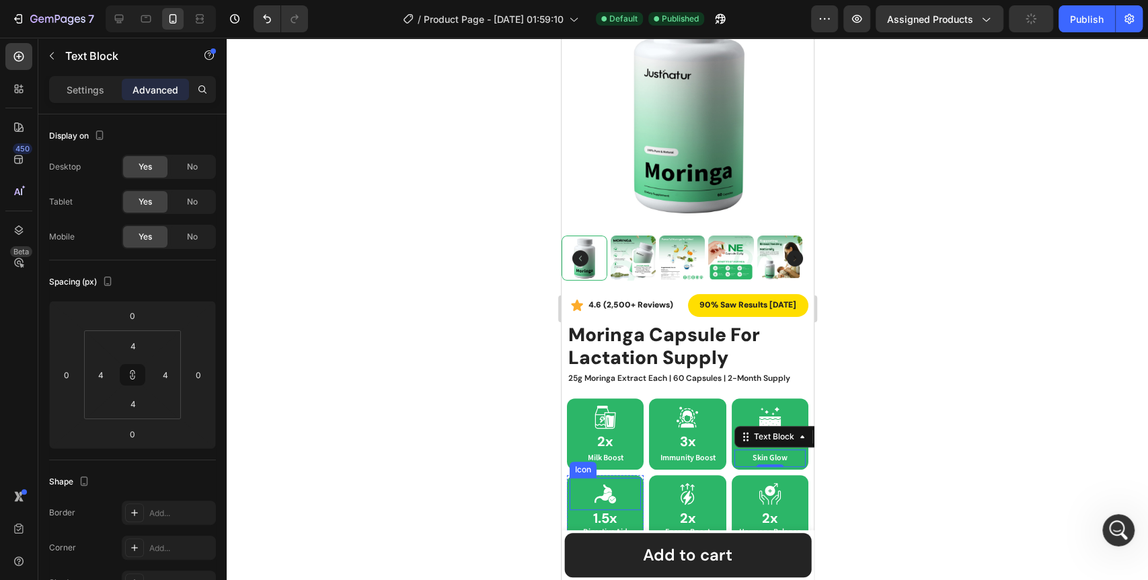
scroll to position [223, 0]
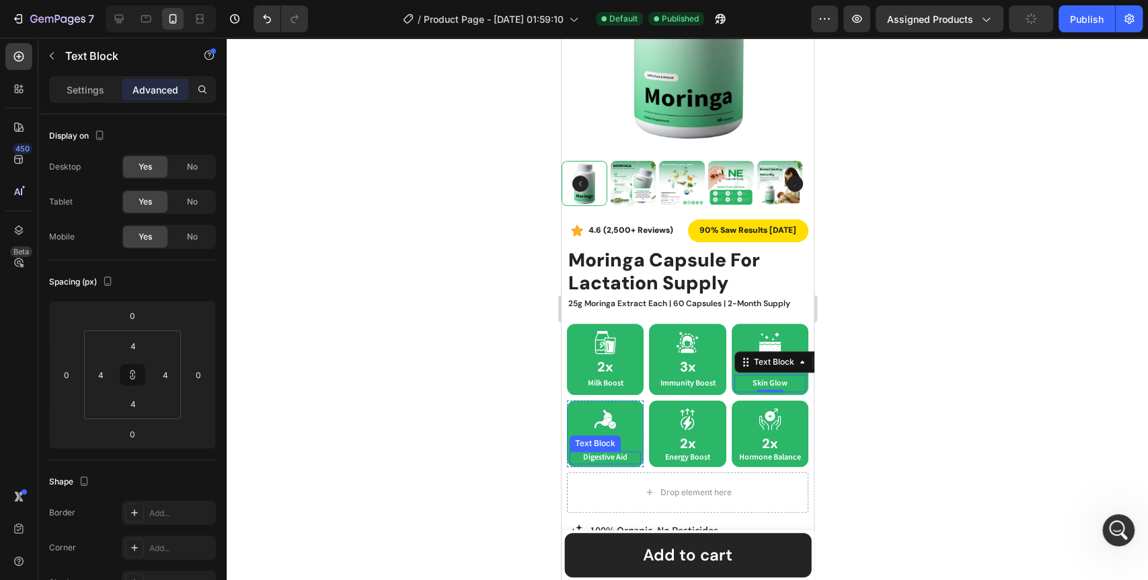
click at [612, 452] on p "Digestive Aid" at bounding box center [604, 456] width 69 height 9
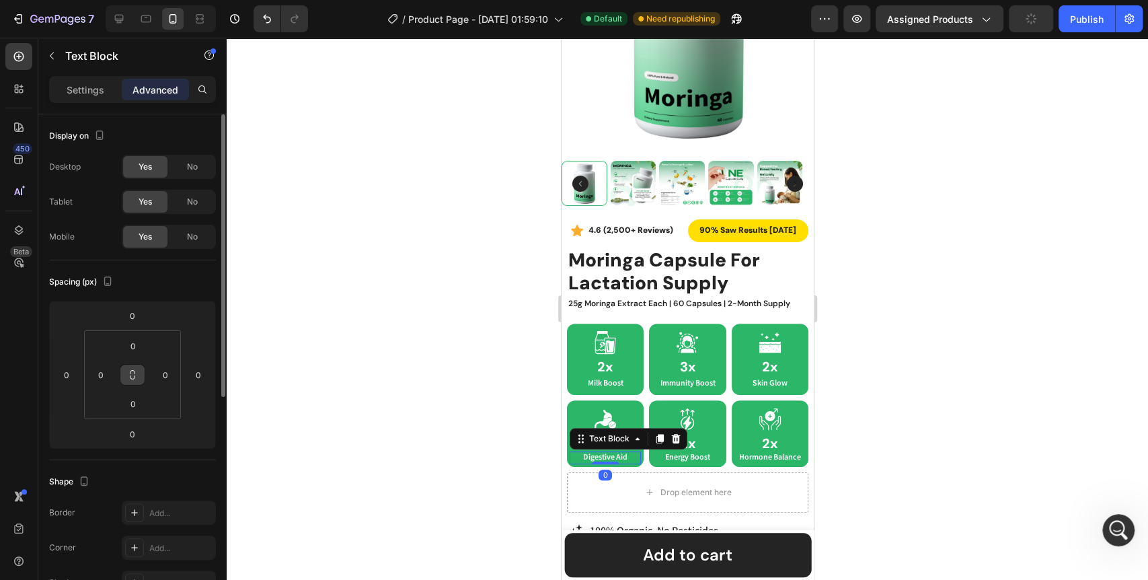
click at [138, 378] on button at bounding box center [133, 375] width 26 height 22
click at [137, 347] on input "0" at bounding box center [133, 345] width 27 height 20
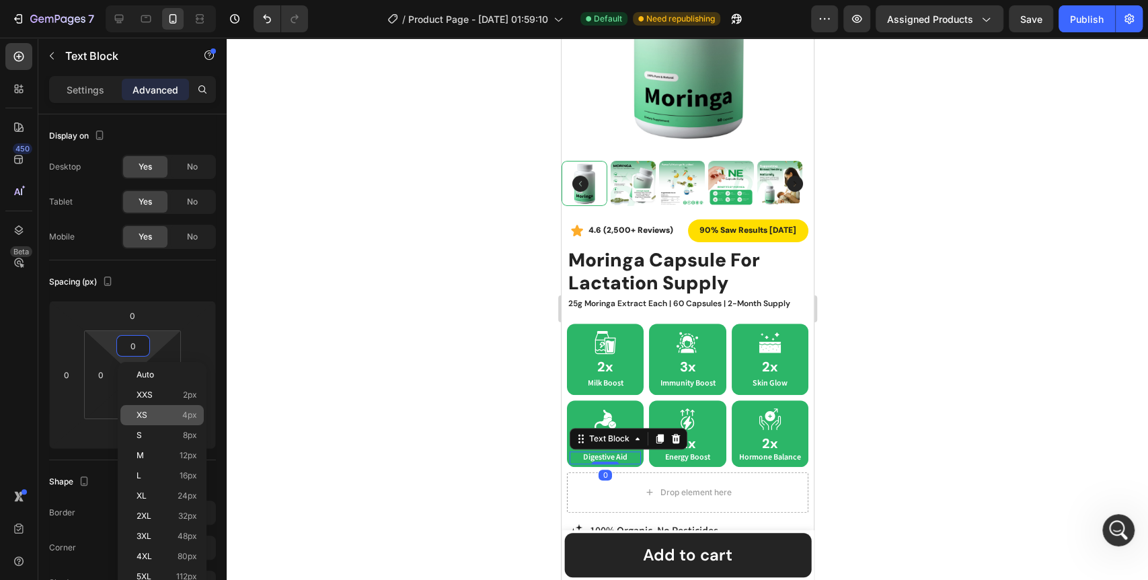
click at [171, 424] on div "XS 4px" at bounding box center [161, 415] width 83 height 20
type input "4"
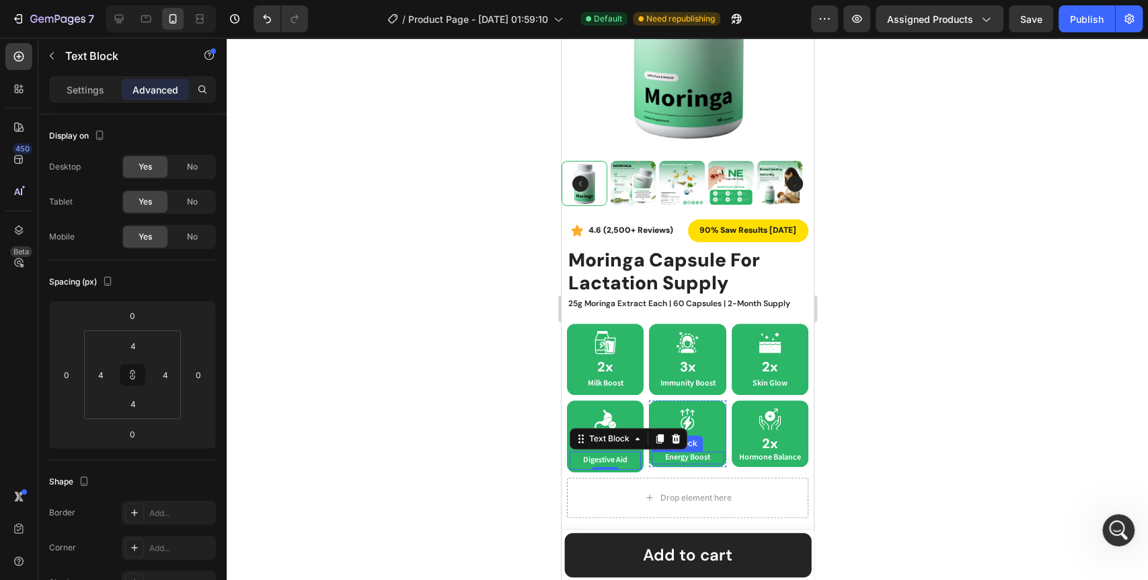
click at [703, 451] on div "Energy Boost" at bounding box center [686, 457] width 71 height 12
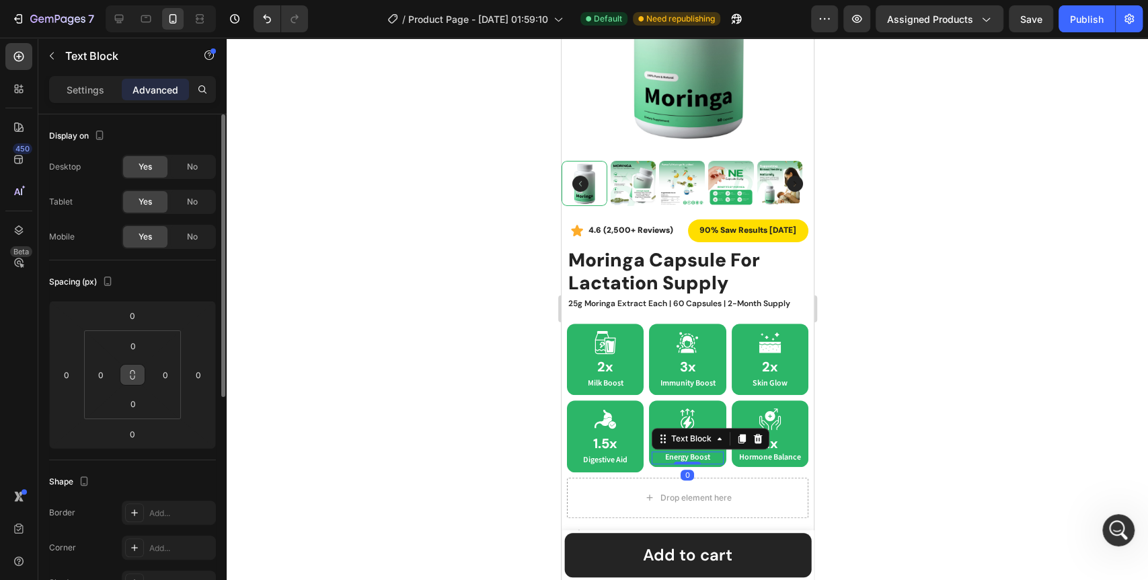
click at [132, 373] on icon at bounding box center [132, 374] width 11 height 11
click at [148, 336] on div "0" at bounding box center [133, 346] width 34 height 22
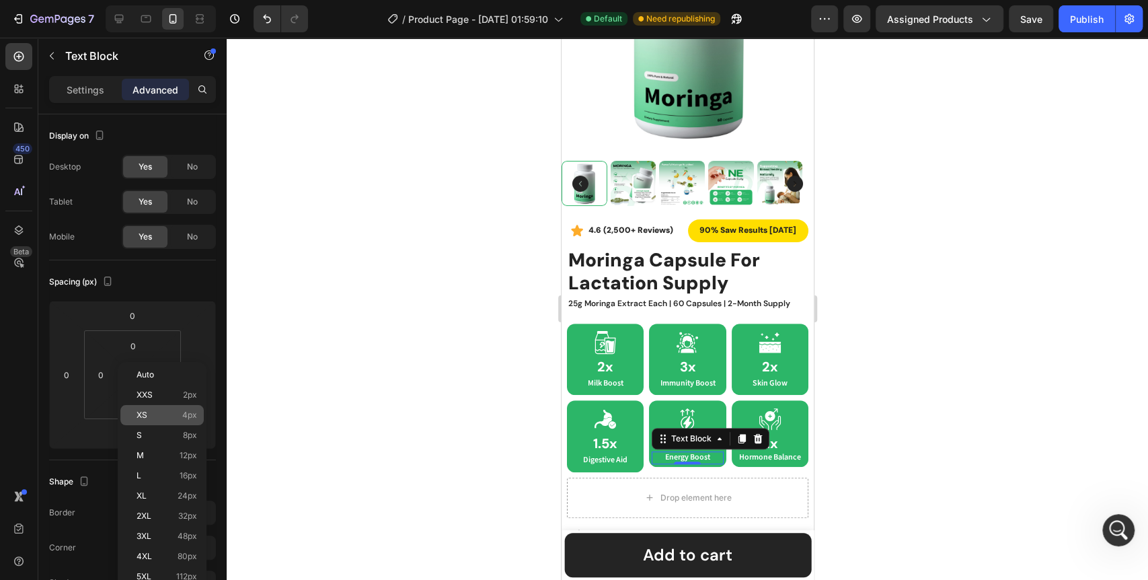
click at [173, 413] on p "XS 4px" at bounding box center [166, 414] width 61 height 9
type input "4"
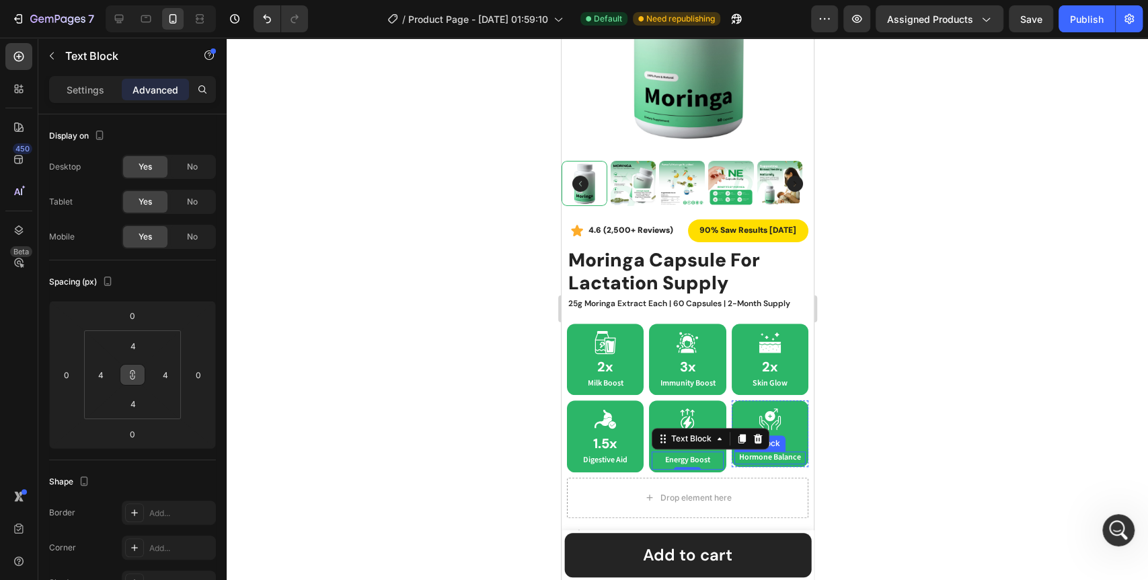
click at [775, 452] on p "Hormone Balance" at bounding box center [769, 456] width 69 height 9
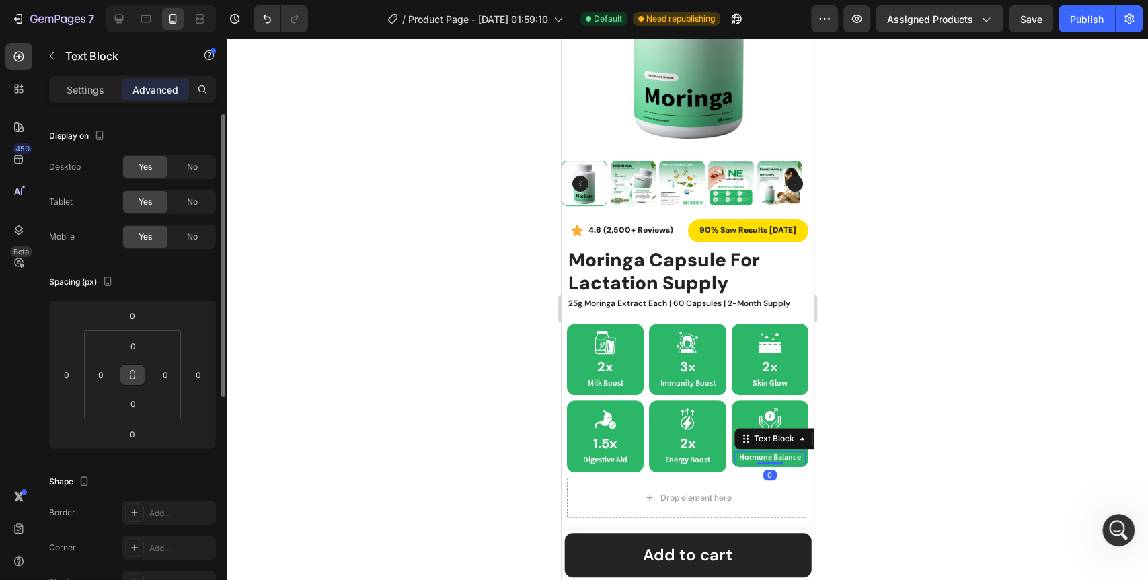
click at [140, 376] on button at bounding box center [133, 375] width 26 height 22
drag, startPoint x: 136, startPoint y: 339, endPoint x: 143, endPoint y: 344, distance: 8.8
click at [136, 339] on input "0" at bounding box center [133, 345] width 27 height 20
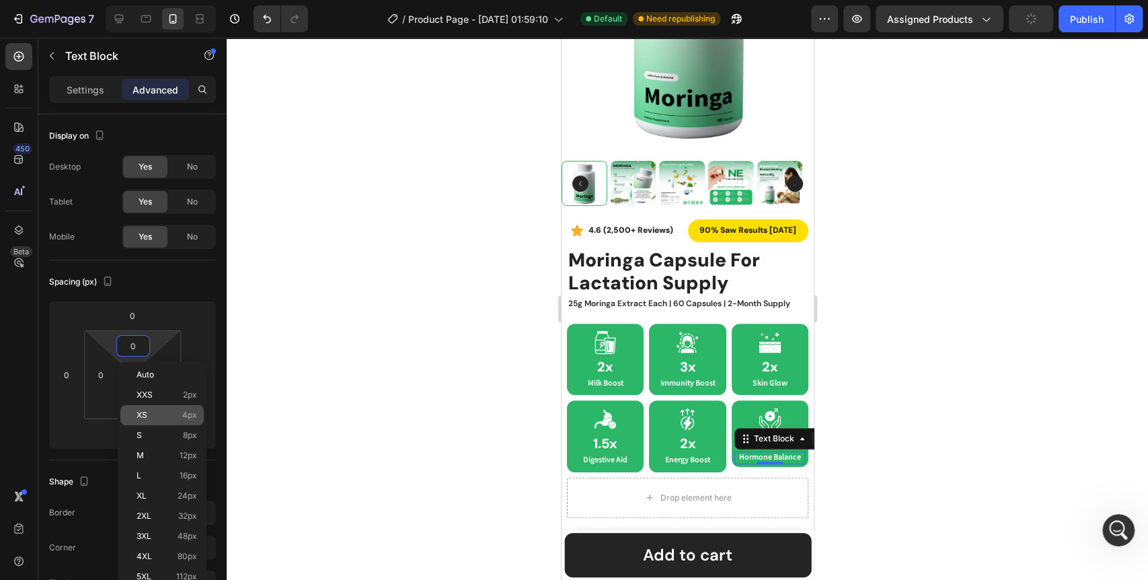
click at [186, 412] on span "4px" at bounding box center [189, 414] width 15 height 9
type input "4"
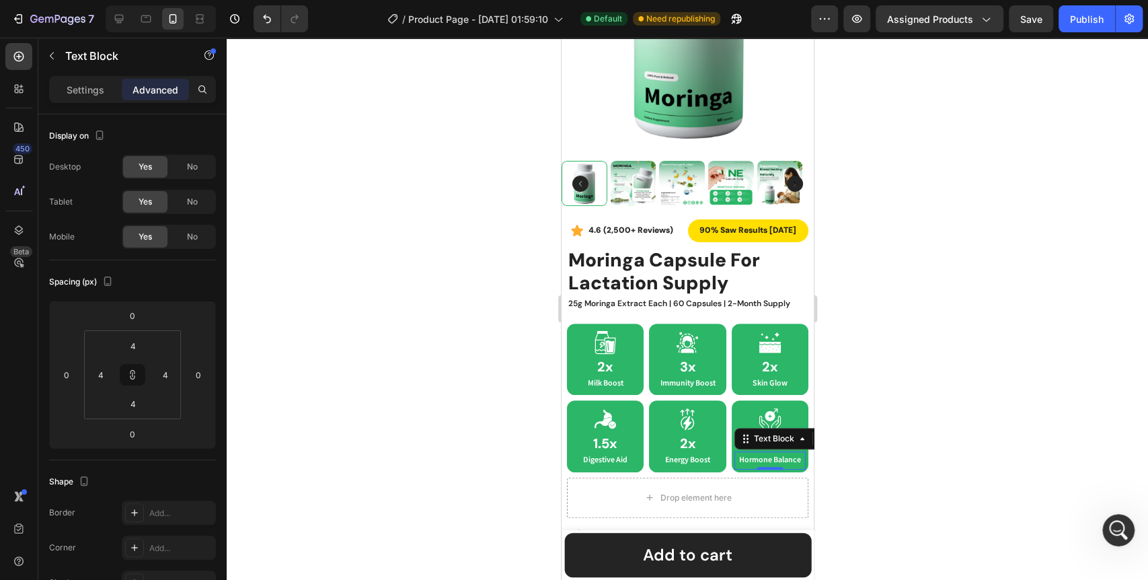
click at [395, 394] on div at bounding box center [687, 309] width 921 height 542
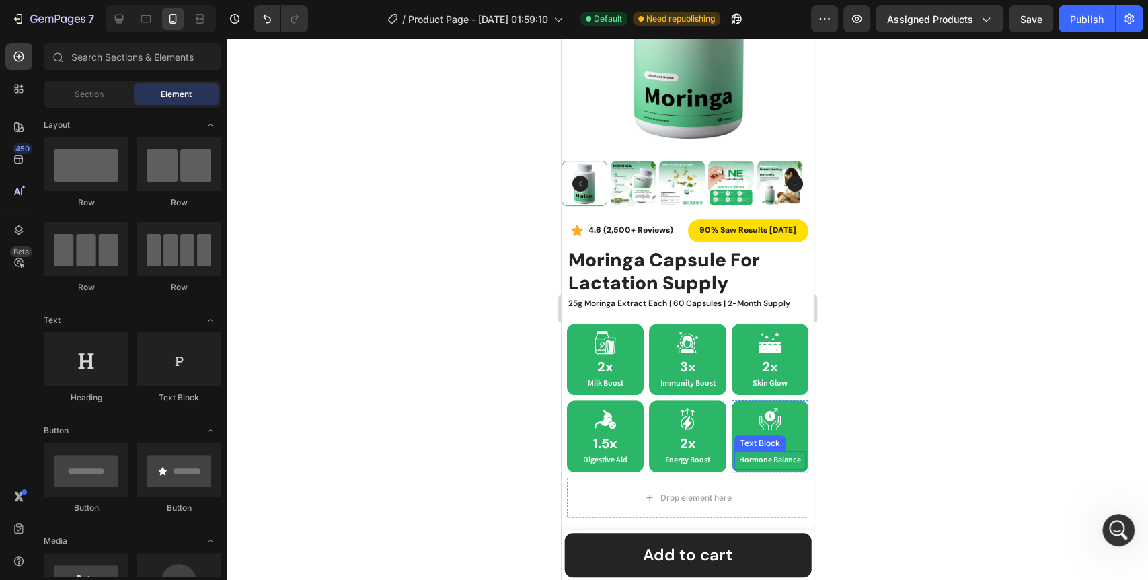
click at [754, 455] on p "Hormone Balance" at bounding box center [768, 459] width 63 height 9
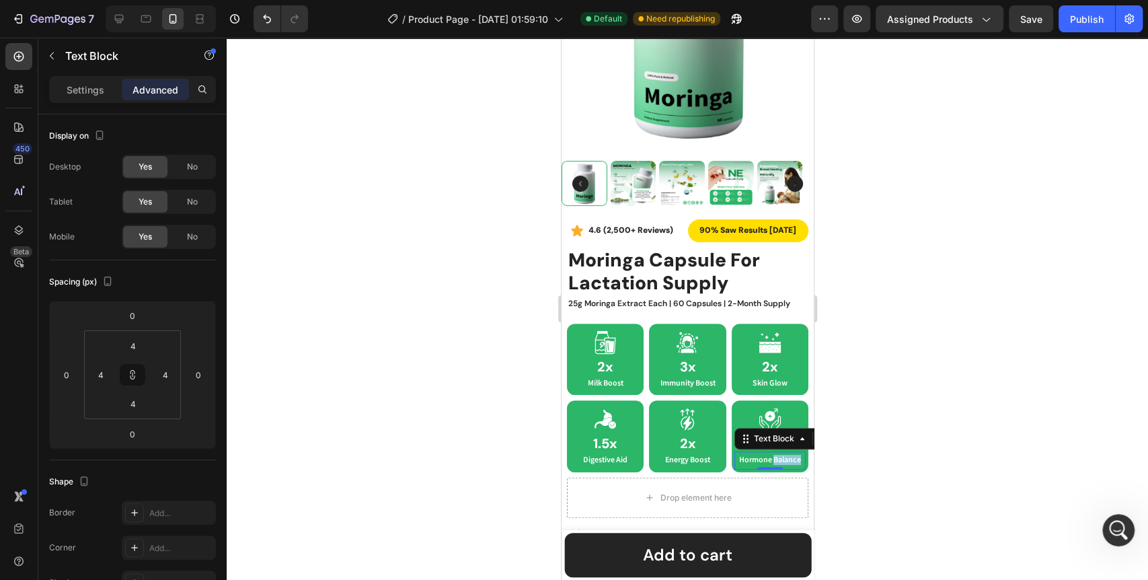
click at [748, 457] on p "Hormone Balance" at bounding box center [768, 459] width 63 height 9
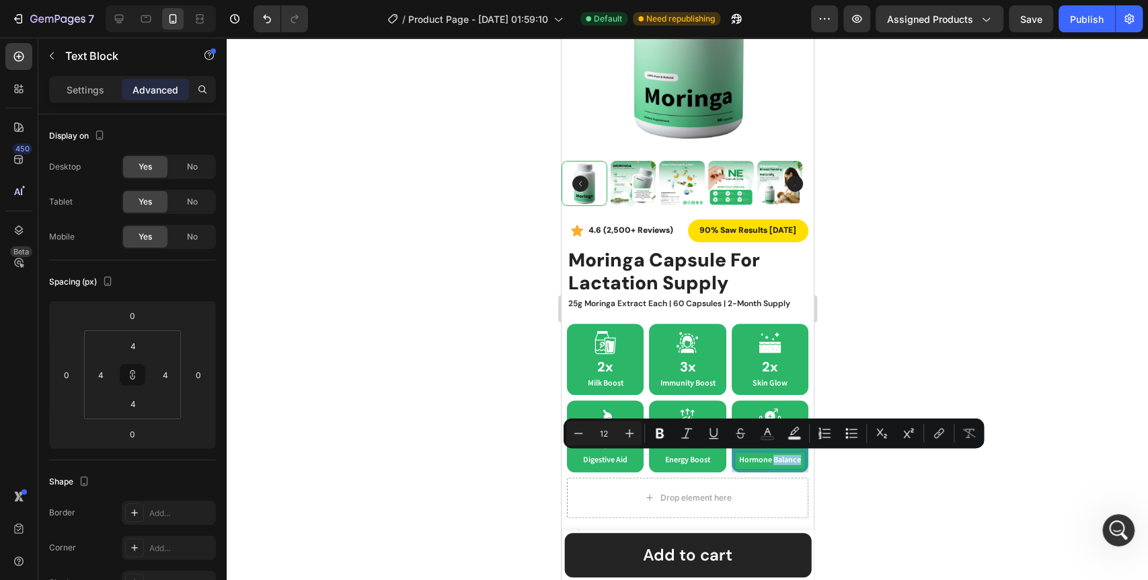
click at [748, 457] on p "Hormone Balance" at bounding box center [768, 459] width 63 height 9
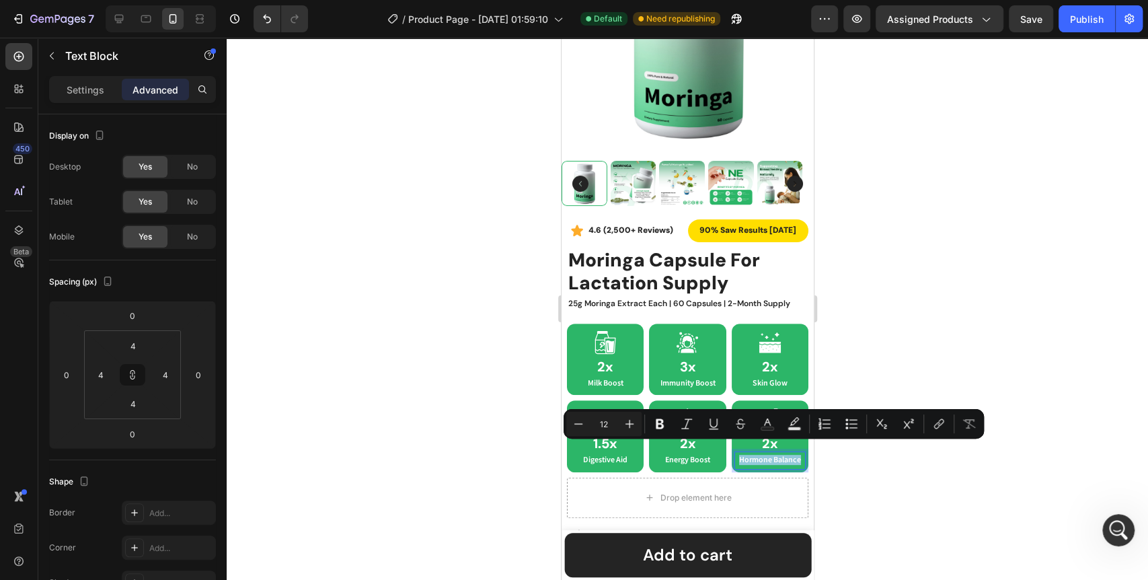
click at [746, 458] on p "Hormone Balance" at bounding box center [768, 459] width 63 height 9
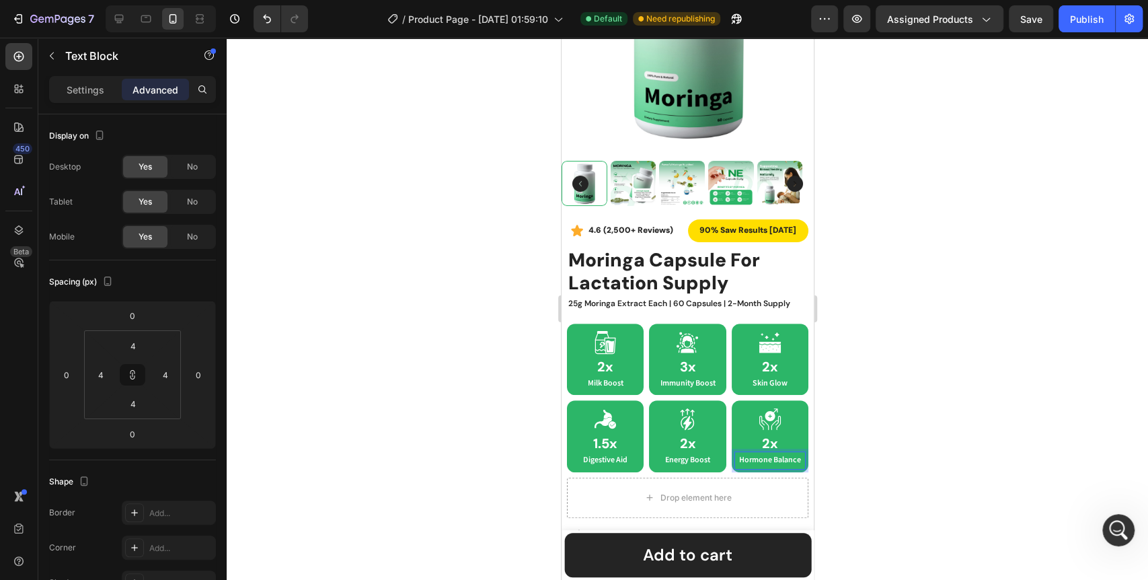
scroll to position [9800, 0]
click at [885, 448] on div at bounding box center [687, 309] width 921 height 542
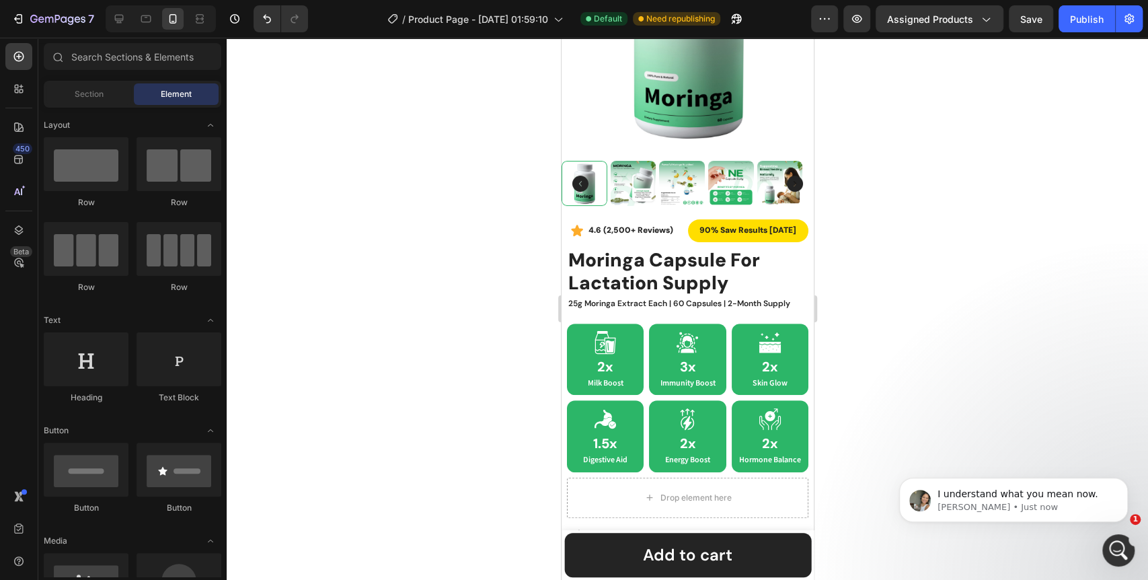
scroll to position [9841, 0]
click at [1081, 14] on div "Publish" at bounding box center [1087, 19] width 34 height 14
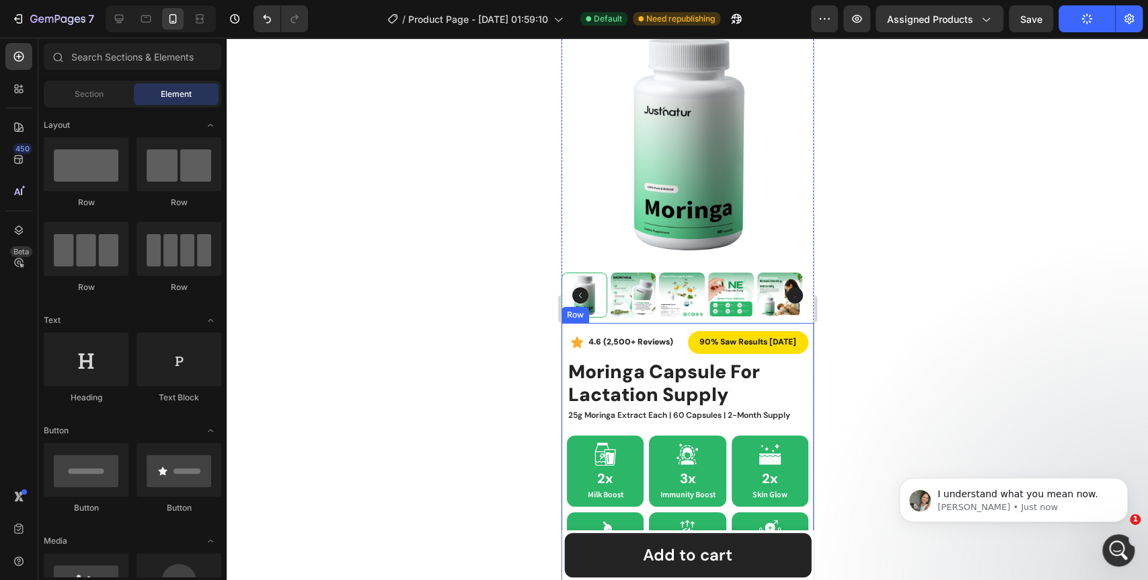
scroll to position [0, 0]
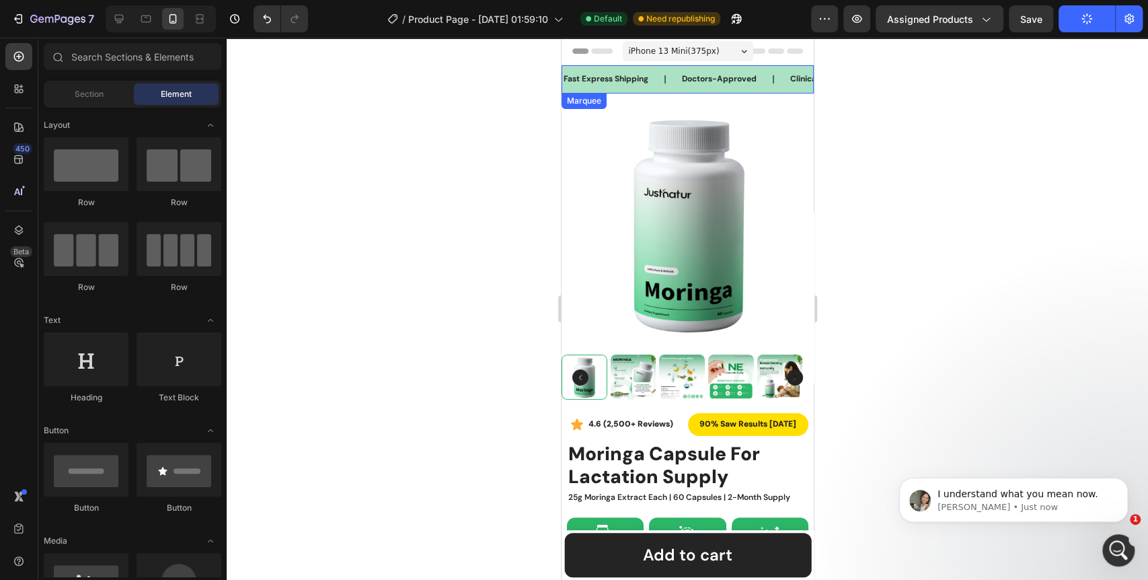
click at [677, 87] on div "Fast Express Shipping Text Block" at bounding box center [620, 79] width 118 height 28
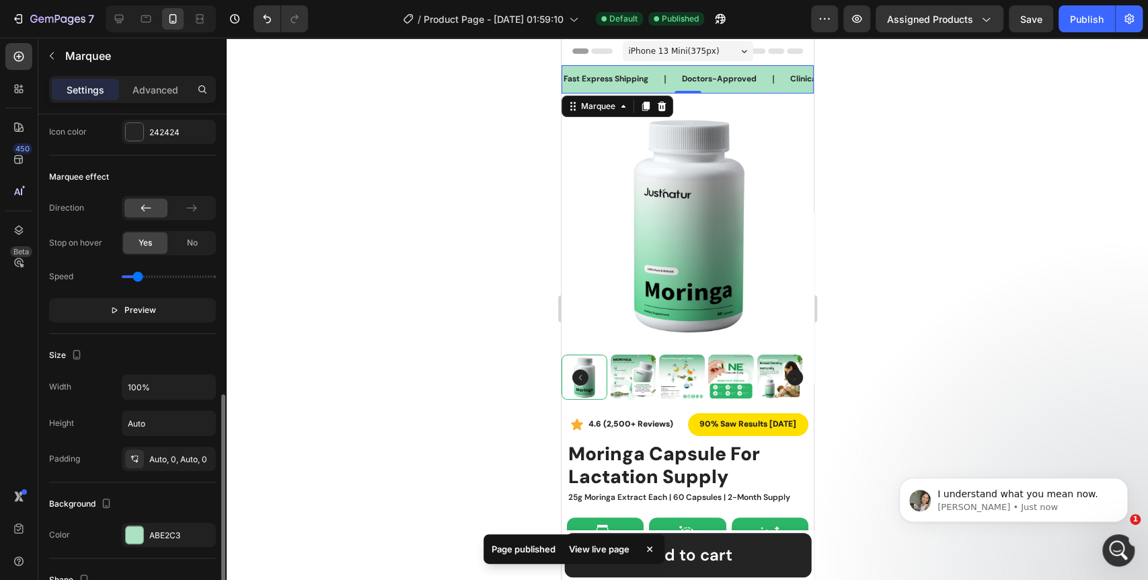
scroll to position [522, 0]
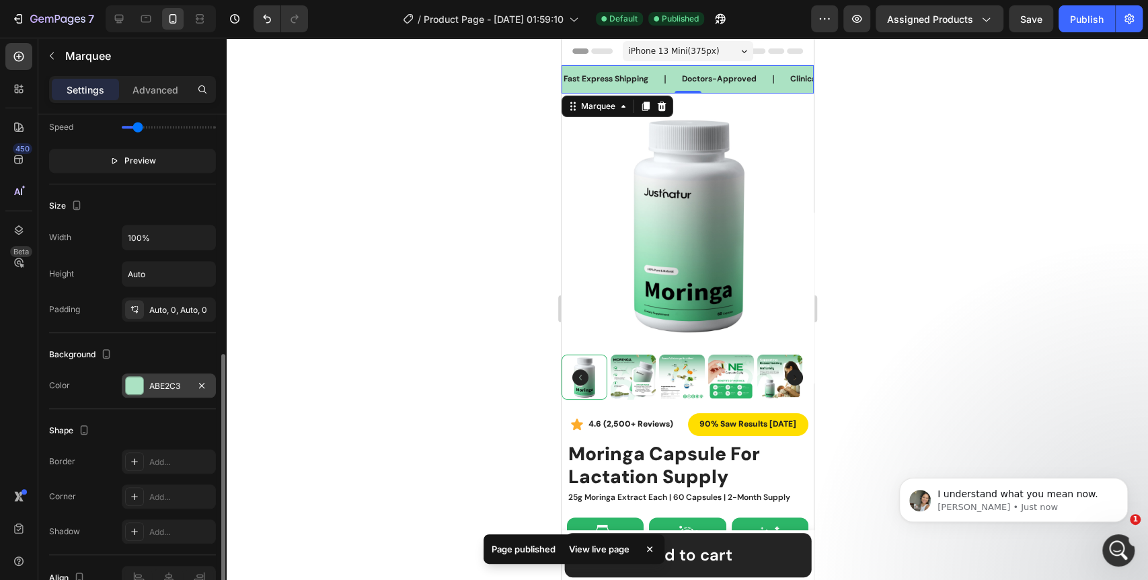
click at [130, 383] on div at bounding box center [134, 384] width 17 height 17
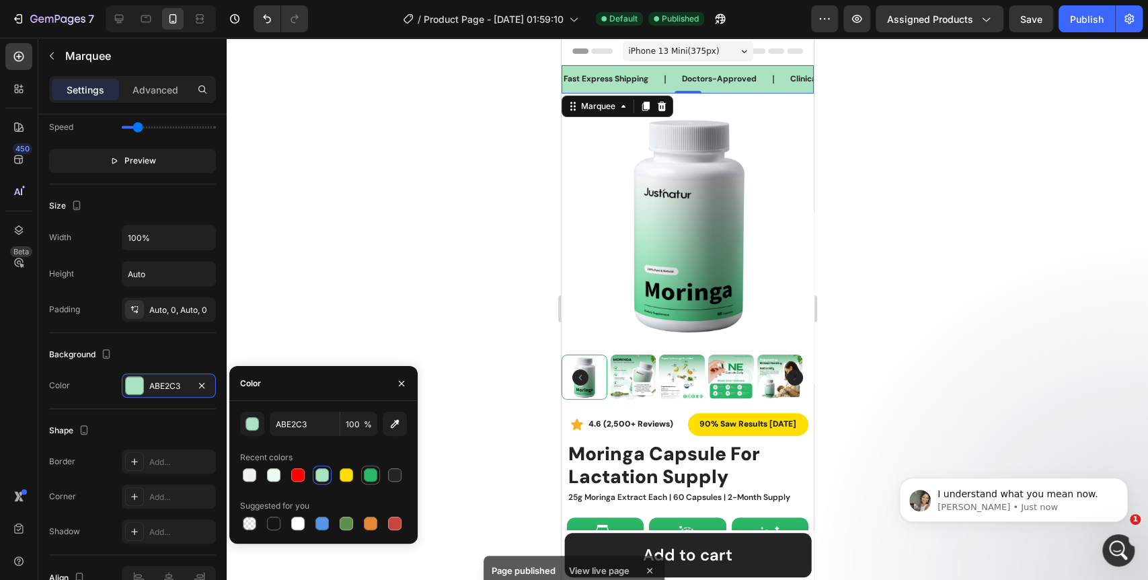
click at [371, 477] on div at bounding box center [370, 474] width 13 height 13
type input "2CB668"
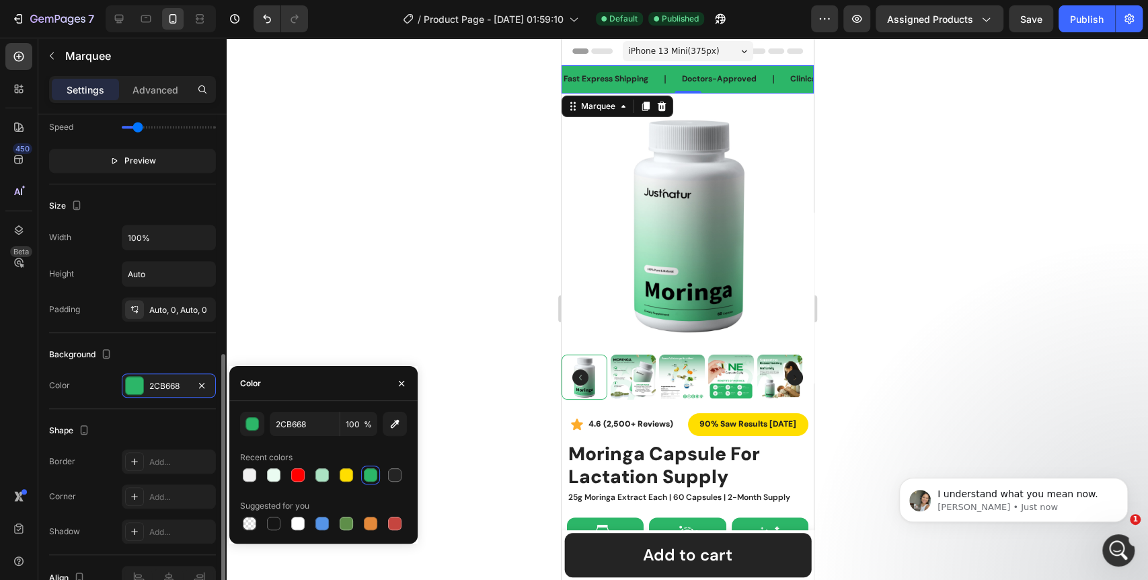
scroll to position [224, 0]
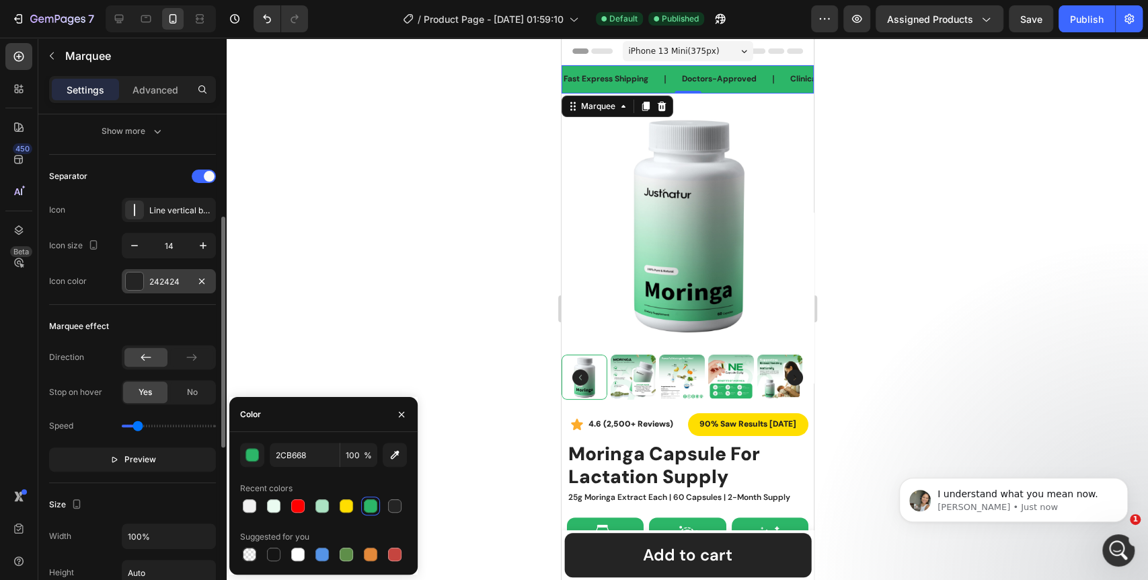
click at [130, 284] on div at bounding box center [134, 280] width 17 height 17
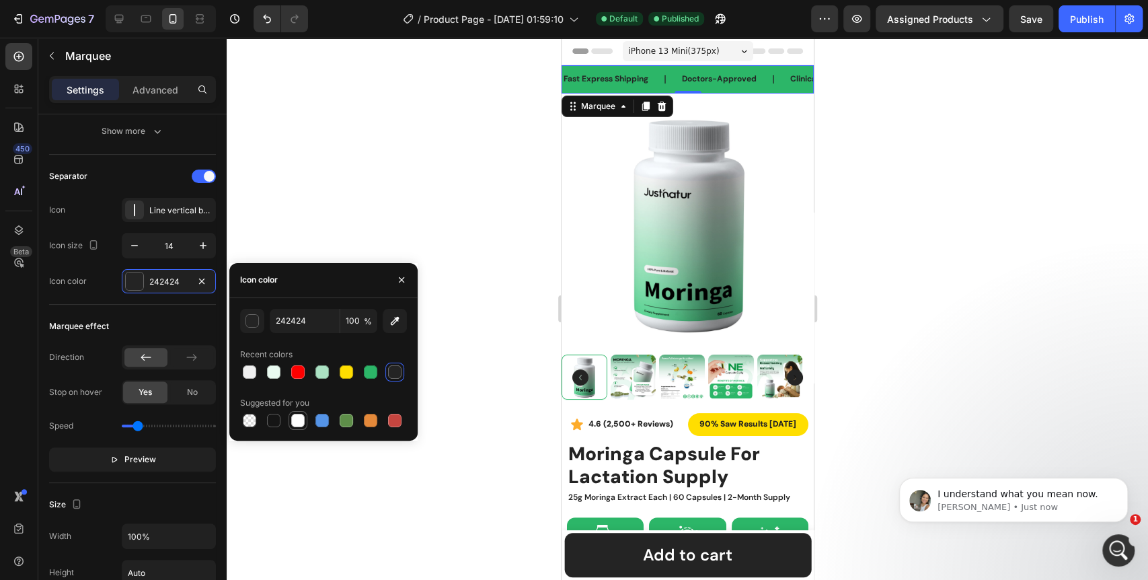
scroll to position [9789, 0]
click at [303, 423] on div at bounding box center [297, 419] width 13 height 13
type input "FFFFFF"
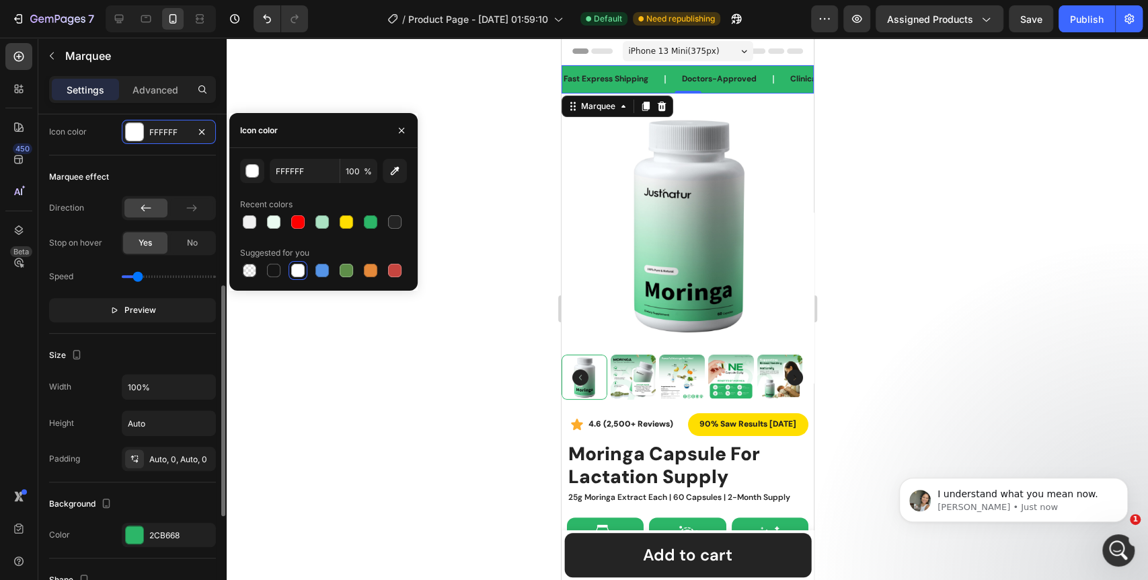
scroll to position [448, 0]
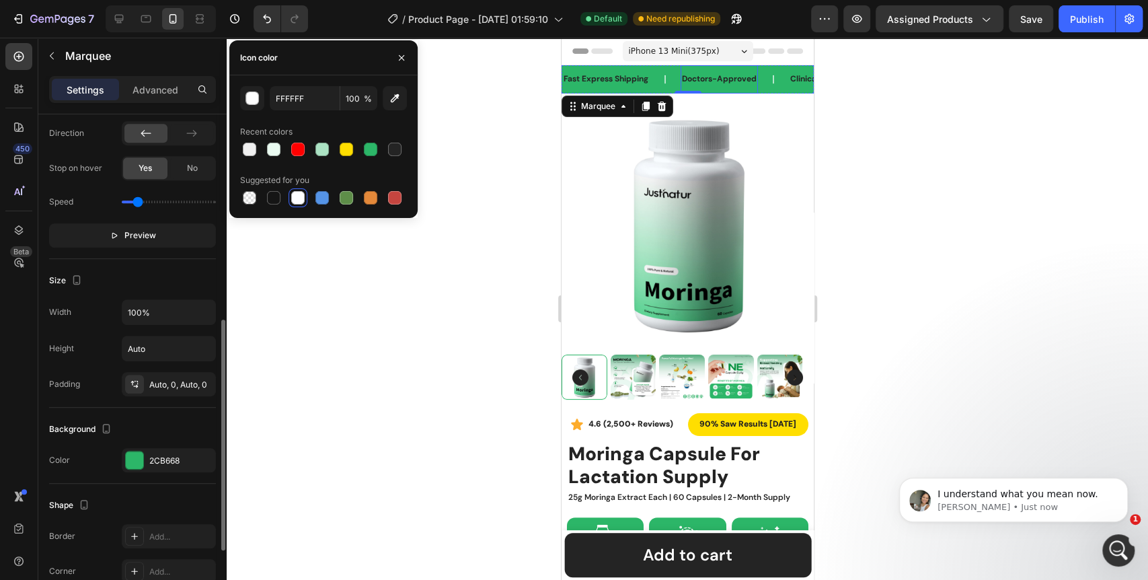
click at [721, 77] on p "Doctors-Approved" at bounding box center [718, 79] width 75 height 15
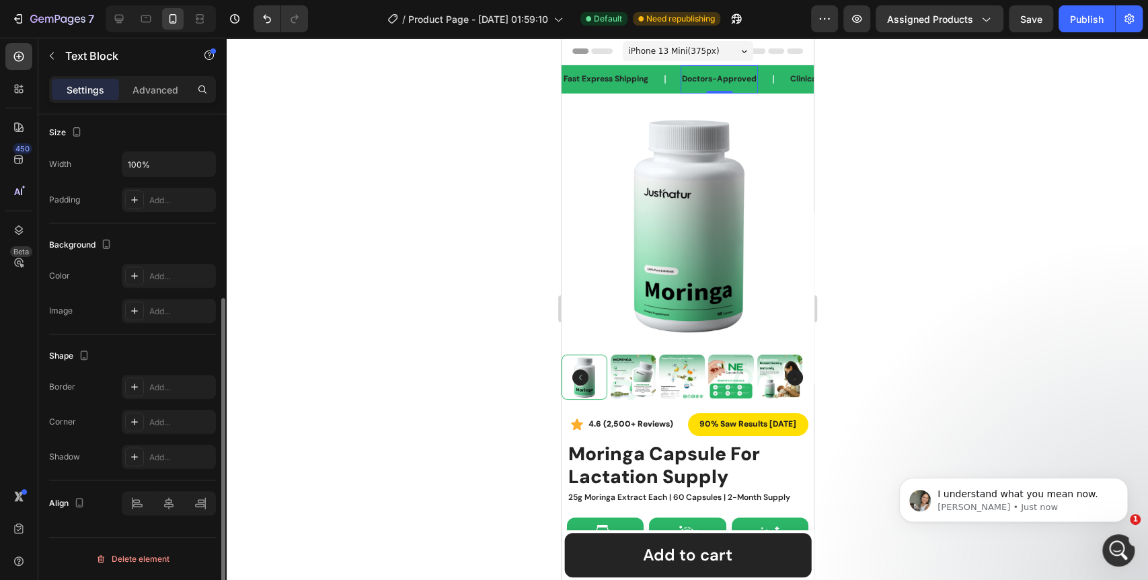
scroll to position [0, 0]
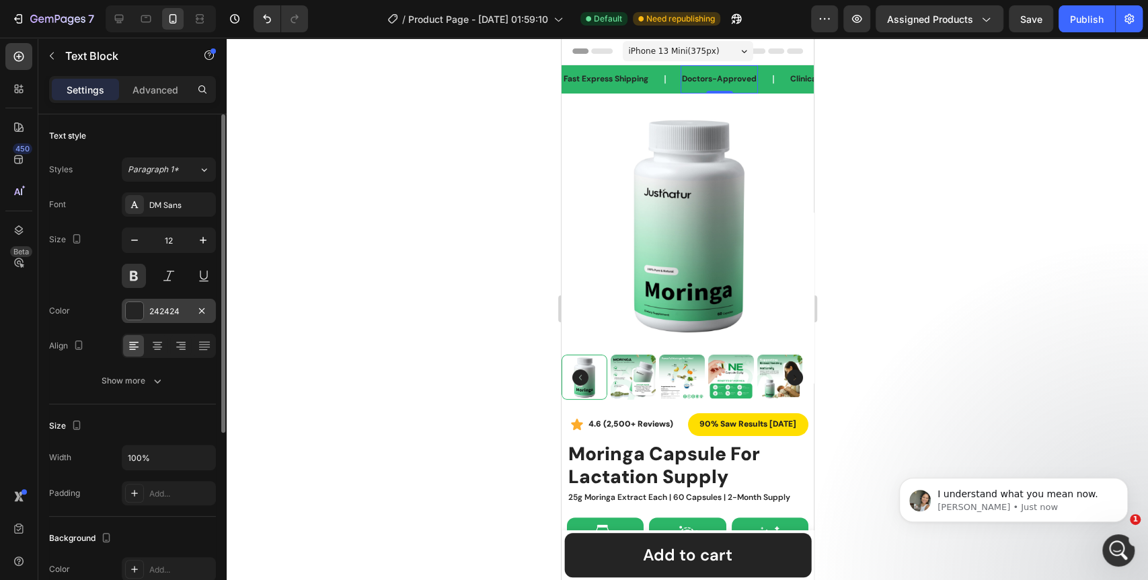
click at [132, 309] on div at bounding box center [134, 310] width 17 height 17
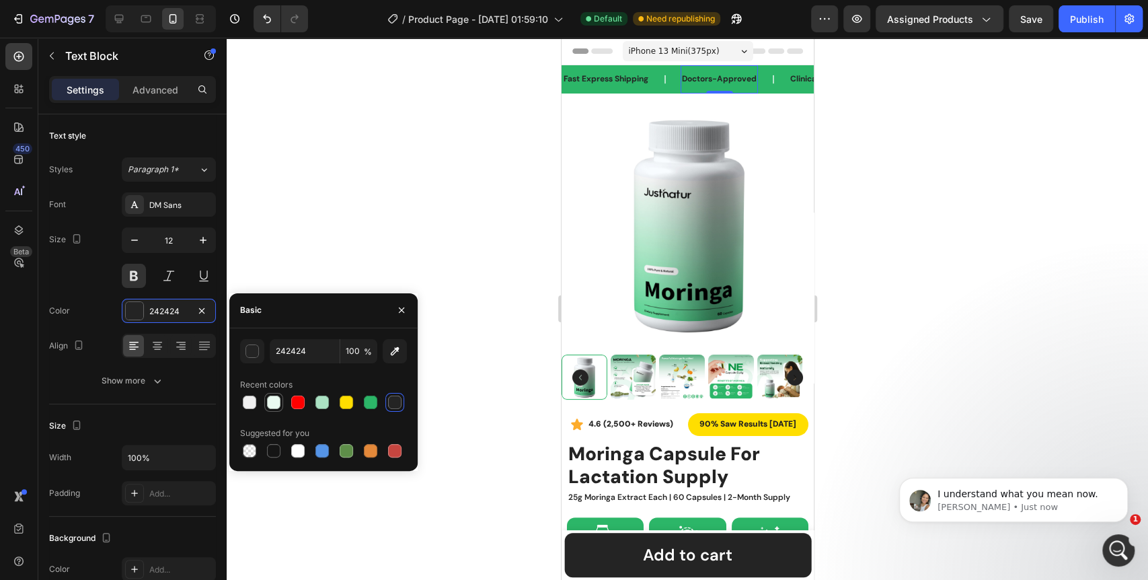
click at [276, 402] on div at bounding box center [273, 401] width 13 height 13
click at [294, 450] on div at bounding box center [297, 450] width 13 height 13
type input "FFFFFF"
click at [627, 79] on p "Fast Express Shipping" at bounding box center [605, 79] width 85 height 15
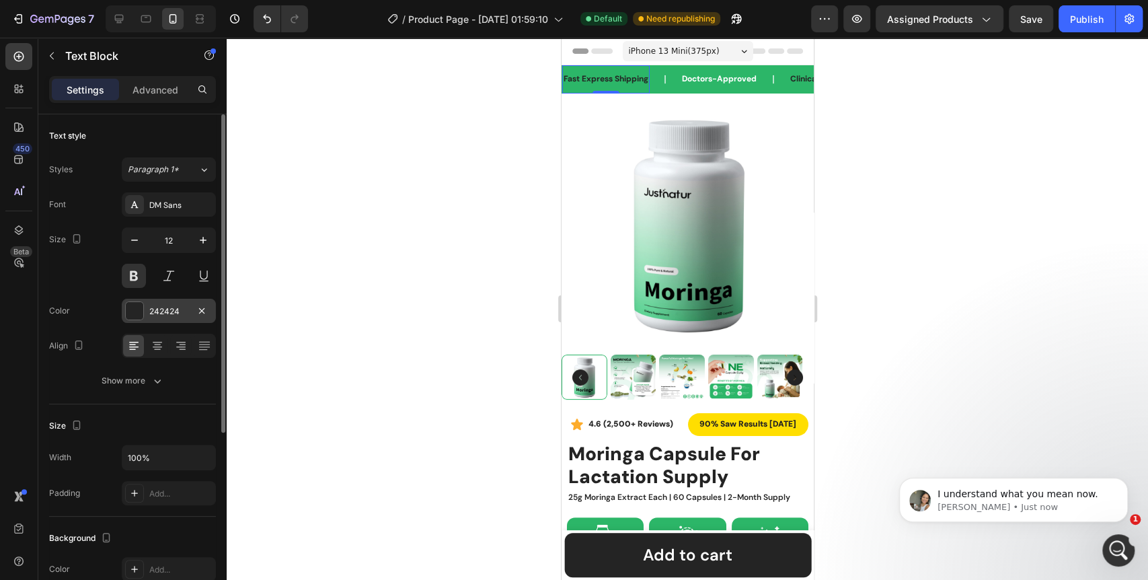
click at [129, 313] on div at bounding box center [134, 310] width 17 height 17
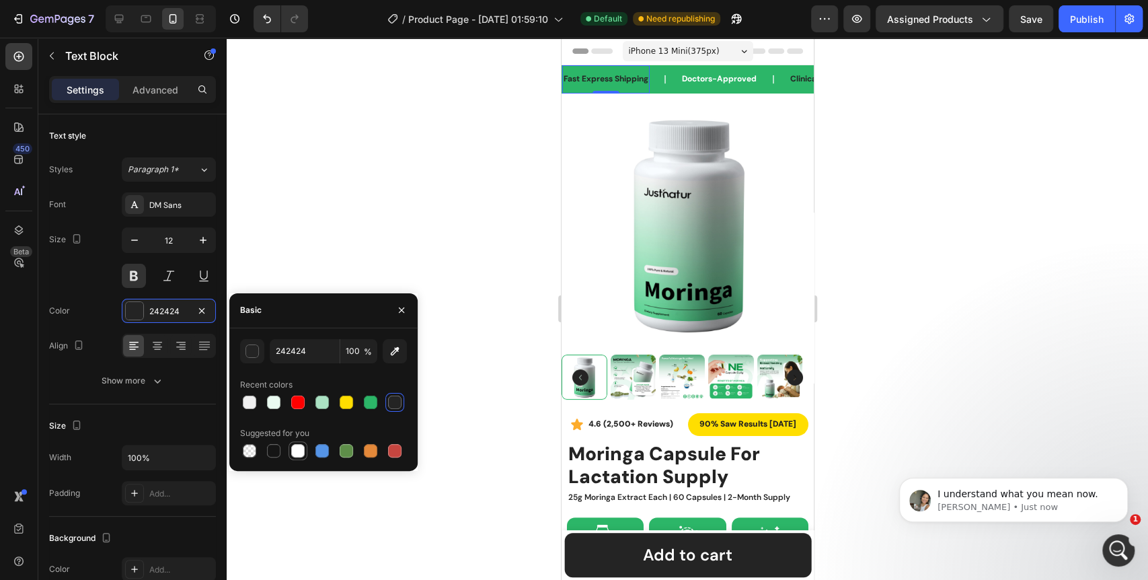
click at [298, 454] on div at bounding box center [297, 450] width 13 height 13
type input "FFFFFF"
click at [795, 82] on p "Clinically-Tested" at bounding box center [821, 79] width 65 height 15
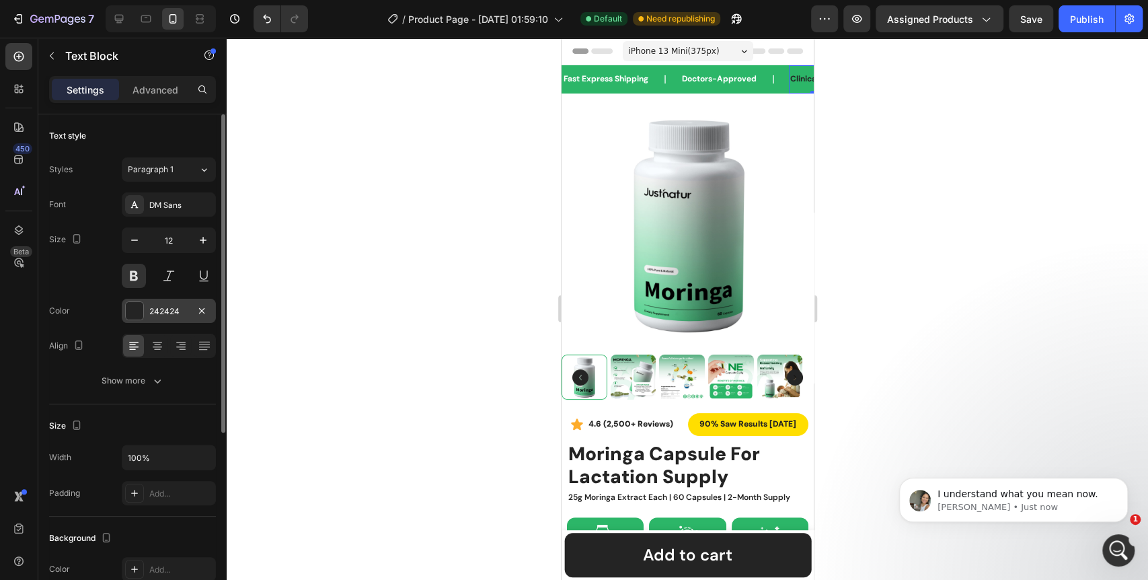
click at [134, 307] on div at bounding box center [134, 310] width 17 height 17
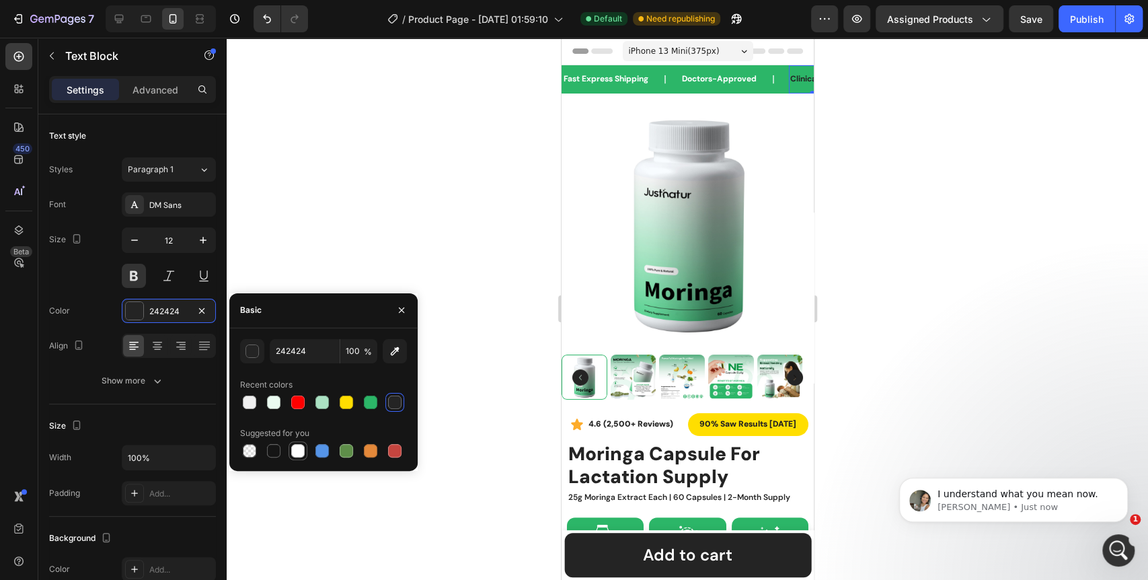
click at [296, 458] on div at bounding box center [298, 450] width 16 height 16
type input "FFFFFF"
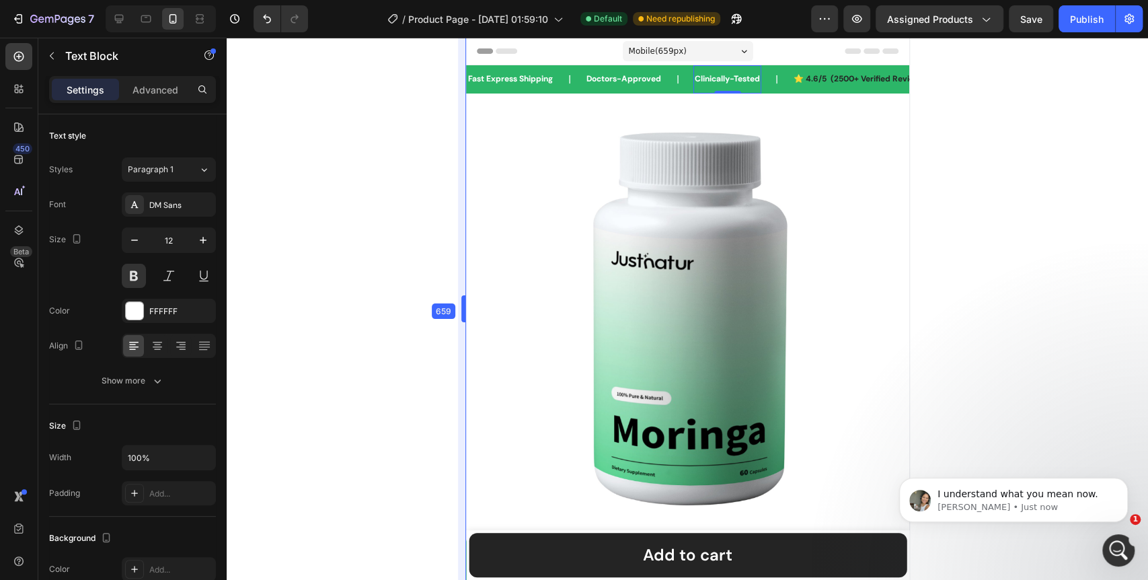
drag, startPoint x: 557, startPoint y: 307, endPoint x: 366, endPoint y: 286, distance: 192.1
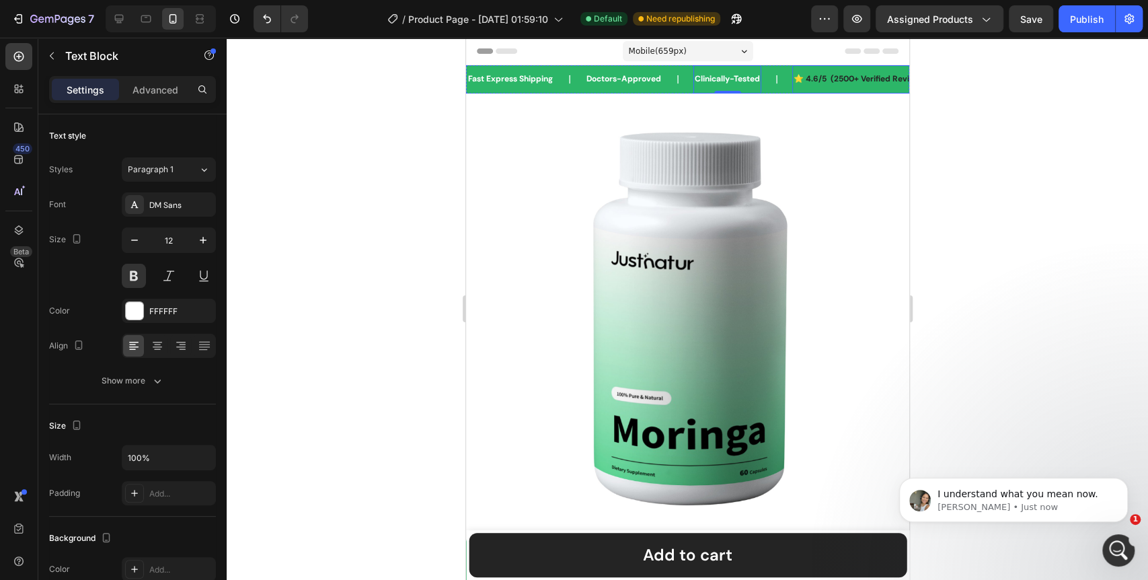
click at [820, 82] on p "⭐ 4.6/5 (2500+ Verified Reviews)" at bounding box center [860, 79] width 134 height 15
click at [132, 308] on div at bounding box center [134, 310] width 17 height 17
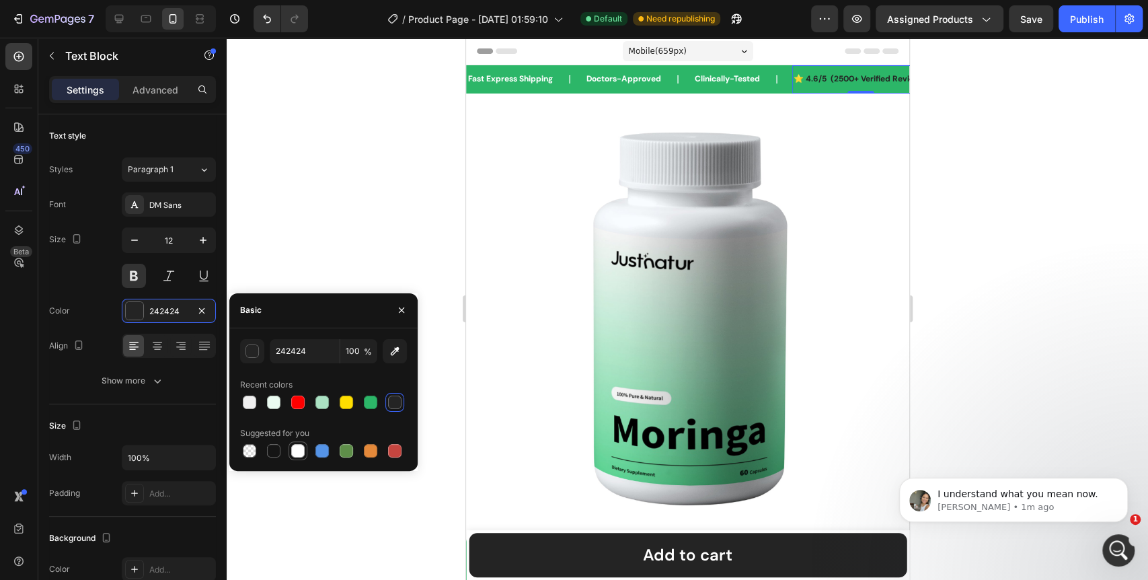
click at [293, 452] on div at bounding box center [297, 450] width 13 height 13
type input "FFFFFF"
click at [397, 242] on div at bounding box center [687, 309] width 921 height 542
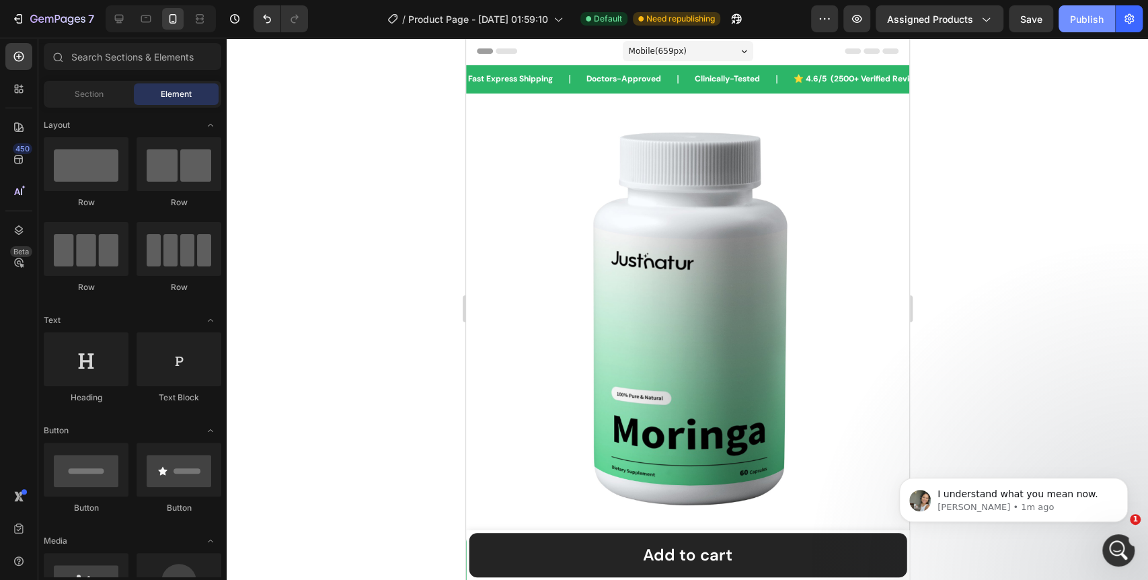
click at [1082, 24] on div "Publish" at bounding box center [1087, 19] width 34 height 14
click at [665, 41] on div "Mobile ( 659 px)" at bounding box center [687, 51] width 130 height 20
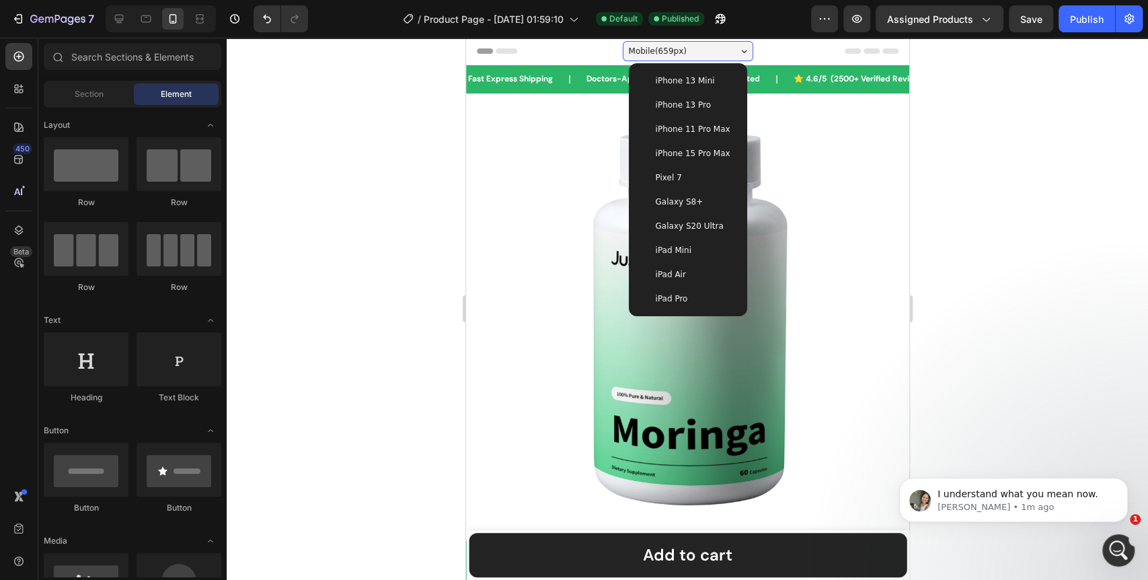
click at [668, 83] on span "iPhone 13 Mini" at bounding box center [684, 80] width 59 height 13
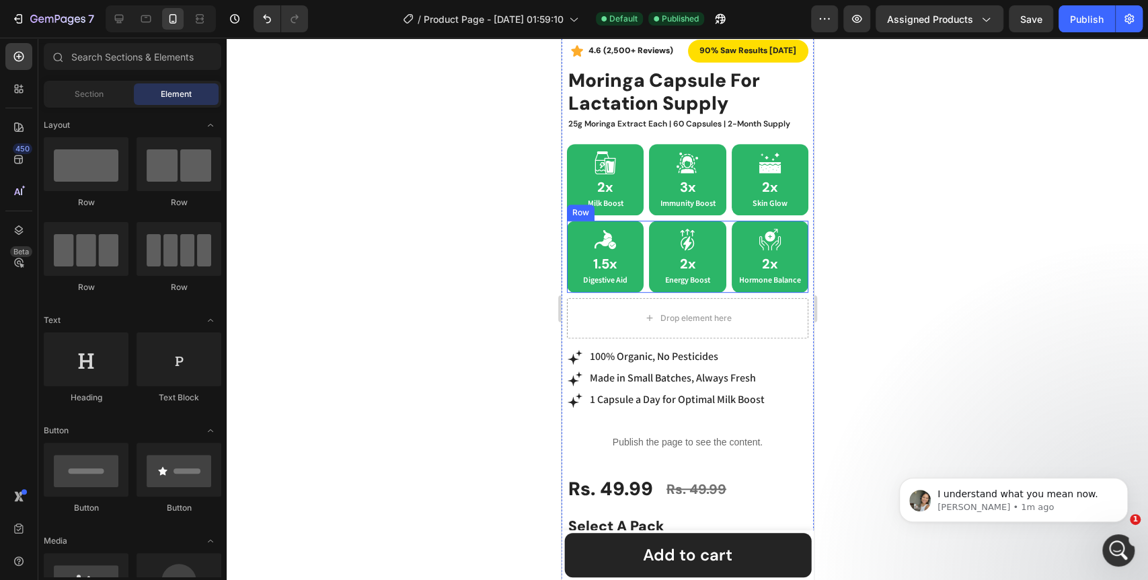
scroll to position [224, 0]
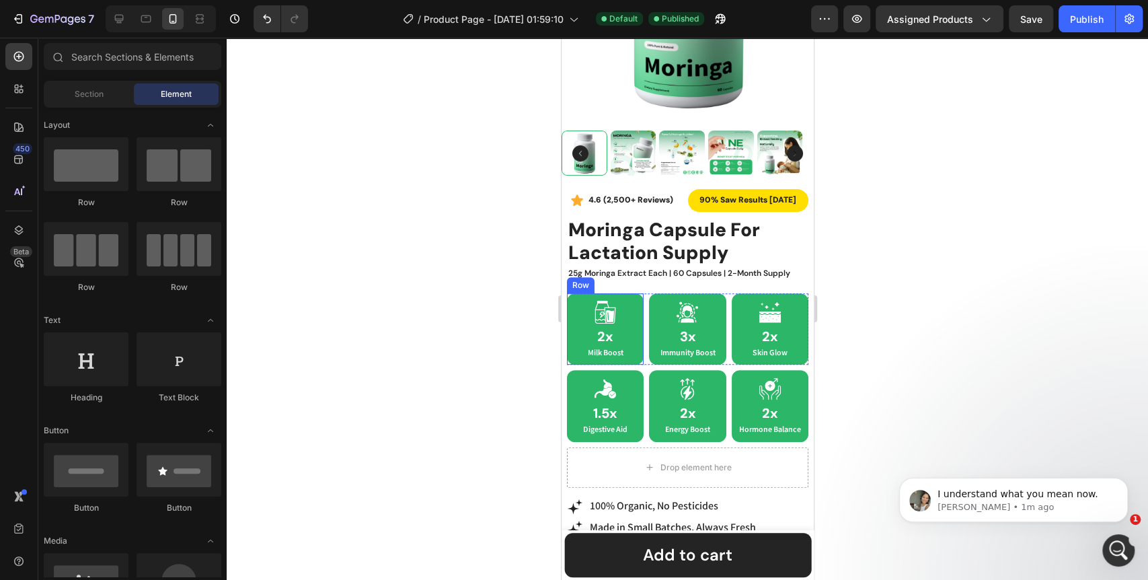
click at [637, 296] on div "Icon 2x Heading Milk Boost Text Block Row" at bounding box center [604, 328] width 77 height 71
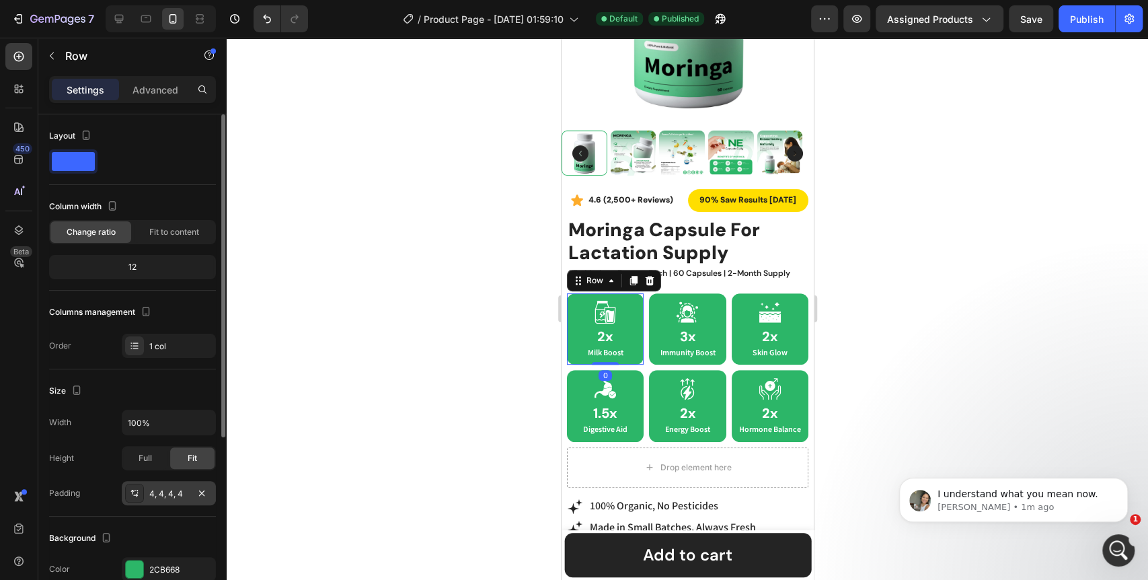
click at [140, 495] on div at bounding box center [134, 492] width 19 height 19
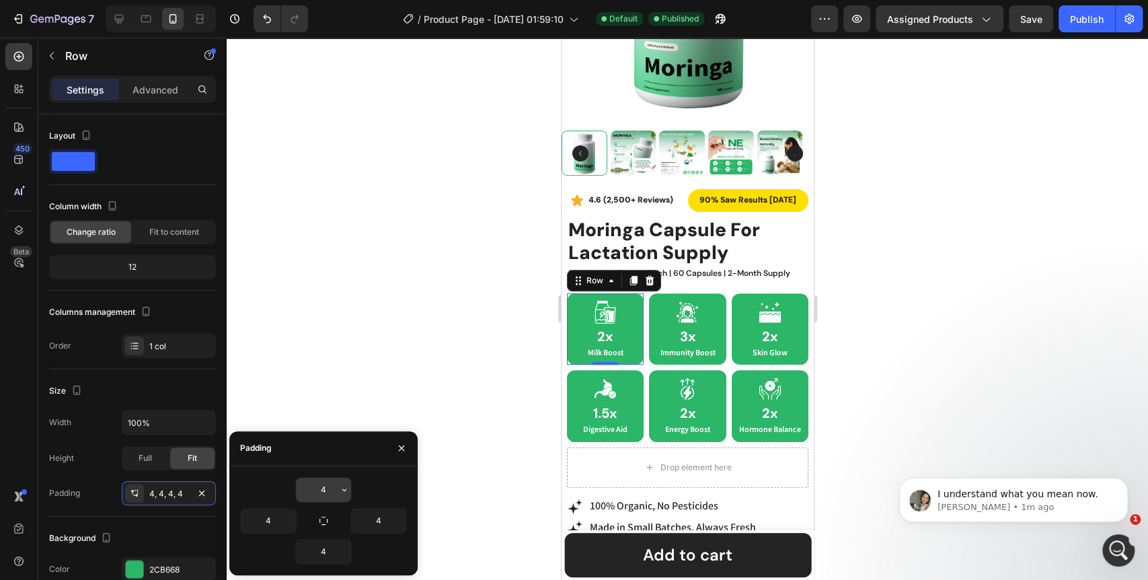
click at [347, 485] on icon "button" at bounding box center [344, 489] width 11 height 11
type input "0"
click at [717, 293] on div "Icon 3x Heading Immunity Boost Text Block Row" at bounding box center [686, 328] width 77 height 71
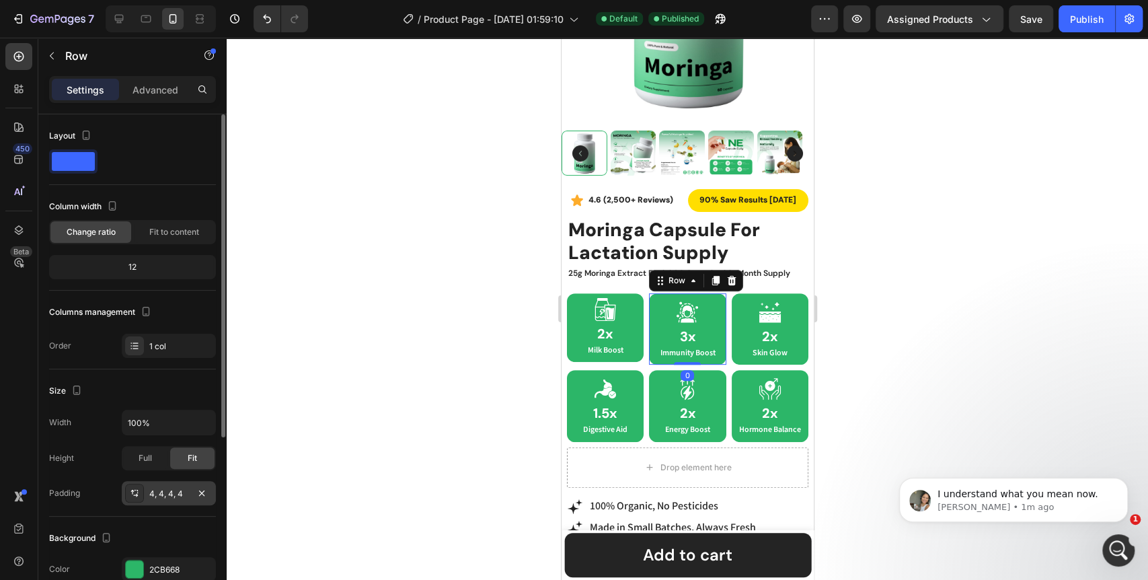
click at [172, 499] on div "4, 4, 4, 4" at bounding box center [169, 493] width 94 height 24
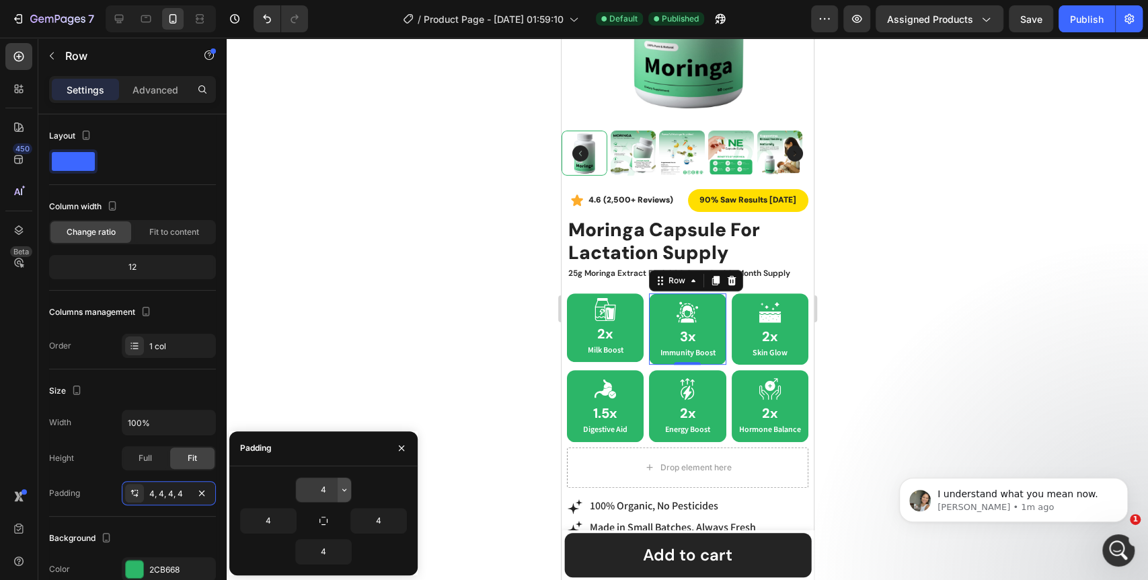
click at [347, 485] on icon "button" at bounding box center [344, 489] width 11 height 11
type input "0"
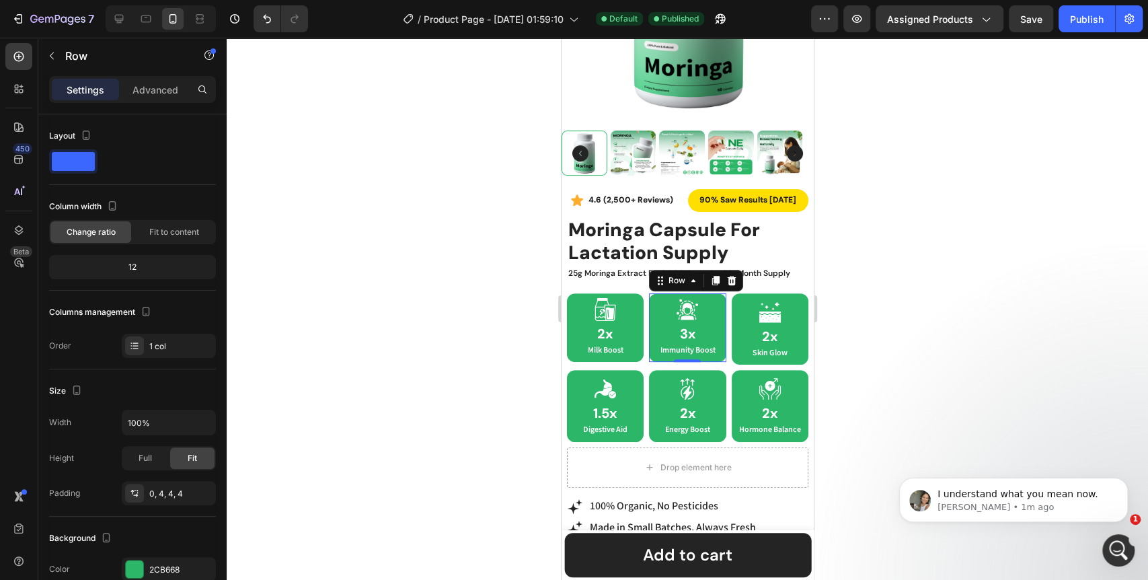
click at [476, 396] on div at bounding box center [687, 309] width 921 height 542
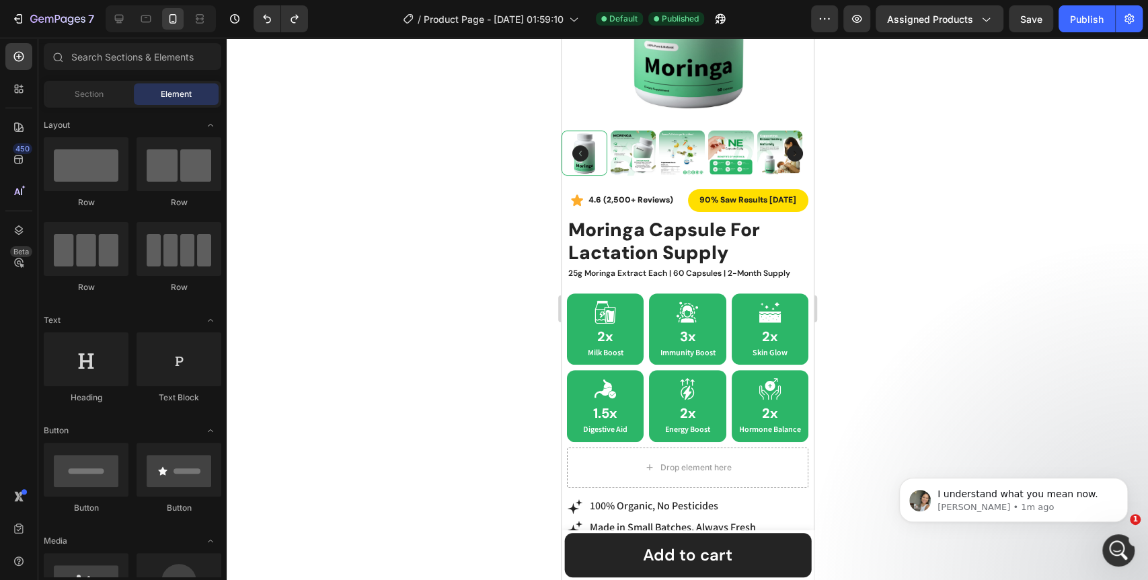
scroll to position [9841, 0]
click at [543, 368] on div at bounding box center [687, 309] width 921 height 542
click at [764, 427] on p "Hormone Balance" at bounding box center [768, 429] width 63 height 9
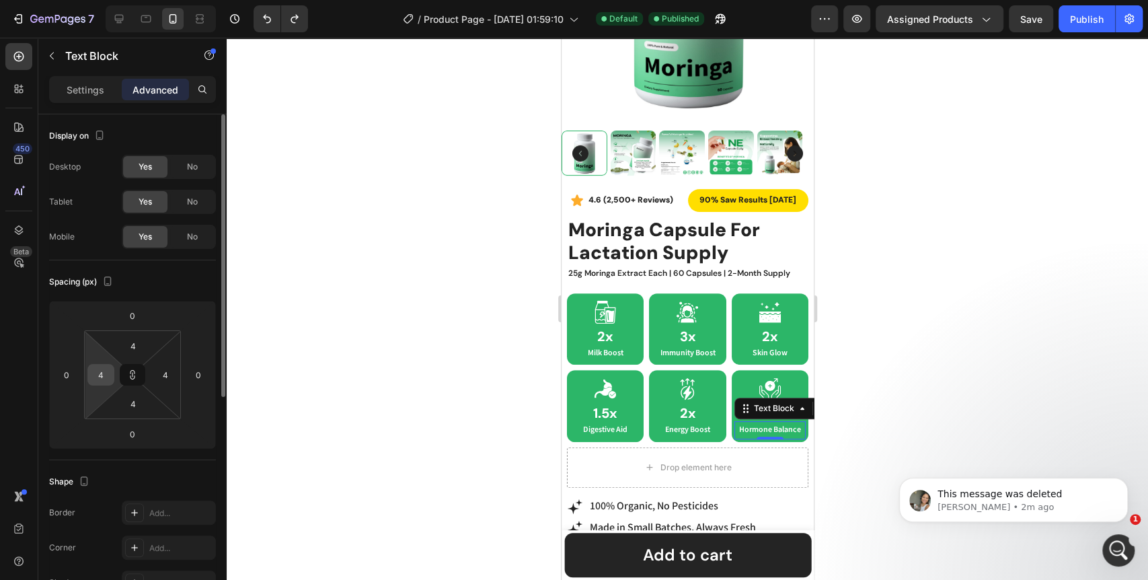
click at [100, 375] on input "4" at bounding box center [101, 374] width 20 height 20
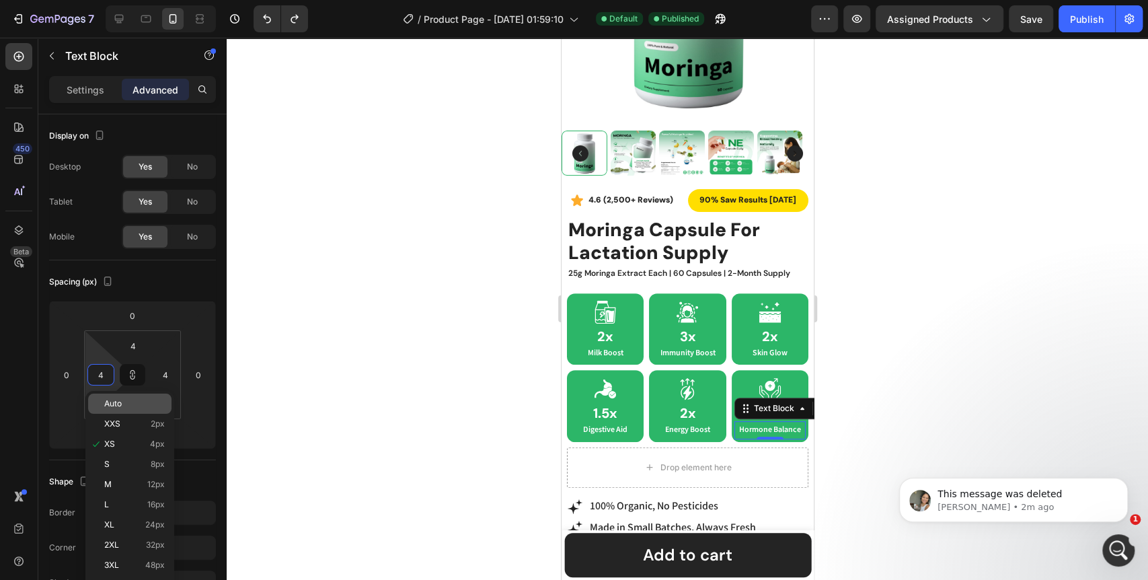
click at [114, 402] on span "Auto" at bounding box center [112, 403] width 17 height 9
type input "Auto"
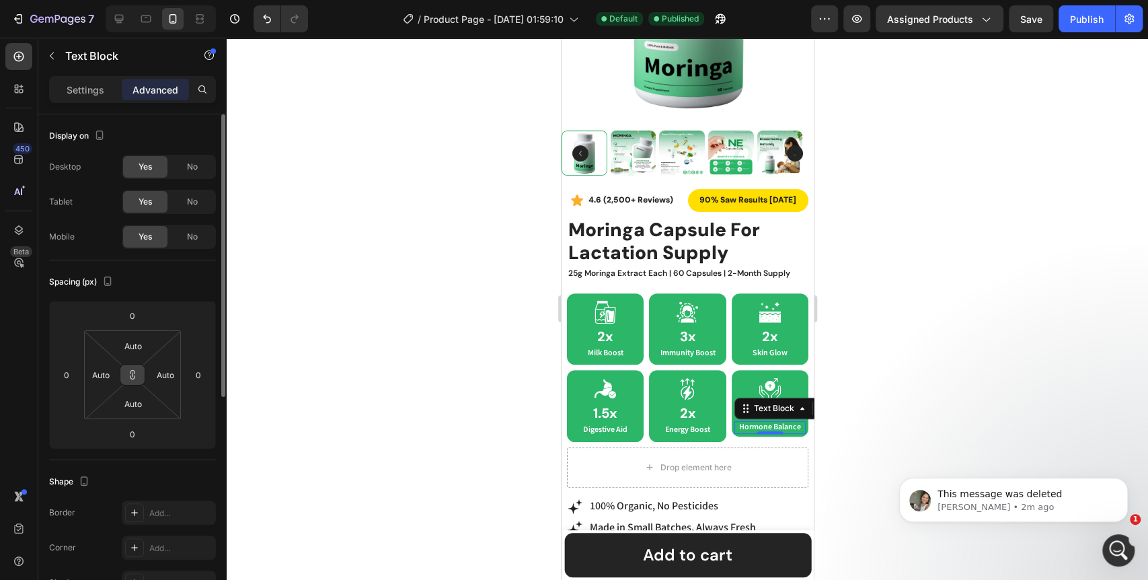
click at [137, 382] on button at bounding box center [133, 375] width 26 height 22
click at [140, 350] on input "Auto" at bounding box center [133, 345] width 27 height 20
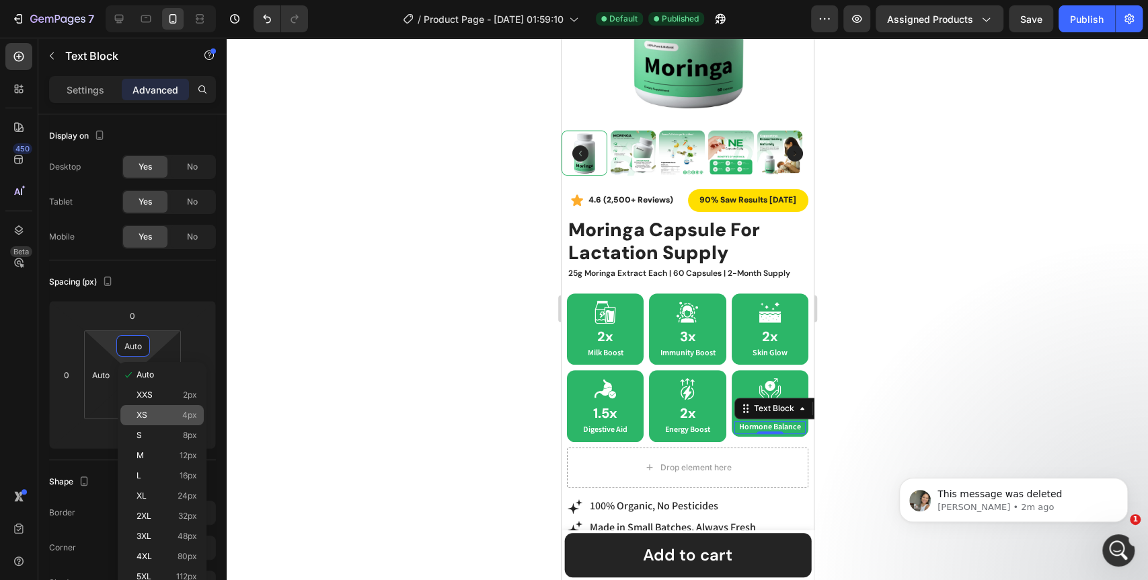
click at [161, 412] on p "XS 4px" at bounding box center [166, 414] width 61 height 9
type input "4"
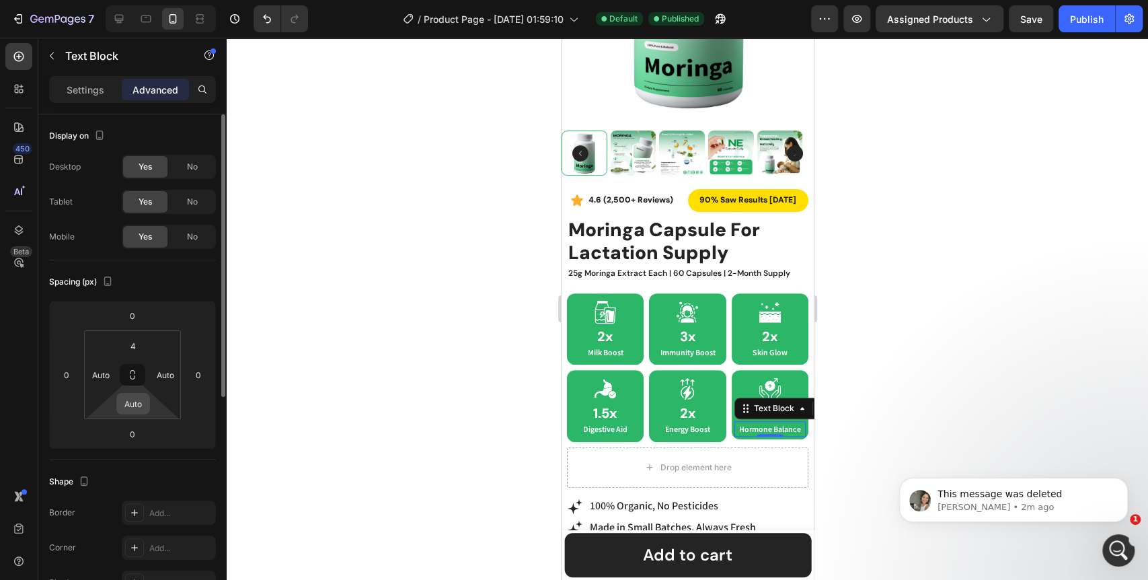
click at [136, 399] on input "Auto" at bounding box center [133, 403] width 27 height 20
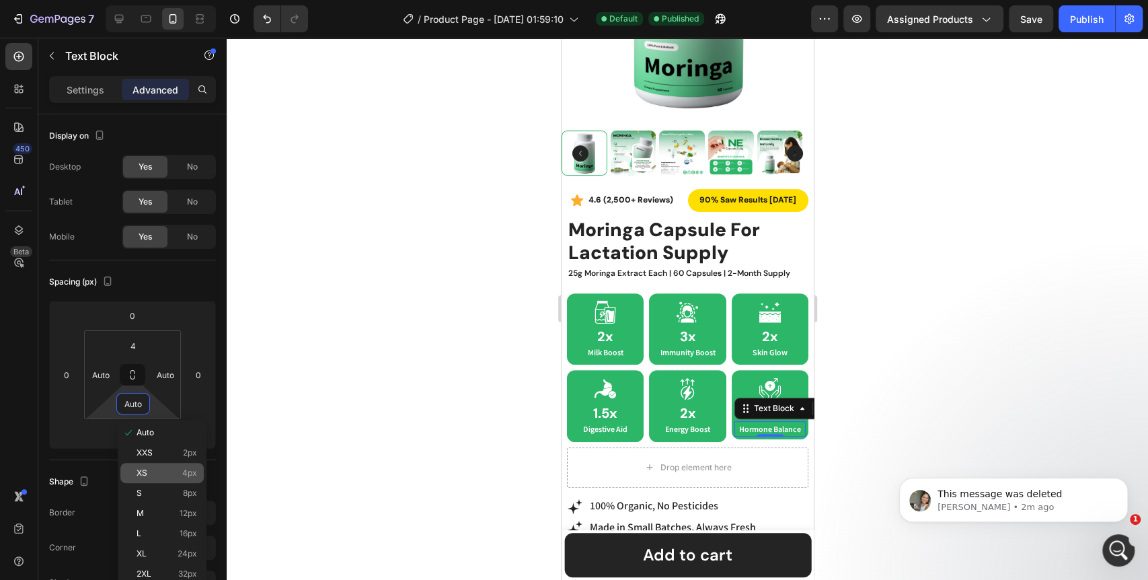
click at [163, 467] on div "XS 4px" at bounding box center [161, 473] width 83 height 20
type input "4"
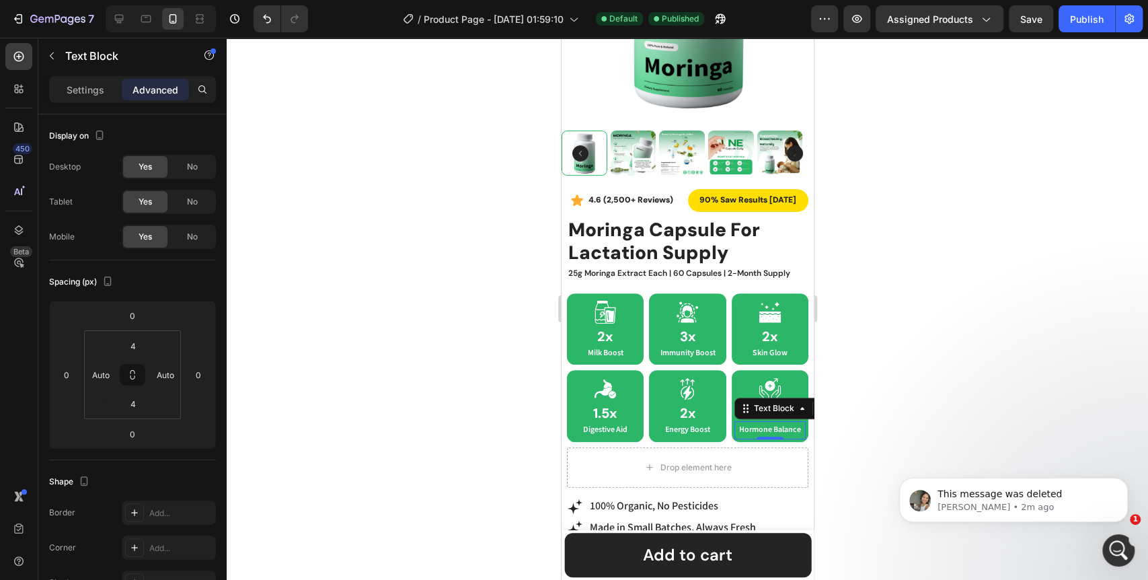
click at [409, 423] on div at bounding box center [687, 309] width 921 height 542
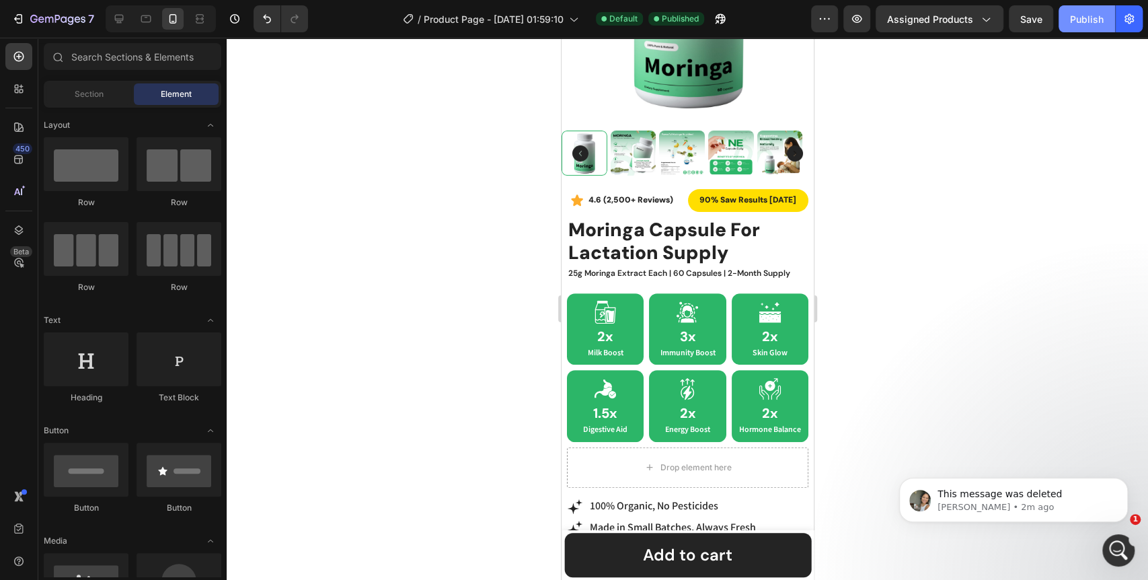
click at [1097, 22] on div "Publish" at bounding box center [1087, 19] width 34 height 14
click at [1115, 551] on icon "Open Intercom Messenger" at bounding box center [1116, 548] width 22 height 22
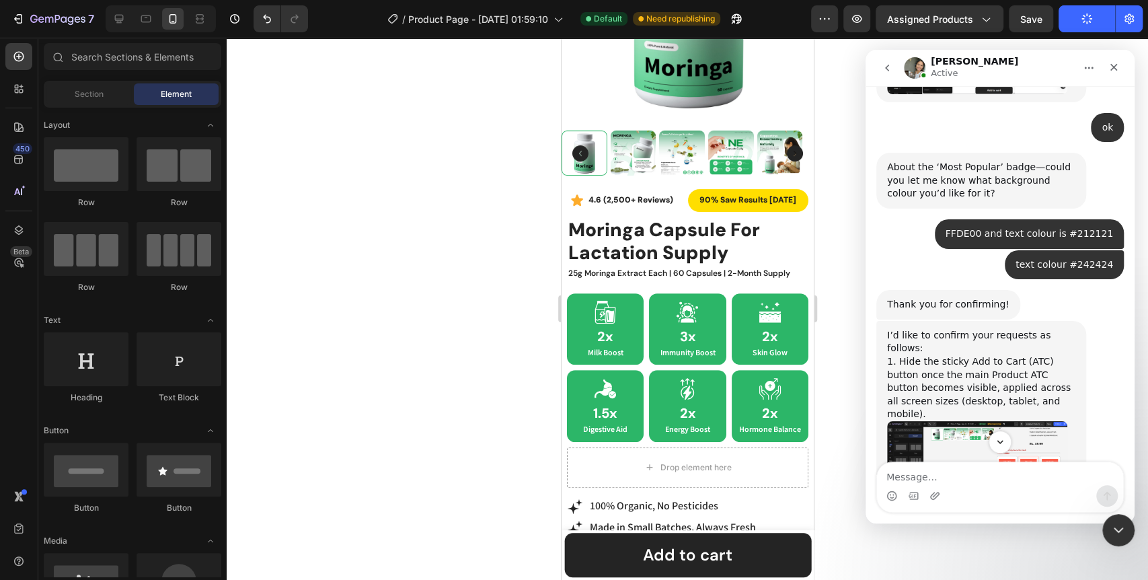
scroll to position [9920, 0]
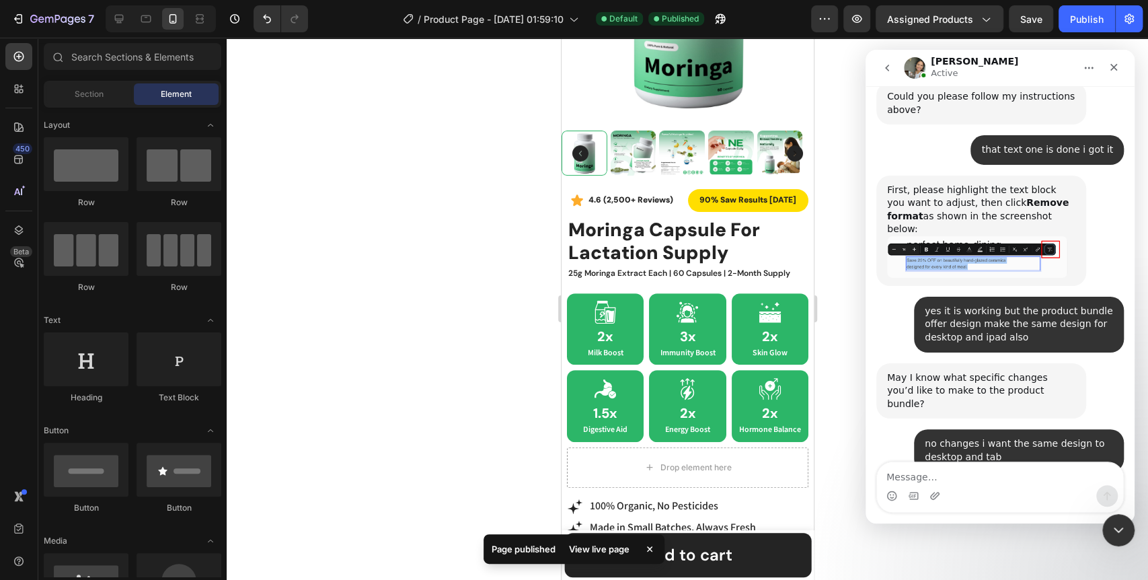
click at [948, 473] on textarea "Message…" at bounding box center [1000, 473] width 246 height 23
type textarea "ok"
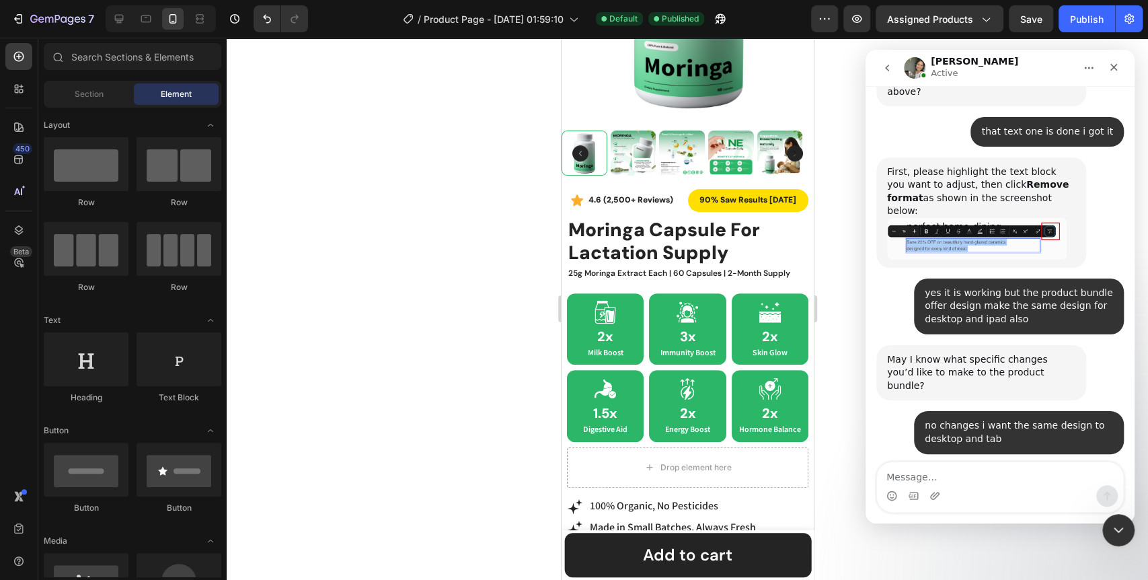
click at [956, 480] on textarea "Message…" at bounding box center [1000, 473] width 246 height 23
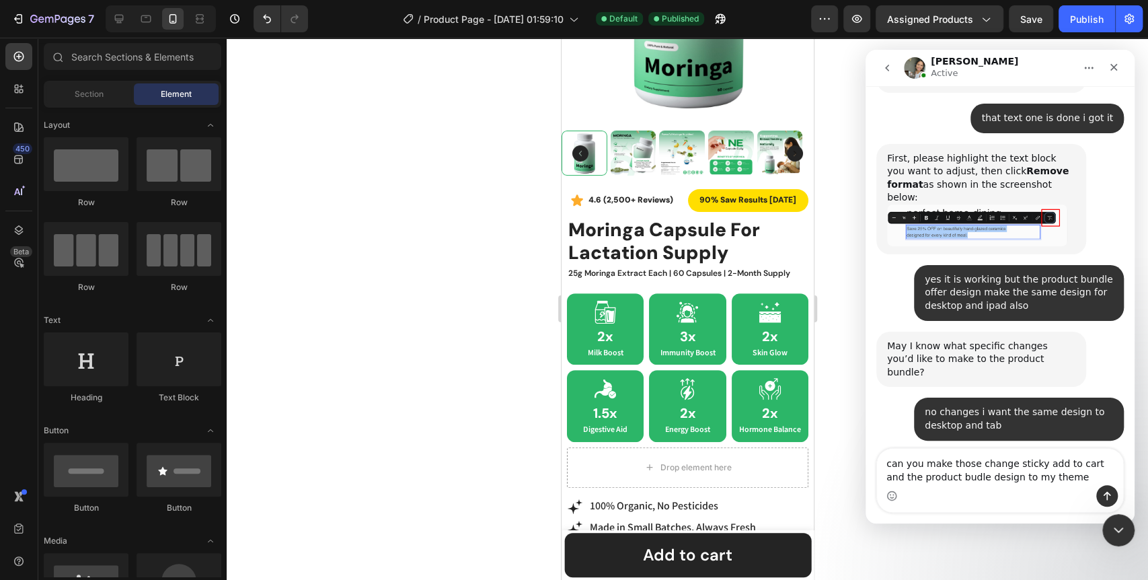
scroll to position [9979, 0]
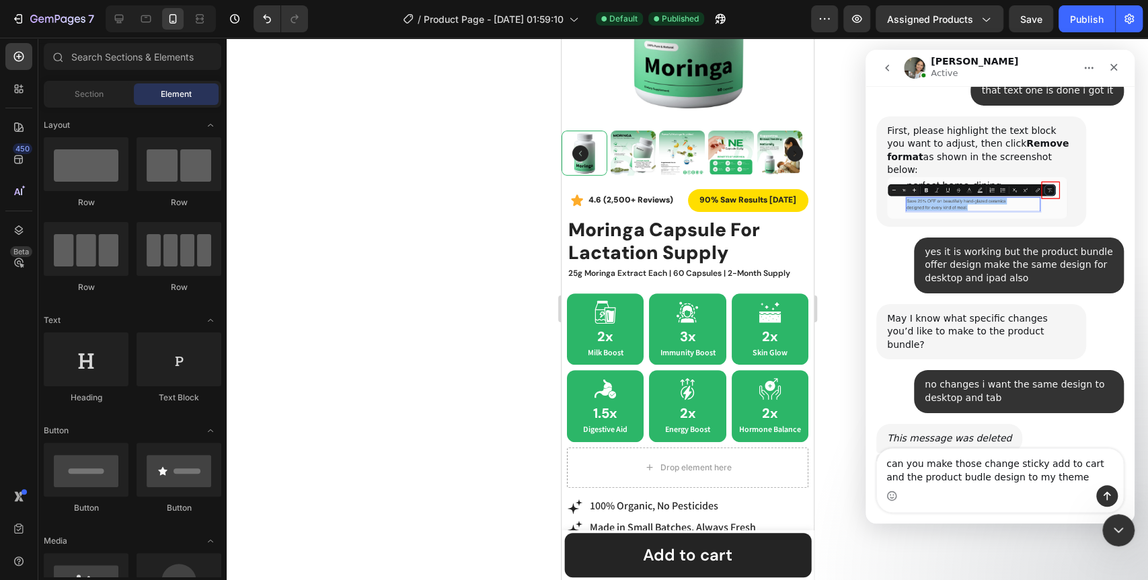
type textarea "can you make those change sticky add to cart and the product budle design to my…"
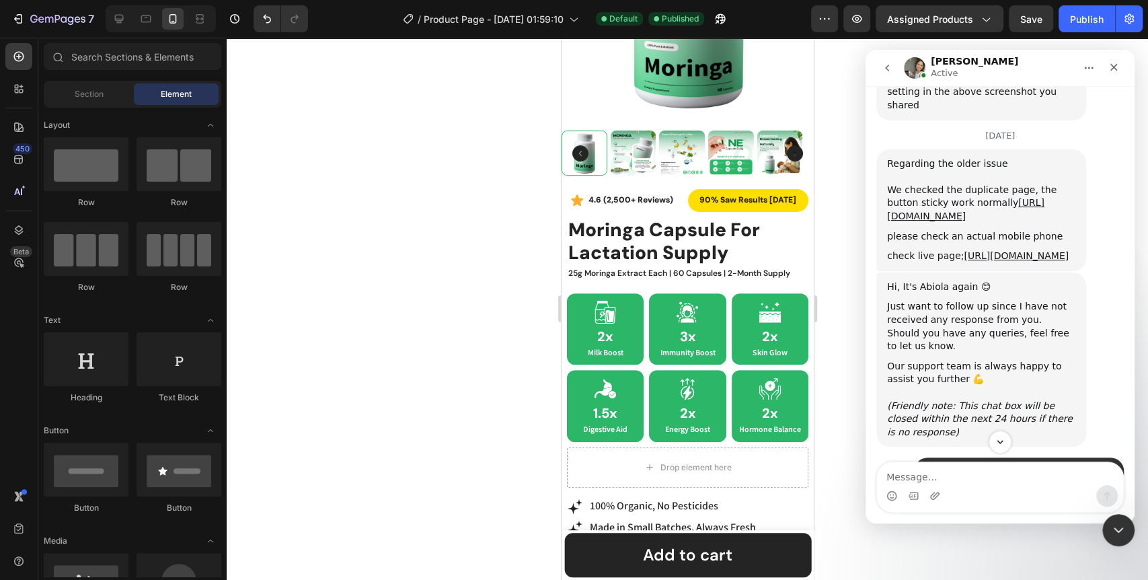
scroll to position [8613, 0]
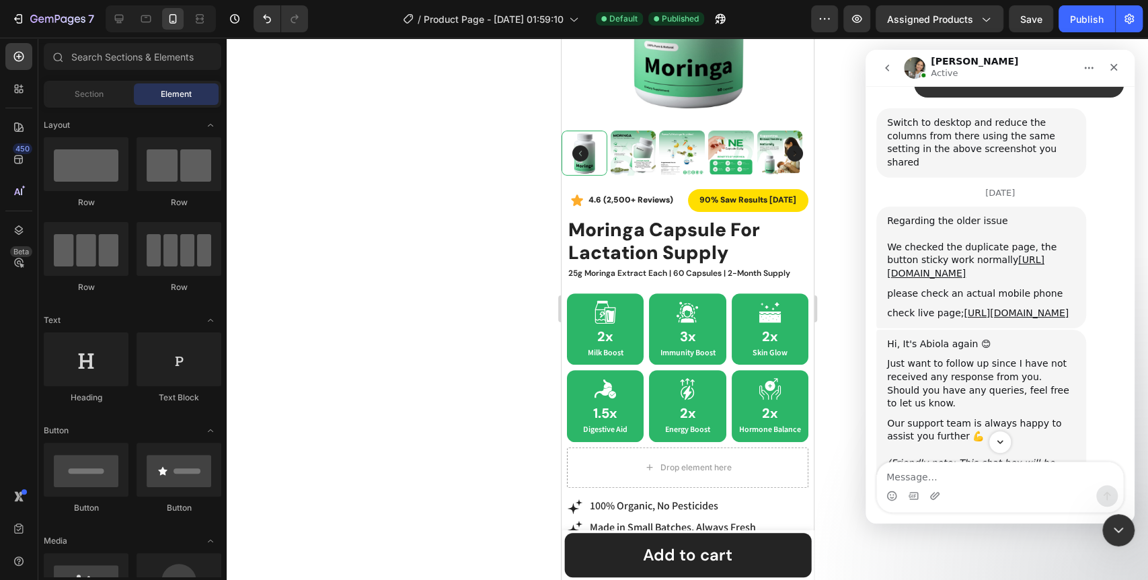
click at [312, 218] on div at bounding box center [687, 309] width 921 height 542
click at [1116, 70] on icon "Close" at bounding box center [1113, 67] width 11 height 11
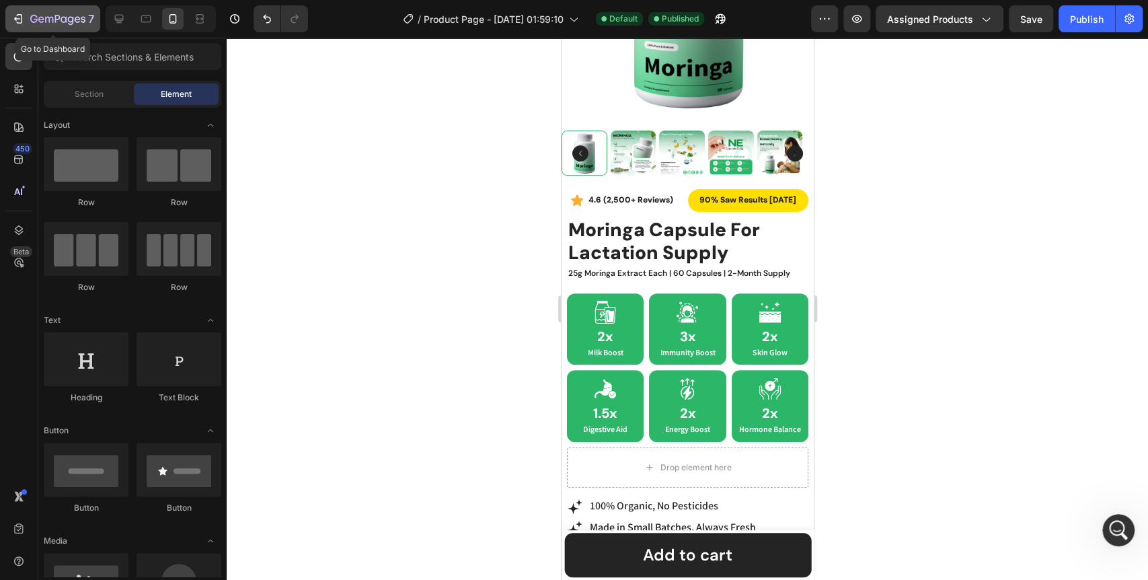
click at [12, 20] on icon "button" at bounding box center [17, 18] width 13 height 13
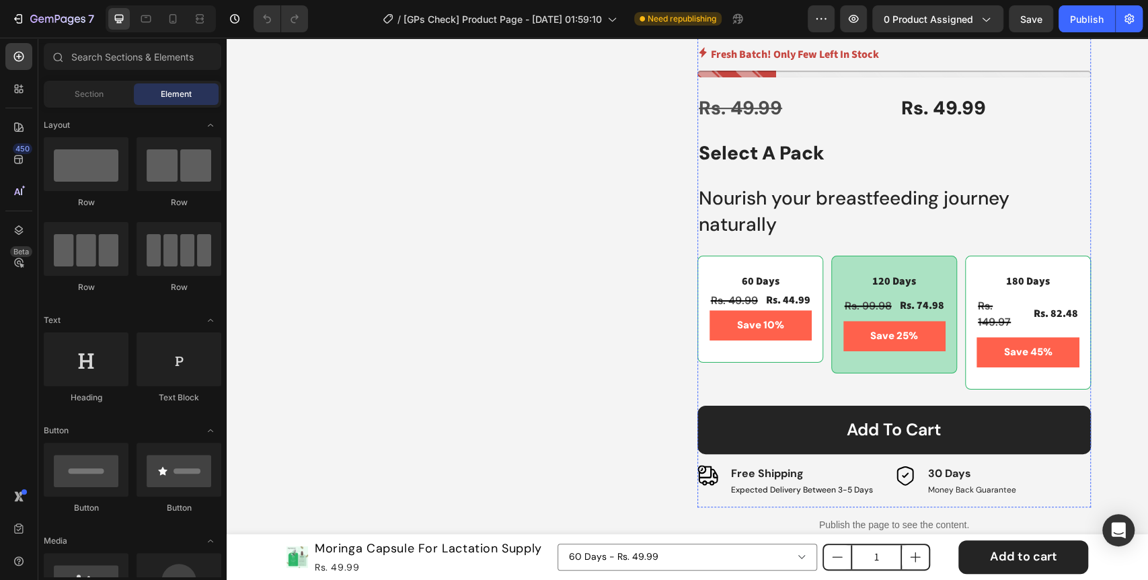
scroll to position [597, 0]
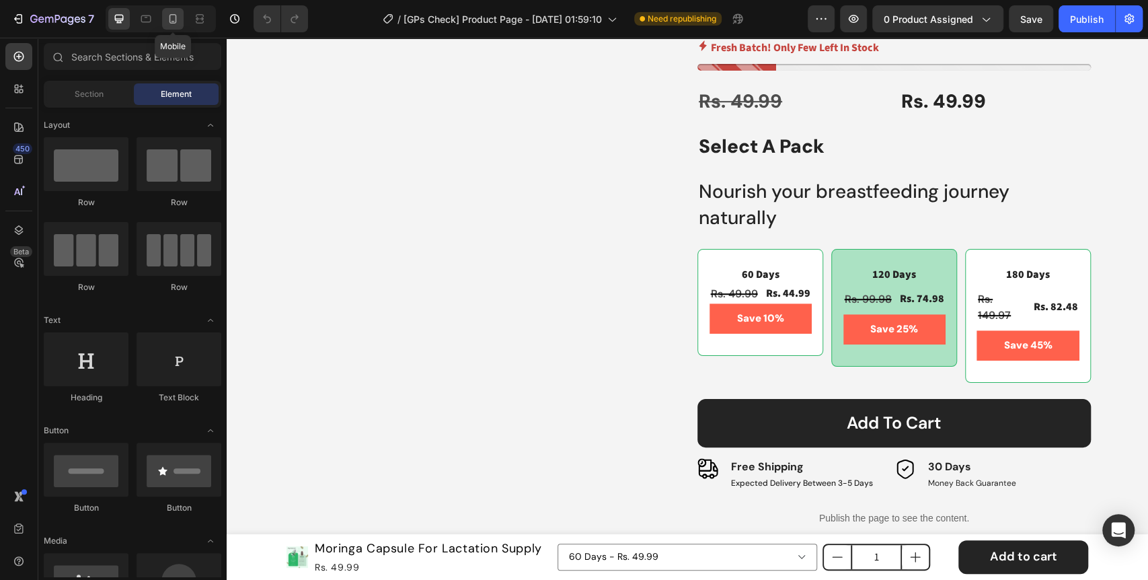
click at [168, 20] on icon at bounding box center [172, 18] width 13 height 13
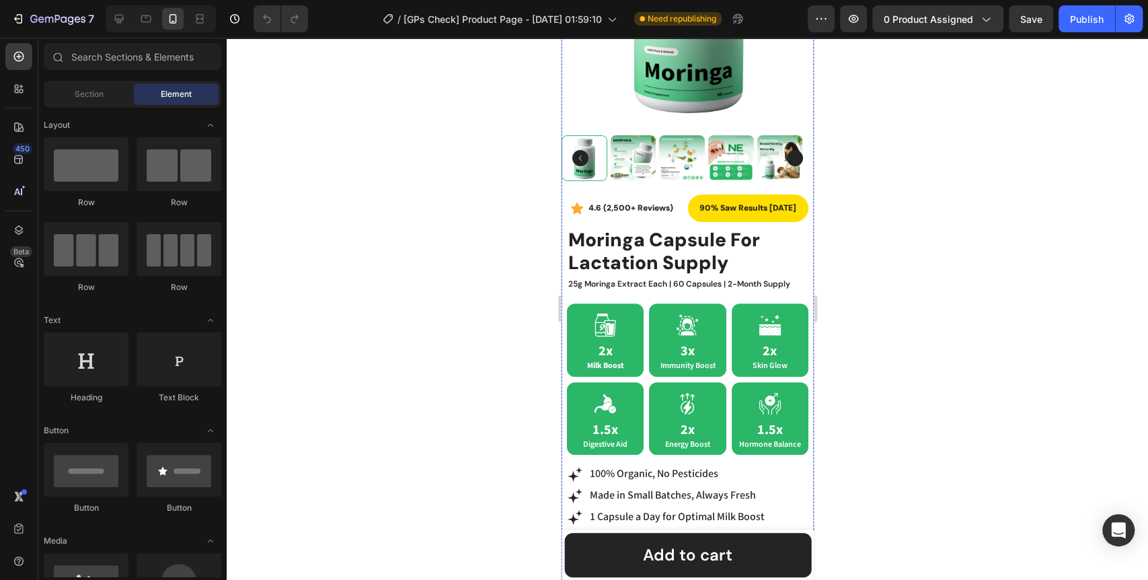
scroll to position [31, 0]
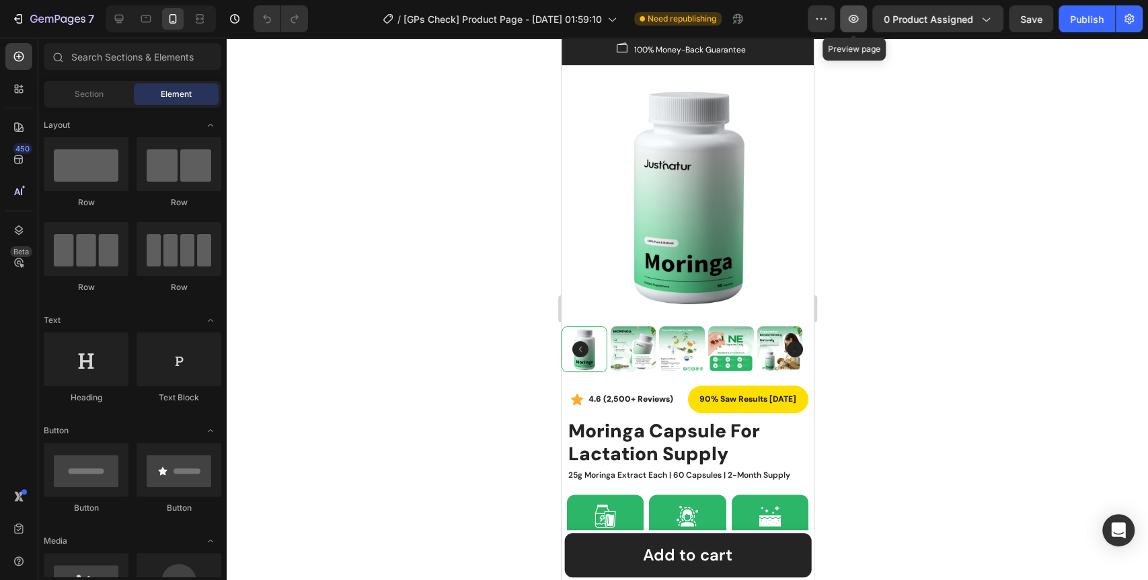
click at [867, 19] on button "button" at bounding box center [853, 18] width 27 height 27
click at [1113, 528] on icon "Open Intercom Messenger" at bounding box center [1117, 529] width 15 height 17
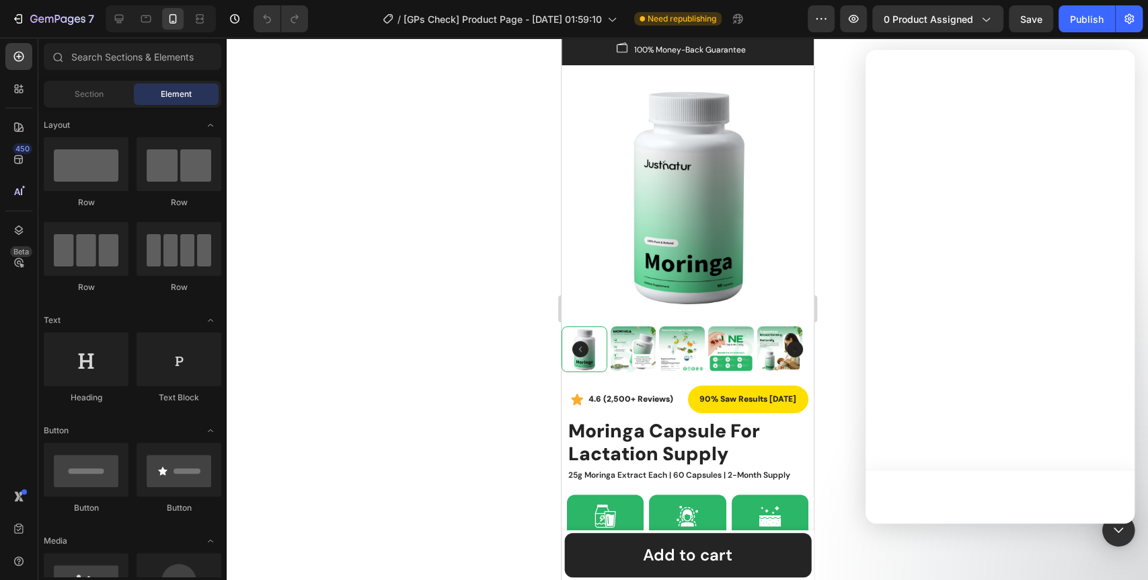
scroll to position [0, 0]
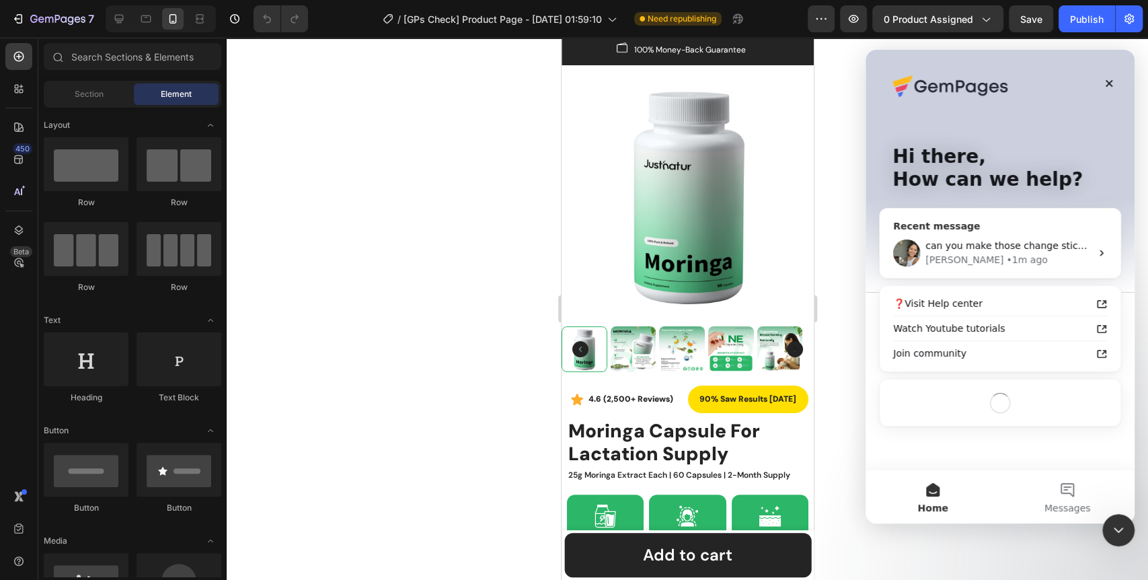
click at [1006, 258] on div "• 1m ago" at bounding box center [1026, 260] width 41 height 14
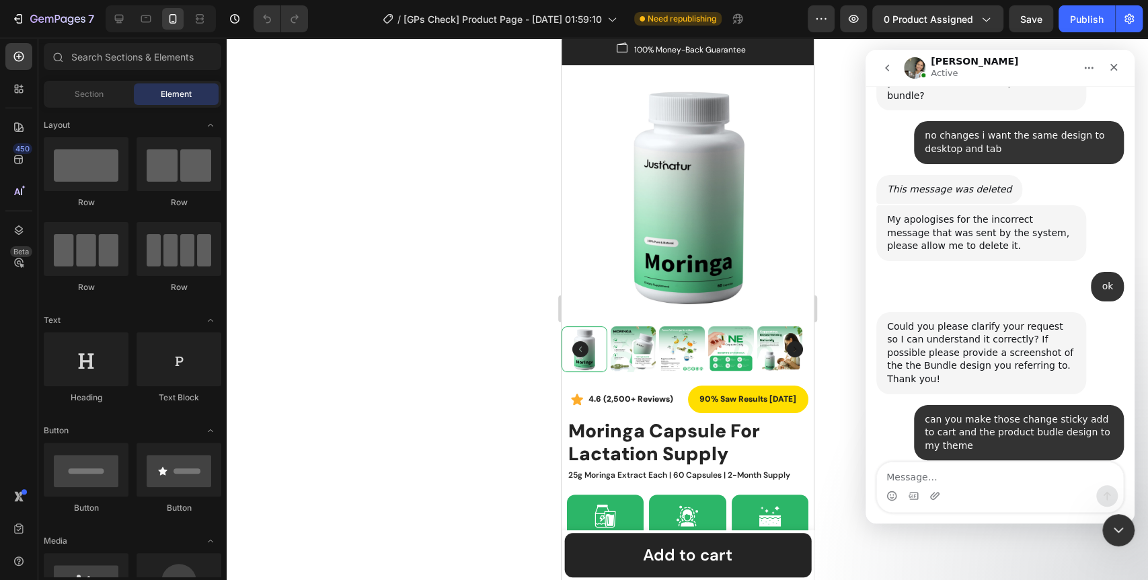
scroll to position [10234, 0]
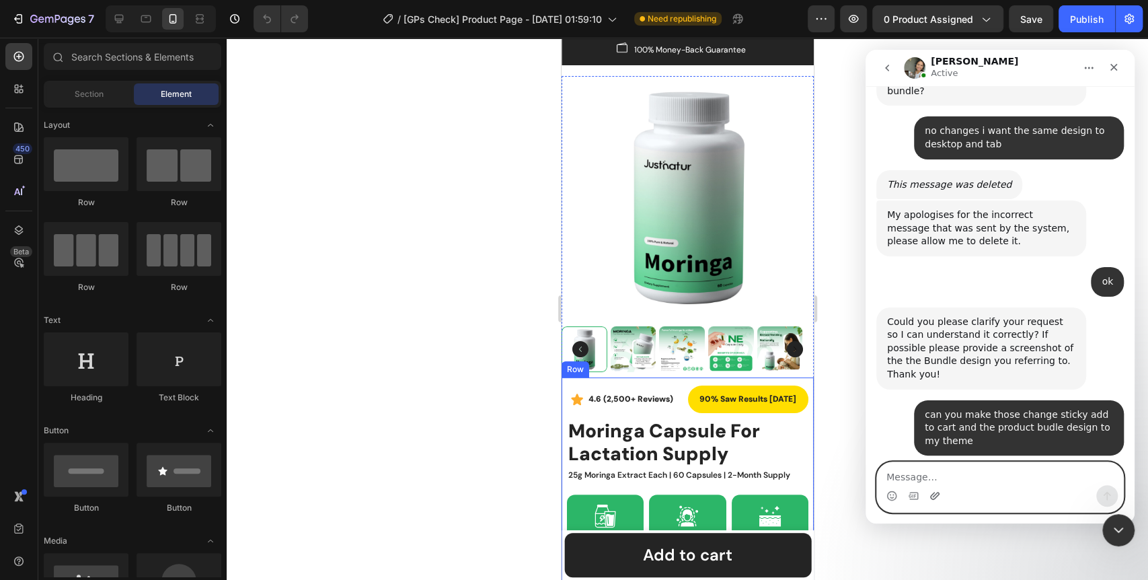
click at [932, 492] on icon "Upload attachment" at bounding box center [934, 495] width 11 height 11
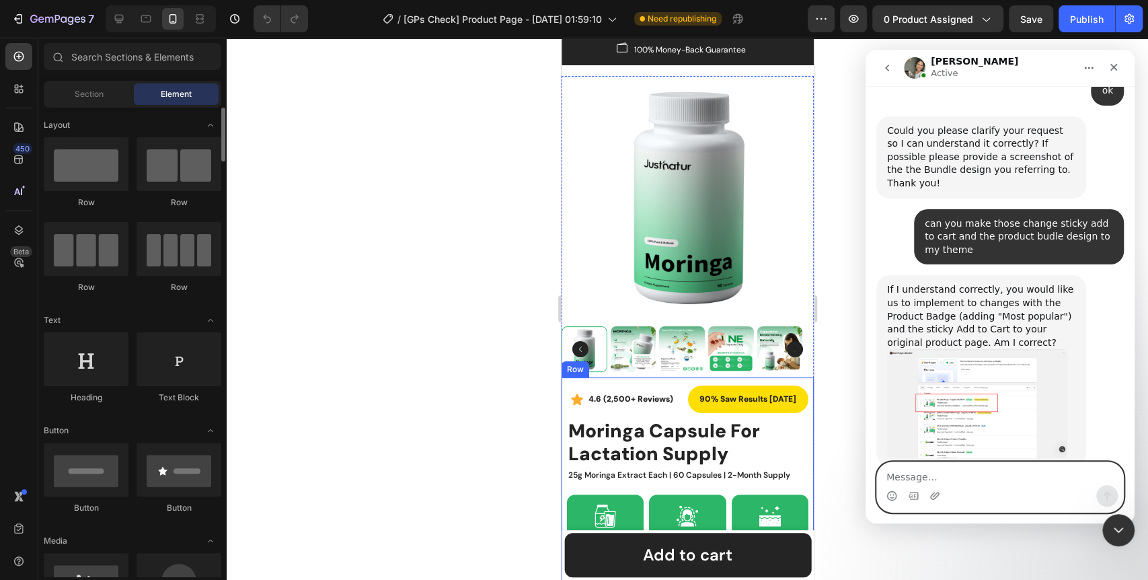
scroll to position [10440, 0]
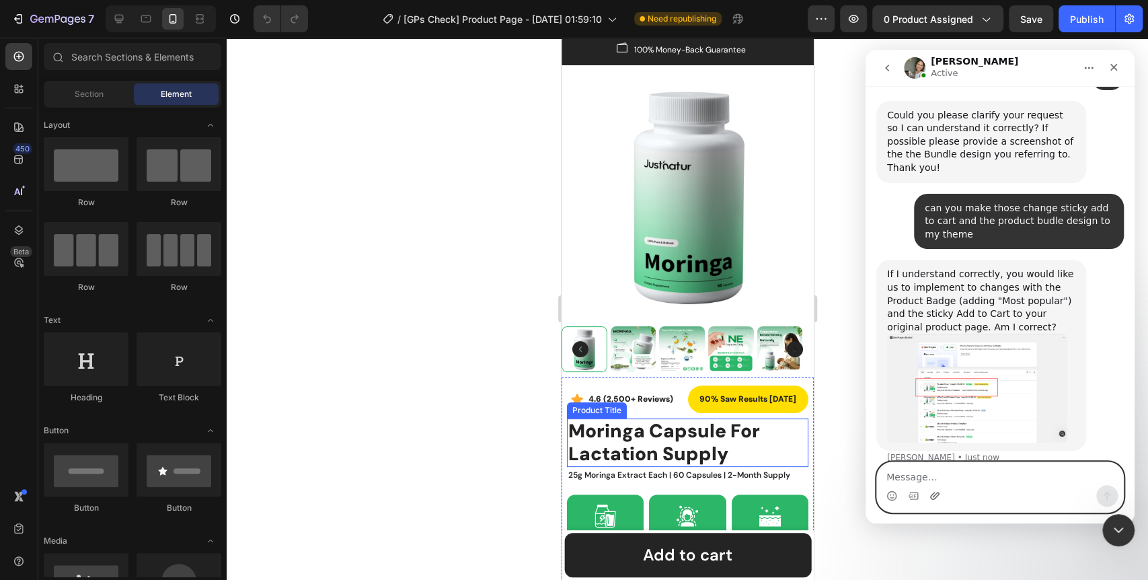
click at [930, 498] on icon "Upload attachment" at bounding box center [934, 494] width 9 height 7
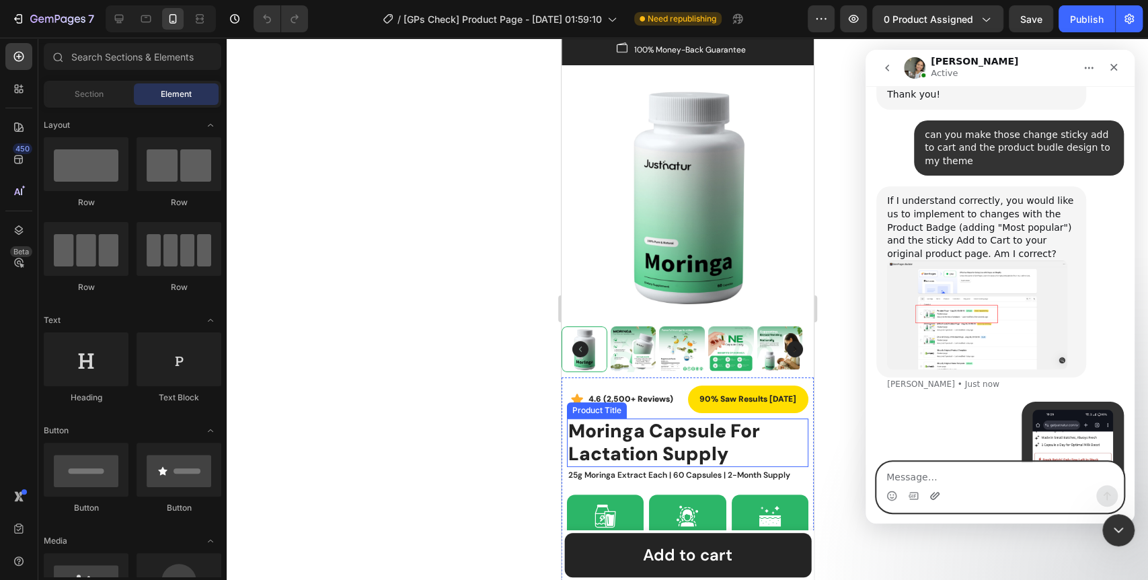
scroll to position [10559, 0]
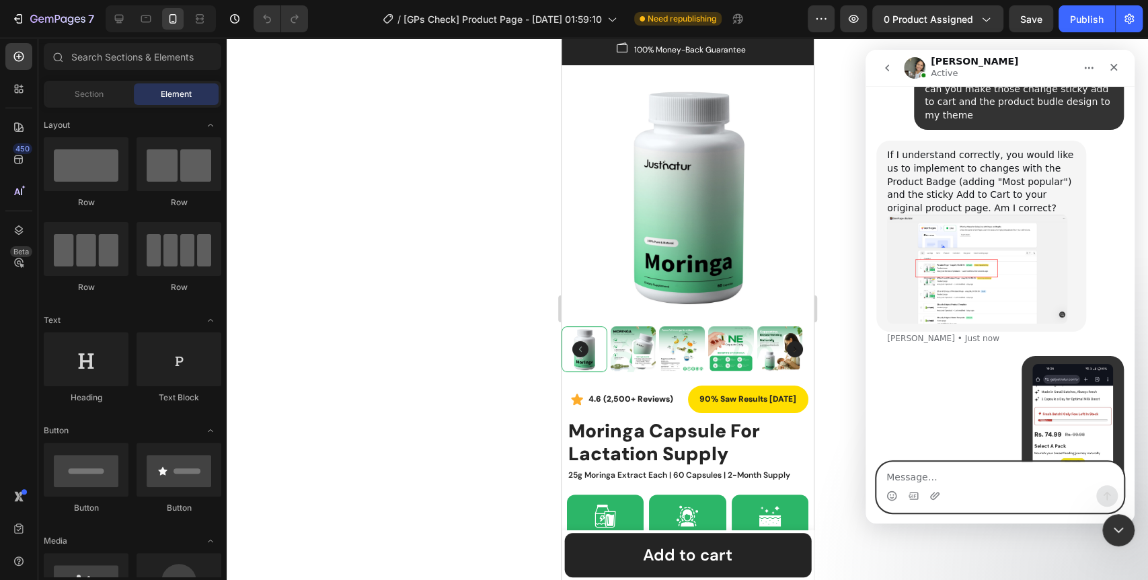
click at [954, 483] on textarea "Message…" at bounding box center [1000, 473] width 246 height 23
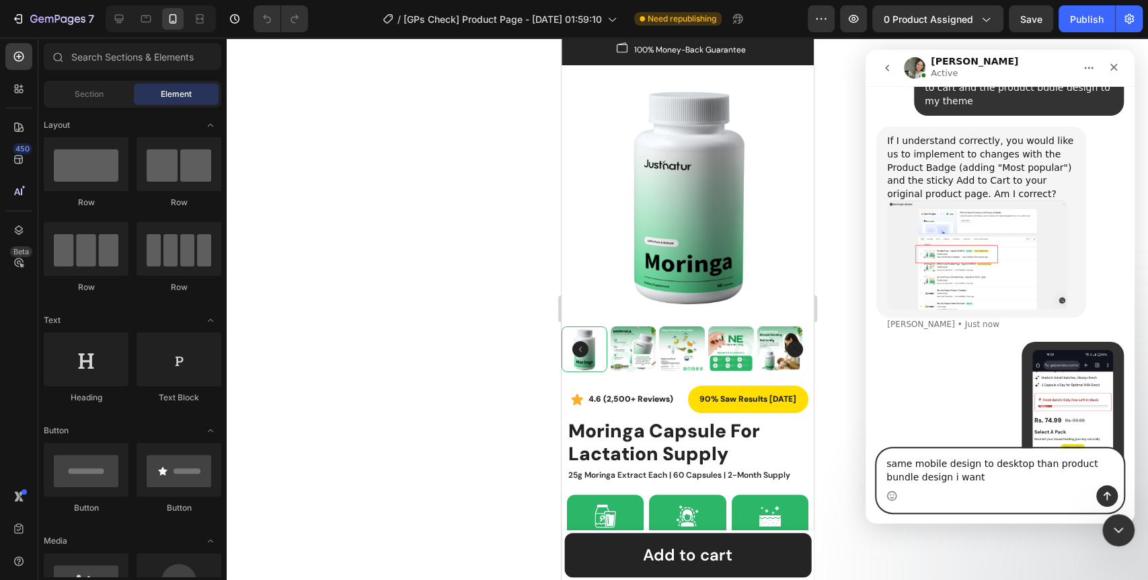
type textarea "same mobile design to desktop than product bundle design i want"
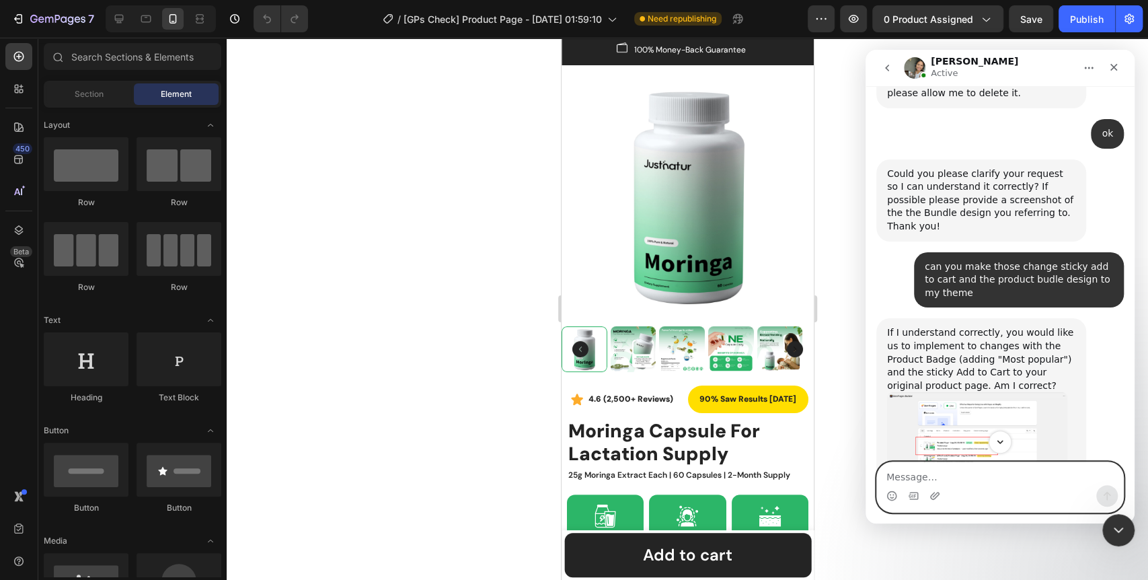
scroll to position [10305, 0]
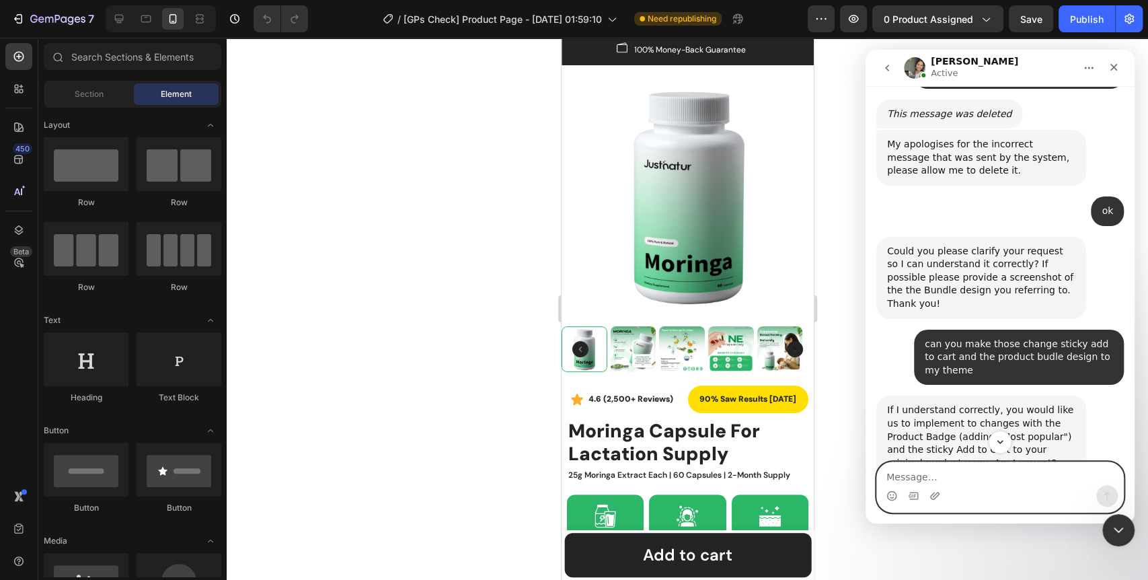
click at [933, 479] on textarea "Message…" at bounding box center [1000, 473] width 246 height 23
type textarea "yes"
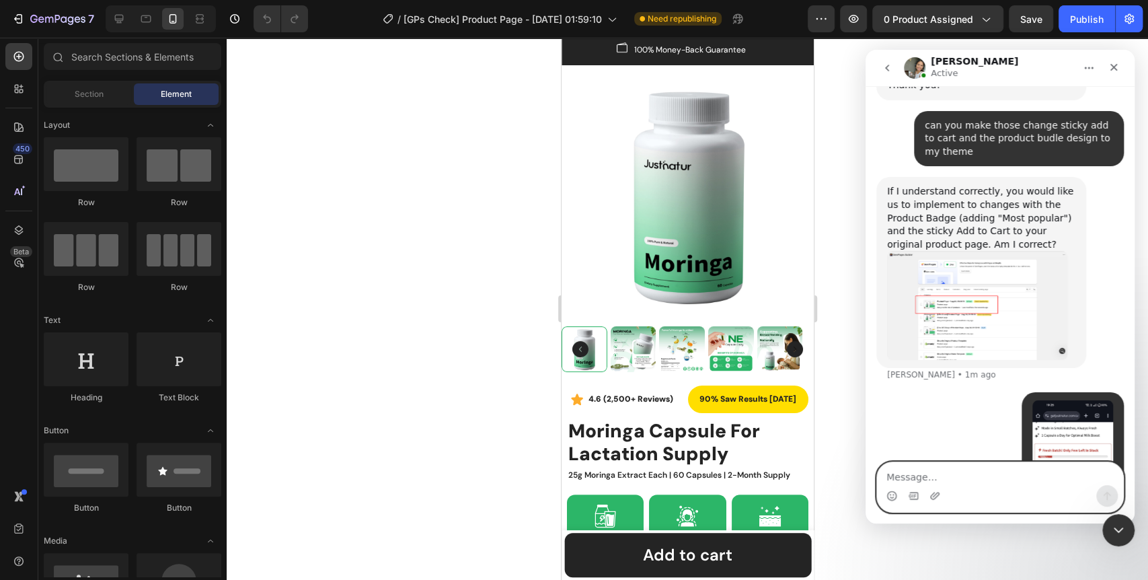
scroll to position [10634, 0]
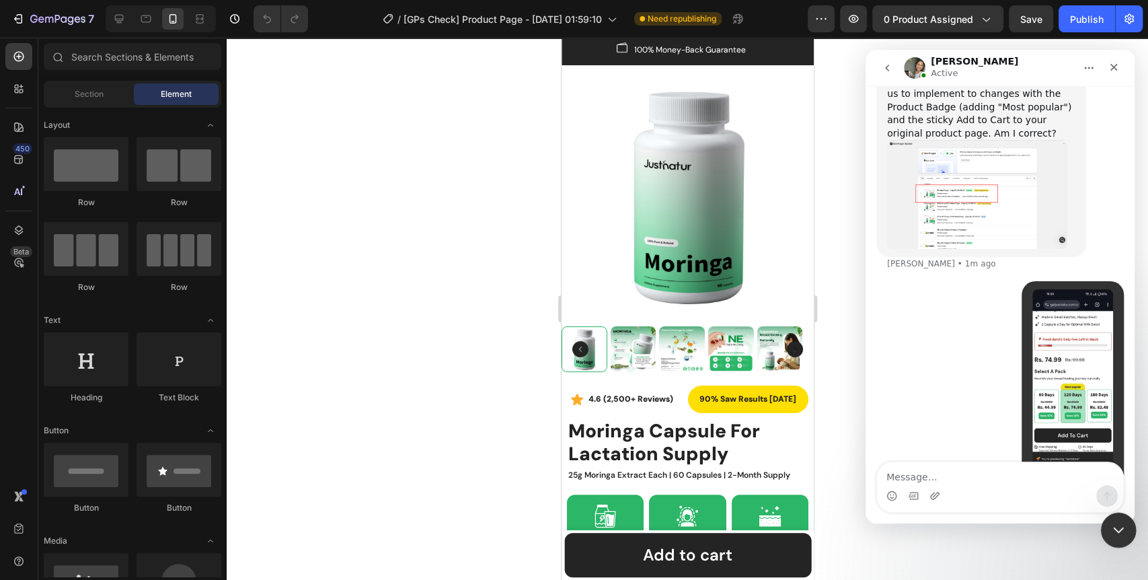
click at [1107, 522] on div "Close Intercom Messenger" at bounding box center [1116, 528] width 32 height 32
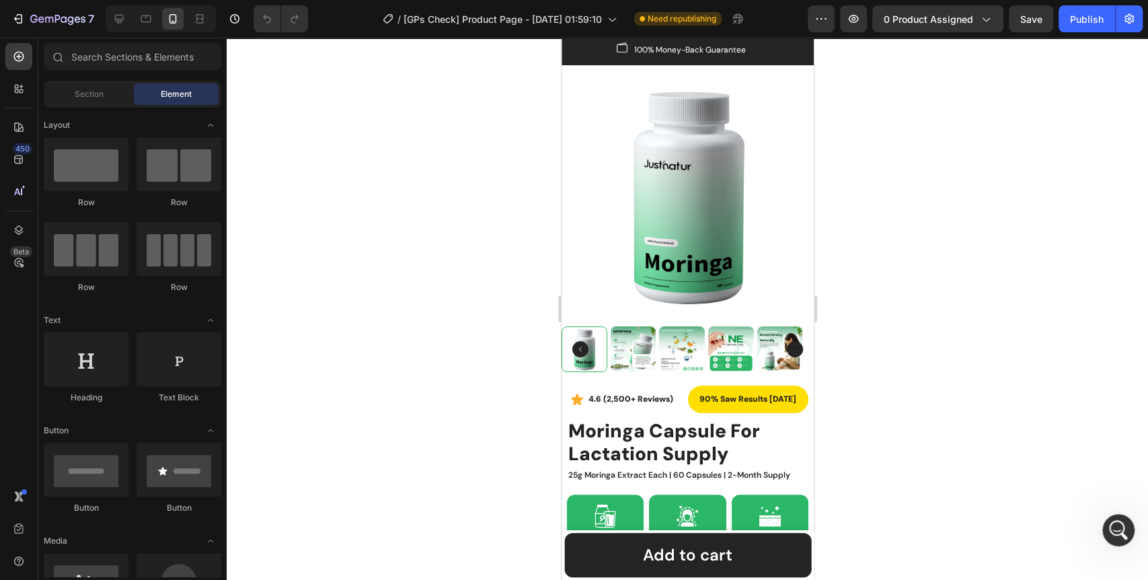
scroll to position [0, 0]
click at [975, 430] on div at bounding box center [687, 309] width 921 height 542
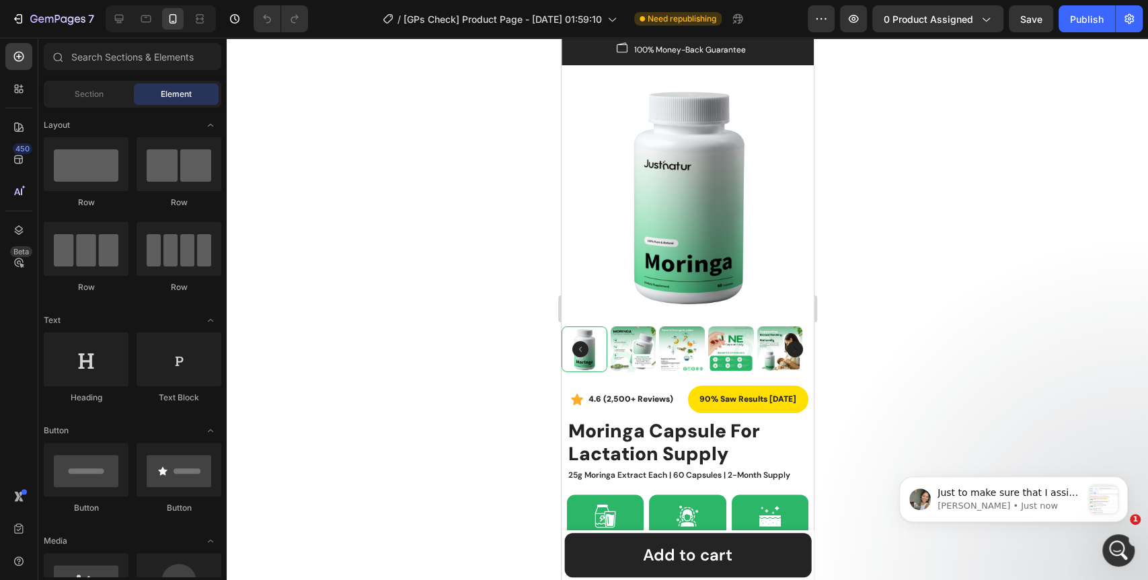
scroll to position [10810, 0]
click at [1097, 502] on div "message notification from Zoe, 25m ago. Just to make sure that I assist you acc…" at bounding box center [1103, 499] width 28 height 28
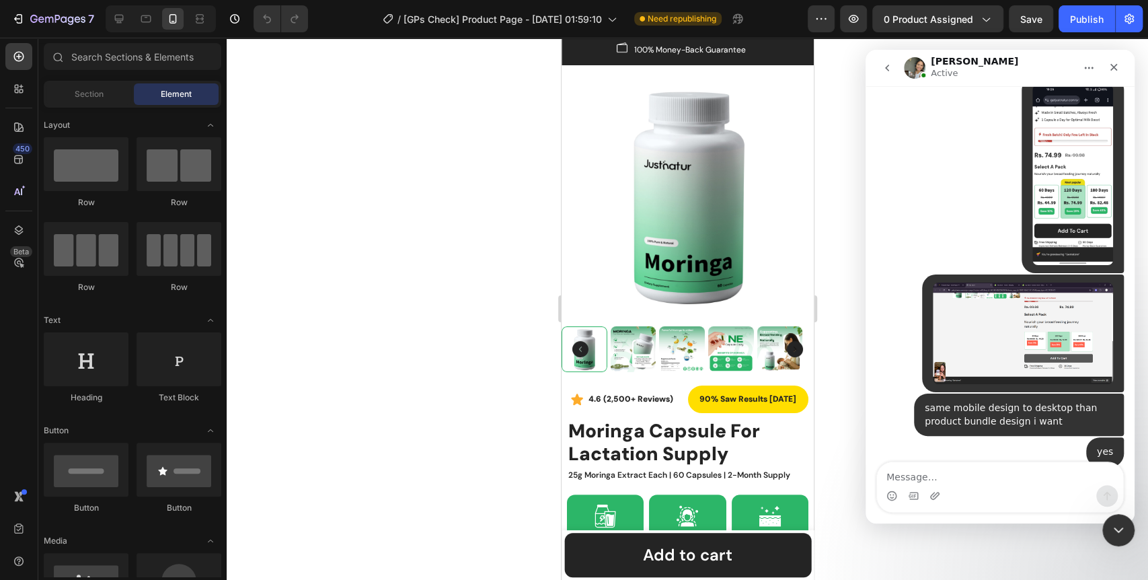
scroll to position [10832, 0]
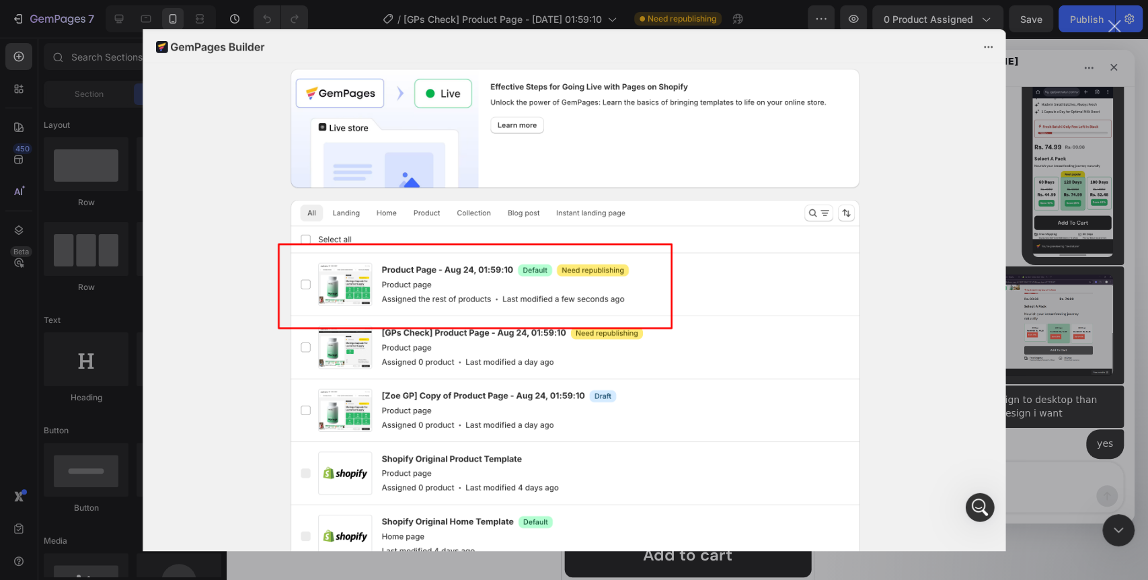
click at [1049, 338] on div "Intercom messenger" at bounding box center [574, 290] width 1148 height 580
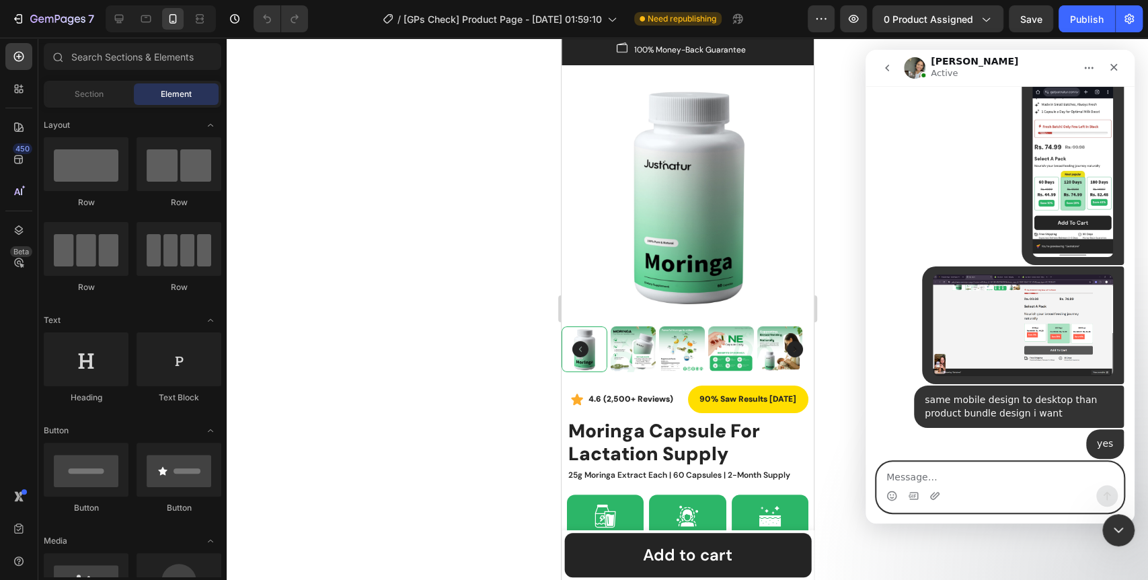
click at [996, 477] on textarea "Message…" at bounding box center [1000, 473] width 246 height 23
type textarea "yes"
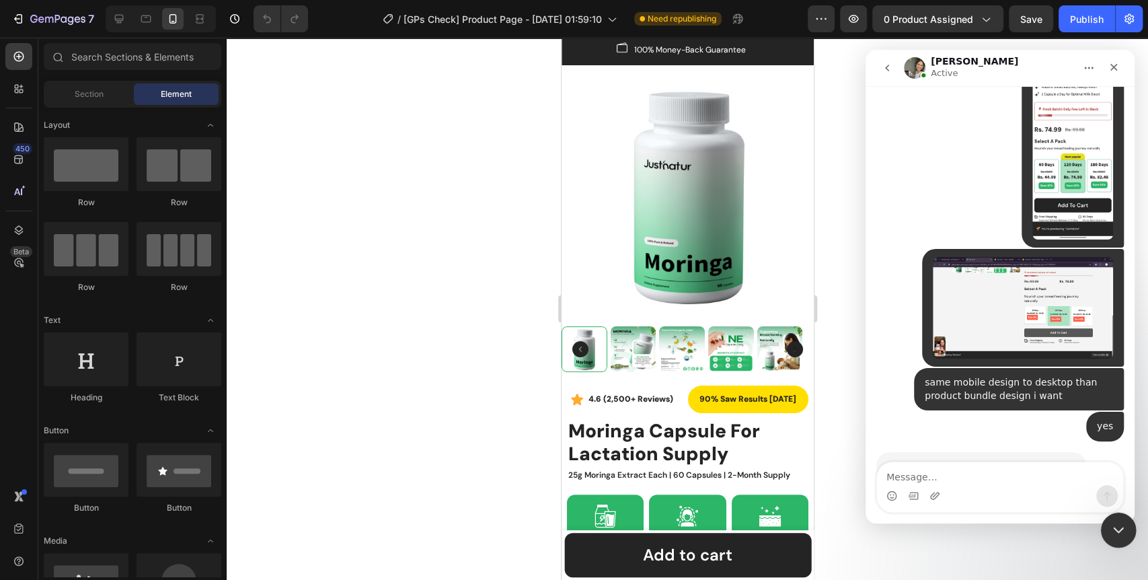
click at [1107, 534] on div "Close Intercom Messenger" at bounding box center [1116, 528] width 32 height 32
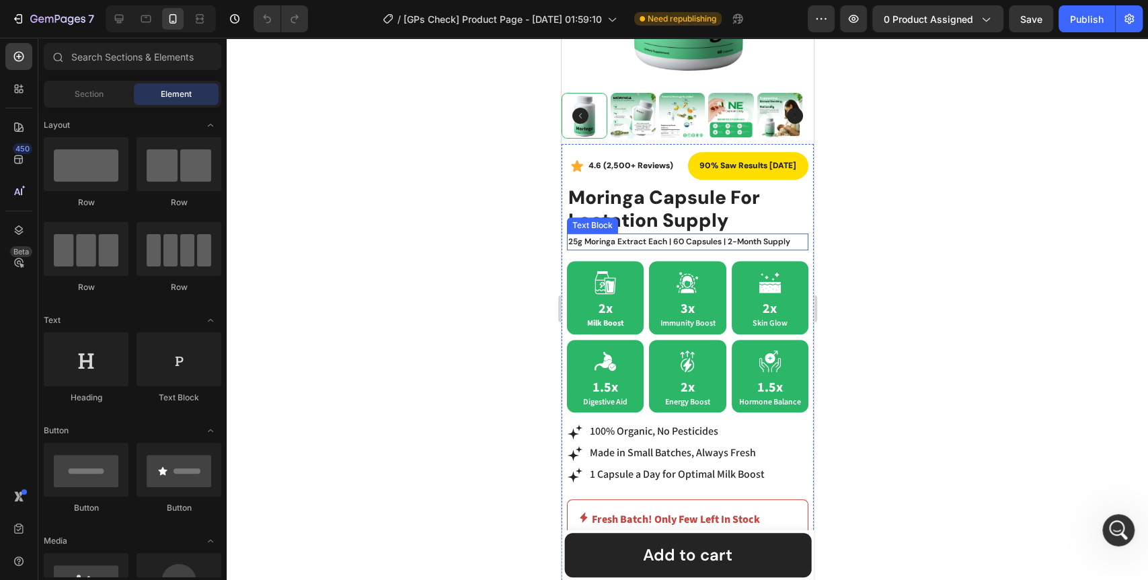
scroll to position [329, 0]
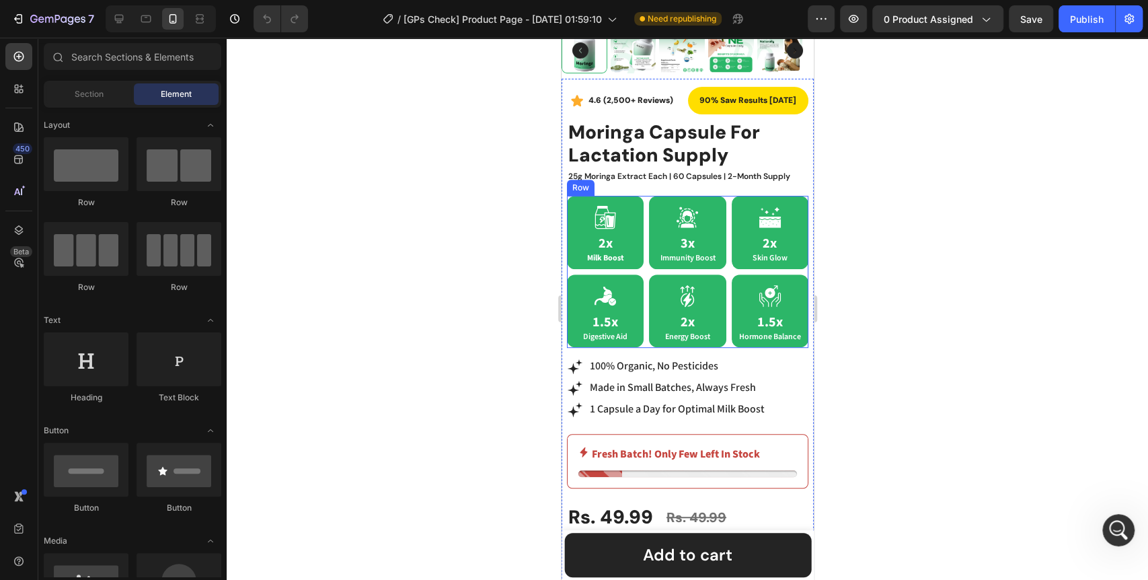
click at [720, 259] on div "Icon 2x Milk Boost Text Block Row Icon 3x Immunity Boost Text Block Row Icon 2x…" at bounding box center [686, 272] width 241 height 152
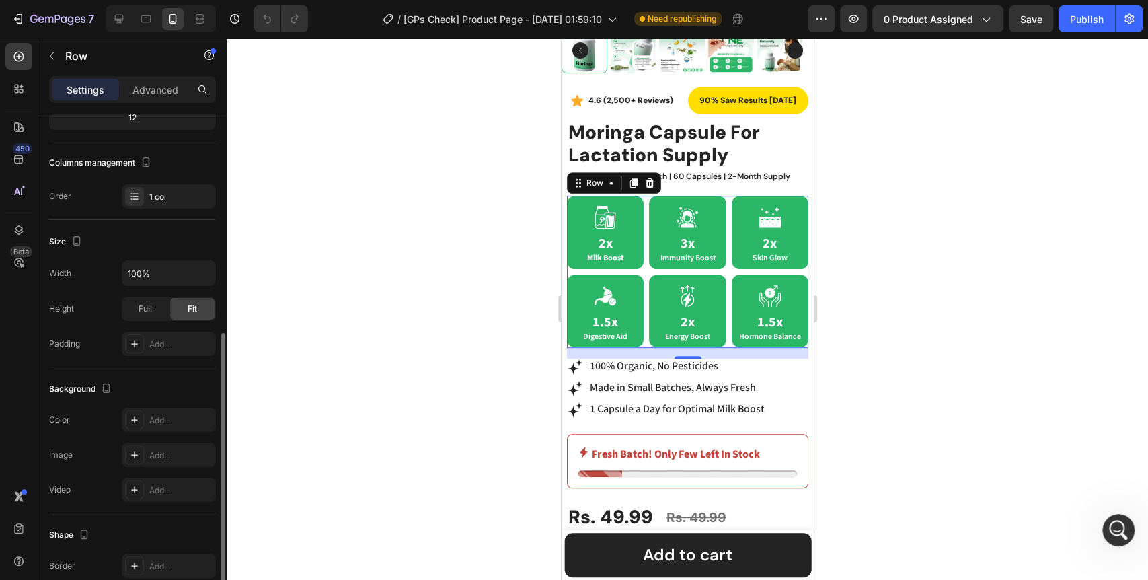
scroll to position [224, 0]
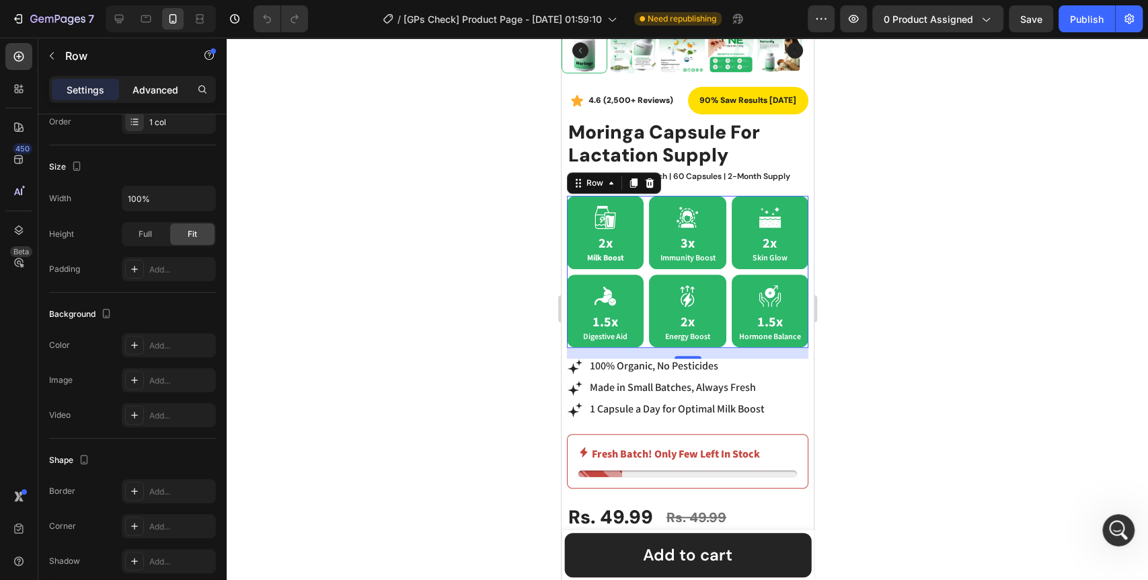
click at [169, 93] on p "Advanced" at bounding box center [155, 90] width 46 height 14
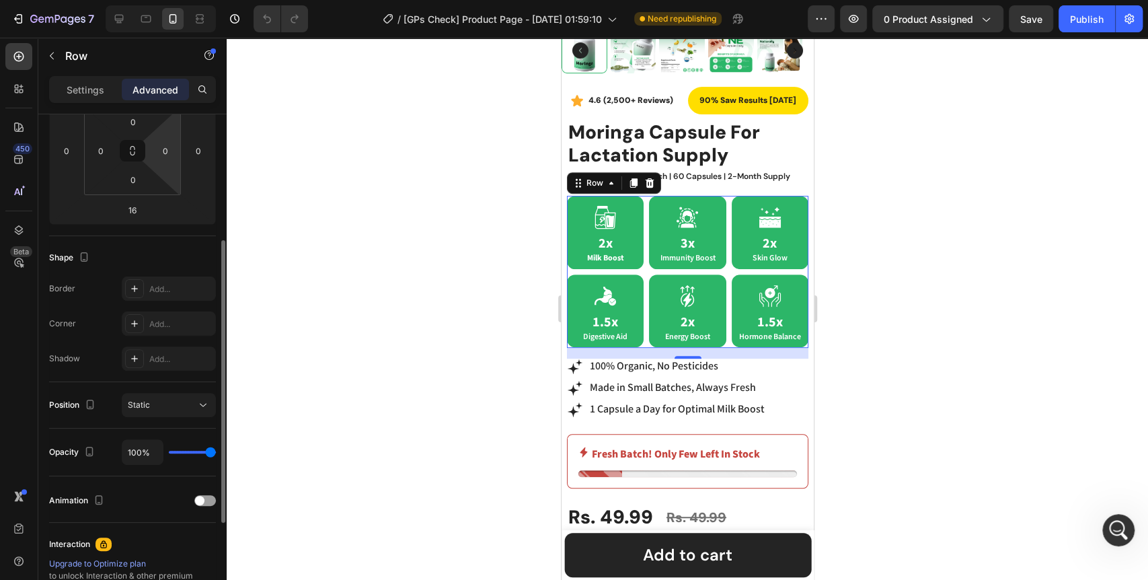
scroll to position [0, 0]
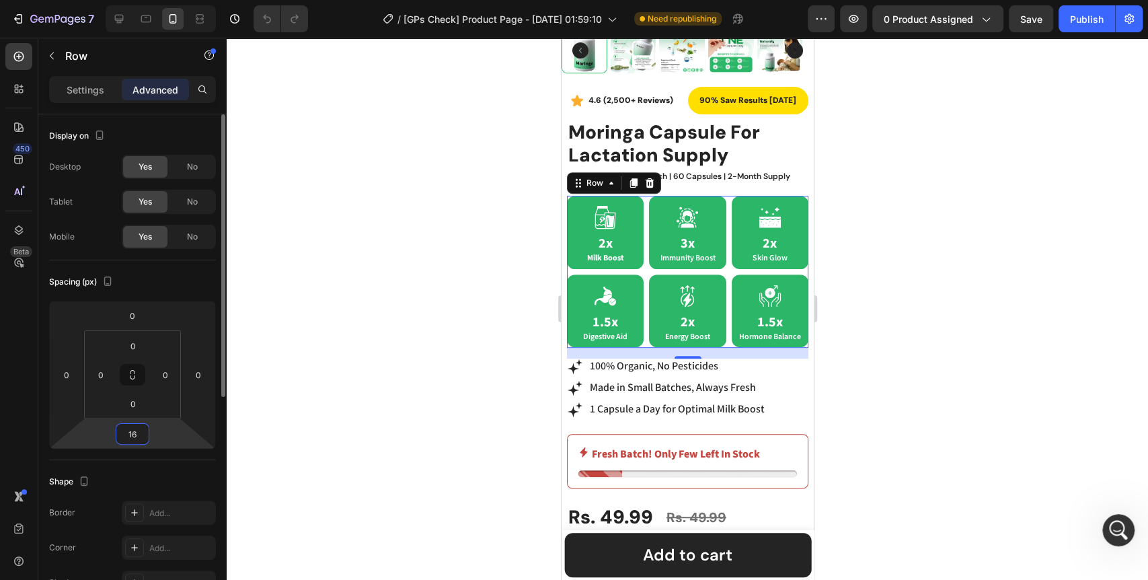
click at [138, 437] on input "16" at bounding box center [132, 434] width 27 height 20
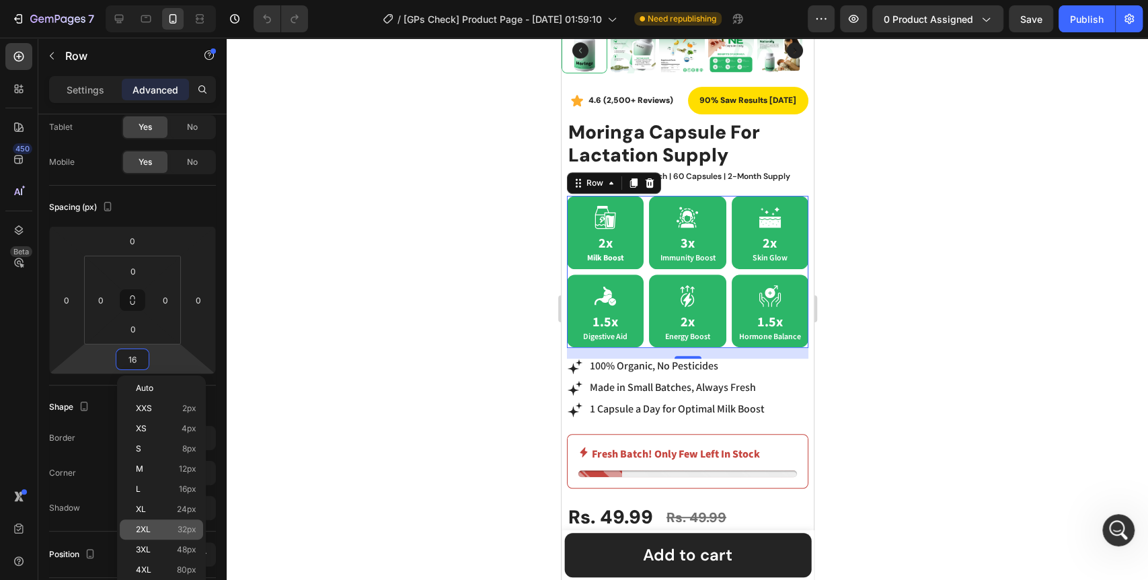
click at [154, 523] on div "2XL 32px" at bounding box center [161, 529] width 83 height 20
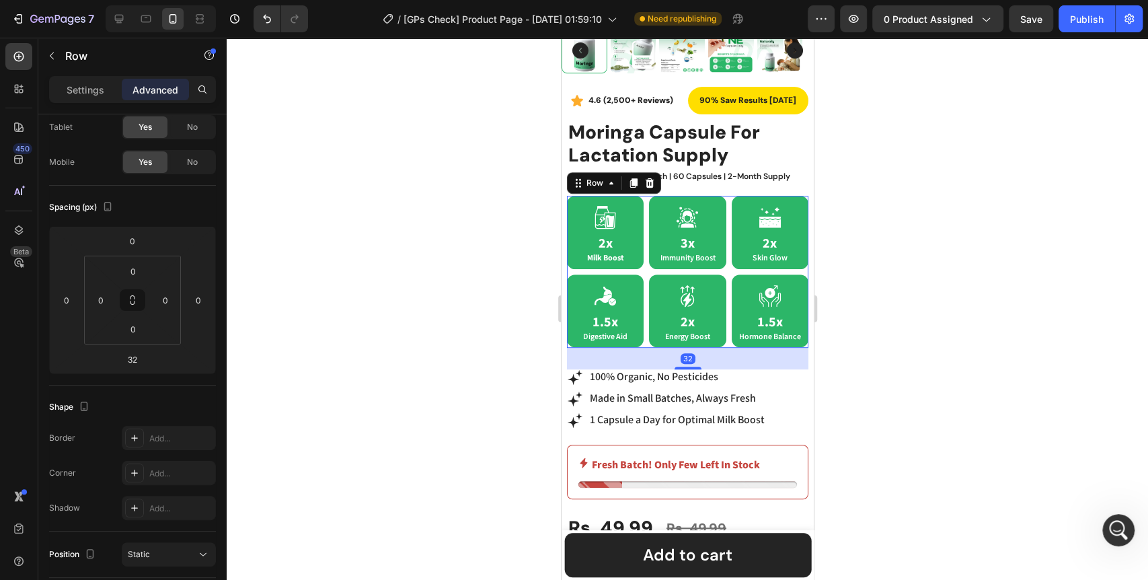
type input "16"
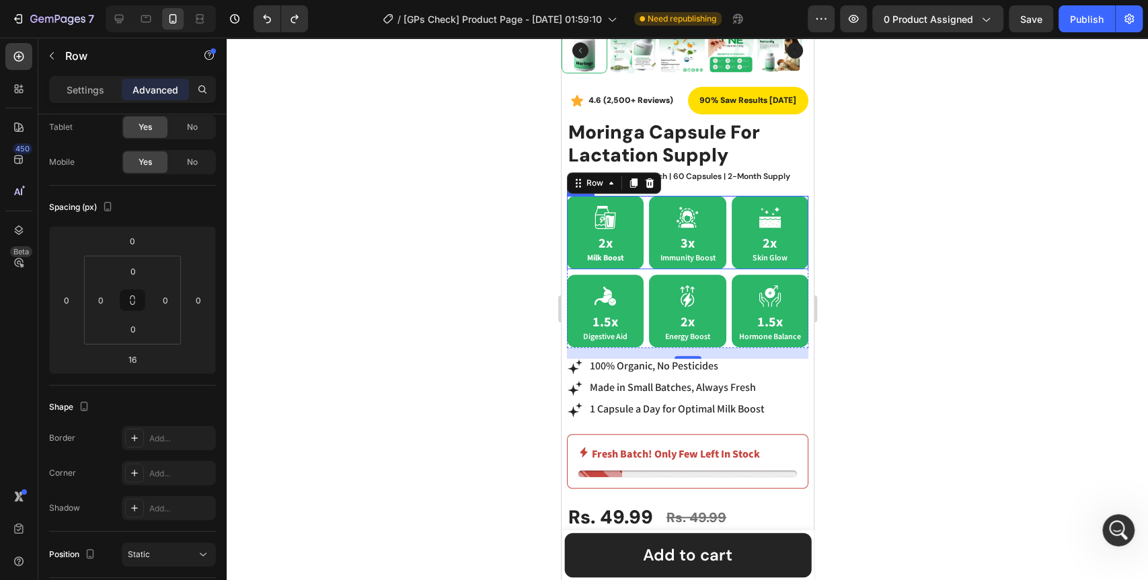
click at [642, 253] on div "Icon 2x Milk Boost Text Block Row Icon 3x Immunity Boost Text Block Row Icon 2x…" at bounding box center [686, 232] width 241 height 73
click at [794, 263] on div "Icon 2x Milk Boost Text Block Row Icon 3x Immunity Boost Text Block Row Icon 2x…" at bounding box center [686, 272] width 241 height 152
click at [91, 92] on p "Settings" at bounding box center [86, 90] width 38 height 14
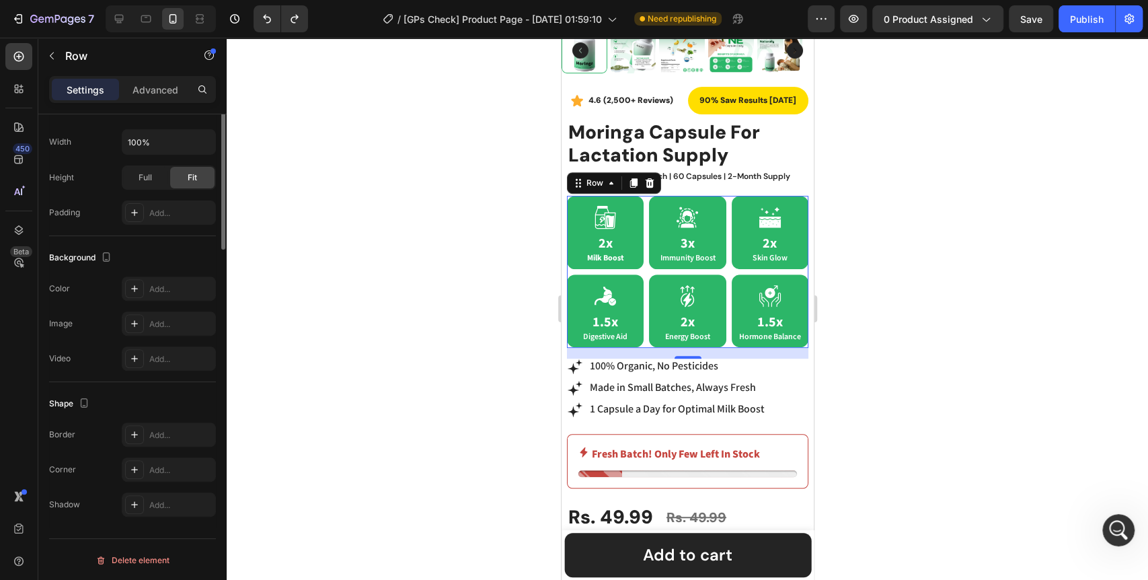
scroll to position [0, 0]
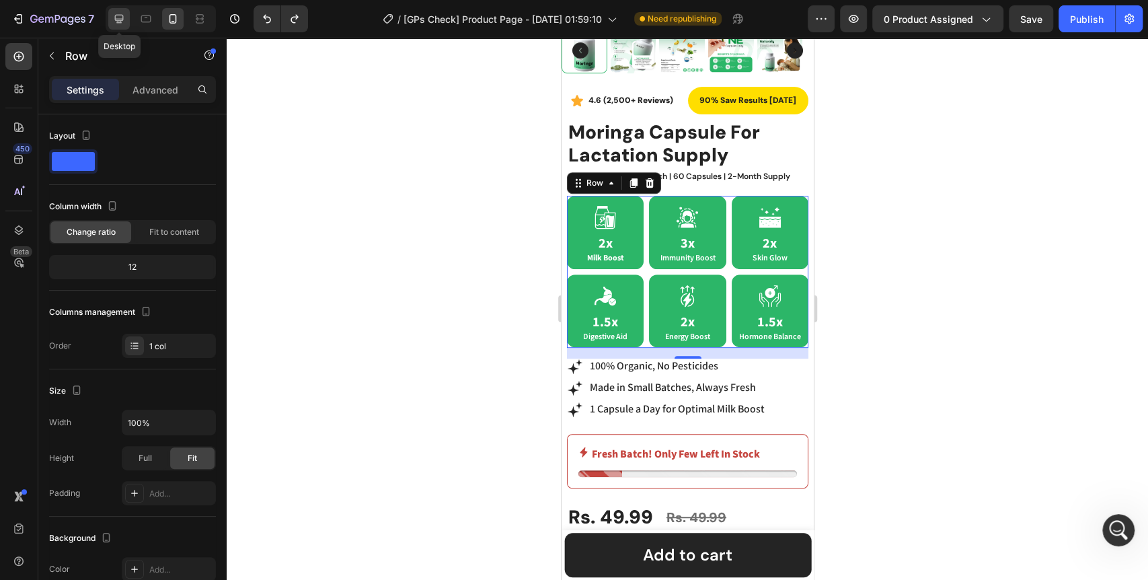
drag, startPoint x: 108, startPoint y: 19, endPoint x: 119, endPoint y: 19, distance: 11.4
click at [109, 17] on div at bounding box center [119, 19] width 22 height 22
click at [118, 18] on icon at bounding box center [119, 19] width 9 height 9
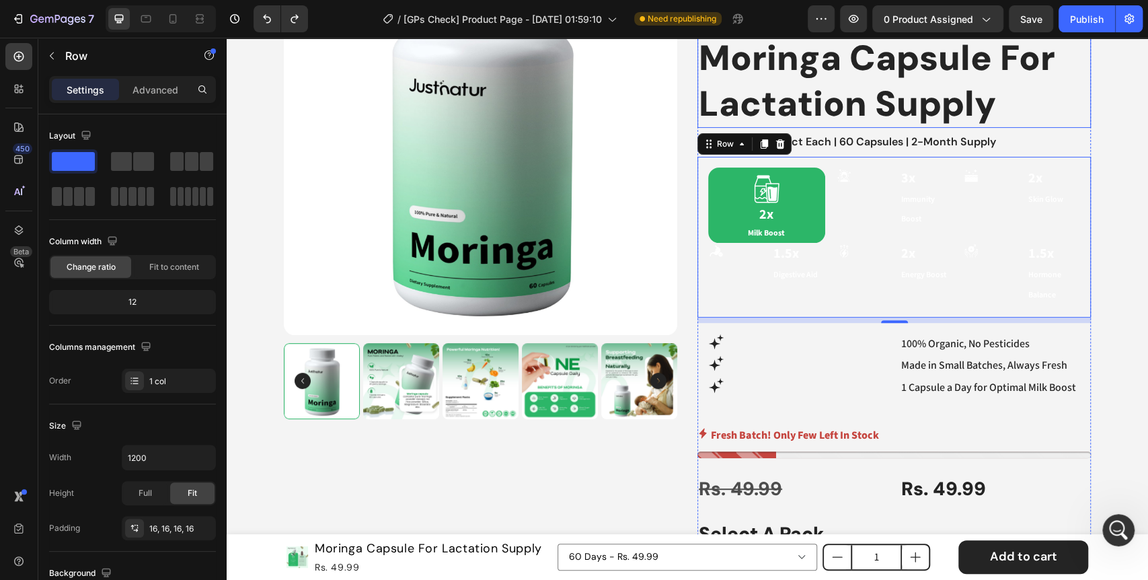
scroll to position [224, 0]
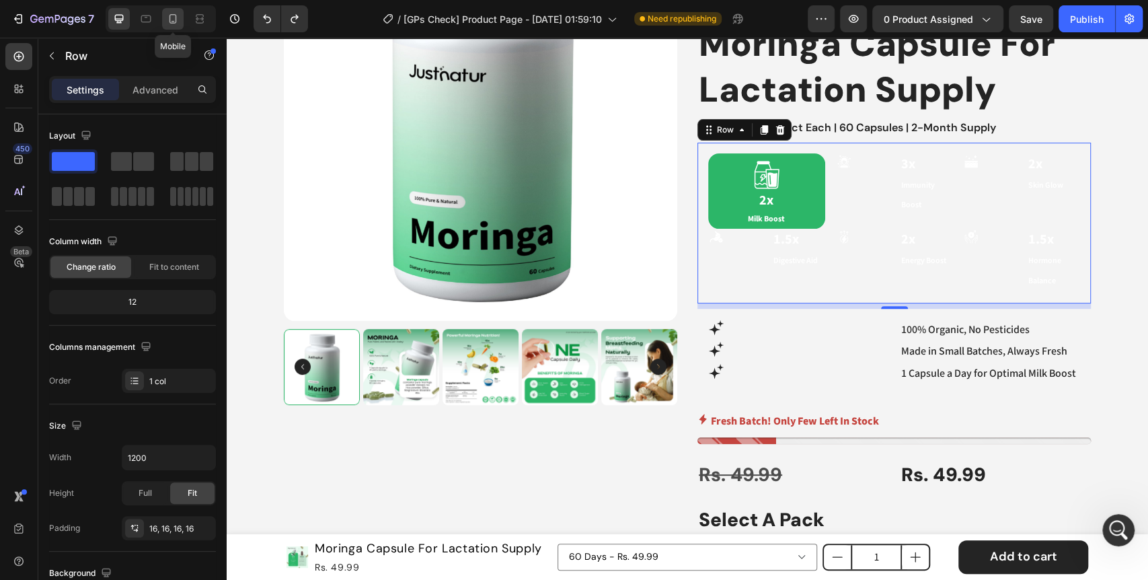
click at [166, 20] on icon at bounding box center [172, 18] width 13 height 13
type input "100%"
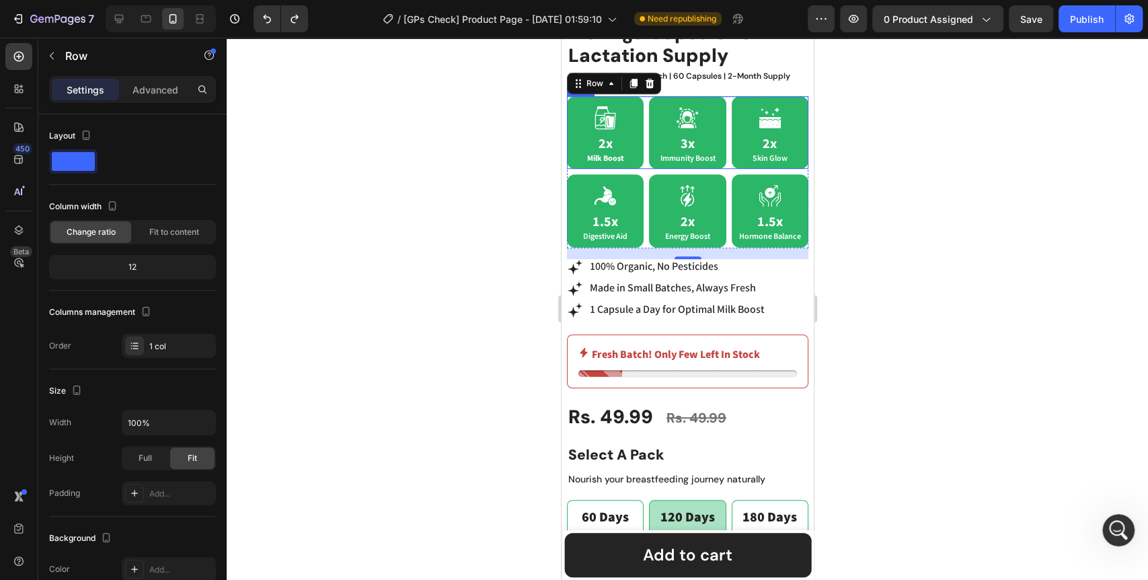
click at [641, 155] on div "Icon 2x Milk Boost Text Block Row Icon 3x Immunity Boost Text Block Row Icon 2x…" at bounding box center [686, 132] width 241 height 73
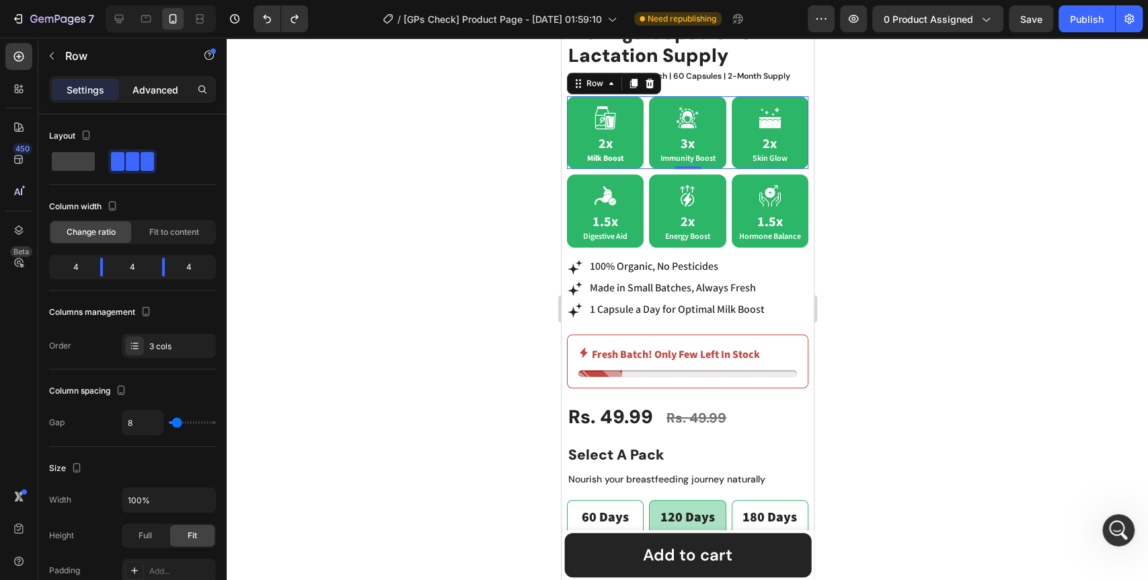
click at [151, 91] on p "Advanced" at bounding box center [155, 90] width 46 height 14
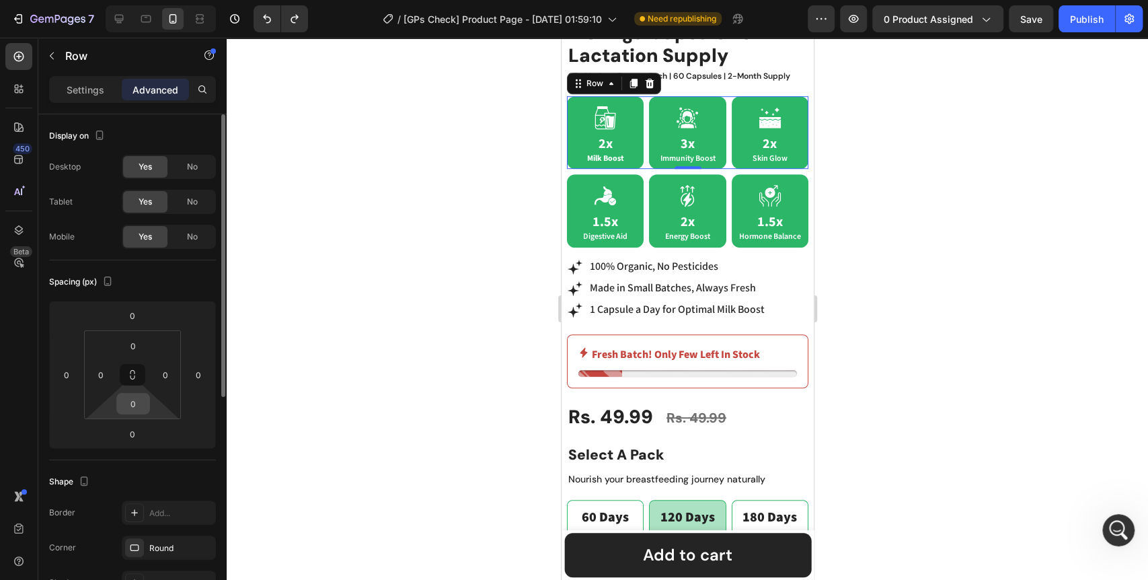
click at [135, 408] on input "0" at bounding box center [133, 403] width 27 height 20
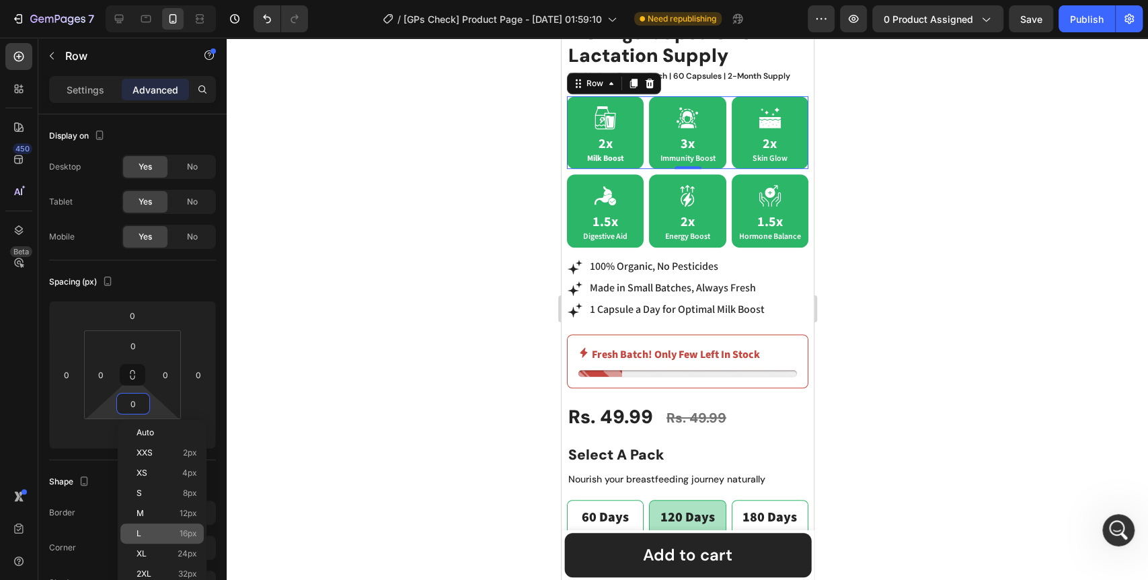
click at [170, 534] on p "L 16px" at bounding box center [166, 532] width 61 height 9
type input "16"
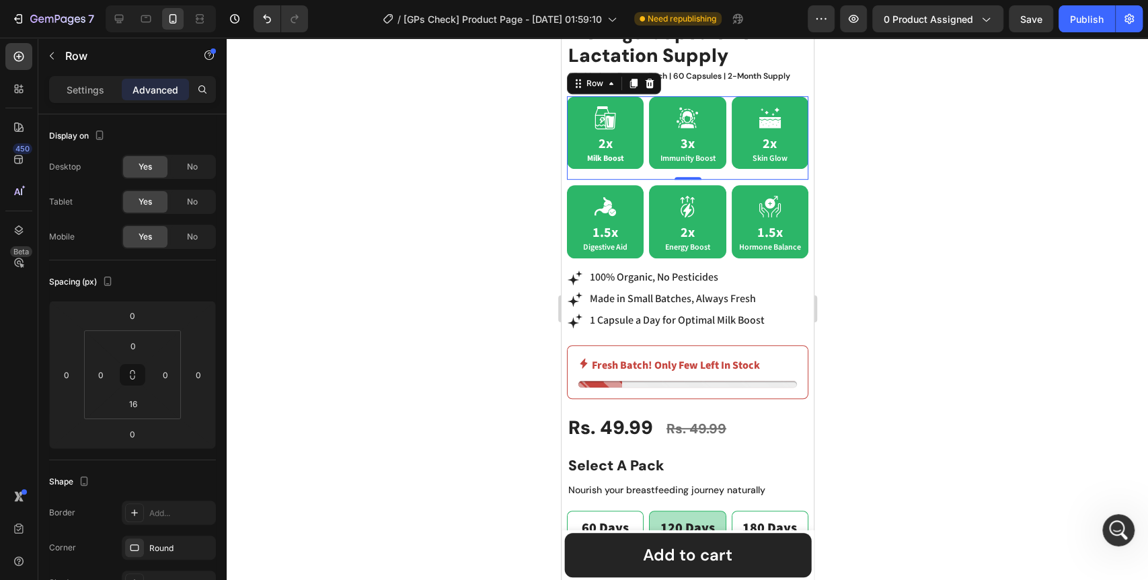
click at [342, 366] on div at bounding box center [687, 309] width 921 height 542
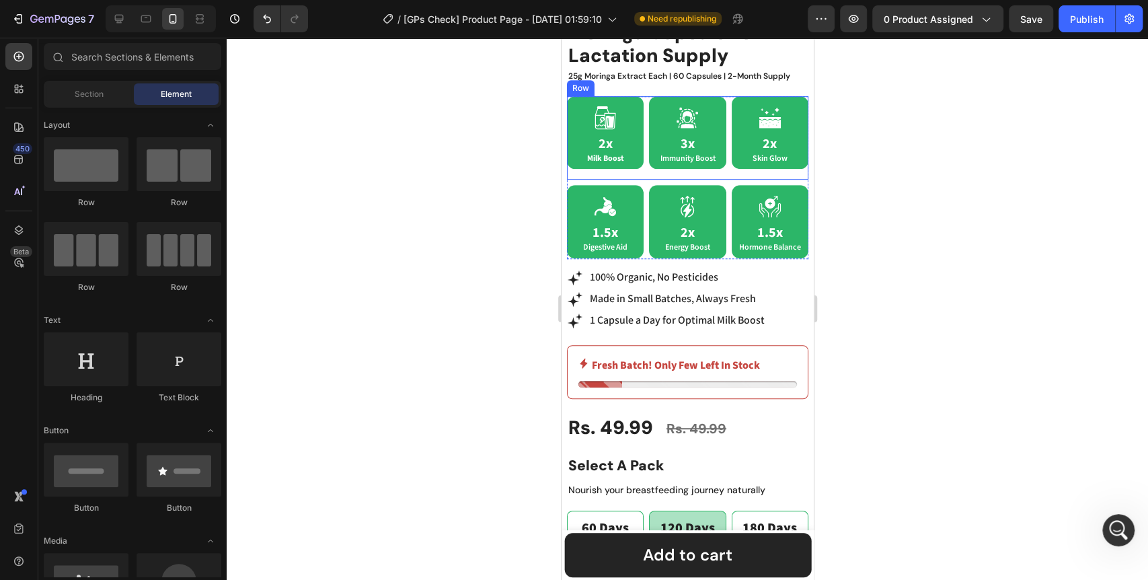
click at [641, 161] on div "Icon 2x Milk Boost Text Block Row Icon 3x Immunity Boost Text Block Row Icon 2x…" at bounding box center [686, 137] width 241 height 83
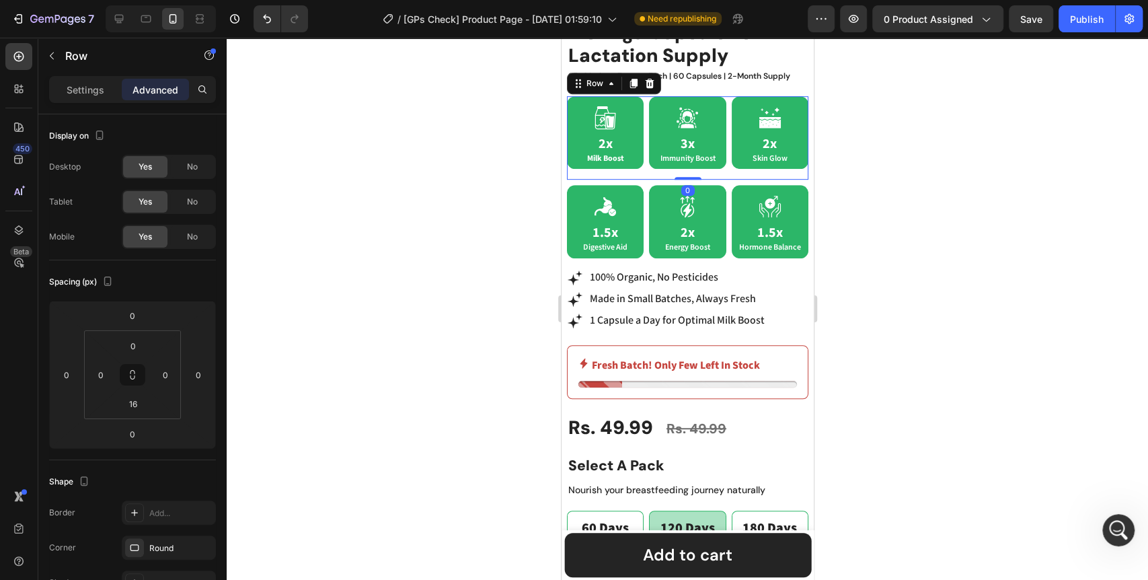
drag, startPoint x: 678, startPoint y: 165, endPoint x: 681, endPoint y: 157, distance: 8.5
click at [681, 157] on div "Icon 2x Milk Boost Text Block Row Icon 3x Immunity Boost Text Block Row Icon 2x…" at bounding box center [686, 137] width 241 height 83
click at [642, 153] on div "Icon 2x Milk Boost Text Block Row Icon 3x Immunity Boost Text Block Row Icon 2x…" at bounding box center [686, 137] width 241 height 83
click at [474, 177] on div at bounding box center [687, 309] width 921 height 542
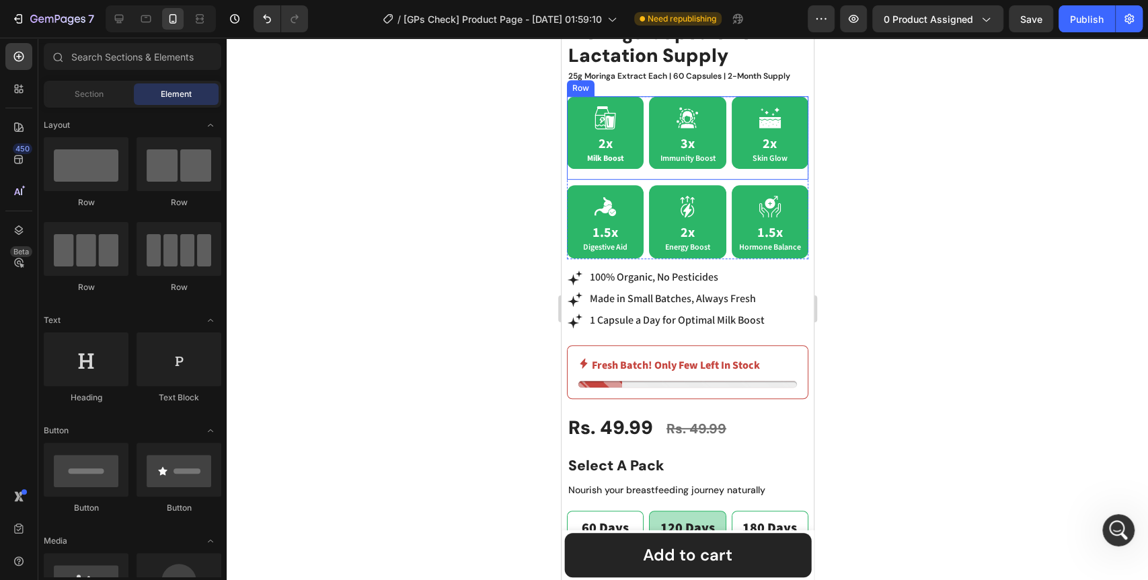
click at [641, 162] on div "Icon 2x Milk Boost Text Block Row Icon 3x Immunity Boost Text Block Row Icon 2x…" at bounding box center [686, 137] width 241 height 83
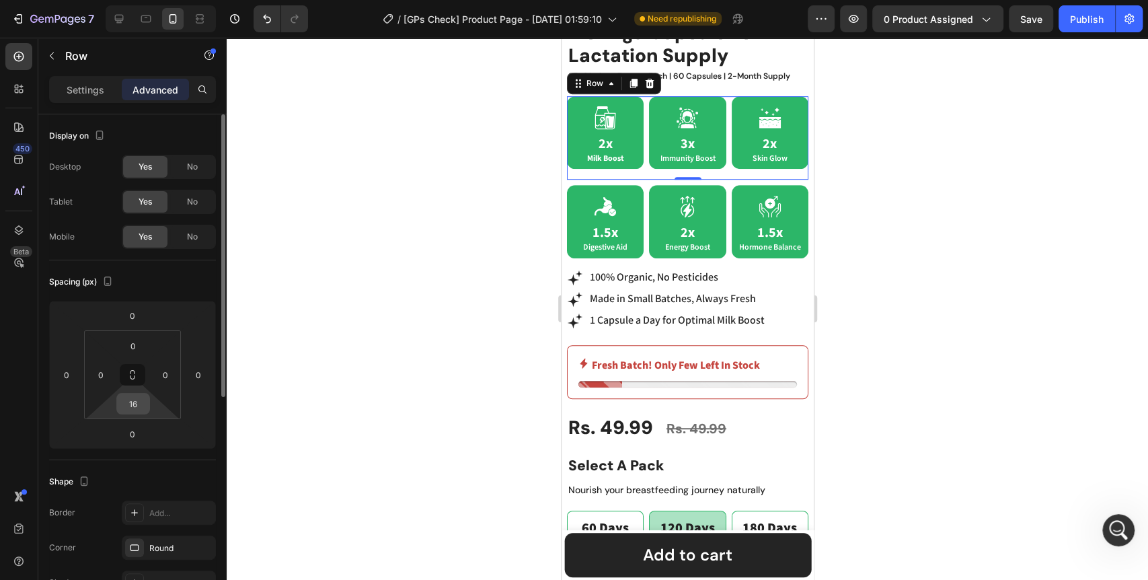
click at [136, 405] on input "16" at bounding box center [133, 403] width 27 height 20
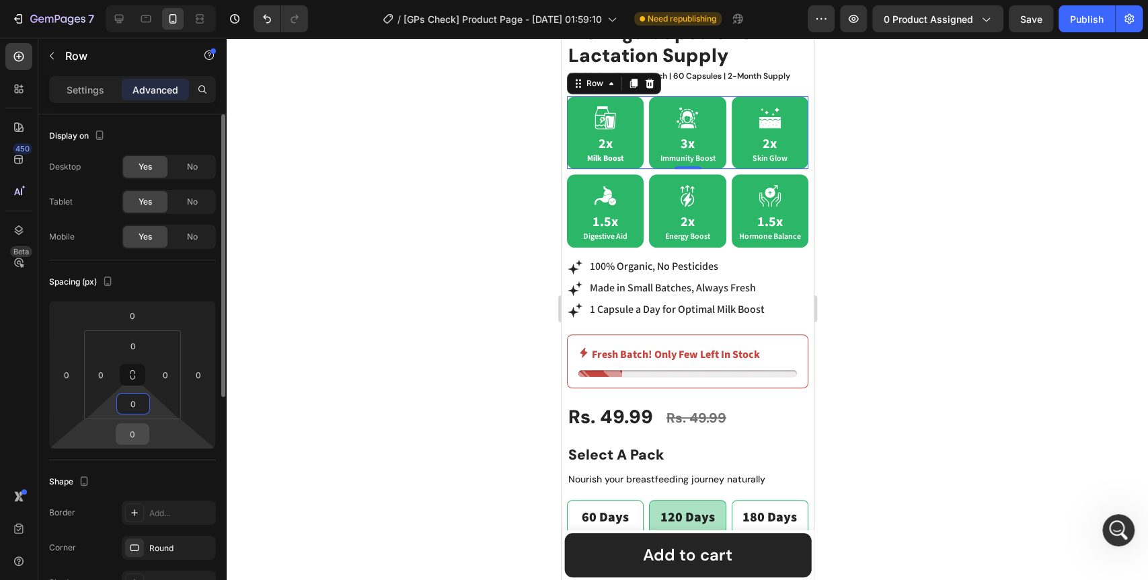
type input "0"
click at [134, 432] on input "0" at bounding box center [132, 434] width 27 height 20
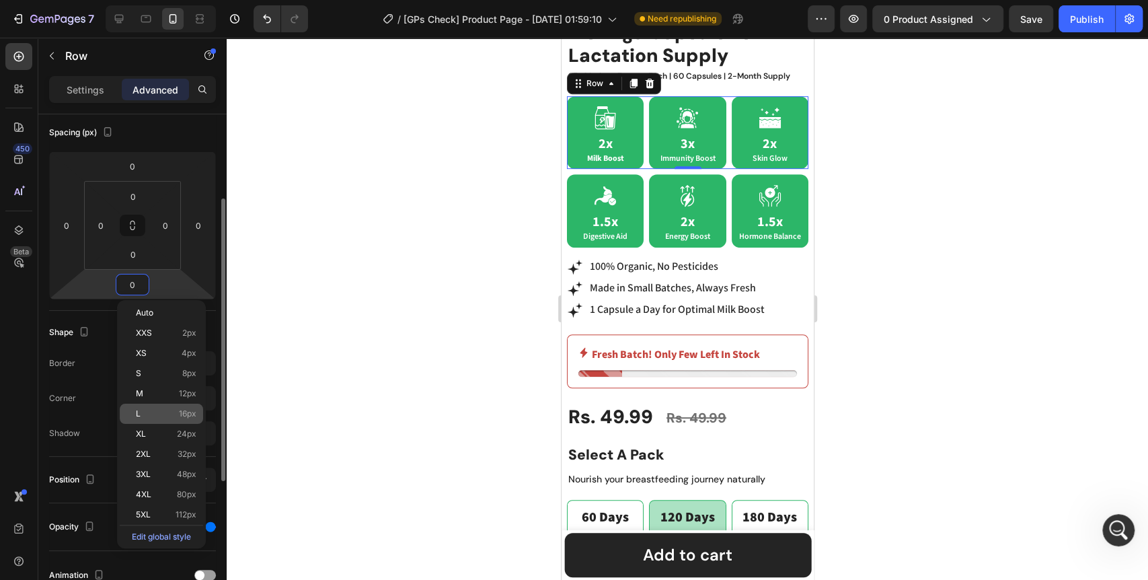
click at [154, 418] on div "L 16px" at bounding box center [161, 413] width 83 height 20
type input "16"
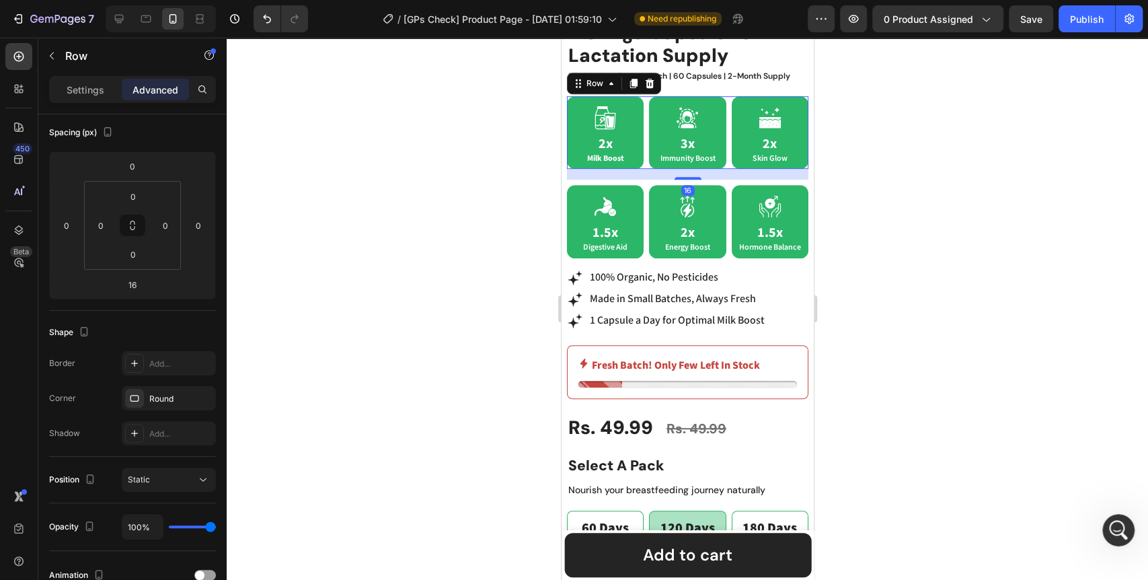
click at [482, 200] on div at bounding box center [687, 309] width 921 height 542
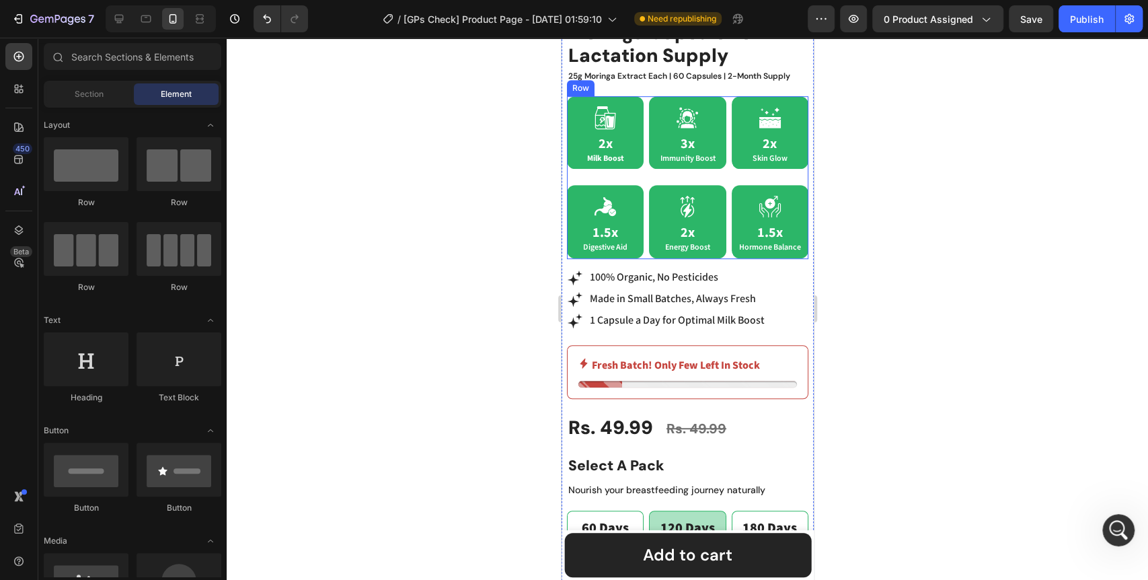
click at [641, 165] on div "Icon 2x Milk Boost Text Block Row Icon 3x Immunity Boost Text Block Row Icon 2x…" at bounding box center [686, 177] width 241 height 163
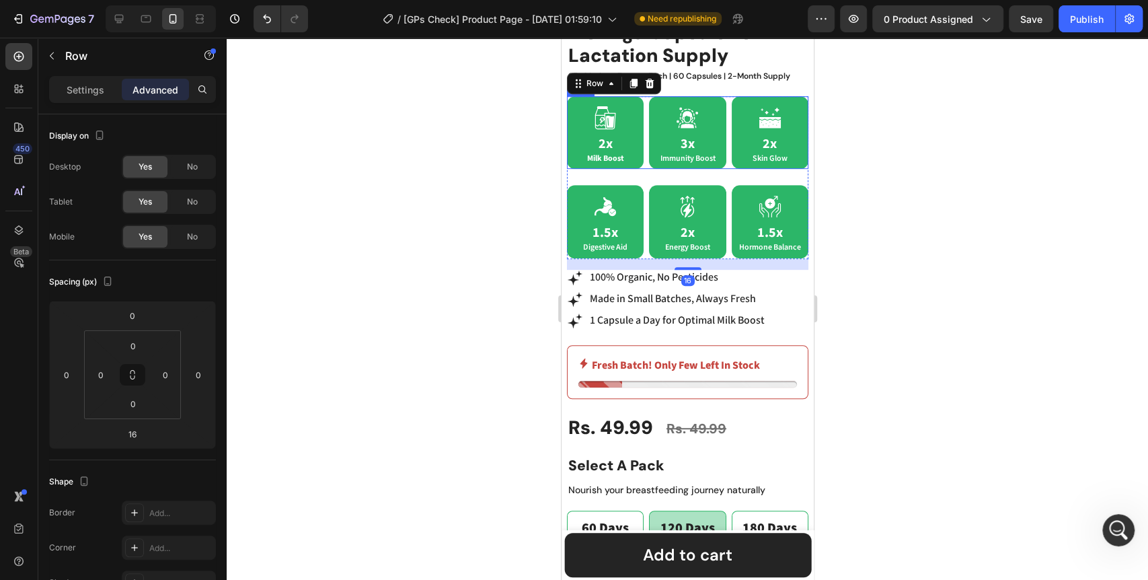
click at [648, 152] on div "Icon 3x Immunity Boost Text Block Row" at bounding box center [686, 132] width 77 height 73
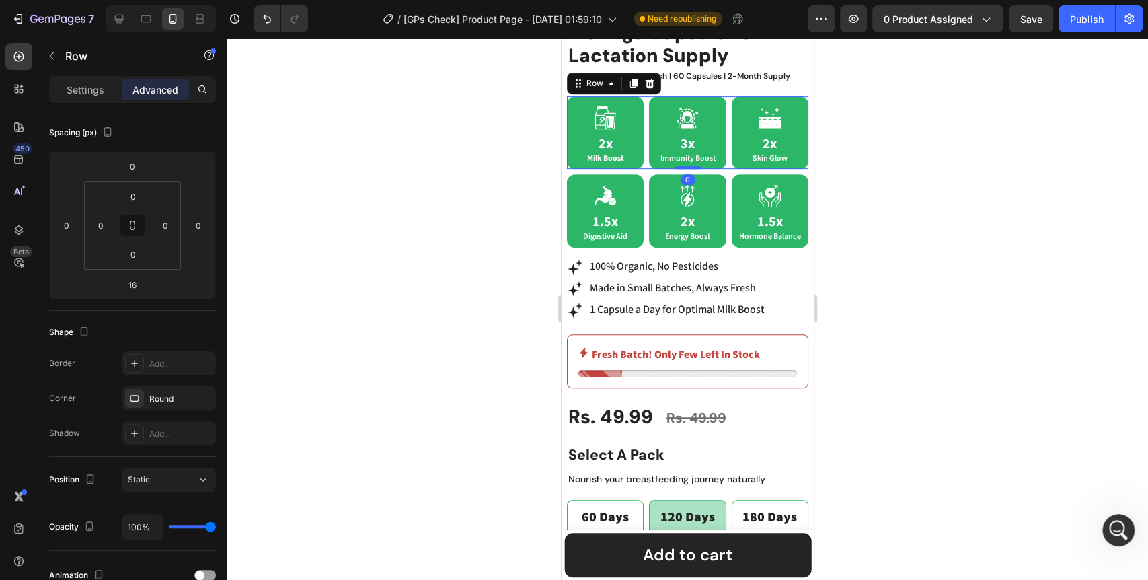
scroll to position [10902, 0]
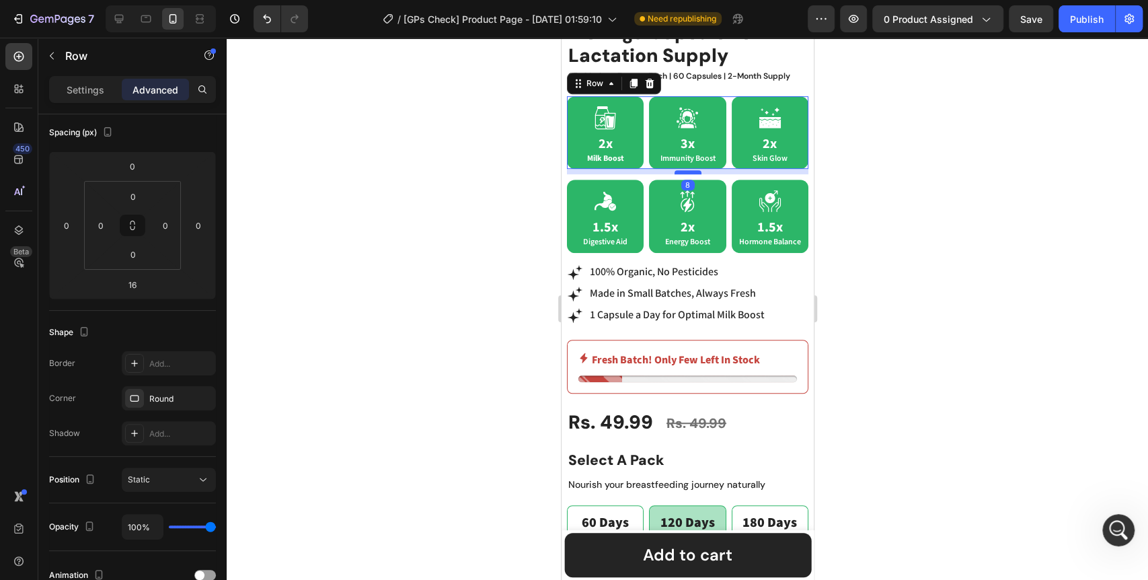
click at [688, 170] on div at bounding box center [687, 172] width 27 height 4
type input "8"
click at [1070, 21] on div "Publish" at bounding box center [1087, 19] width 34 height 14
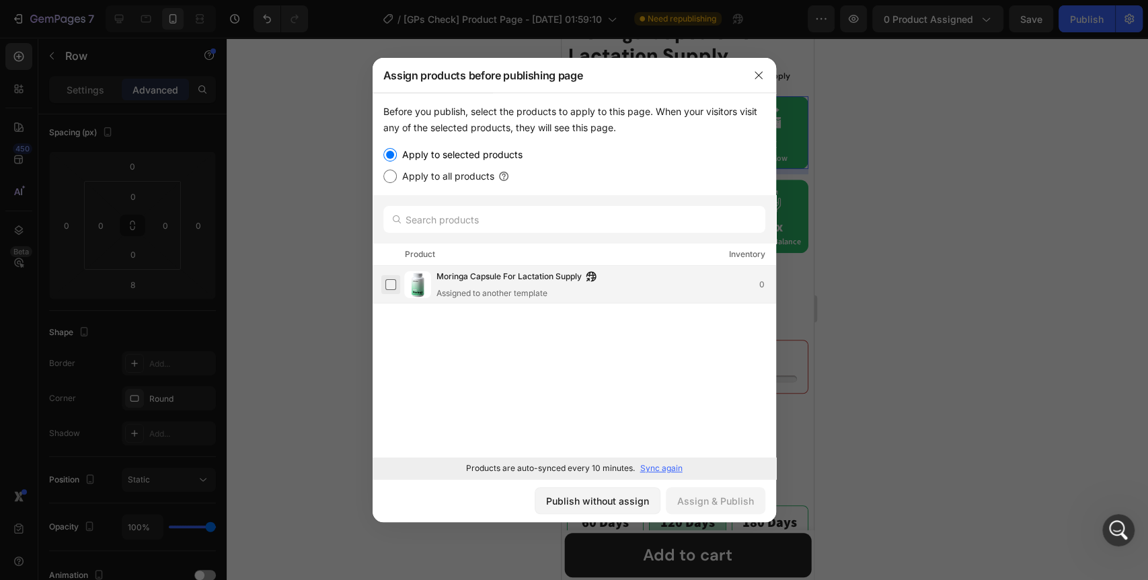
click at [385, 282] on label at bounding box center [390, 284] width 11 height 11
click at [395, 179] on input "Apply to all products" at bounding box center [389, 175] width 13 height 13
radio input "true"
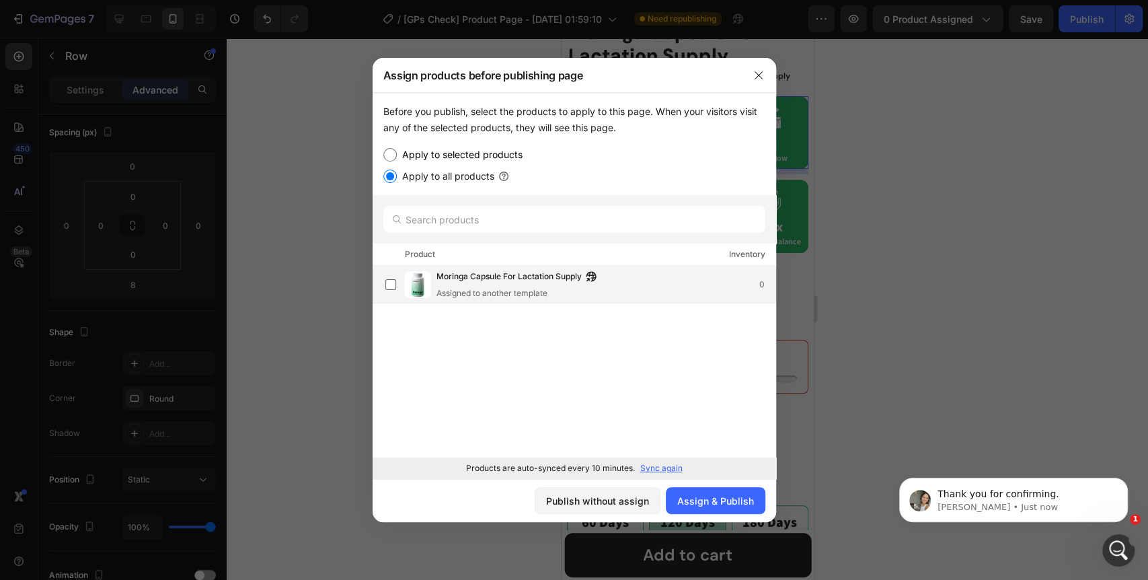
scroll to position [0, 0]
click at [387, 282] on label at bounding box center [390, 284] width 11 height 11
click at [716, 496] on div "Assign & Publish" at bounding box center [715, 500] width 77 height 14
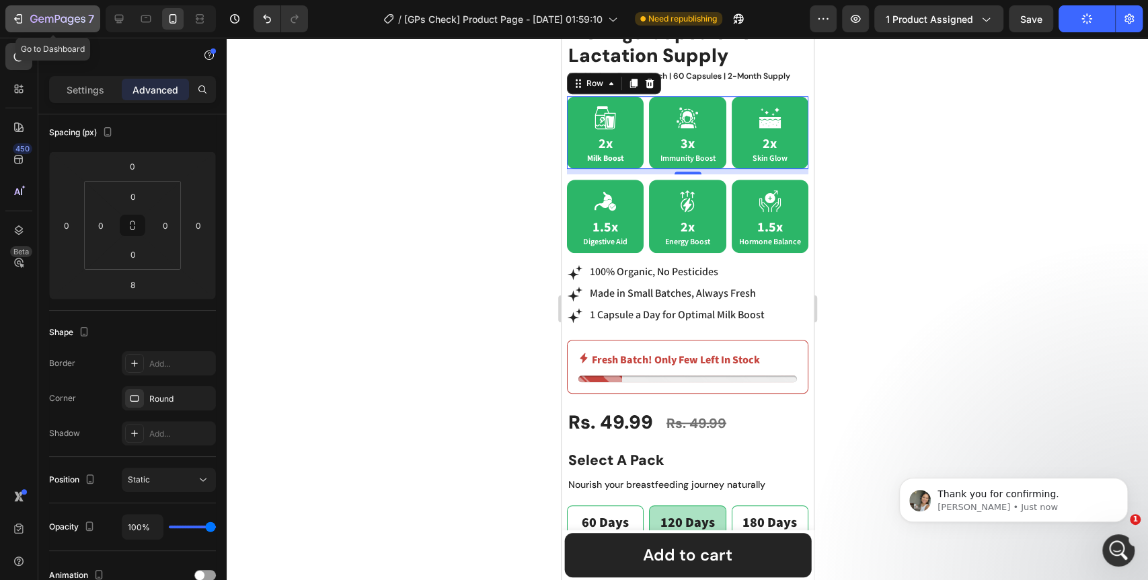
click at [21, 19] on icon "button" at bounding box center [17, 18] width 13 height 13
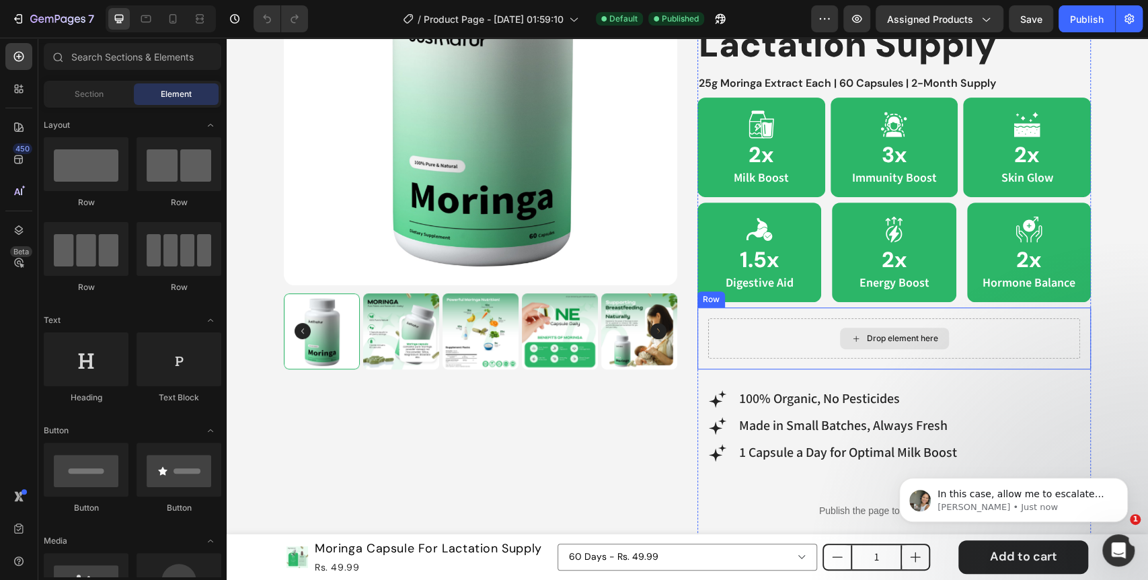
scroll to position [298, 0]
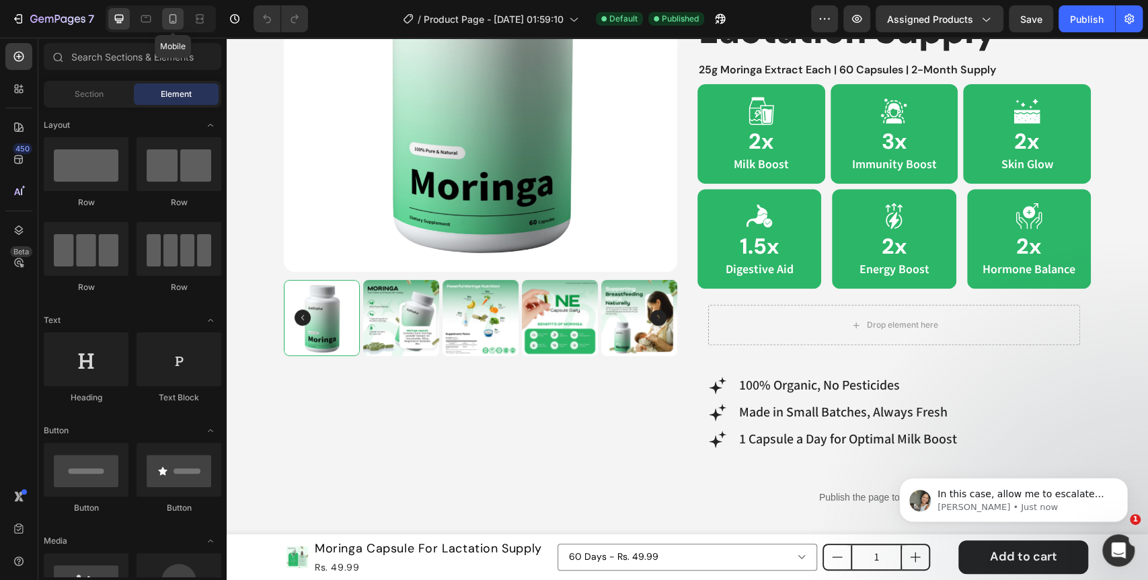
click at [165, 17] on div at bounding box center [173, 19] width 22 height 22
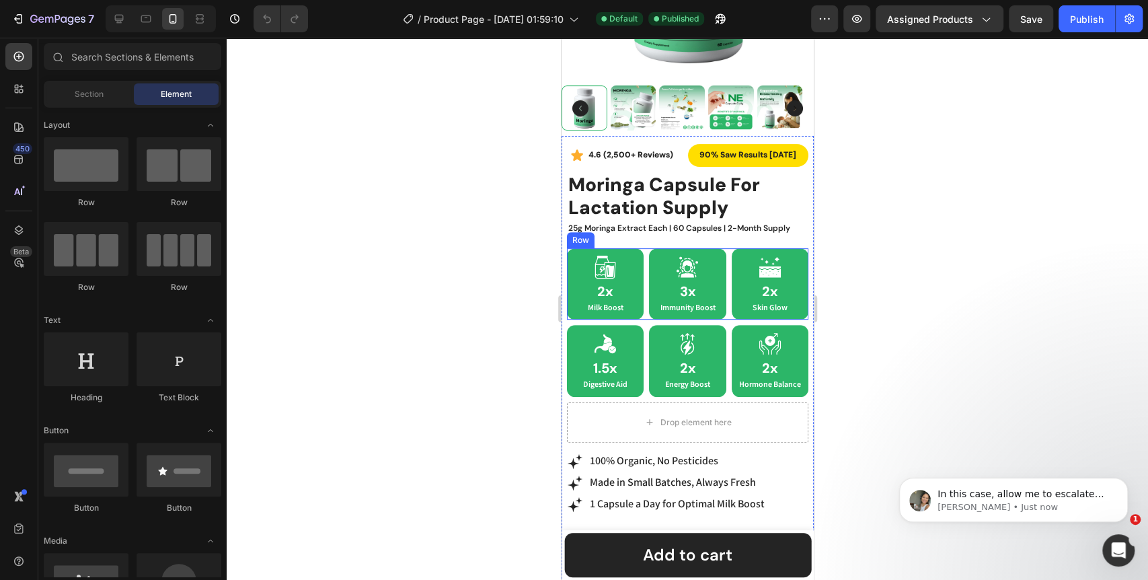
click at [640, 305] on div "Icon 2x Heading Milk Boost Text Block Row Icon 3x Heading Immunity Boost Text B…" at bounding box center [686, 283] width 241 height 71
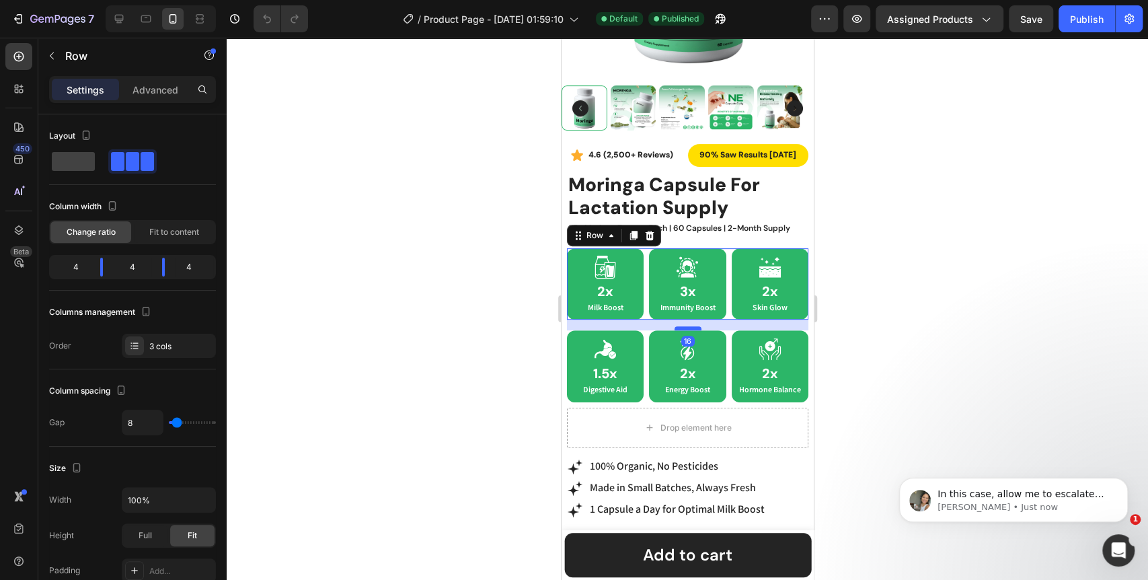
click at [686, 326] on div at bounding box center [687, 328] width 27 height 4
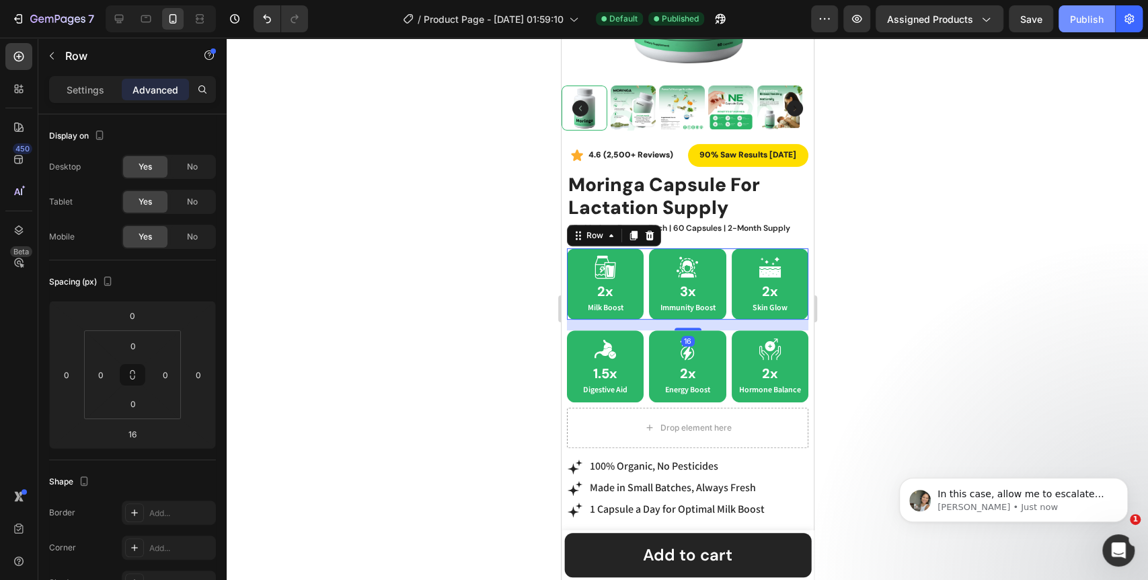
click at [1077, 13] on div "Publish" at bounding box center [1087, 19] width 34 height 14
click at [1121, 532] on div "Open Intercom Messenger" at bounding box center [1116, 548] width 44 height 44
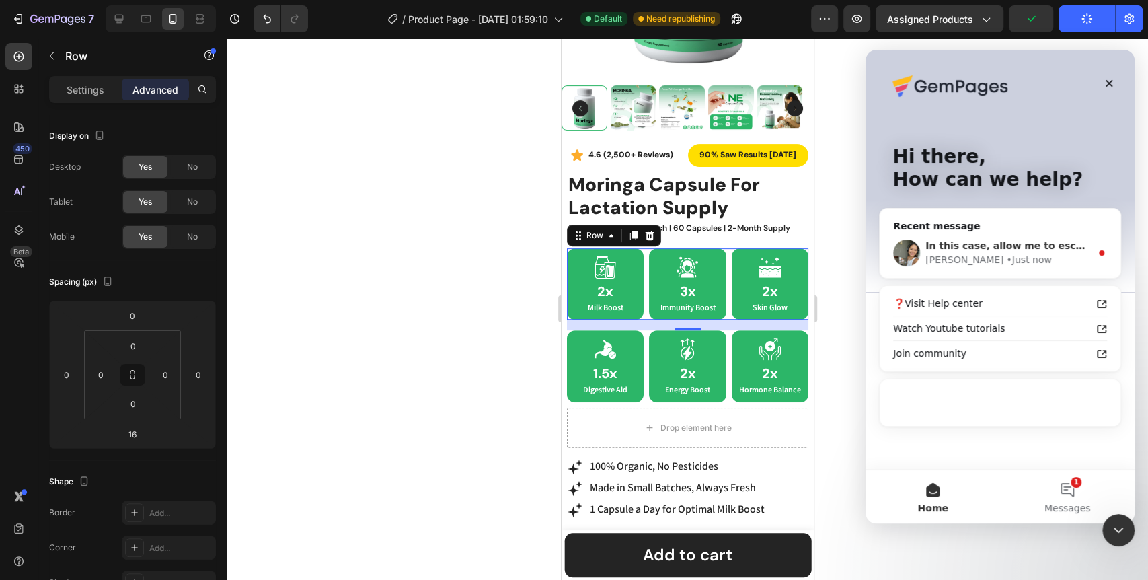
click at [994, 233] on div "In this case, allow me to escalate these requests to the Technical team .Kindly…" at bounding box center [999, 253] width 241 height 50
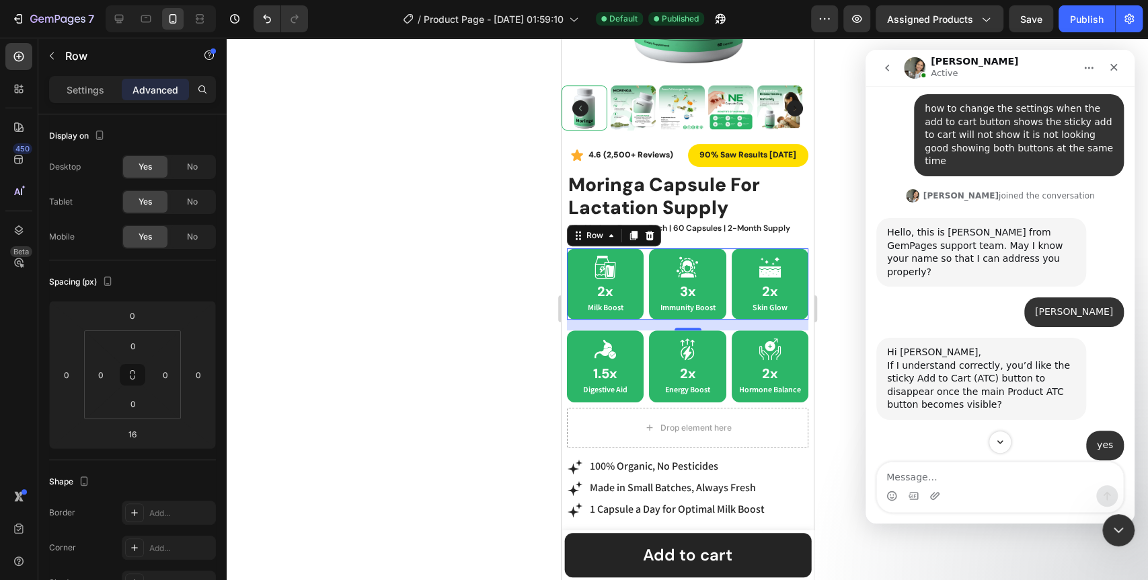
scroll to position [812, 0]
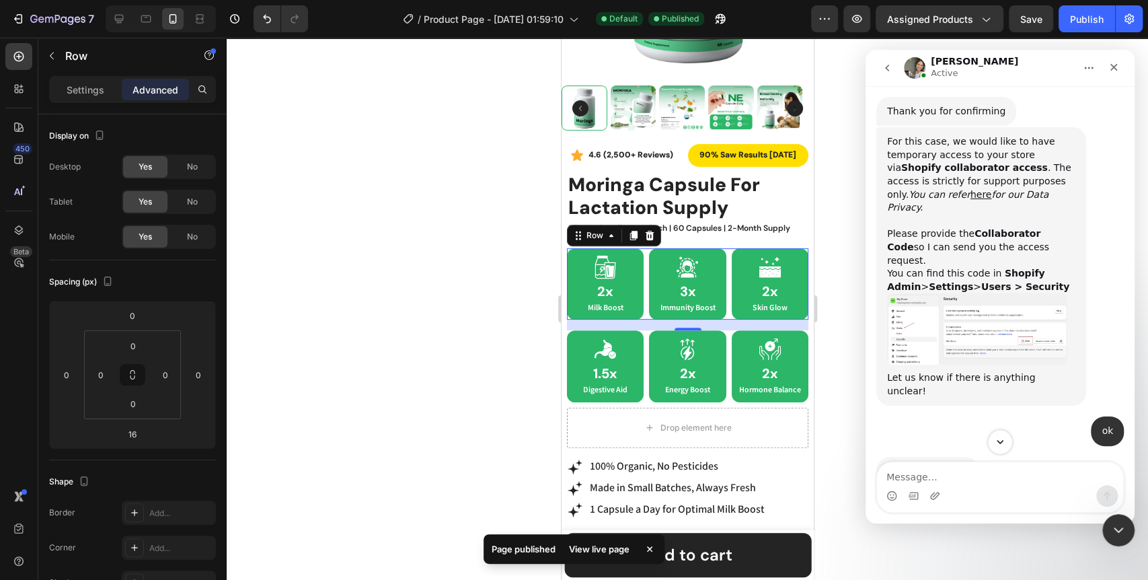
click at [994, 446] on icon "Scroll to bottom" at bounding box center [1000, 442] width 12 height 12
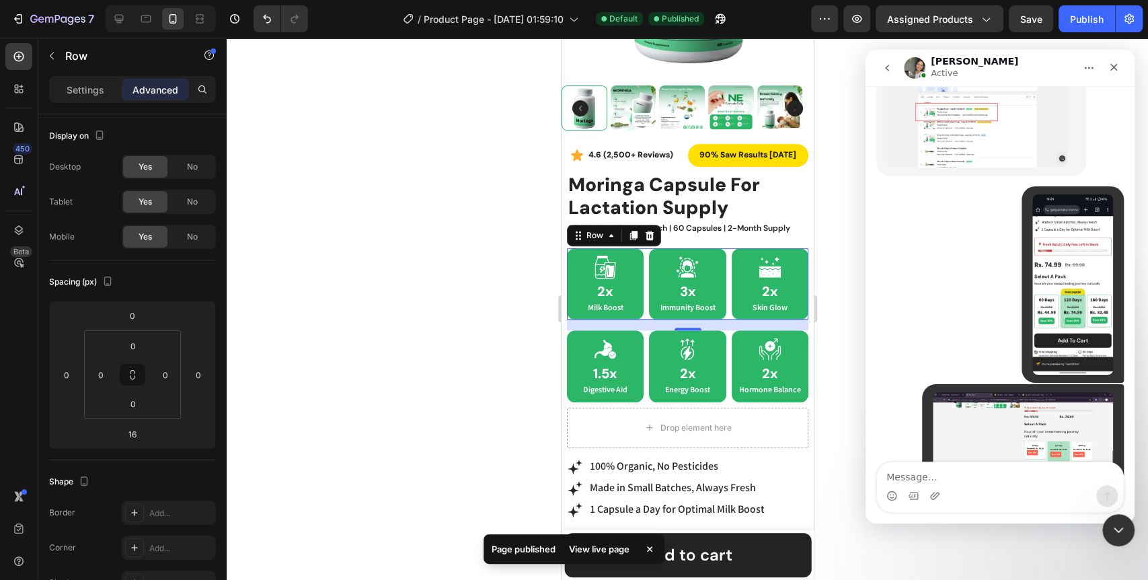
scroll to position [10999, 0]
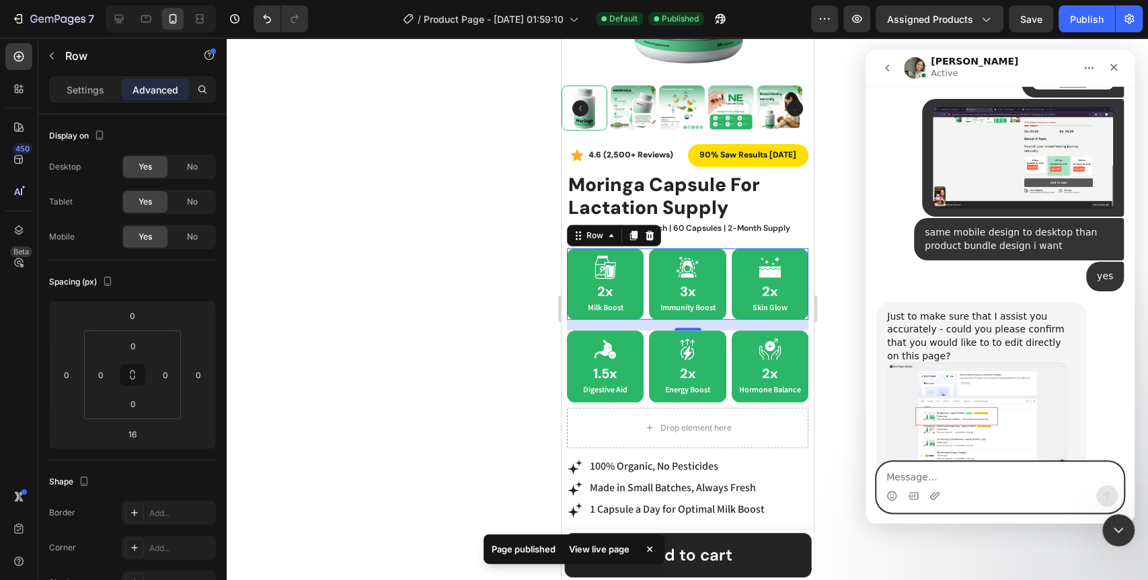
click at [951, 482] on textarea "Message…" at bounding box center [1000, 473] width 246 height 23
type textarea "ok"
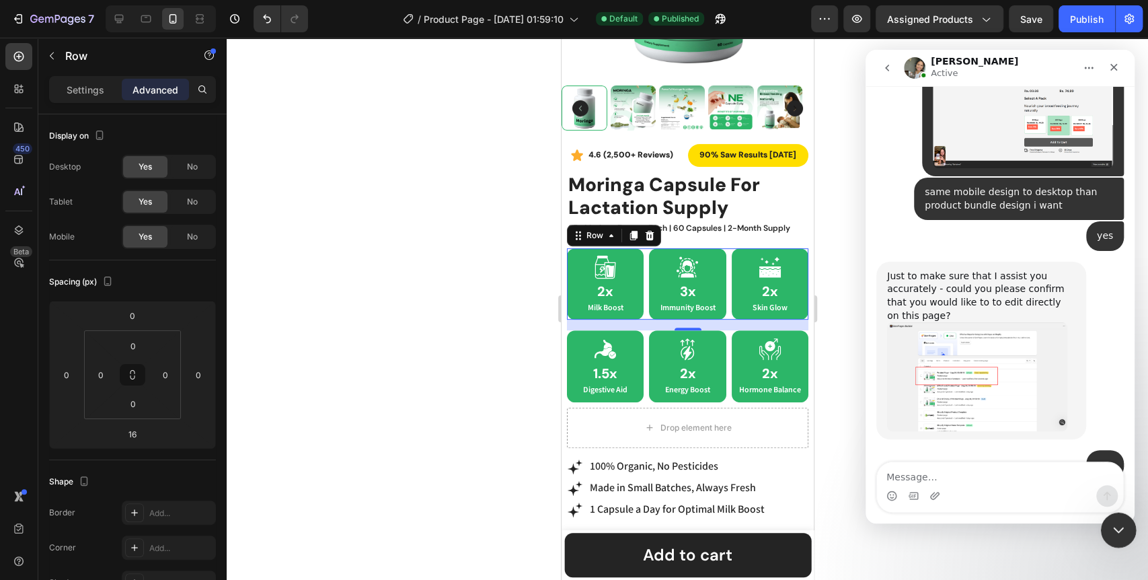
click at [1119, 526] on icon "Close Intercom Messenger" at bounding box center [1115, 527] width 9 height 5
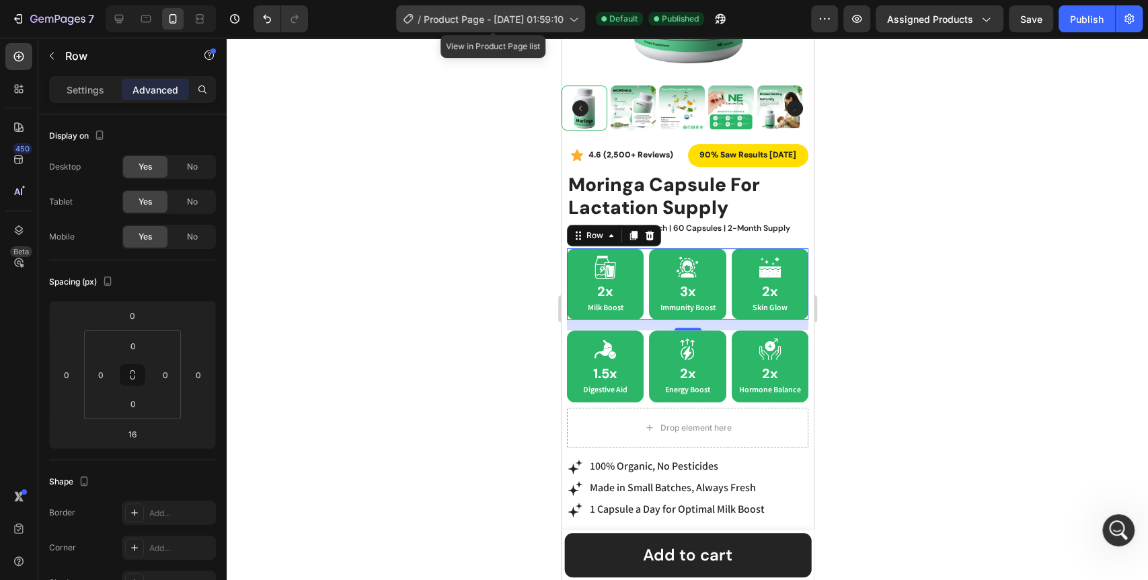
click at [484, 17] on span "Product Page - [DATE] 01:59:10" at bounding box center [494, 19] width 140 height 14
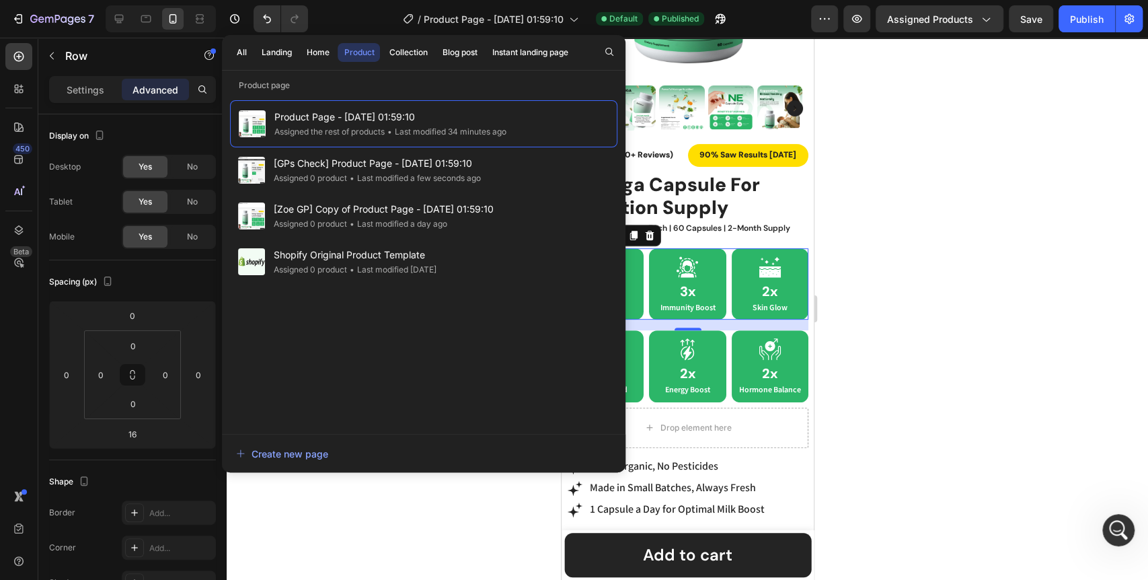
click at [931, 221] on div at bounding box center [687, 309] width 921 height 542
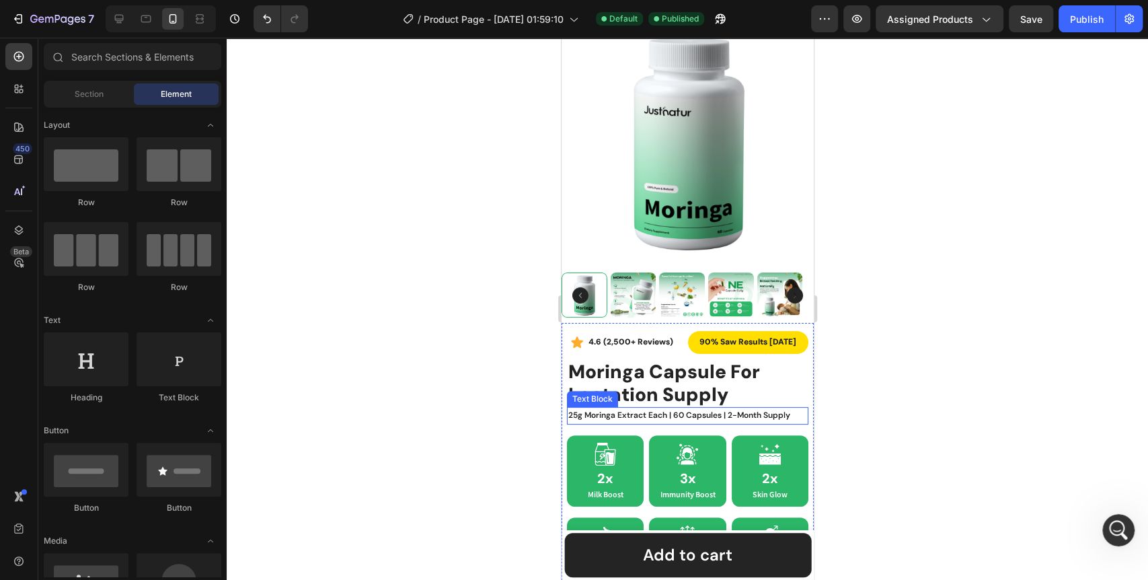
scroll to position [0, 0]
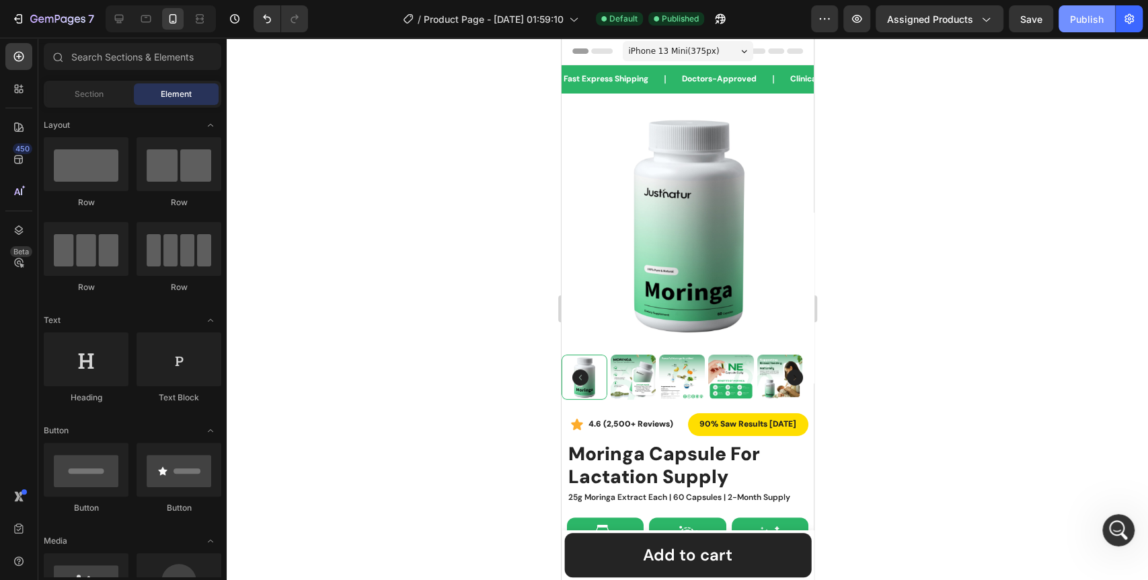
click at [1086, 15] on div "Publish" at bounding box center [1087, 19] width 34 height 14
click at [965, 14] on span "Assigned Products" at bounding box center [930, 19] width 86 height 14
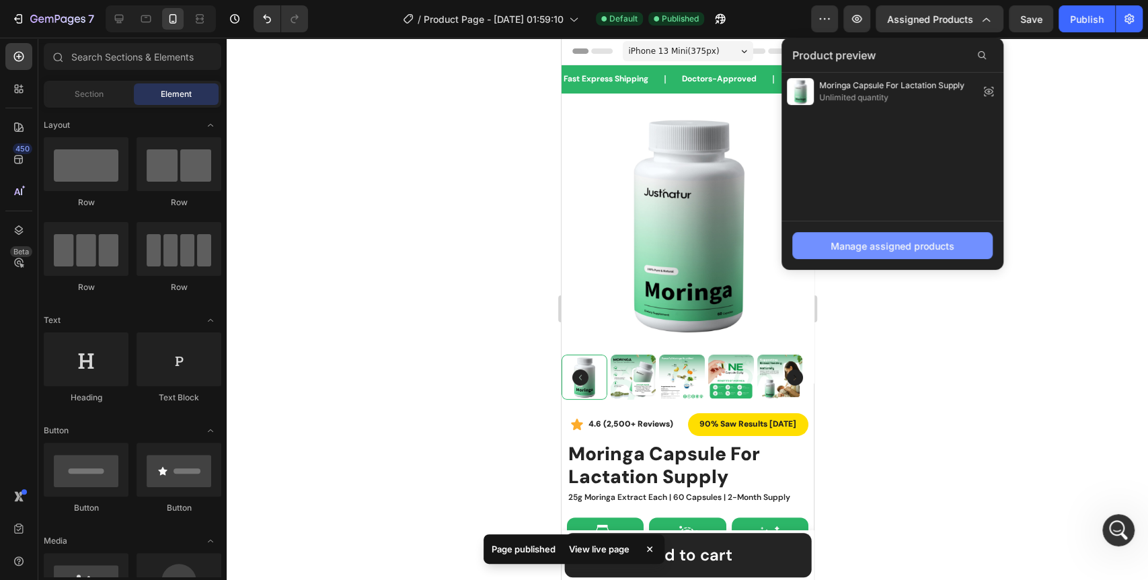
click at [902, 250] on div "Manage assigned products" at bounding box center [892, 246] width 124 height 14
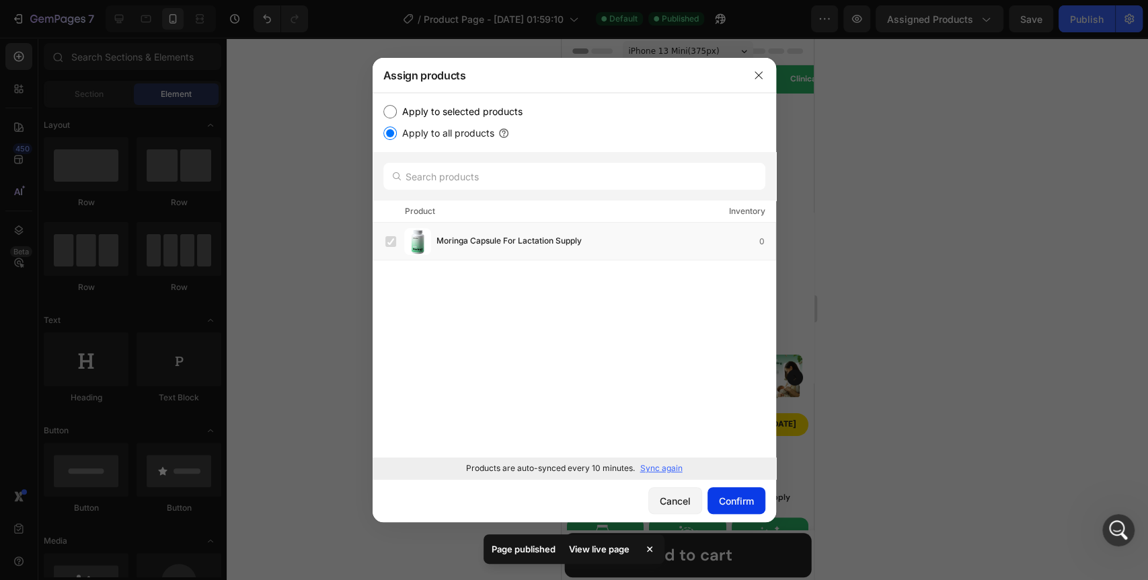
click at [737, 502] on div "Confirm" at bounding box center [736, 500] width 35 height 14
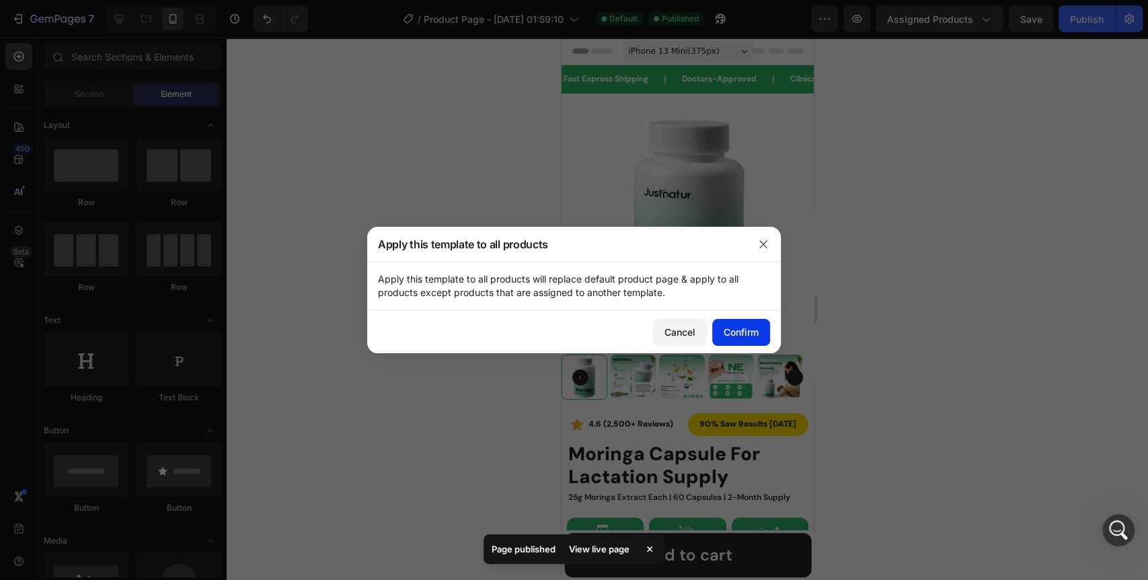
click at [748, 335] on div "Confirm" at bounding box center [740, 332] width 35 height 14
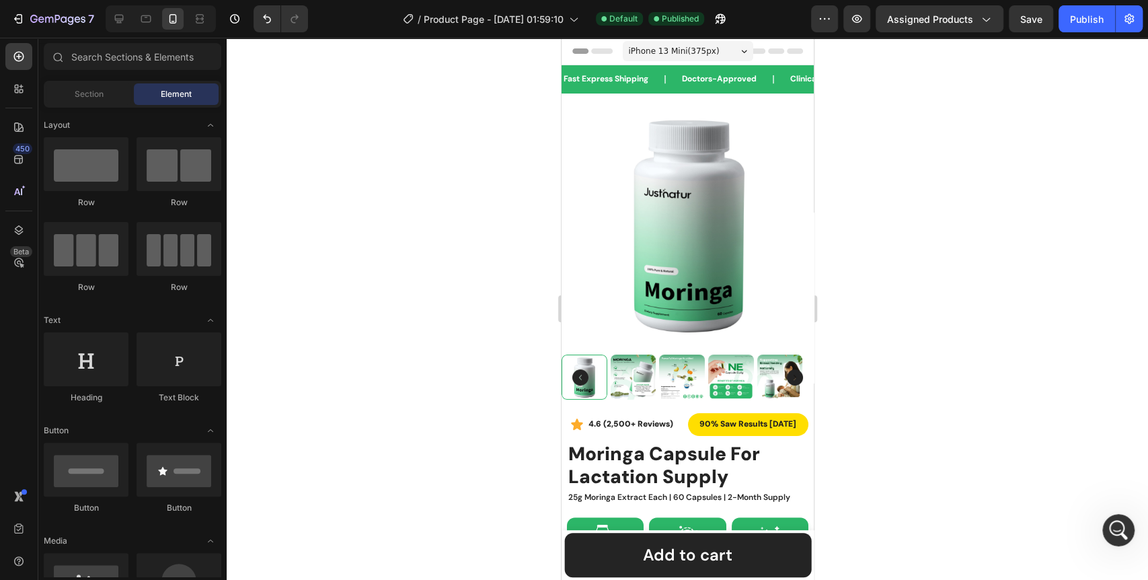
click at [901, 234] on div at bounding box center [687, 309] width 921 height 542
click at [1086, 23] on div "Publish" at bounding box center [1087, 19] width 34 height 14
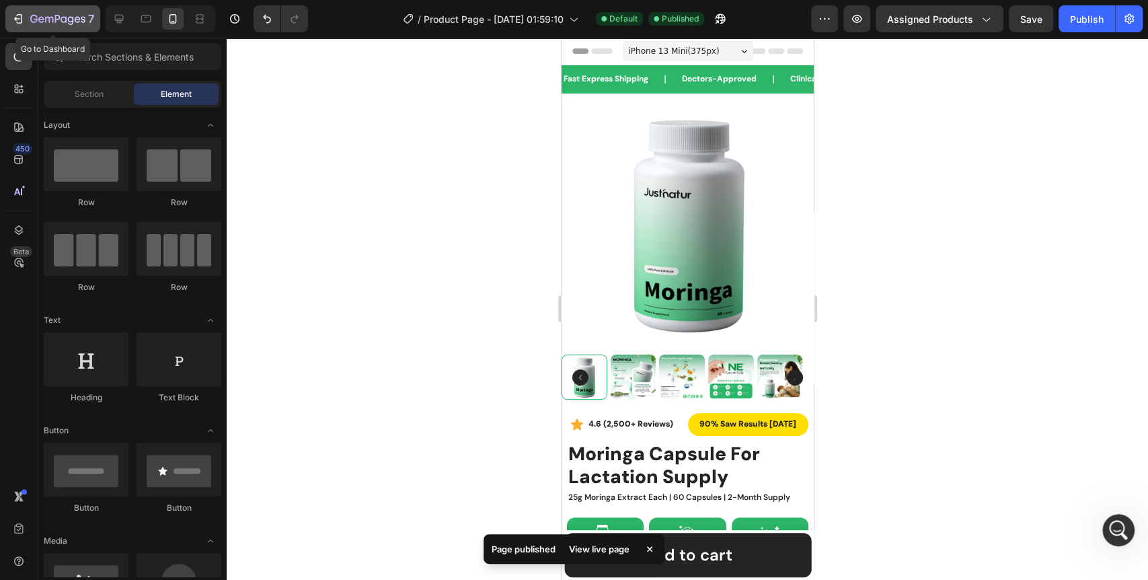
click at [22, 22] on icon "button" at bounding box center [17, 18] width 13 height 13
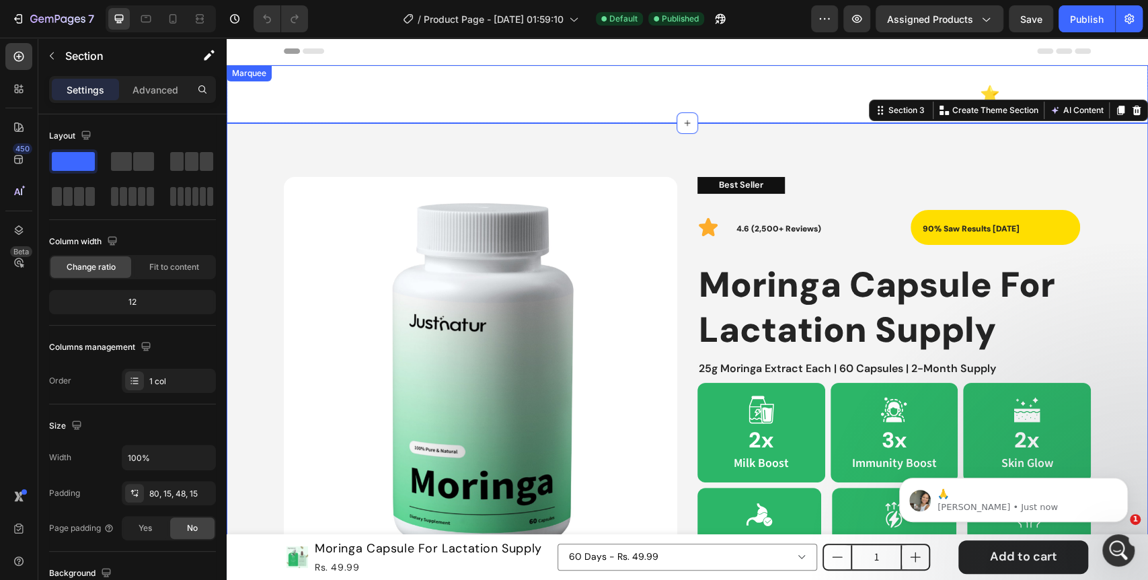
click at [574, 113] on div "Fast Express Shipping Text Block Doctors-Approved Text Block Clinically-Tested …" at bounding box center [687, 94] width 921 height 58
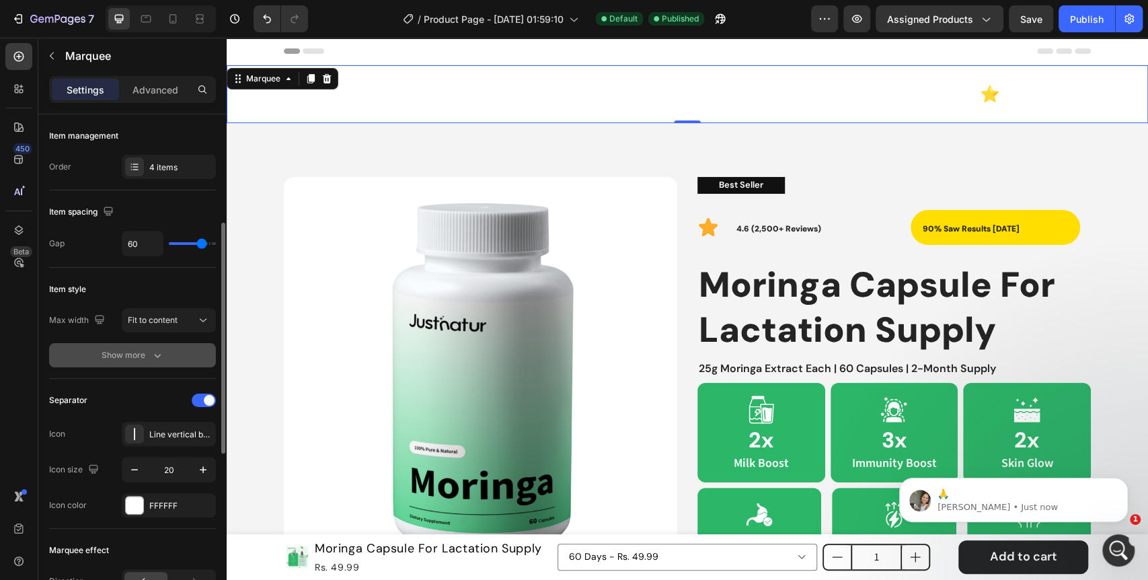
scroll to position [75, 0]
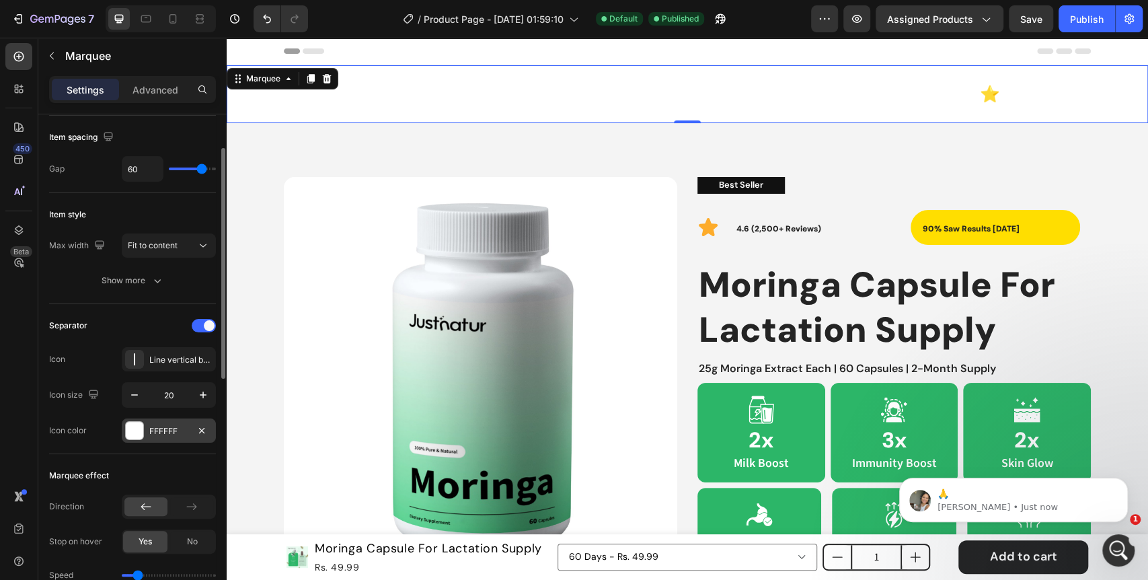
click at [131, 429] on div at bounding box center [134, 430] width 17 height 17
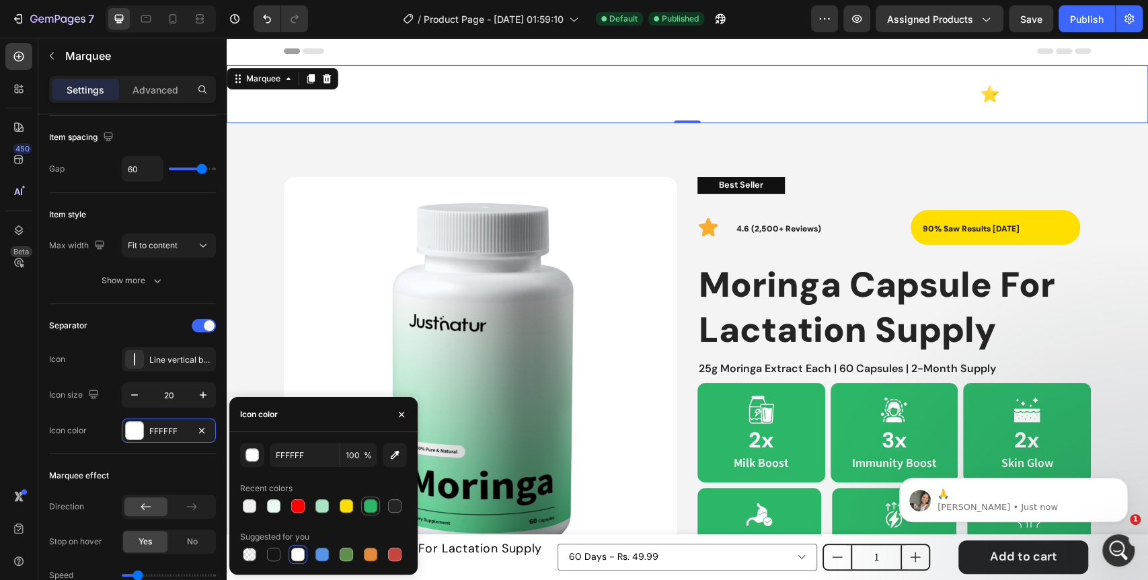
click at [371, 510] on div at bounding box center [370, 505] width 13 height 13
type input "2CB668"
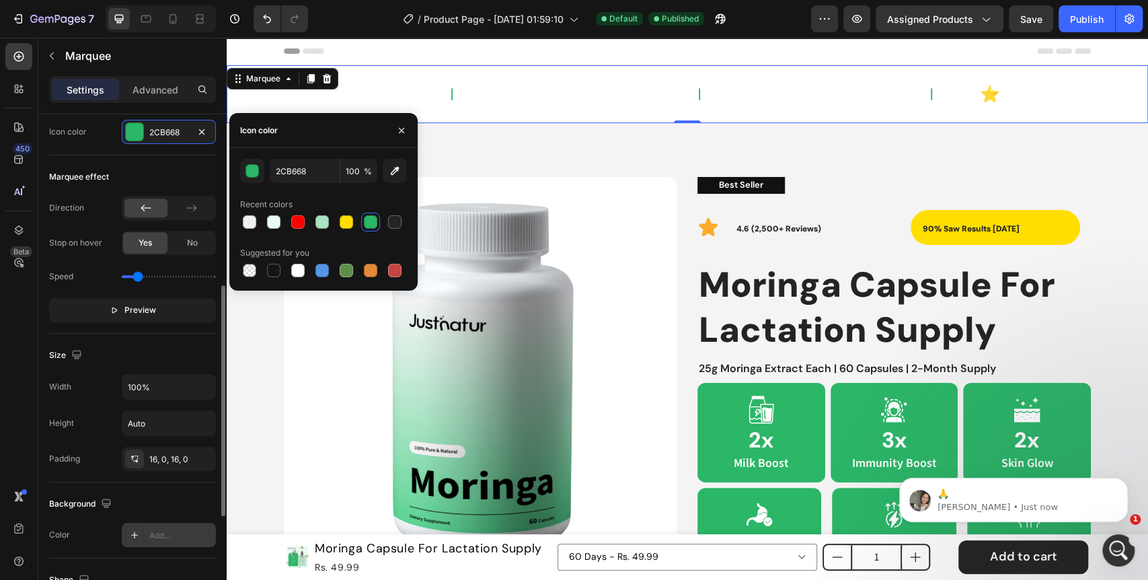
scroll to position [522, 0]
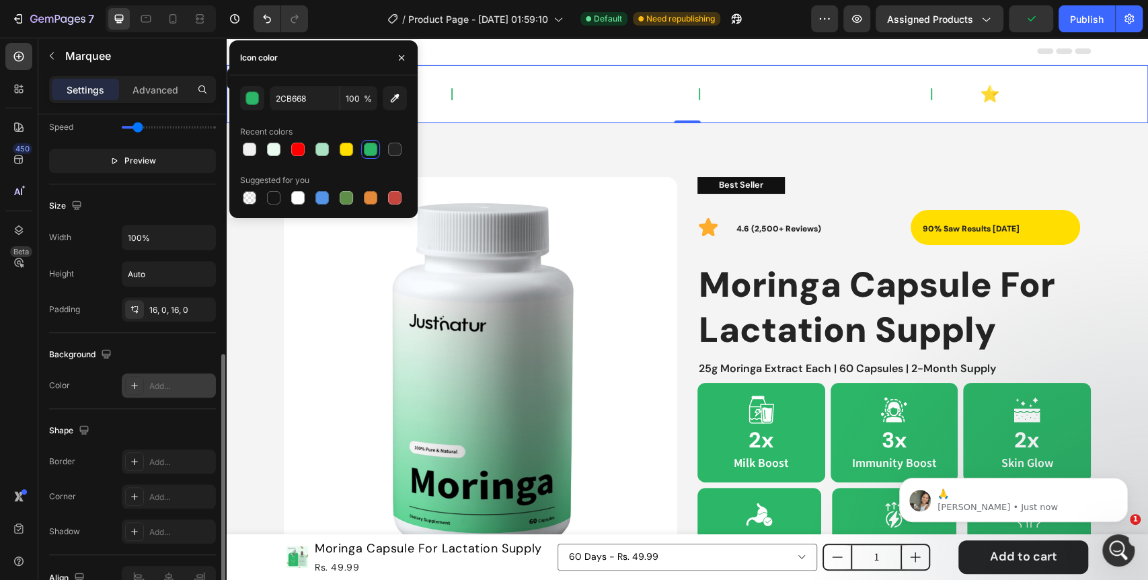
click at [126, 389] on div at bounding box center [134, 385] width 19 height 19
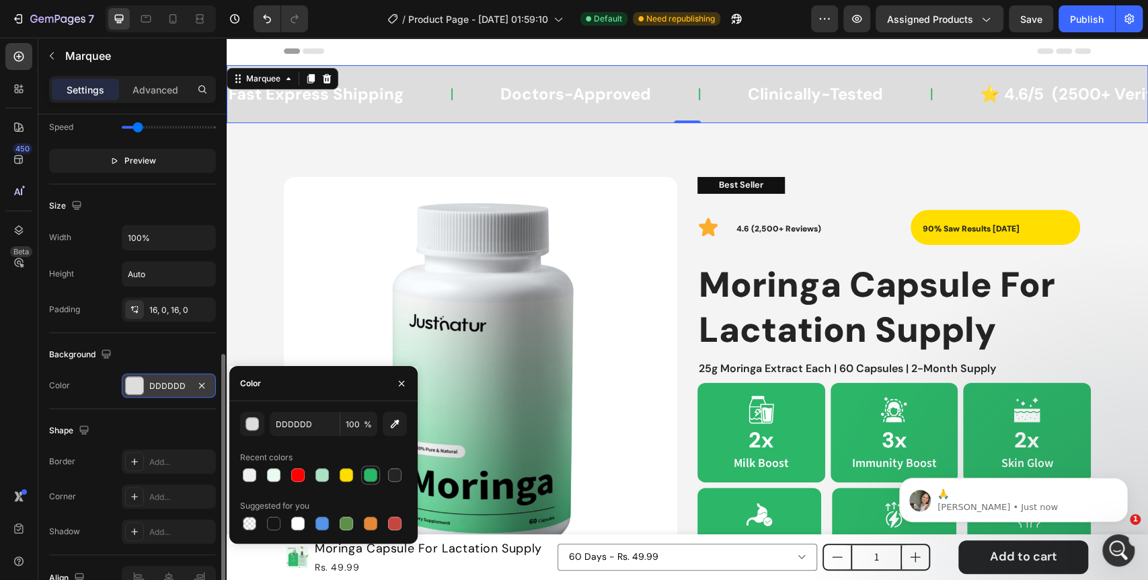
click at [365, 475] on div at bounding box center [370, 474] width 13 height 13
type input "2CB668"
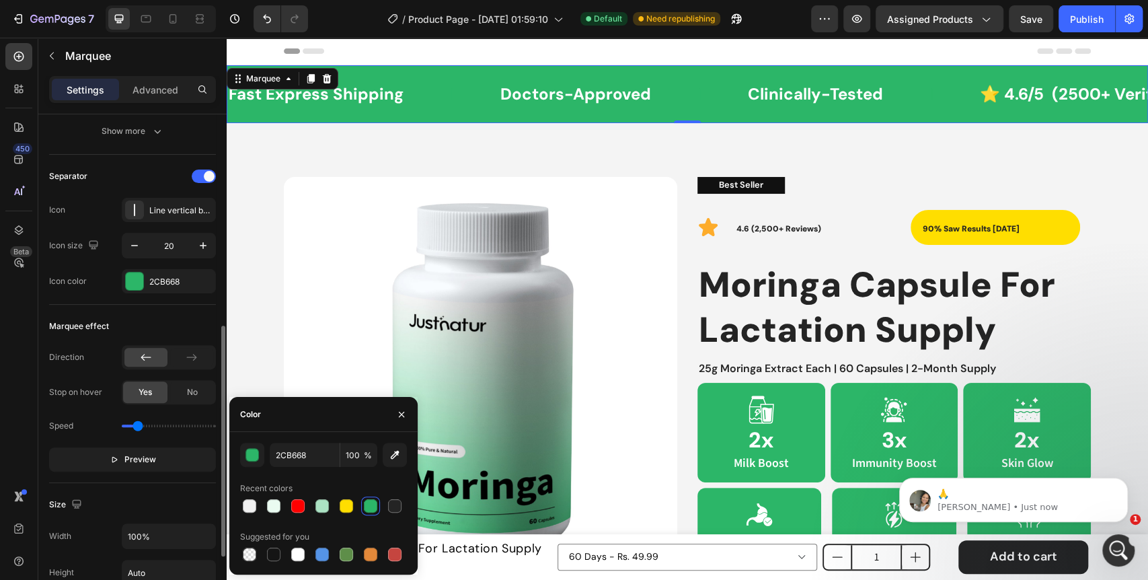
scroll to position [149, 0]
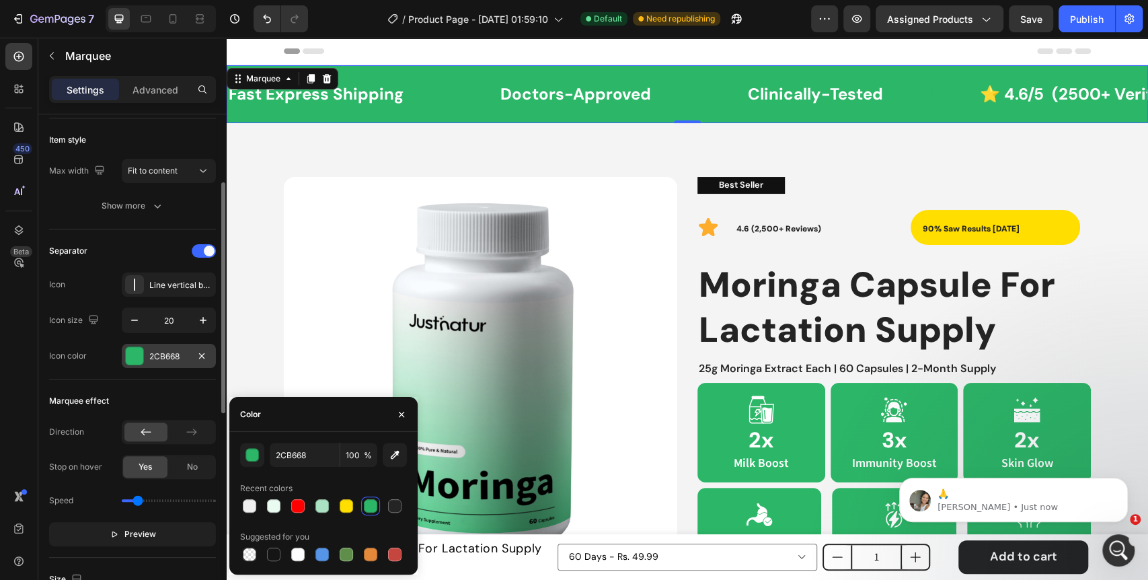
click at [125, 356] on div at bounding box center [134, 355] width 19 height 19
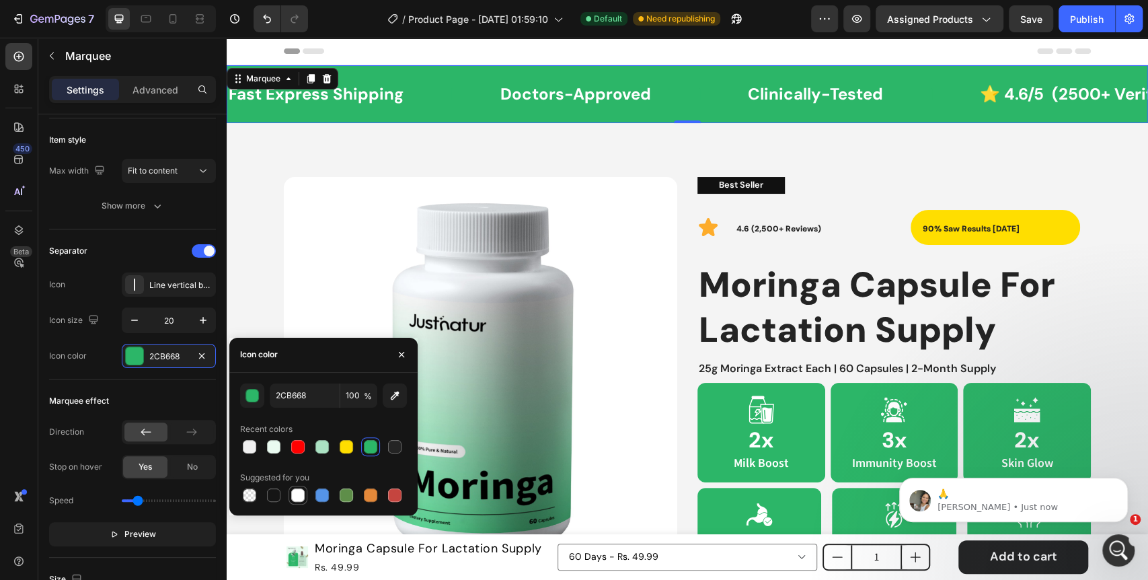
click at [298, 491] on div at bounding box center [297, 494] width 13 height 13
type input "FFFFFF"
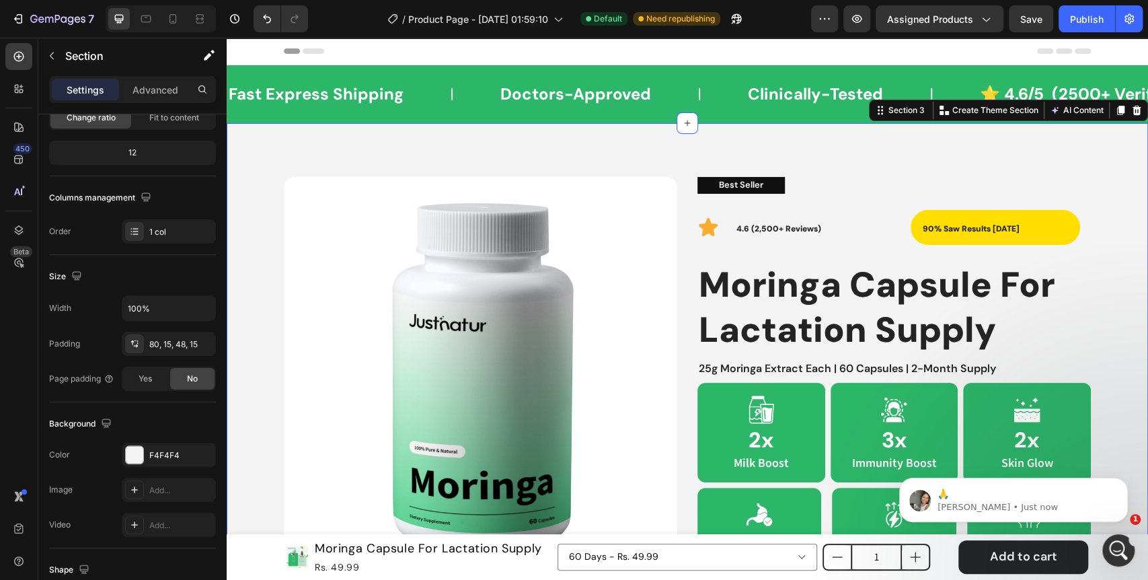
scroll to position [0, 0]
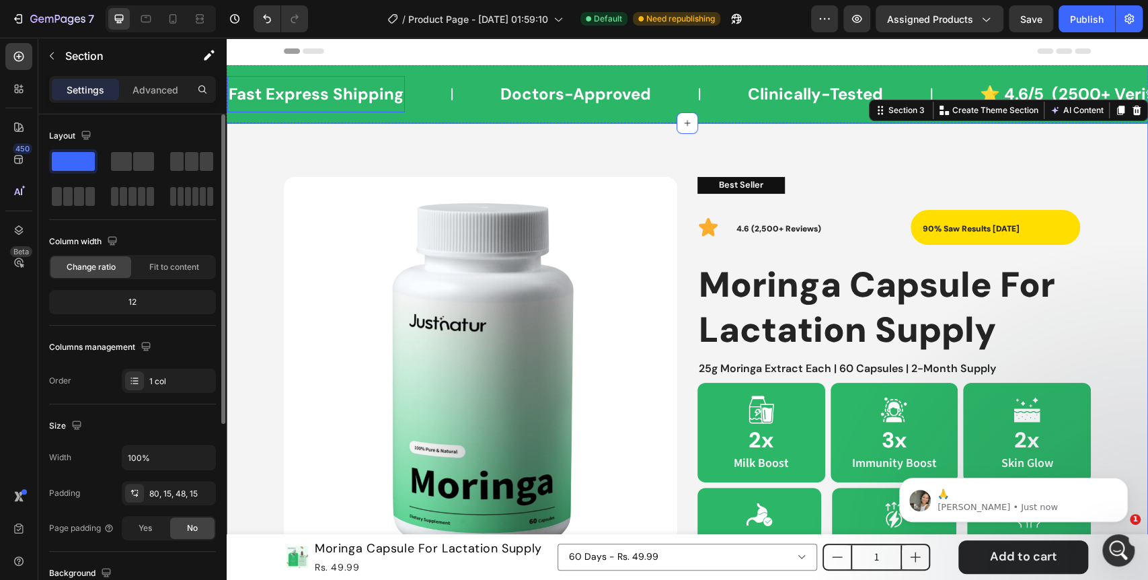
click at [314, 93] on p "Fast Express Shipping" at bounding box center [316, 94] width 175 height 23
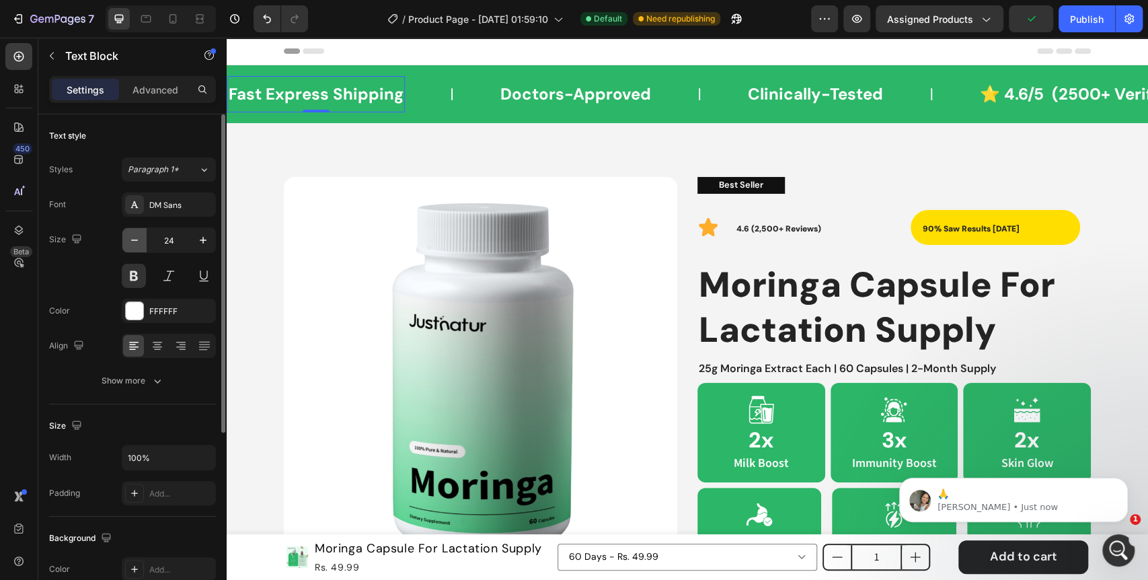
click at [137, 245] on icon "button" at bounding box center [134, 239] width 13 height 13
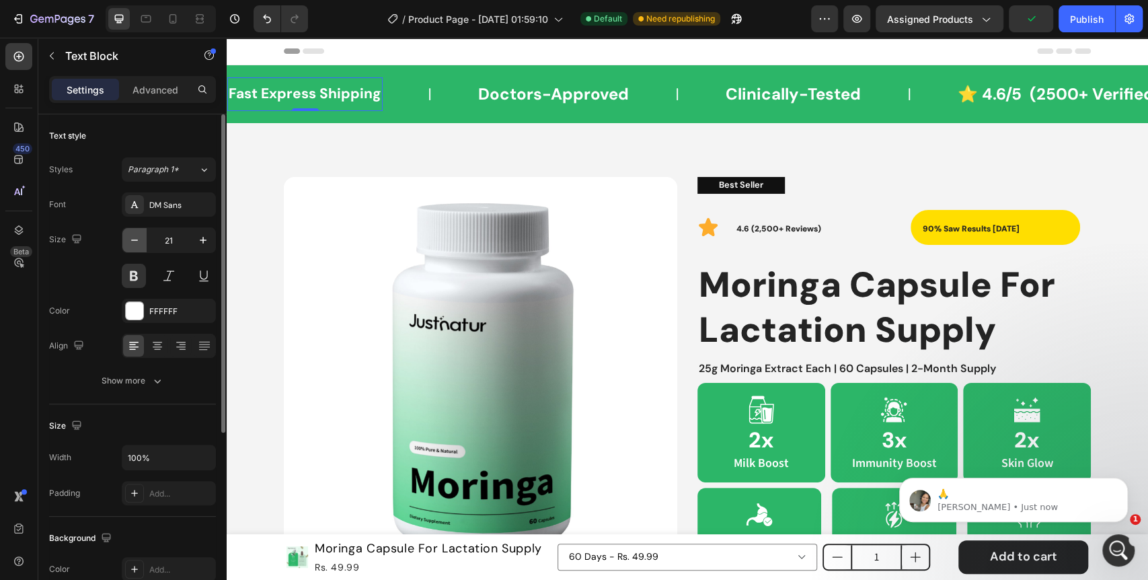
click at [137, 245] on icon "button" at bounding box center [134, 239] width 13 height 13
click at [135, 243] on icon "button" at bounding box center [134, 239] width 13 height 13
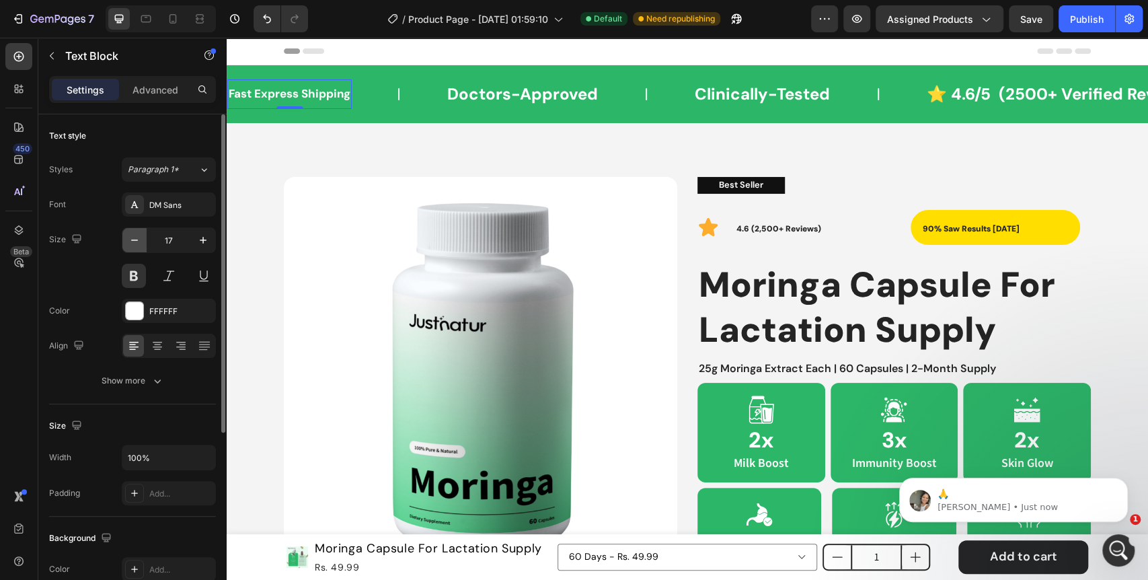
click at [135, 243] on icon "button" at bounding box center [134, 239] width 13 height 13
type input "16"
click at [458, 98] on p "Doctors-Approved" at bounding box center [516, 94] width 151 height 23
click at [173, 243] on input "24" at bounding box center [169, 240] width 44 height 24
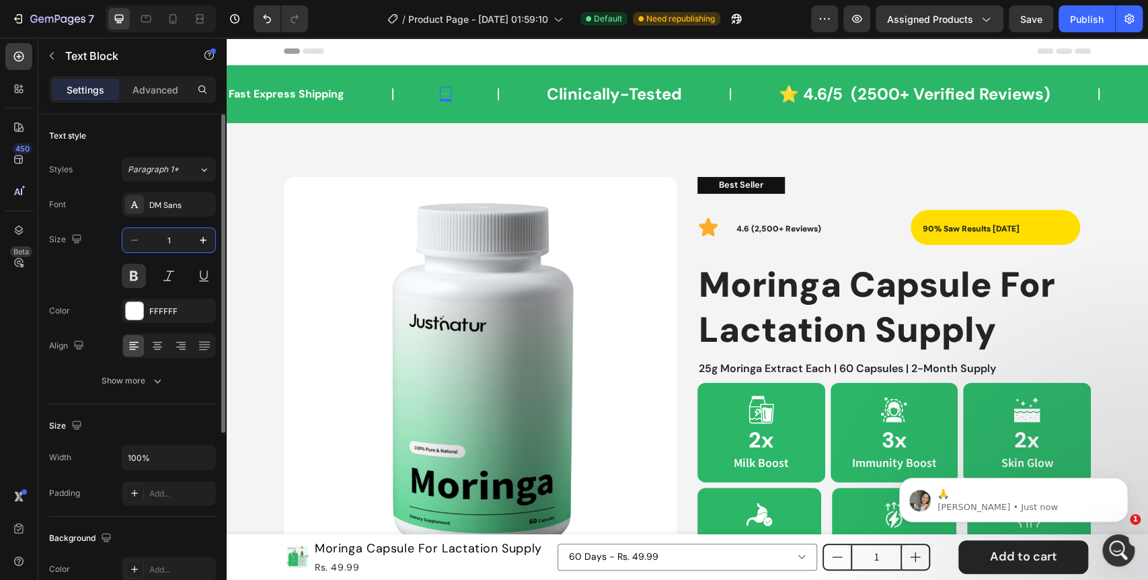
type input "16"
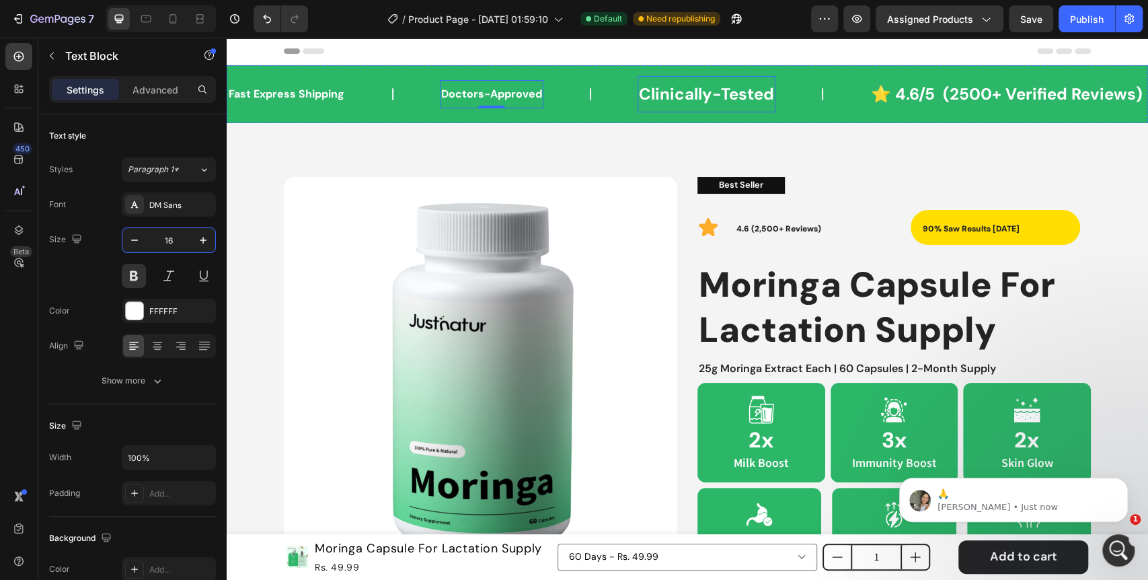
click at [703, 99] on p "Clinically-Tested" at bounding box center [706, 94] width 135 height 23
click at [169, 233] on input "24" at bounding box center [169, 240] width 44 height 24
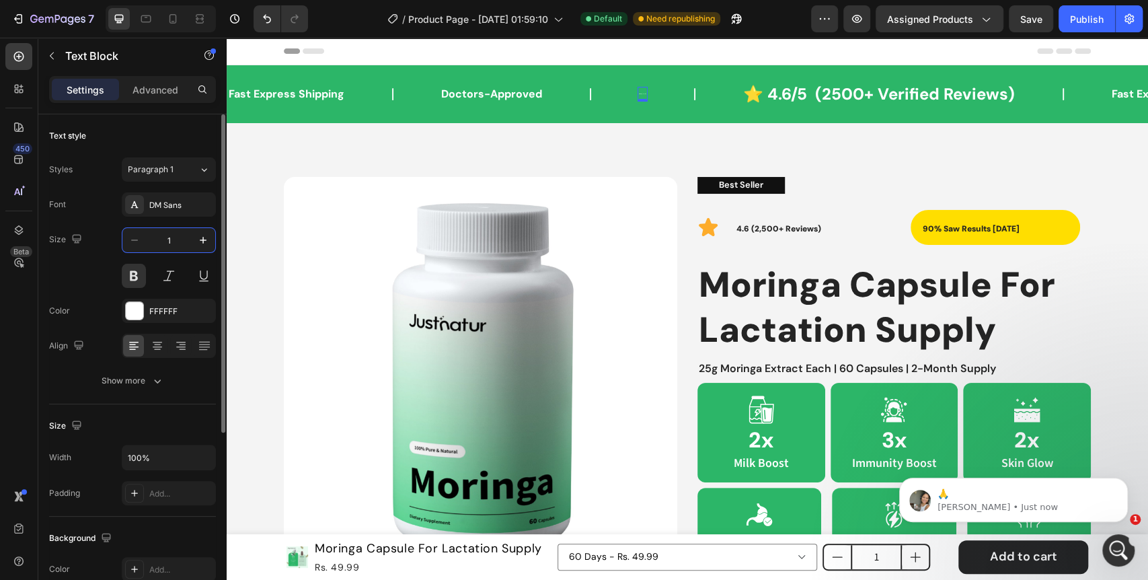
type input "16"
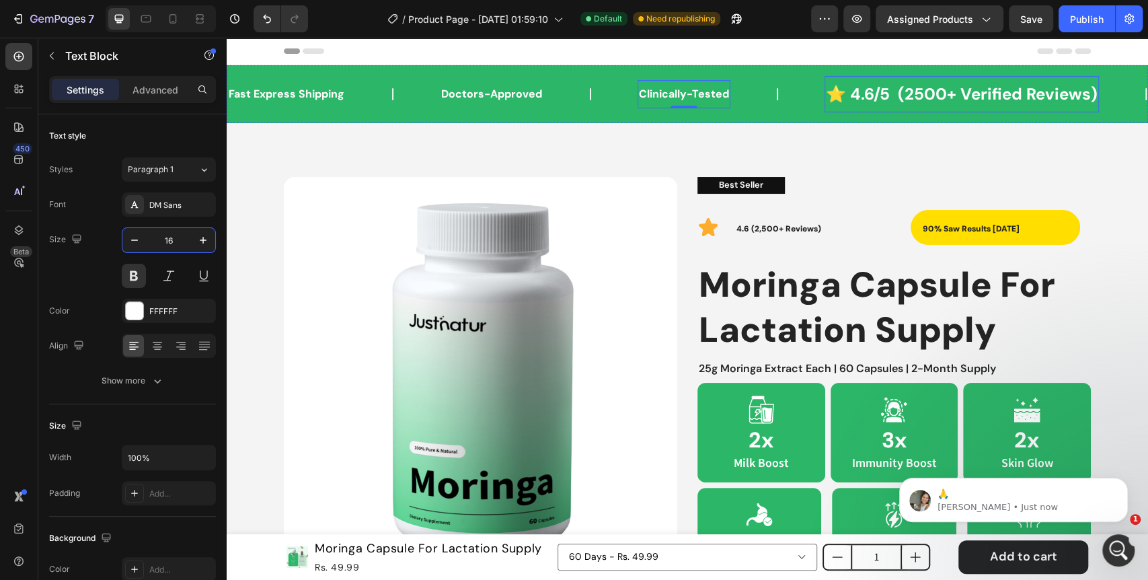
click at [929, 93] on p "⭐ 4.6/5 (2500+ Verified Reviews)" at bounding box center [962, 94] width 272 height 23
click at [159, 241] on input "24" at bounding box center [169, 240] width 44 height 24
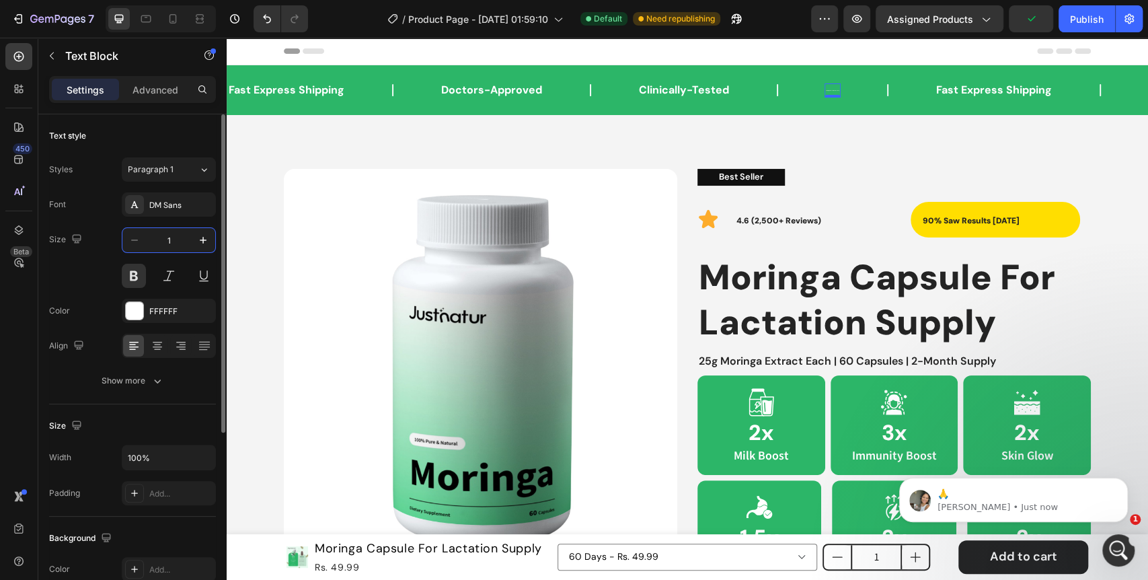
type input "16"
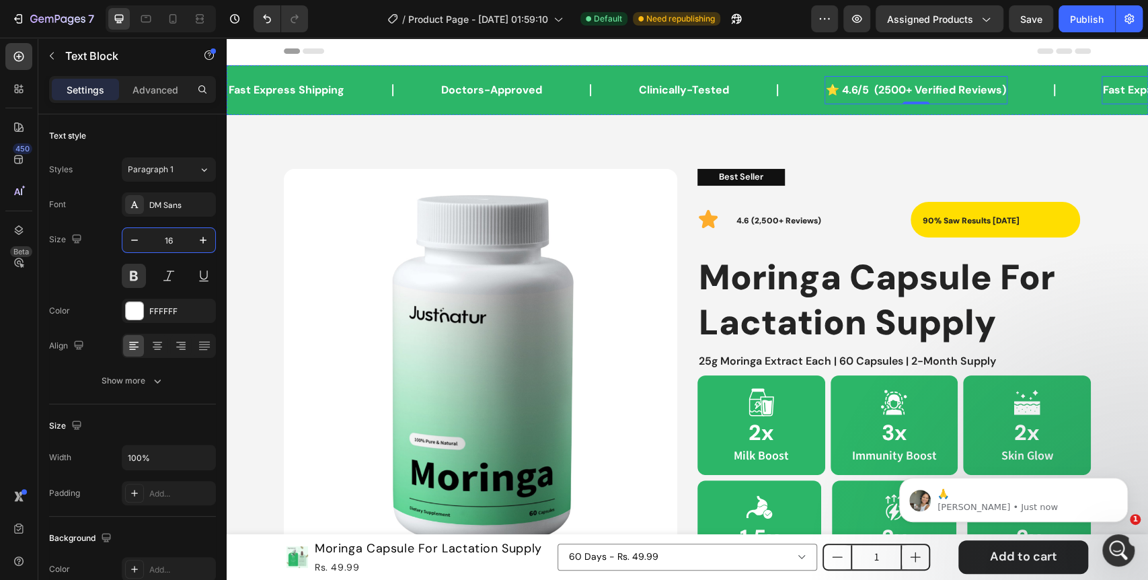
click at [1112, 94] on p "Fast Express Shipping" at bounding box center [1161, 90] width 116 height 15
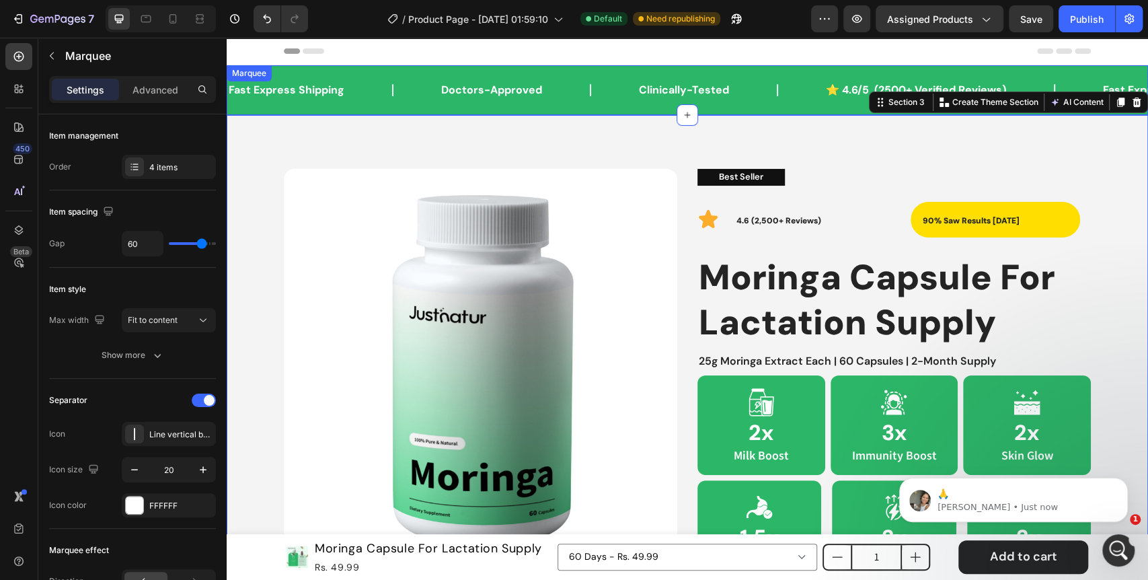
click at [380, 111] on div "Fast Express Shipping Text Block Doctors-Approved Text Block Clinically-Tested …" at bounding box center [687, 90] width 921 height 50
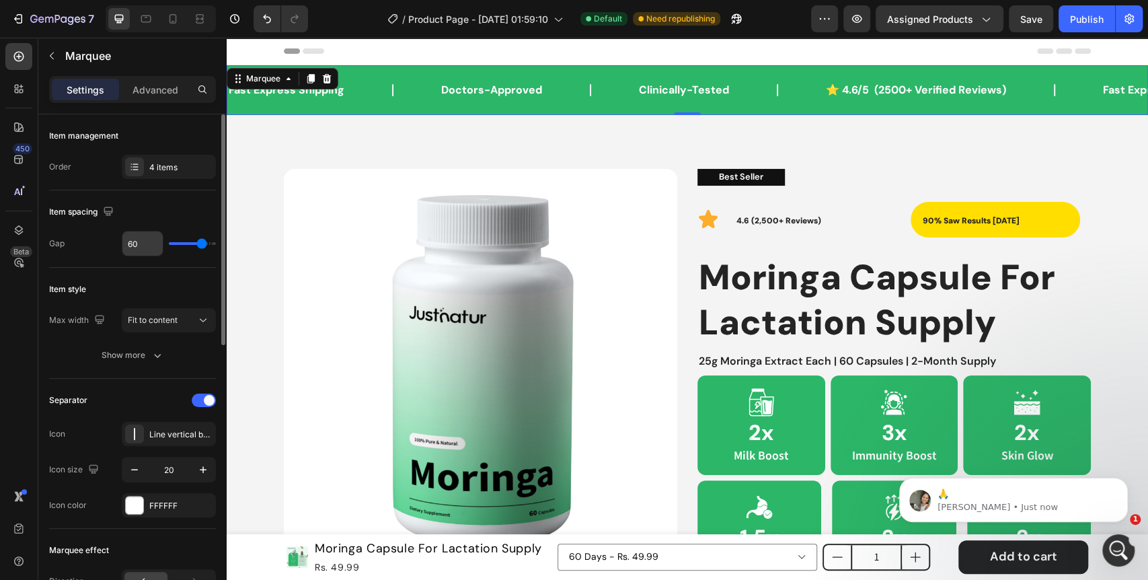
click at [138, 248] on input "60" at bounding box center [142, 243] width 40 height 24
type input "3"
type input "32"
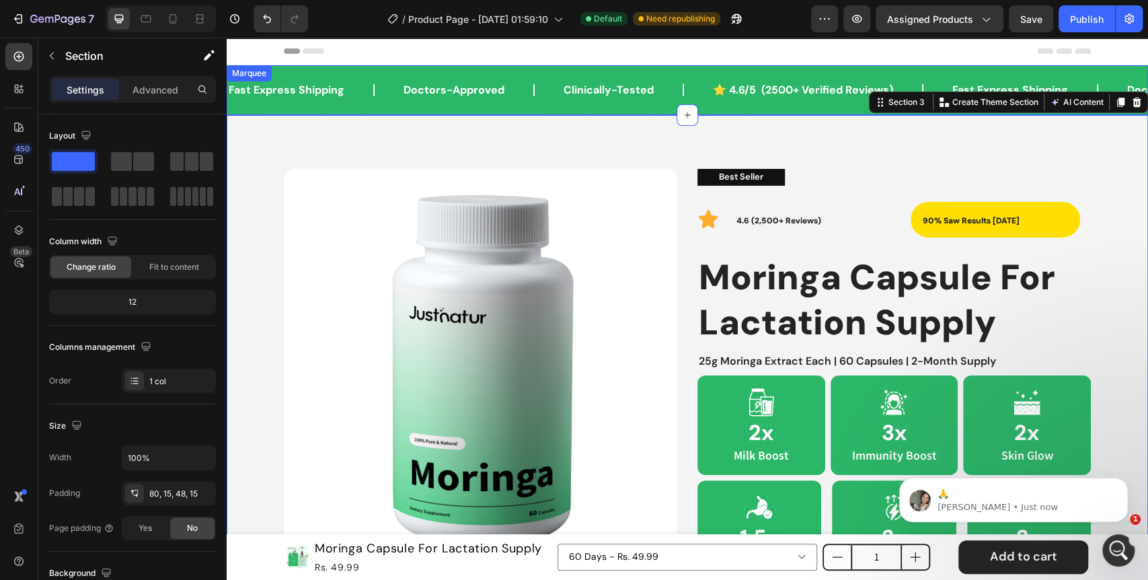
click at [298, 109] on div "Fast Express Shipping Text Block Doctors-Approved Text Block Clinically-Tested …" at bounding box center [687, 90] width 921 height 50
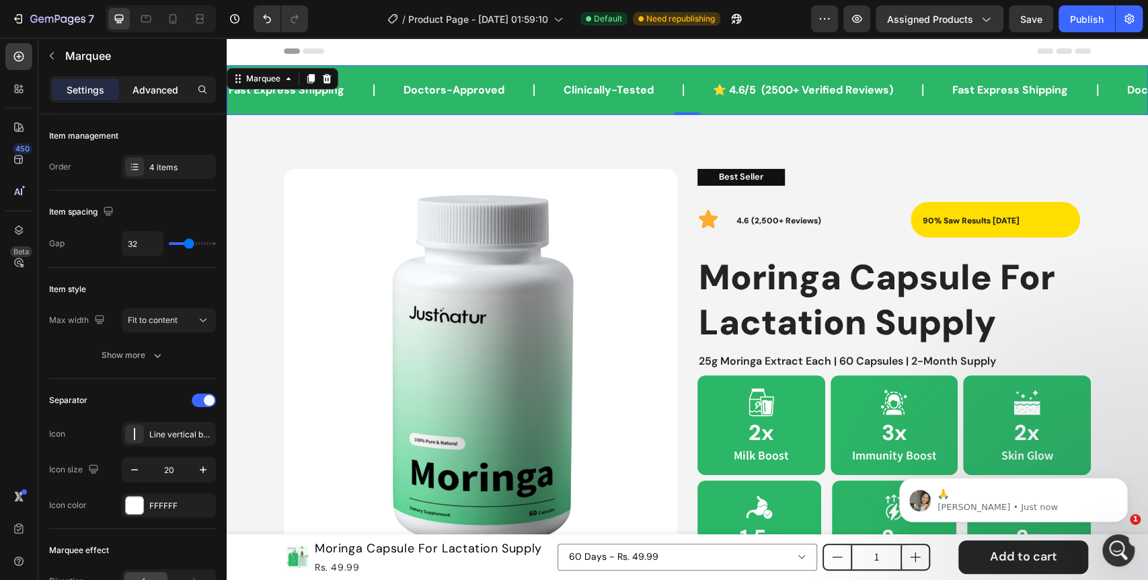
click at [166, 99] on div "Advanced" at bounding box center [155, 90] width 67 height 22
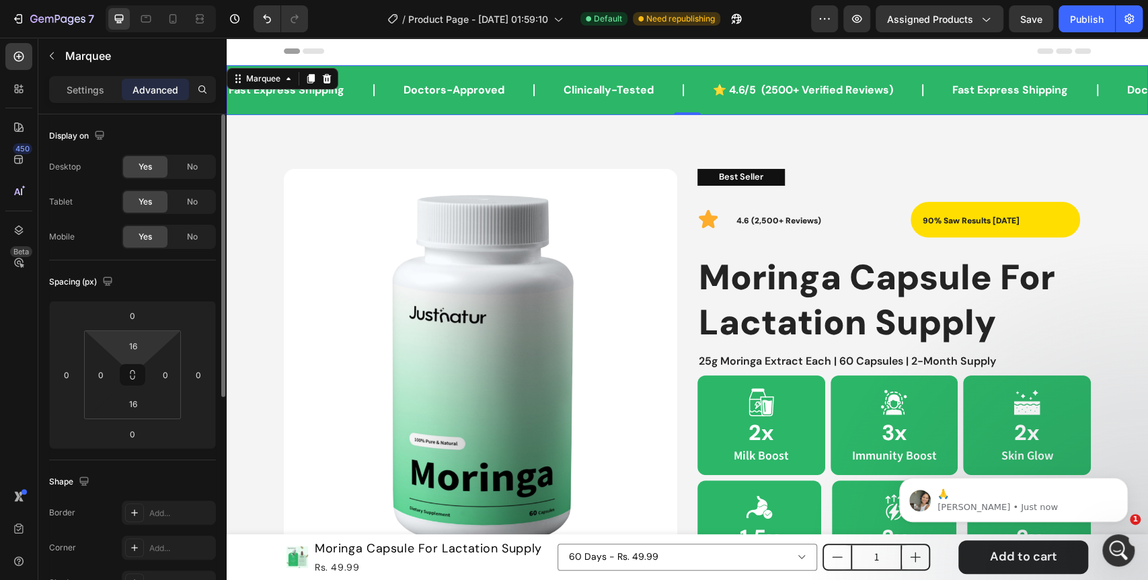
click at [143, 0] on html "7 Version history / Product Page - Aug 24, 01:59:10 Default Need republishing P…" at bounding box center [574, 0] width 1148 height 0
click at [140, 346] on input "16" at bounding box center [133, 345] width 27 height 20
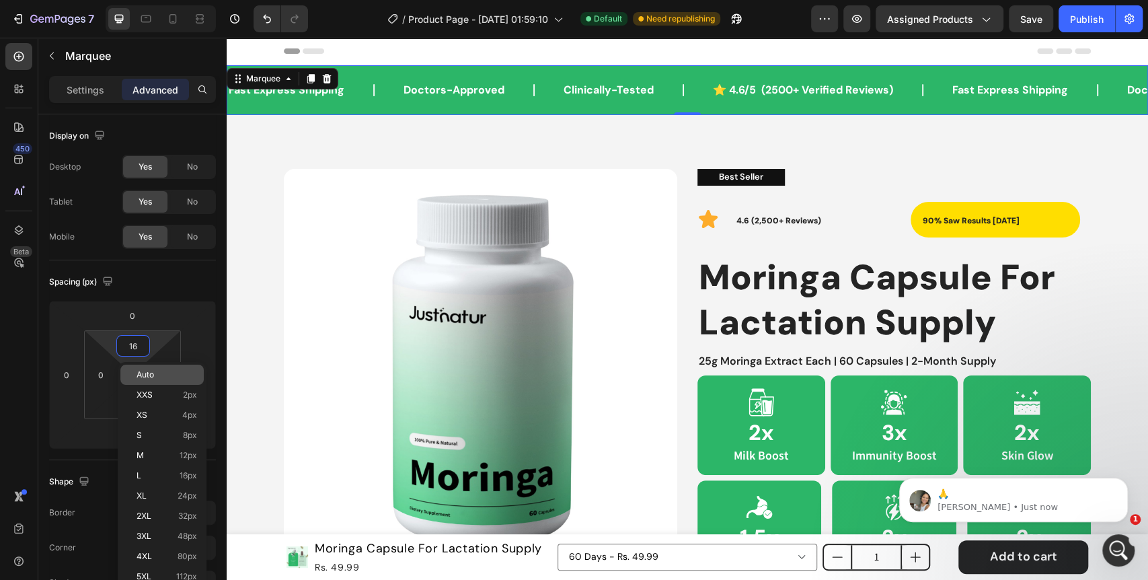
click at [167, 368] on div "Auto" at bounding box center [161, 374] width 83 height 20
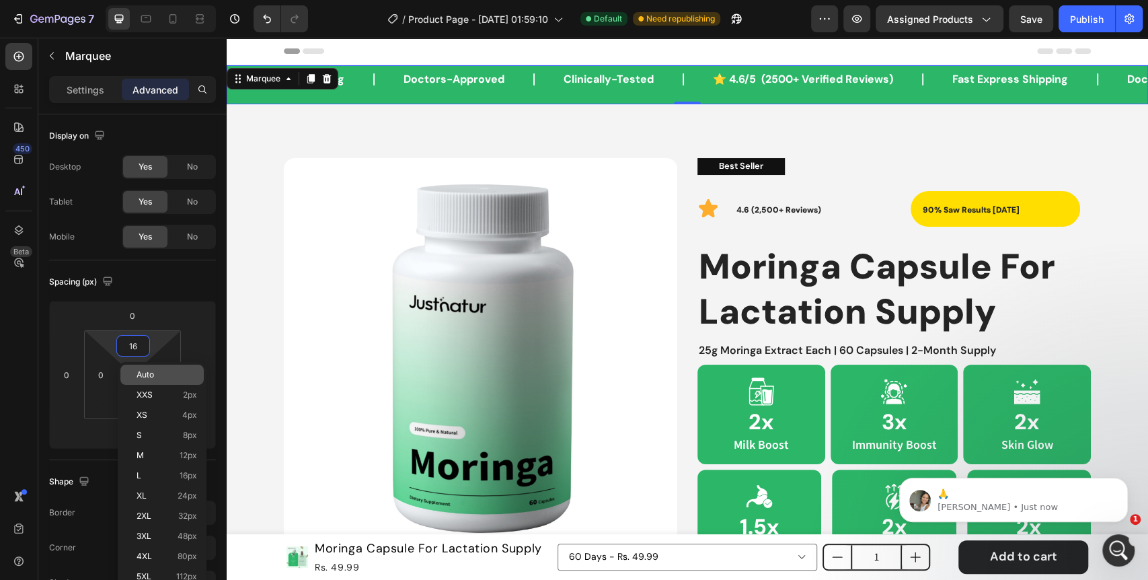
type input "Auto"
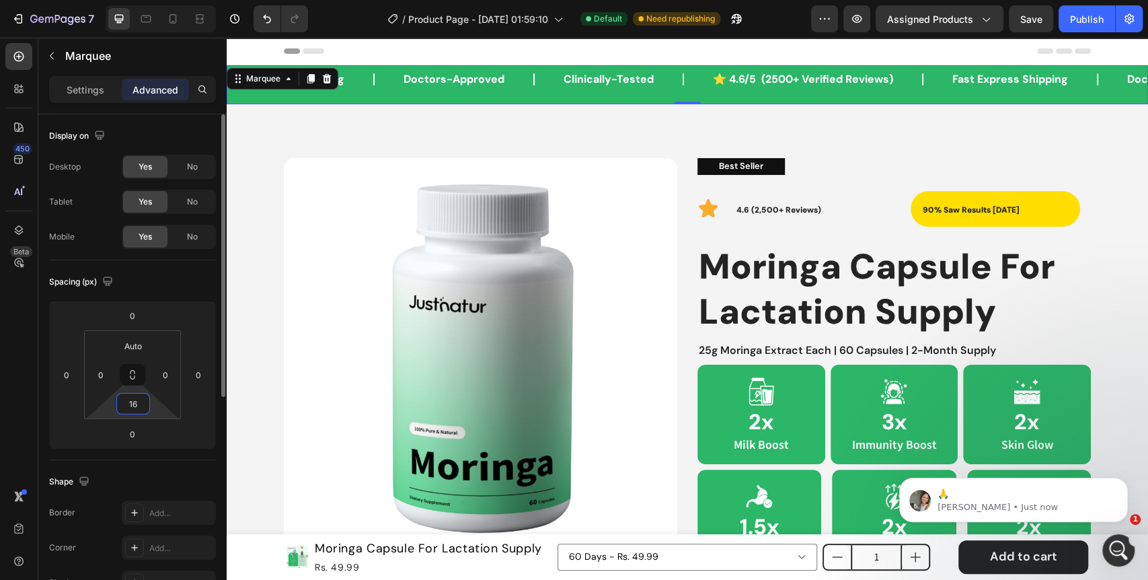
click at [138, 404] on input "16" at bounding box center [133, 403] width 27 height 20
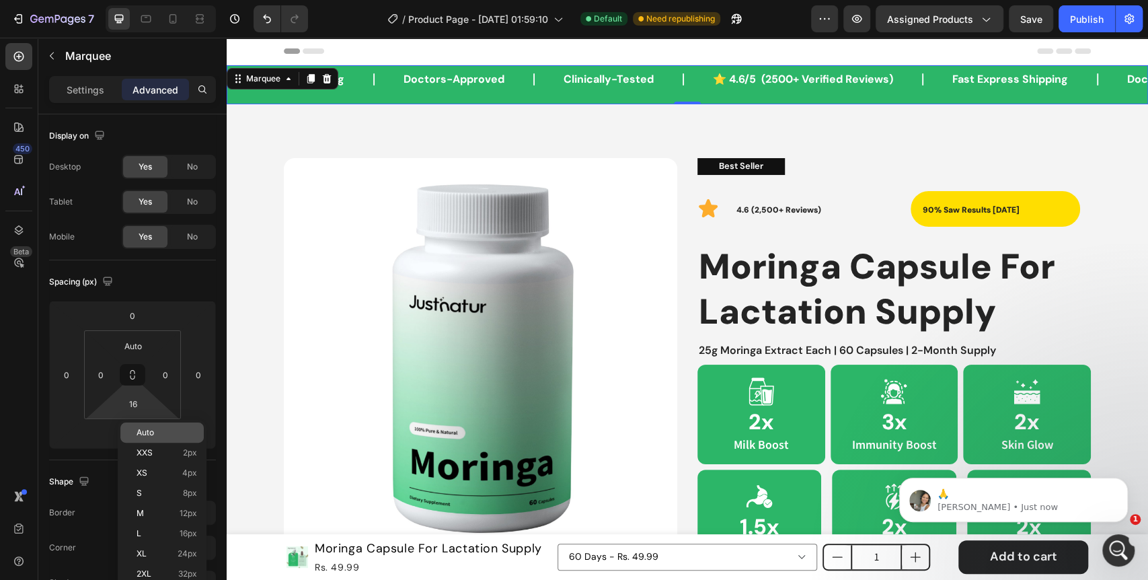
click at [159, 431] on p "Auto" at bounding box center [166, 432] width 61 height 9
type input "Auto"
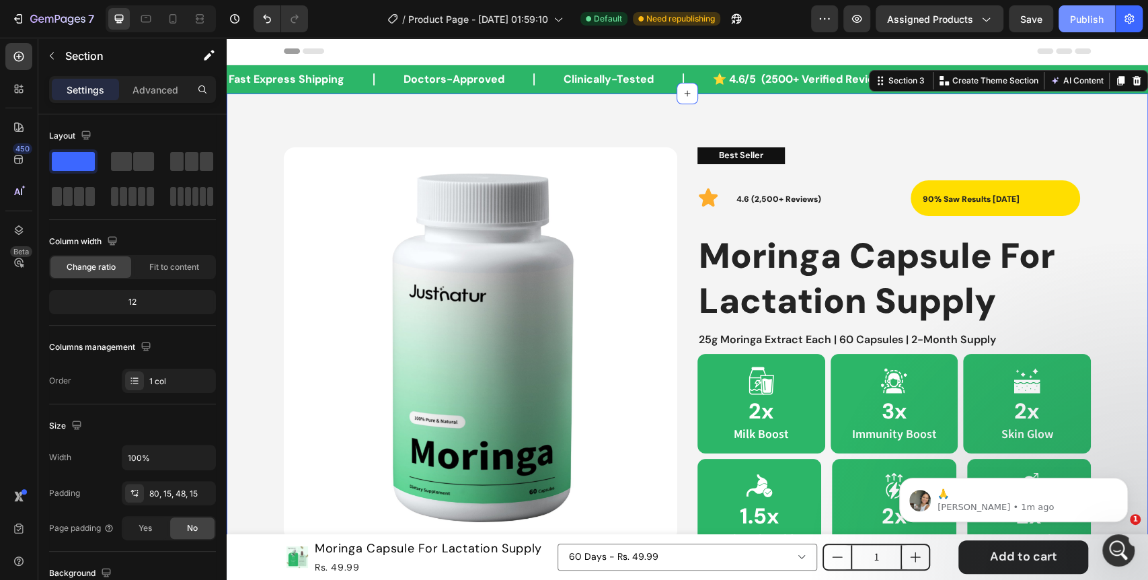
click at [1073, 26] on button "Publish" at bounding box center [1086, 18] width 56 height 27
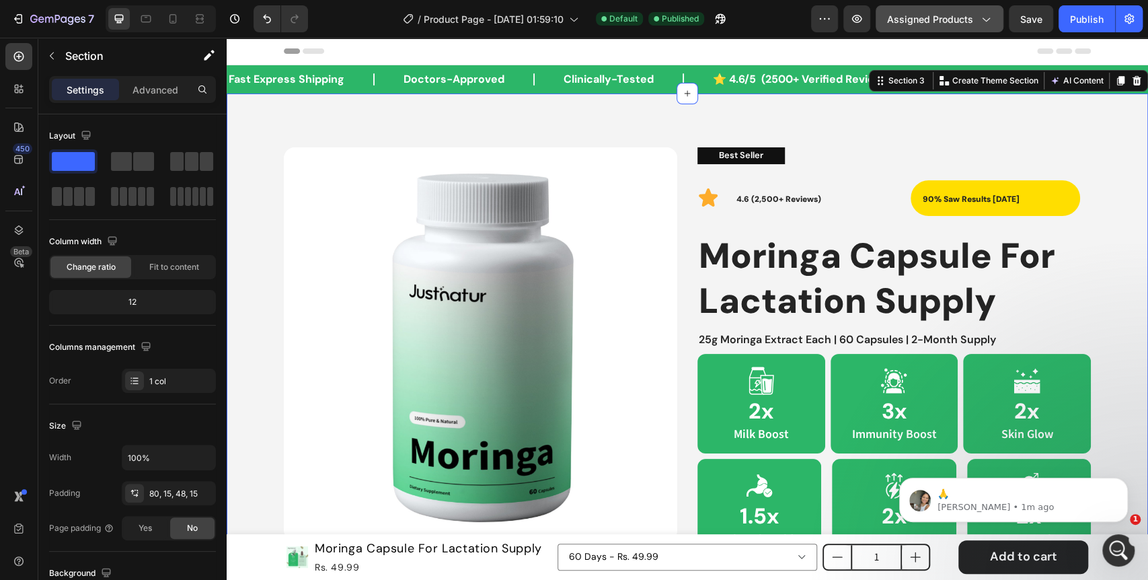
click at [920, 27] on button "Assigned Products" at bounding box center [939, 18] width 128 height 27
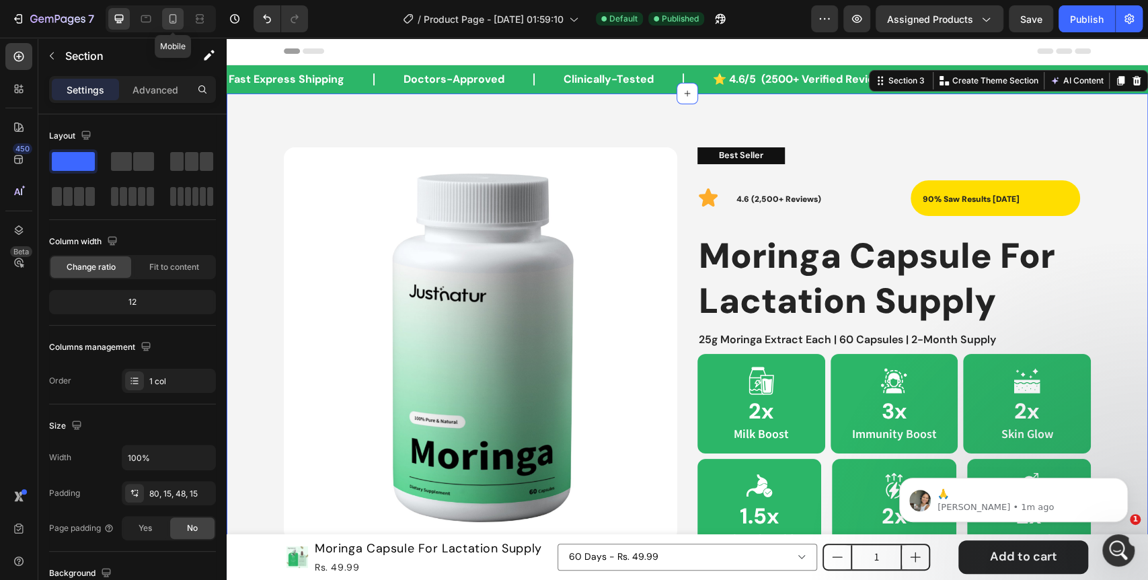
click at [169, 19] on icon at bounding box center [172, 18] width 7 height 9
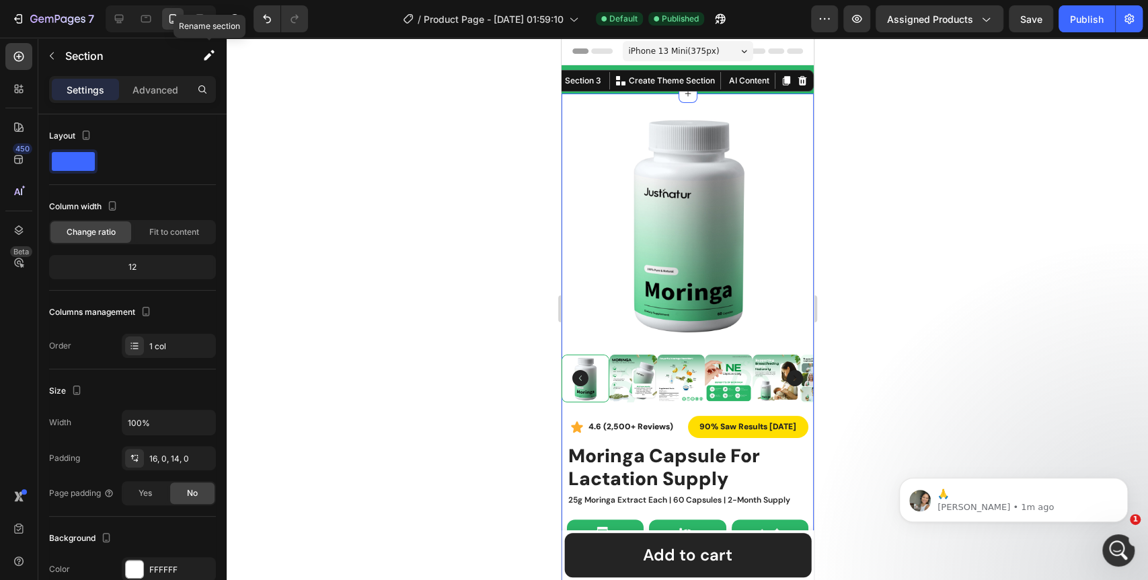
scroll to position [8, 0]
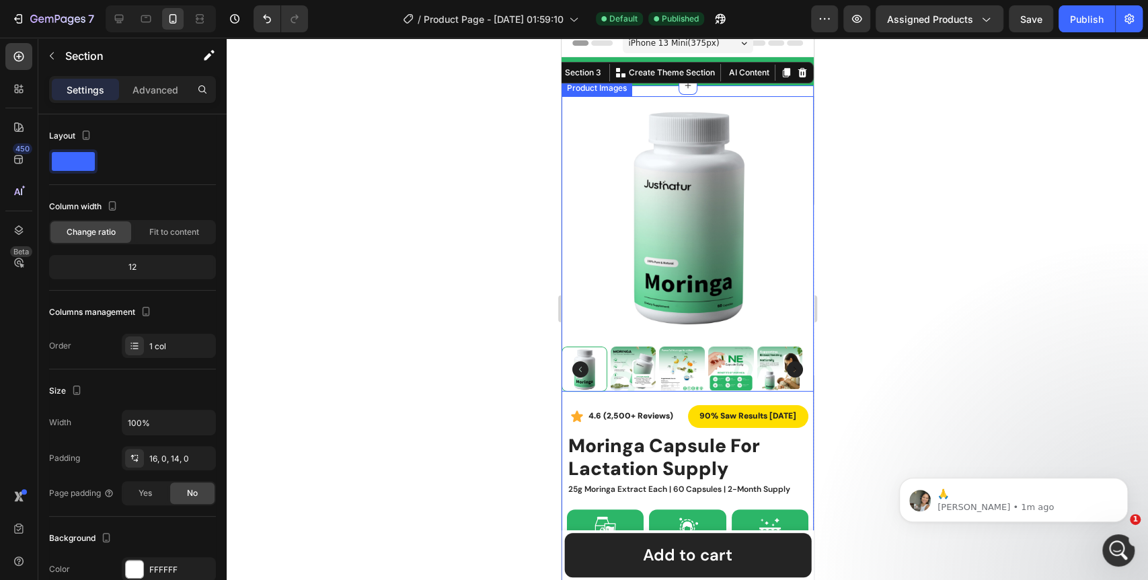
click at [903, 317] on div at bounding box center [687, 309] width 921 height 542
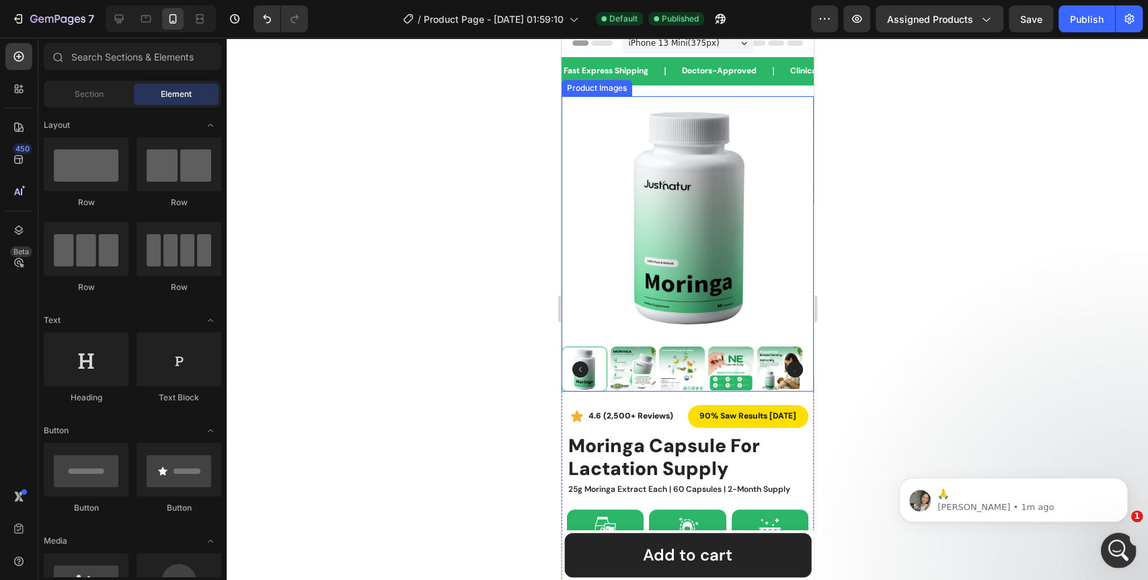
click at [1115, 545] on icon "Open Intercom Messenger" at bounding box center [1116, 548] width 22 height 22
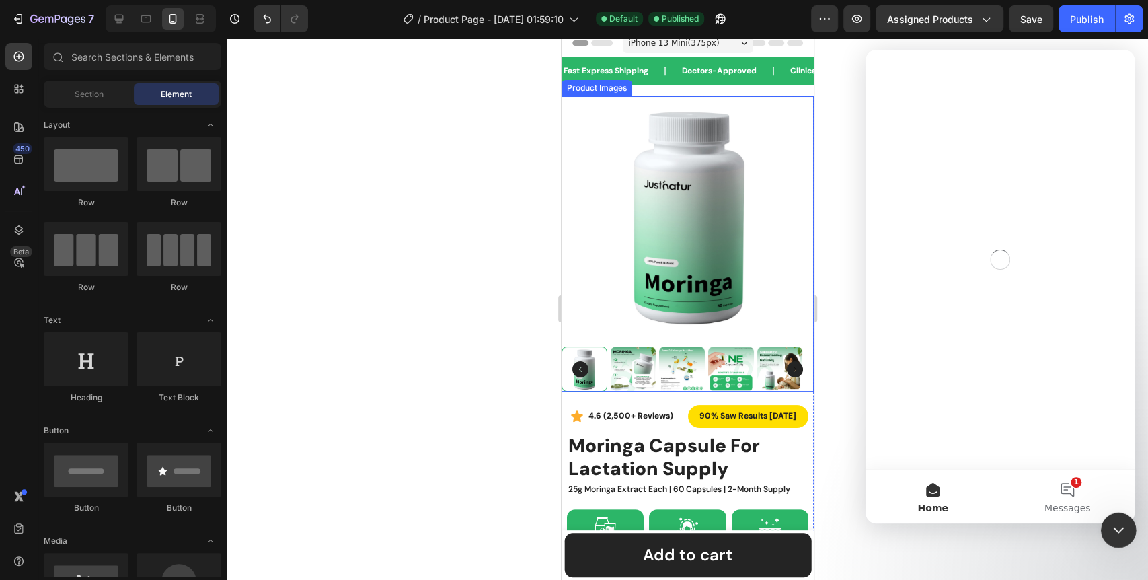
scroll to position [0, 0]
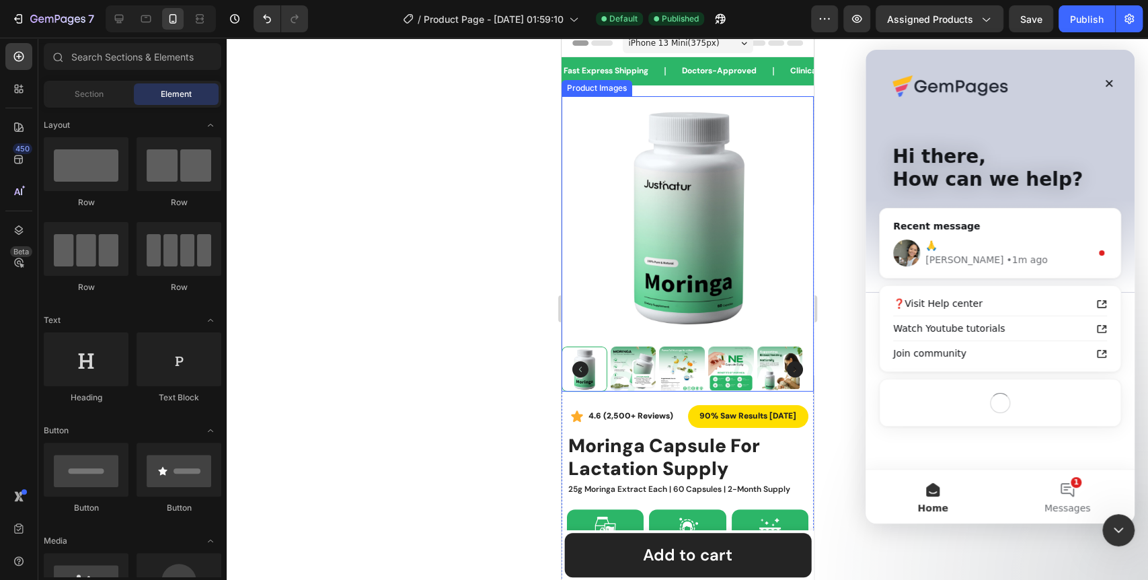
click at [1011, 247] on div "🙏" at bounding box center [1007, 246] width 165 height 14
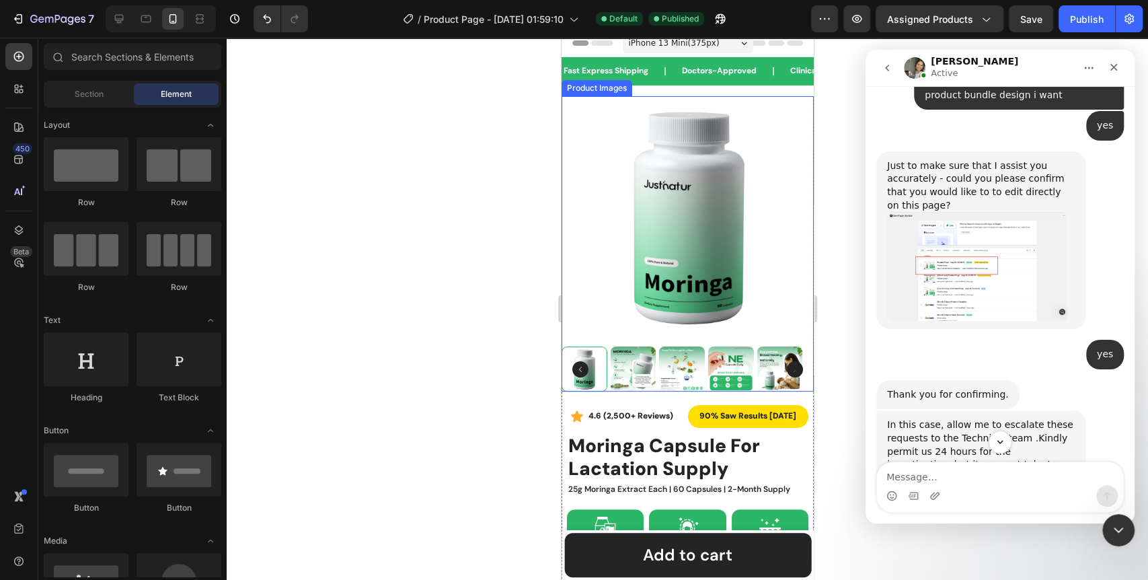
scroll to position [11161, 0]
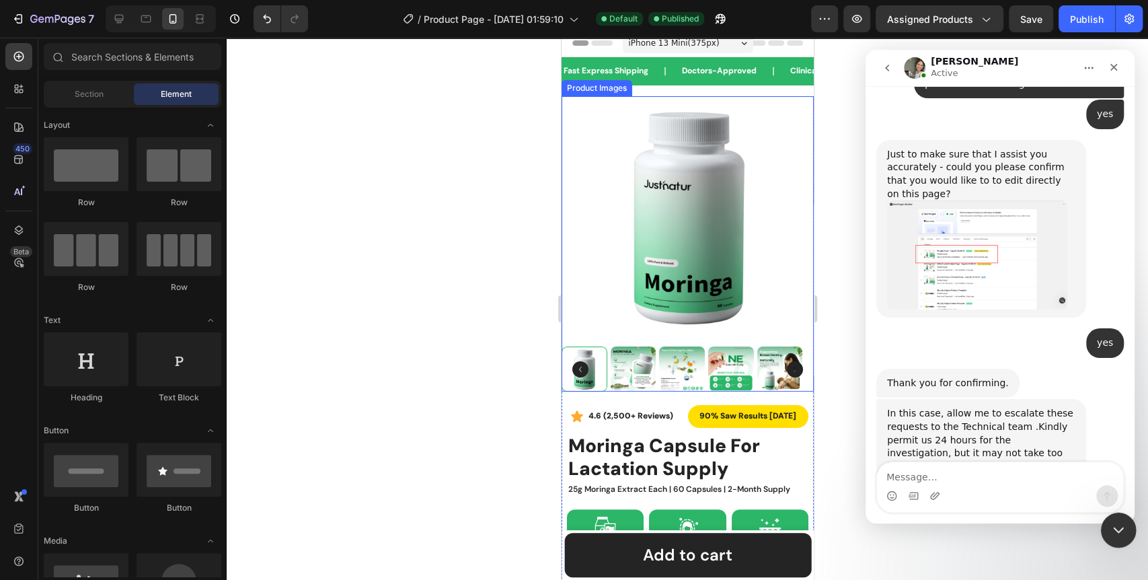
click at [1117, 536] on div "Close Intercom Messenger" at bounding box center [1116, 528] width 32 height 32
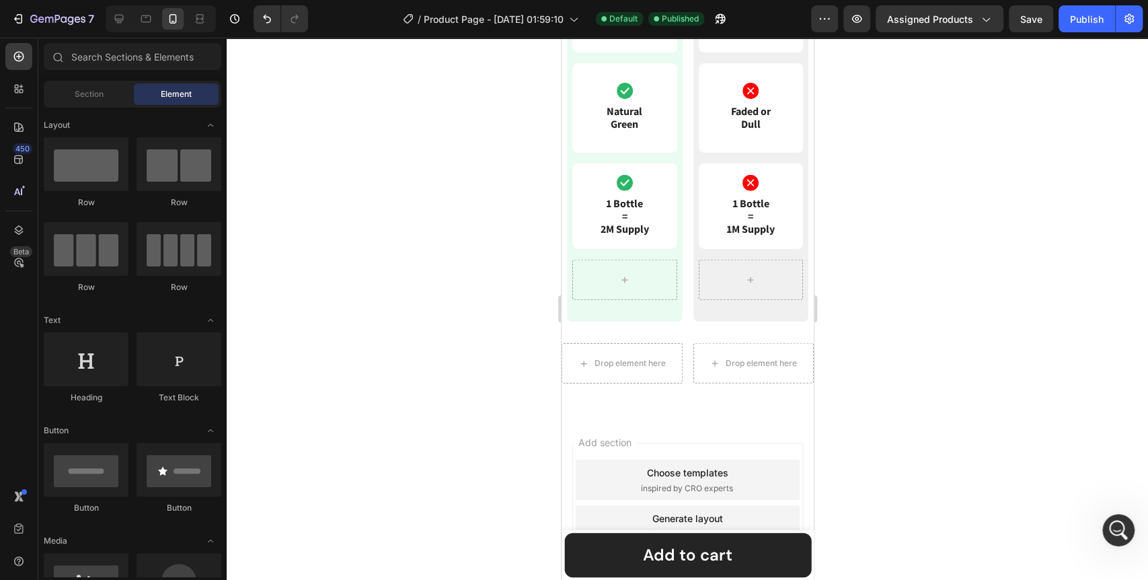
scroll to position [2194, 0]
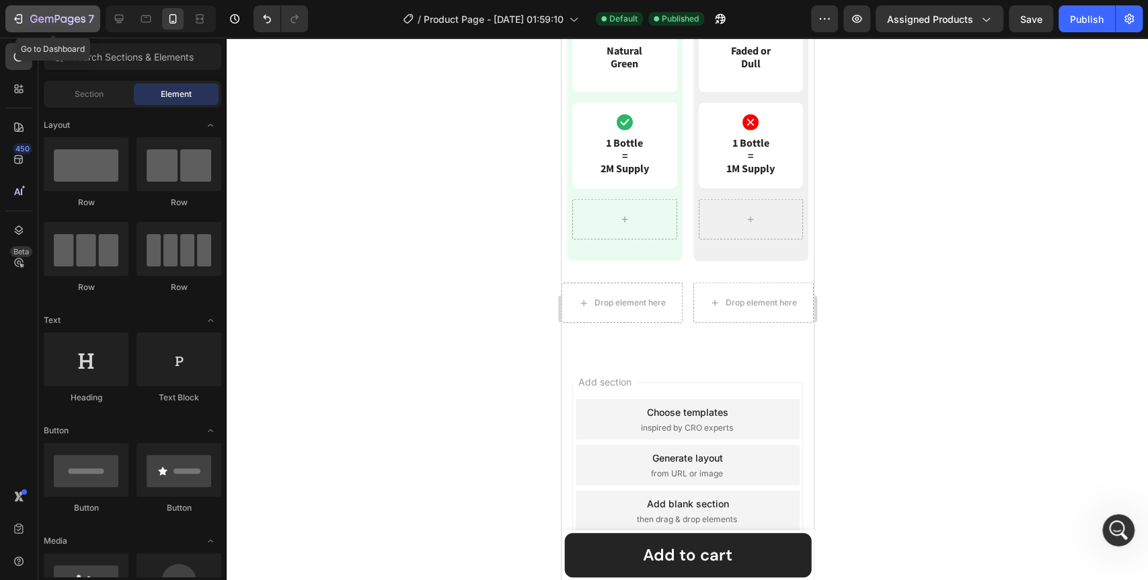
click at [16, 12] on icon "button" at bounding box center [17, 18] width 13 height 13
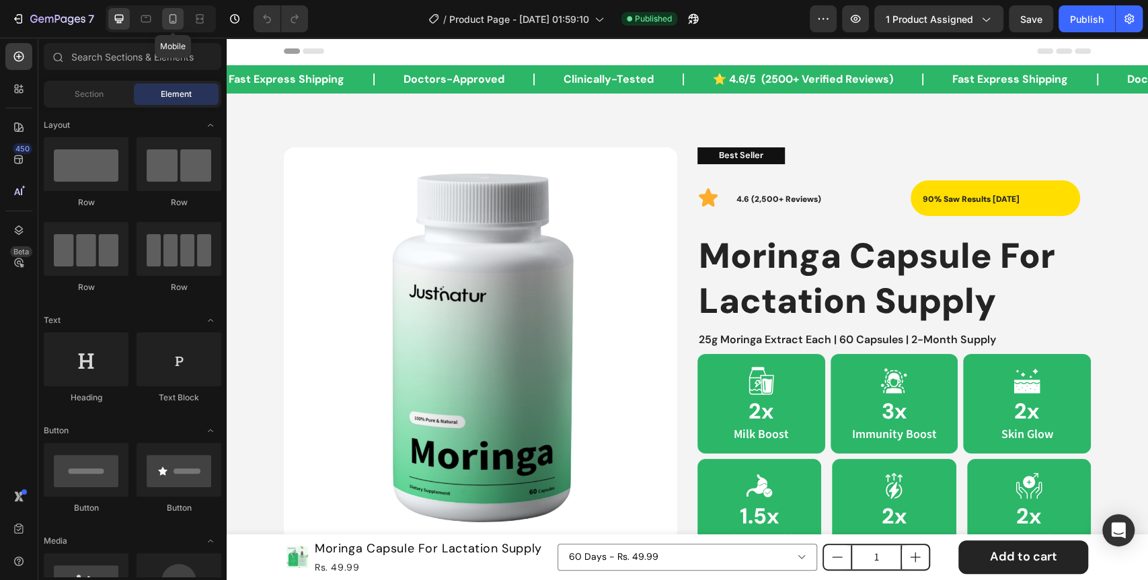
click at [179, 23] on div at bounding box center [173, 19] width 22 height 22
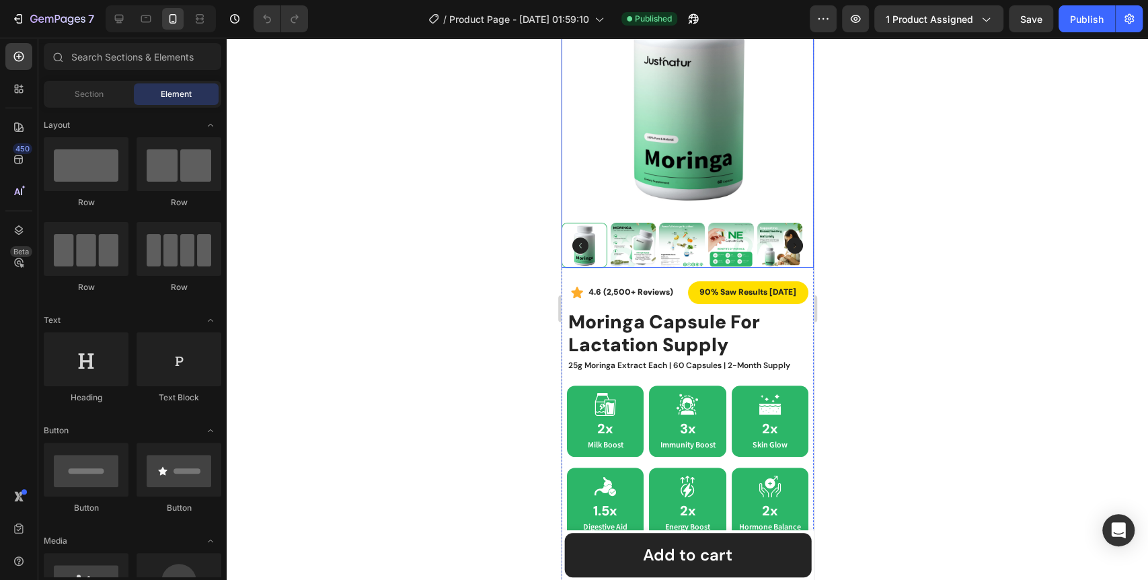
scroll to position [149, 0]
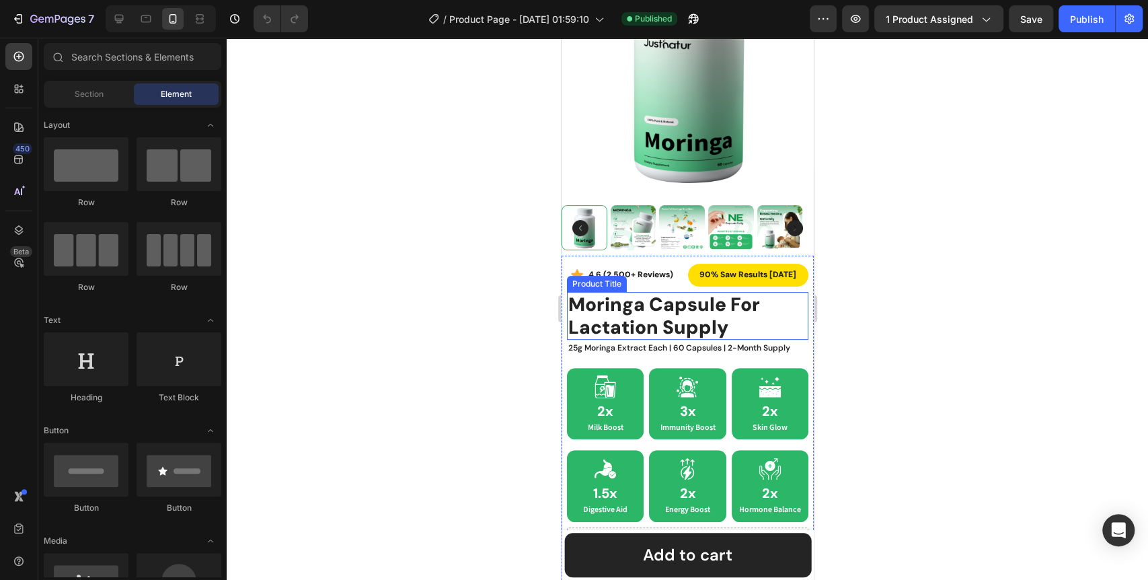
click at [672, 308] on h1 "moringa capsule for lactation supply" at bounding box center [686, 316] width 241 height 48
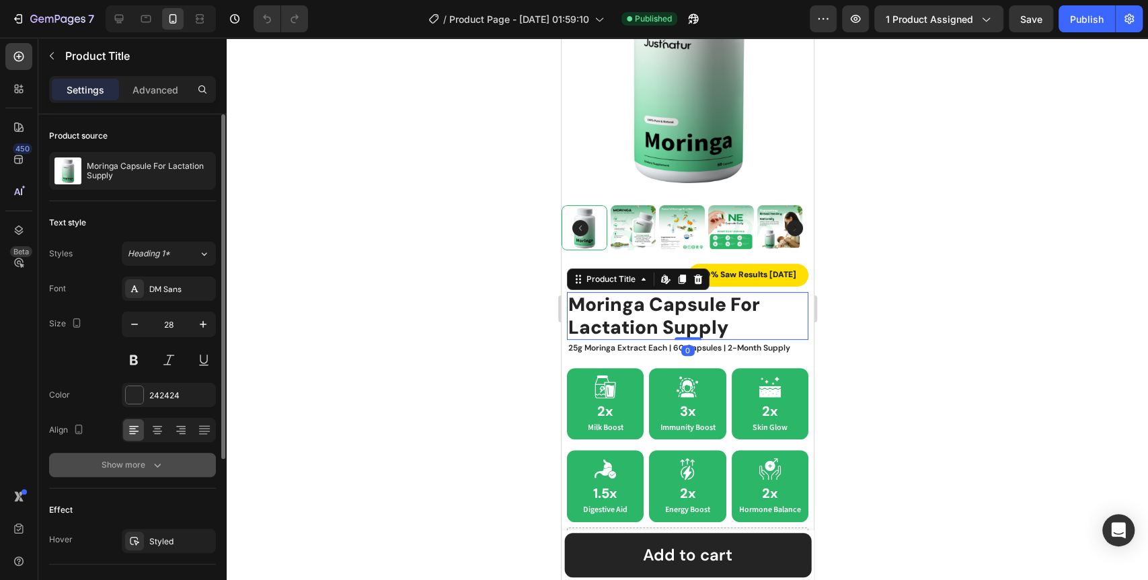
click at [151, 471] on button "Show more" at bounding box center [132, 464] width 167 height 24
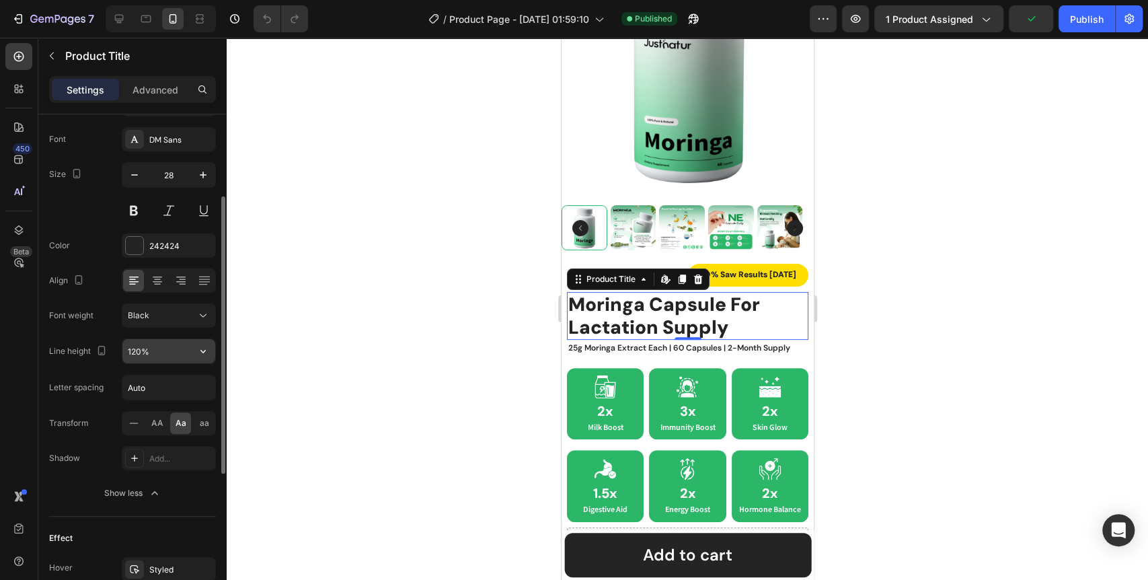
click at [200, 347] on icon "button" at bounding box center [202, 350] width 13 height 13
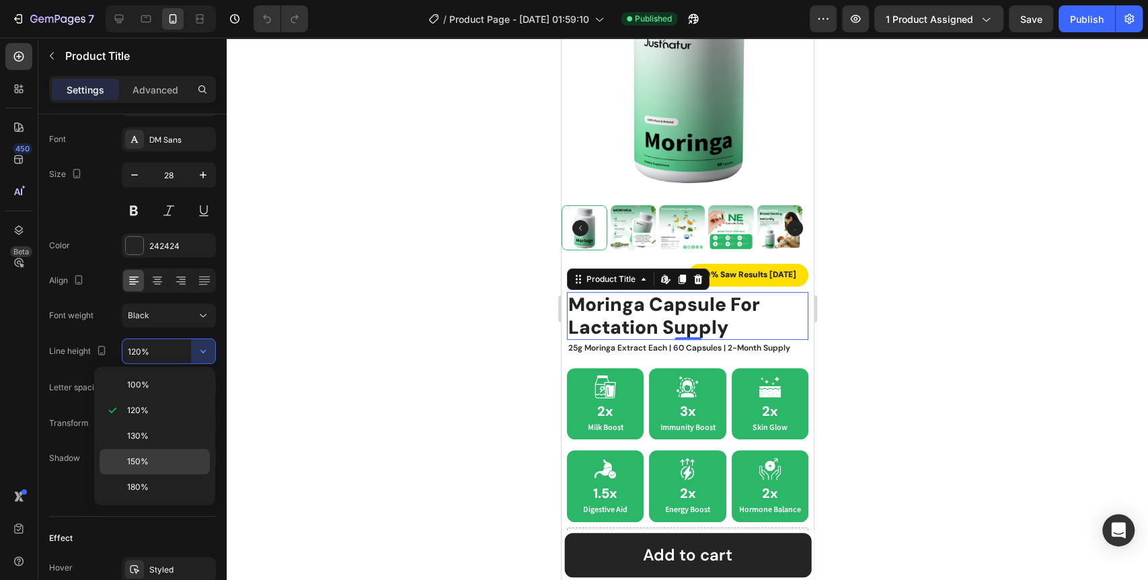
click at [145, 456] on span "150%" at bounding box center [138, 461] width 22 height 12
type input "150%"
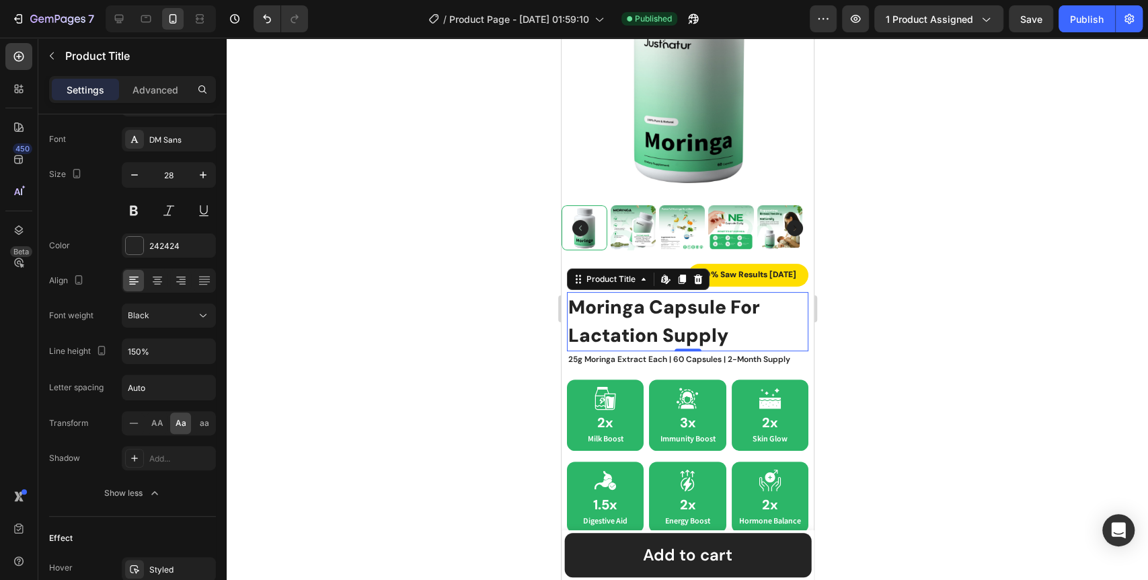
click at [391, 273] on div at bounding box center [687, 309] width 921 height 542
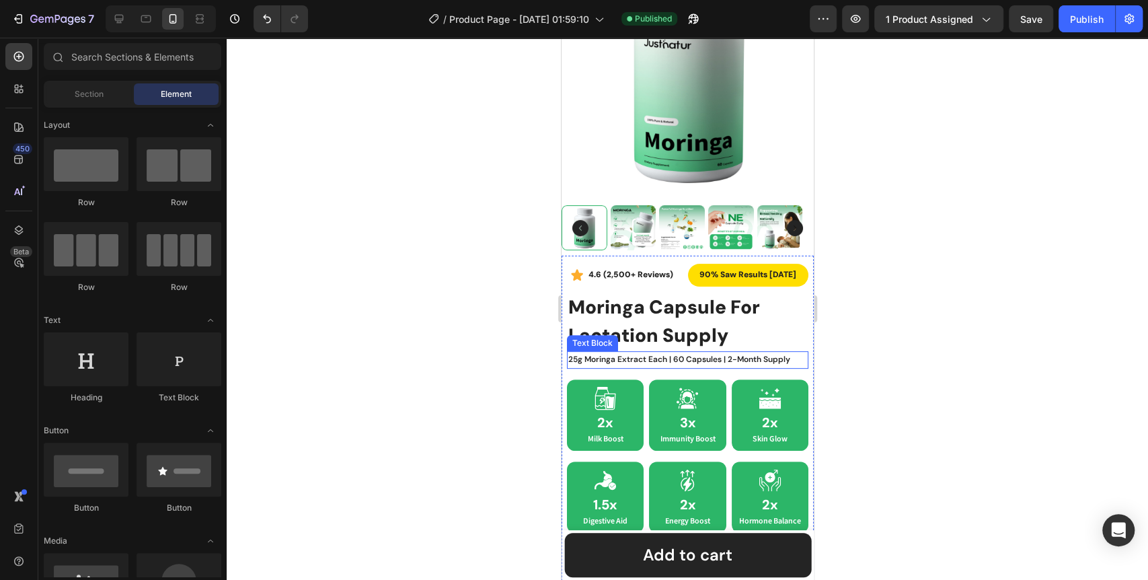
click at [701, 352] on p "25g moringa extract each | 60 capsules | 2-month supply" at bounding box center [686, 359] width 239 height 15
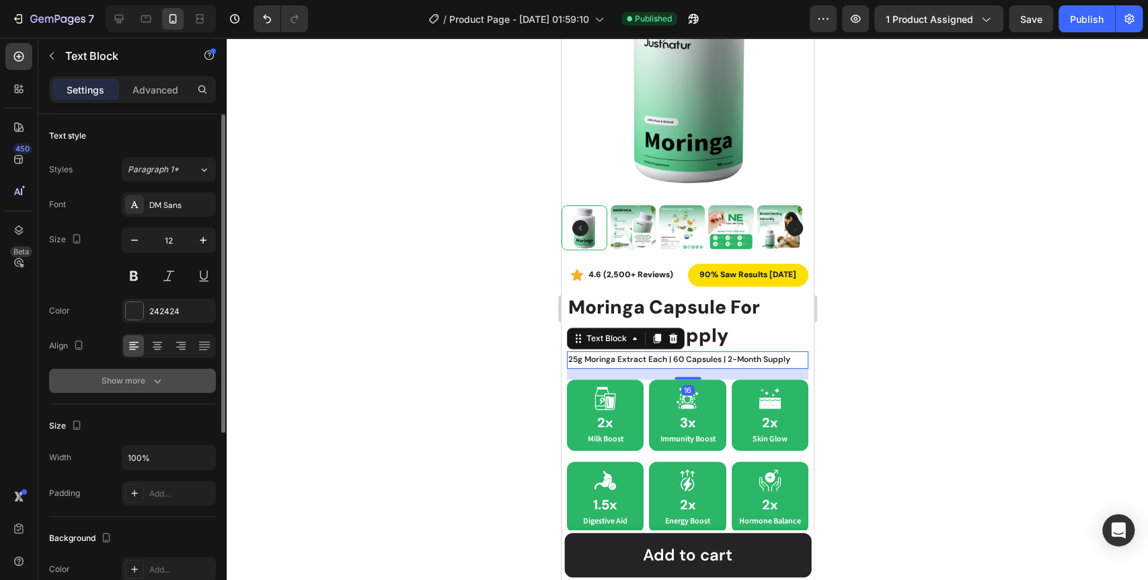
click at [149, 375] on div "Show more" at bounding box center [133, 380] width 63 height 13
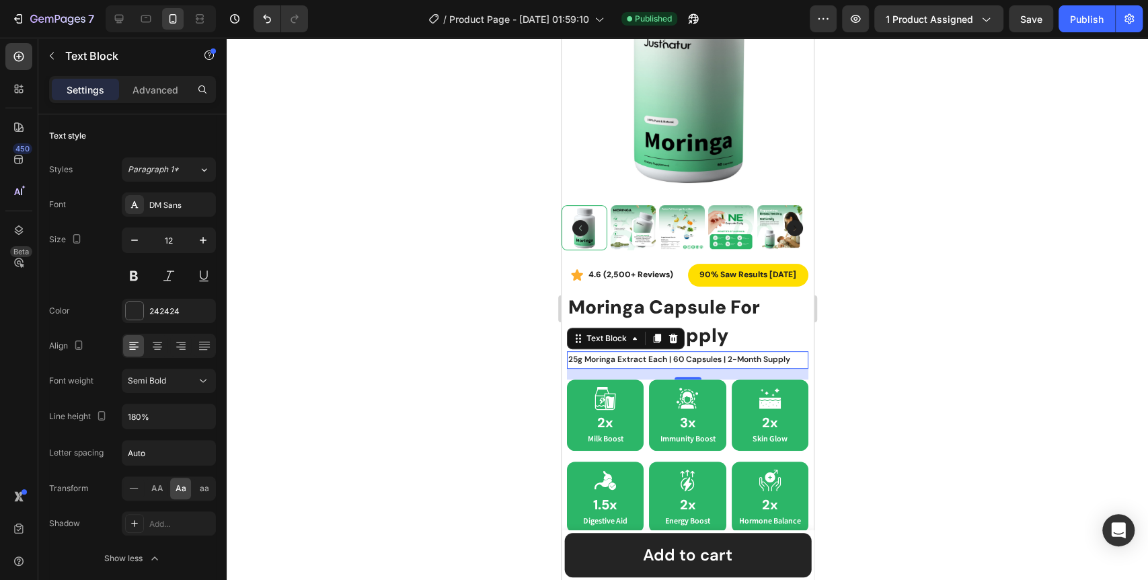
drag, startPoint x: 378, startPoint y: 393, endPoint x: 427, endPoint y: 386, distance: 48.9
click at [380, 392] on div at bounding box center [687, 309] width 921 height 542
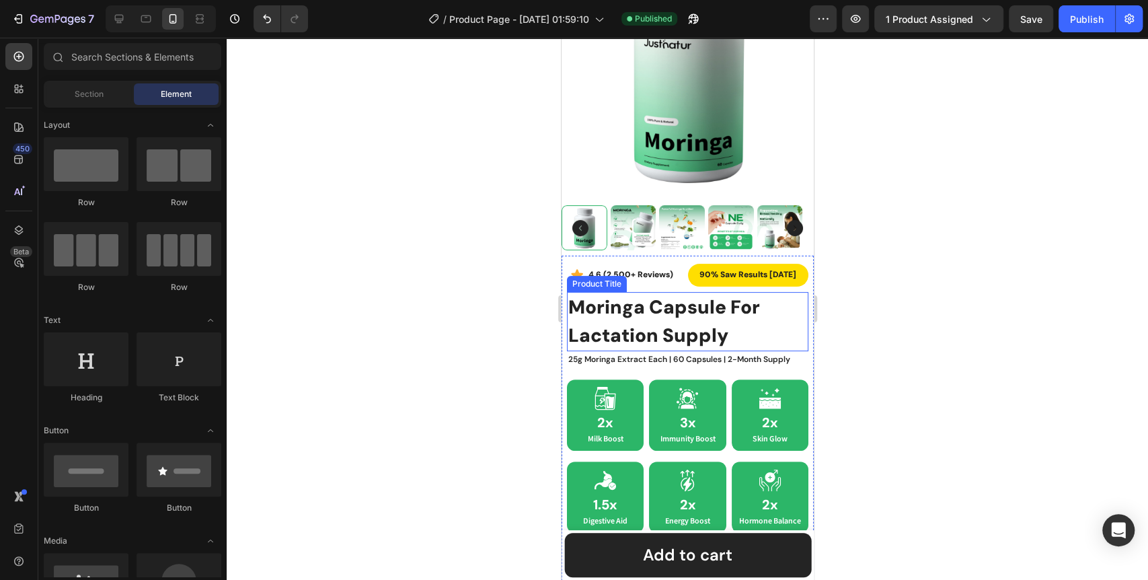
click at [715, 329] on h1 "moringa capsule for lactation supply" at bounding box center [686, 321] width 241 height 59
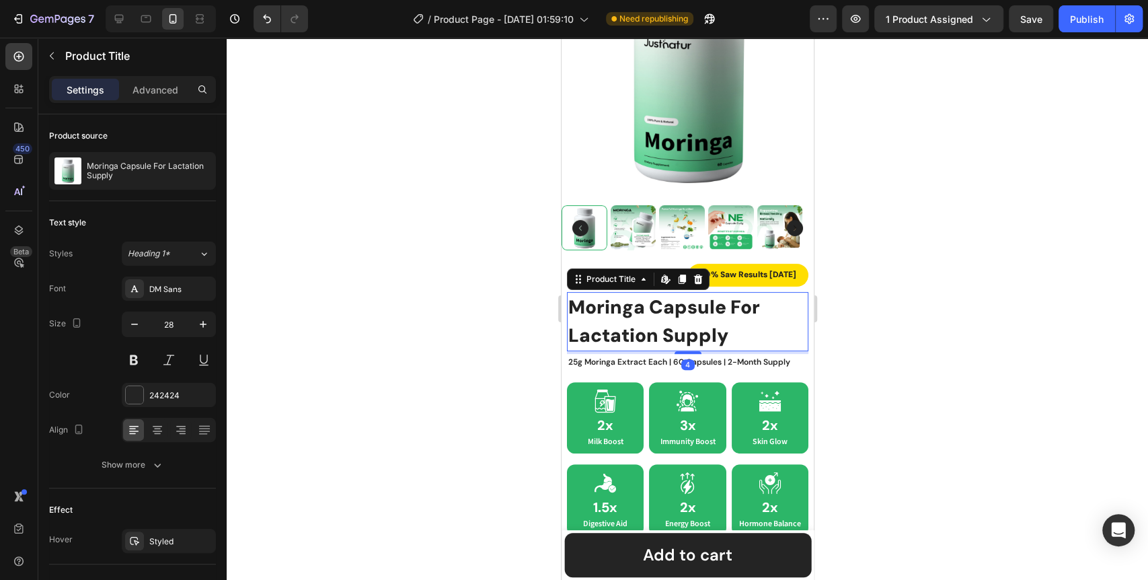
click at [692, 351] on div at bounding box center [687, 352] width 27 height 3
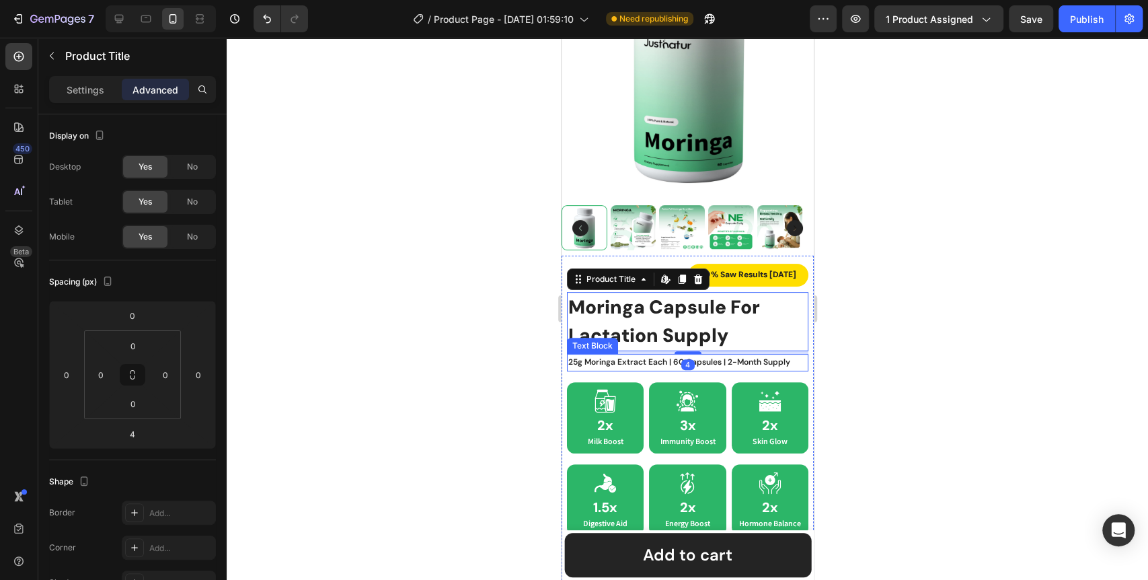
click at [710, 355] on p "25g moringa extract each | 60 capsules | 2-month supply" at bounding box center [686, 362] width 239 height 15
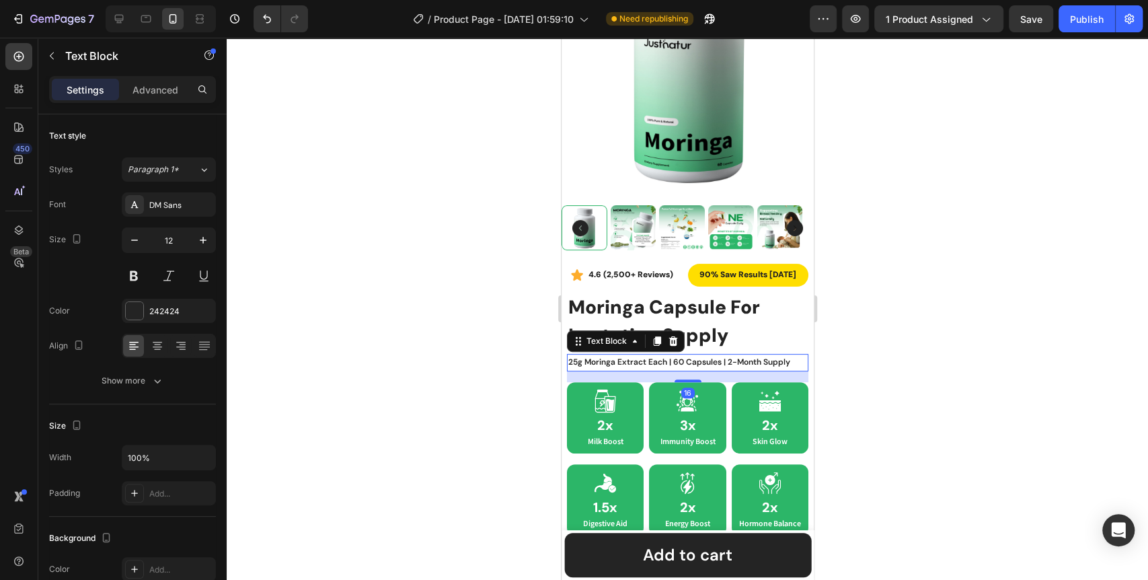
click at [500, 427] on div at bounding box center [687, 309] width 921 height 542
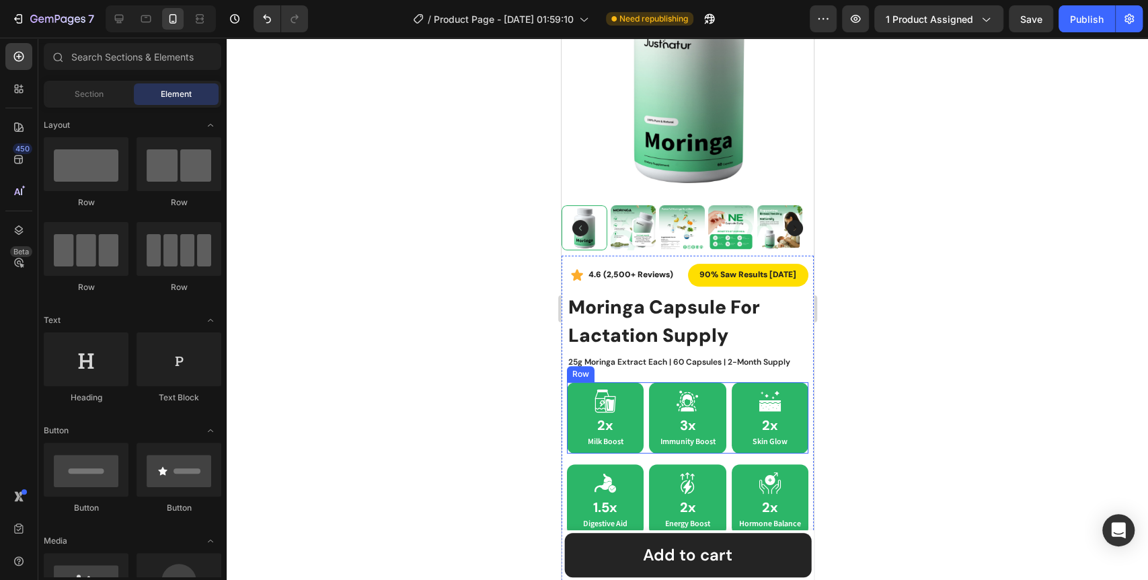
click at [639, 440] on div "Icon 2x Heading Milk Boost Text Block Row Icon 3x Heading Immunity Boost Text B…" at bounding box center [686, 417] width 241 height 71
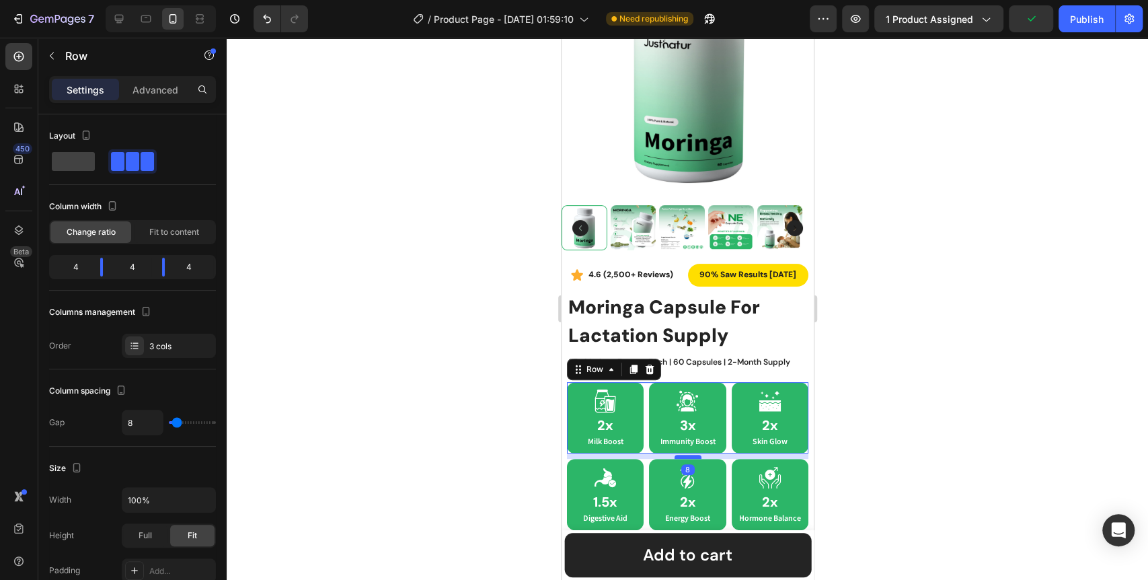
drag, startPoint x: 678, startPoint y: 450, endPoint x: 688, endPoint y: 444, distance: 11.4
click at [688, 454] on div at bounding box center [687, 456] width 27 height 4
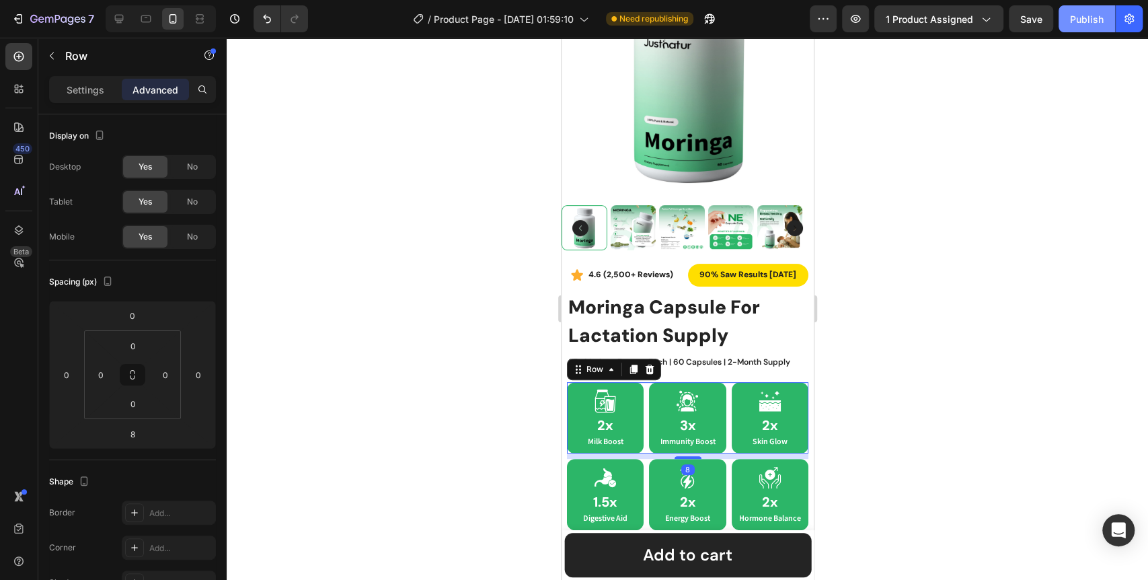
click at [1087, 21] on div "Publish" at bounding box center [1087, 19] width 34 height 14
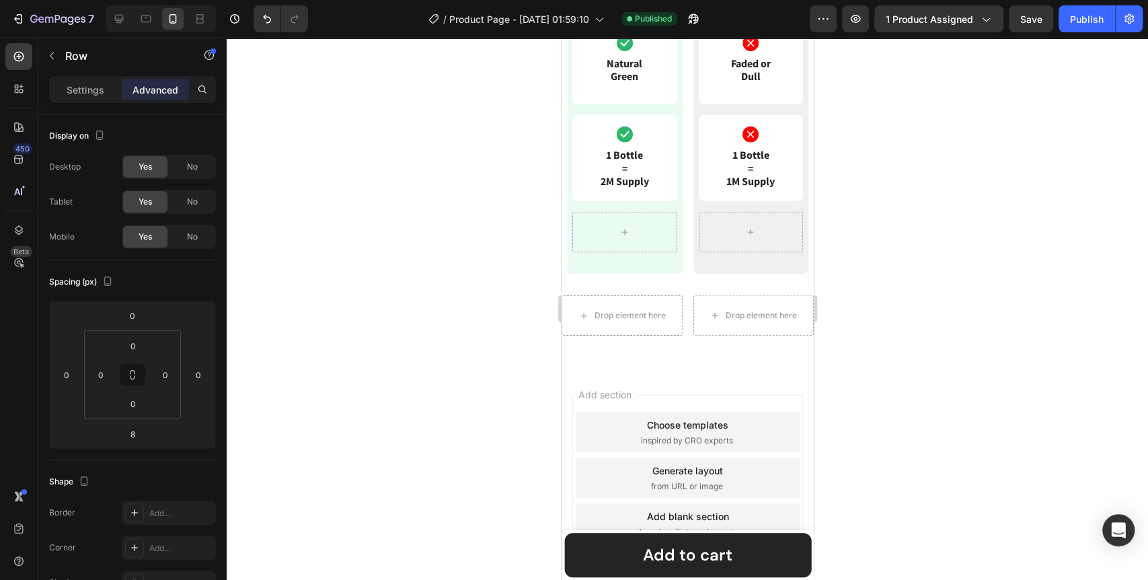
scroll to position [2202, 0]
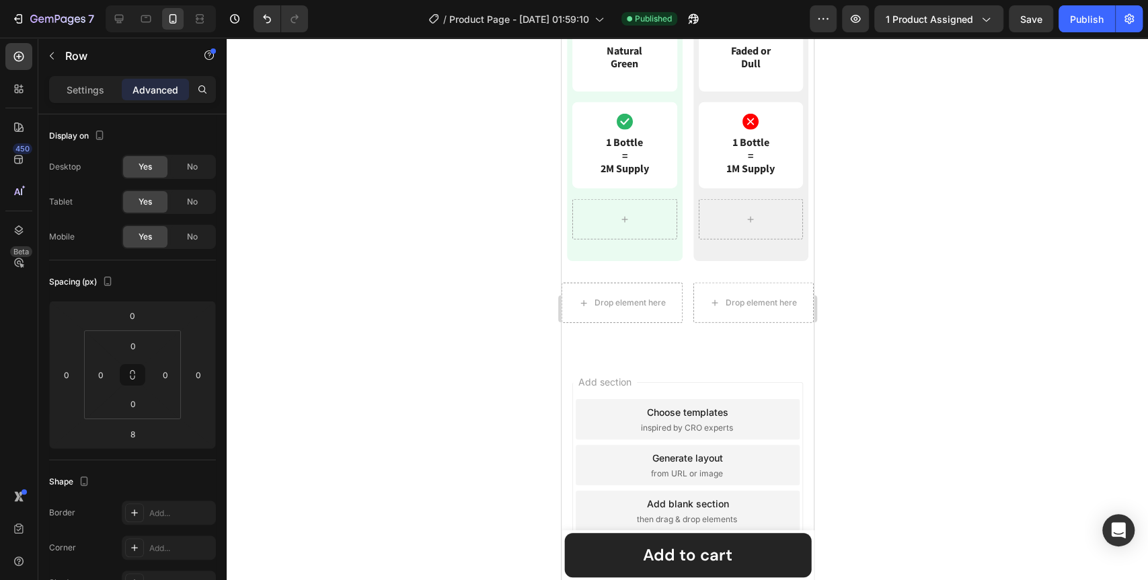
click at [739, 490] on div "Add blank section then drag & drop elements" at bounding box center [687, 510] width 224 height 40
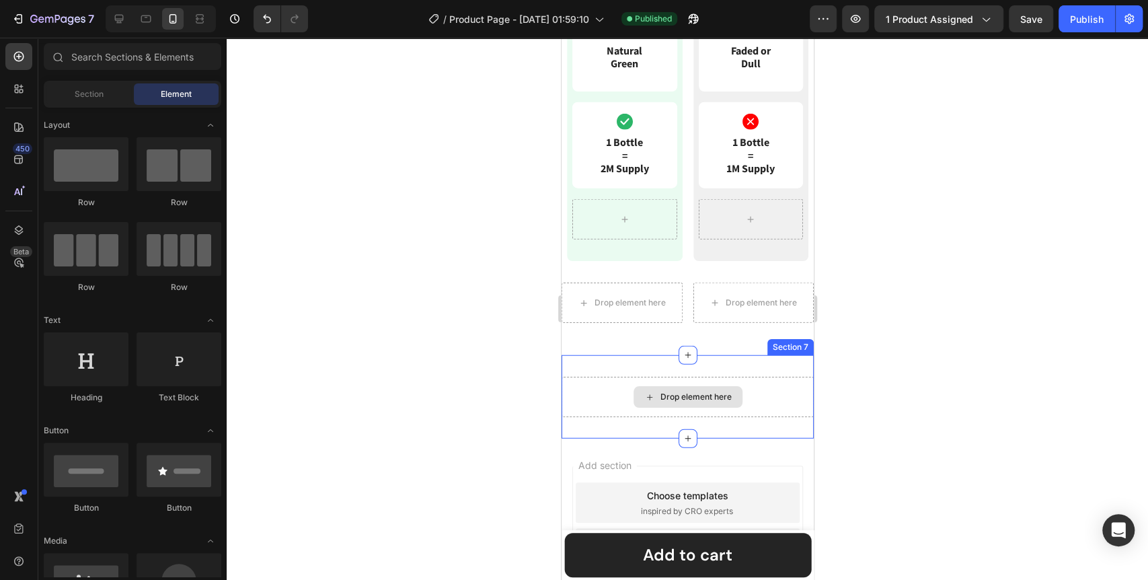
click at [691, 417] on div "Drop element here" at bounding box center [687, 396] width 252 height 40
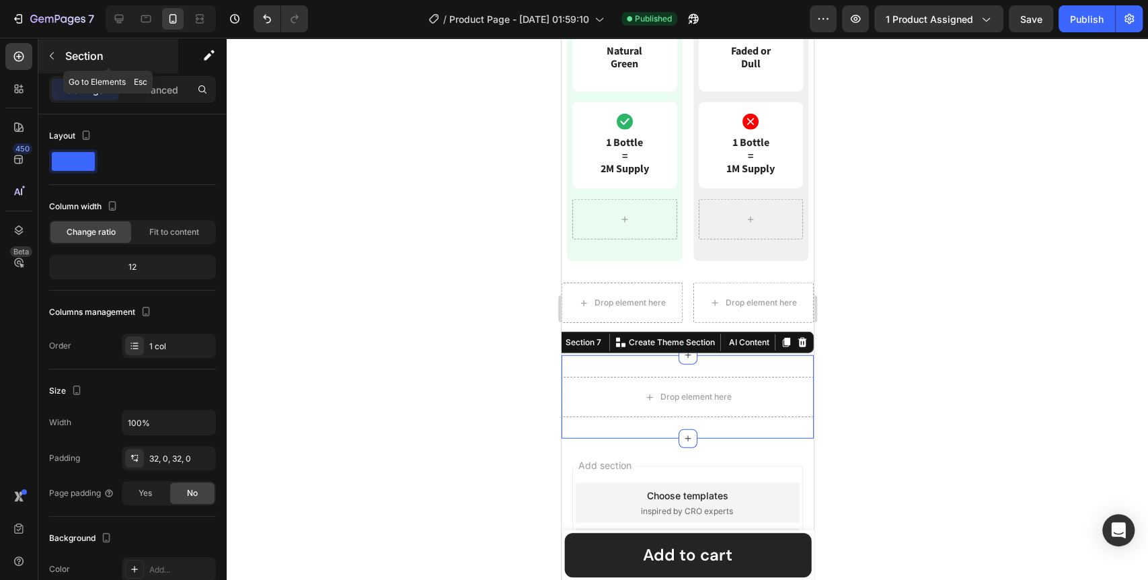
click at [47, 60] on icon "button" at bounding box center [51, 55] width 11 height 11
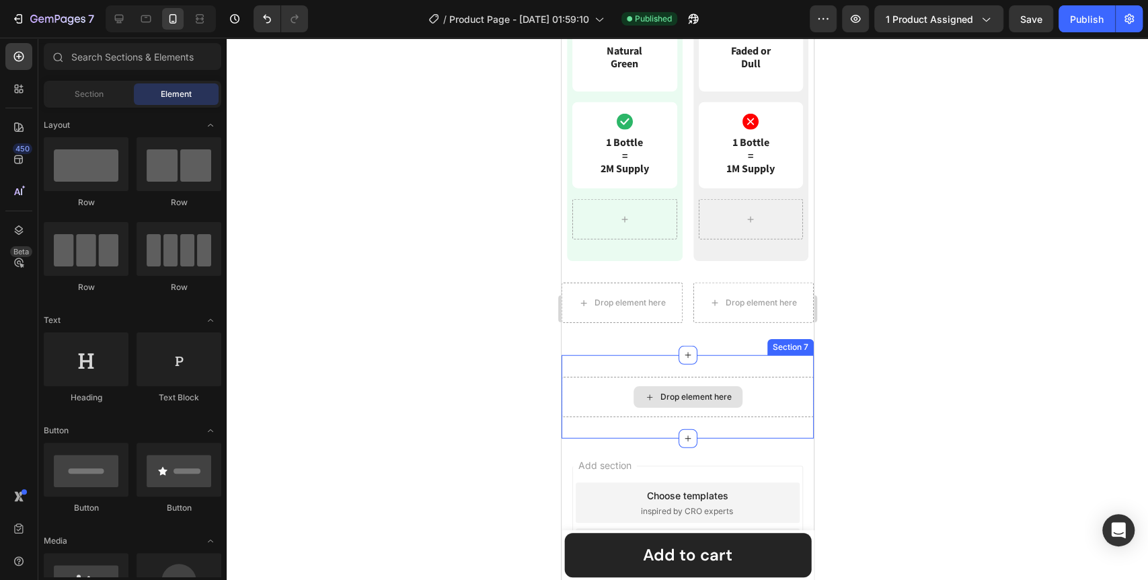
click at [711, 407] on div "Drop element here" at bounding box center [687, 397] width 109 height 22
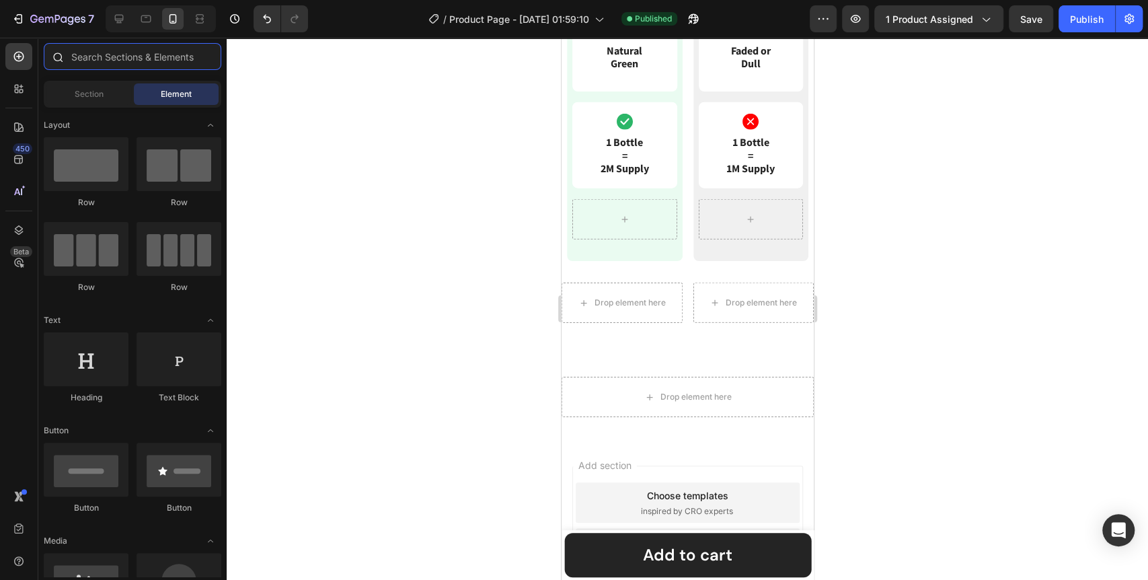
click at [117, 56] on input "text" at bounding box center [132, 56] width 177 height 27
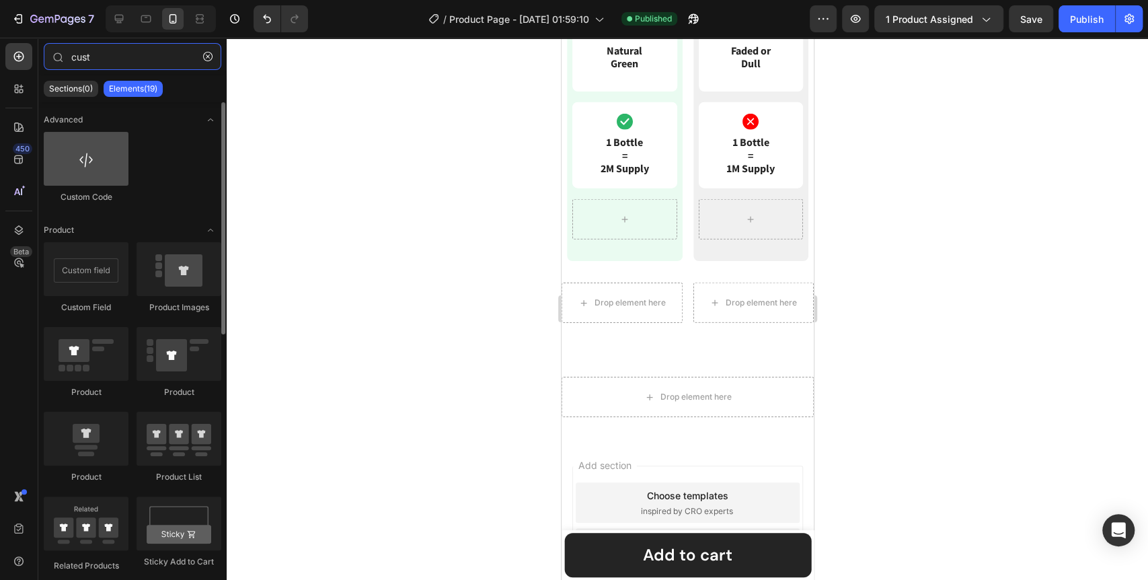
type input "cust"
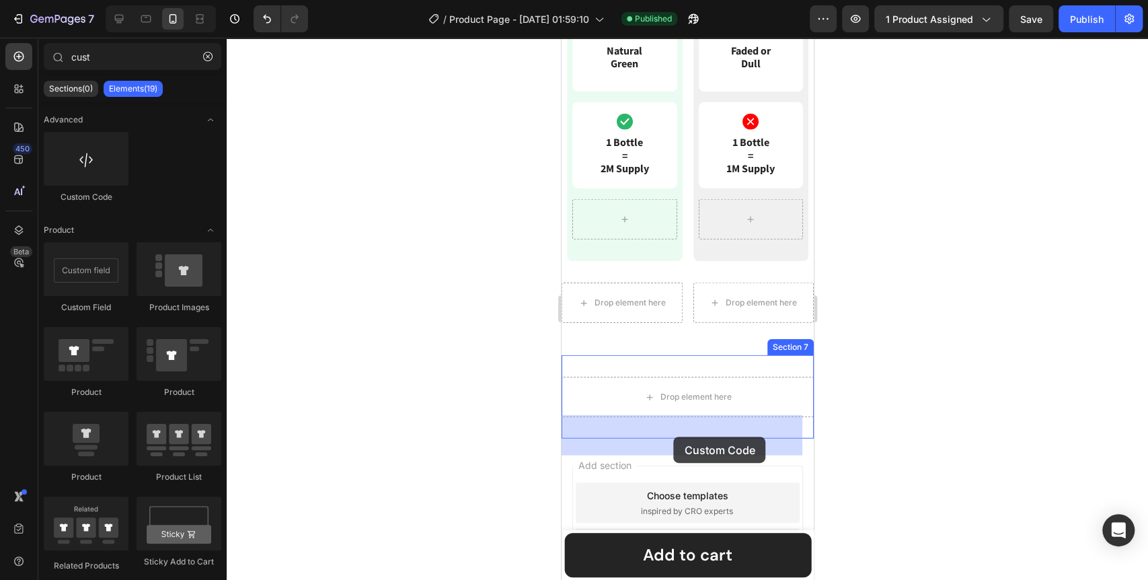
drag, startPoint x: 649, startPoint y: 206, endPoint x: 673, endPoint y: 436, distance: 231.8
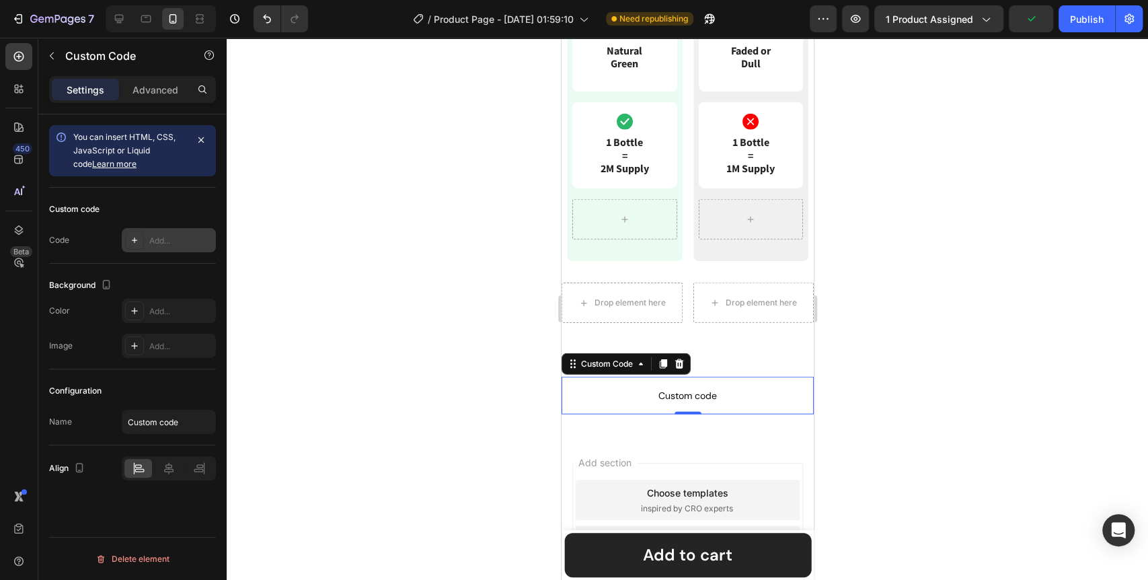
click at [167, 229] on div "Add..." at bounding box center [169, 240] width 94 height 24
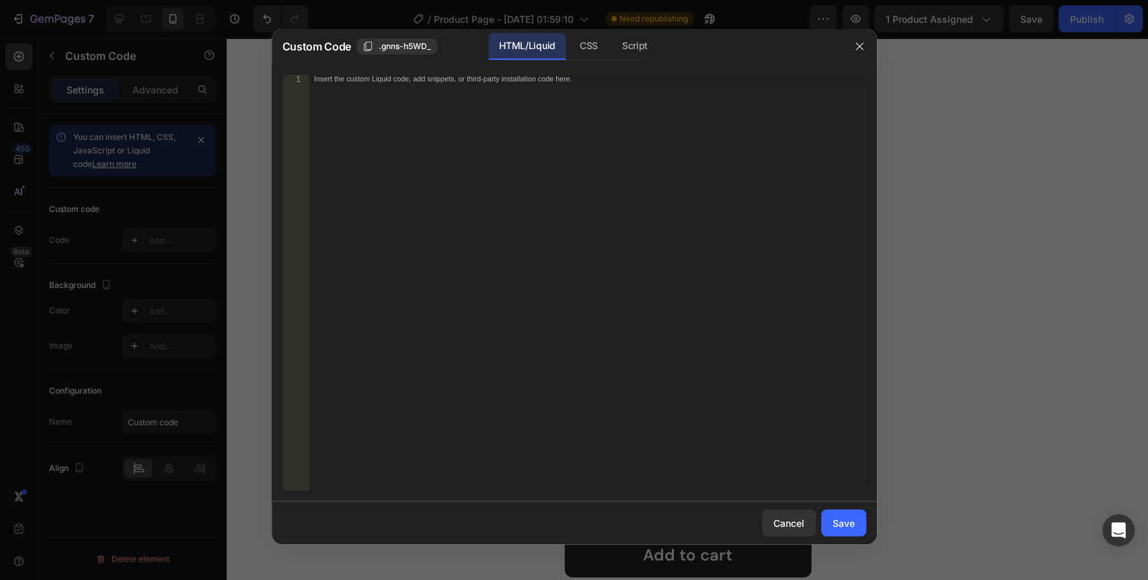
click at [446, 229] on div "Insert the custom Liquid code, add snippets, or third-party installation code h…" at bounding box center [587, 291] width 557 height 433
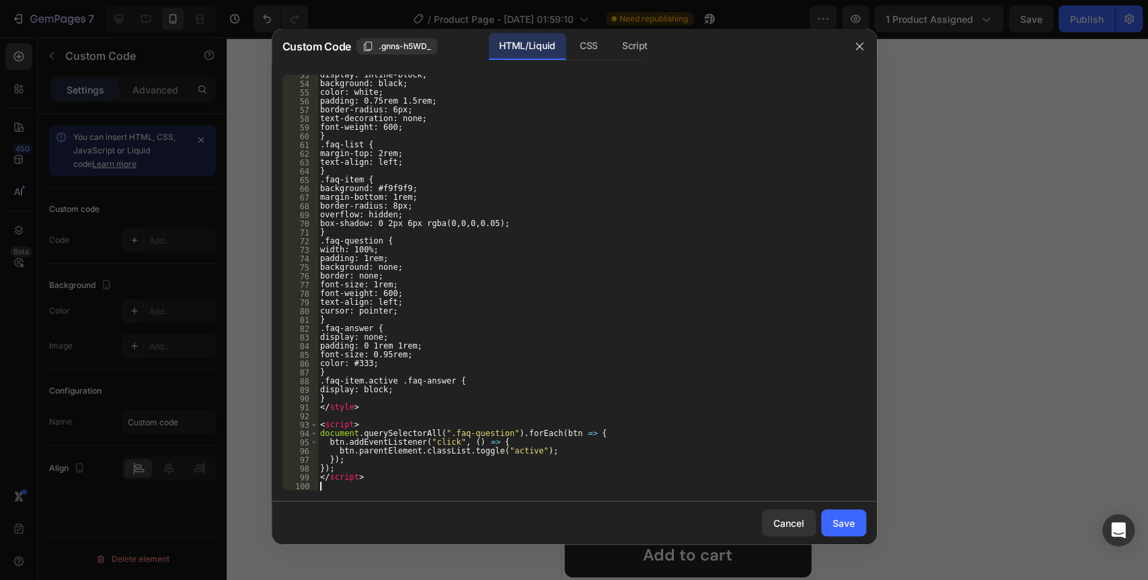
scroll to position [458, 0]
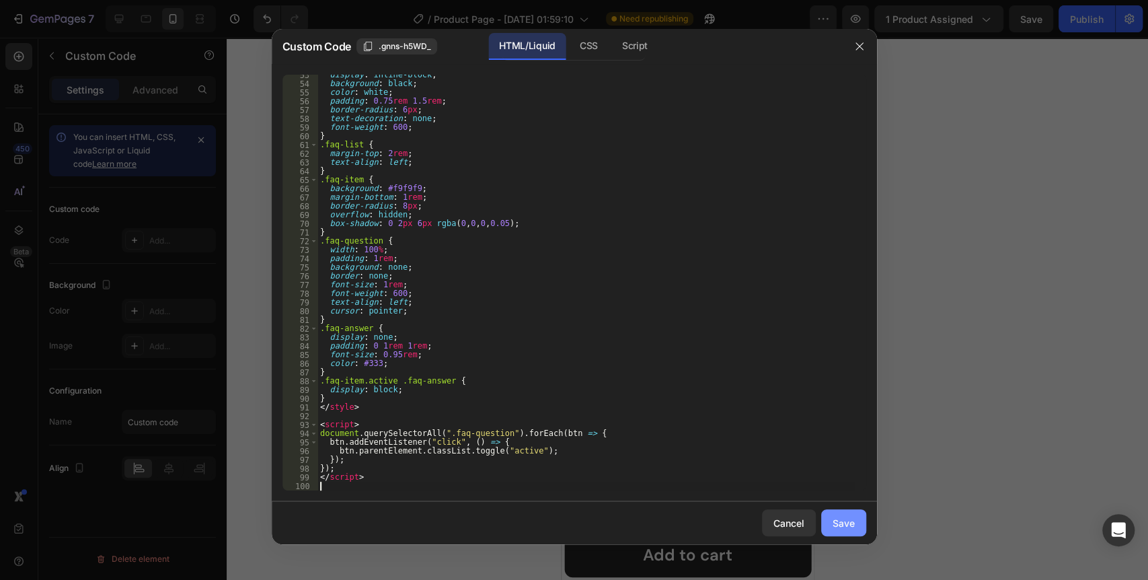
click at [848, 521] on div "Save" at bounding box center [843, 523] width 22 height 14
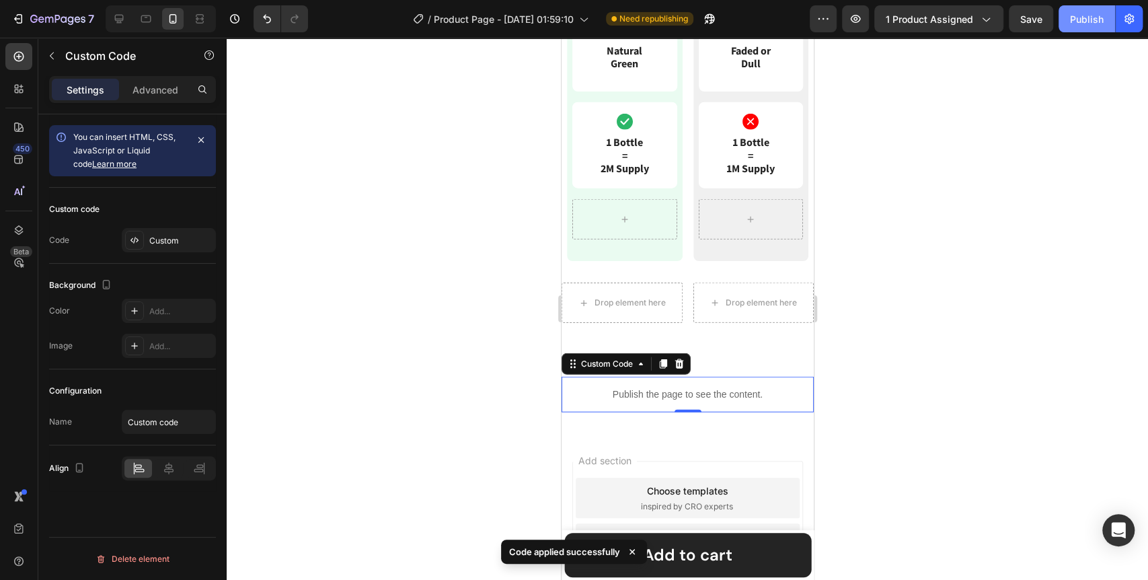
click at [1103, 17] on button "Publish" at bounding box center [1086, 18] width 56 height 27
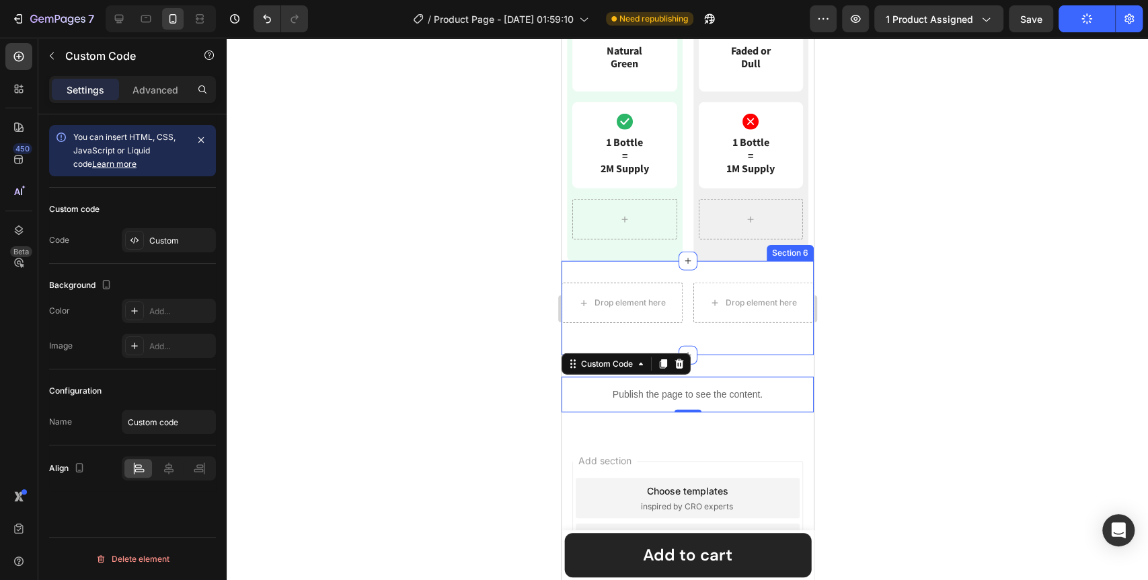
click at [651, 315] on div "Drop element here Drop element here Row Section 6" at bounding box center [687, 308] width 252 height 94
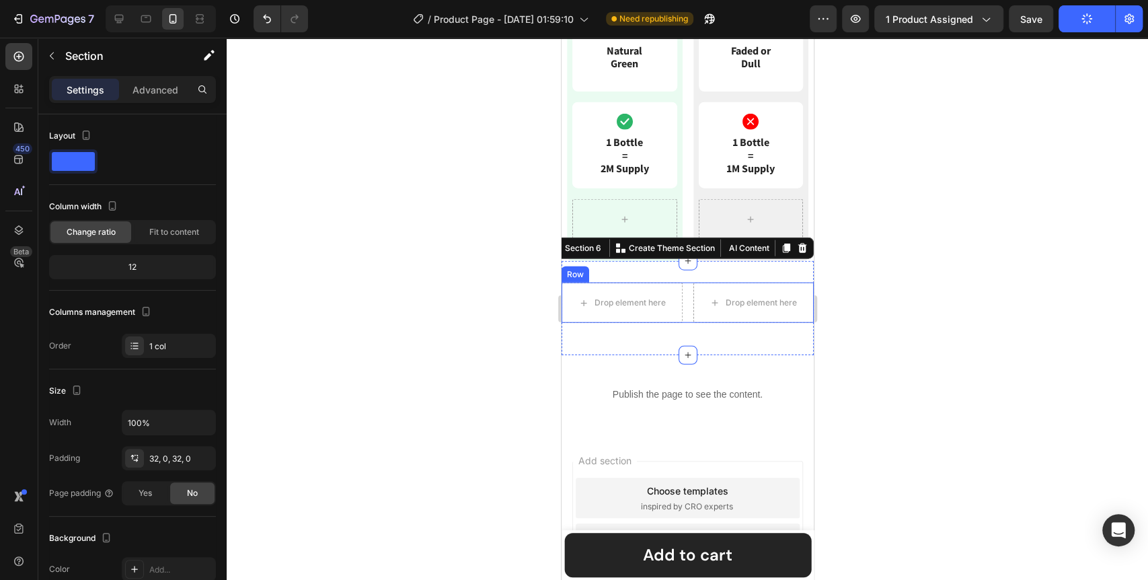
click at [897, 327] on div at bounding box center [687, 309] width 921 height 542
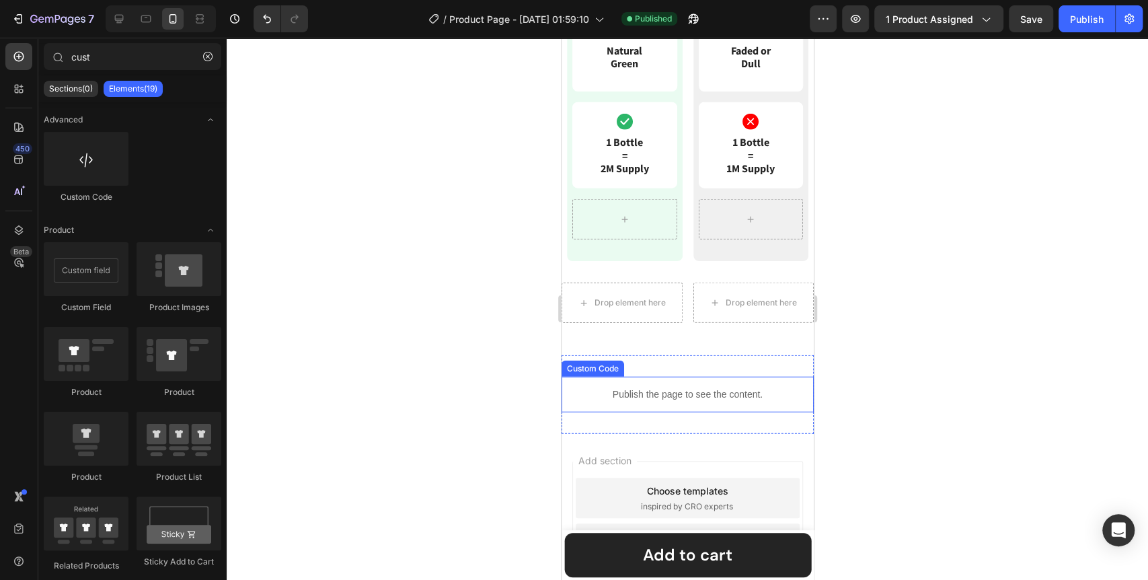
click at [670, 401] on p "Publish the page to see the content." at bounding box center [687, 394] width 252 height 14
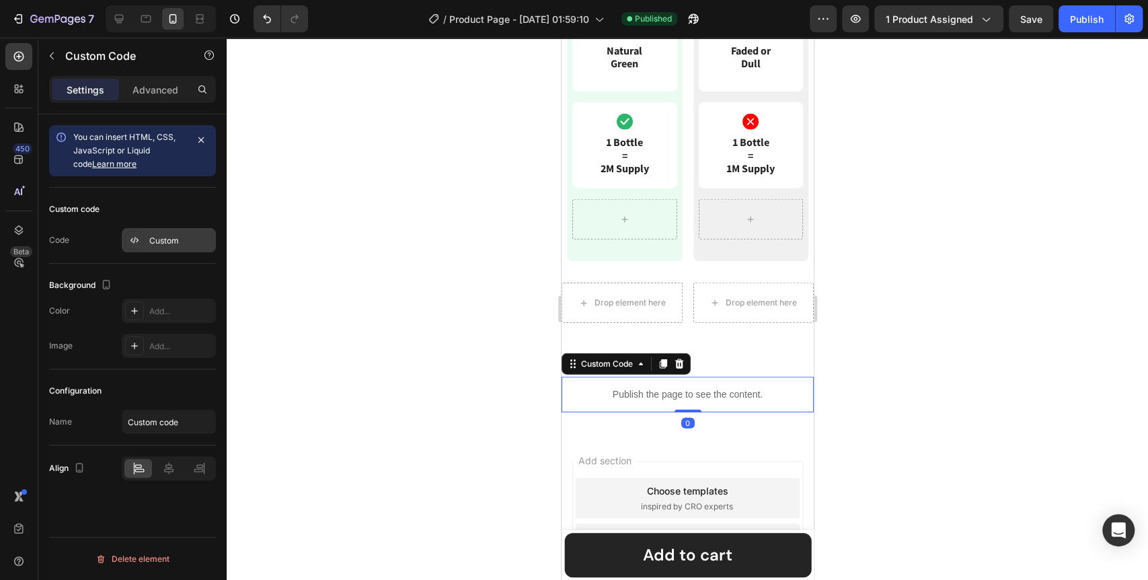
click at [162, 241] on div "Custom" at bounding box center [180, 241] width 63 height 12
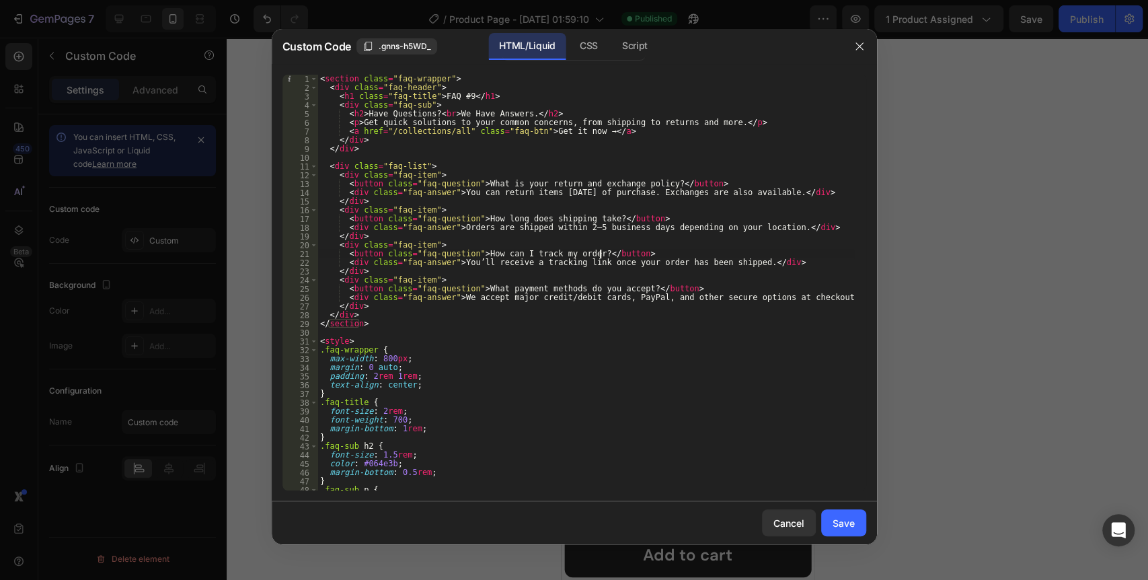
click at [602, 252] on div "< section class = "faq-wrapper" > < div class = "faq-header" > < h1 class = "fa…" at bounding box center [585, 291] width 536 height 433
type textarea "</script>"
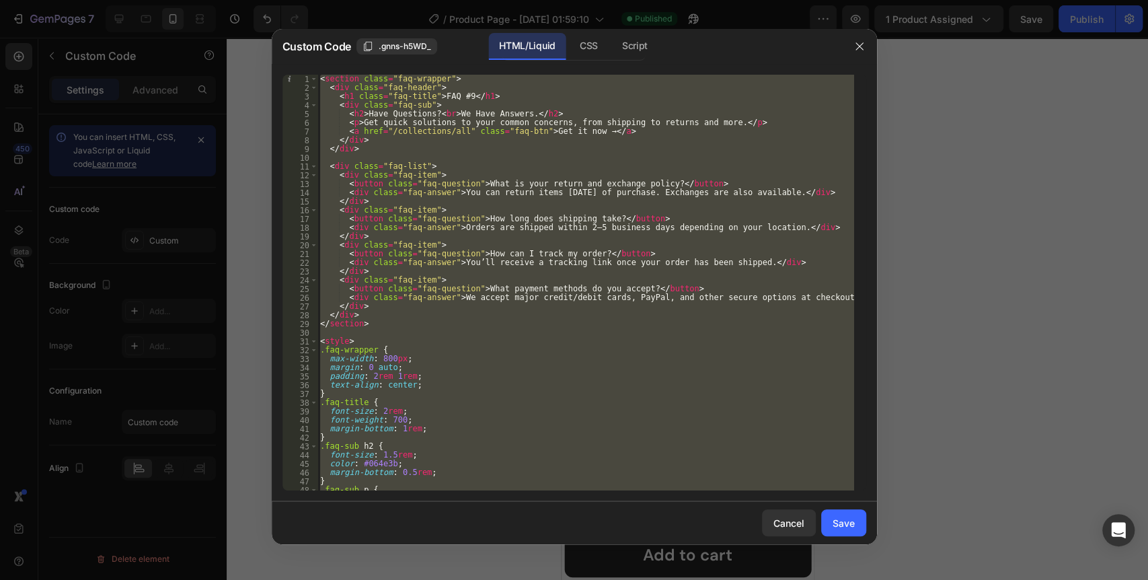
paste textarea
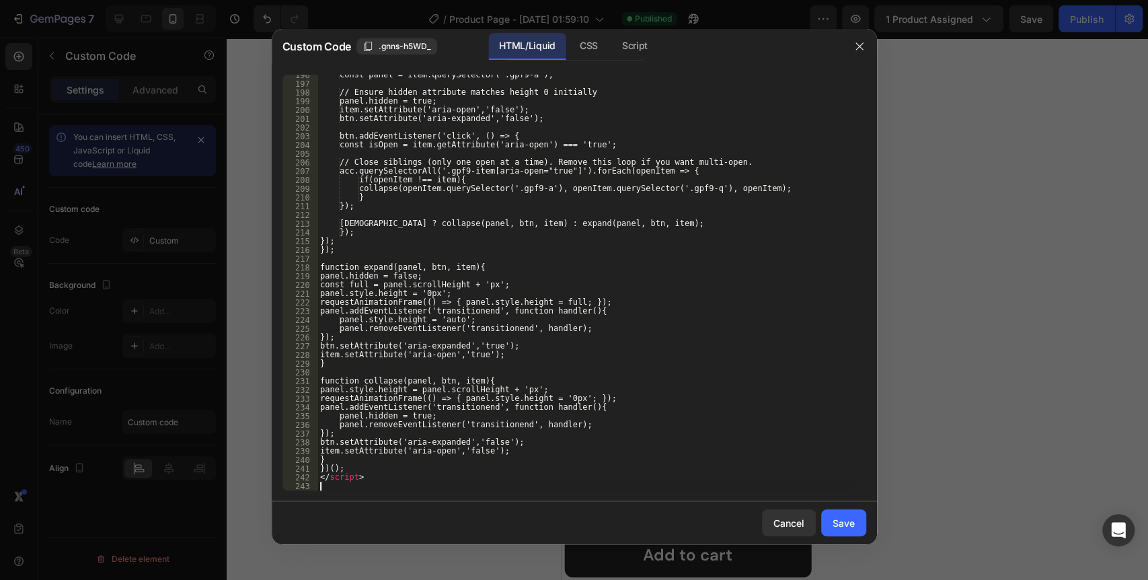
scroll to position [1812, 0]
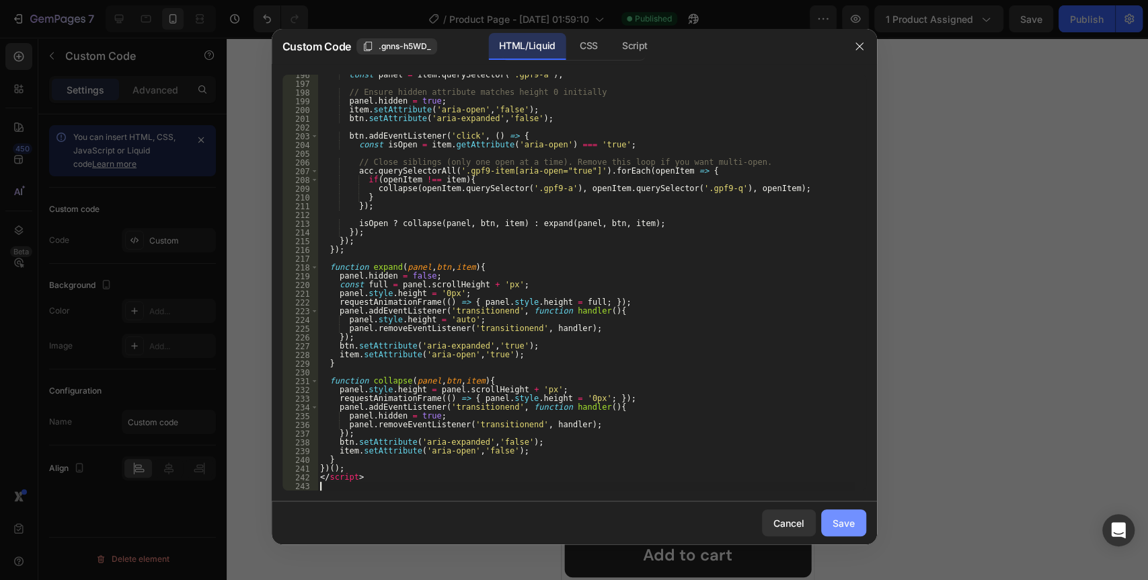
click at [852, 528] on div "Save" at bounding box center [843, 523] width 22 height 14
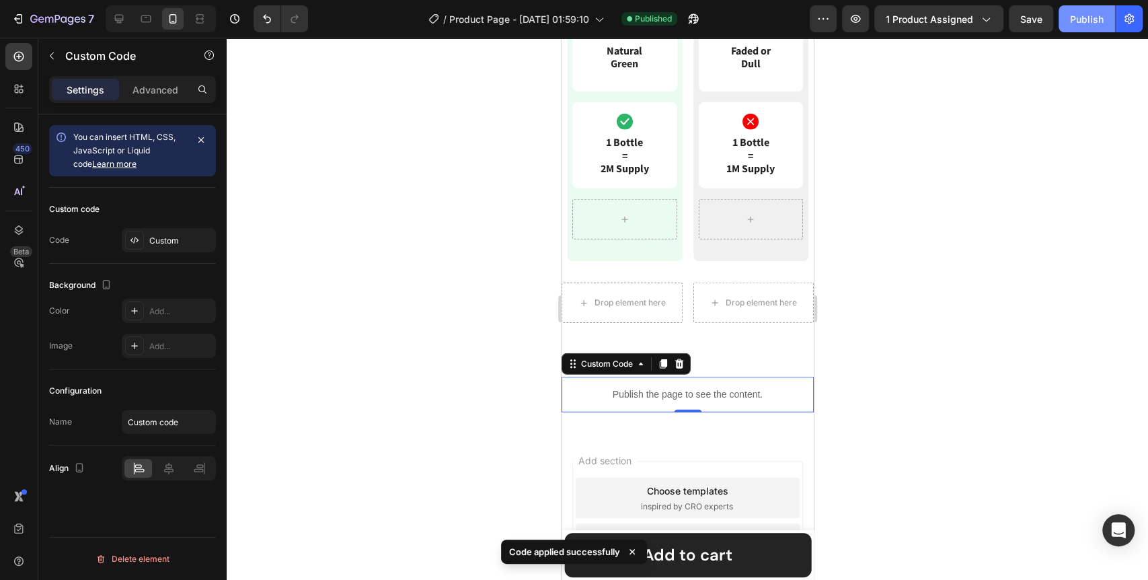
click at [1080, 28] on button "Publish" at bounding box center [1086, 18] width 56 height 27
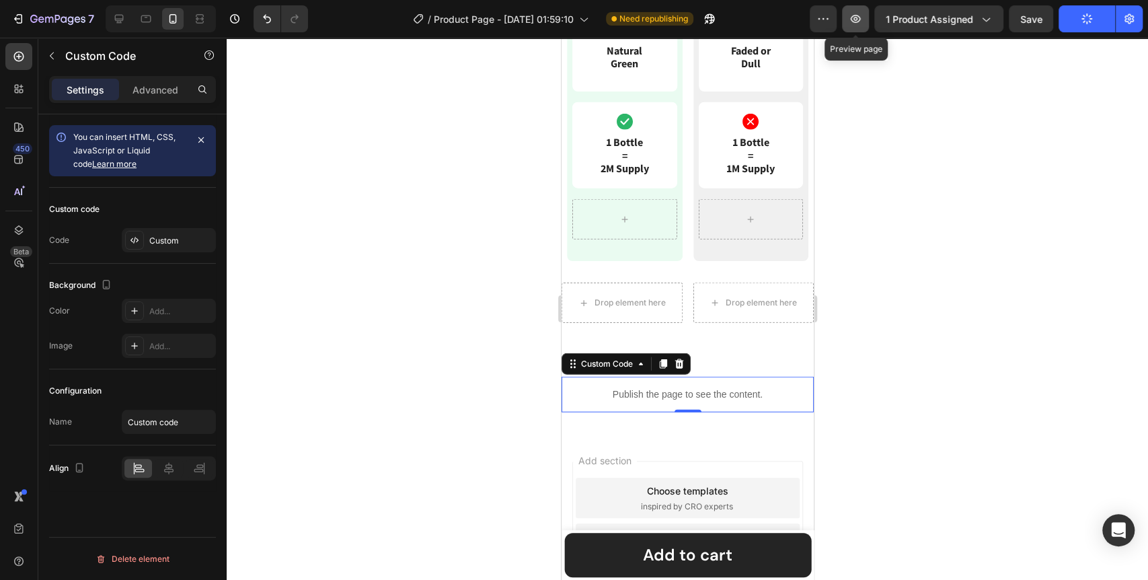
click at [860, 25] on icon "button" at bounding box center [854, 18] width 13 height 13
click at [719, 401] on p "Publish the page to see the content." at bounding box center [687, 394] width 252 height 14
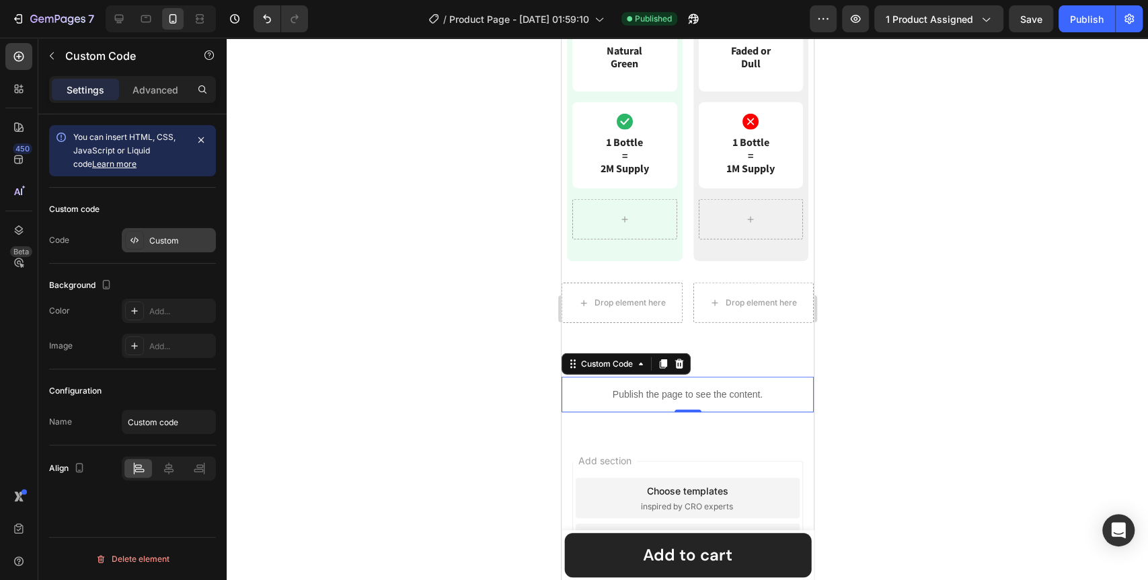
click at [139, 235] on icon at bounding box center [134, 240] width 11 height 11
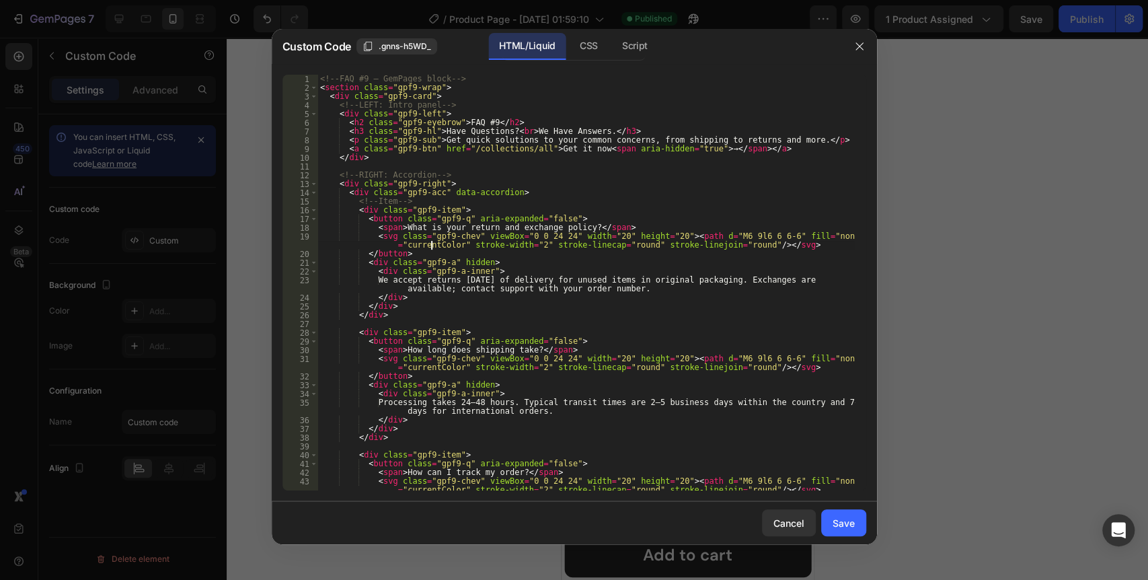
click at [433, 242] on div "<!-- FAQ #9 — GemPages block --> < section class = "gpf9-wrap" > < div class = …" at bounding box center [585, 291] width 536 height 433
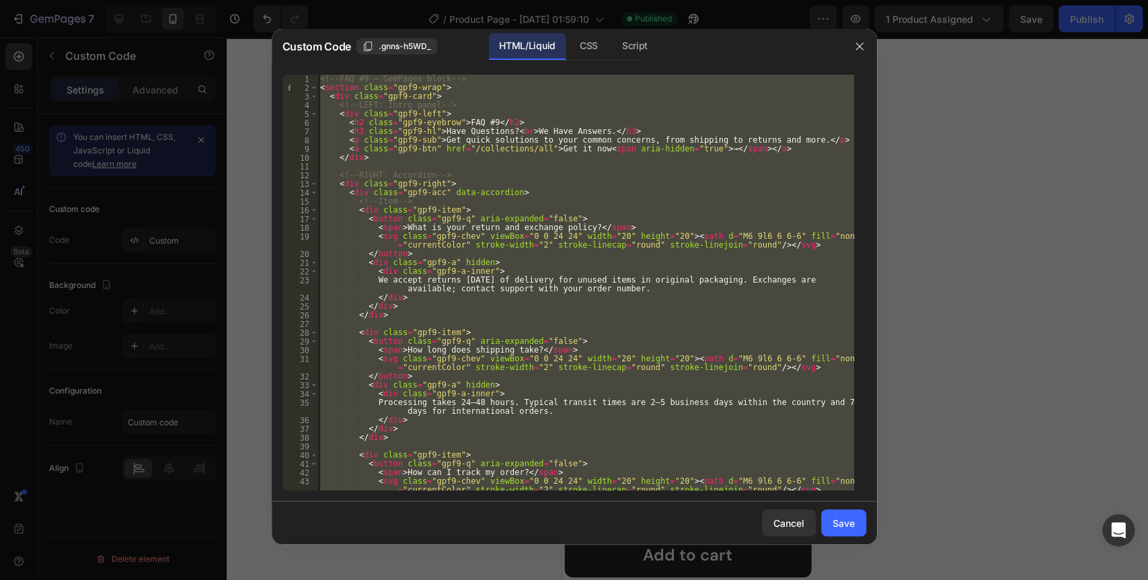
paste textarea "html>"
type textarea "</html>"
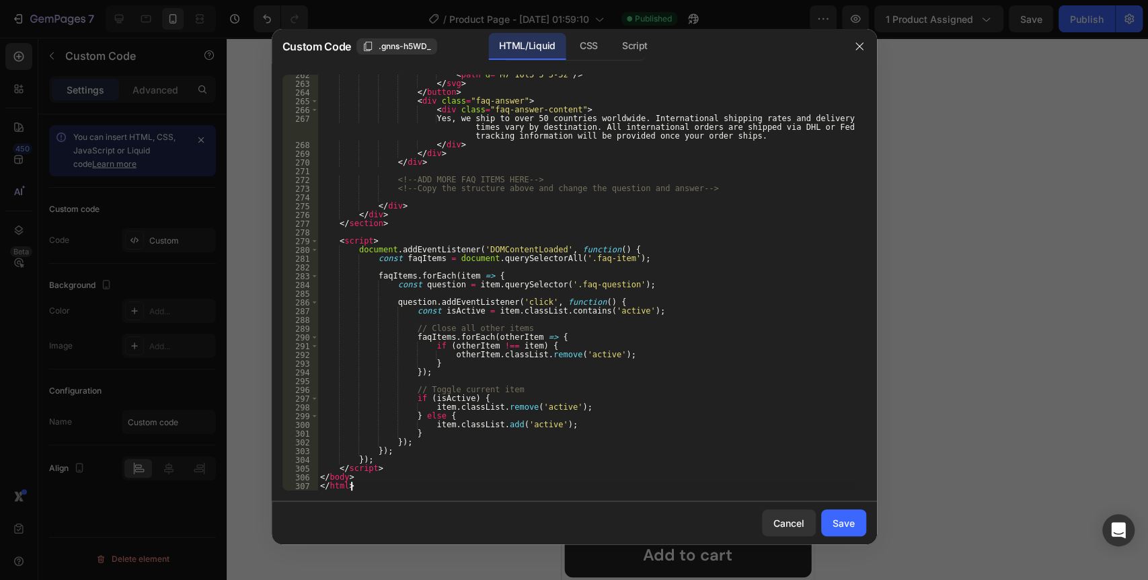
scroll to position [2398, 0]
click at [841, 525] on div "Save" at bounding box center [843, 523] width 22 height 14
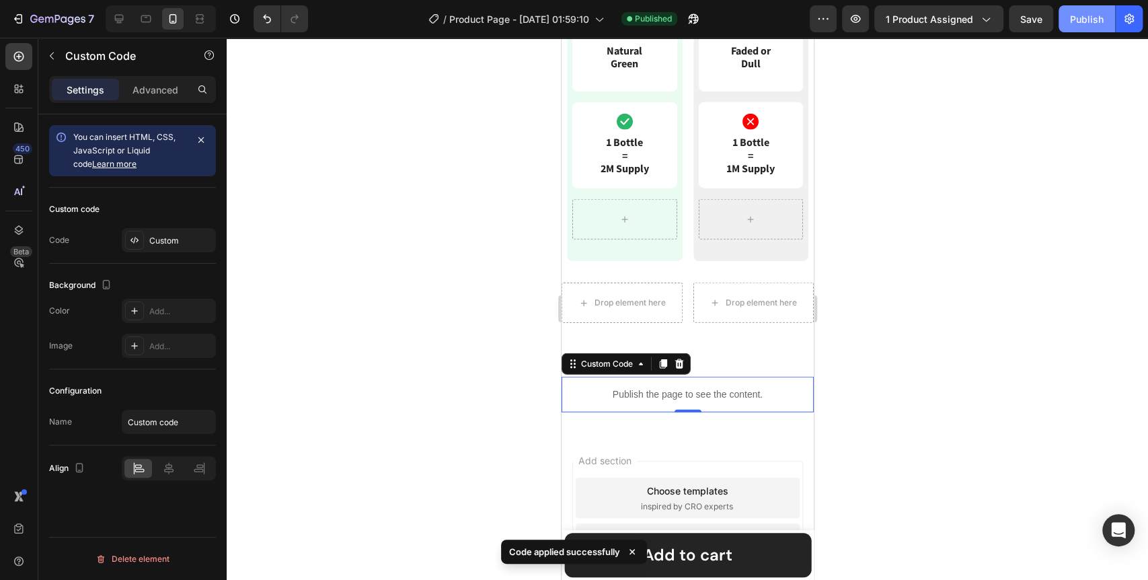
click at [1089, 19] on div "Publish" at bounding box center [1087, 19] width 34 height 14
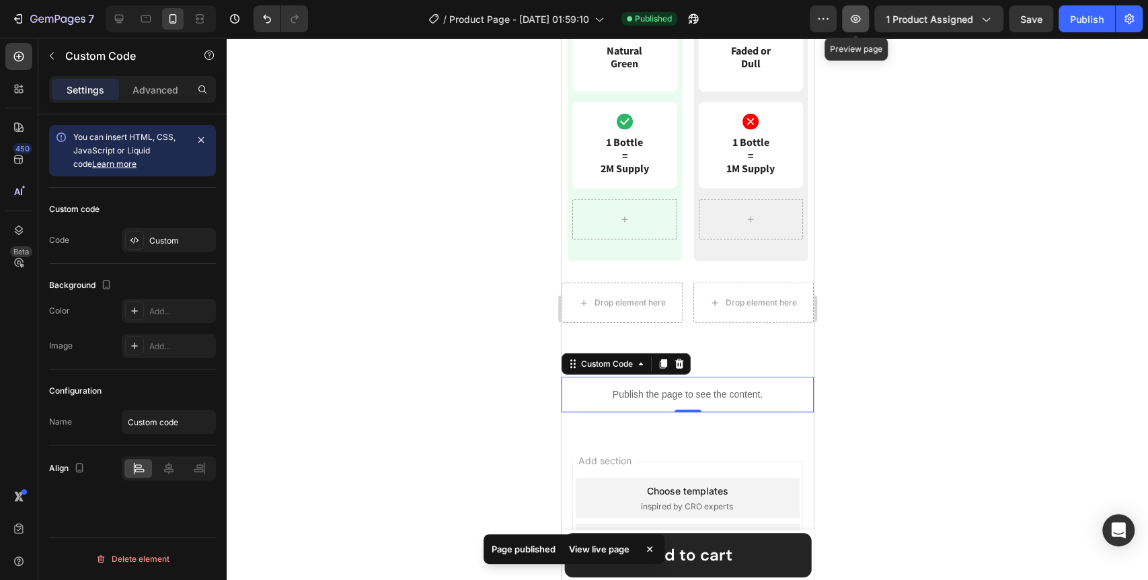
click at [858, 19] on icon "button" at bounding box center [855, 19] width 10 height 8
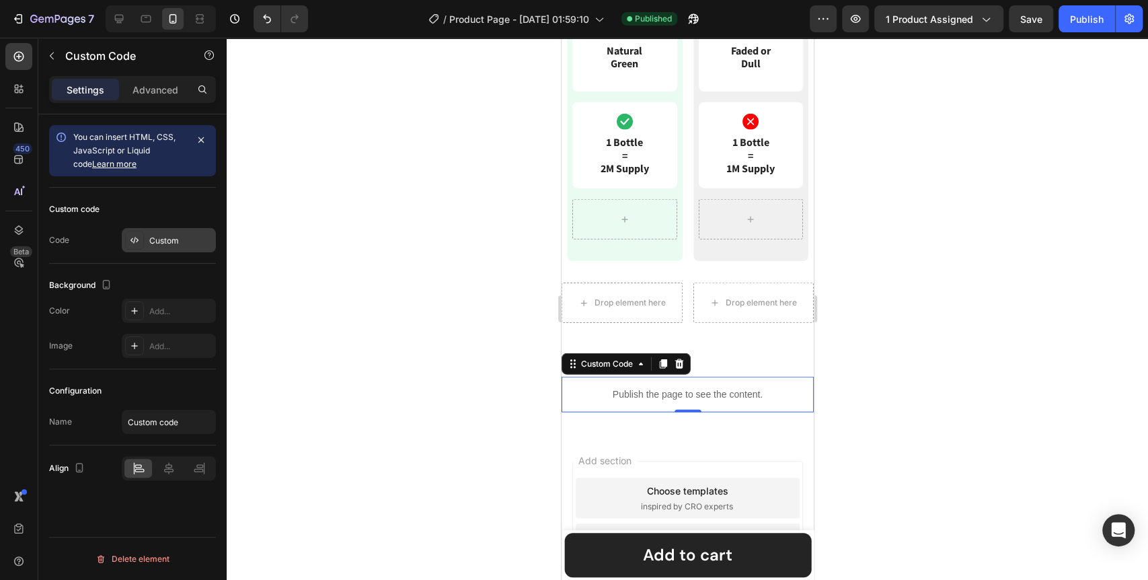
click at [167, 243] on div "Custom" at bounding box center [180, 241] width 63 height 12
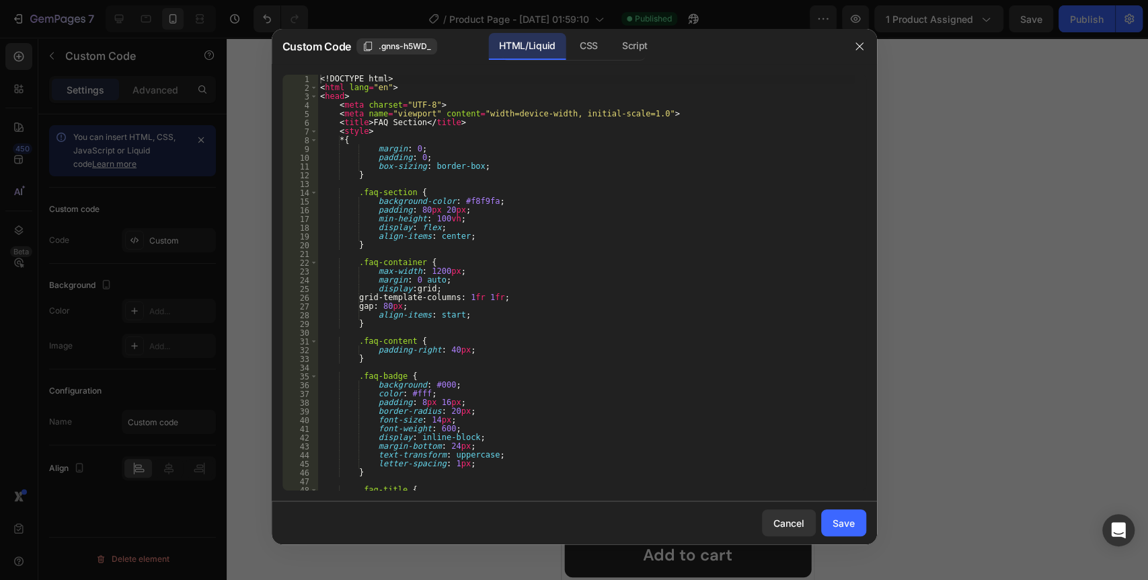
click at [479, 237] on div "<! DOCTYPE html > < html lang = "en" > < head > < meta charset = "UTF-8" > < me…" at bounding box center [585, 291] width 536 height 433
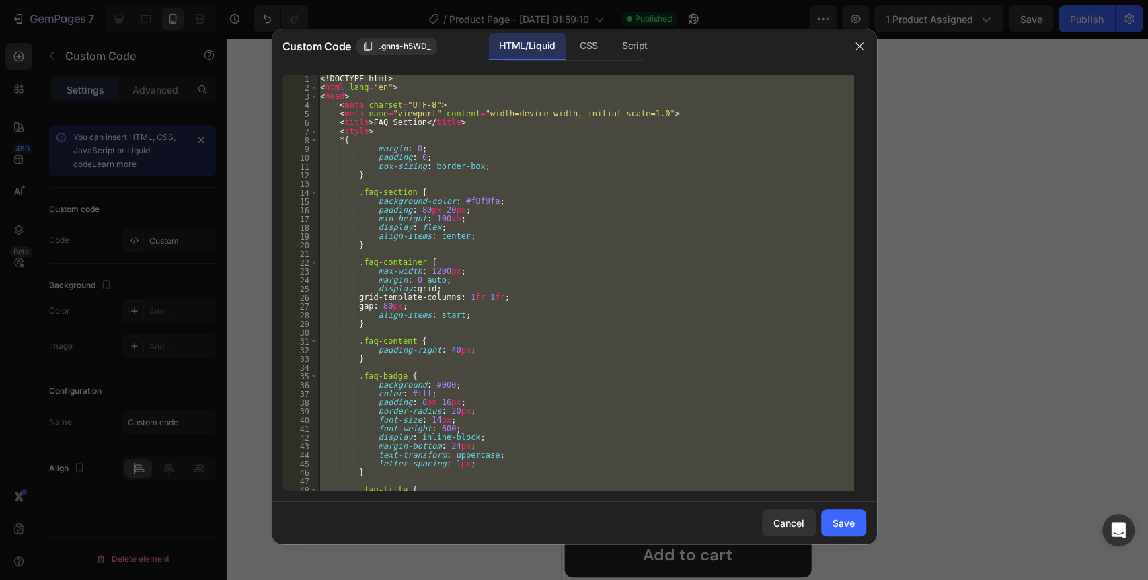
paste textarea
type textarea "</html>"
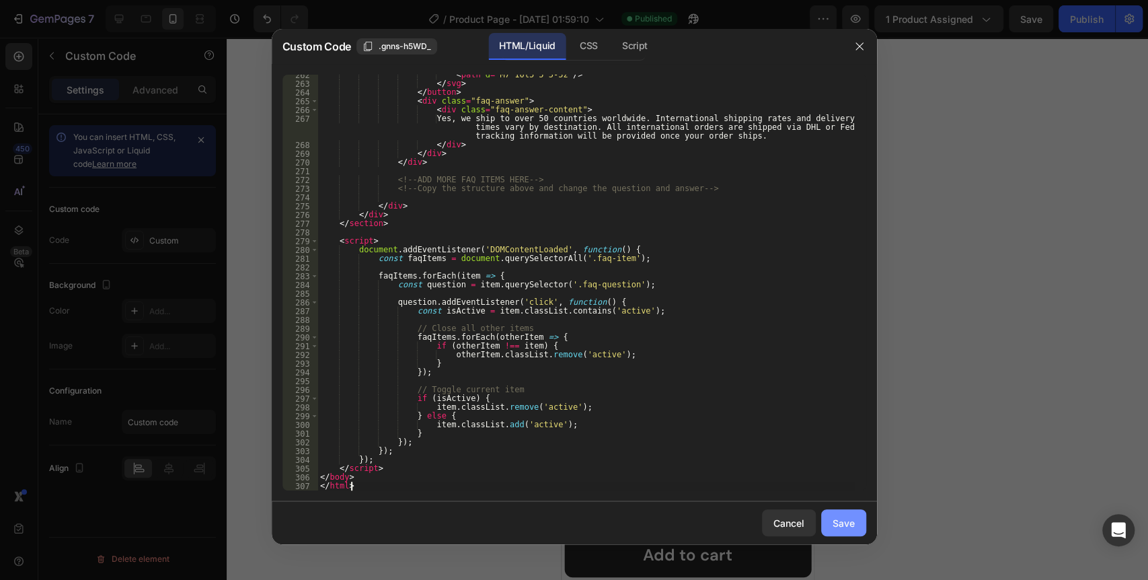
click at [852, 530] on button "Save" at bounding box center [843, 522] width 45 height 27
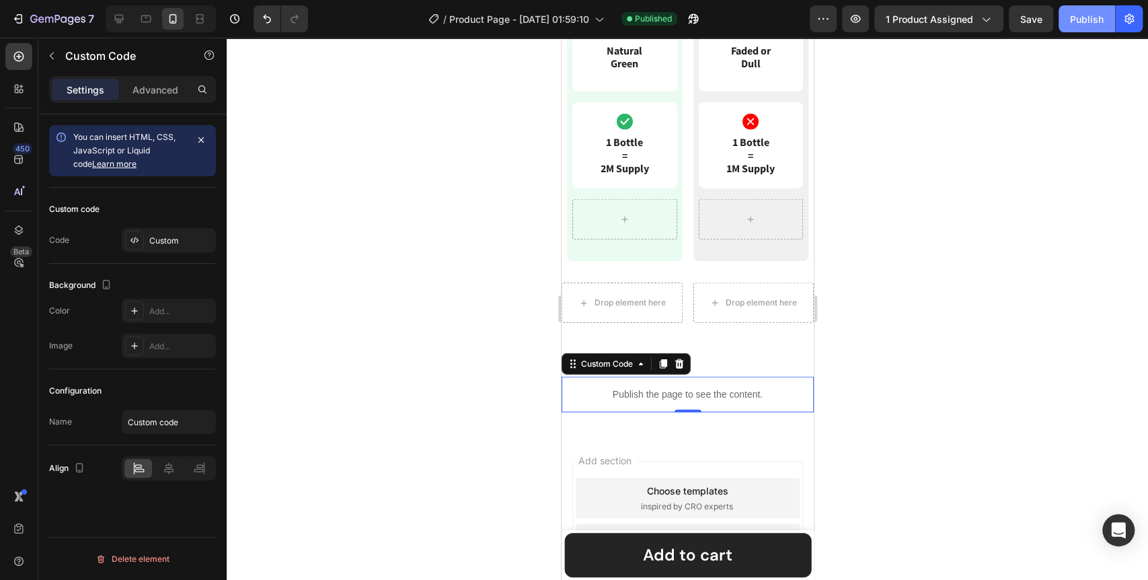
click at [1087, 12] on div "Publish" at bounding box center [1087, 19] width 34 height 14
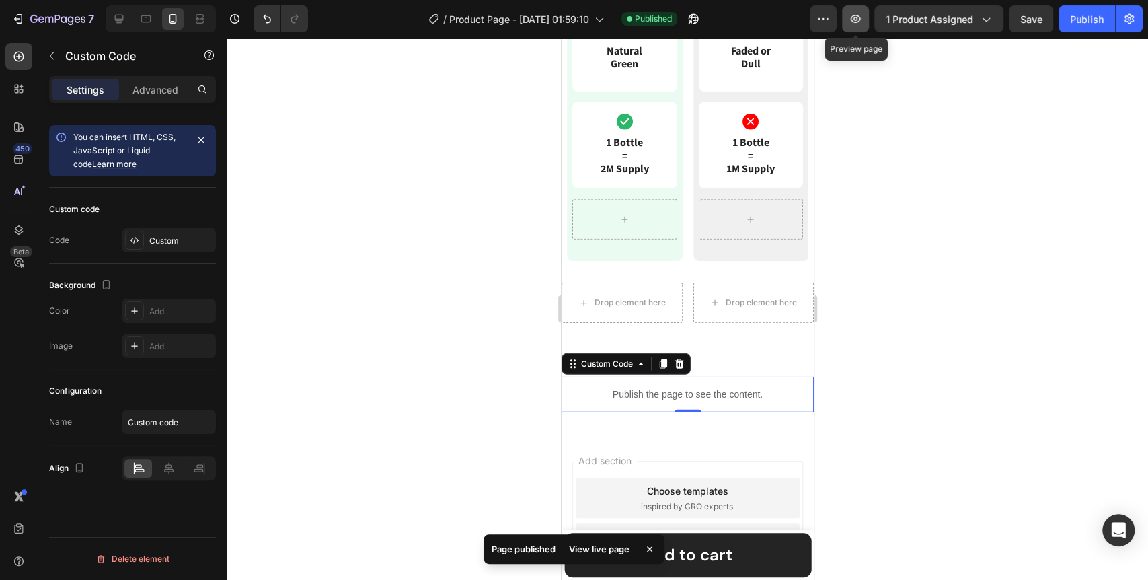
click at [862, 19] on icon "button" at bounding box center [854, 18] width 13 height 13
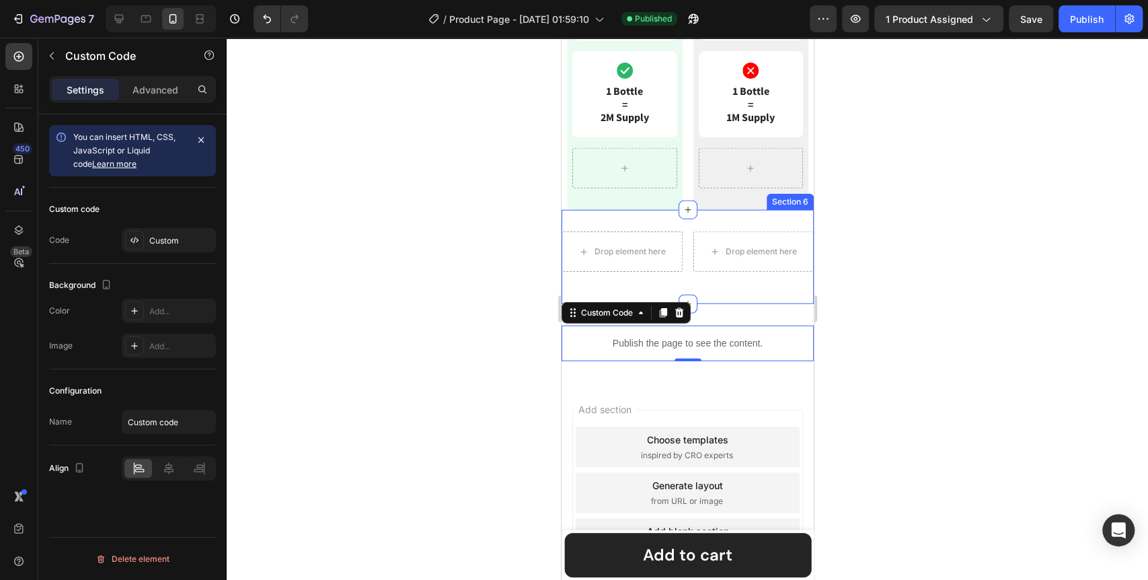
scroll to position [2280, 0]
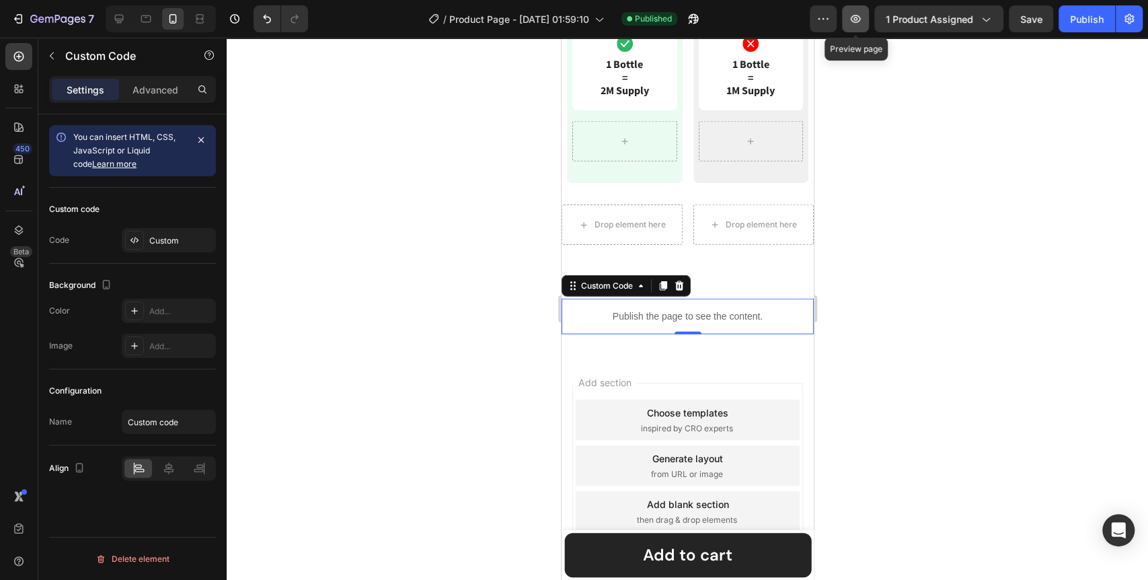
click at [862, 23] on icon "button" at bounding box center [854, 18] width 13 height 13
click at [720, 319] on div "Publish the page to see the content. Custom Code 0 Section 7" at bounding box center [687, 316] width 252 height 79
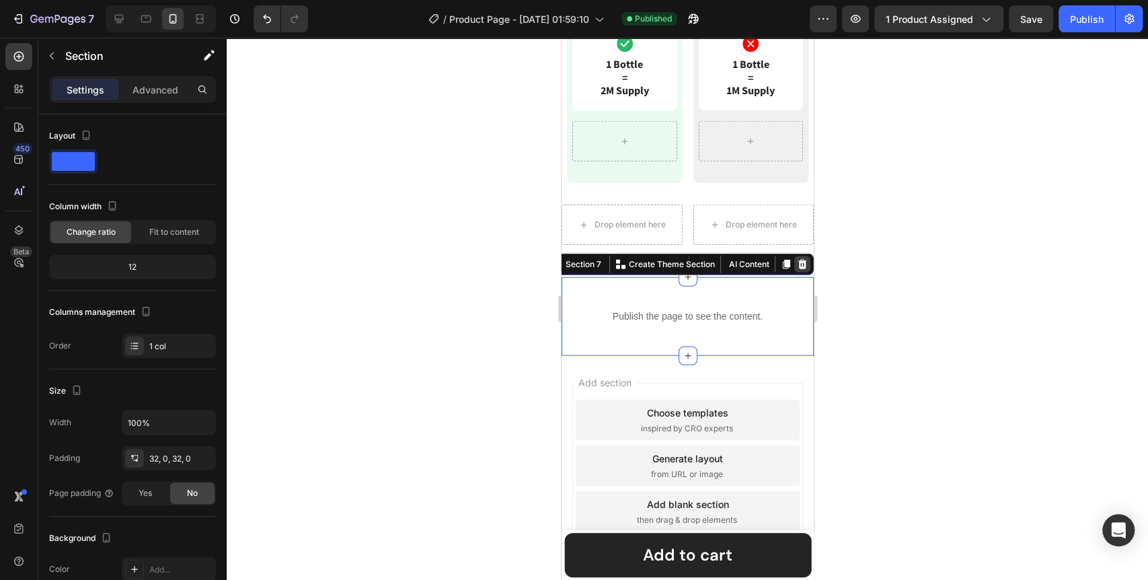
click at [796, 270] on icon at bounding box center [801, 264] width 11 height 11
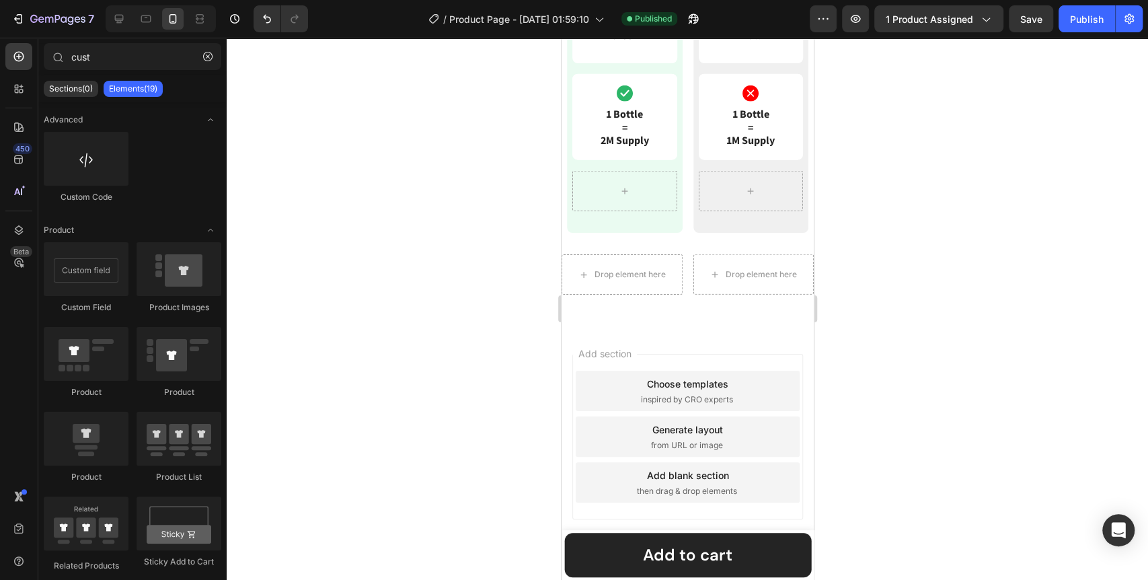
scroll to position [2202, 0]
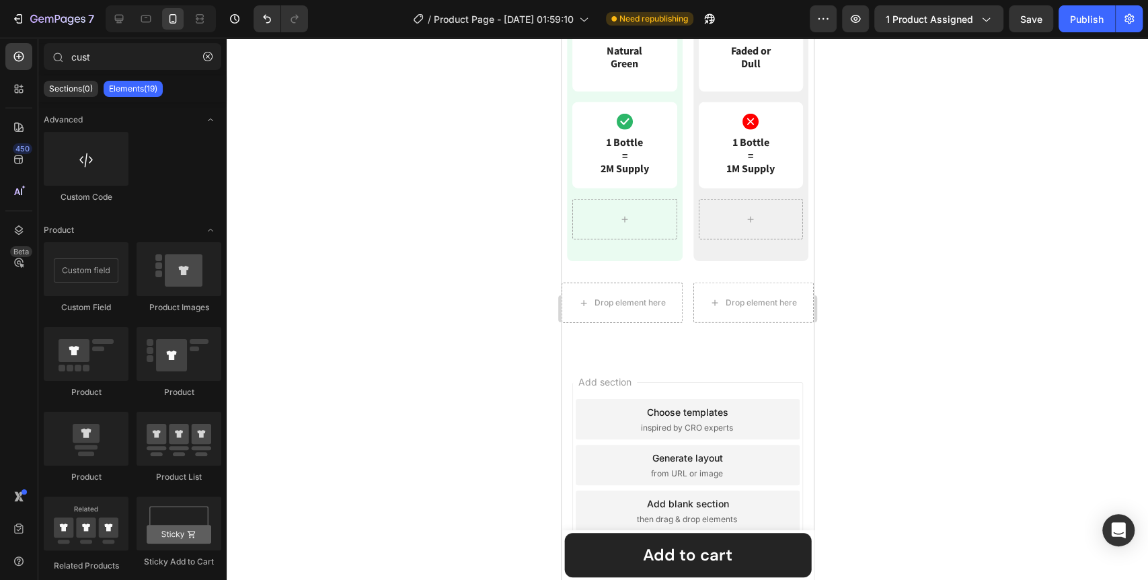
click at [646, 419] on div "Choose templates" at bounding box center [686, 412] width 81 height 14
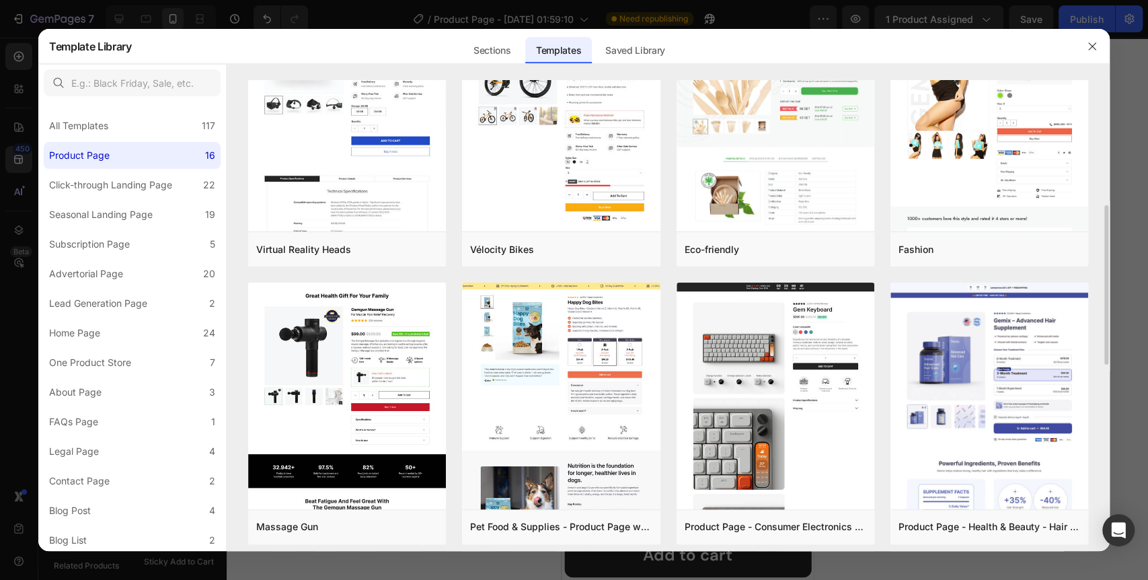
scroll to position [0, 0]
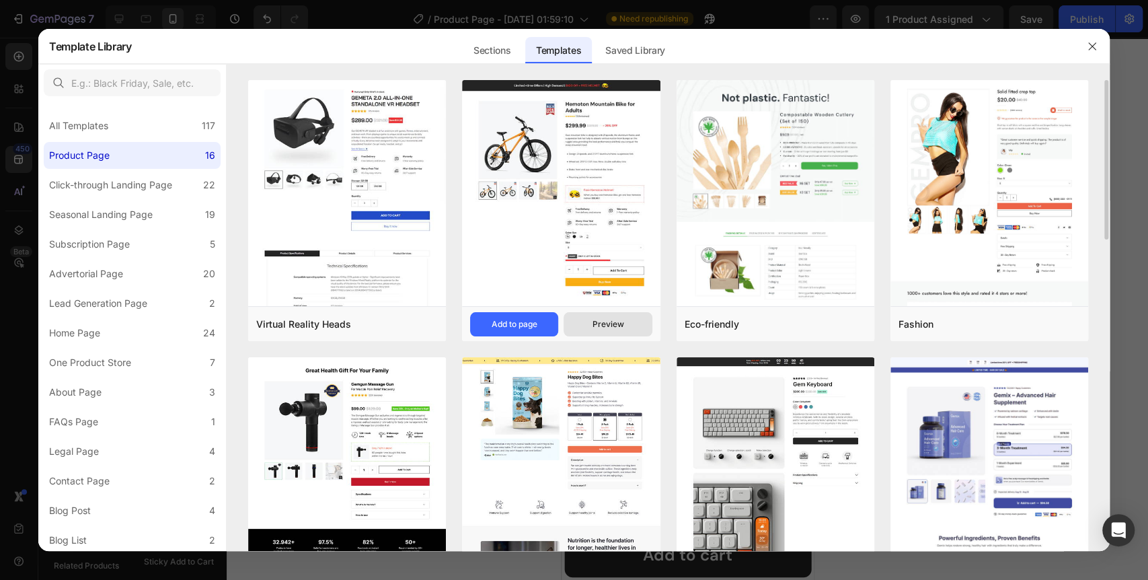
click at [619, 319] on div "Preview" at bounding box center [608, 324] width 32 height 12
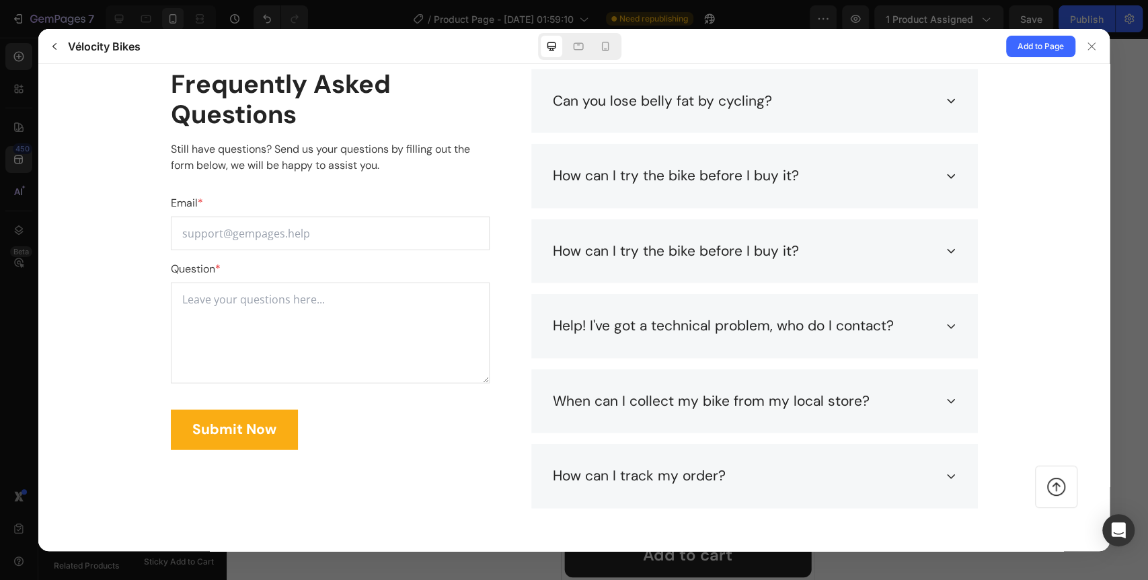
scroll to position [5527, 0]
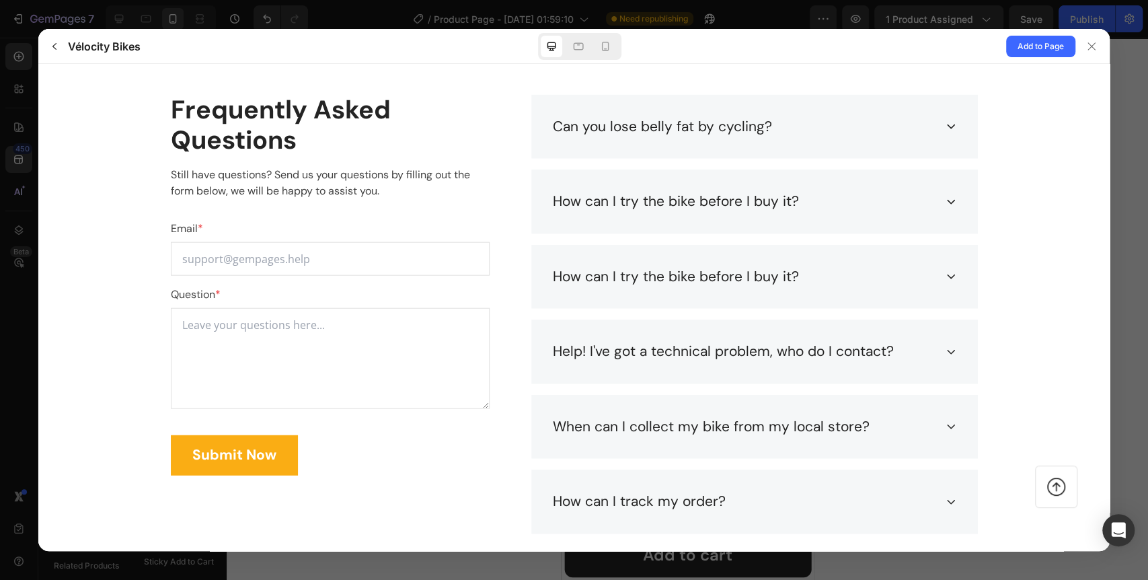
click at [489, 112] on gp-row "Frequently Asked Questions Still have questions? Send us your questions by fill…" at bounding box center [573, 314] width 807 height 439
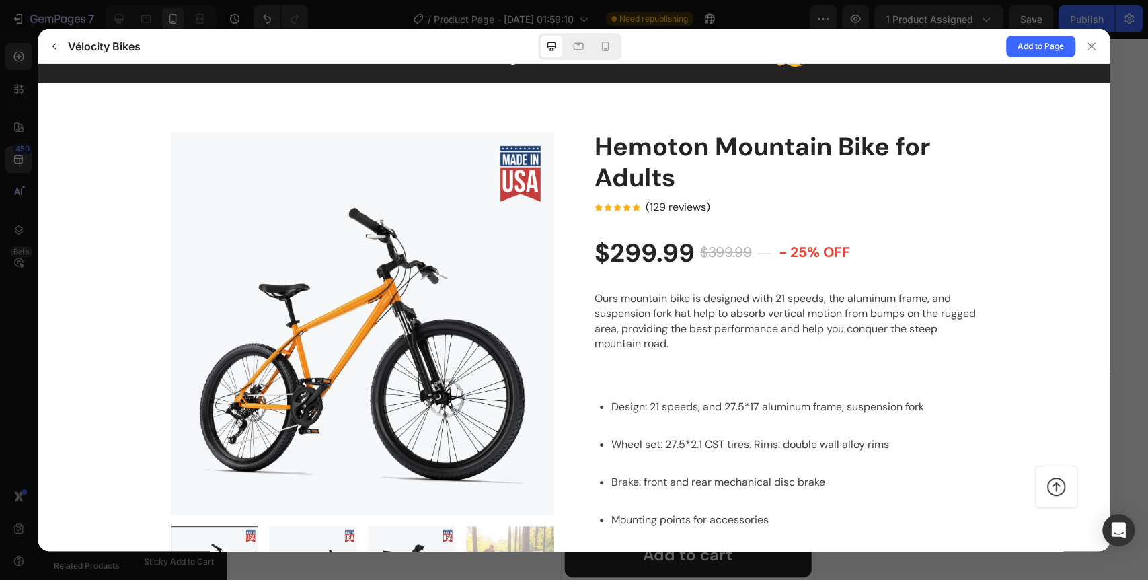
scroll to position [0, 0]
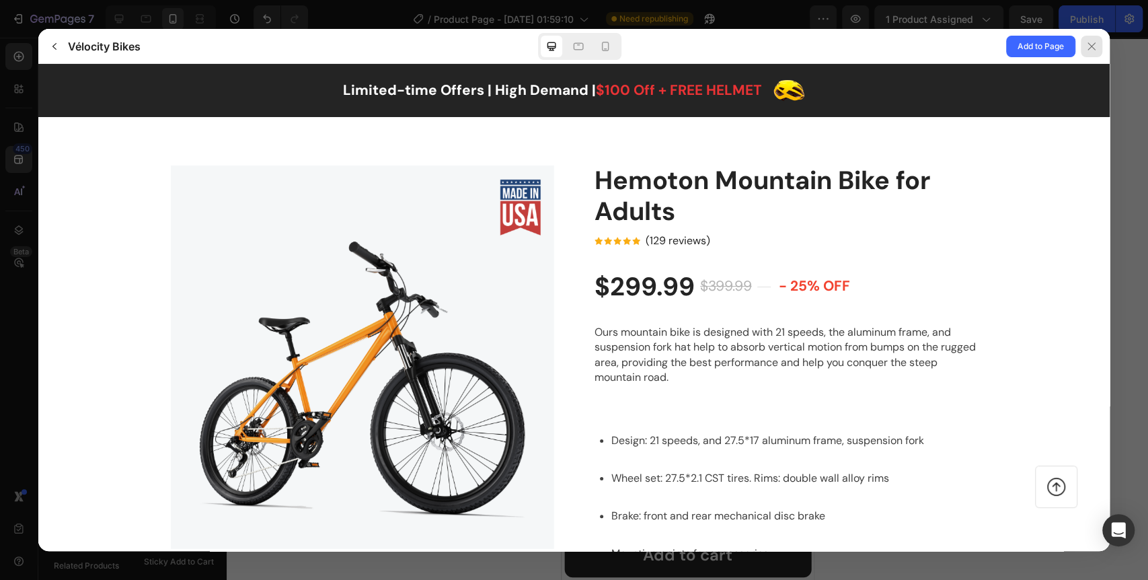
click at [1088, 47] on icon at bounding box center [1091, 46] width 11 height 11
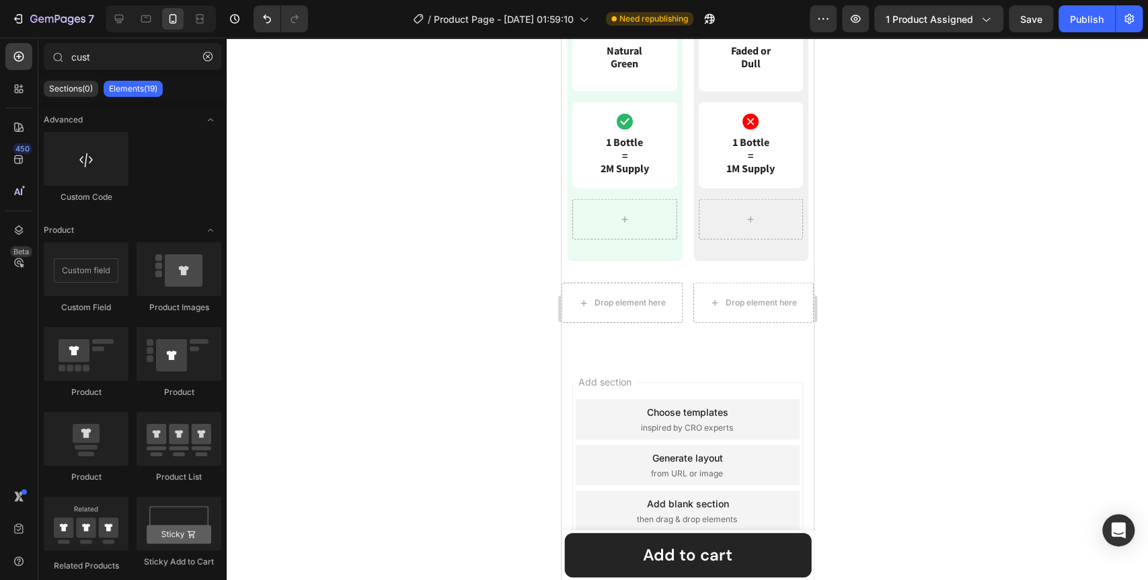
click at [681, 472] on span "from URL or image" at bounding box center [686, 473] width 72 height 12
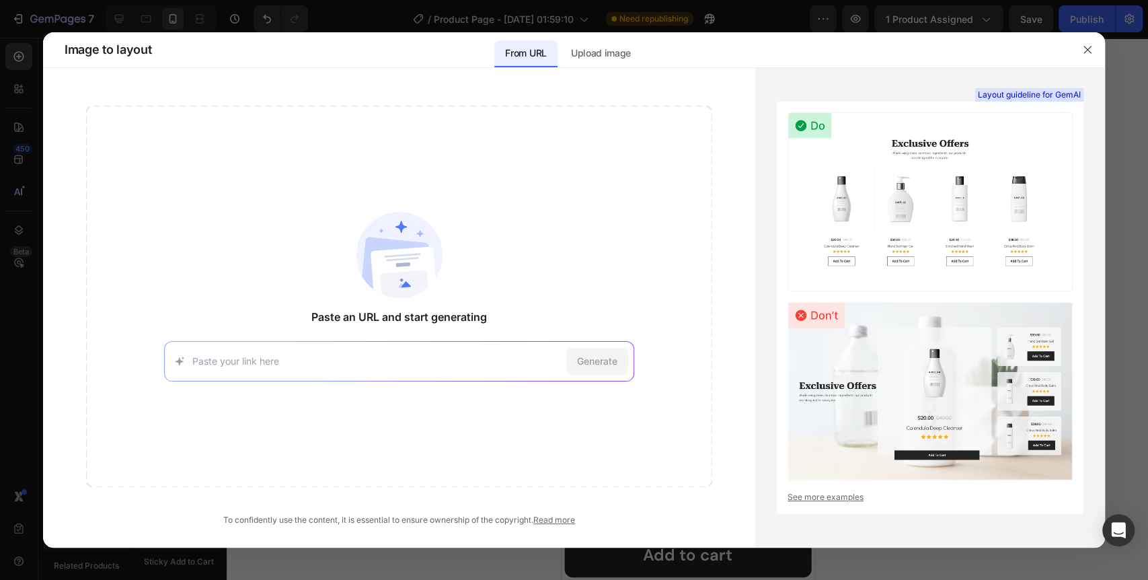
click at [383, 372] on div "Generate" at bounding box center [398, 361] width 469 height 40
click at [382, 362] on input at bounding box center [376, 361] width 368 height 14
paste input "[URL][DOMAIN_NAME]"
type input "[URL][DOMAIN_NAME]"
click at [600, 365] on span "Generate" at bounding box center [597, 361] width 40 height 14
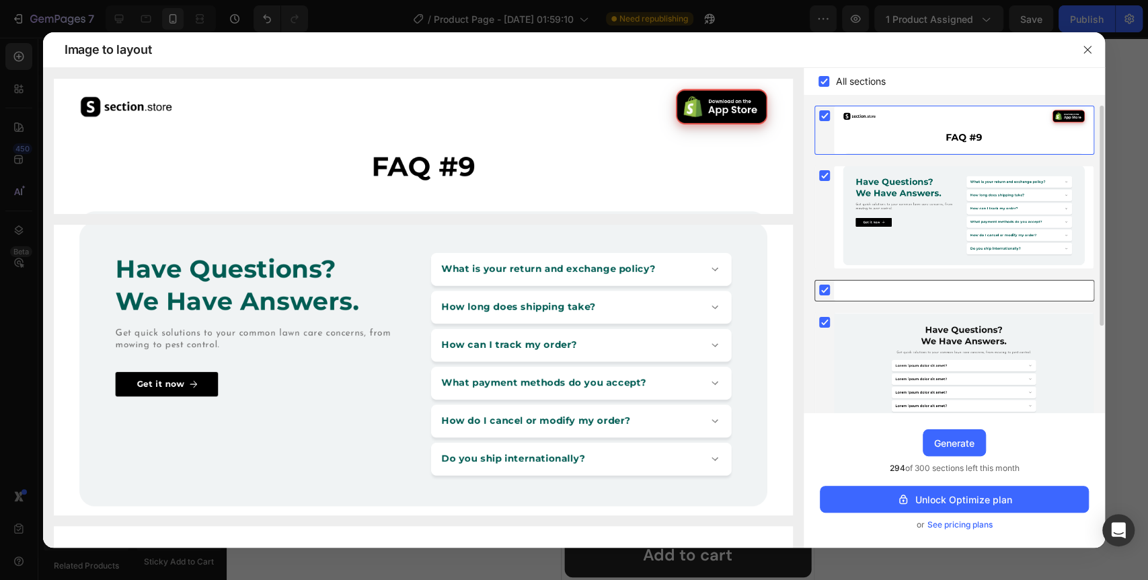
click at [824, 291] on rect at bounding box center [824, 289] width 11 height 11
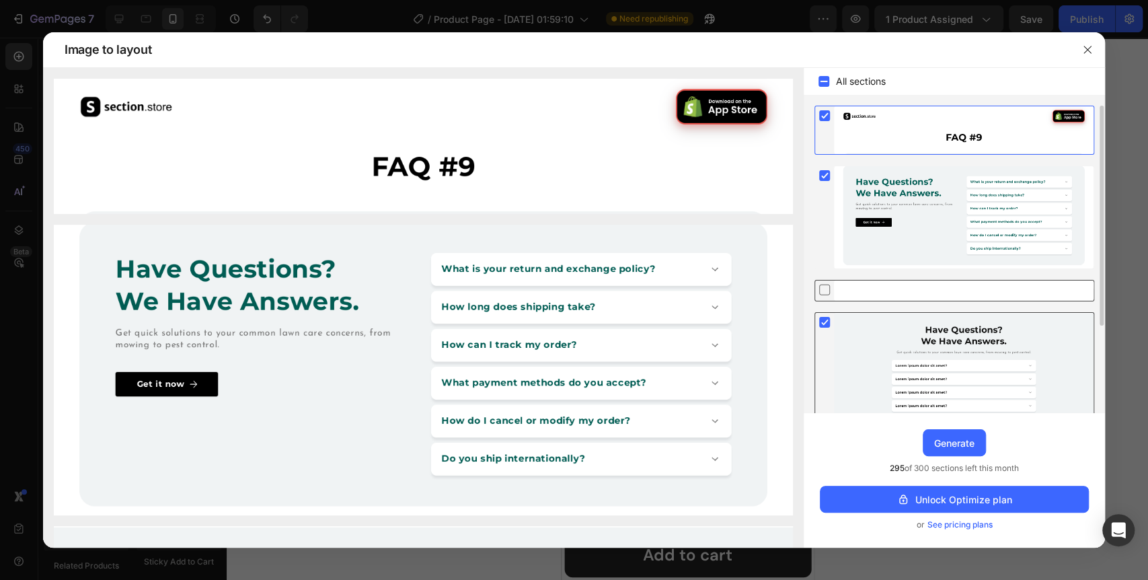
click at [822, 325] on rect at bounding box center [824, 322] width 11 height 11
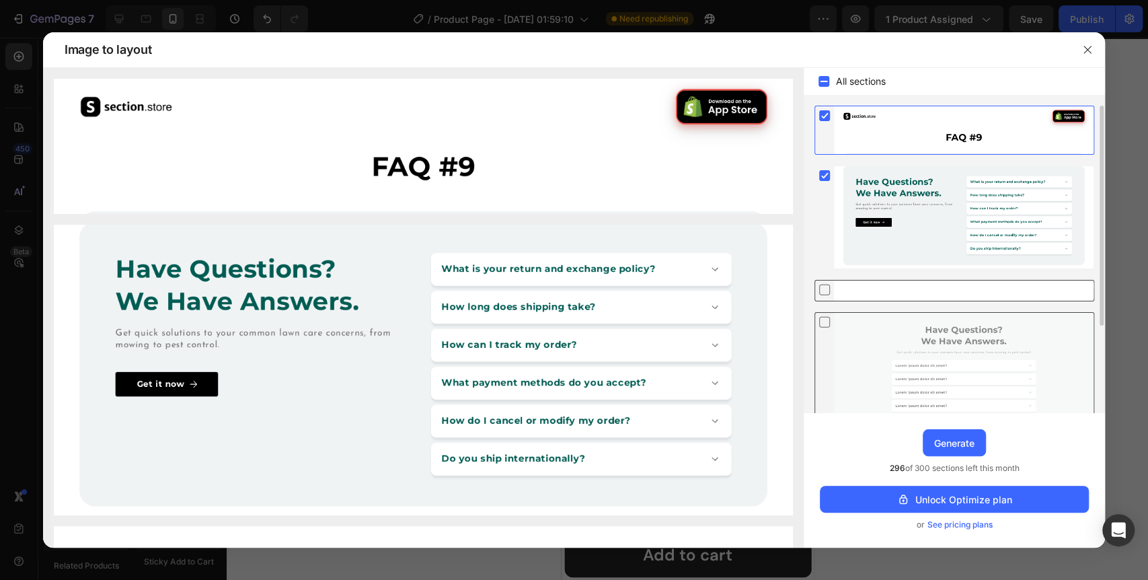
click at [821, 112] on rect at bounding box center [824, 115] width 11 height 11
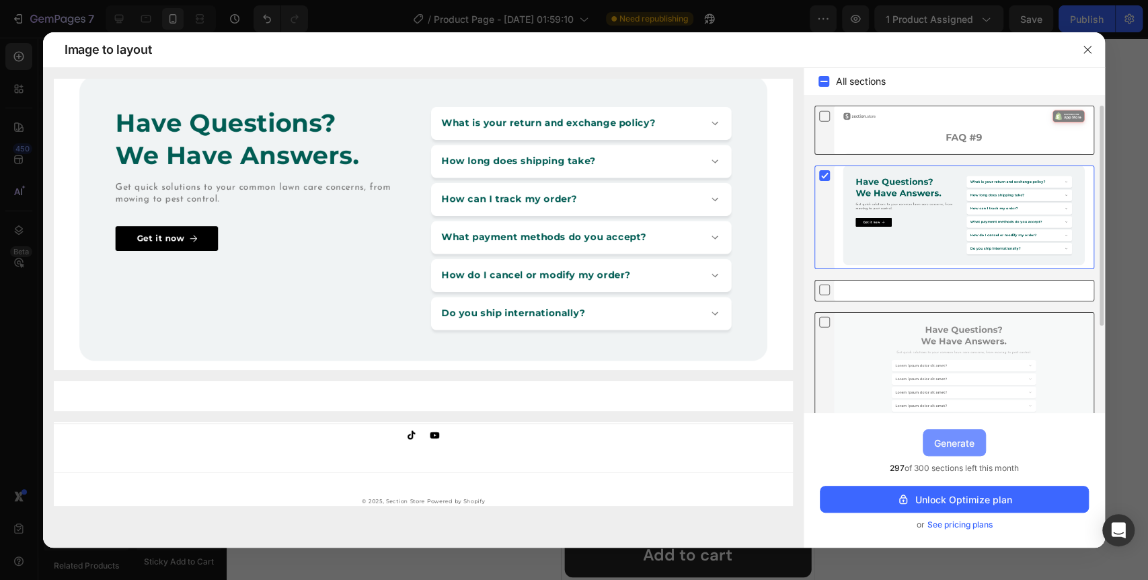
click at [959, 439] on div "Generate" at bounding box center [954, 443] width 40 height 14
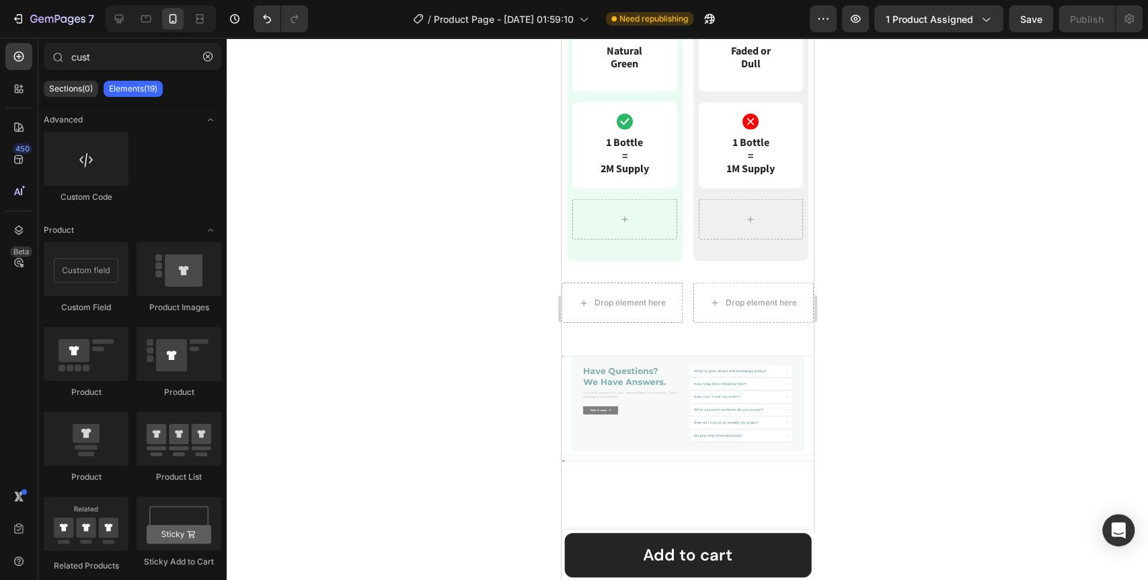
scroll to position [2280, 0]
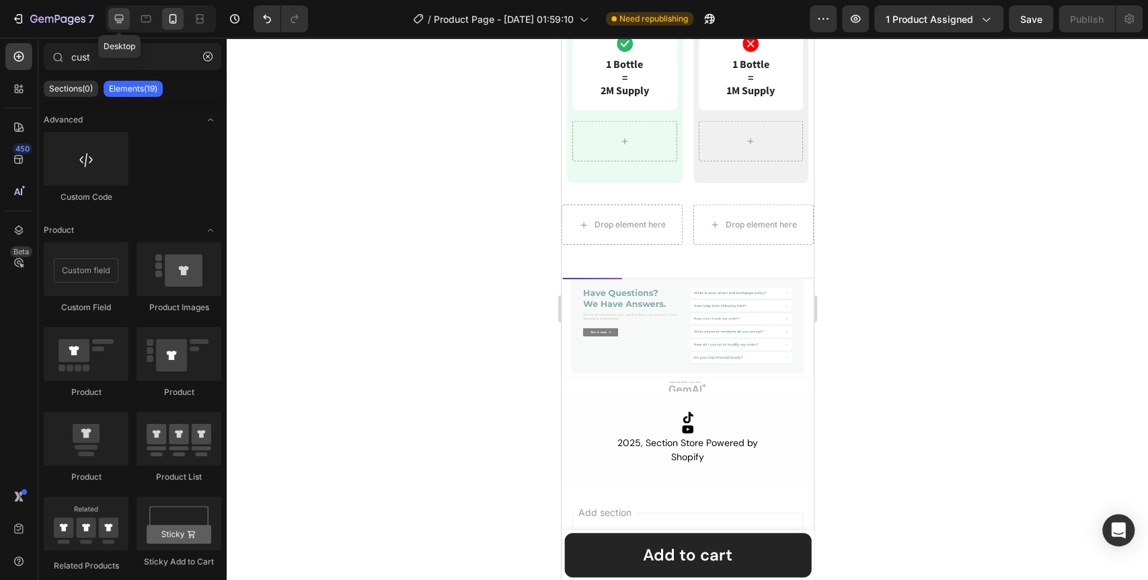
click at [122, 22] on icon at bounding box center [118, 18] width 13 height 13
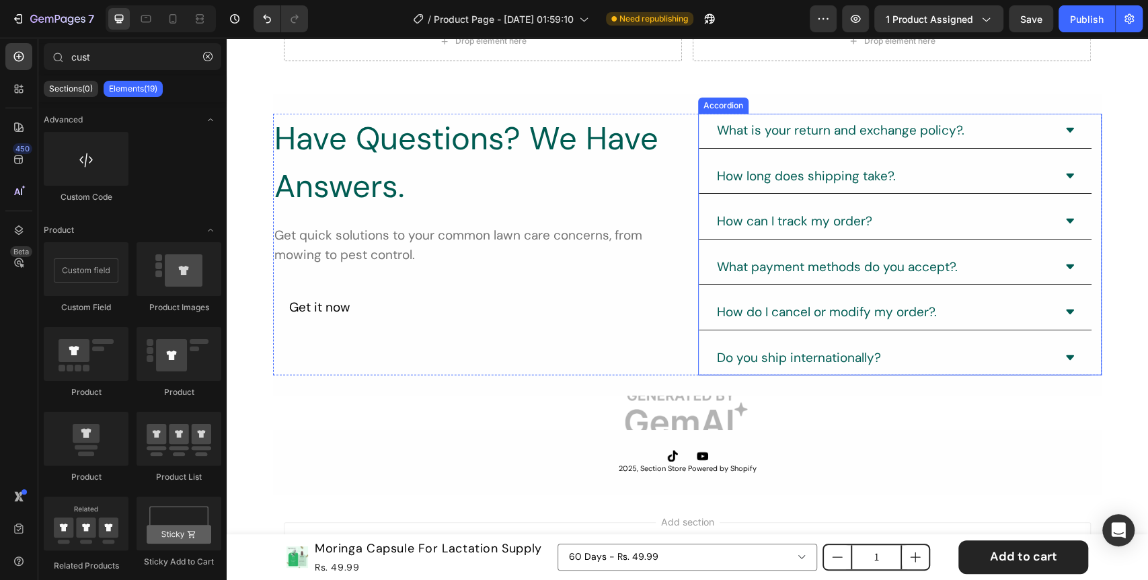
click at [1066, 130] on icon at bounding box center [1070, 130] width 8 height 5
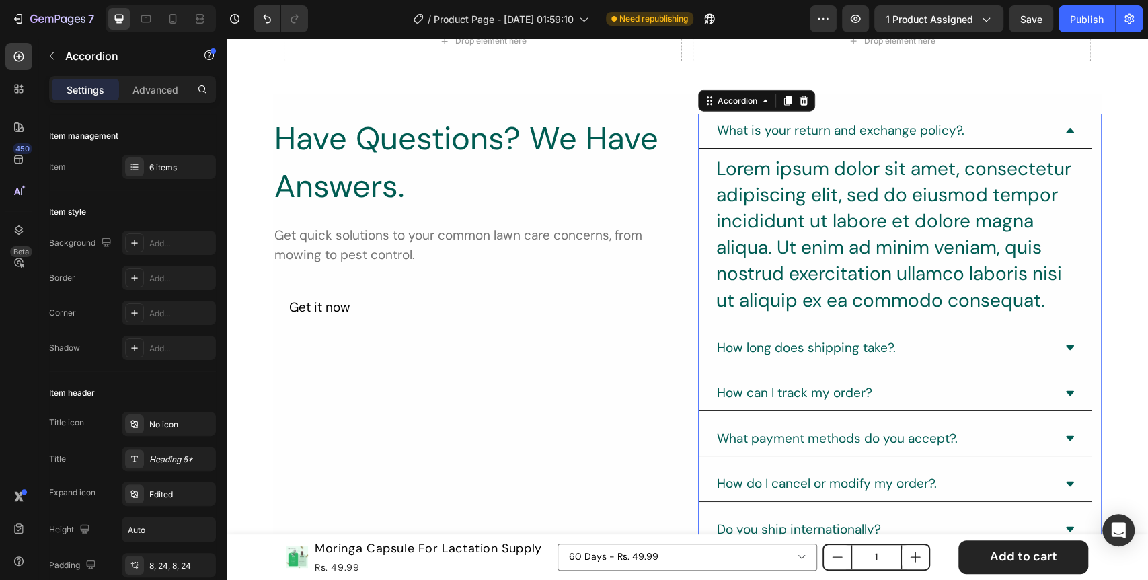
click at [1066, 130] on icon at bounding box center [1070, 130] width 8 height 5
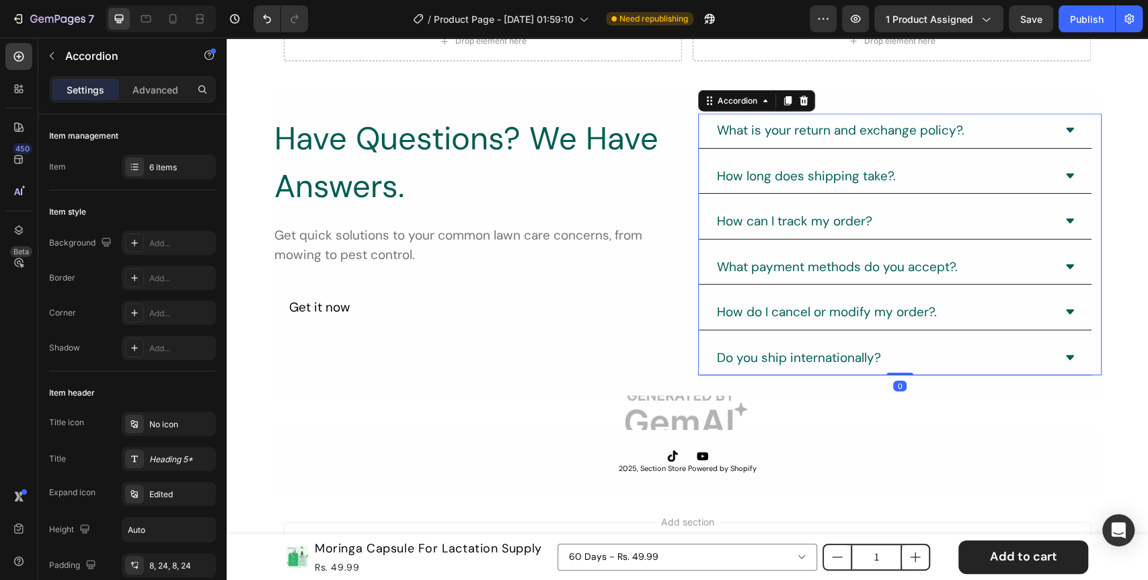
click at [1066, 130] on icon at bounding box center [1070, 130] width 8 height 5
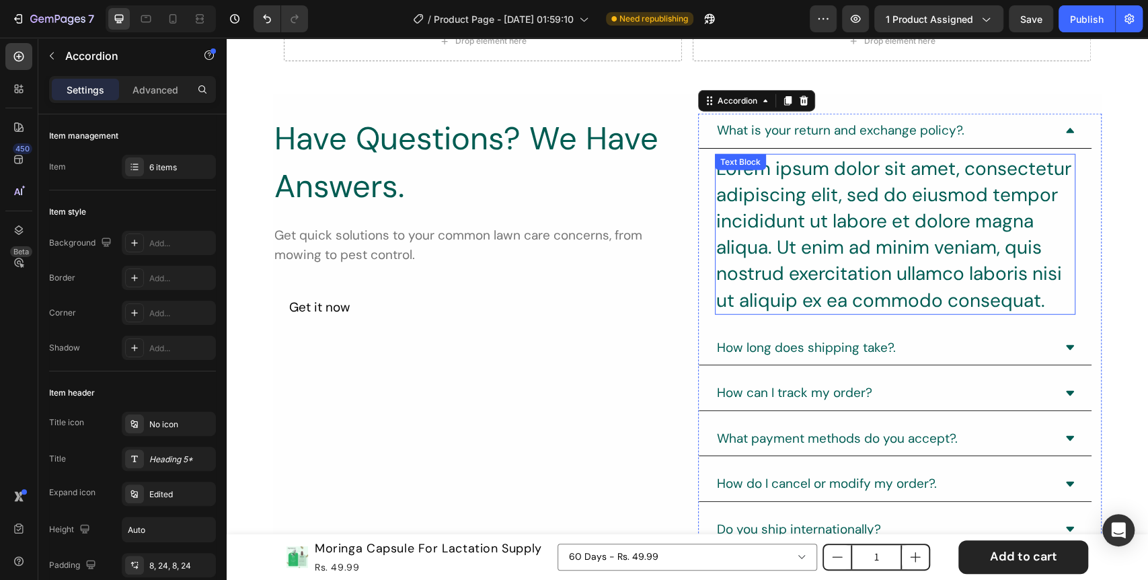
click at [888, 173] on div "Lorem ipsum dolor sit amet, consectetur adipiscing elit, sed do eiusmod tempor …" at bounding box center [895, 234] width 360 height 161
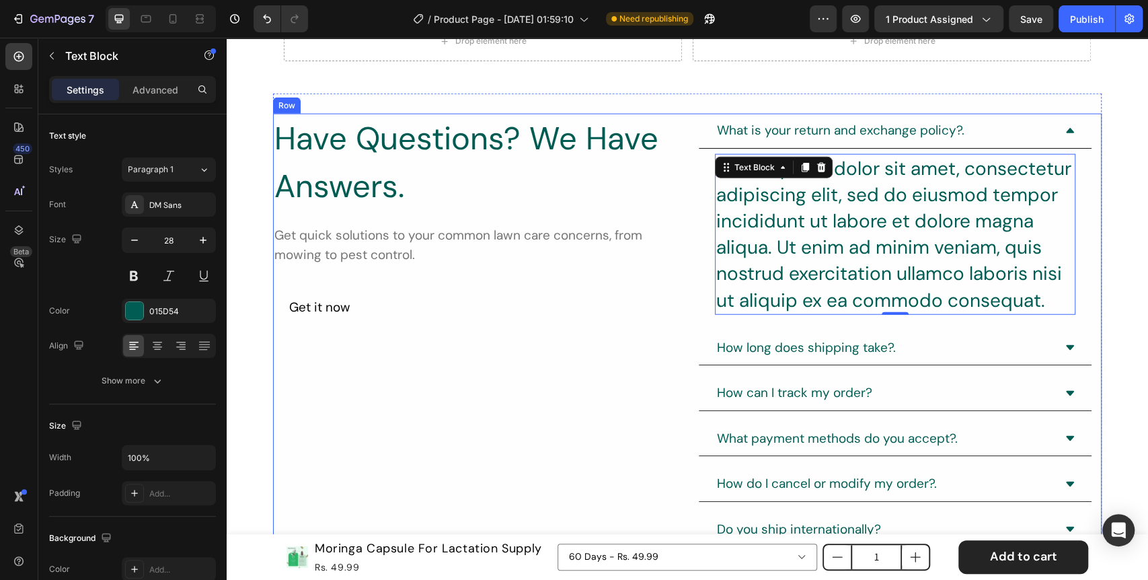
click at [499, 349] on div "Have Questions? We Have Answers. Heading Get quick solutions to your common law…" at bounding box center [474, 330] width 403 height 433
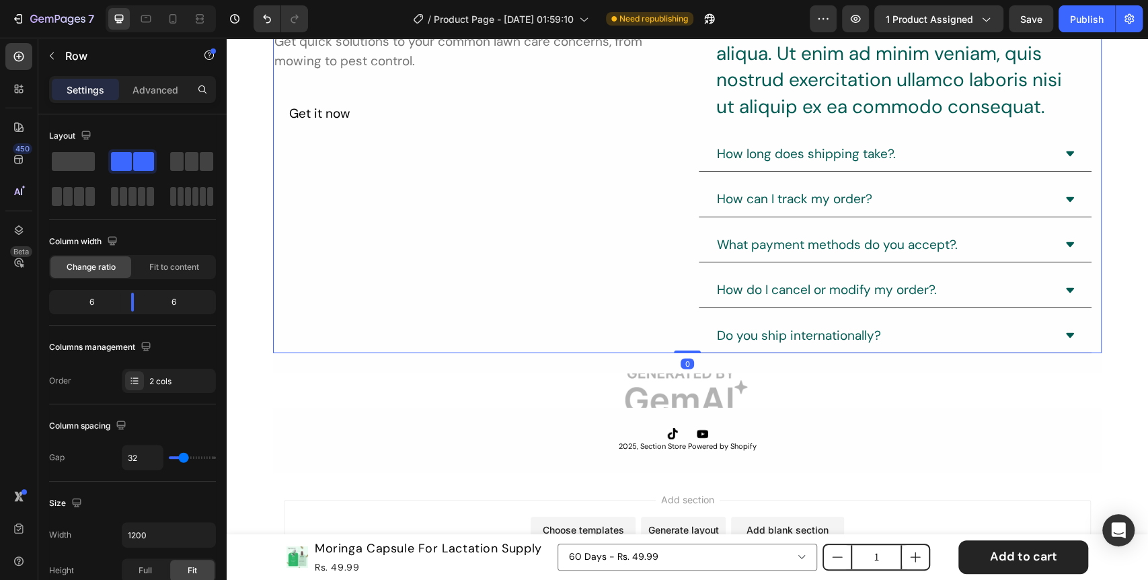
scroll to position [2505, 0]
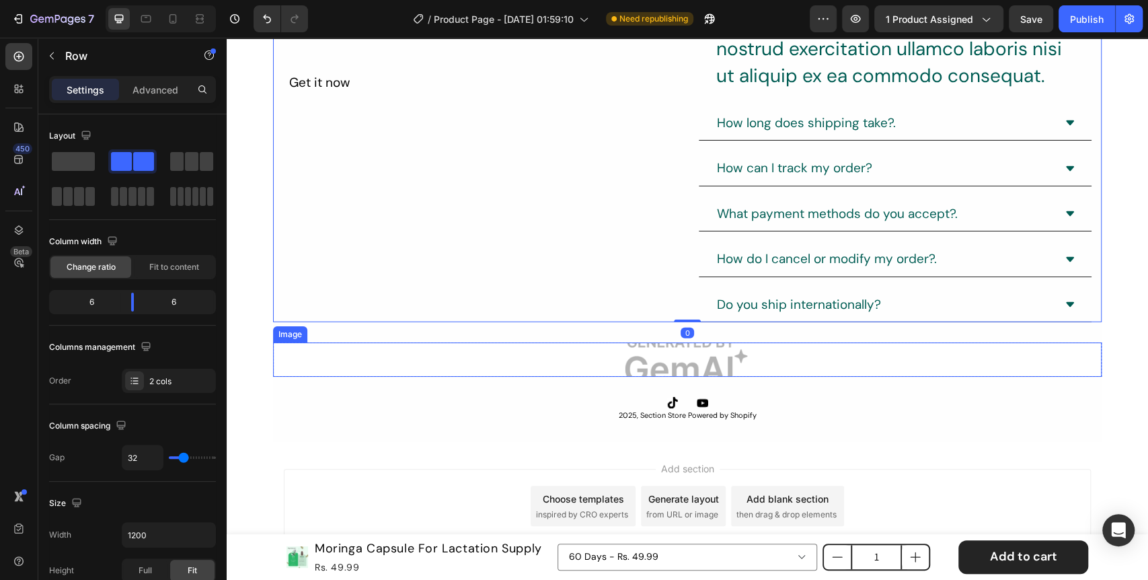
click at [643, 349] on img at bounding box center [687, 359] width 828 height 34
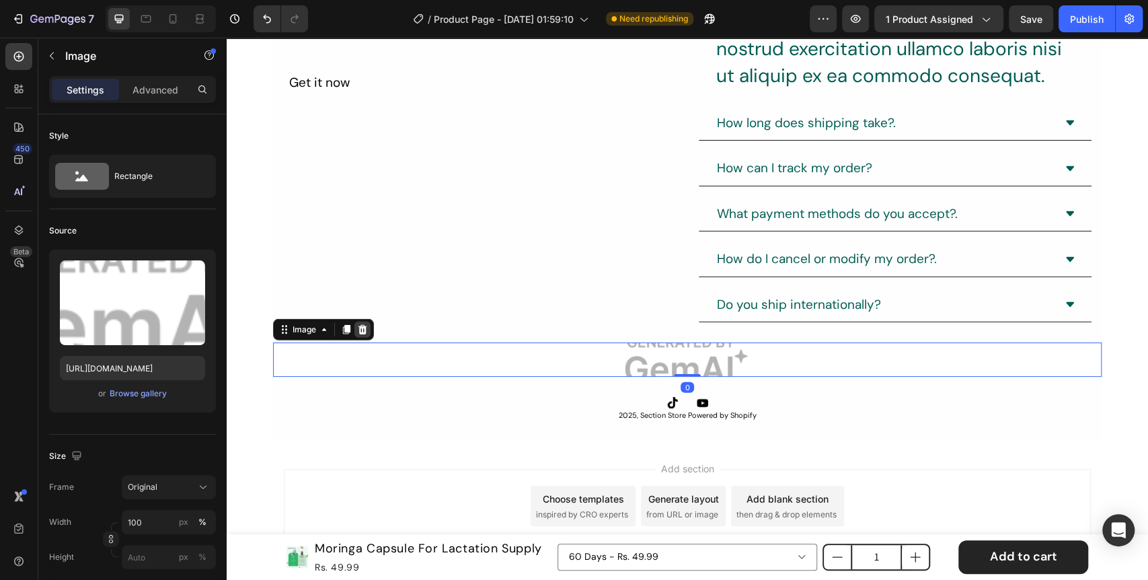
click at [362, 331] on div at bounding box center [362, 329] width 16 height 16
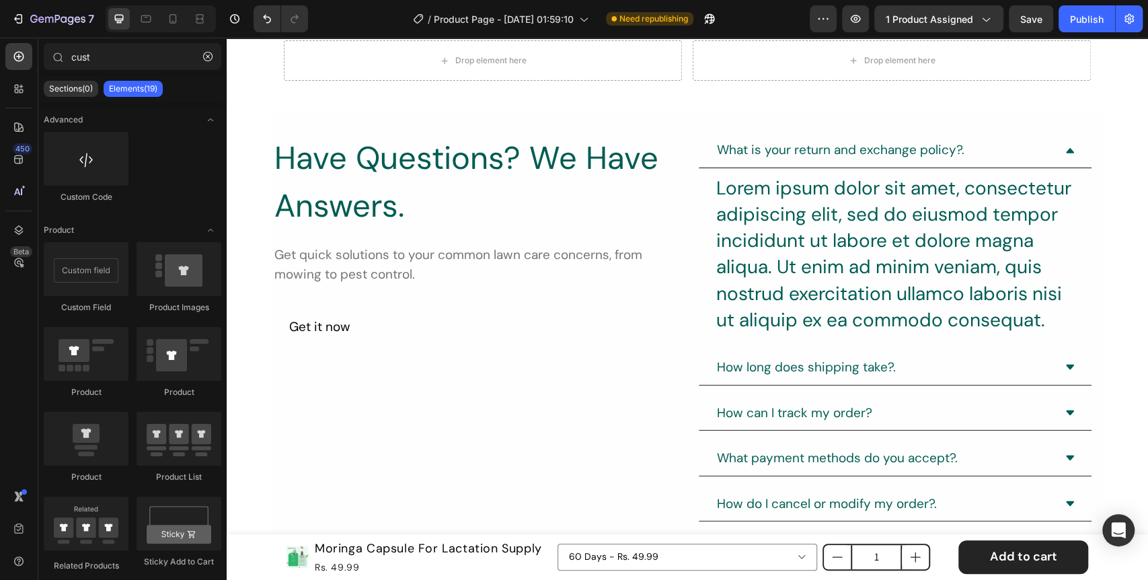
scroll to position [2131, 0]
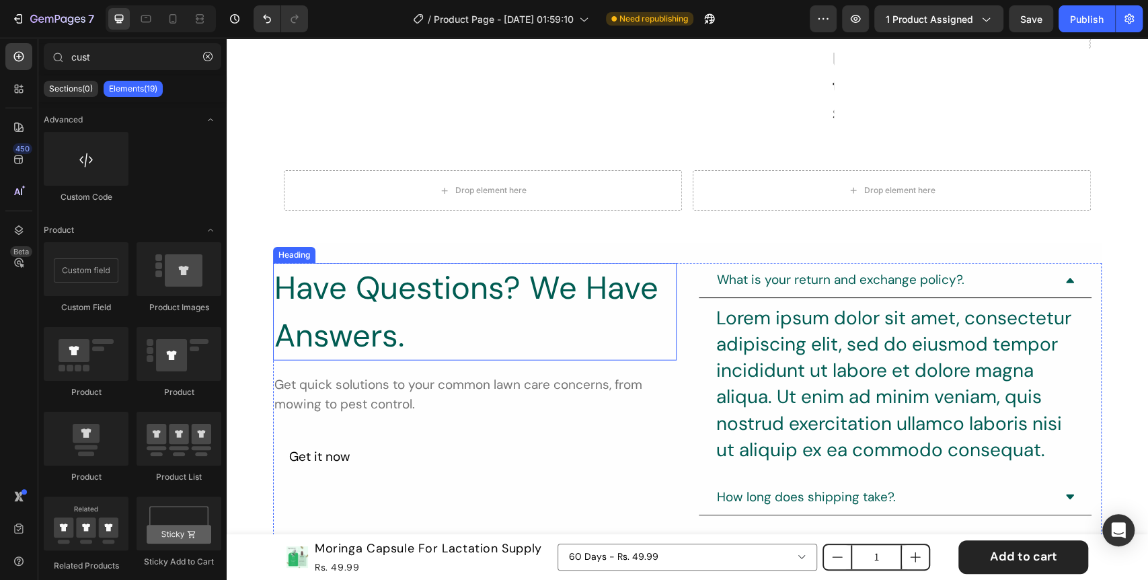
click at [501, 327] on h2 "Have Questions? We Have Answers." at bounding box center [474, 311] width 403 height 97
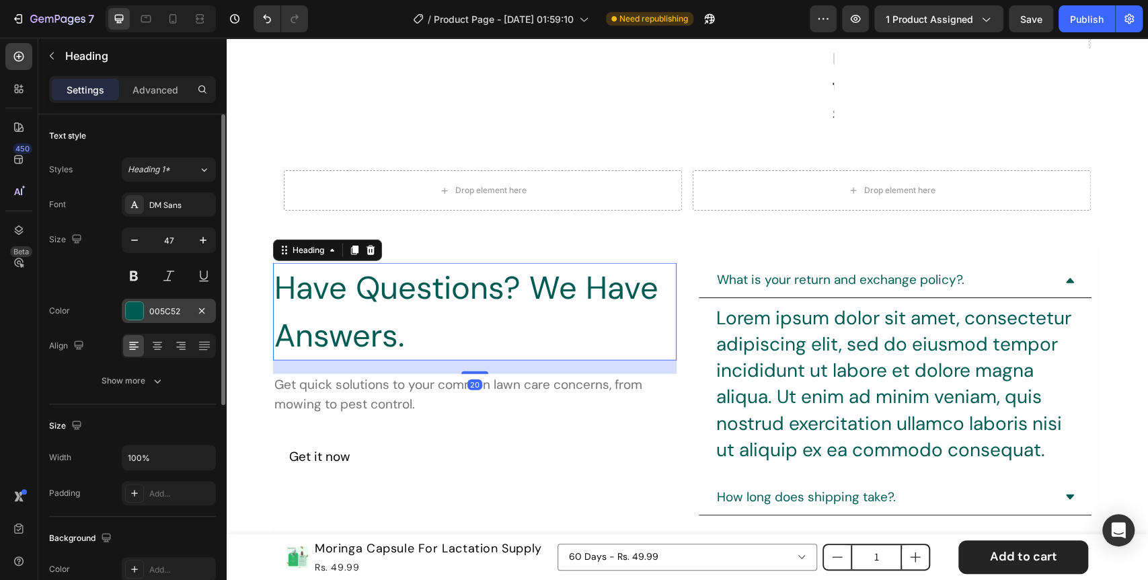
click at [136, 308] on div at bounding box center [134, 310] width 17 height 17
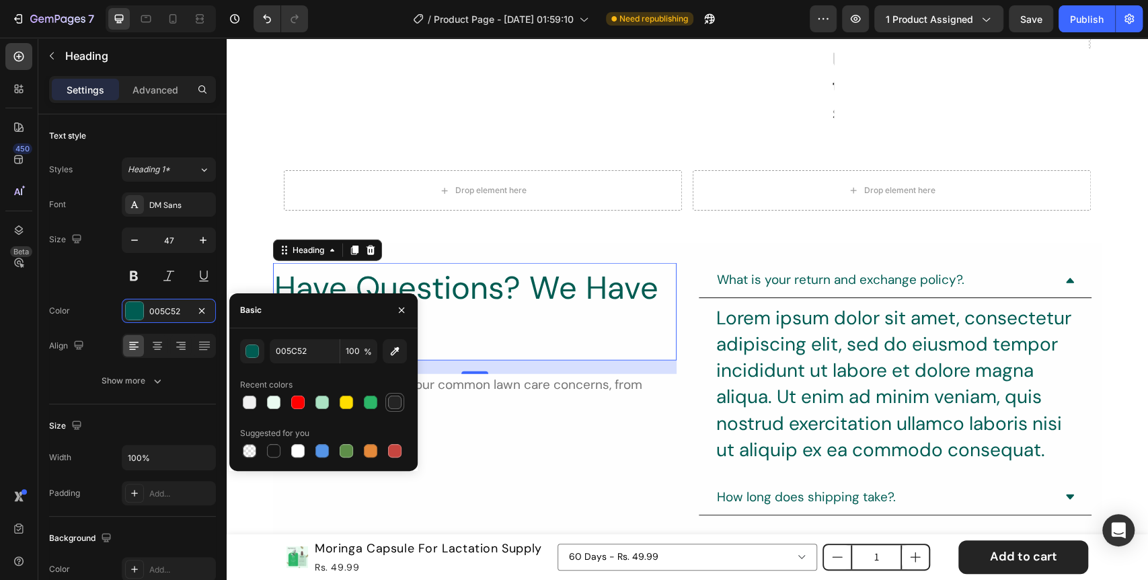
click at [395, 404] on div at bounding box center [394, 401] width 13 height 13
type input "242424"
click at [480, 380] on div "Get quick solutions to your common lawn care concerns, from mowing to pest cont…" at bounding box center [474, 394] width 403 height 41
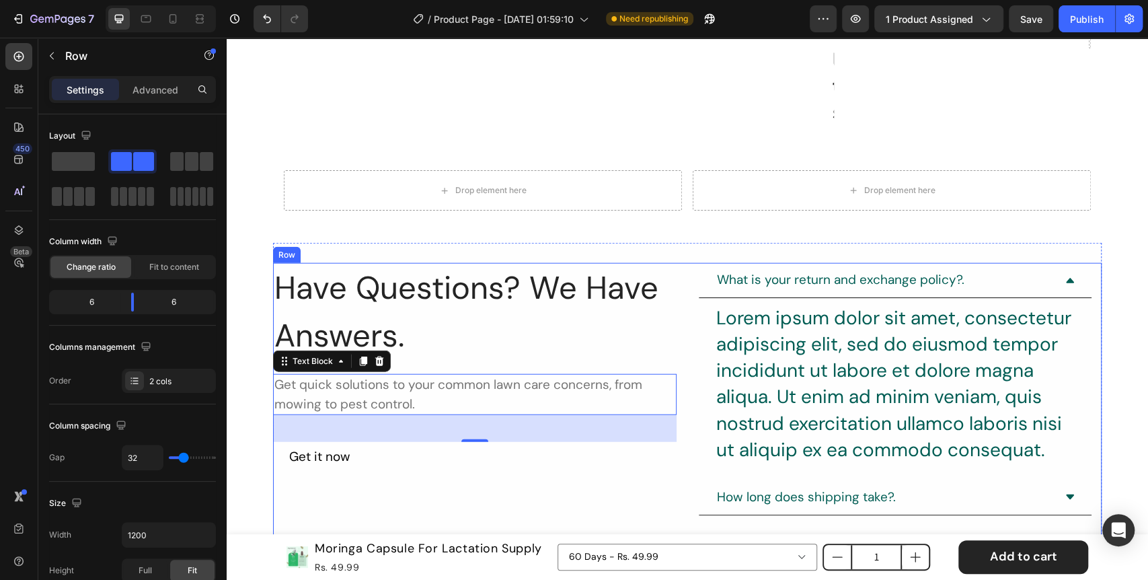
click at [680, 295] on div "Have Questions? We Have Answers. Heading Get quick solutions to your common law…" at bounding box center [687, 479] width 828 height 433
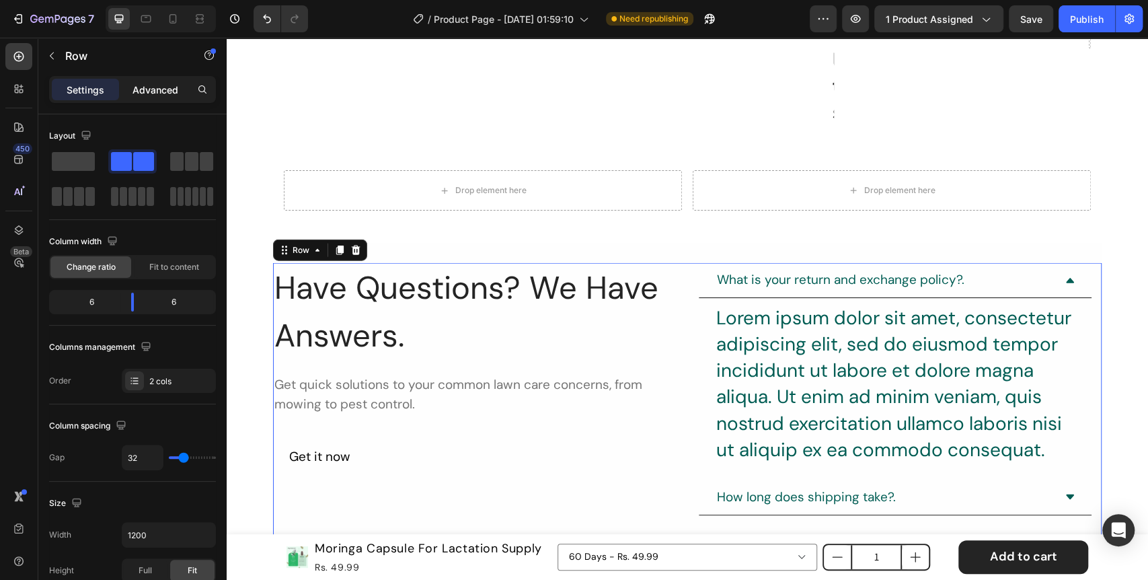
click at [126, 93] on div "Advanced" at bounding box center [155, 90] width 67 height 22
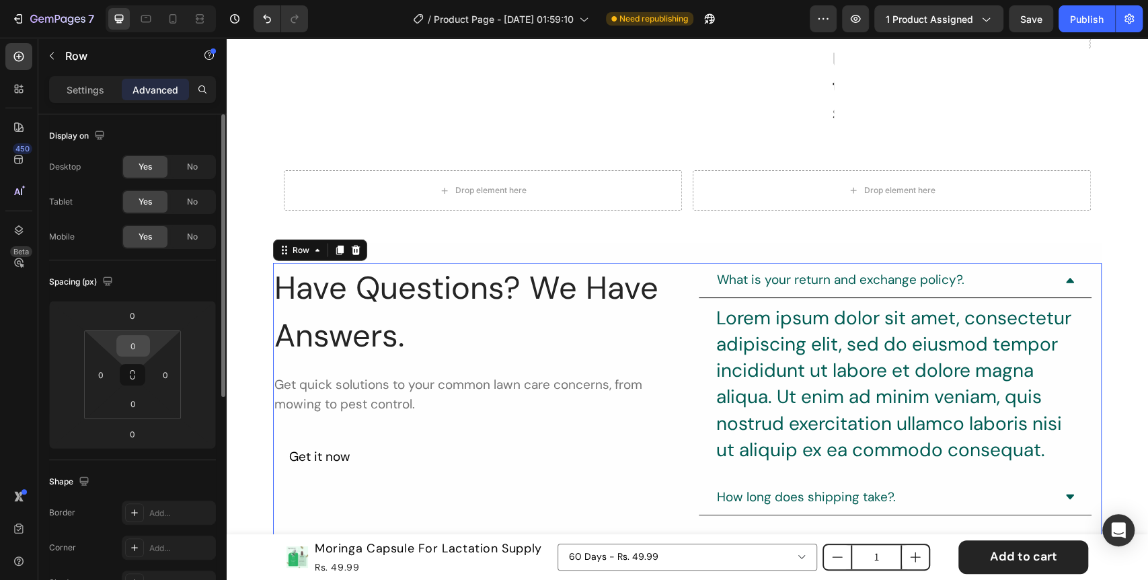
click at [134, 346] on input "0" at bounding box center [133, 345] width 27 height 20
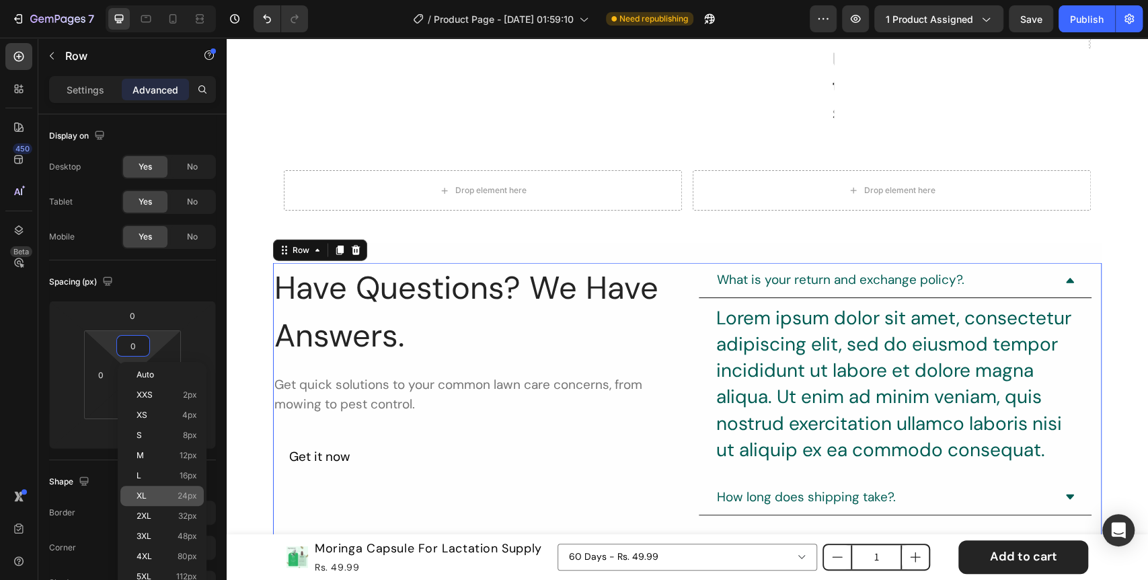
click at [167, 486] on div "XL 24px" at bounding box center [161, 495] width 83 height 20
type input "24"
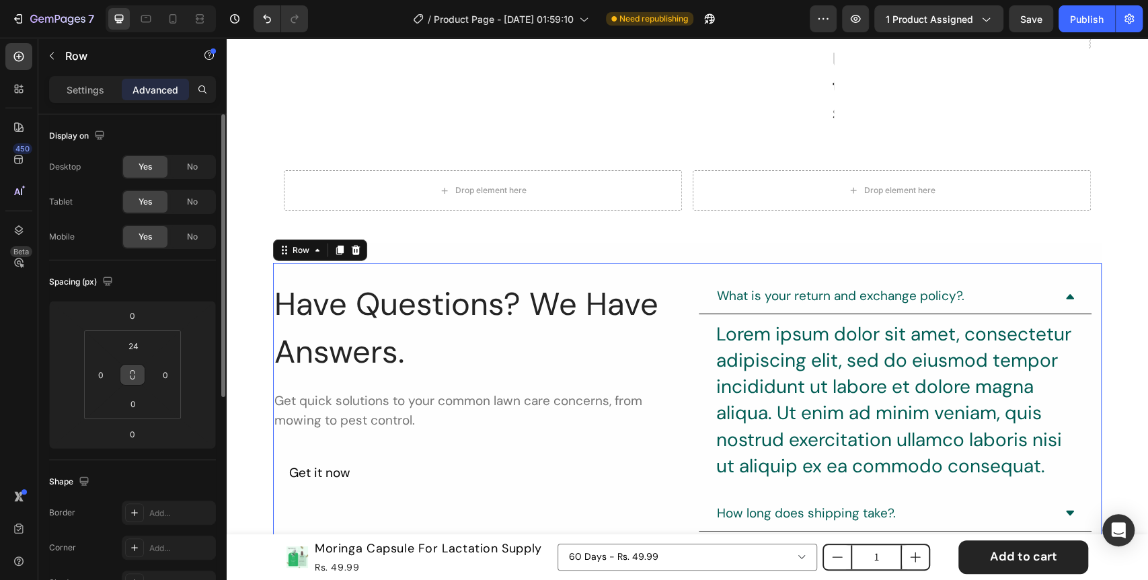
click at [136, 376] on icon at bounding box center [132, 374] width 11 height 11
click at [130, 374] on icon at bounding box center [132, 374] width 11 height 11
click at [131, 405] on input "0" at bounding box center [133, 403] width 27 height 20
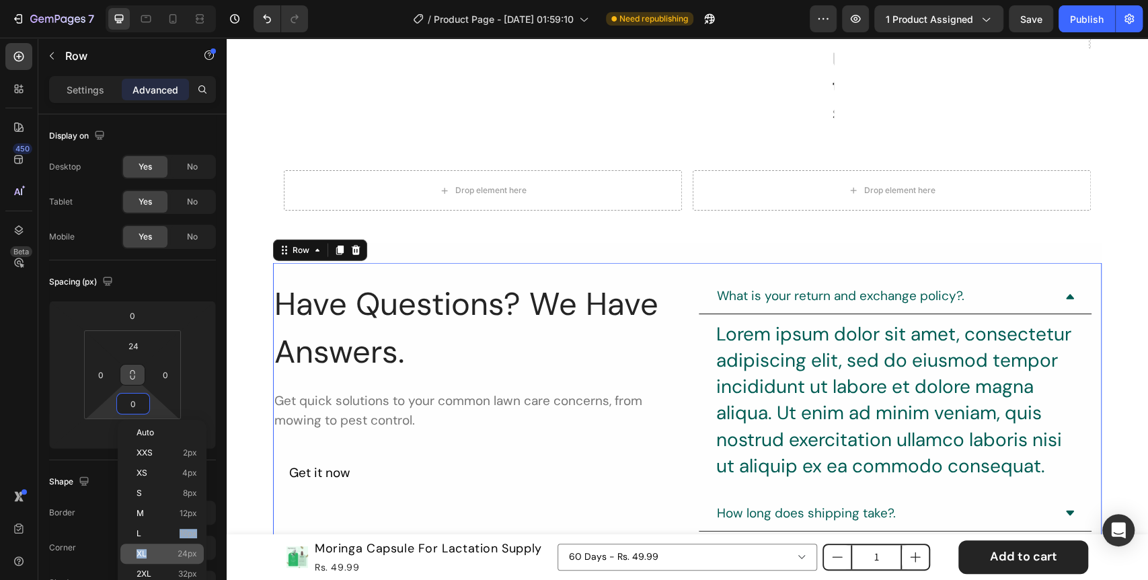
click at [165, 543] on div "Auto XXS 2px XS 4px S 8px M 12px L 16px XL 24px 2XL 32px 3XL 48px 4XL 80px 5XL …" at bounding box center [161, 543] width 83 height 243
click at [167, 551] on p "XL 24px" at bounding box center [166, 553] width 61 height 9
type input "24"
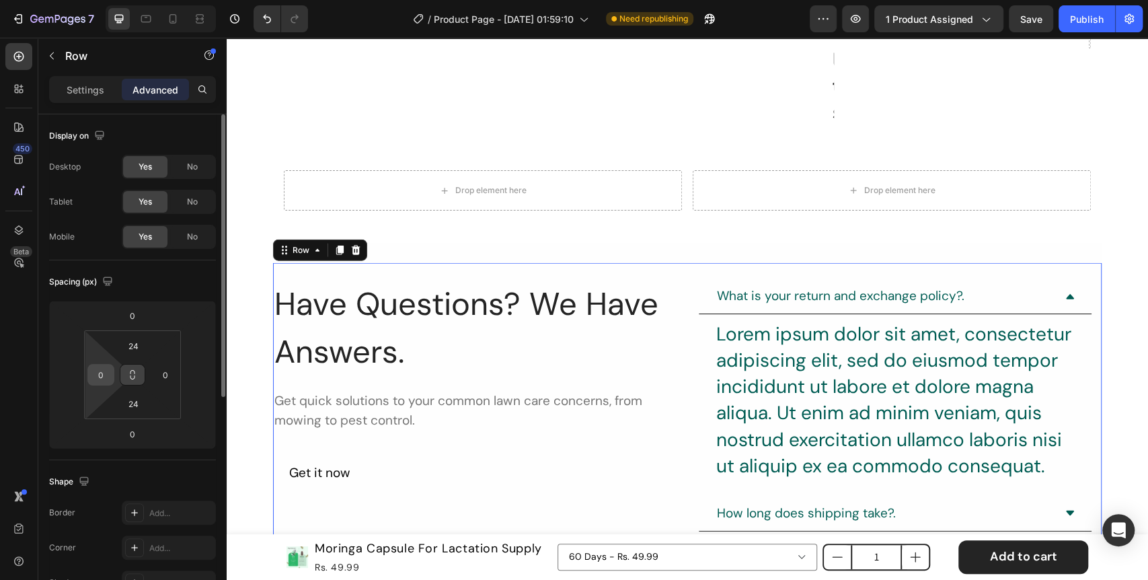
click at [93, 376] on input "0" at bounding box center [101, 374] width 20 height 20
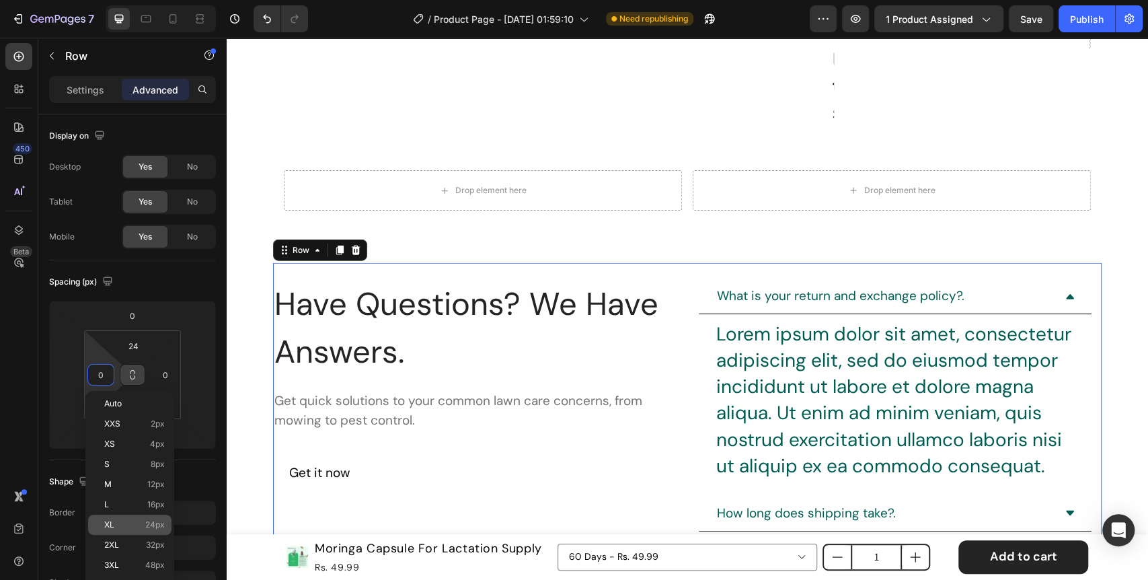
click at [134, 520] on p "XL 24px" at bounding box center [134, 524] width 61 height 9
type input "24"
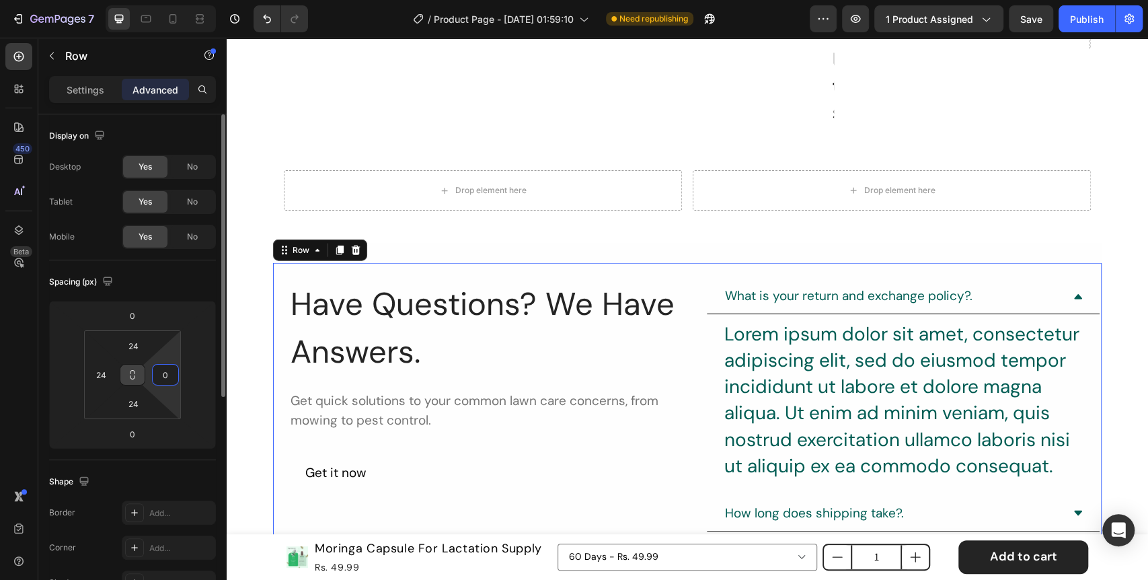
click at [171, 379] on input "0" at bounding box center [165, 374] width 20 height 20
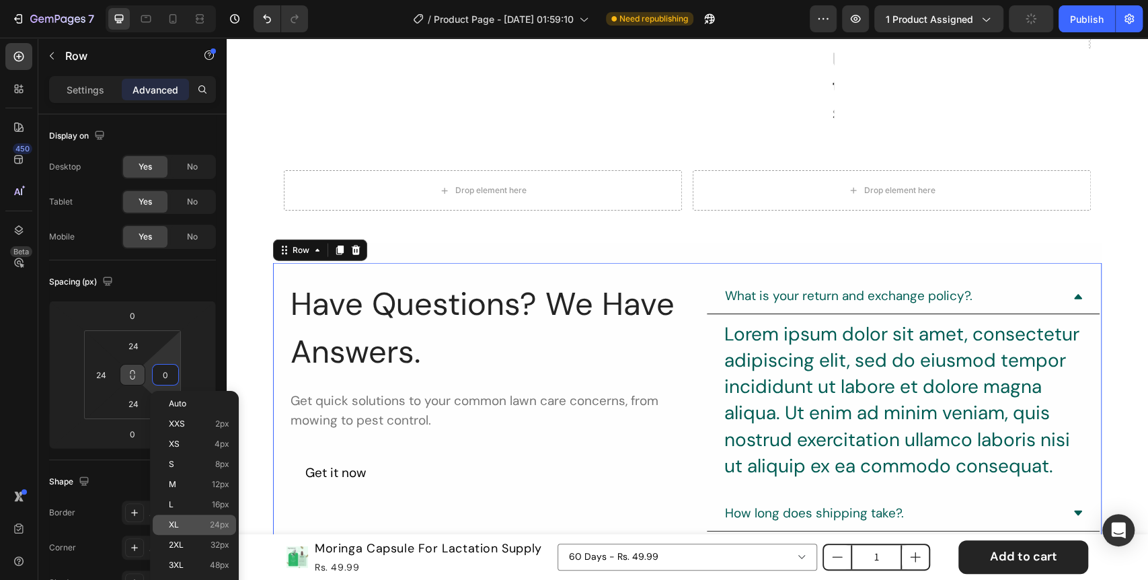
click at [198, 520] on p "XL 24px" at bounding box center [199, 524] width 61 height 9
type input "24"
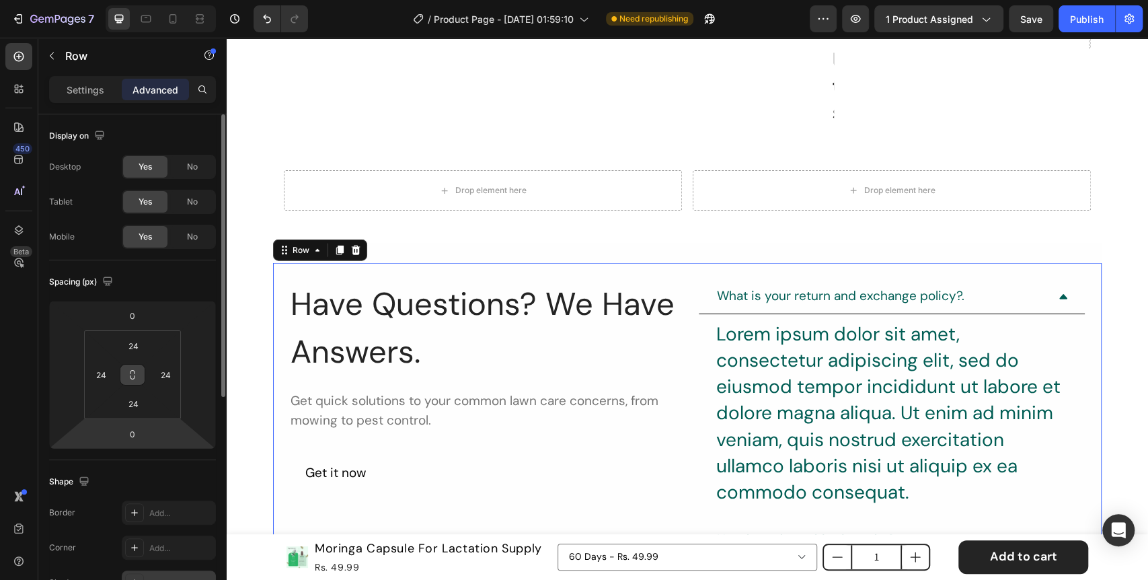
scroll to position [149, 0]
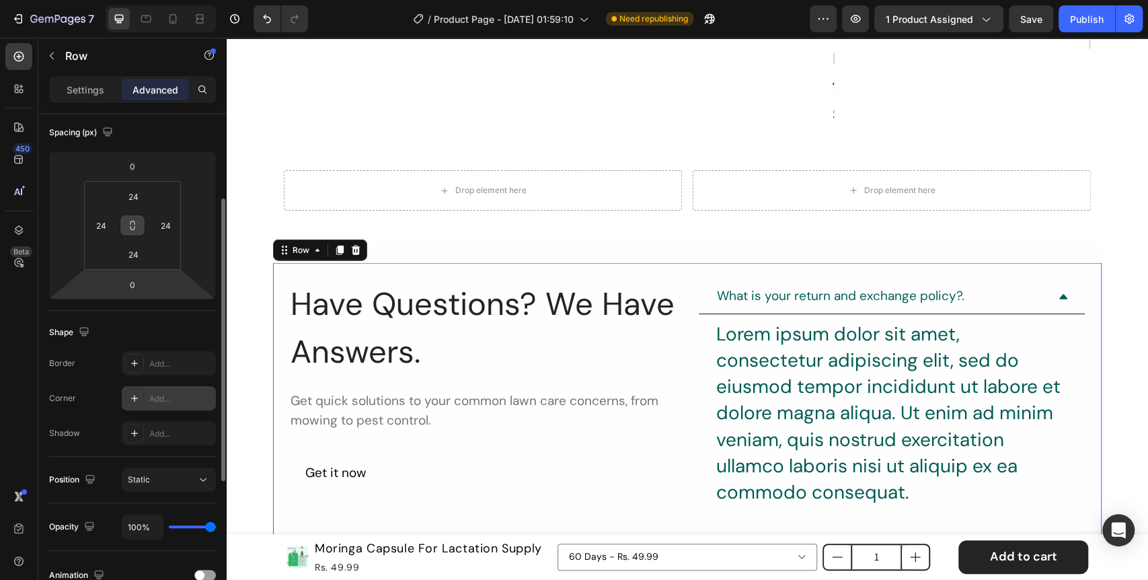
click at [132, 391] on div at bounding box center [134, 398] width 19 height 19
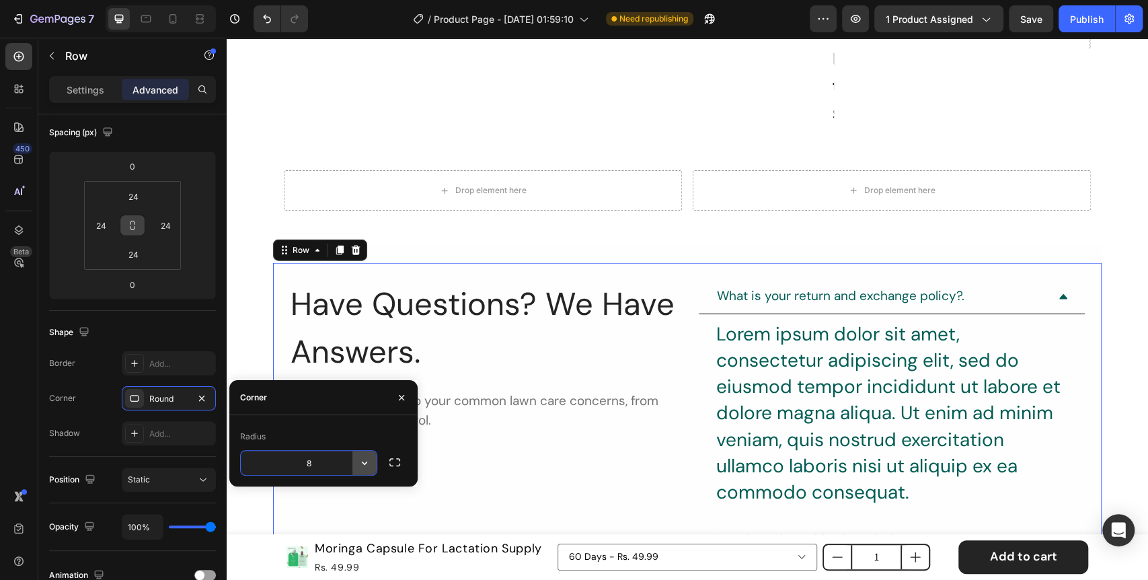
click at [362, 467] on icon "button" at bounding box center [364, 462] width 13 height 13
type input "16"
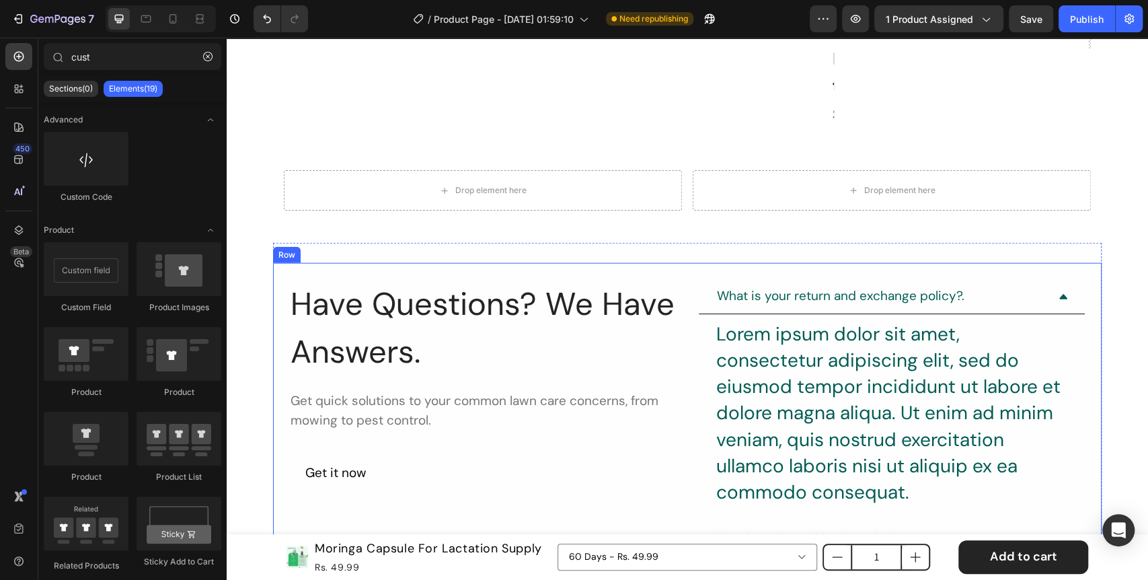
click at [676, 288] on div "Have Questions? We Have Answers. Heading Get quick solutions to your common law…" at bounding box center [687, 508] width 828 height 491
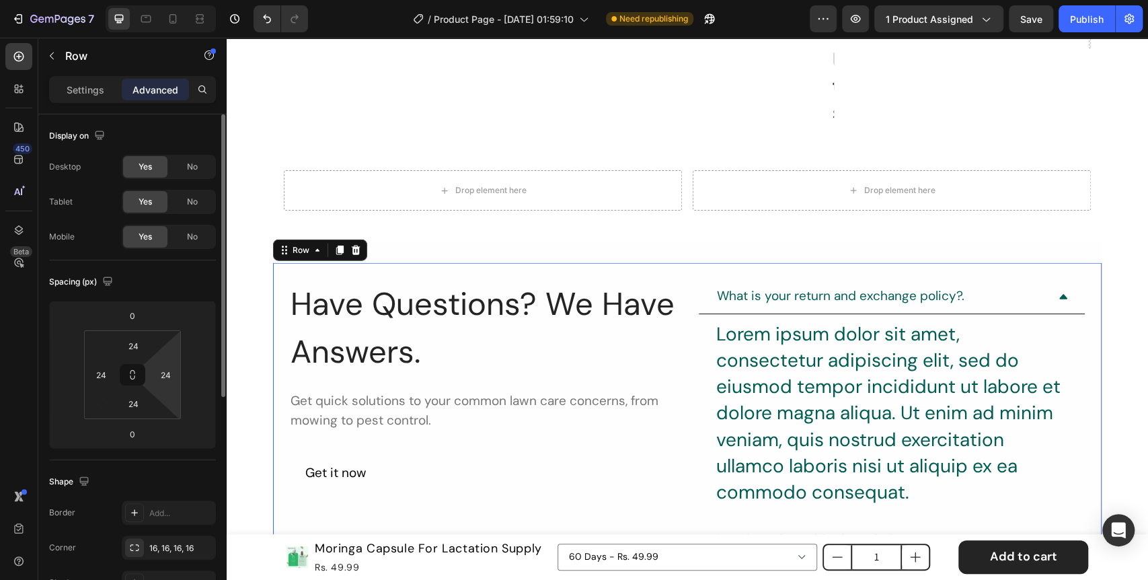
scroll to position [75, 0]
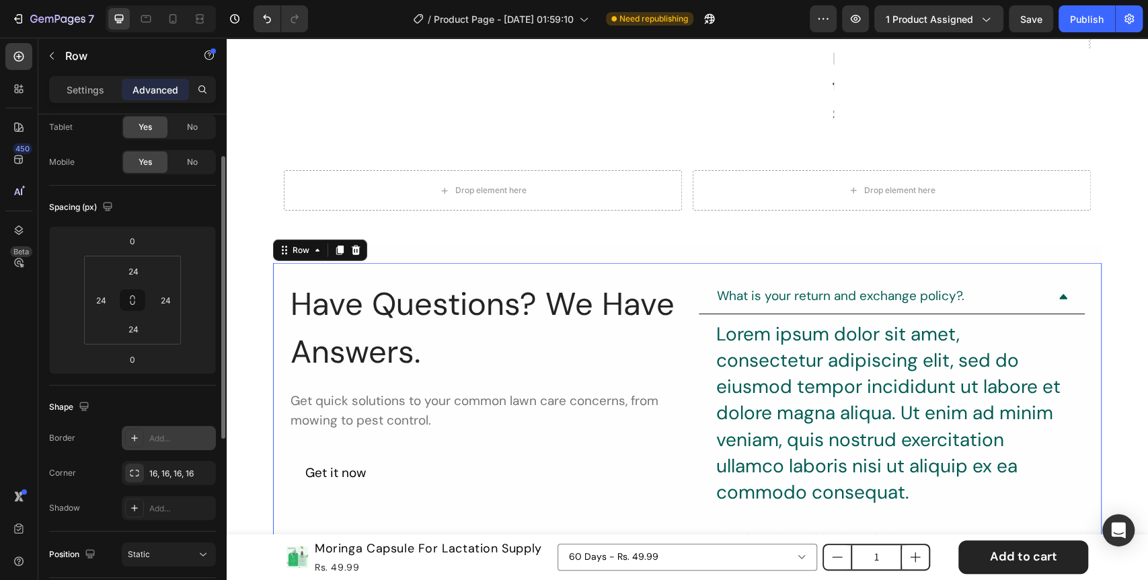
click at [131, 432] on icon at bounding box center [134, 437] width 11 height 11
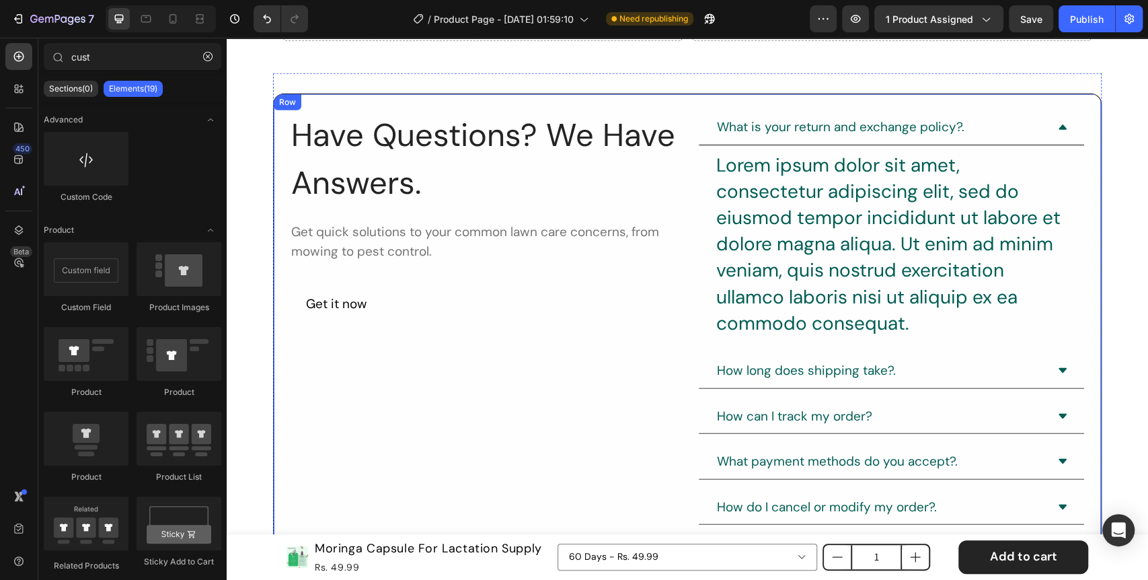
scroll to position [2206, 0]
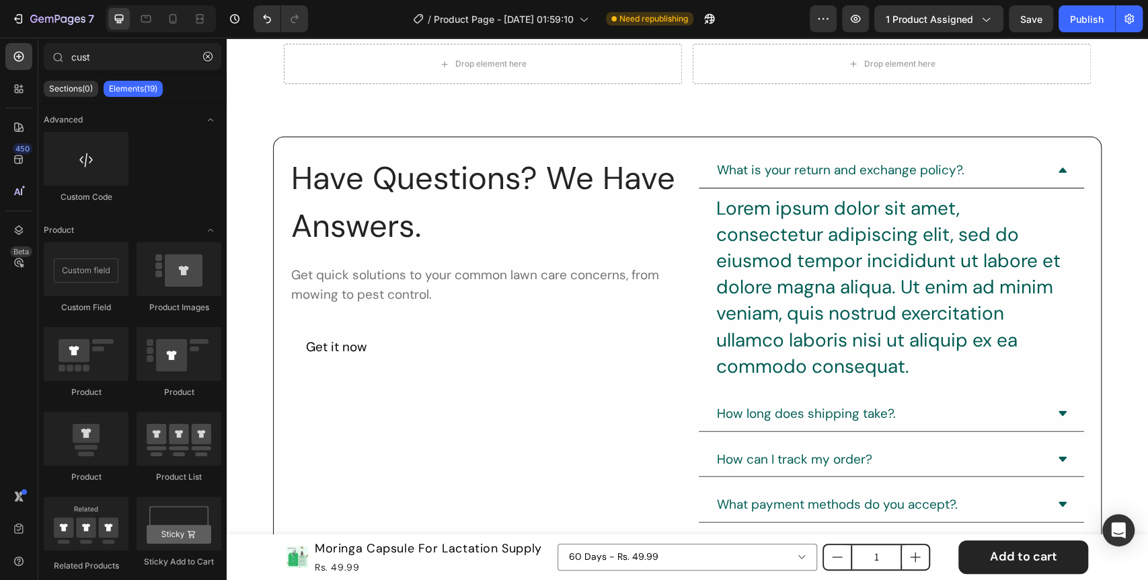
scroll to position [2280, 0]
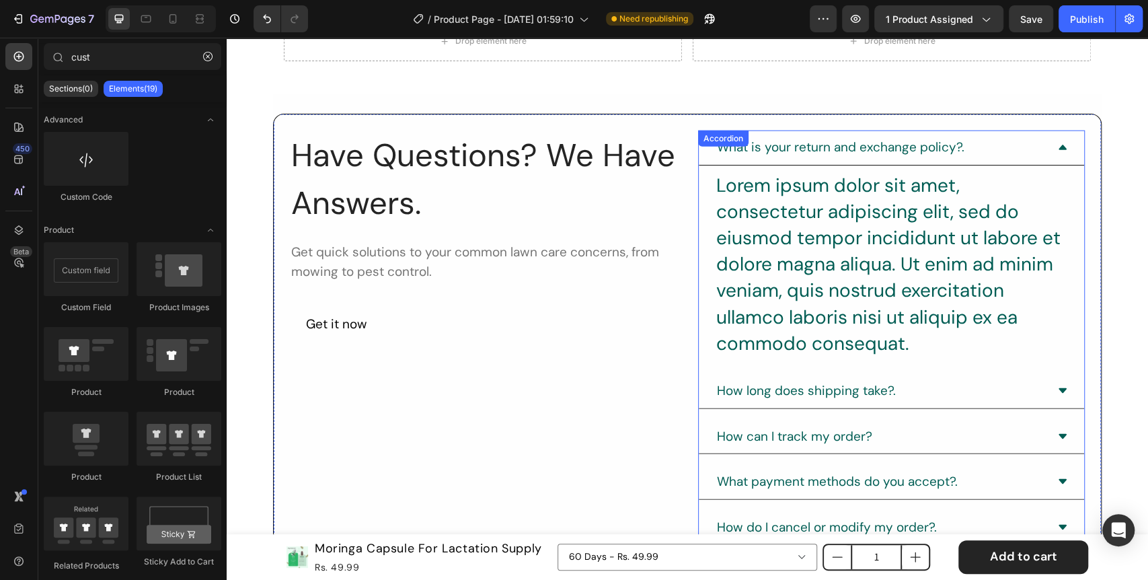
click at [1058, 155] on div "What is your return and exchange policy?." at bounding box center [890, 147] width 385 height 35
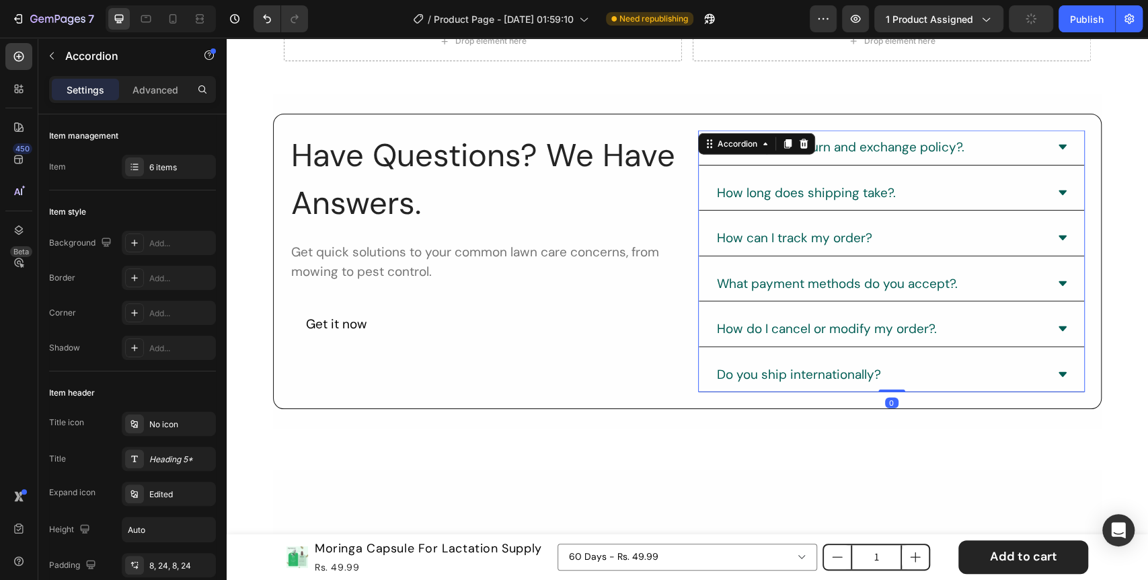
click at [1010, 158] on div "What is your return and exchange policy?." at bounding box center [890, 147] width 385 height 35
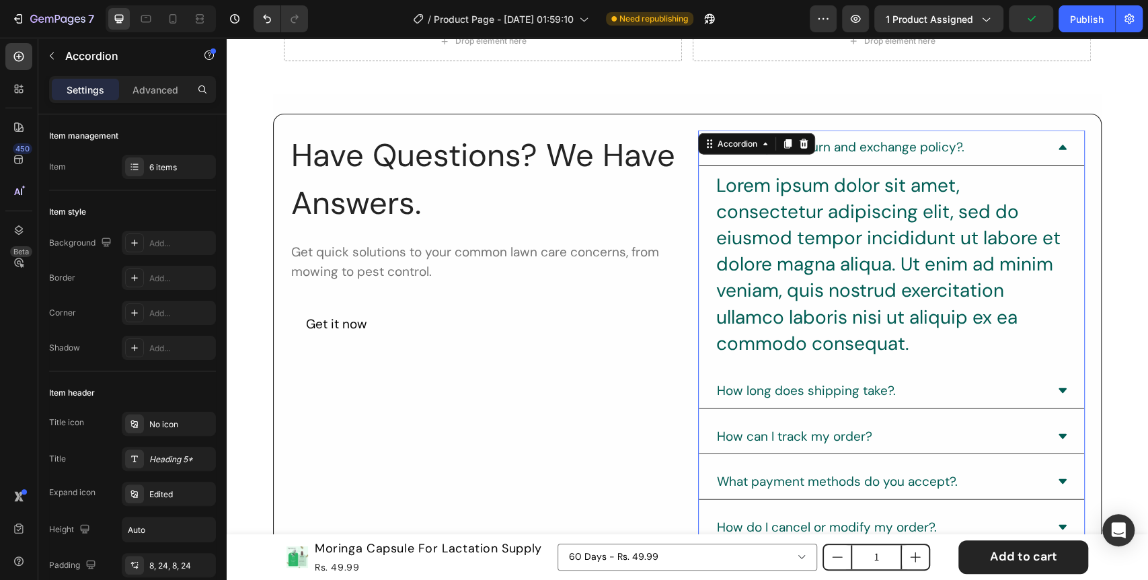
click at [1010, 156] on div "What is your return and exchange policy?." at bounding box center [880, 148] width 331 height 24
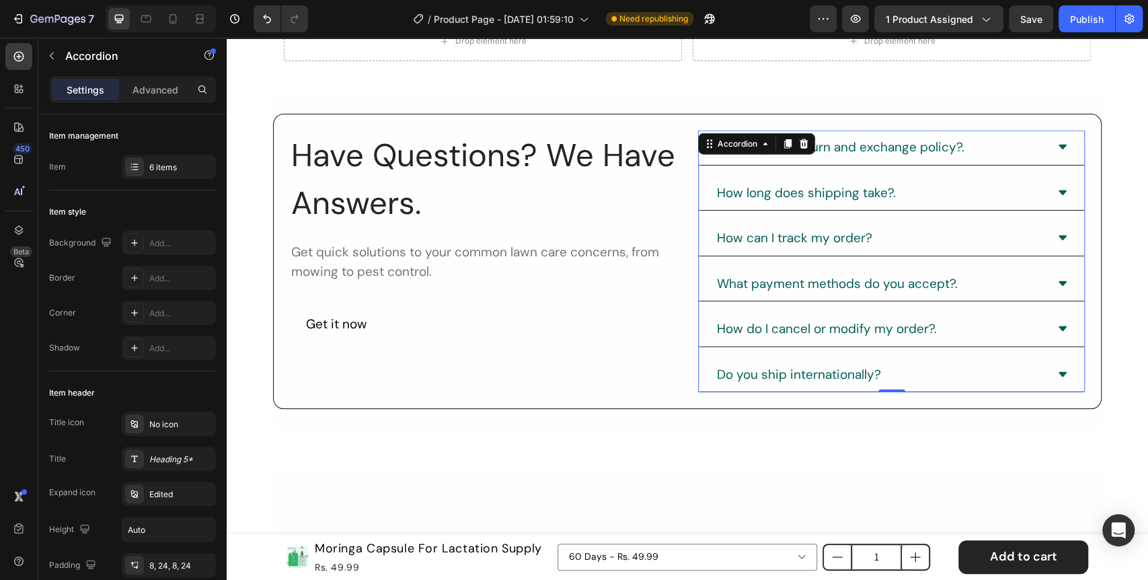
click at [984, 149] on div "What is your return and exchange policy?." at bounding box center [880, 148] width 331 height 24
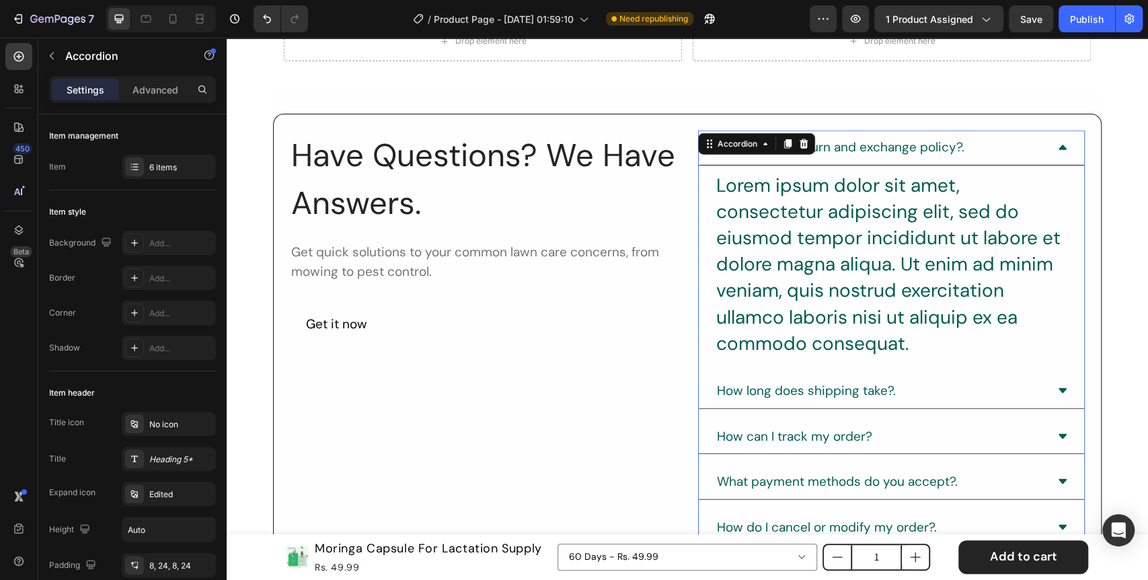
click at [984, 149] on div "What is your return and exchange policy?." at bounding box center [880, 148] width 331 height 24
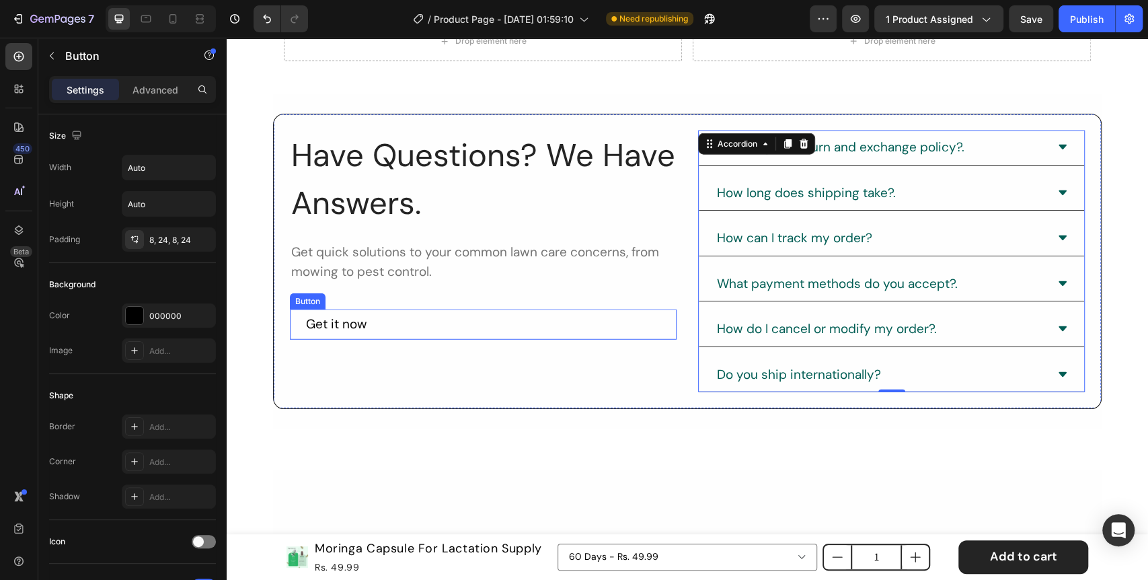
click at [486, 321] on div "Get it now Button" at bounding box center [483, 324] width 387 height 30
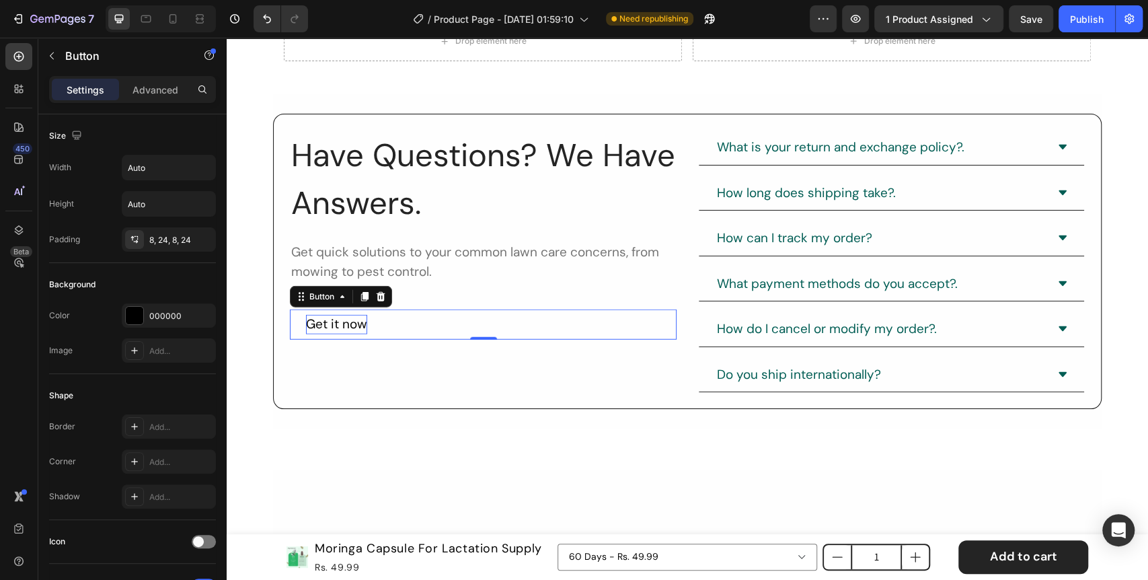
click at [344, 322] on div "Get it now" at bounding box center [336, 324] width 61 height 19
click at [364, 403] on div "Have Questions? We Have Answers. Heading Get quick solutions to your common law…" at bounding box center [687, 261] width 828 height 295
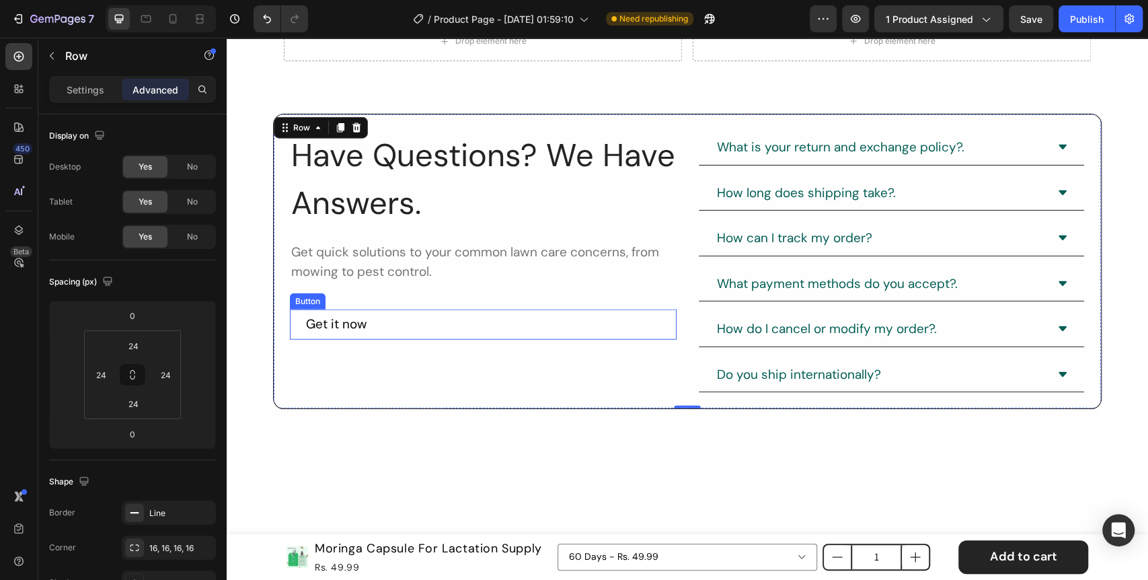
click at [388, 325] on div "Get it now Button" at bounding box center [483, 324] width 387 height 30
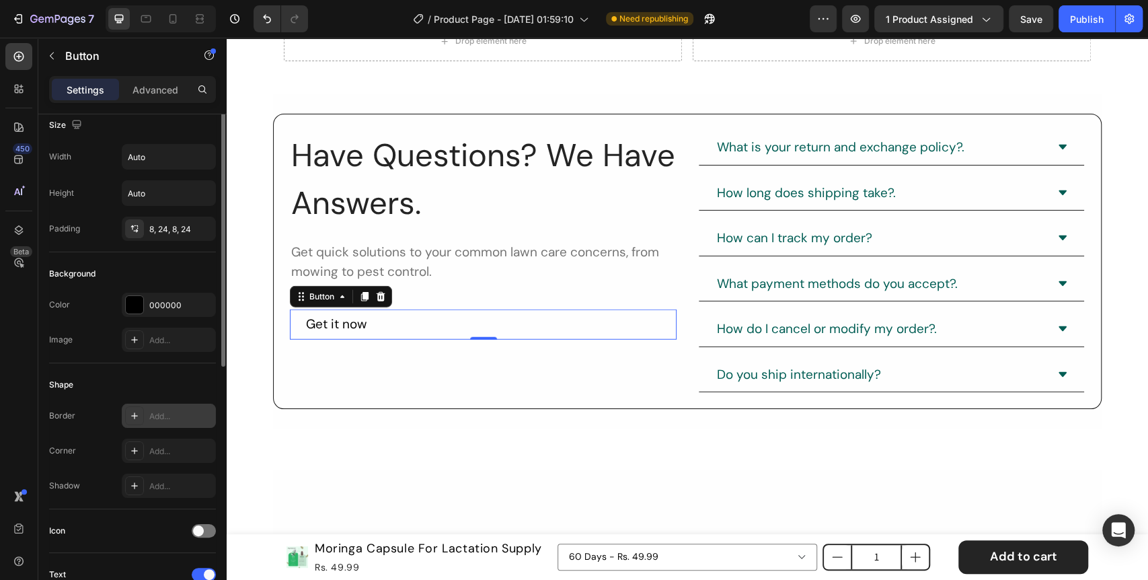
scroll to position [0, 0]
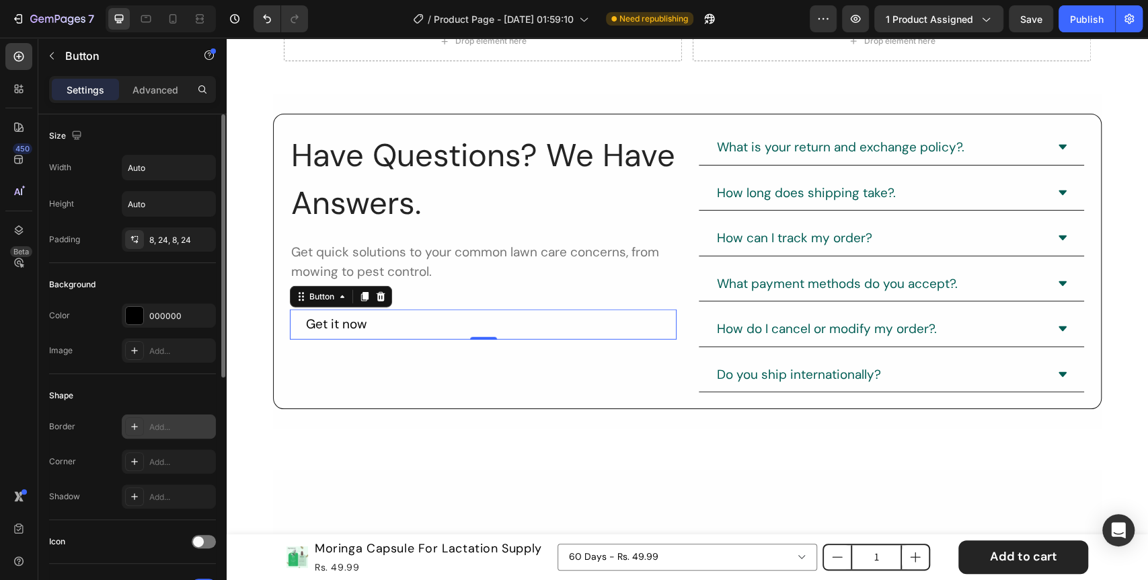
click at [133, 428] on icon at bounding box center [134, 426] width 11 height 11
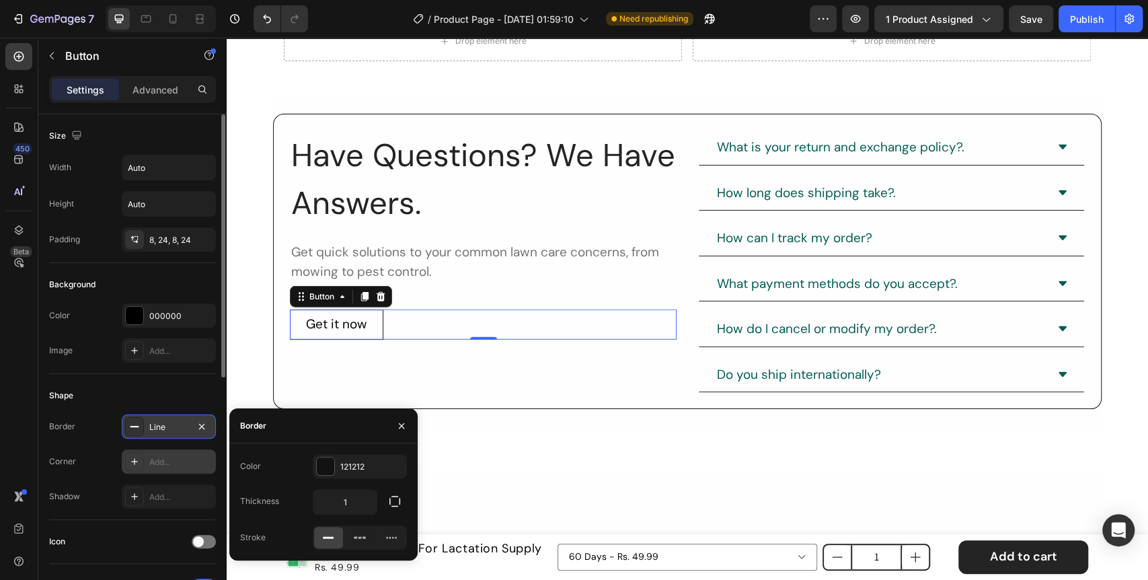
click at [138, 464] on icon at bounding box center [134, 461] width 11 height 11
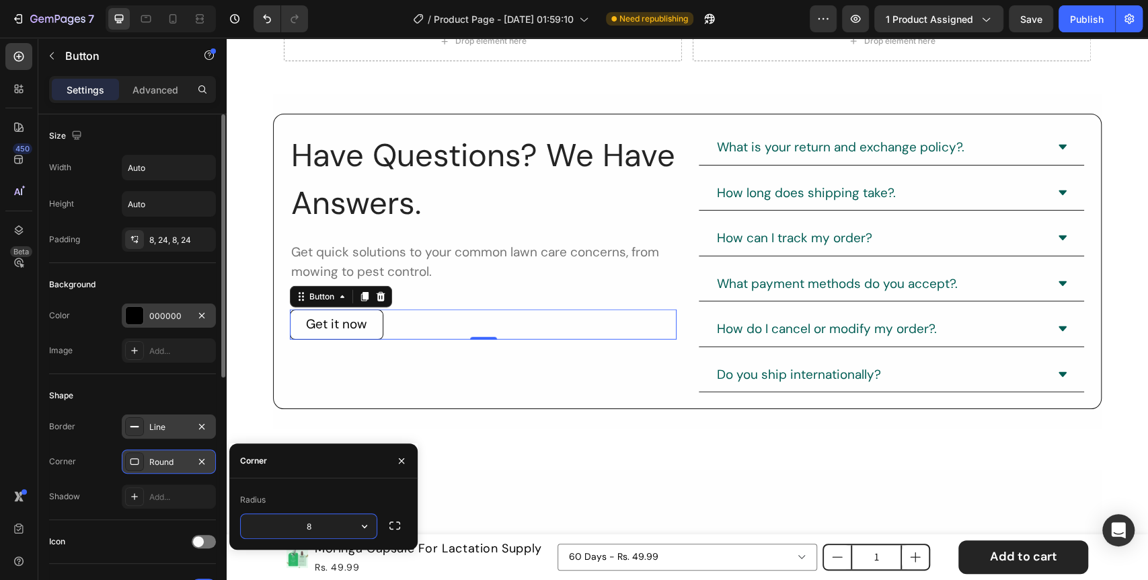
click at [132, 319] on div at bounding box center [134, 315] width 17 height 17
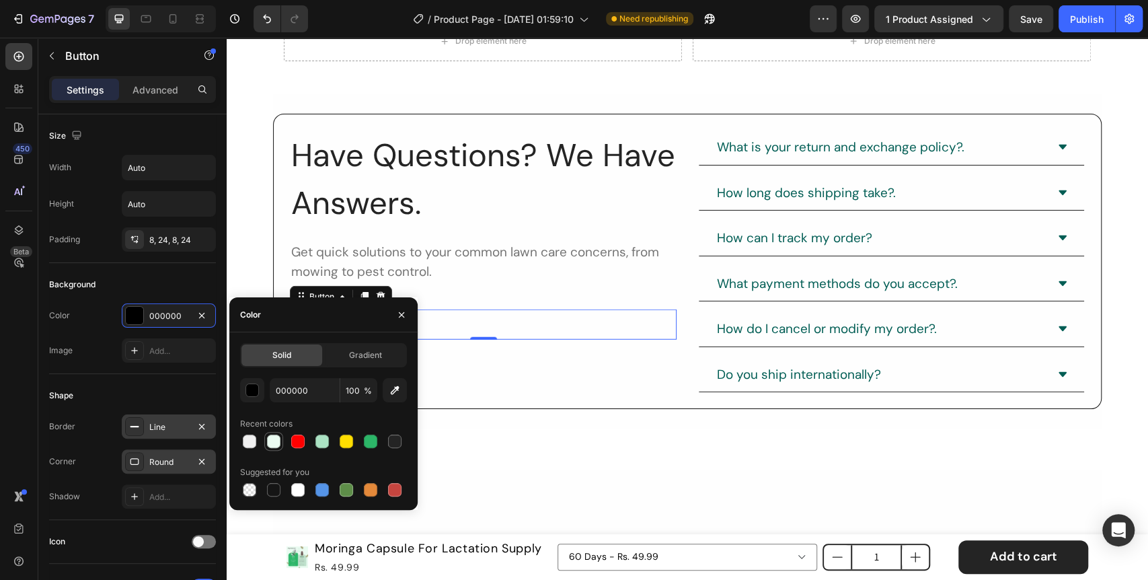
click at [274, 444] on div at bounding box center [273, 440] width 13 height 13
click at [373, 442] on div at bounding box center [370, 440] width 13 height 13
type input "2CB668"
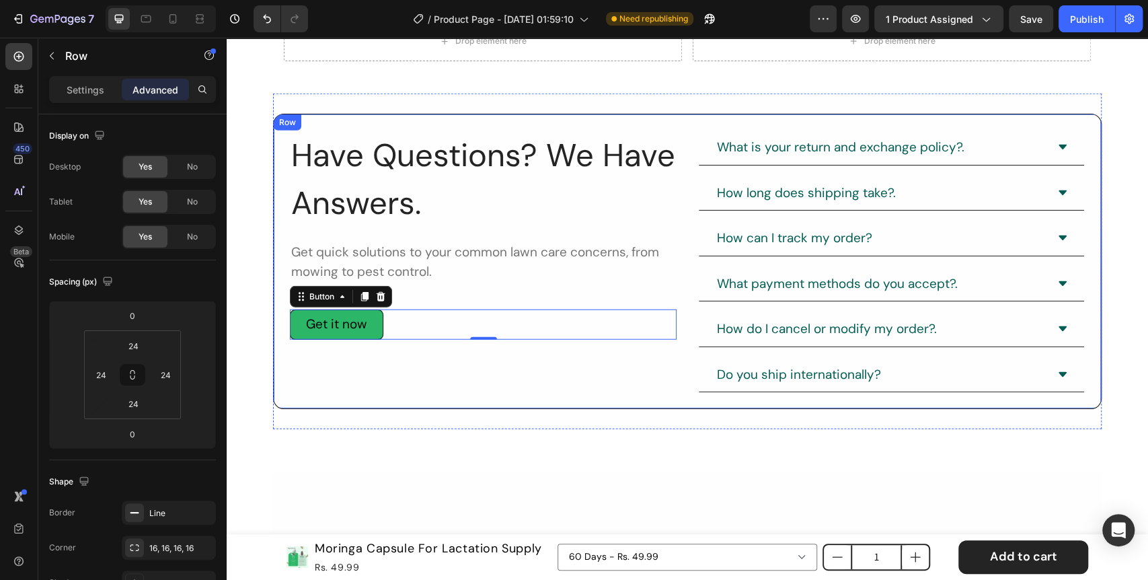
click at [548, 372] on div "Have Questions? We Have Answers. Heading Get quick solutions to your common law…" at bounding box center [483, 261] width 387 height 262
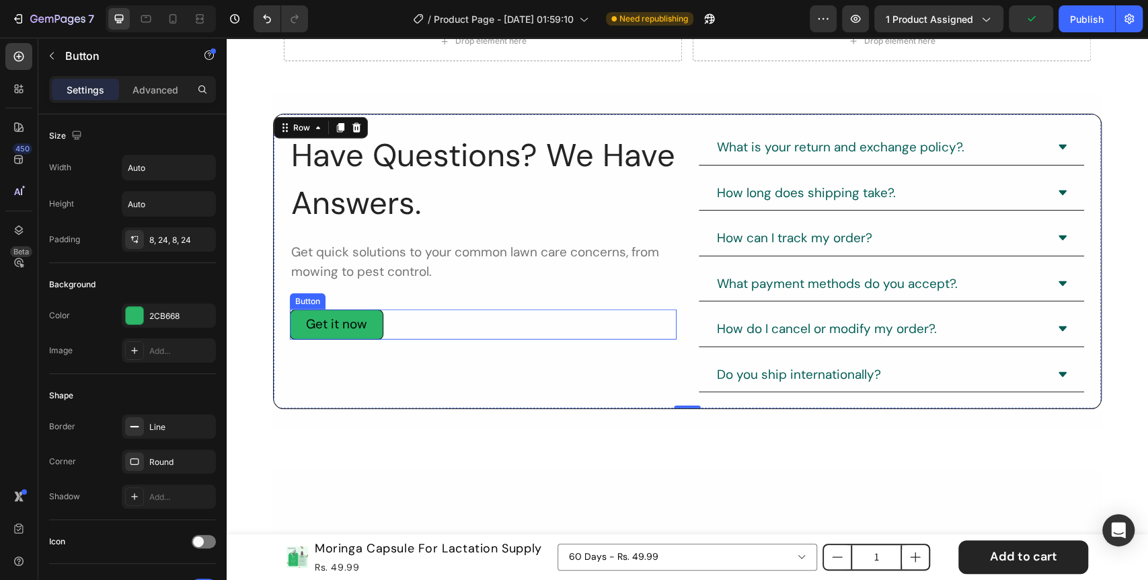
click at [292, 335] on button "Get it now" at bounding box center [336, 324] width 93 height 30
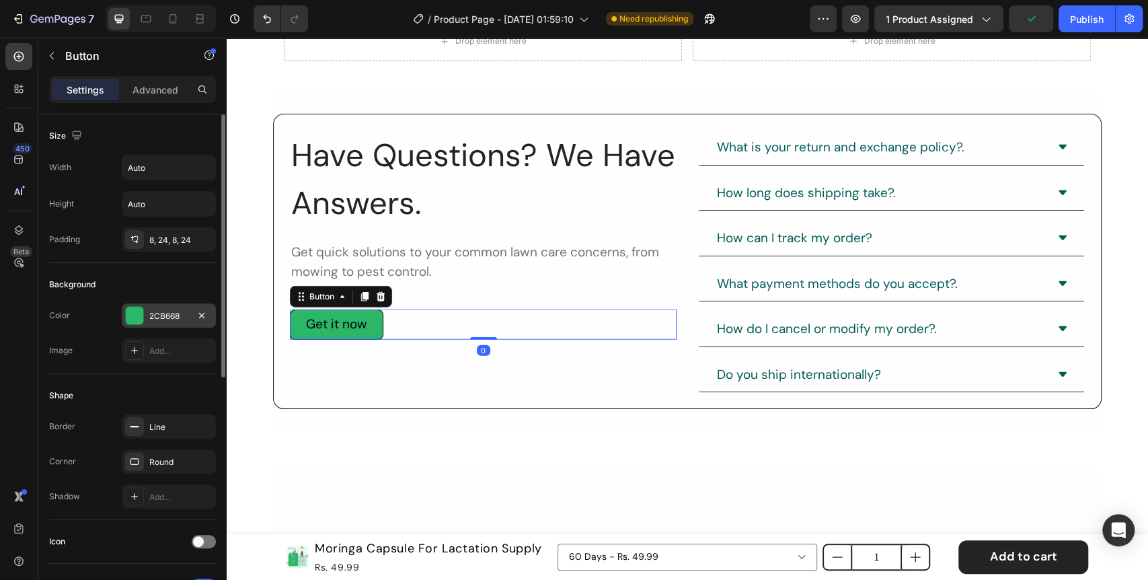
click at [133, 315] on div at bounding box center [134, 315] width 17 height 17
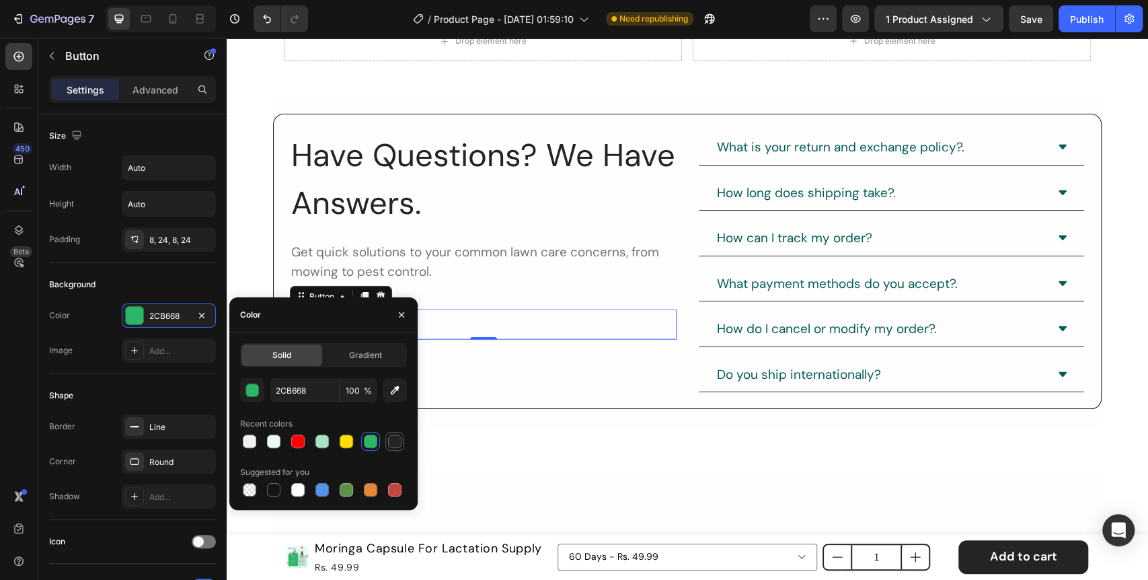
click at [393, 442] on div at bounding box center [394, 440] width 13 height 13
type input "242424"
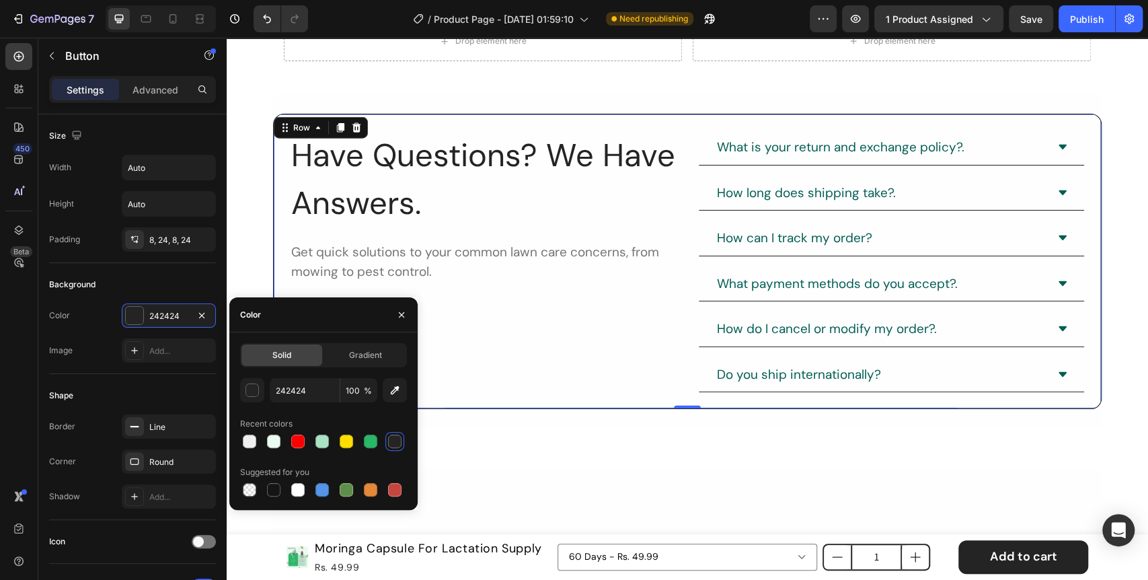
click at [465, 382] on div "Have Questions? We Have Answers. Heading Get quick solutions to your common law…" at bounding box center [483, 261] width 387 height 262
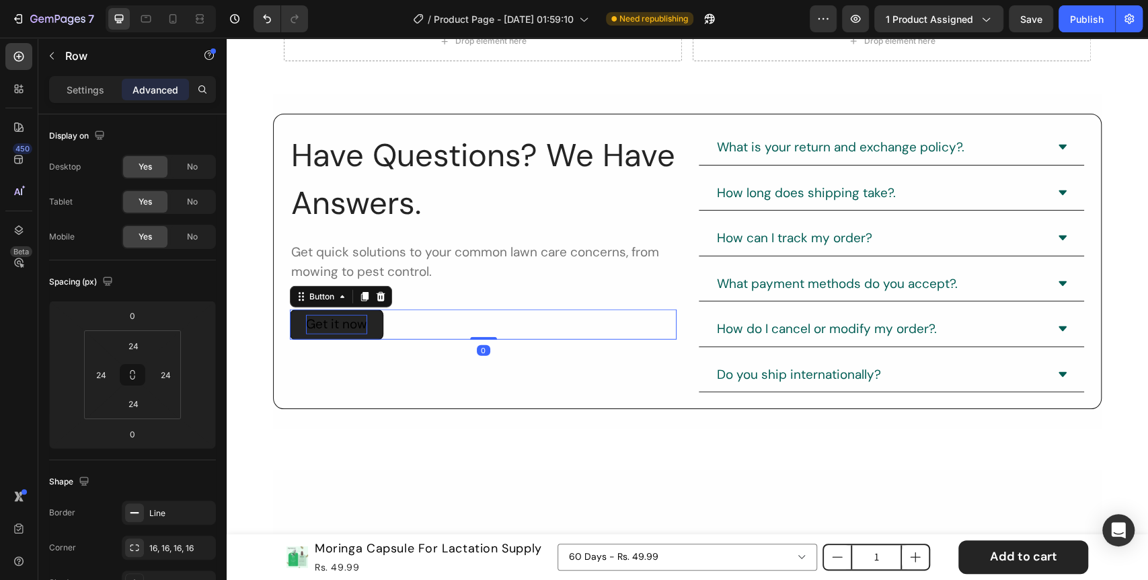
click at [324, 321] on p "Get it now" at bounding box center [336, 324] width 61 height 19
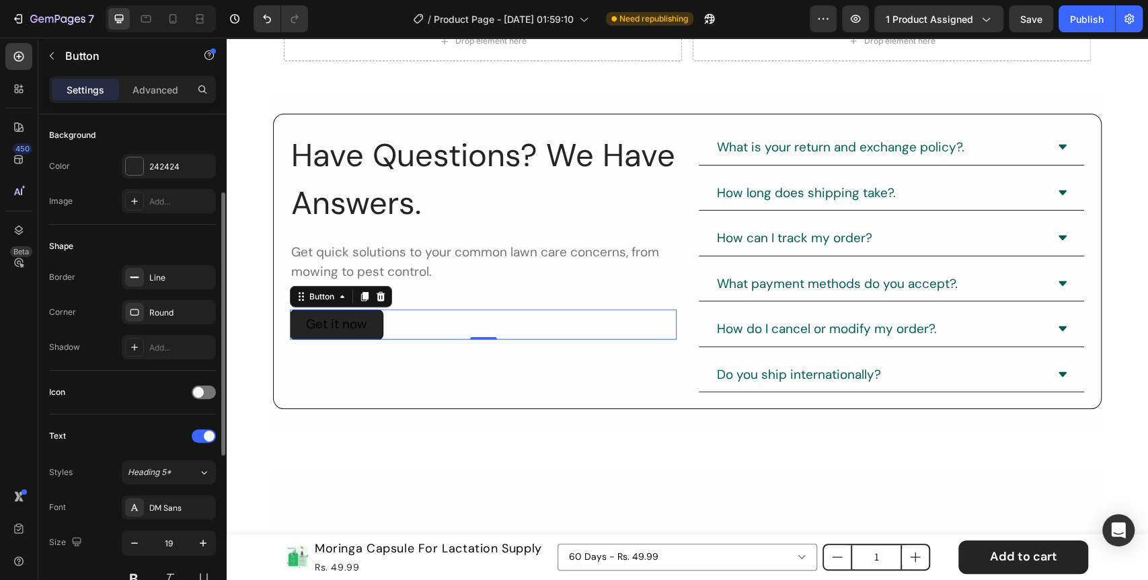
scroll to position [373, 0]
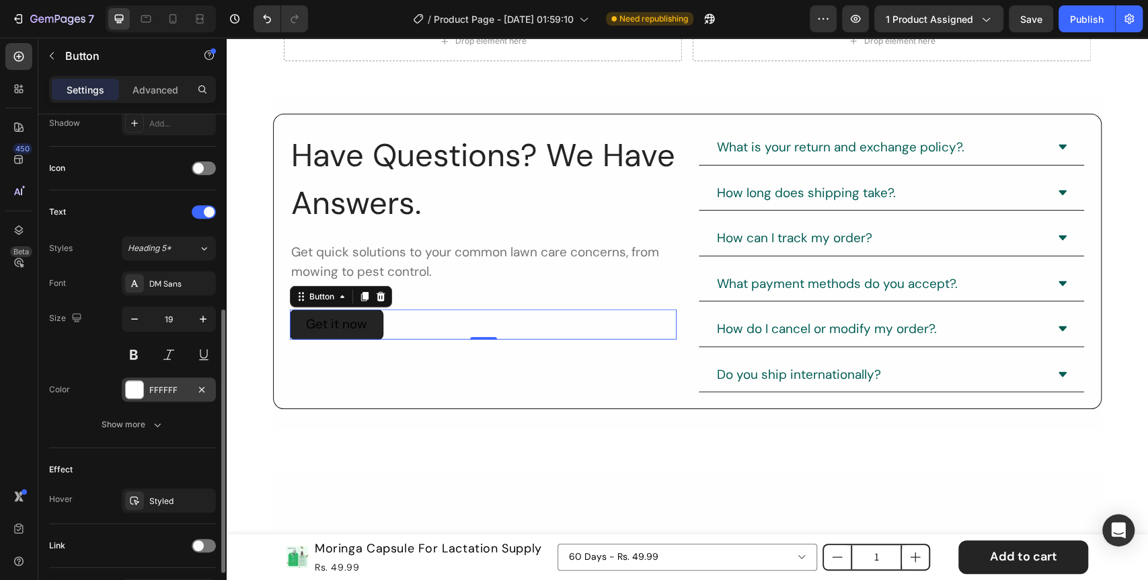
click at [134, 389] on div at bounding box center [134, 389] width 17 height 17
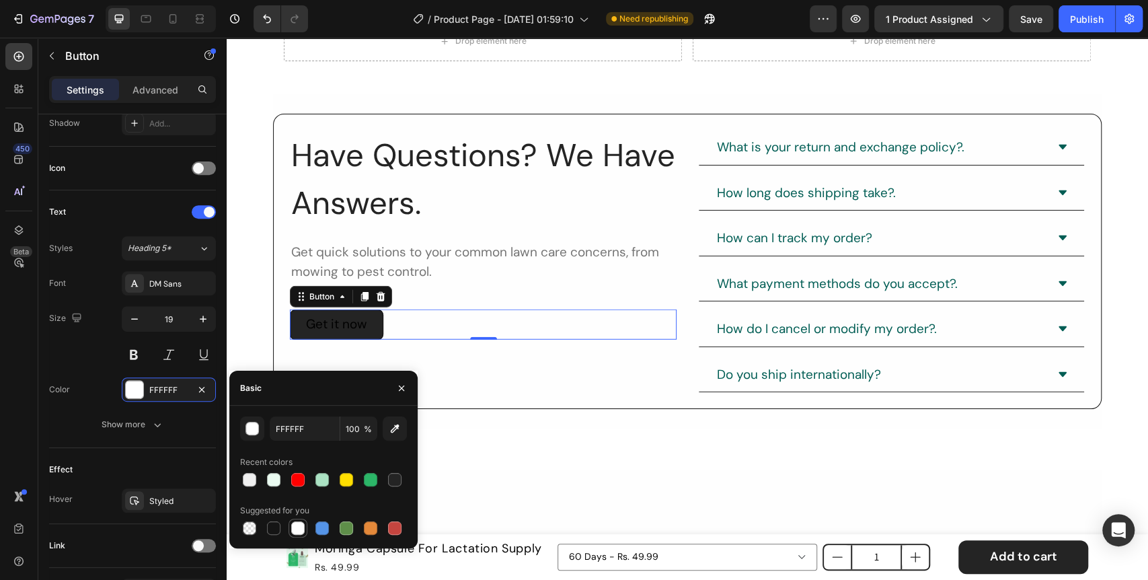
click at [303, 524] on div at bounding box center [297, 527] width 13 height 13
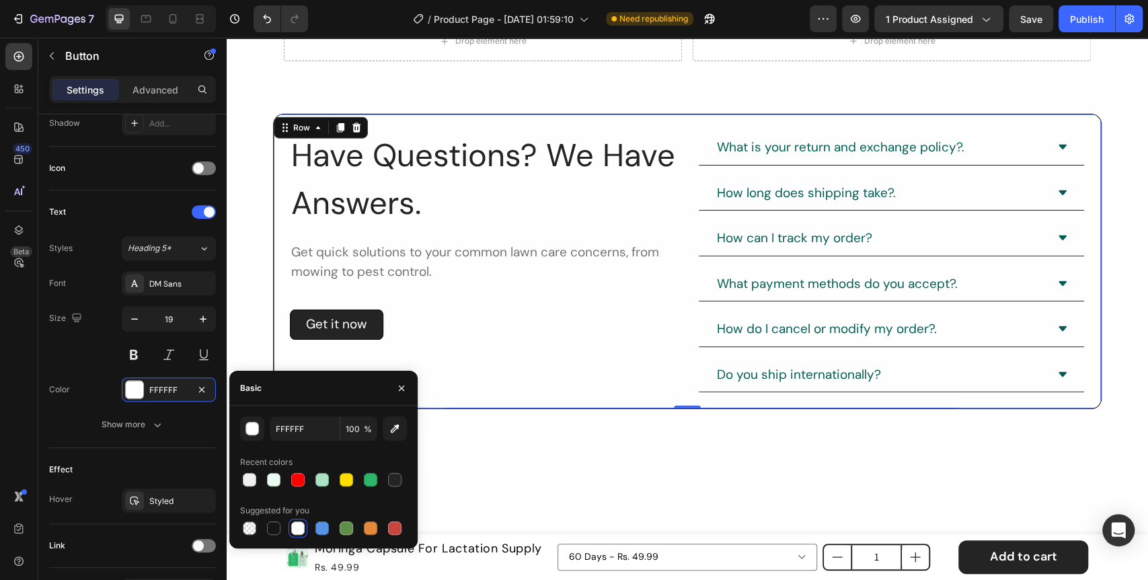
click at [467, 380] on div "Have Questions? We Have Answers. Heading Get quick solutions to your common law…" at bounding box center [483, 261] width 387 height 262
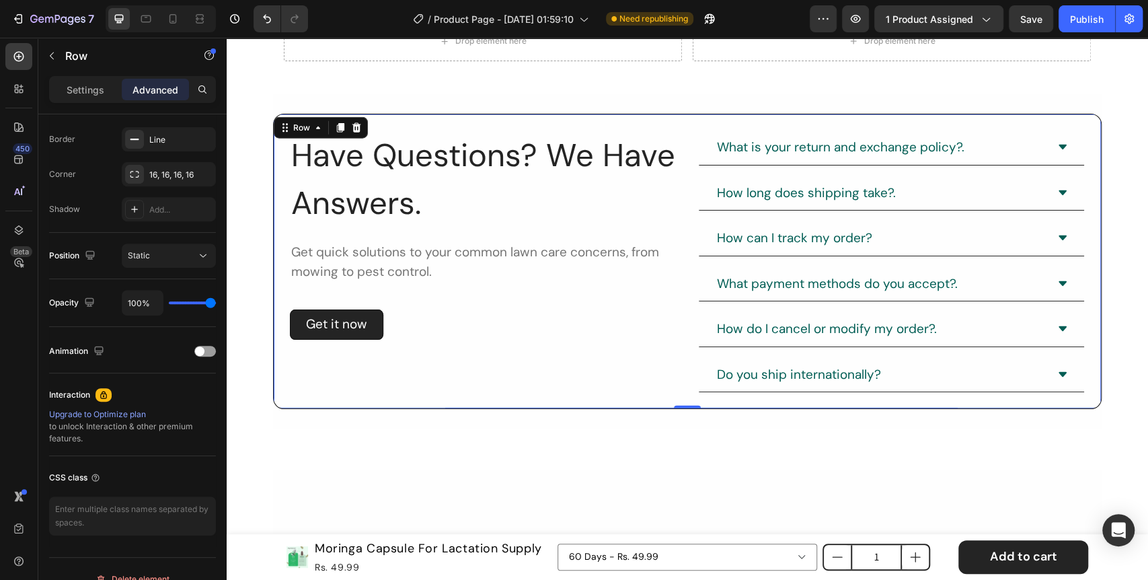
scroll to position [0, 0]
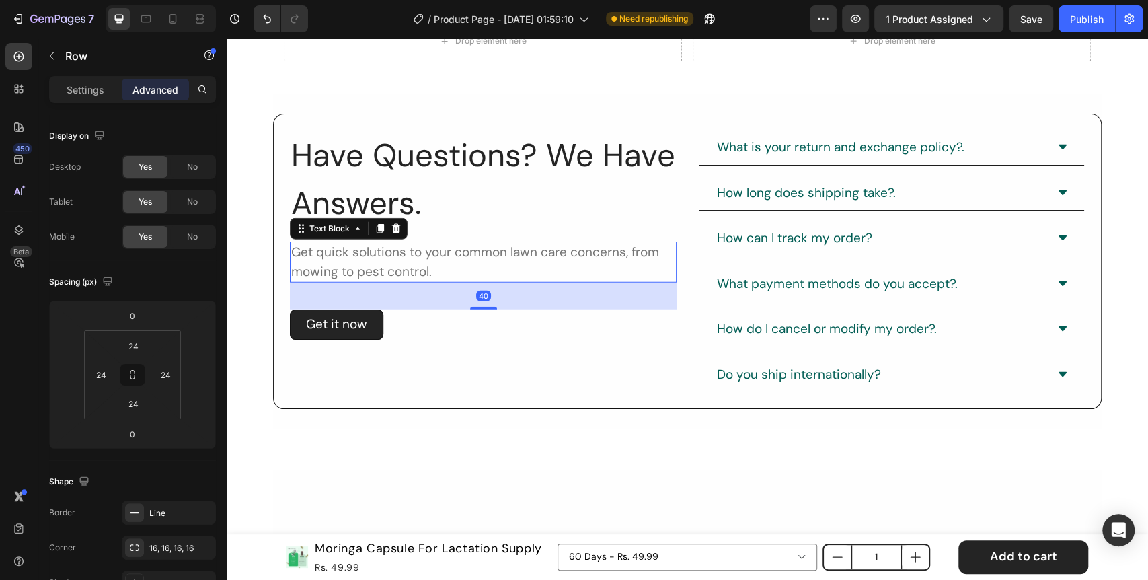
click at [445, 250] on div "Get quick solutions to your common lawn care concerns, from mowing to pest cont…" at bounding box center [483, 261] width 387 height 41
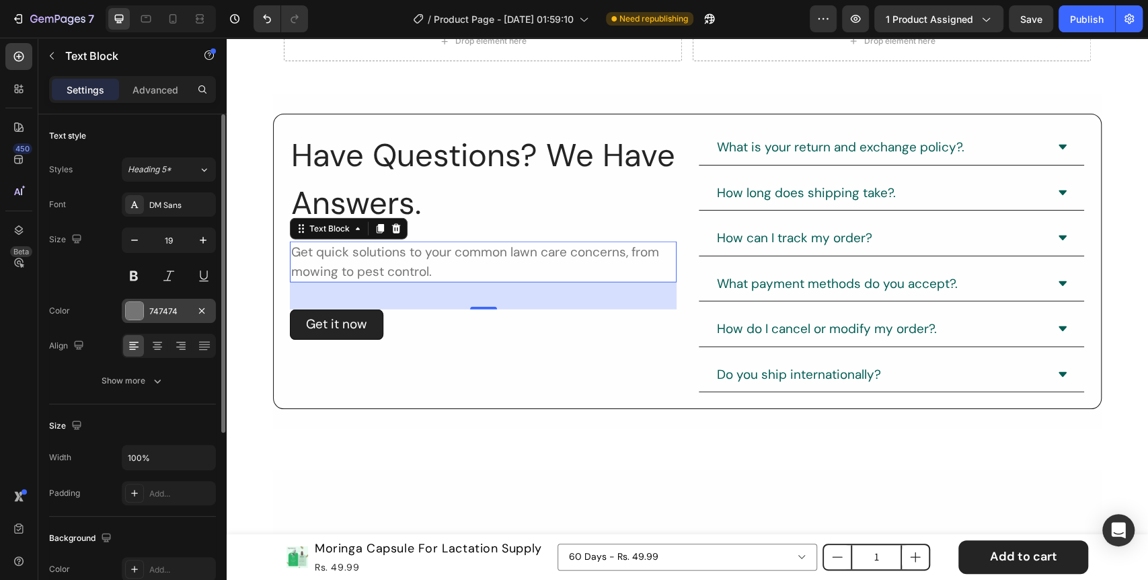
click at [132, 303] on div at bounding box center [134, 310] width 17 height 17
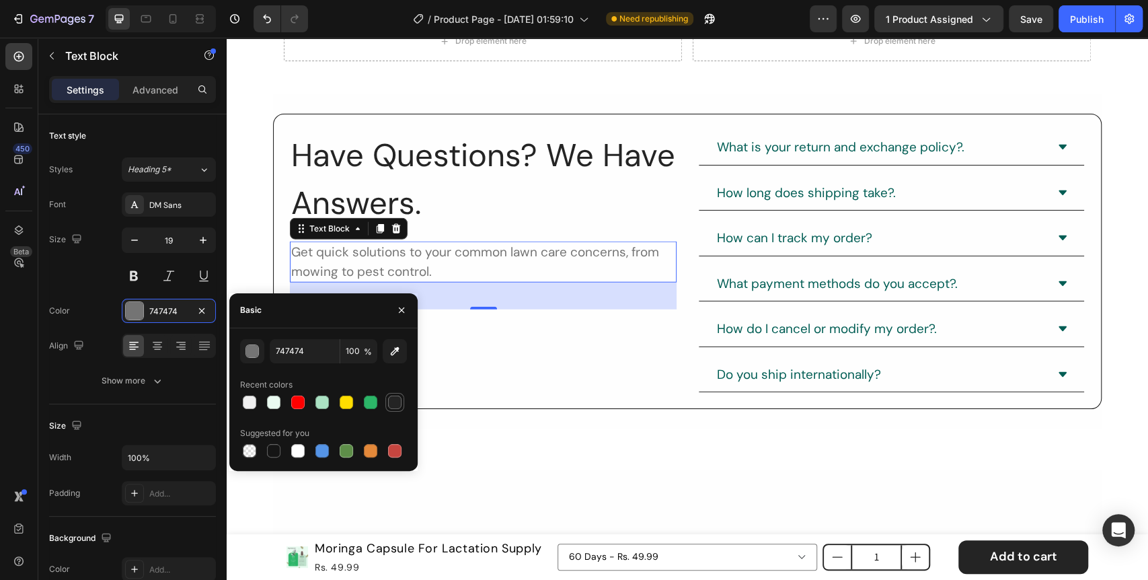
click at [398, 401] on div at bounding box center [394, 401] width 13 height 13
type input "242424"
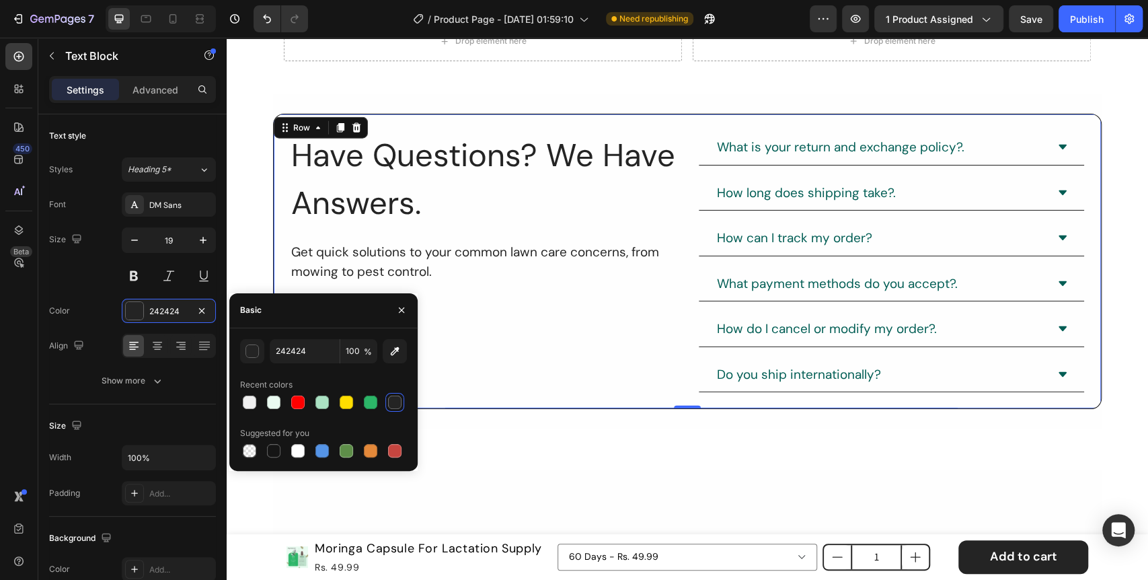
click at [496, 355] on div "Have Questions? We Have Answers. Heading Get quick solutions to your common law…" at bounding box center [483, 261] width 387 height 262
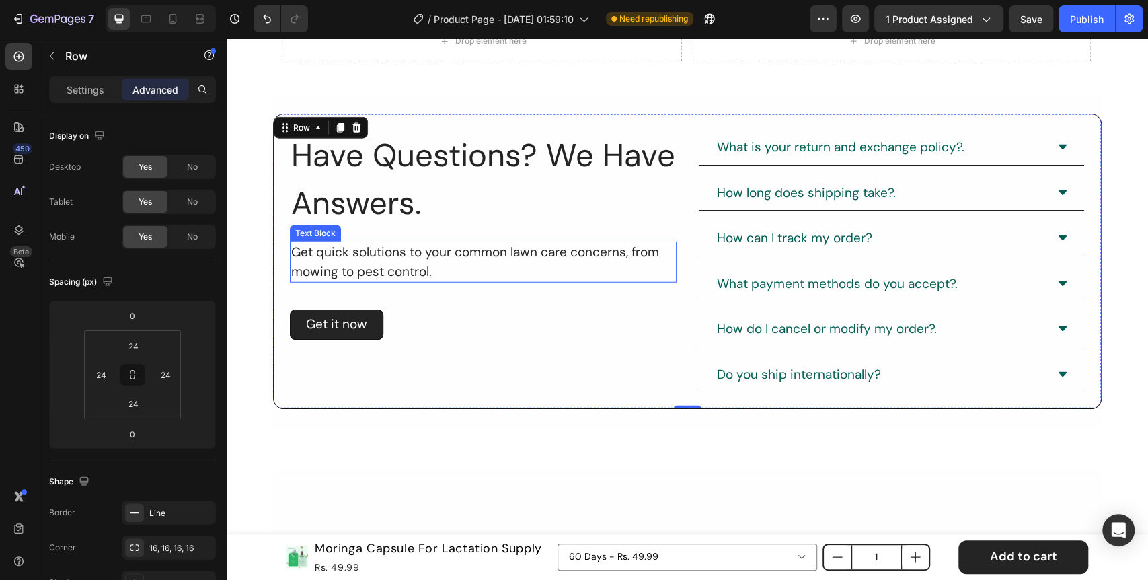
click at [379, 261] on div "Get quick solutions to your common lawn care concerns, from mowing to pest cont…" at bounding box center [483, 261] width 387 height 41
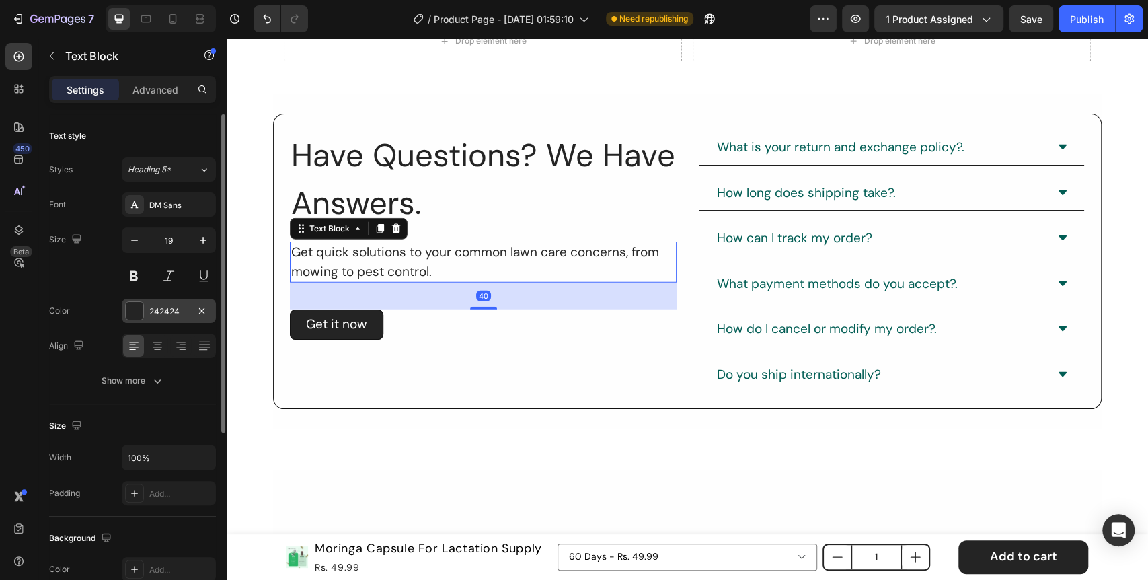
click at [130, 319] on div at bounding box center [134, 310] width 19 height 19
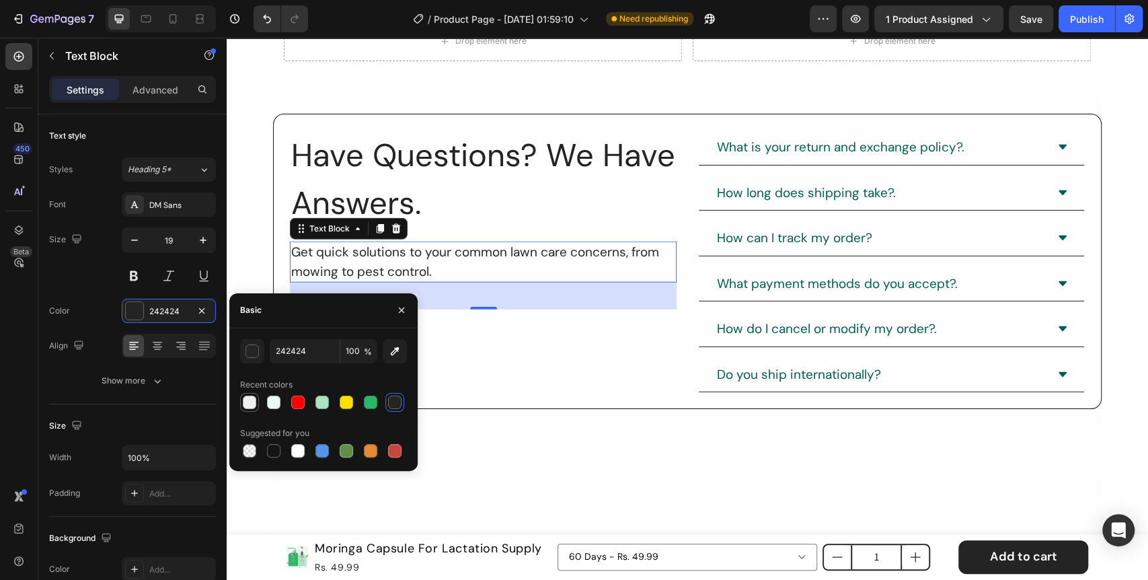
click at [253, 404] on div at bounding box center [249, 401] width 13 height 13
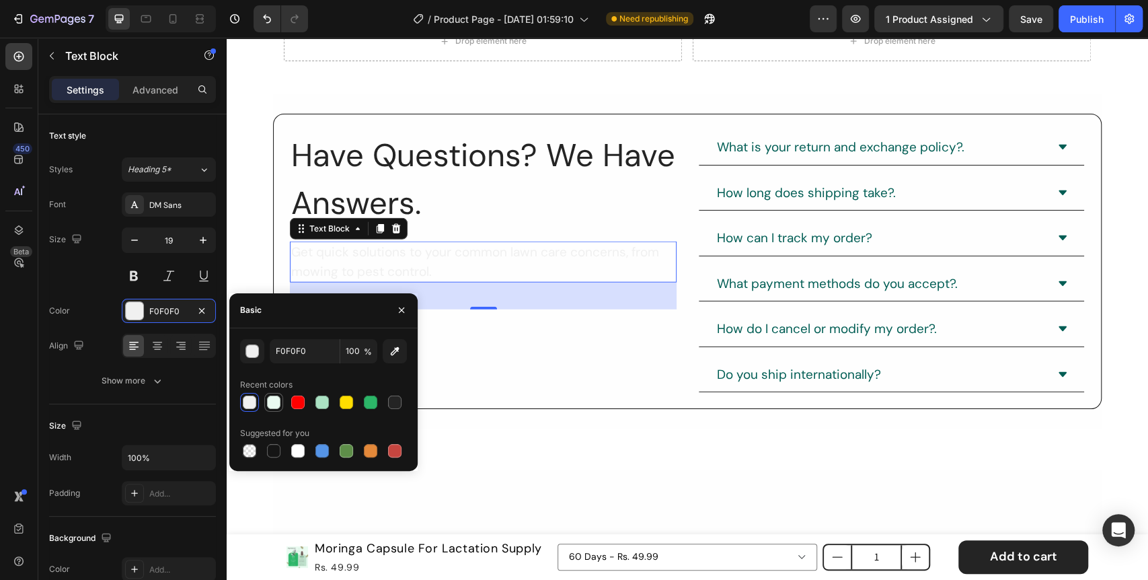
click at [273, 401] on div at bounding box center [273, 401] width 13 height 13
click at [398, 409] on div at bounding box center [395, 402] width 16 height 16
type input "242424"
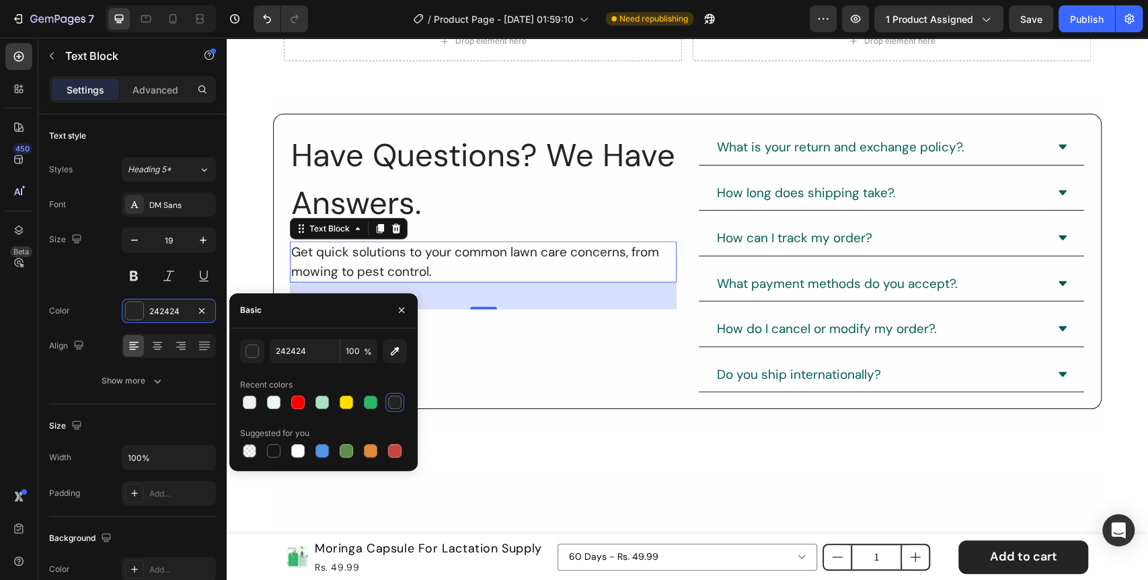
click at [480, 347] on div "Have Questions? We Have Answers. Heading Get quick solutions to your common law…" at bounding box center [483, 261] width 387 height 262
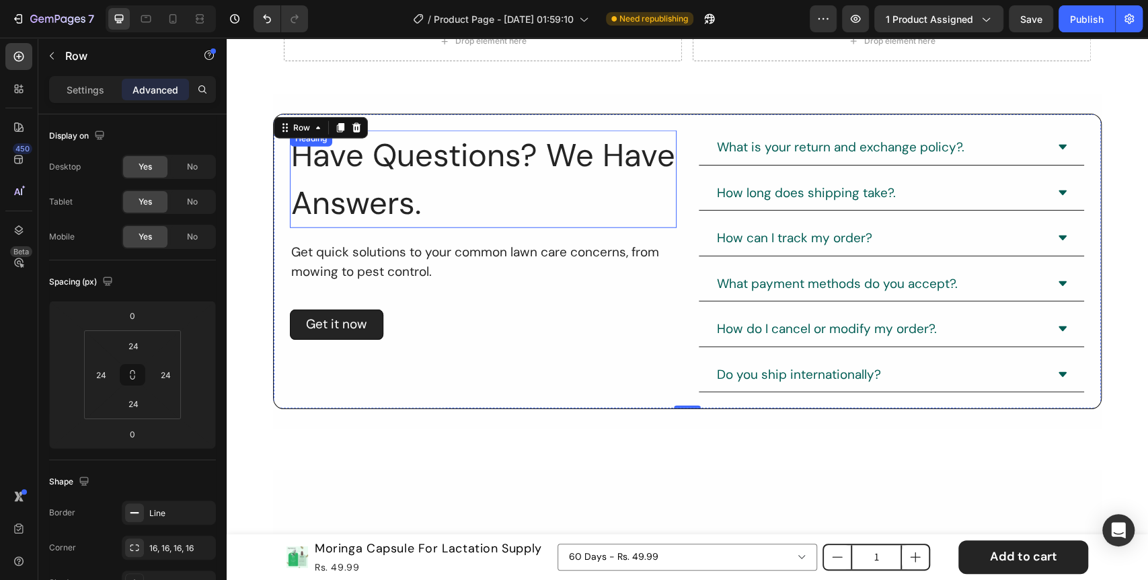
click at [406, 171] on h2 "Have Questions? We Have Answers." at bounding box center [483, 178] width 387 height 97
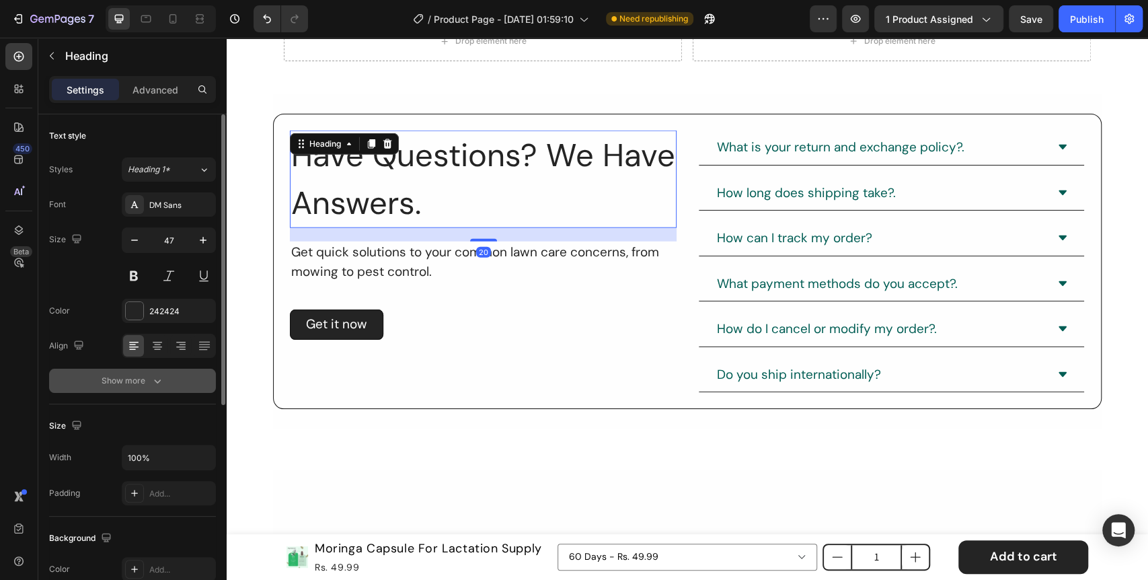
click at [155, 377] on icon "button" at bounding box center [157, 380] width 13 height 13
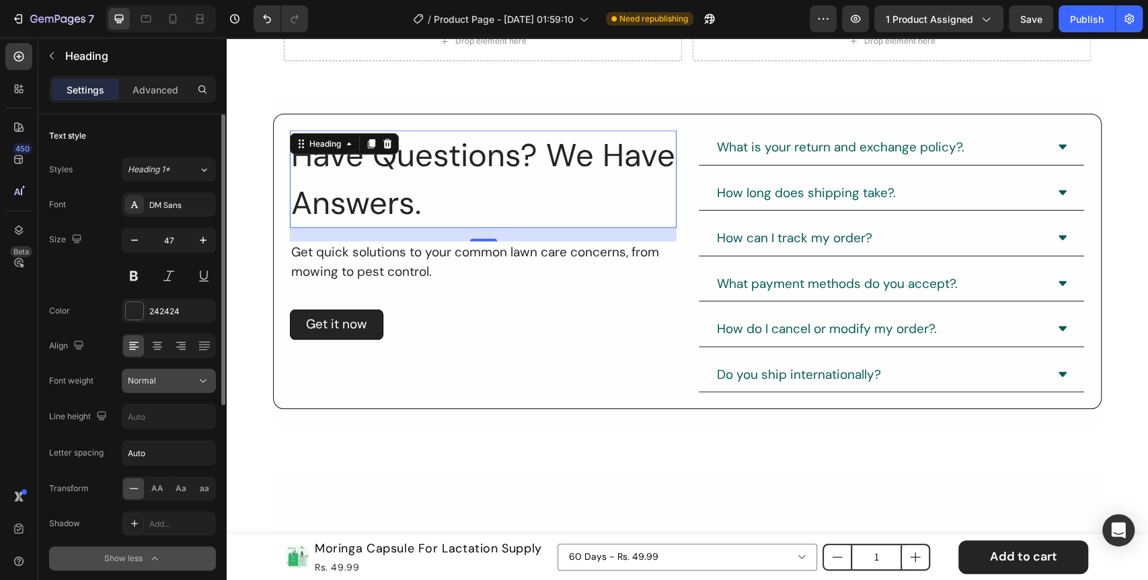
click at [204, 378] on icon at bounding box center [202, 380] width 13 height 13
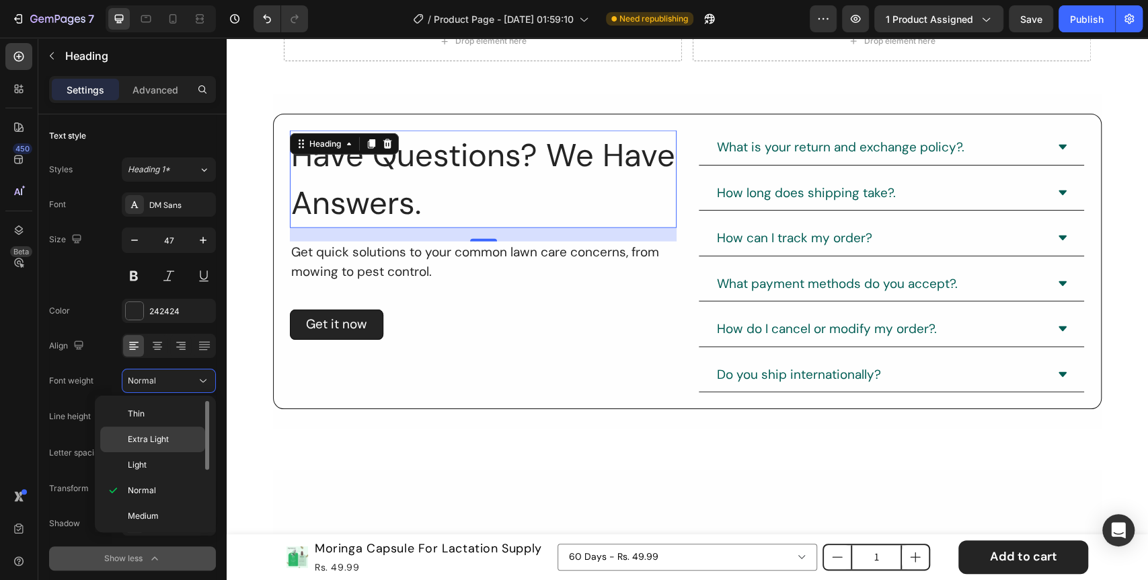
scroll to position [75, 0]
click at [156, 467] on span "Semi Bold" at bounding box center [147, 467] width 38 height 12
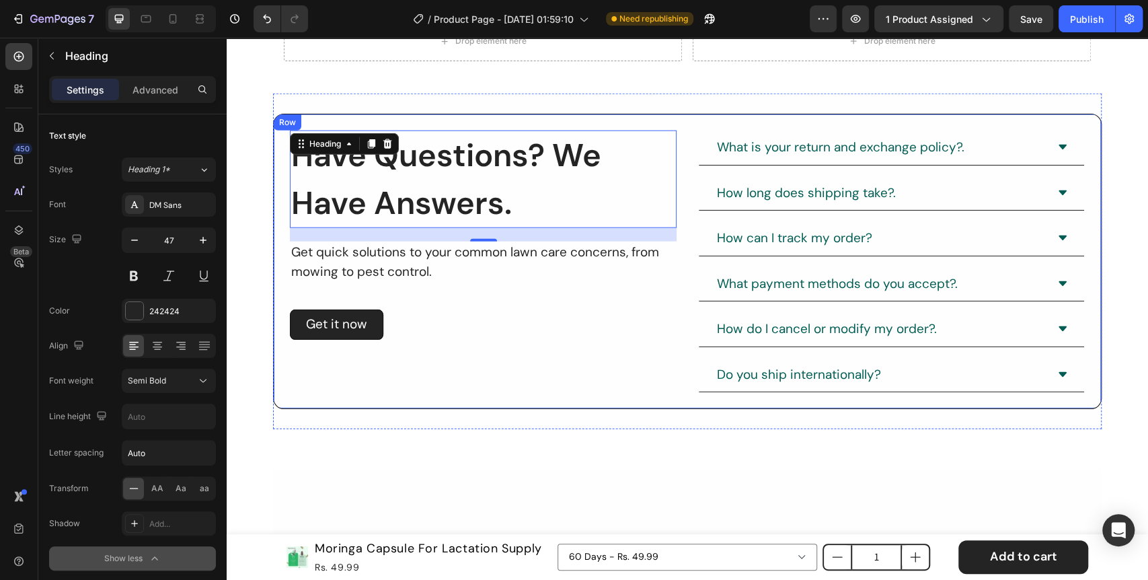
click at [514, 370] on div "Have Questions? We Have Answers. Heading 20 Get quick solutions to your common …" at bounding box center [483, 261] width 387 height 262
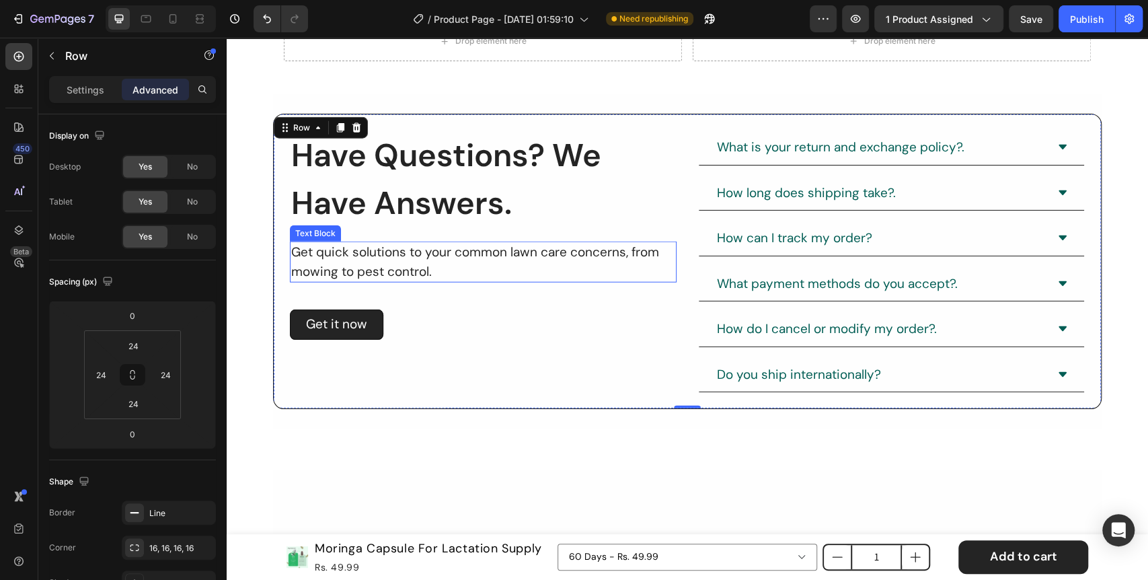
click at [469, 270] on div "Get quick solutions to your common lawn care concerns, from mowing to pest cont…" at bounding box center [483, 261] width 387 height 41
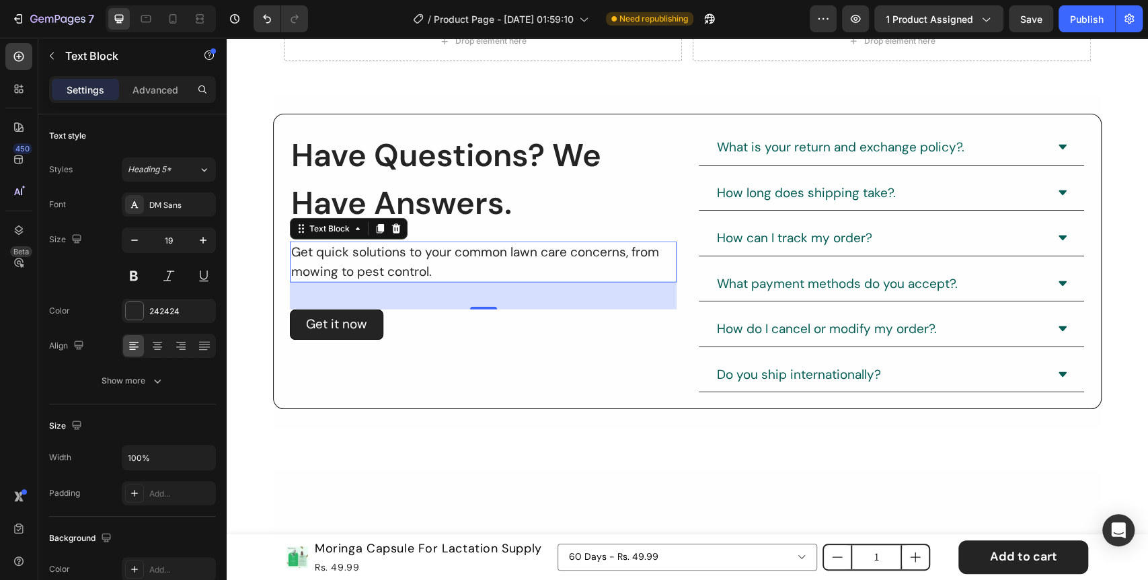
click at [389, 359] on div "Have Questions? We Have Answers. Heading Get quick solutions to your common law…" at bounding box center [483, 261] width 387 height 262
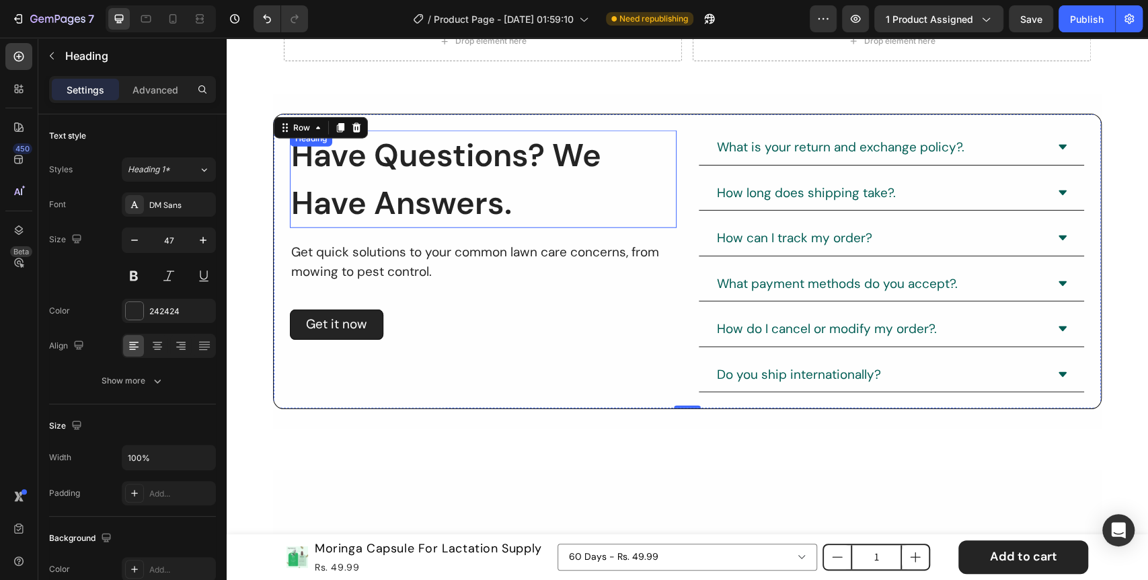
click at [471, 203] on h2 "Have Questions? We Have Answers." at bounding box center [483, 178] width 387 height 97
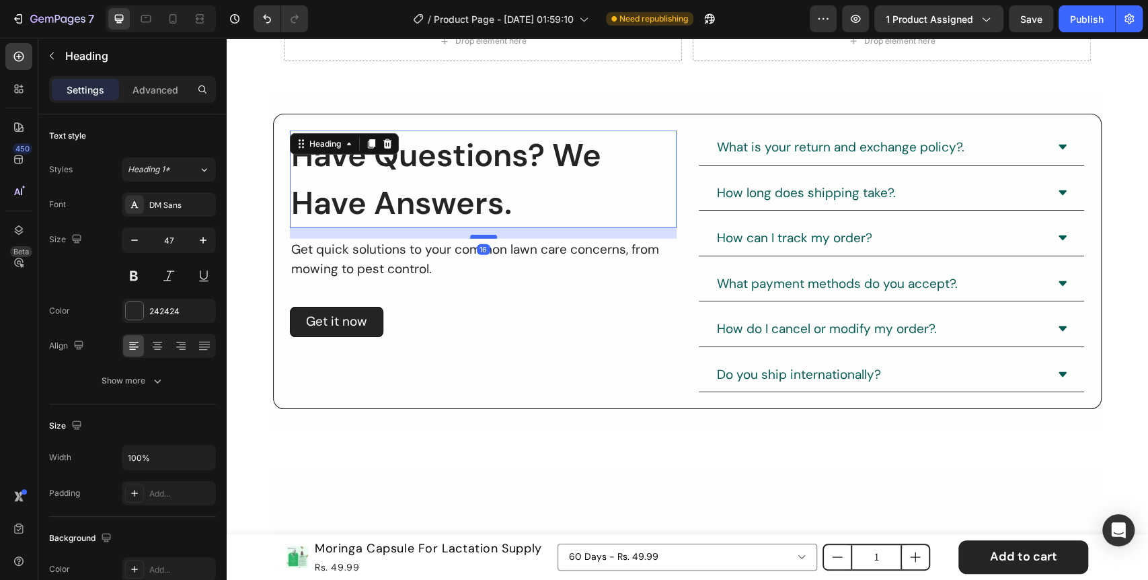
click at [483, 237] on div at bounding box center [483, 237] width 27 height 4
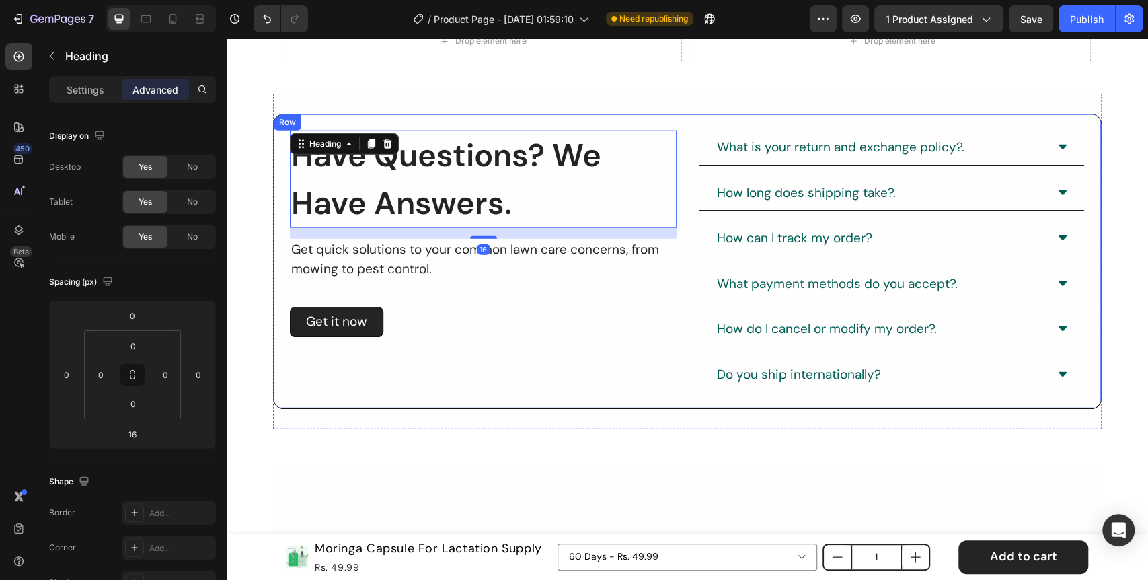
click at [409, 294] on div "Have Questions? We Have Answers. Heading 16 Get quick solutions to your common …" at bounding box center [483, 261] width 387 height 262
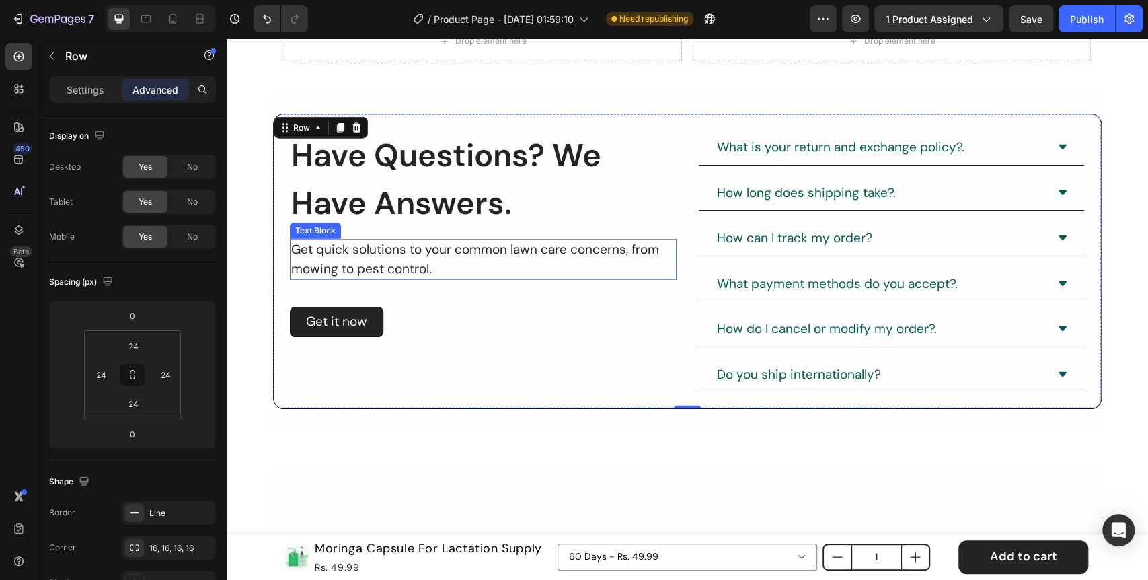
click at [387, 266] on div "Get quick solutions to your common lawn care concerns, from mowing to pest cont…" at bounding box center [483, 259] width 387 height 41
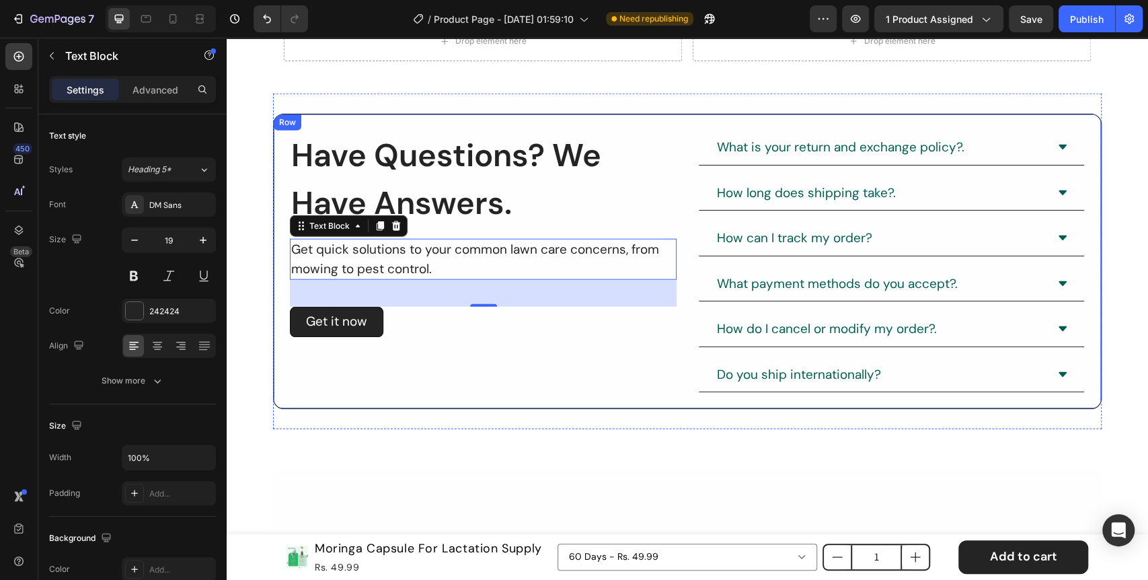
click at [430, 374] on div "Have Questions? We Have Answers. Heading Get quick solutions to your common law…" at bounding box center [483, 261] width 387 height 262
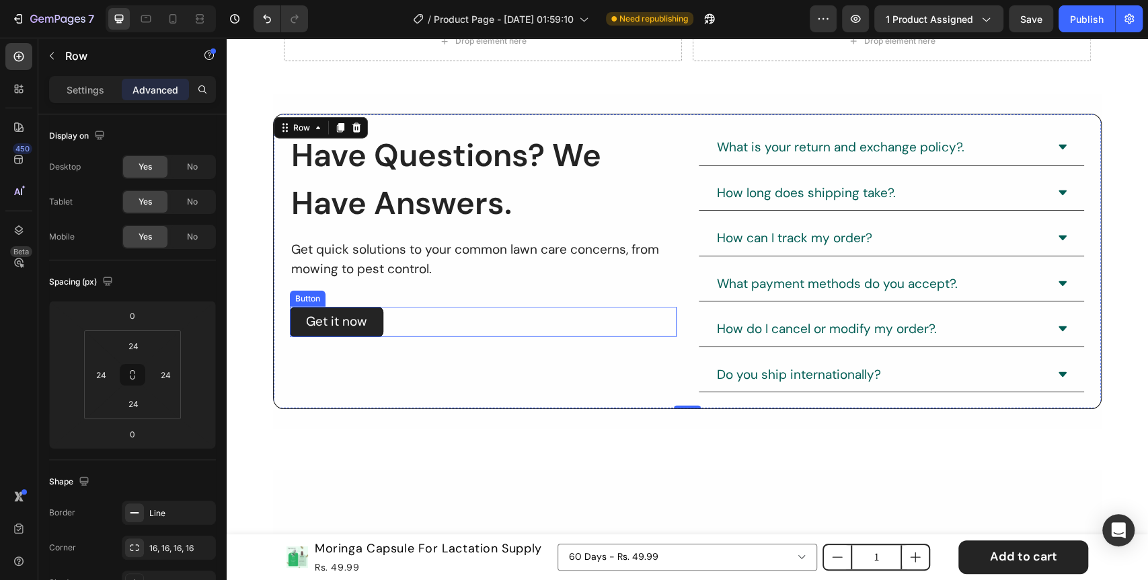
click at [424, 320] on div "Get it now Button" at bounding box center [483, 322] width 387 height 30
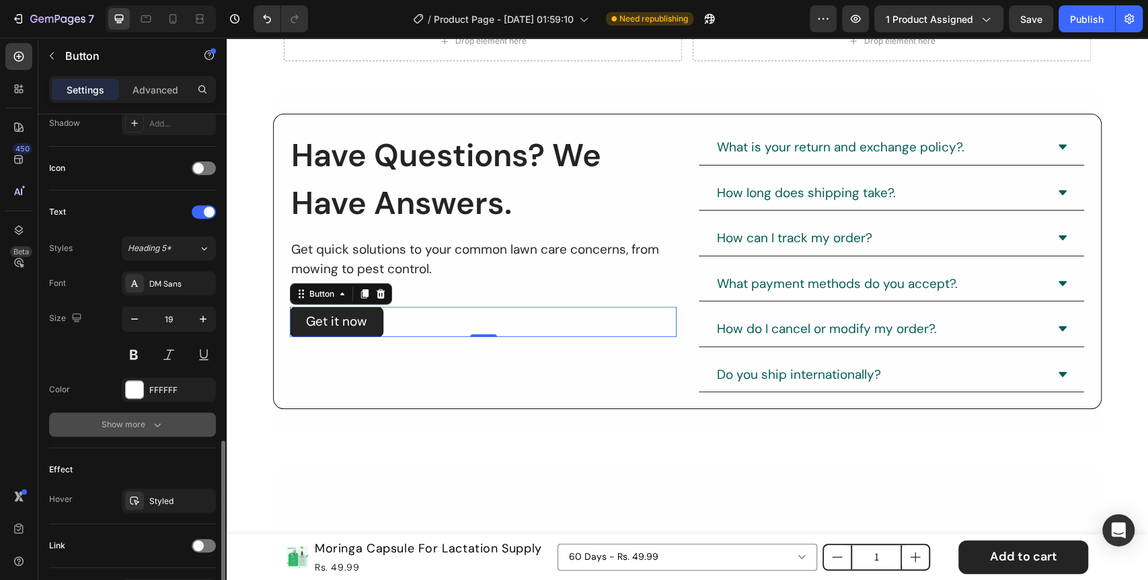
scroll to position [459, 0]
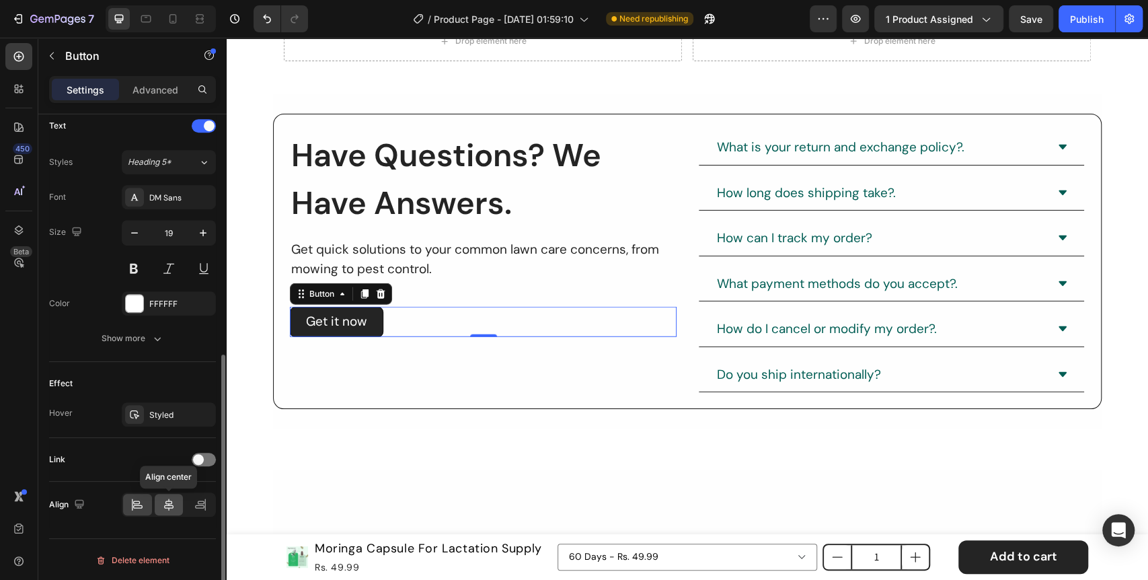
click at [171, 508] on icon at bounding box center [168, 503] width 13 height 13
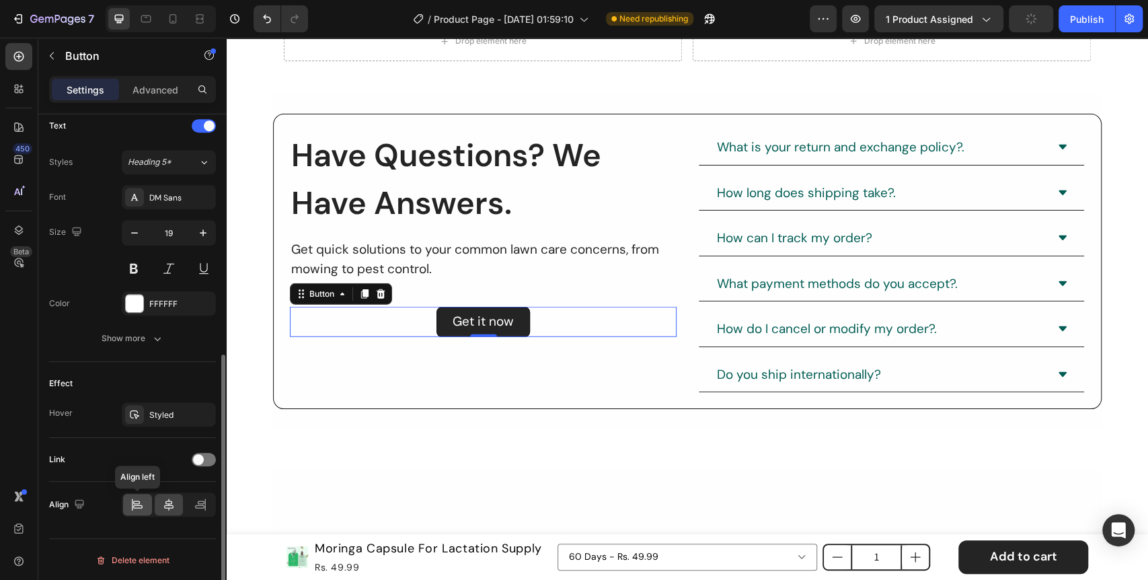
click at [138, 505] on icon at bounding box center [136, 503] width 13 height 13
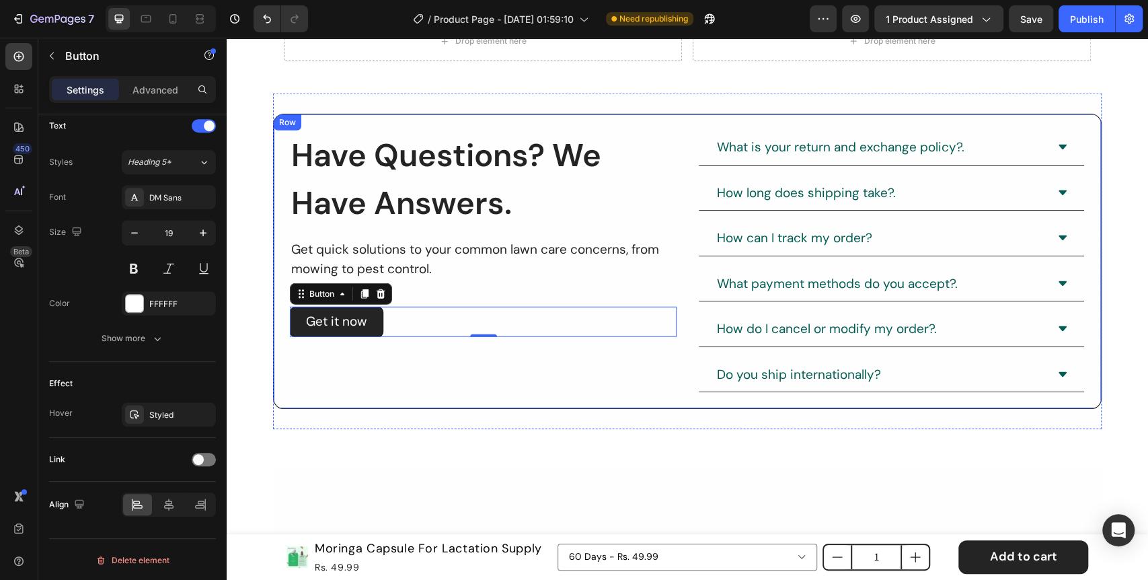
click at [331, 377] on div "Have Questions? We Have Answers. Heading Get quick solutions to your common law…" at bounding box center [483, 261] width 387 height 262
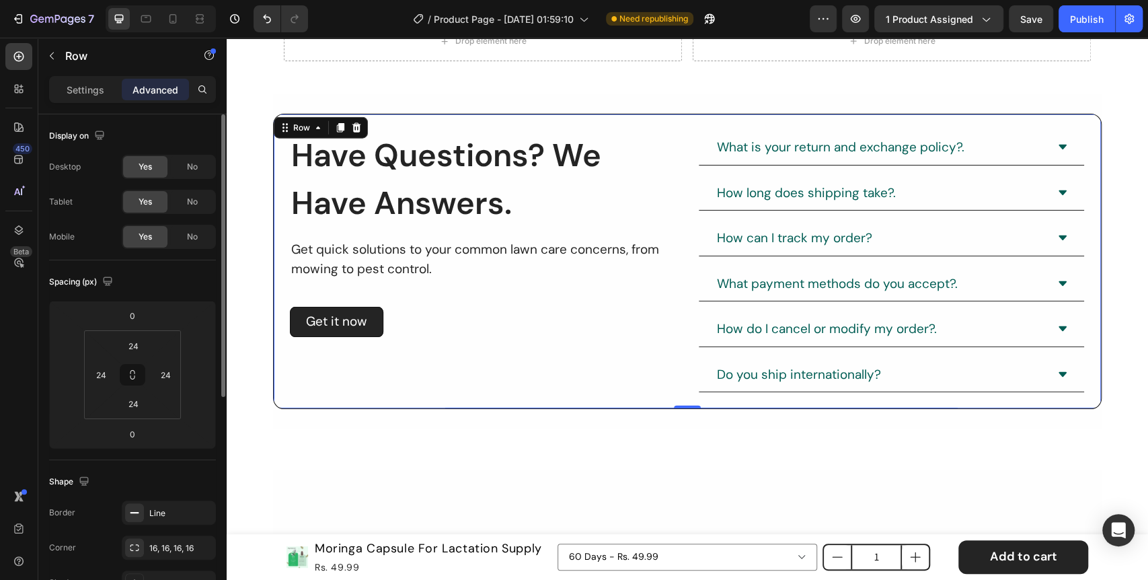
scroll to position [0, 0]
click at [703, 153] on div "What is your return and exchange policy?. How long does shipping take?. How can…" at bounding box center [891, 261] width 387 height 262
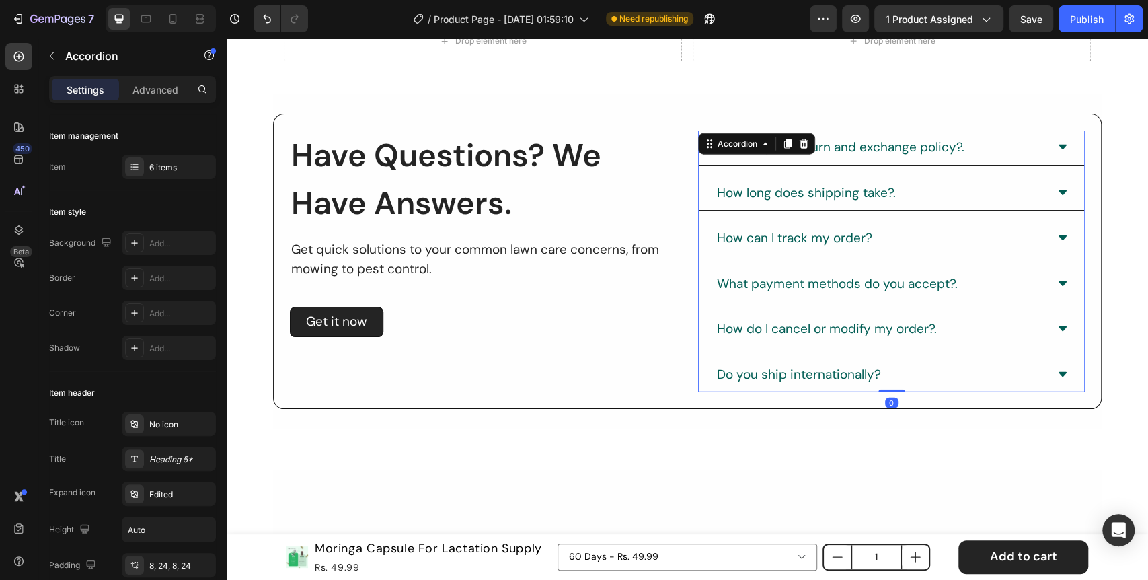
click at [1058, 149] on icon at bounding box center [1062, 147] width 11 height 11
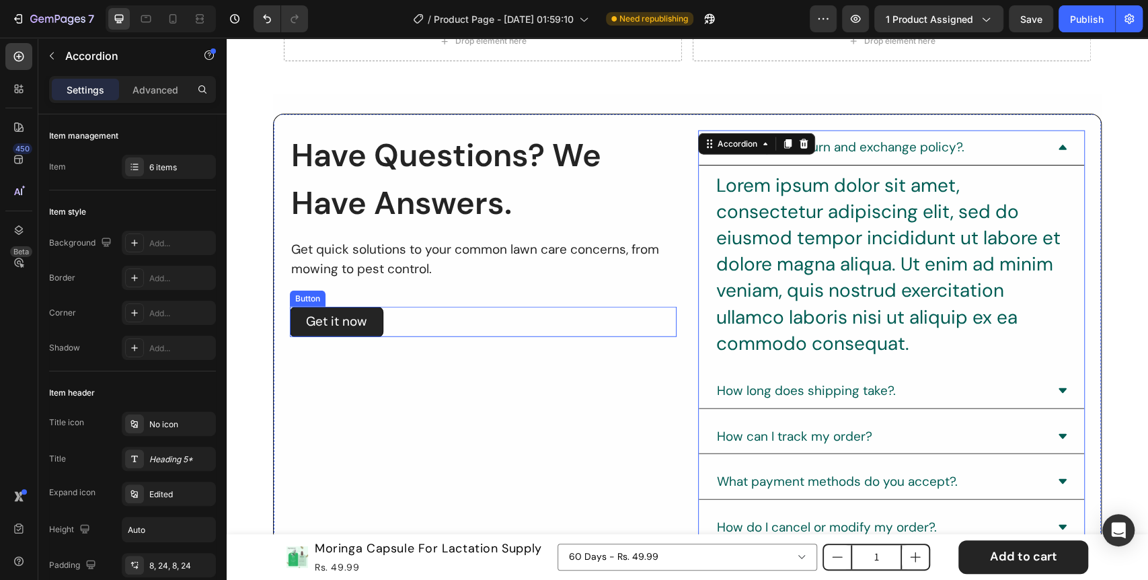
click at [613, 325] on div "Get it now Button" at bounding box center [483, 322] width 387 height 30
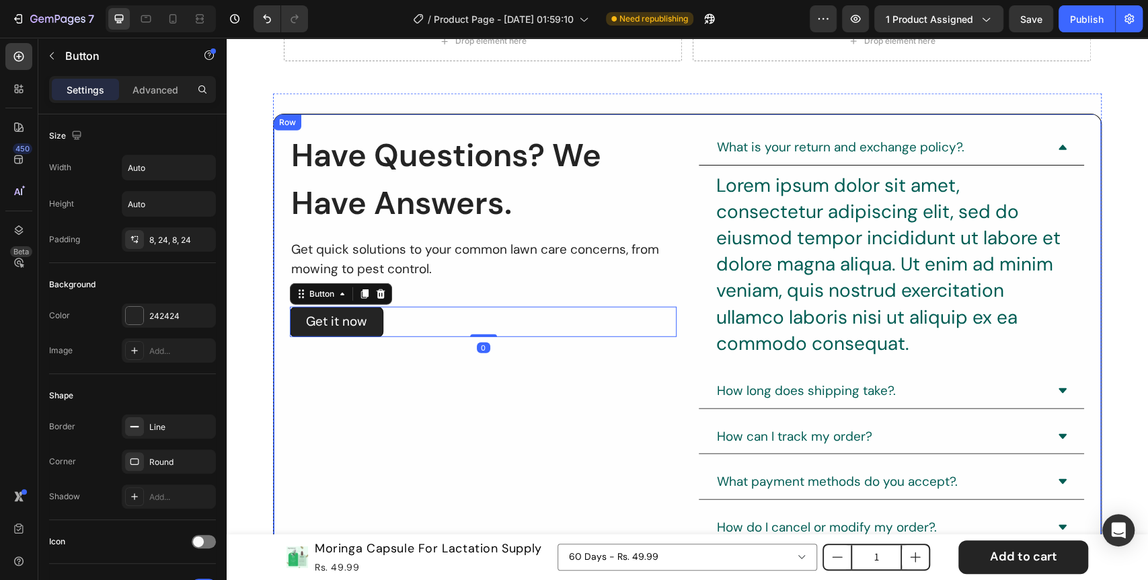
click at [596, 397] on div "Have Questions? We Have Answers. Heading Get quick solutions to your common law…" at bounding box center [483, 359] width 387 height 459
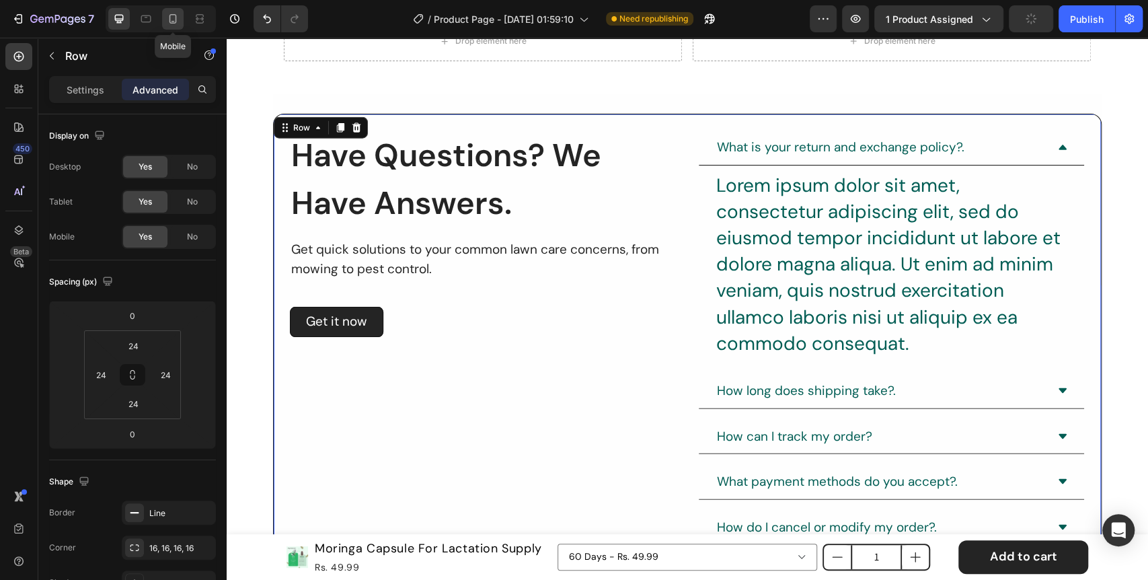
click at [169, 17] on icon at bounding box center [172, 18] width 13 height 13
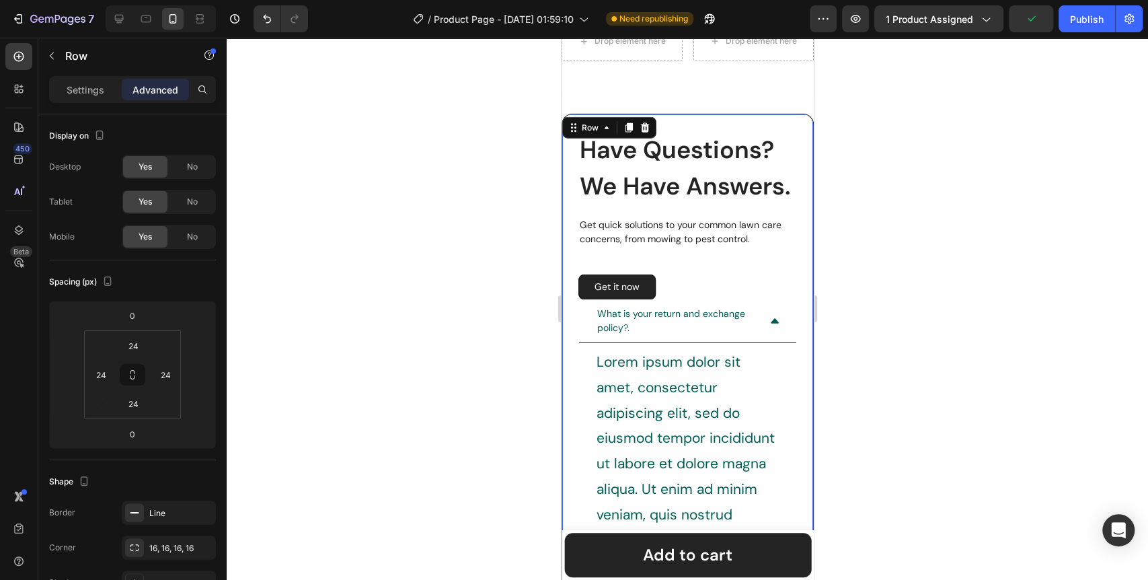
scroll to position [2200, 0]
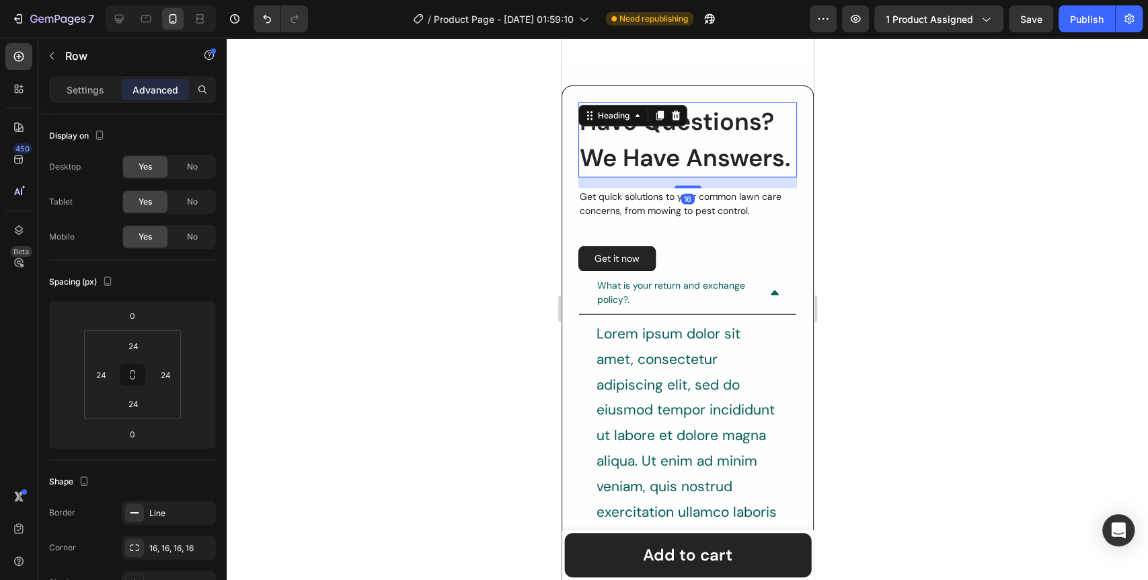
click at [724, 151] on h2 "Have Questions? We Have Answers." at bounding box center [686, 139] width 218 height 75
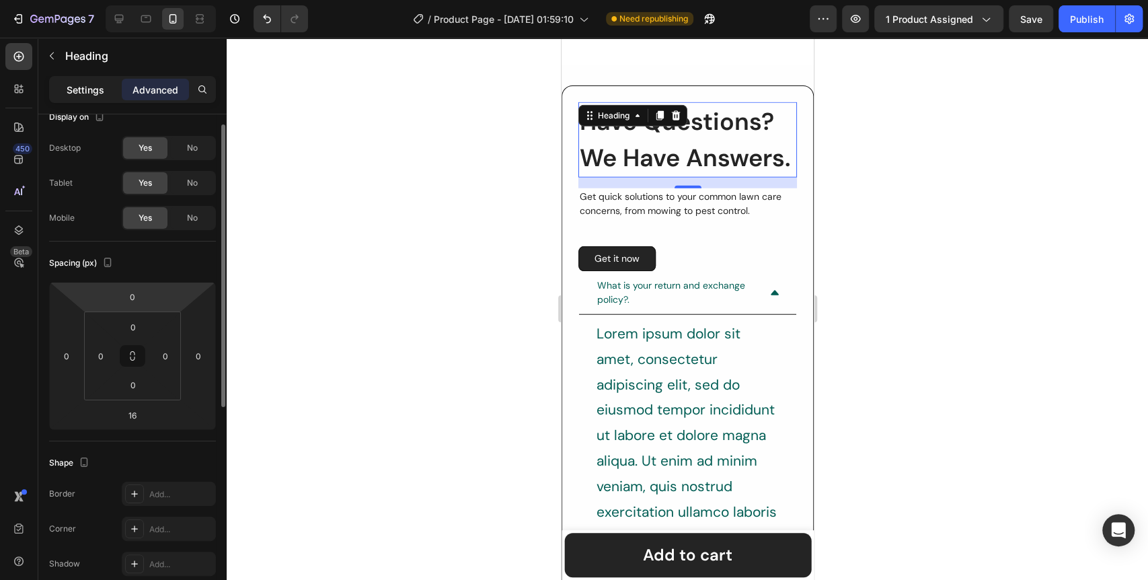
click at [79, 90] on p "Settings" at bounding box center [86, 90] width 38 height 14
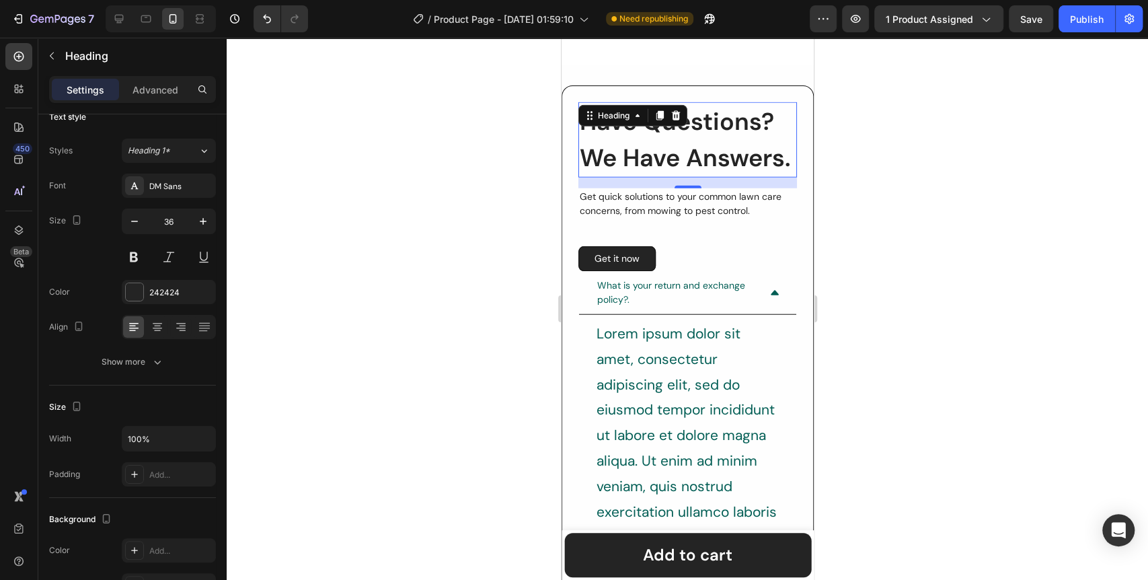
scroll to position [368, 0]
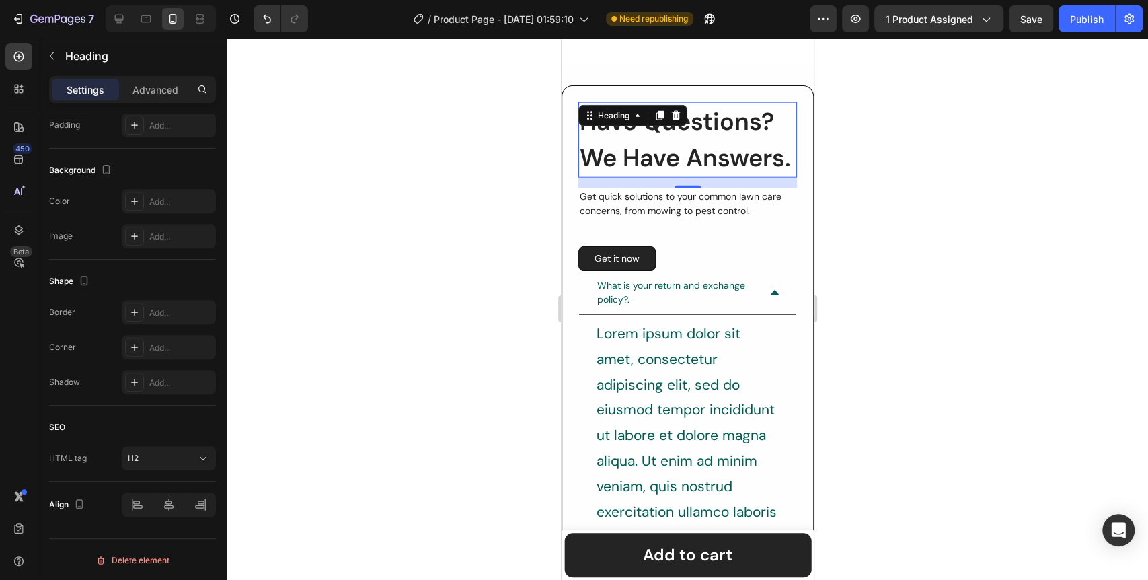
click at [717, 129] on h2 "Have Questions? We Have Answers." at bounding box center [686, 139] width 218 height 75
click at [724, 176] on p "Have Questions? We Have Answers." at bounding box center [687, 140] width 216 height 73
click at [484, 247] on div at bounding box center [687, 309] width 921 height 542
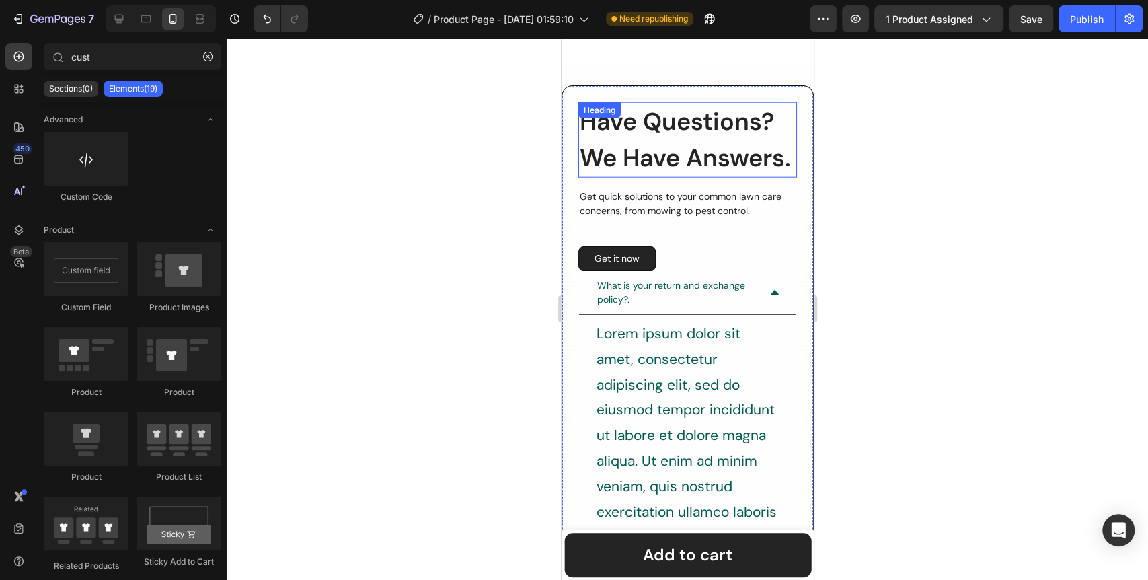
click at [701, 176] on p "Have Questions? We Have Answers." at bounding box center [687, 140] width 216 height 73
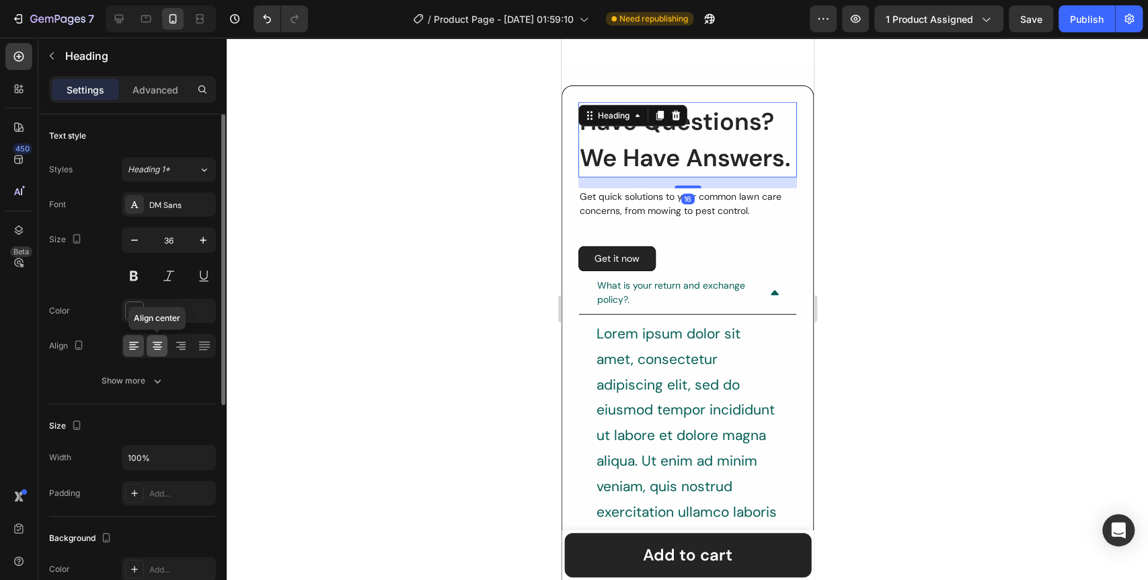
click at [153, 349] on icon at bounding box center [157, 345] width 13 height 13
click at [136, 241] on icon "button" at bounding box center [134, 239] width 13 height 13
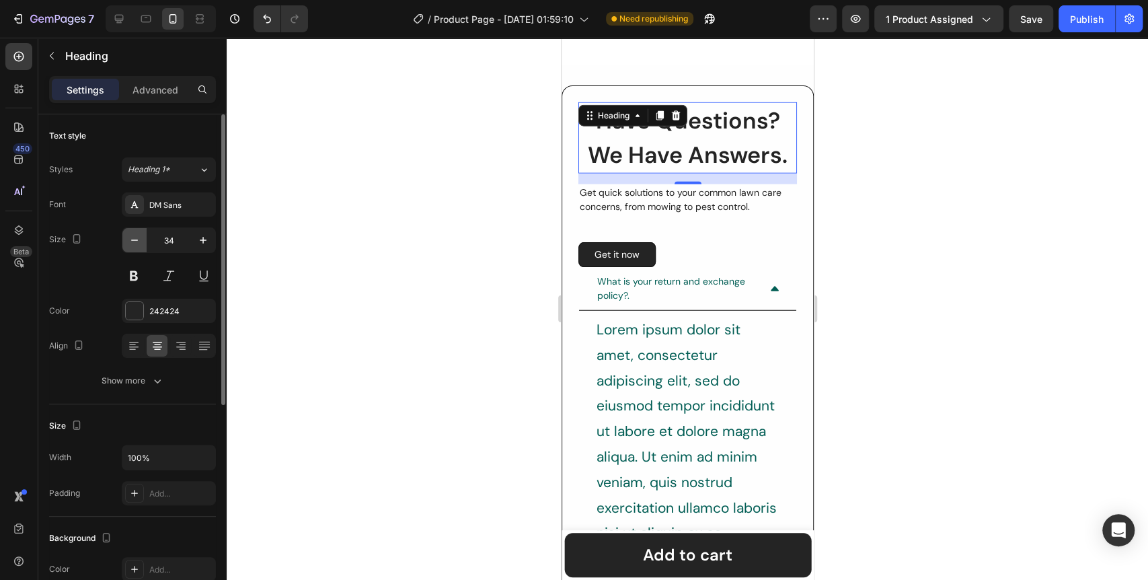
click at [136, 241] on icon "button" at bounding box center [134, 239] width 13 height 13
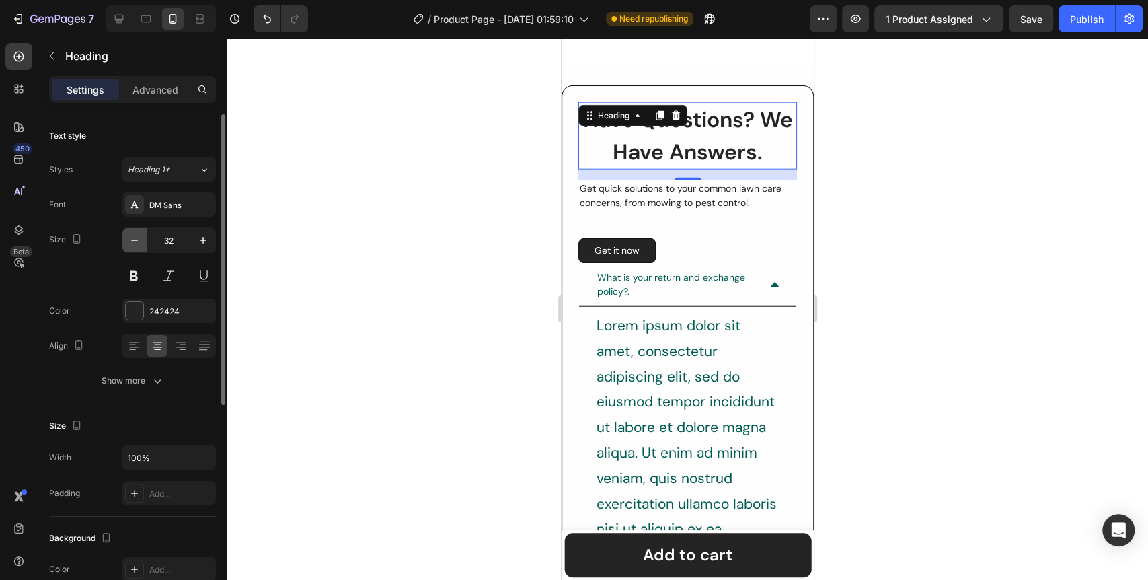
click at [136, 241] on icon "button" at bounding box center [134, 239] width 13 height 13
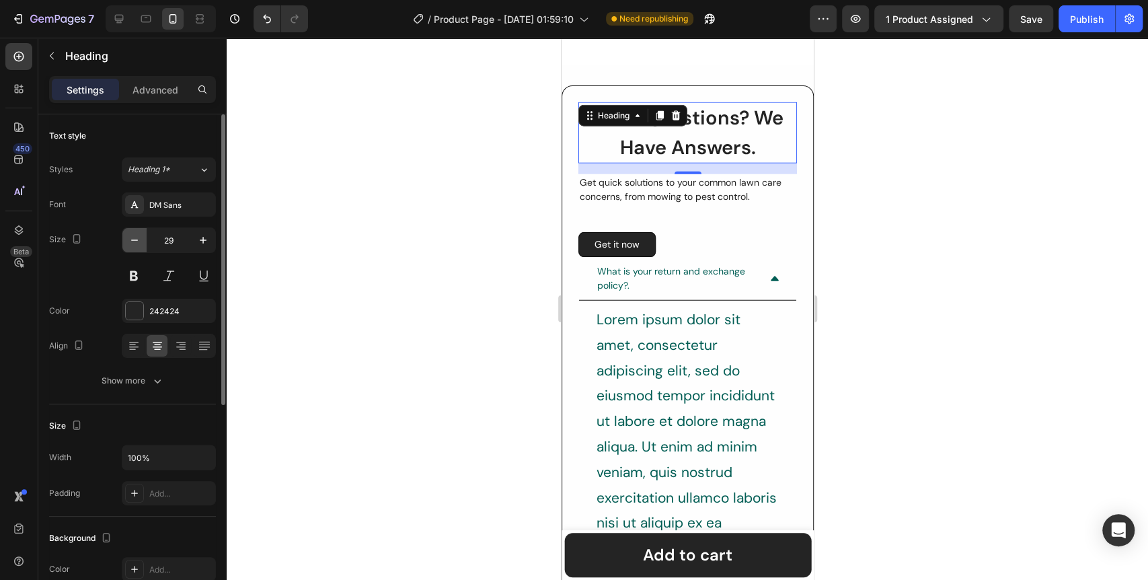
click at [136, 241] on icon "button" at bounding box center [134, 239] width 13 height 13
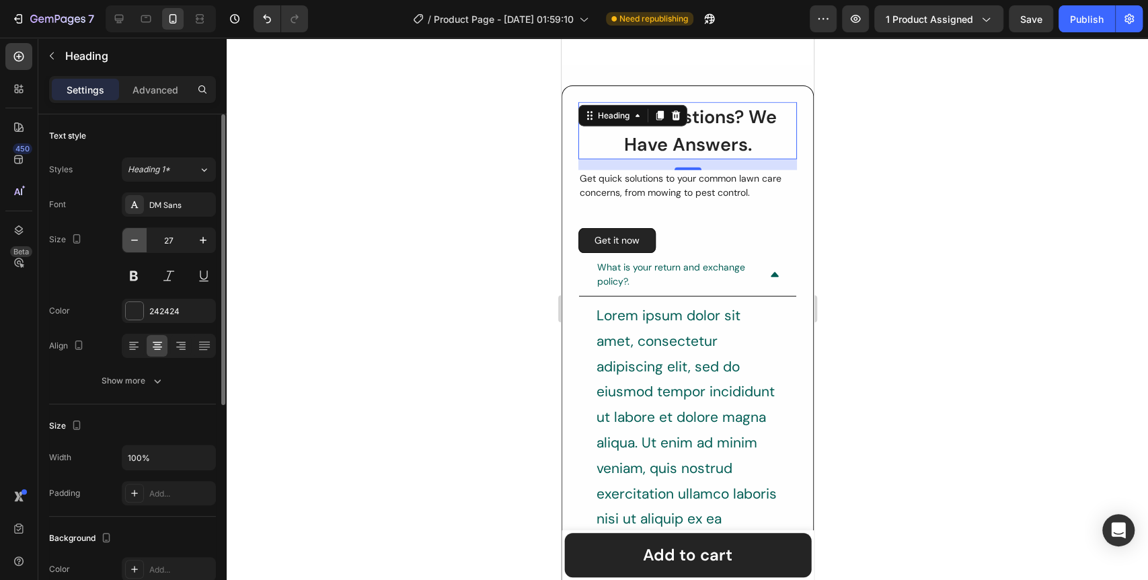
click at [136, 241] on icon "button" at bounding box center [134, 239] width 13 height 13
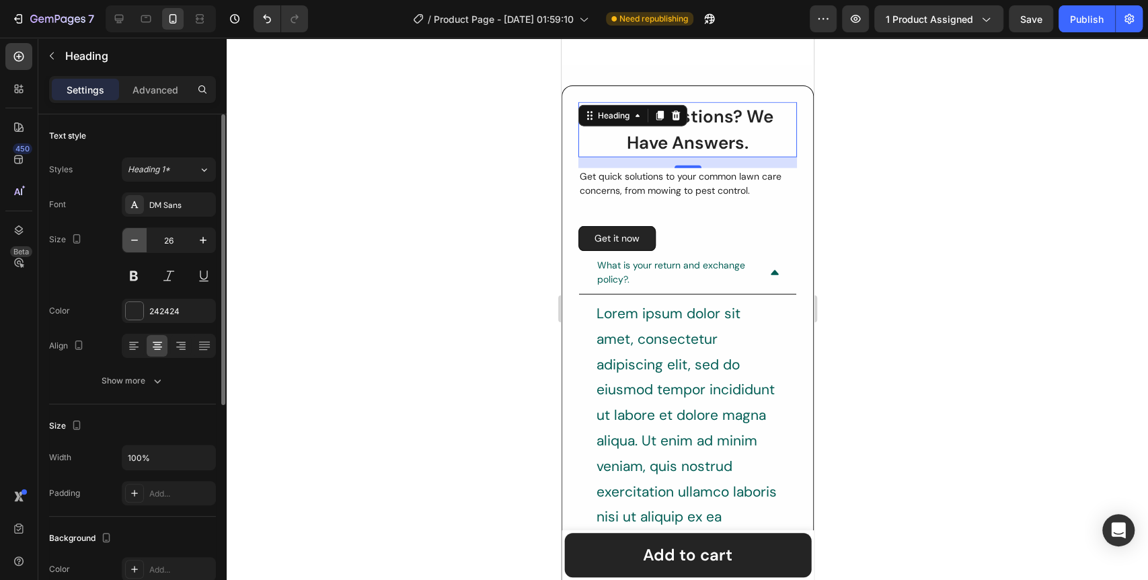
click at [136, 241] on icon "button" at bounding box center [134, 239] width 13 height 13
type input "24"
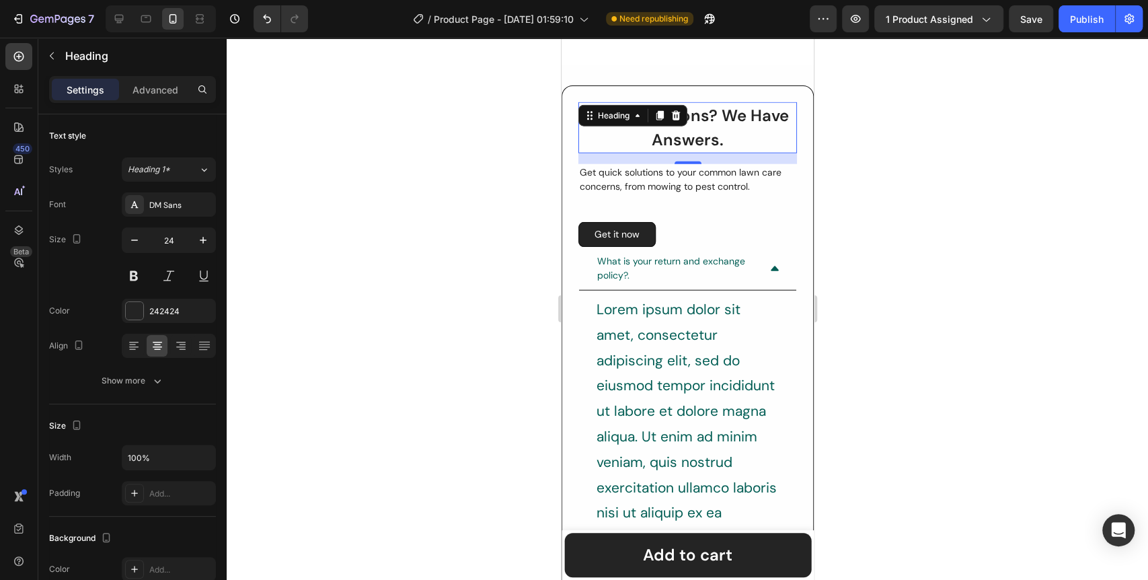
click at [401, 235] on div at bounding box center [687, 309] width 921 height 542
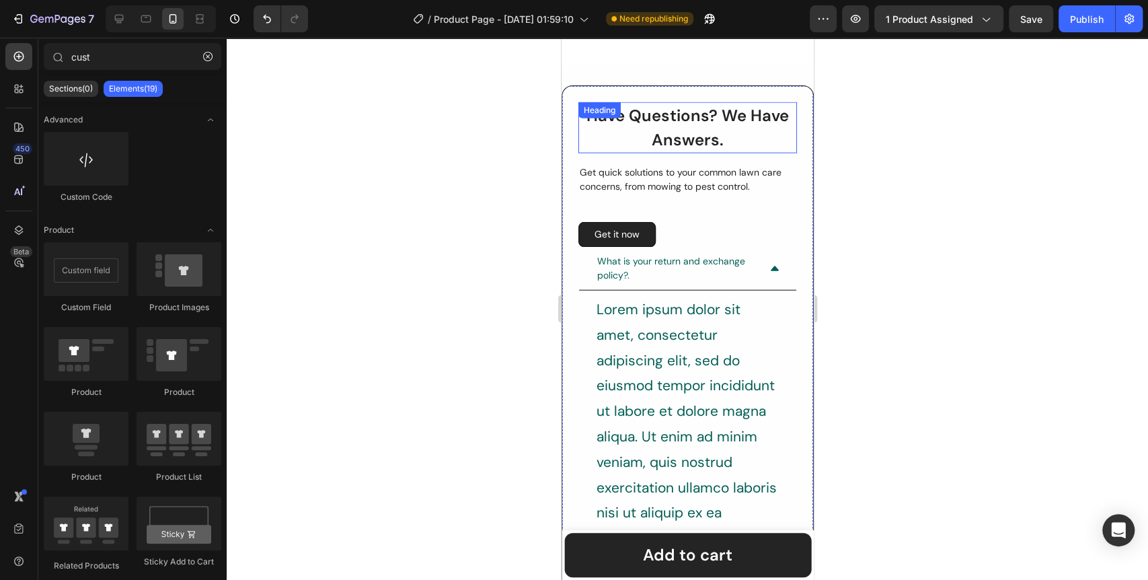
click at [647, 130] on p "Have Questions? We Have Answers." at bounding box center [687, 128] width 216 height 48
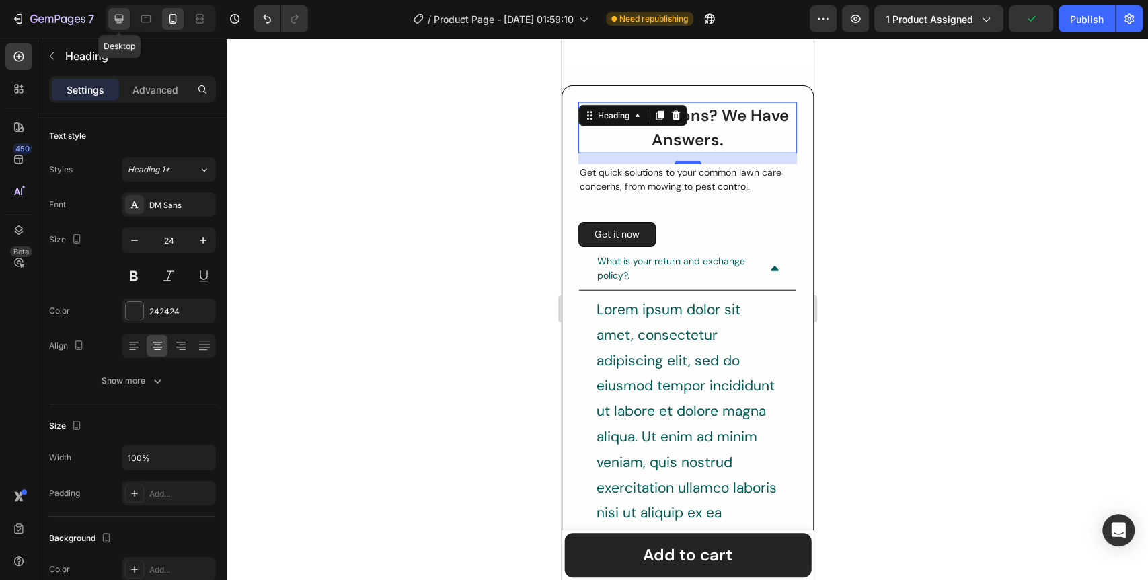
click at [120, 15] on icon at bounding box center [119, 19] width 9 height 9
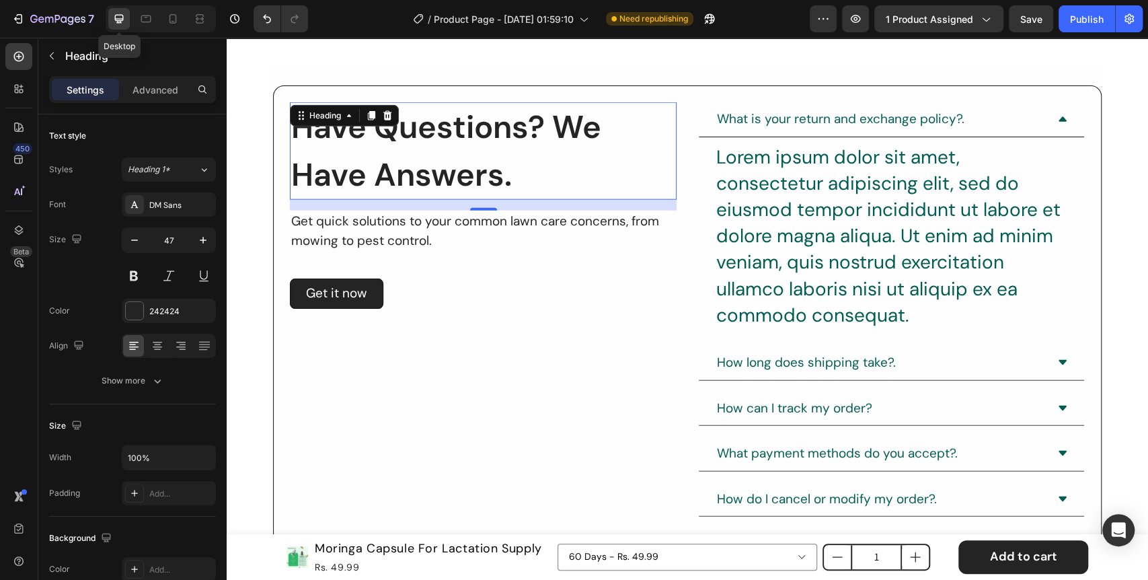
scroll to position [2325, 0]
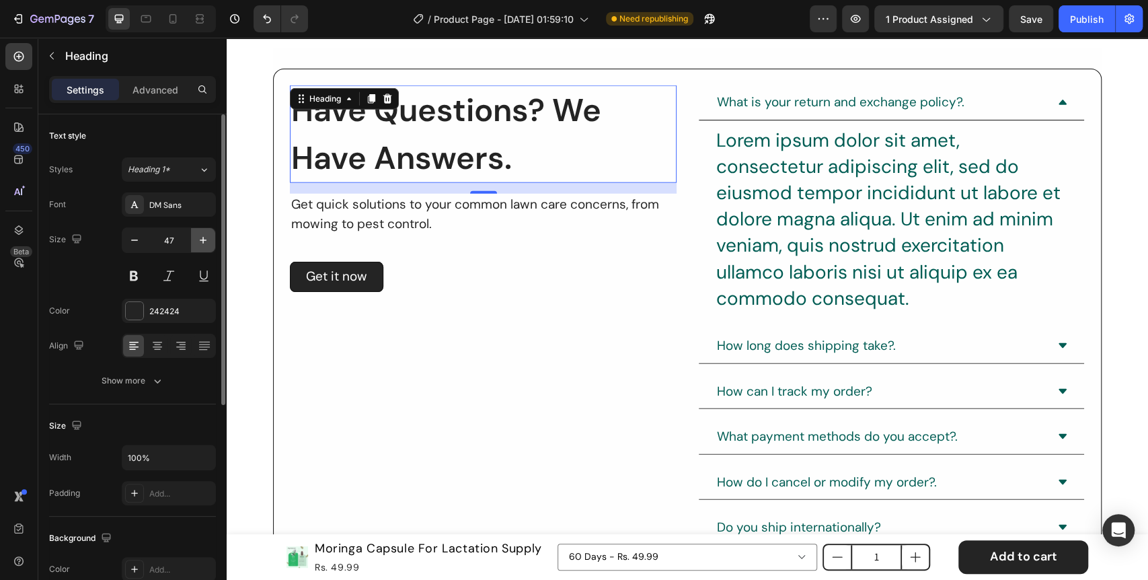
click at [204, 240] on icon "button" at bounding box center [202, 239] width 13 height 13
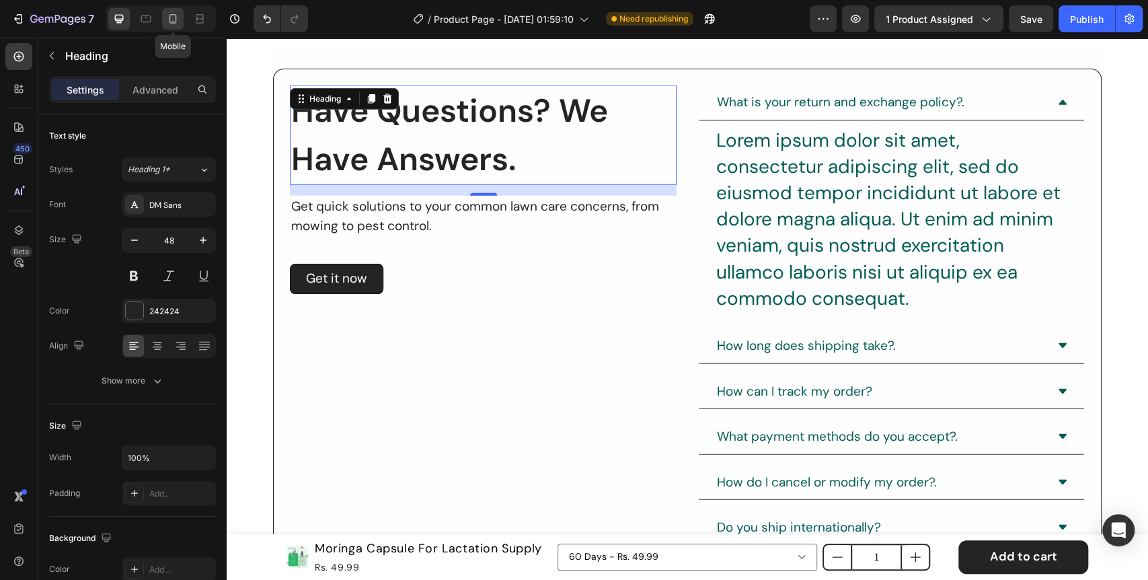
click at [173, 24] on icon at bounding box center [172, 18] width 13 height 13
type input "24"
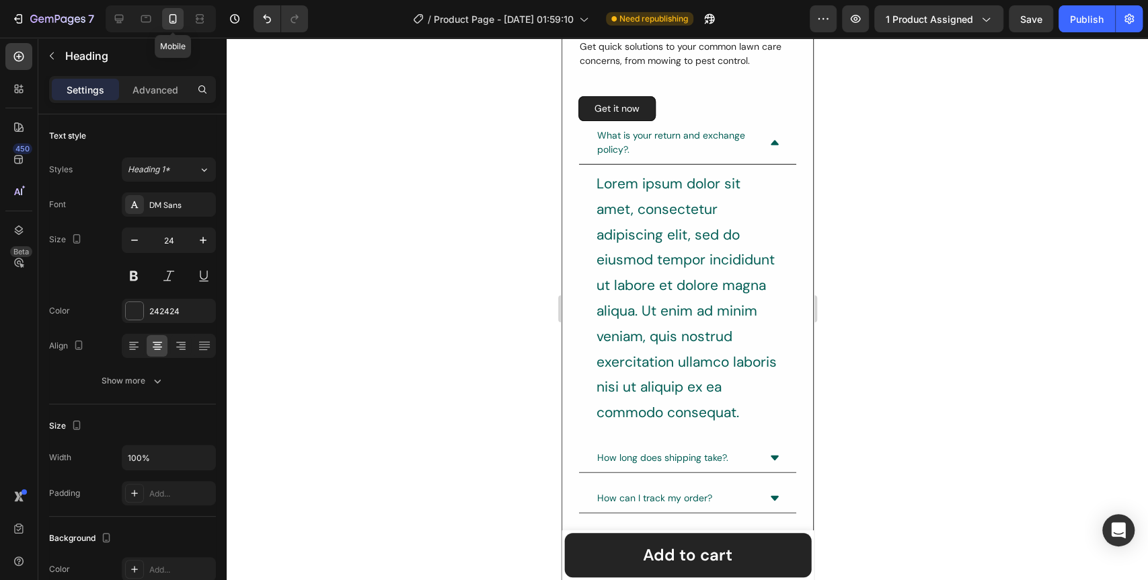
scroll to position [2216, 0]
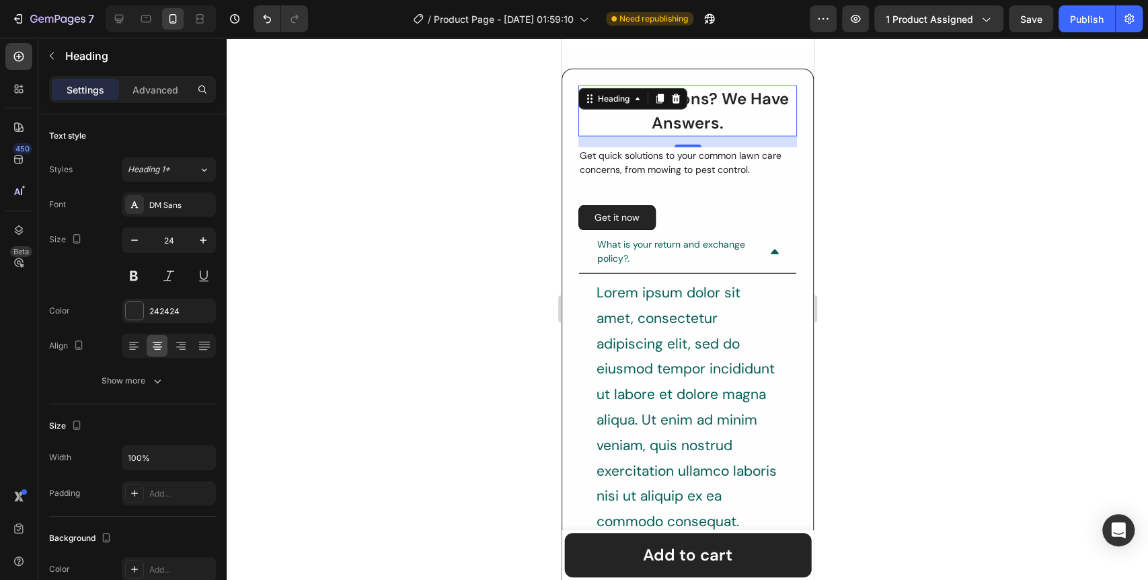
click at [398, 190] on div at bounding box center [687, 309] width 921 height 542
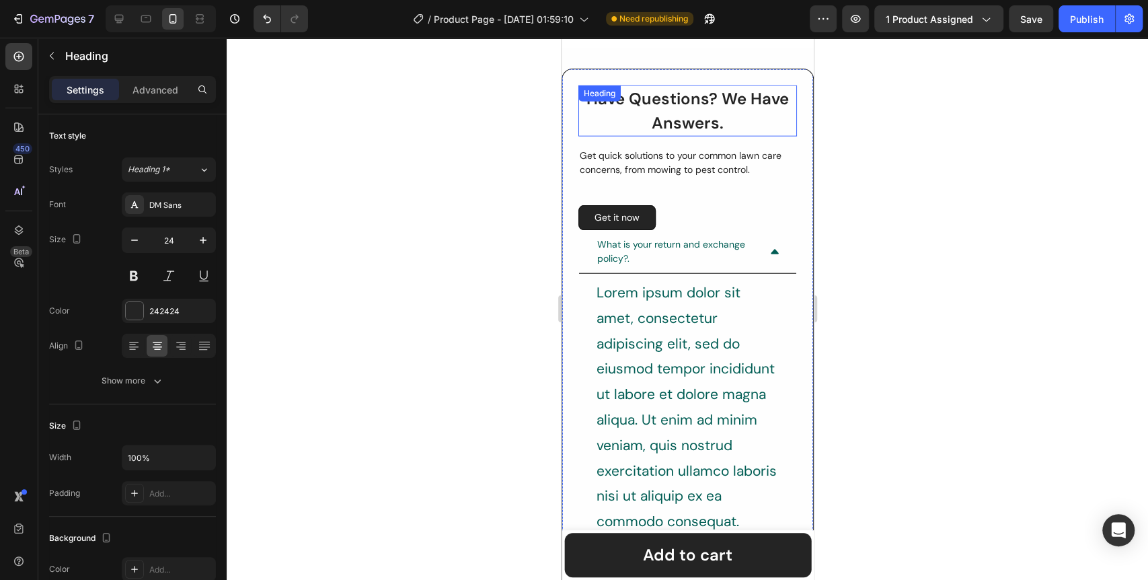
click at [674, 105] on div "Have Questions? We Have Answers. Heading" at bounding box center [686, 110] width 218 height 51
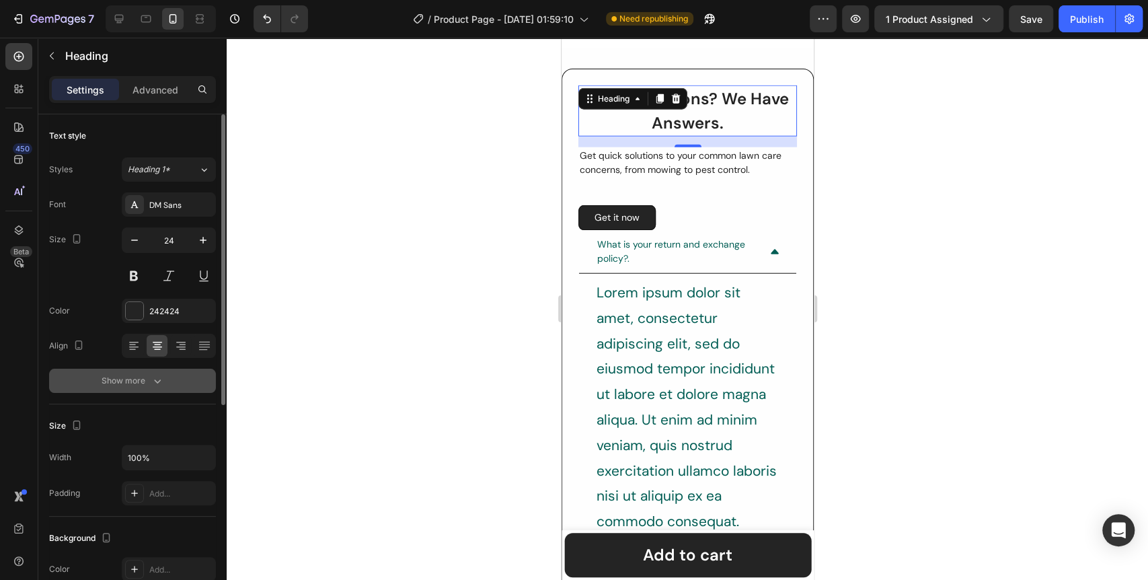
click at [153, 378] on icon "button" at bounding box center [157, 380] width 13 height 13
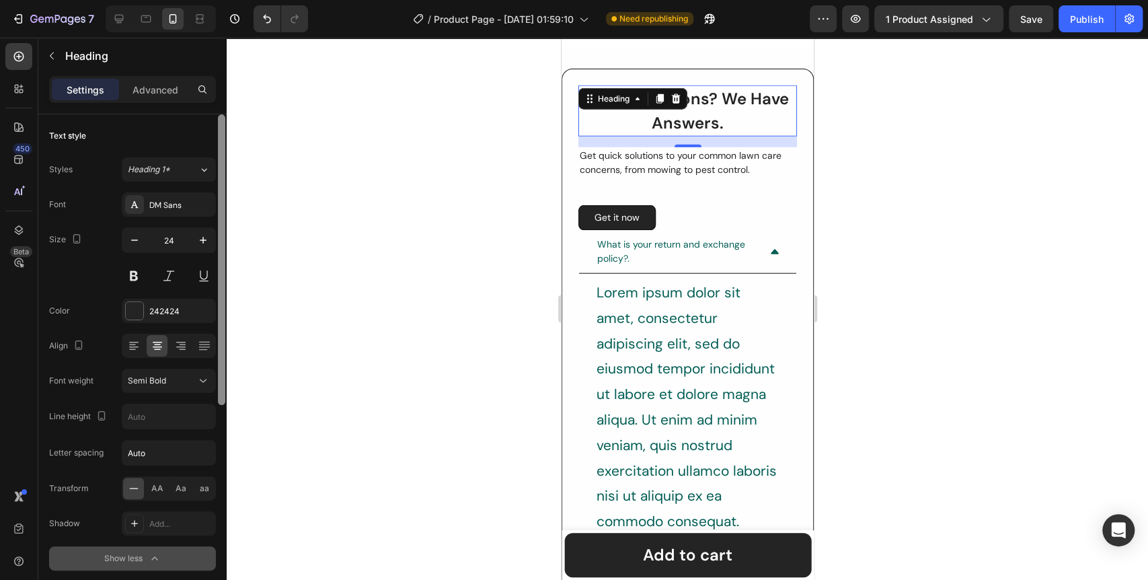
click at [224, 382] on div at bounding box center [221, 259] width 7 height 290
click at [202, 381] on icon at bounding box center [203, 380] width 7 height 3
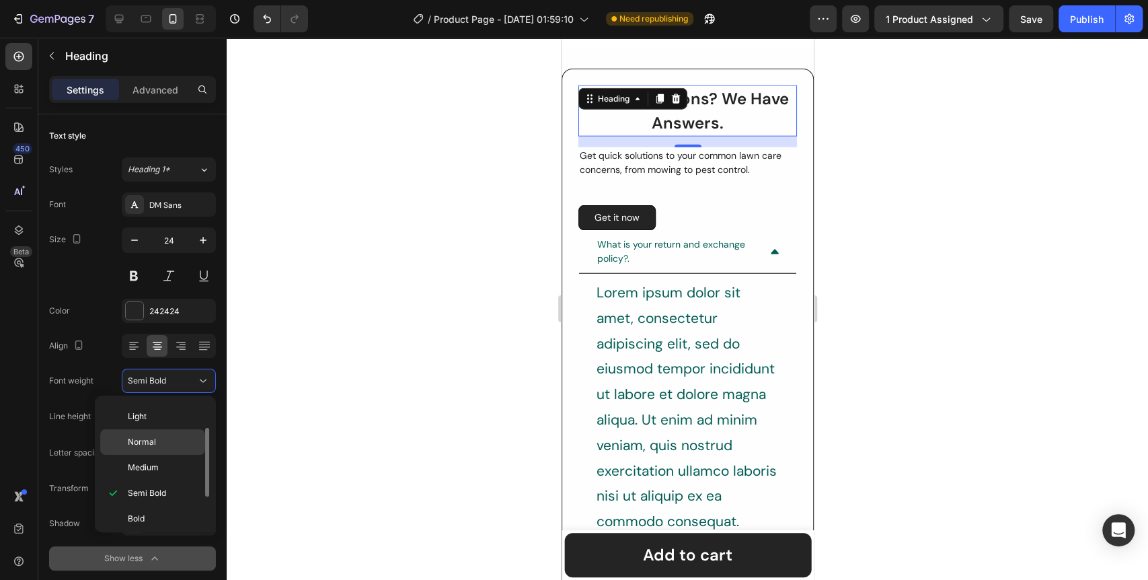
scroll to position [103, 0]
click at [152, 493] on span "Extra Bold" at bounding box center [147, 489] width 39 height 12
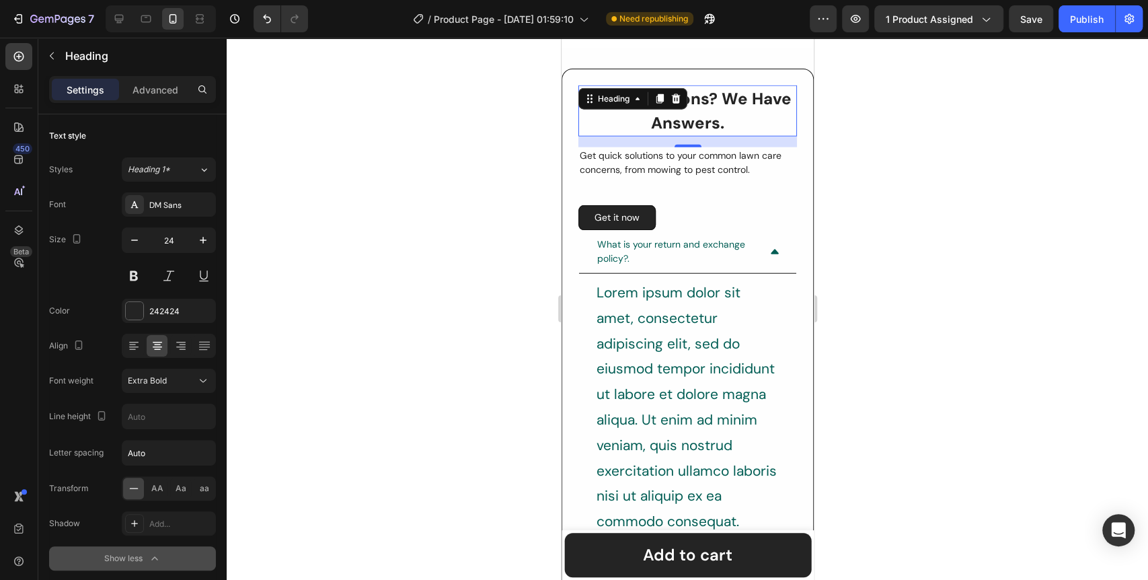
click at [378, 340] on div at bounding box center [687, 309] width 921 height 542
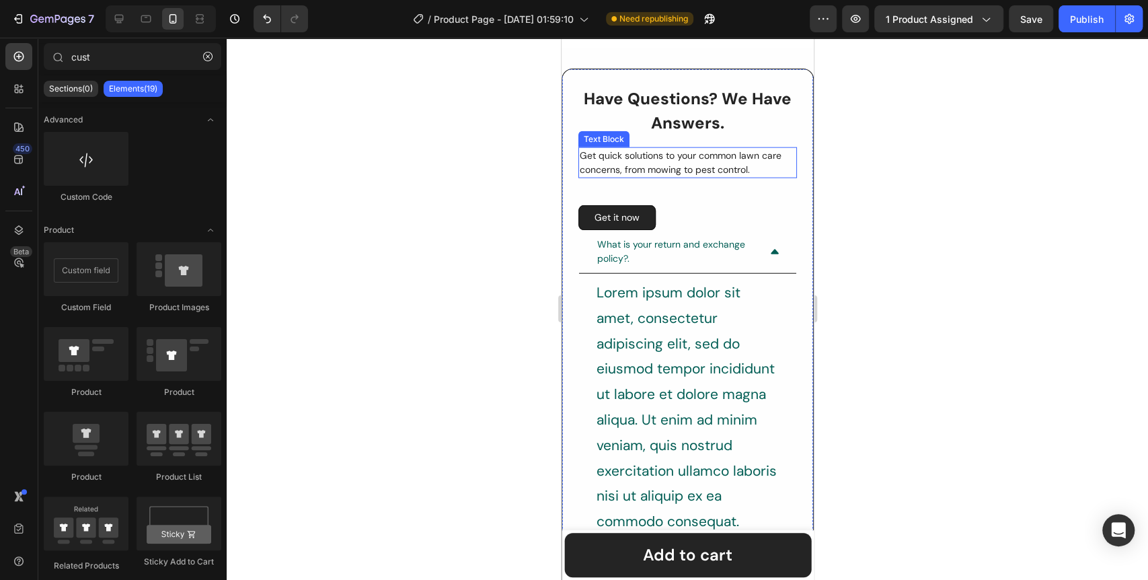
click at [686, 164] on div "Get quick solutions to your common lawn care concerns, from mowing to pest cont…" at bounding box center [686, 162] width 218 height 31
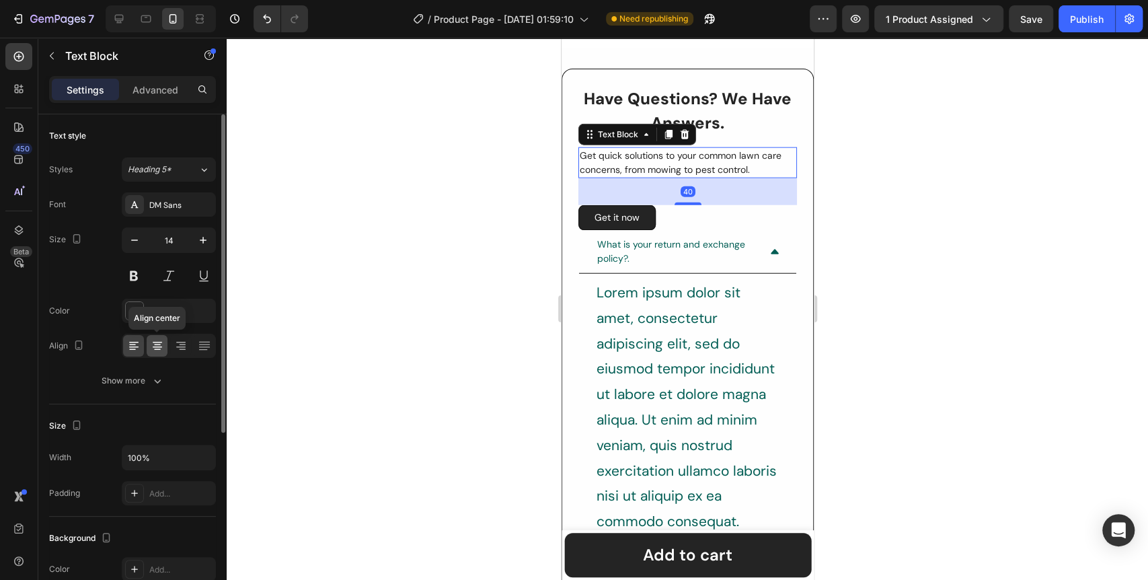
click at [158, 344] on icon at bounding box center [157, 344] width 7 height 1
click at [405, 253] on div at bounding box center [687, 309] width 921 height 542
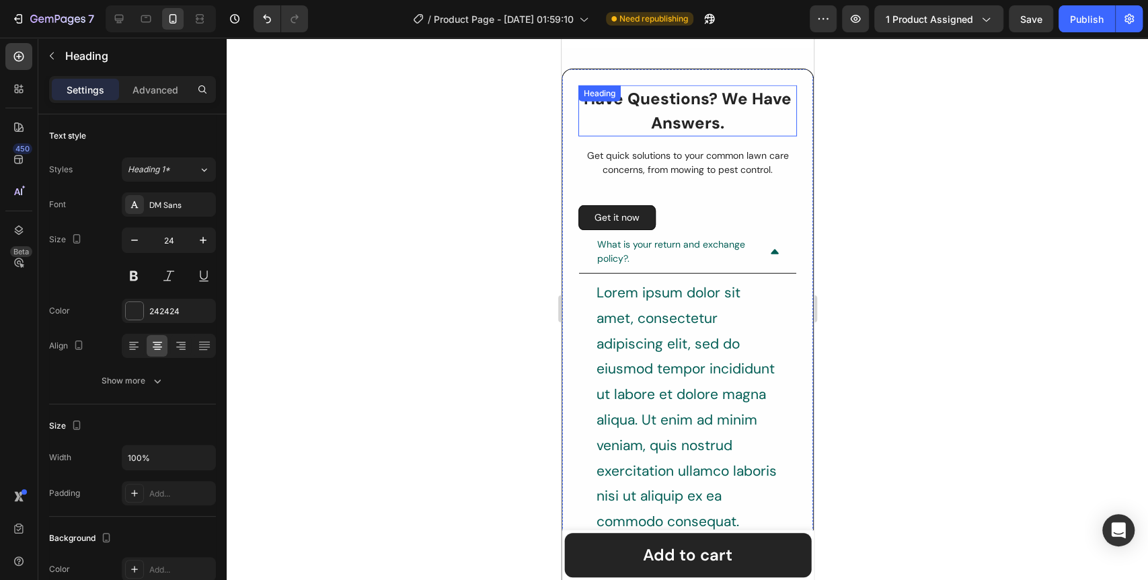
click at [688, 128] on p "Have Questions? We Have Answers." at bounding box center [687, 111] width 216 height 48
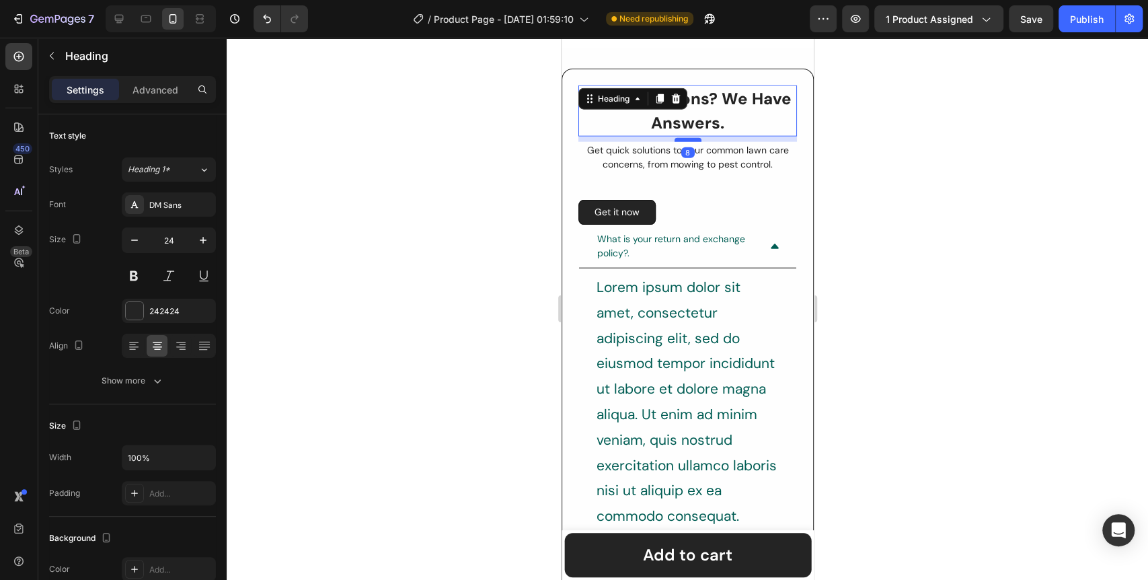
drag, startPoint x: 683, startPoint y: 145, endPoint x: 688, endPoint y: 139, distance: 7.6
click at [688, 139] on div at bounding box center [687, 140] width 27 height 4
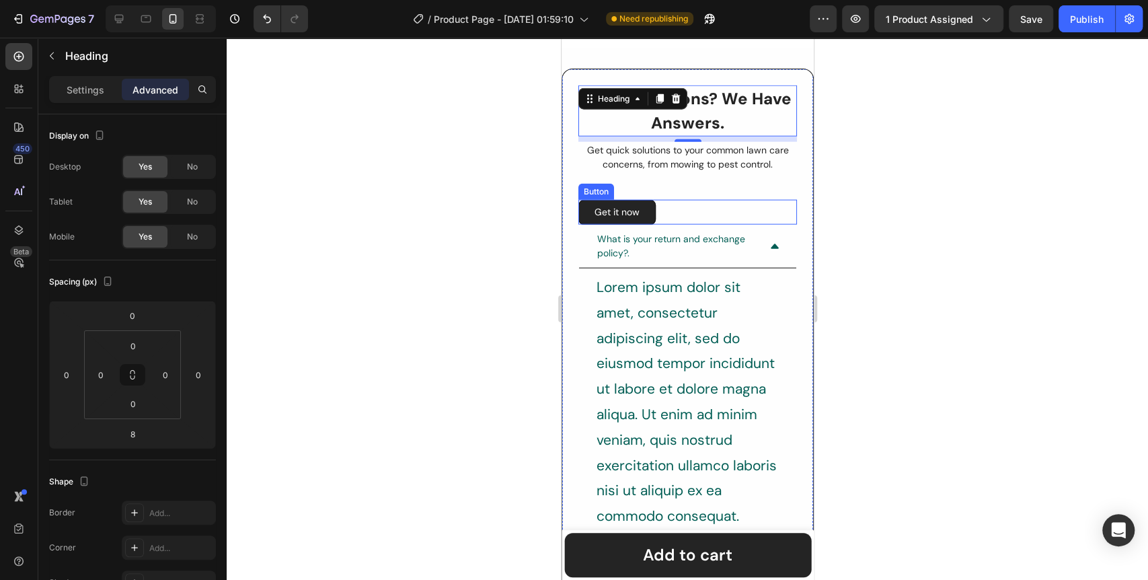
click at [686, 213] on div "Get it now Button" at bounding box center [686, 212] width 218 height 25
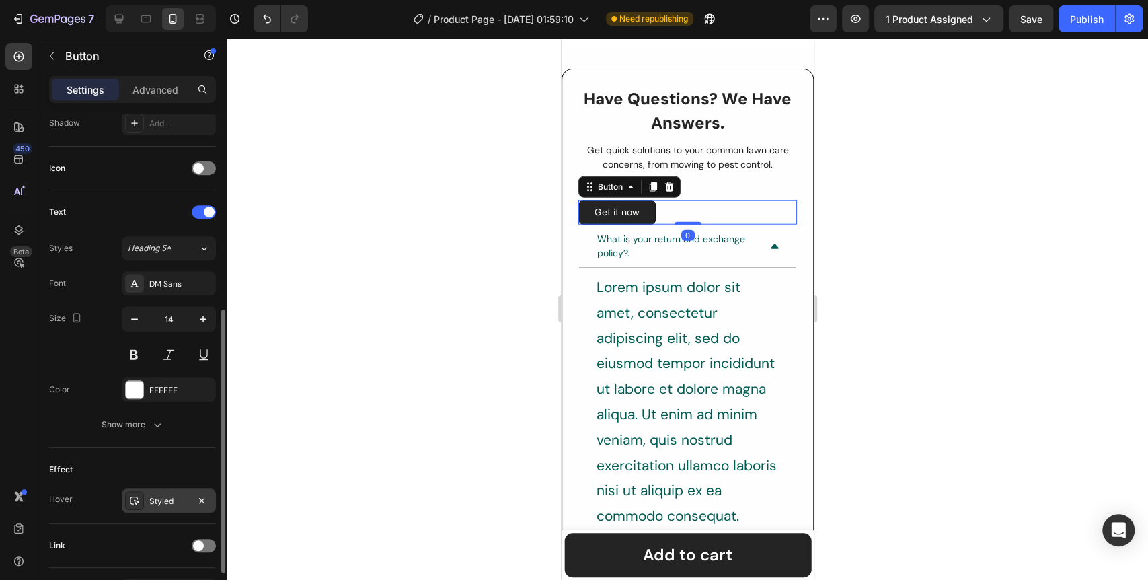
scroll to position [459, 0]
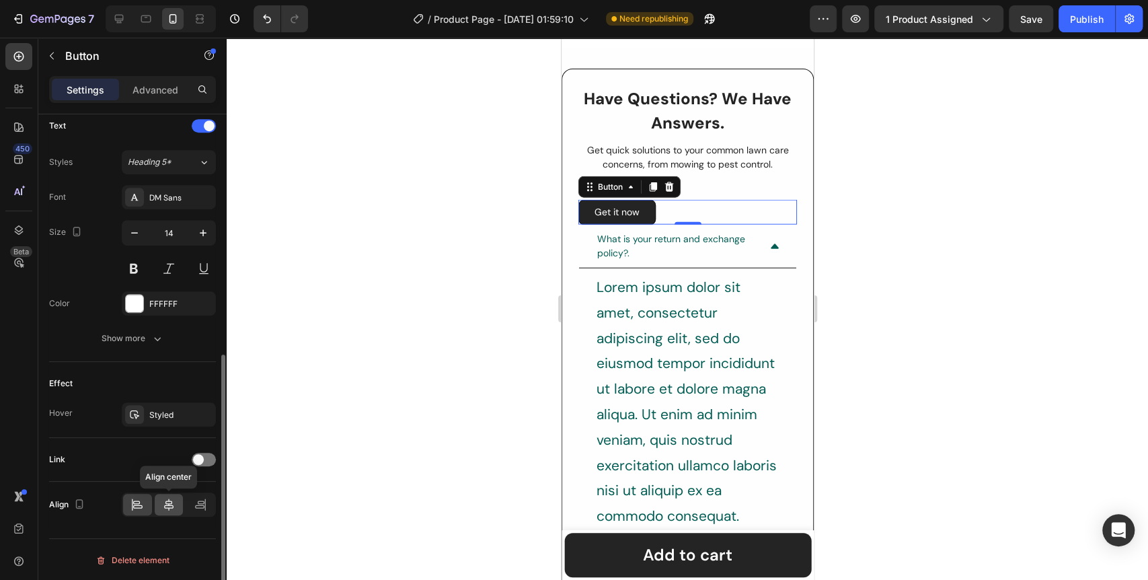
click at [160, 502] on div at bounding box center [169, 504] width 29 height 22
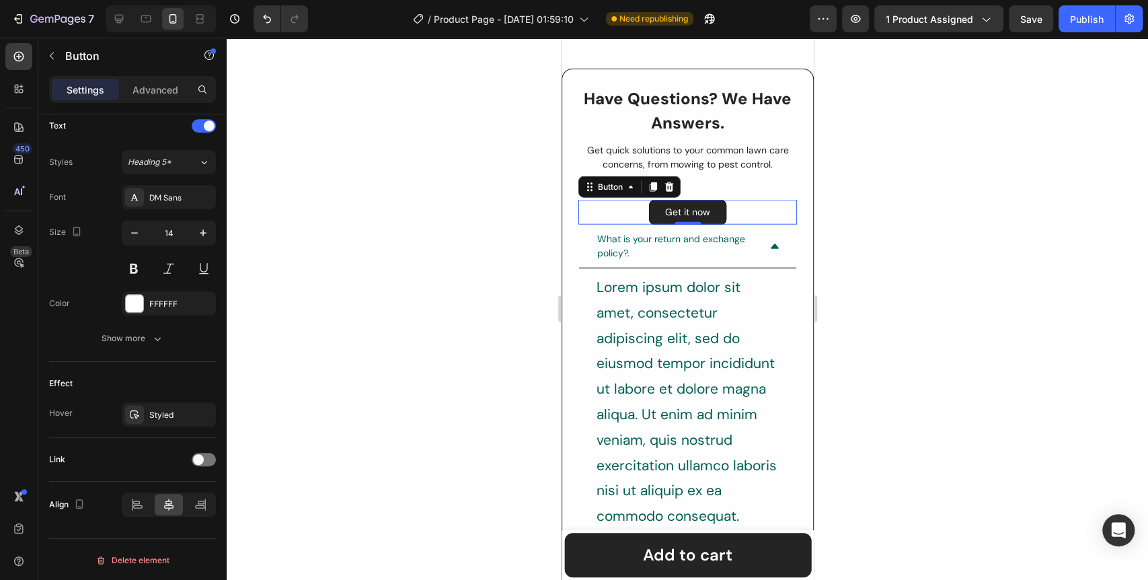
drag, startPoint x: 346, startPoint y: 359, endPoint x: 383, endPoint y: 329, distance: 47.8
click at [346, 358] on div at bounding box center [687, 309] width 921 height 542
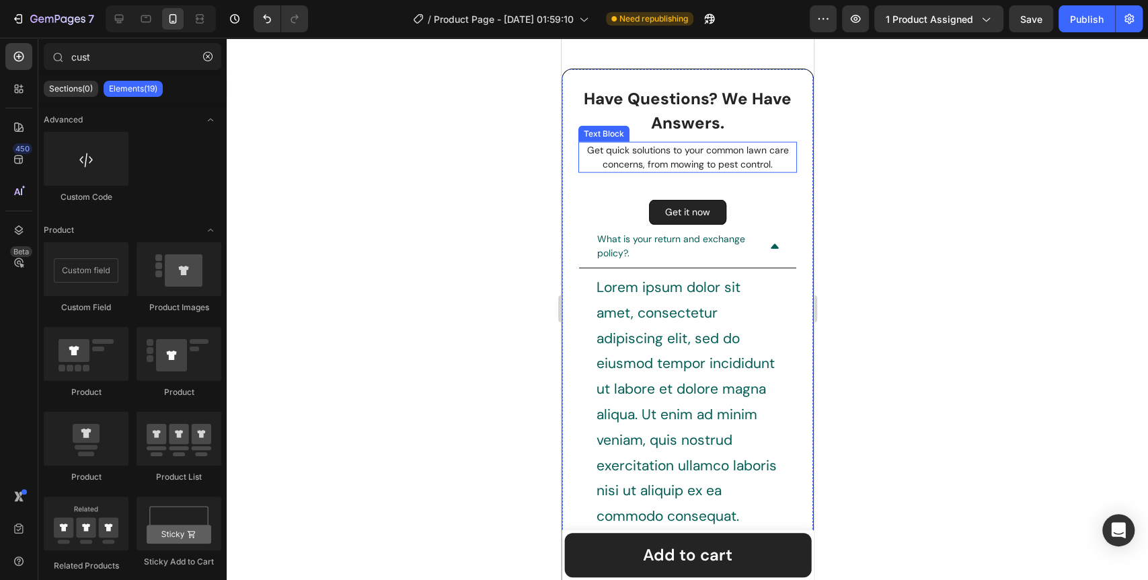
click at [714, 165] on div "Get quick solutions to your common lawn care concerns, from mowing to pest cont…" at bounding box center [686, 157] width 218 height 31
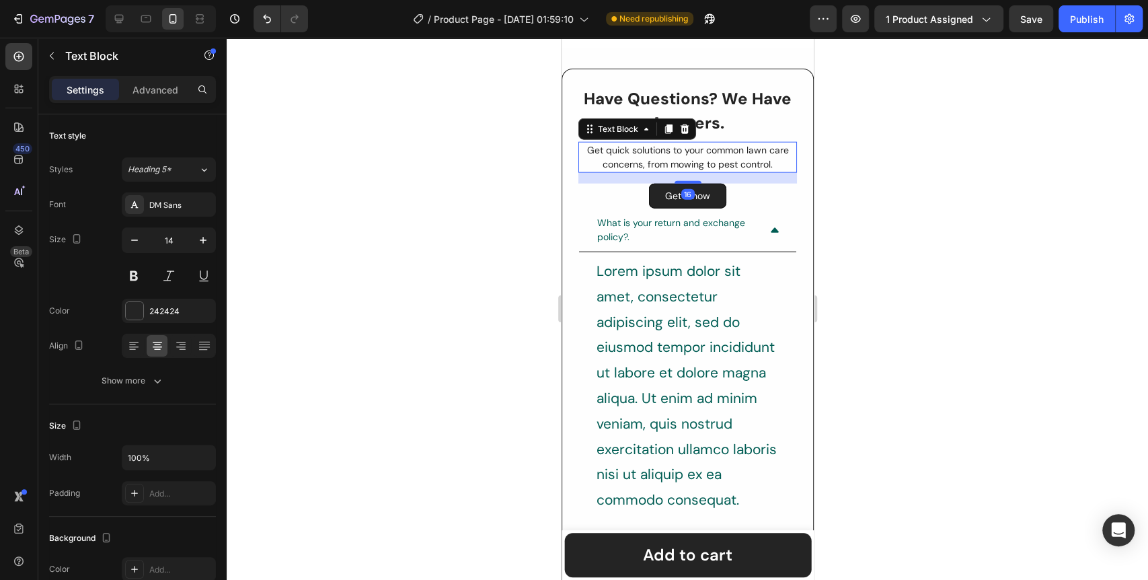
drag, startPoint x: 688, startPoint y: 197, endPoint x: 697, endPoint y: 181, distance: 18.7
click at [697, 173] on div "16" at bounding box center [686, 173] width 218 height 0
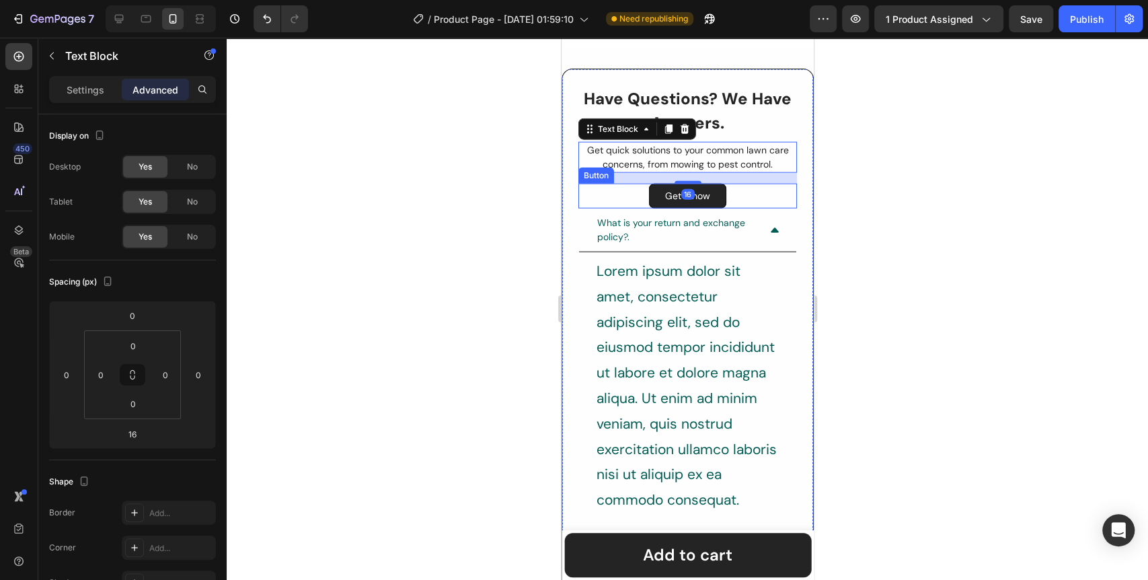
click at [713, 197] on button "Get it now" at bounding box center [686, 196] width 77 height 25
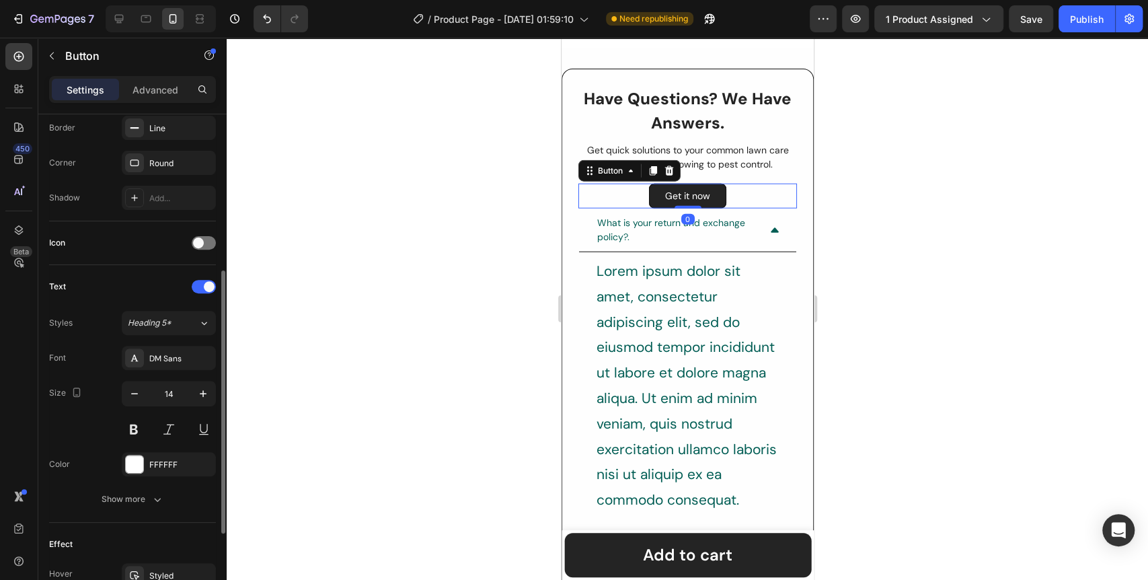
scroll to position [0, 0]
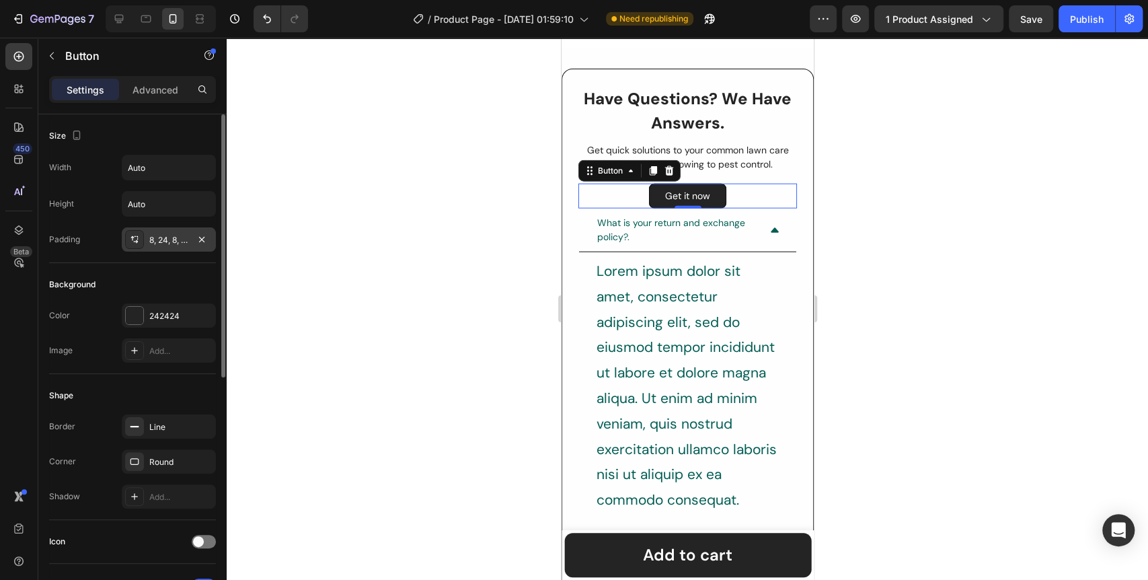
click at [161, 244] on div "8, 24, 8, 24" at bounding box center [168, 240] width 39 height 12
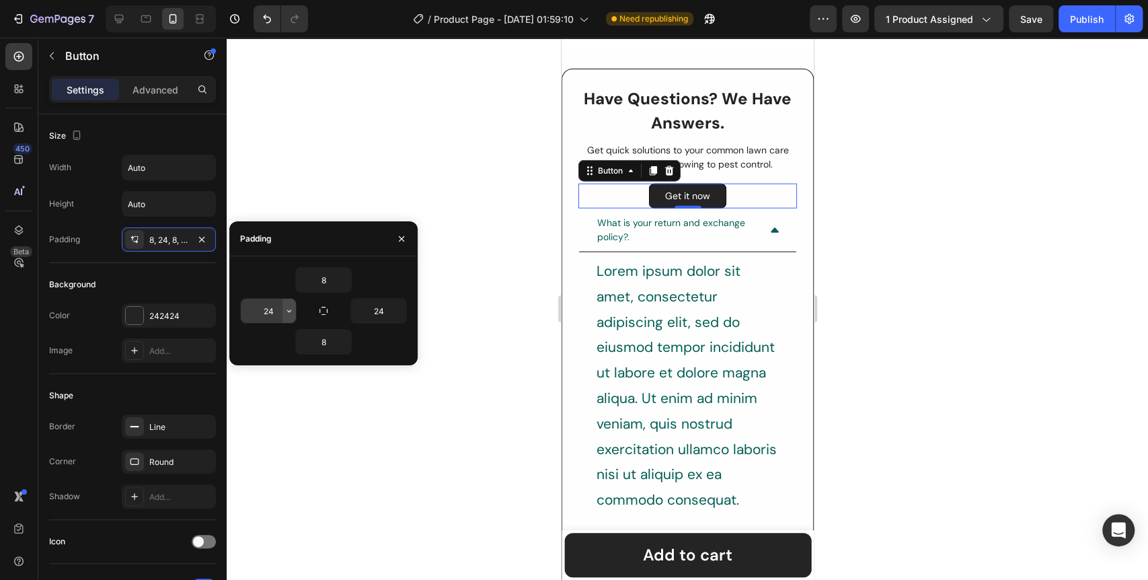
click at [282, 313] on button "button" at bounding box center [288, 310] width 13 height 24
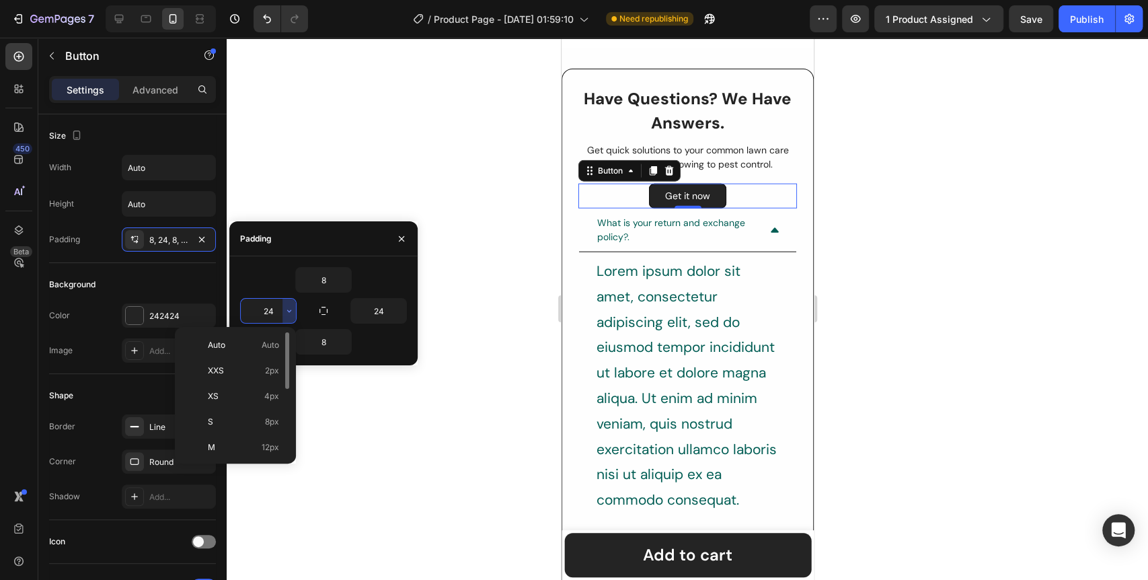
scroll to position [154, 0]
click at [246, 434] on div "4XL 80px" at bounding box center [232, 447] width 105 height 26
type input "80"
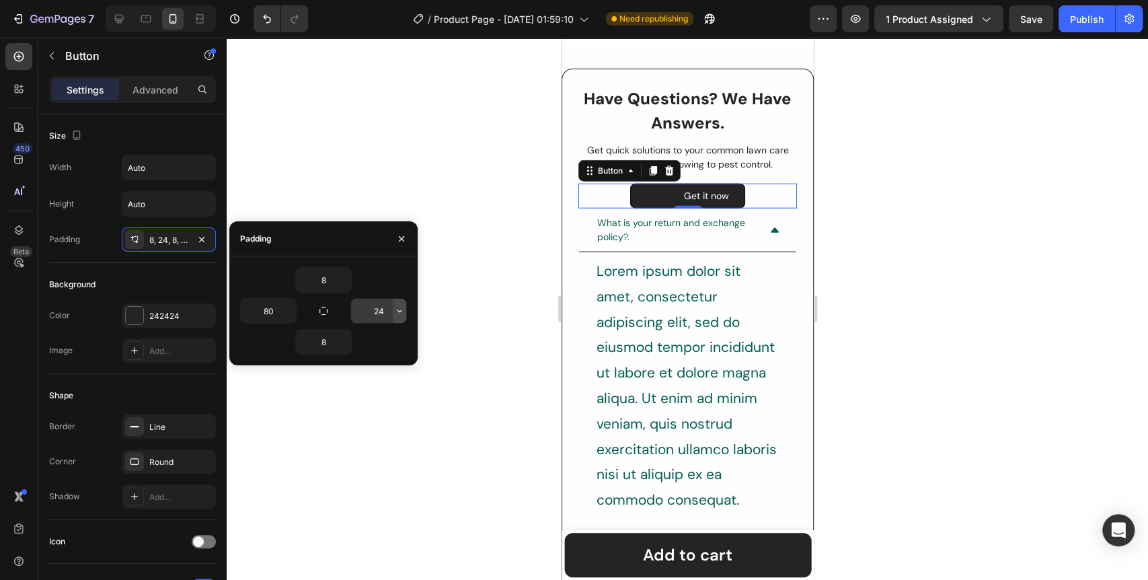
click at [399, 310] on icon "button" at bounding box center [399, 310] width 11 height 11
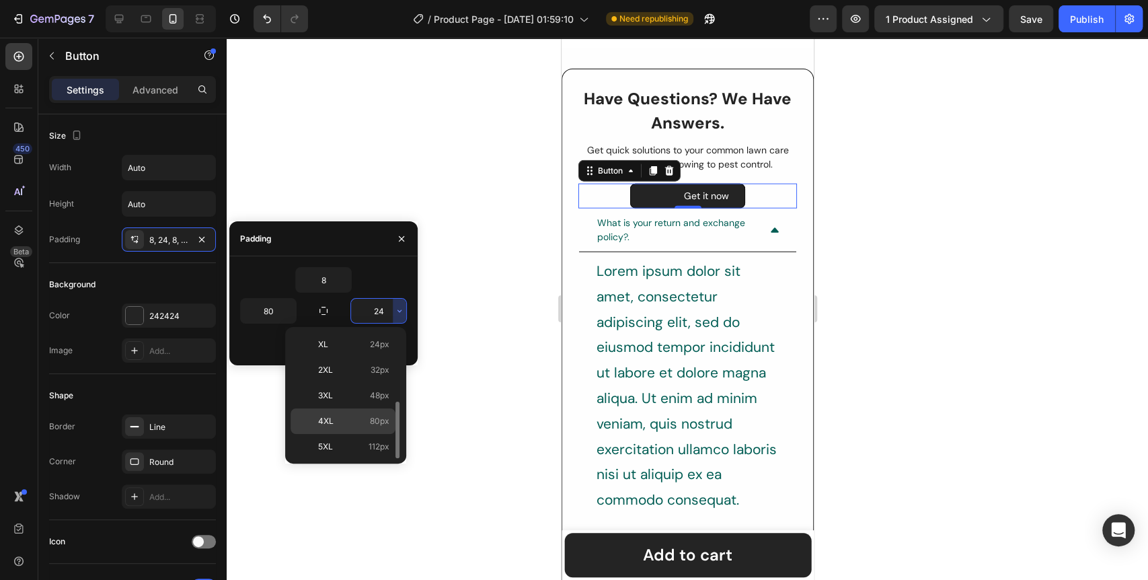
click at [348, 421] on p "4XL 80px" at bounding box center [353, 421] width 71 height 12
type input "80"
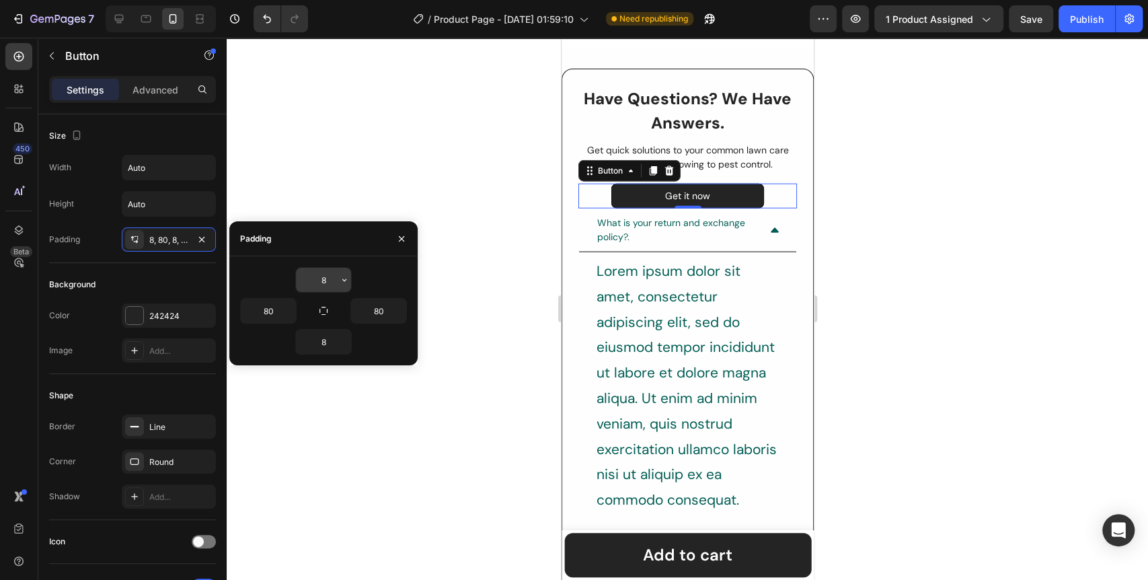
click at [342, 274] on icon "button" at bounding box center [344, 279] width 11 height 11
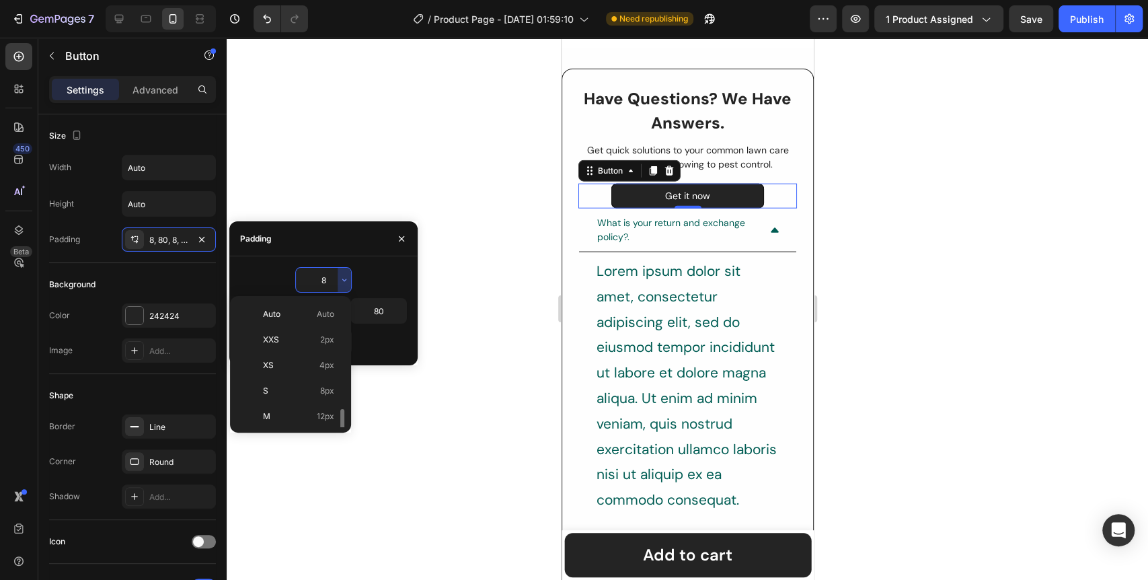
scroll to position [75, 0]
click at [296, 380] on div "L 16px" at bounding box center [287, 393] width 105 height 26
type input "16"
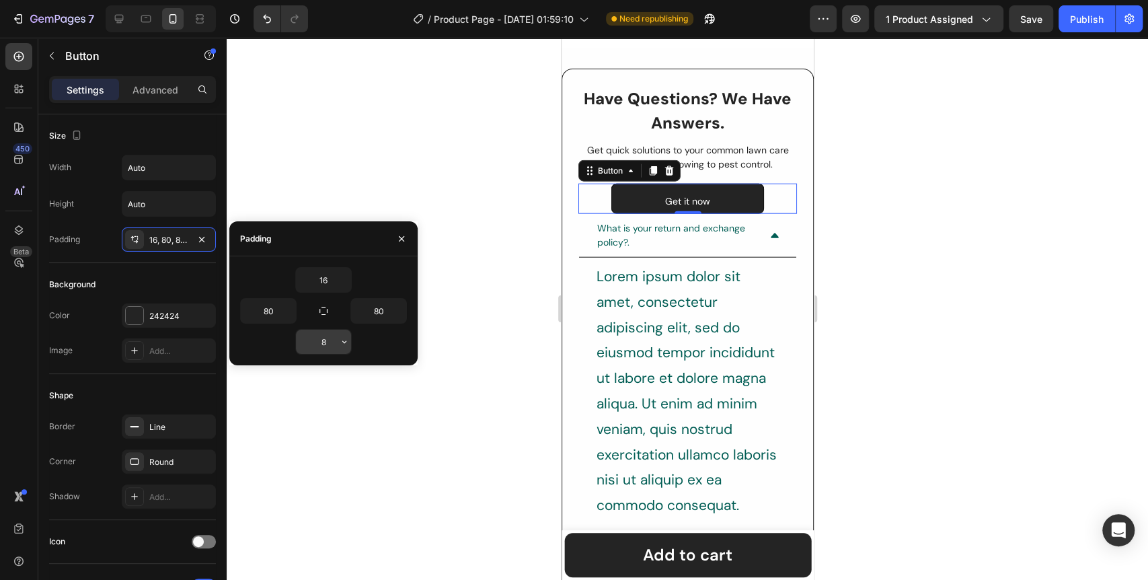
click at [341, 346] on icon "button" at bounding box center [344, 341] width 11 height 11
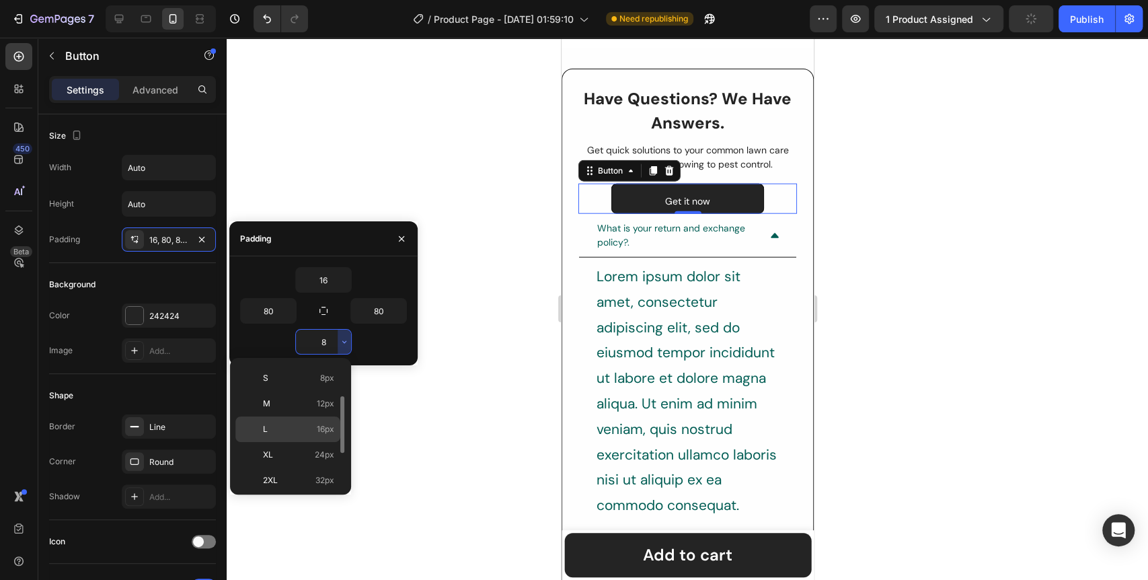
click at [296, 432] on p "L 16px" at bounding box center [298, 429] width 71 height 12
type input "16"
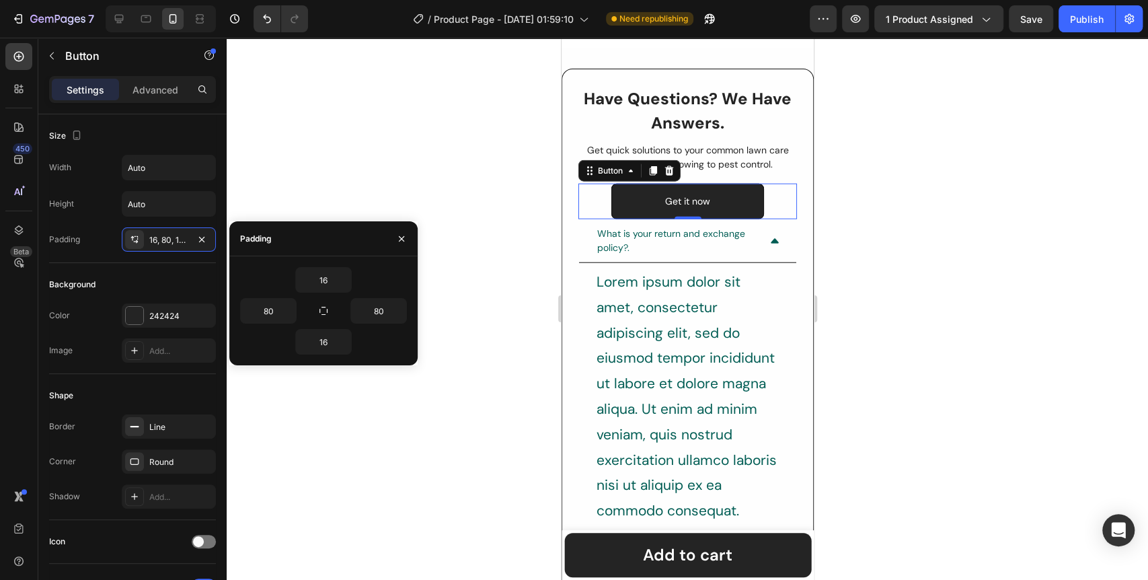
click at [469, 324] on div at bounding box center [687, 309] width 921 height 542
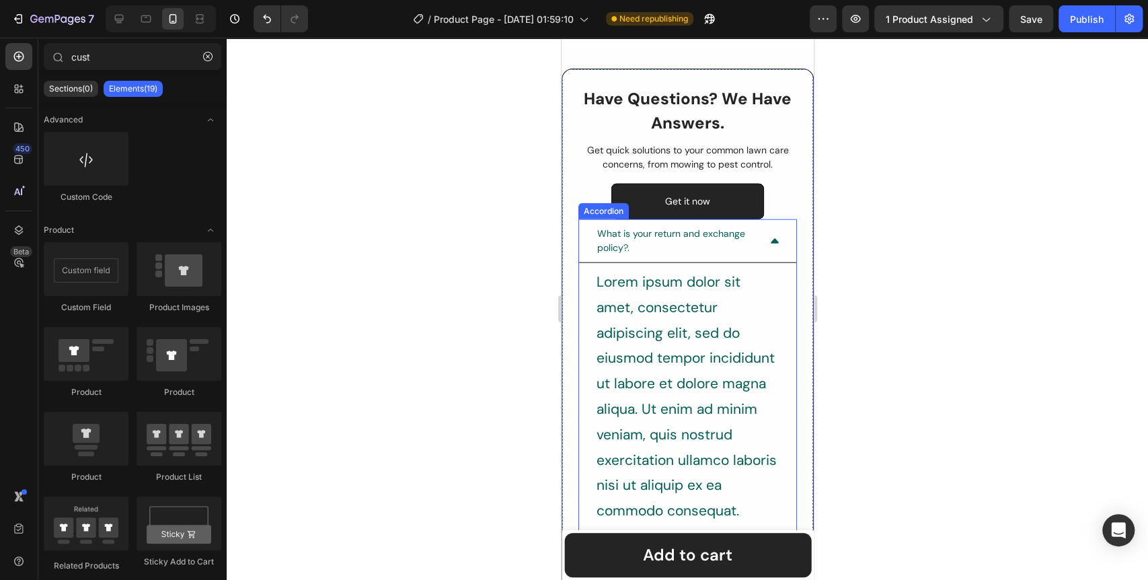
click at [678, 251] on div "What is your return and exchange policy?." at bounding box center [675, 241] width 163 height 32
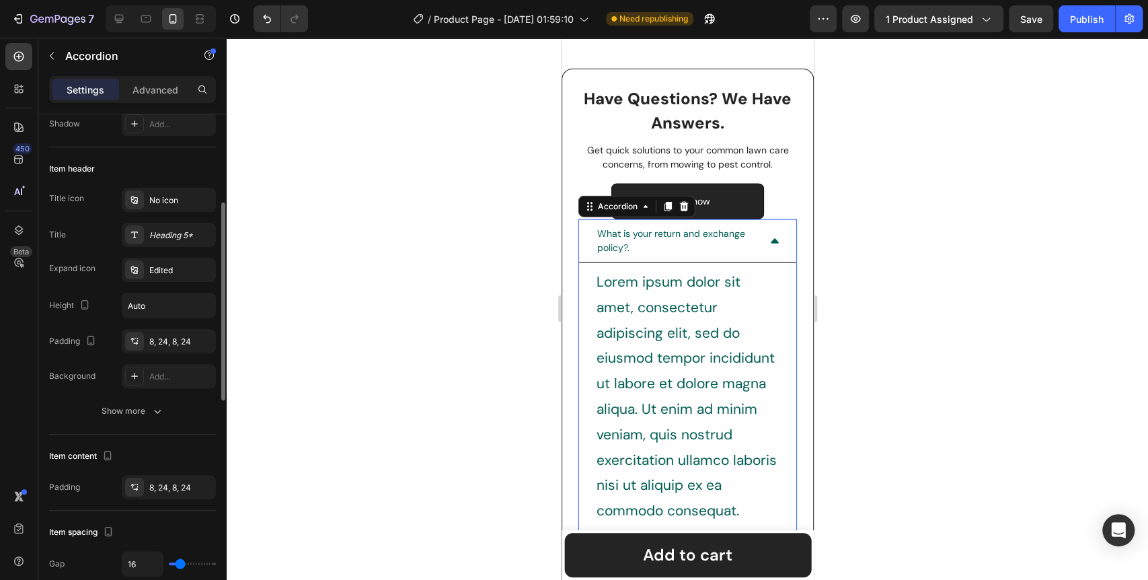
scroll to position [0, 0]
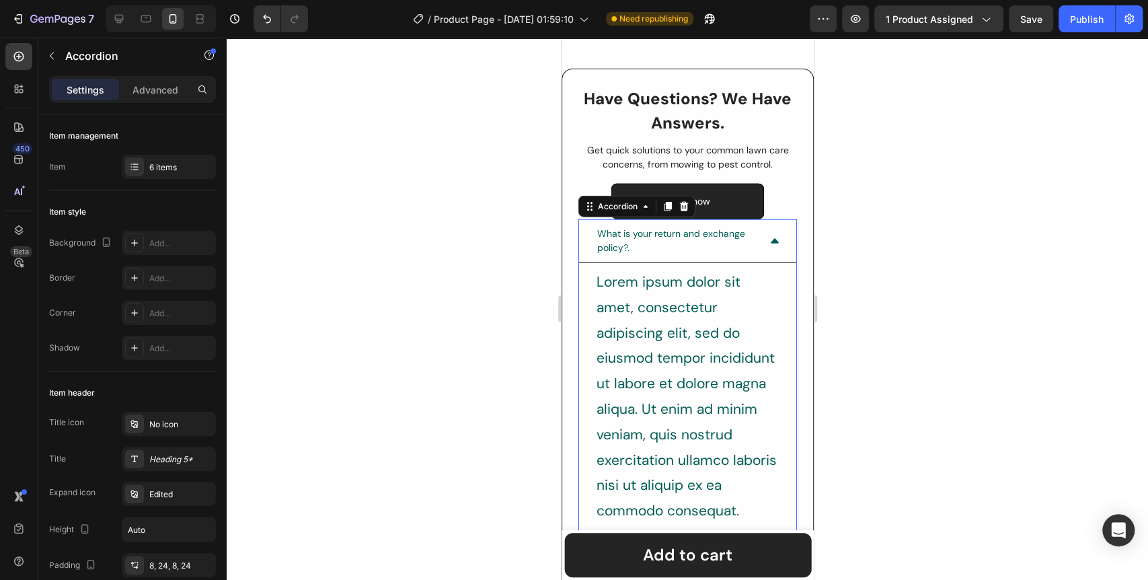
click at [660, 240] on div "What is your return and exchange policy?." at bounding box center [675, 241] width 163 height 32
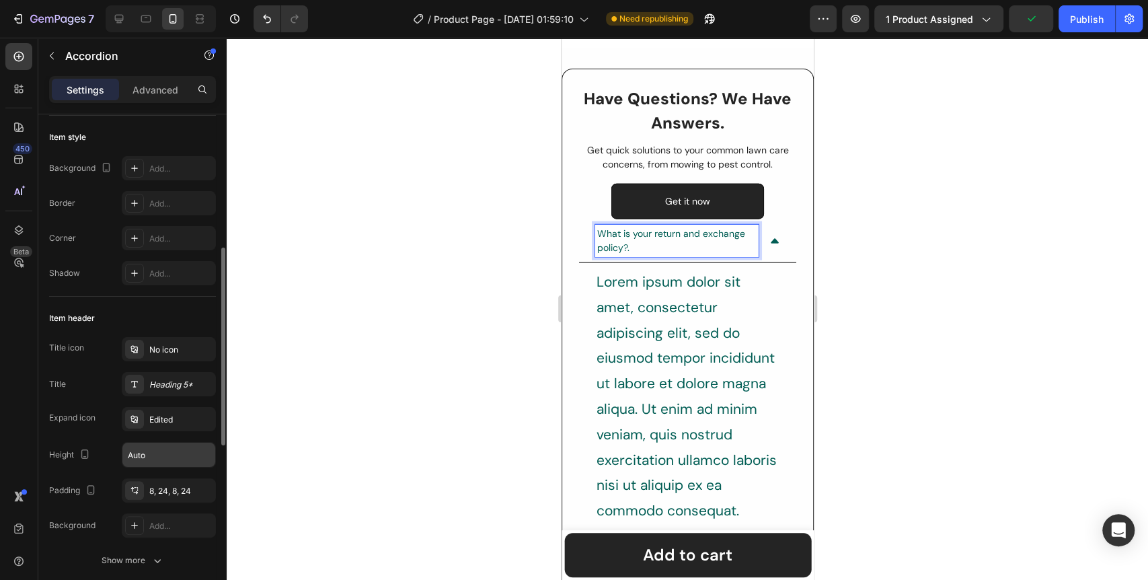
scroll to position [224, 0]
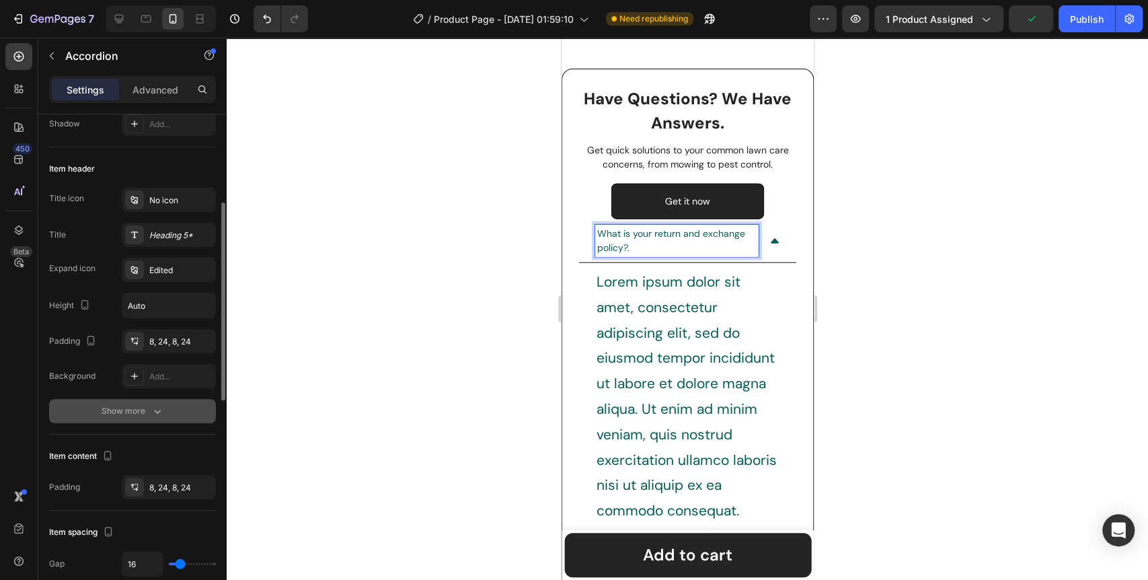
click at [138, 409] on div "Show more" at bounding box center [133, 410] width 63 height 13
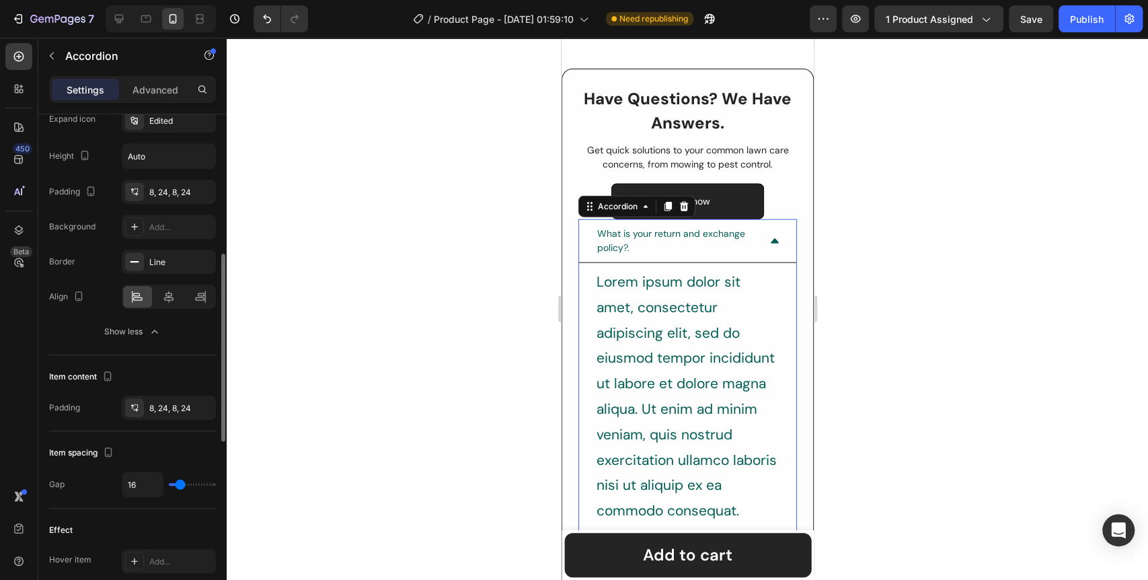
scroll to position [448, 0]
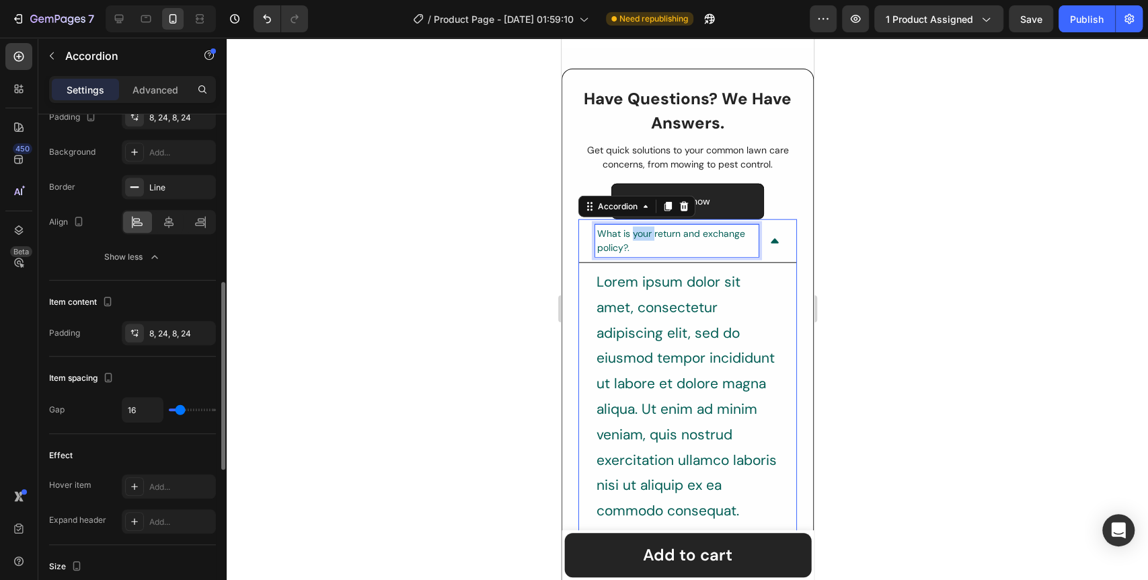
click at [646, 234] on p "What is your return and exchange policy?." at bounding box center [675, 241] width 159 height 28
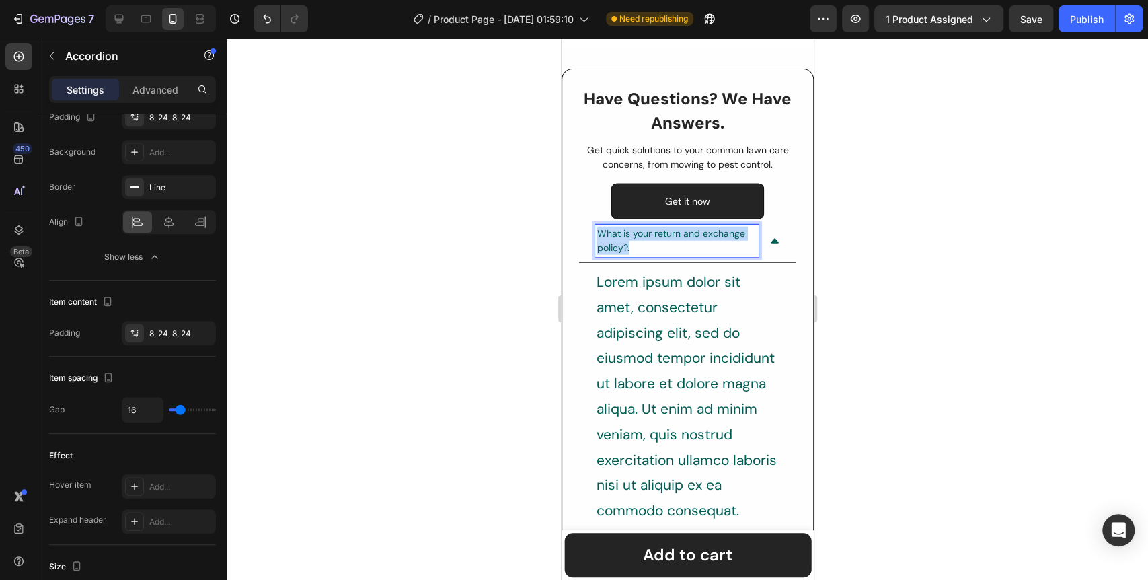
click at [646, 234] on p "What is your return and exchange policy?." at bounding box center [675, 241] width 159 height 28
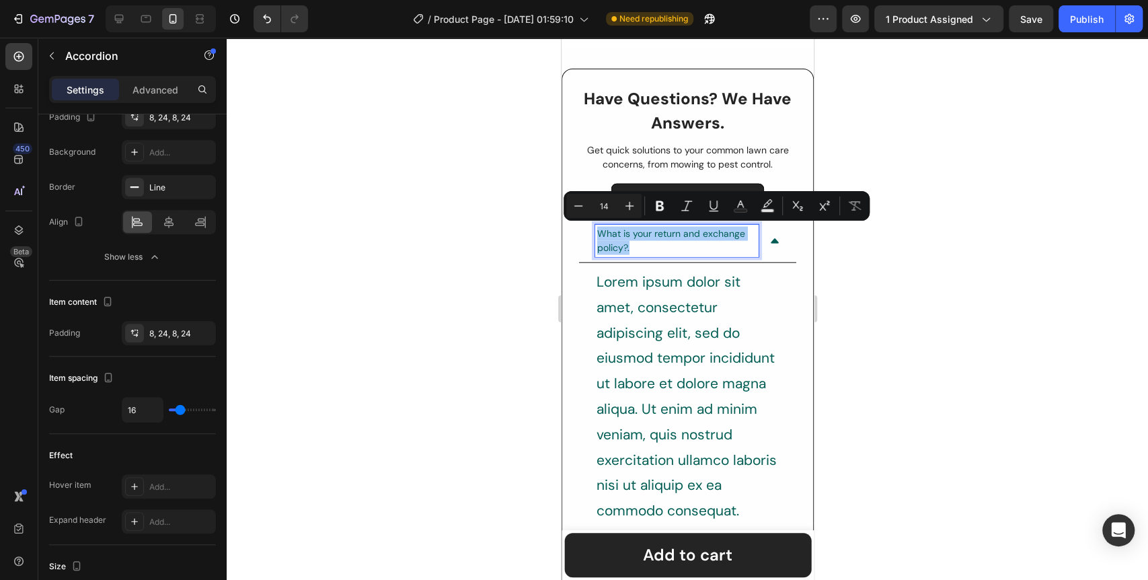
click at [508, 270] on div at bounding box center [687, 309] width 921 height 542
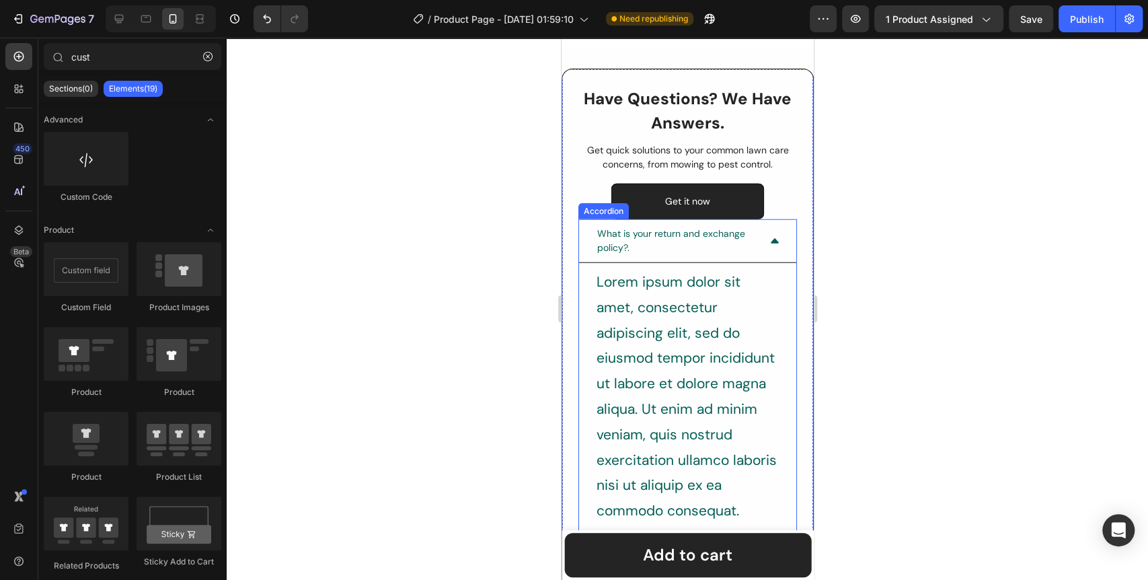
click at [638, 234] on p "What is your return and exchange policy?." at bounding box center [675, 241] width 159 height 28
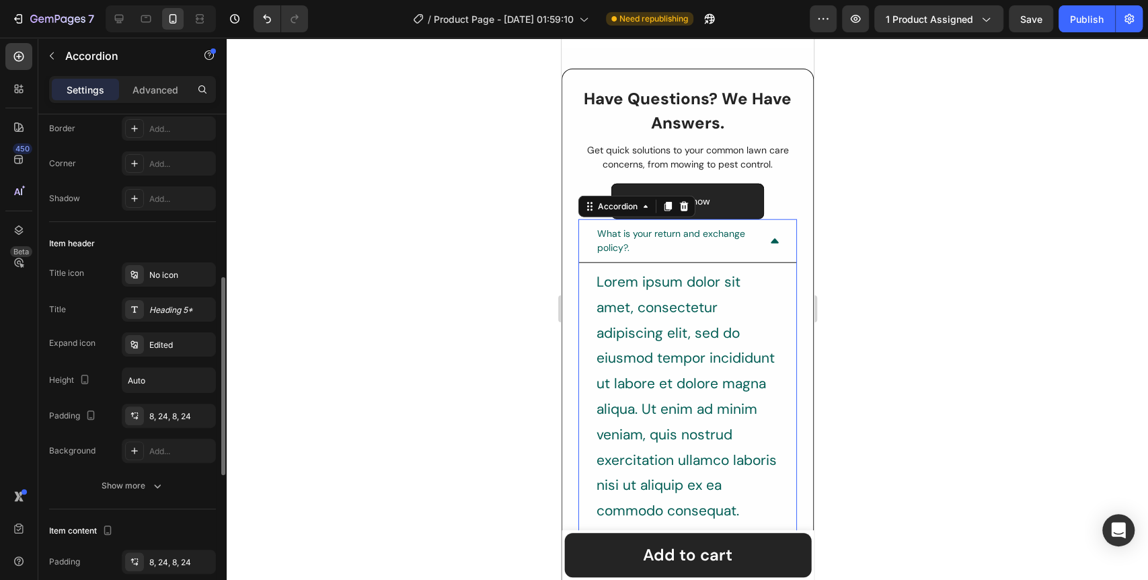
scroll to position [224, 0]
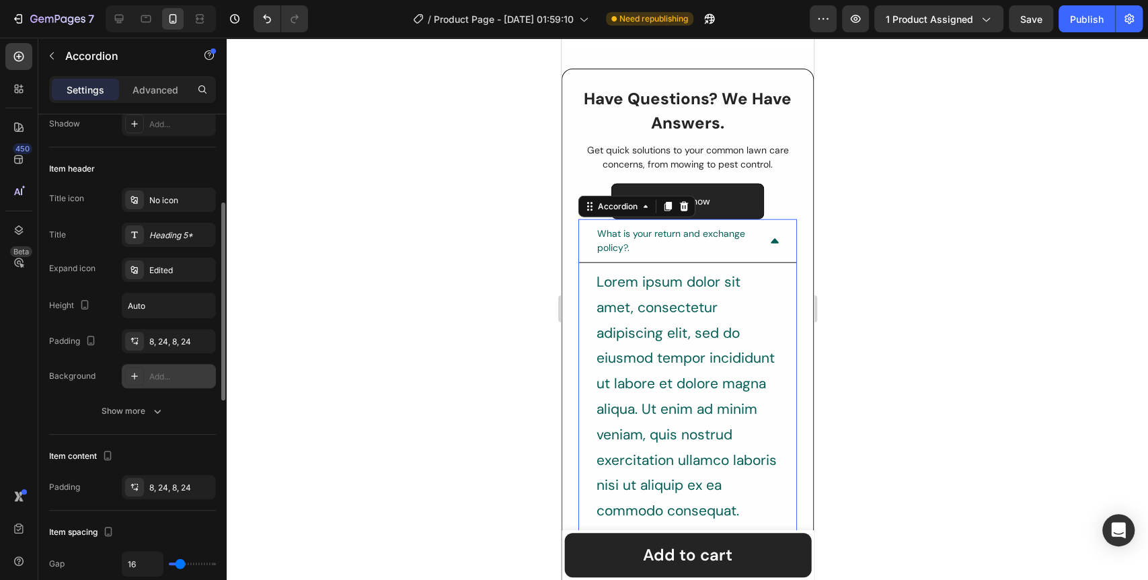
click at [134, 378] on icon at bounding box center [134, 375] width 11 height 11
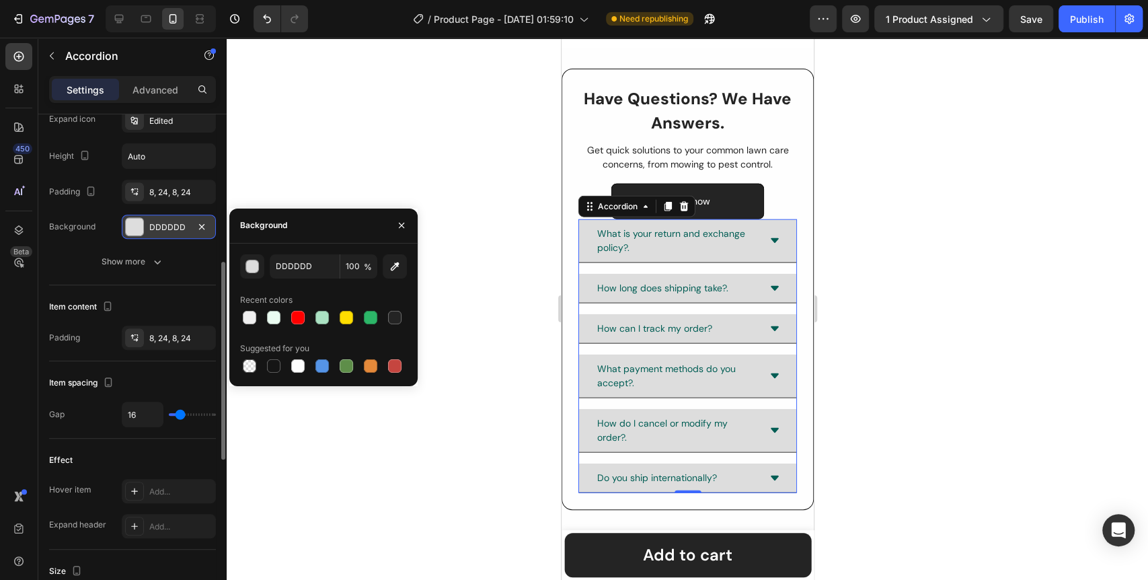
scroll to position [597, 0]
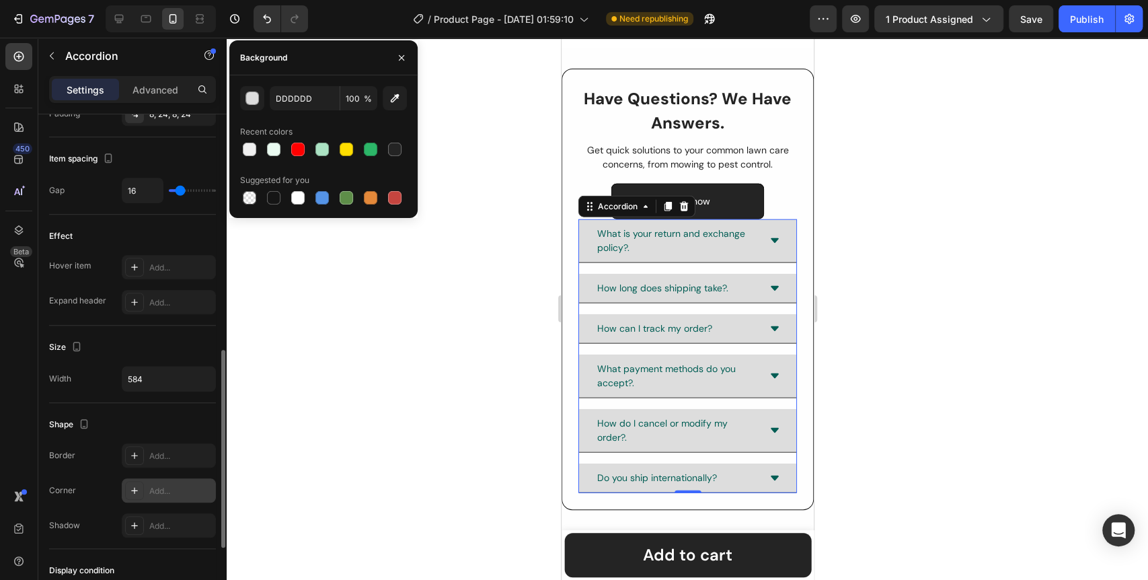
click at [136, 491] on icon at bounding box center [134, 490] width 11 height 11
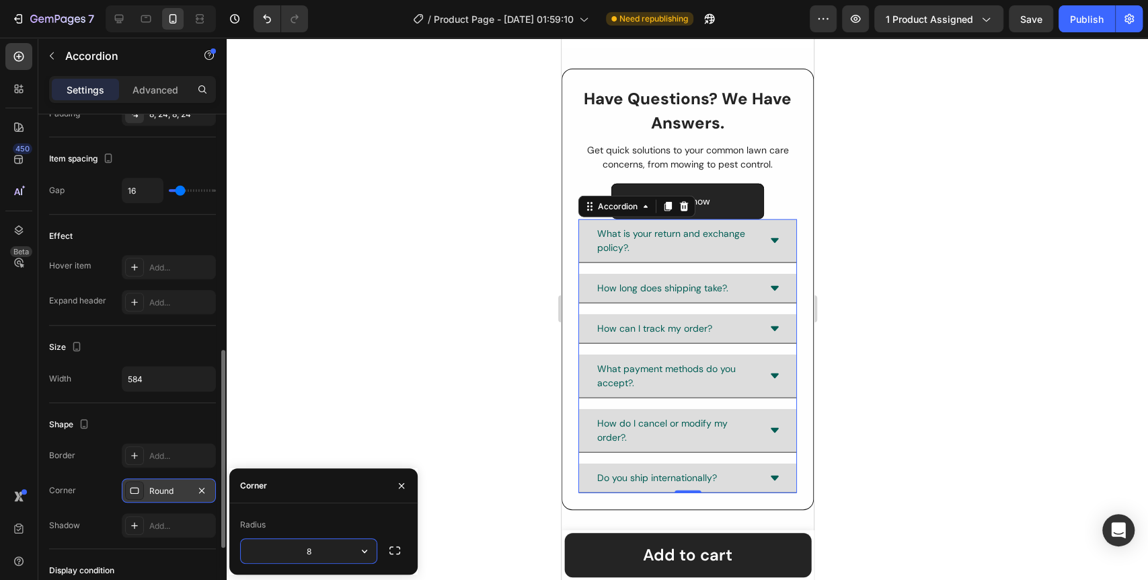
click at [397, 406] on div at bounding box center [687, 309] width 921 height 542
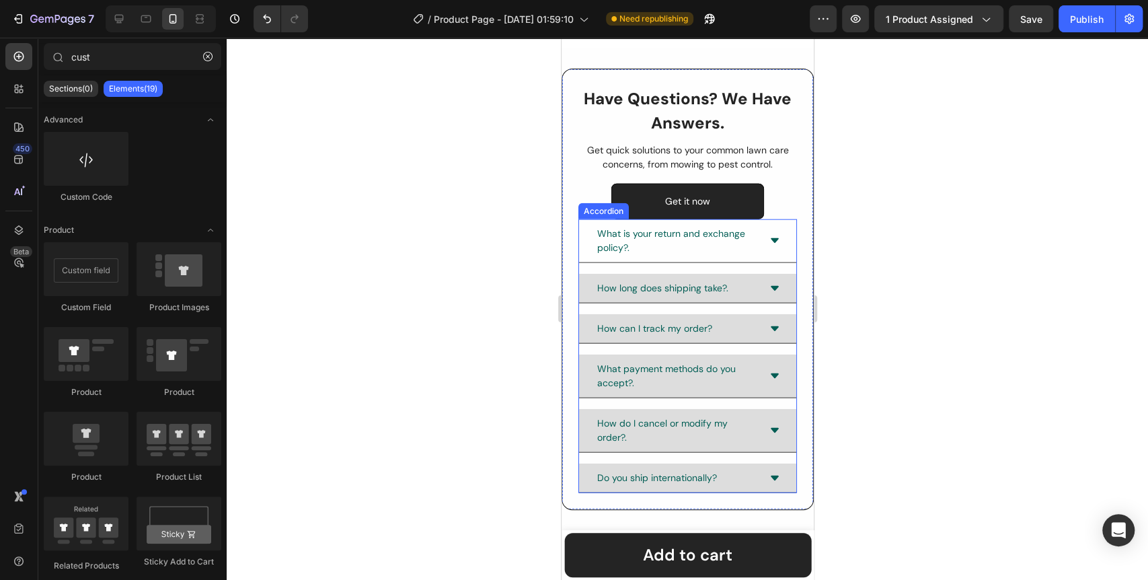
click at [584, 242] on div "What is your return and exchange policy?." at bounding box center [686, 241] width 217 height 44
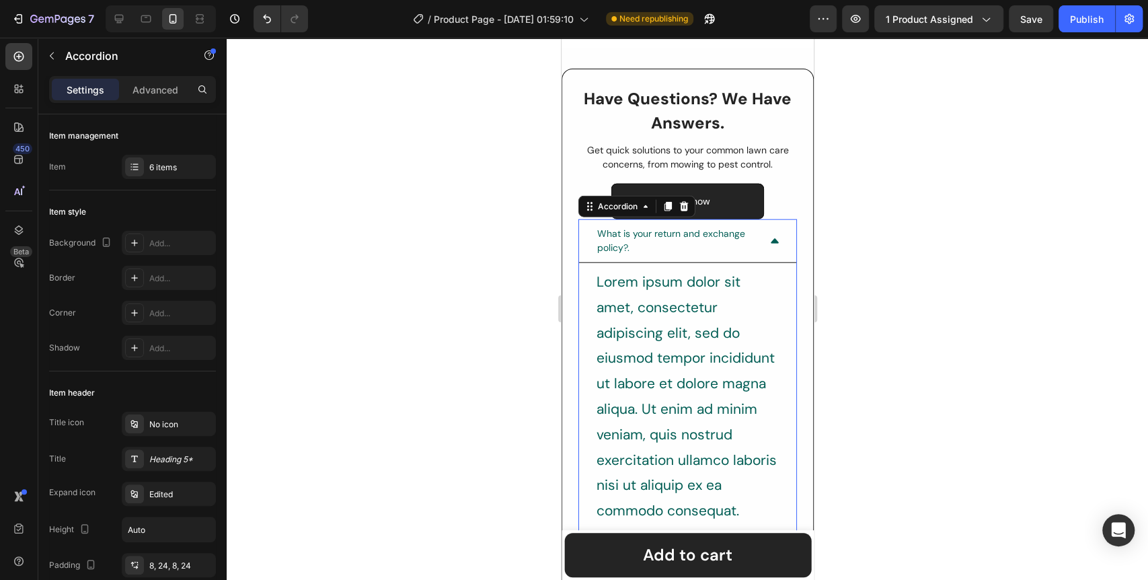
click at [584, 242] on div "What is your return and exchange policy?." at bounding box center [686, 241] width 217 height 44
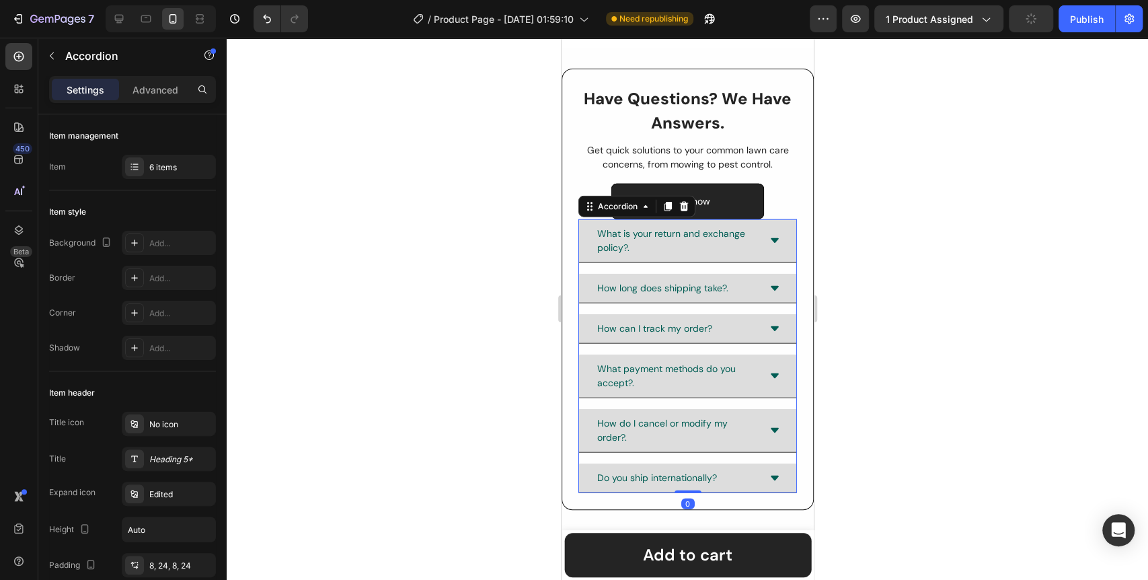
drag, startPoint x: 386, startPoint y: 325, endPoint x: 549, endPoint y: 213, distance: 197.7
click at [386, 326] on div at bounding box center [687, 309] width 921 height 542
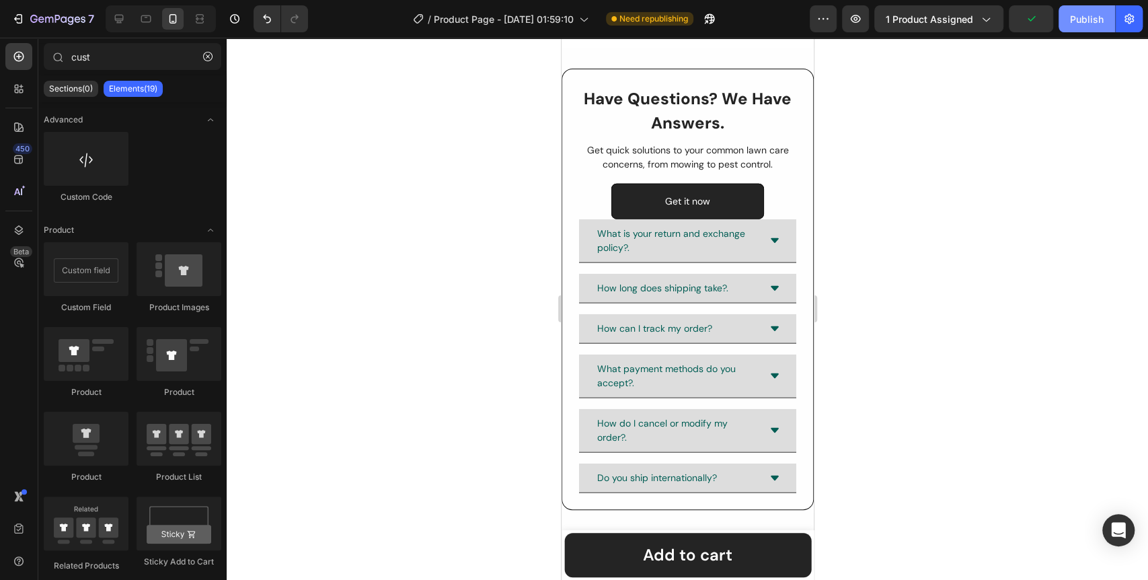
click at [1086, 12] on div "Publish" at bounding box center [1087, 19] width 34 height 14
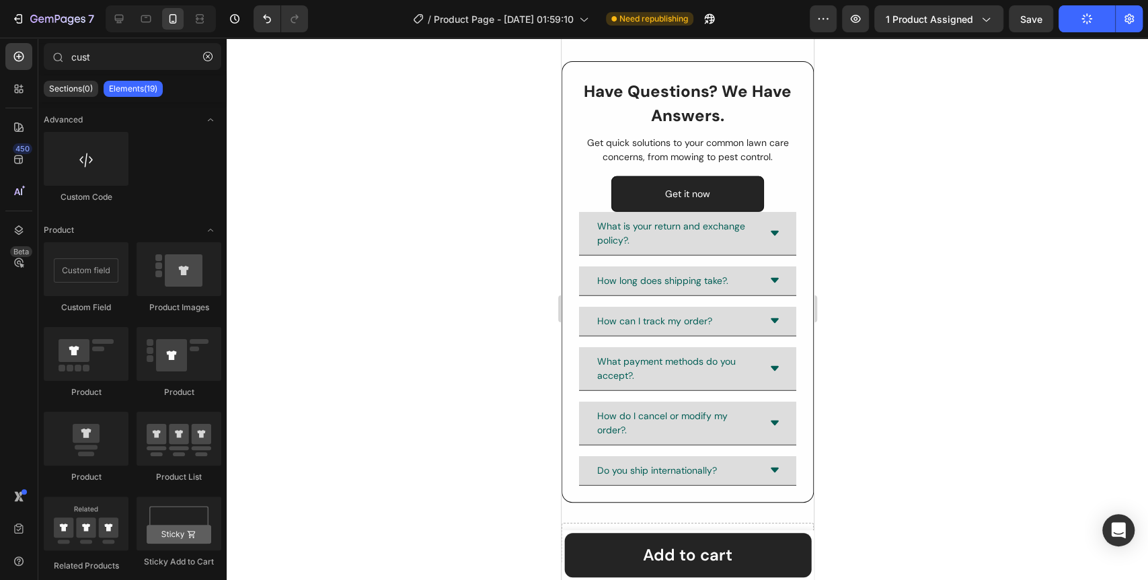
scroll to position [2817, 0]
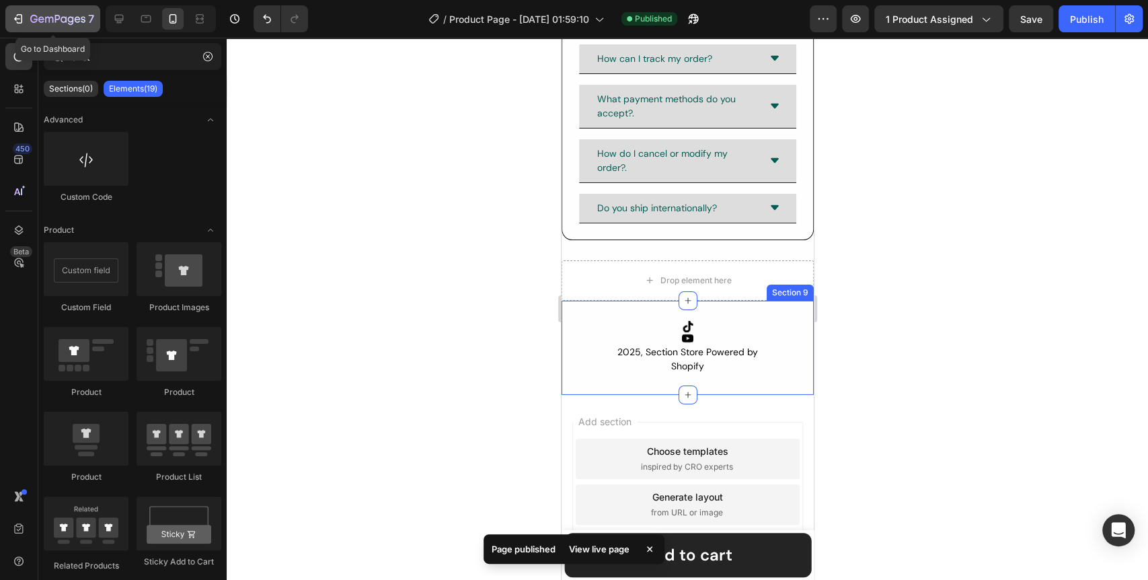
click at [14, 23] on icon "button" at bounding box center [17, 18] width 13 height 13
